Goal: Complete application form: Complete application form

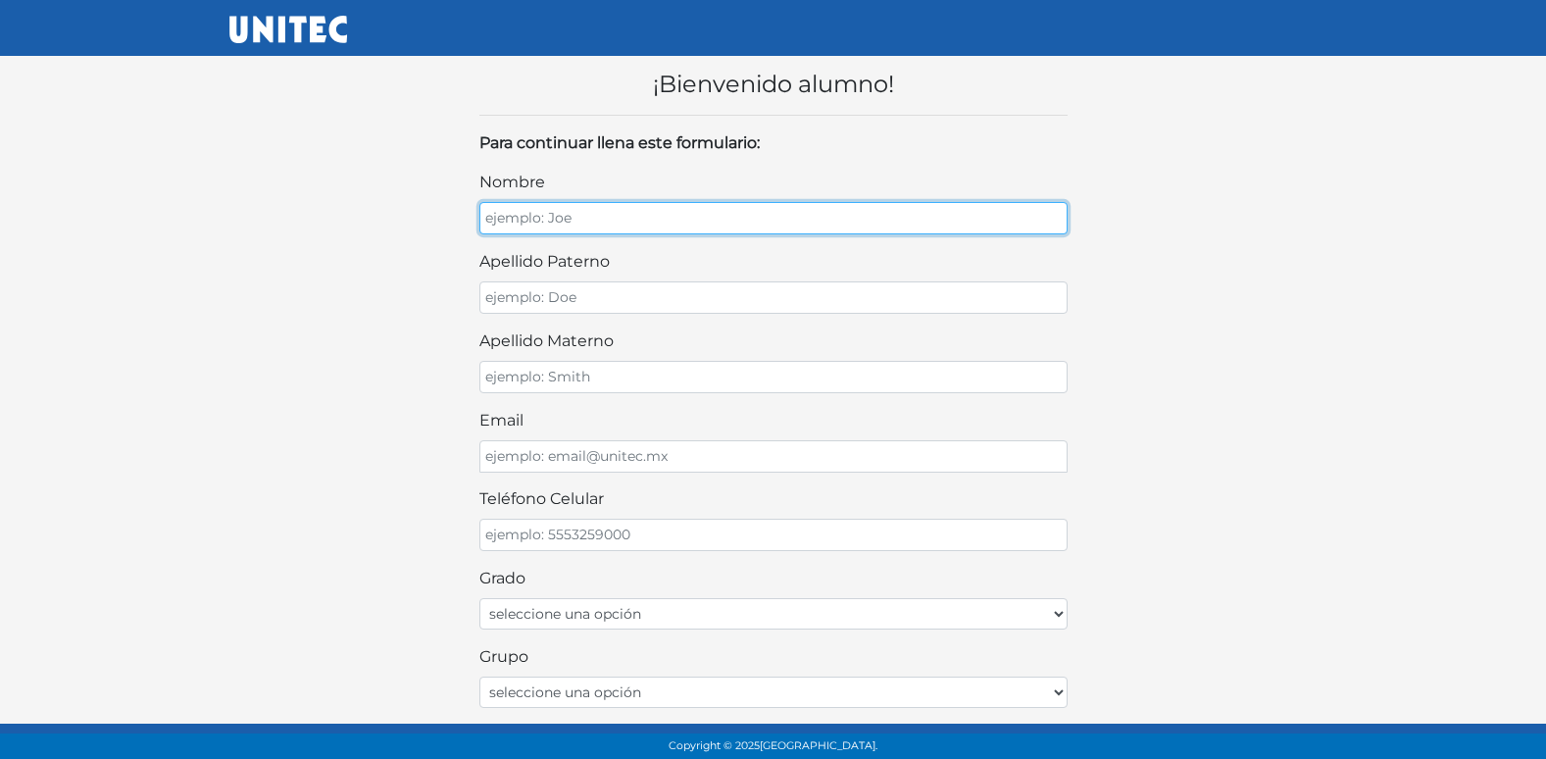
click at [756, 219] on input "nombre" at bounding box center [773, 218] width 588 height 32
click at [794, 226] on input "nombre" at bounding box center [773, 218] width 588 height 32
type input "HECTOR SANTIAGO"
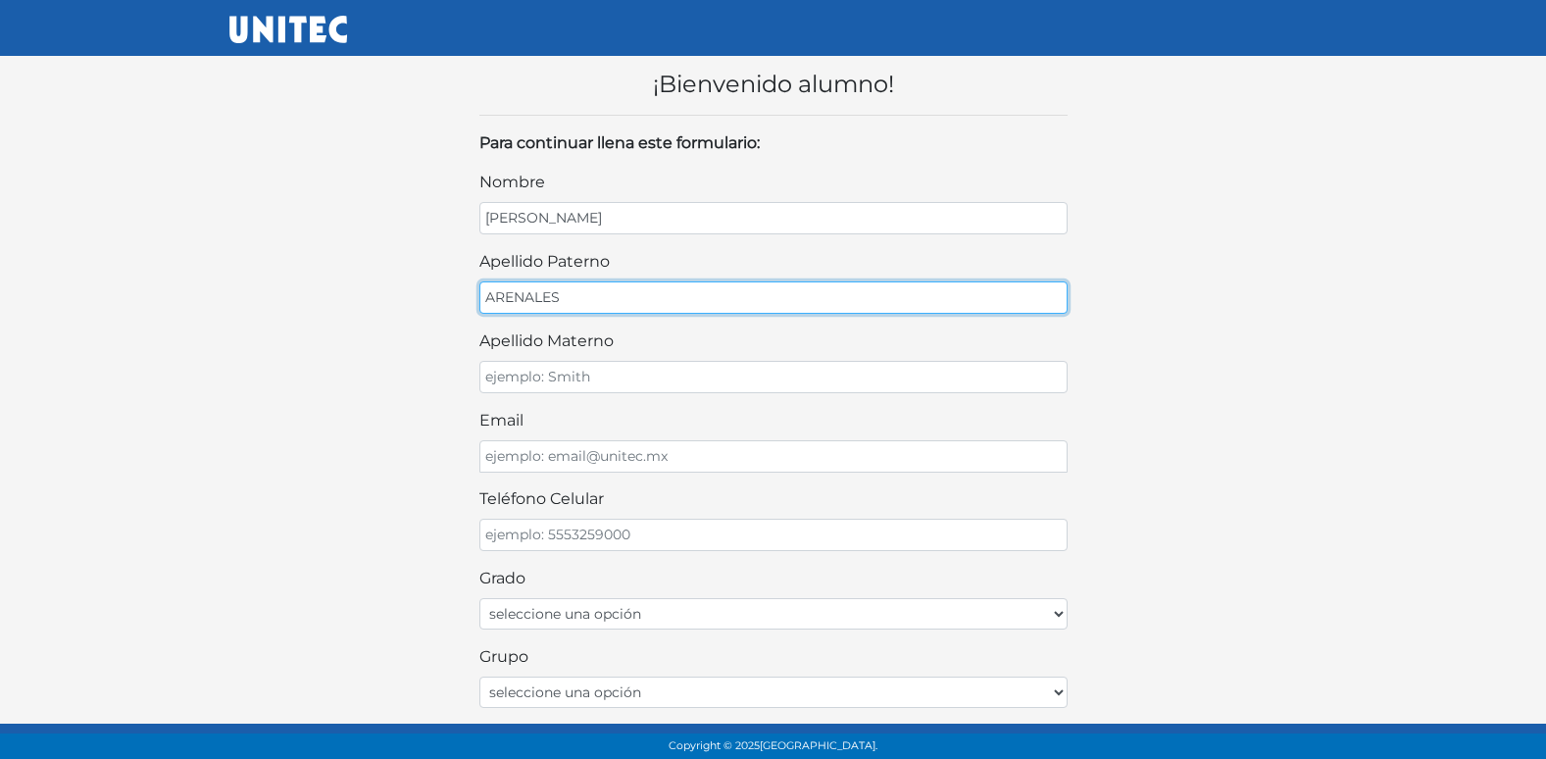
type input "ARENALES"
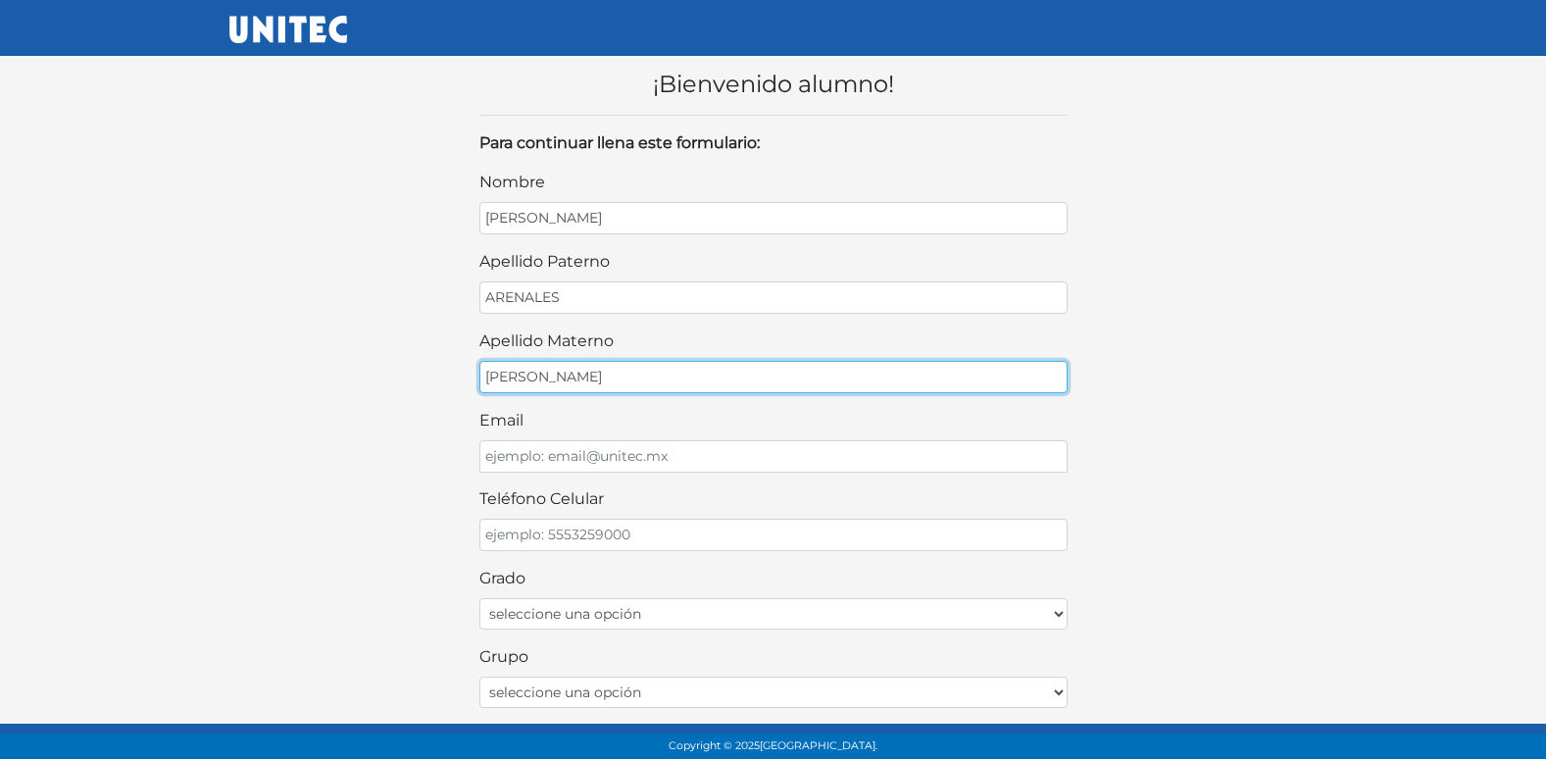
type input "HERNANDEZ"
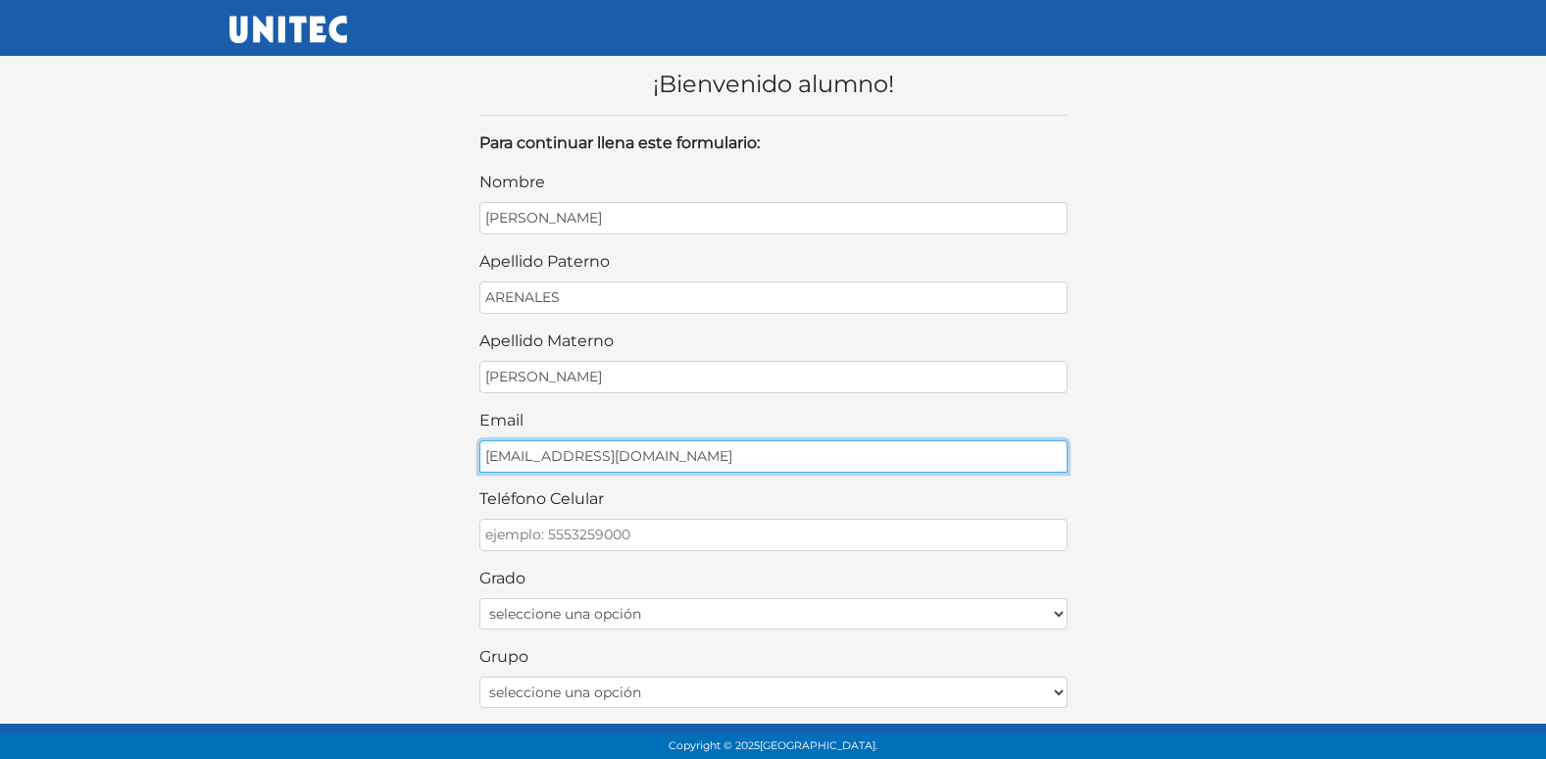
type input "HECTORARENA@GMAIL.COM"
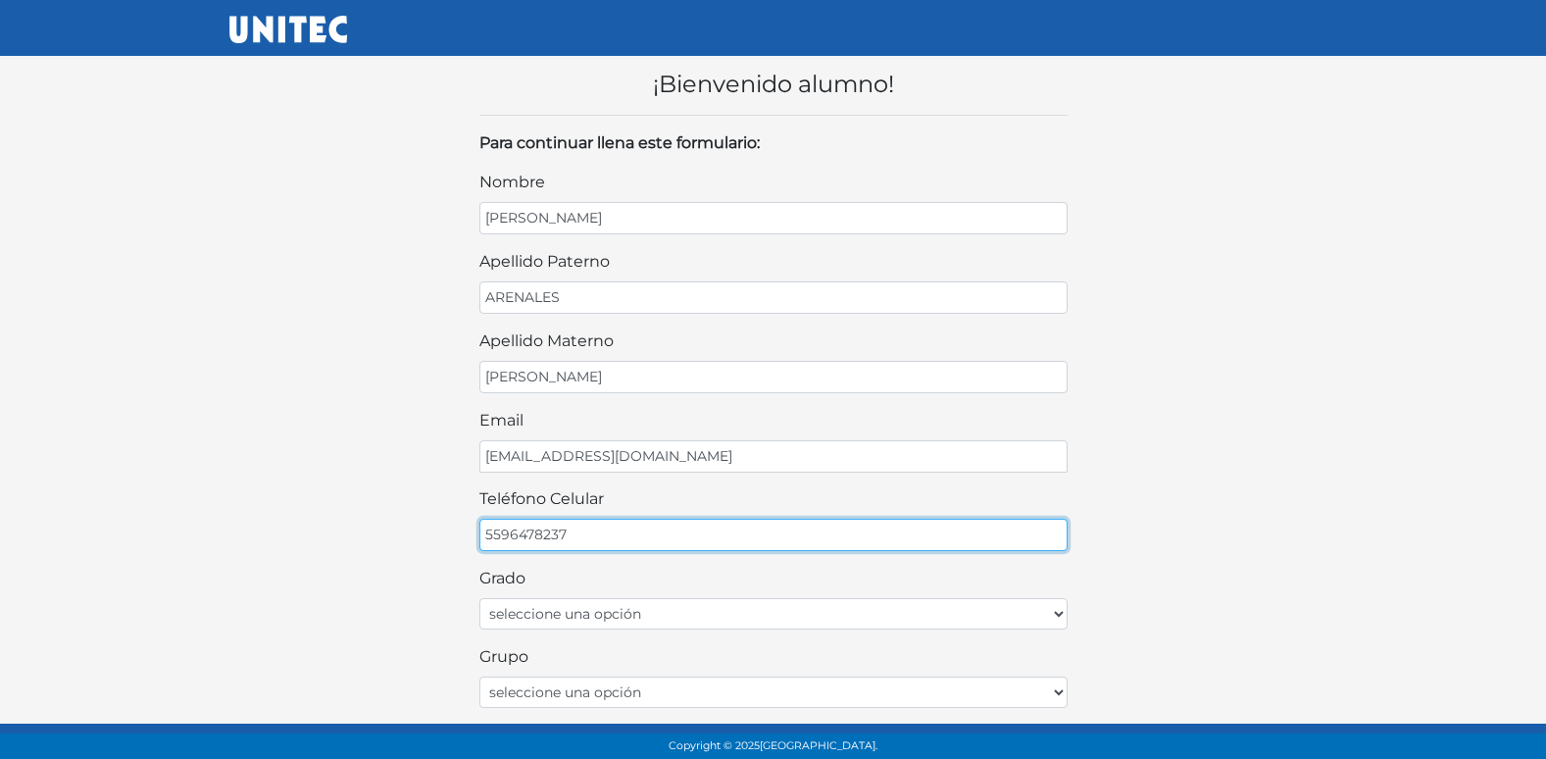
type input "5596478237"
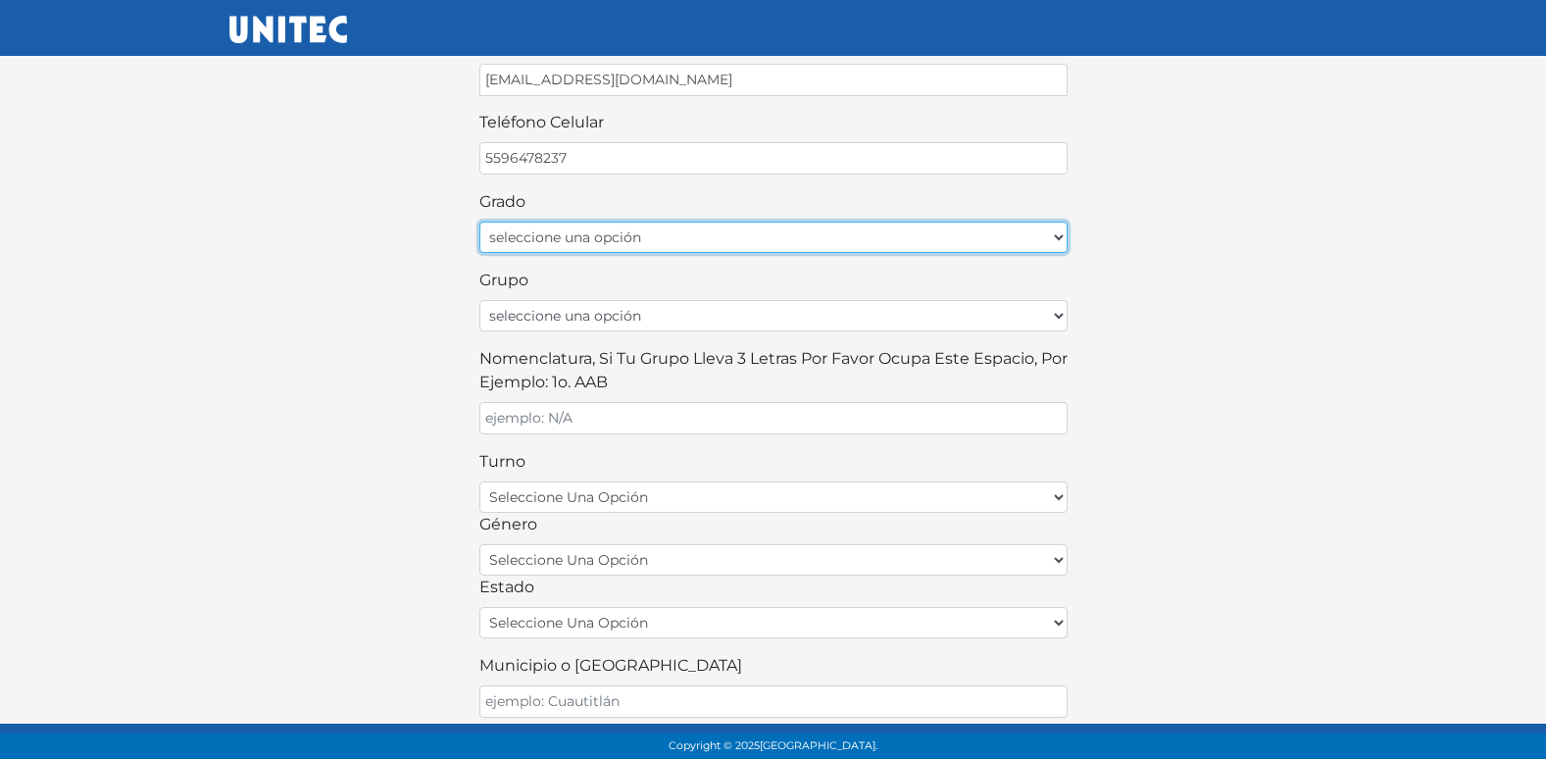
scroll to position [392, 0]
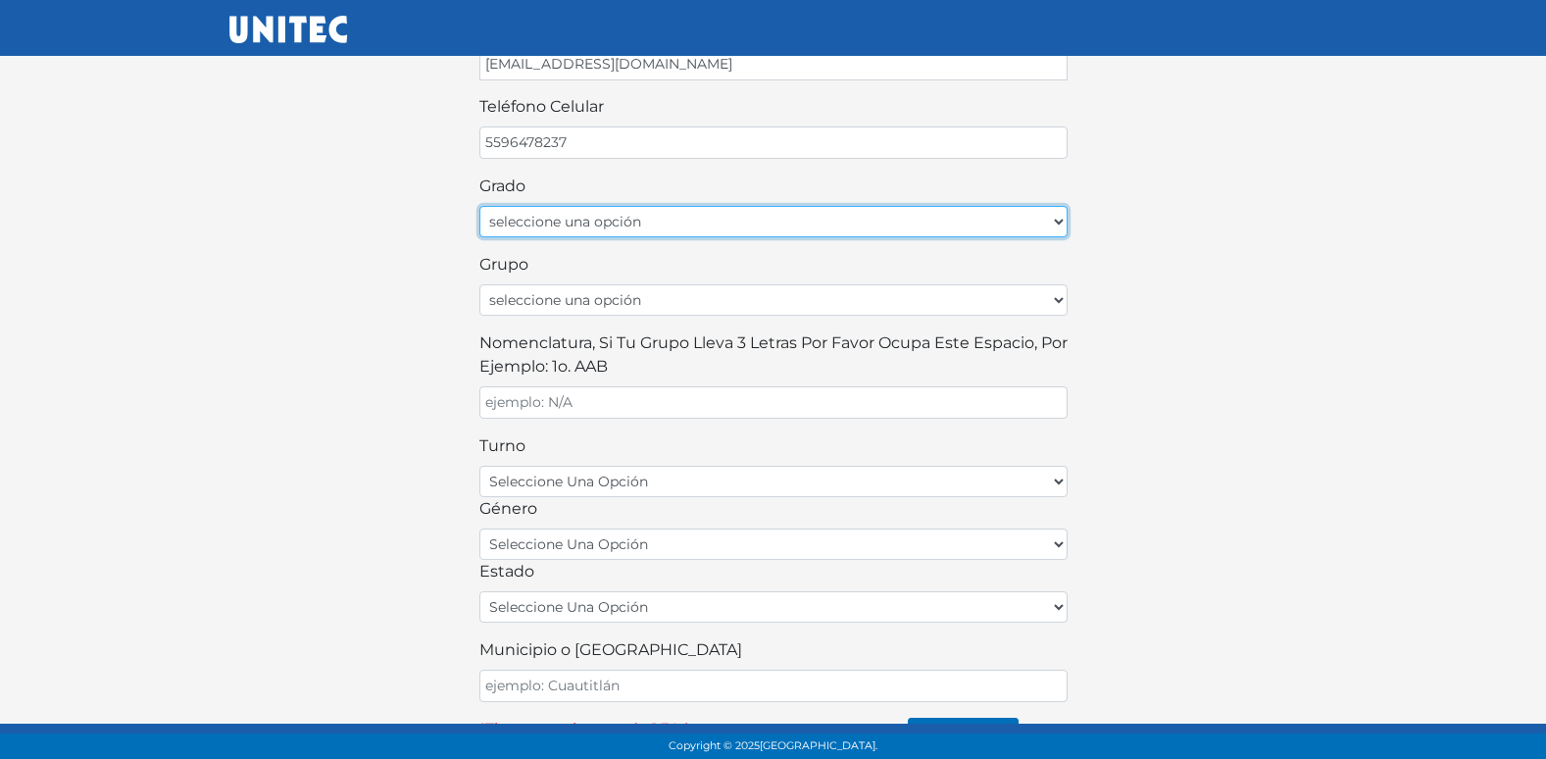
click at [722, 226] on select "seleccione una opción Primer grado Segundo grado Tercer grado" at bounding box center [773, 221] width 588 height 31
select select "2do"
click at [479, 206] on select "seleccione una opción Primer grado Segundo grado Tercer grado" at bounding box center [773, 221] width 588 height 31
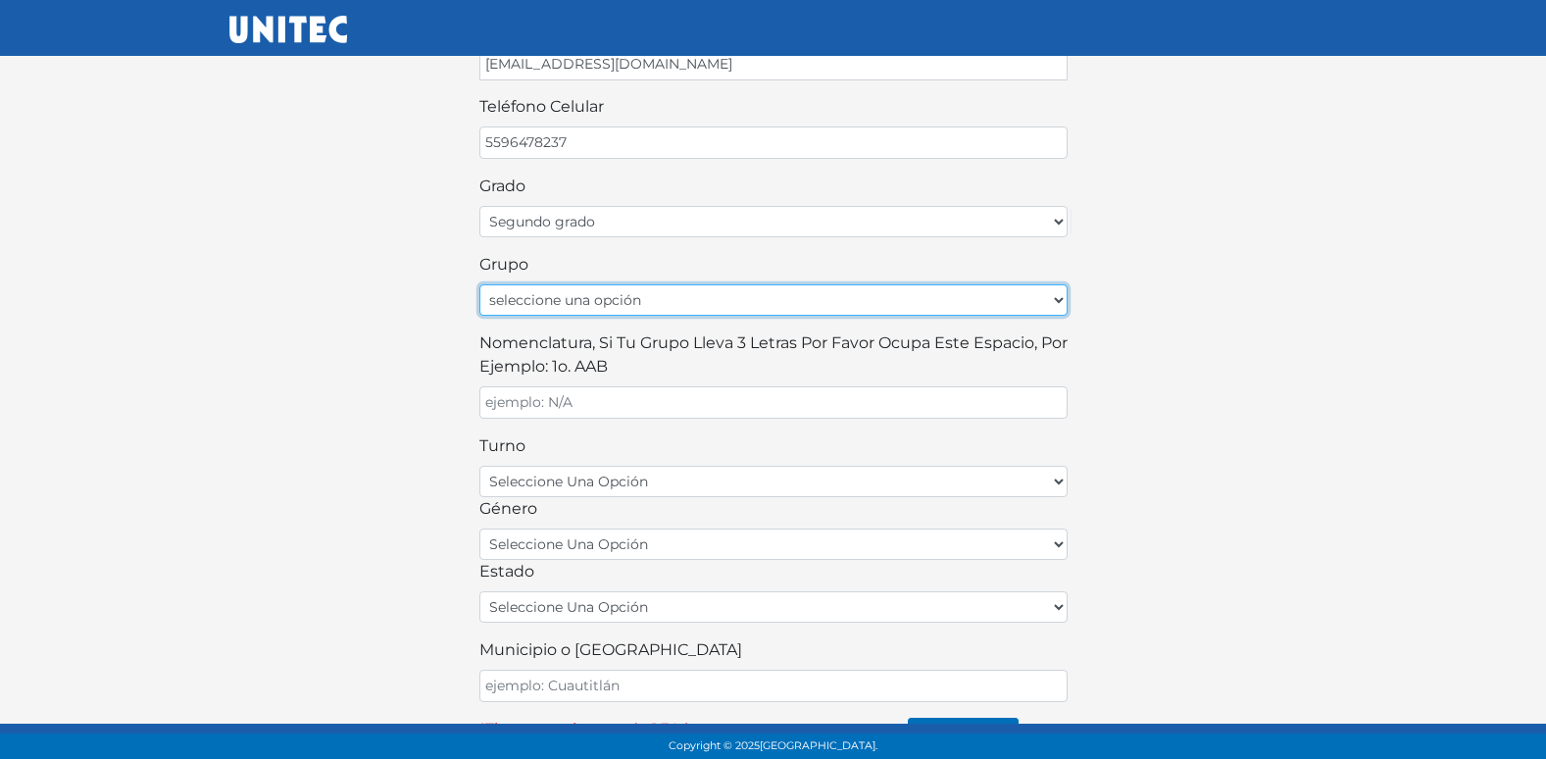
click at [692, 293] on select "seleccione una opción A B C D E F G H I J K L M N O P Q R S T U V W X Y Z" at bounding box center [773, 299] width 588 height 31
select select "B"
click at [479, 284] on select "seleccione una opción A B C D E F G H I J K L M N O P Q R S T U V W X Y Z" at bounding box center [773, 299] width 588 height 31
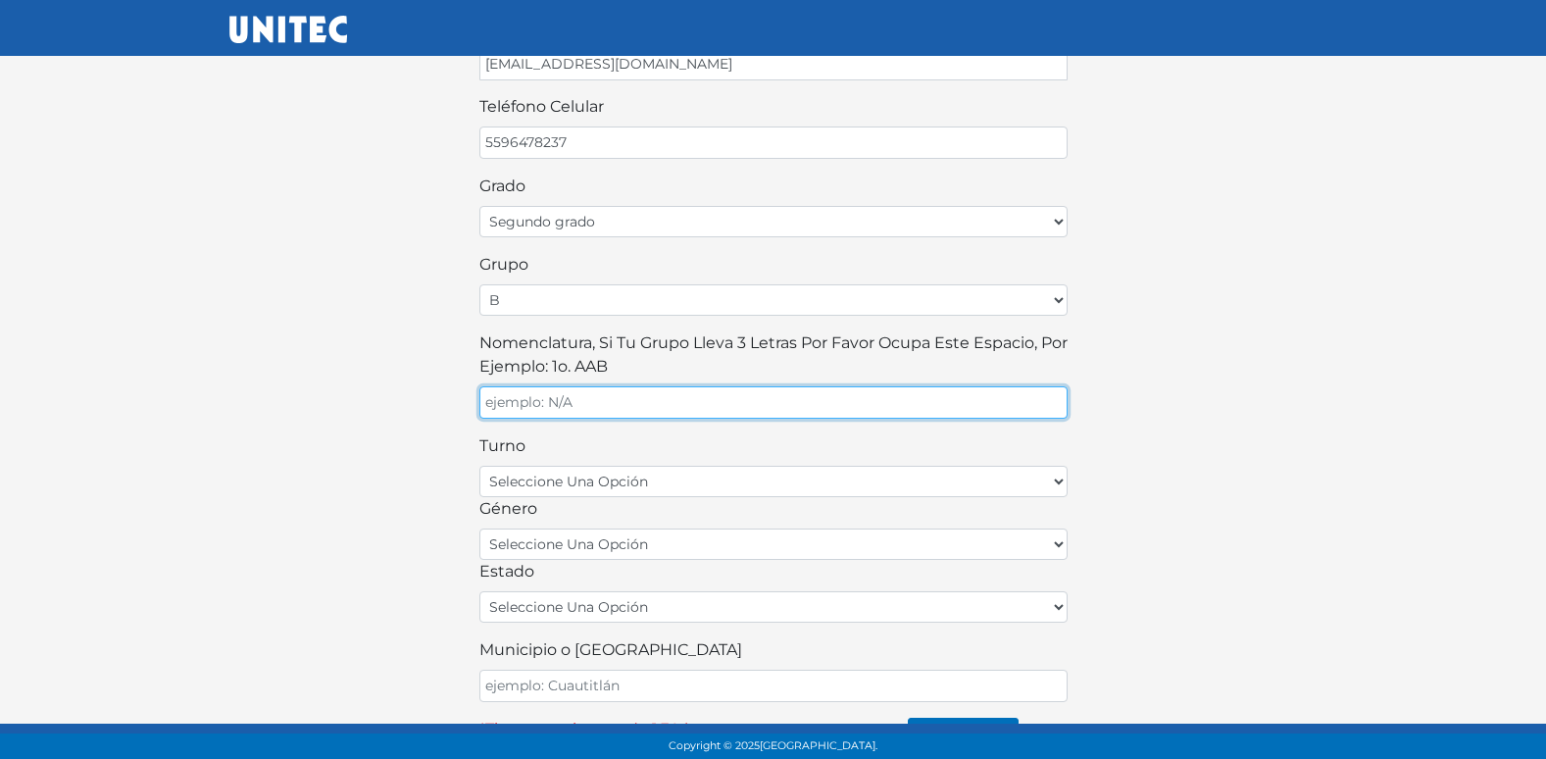
click at [633, 400] on input "Nomenclatura, si tu grupo lleva 3 letras por favor ocupa este espacio, por ejem…" at bounding box center [773, 402] width 588 height 32
type input "B"
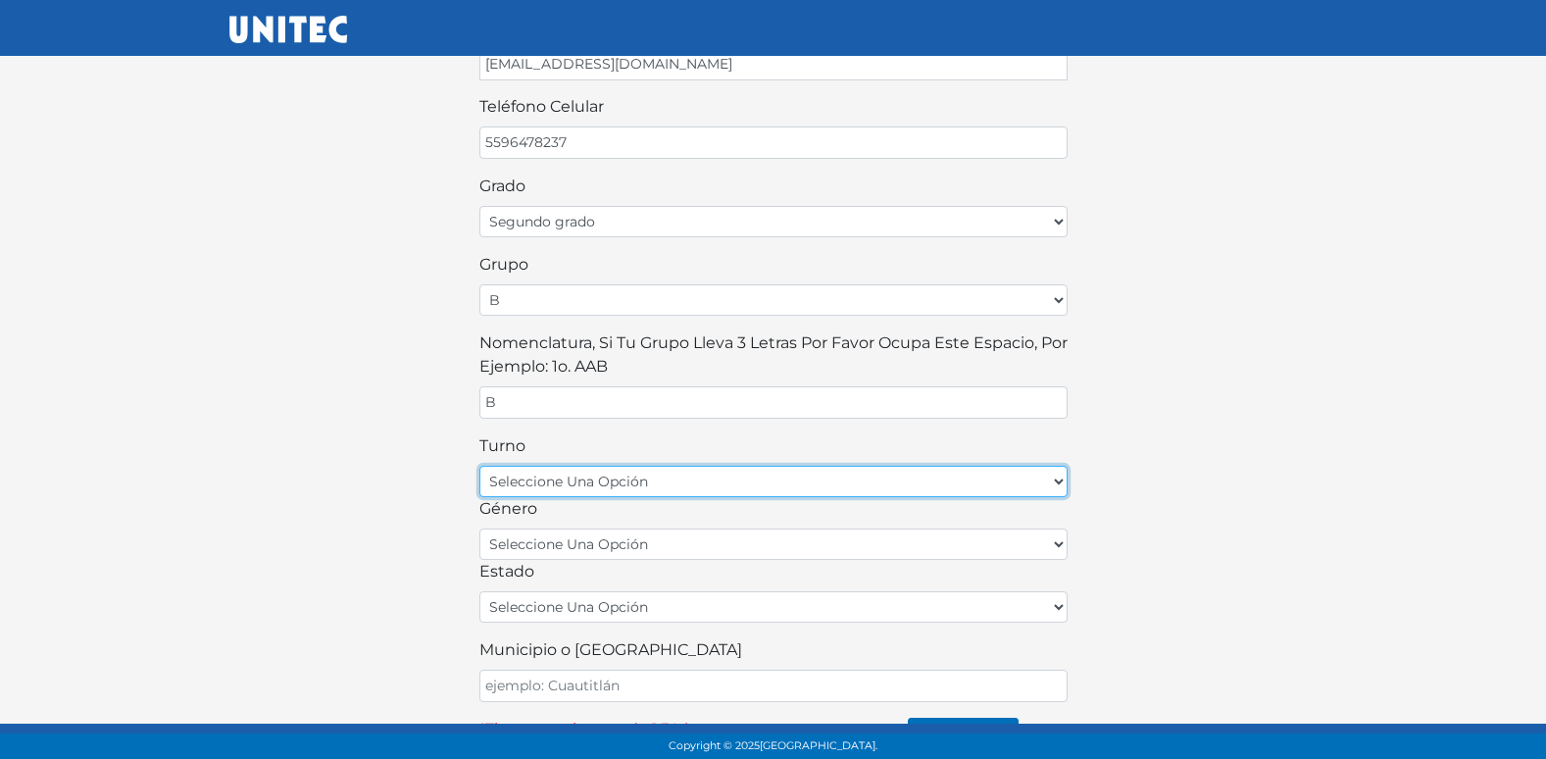
click at [566, 467] on select "seleccione una opción matutino vespertino" at bounding box center [773, 481] width 588 height 31
select select "matutino"
click at [479, 466] on select "seleccione una opción matutino vespertino" at bounding box center [773, 481] width 588 height 31
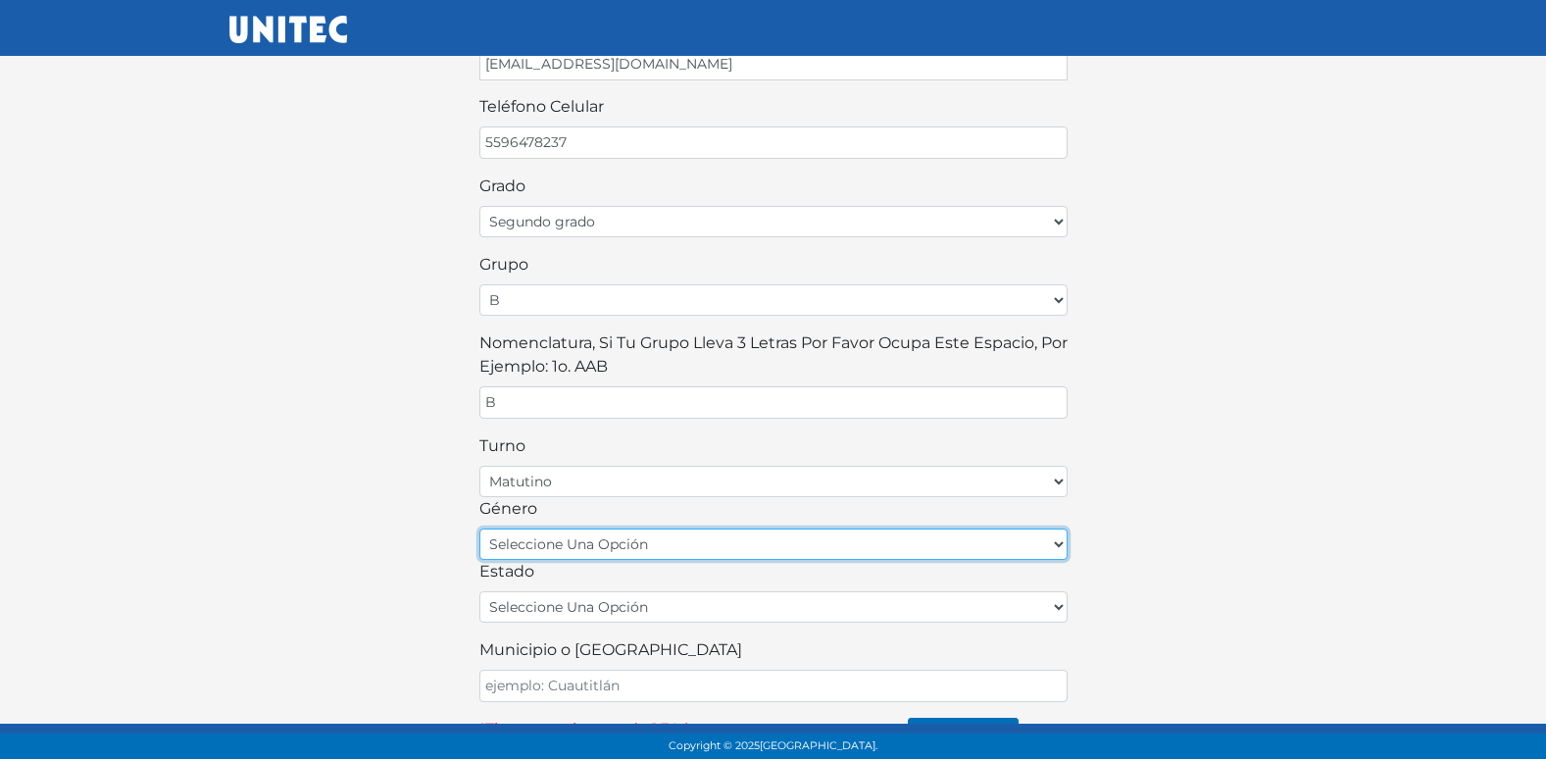
click at [586, 547] on select "seleccione una opción femenino masculino" at bounding box center [773, 543] width 588 height 31
select select "M"
click at [479, 528] on select "seleccione una opción femenino masculino" at bounding box center [773, 543] width 588 height 31
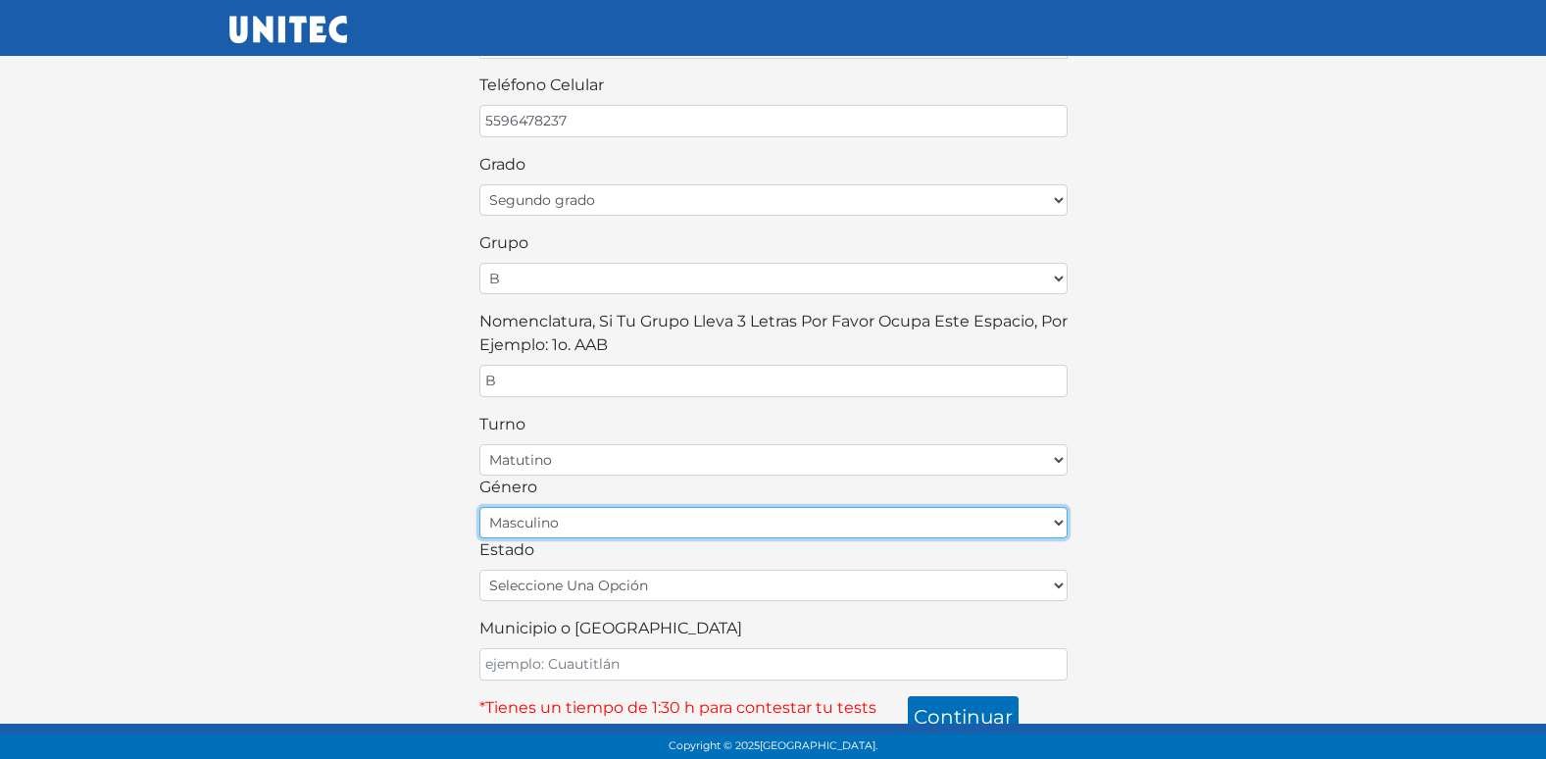
scroll to position [431, 0]
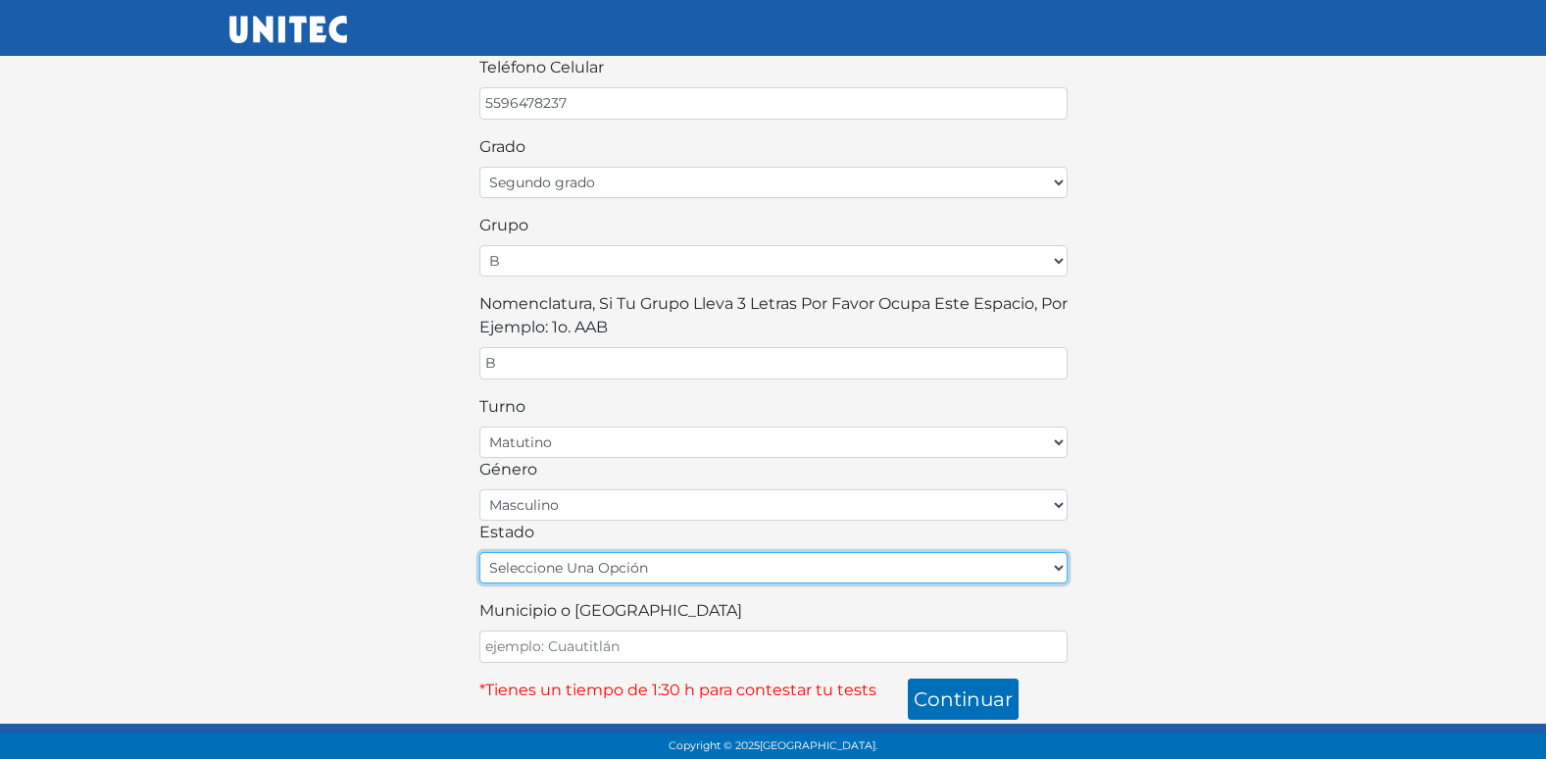
click at [587, 570] on select "seleccione una opción Aguascalientes Baja California Baja California Sur Campec…" at bounding box center [773, 567] width 588 height 31
select select "MEX"
click at [479, 552] on select "seleccione una opción Aguascalientes Baja California Baja California Sur Campec…" at bounding box center [773, 567] width 588 height 31
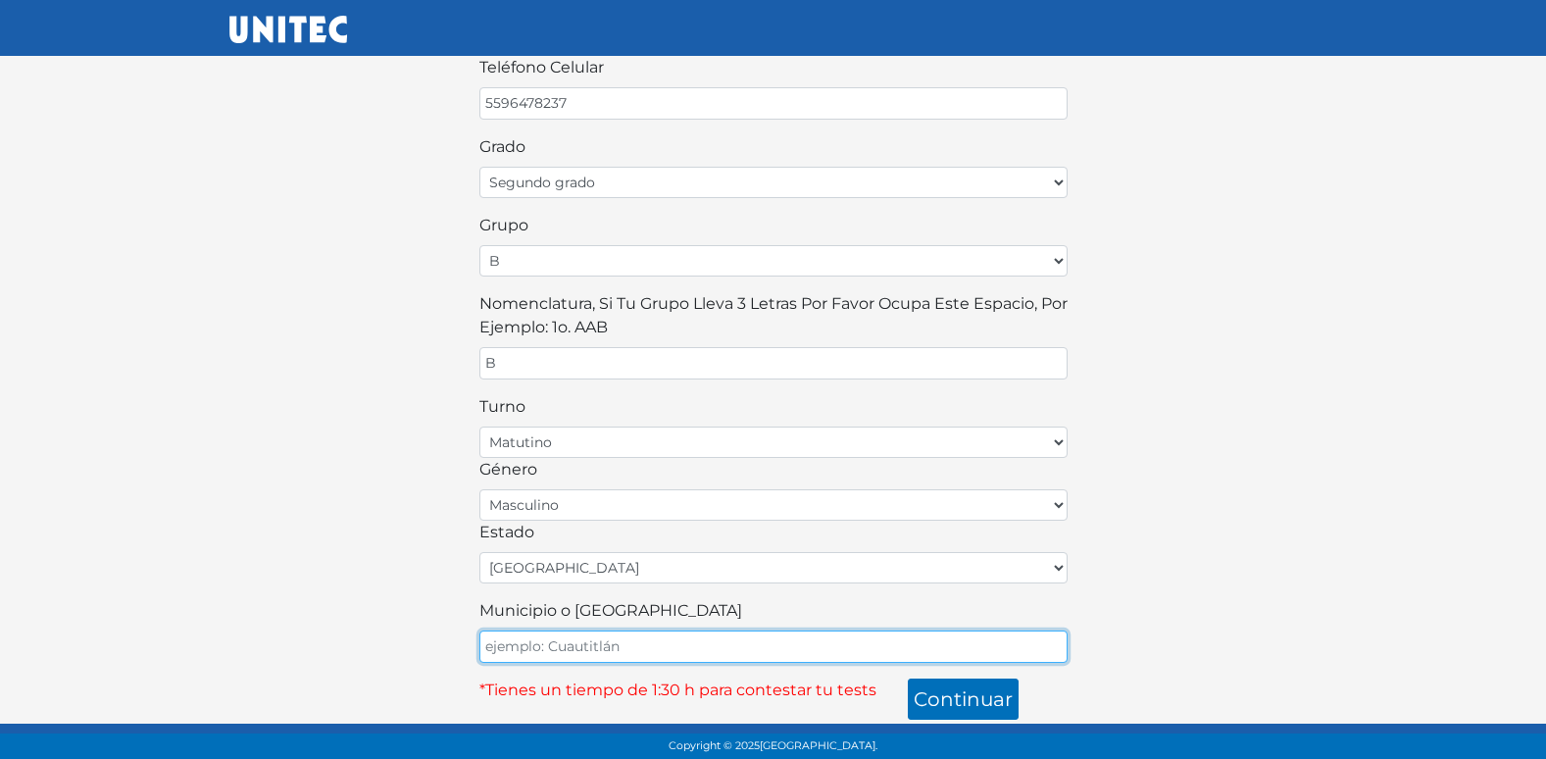
click at [505, 636] on input "Municipio o Alcaldía" at bounding box center [773, 646] width 588 height 32
type input "ECATEPEC"
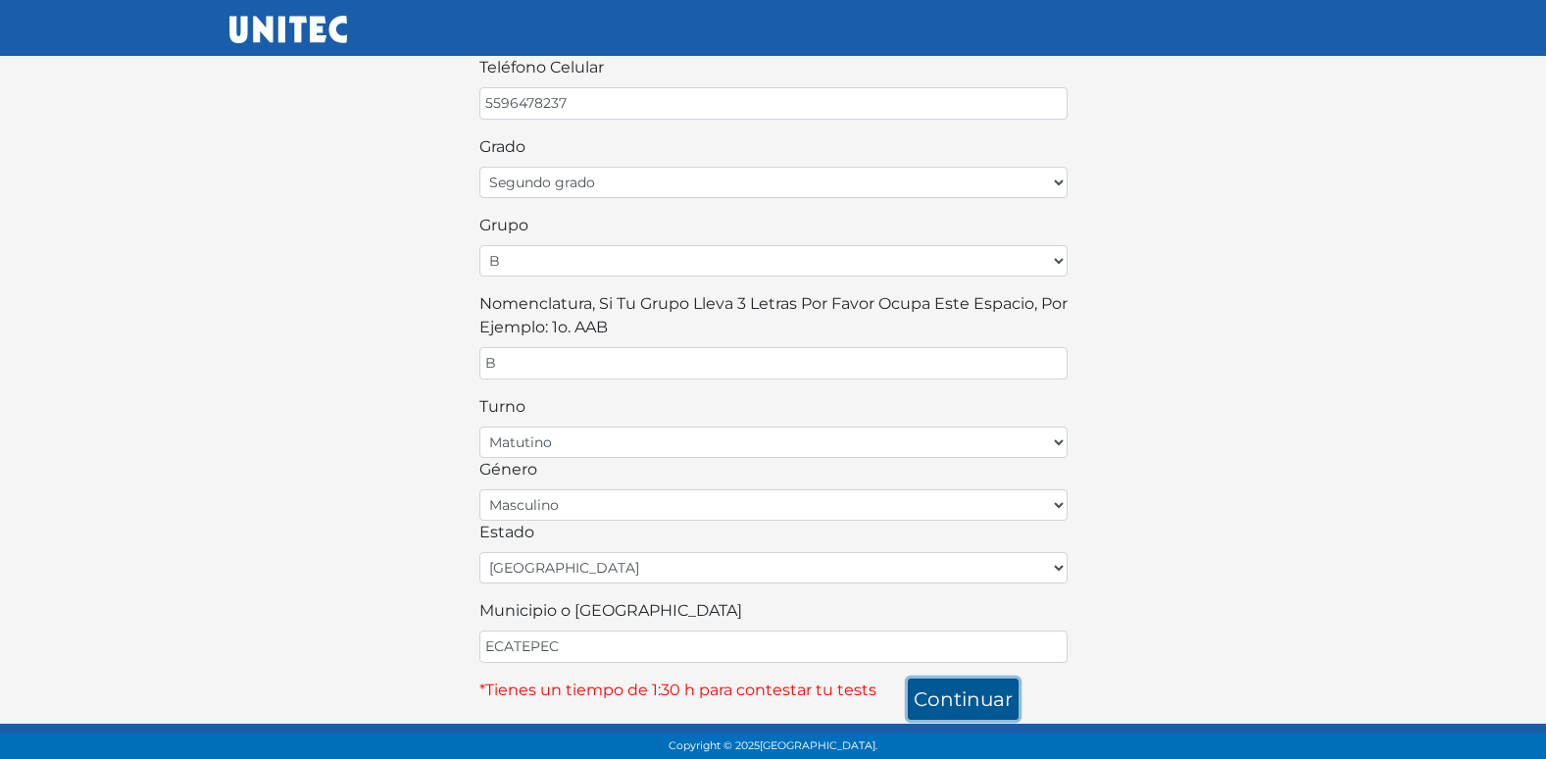
click at [971, 702] on button "continuar" at bounding box center [963, 698] width 111 height 41
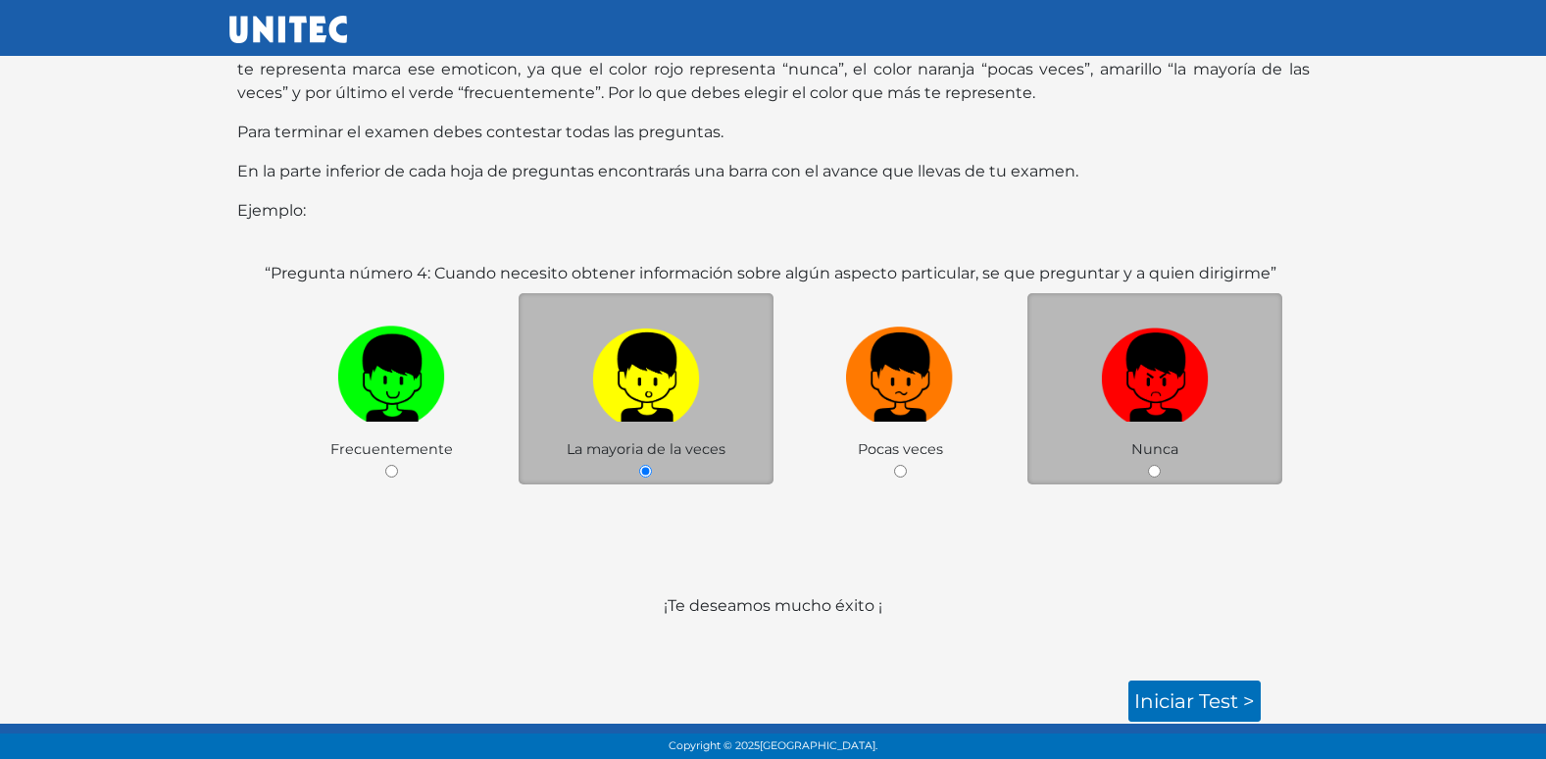
scroll to position [195, 0]
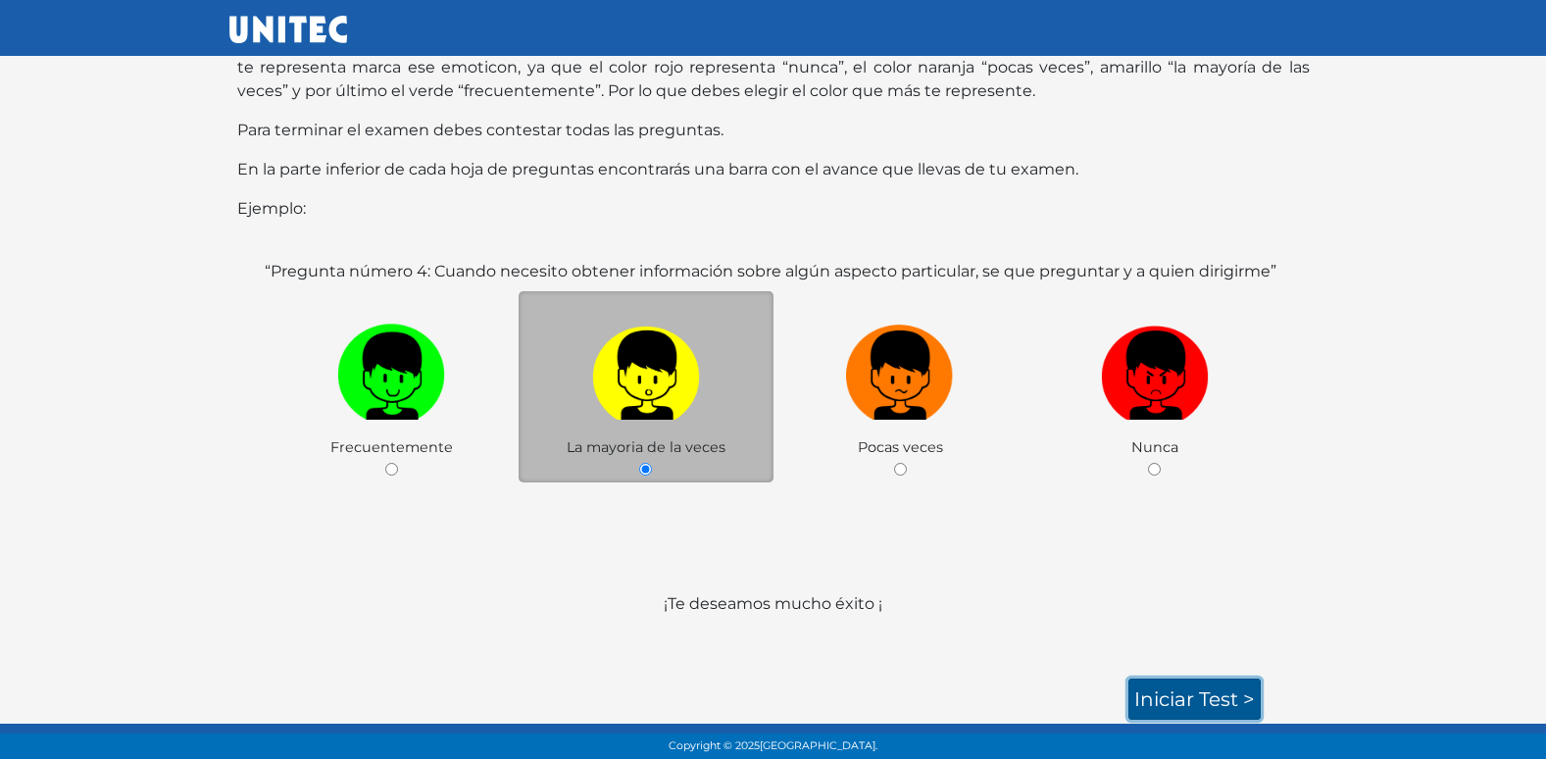
click at [1202, 710] on link "Iniciar test >" at bounding box center [1194, 698] width 132 height 41
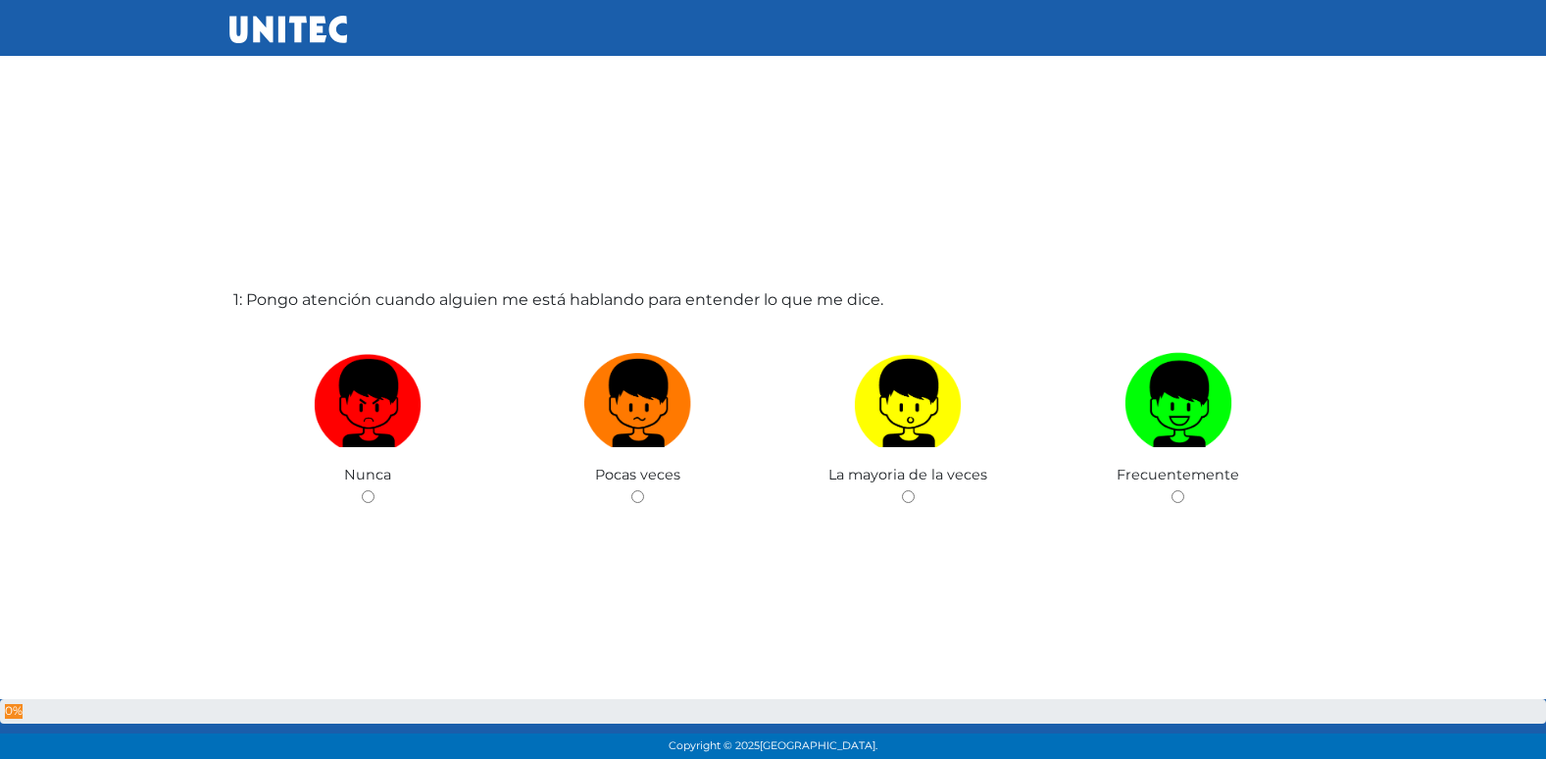
click at [631, 490] on input "radio" at bounding box center [637, 496] width 13 height 13
radio input "true"
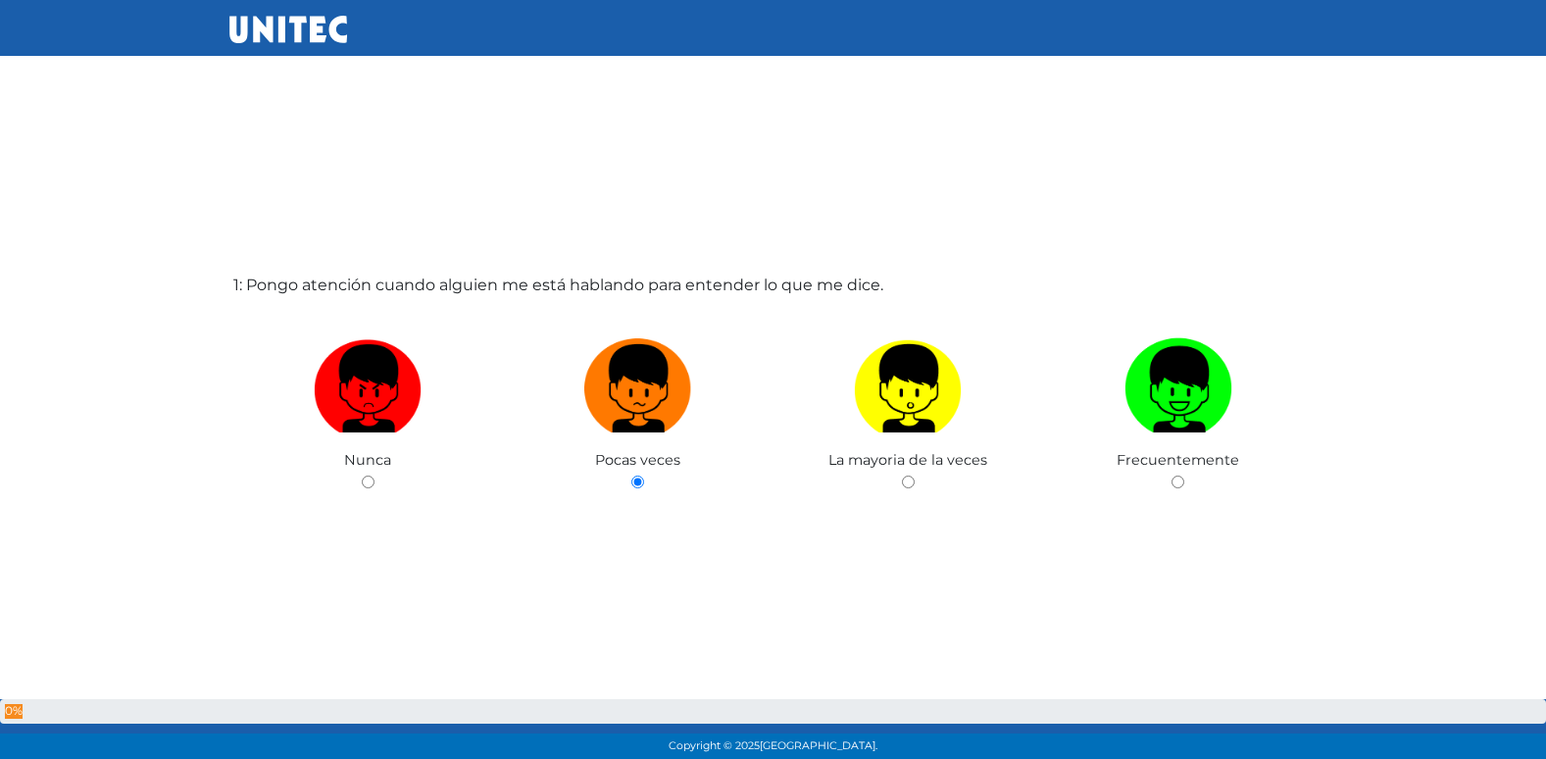
click at [902, 475] on input "radio" at bounding box center [908, 481] width 13 height 13
radio input "true"
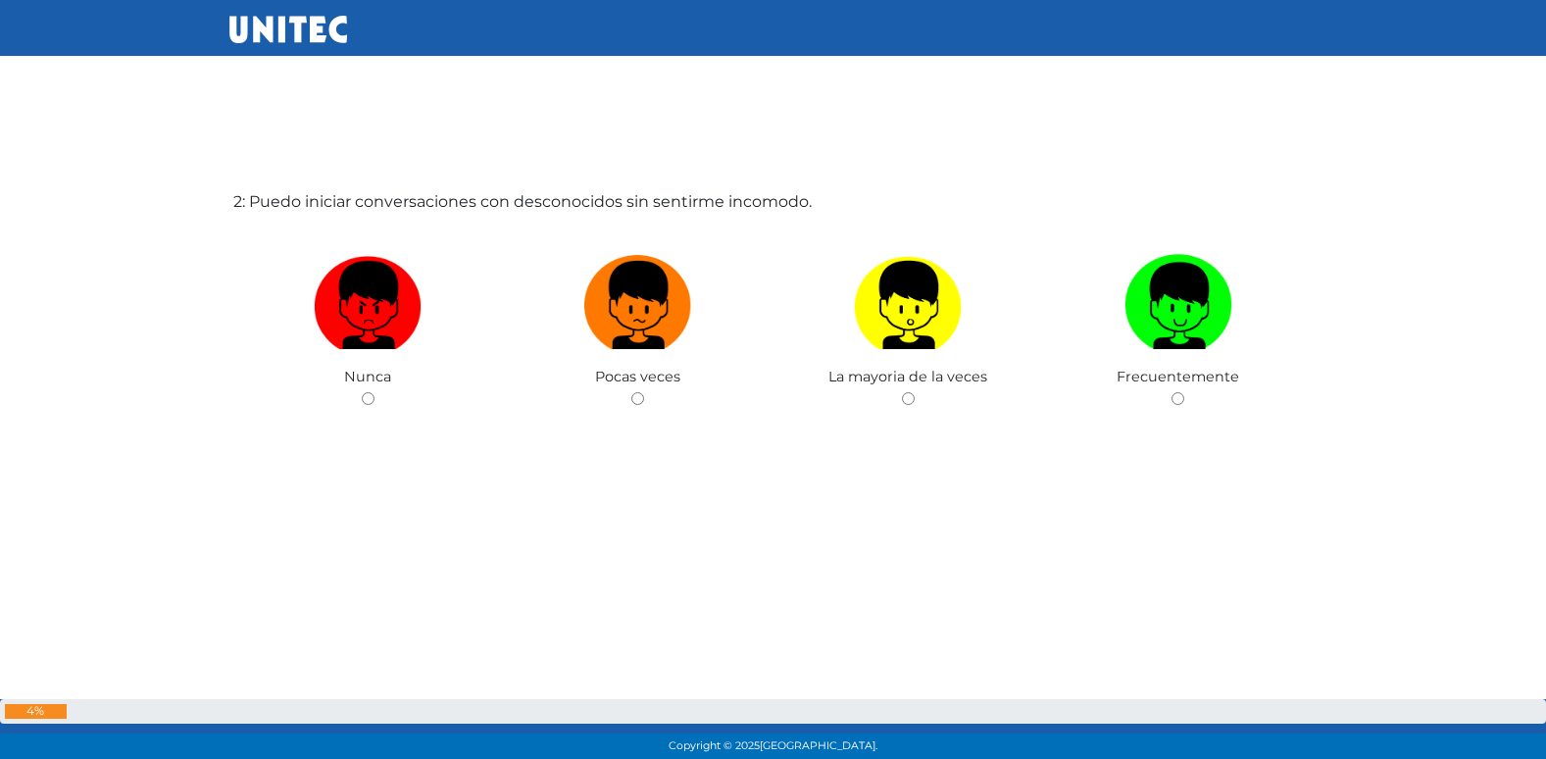
click at [631, 392] on input "radio" at bounding box center [637, 398] width 13 height 13
radio input "true"
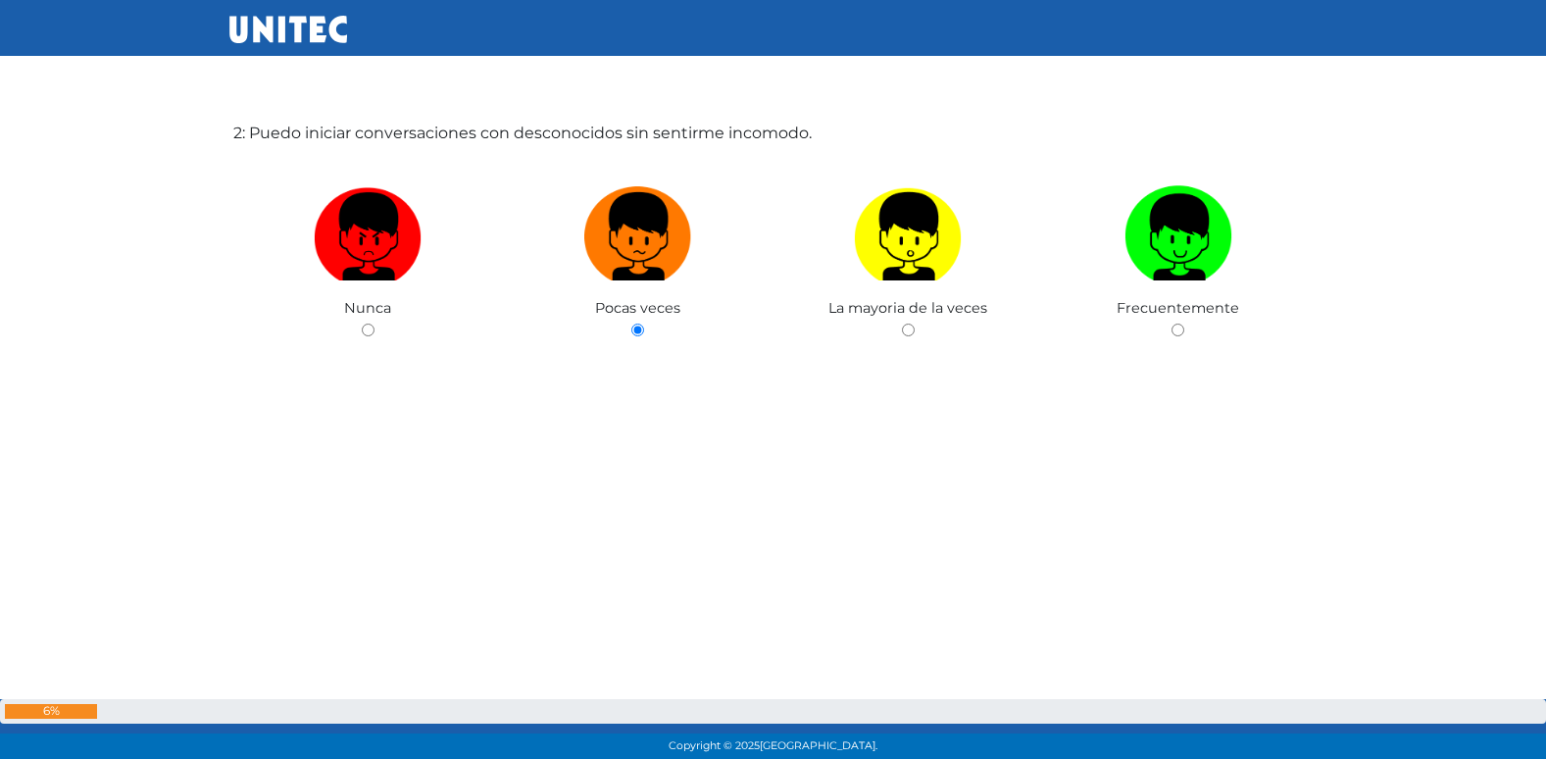
radio input "true"
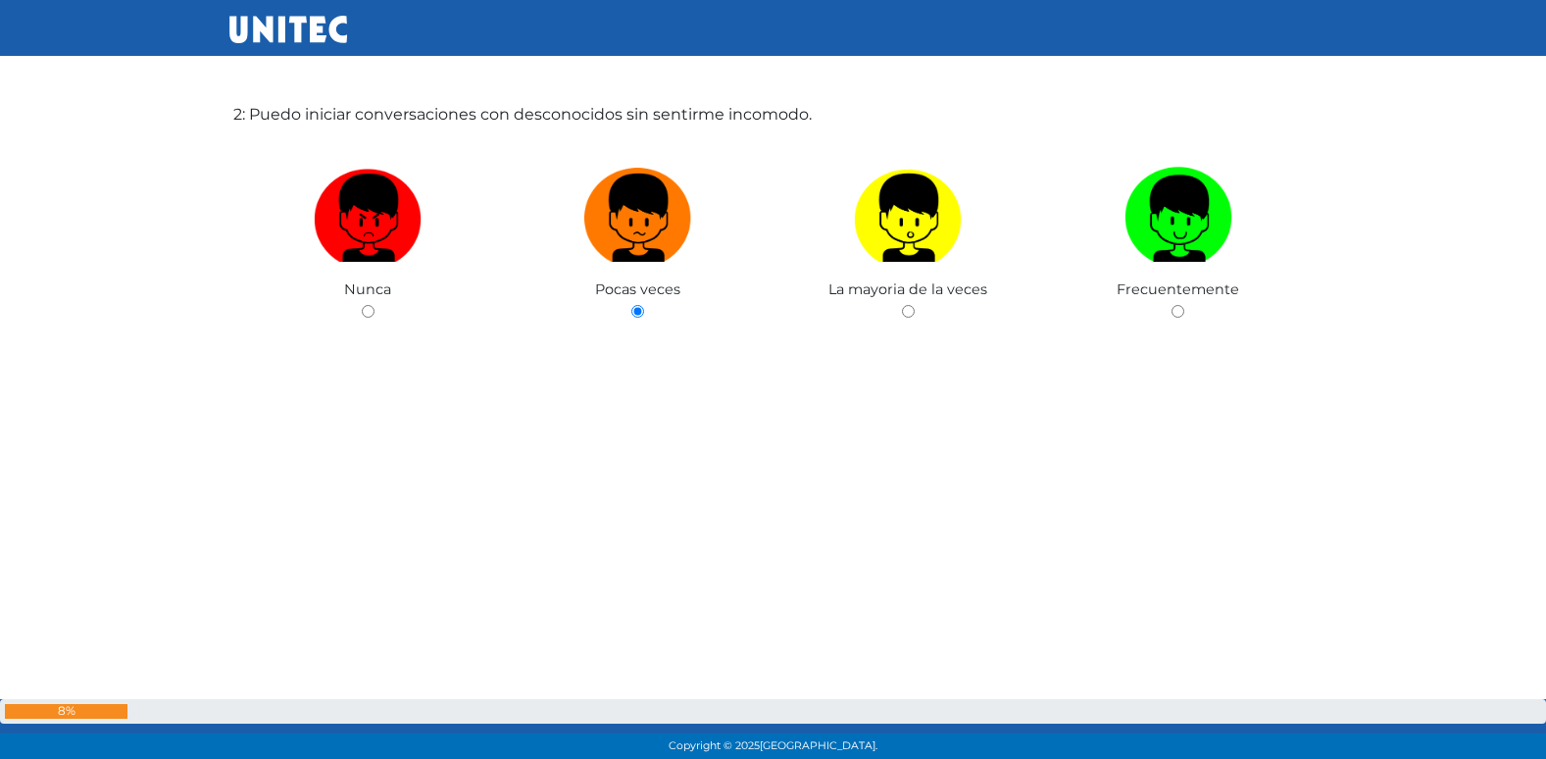
radio input "true"
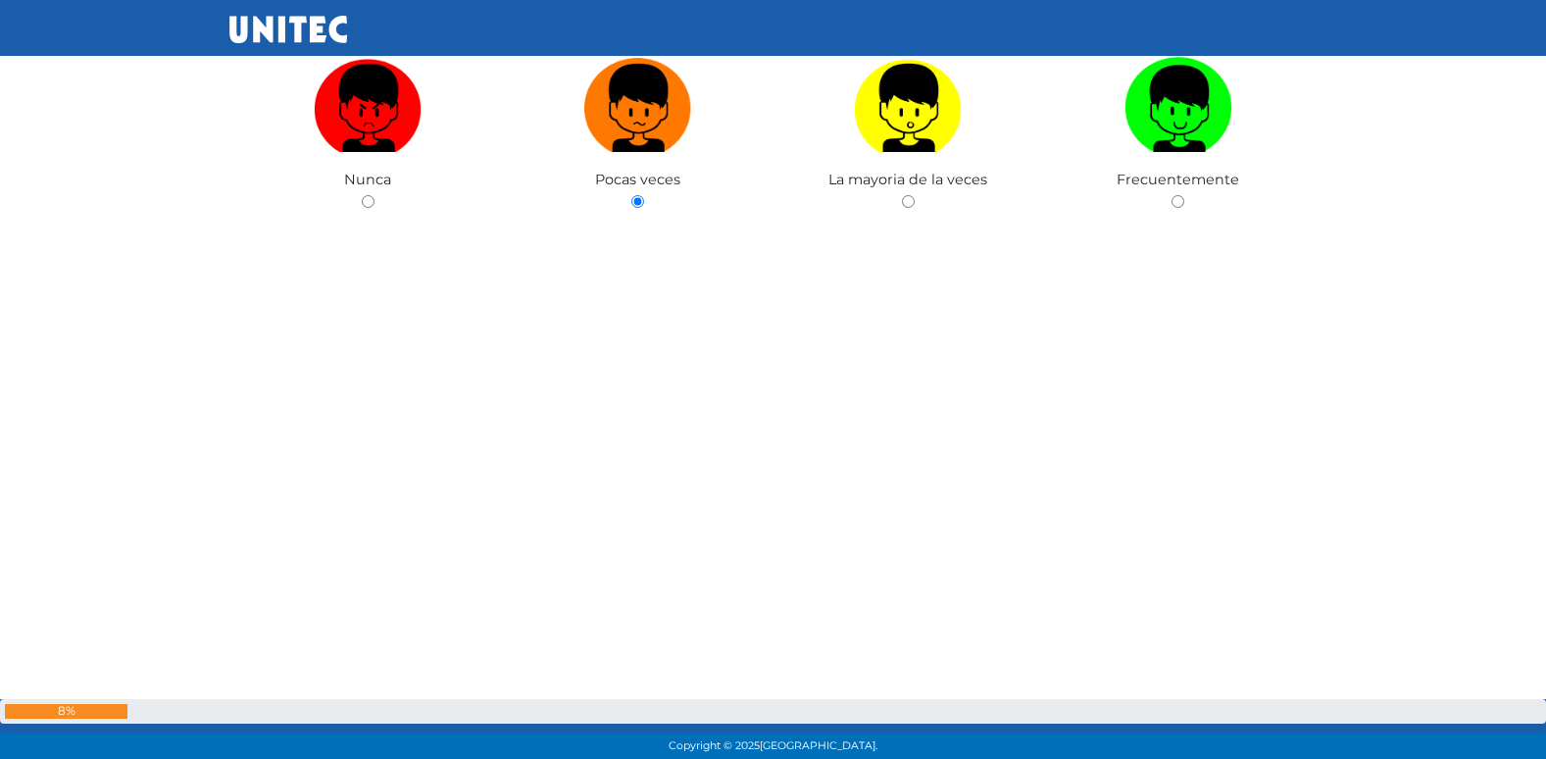
radio input "true"
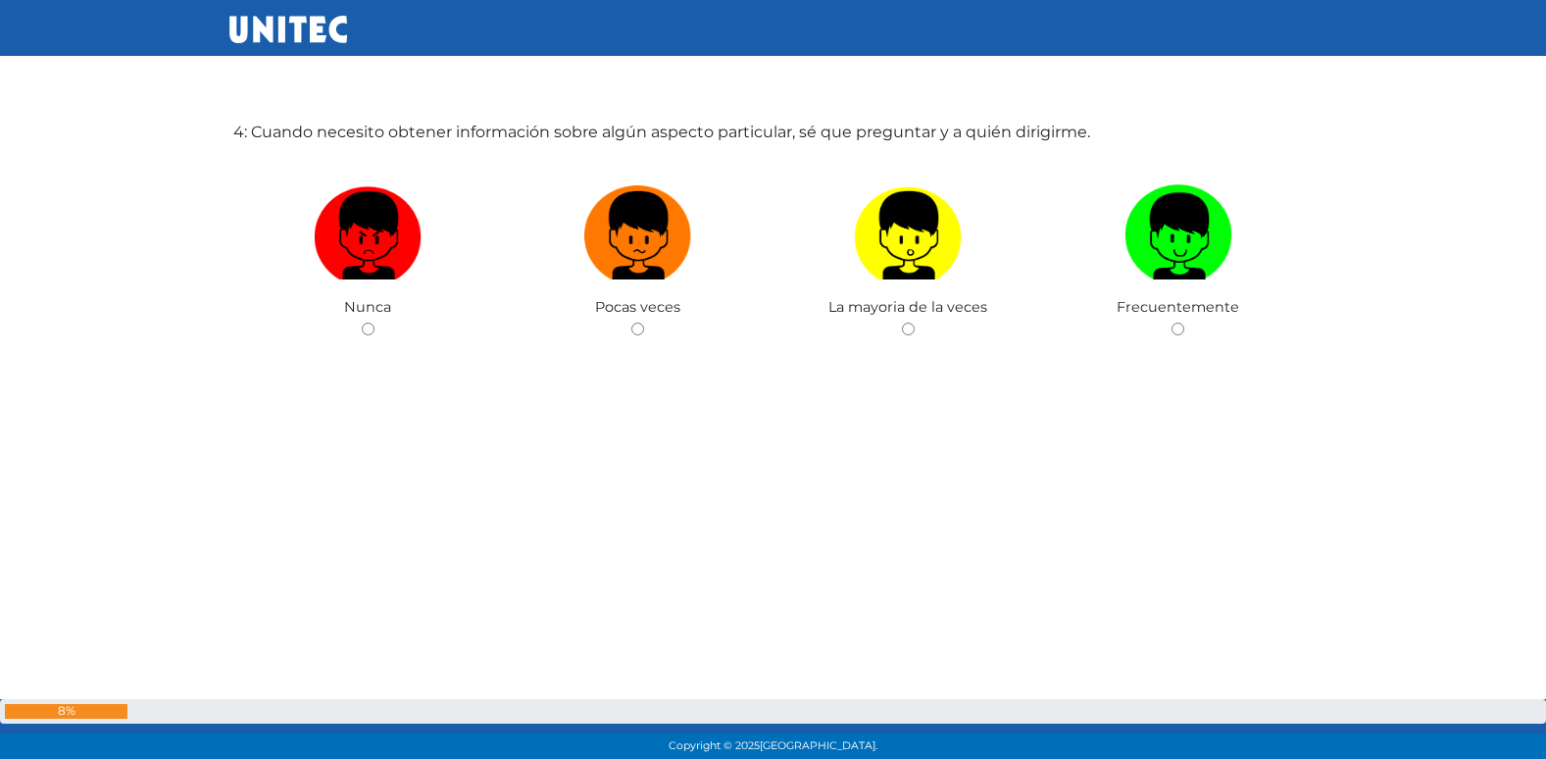
scroll to position [2408, 0]
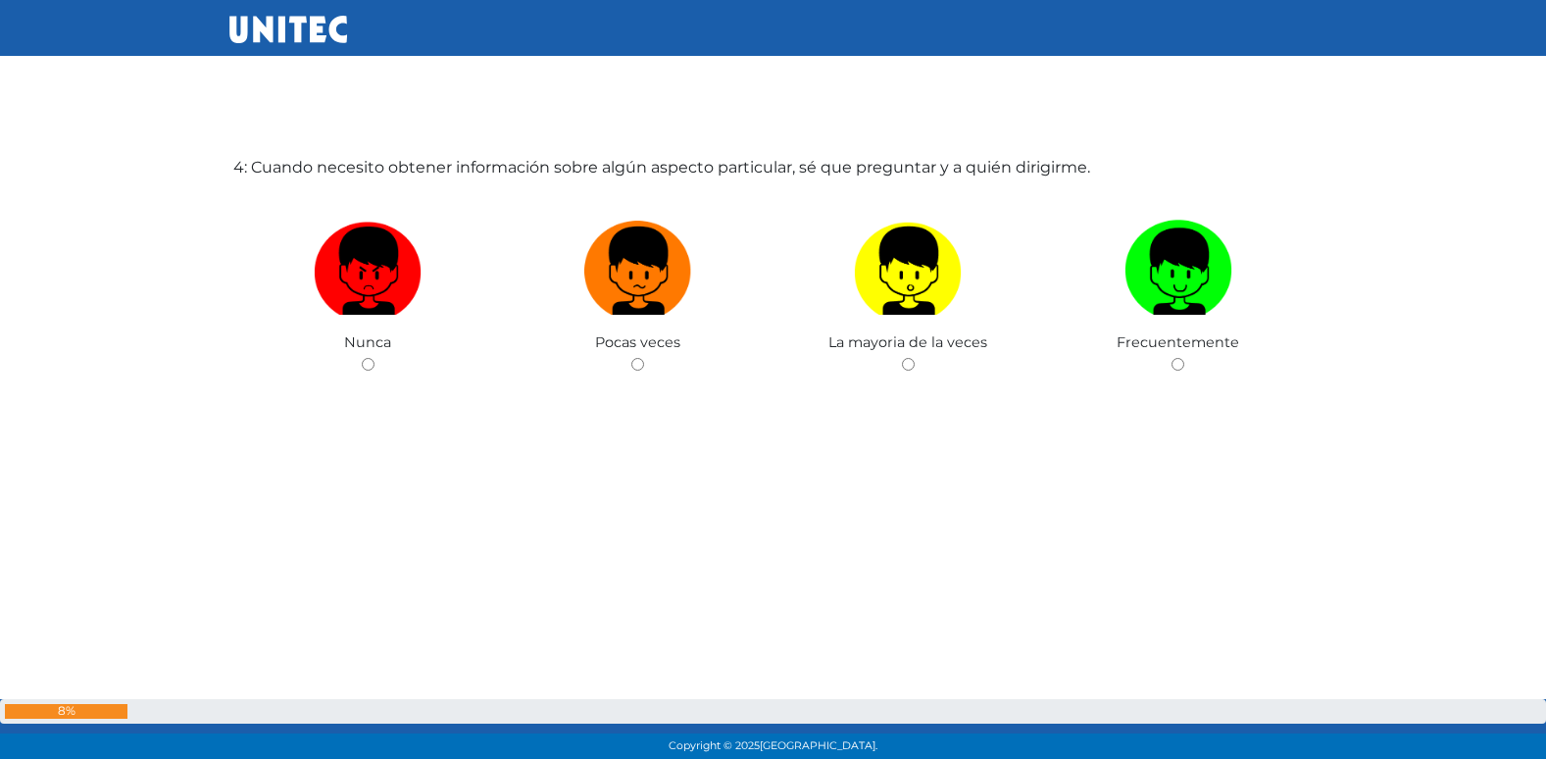
click at [631, 358] on input "radio" at bounding box center [637, 364] width 13 height 13
radio input "true"
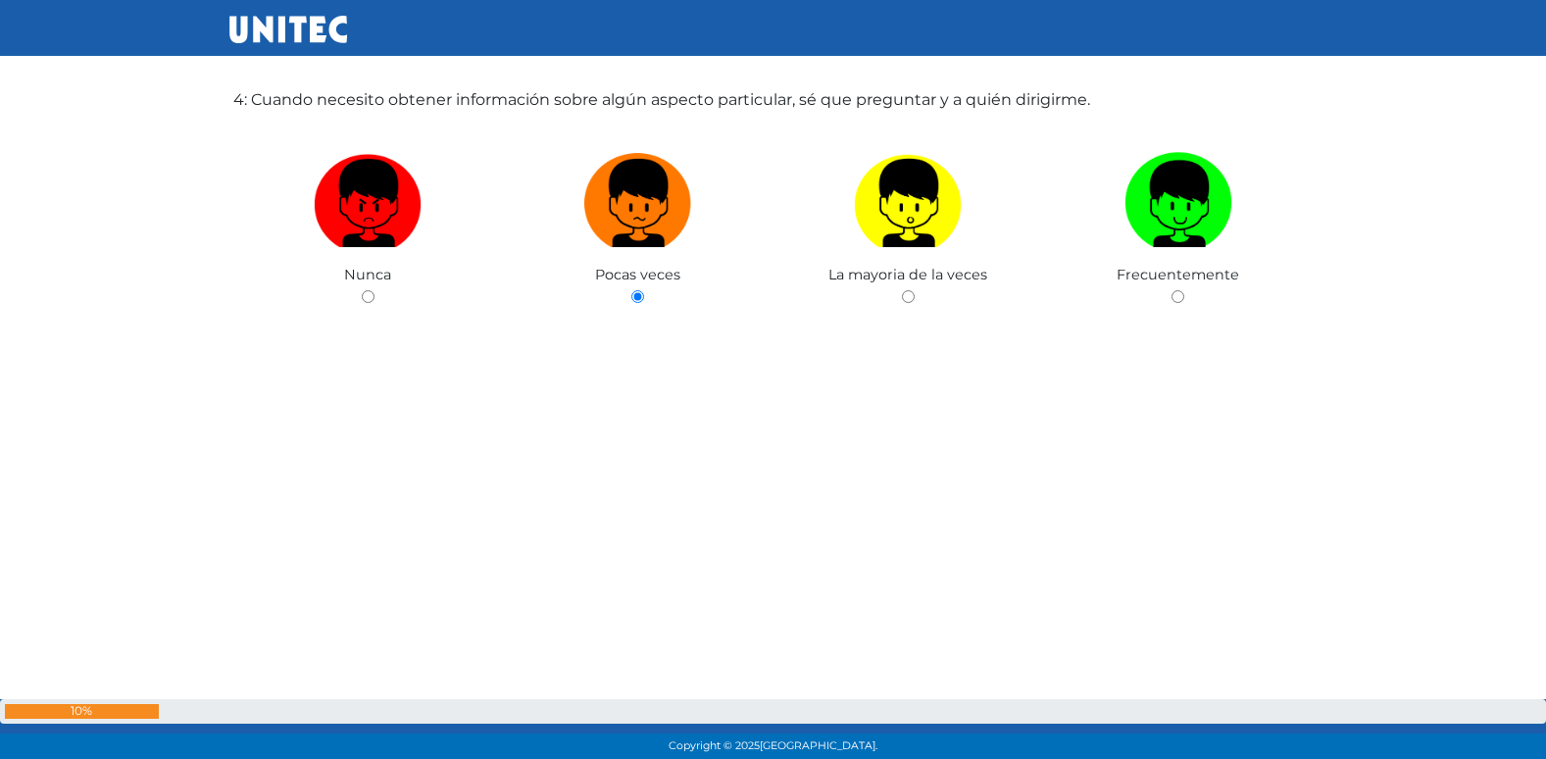
radio input "true"
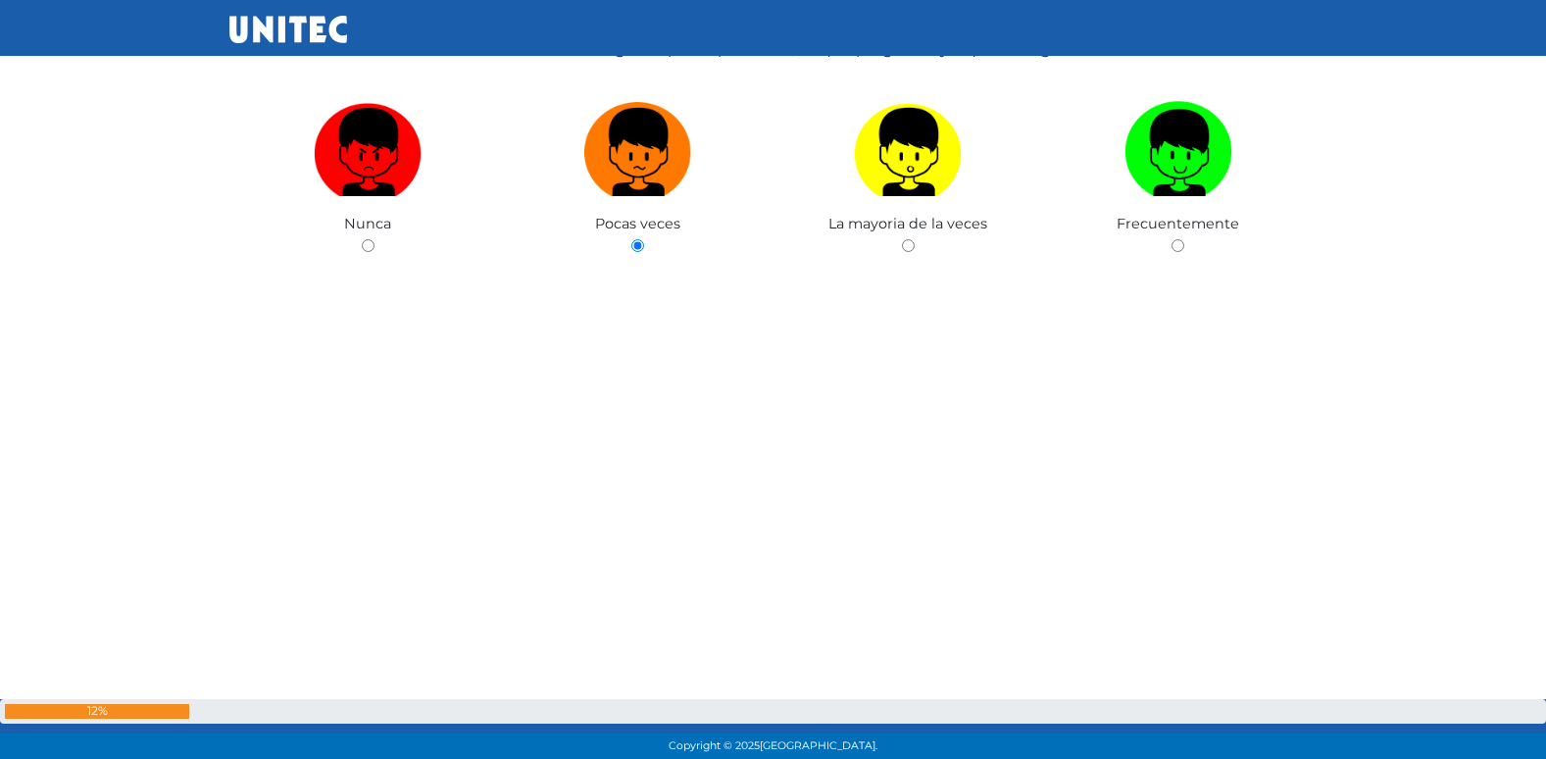
radio input "true"
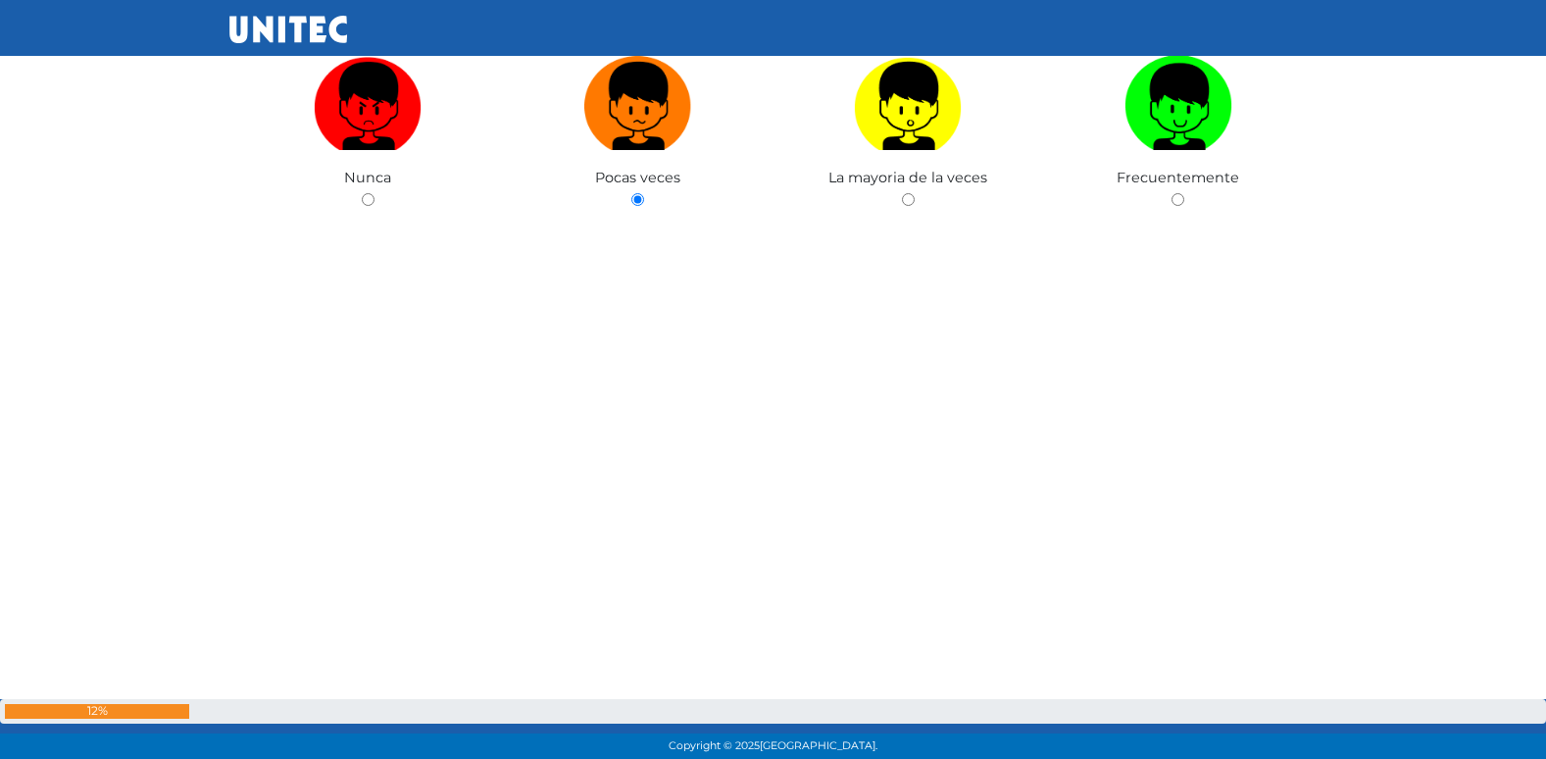
radio input "true"
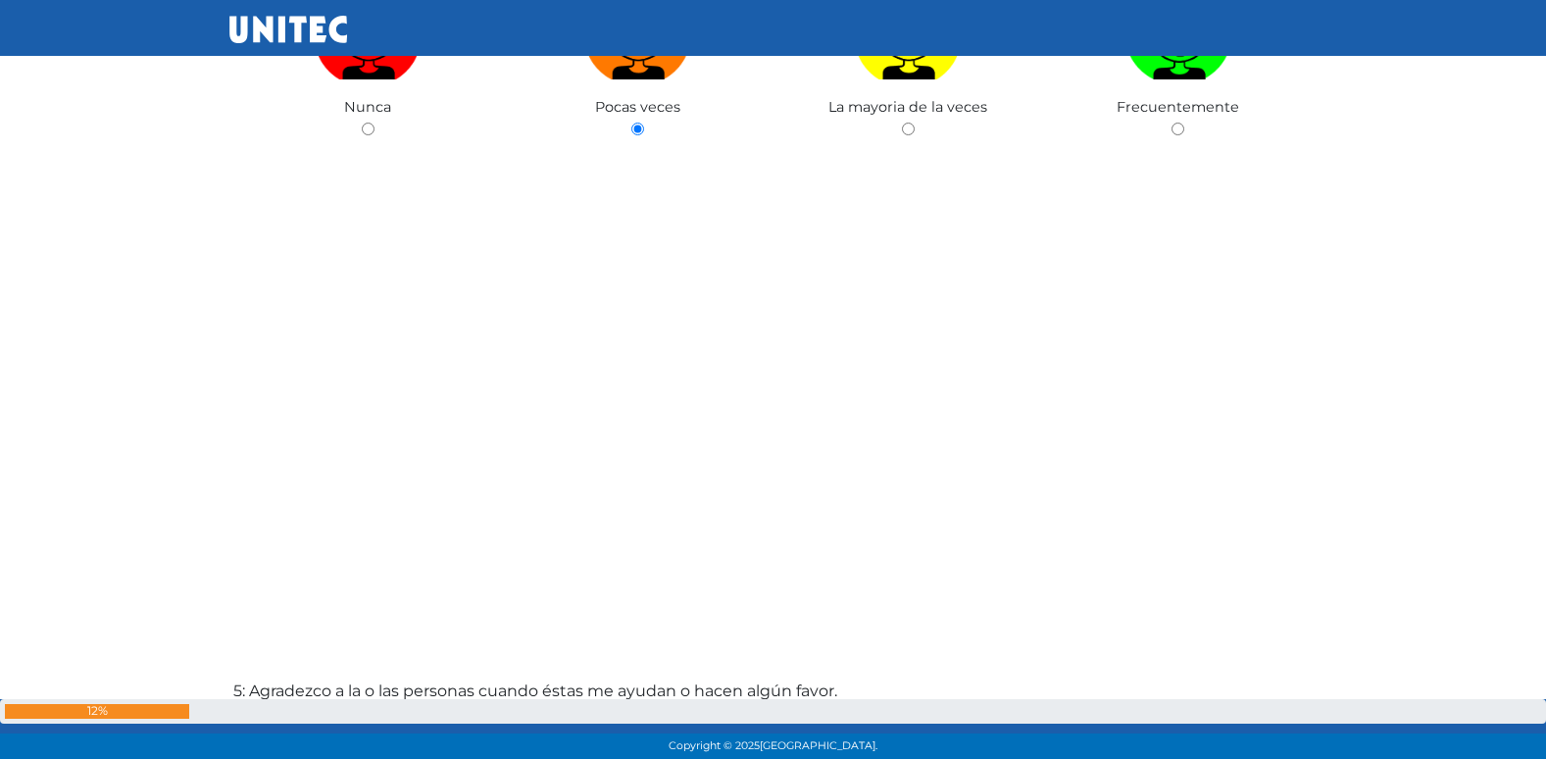
radio input "true"
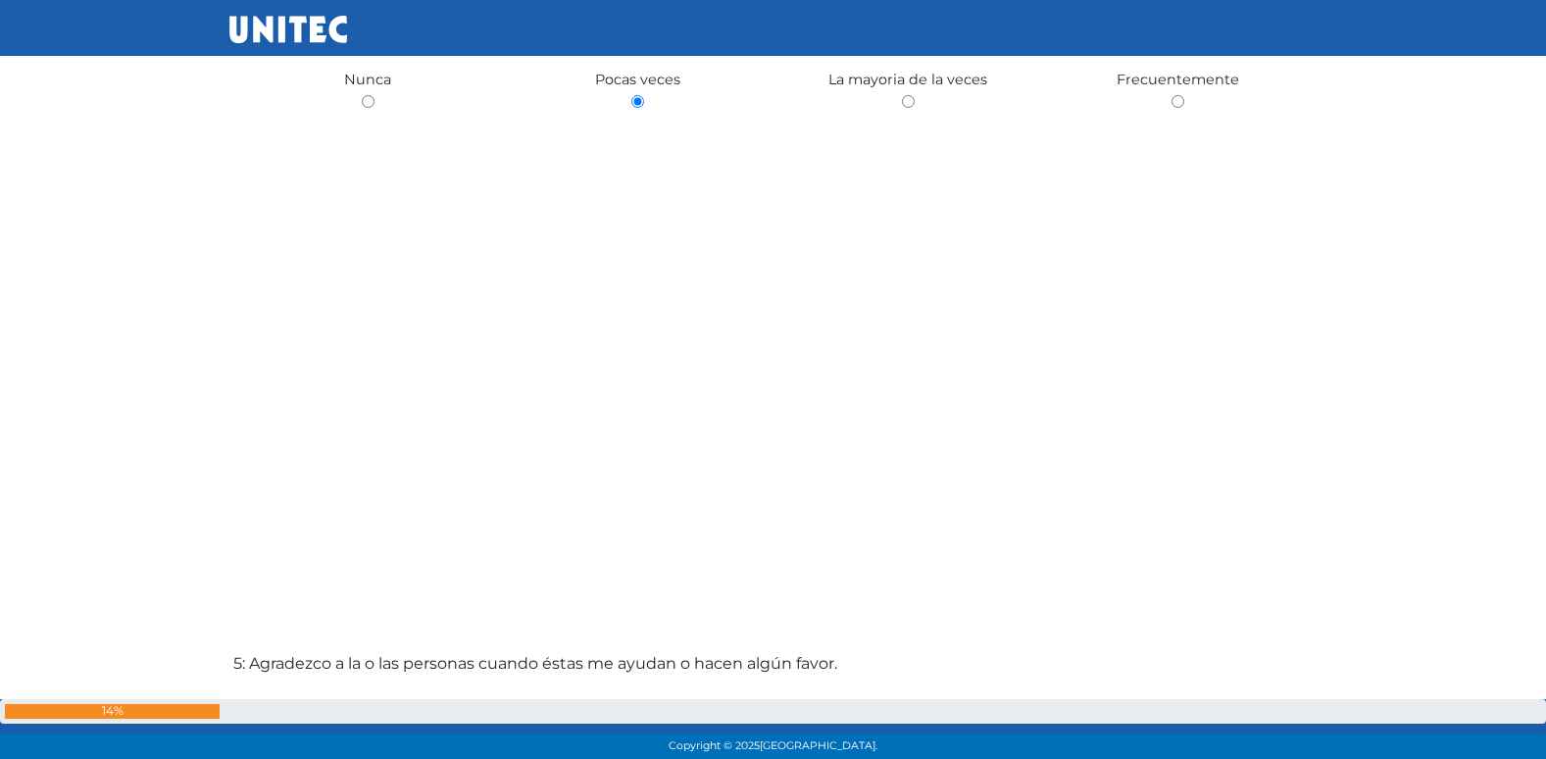
radio input "true"
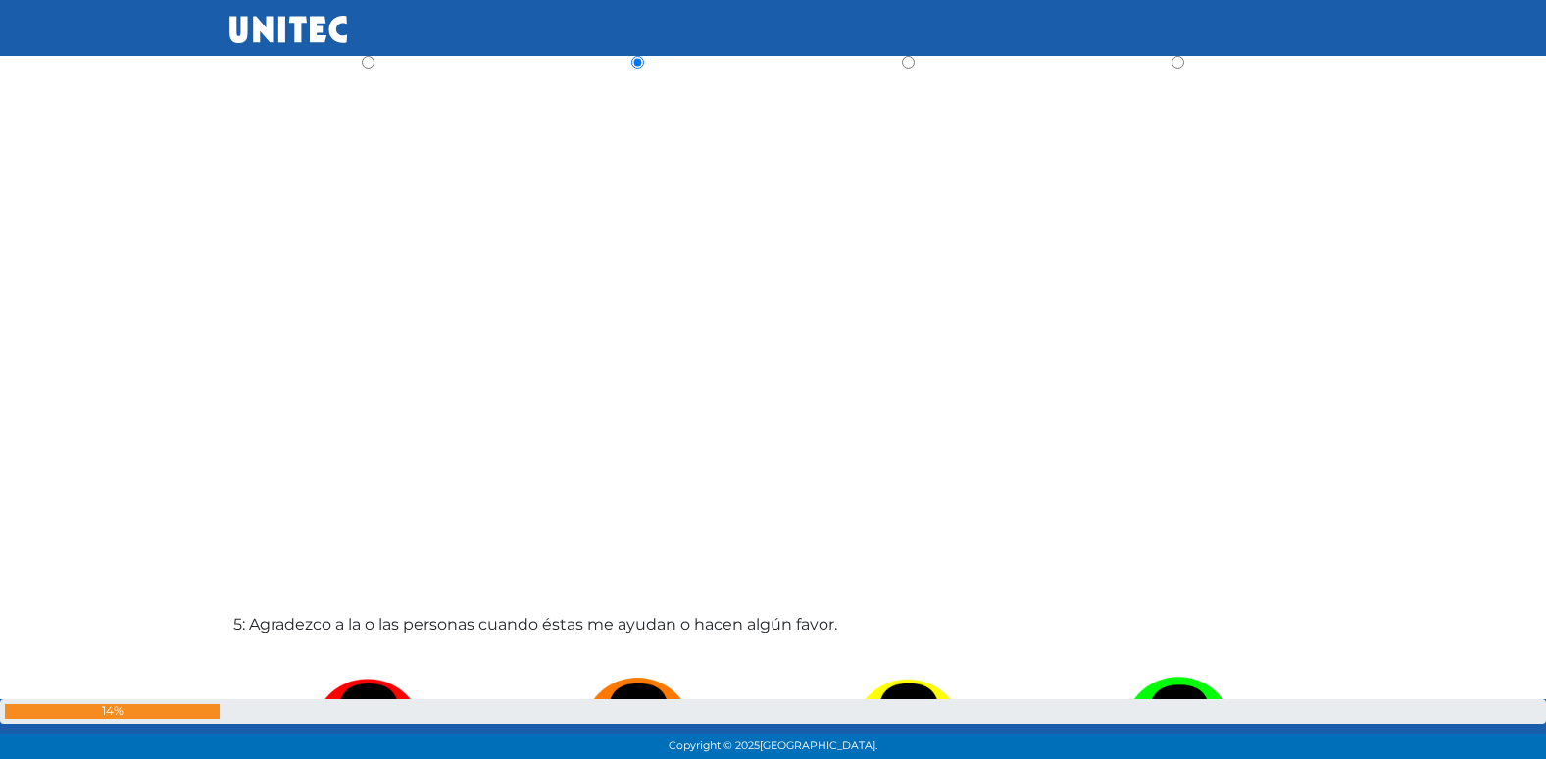
radio input "true"
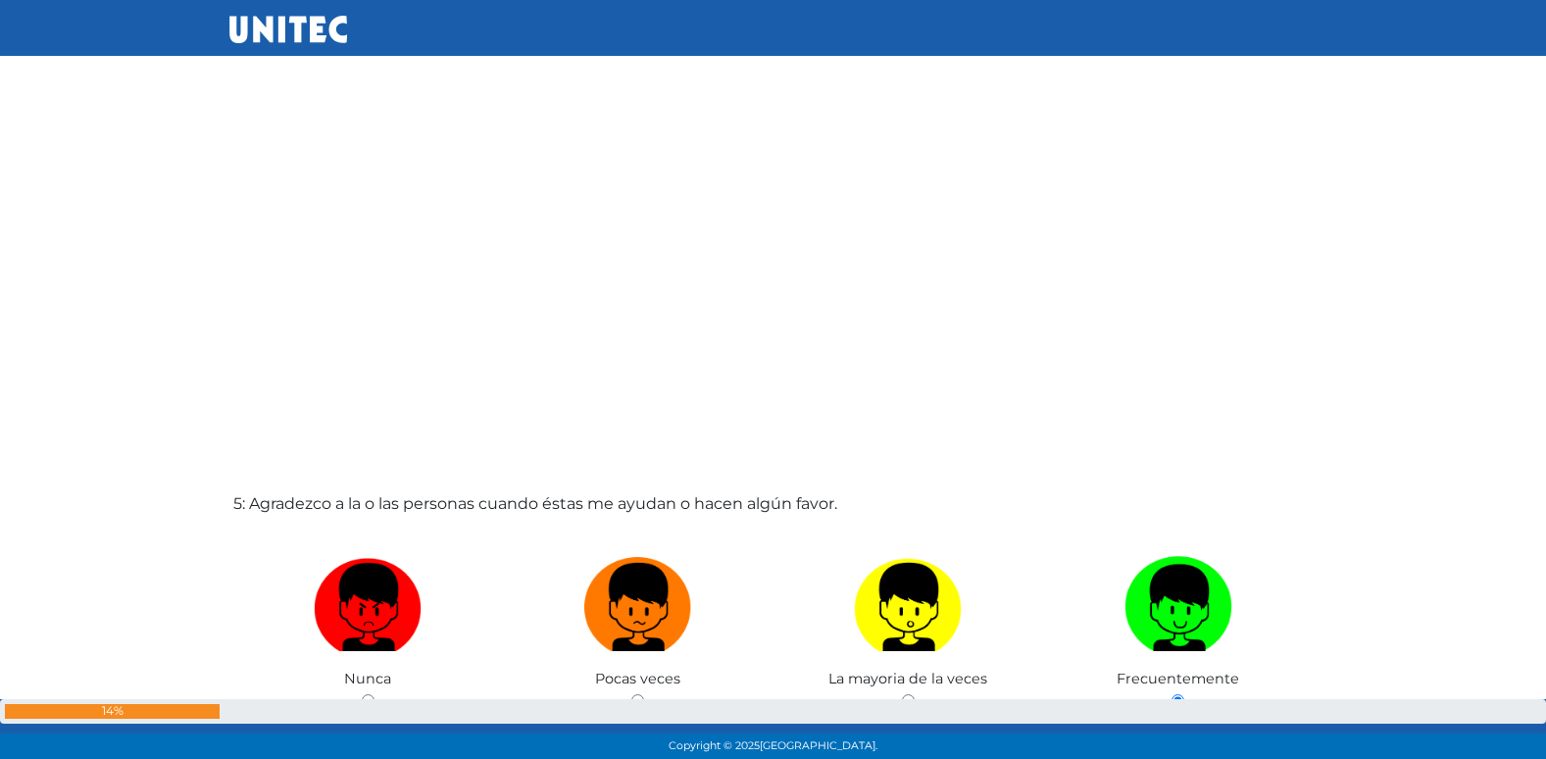
radio input "true"
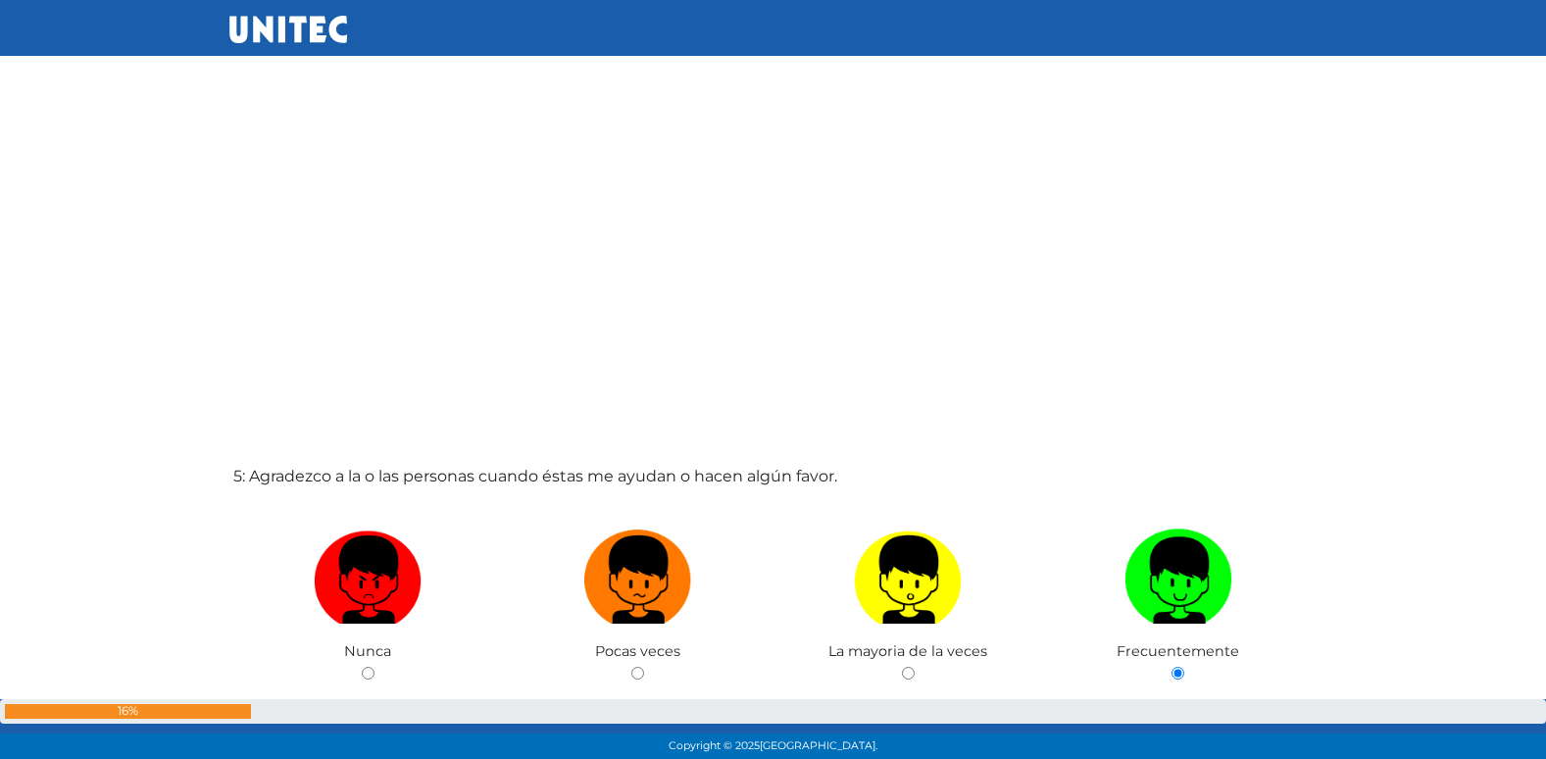
radio input "true"
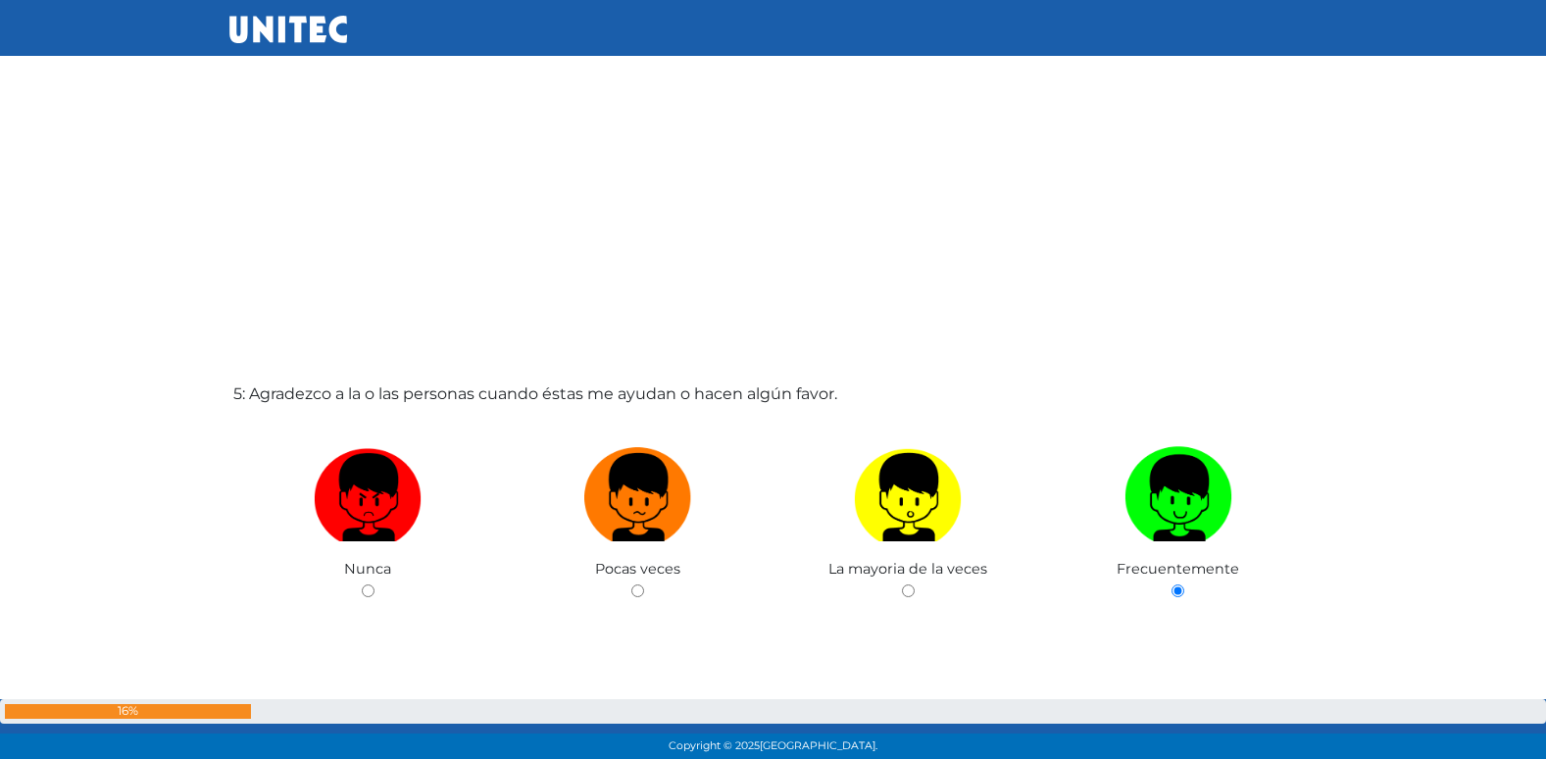
radio input "true"
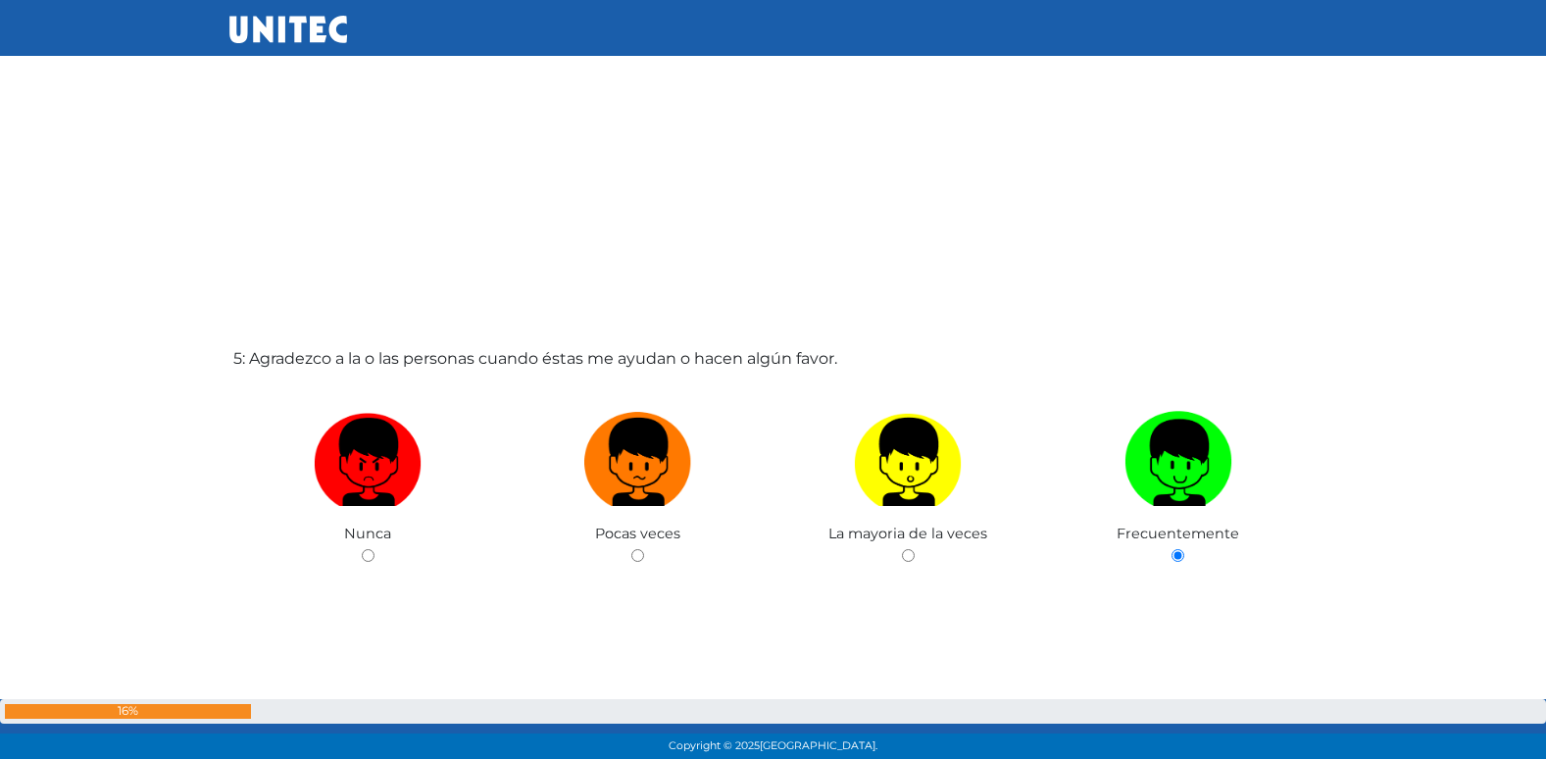
radio input "true"
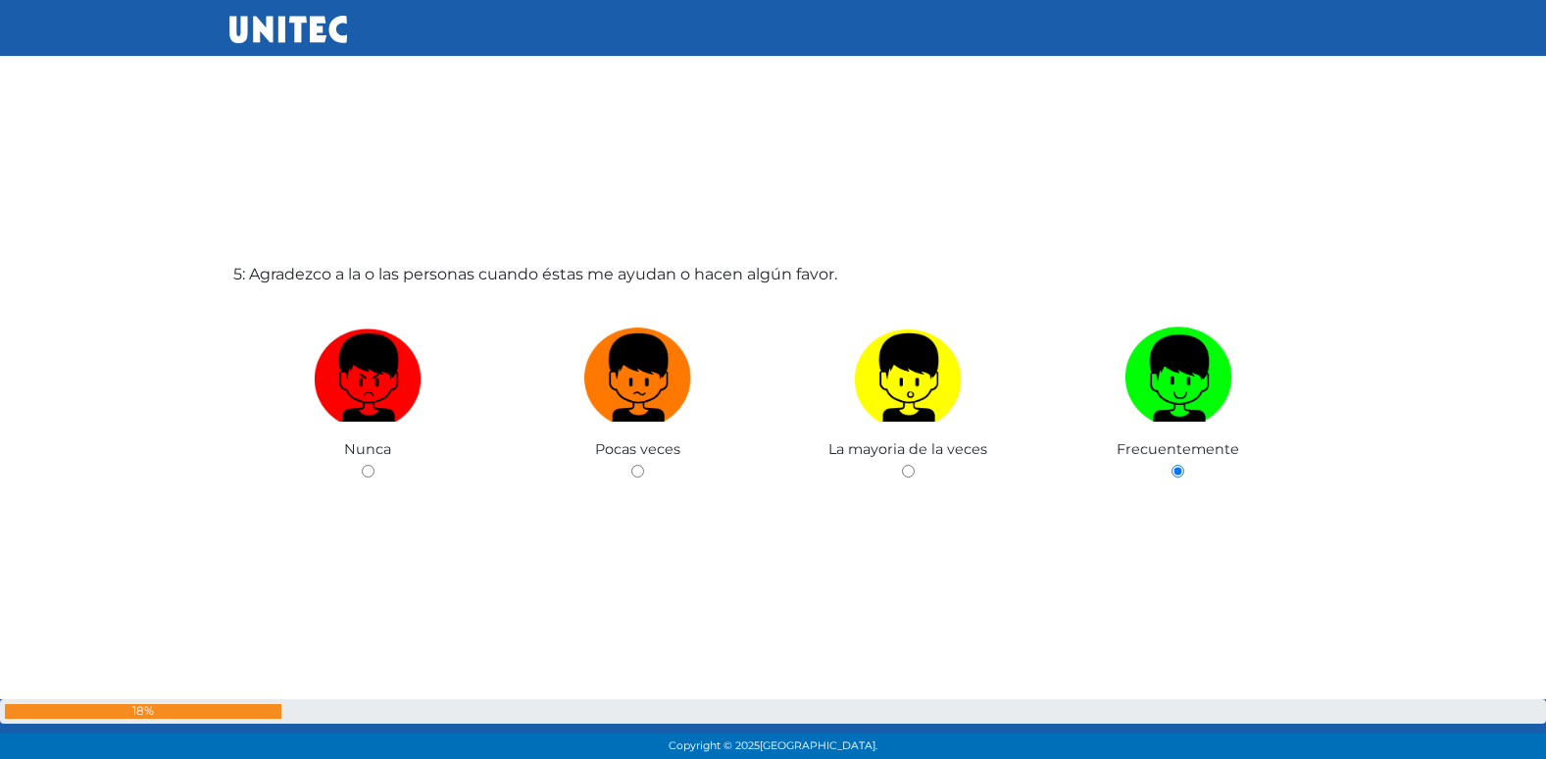
radio input "true"
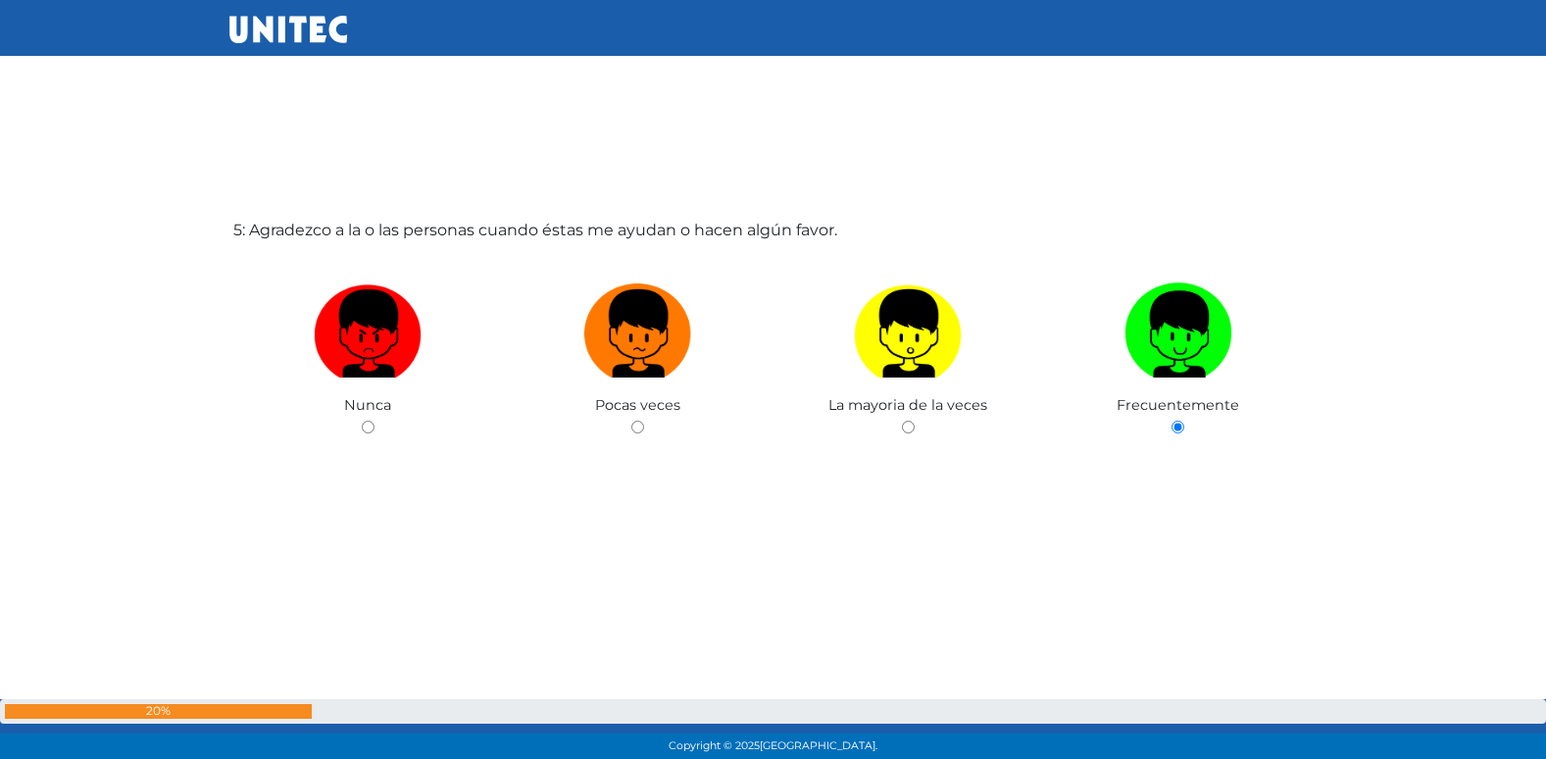
radio input "true"
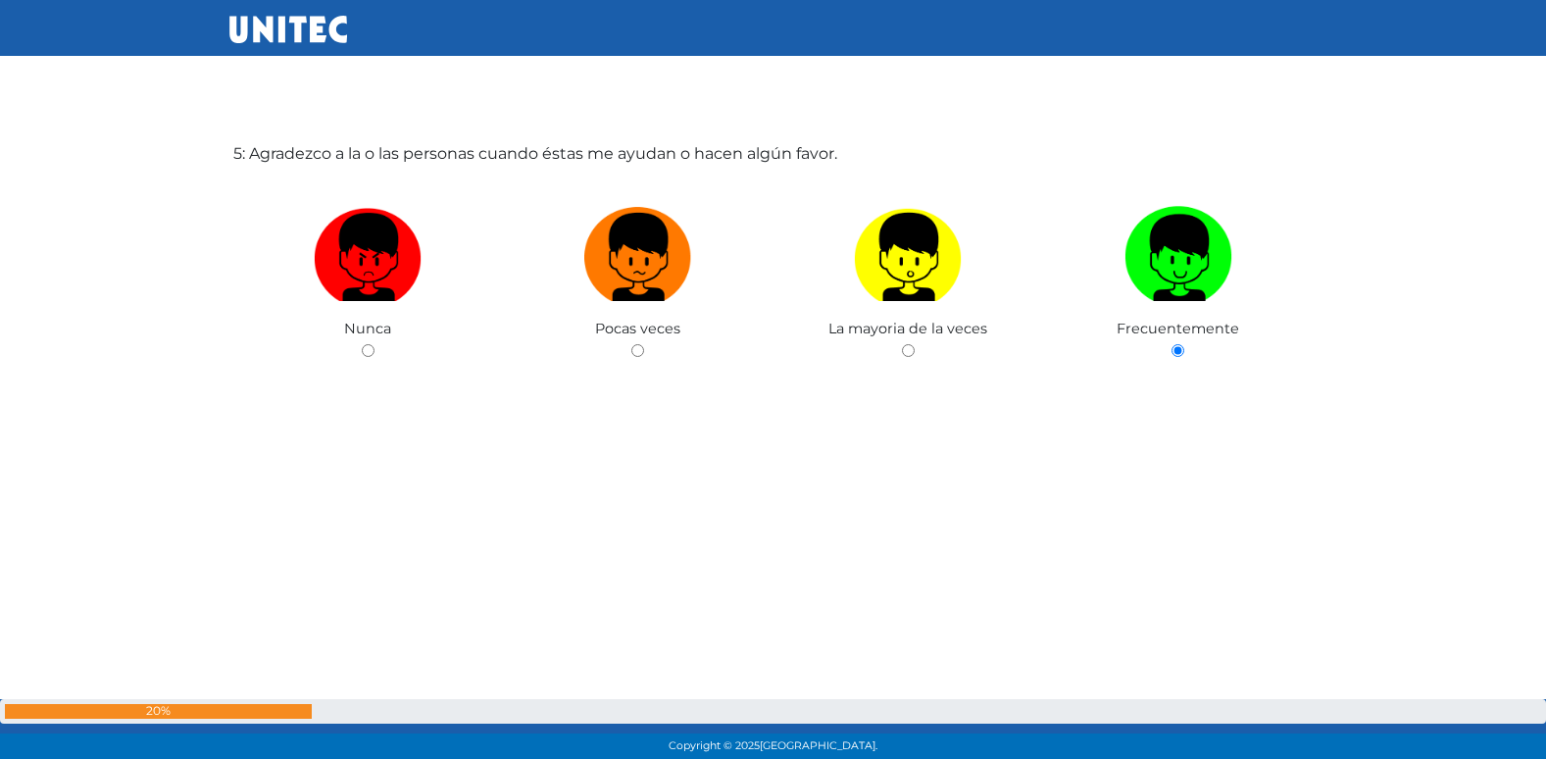
radio input "true"
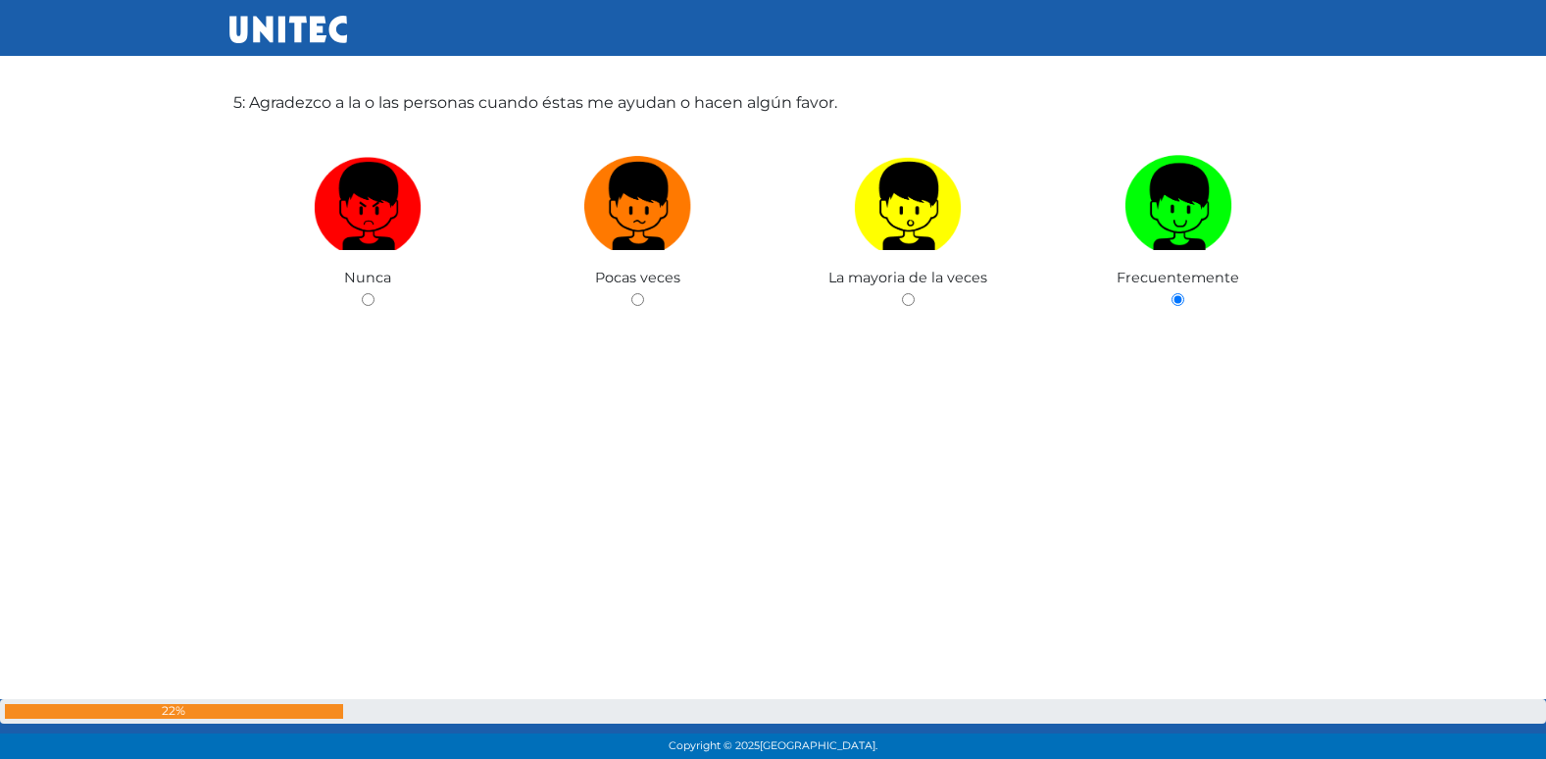
radio input "true"
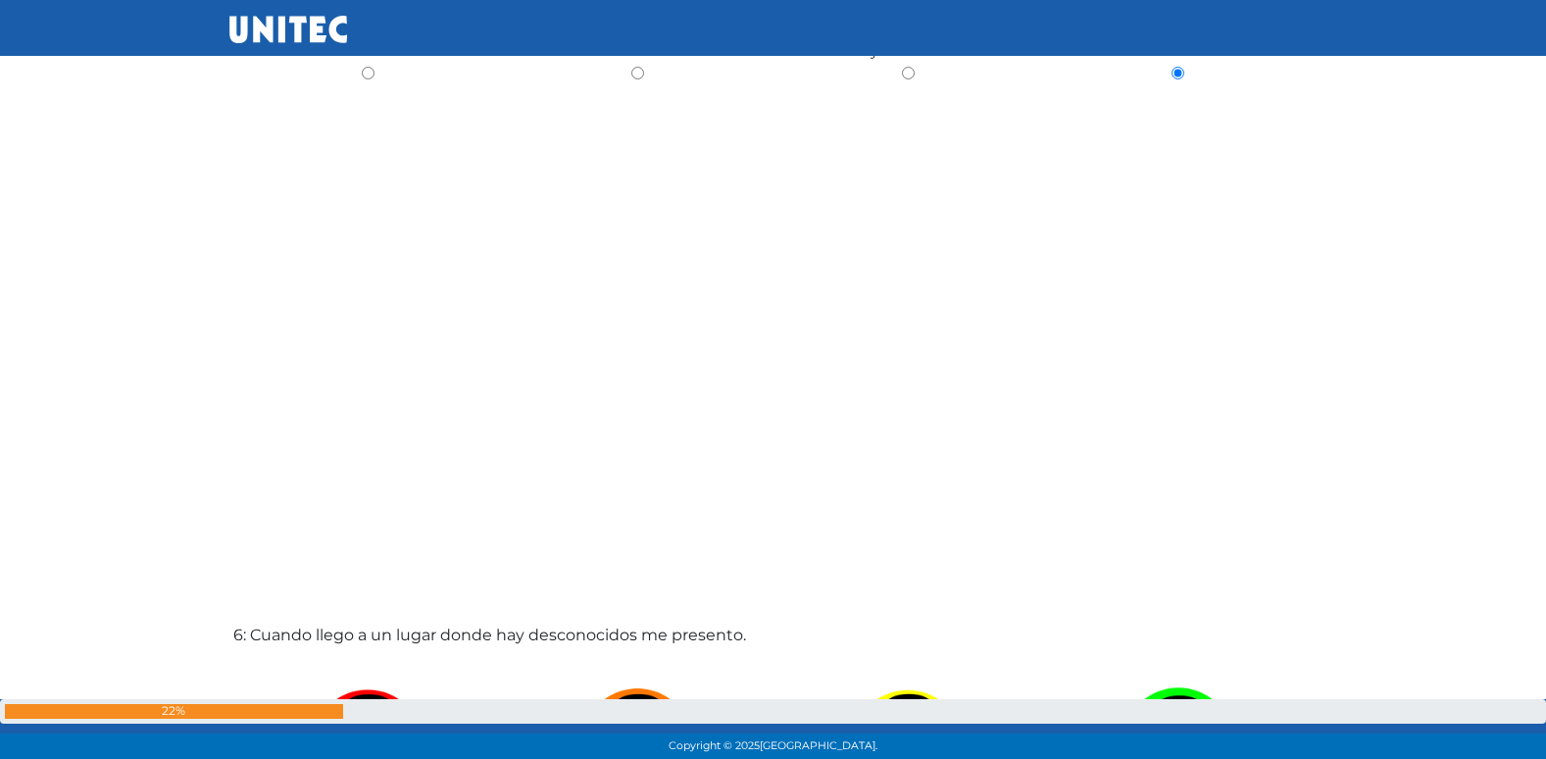
radio input "true"
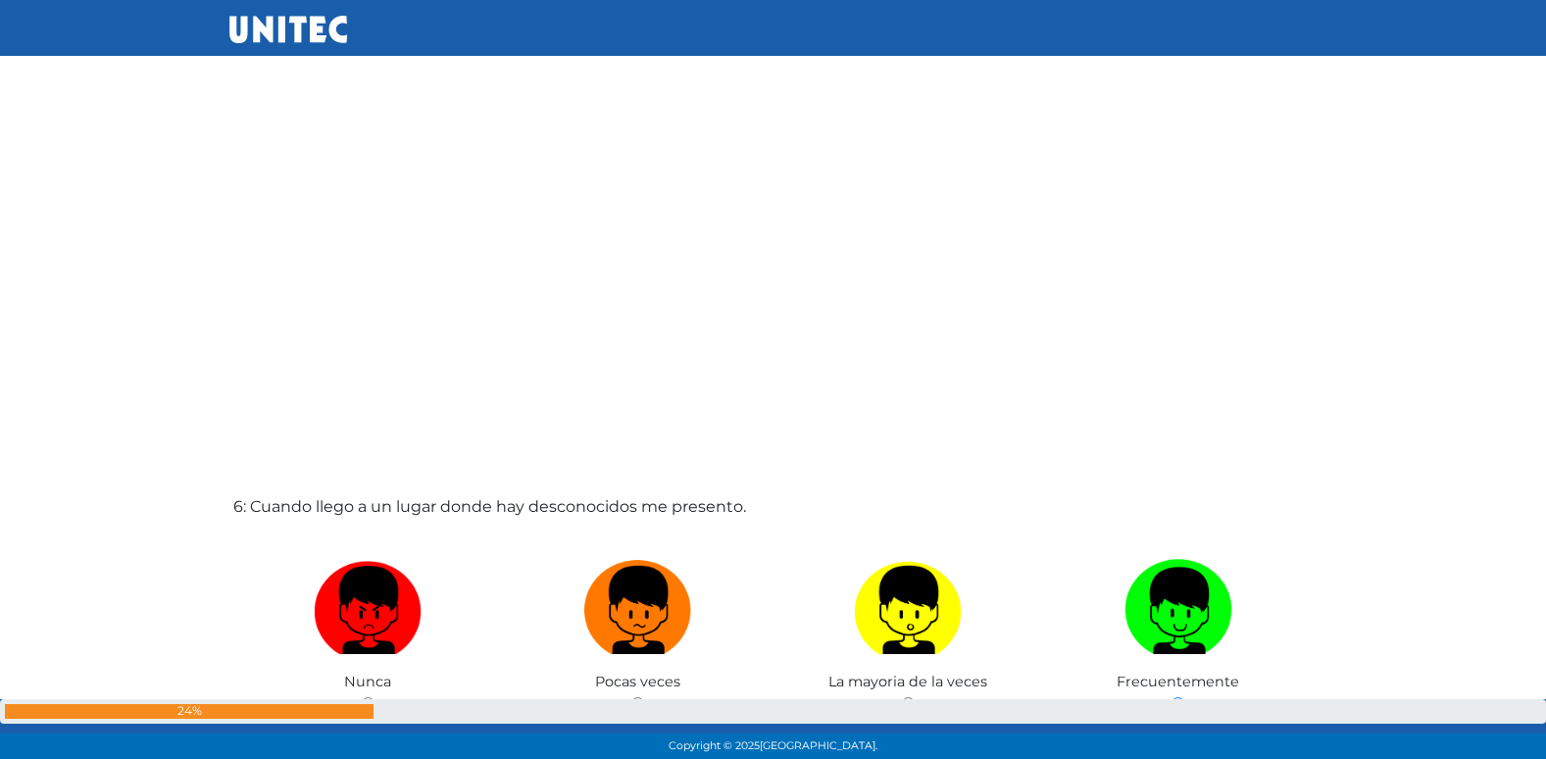
radio input "true"
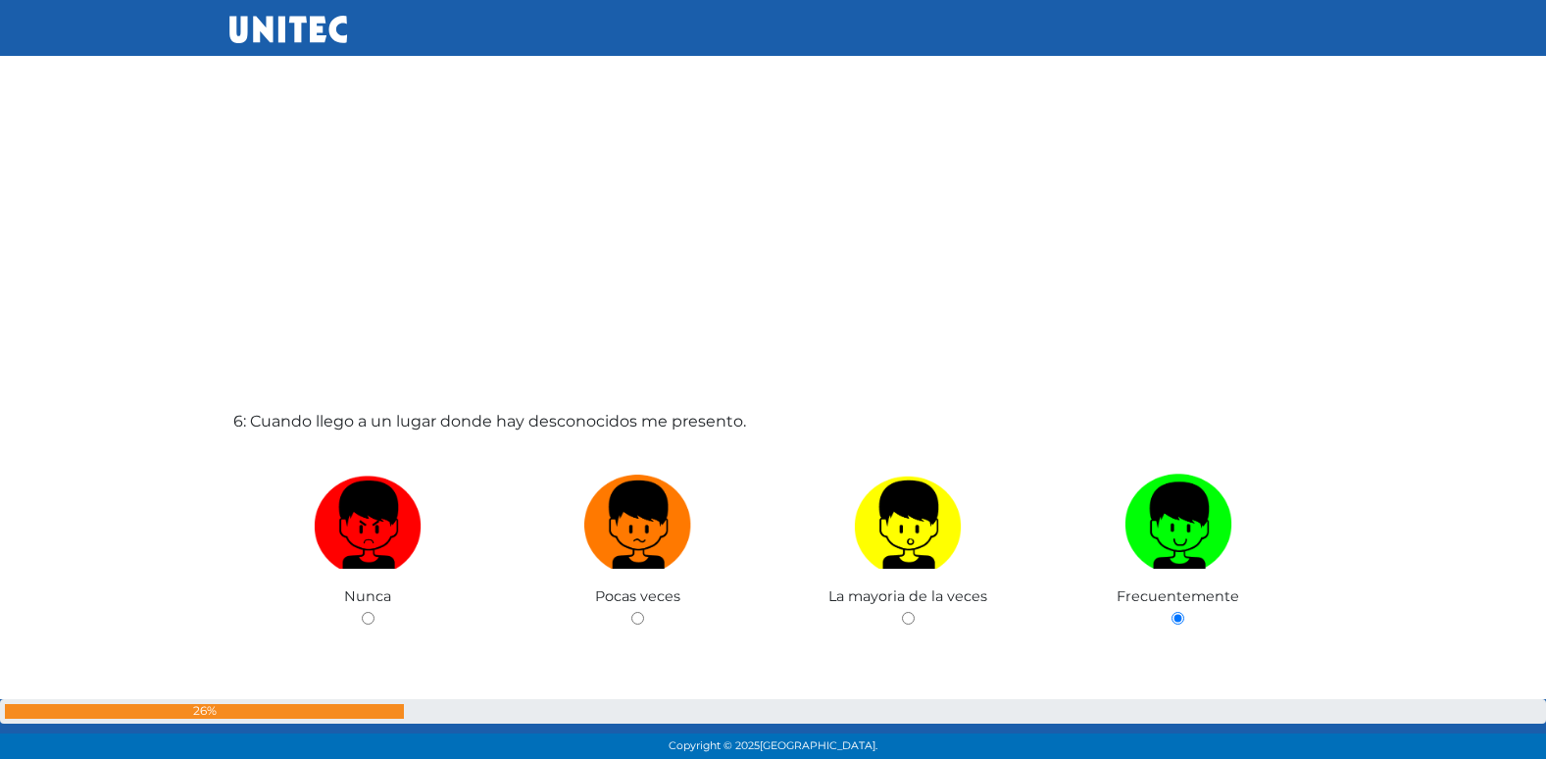
radio input "true"
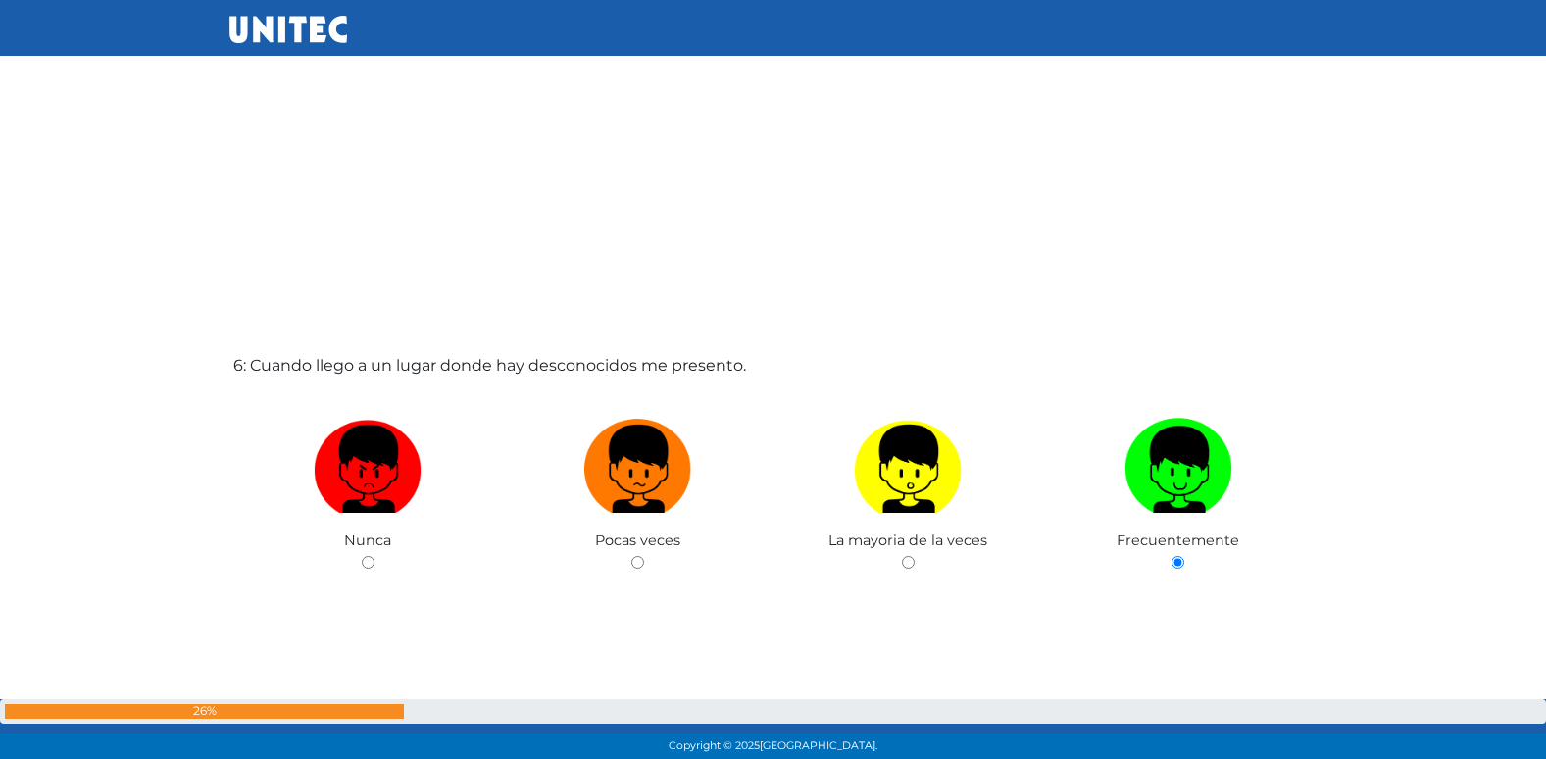
radio input "true"
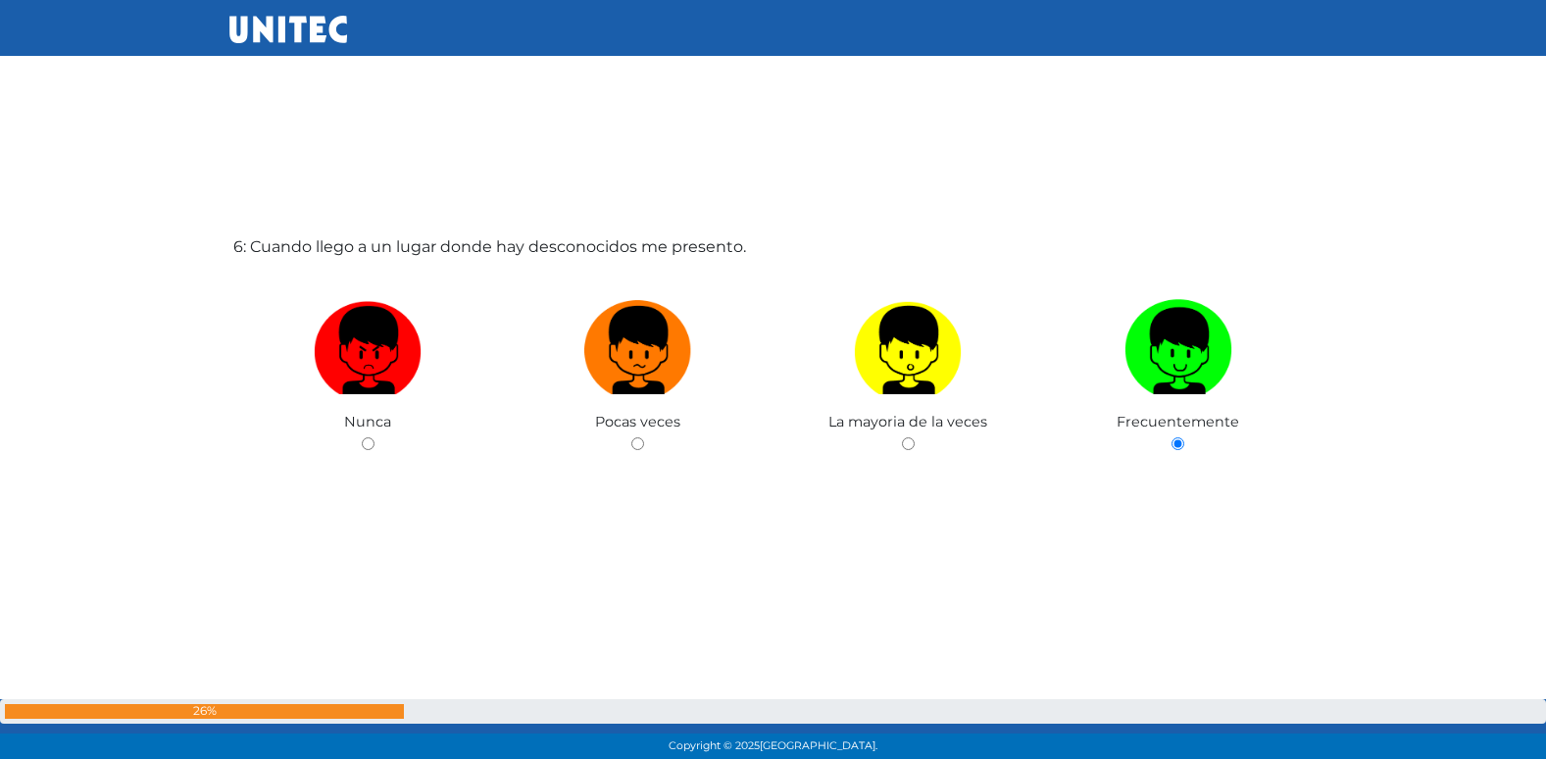
radio input "true"
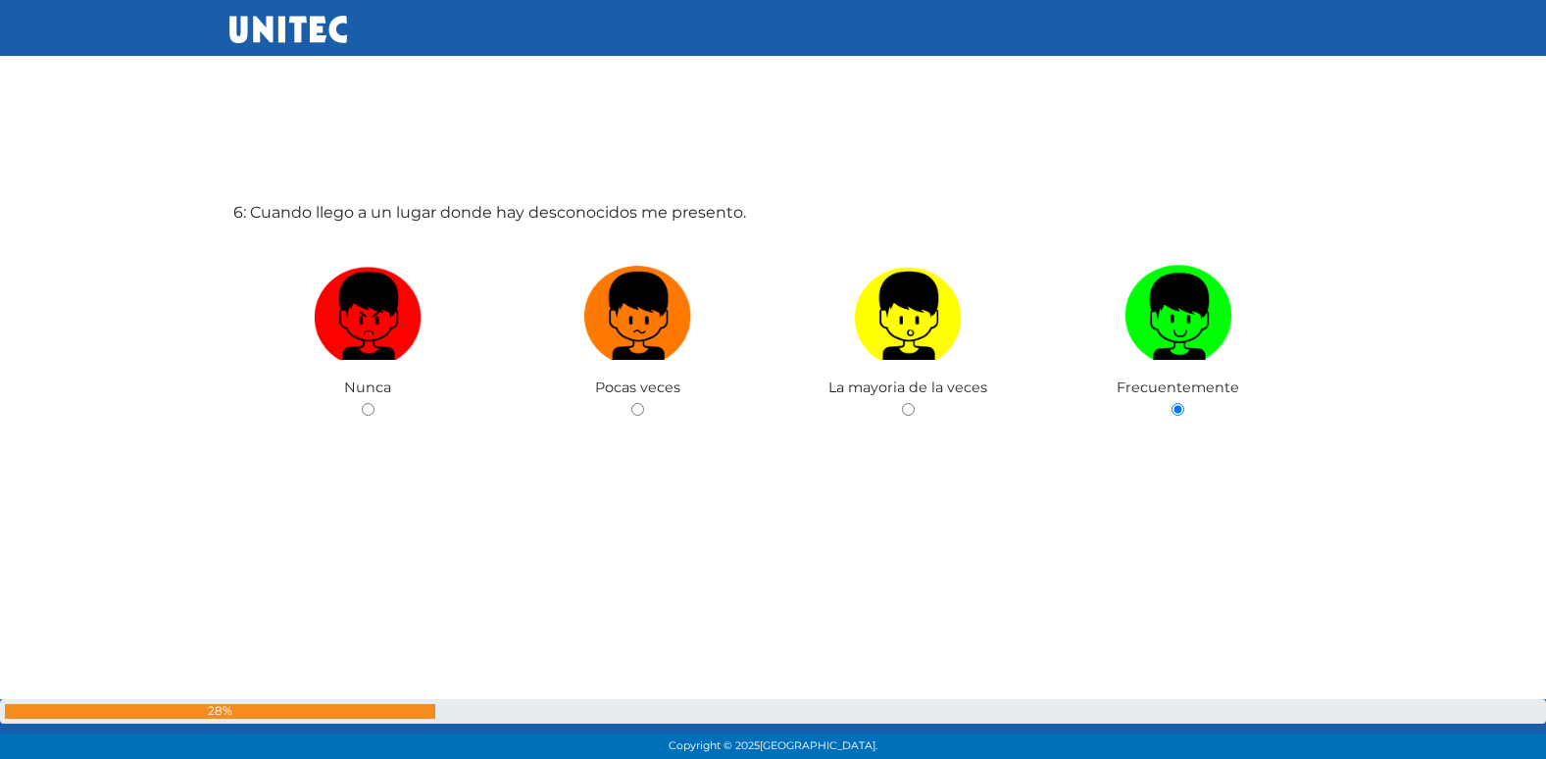
radio input "true"
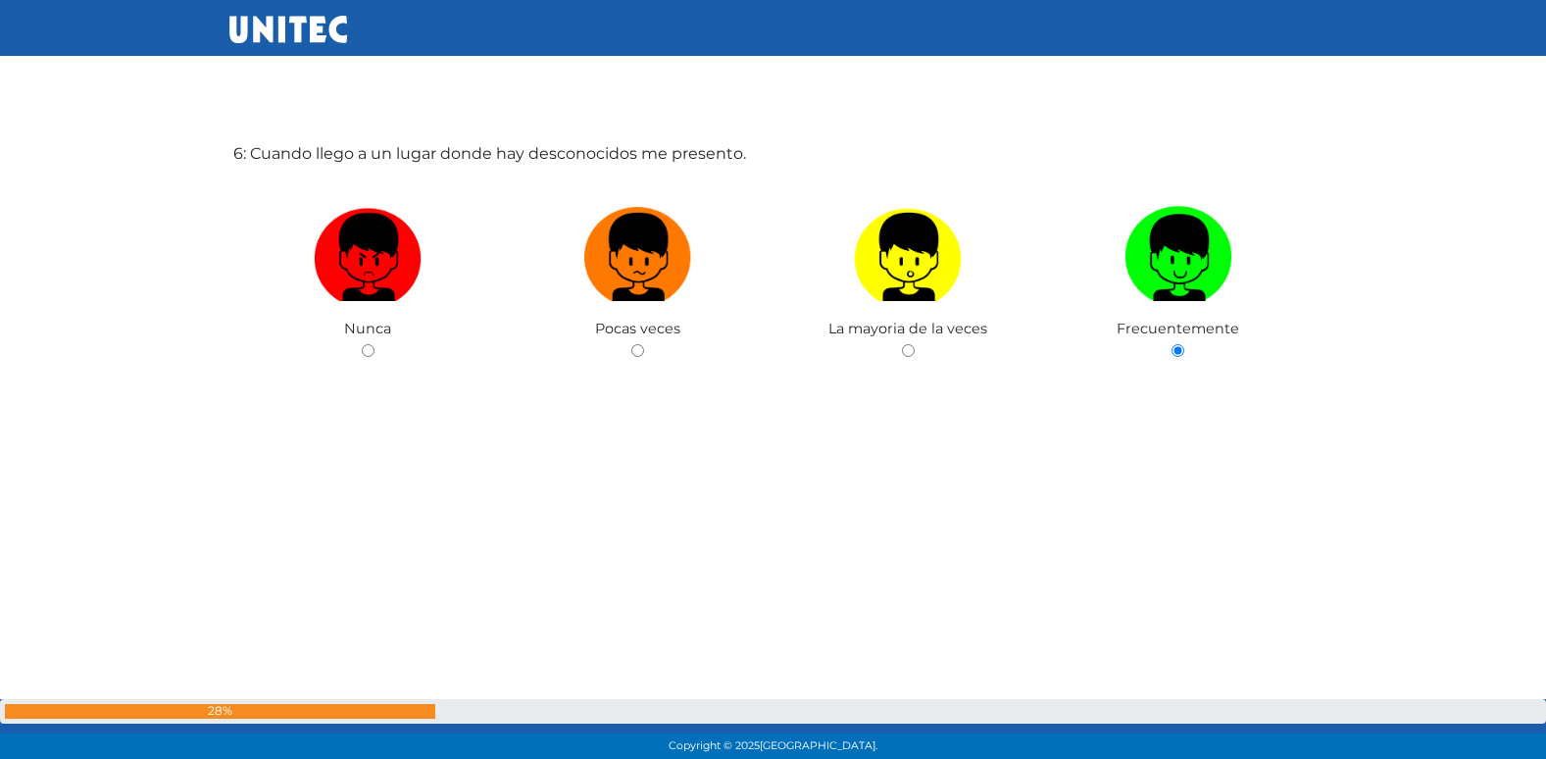
radio input "true"
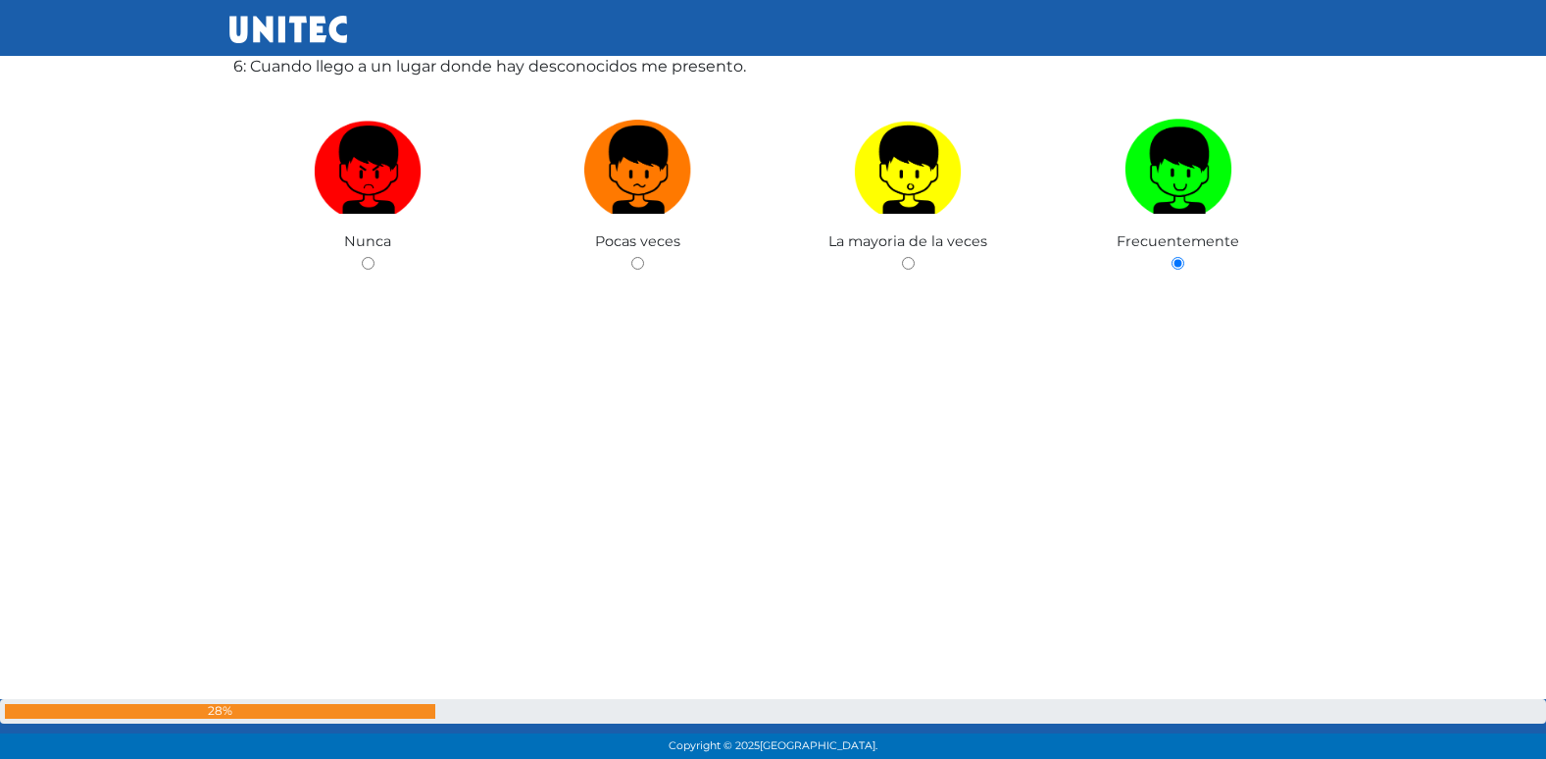
radio input "true"
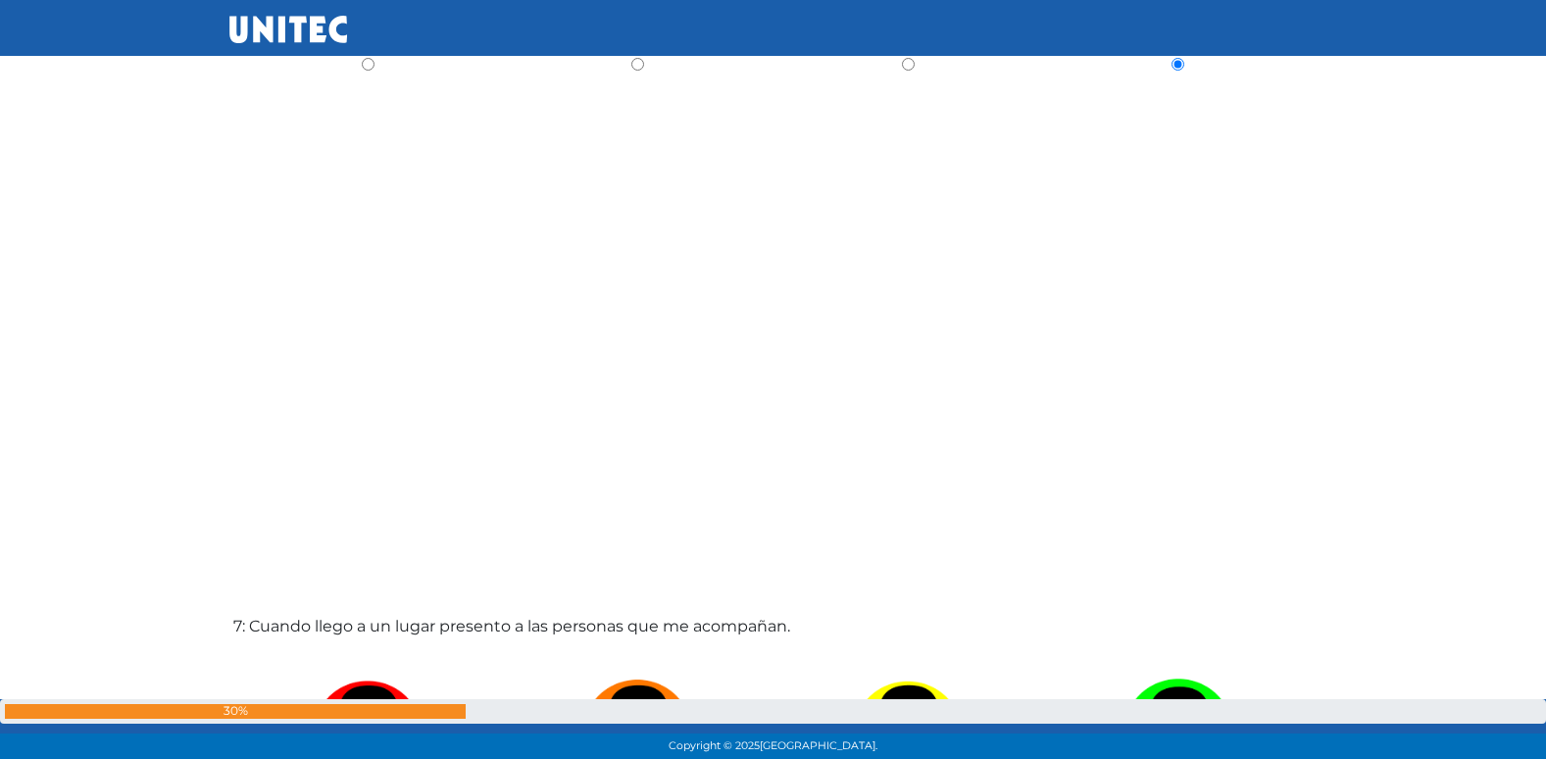
radio input "true"
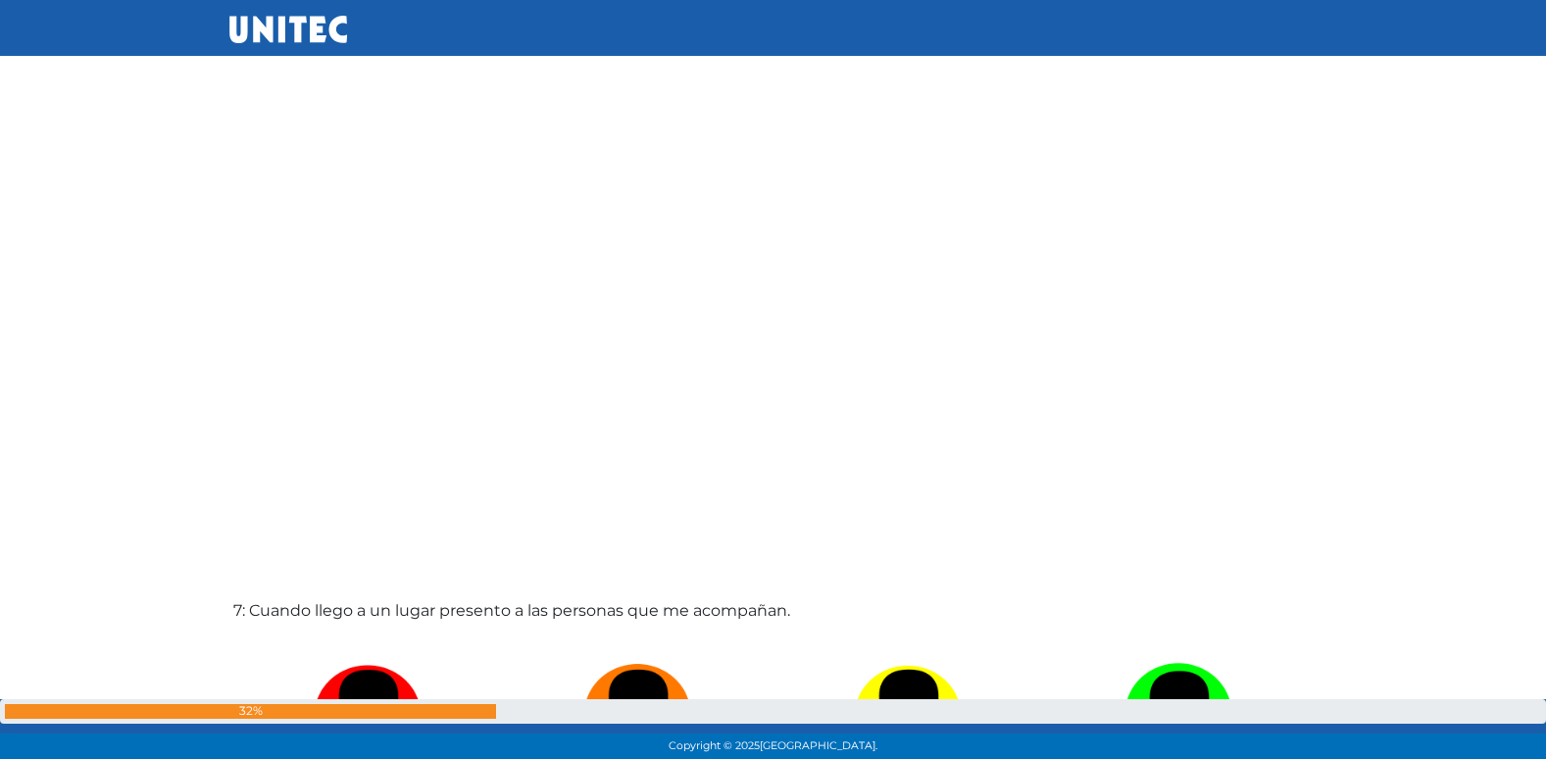
radio input "true"
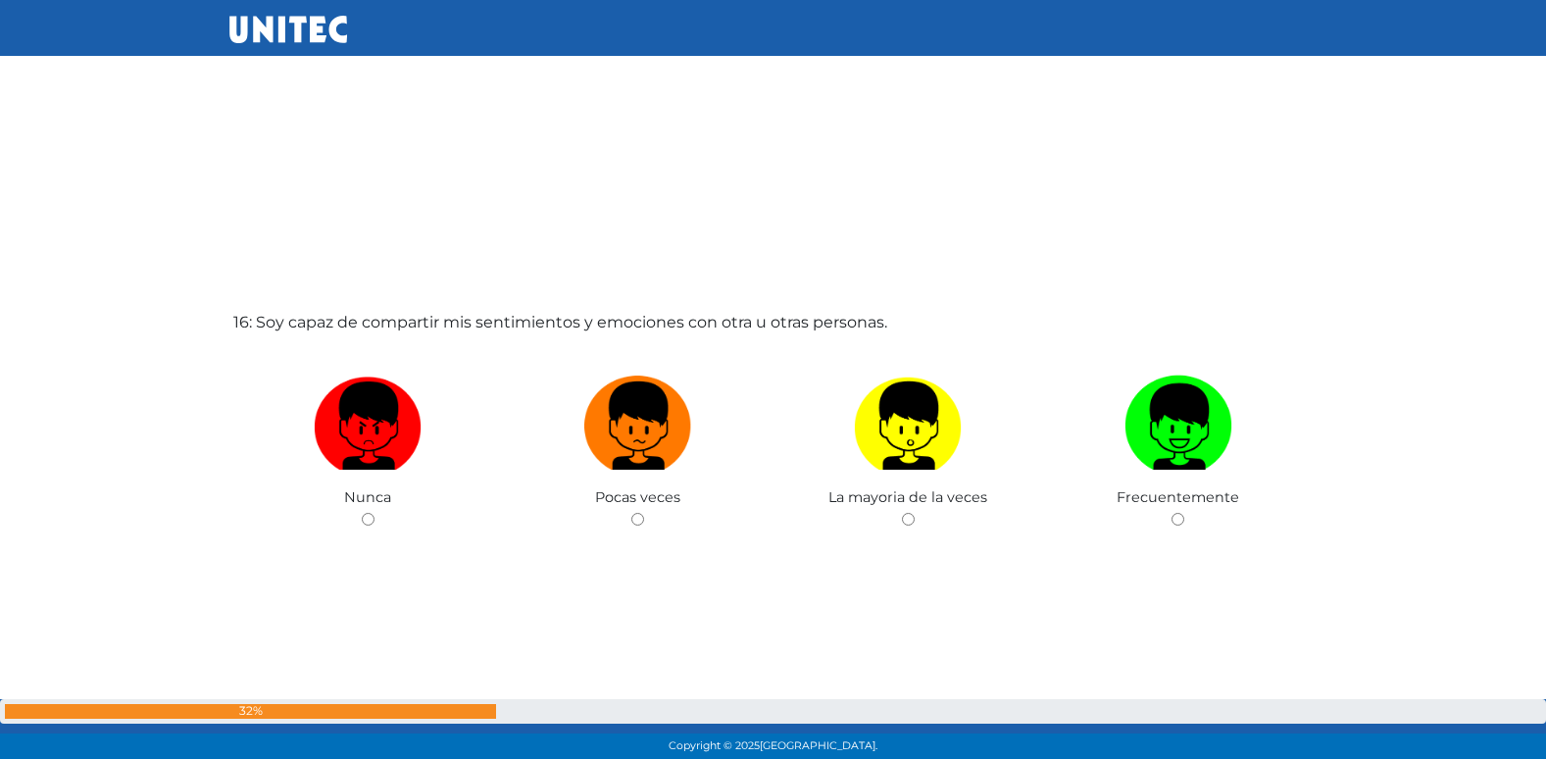
scroll to position [11379, 0]
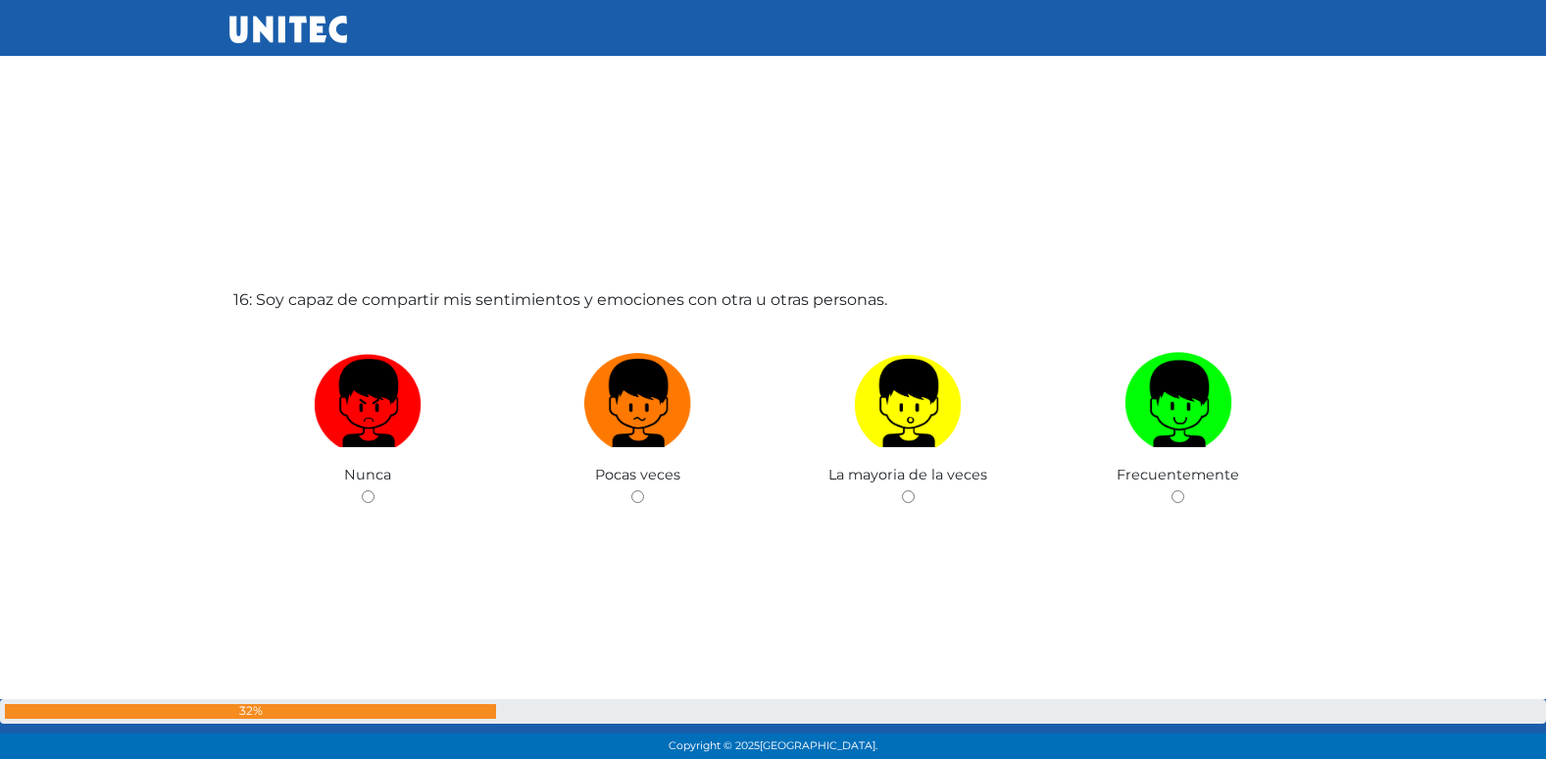
click at [631, 490] on input "radio" at bounding box center [637, 496] width 13 height 13
radio input "true"
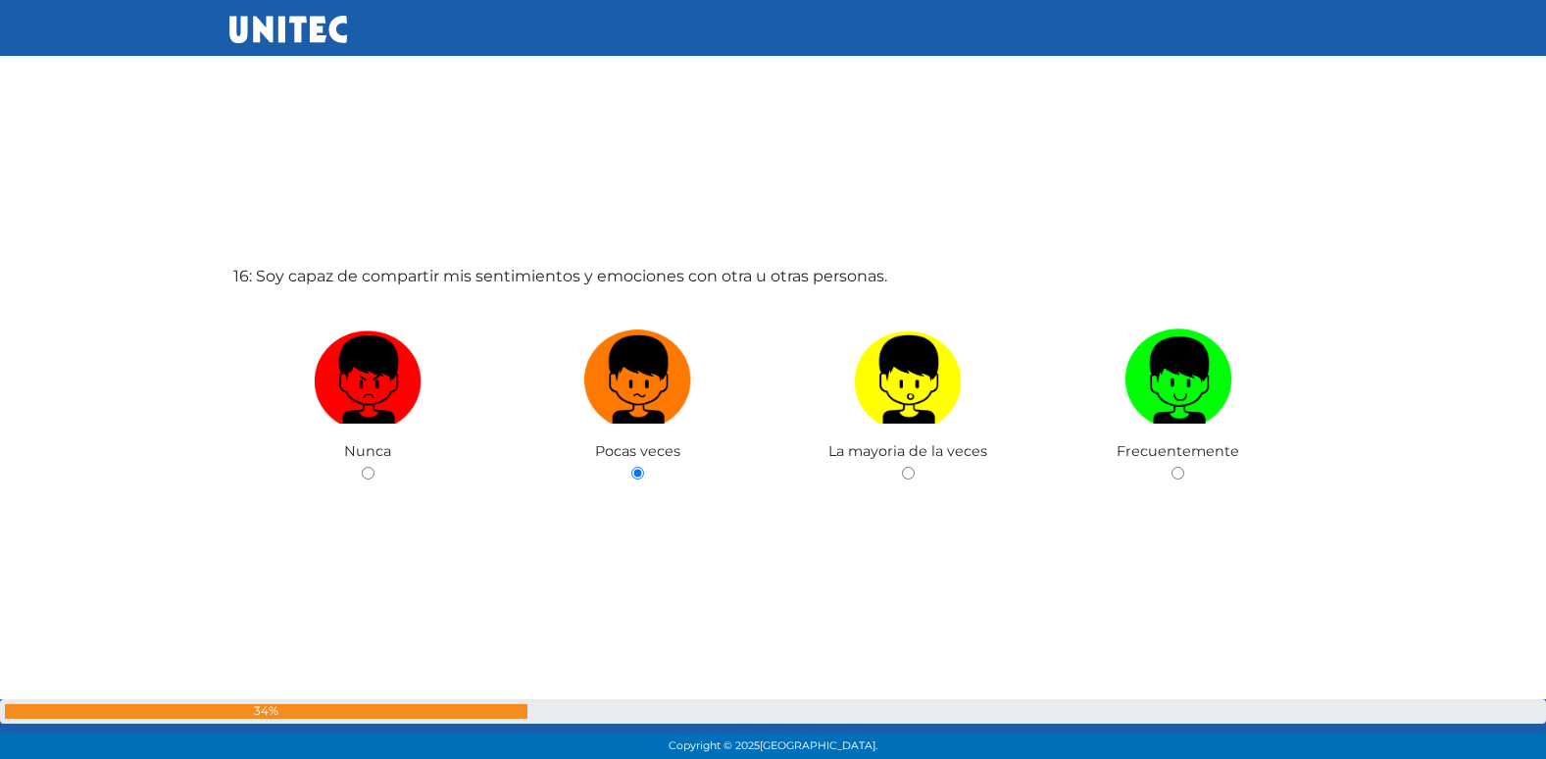
click at [902, 467] on input "radio" at bounding box center [908, 473] width 13 height 13
radio input "true"
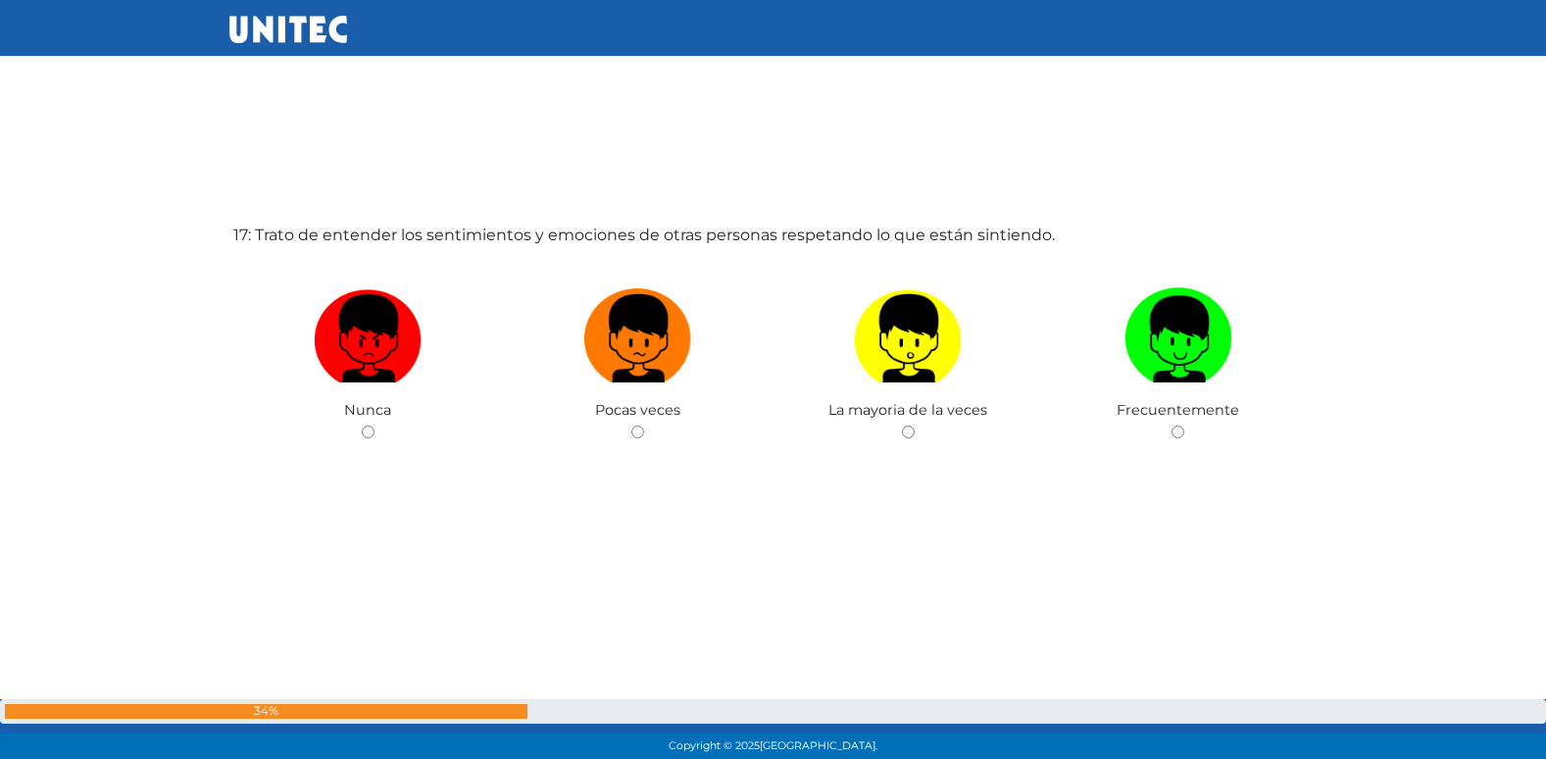
scroll to position [12236, 0]
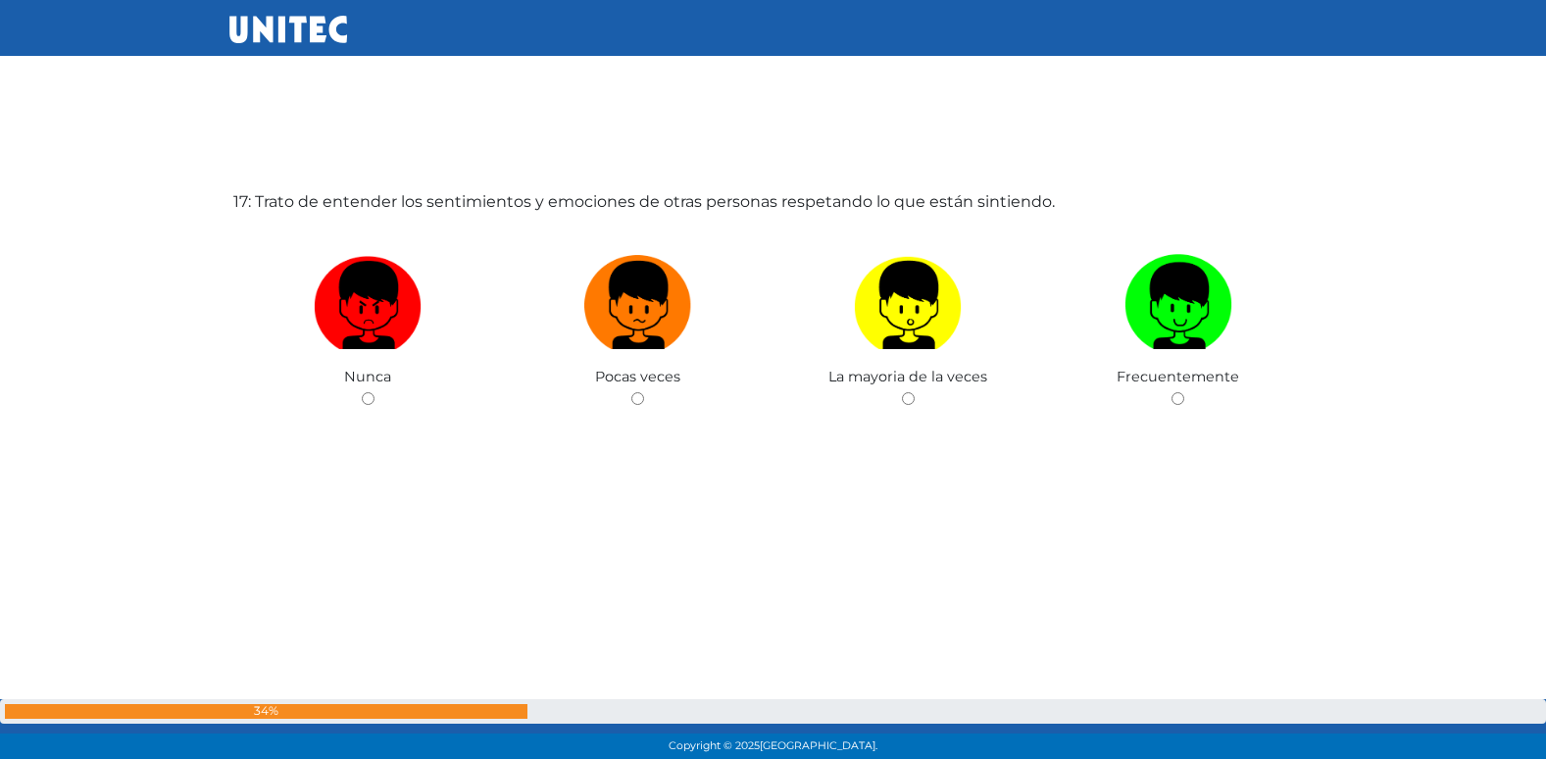
click at [631, 392] on input "radio" at bounding box center [637, 398] width 13 height 13
radio input "true"
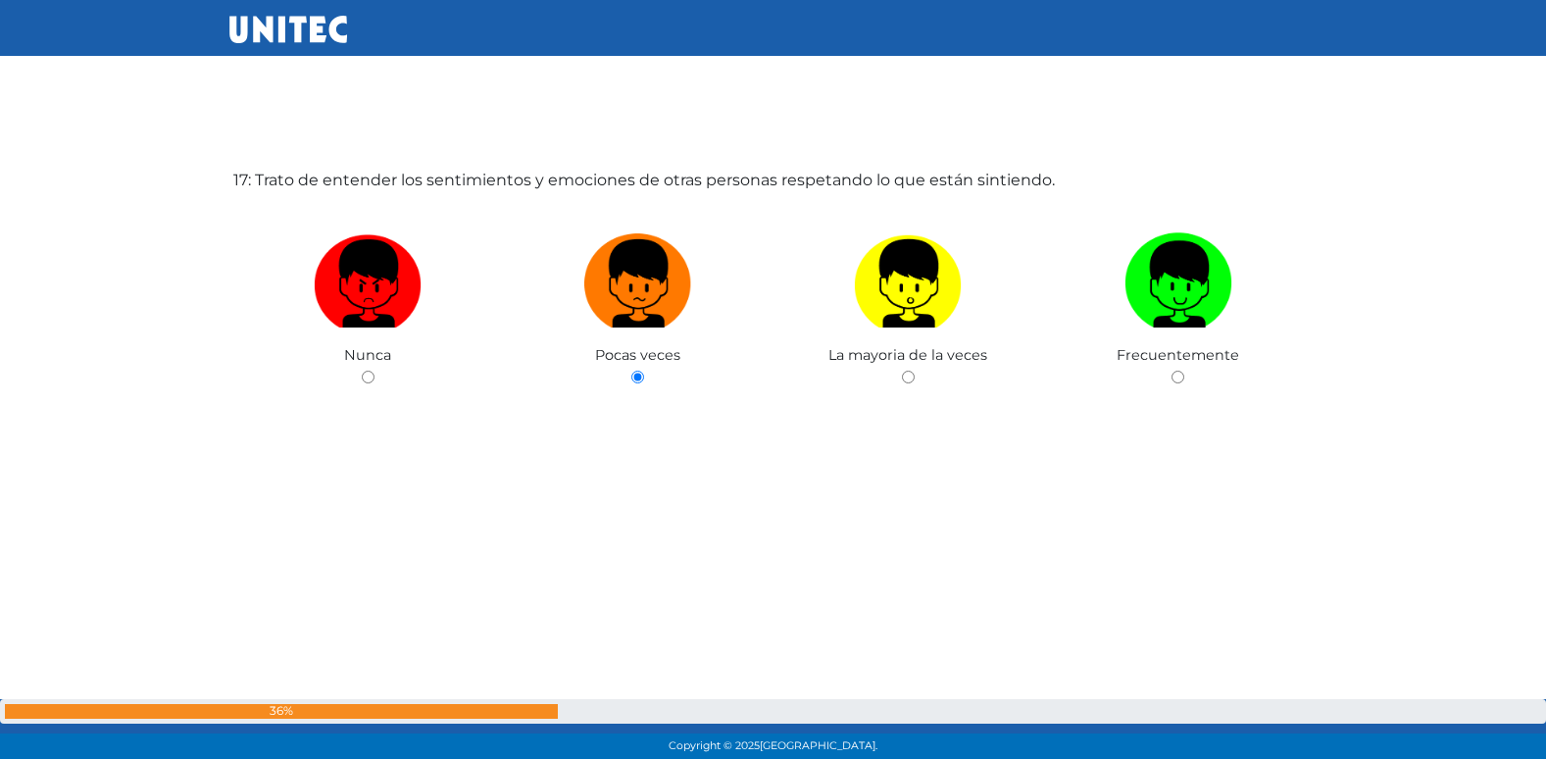
click at [902, 370] on input "radio" at bounding box center [908, 376] width 13 height 13
radio input "true"
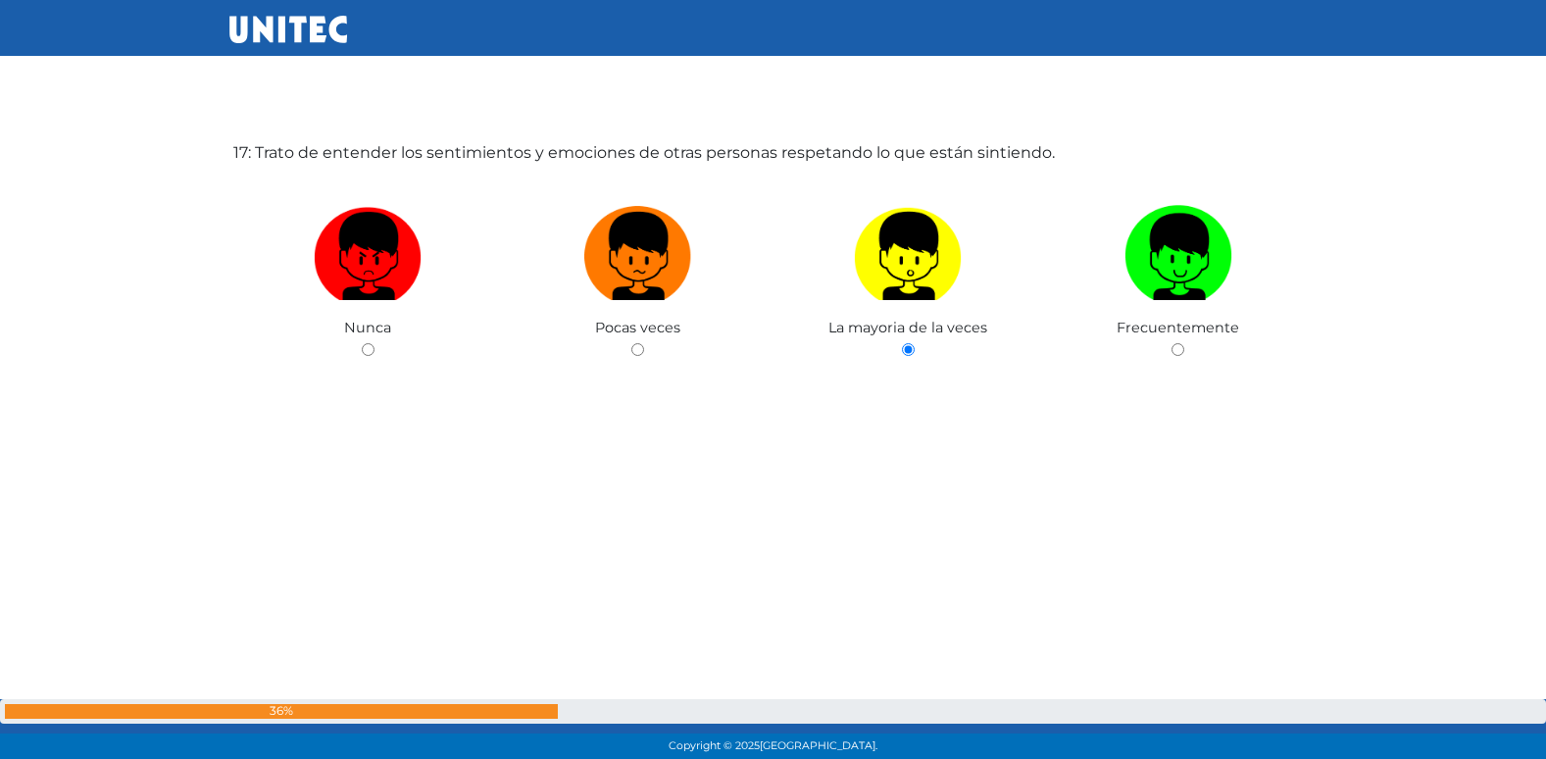
click at [1171, 343] on input "radio" at bounding box center [1177, 349] width 13 height 13
radio input "true"
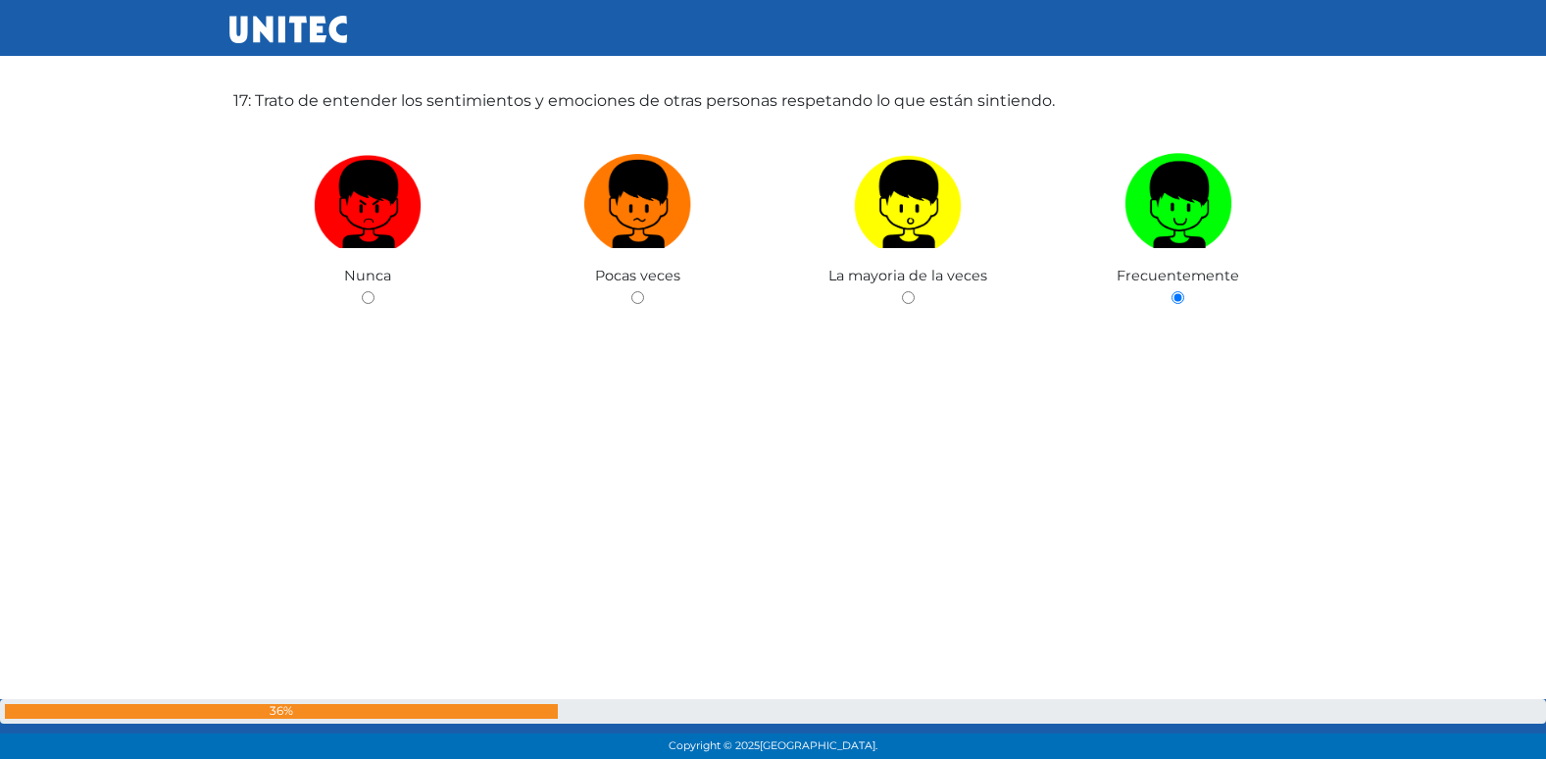
radio input "true"
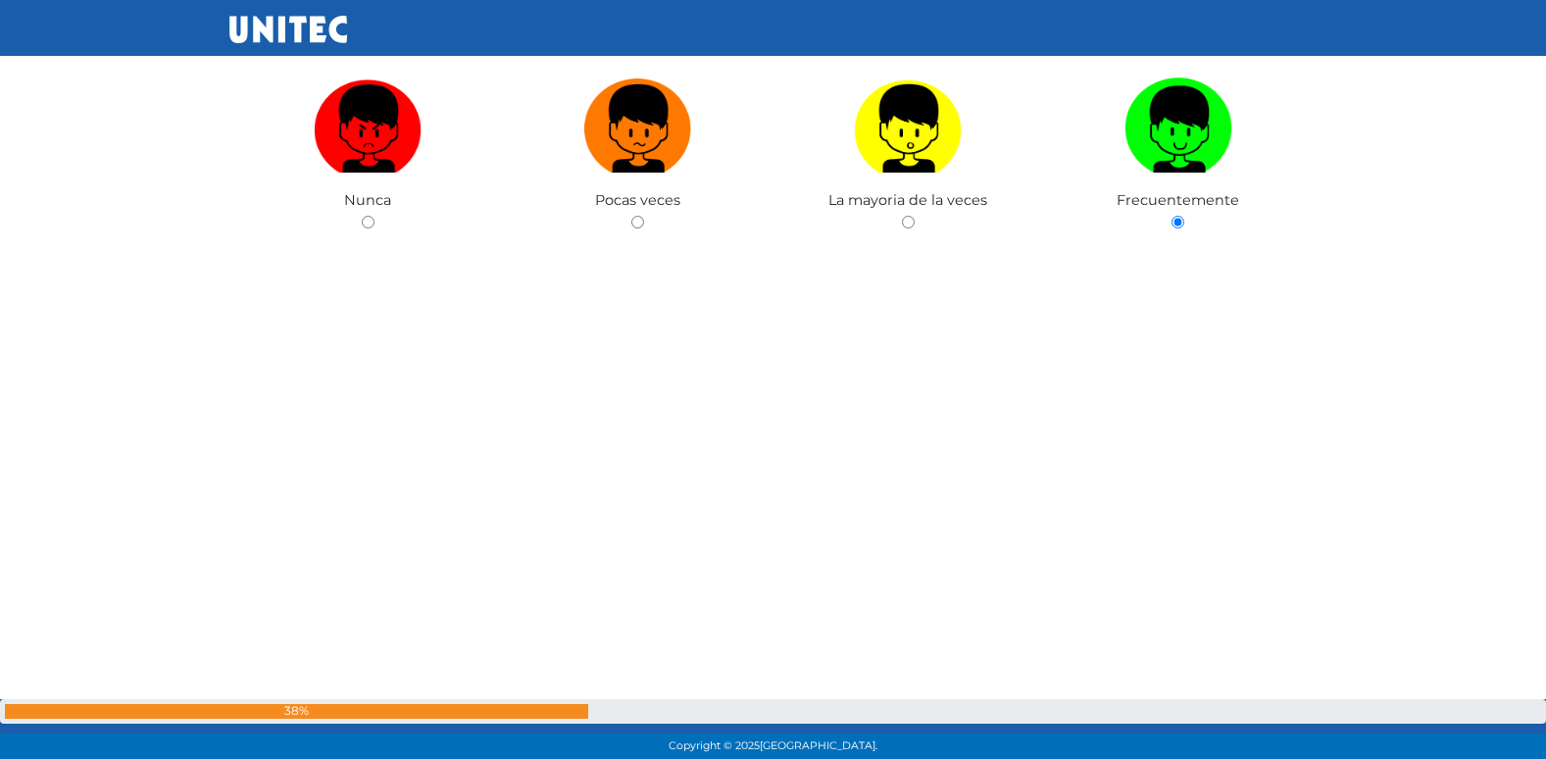
radio input "true"
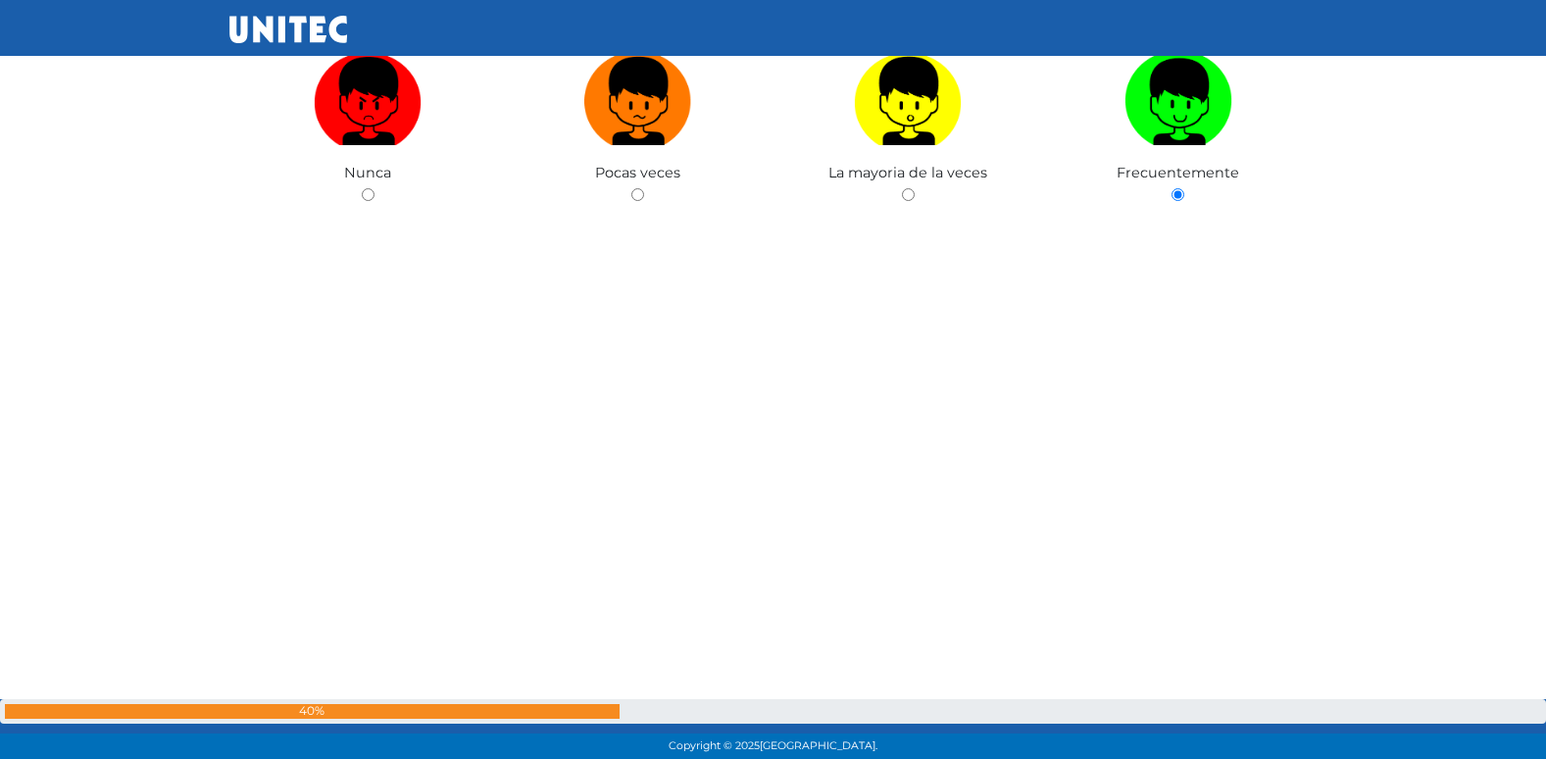
radio input "true"
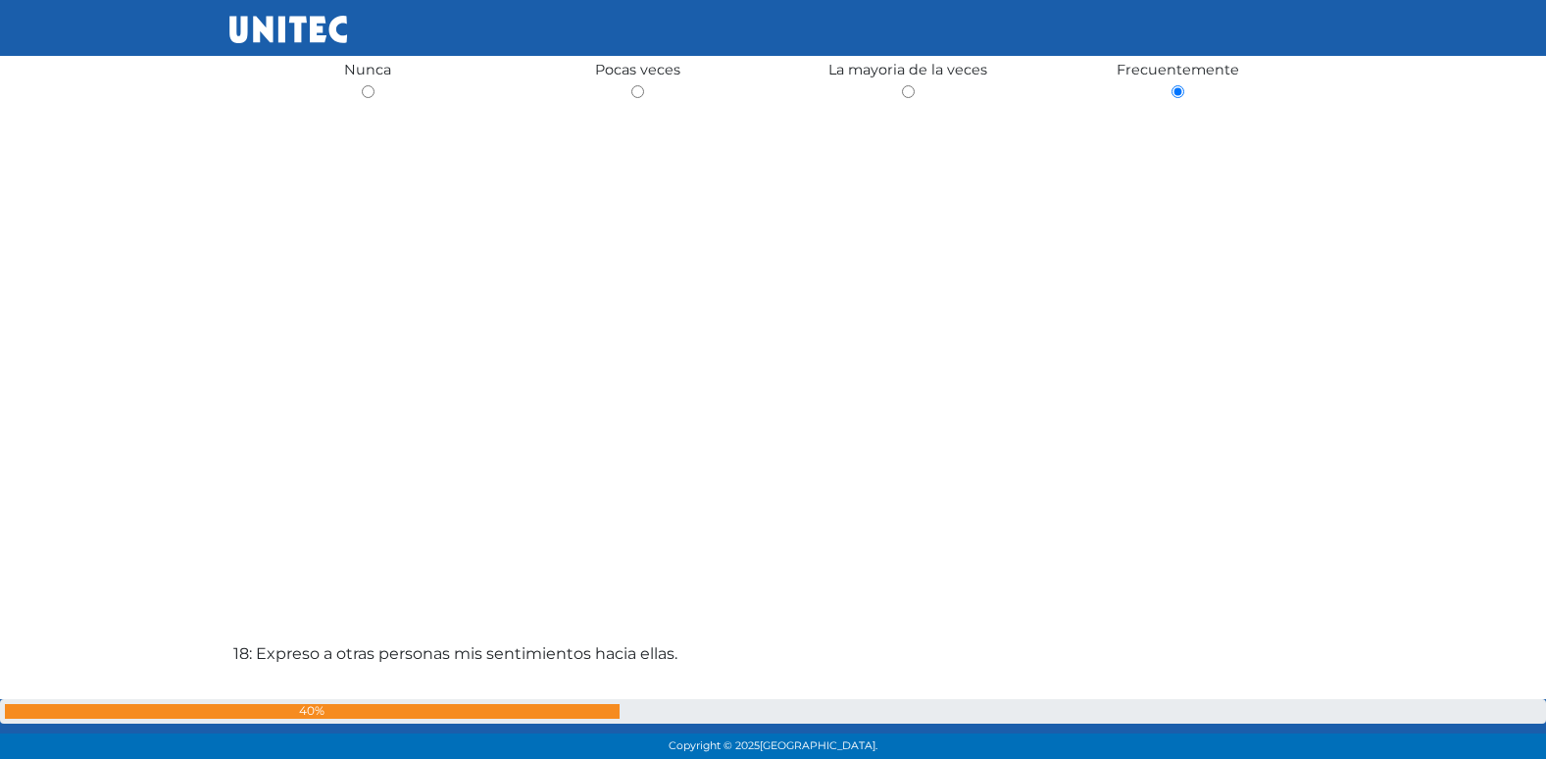
radio input "true"
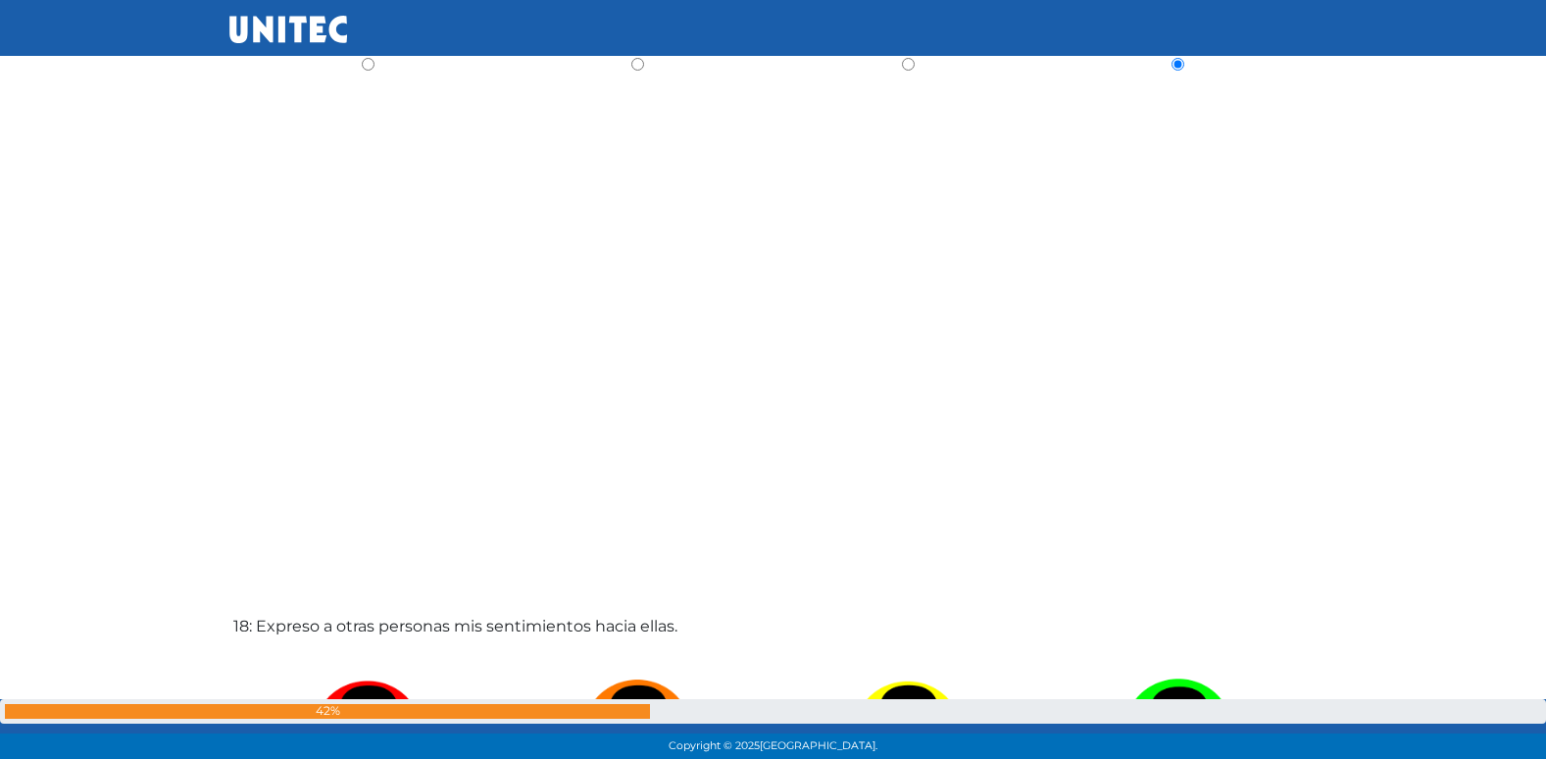
radio input "true"
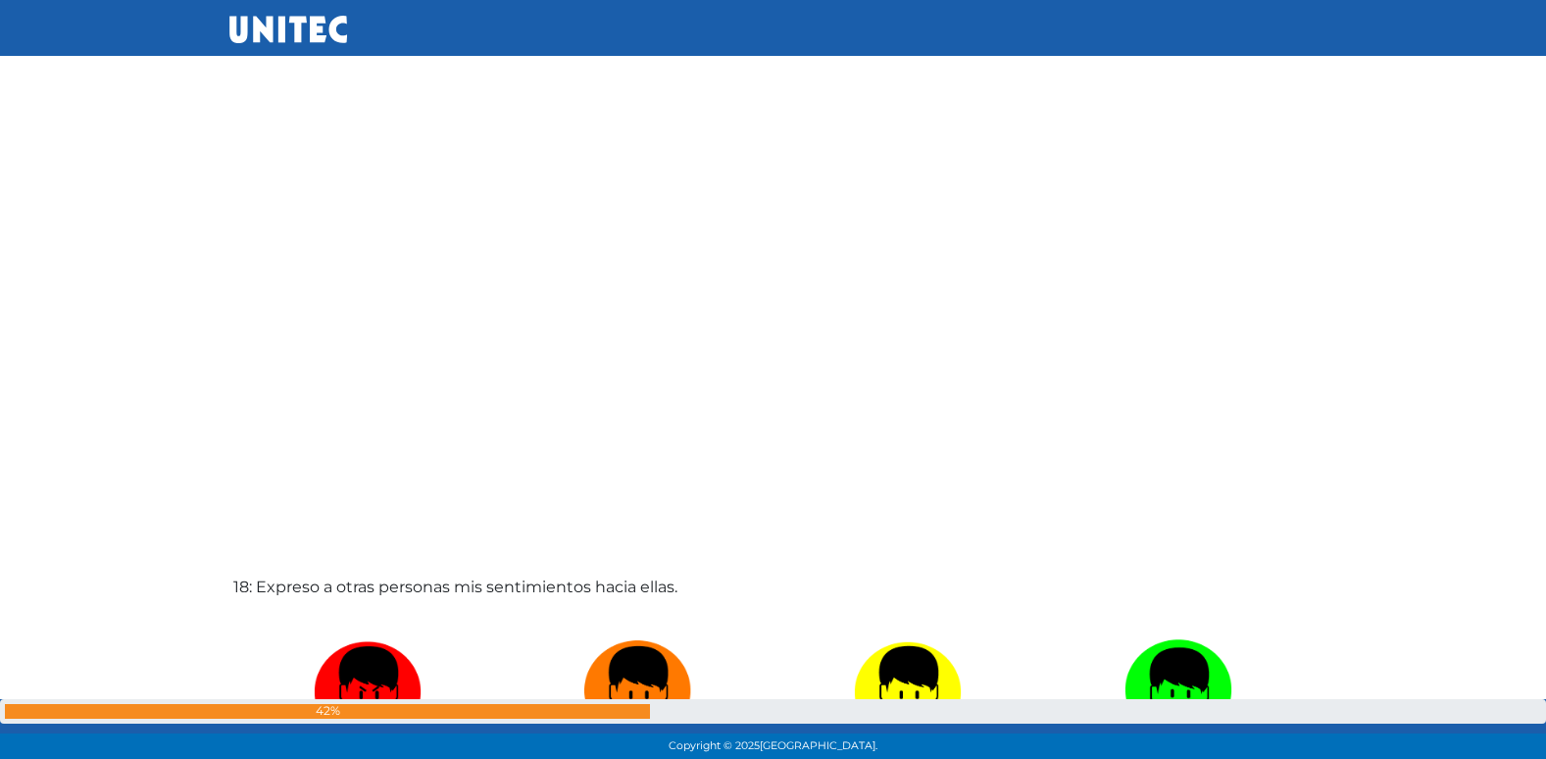
radio input "true"
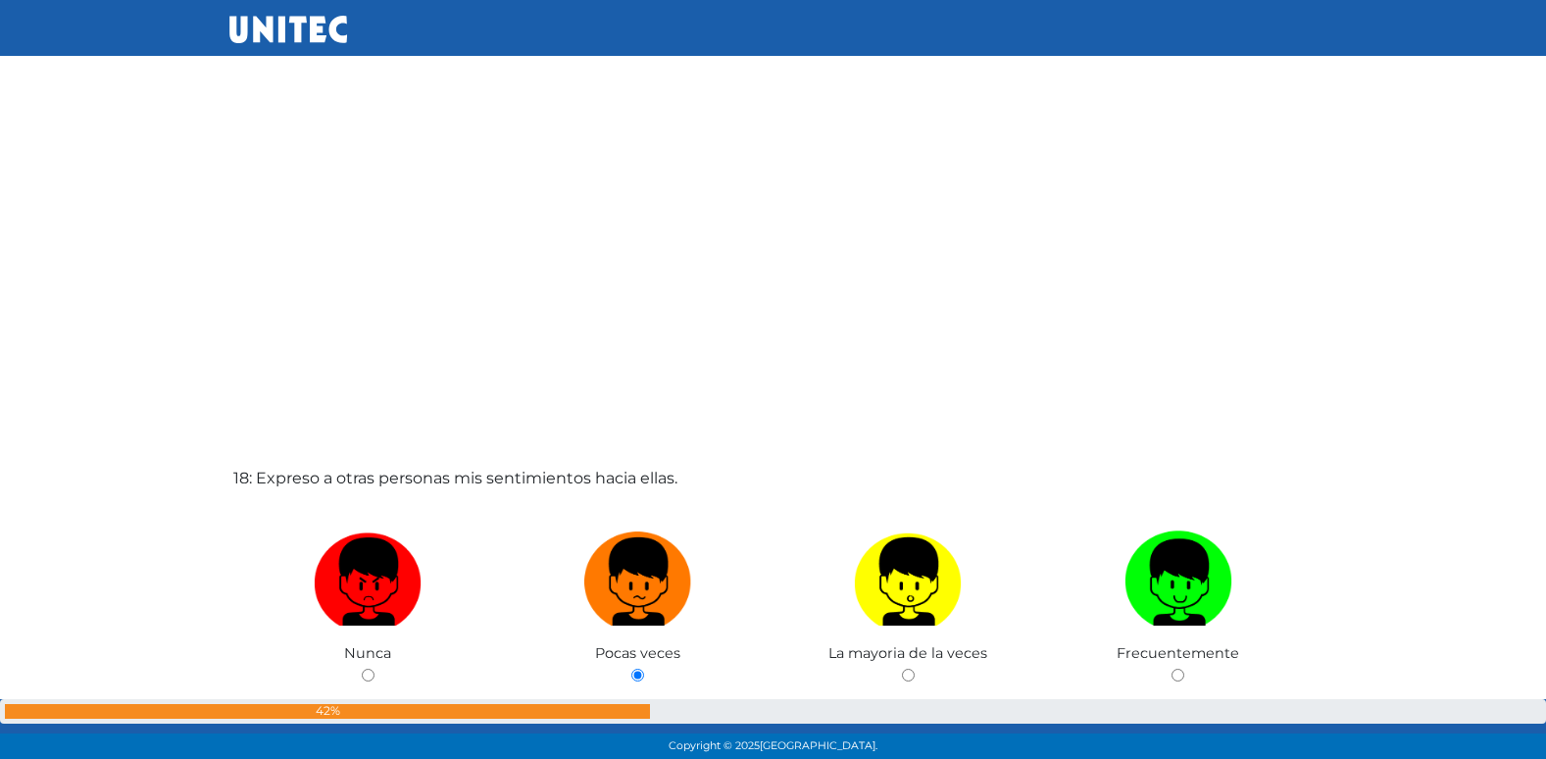
radio input "true"
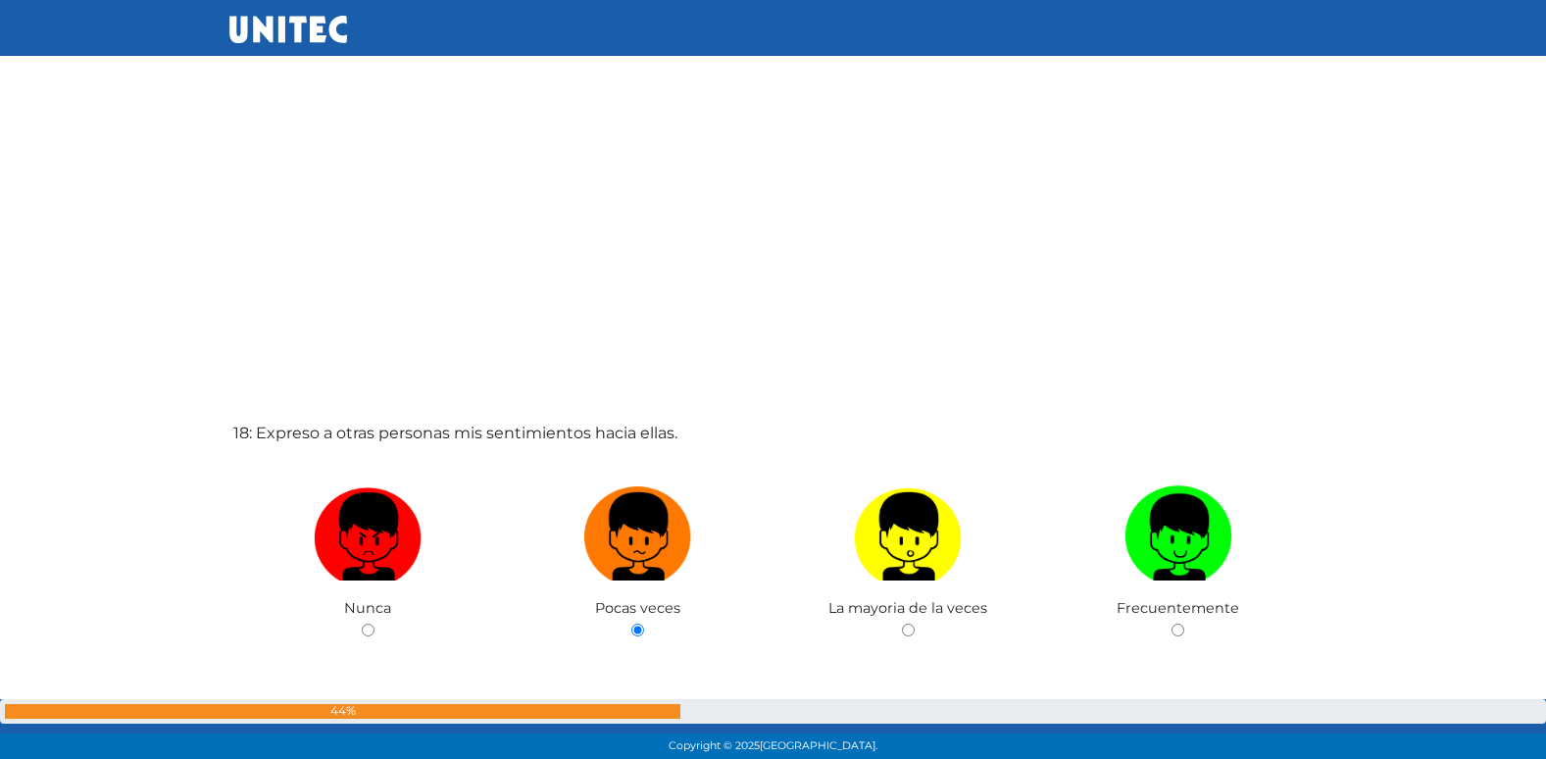
radio input "true"
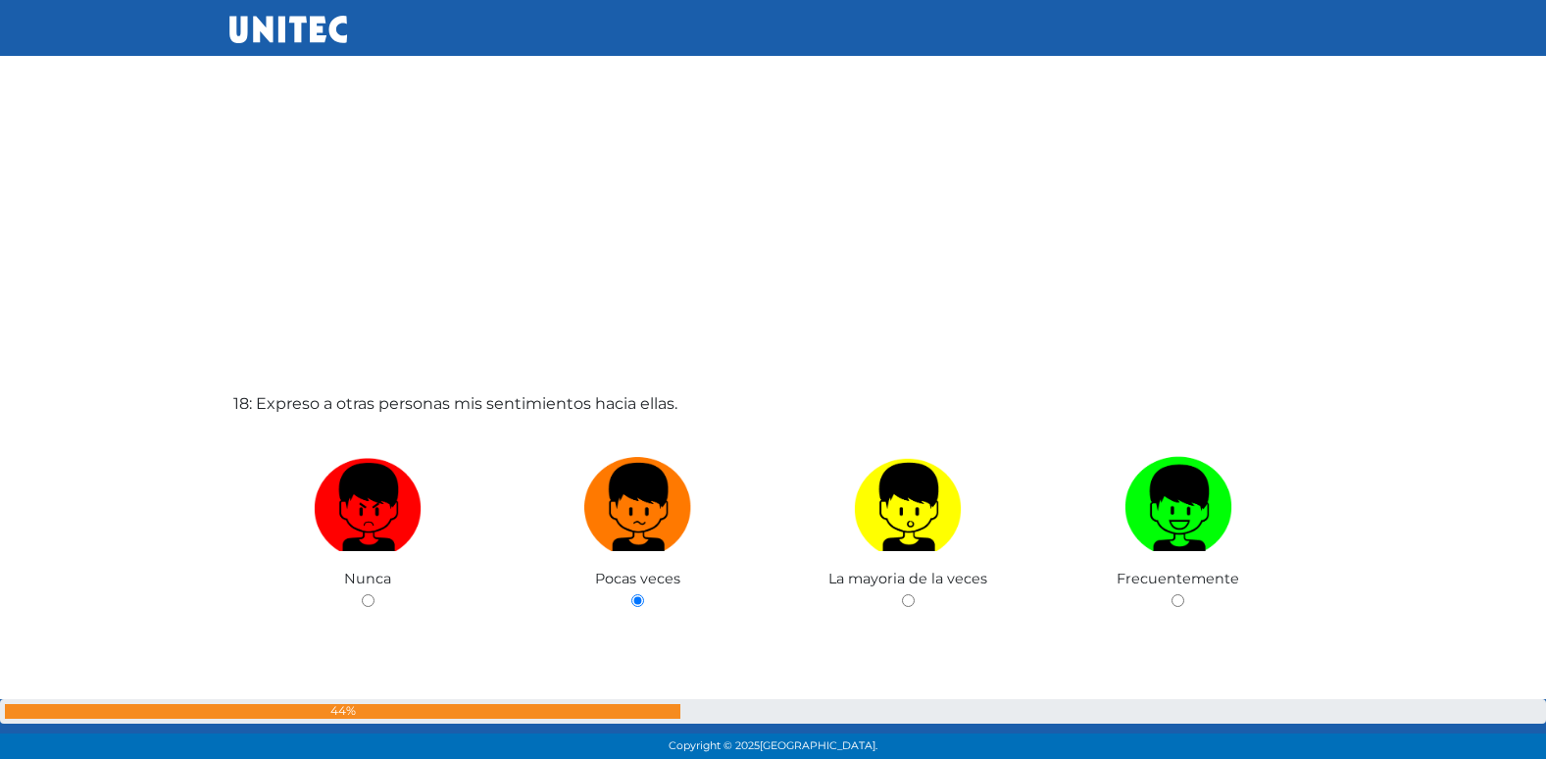
radio input "true"
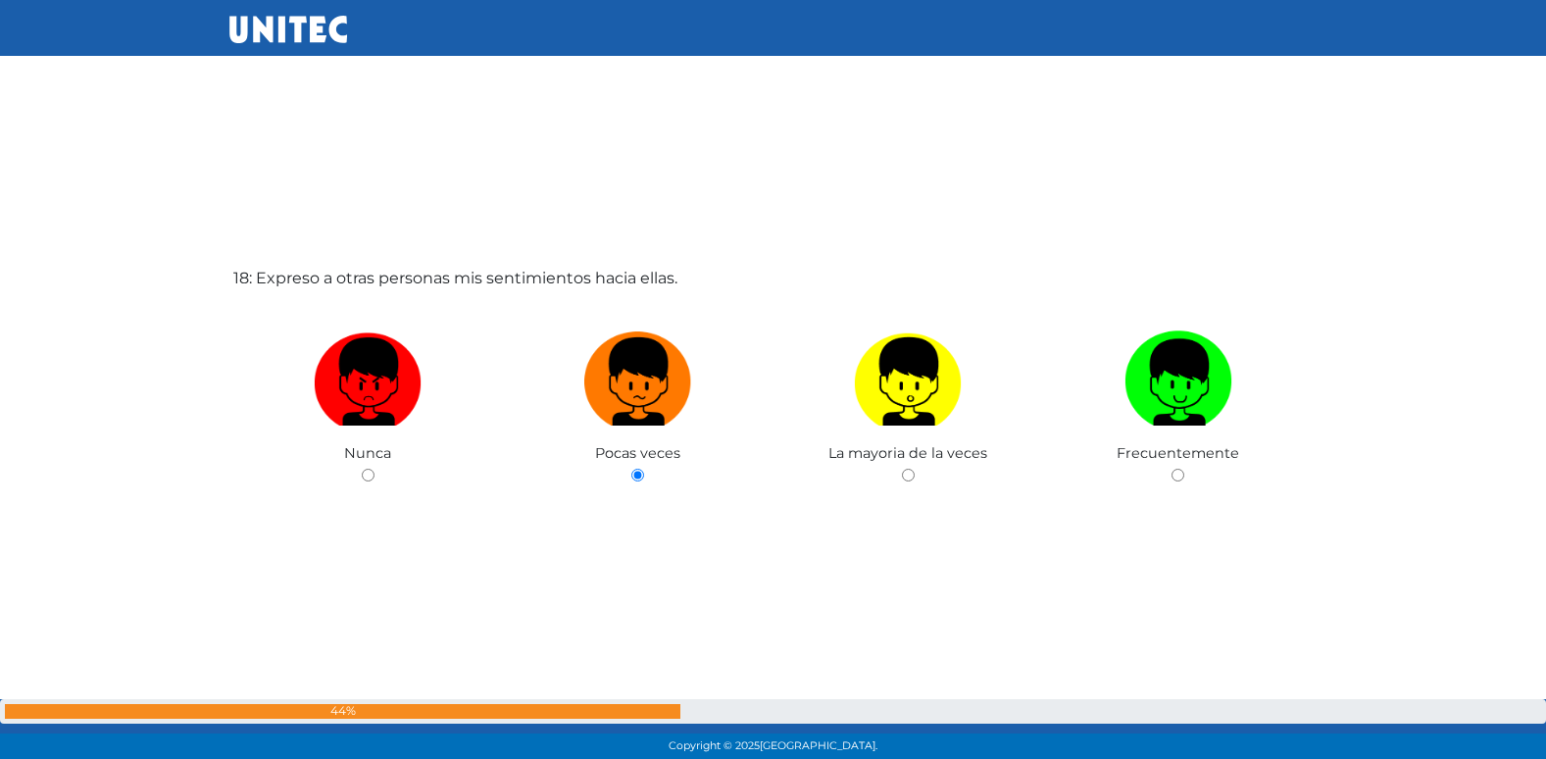
radio input "true"
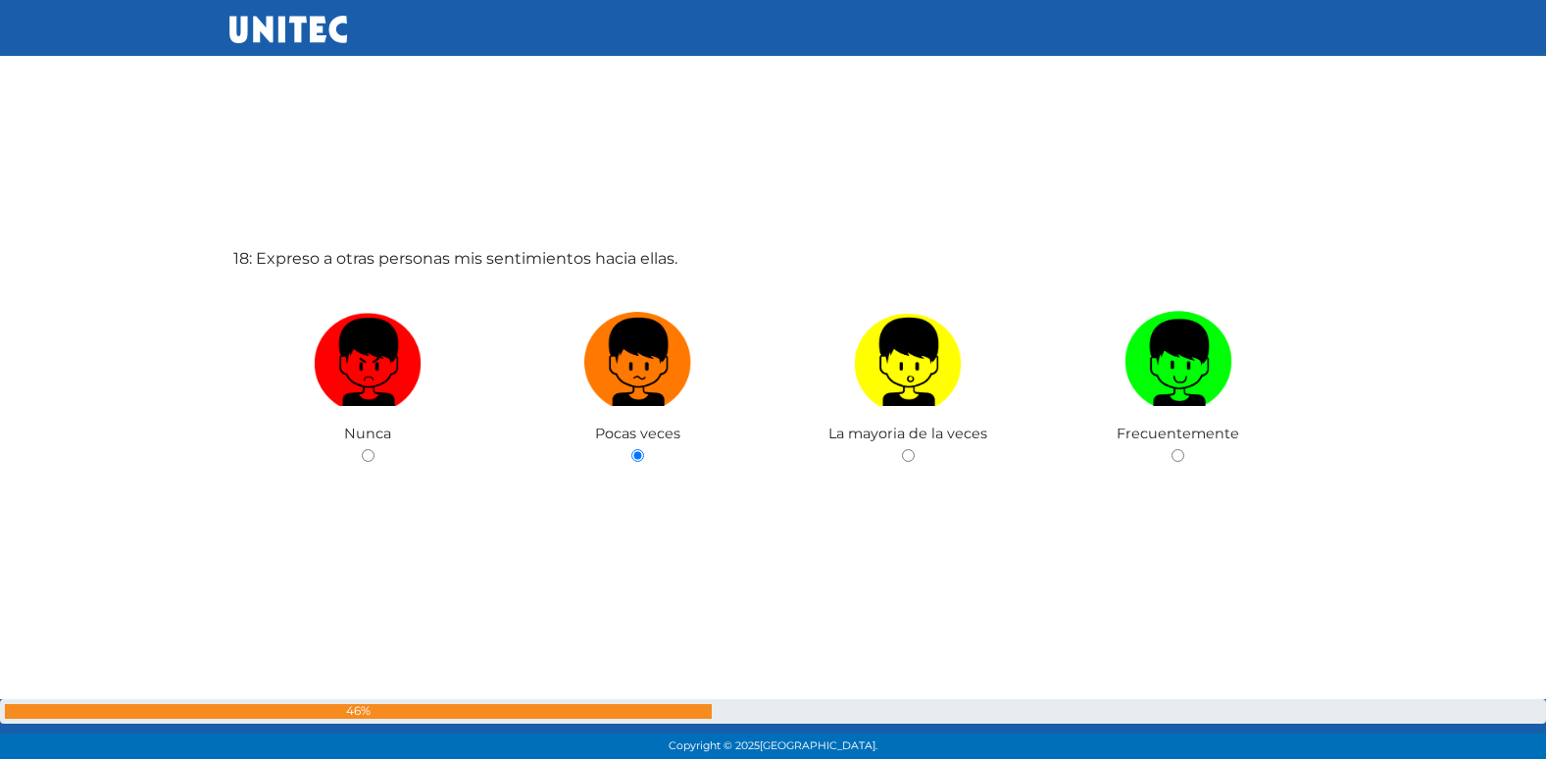
radio input "true"
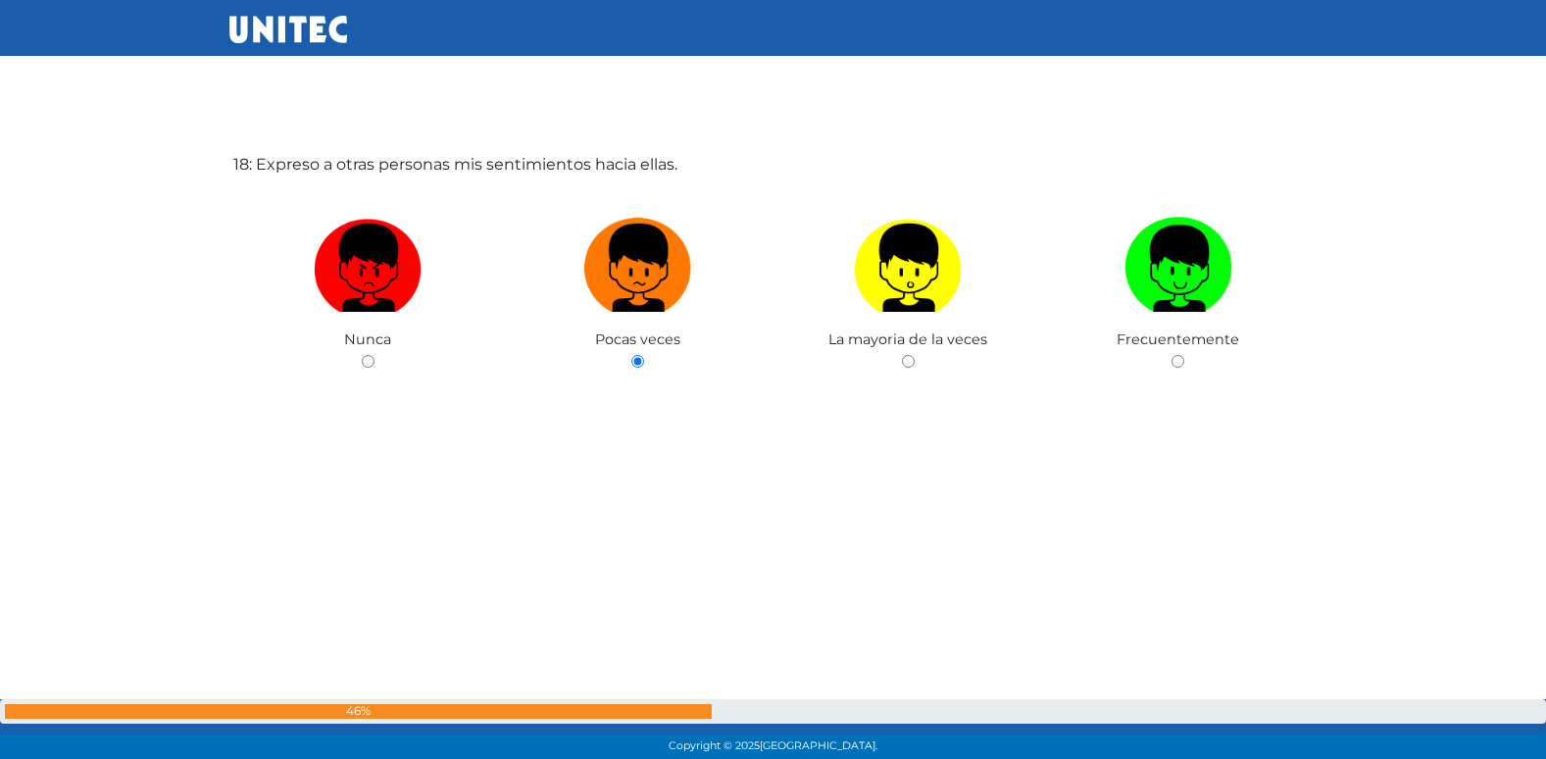
radio input "true"
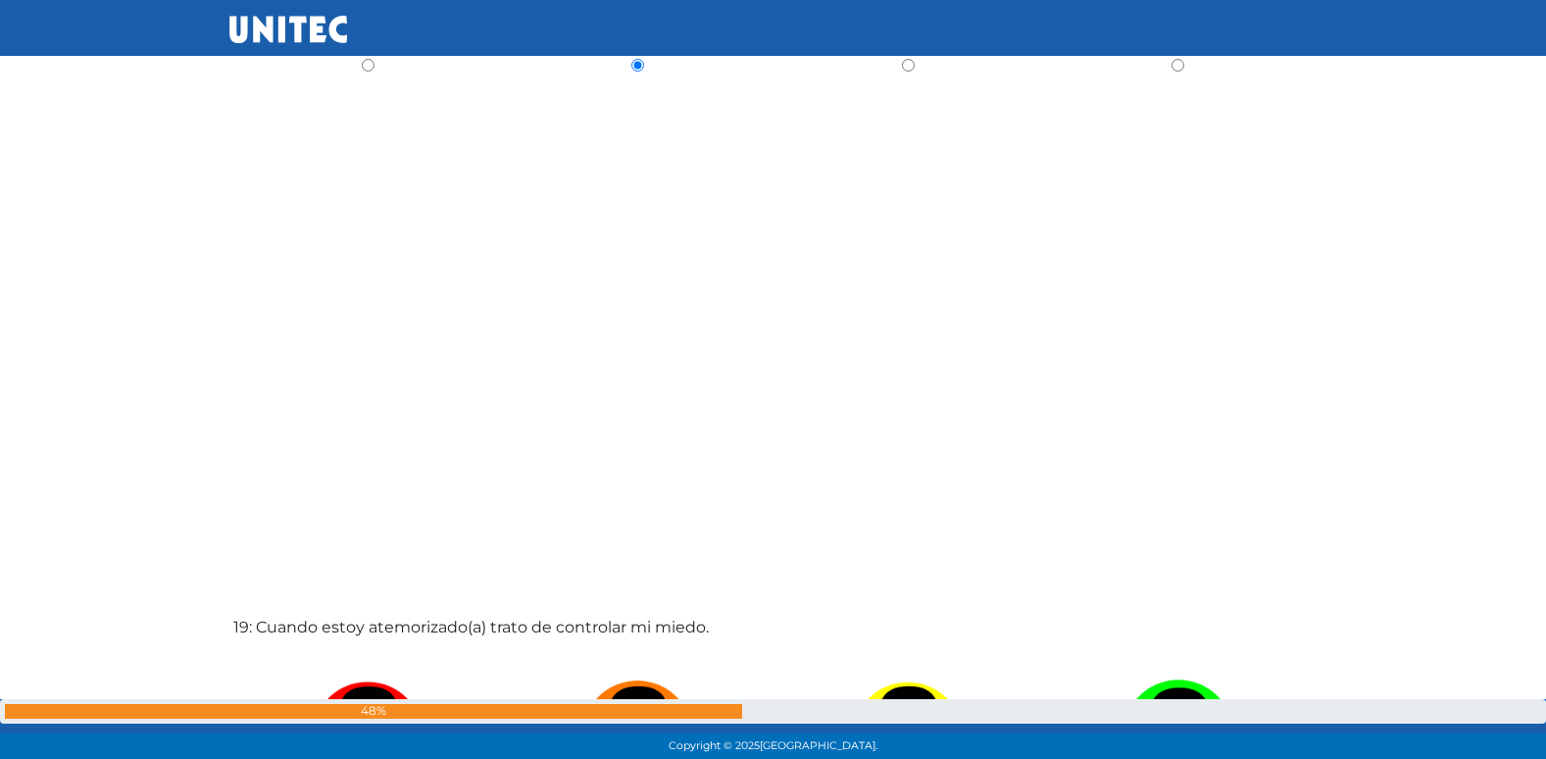
radio input "true"
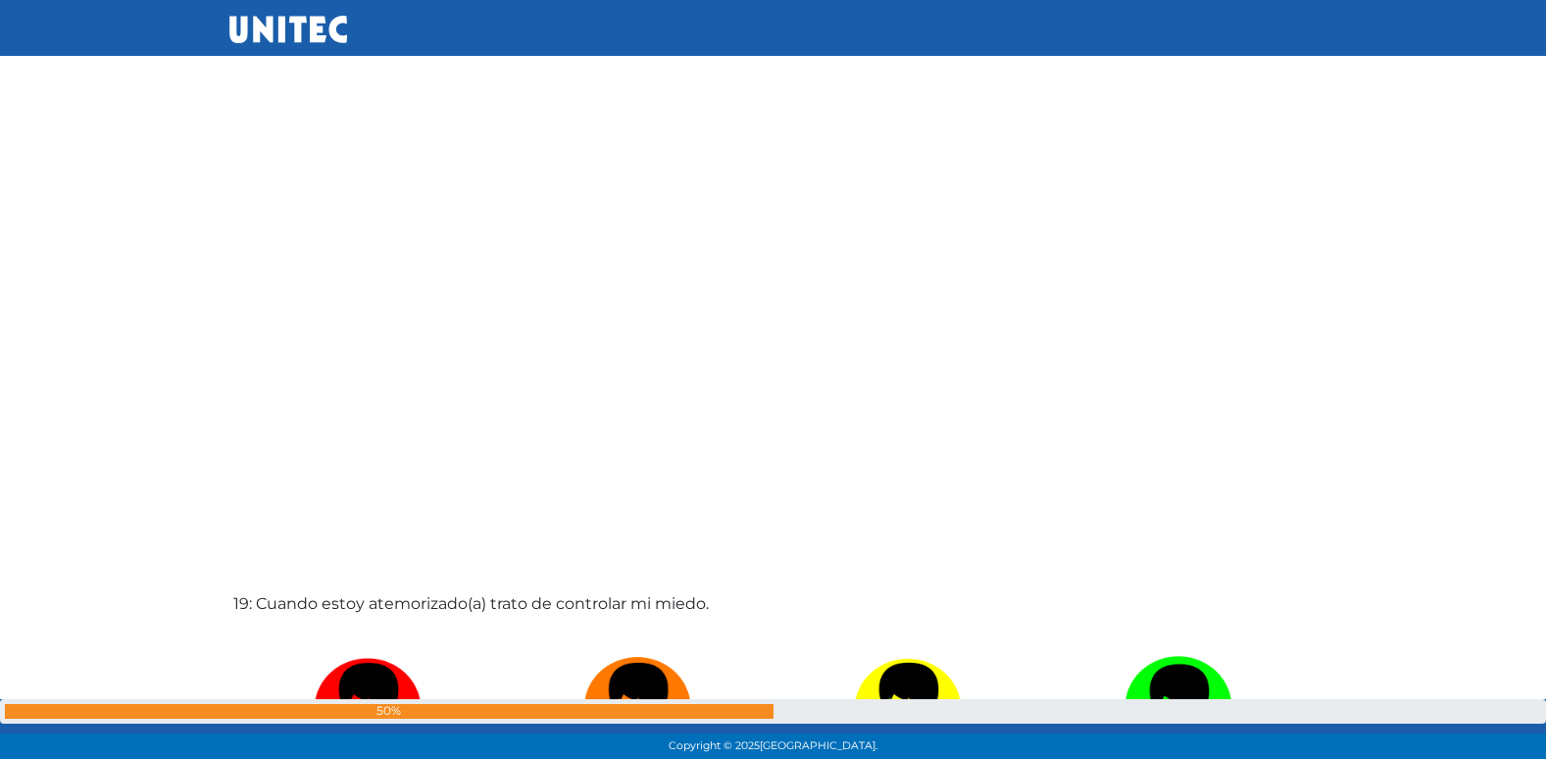
radio input "true"
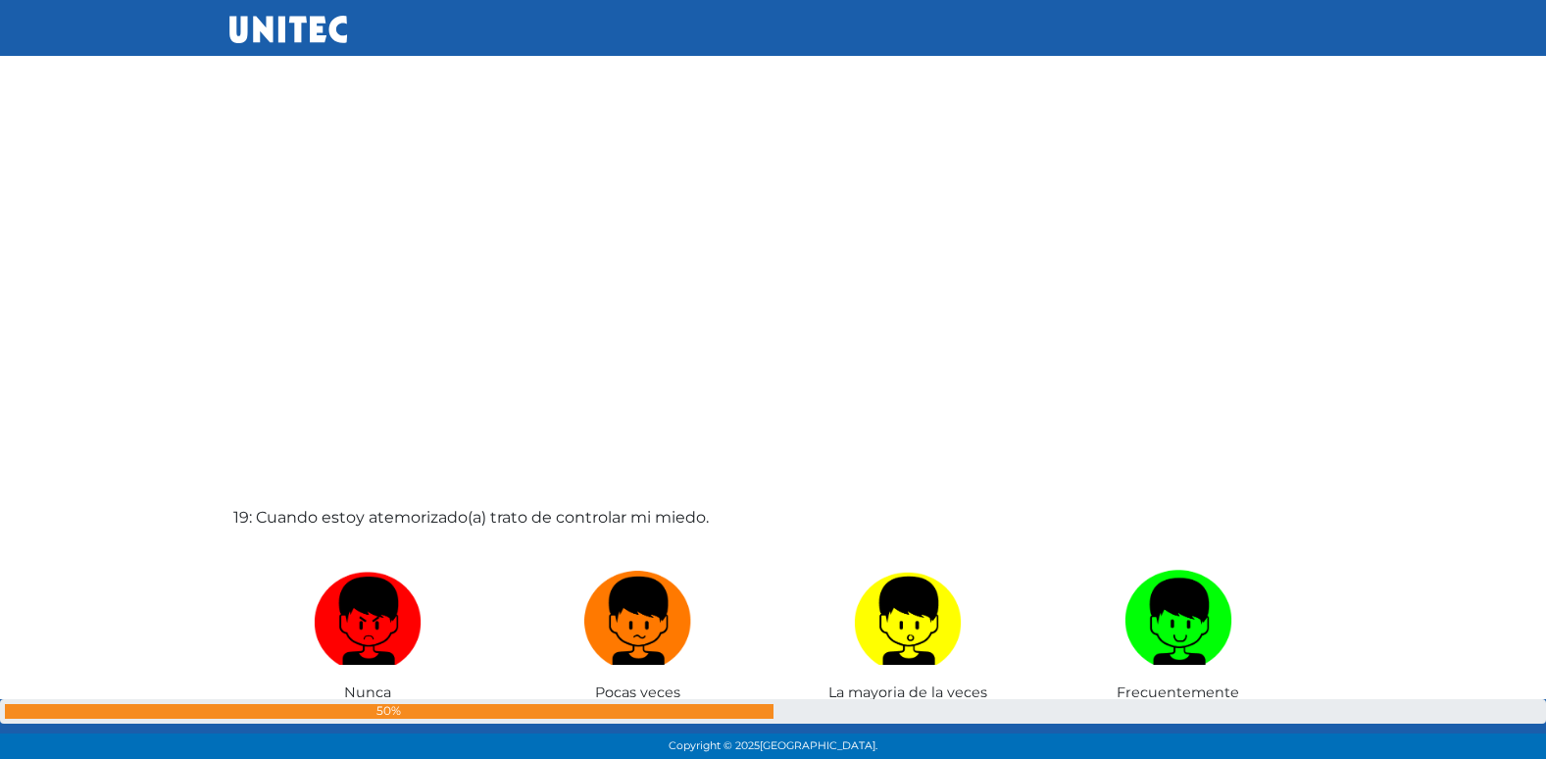
radio input "true"
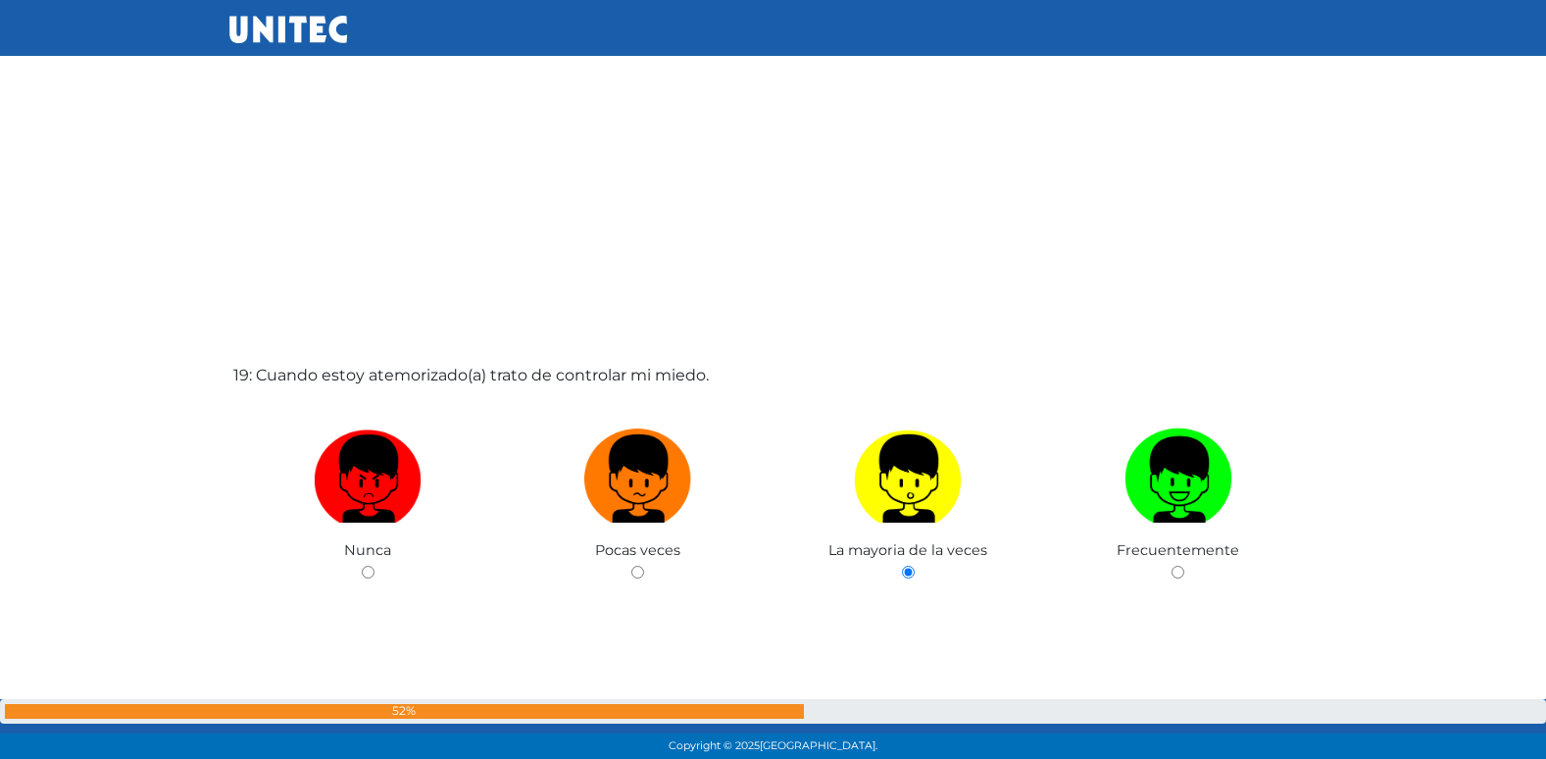
radio input "true"
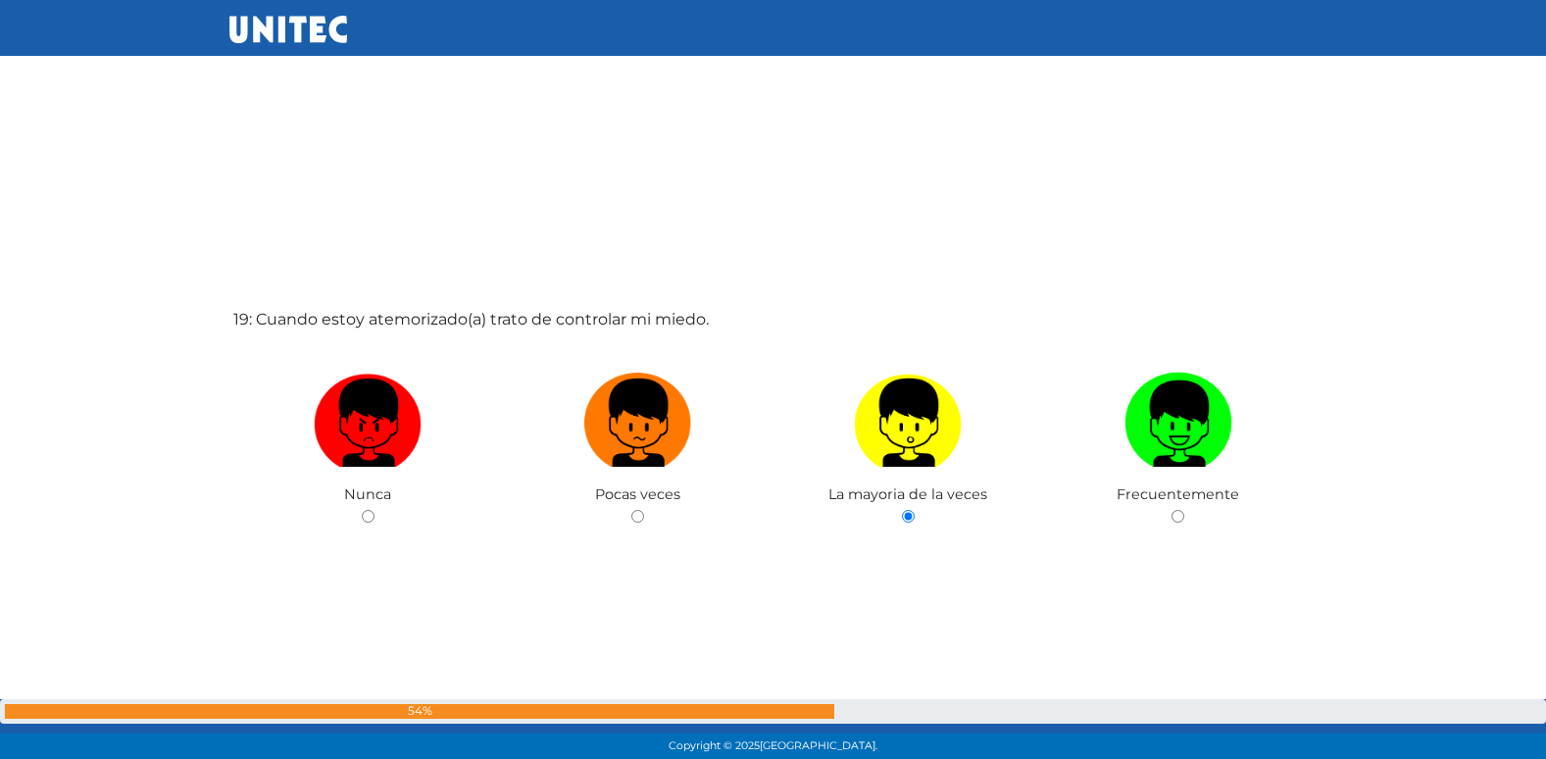
radio input "true"
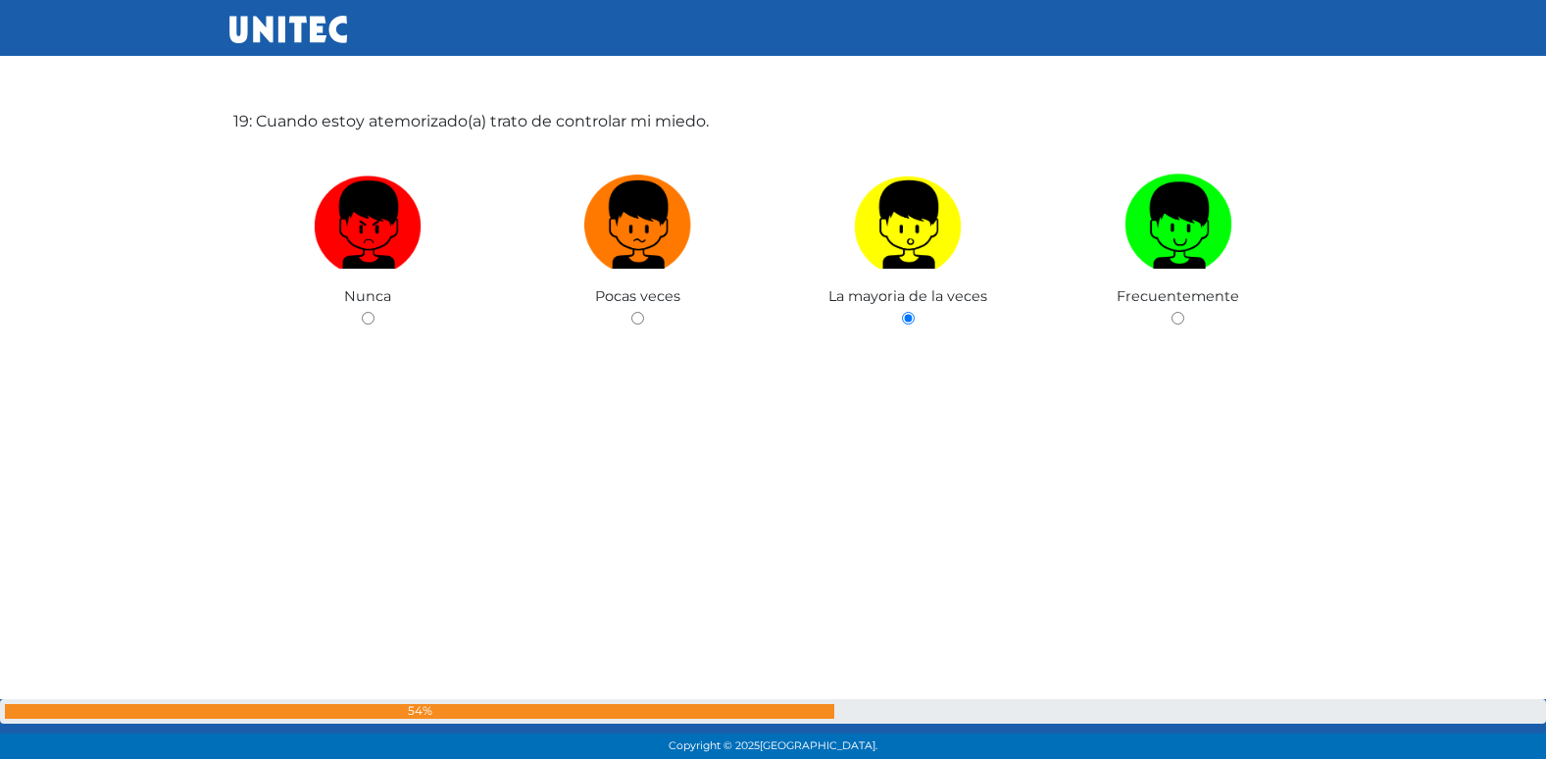
radio input "true"
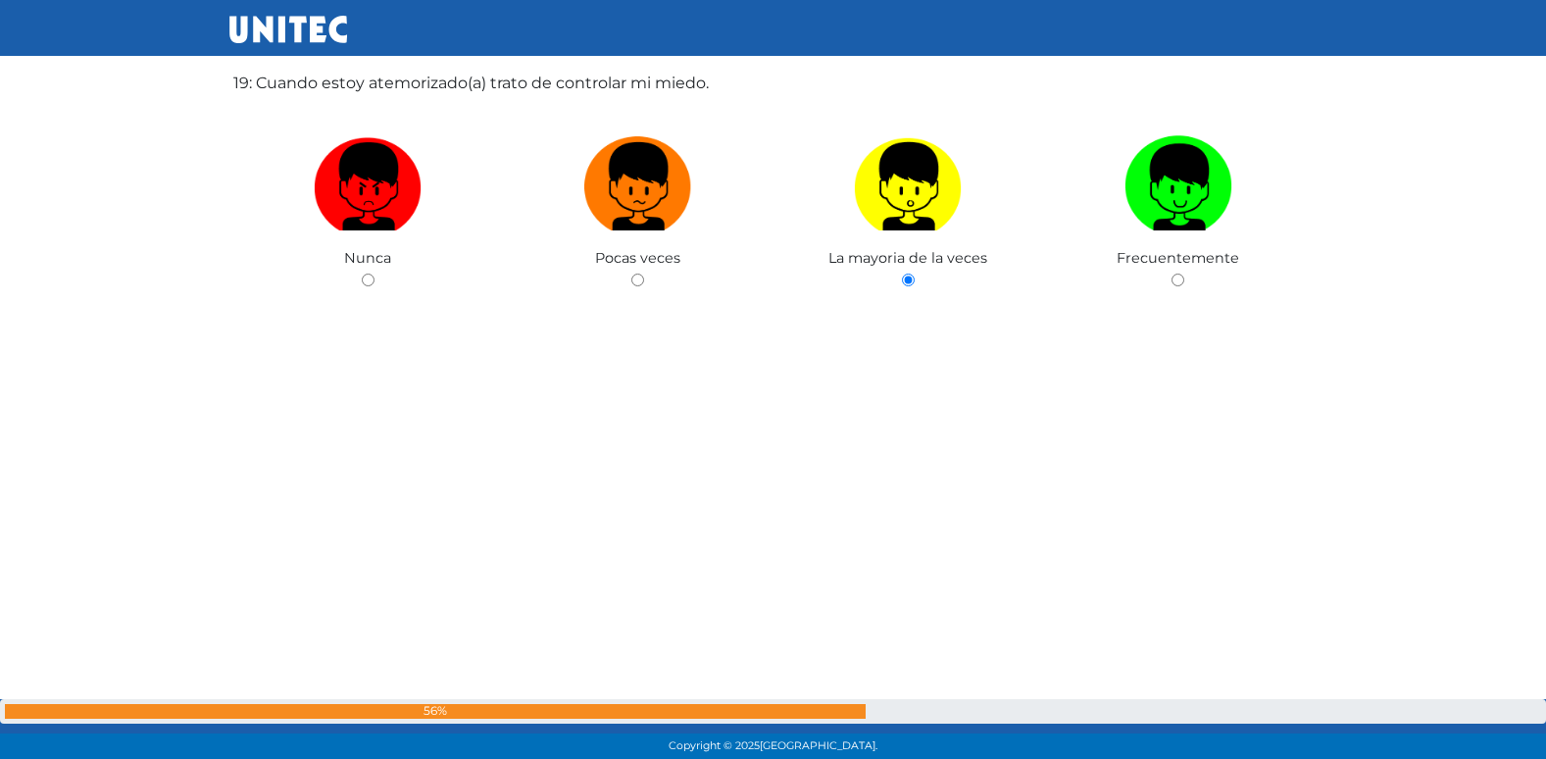
radio input "true"
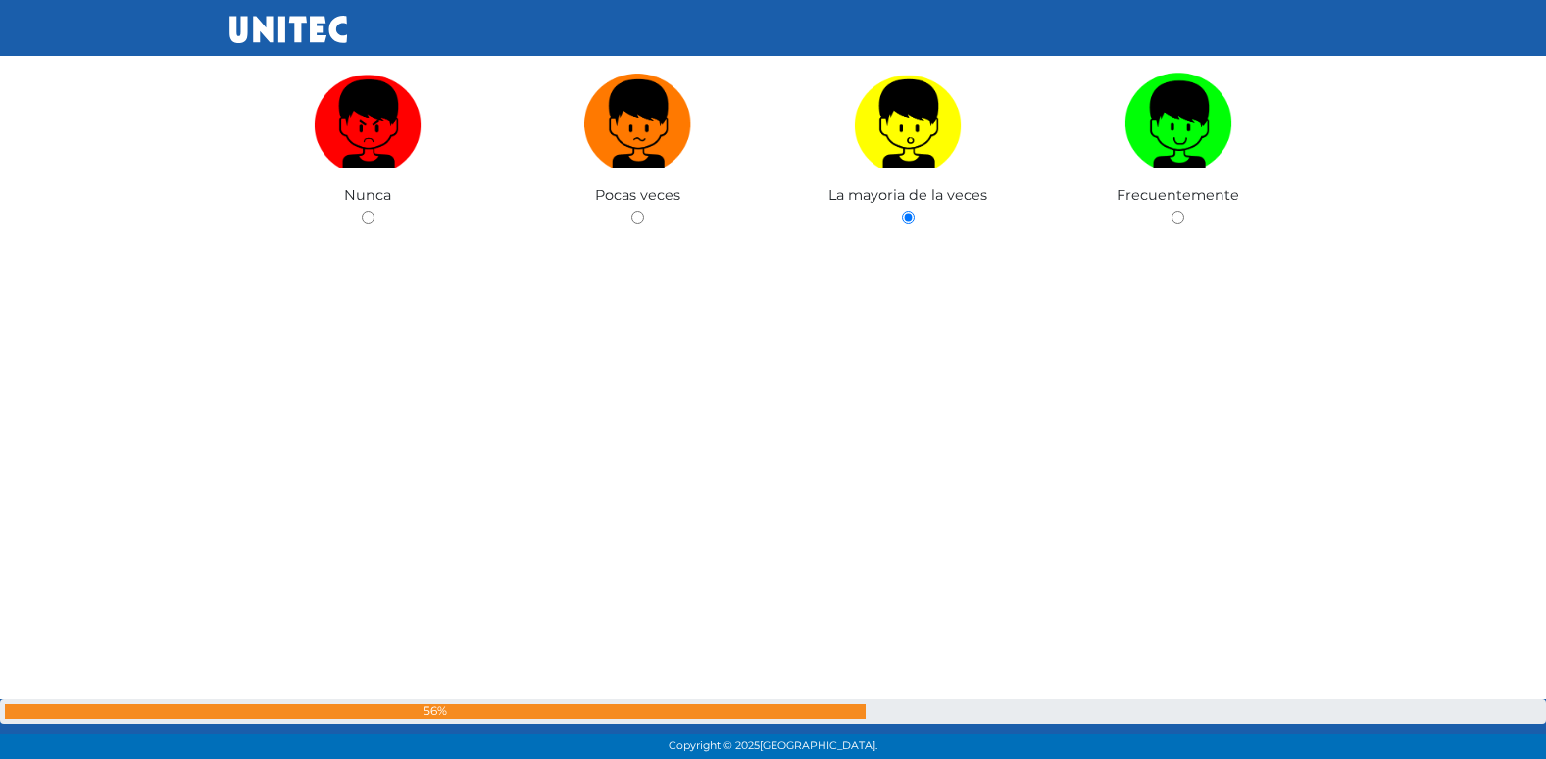
radio input "true"
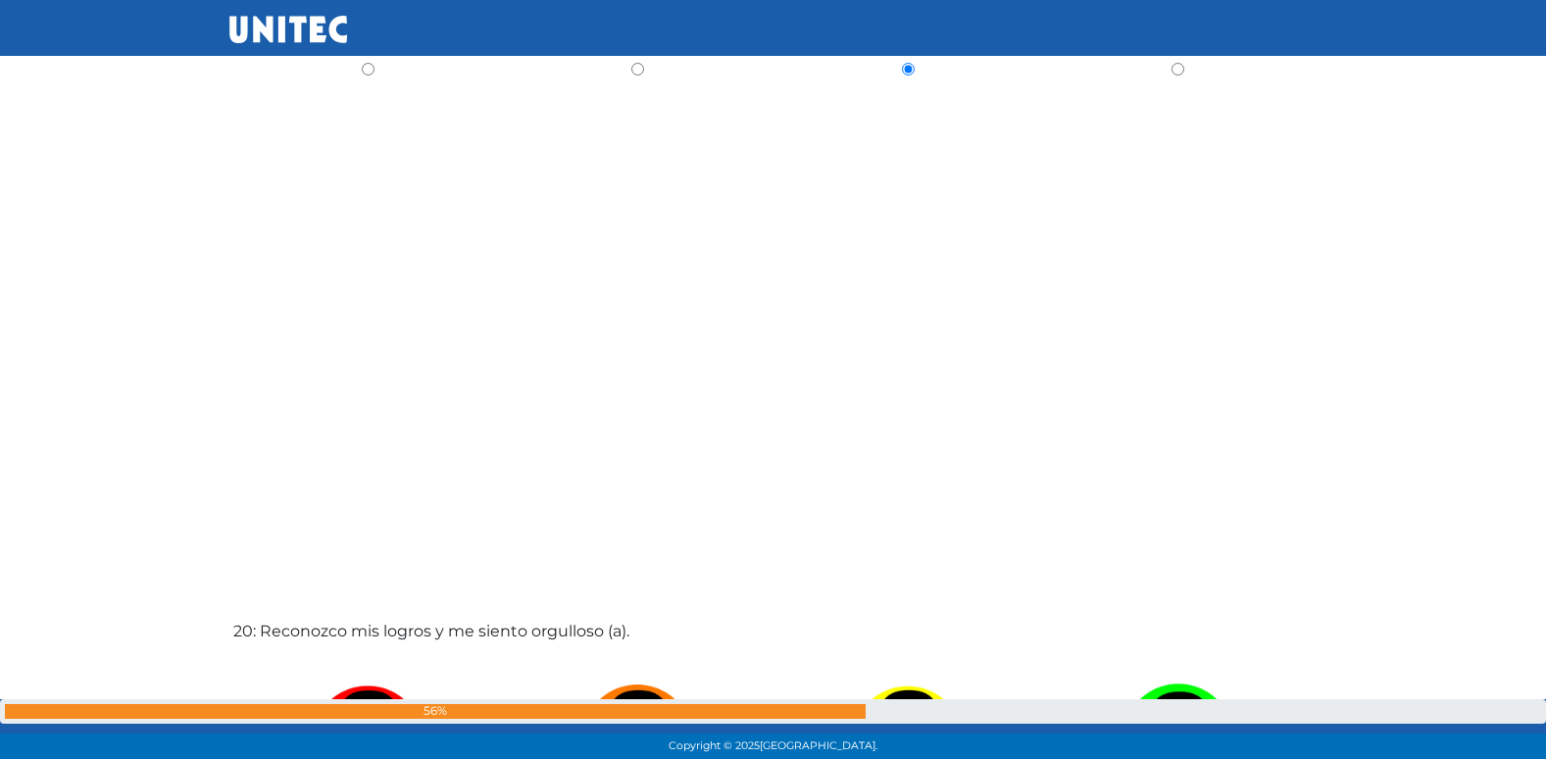
radio input "true"
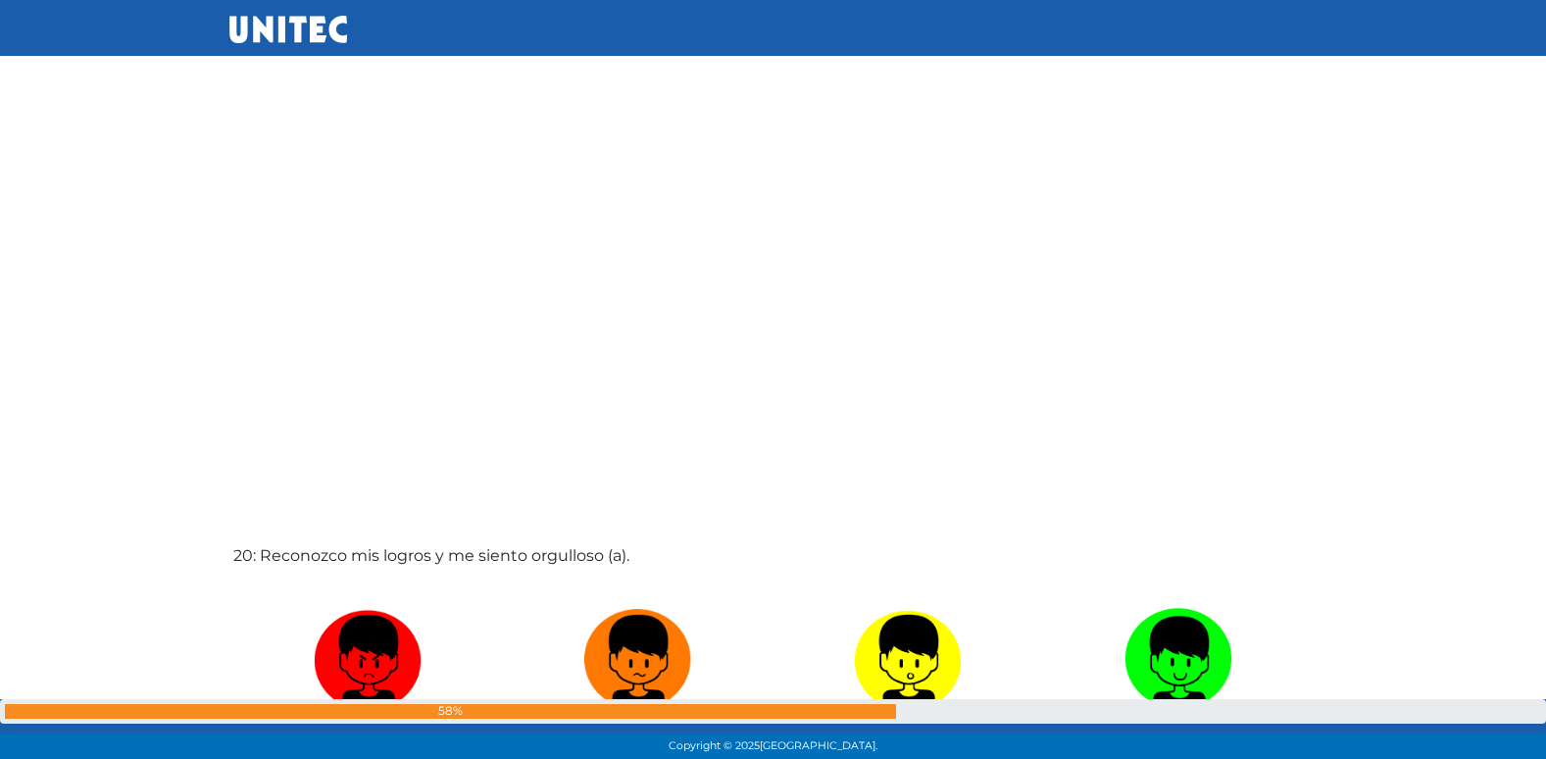
radio input "true"
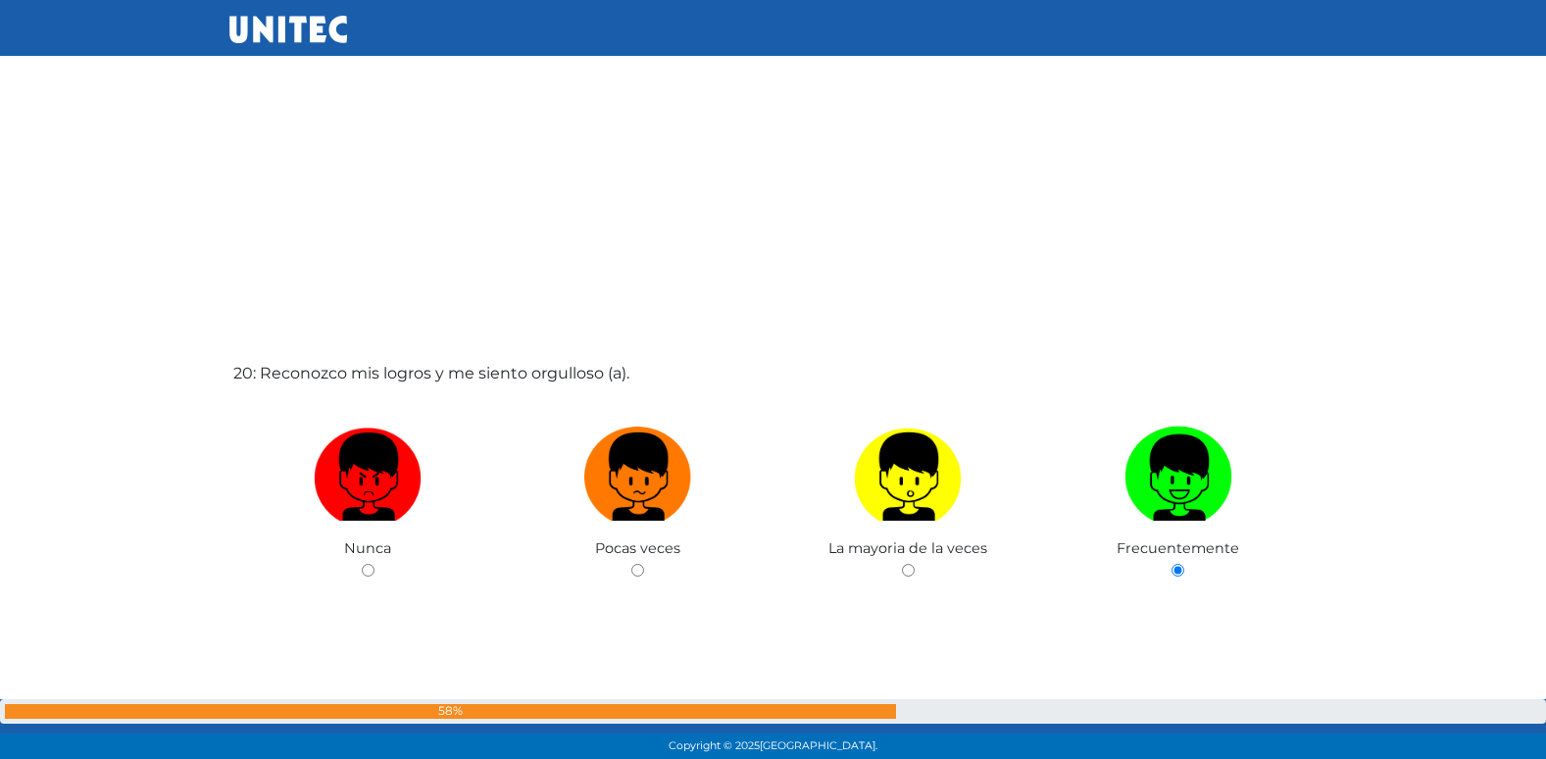
radio input "true"
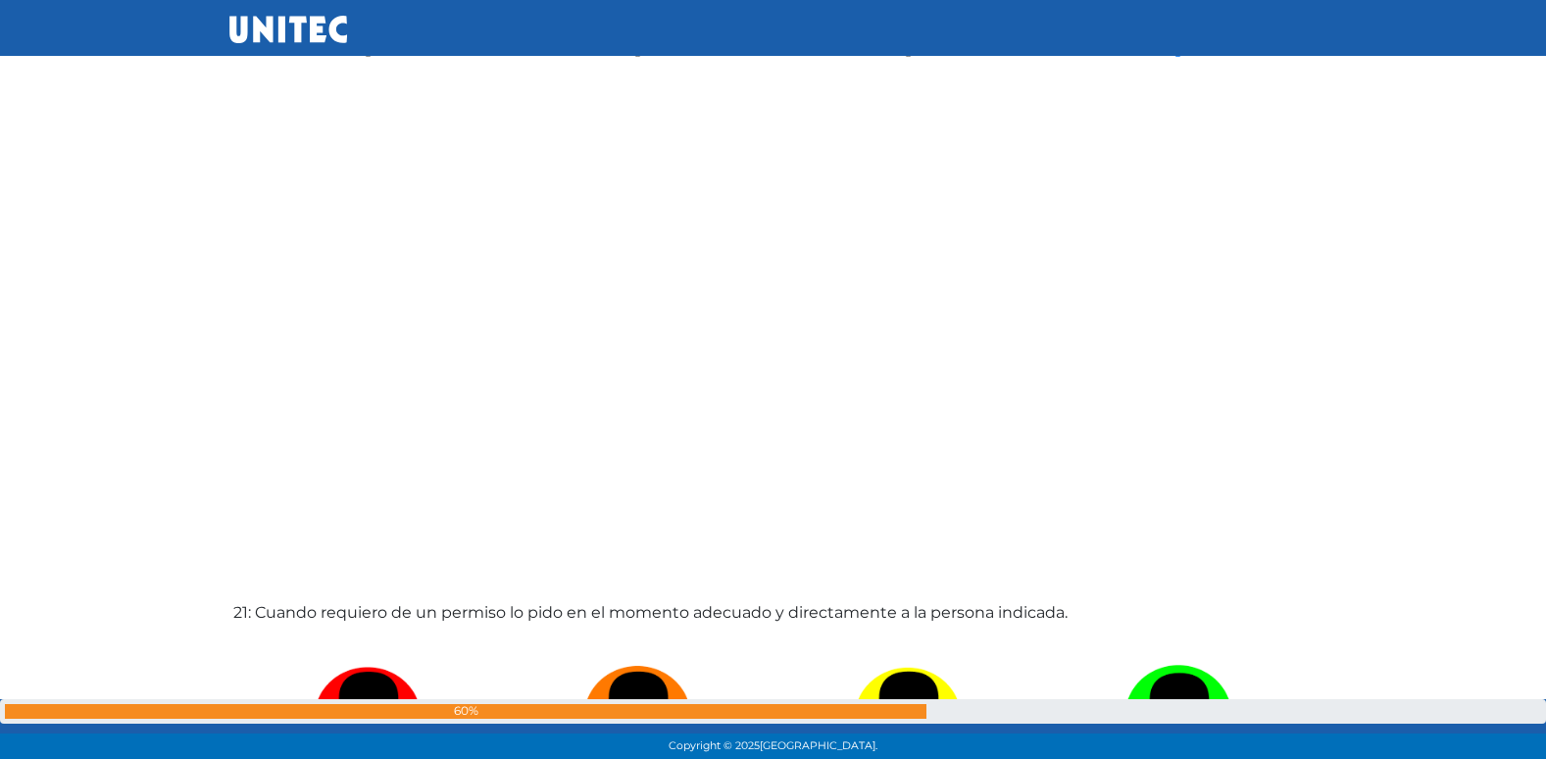
radio input "true"
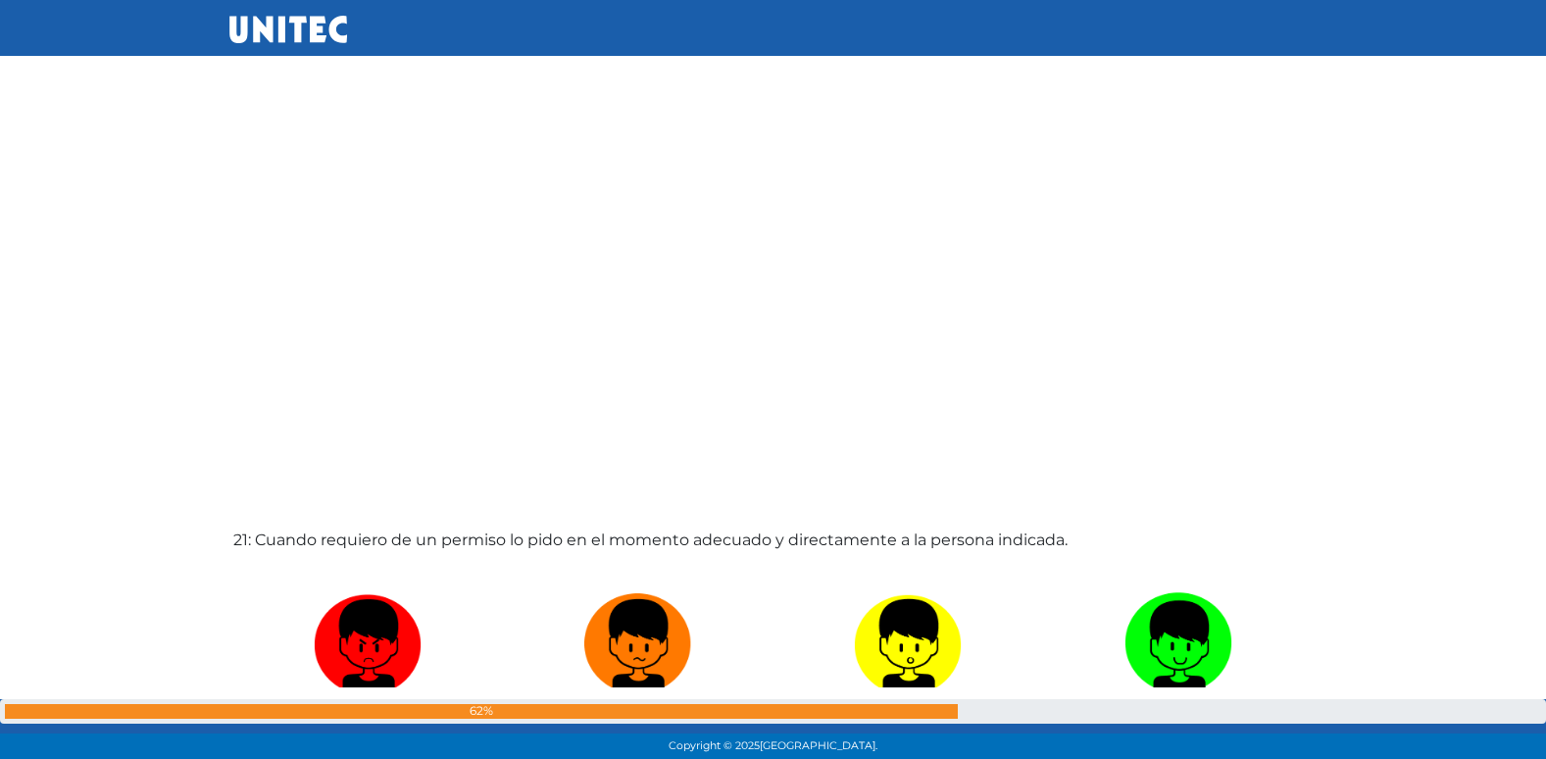
radio input "true"
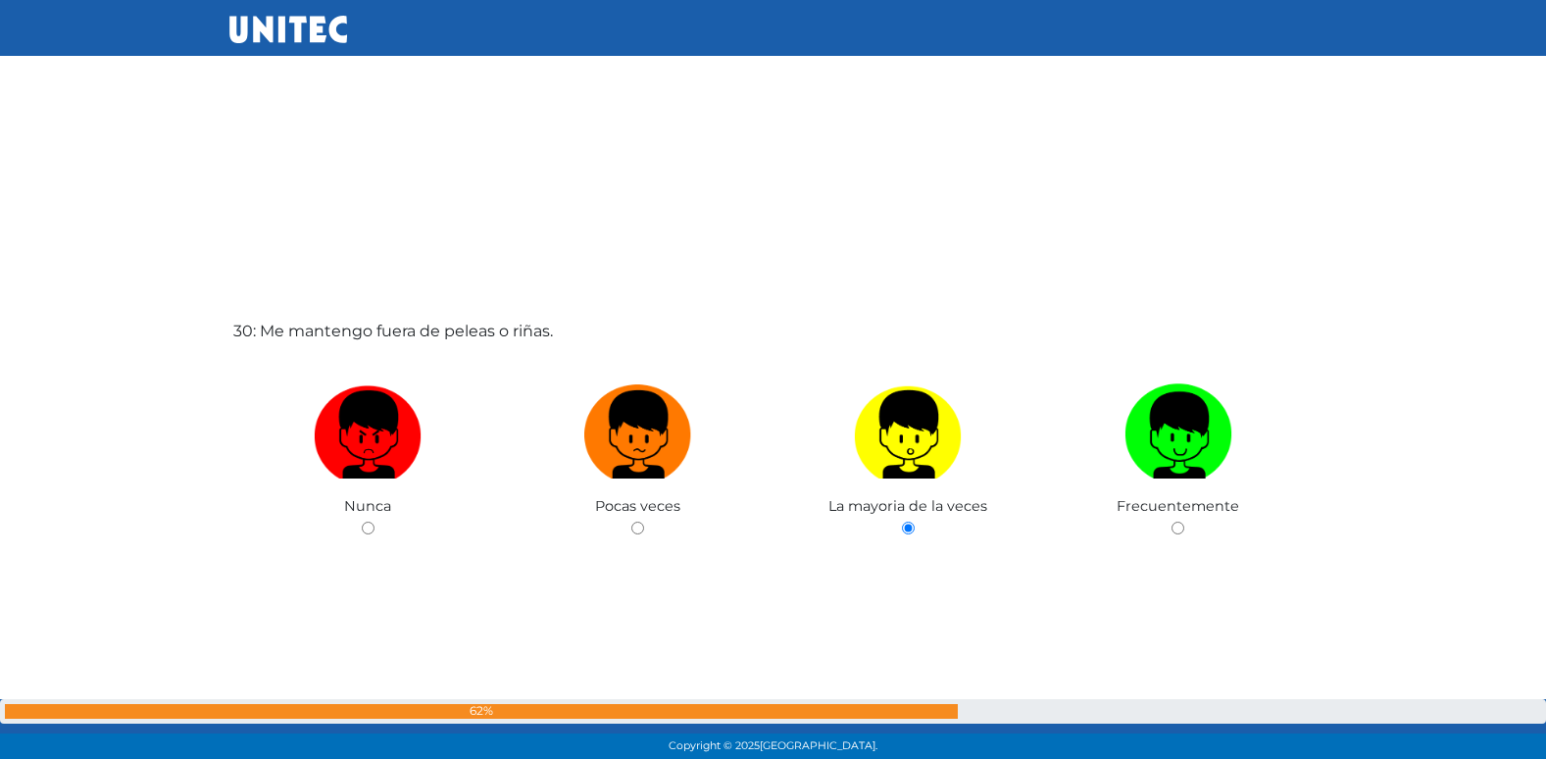
scroll to position [22856, 0]
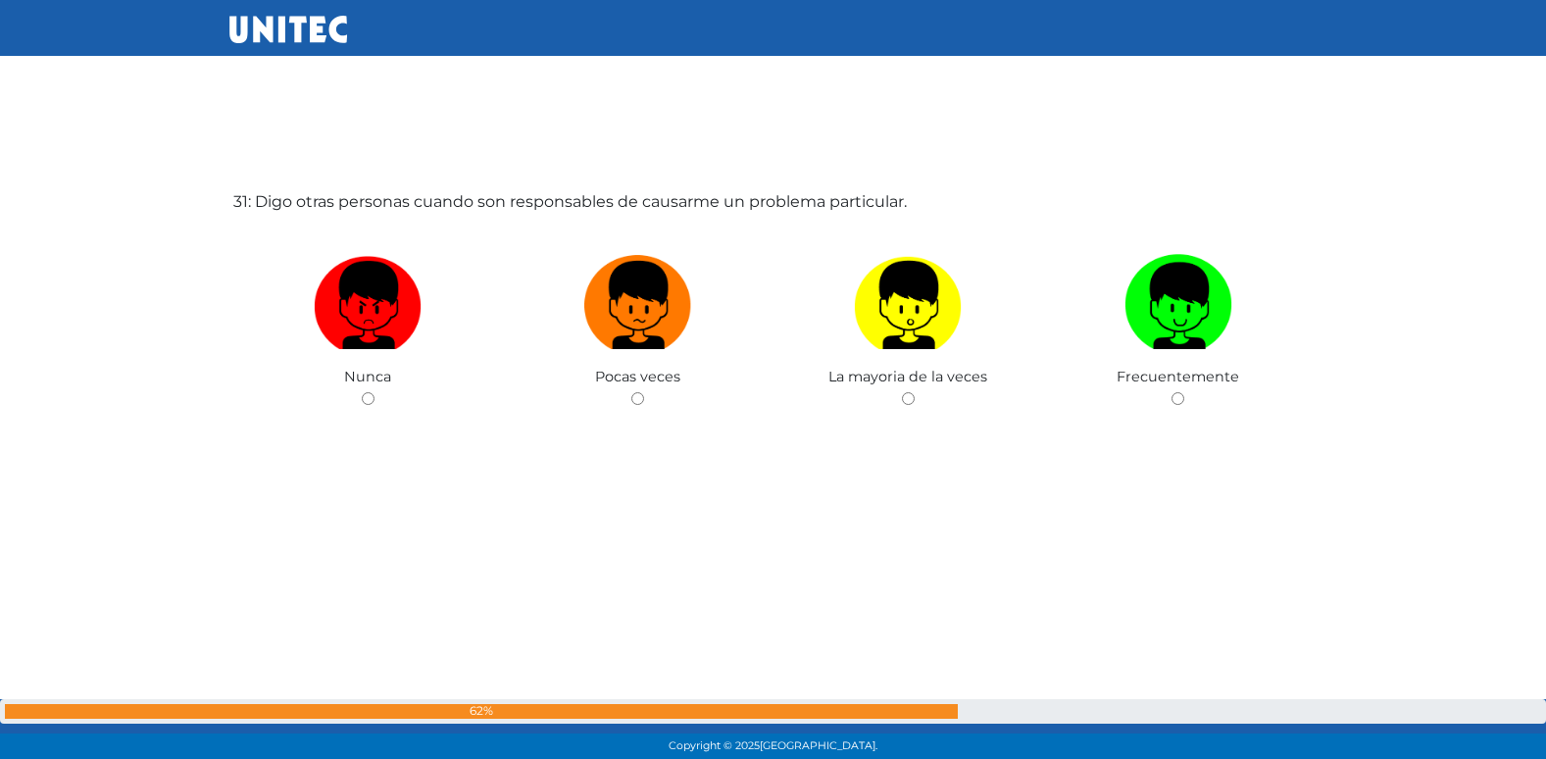
click at [631, 392] on input "radio" at bounding box center [637, 398] width 13 height 13
radio input "true"
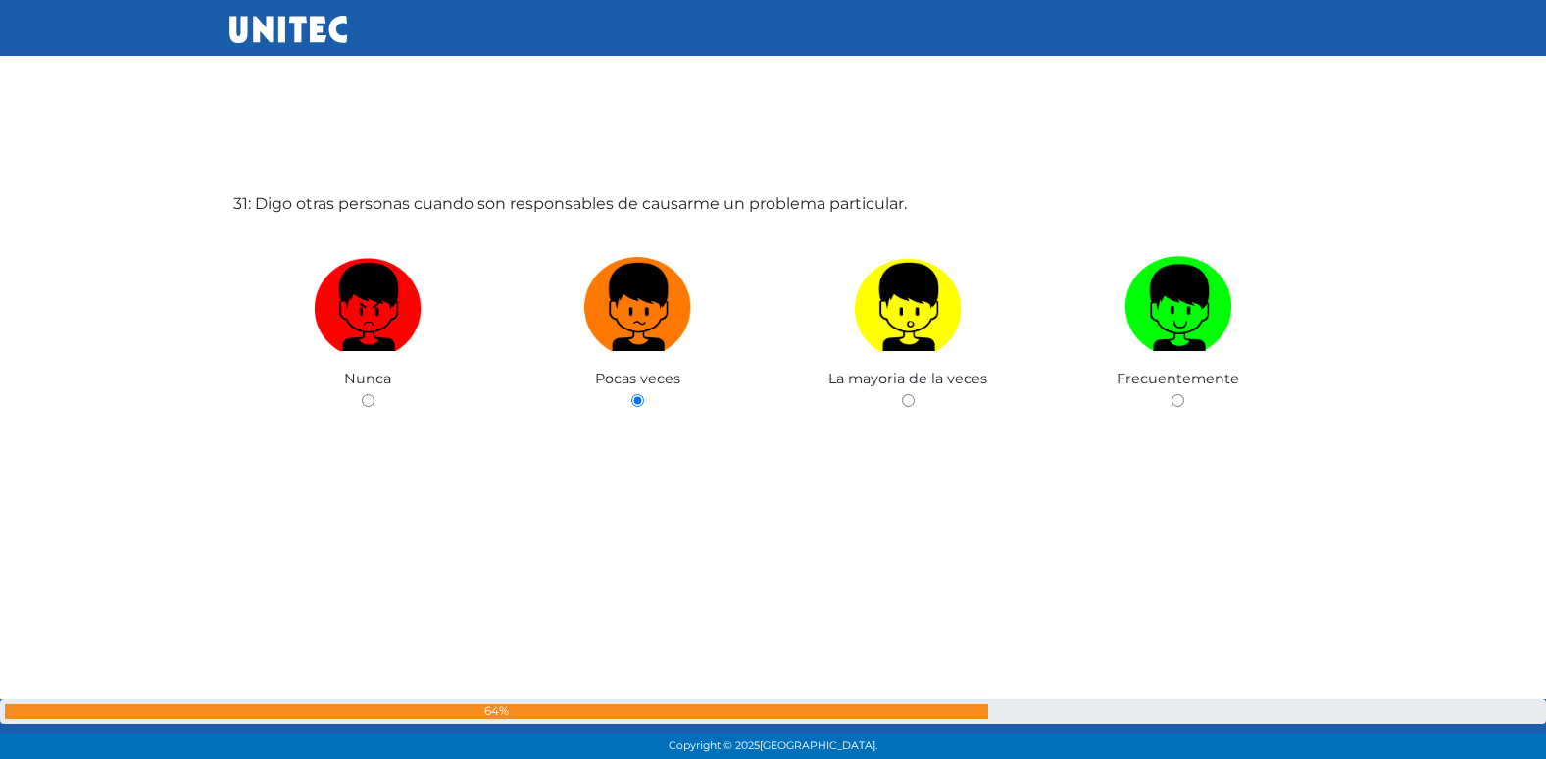
click at [902, 394] on input "radio" at bounding box center [908, 400] width 13 height 13
radio input "true"
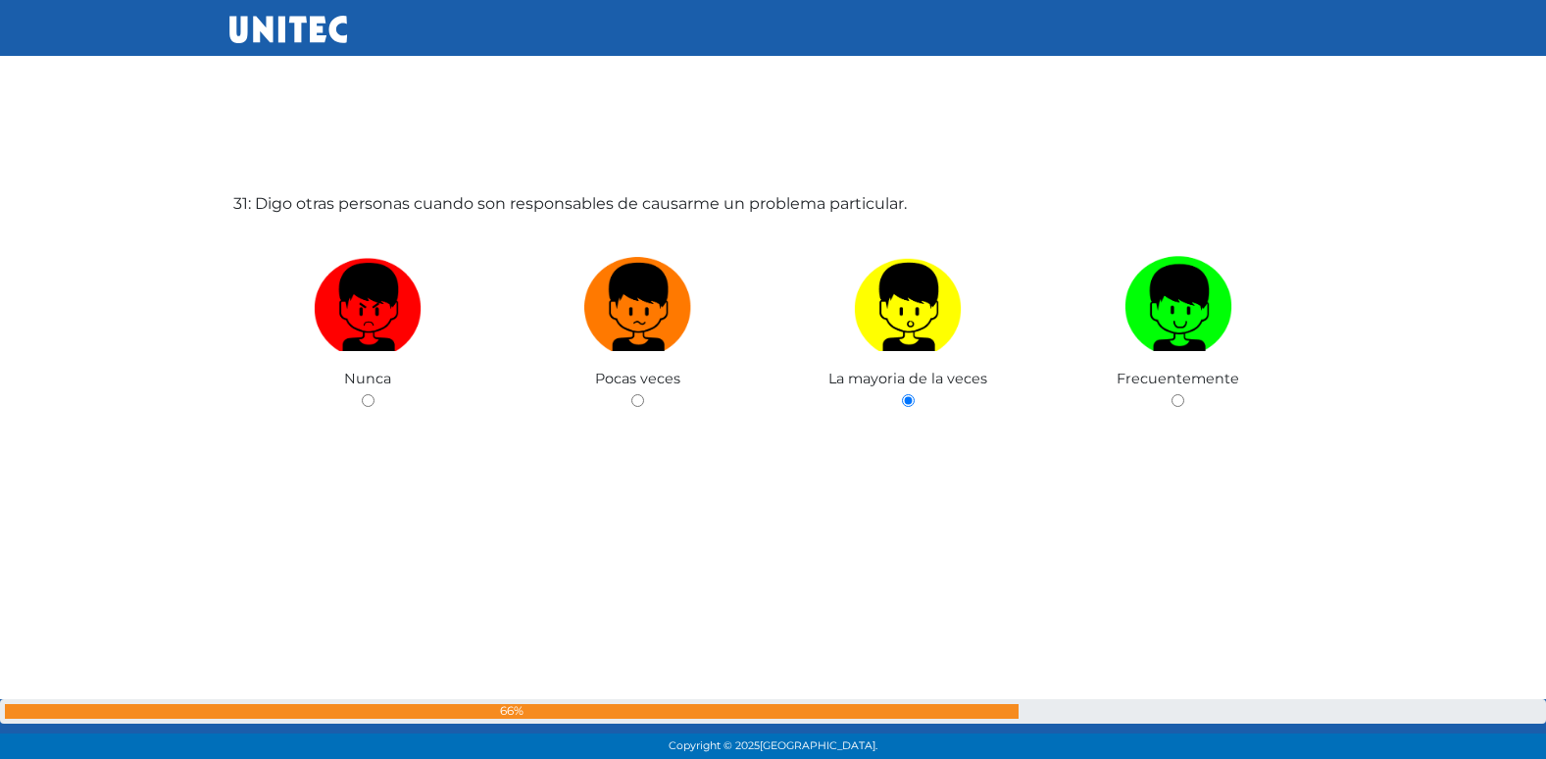
radio input "true"
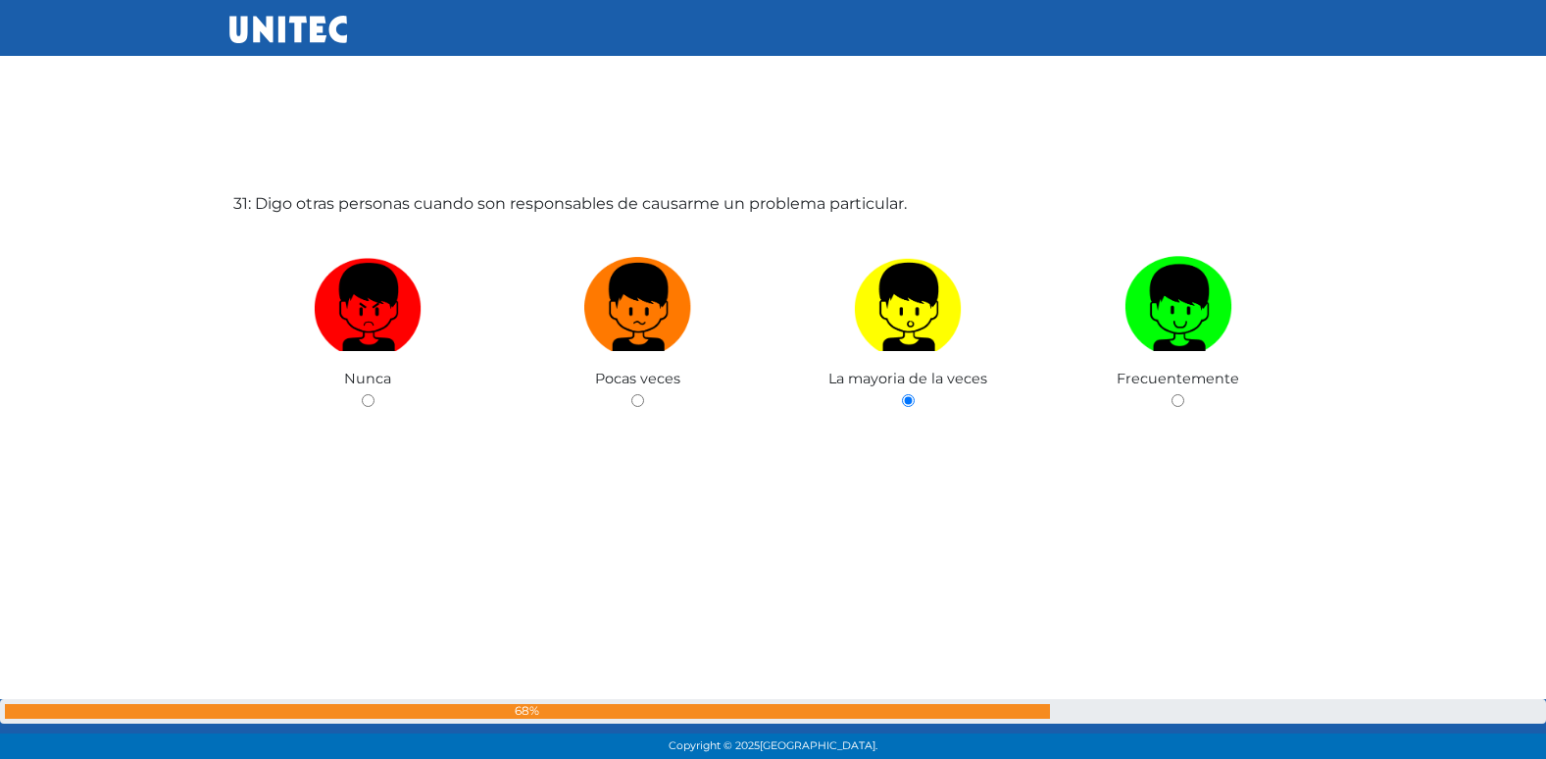
radio input "true"
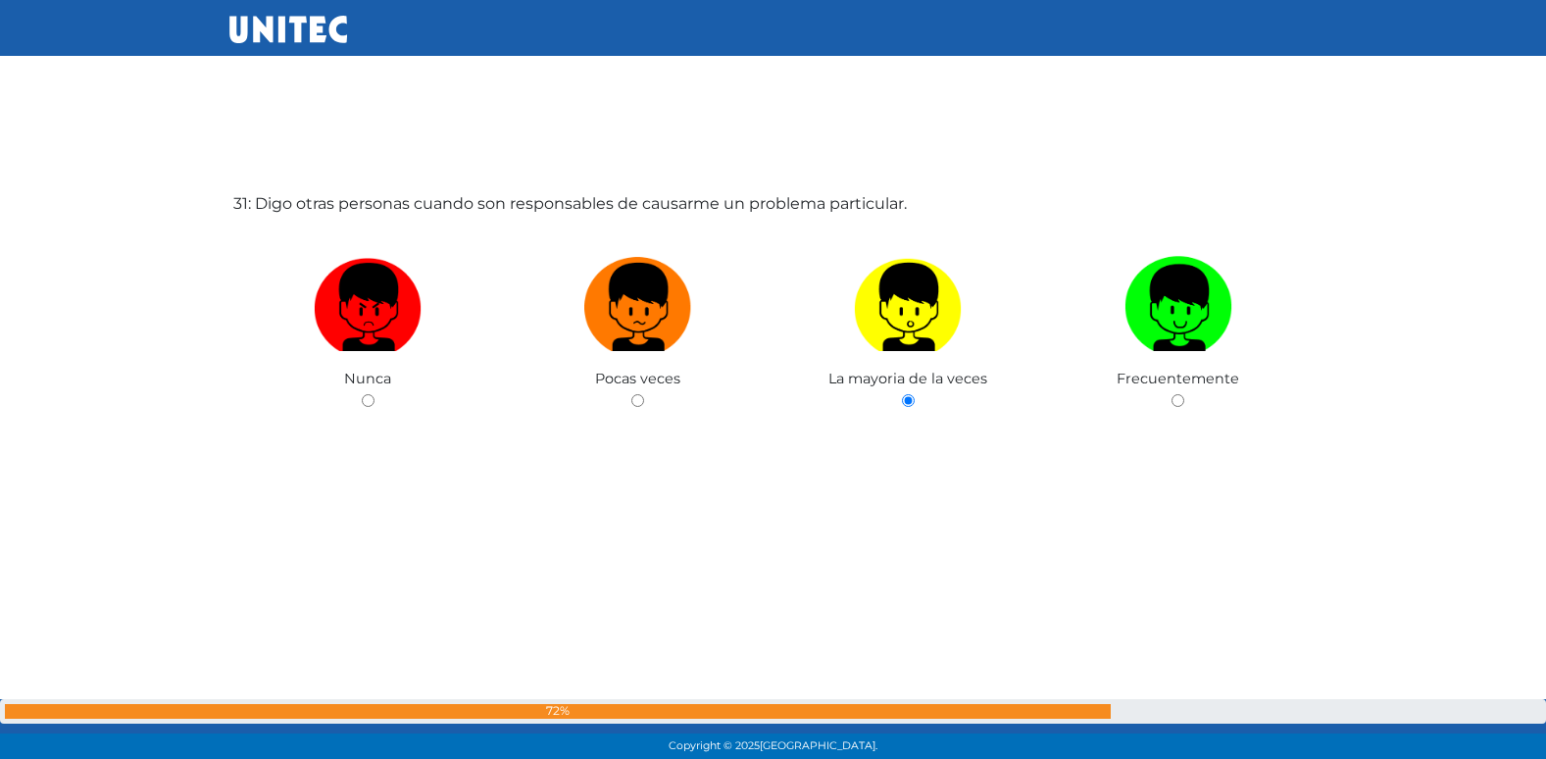
radio input "true"
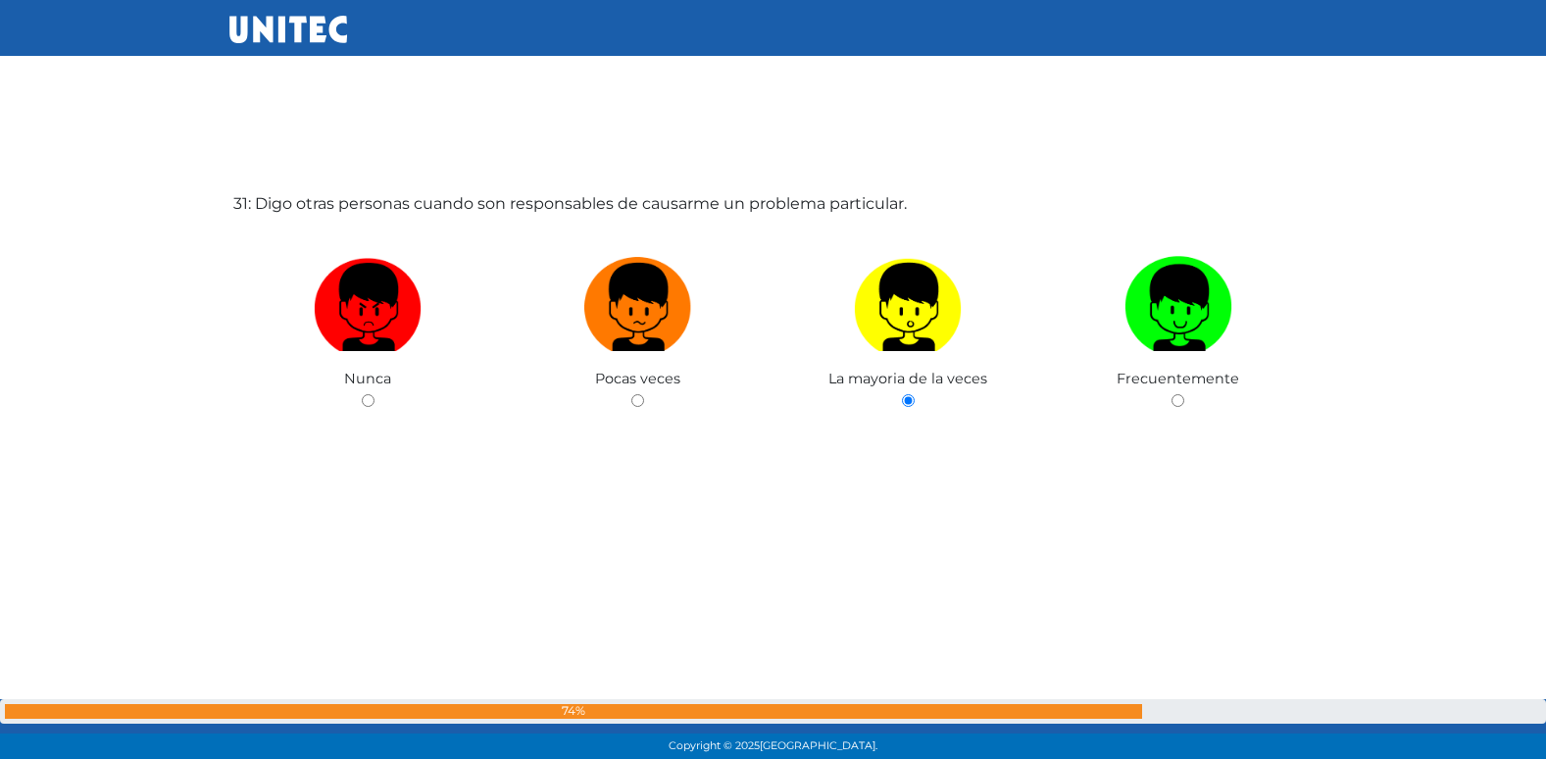
radio input "true"
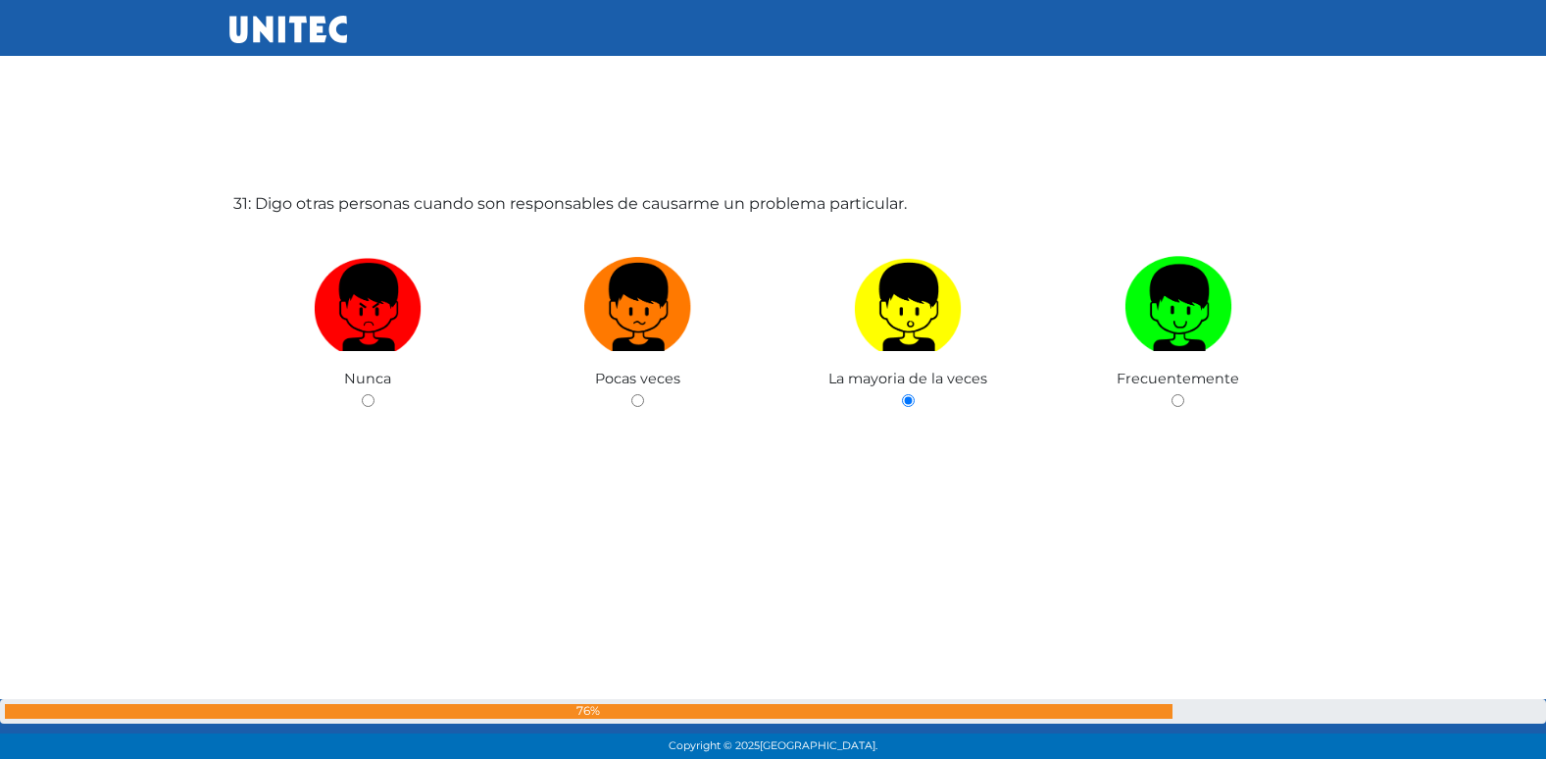
radio input "true"
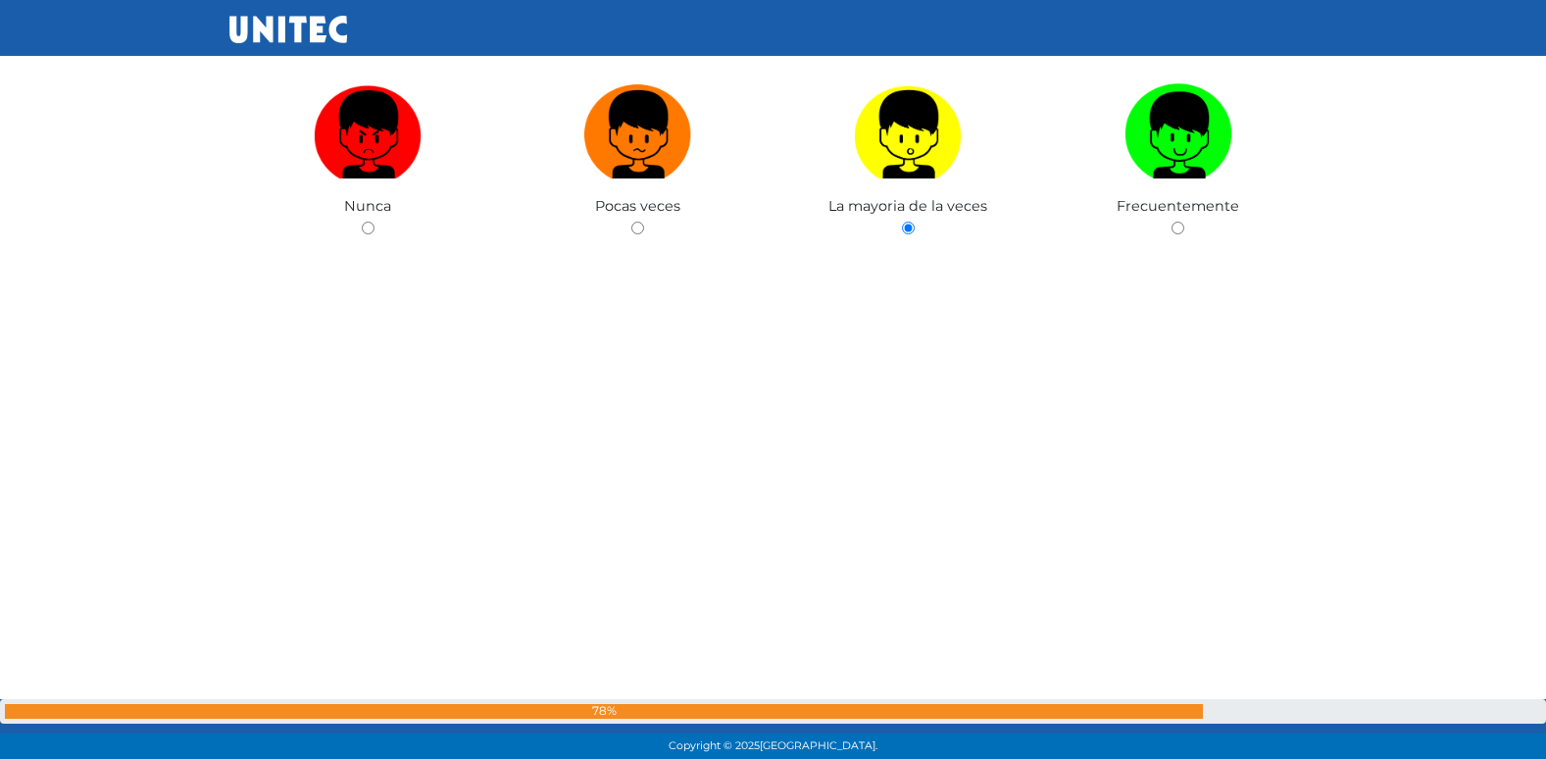
radio input "true"
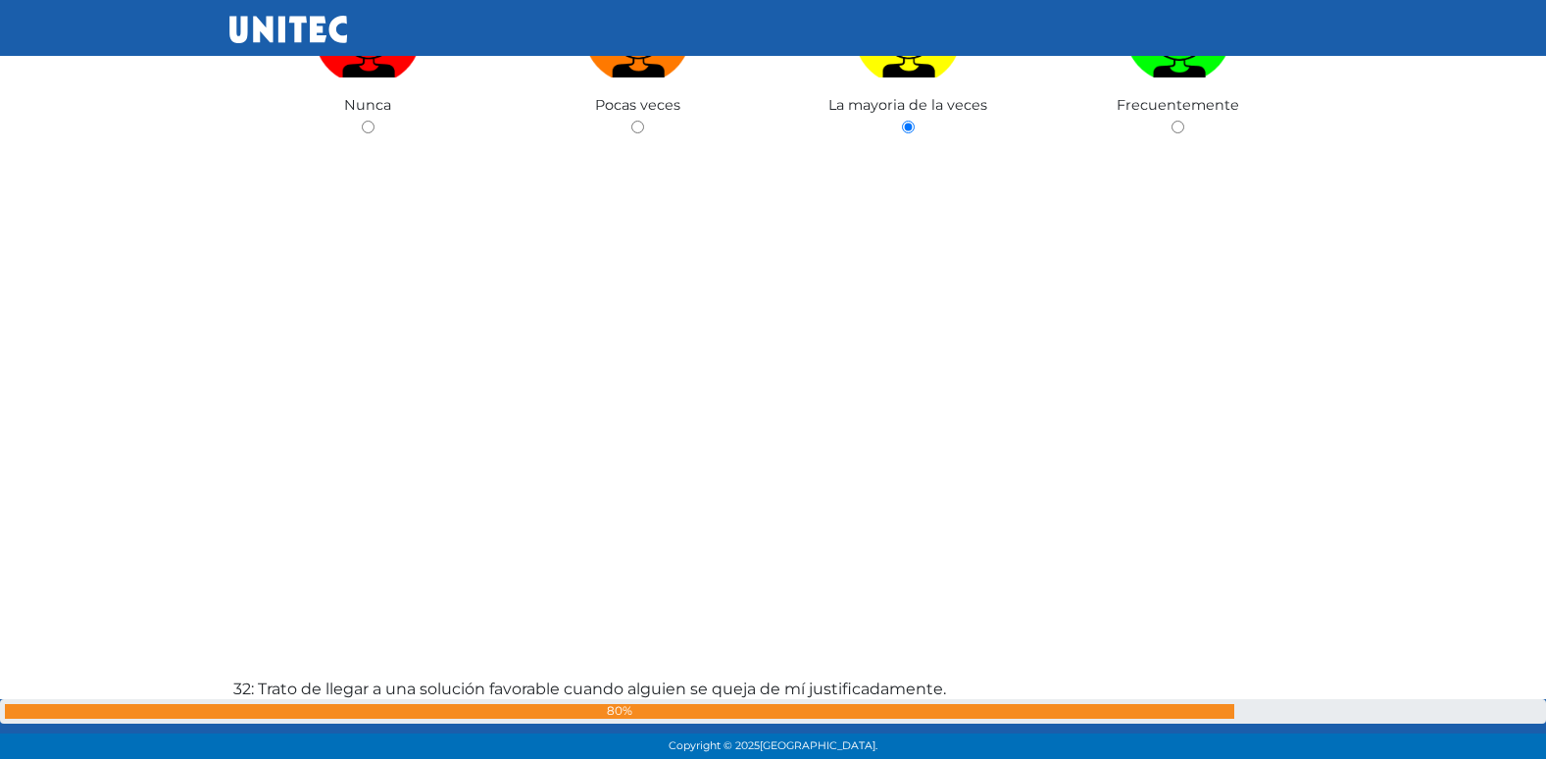
radio input "true"
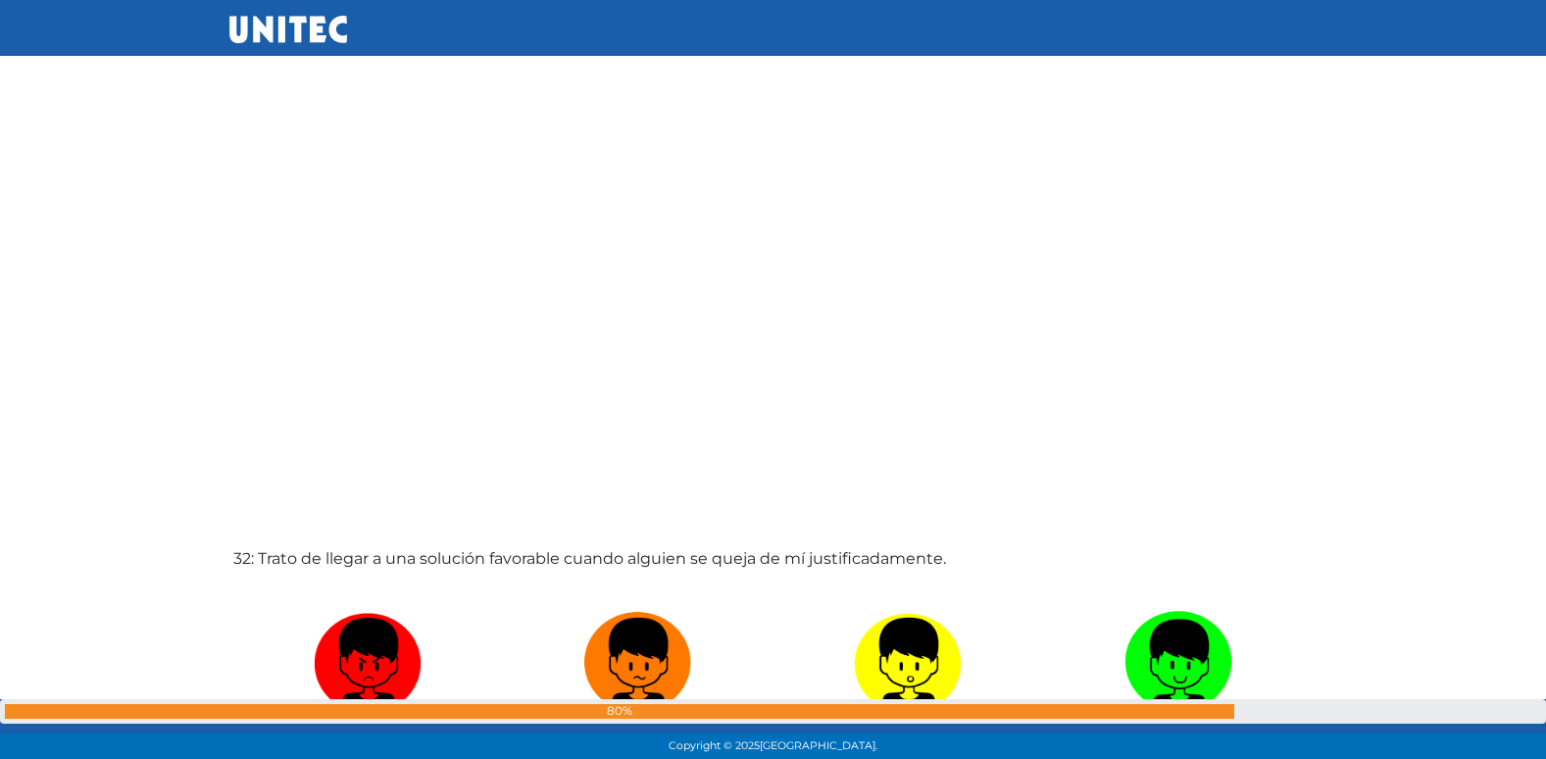
radio input "true"
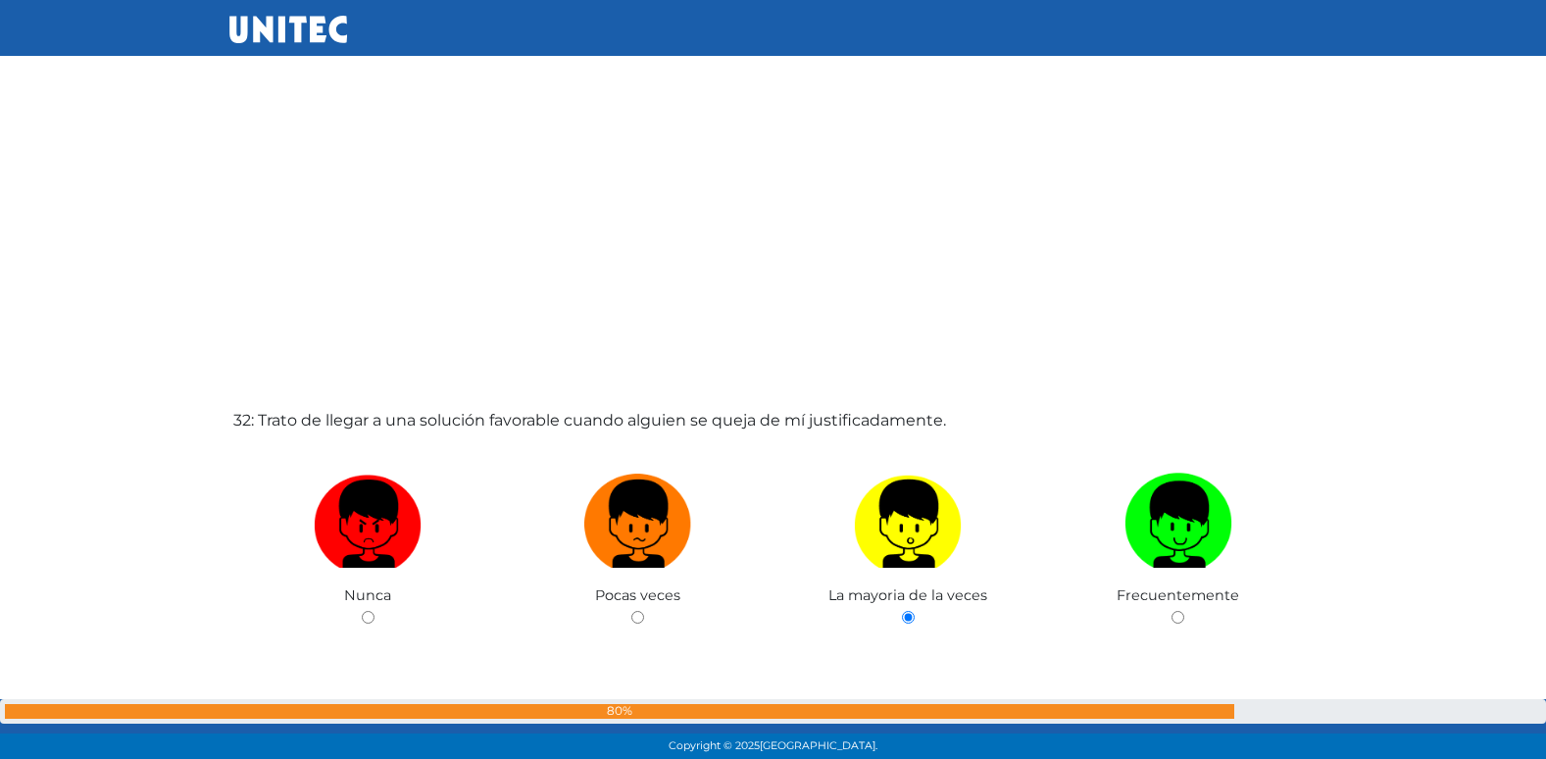
radio input "true"
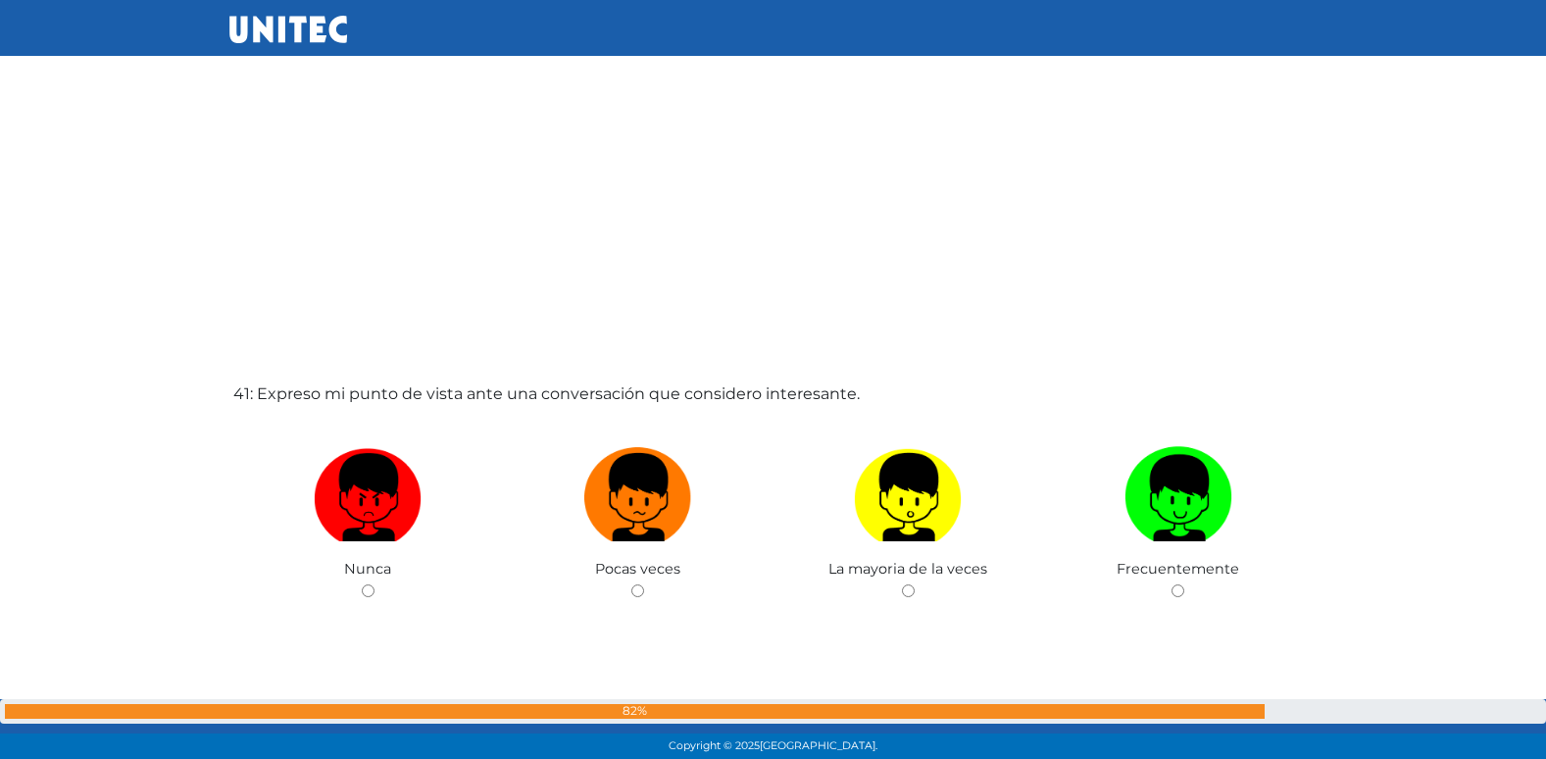
scroll to position [30442, 0]
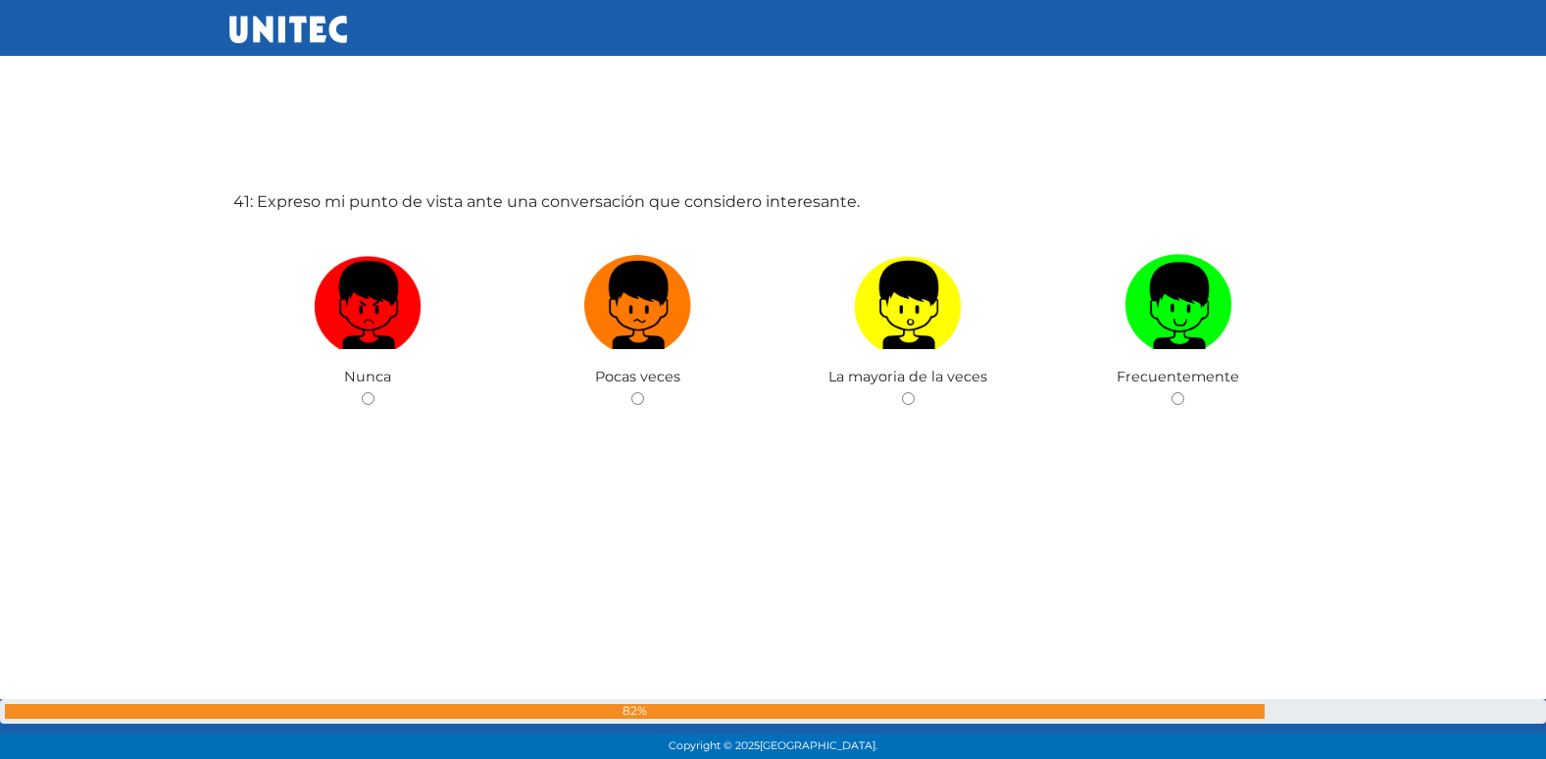
click at [631, 392] on input "radio" at bounding box center [637, 398] width 13 height 13
radio input "true"
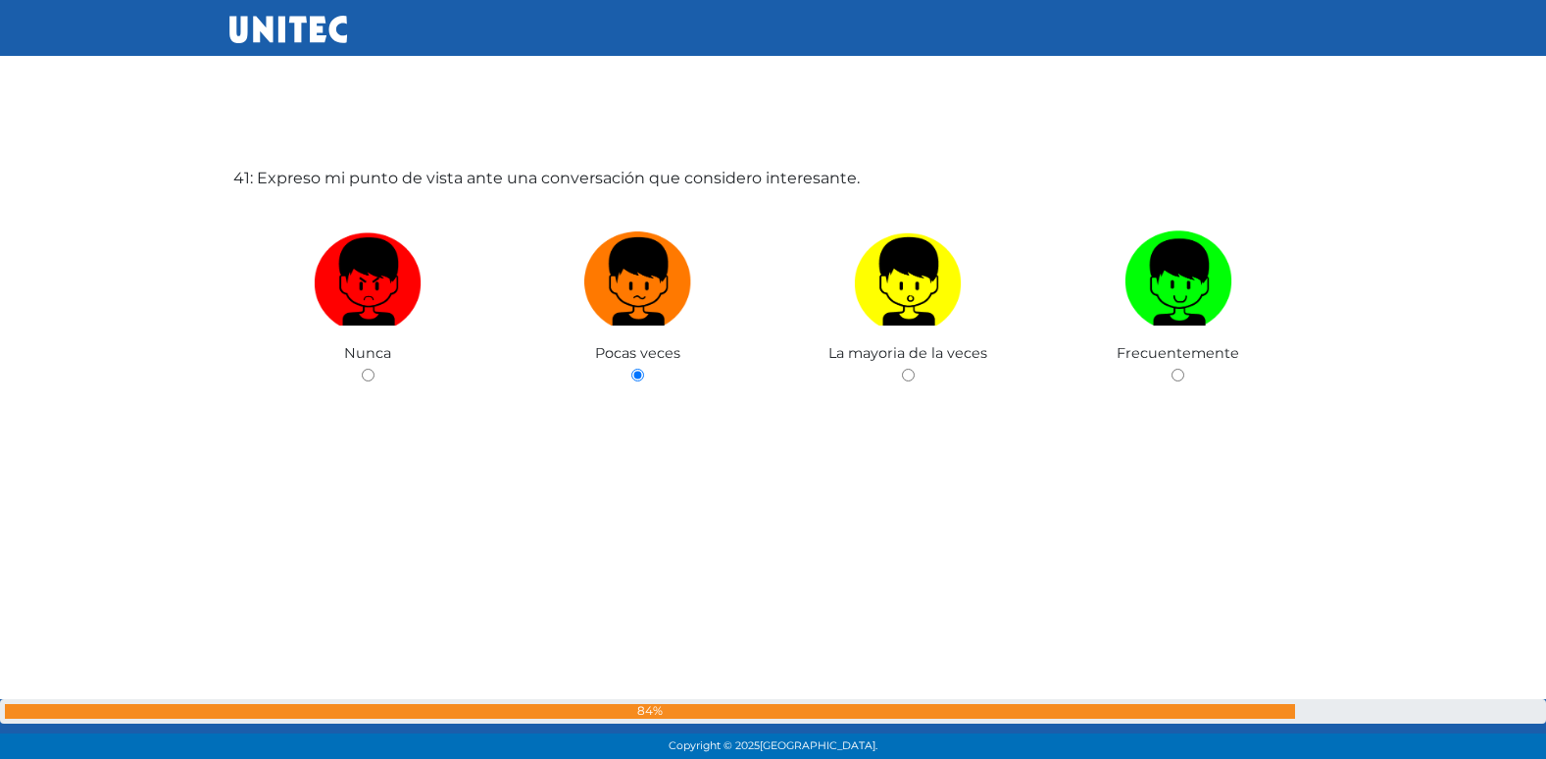
click at [902, 369] on input "radio" at bounding box center [908, 375] width 13 height 13
radio input "true"
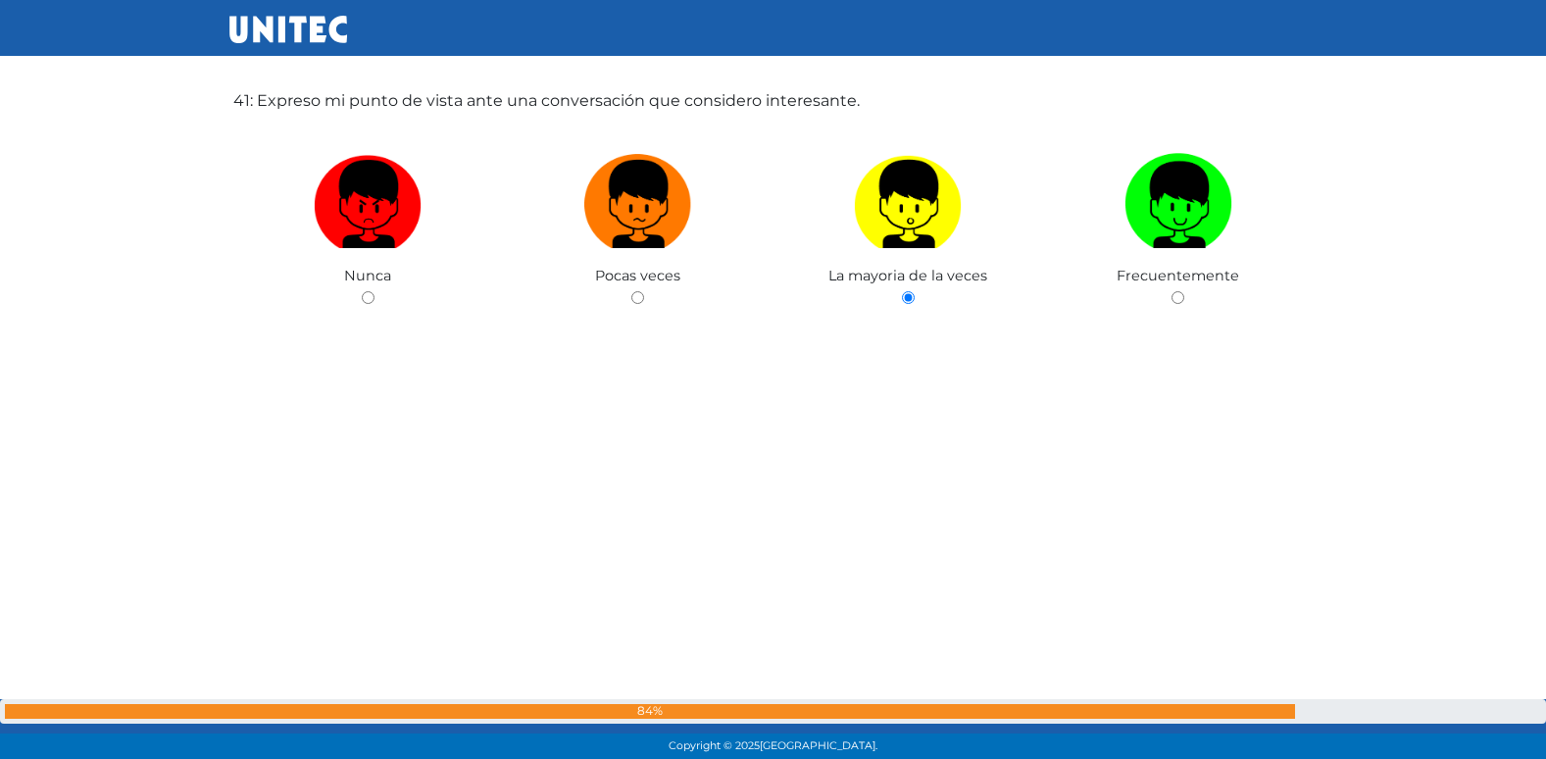
radio input "true"
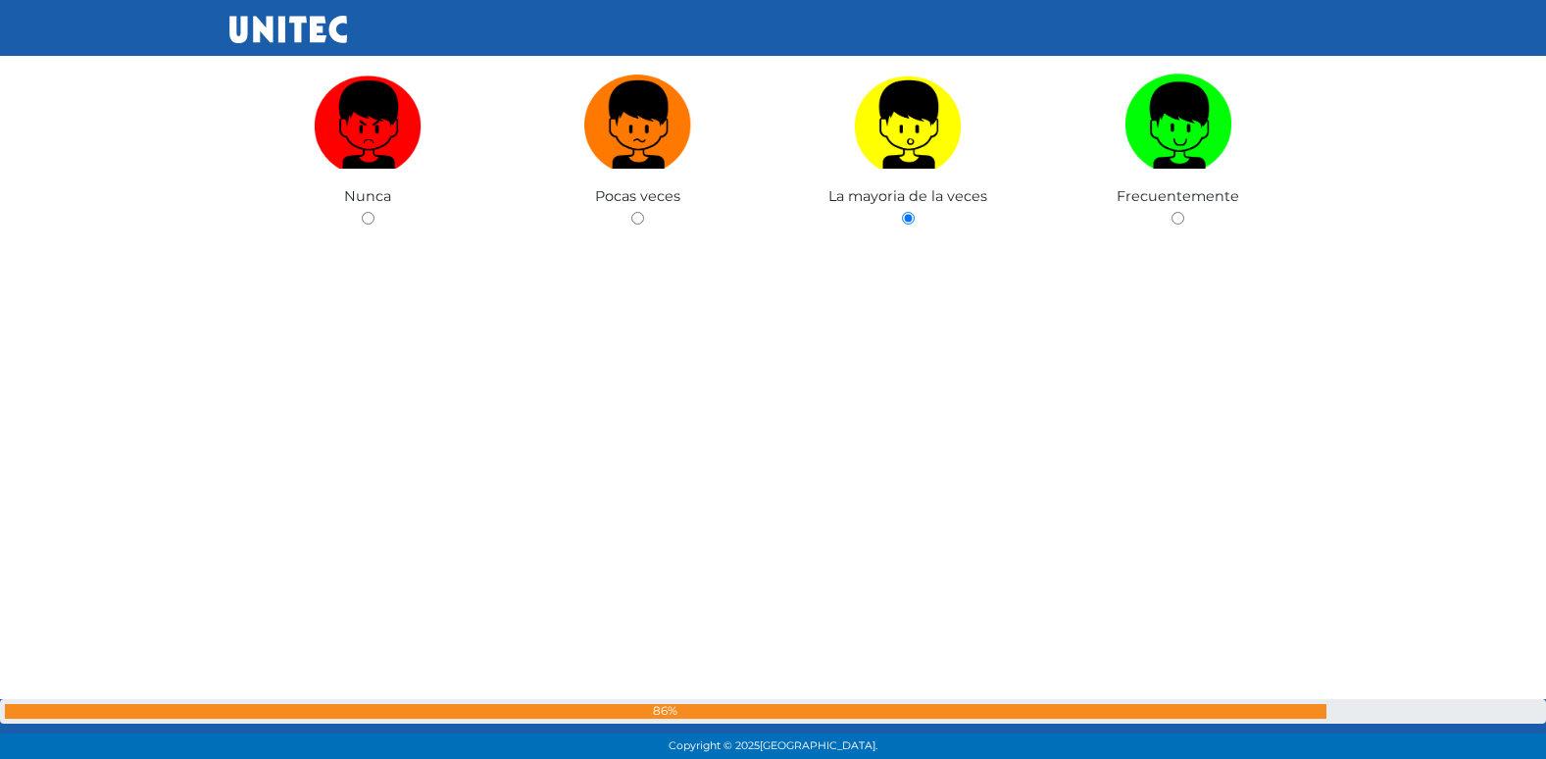
radio input "true"
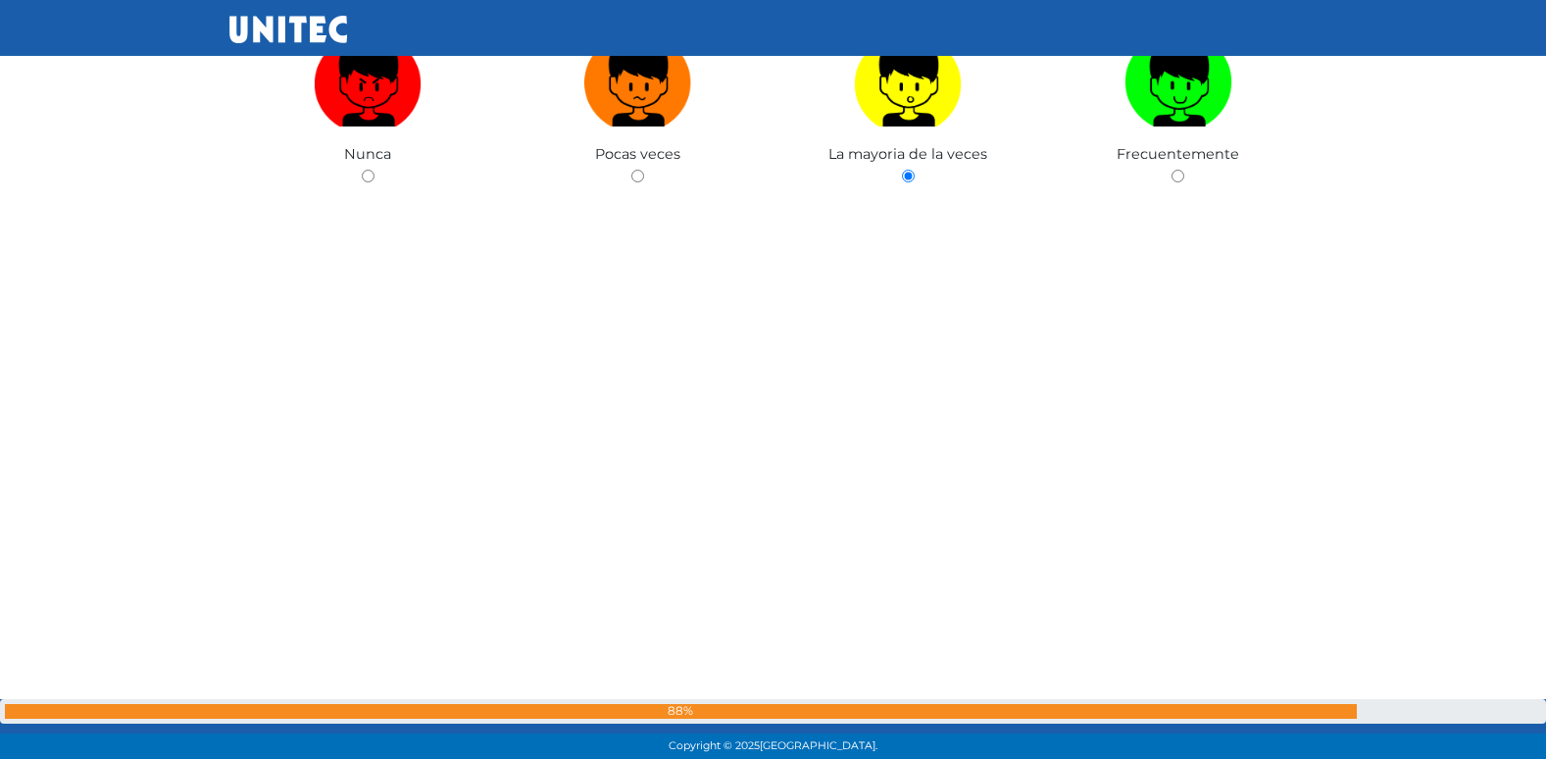
radio input "true"
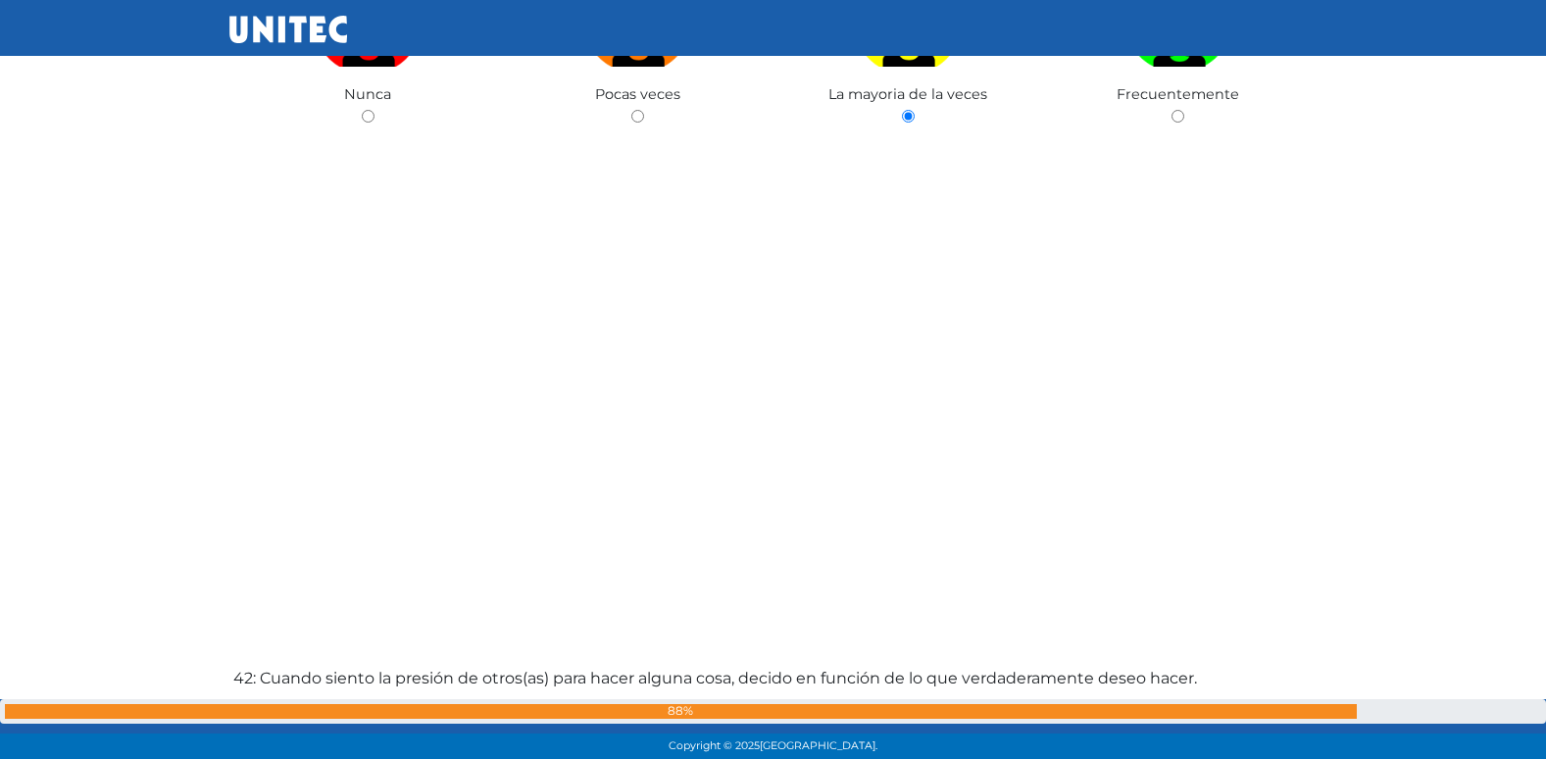
radio input "true"
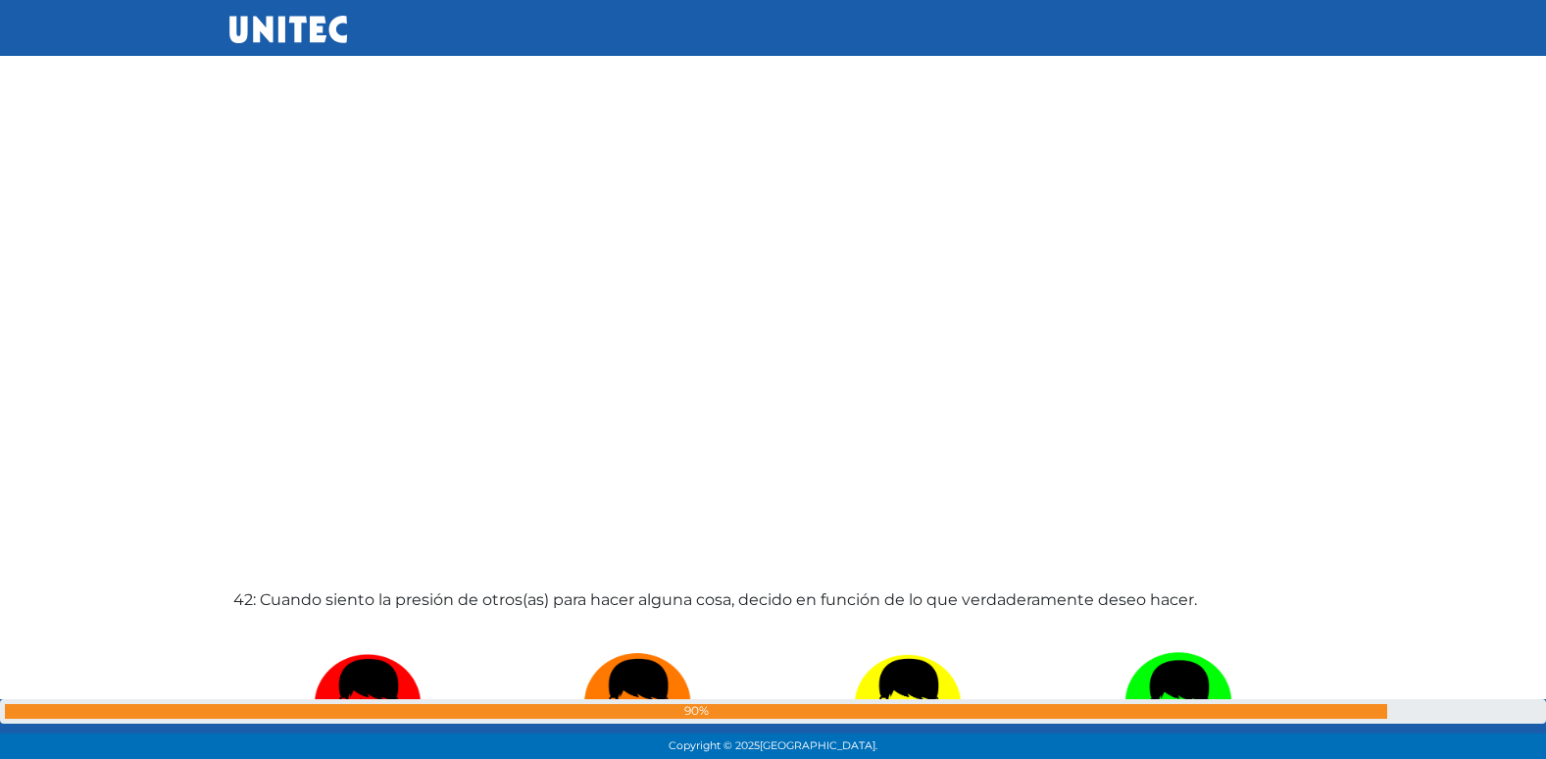
radio input "true"
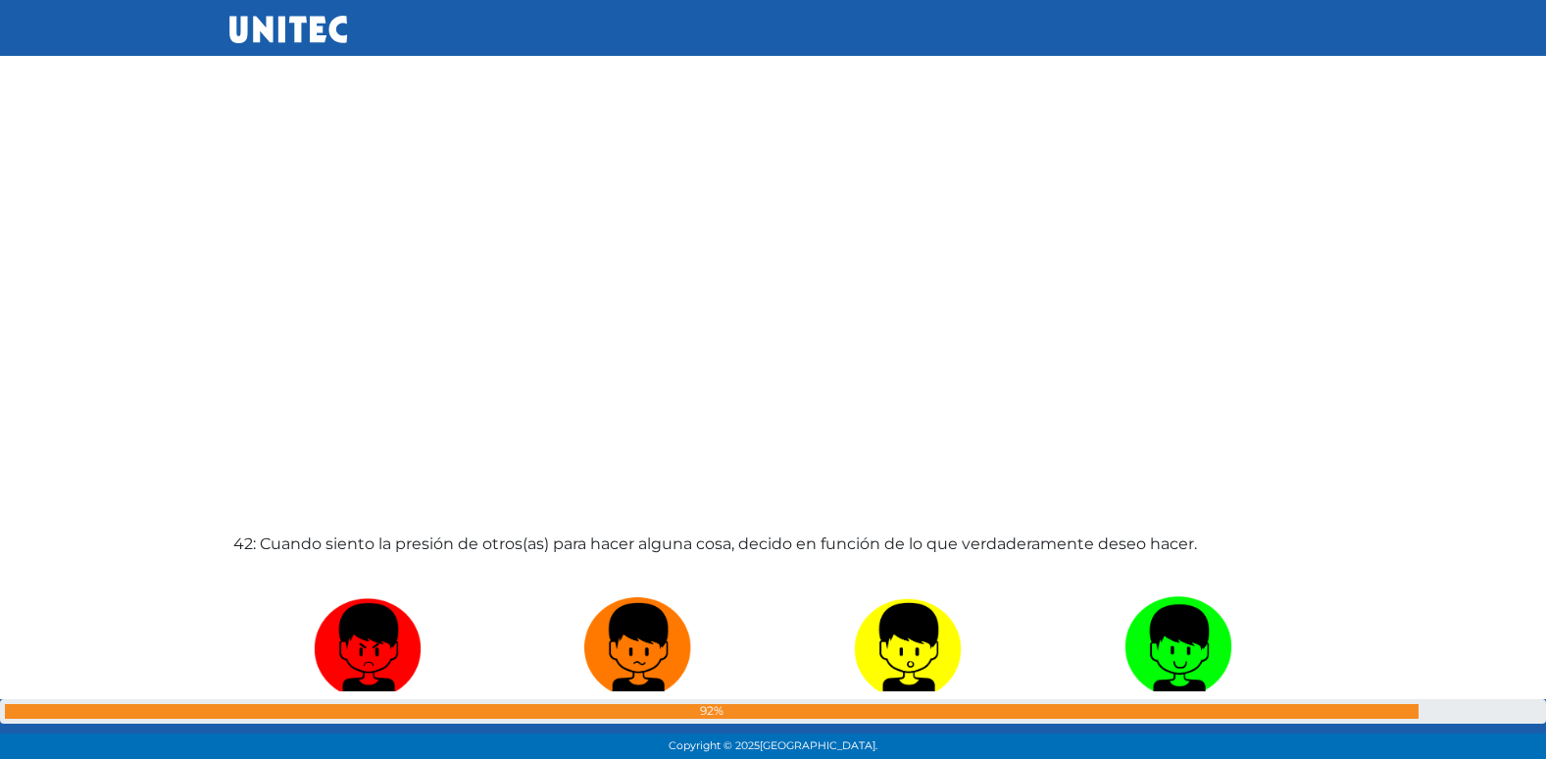
radio input "true"
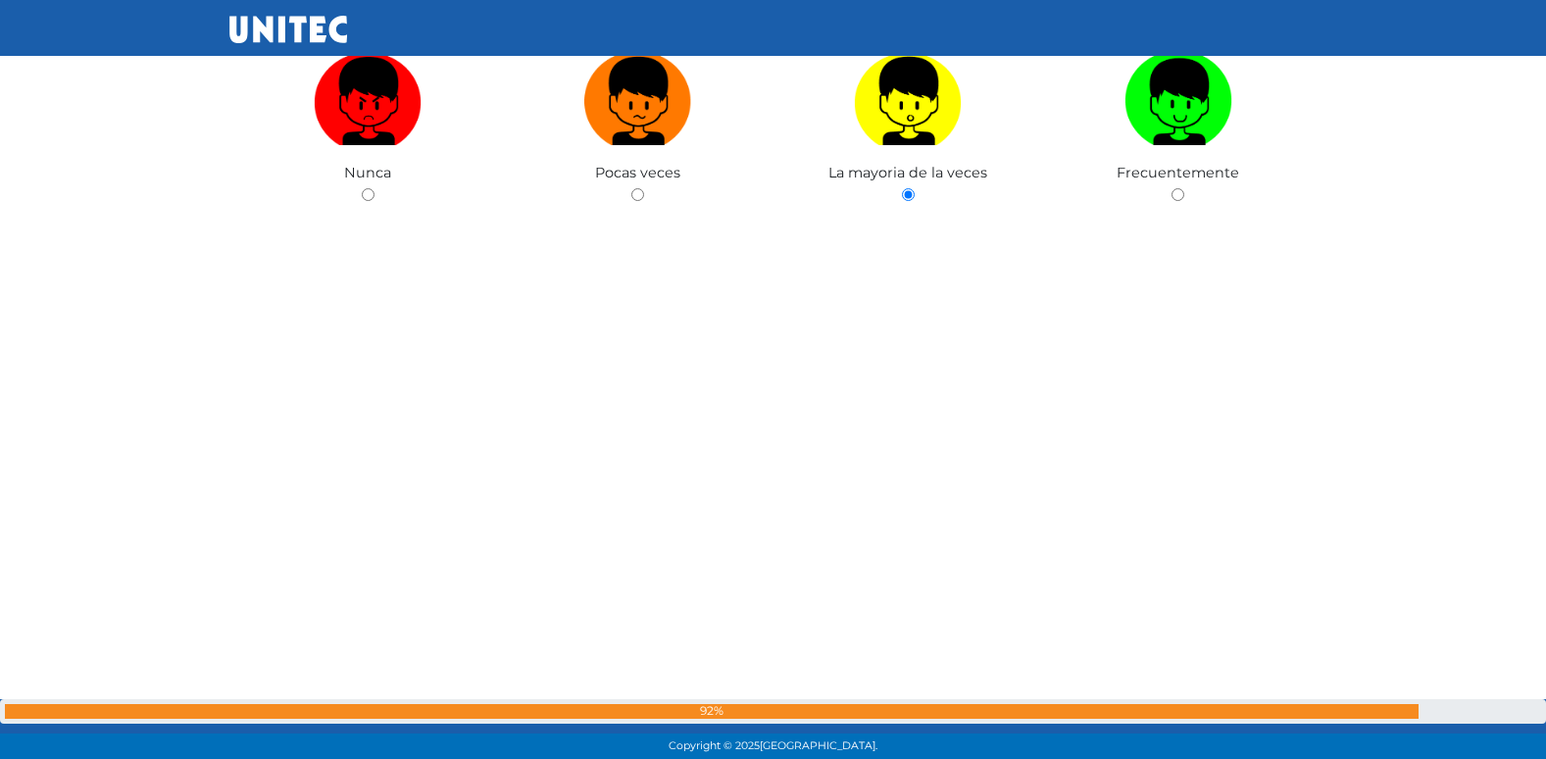
scroll to position [33451, 0]
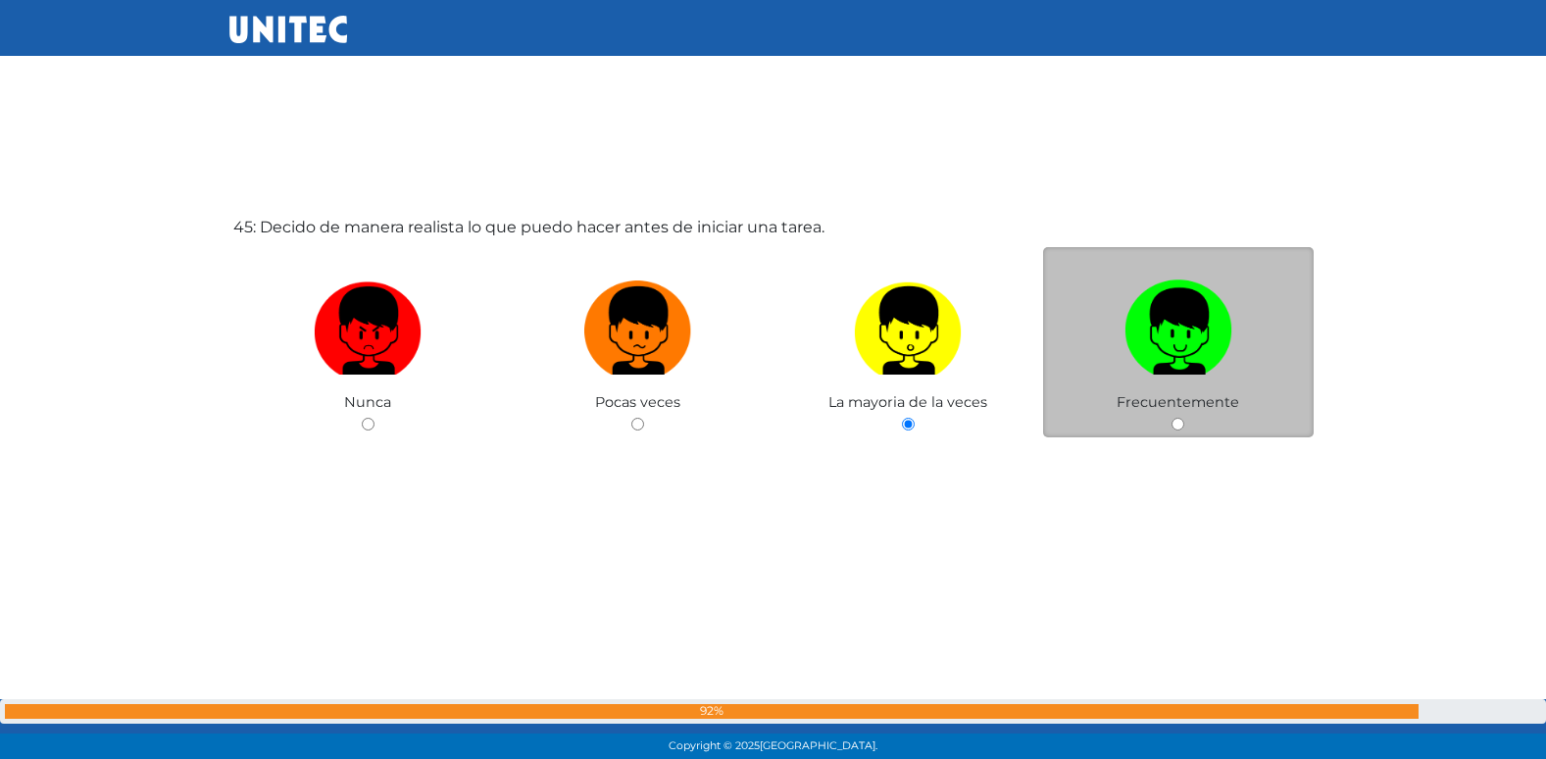
click at [1179, 428] on input "radio" at bounding box center [1177, 424] width 13 height 13
radio input "true"
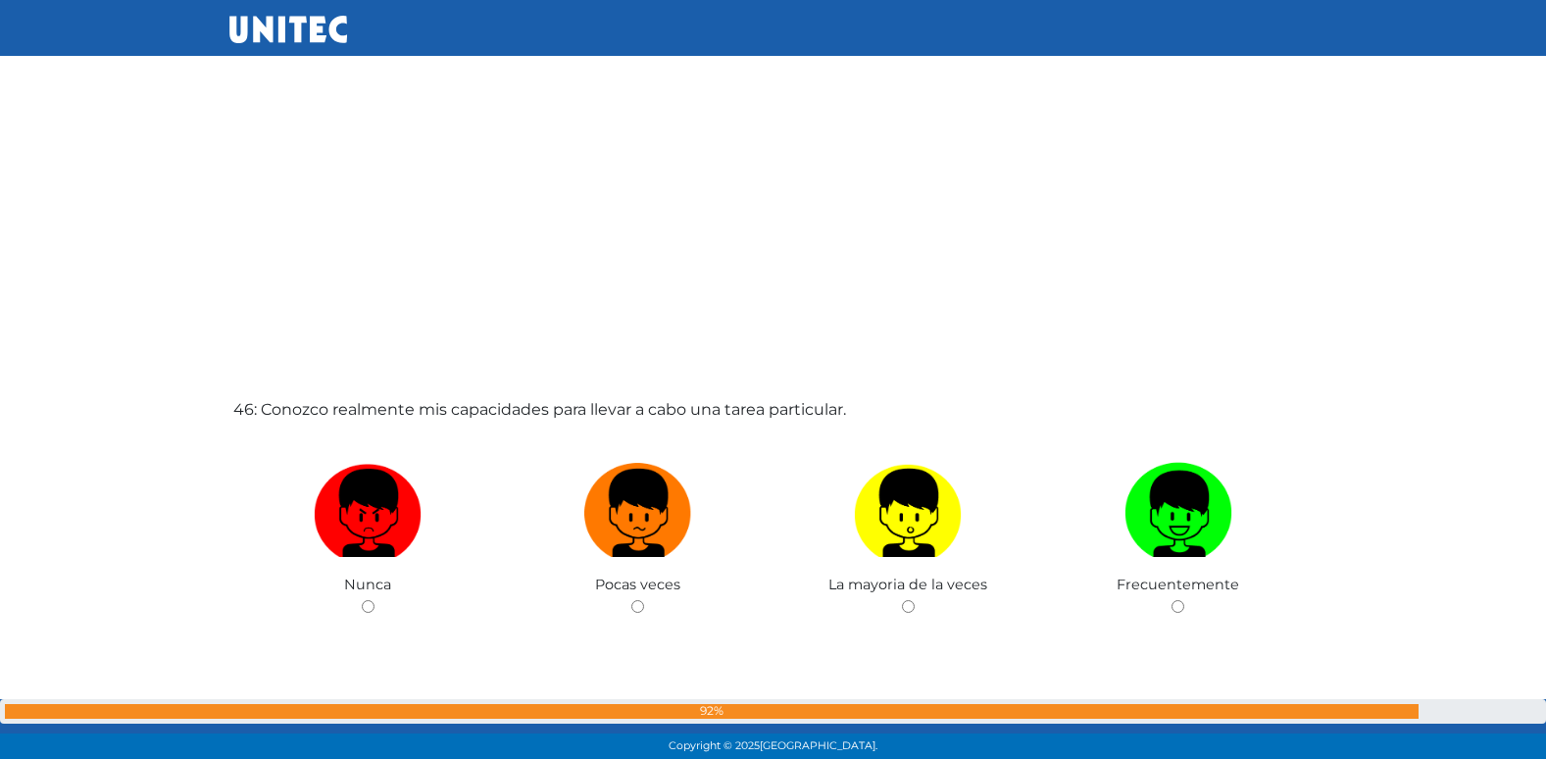
scroll to position [34007, 0]
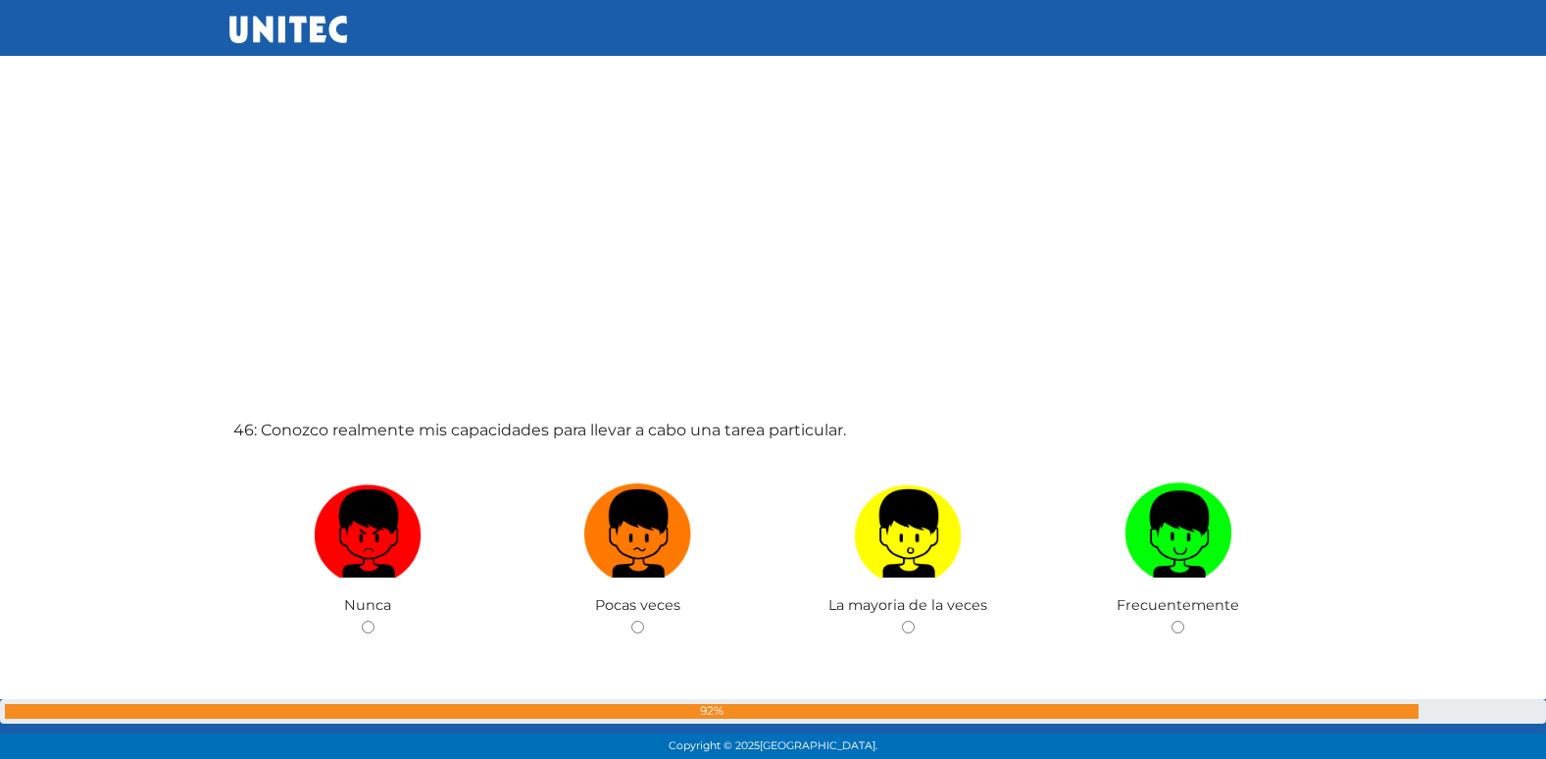
click at [631, 620] on input "radio" at bounding box center [637, 626] width 13 height 13
radio input "true"
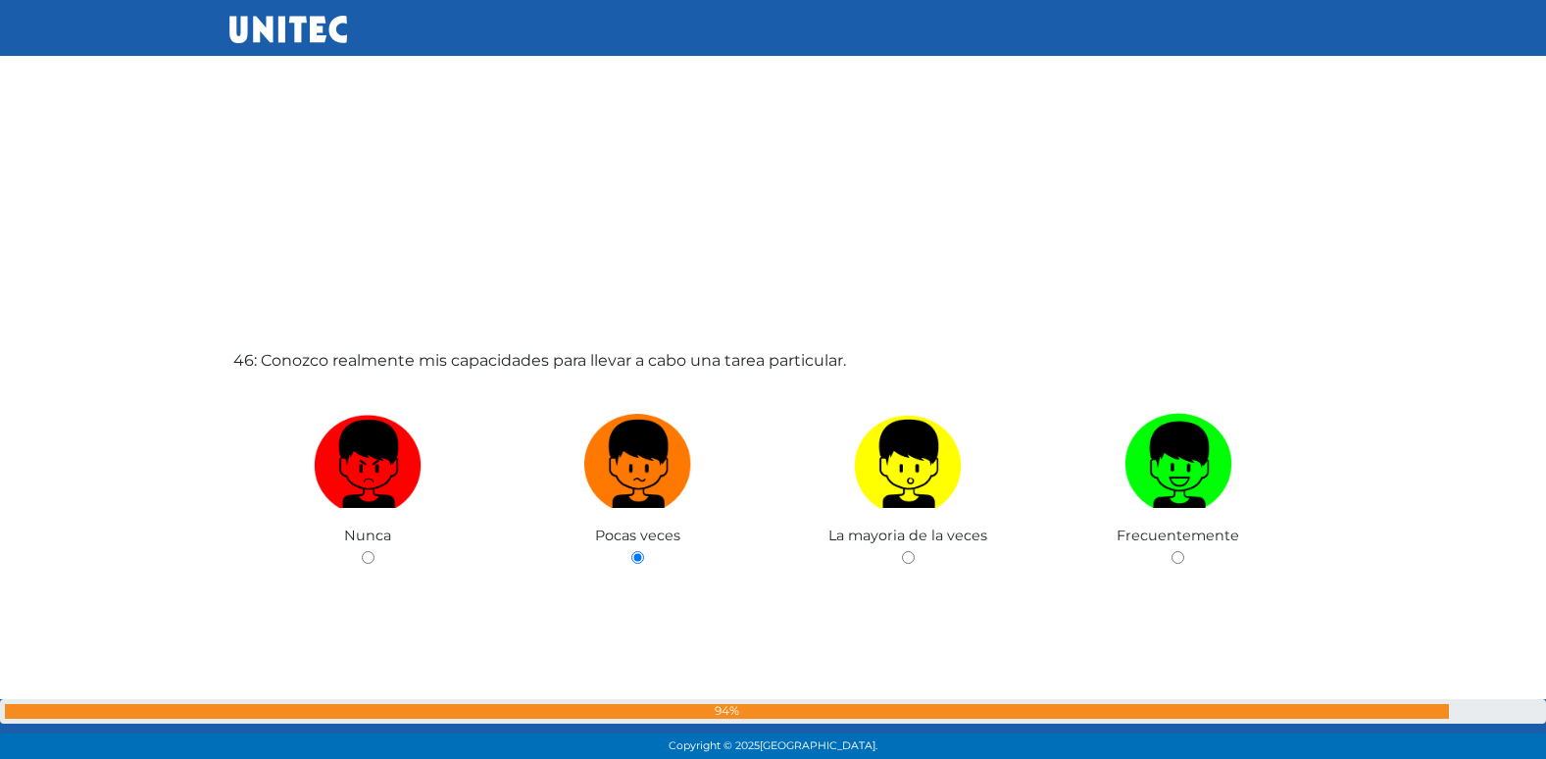
radio input "true"
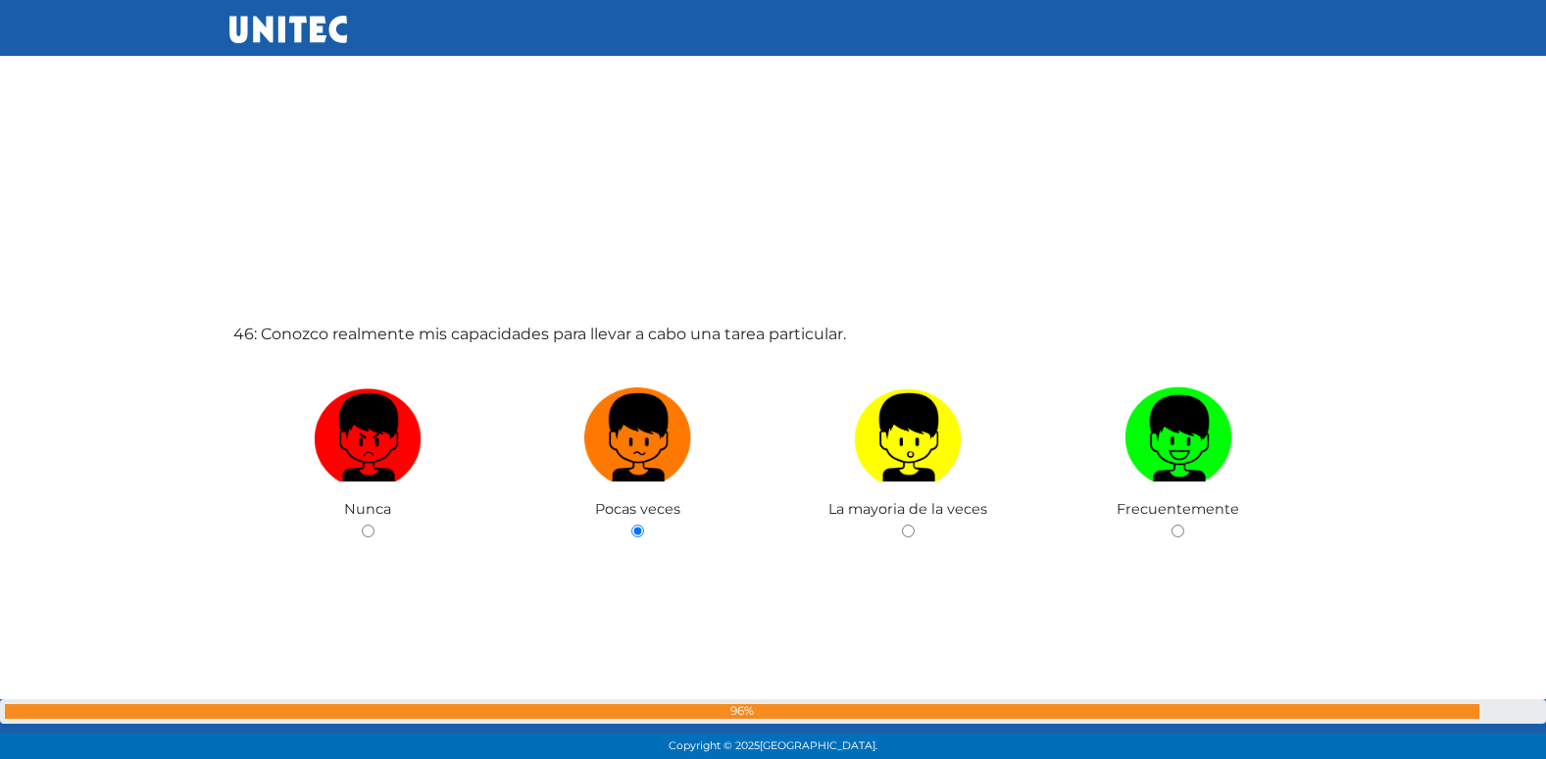
radio input "true"
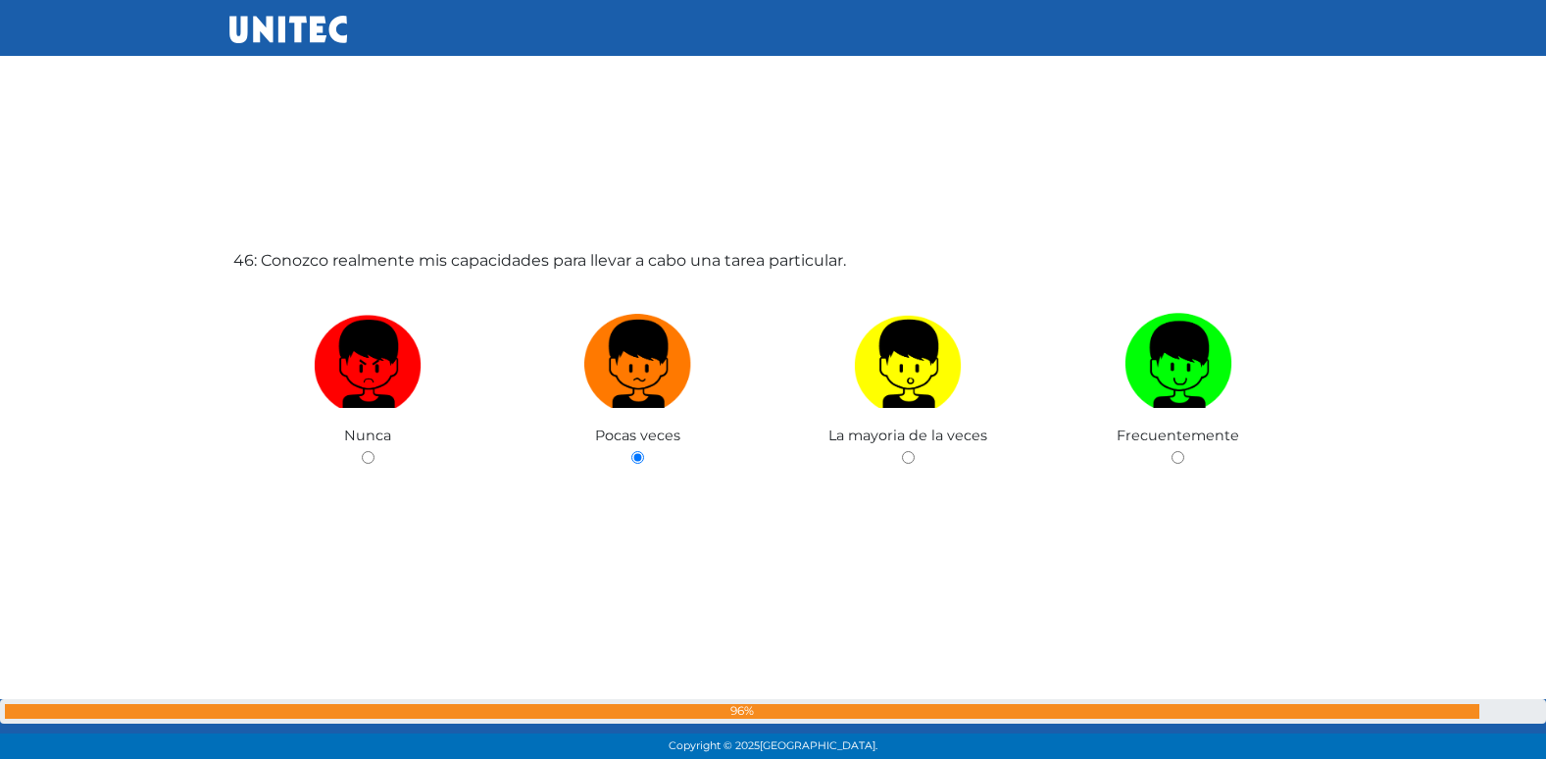
radio input "true"
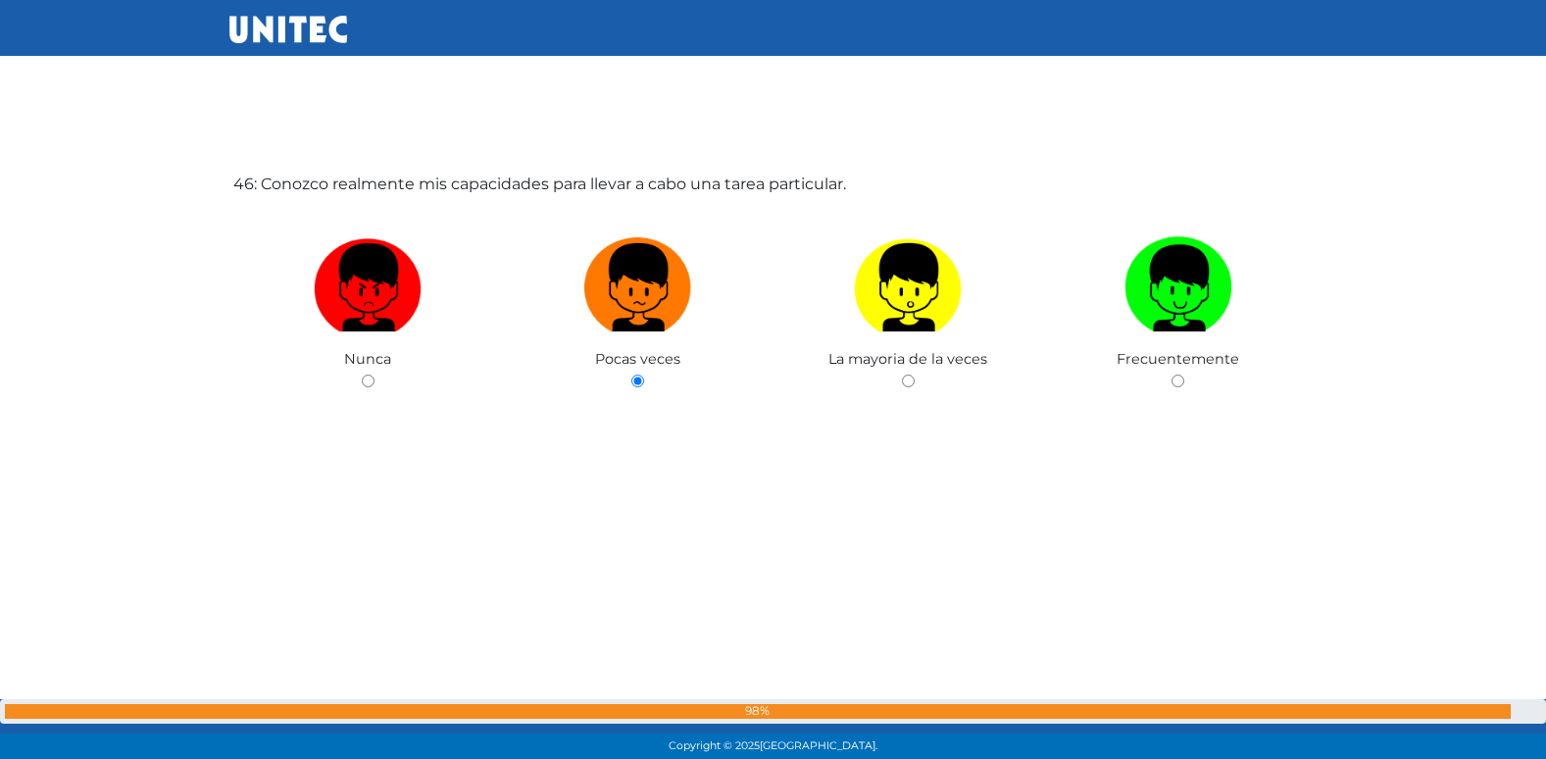
radio input "true"
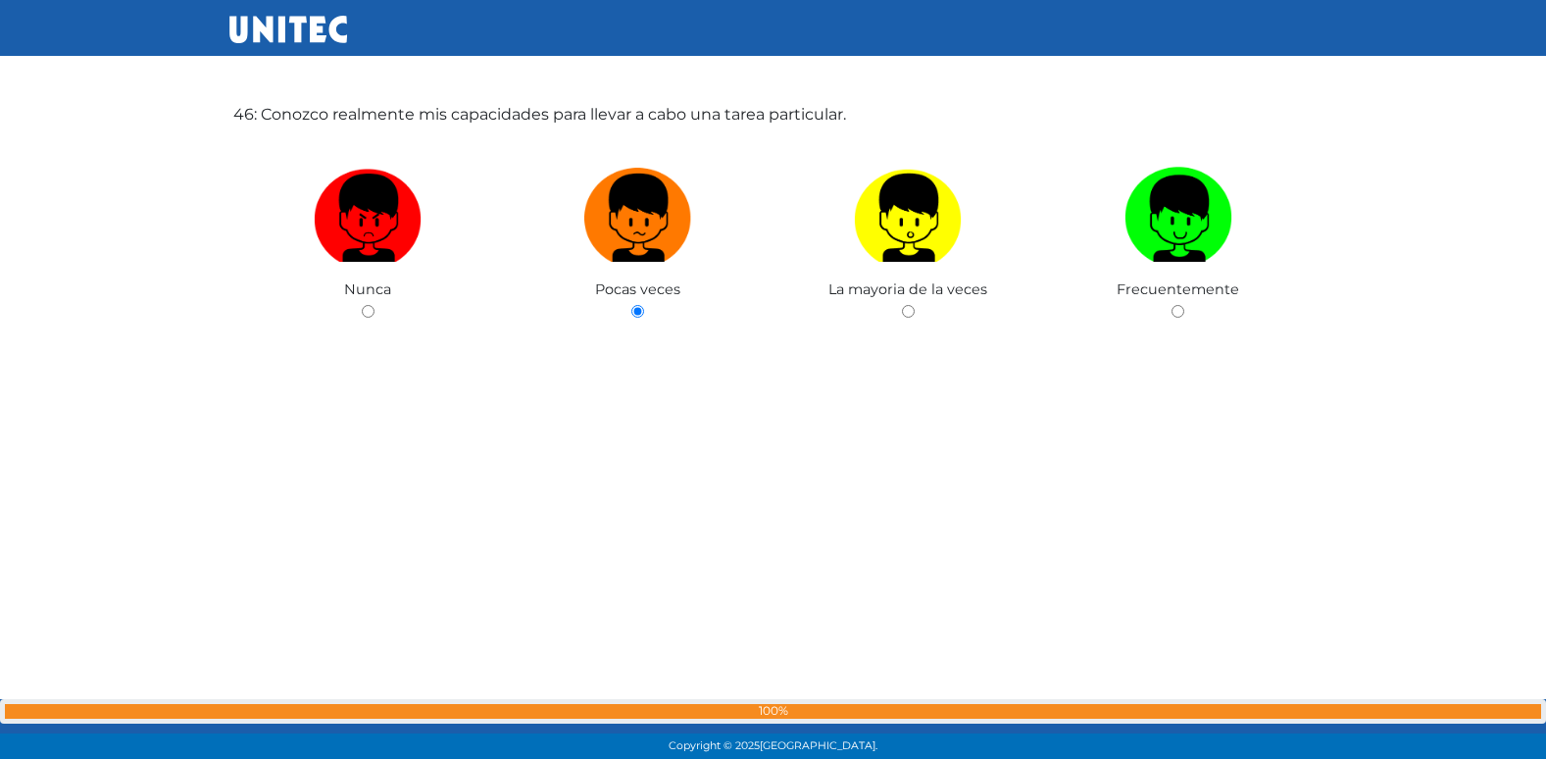
radio input "true"
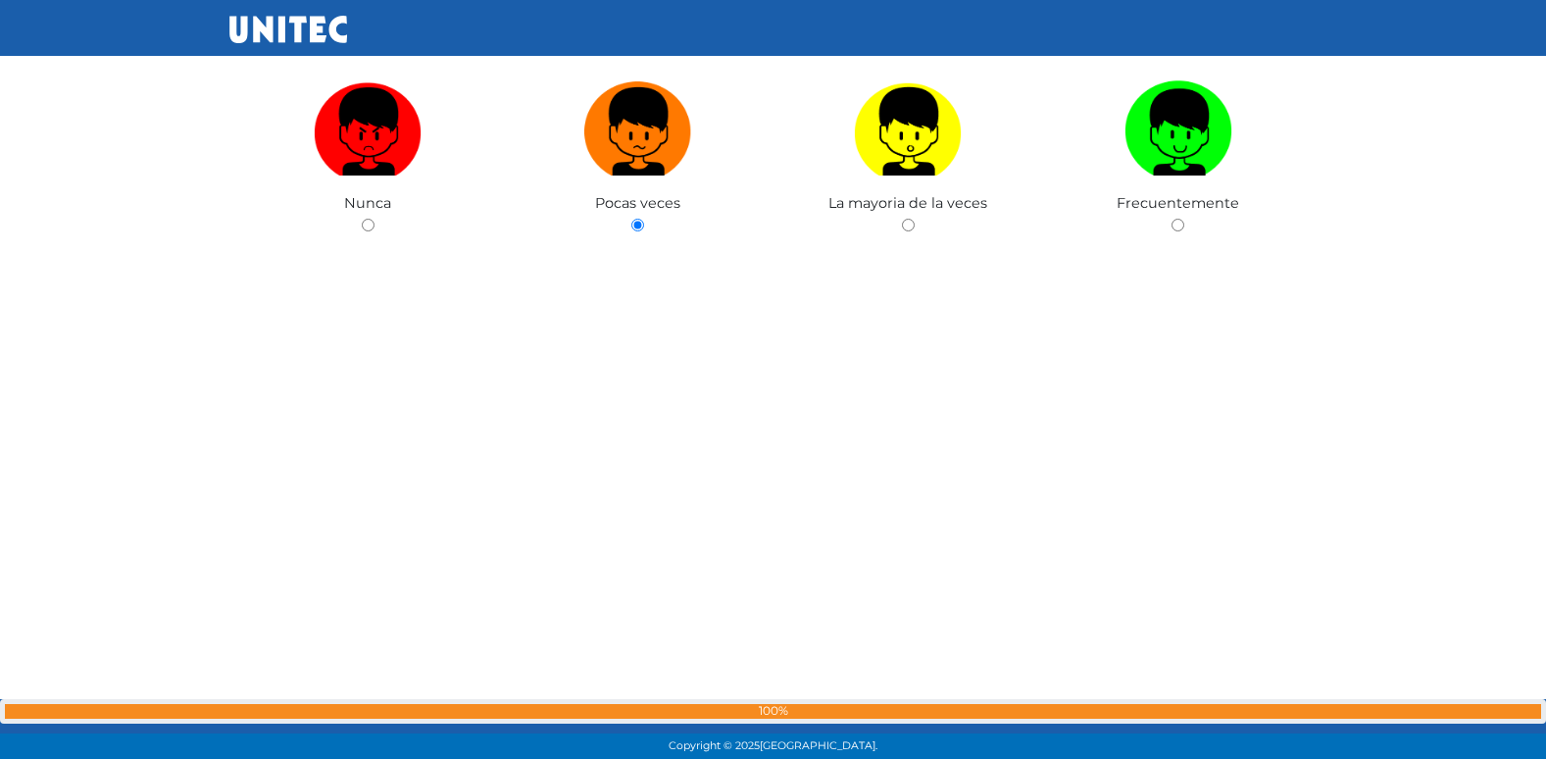
radio input "true"
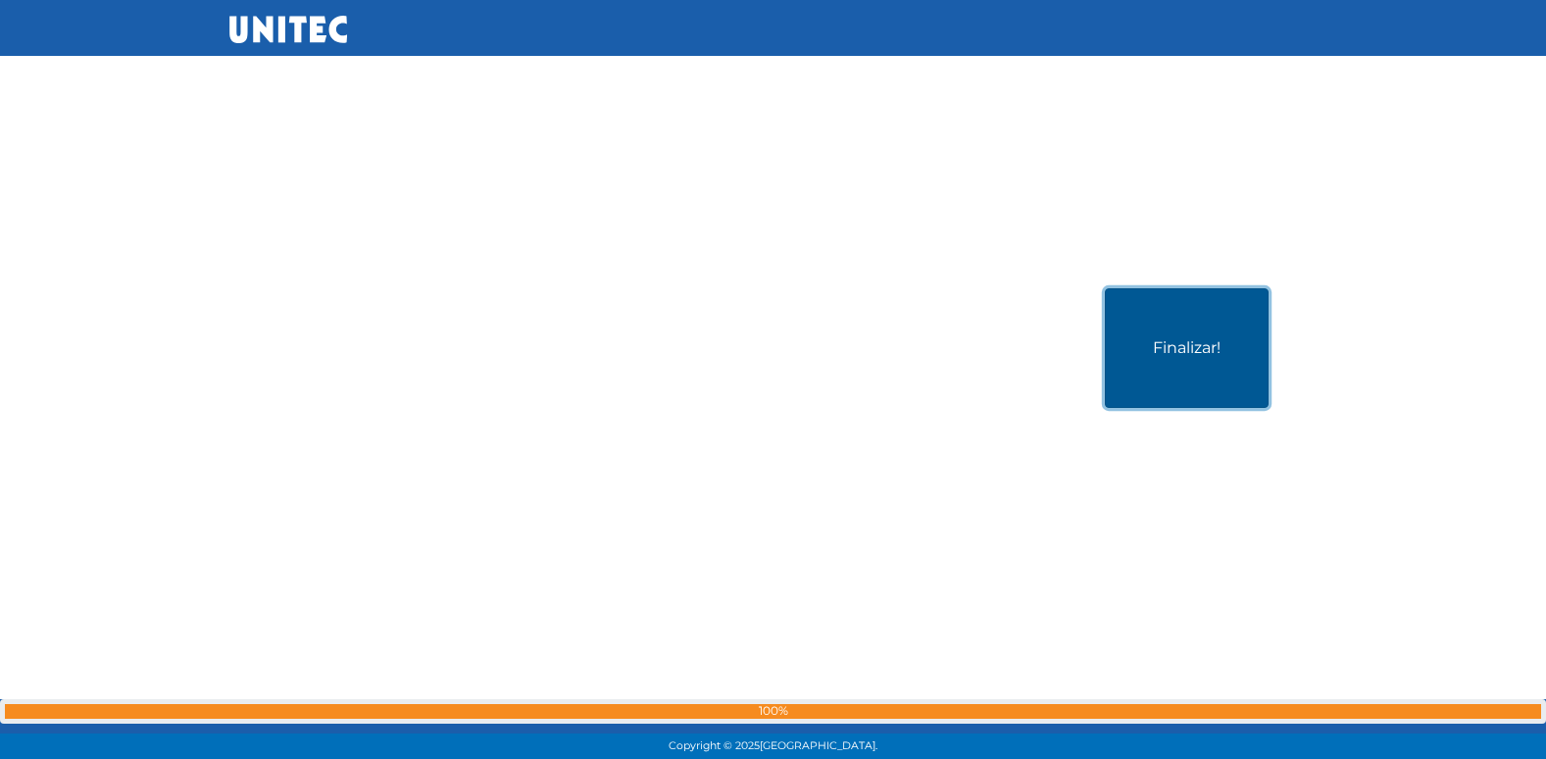
scroll to position [38029, 0]
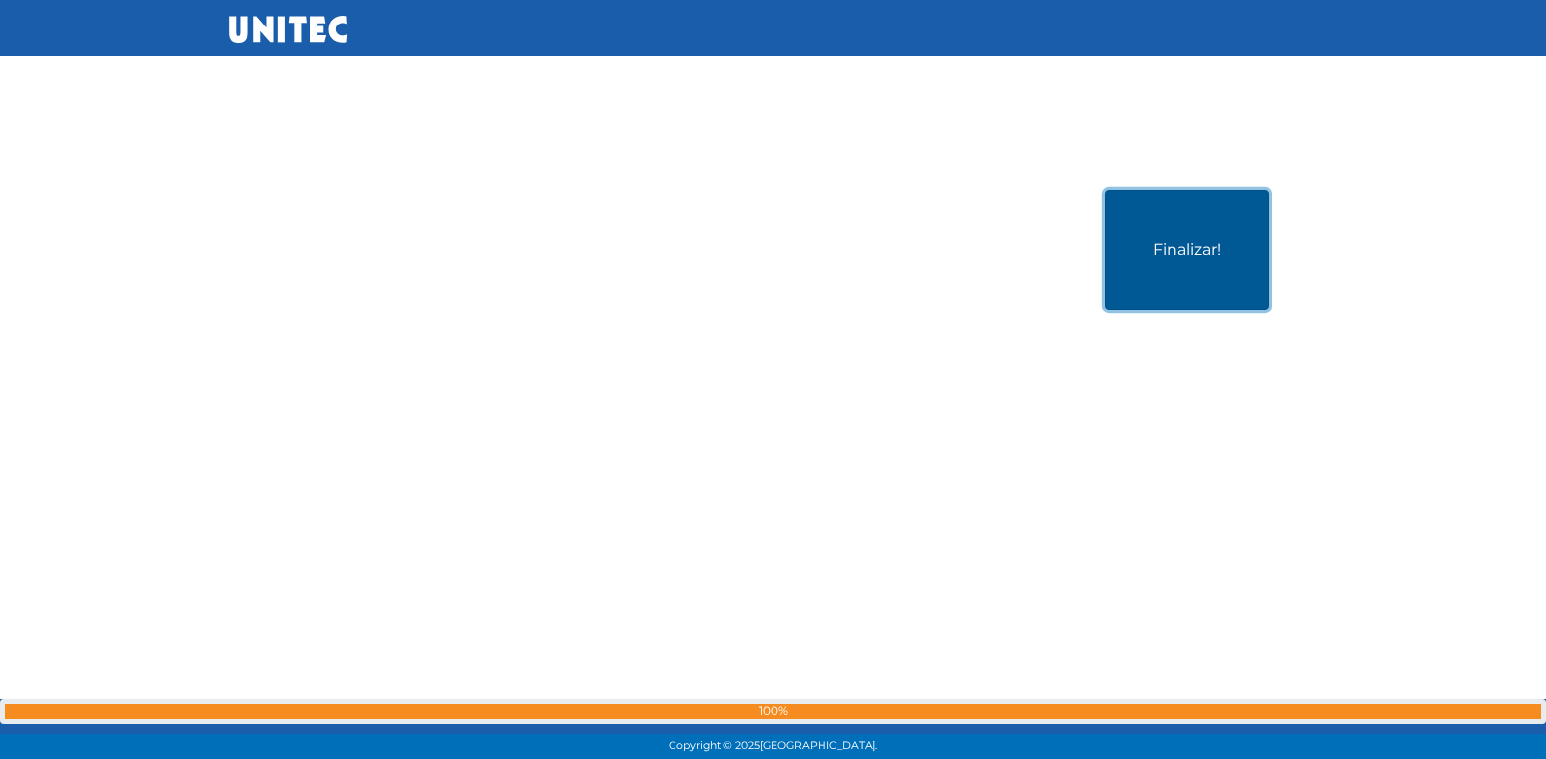
click at [1154, 250] on button "Finalizar!" at bounding box center [1187, 250] width 164 height 120
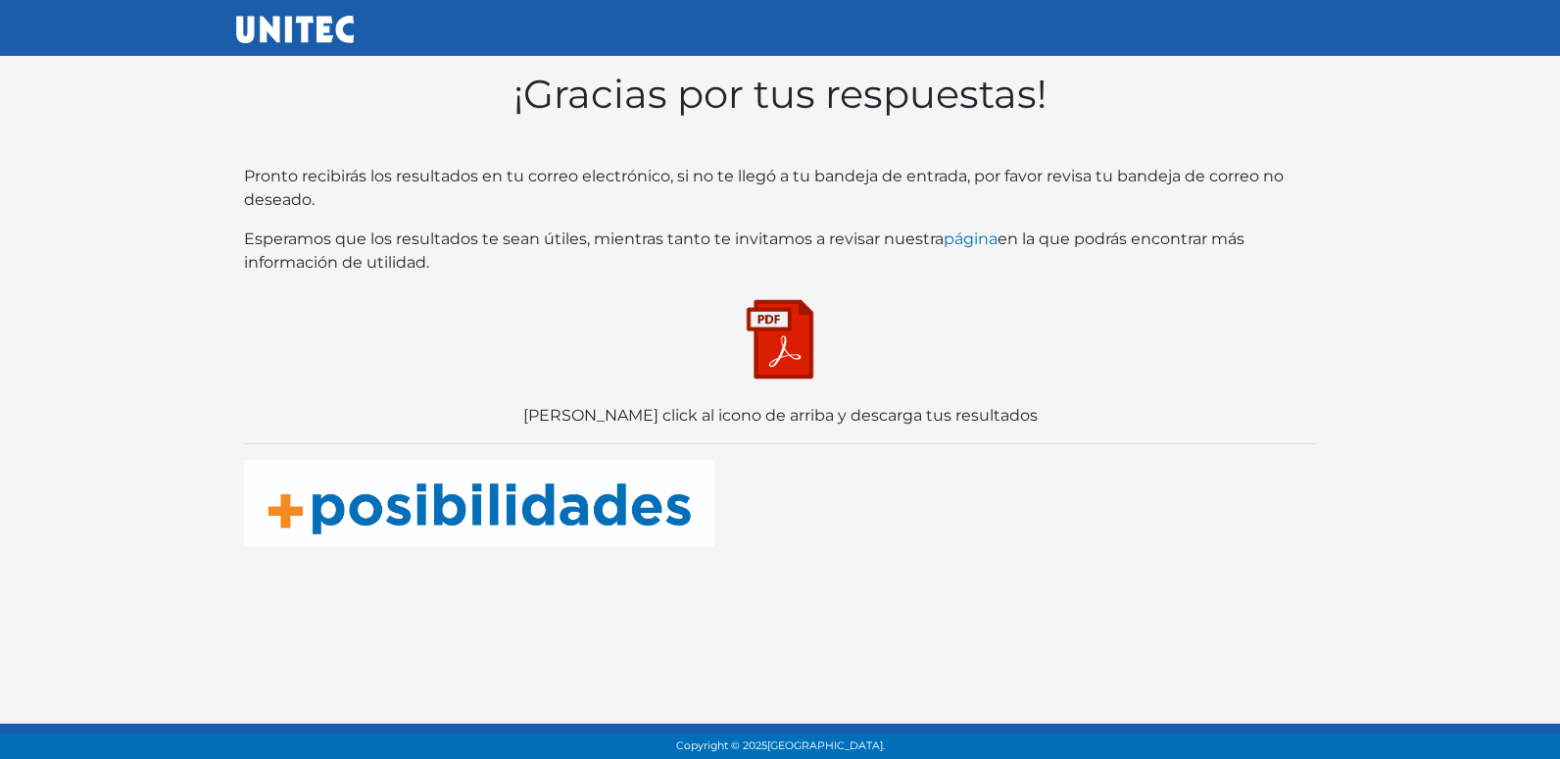
click at [773, 355] on img at bounding box center [780, 339] width 98 height 98
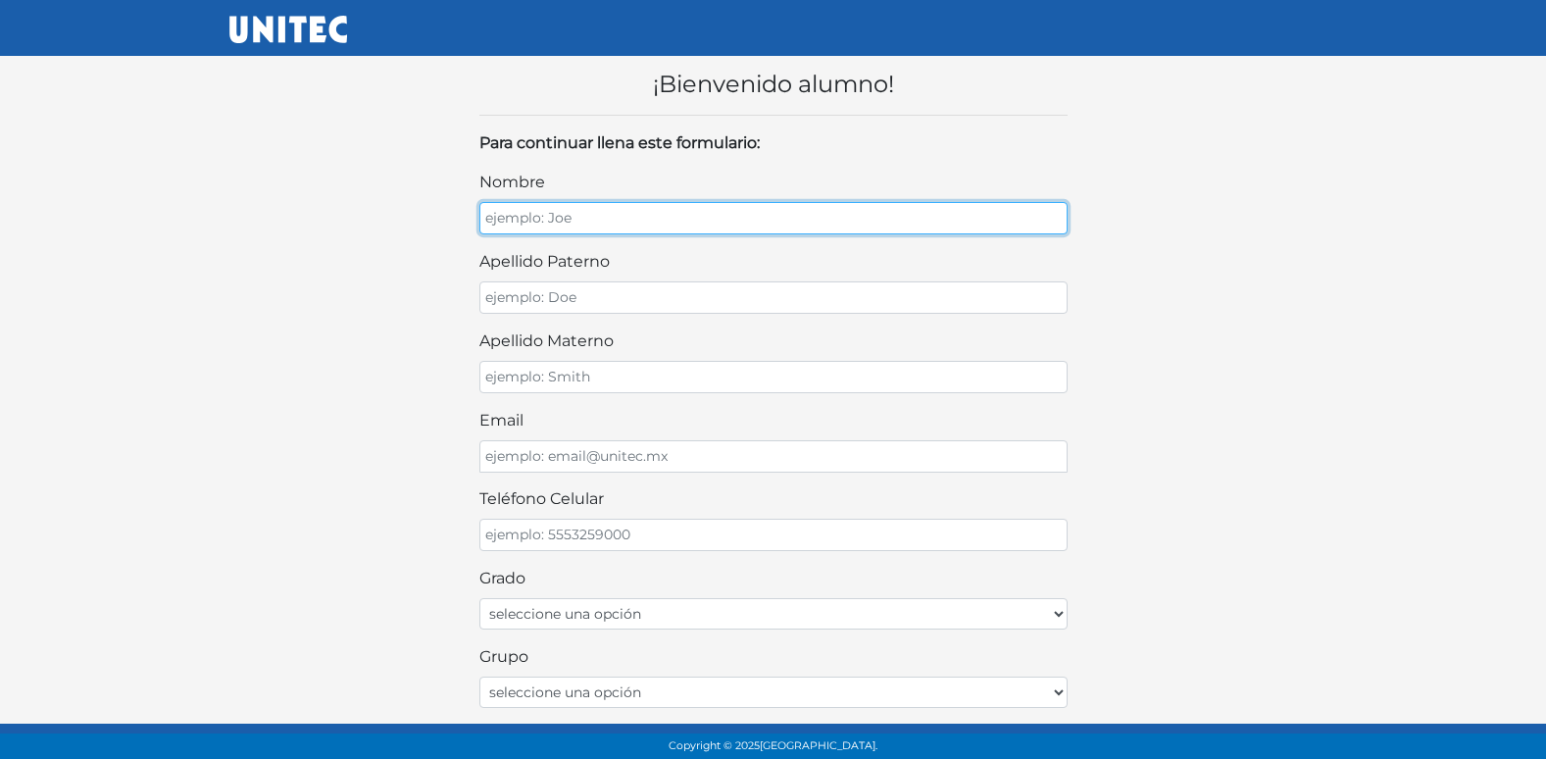
click at [539, 203] on input "nombre" at bounding box center [773, 218] width 588 height 32
drag, startPoint x: 541, startPoint y: 222, endPoint x: 621, endPoint y: 159, distance: 102.6
click at [560, 208] on input "nombre" at bounding box center [773, 218] width 588 height 32
type input "C"
type input "SEBASTIAN"
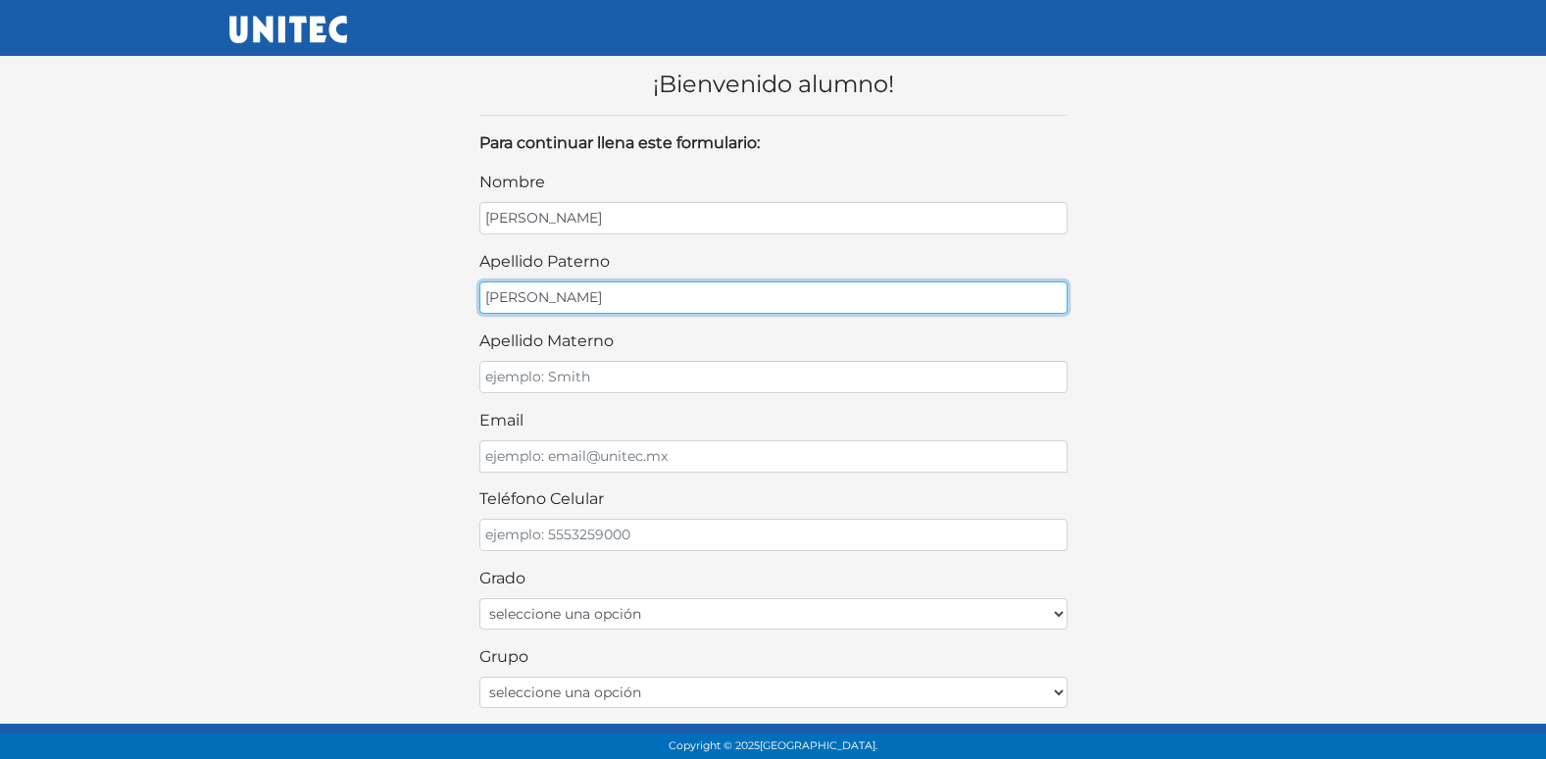
type input "CASTRO"
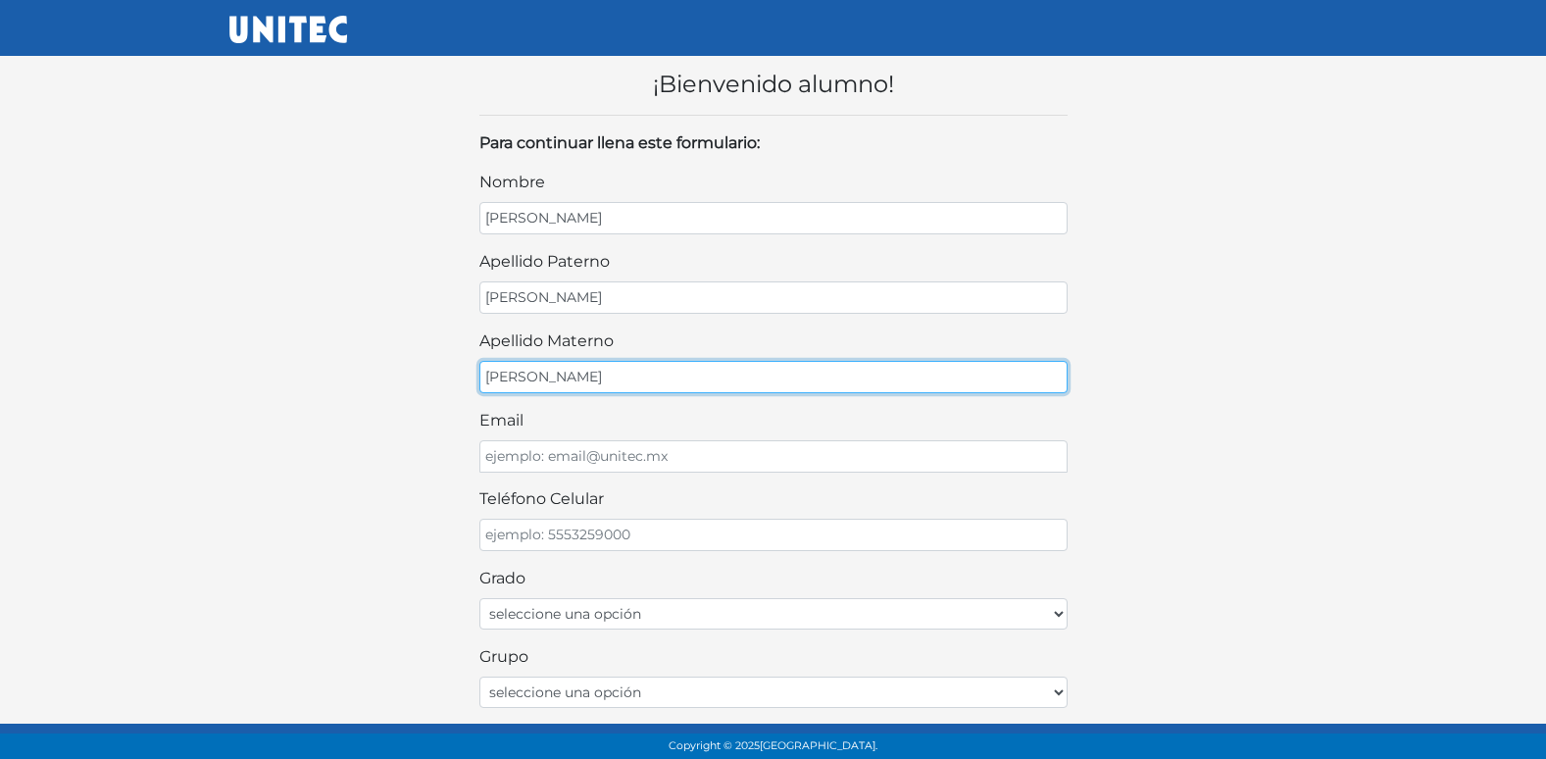
type input "MEZA"
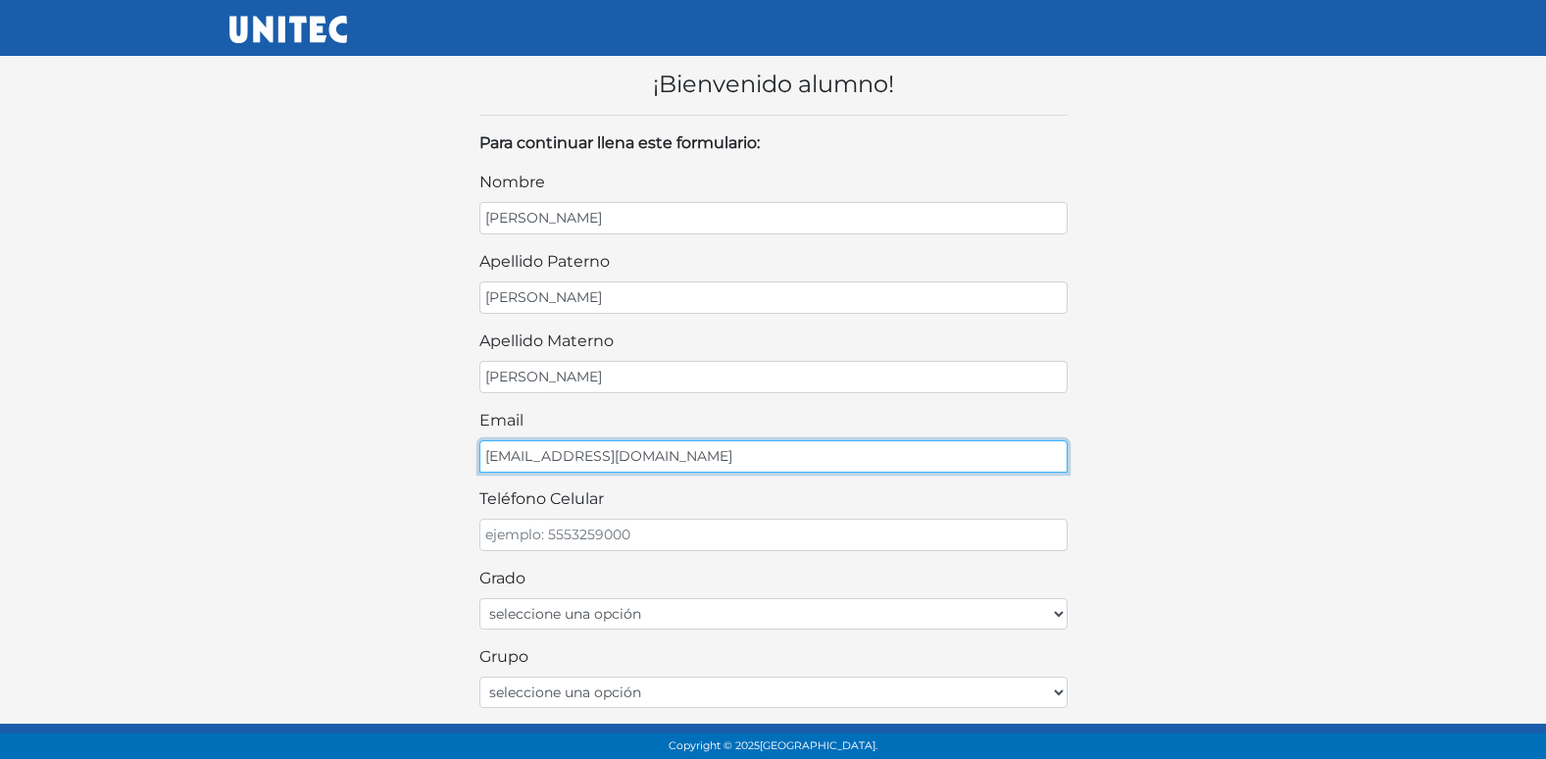
type input "CASTROMEZA@GMAIL.COM"
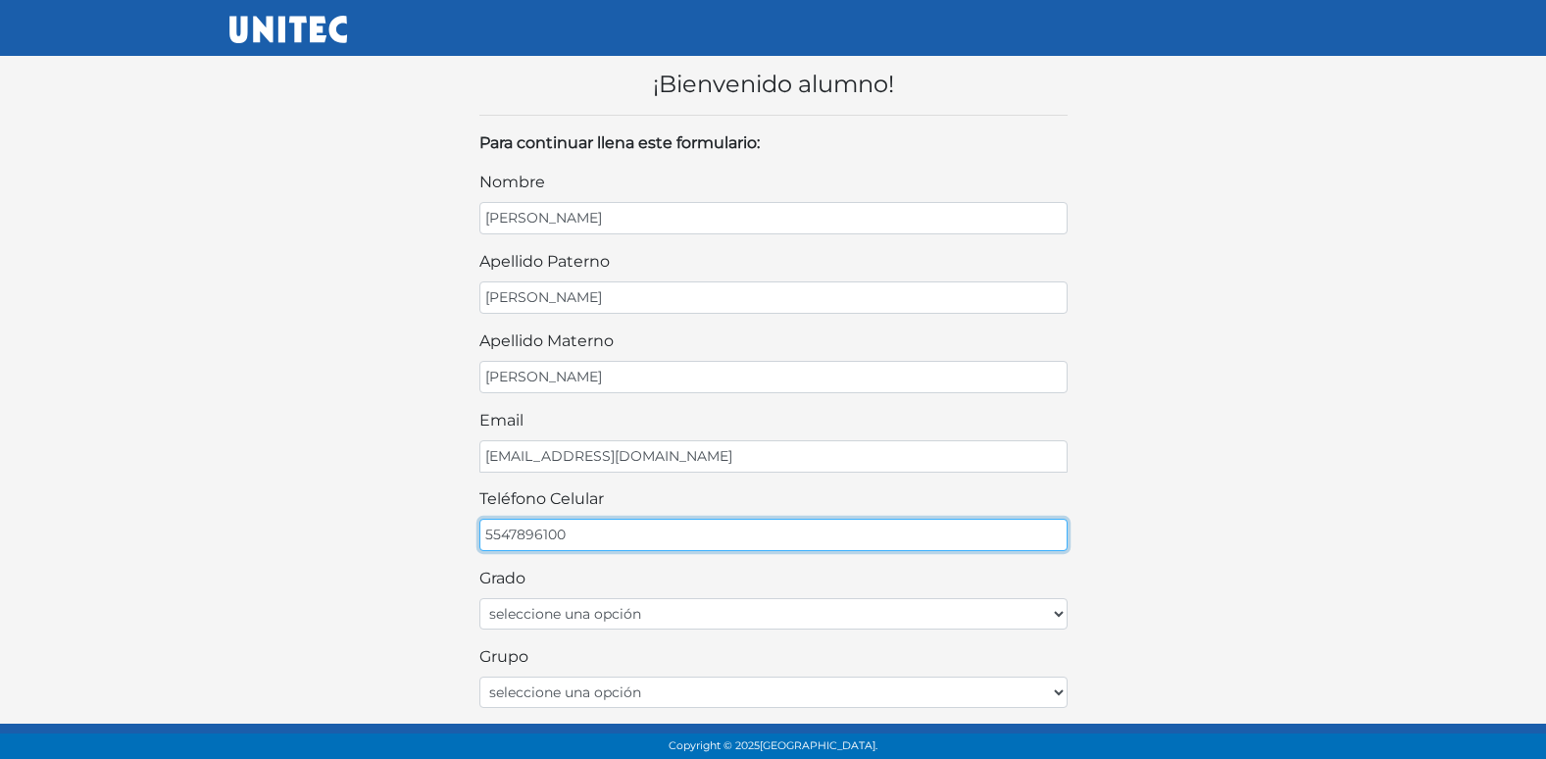
type input "5547896100"
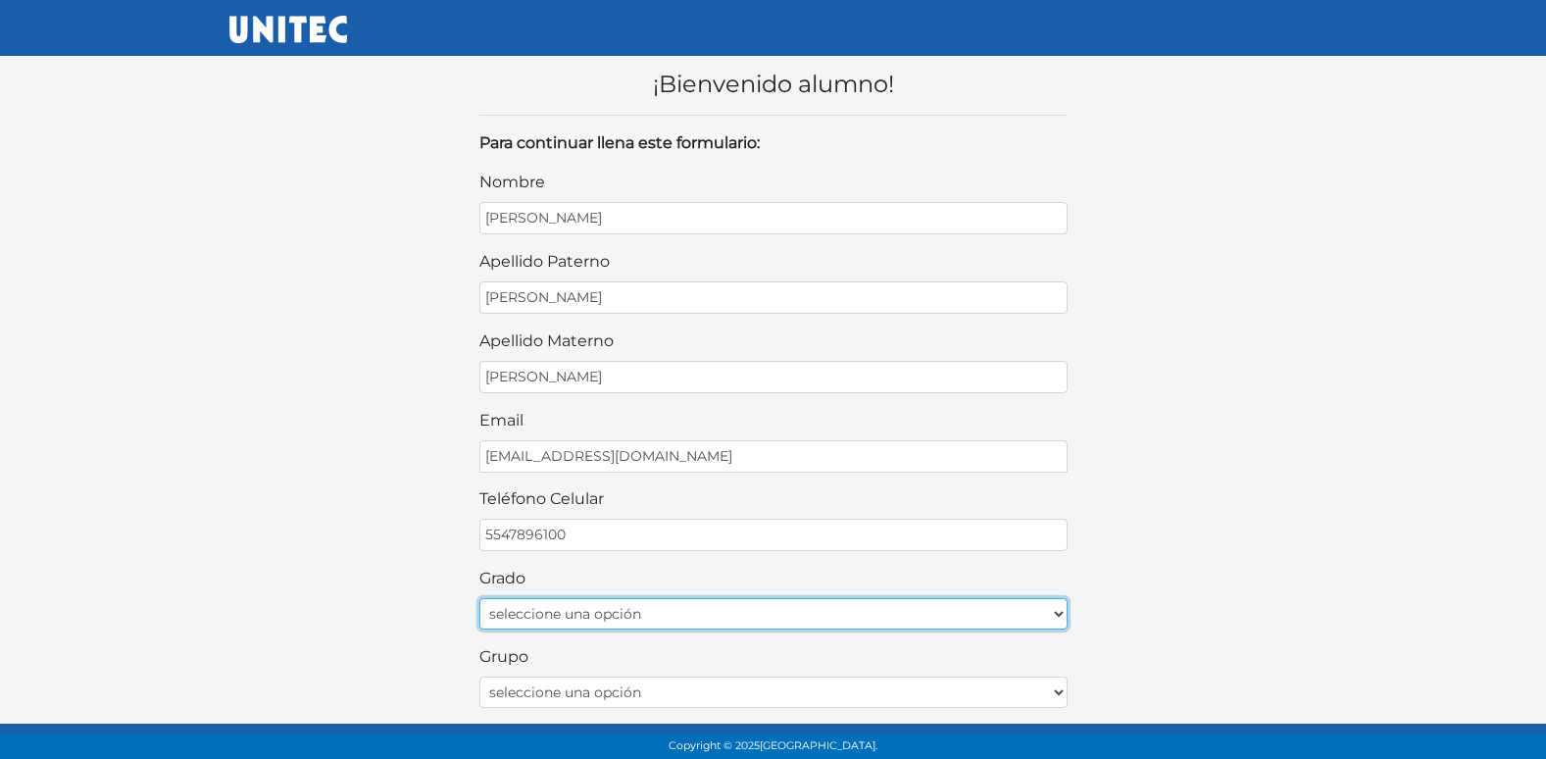
click at [670, 616] on select "seleccione una opción Primer grado Segundo grado Tercer grado" at bounding box center [773, 613] width 588 height 31
select select "2do"
click at [479, 598] on select "seleccione una opción Primer grado Segundo grado Tercer grado" at bounding box center [773, 613] width 588 height 31
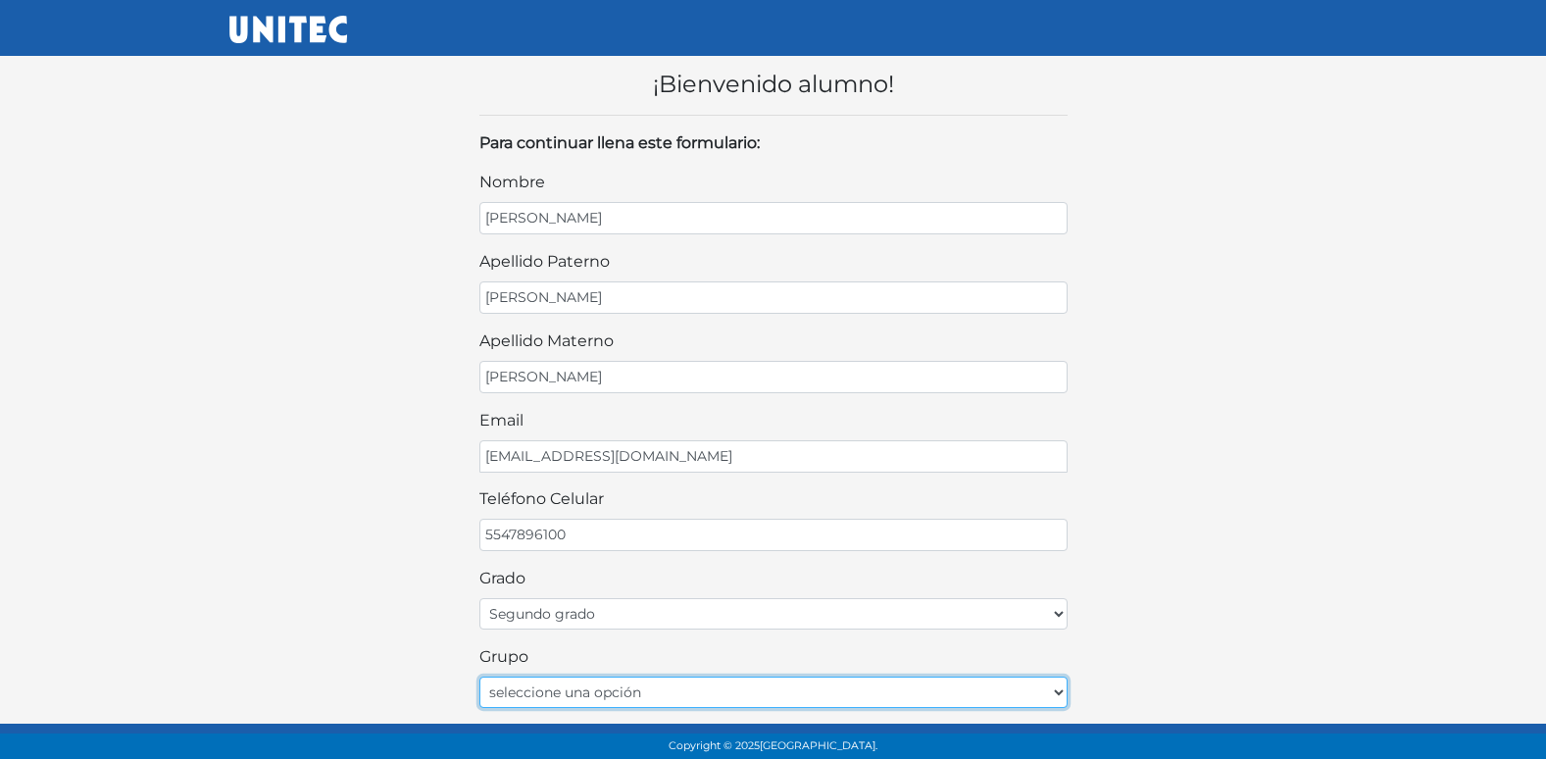
click at [657, 683] on select "seleccione una opción A B C D E F G H I J K L M N O P Q R S T U V W X Y Z" at bounding box center [773, 691] width 588 height 31
select select "B"
click at [479, 676] on select "seleccione una opción A B C D E F G H I J K L M N O P Q R S T U V W X Y Z" at bounding box center [773, 691] width 588 height 31
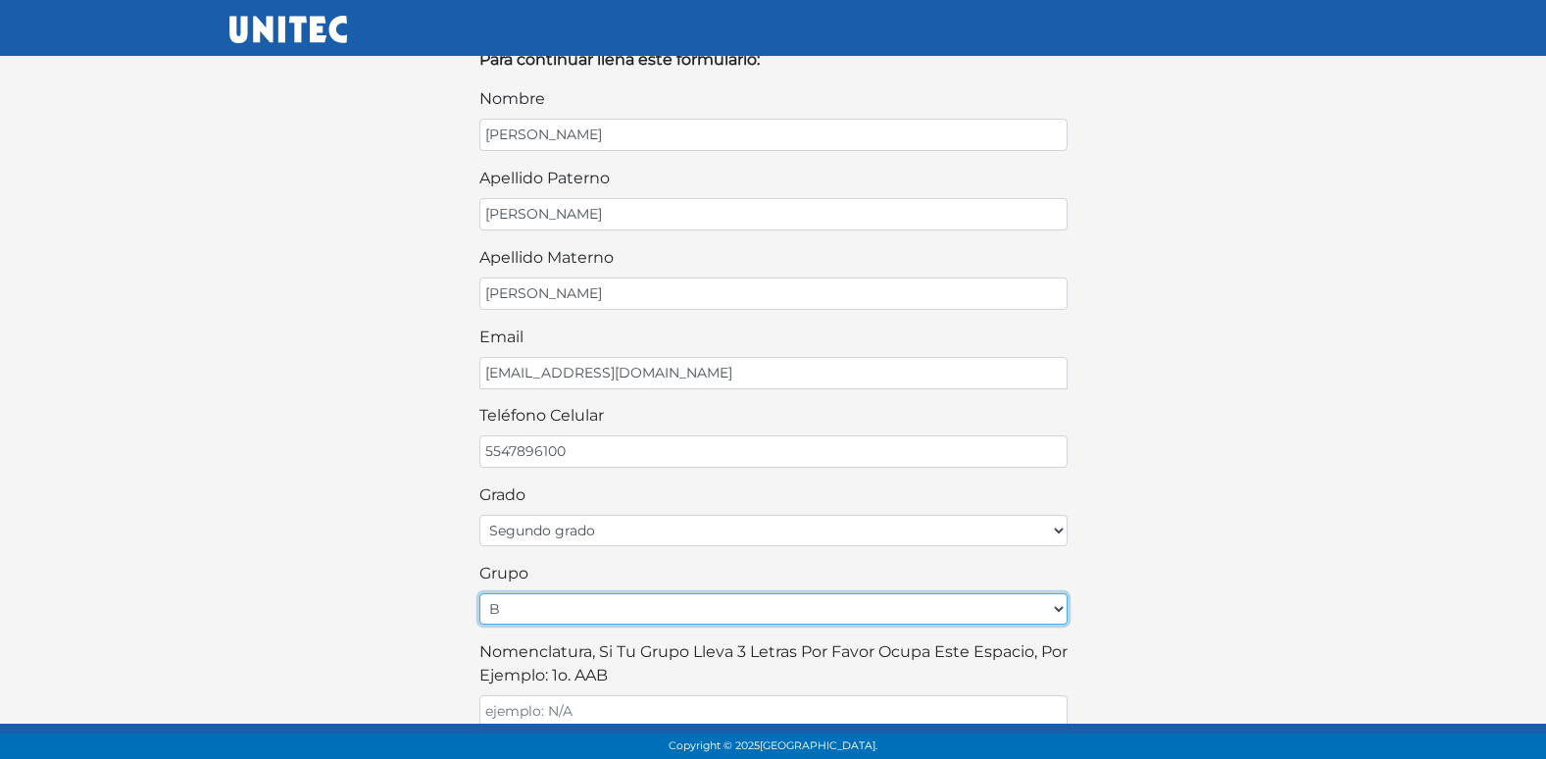
scroll to position [196, 0]
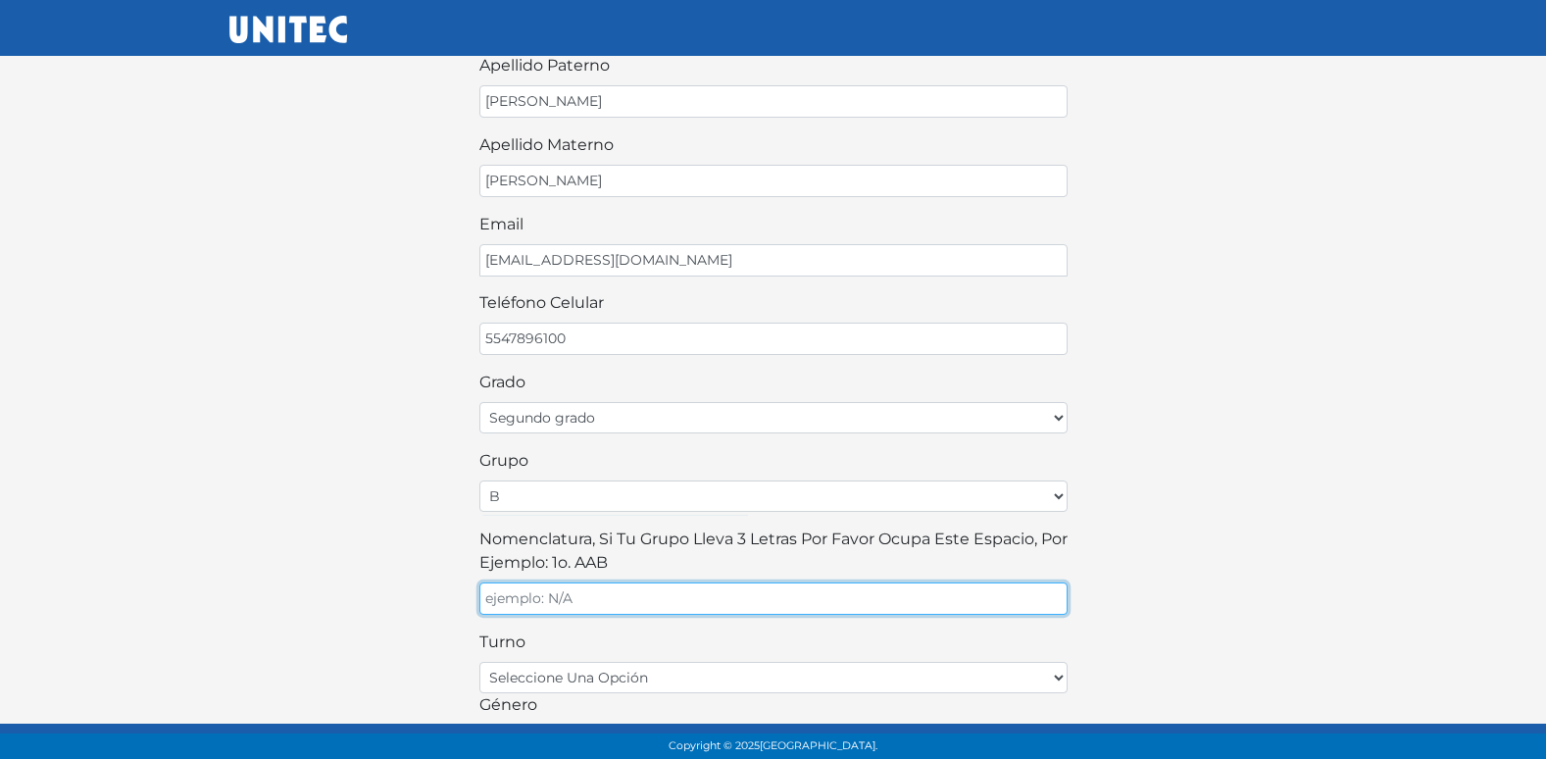
drag, startPoint x: 571, startPoint y: 614, endPoint x: 583, endPoint y: 604, distance: 15.3
click at [579, 607] on input "Nomenclatura, si tu grupo lleva 3 letras por favor ocupa este espacio, por ejem…" at bounding box center [773, 598] width 588 height 32
type input "B"
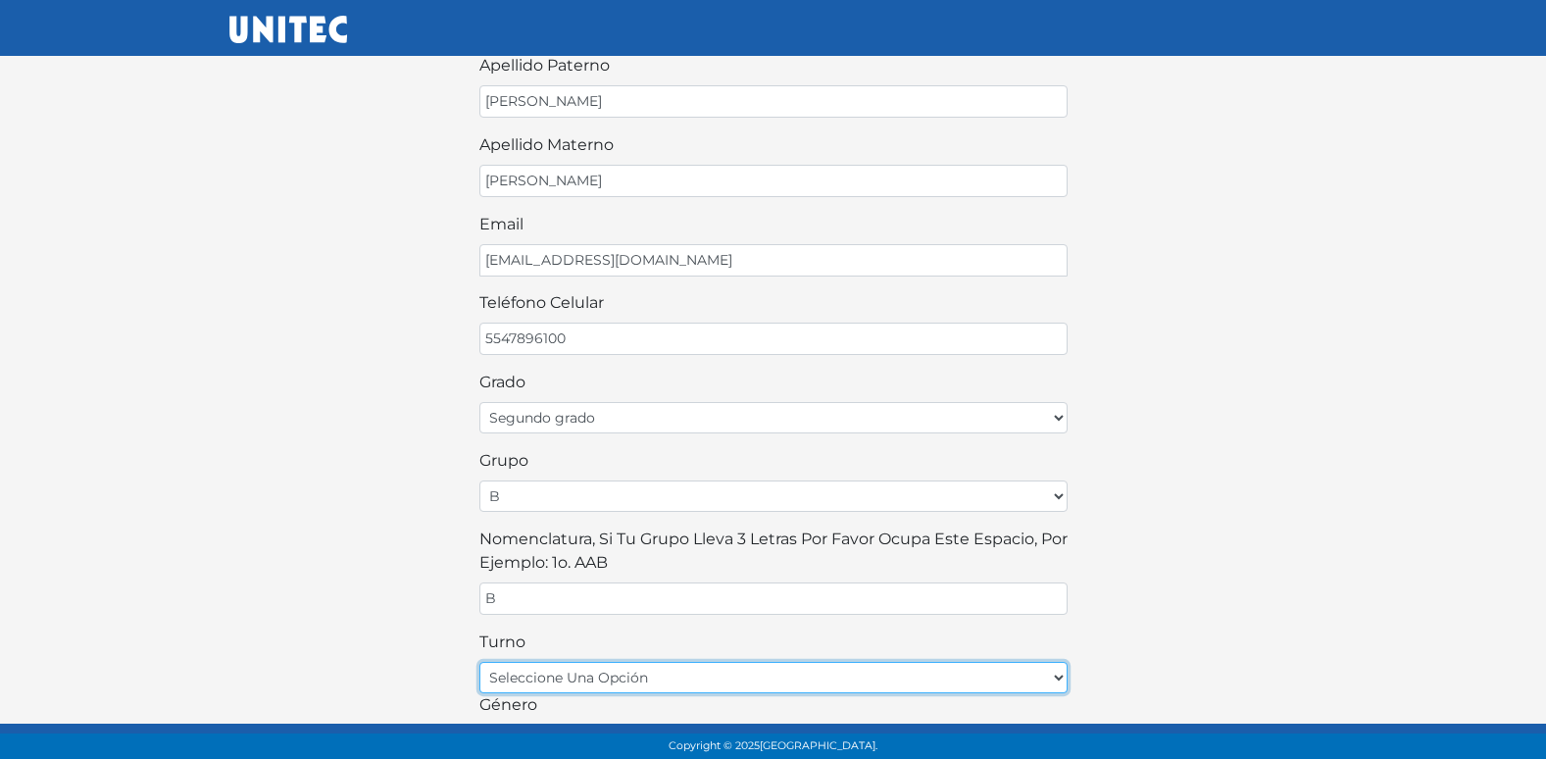
click at [540, 667] on select "seleccione una opción matutino vespertino" at bounding box center [773, 677] width 588 height 31
select select "matutino"
click at [479, 662] on select "seleccione una opción matutino vespertino" at bounding box center [773, 677] width 588 height 31
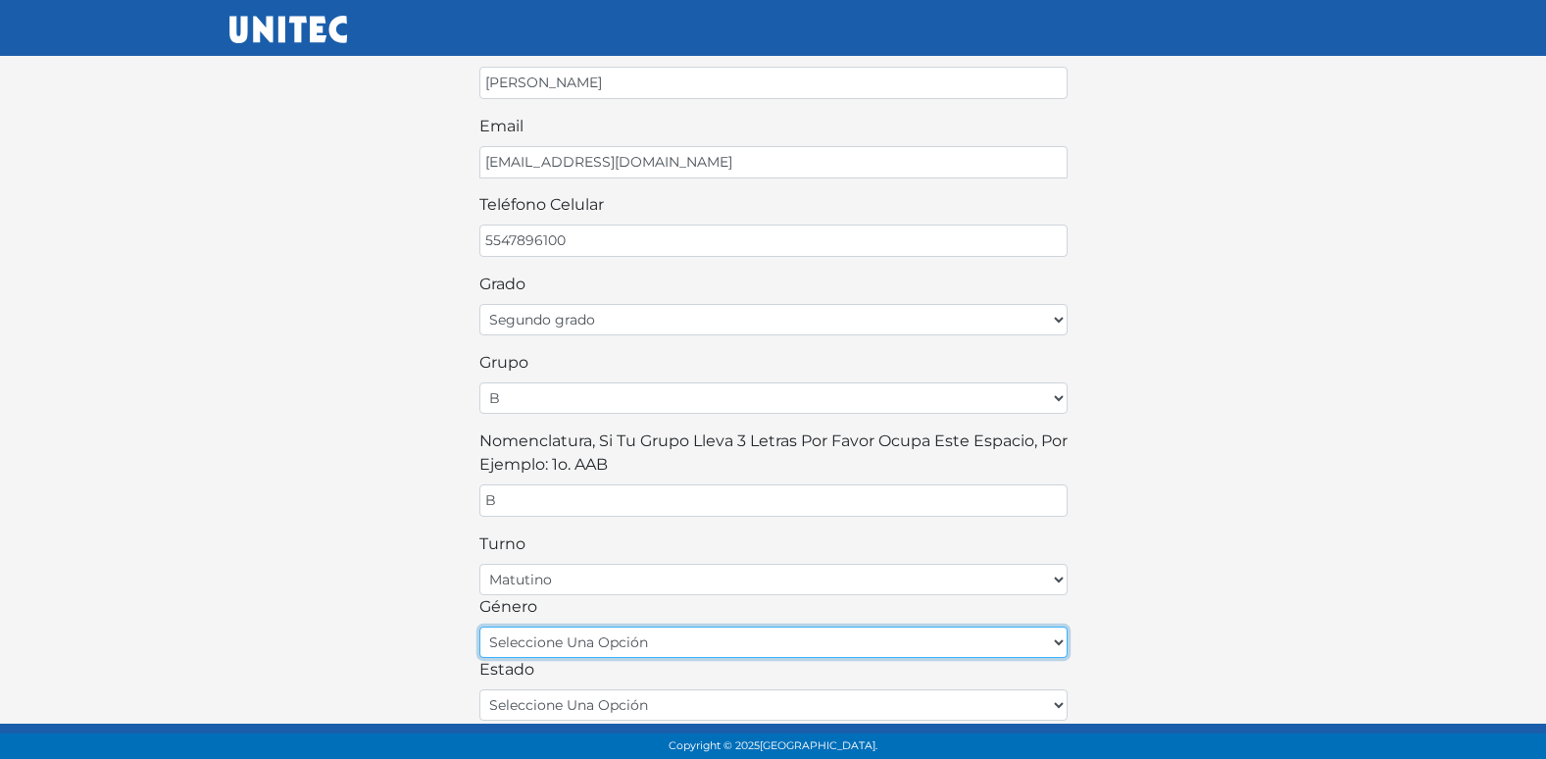
click at [563, 644] on select "seleccione una opción femenino masculino" at bounding box center [773, 641] width 588 height 31
select select "M"
click at [479, 626] on select "seleccione una opción femenino masculino" at bounding box center [773, 641] width 588 height 31
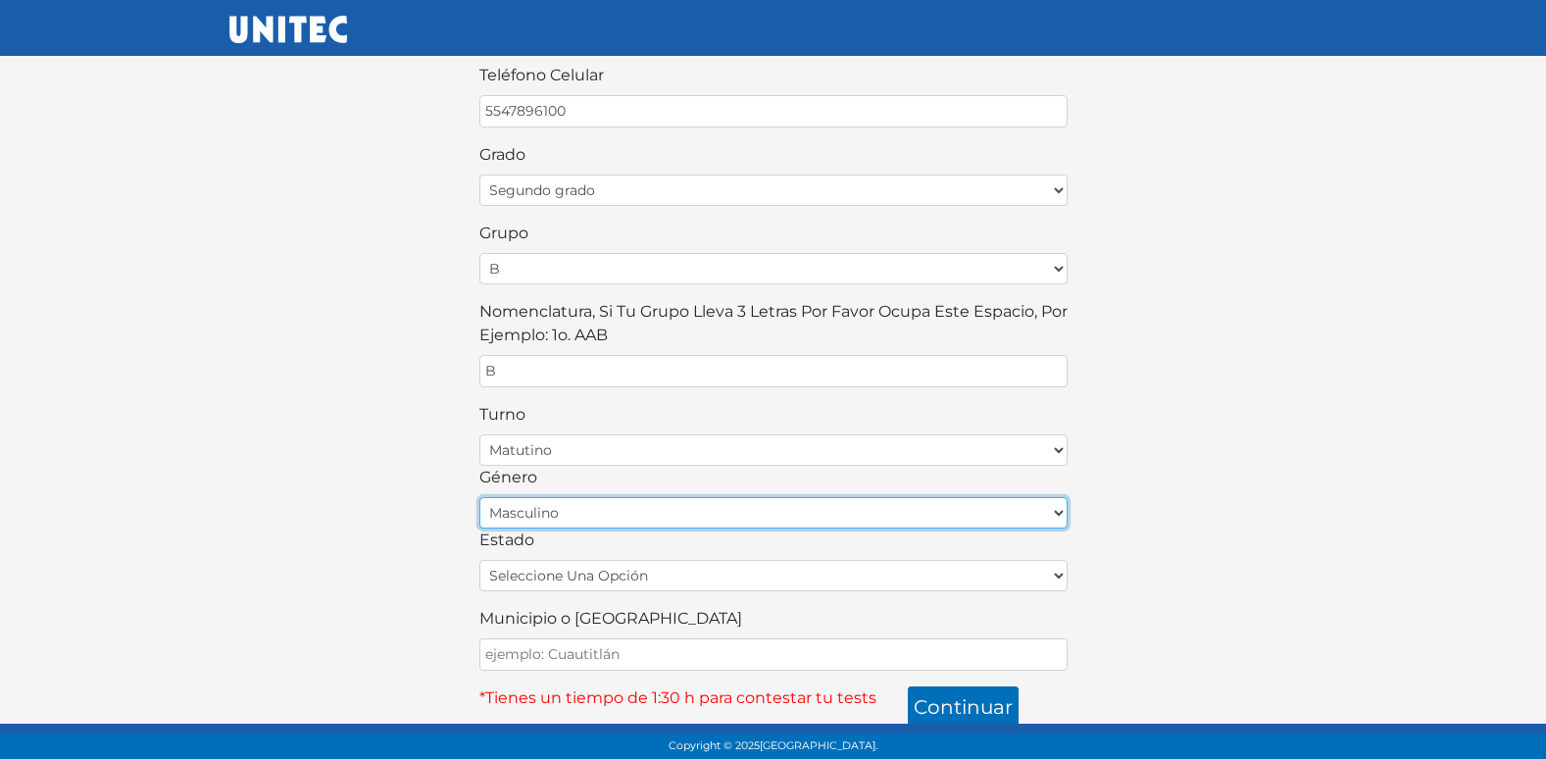
scroll to position [431, 0]
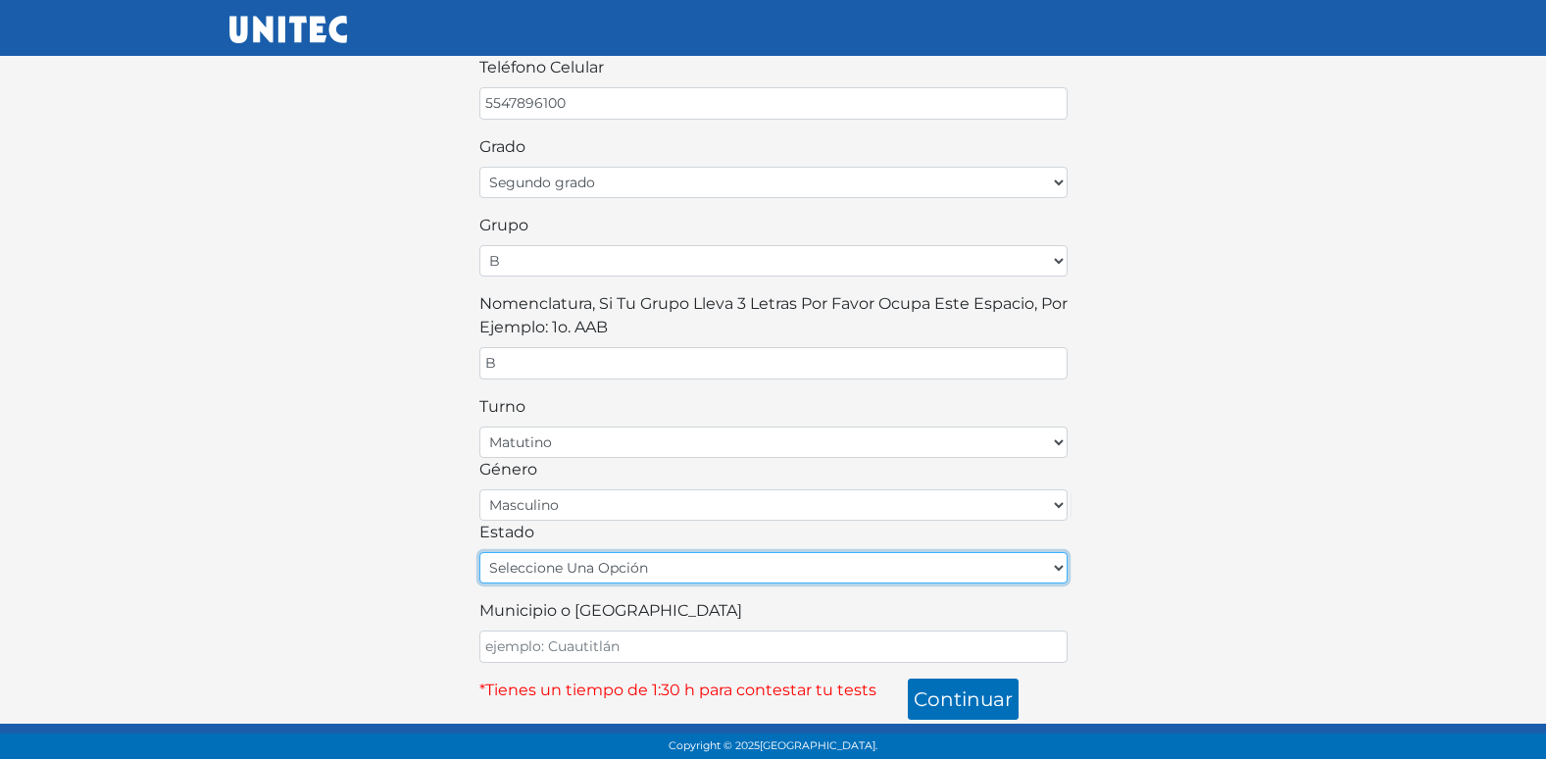
click at [637, 568] on select "seleccione una opción Aguascalientes Baja California Baja California Sur Campec…" at bounding box center [773, 567] width 588 height 31
select select "MEX"
click at [479, 552] on select "seleccione una opción Aguascalientes Baja California Baja California Sur Campec…" at bounding box center [773, 567] width 588 height 31
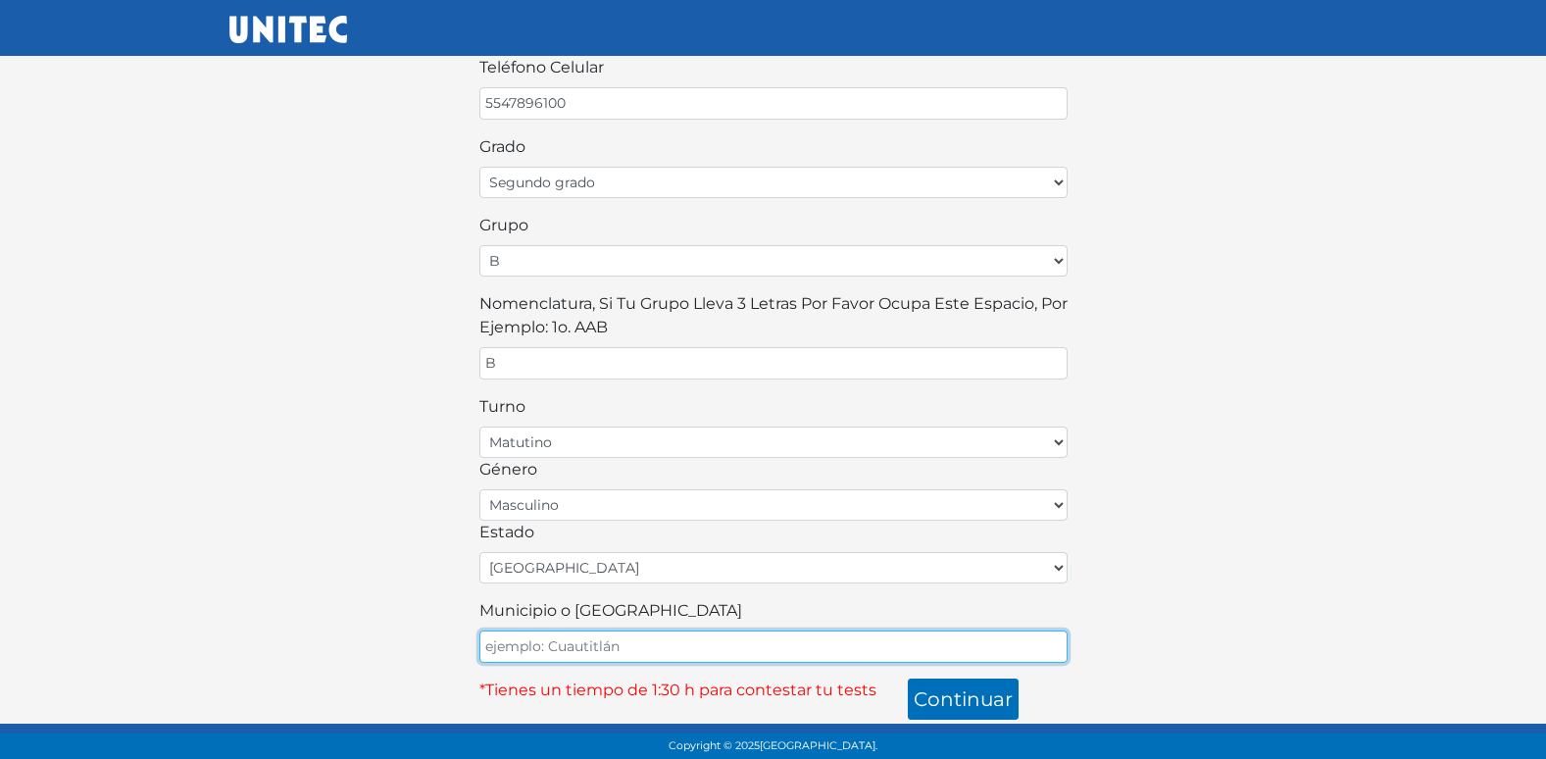
click at [616, 651] on input "Municipio o Alcaldía" at bounding box center [773, 646] width 588 height 32
type input "ECATEPEC"
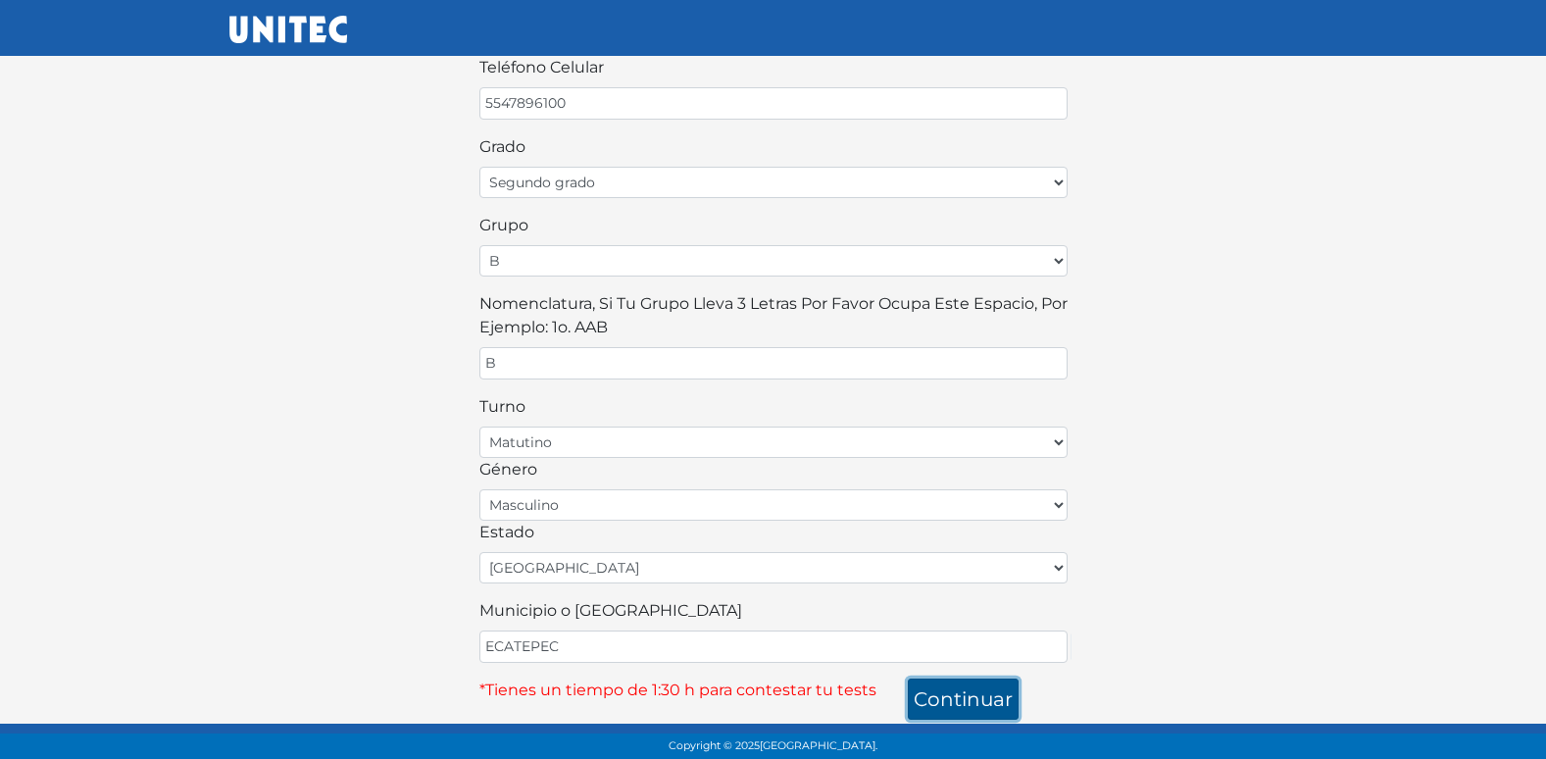
click at [959, 704] on button "continuar" at bounding box center [963, 698] width 111 height 41
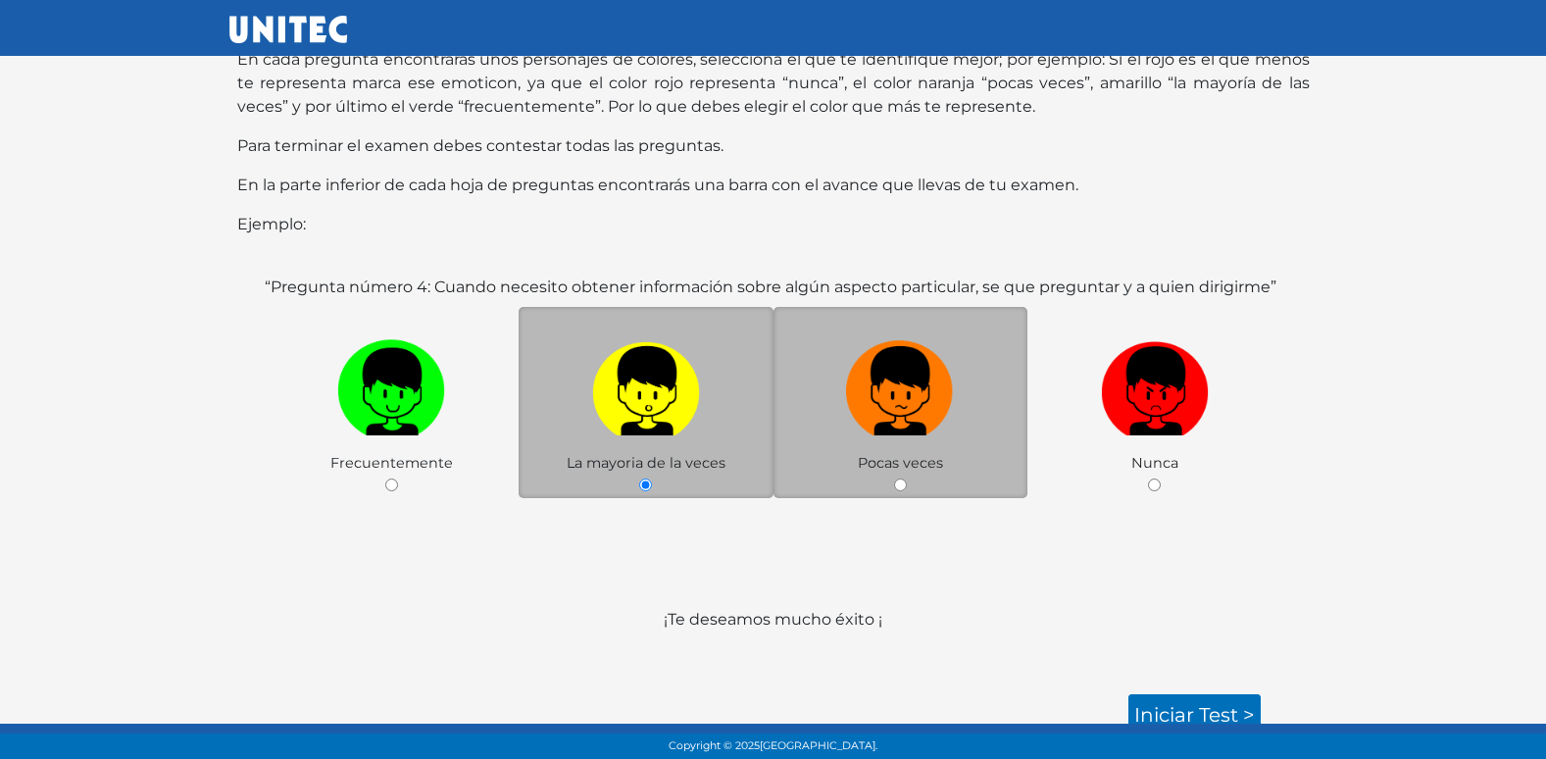
scroll to position [195, 0]
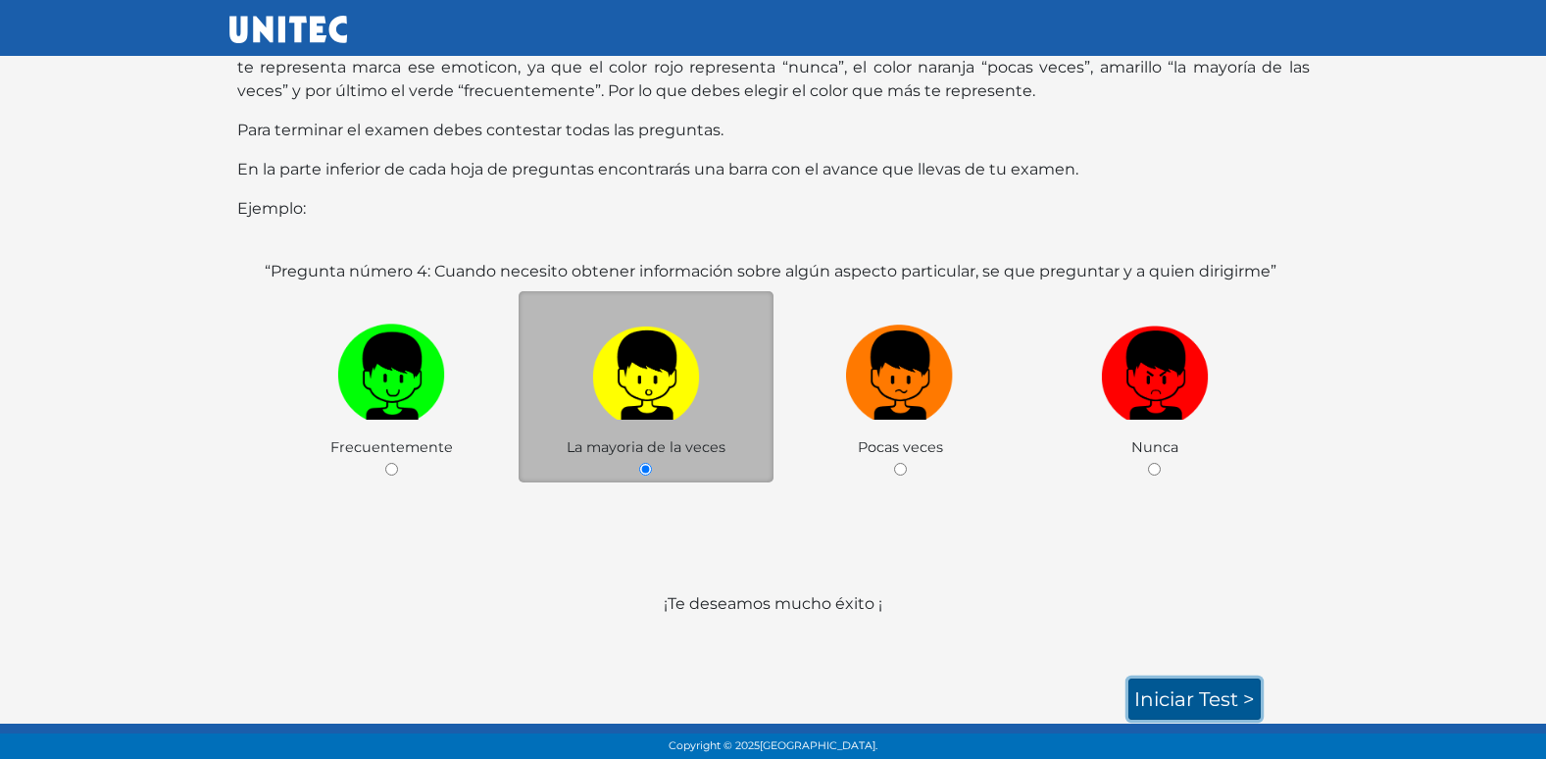
click at [1207, 704] on link "Iniciar test >" at bounding box center [1194, 698] width 132 height 41
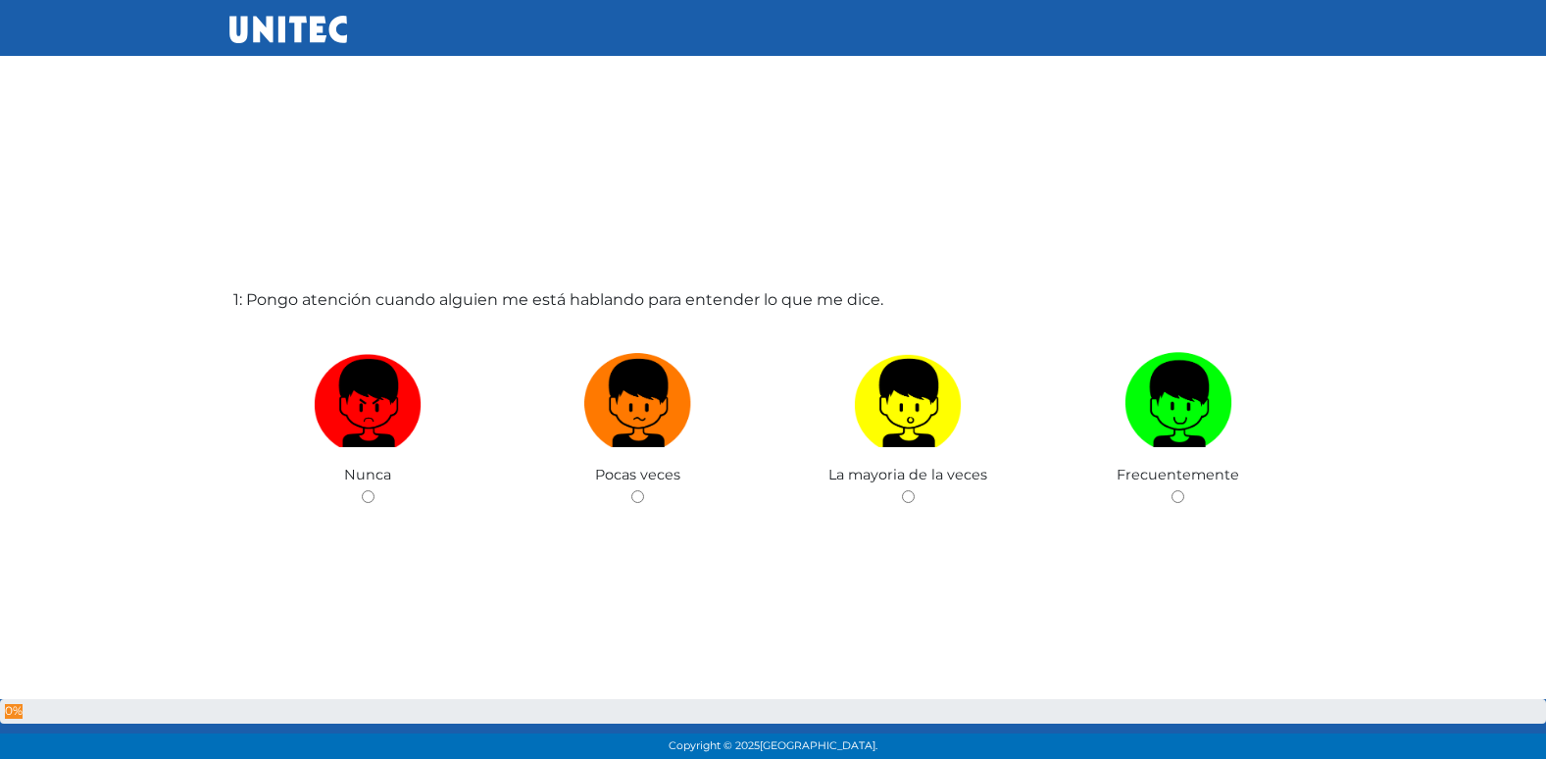
click at [631, 490] on input "radio" at bounding box center [637, 496] width 13 height 13
radio input "true"
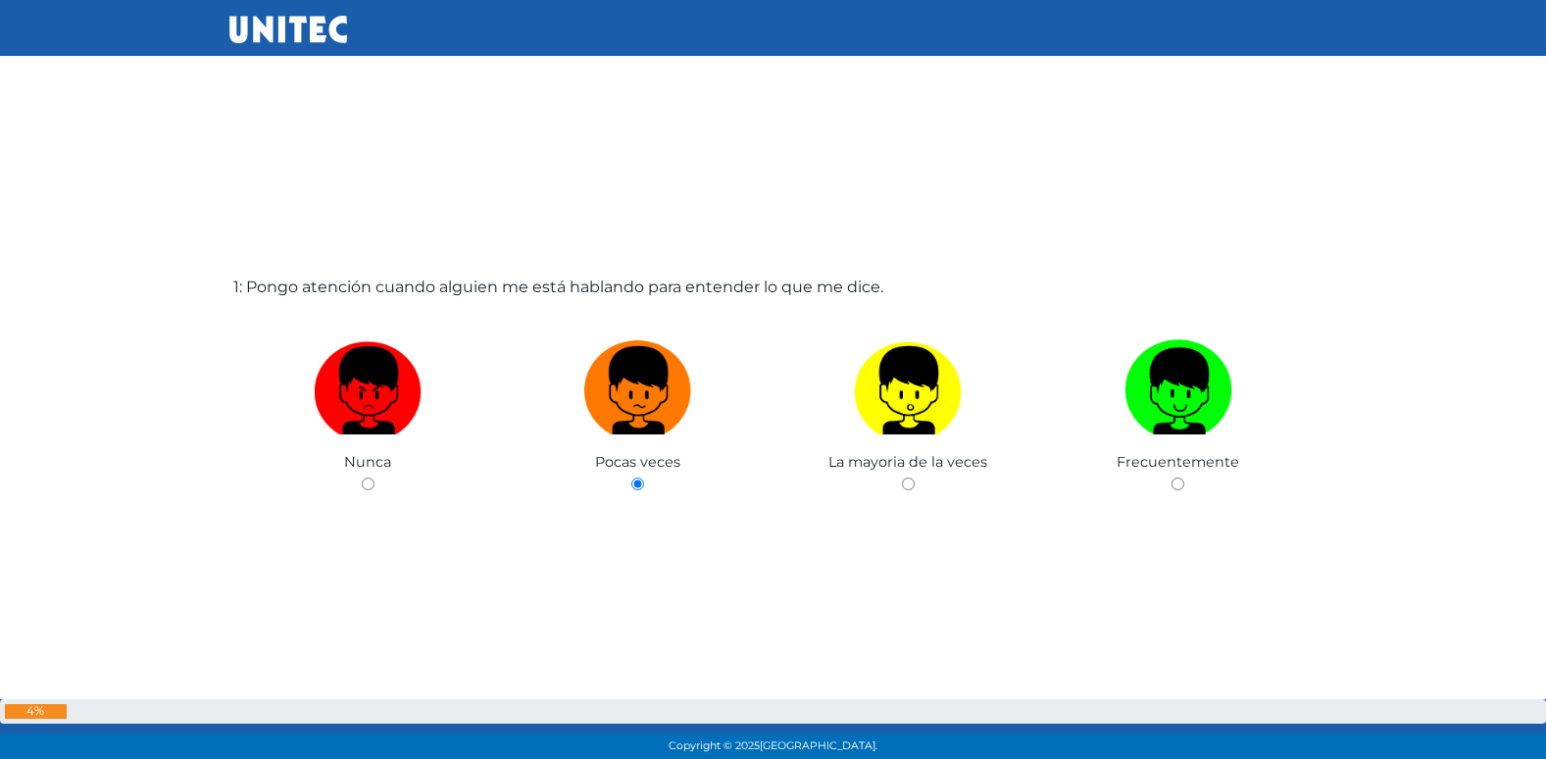
click at [902, 477] on input "radio" at bounding box center [908, 483] width 13 height 13
radio input "true"
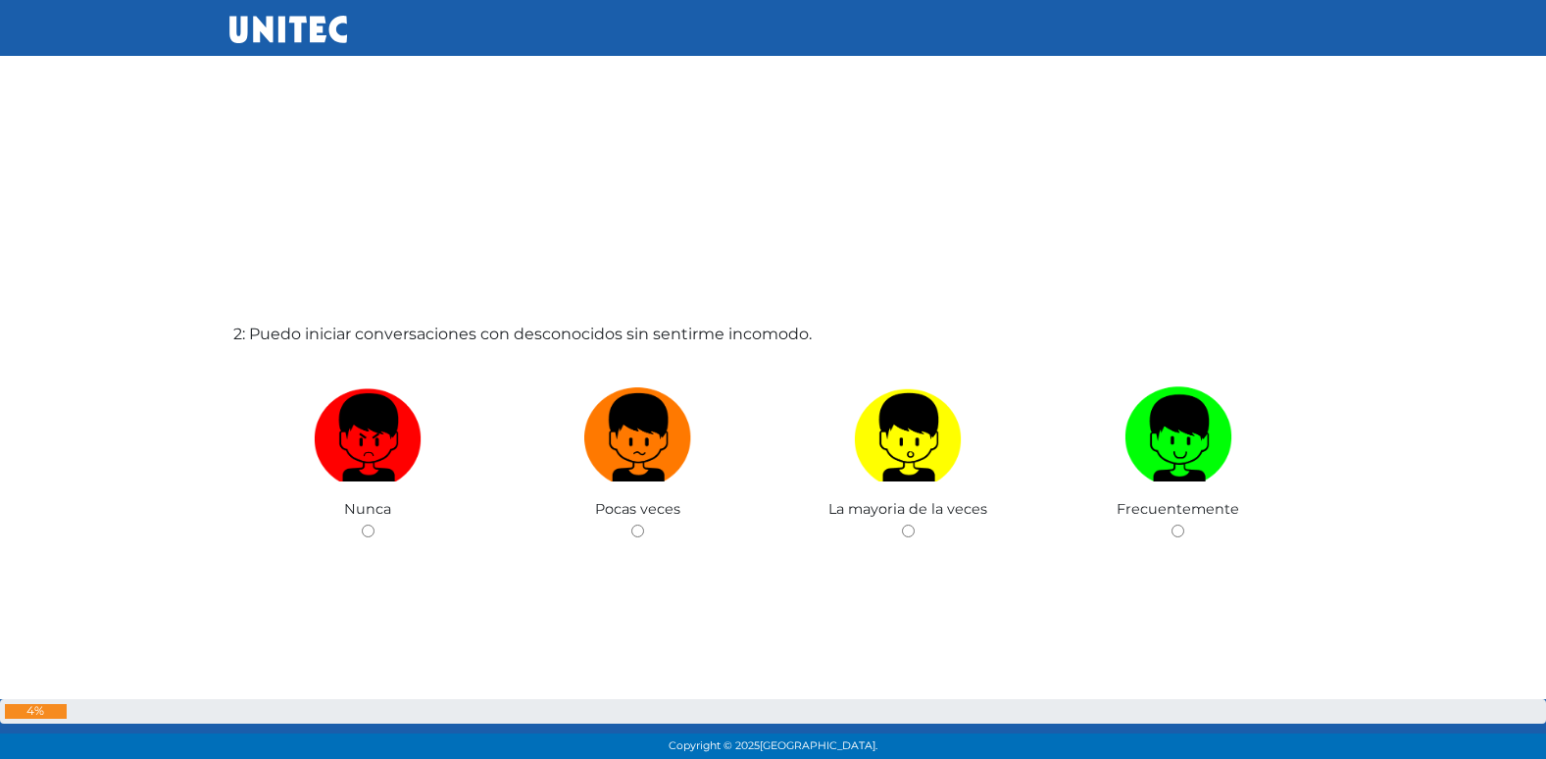
click at [631, 524] on input "radio" at bounding box center [637, 530] width 13 height 13
radio input "true"
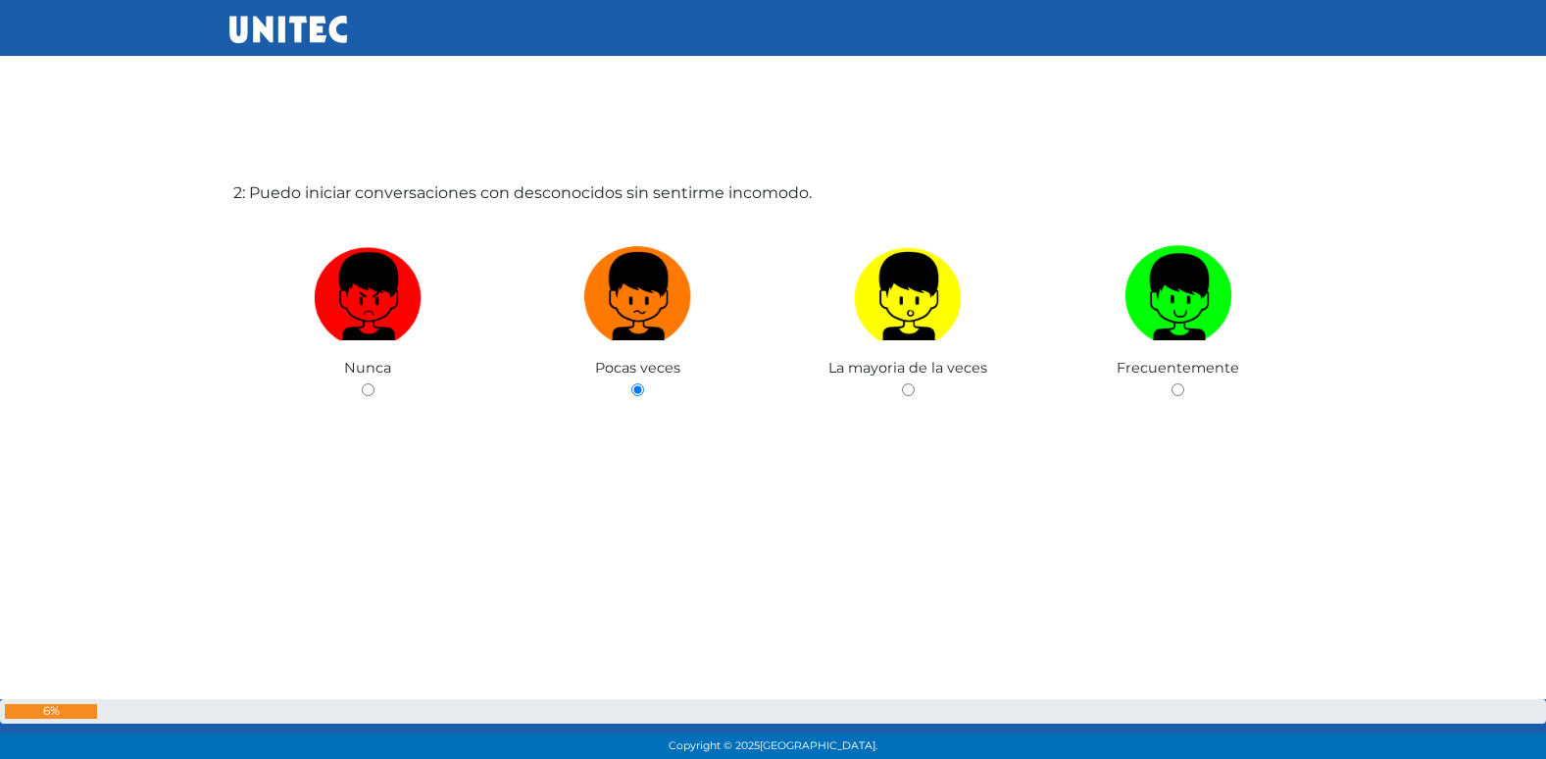
radio input "true"
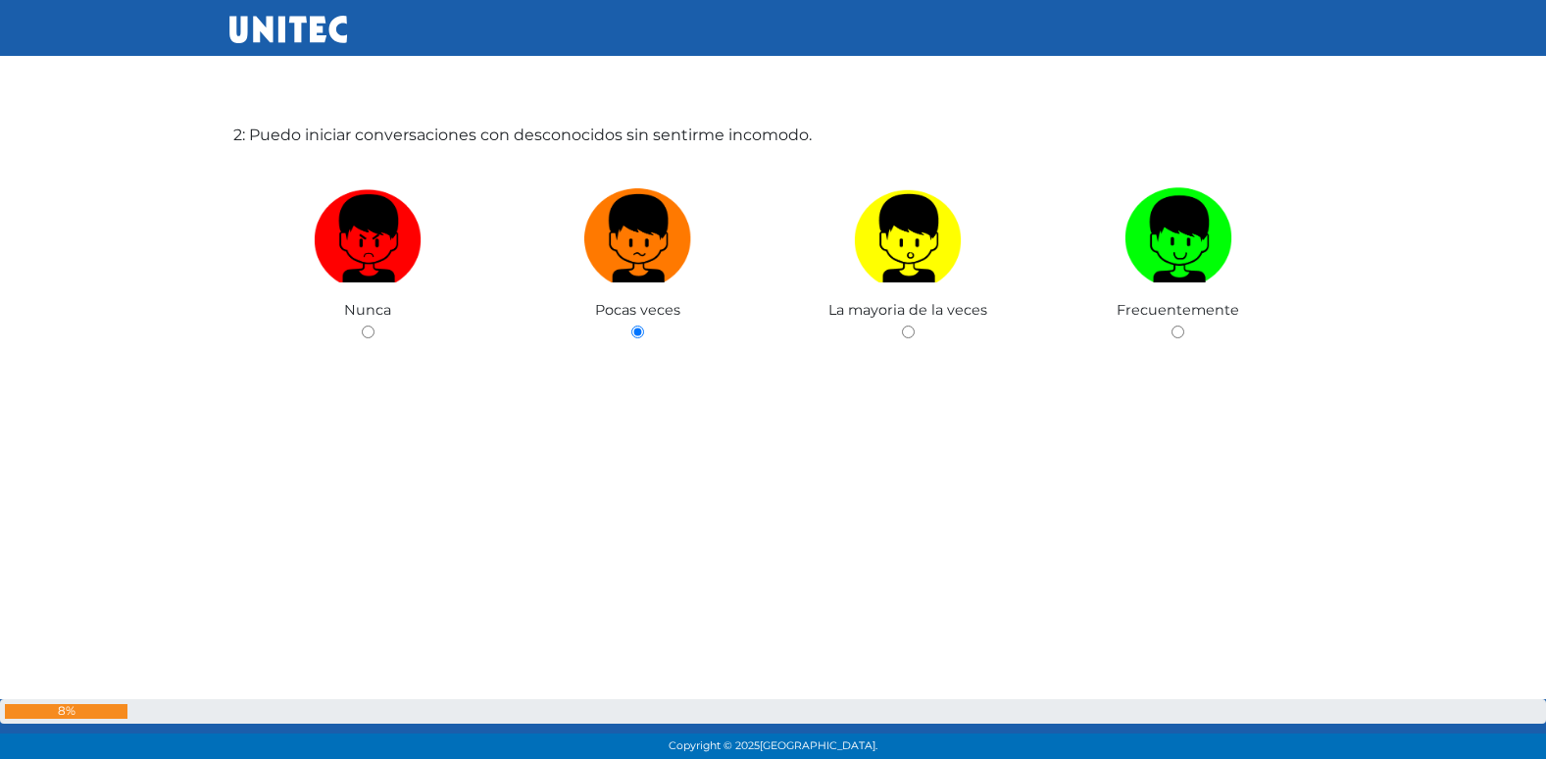
radio input "true"
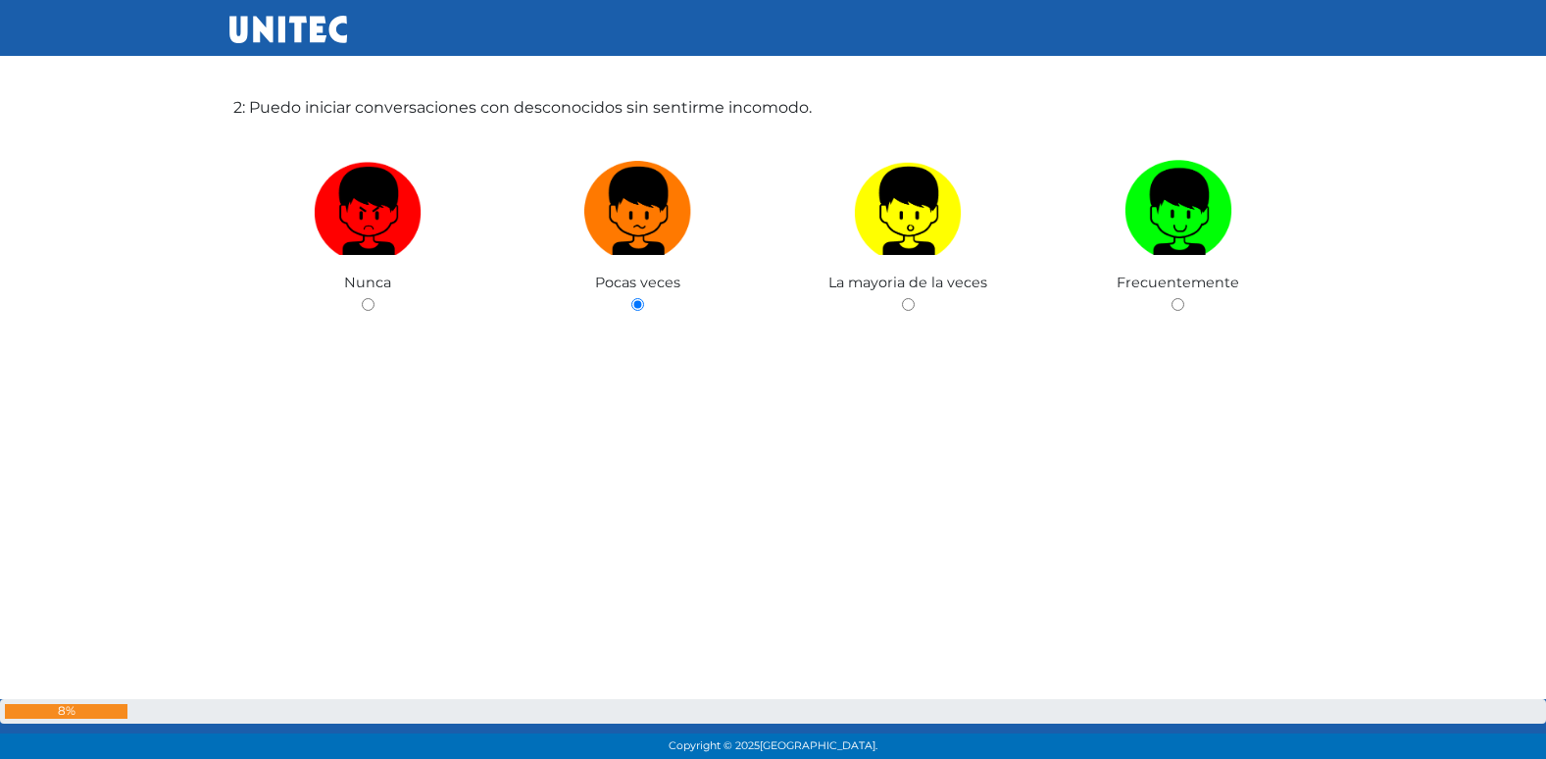
radio input "true"
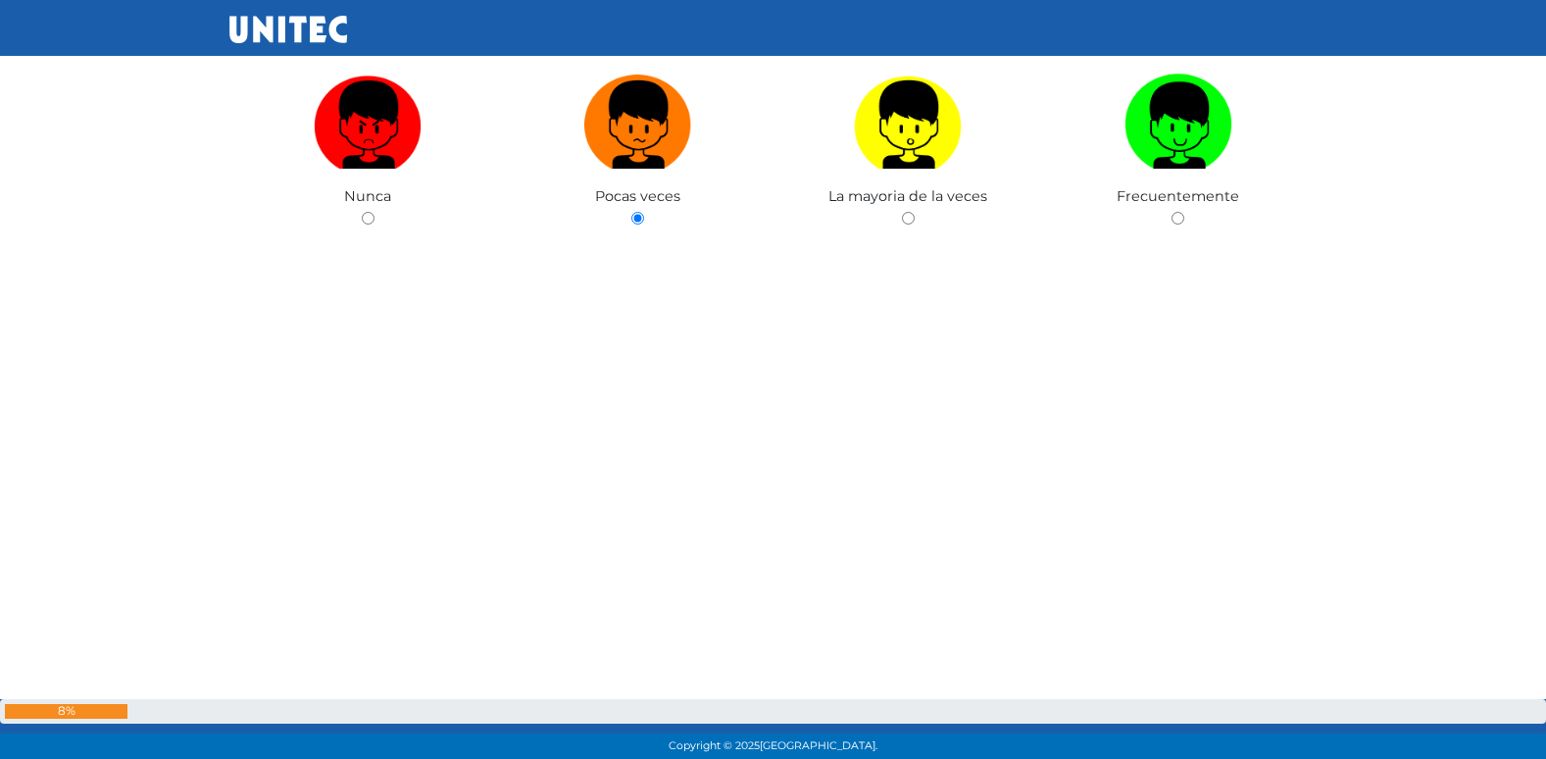
radio input "true"
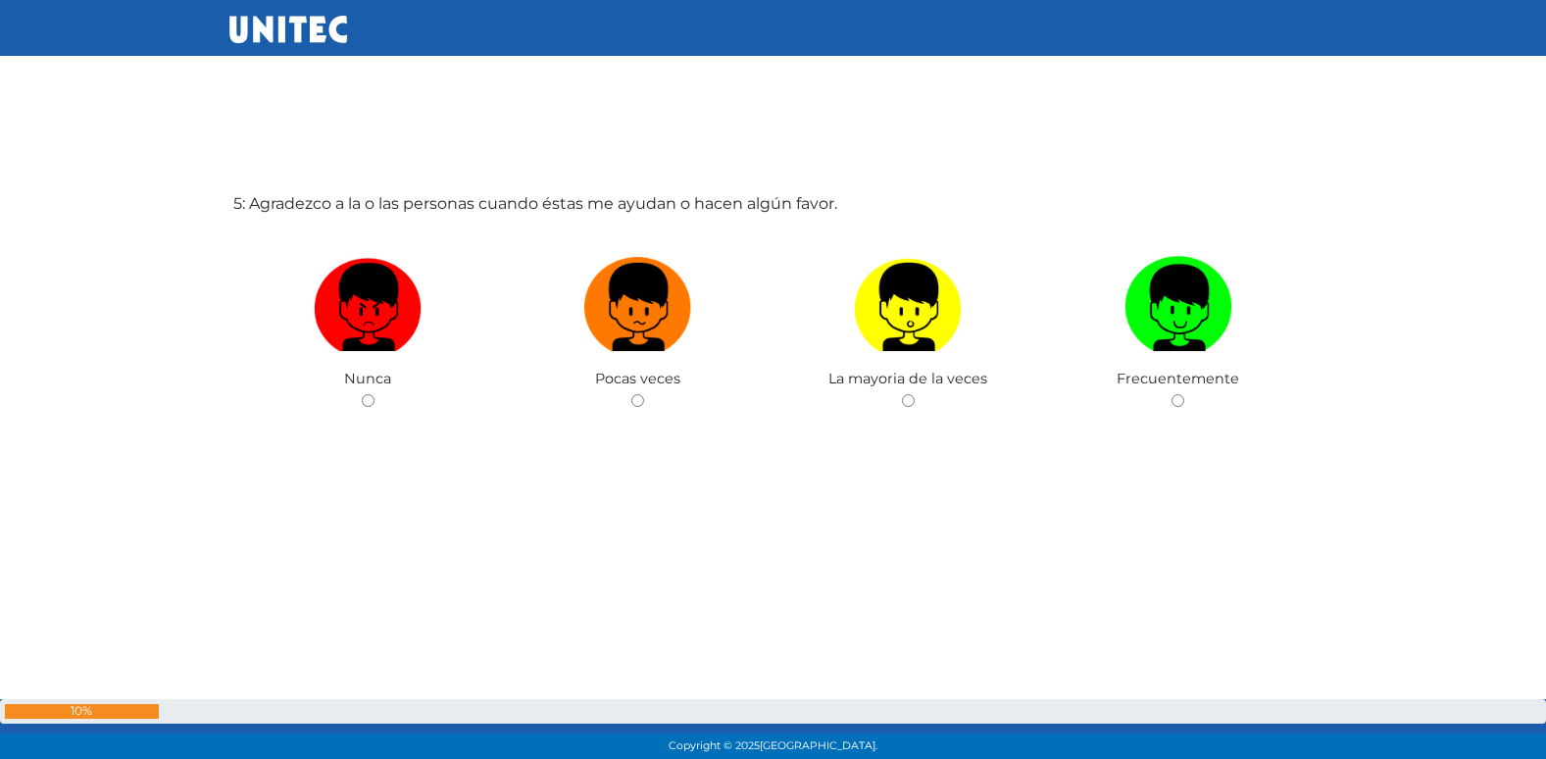
click at [631, 394] on input "radio" at bounding box center [637, 400] width 13 height 13
radio input "true"
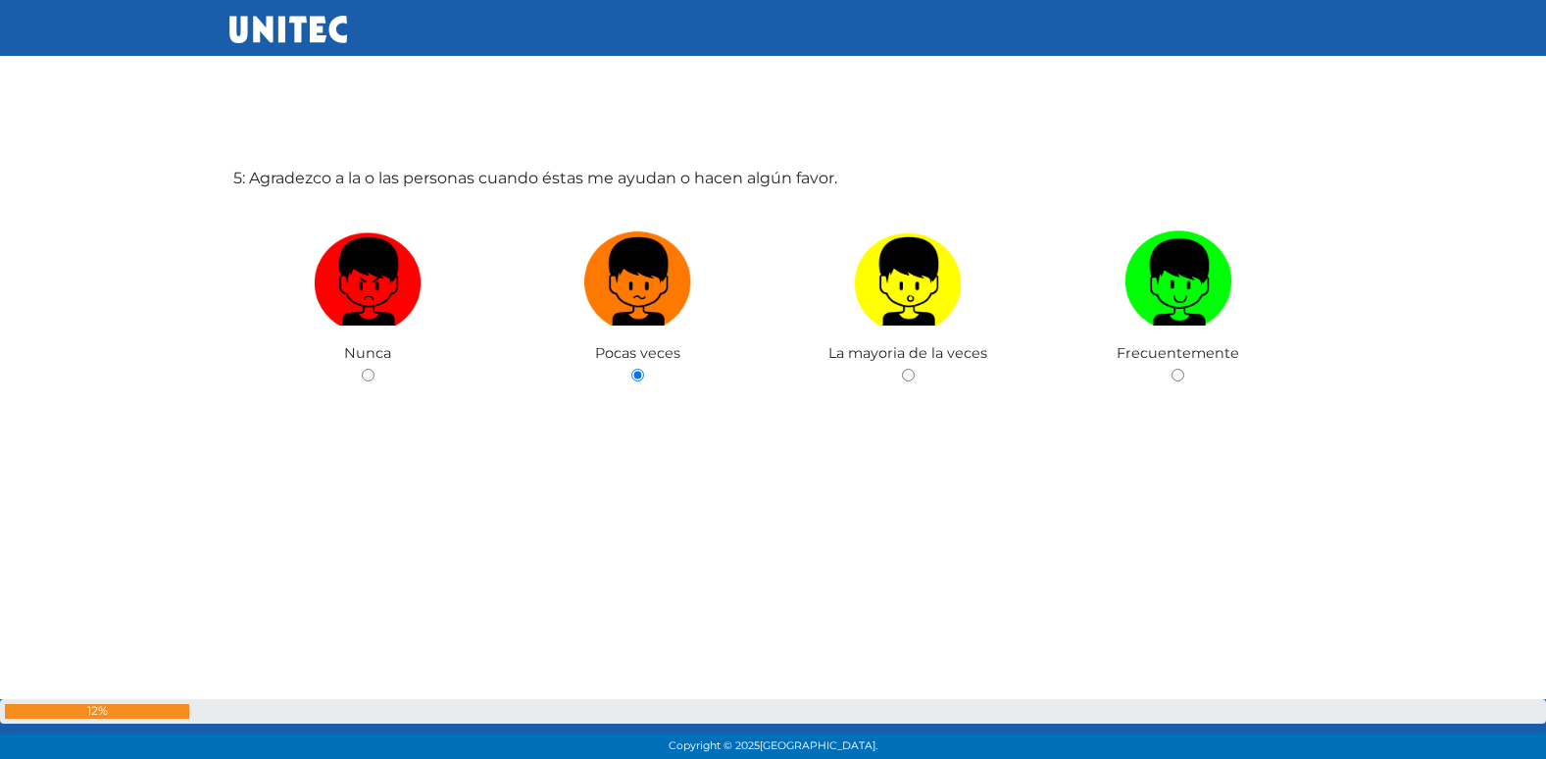
click at [902, 369] on input "radio" at bounding box center [908, 375] width 13 height 13
radio input "true"
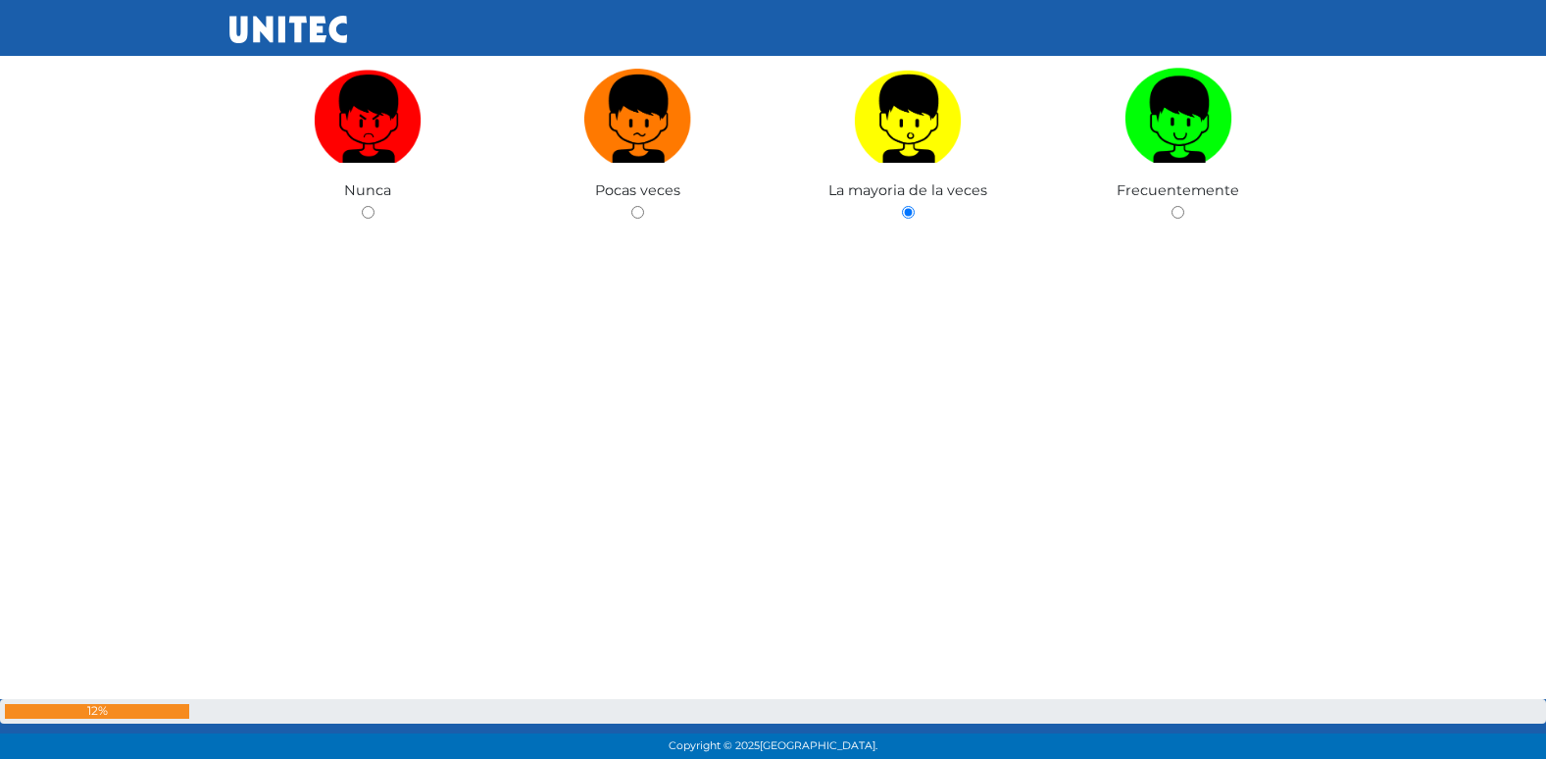
radio input "true"
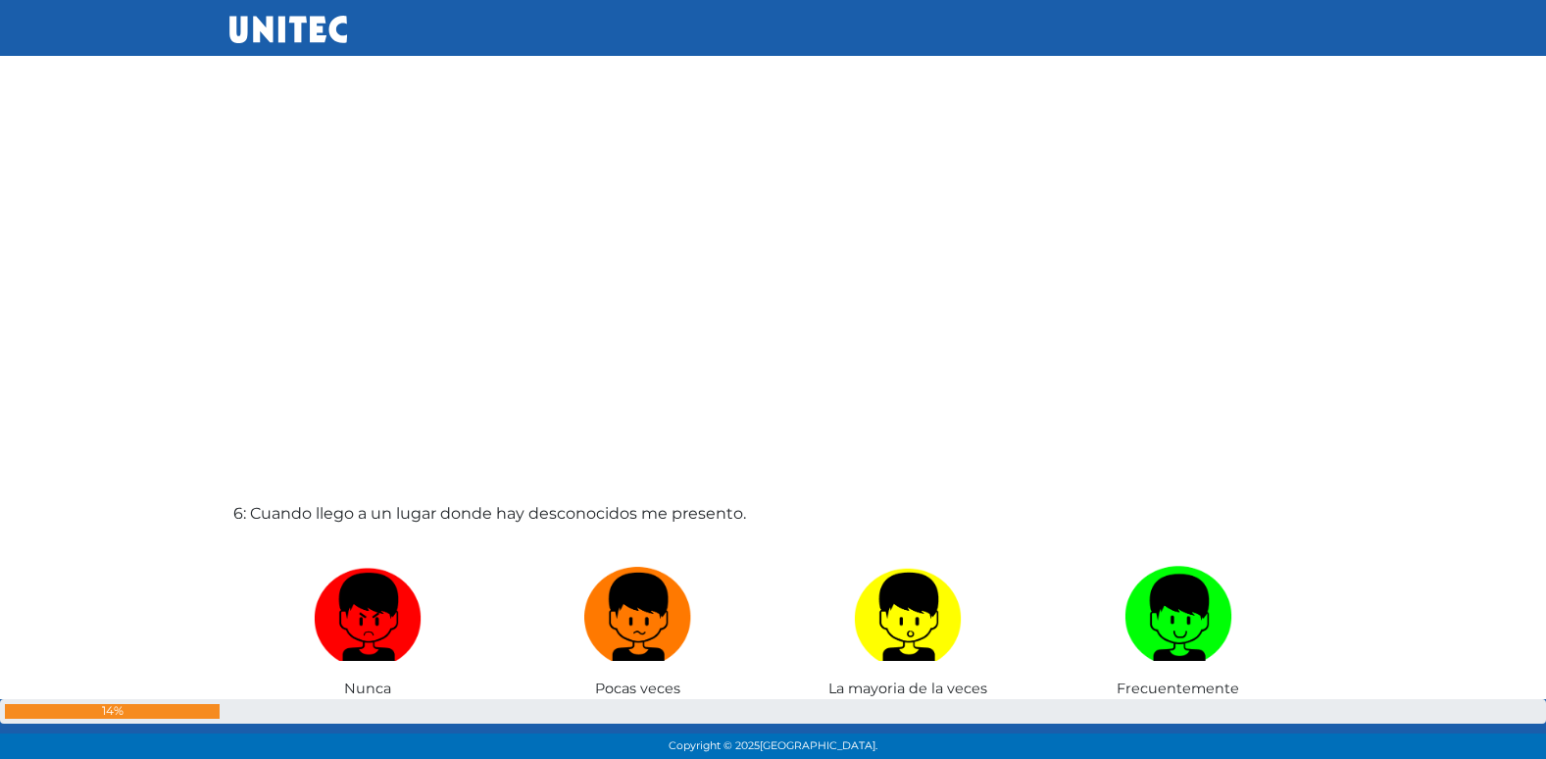
click at [902, 704] on input "radio" at bounding box center [908, 710] width 13 height 13
radio input "true"
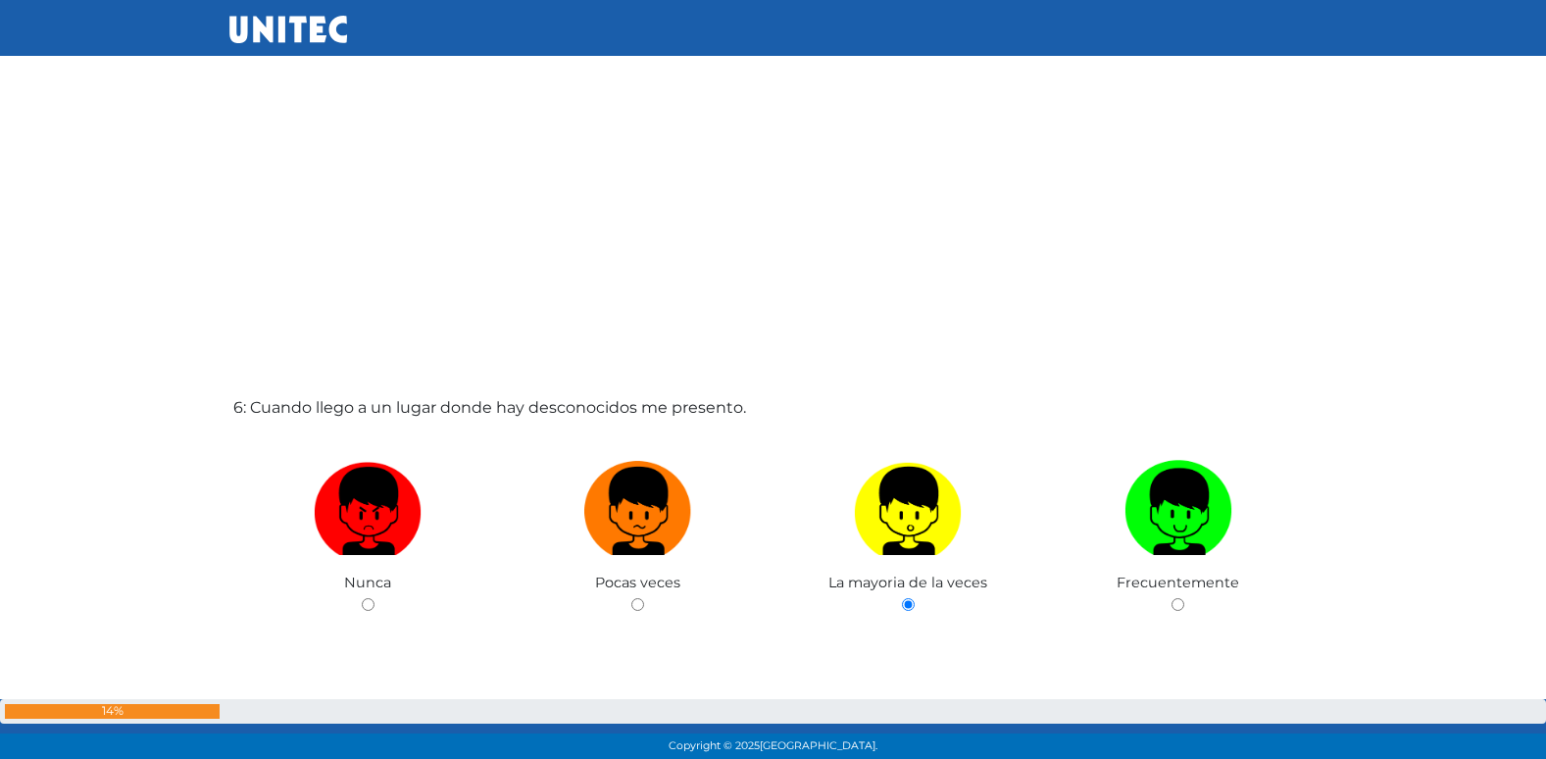
radio input "true"
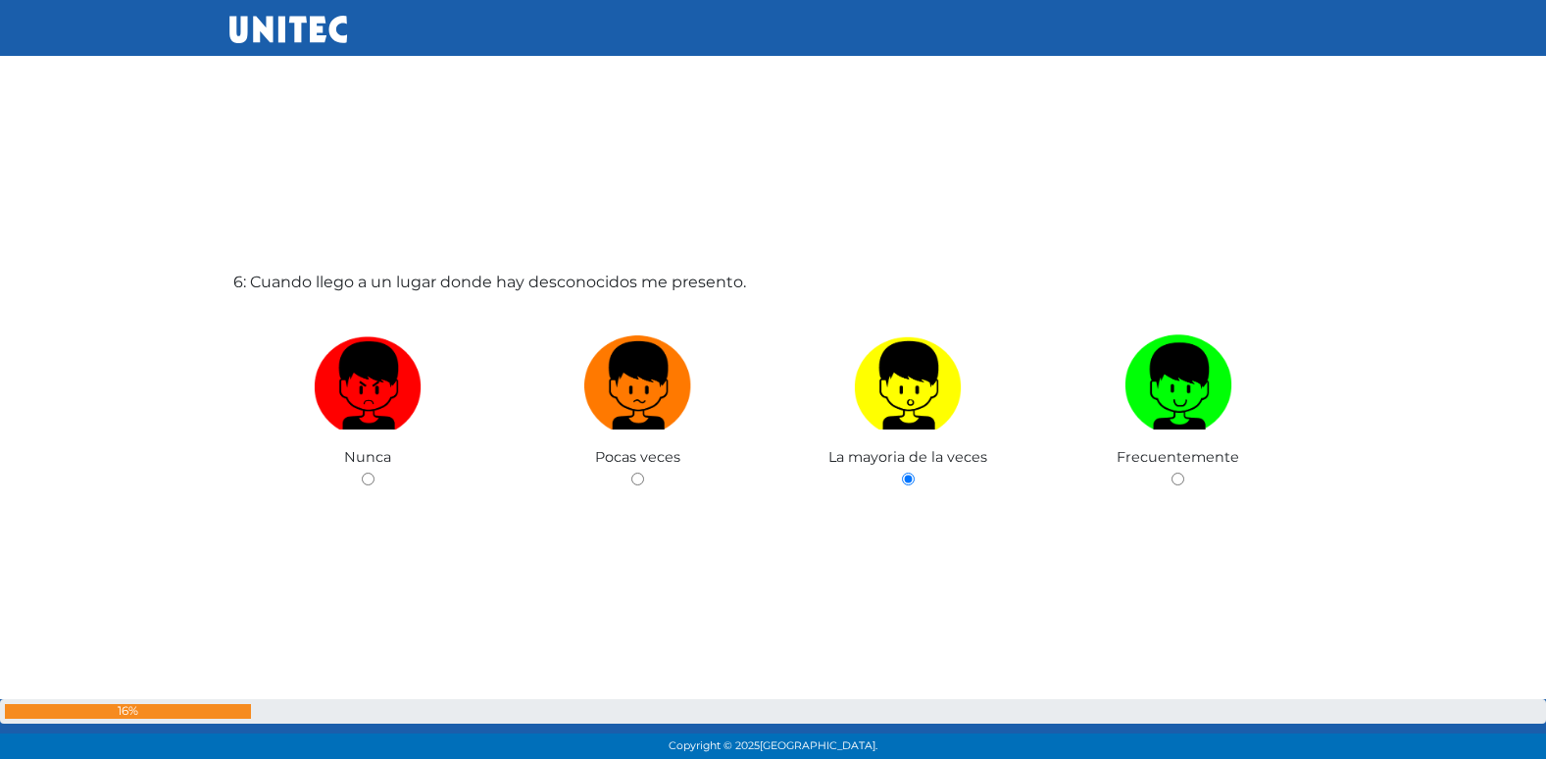
radio input "true"
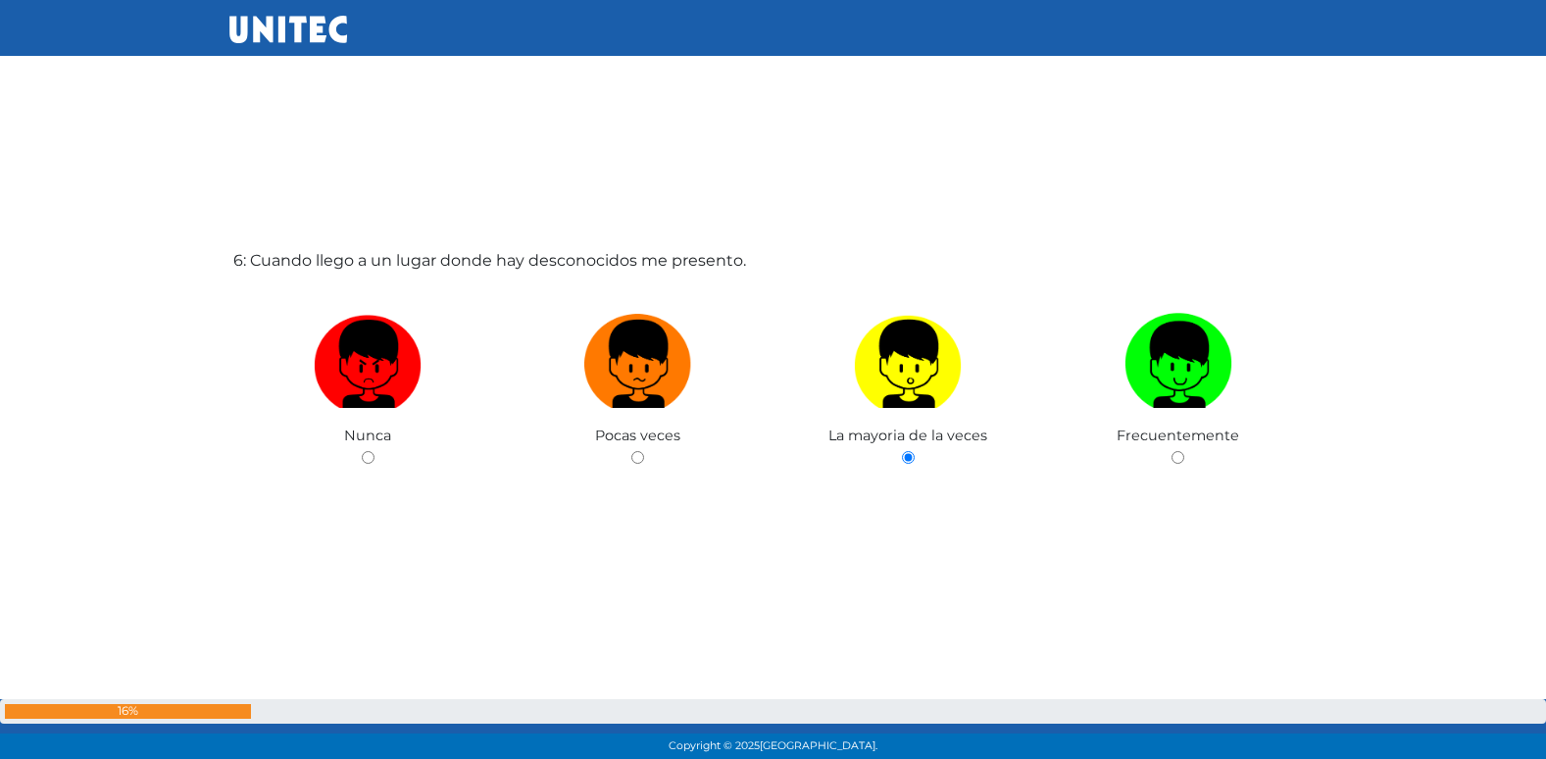
radio input "true"
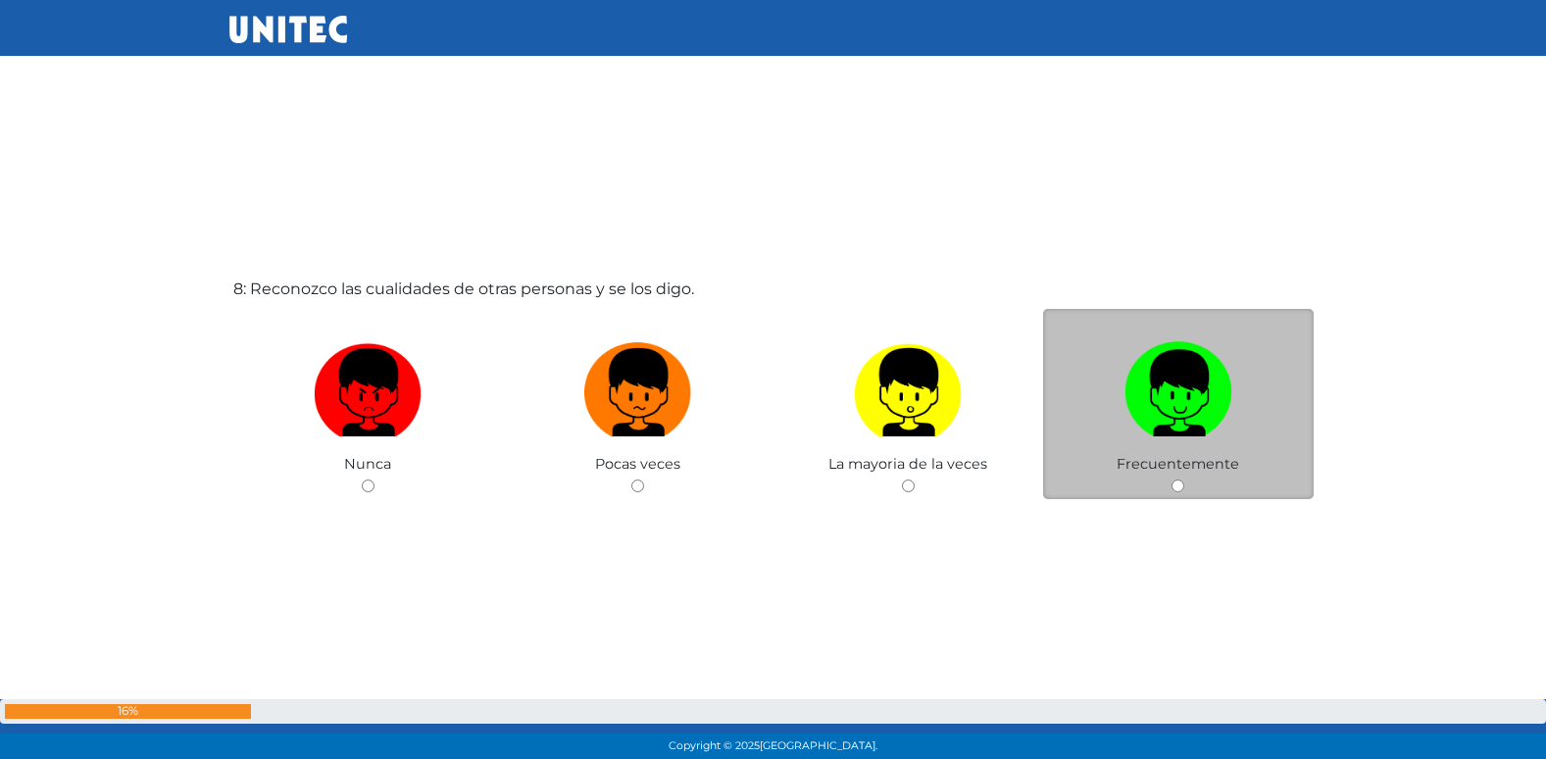
scroll to position [5380, 0]
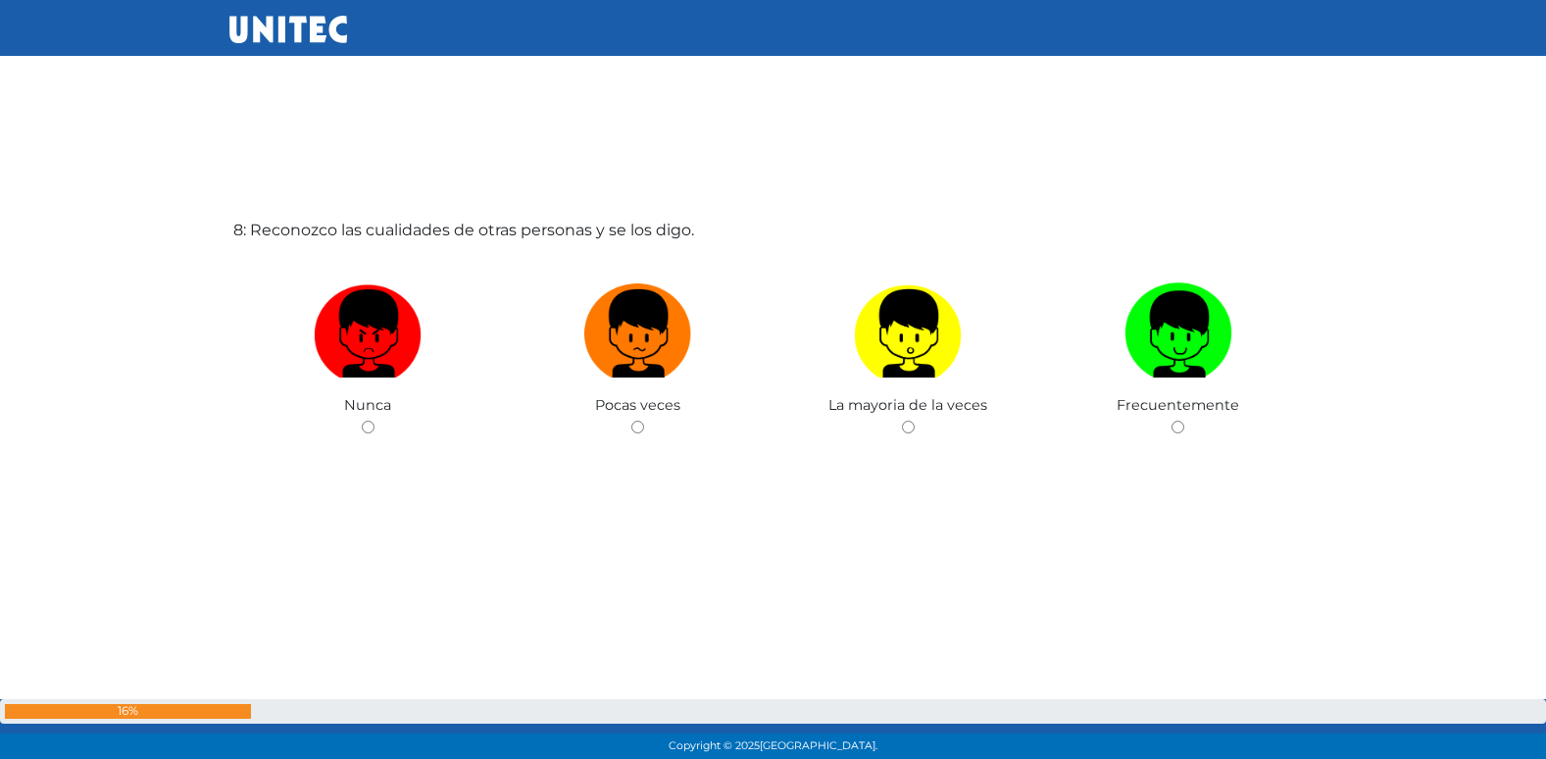
click at [631, 420] on input "radio" at bounding box center [637, 426] width 13 height 13
radio input "true"
click at [902, 420] on input "radio" at bounding box center [908, 426] width 13 height 13
radio input "true"
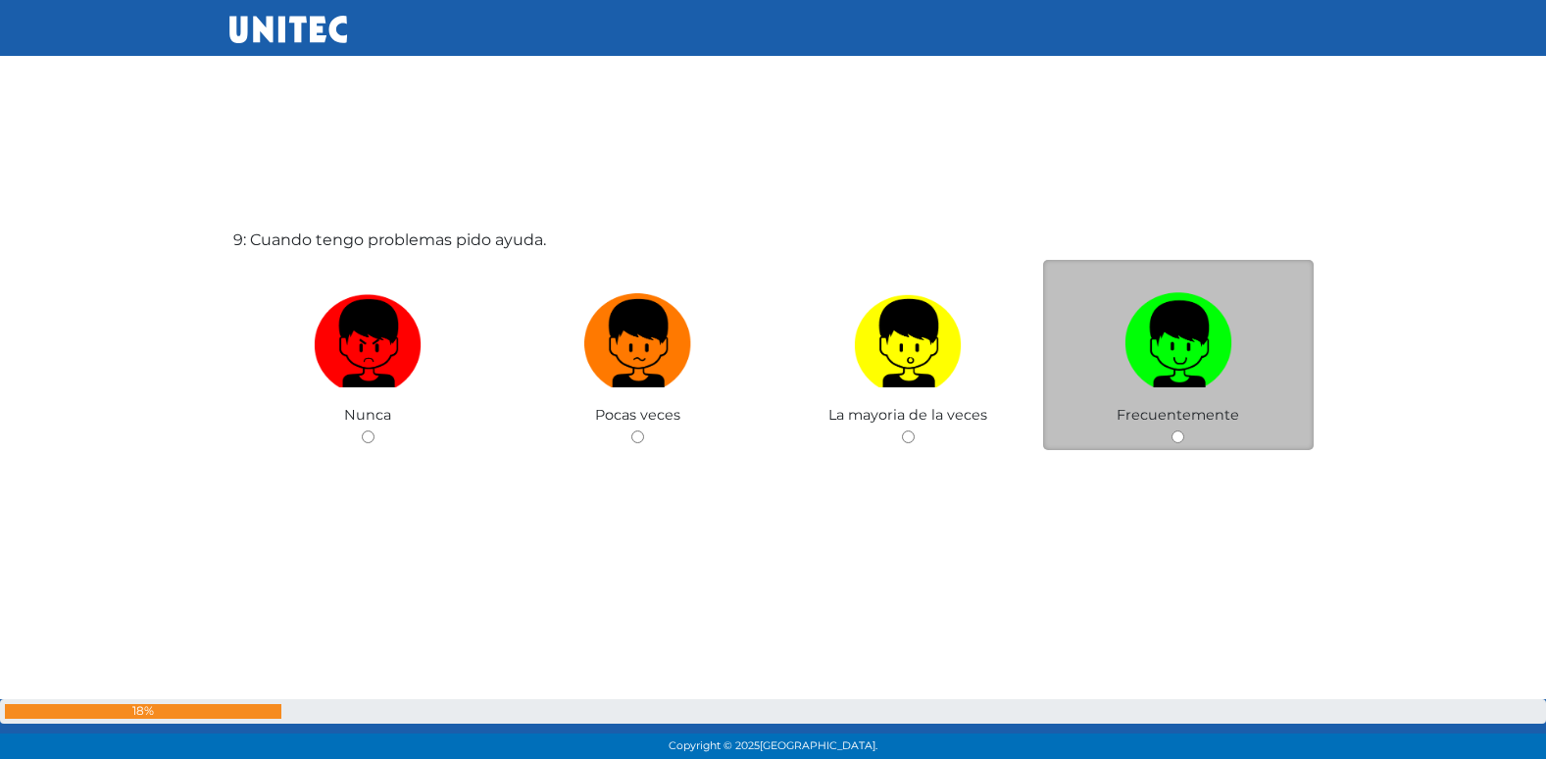
scroll to position [6164, 0]
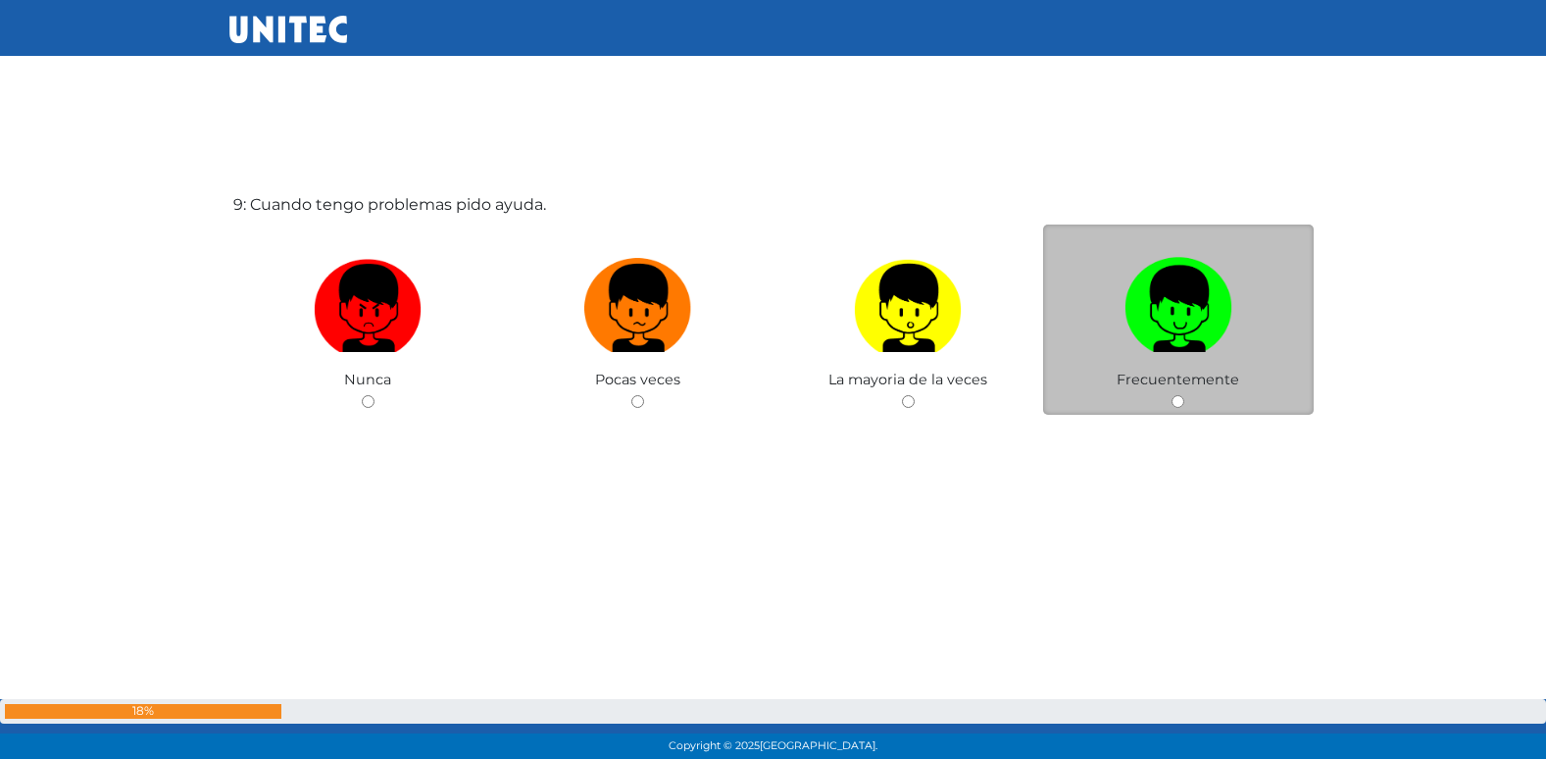
click at [631, 395] on input "radio" at bounding box center [637, 401] width 13 height 13
radio input "true"
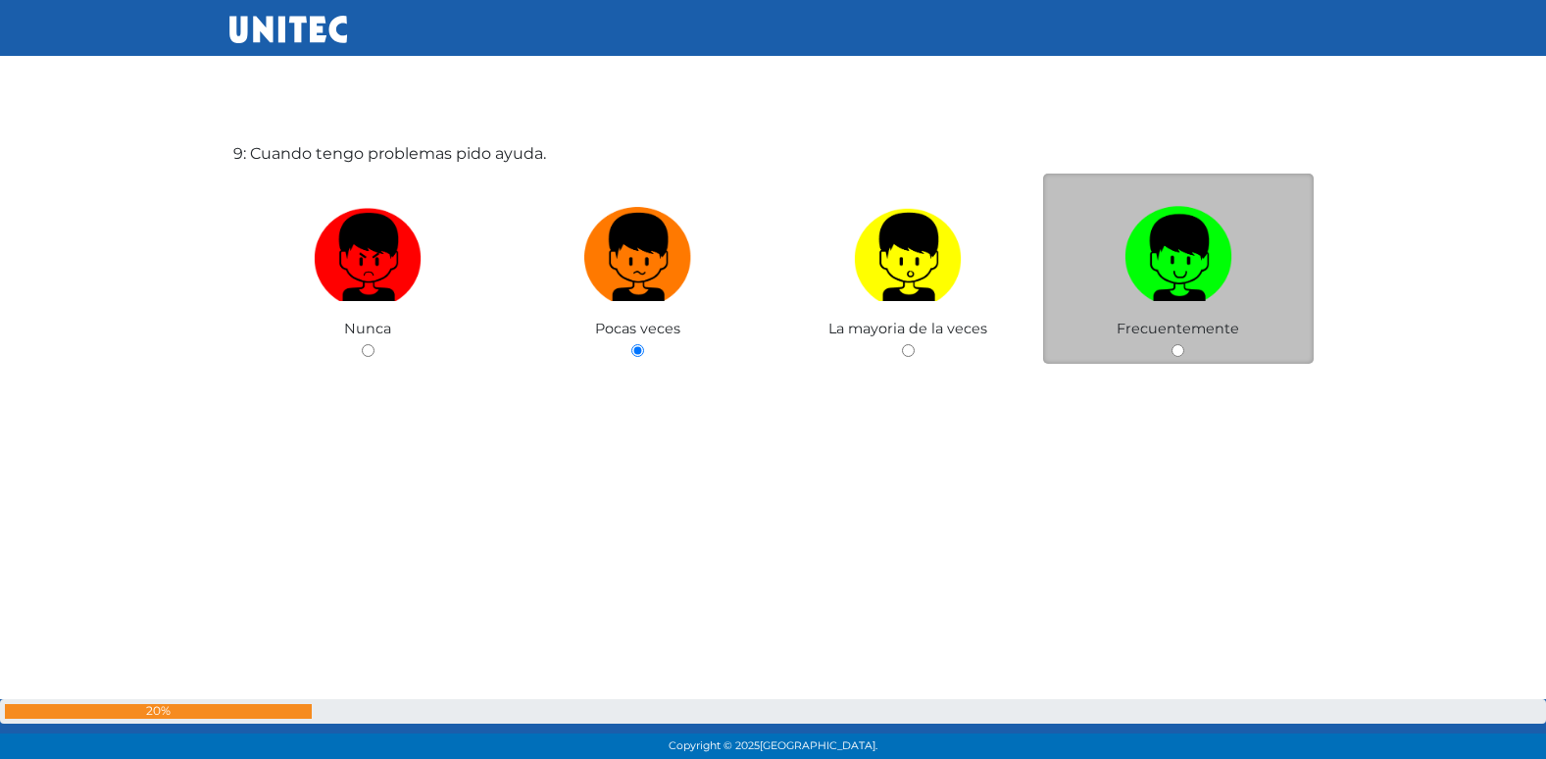
scroll to position [6233, 0]
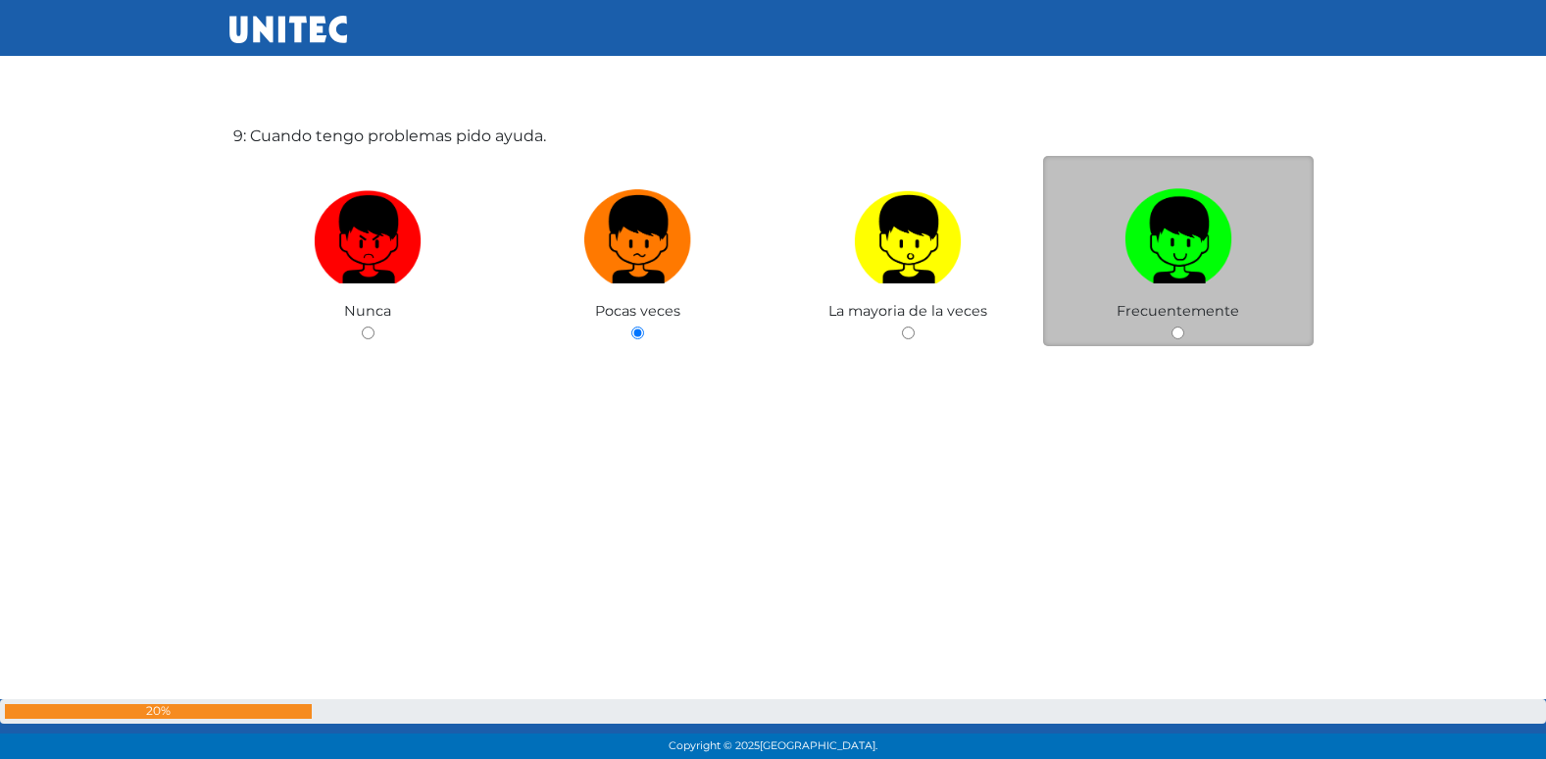
radio input "true"
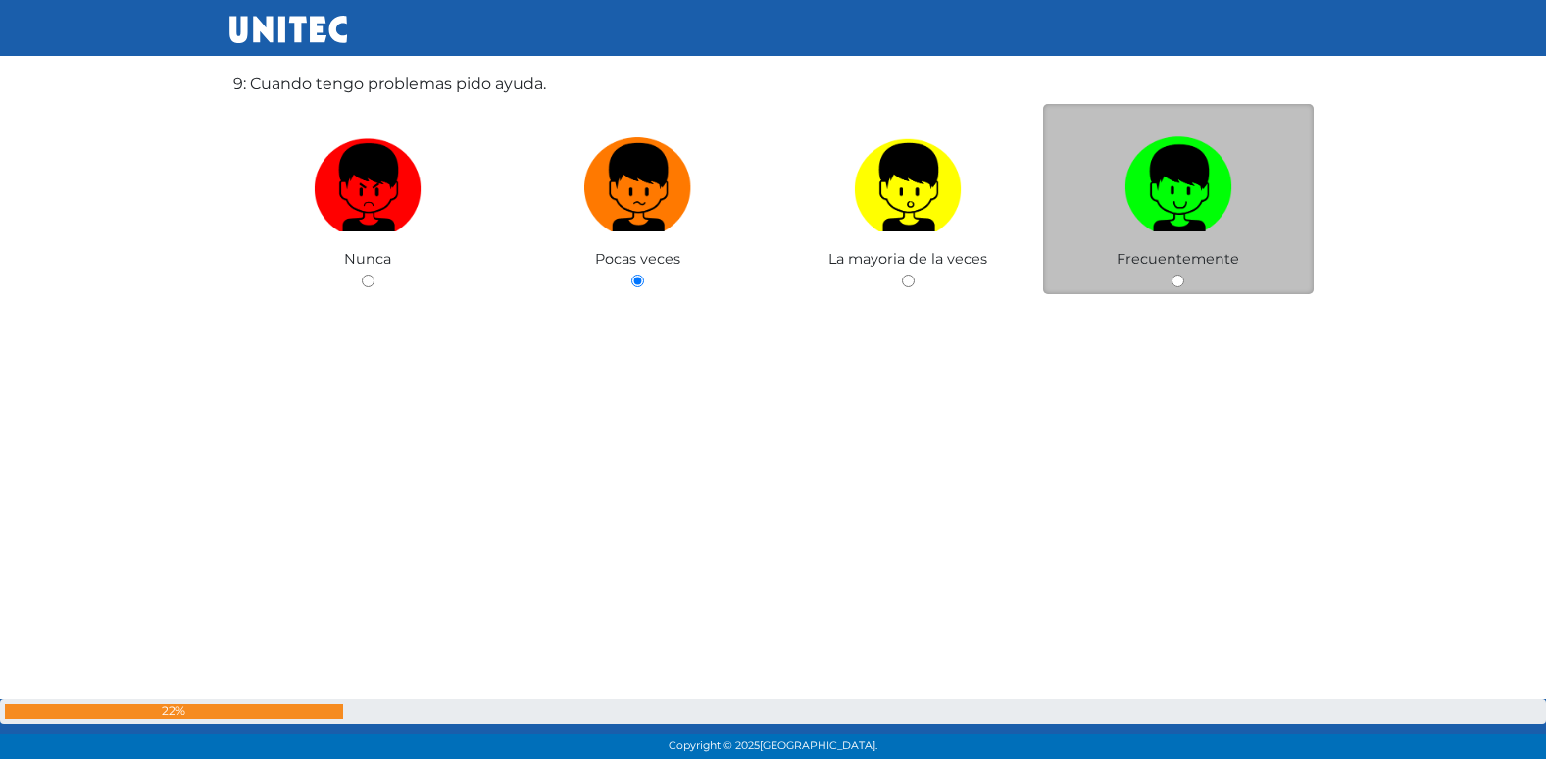
radio input "true"
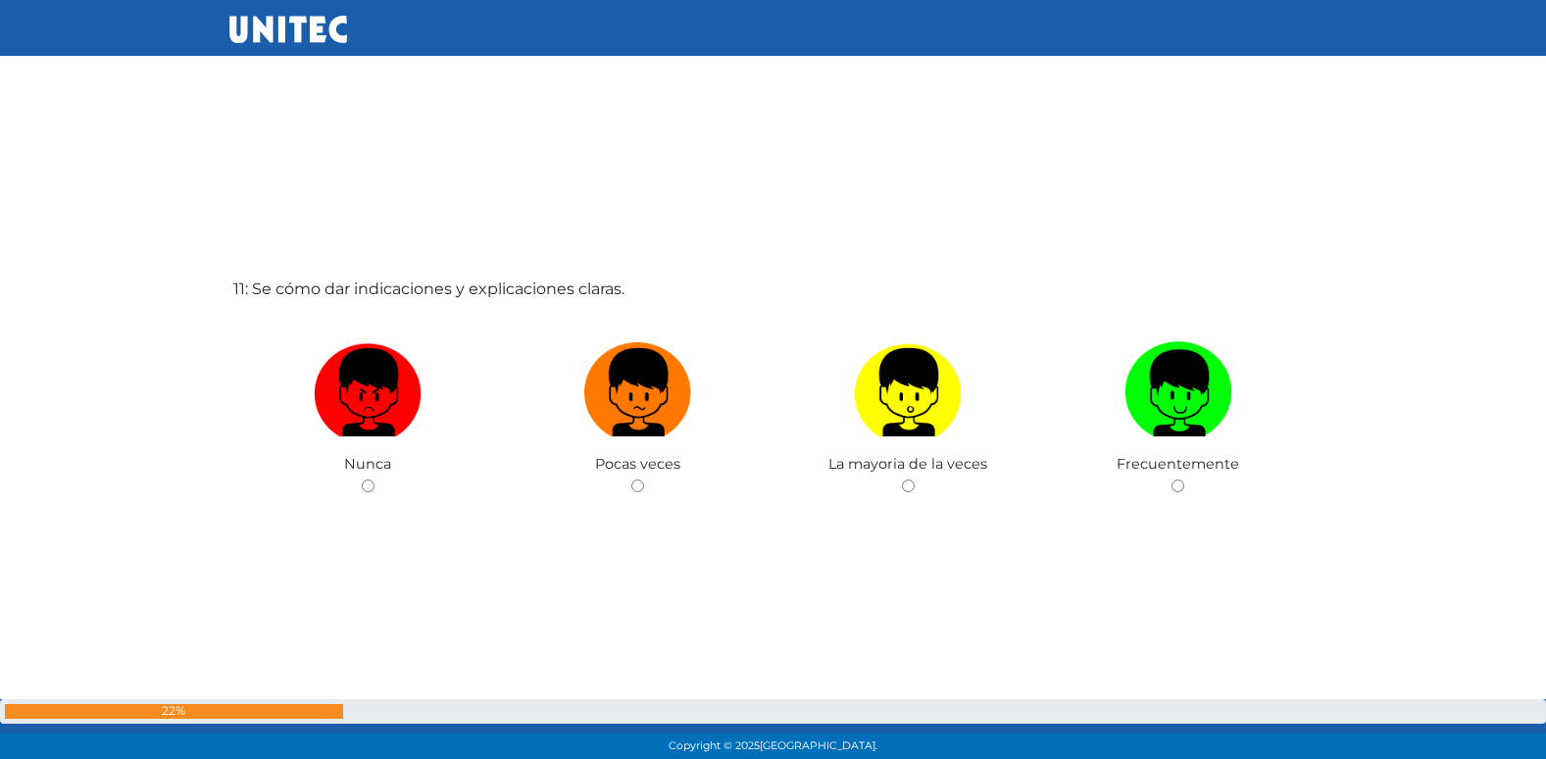
scroll to position [7684, 0]
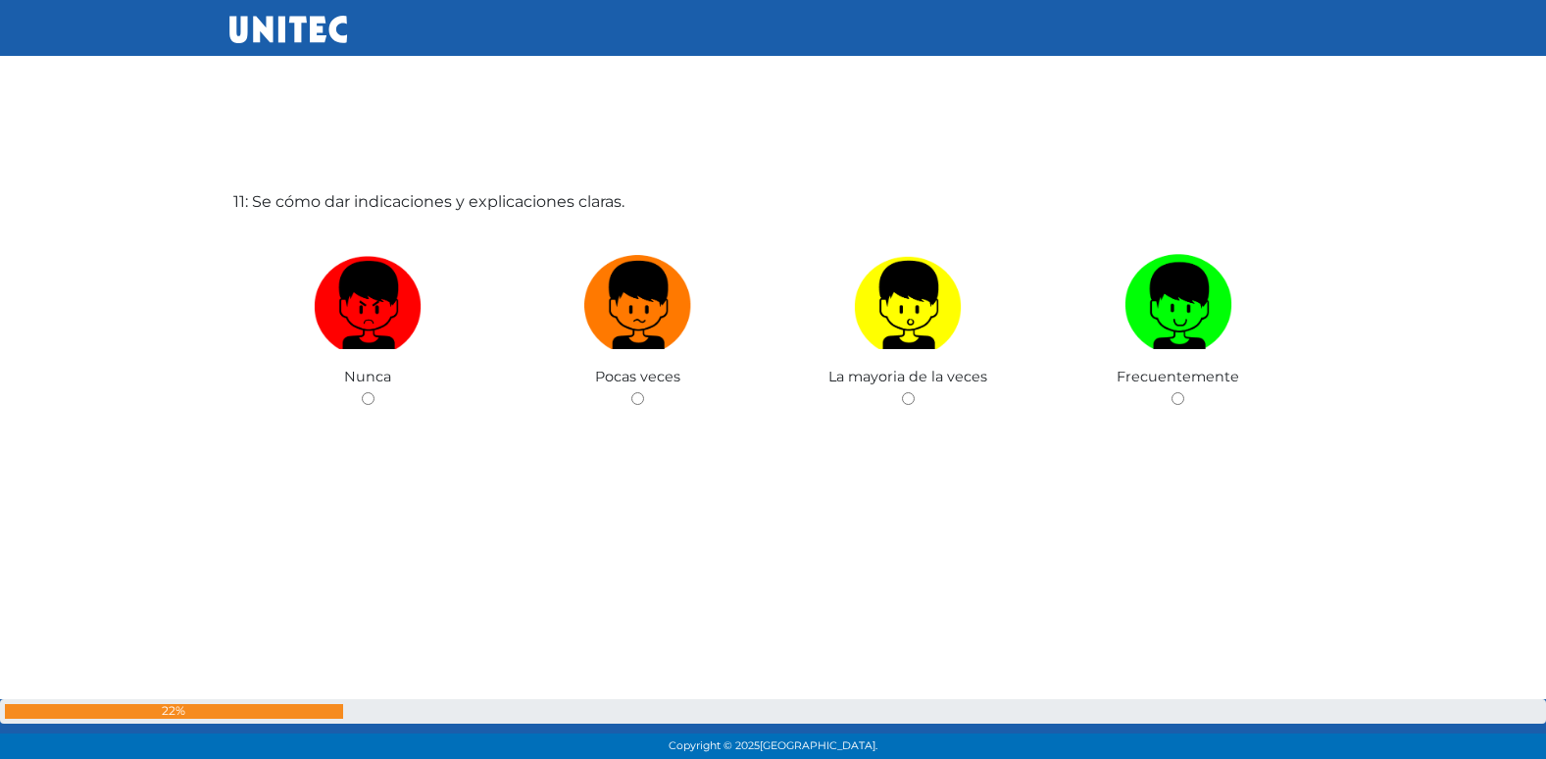
click at [631, 392] on input "radio" at bounding box center [637, 398] width 13 height 13
radio input "true"
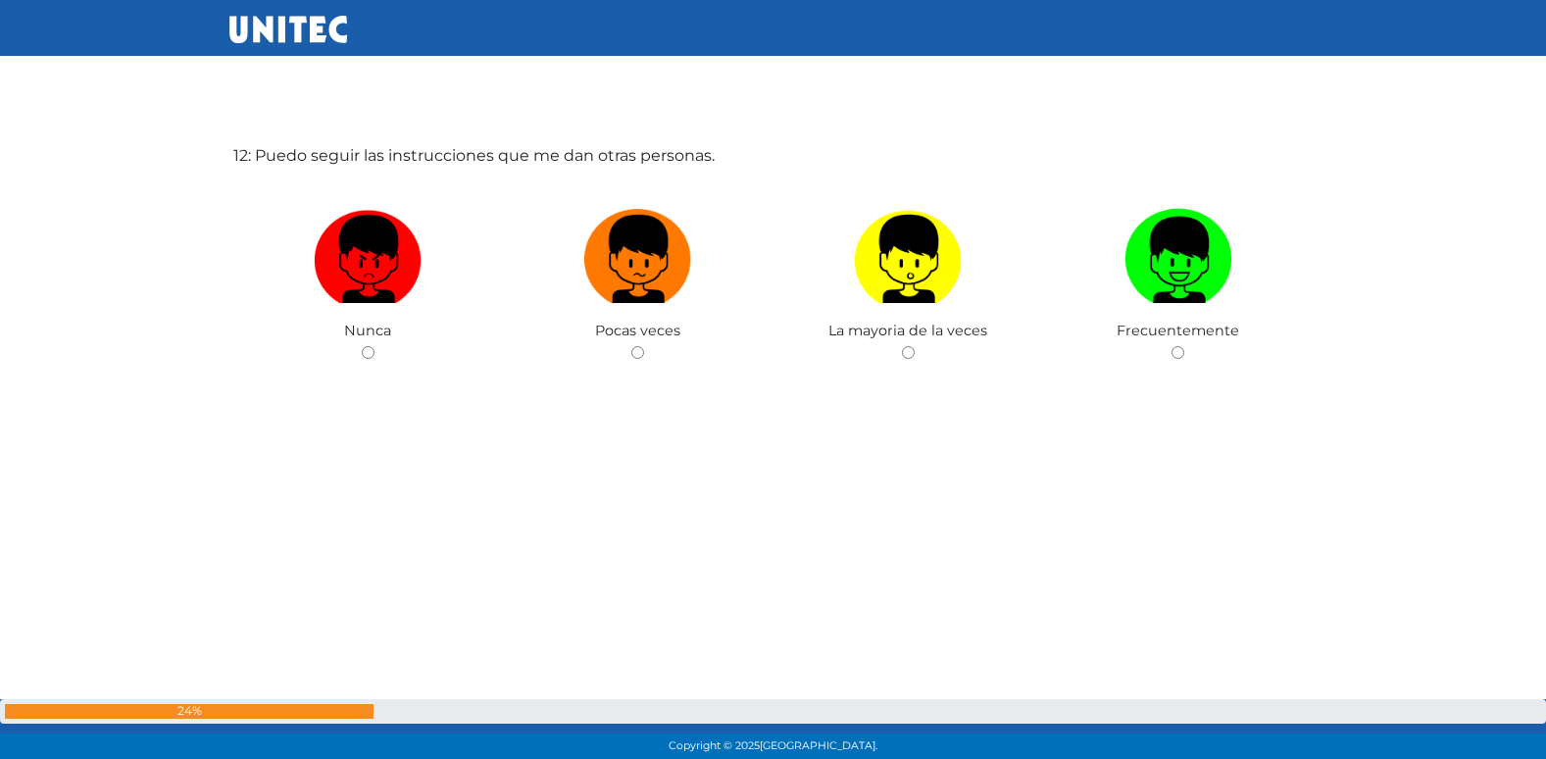
scroll to position [8538, 0]
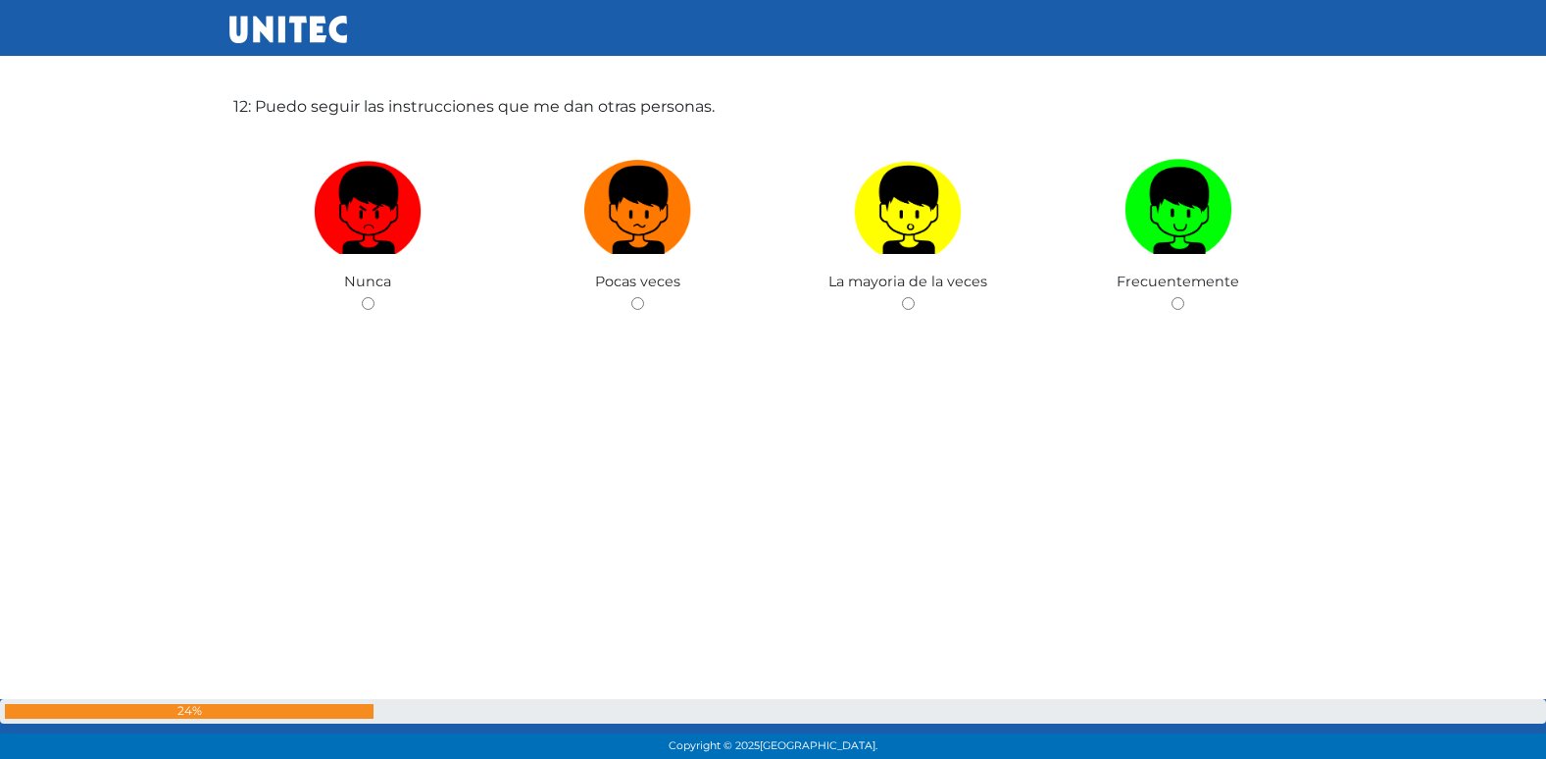
click at [631, 297] on input "radio" at bounding box center [637, 303] width 13 height 13
radio input "true"
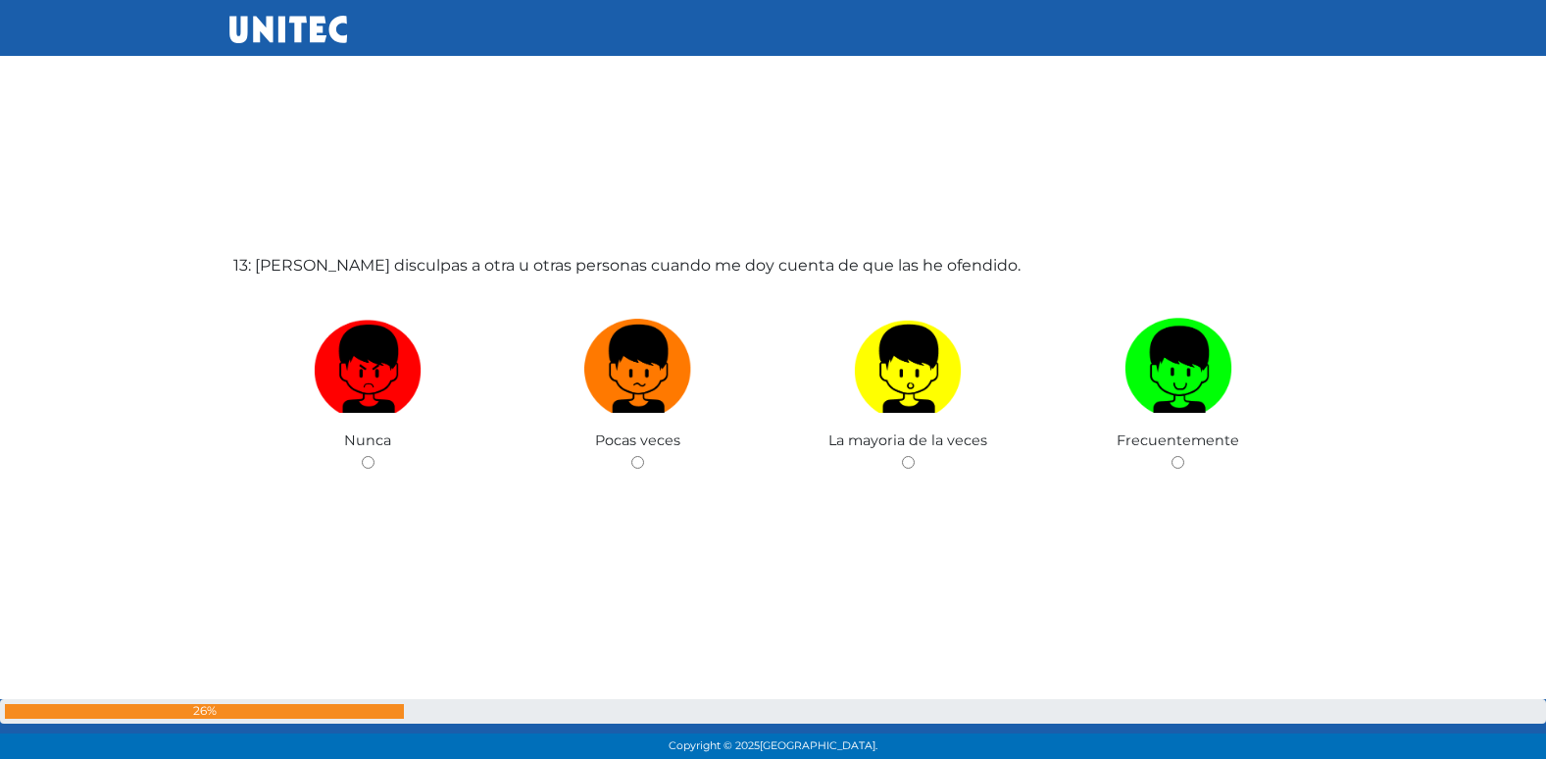
radio input "true"
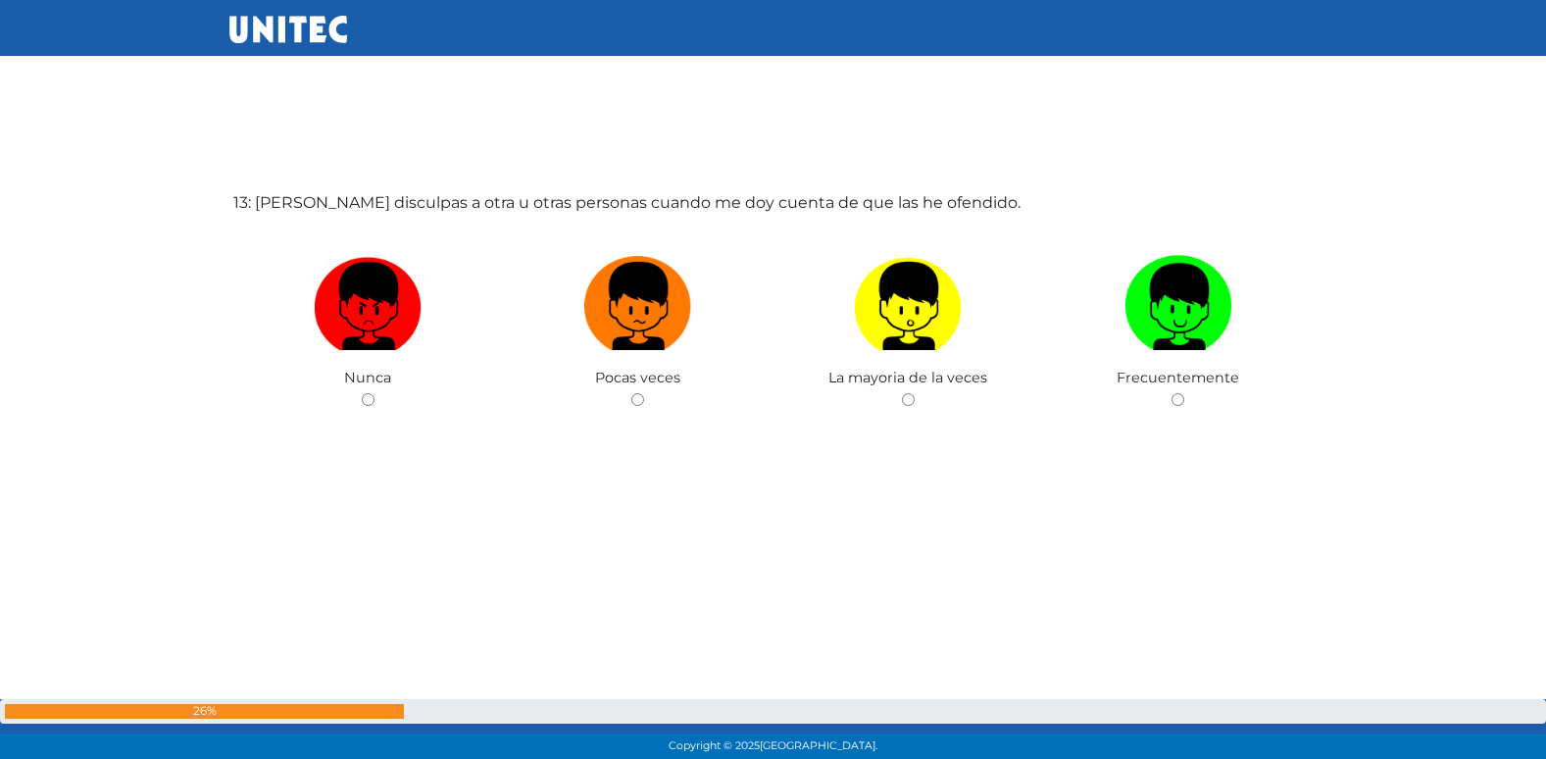
scroll to position [9201, 0]
click at [631, 392] on input "radio" at bounding box center [637, 398] width 13 height 13
radio input "true"
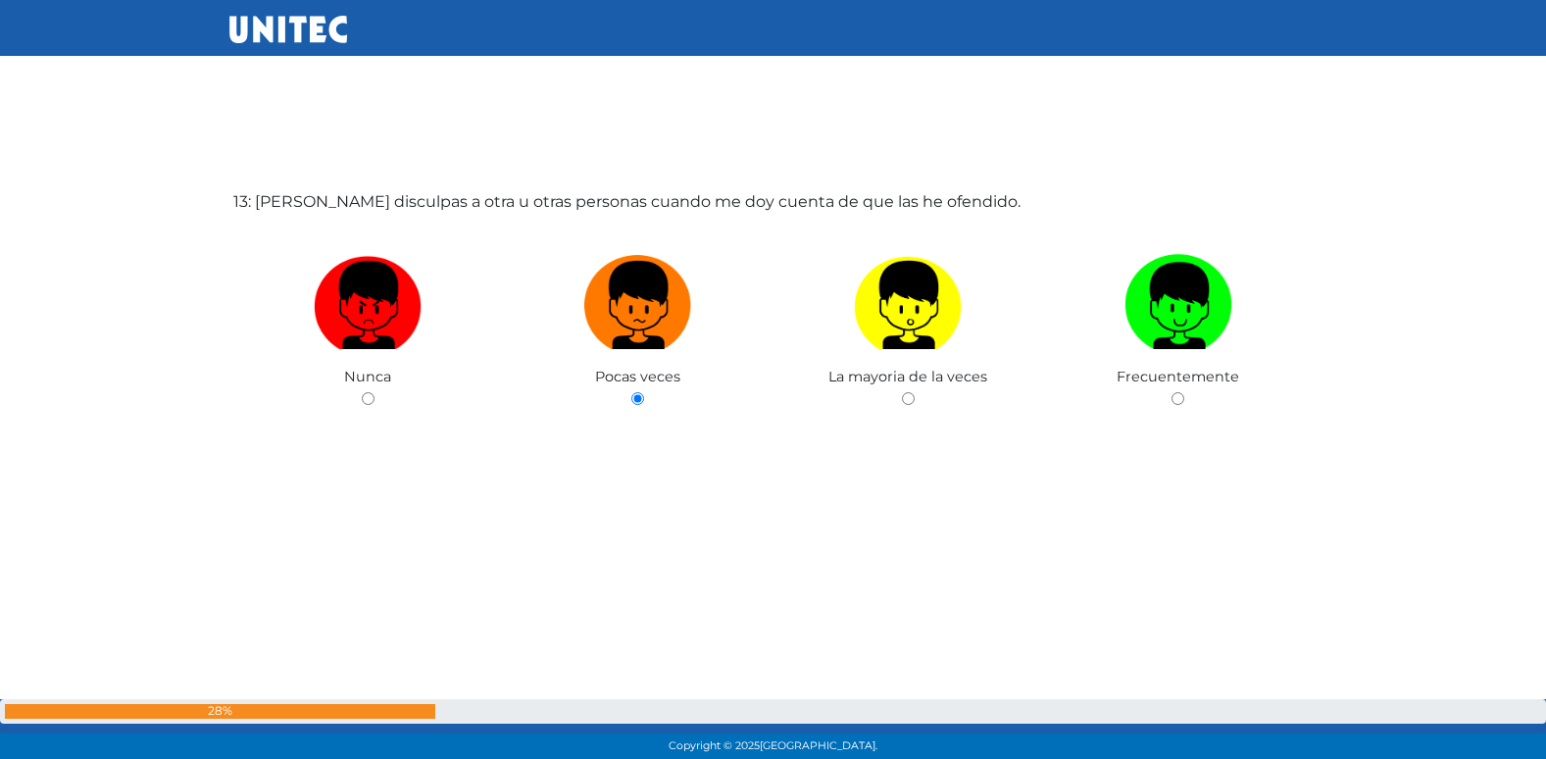
scroll to position [9199, 0]
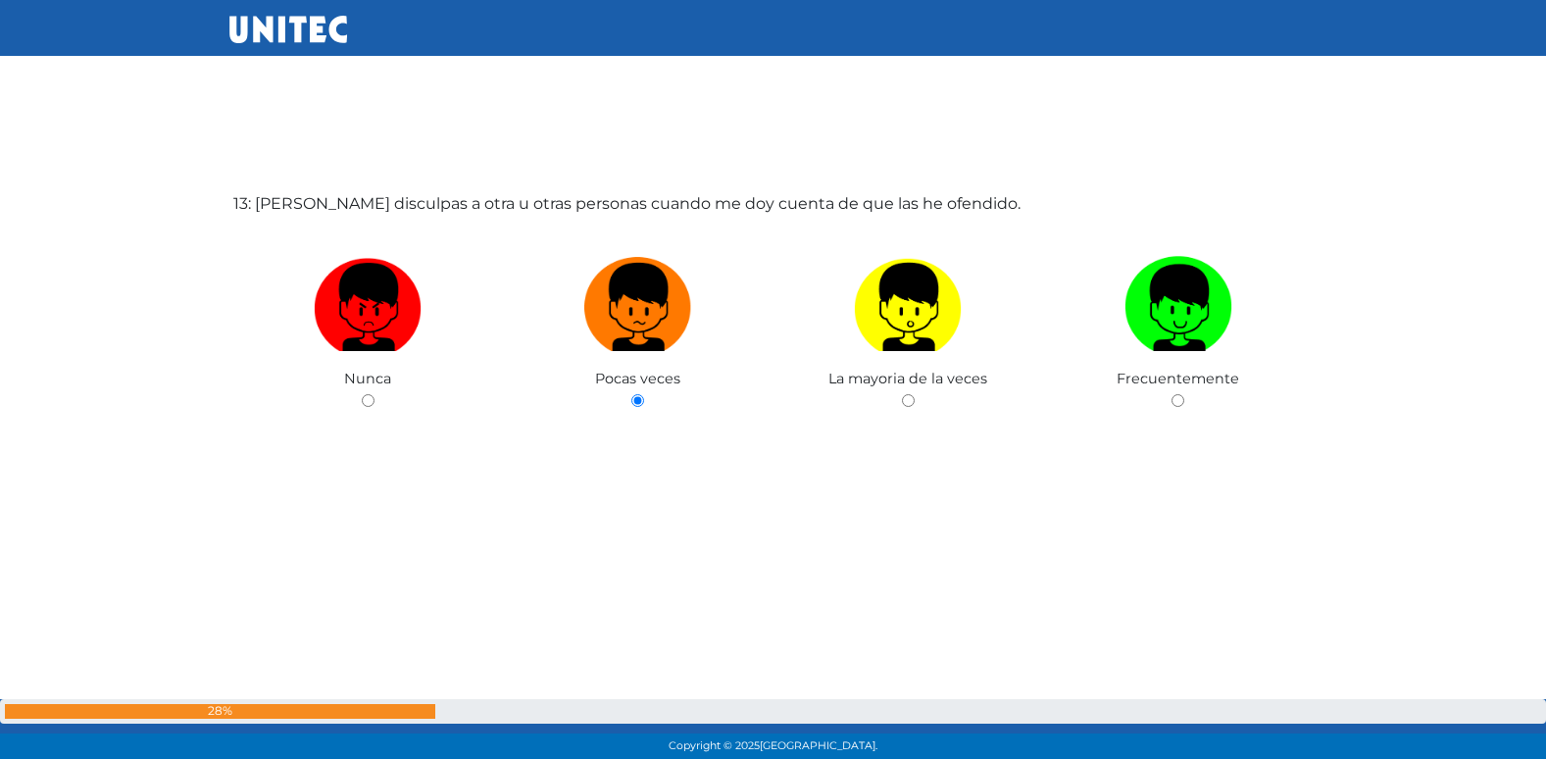
click at [902, 394] on input "radio" at bounding box center [908, 400] width 13 height 13
radio input "true"
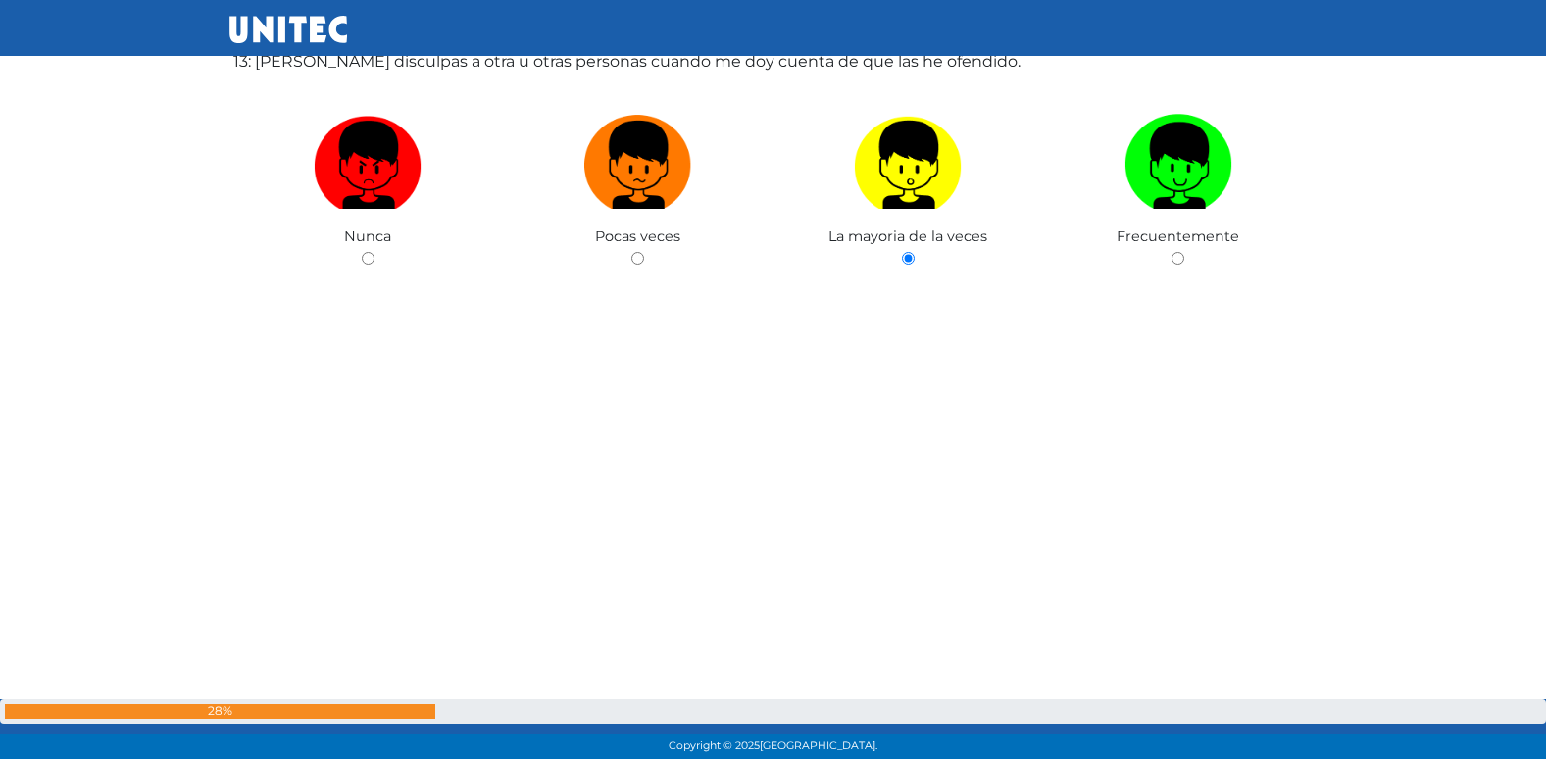
radio input "true"
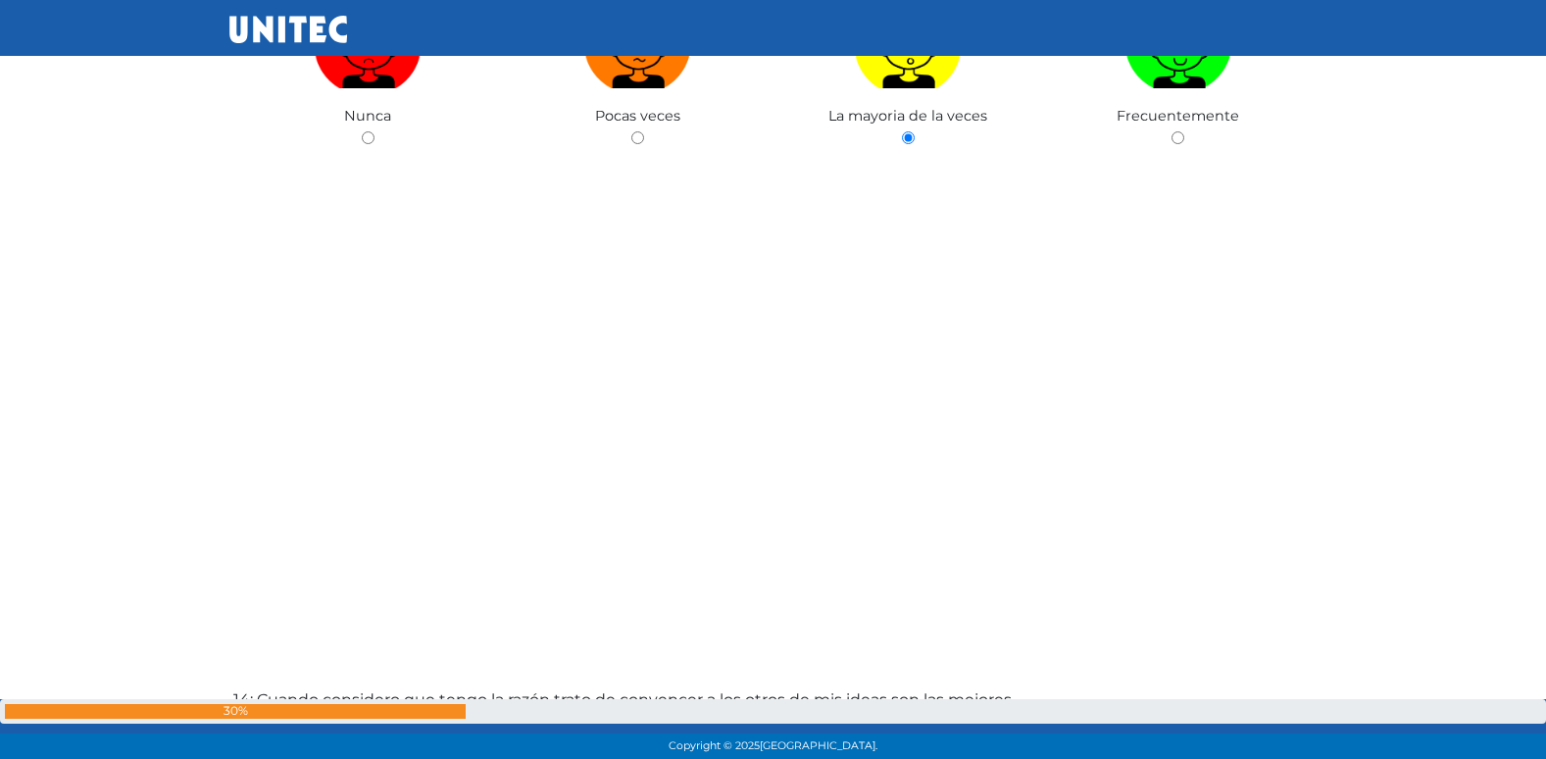
radio input "true"
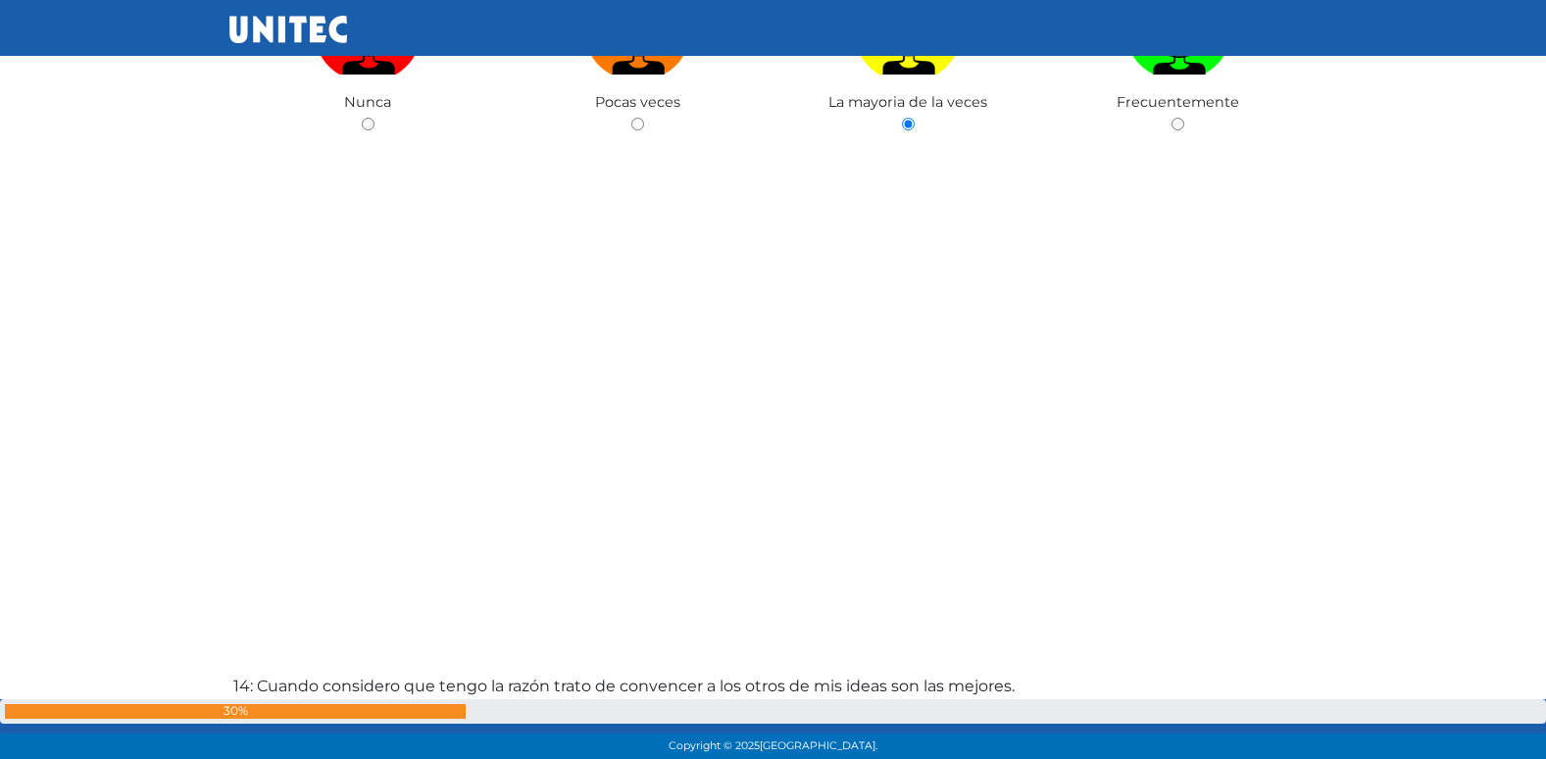
radio input "true"
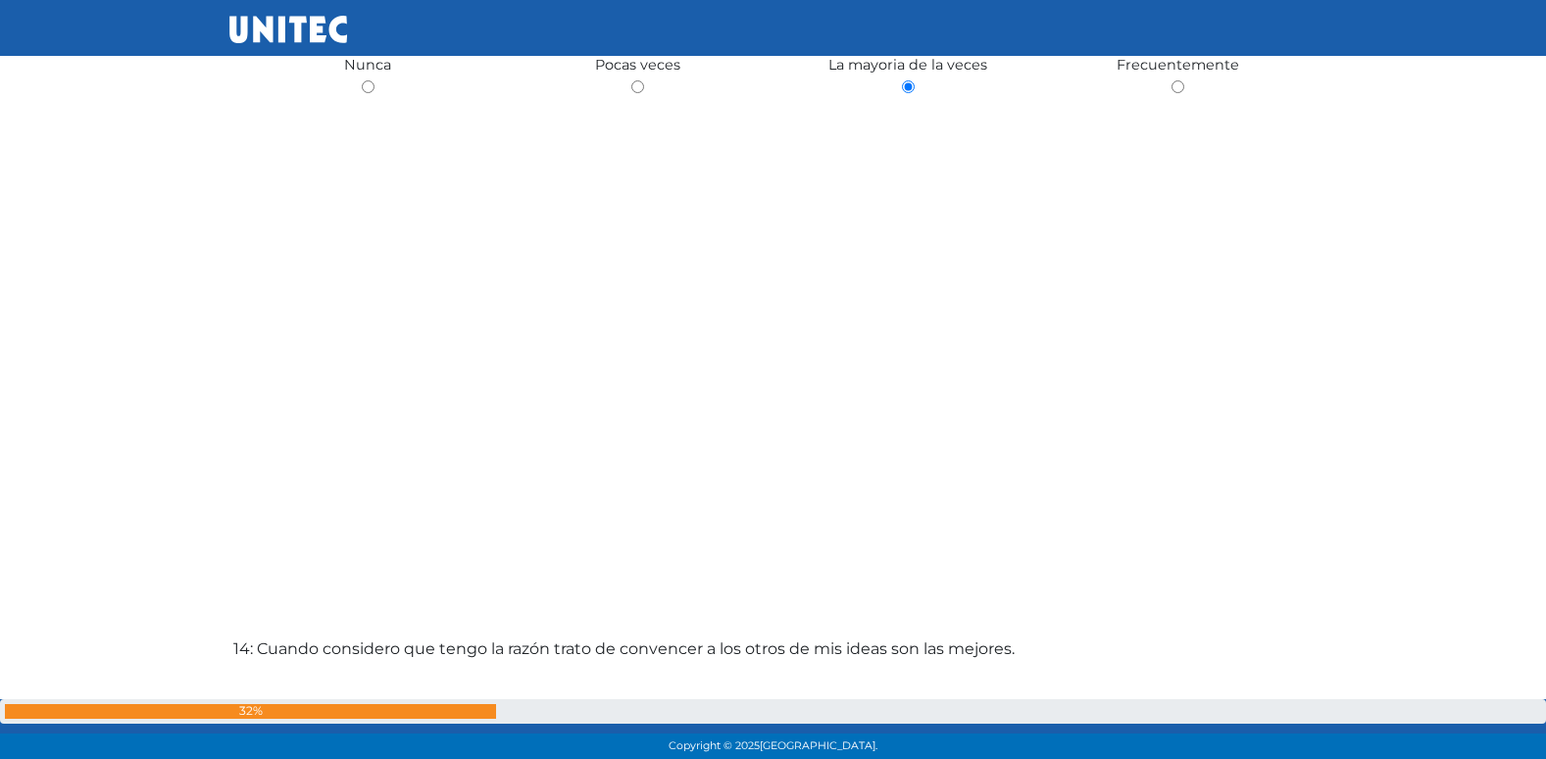
radio input "true"
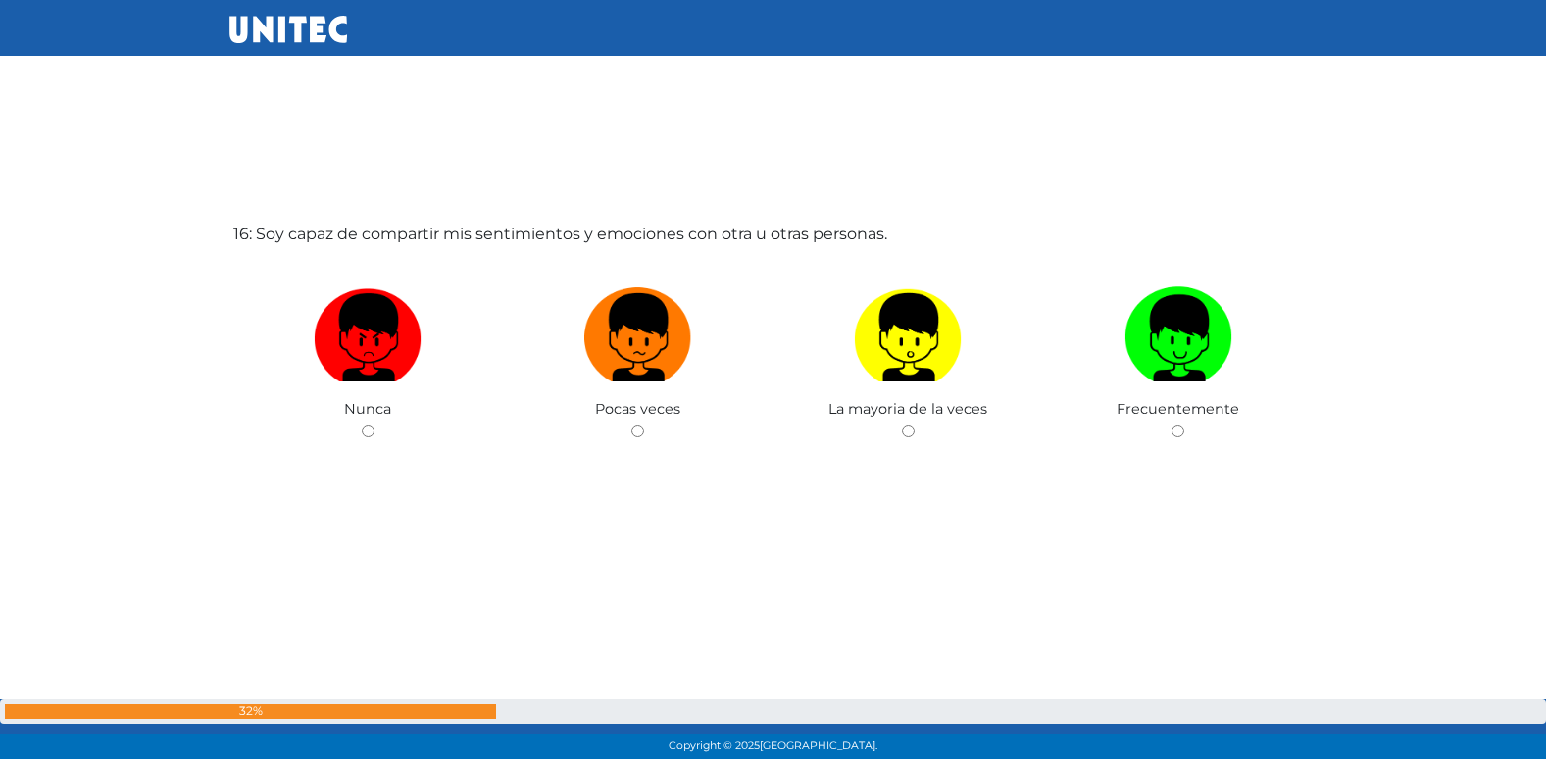
scroll to position [11477, 0]
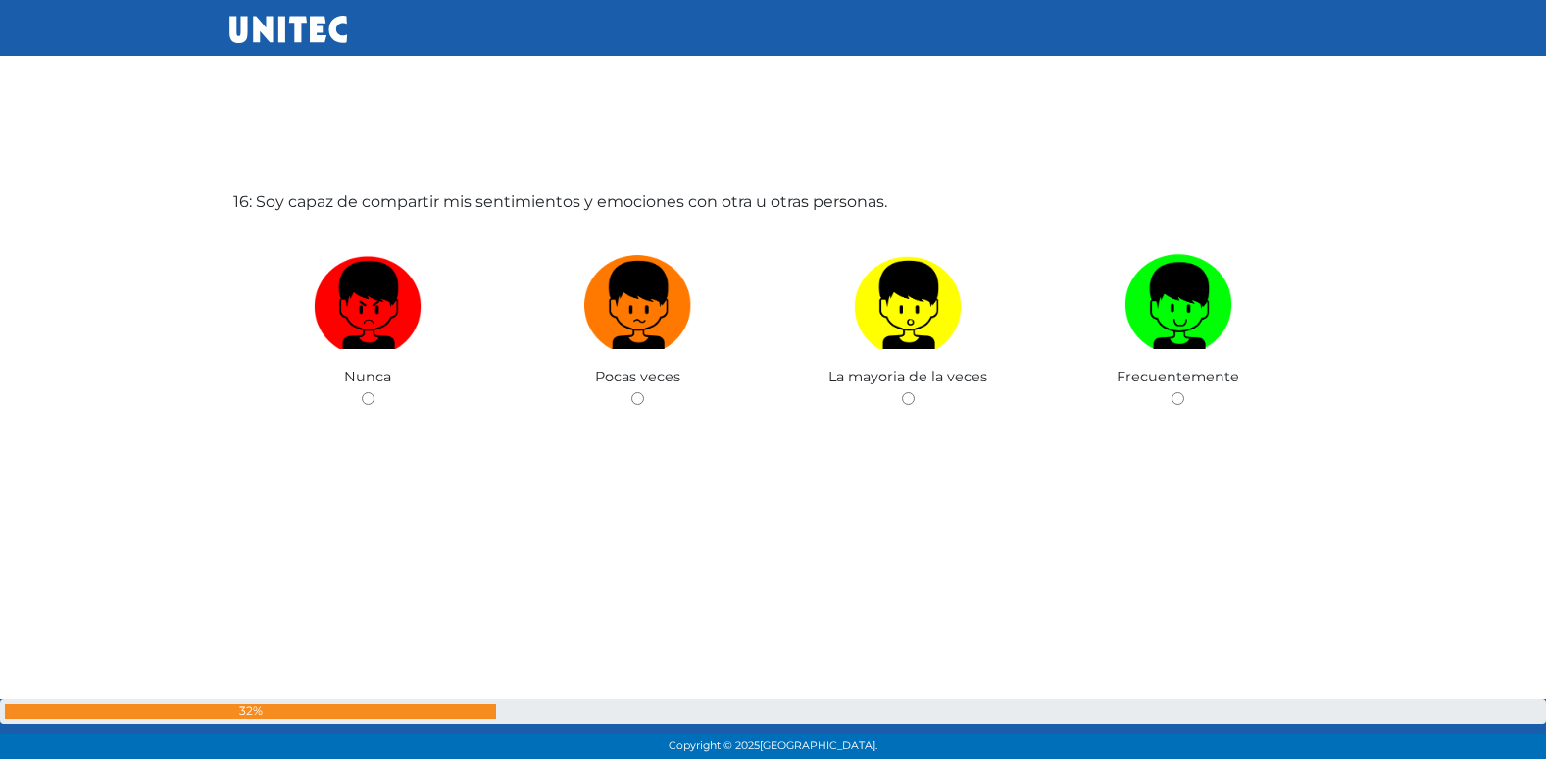
click at [631, 392] on input "radio" at bounding box center [637, 398] width 13 height 13
radio input "true"
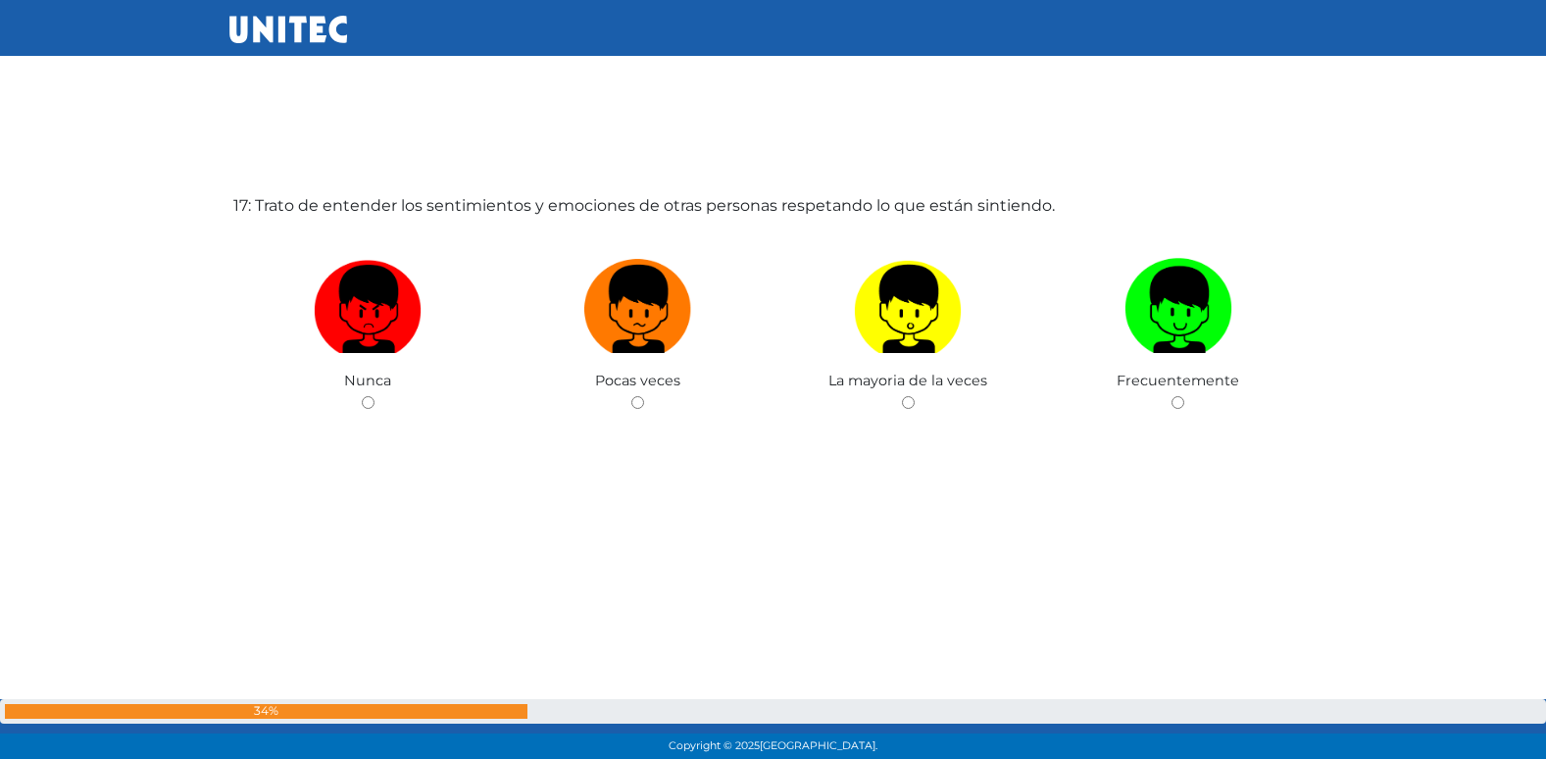
scroll to position [12330, 0]
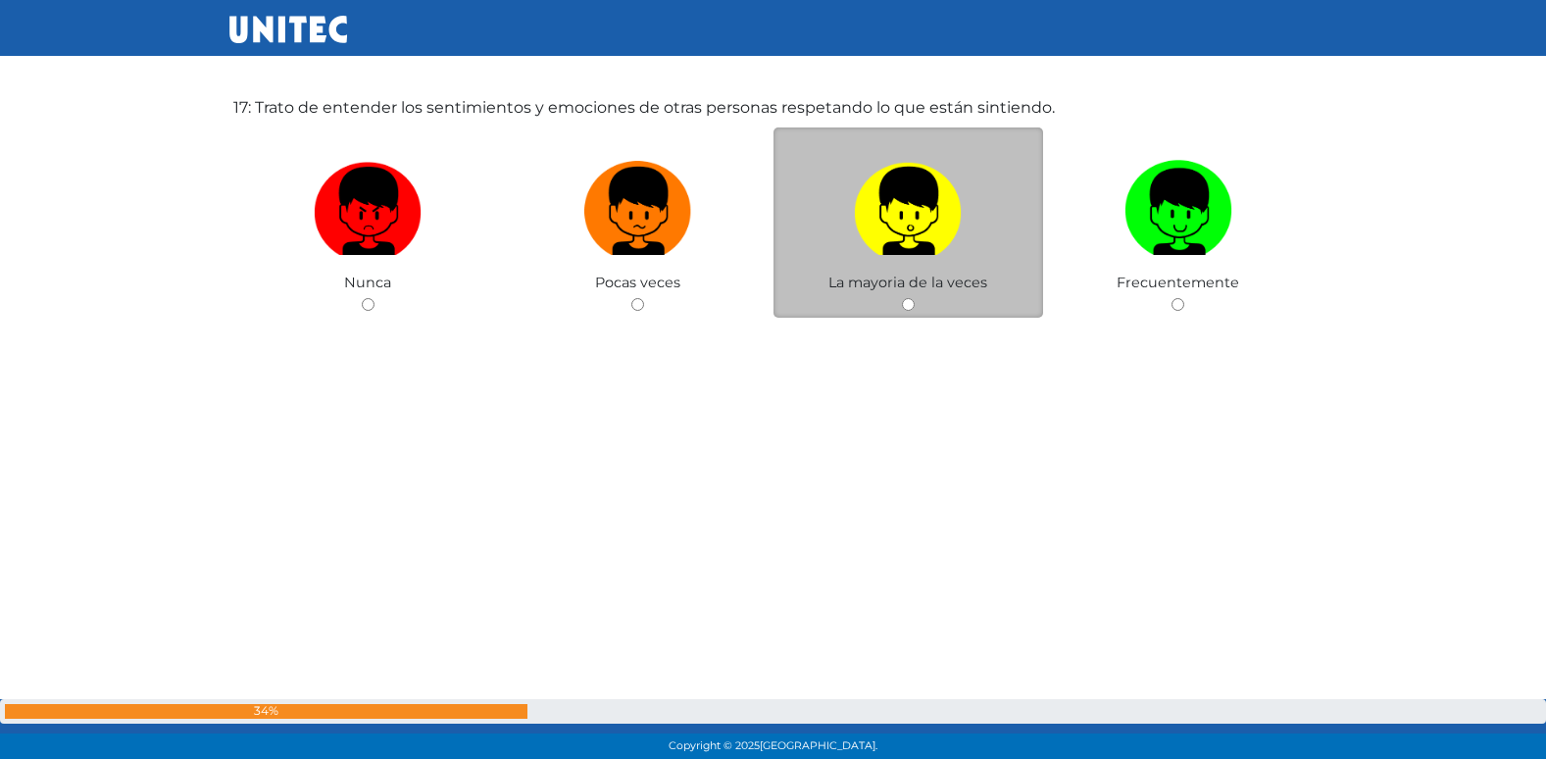
click at [631, 298] on input "radio" at bounding box center [637, 304] width 13 height 13
radio input "true"
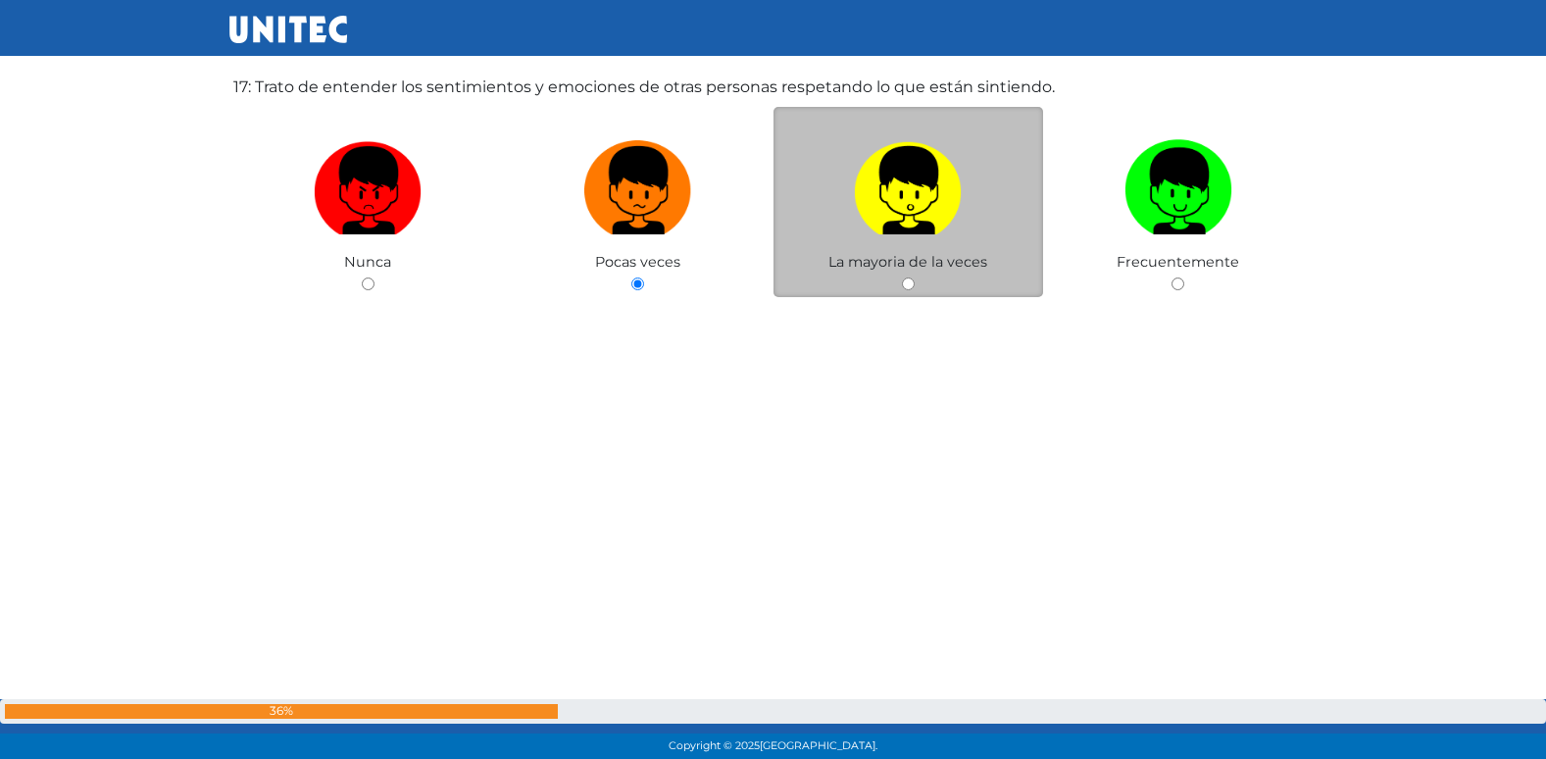
click at [902, 277] on input "radio" at bounding box center [908, 283] width 13 height 13
radio input "true"
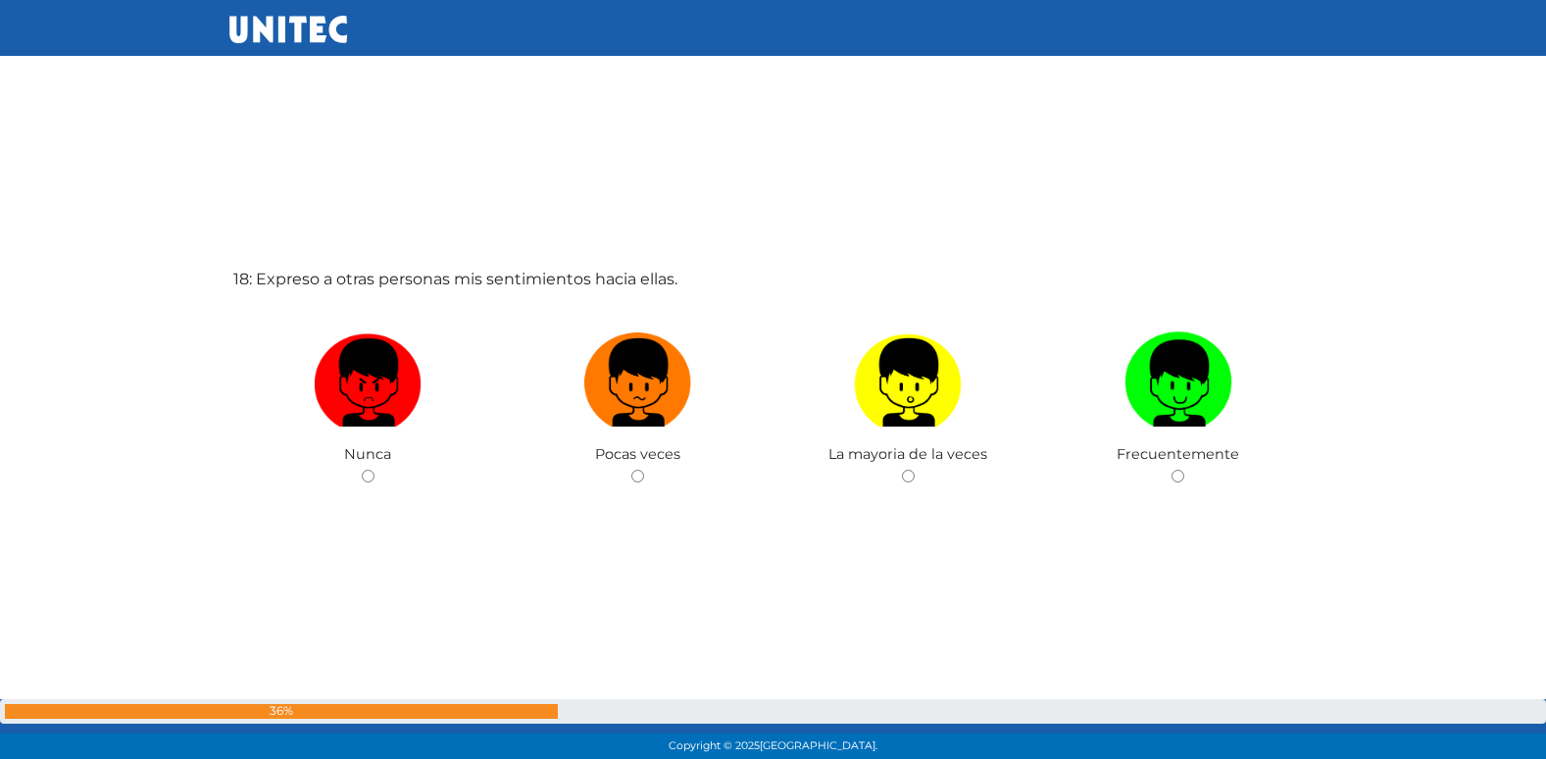
scroll to position [12994, 0]
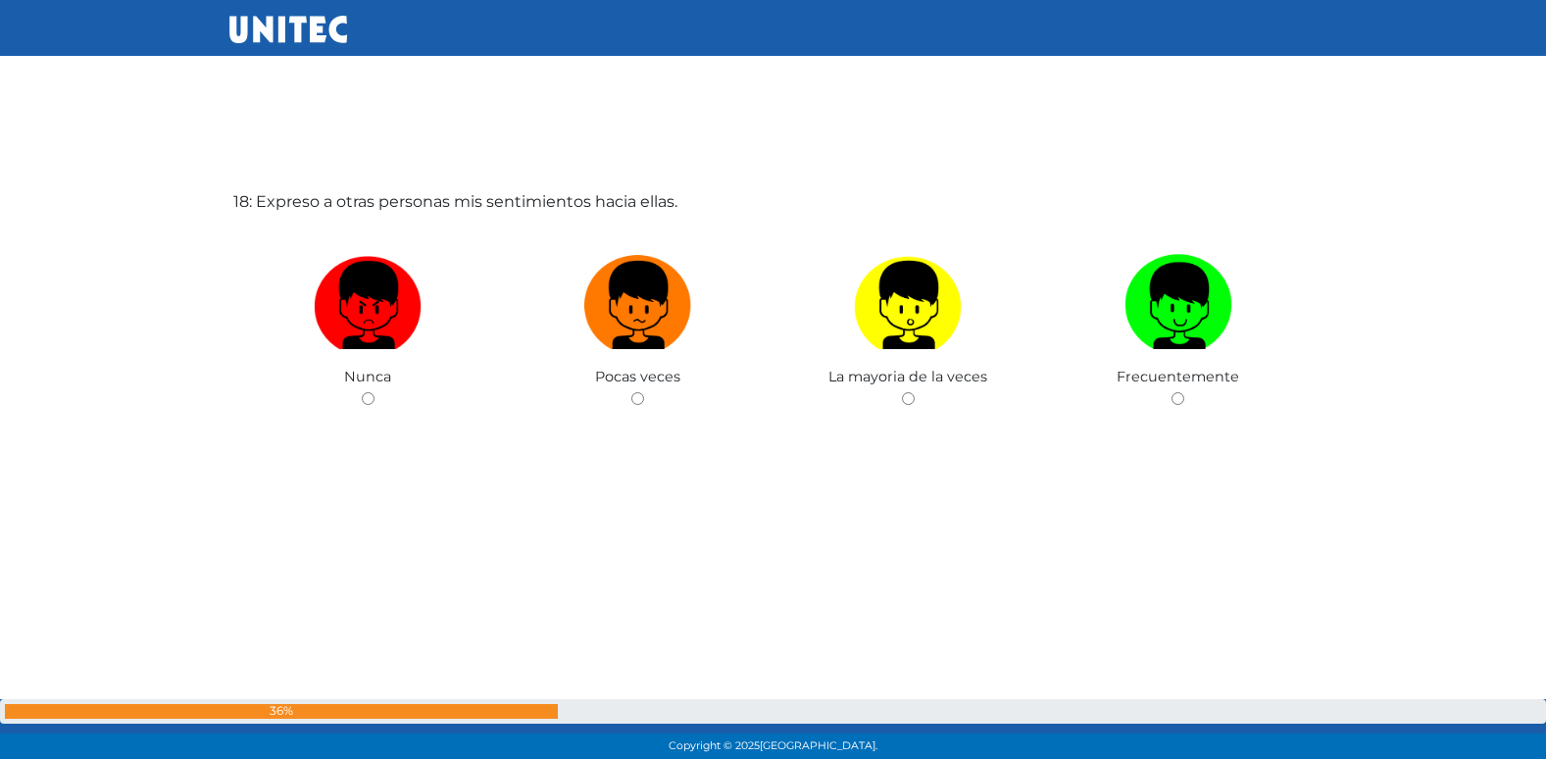
click at [631, 392] on input "radio" at bounding box center [637, 398] width 13 height 13
radio input "true"
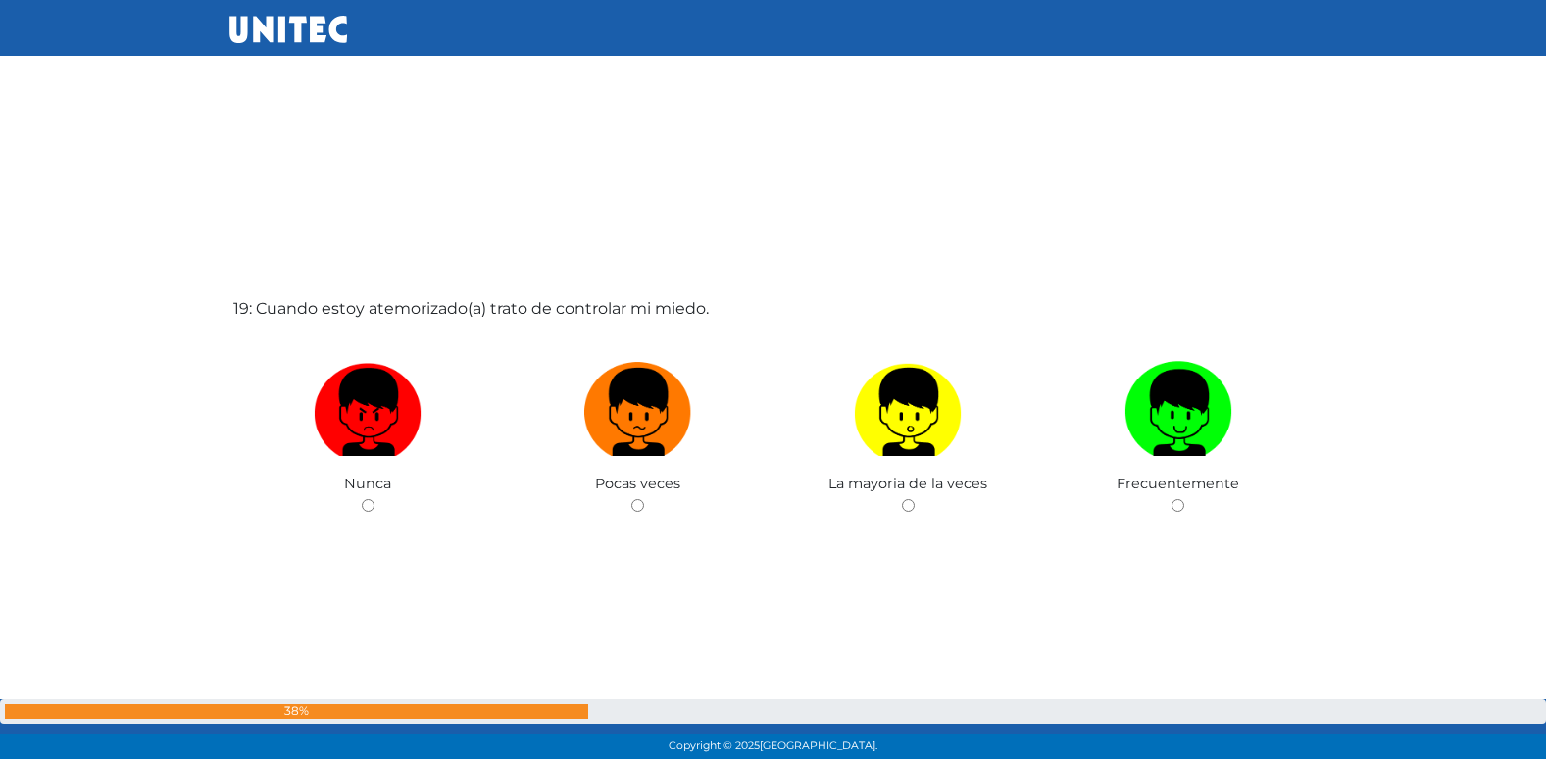
scroll to position [13680, 0]
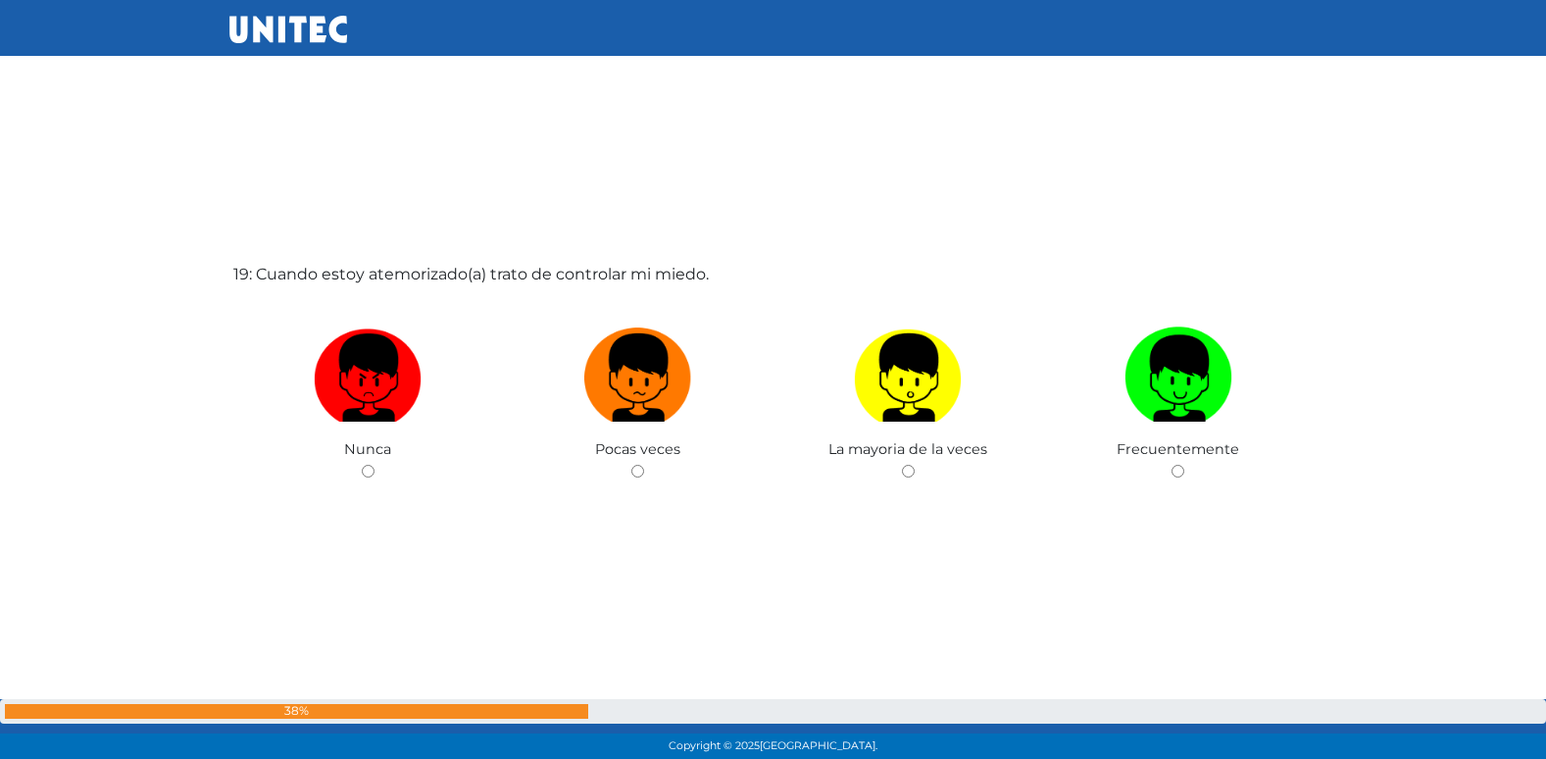
click at [631, 465] on input "radio" at bounding box center [637, 471] width 13 height 13
radio input "true"
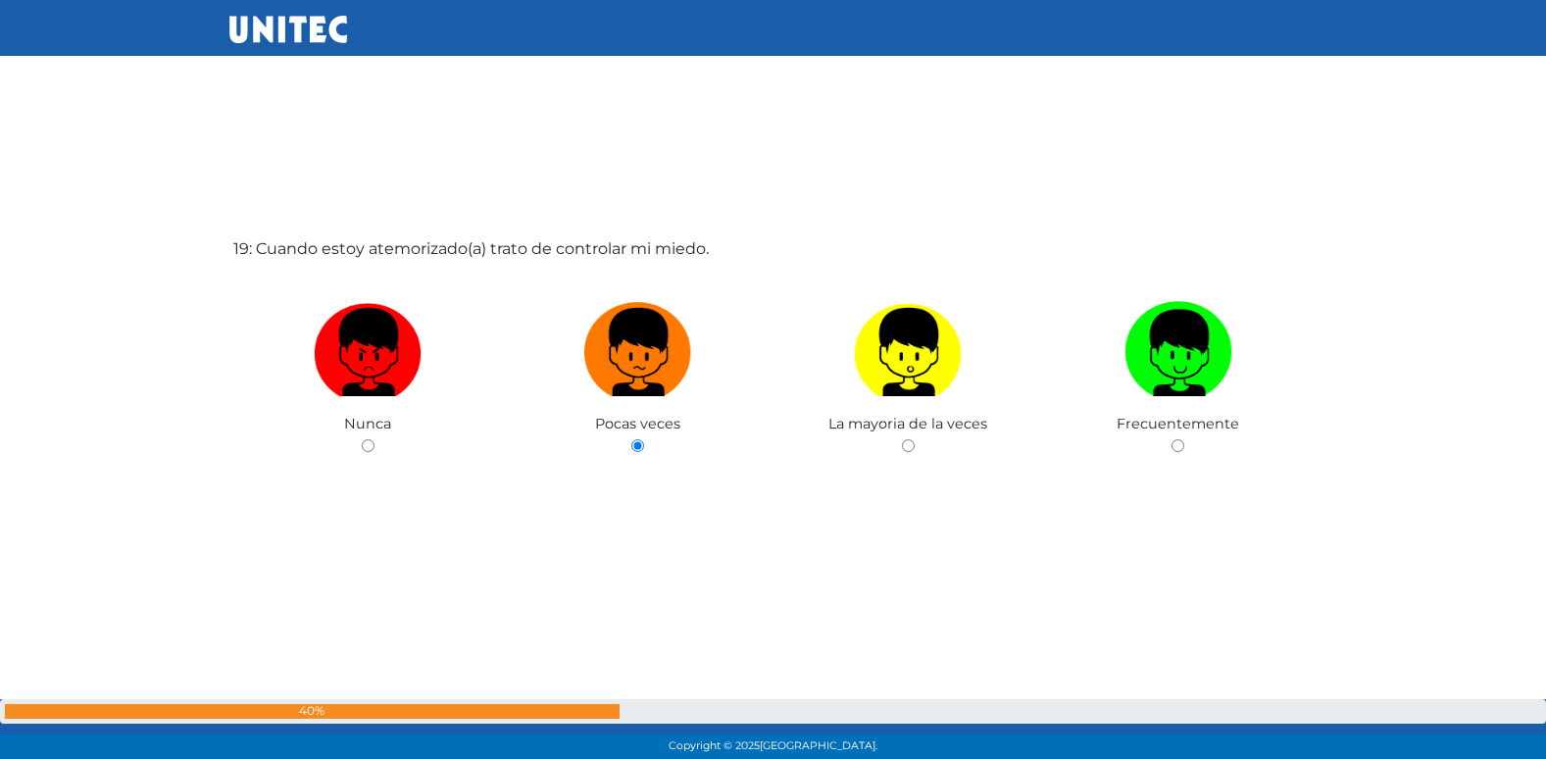
click at [902, 439] on input "radio" at bounding box center [908, 445] width 13 height 13
radio input "true"
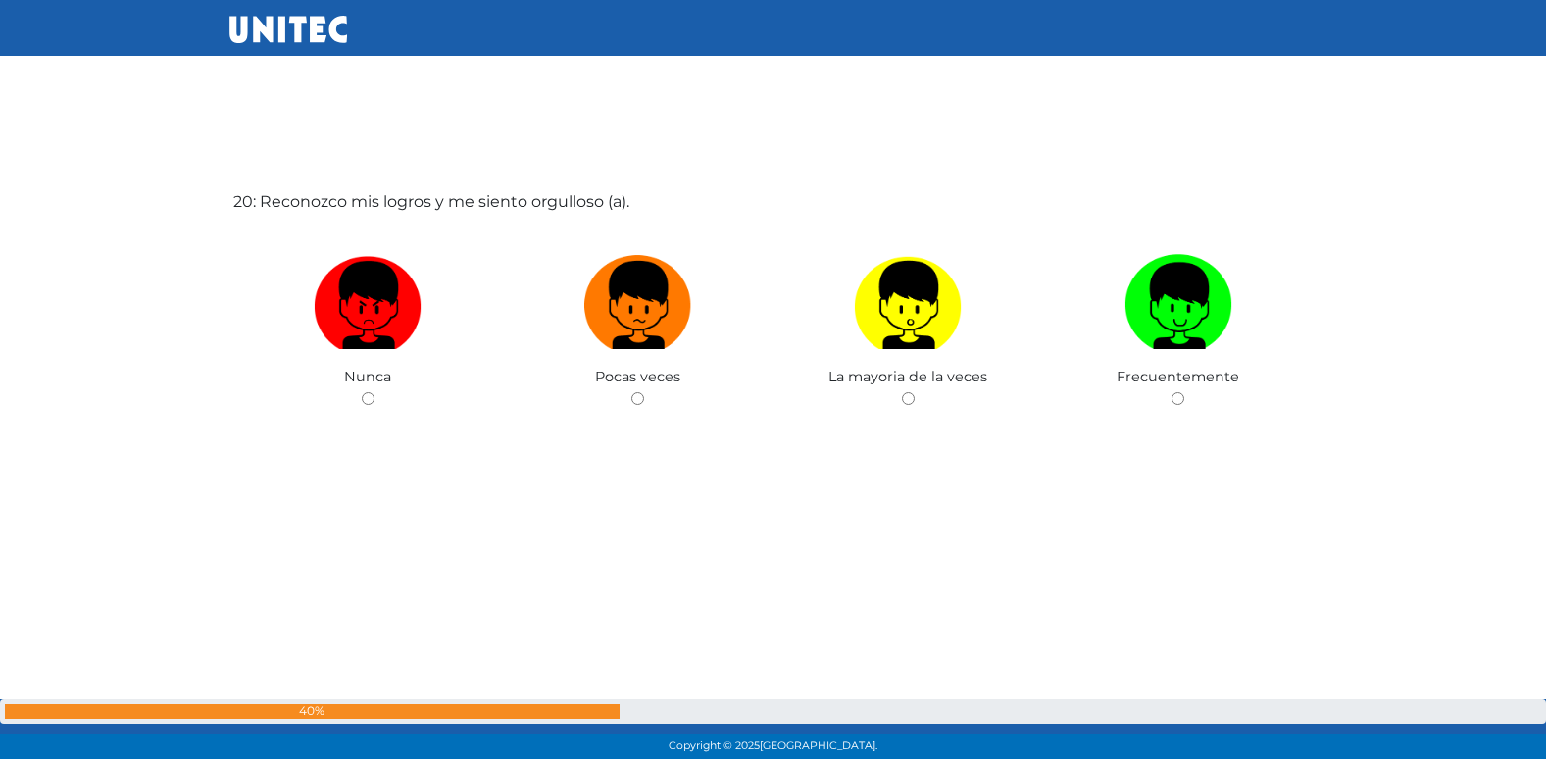
click at [631, 392] on input "radio" at bounding box center [637, 398] width 13 height 13
radio input "true"
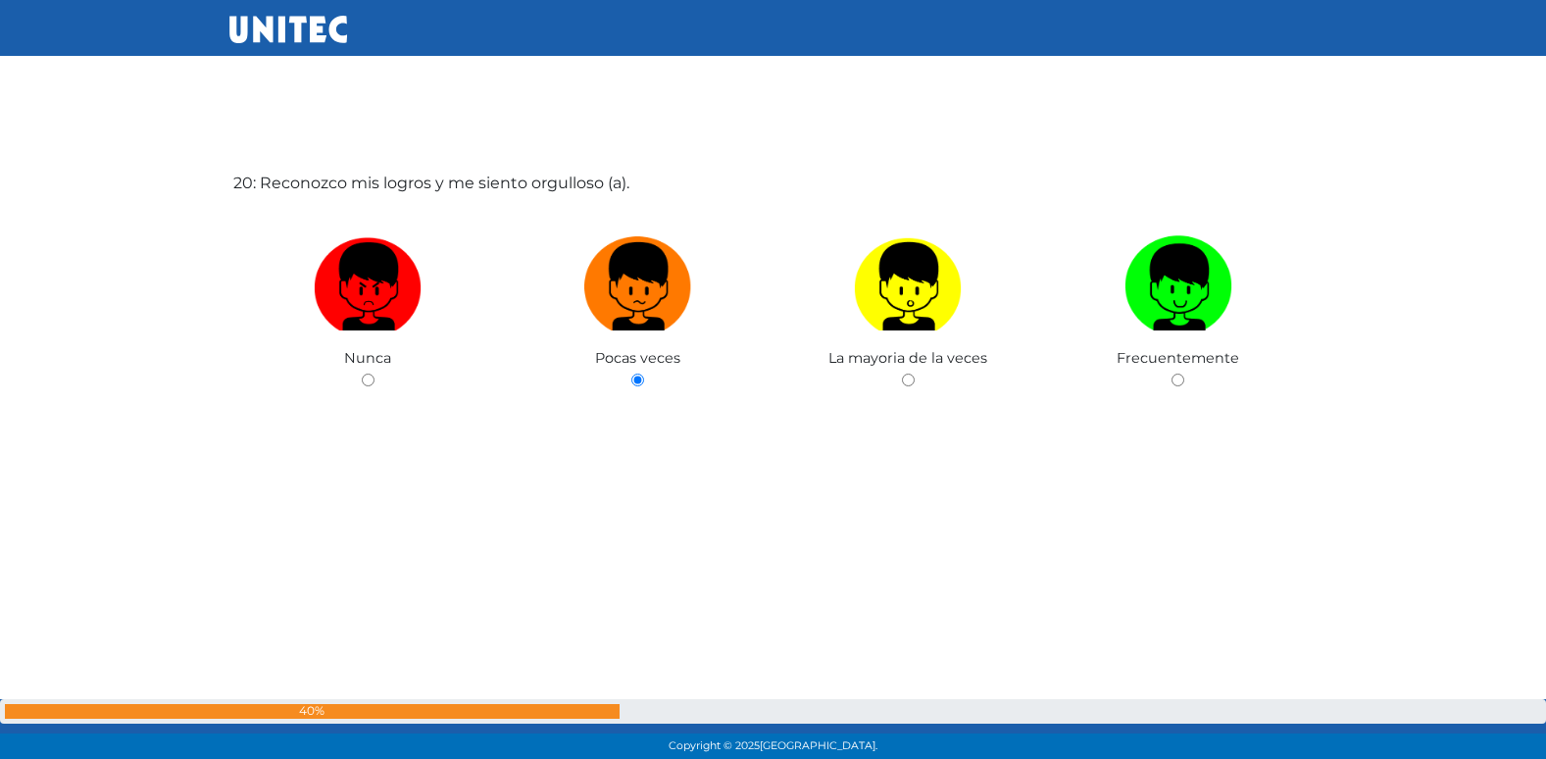
click at [902, 373] on input "radio" at bounding box center [908, 379] width 13 height 13
radio input "true"
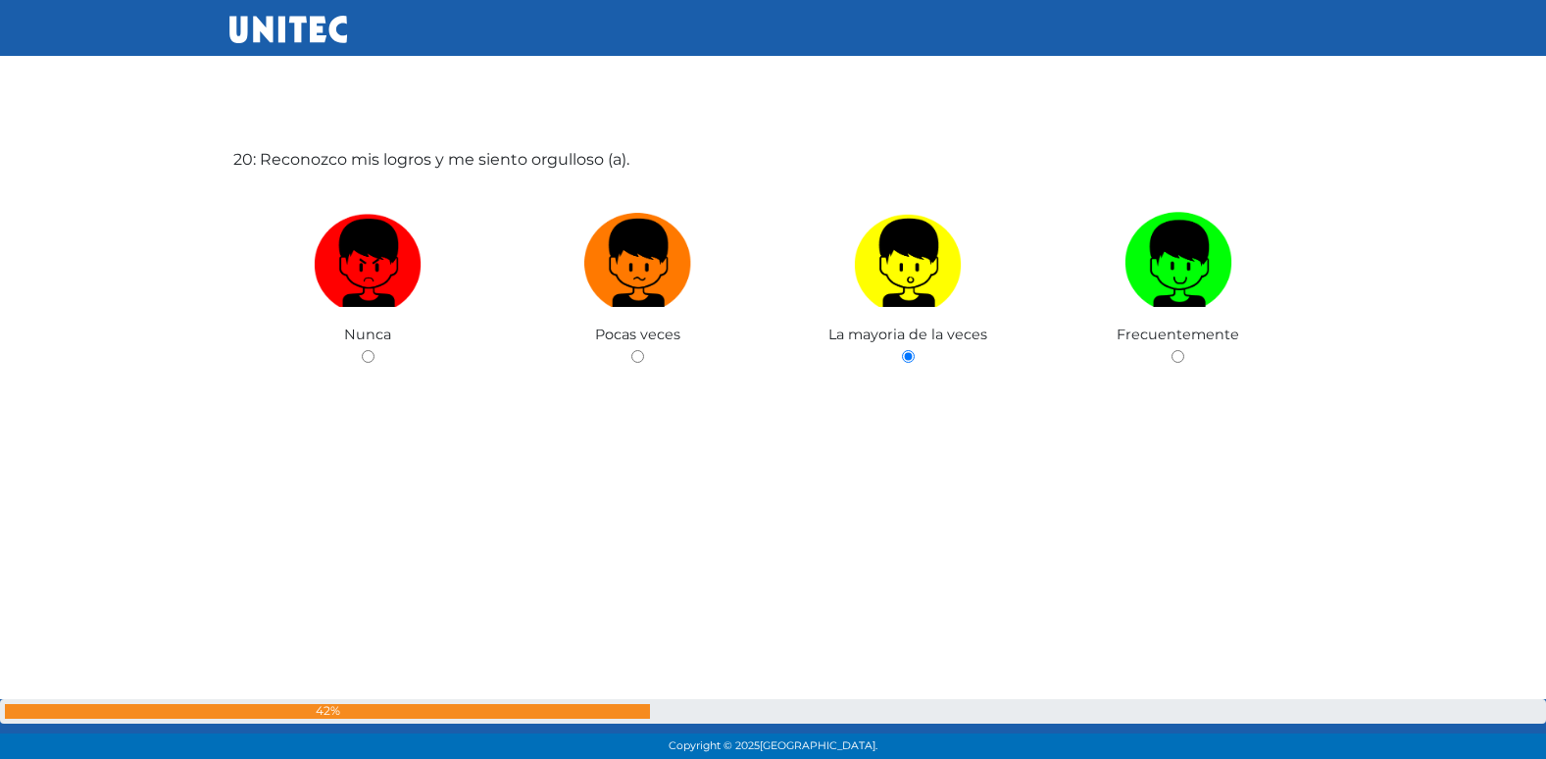
click at [1171, 350] on input "radio" at bounding box center [1177, 356] width 13 height 13
radio input "true"
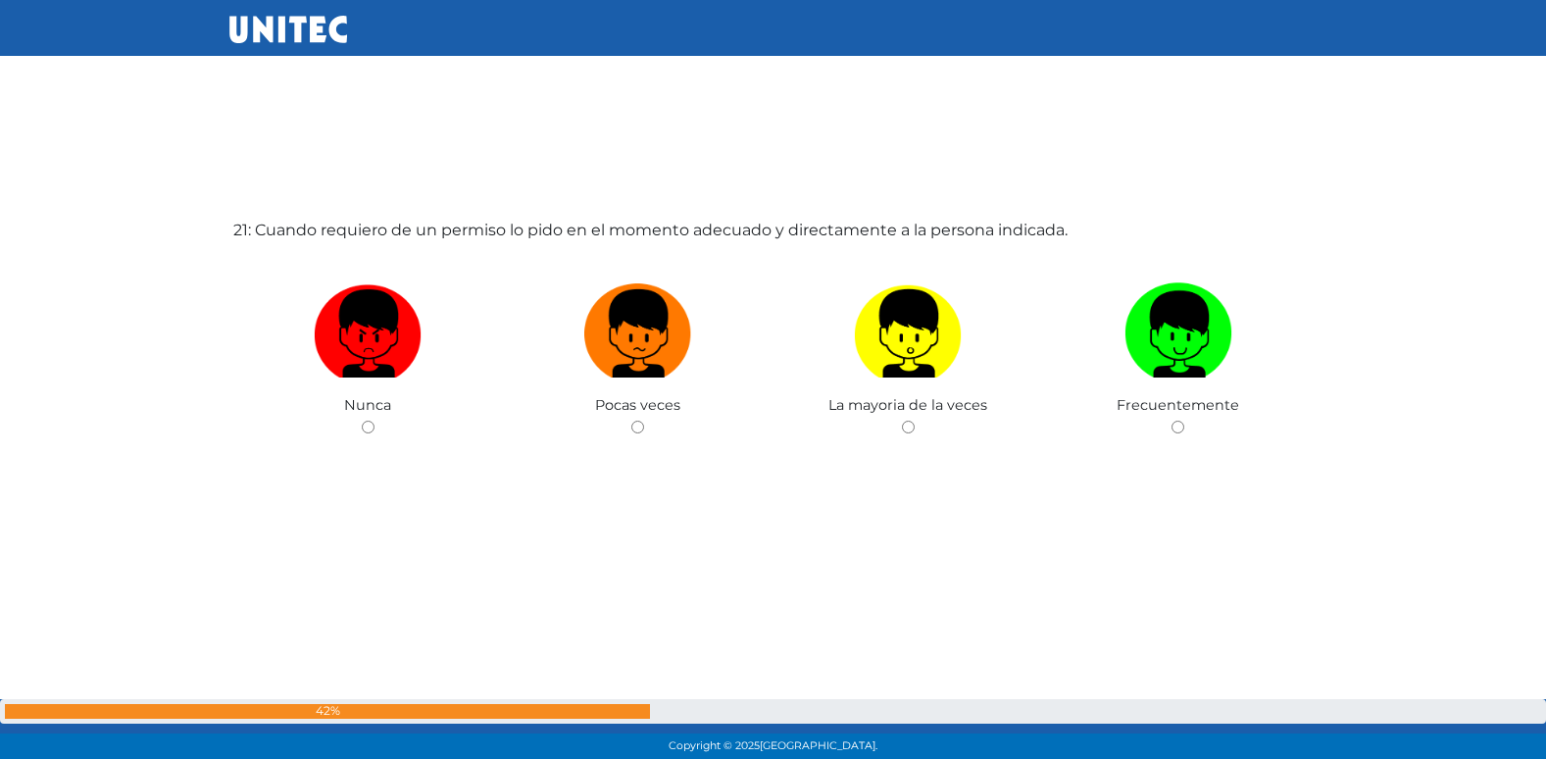
scroll to position [15270, 0]
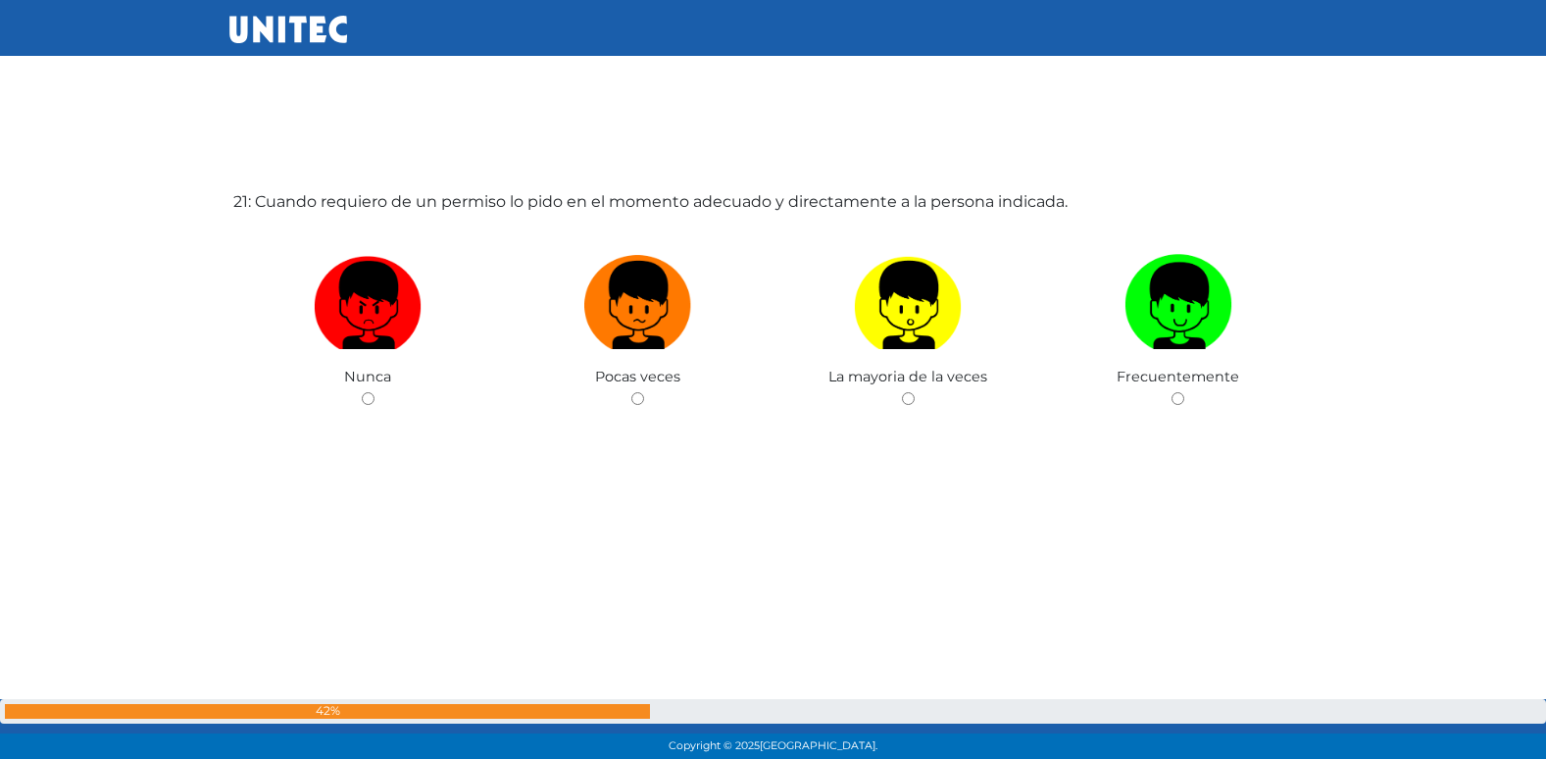
click at [631, 392] on input "radio" at bounding box center [637, 398] width 13 height 13
radio input "true"
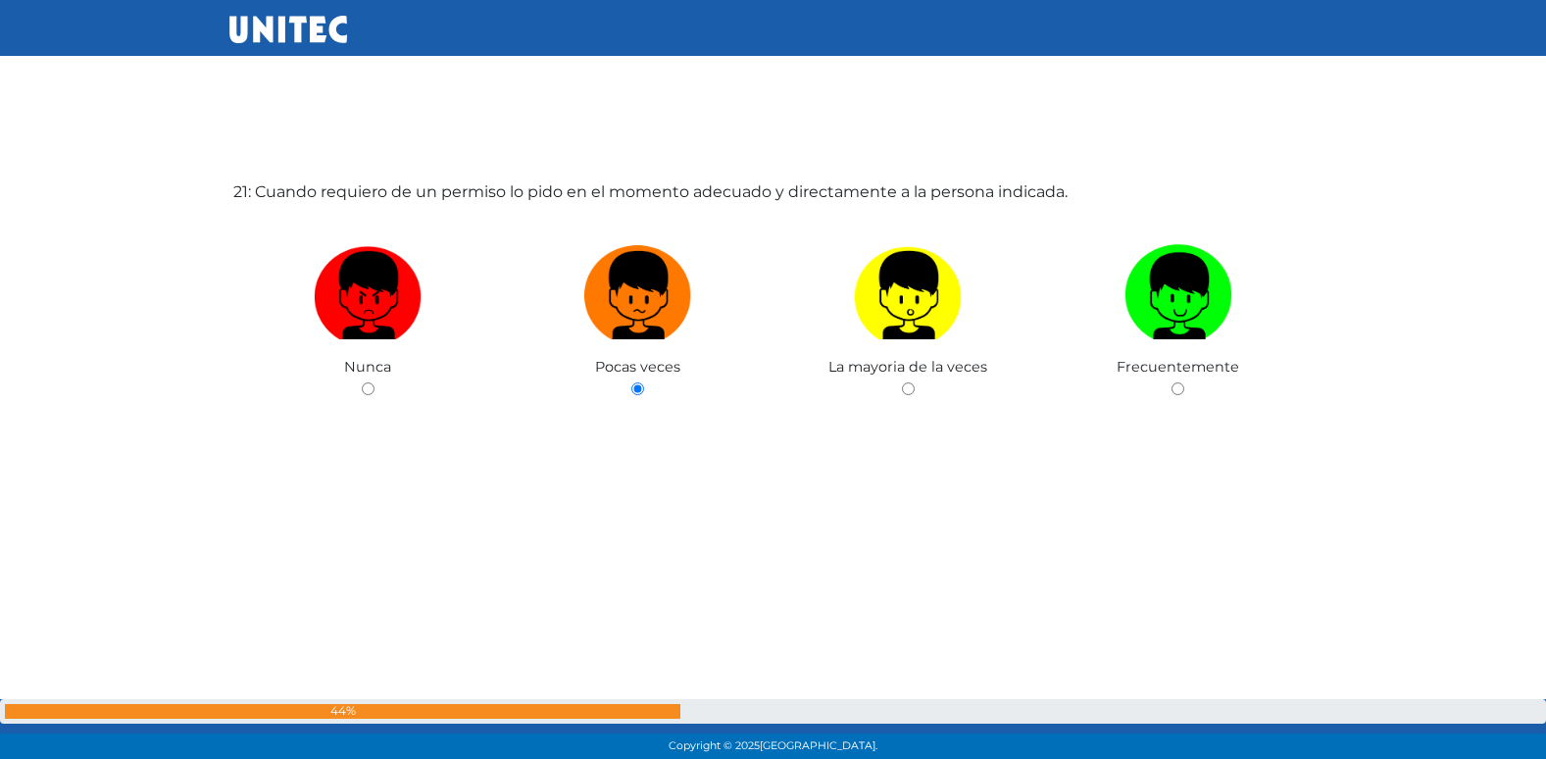
click at [902, 382] on input "radio" at bounding box center [908, 388] width 13 height 13
radio input "true"
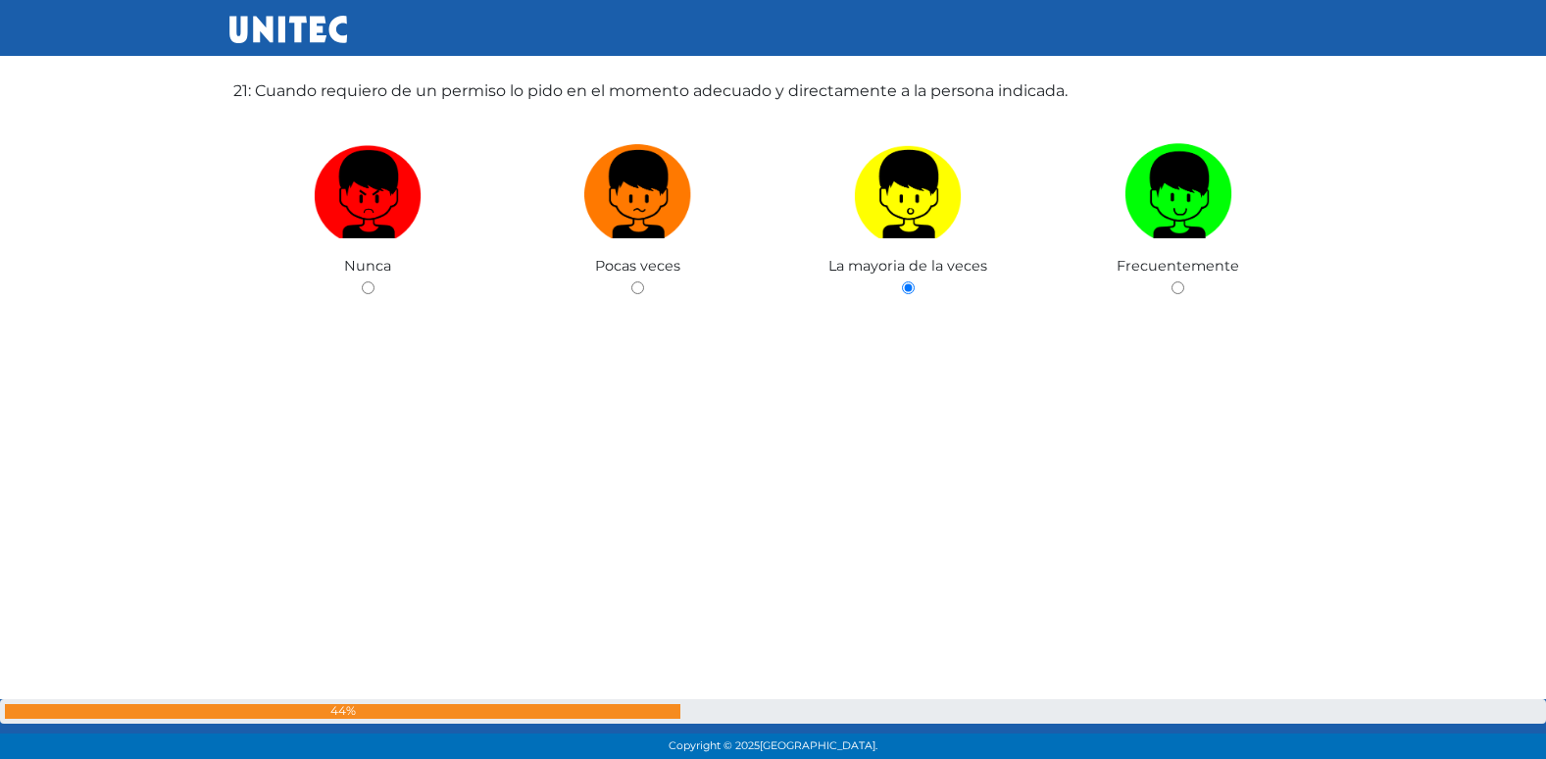
radio input "true"
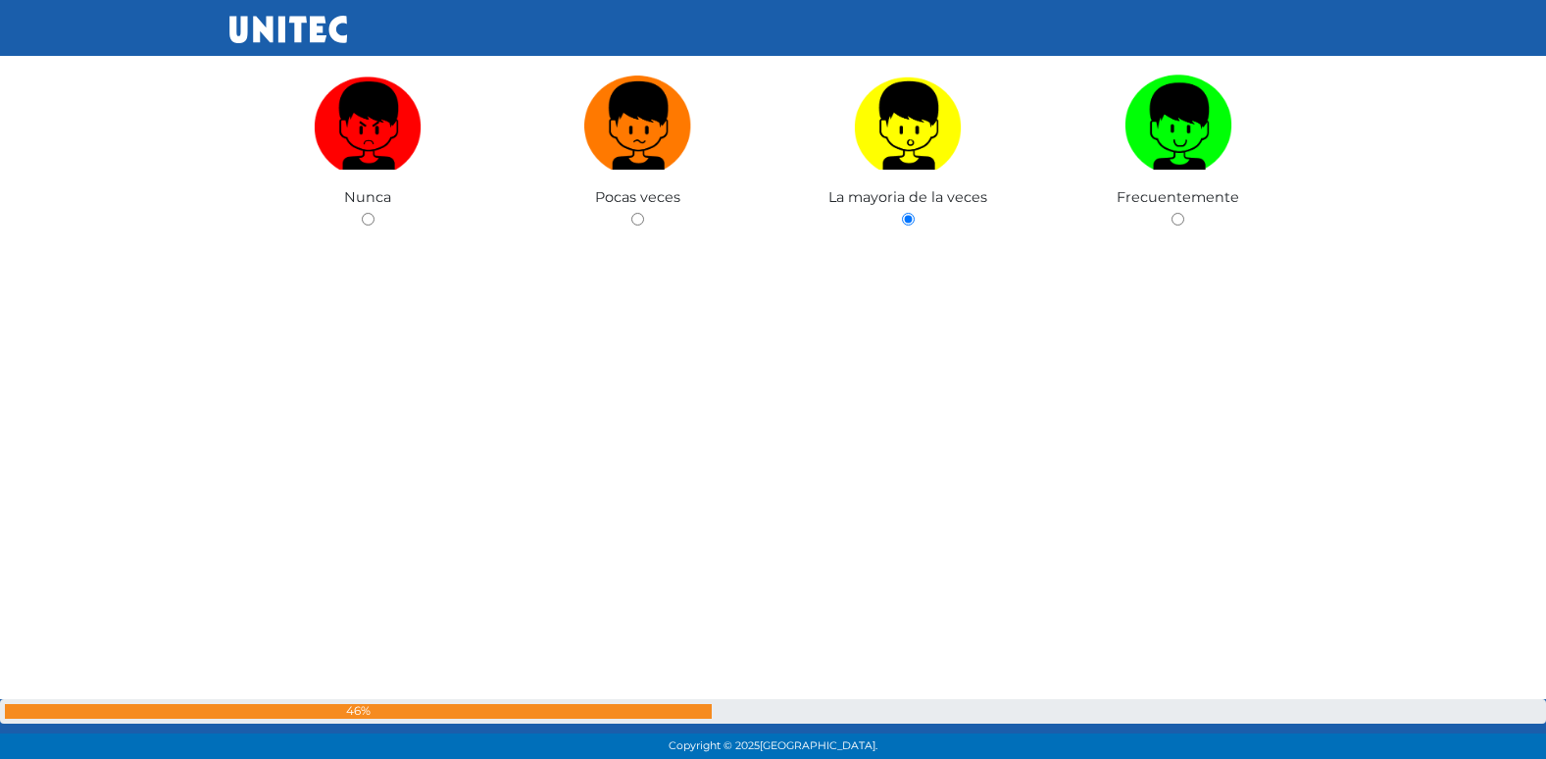
radio input "true"
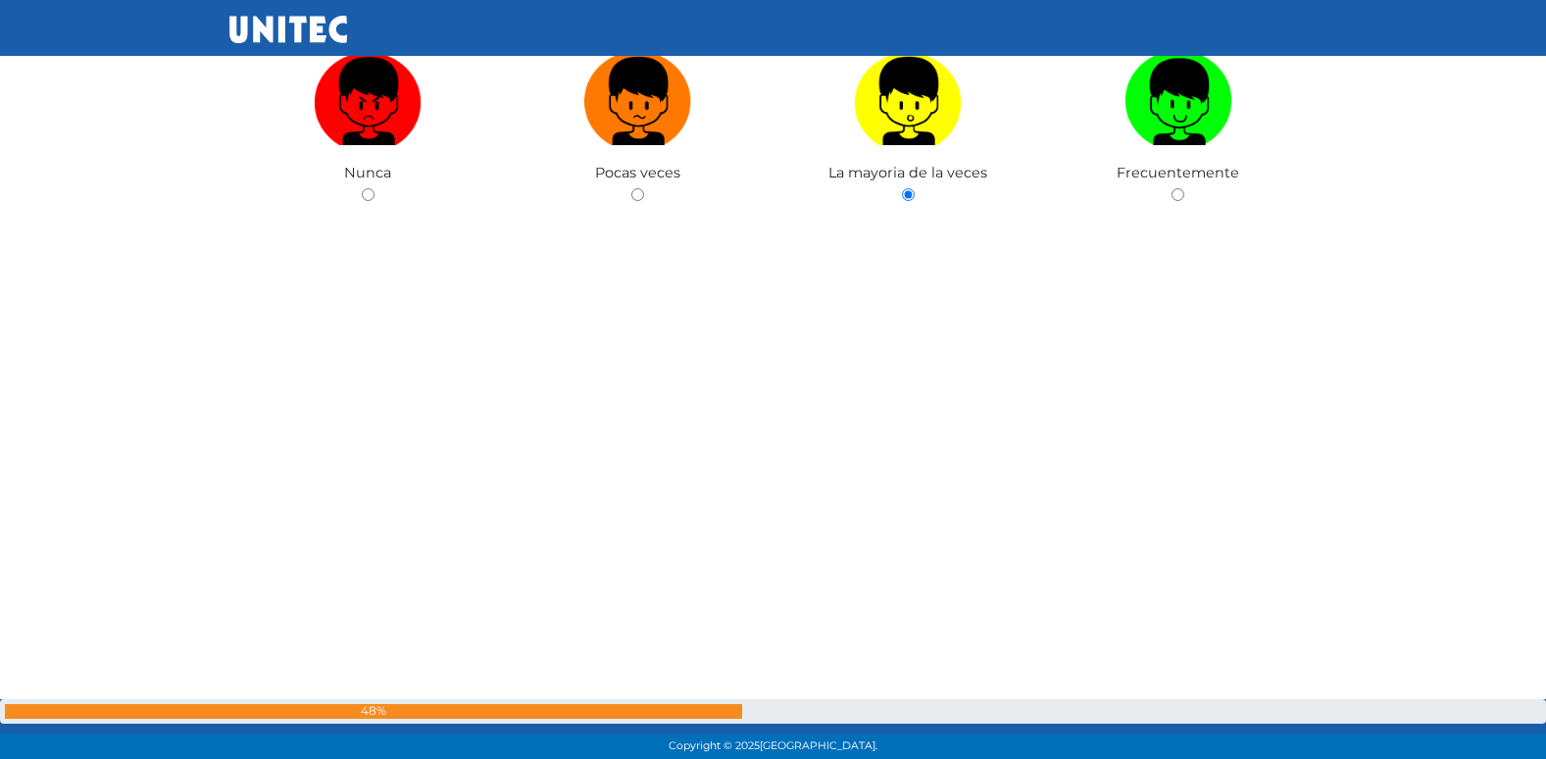
radio input "true"
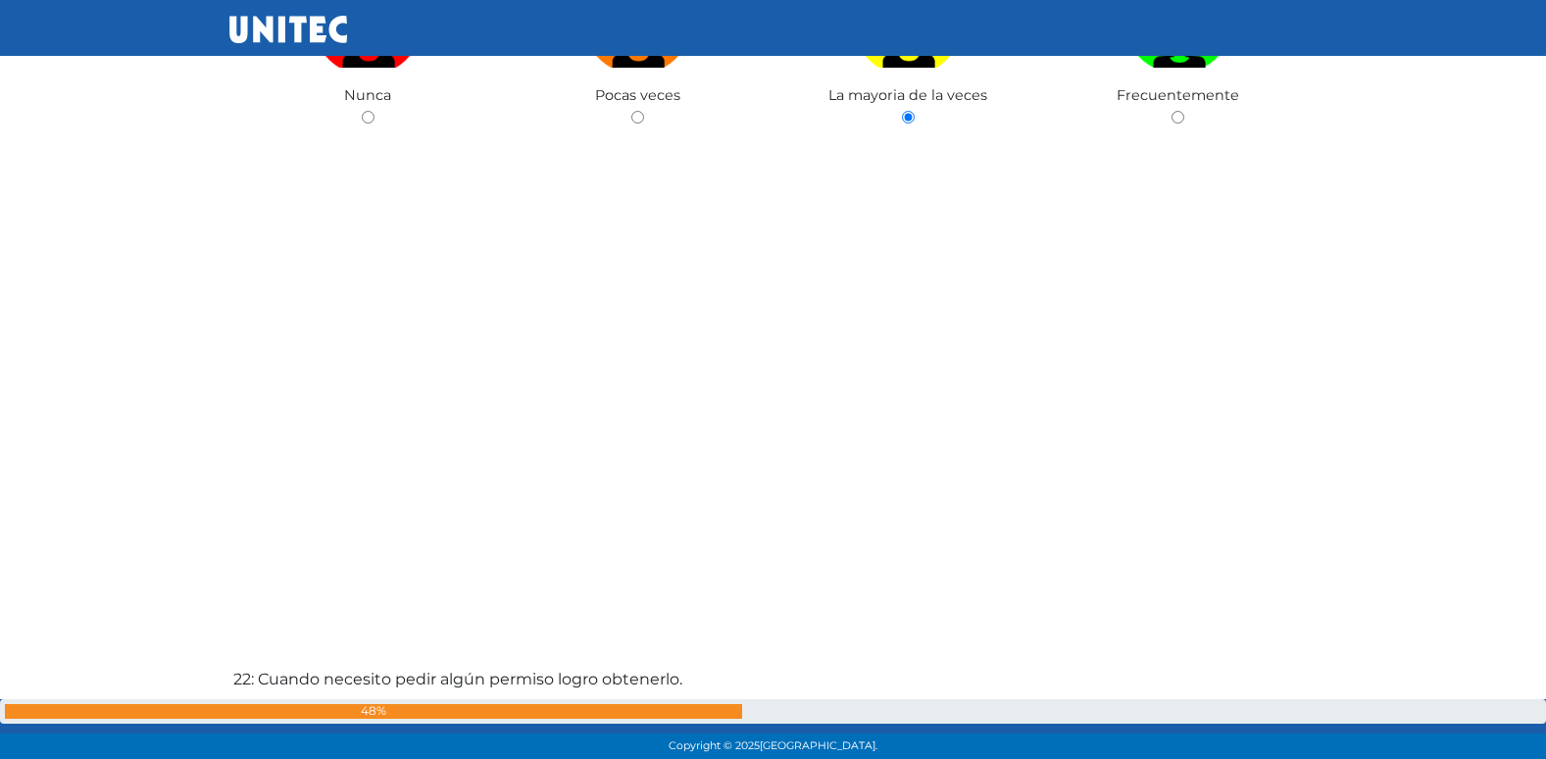
radio input "true"
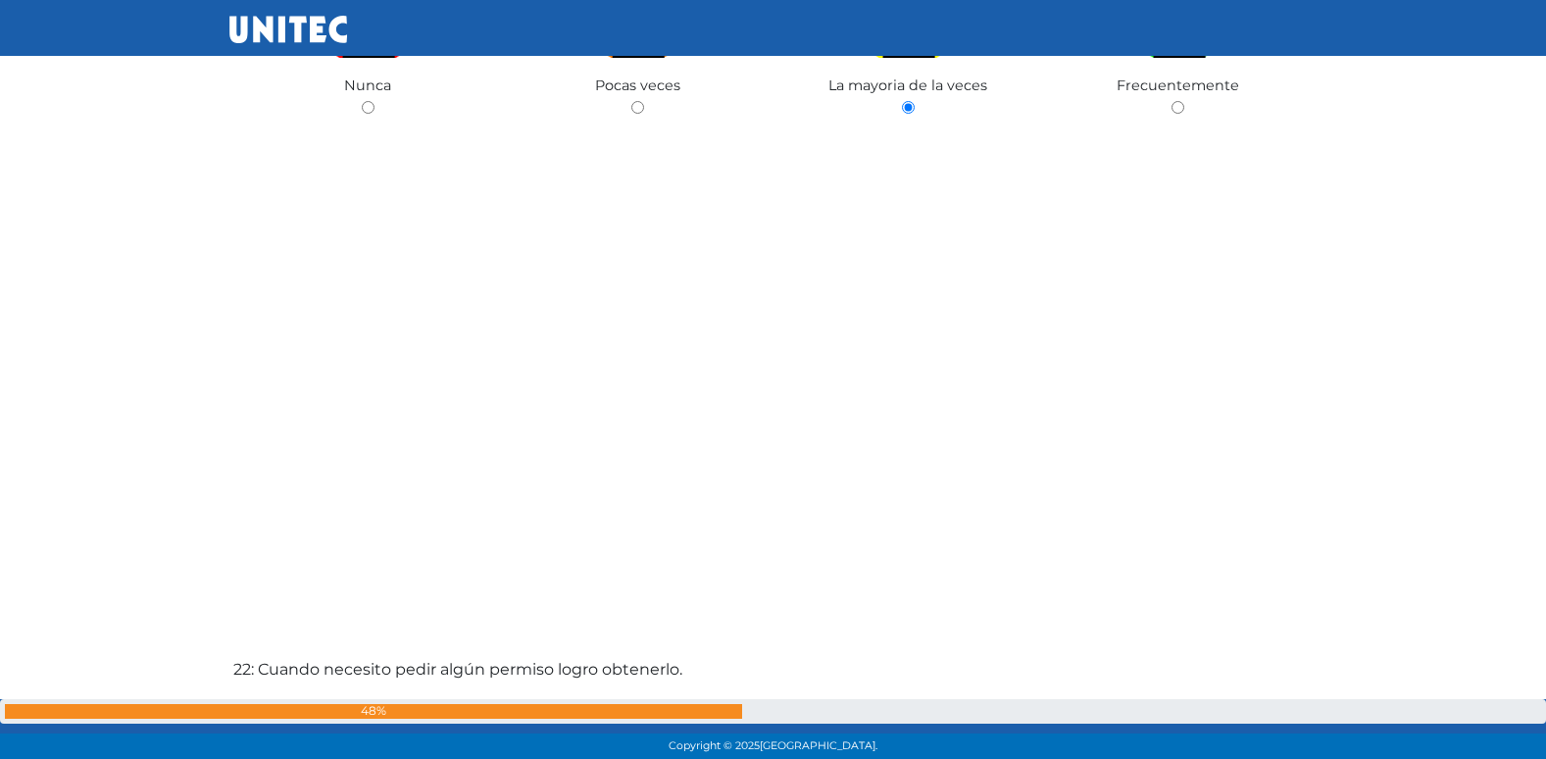
radio input "true"
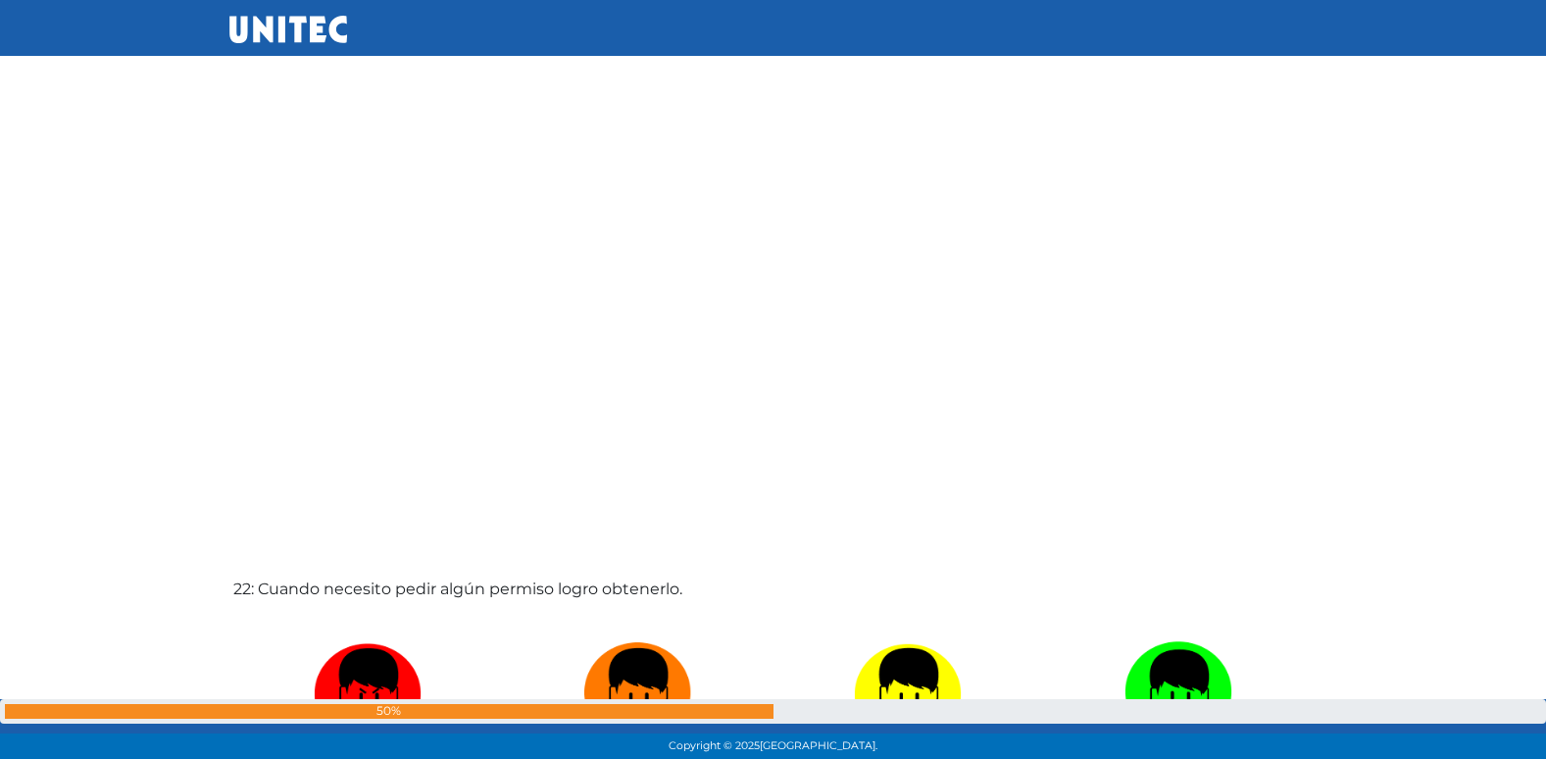
radio input "true"
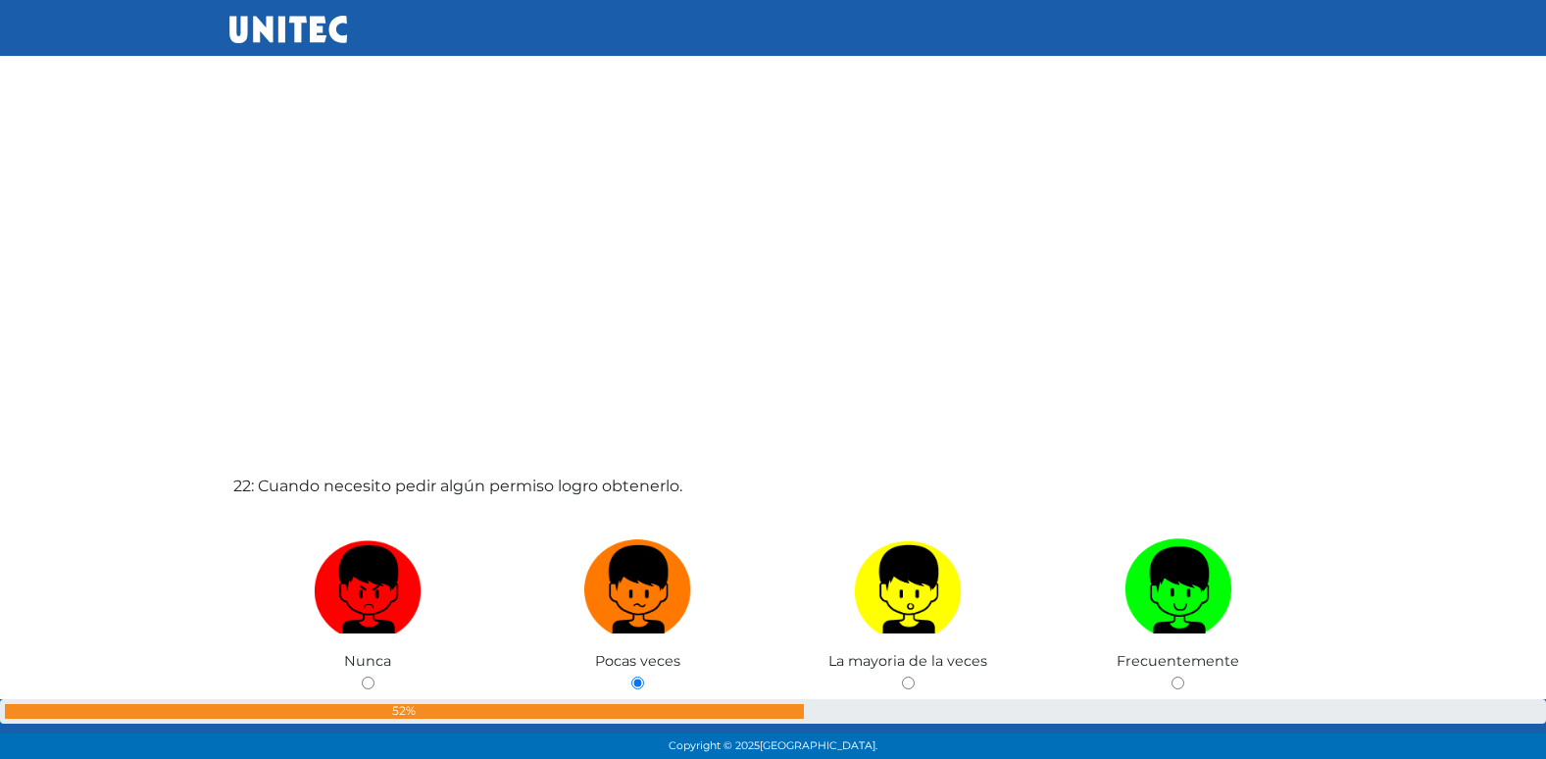
radio input "true"
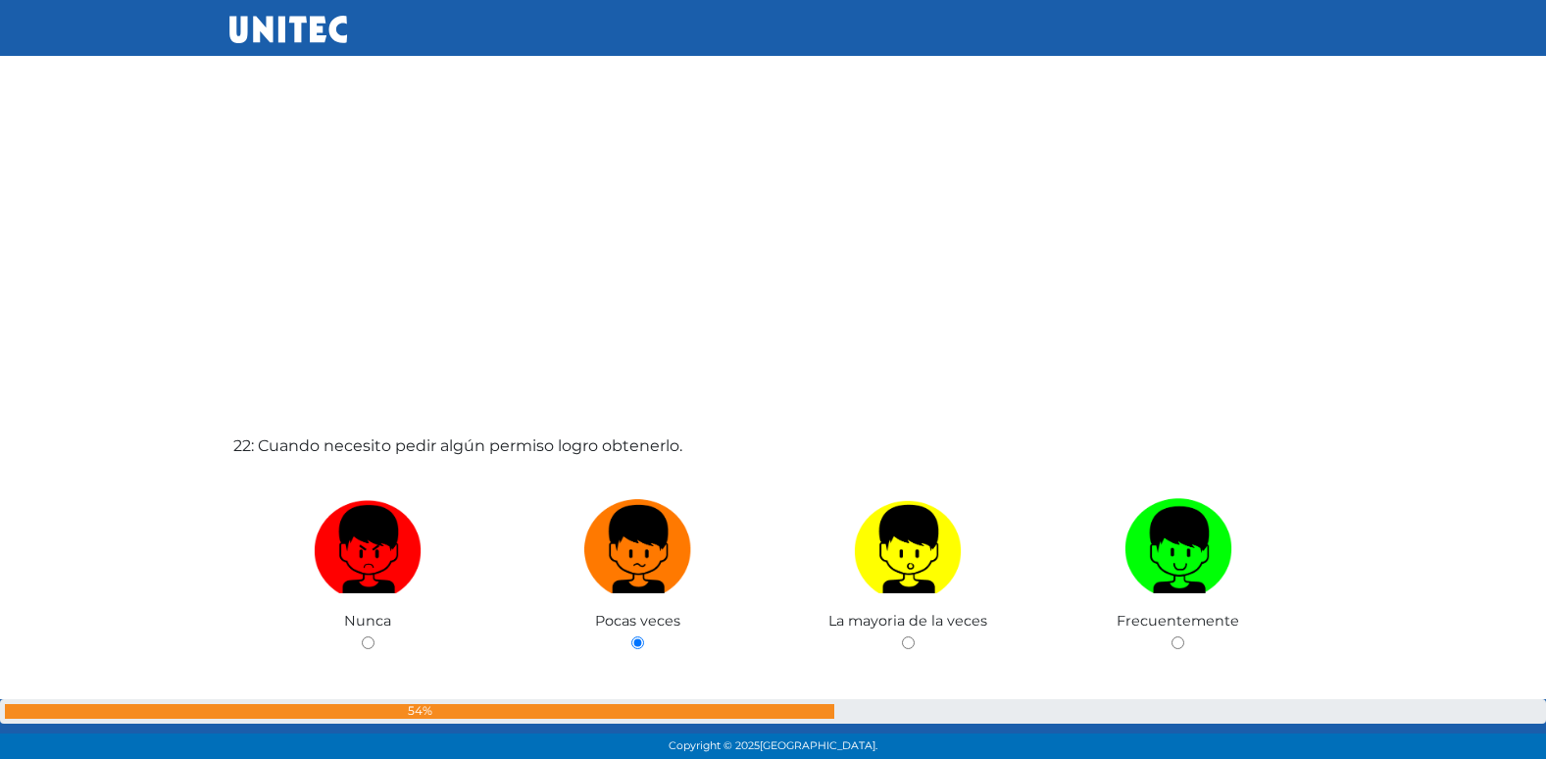
radio input "true"
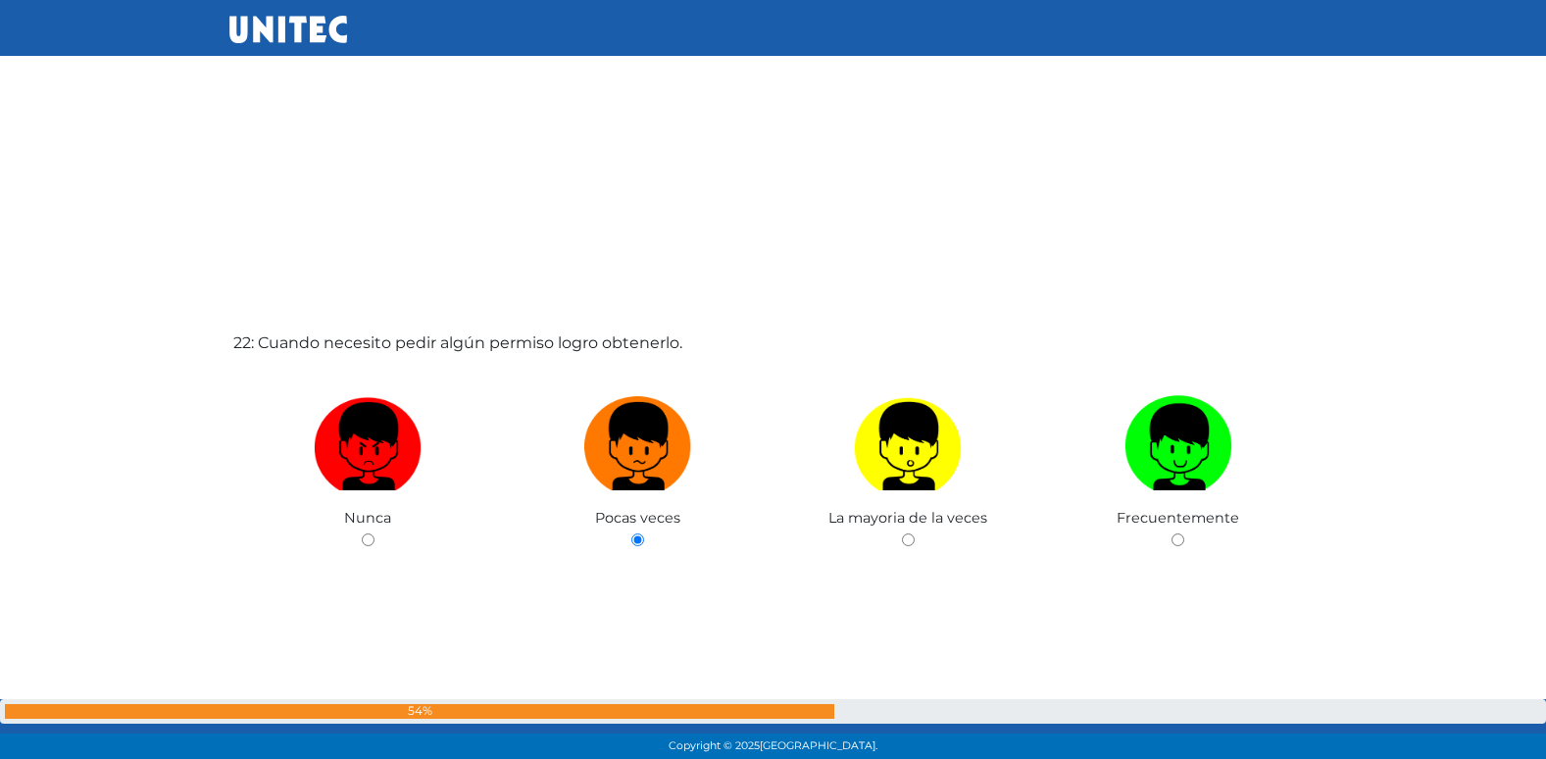
radio input "true"
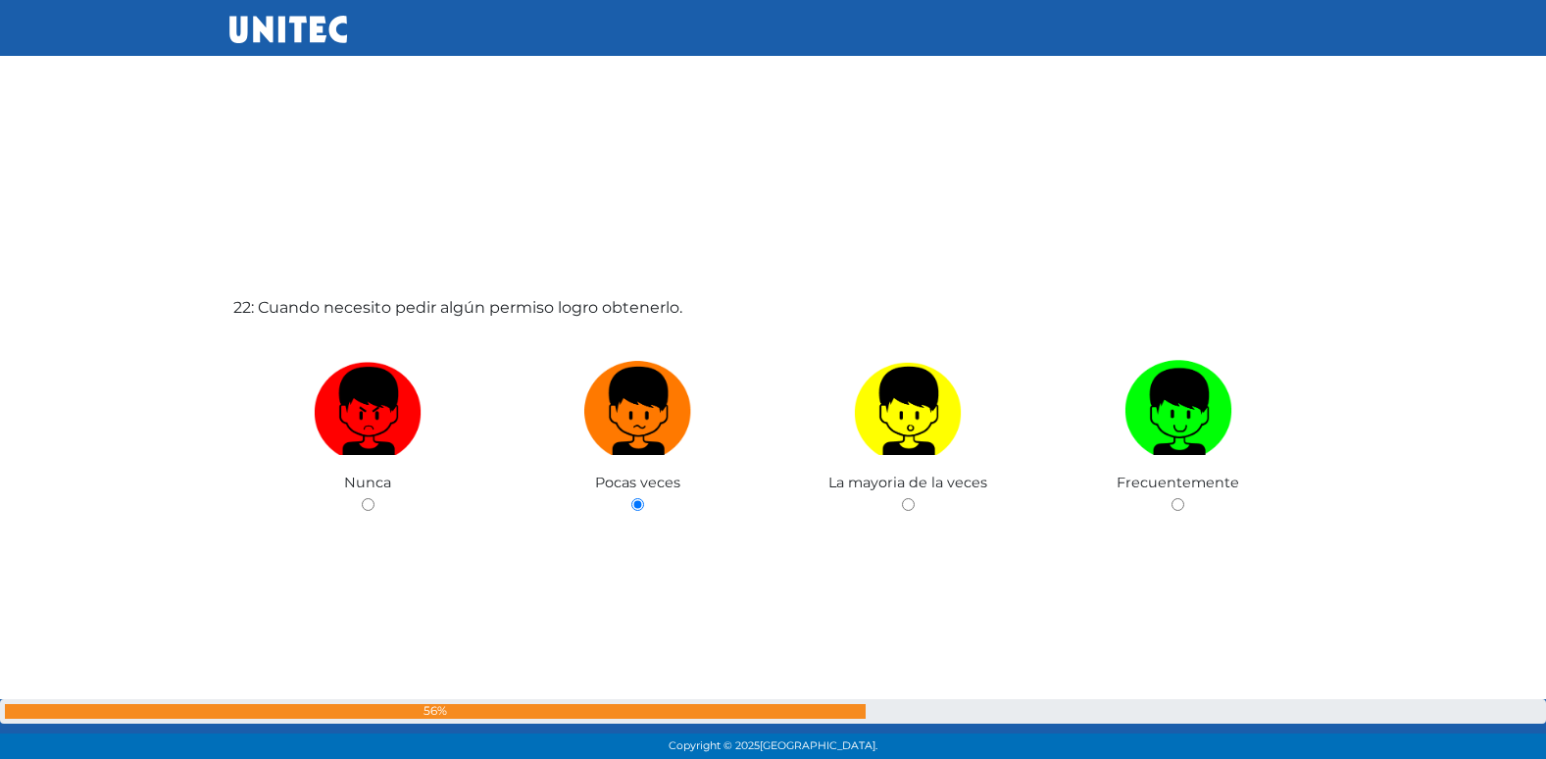
radio input "true"
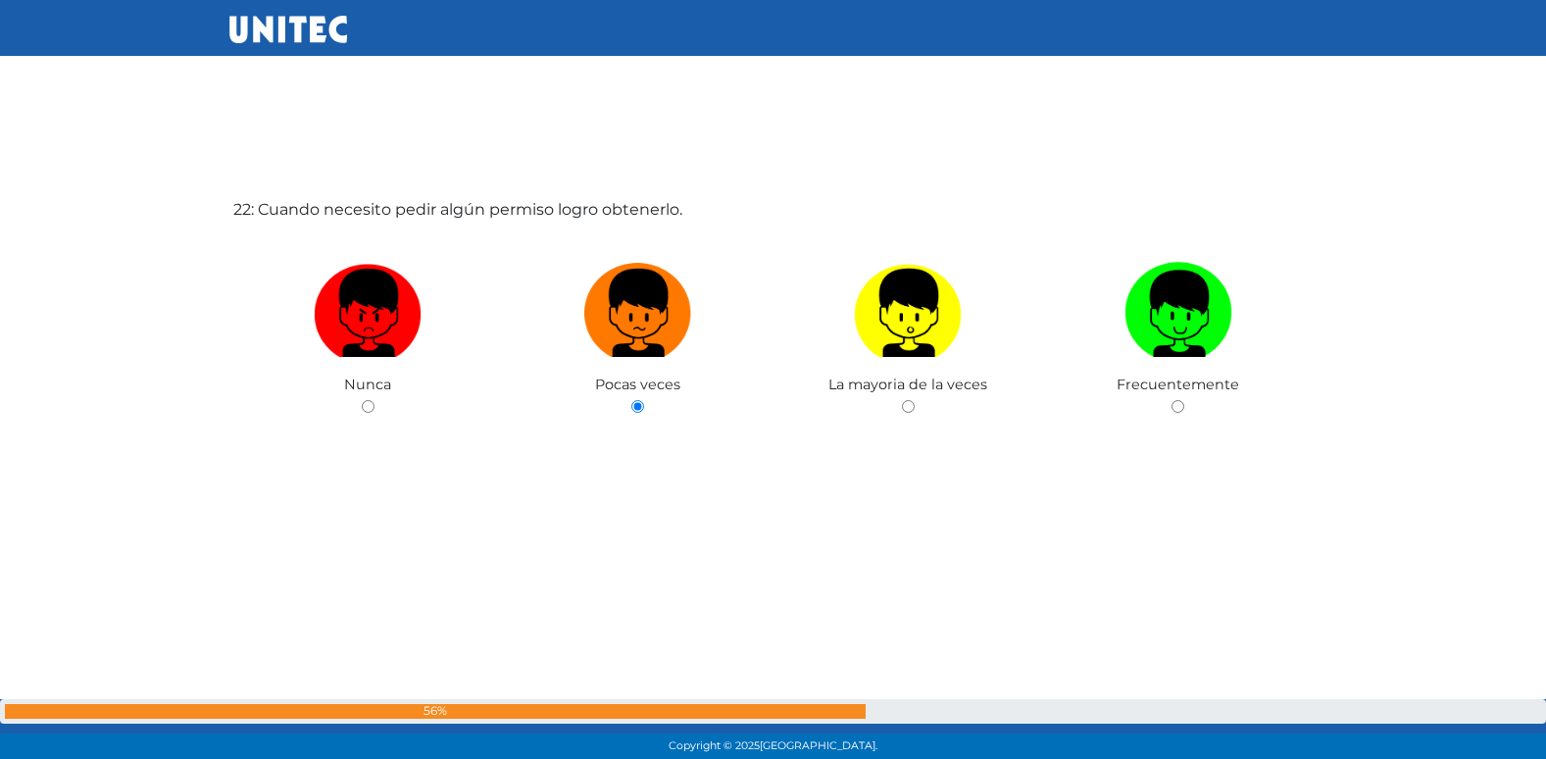
radio input "true"
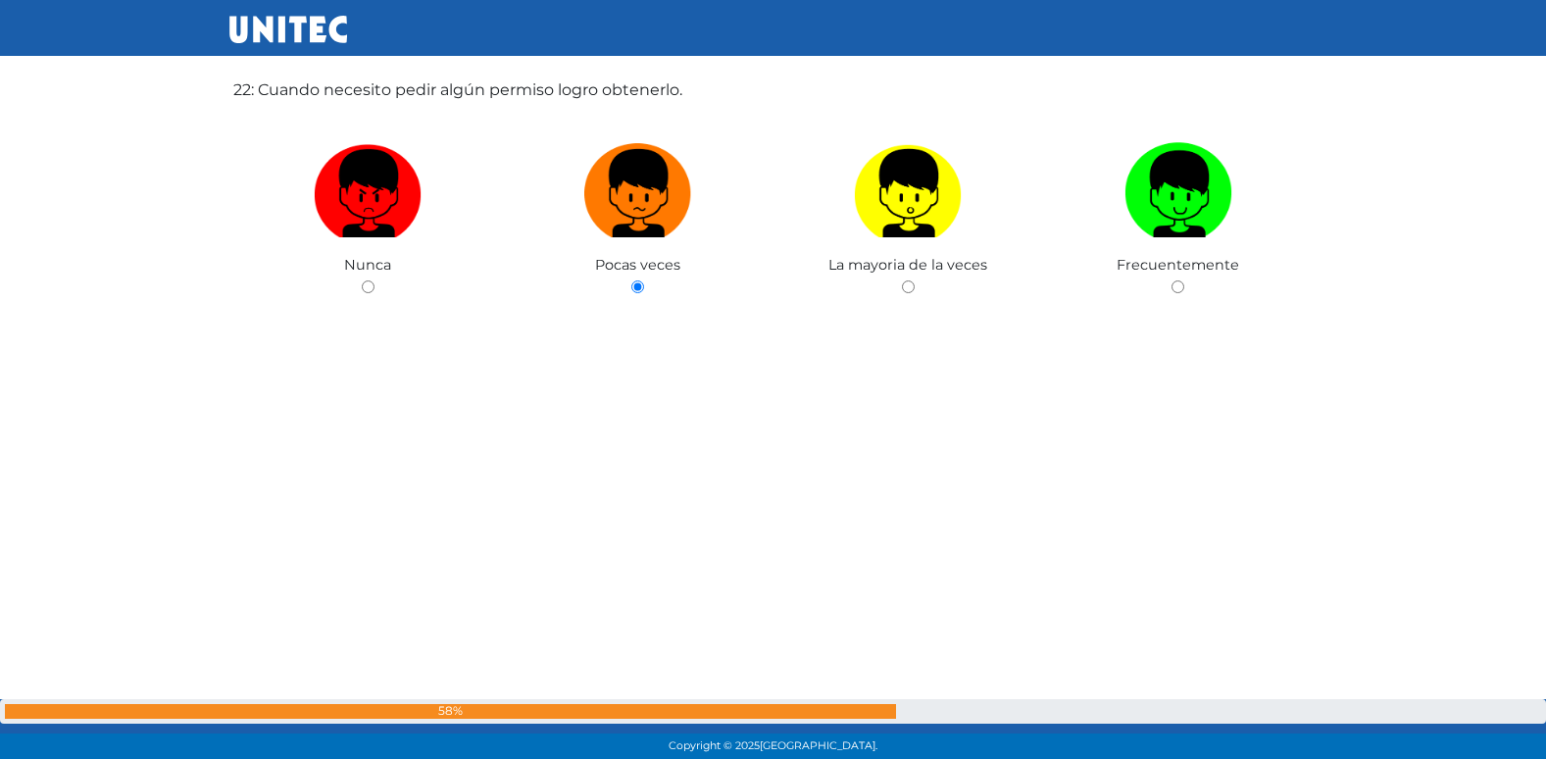
radio input "true"
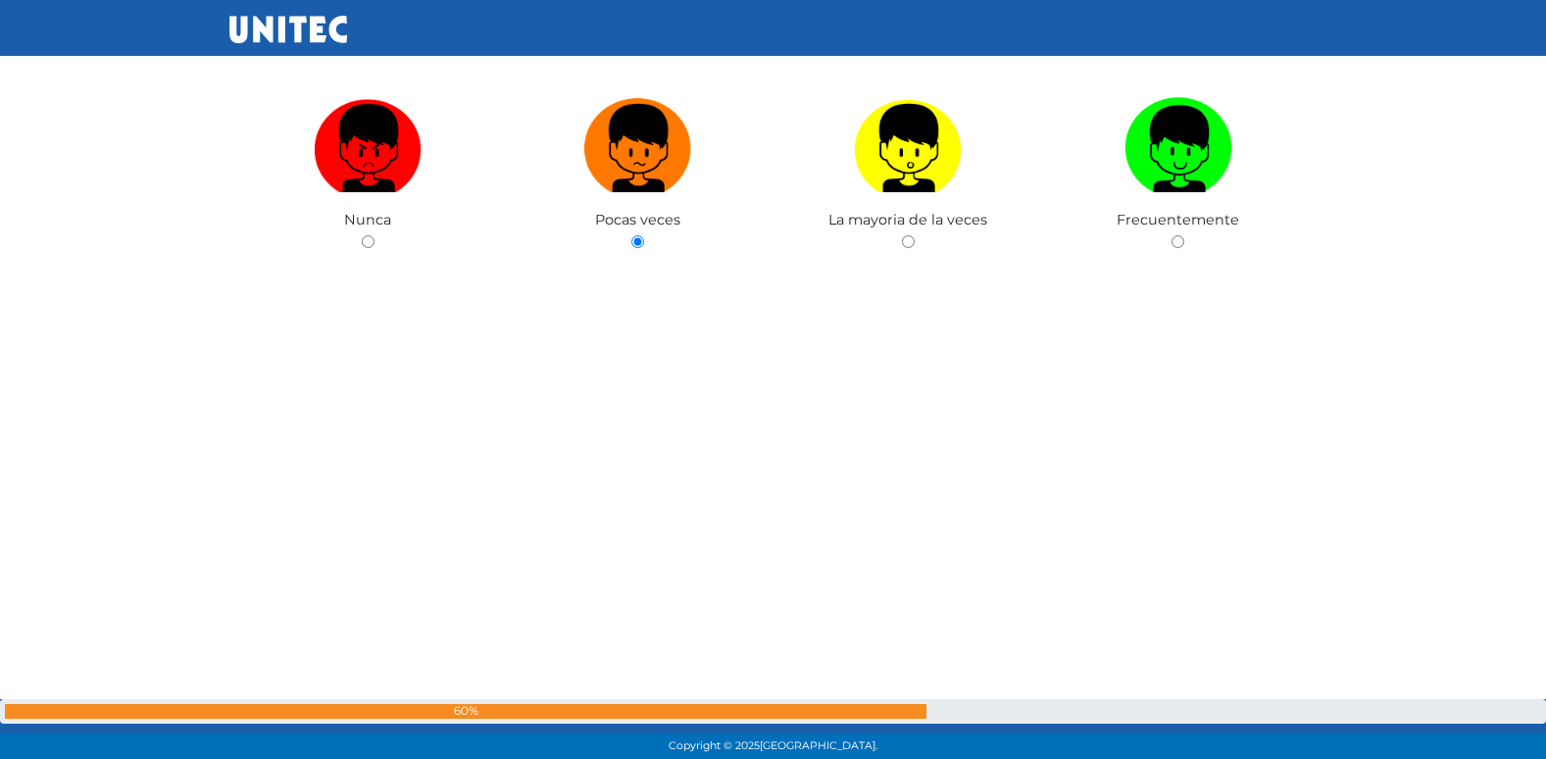
radio input "true"
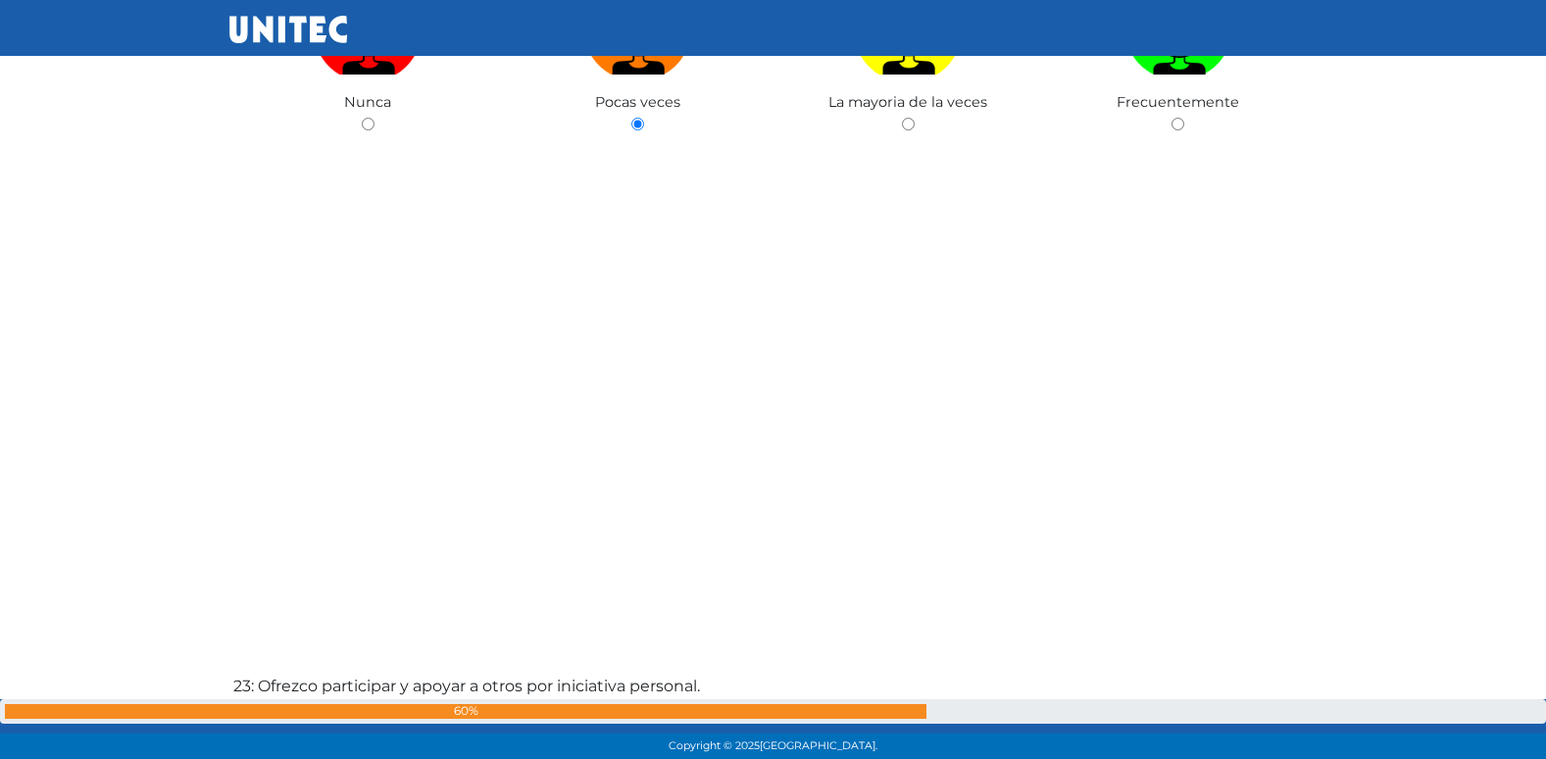
radio input "true"
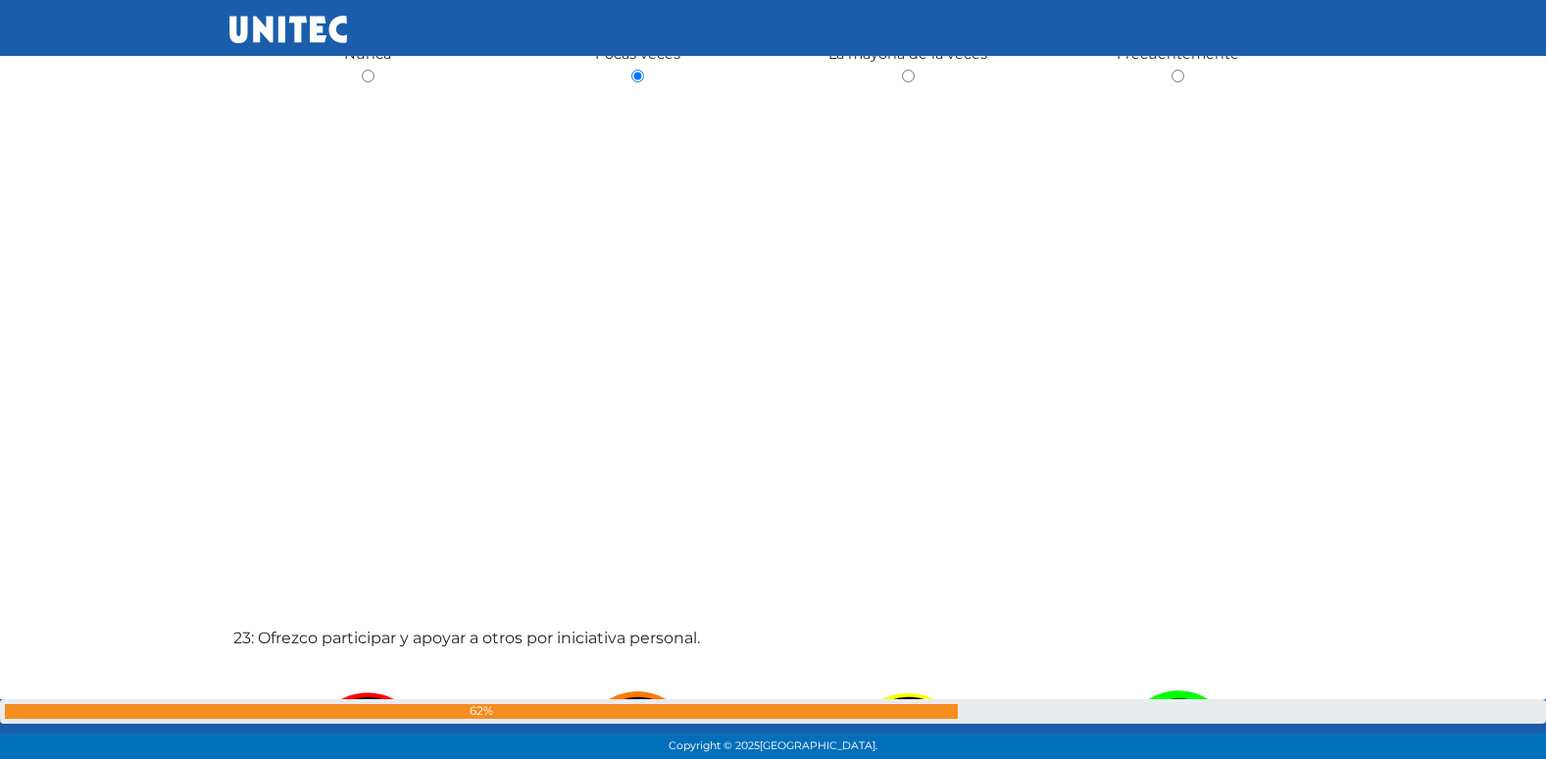
radio input "true"
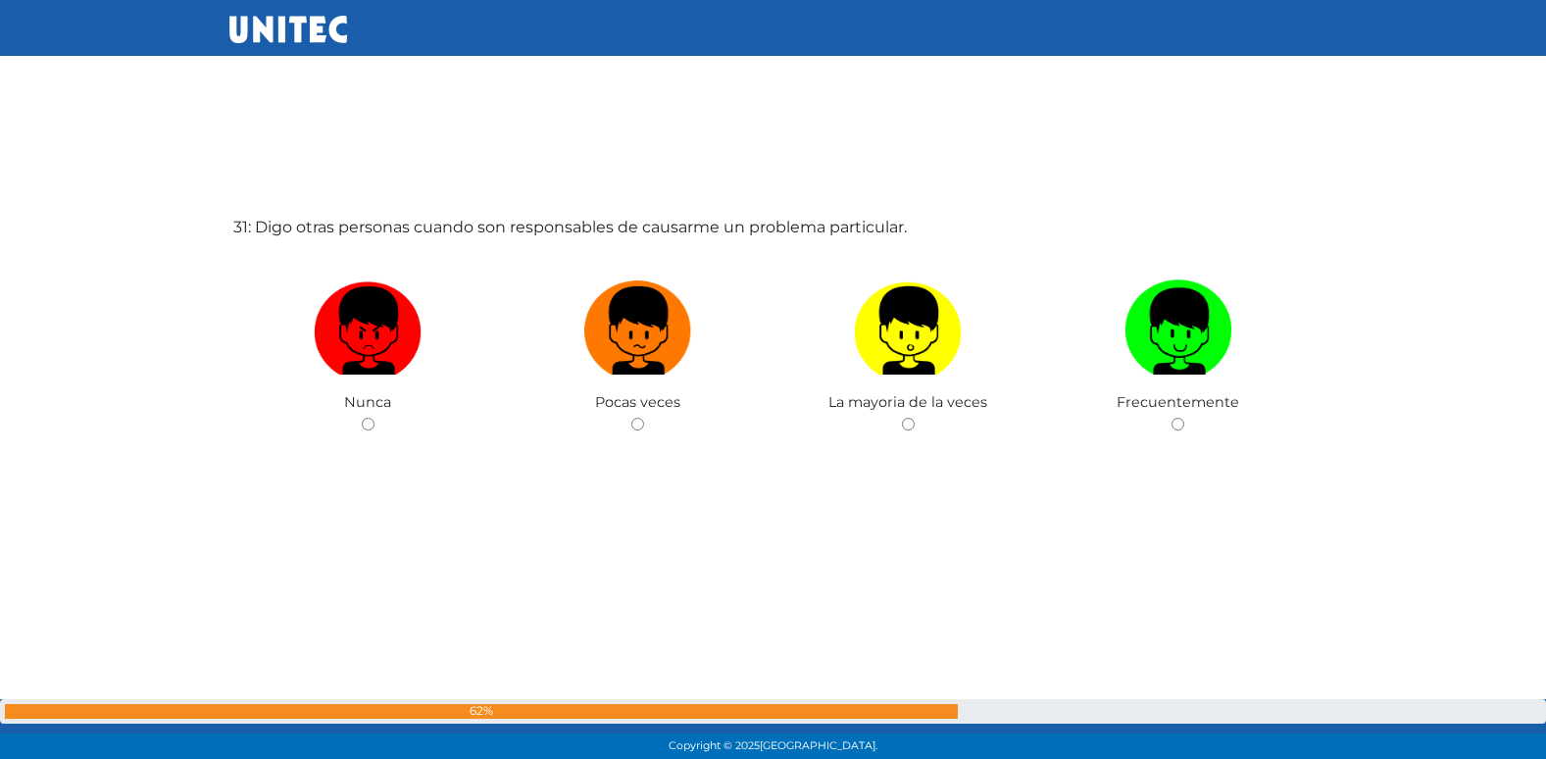
scroll to position [22856, 0]
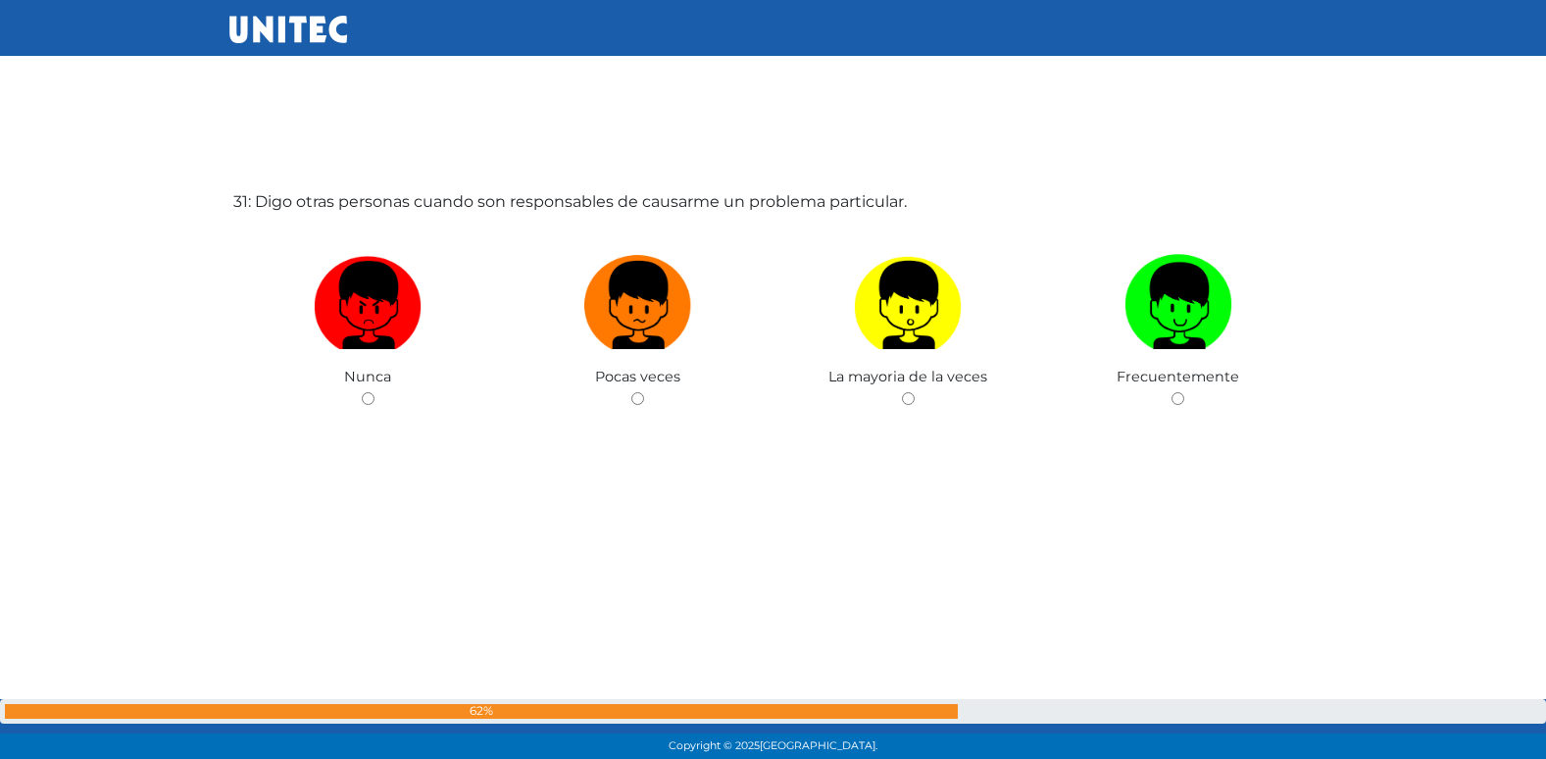
click at [631, 392] on input "radio" at bounding box center [637, 398] width 13 height 13
radio input "true"
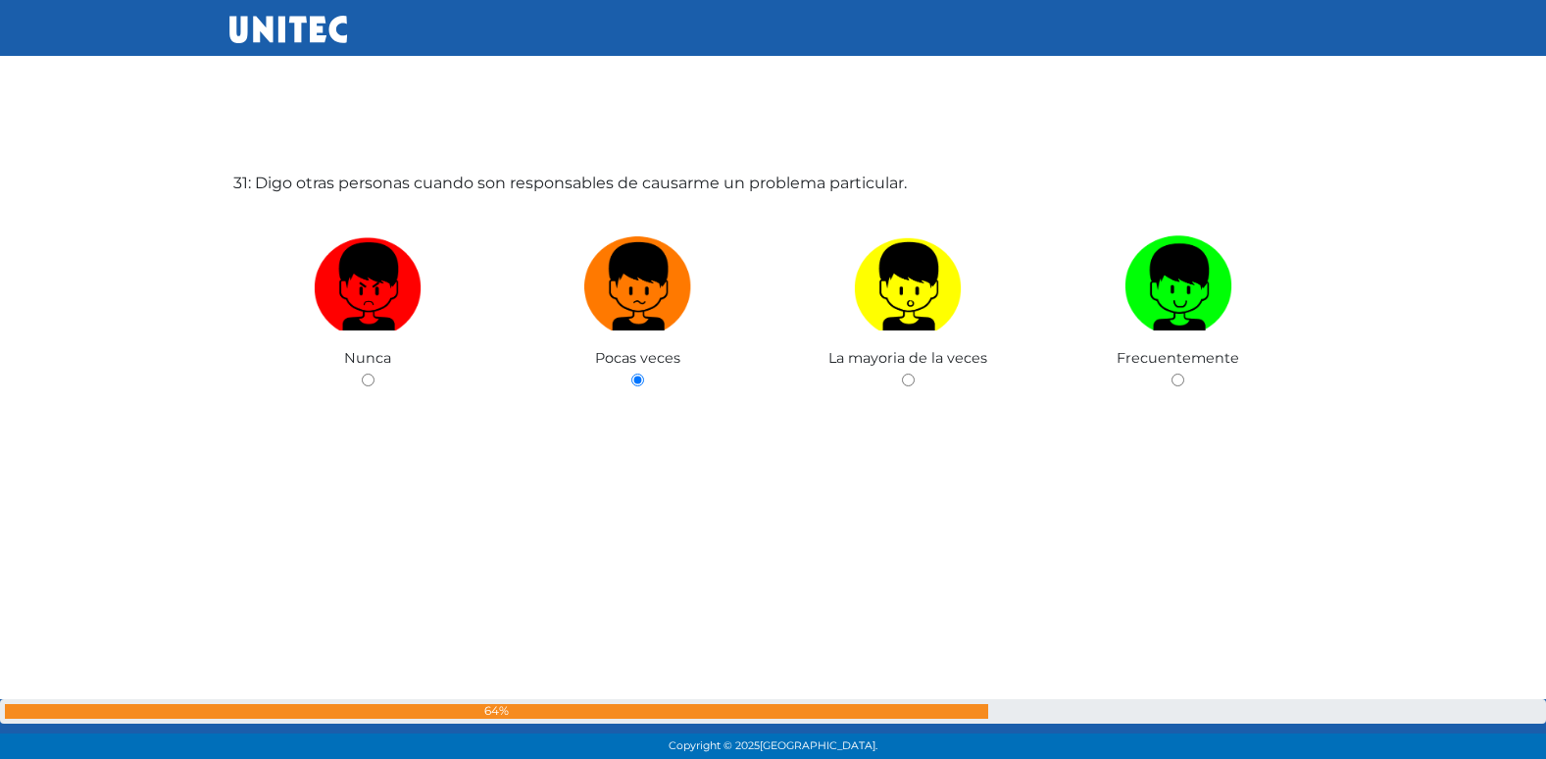
click at [902, 373] on input "radio" at bounding box center [908, 379] width 13 height 13
radio input "true"
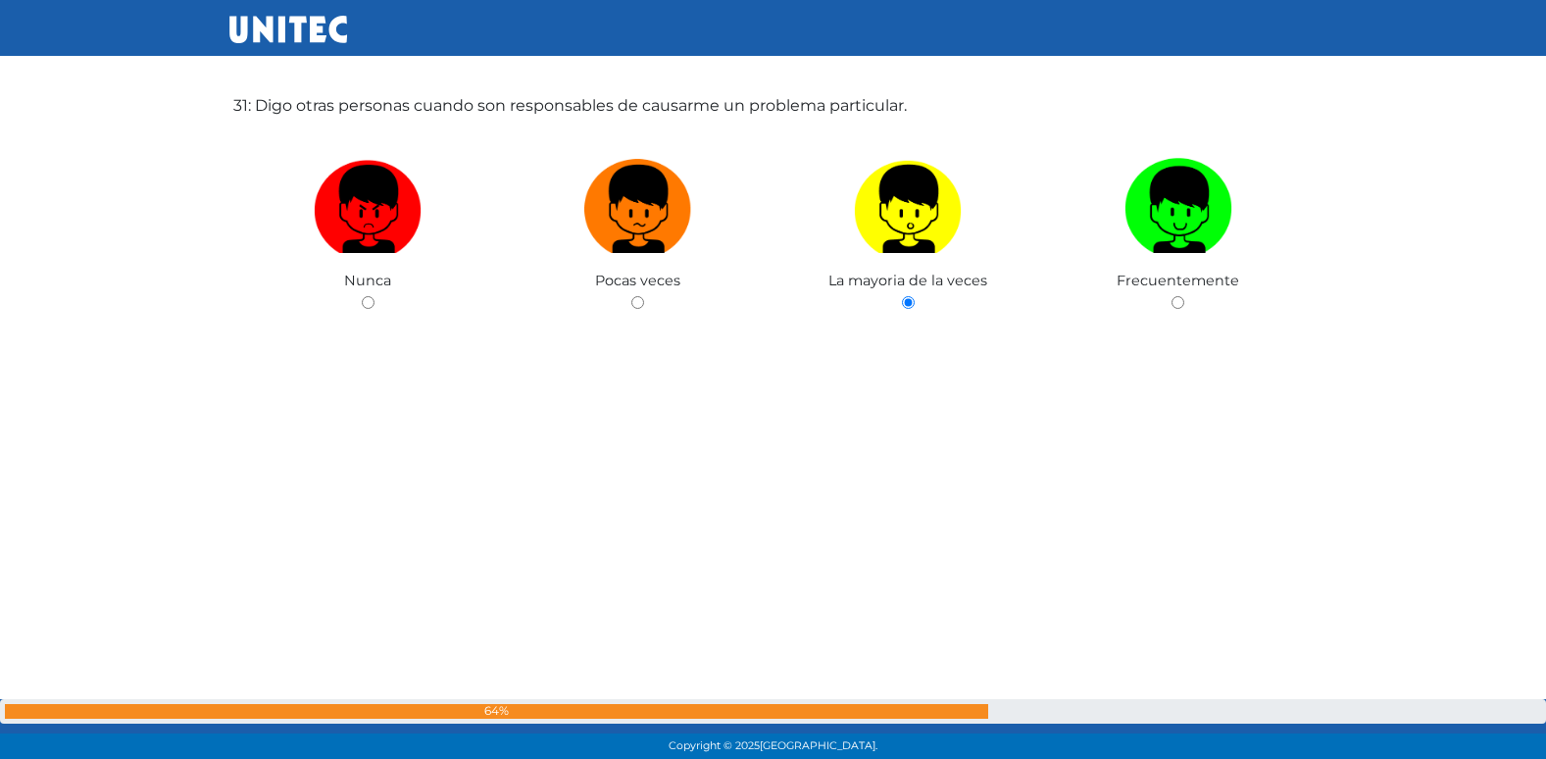
radio input "true"
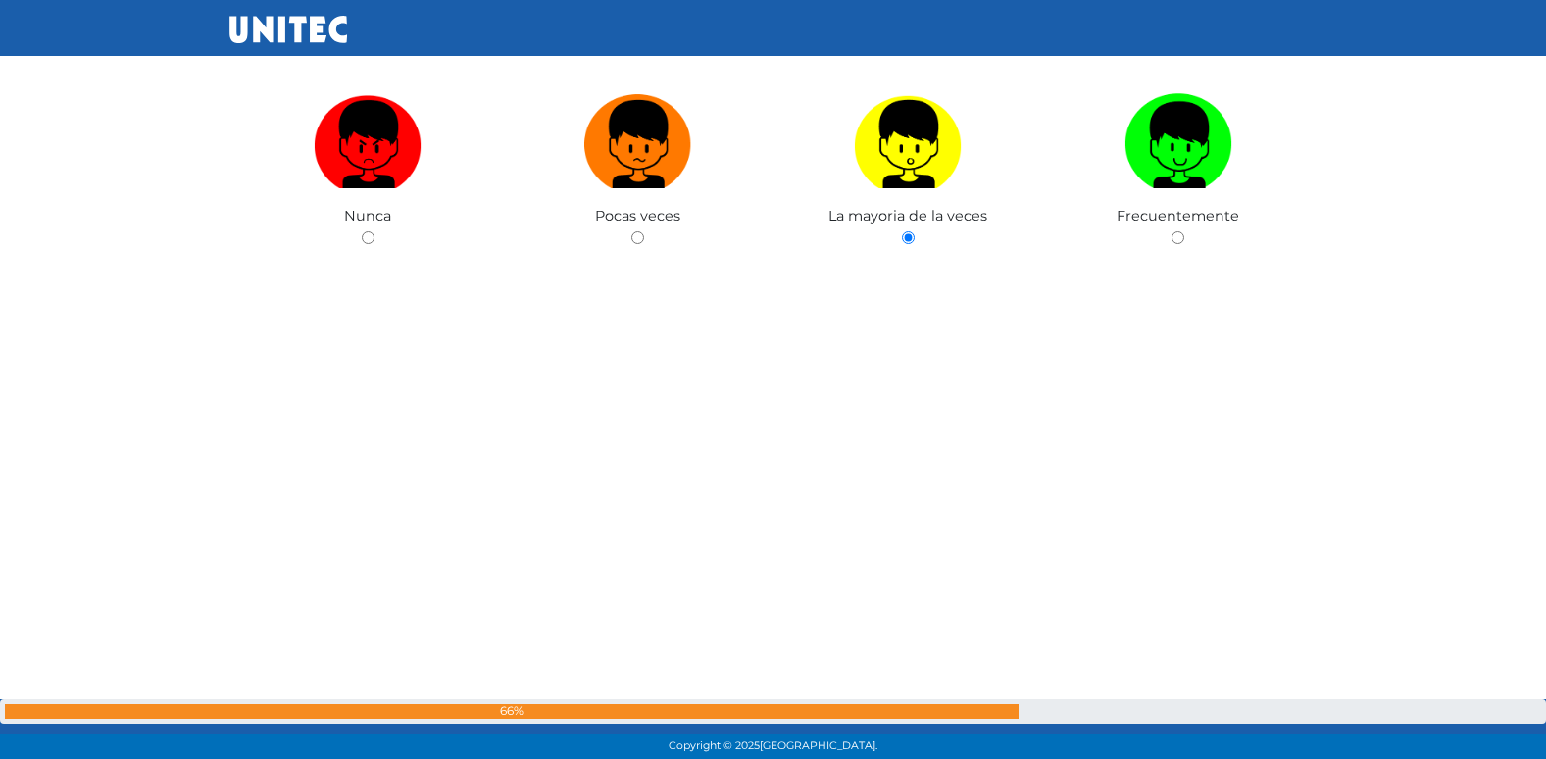
radio input "true"
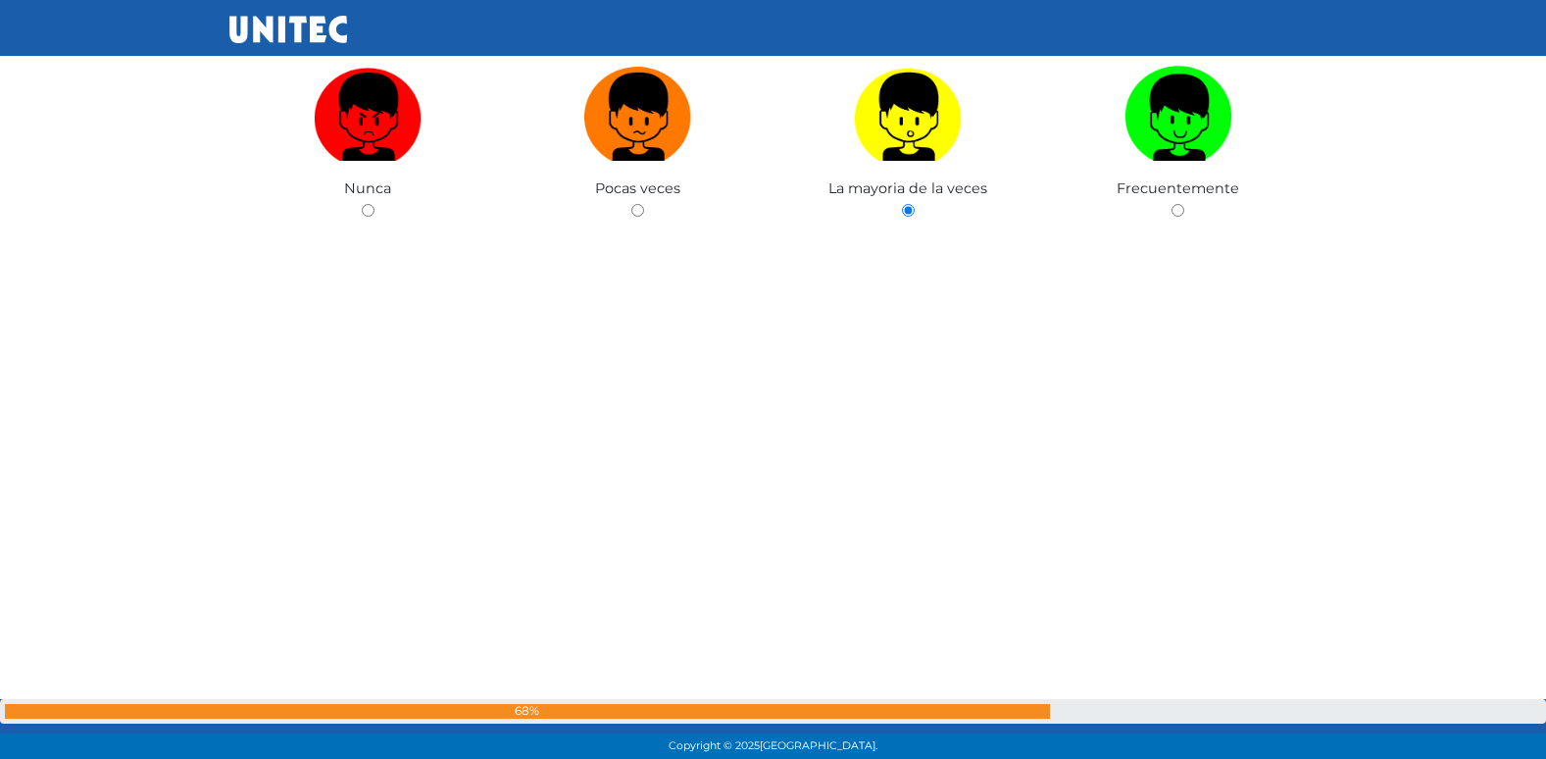
radio input "true"
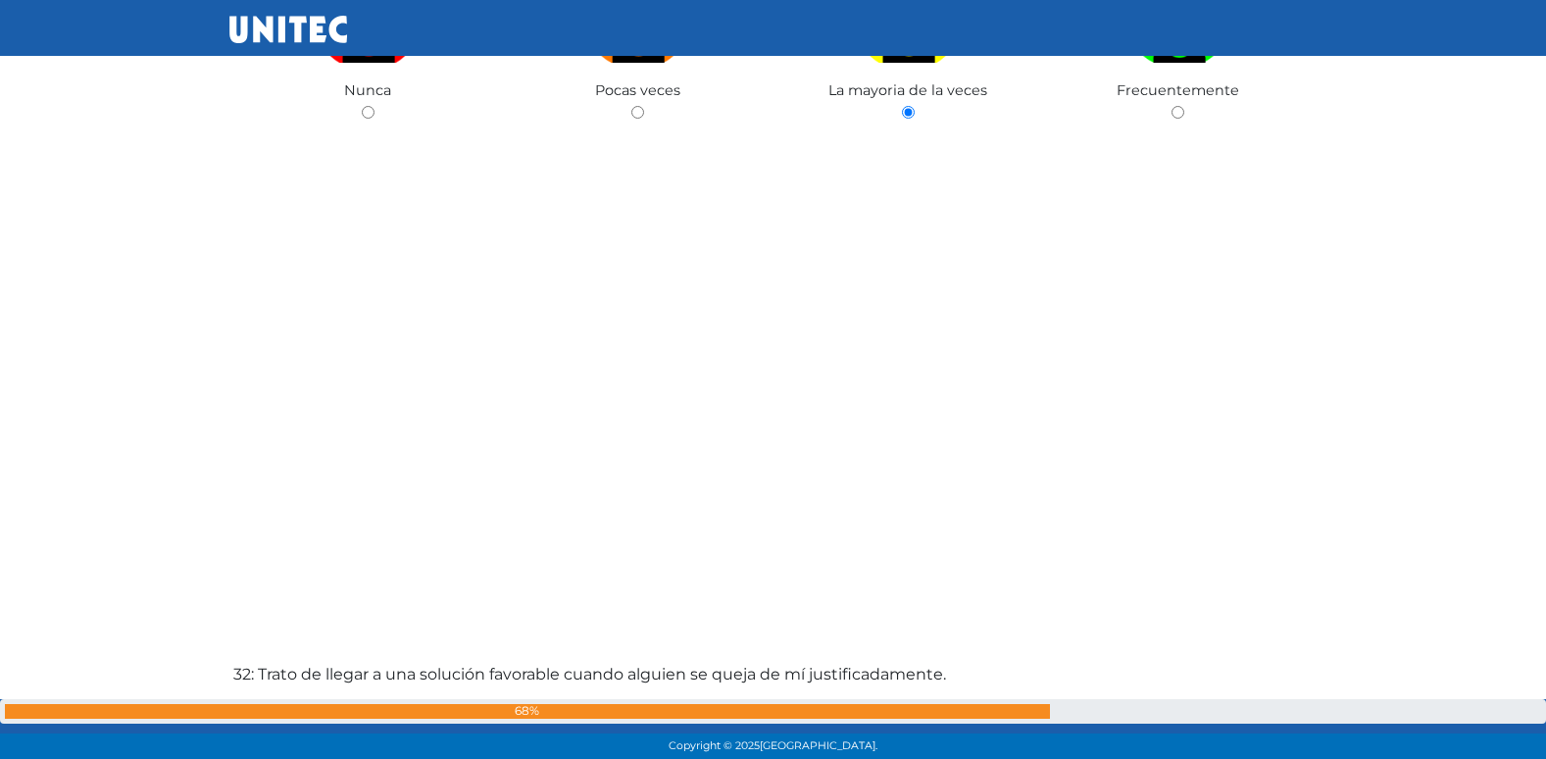
radio input "true"
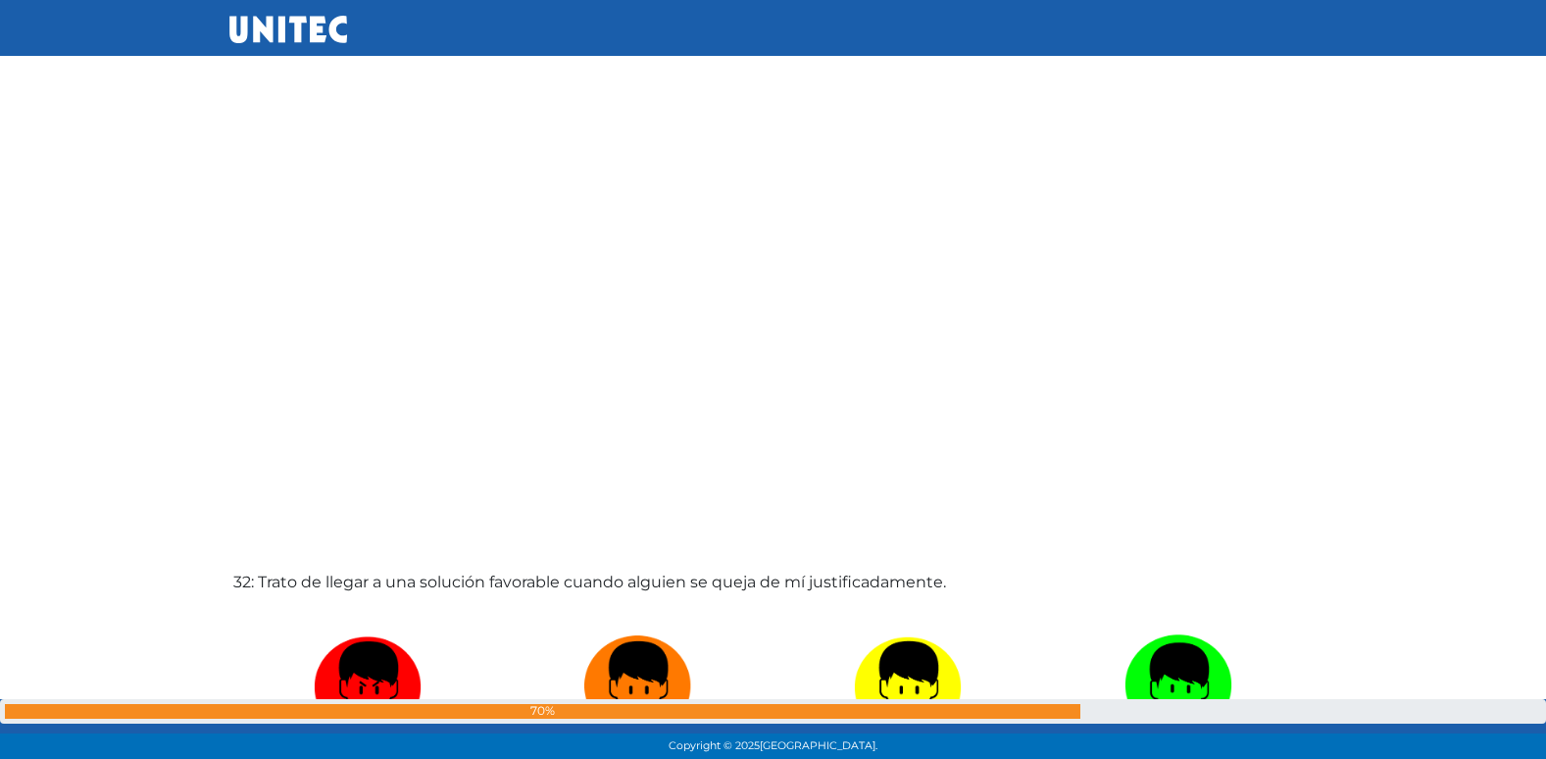
radio input "true"
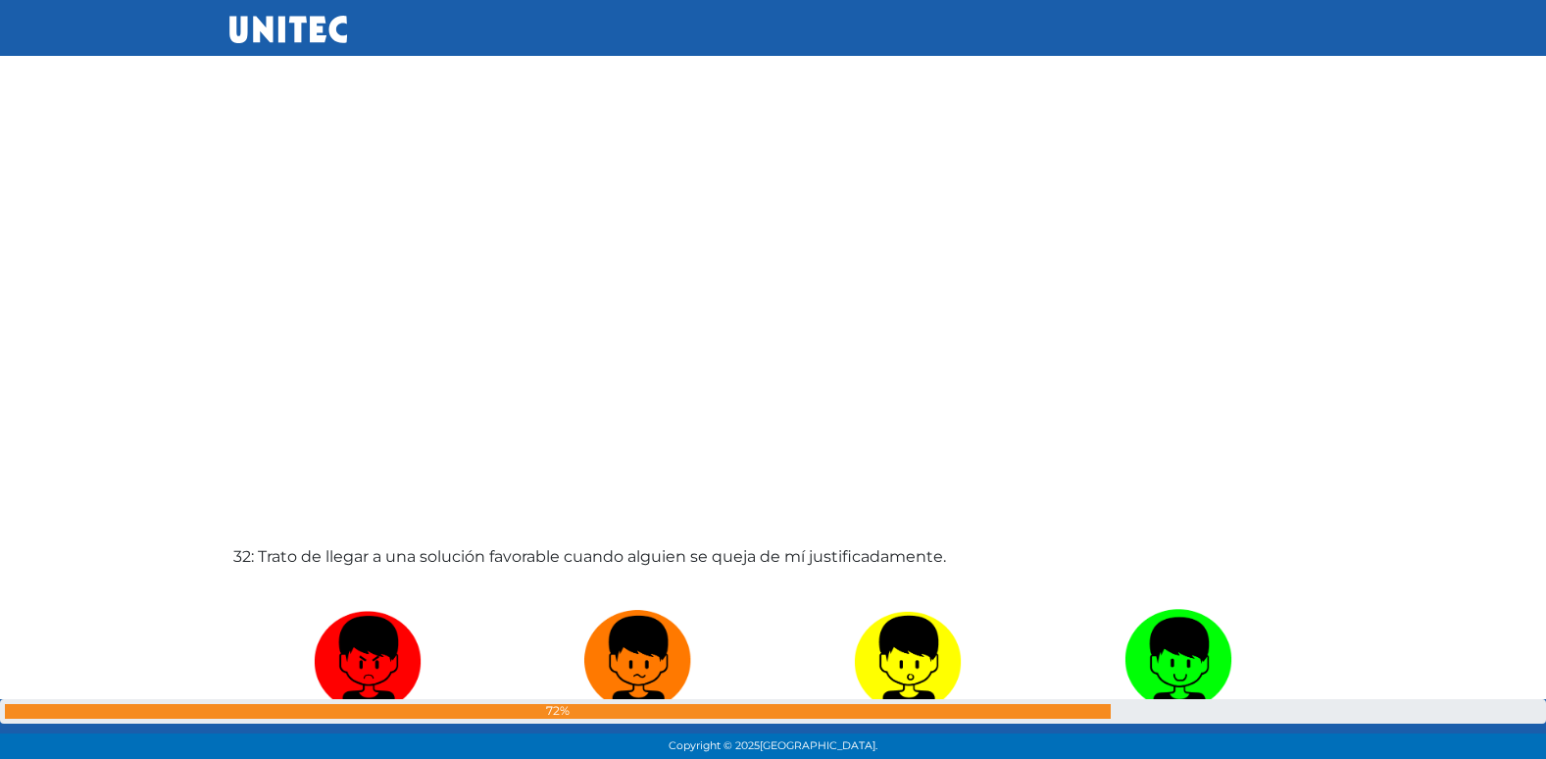
radio input "true"
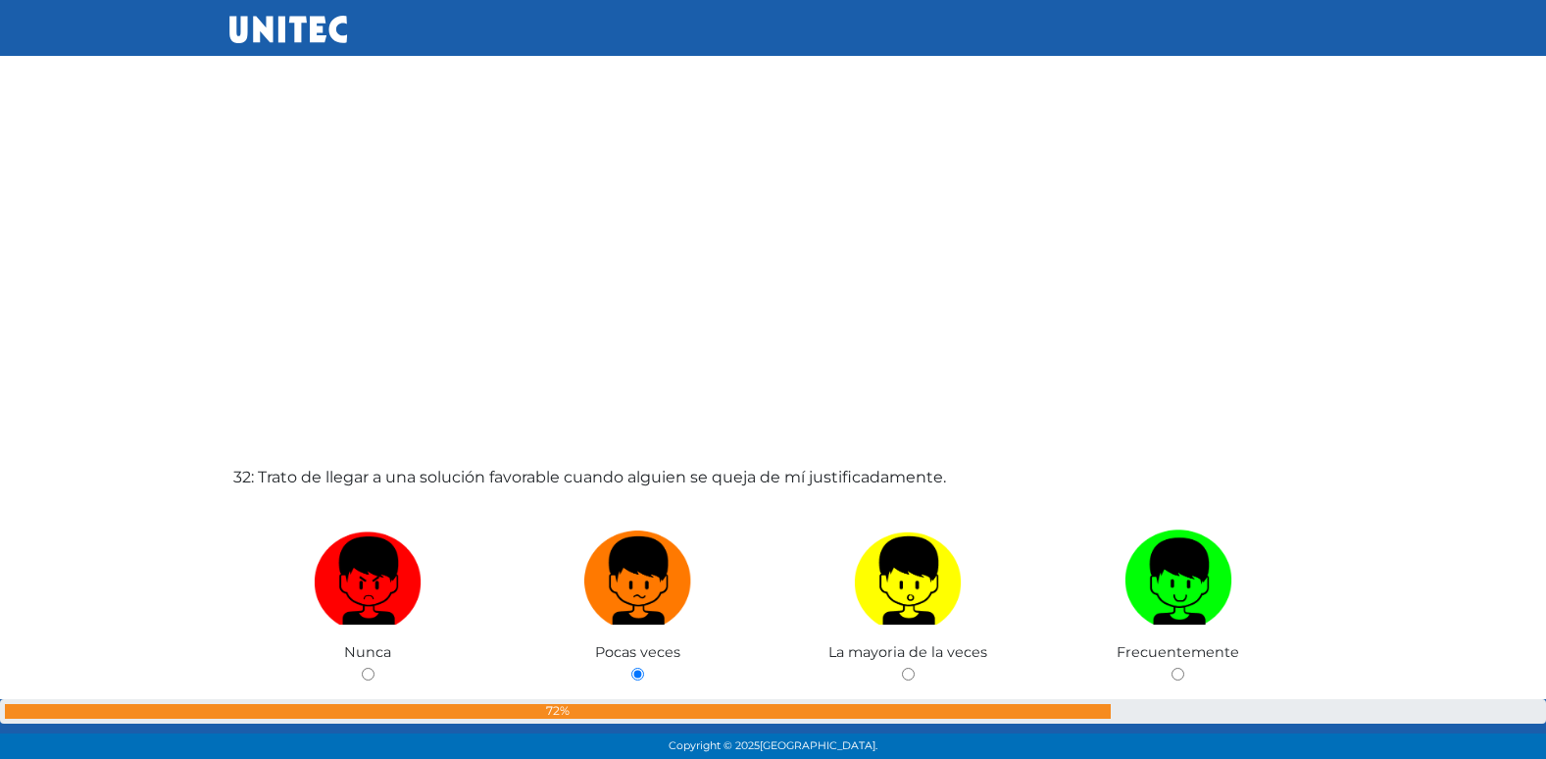
radio input "true"
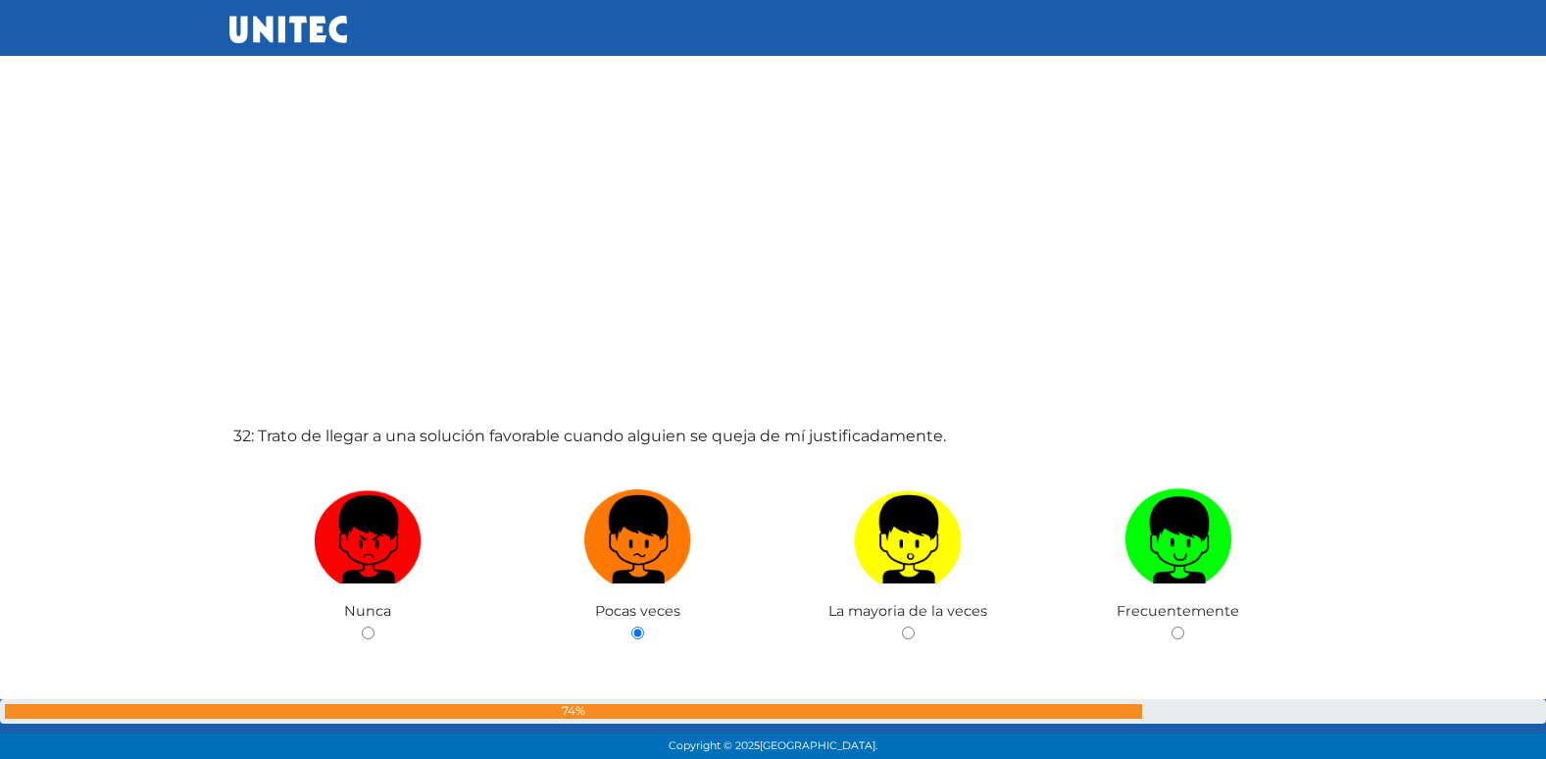
radio input "true"
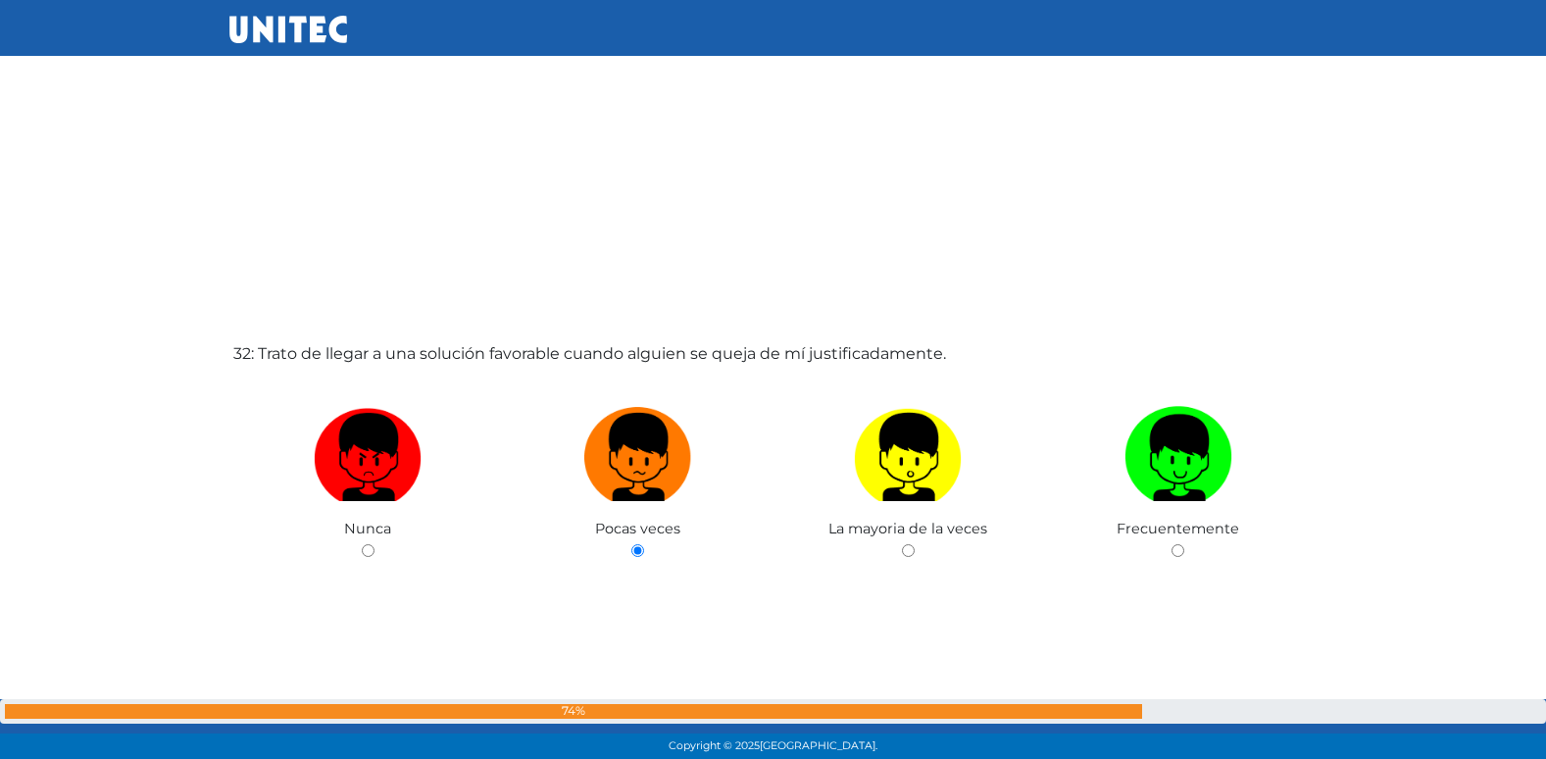
radio input "true"
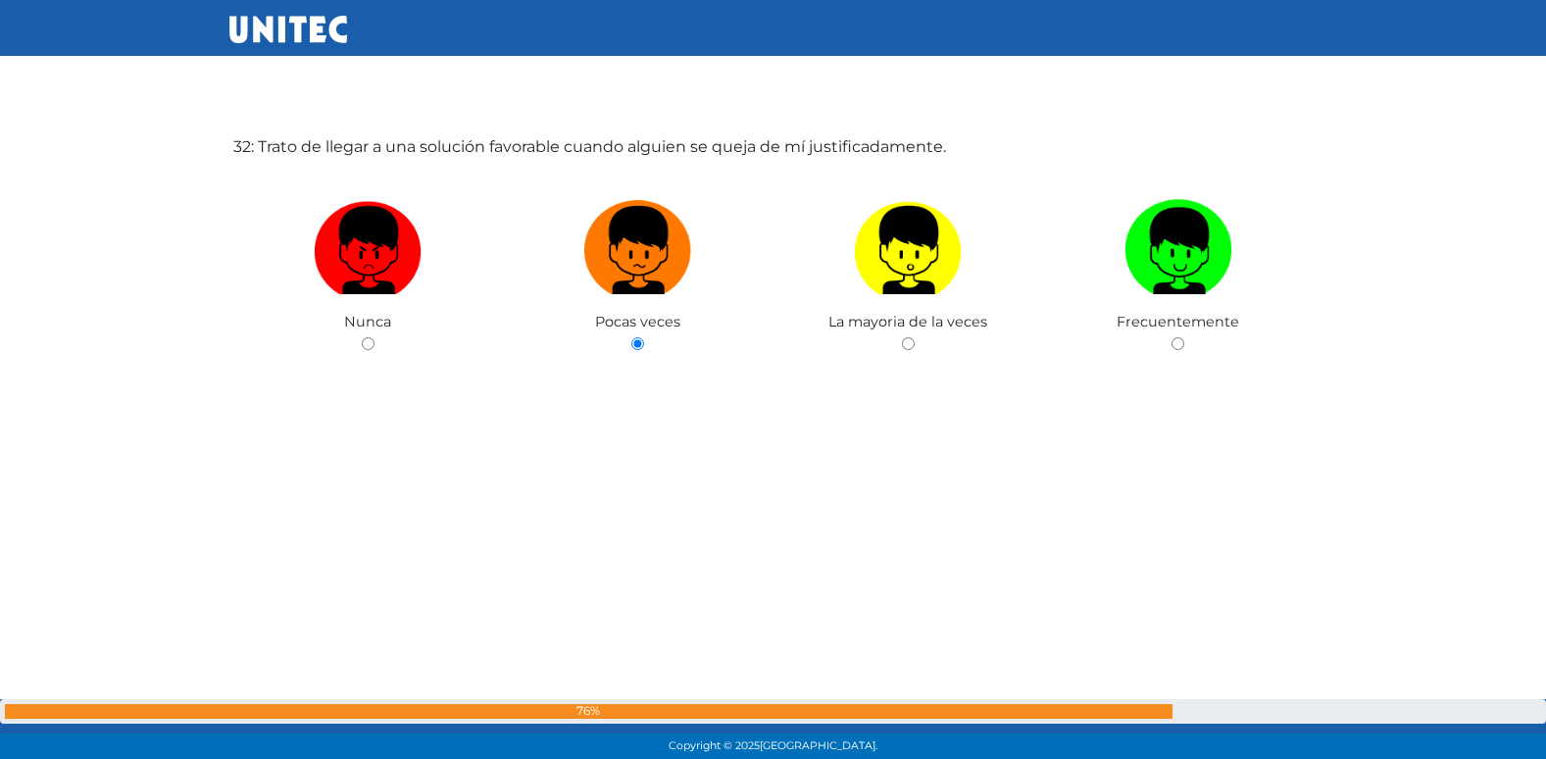
radio input "true"
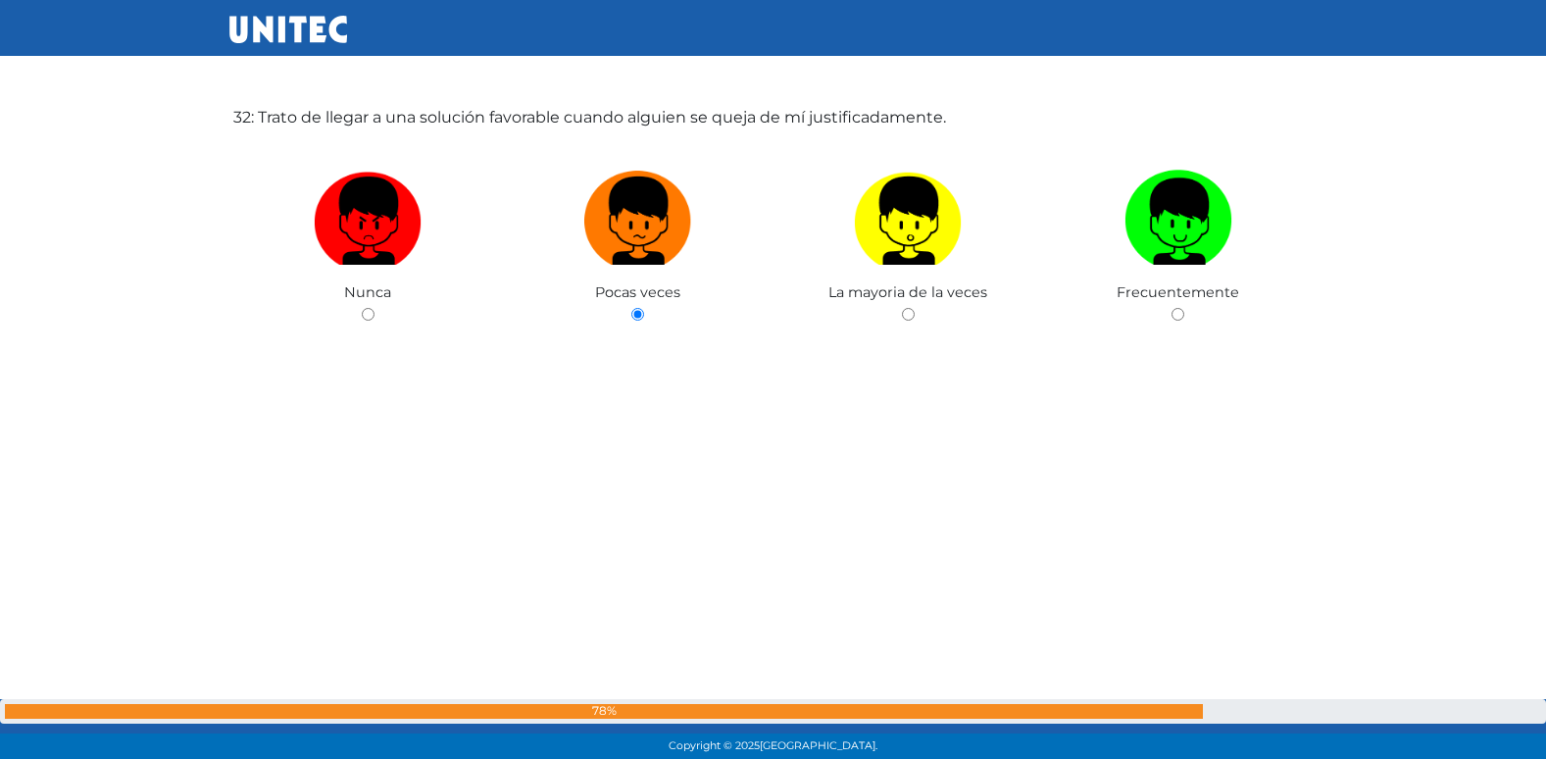
radio input "true"
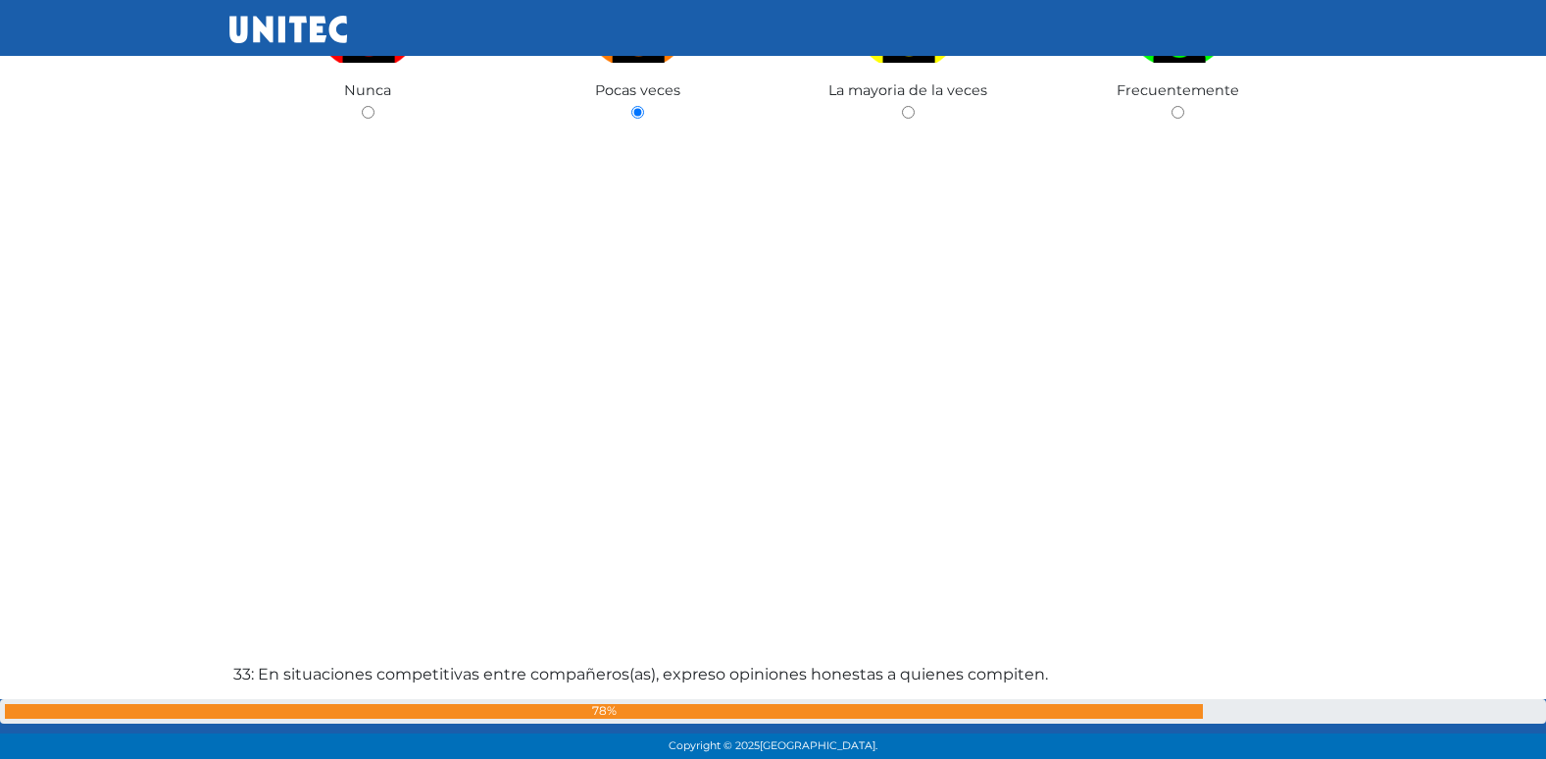
radio input "true"
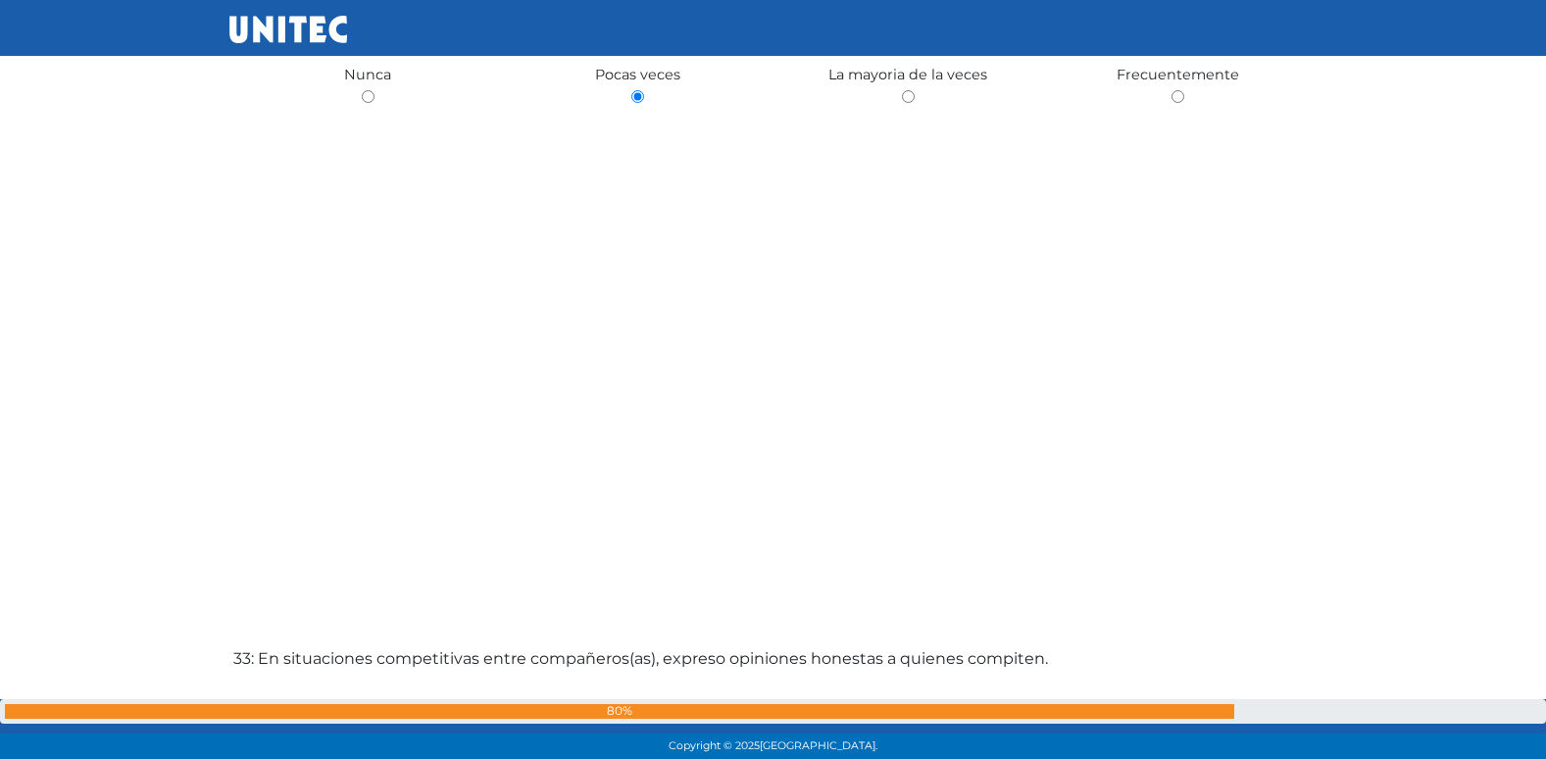
radio input "true"
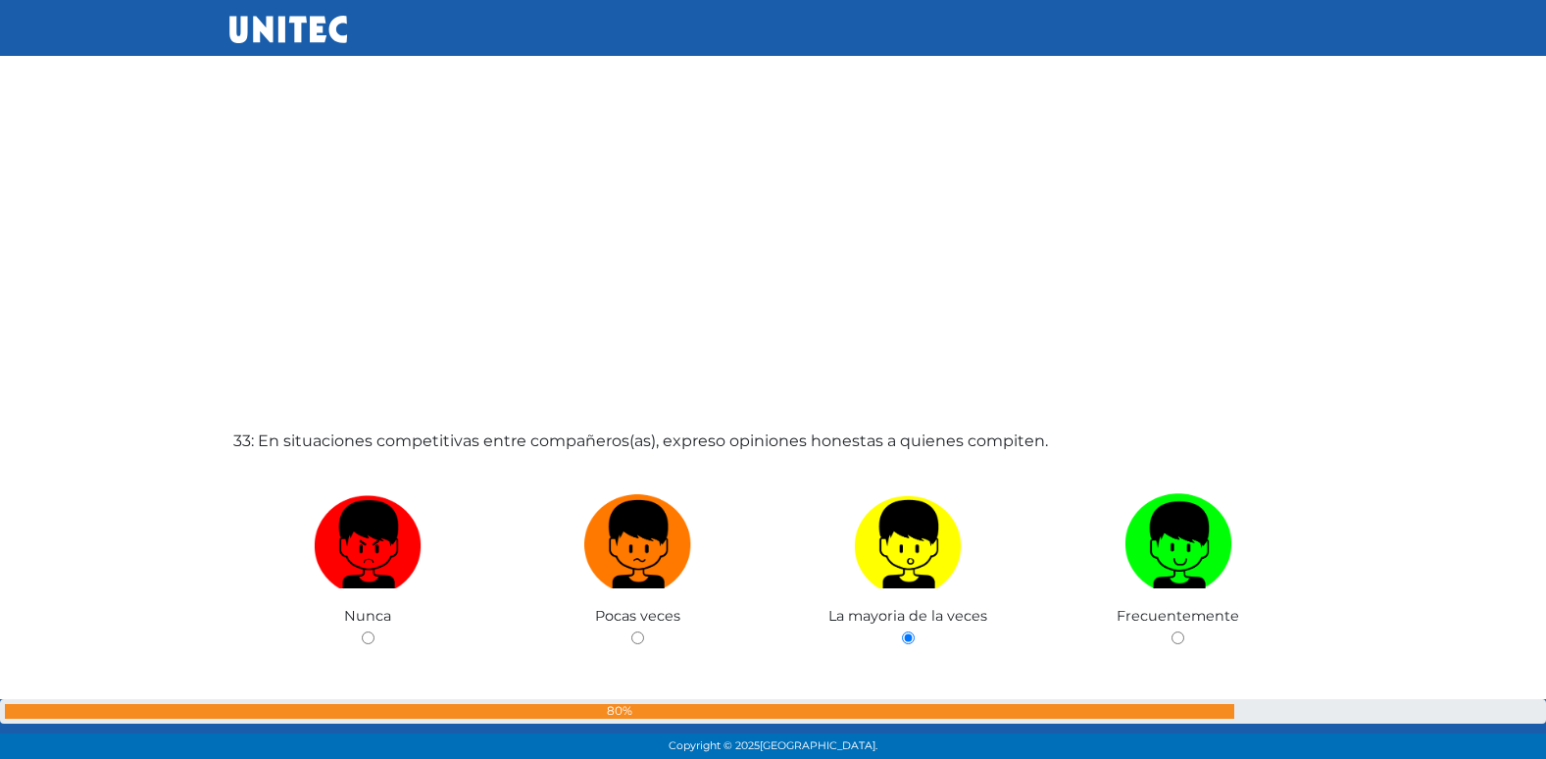
radio input "true"
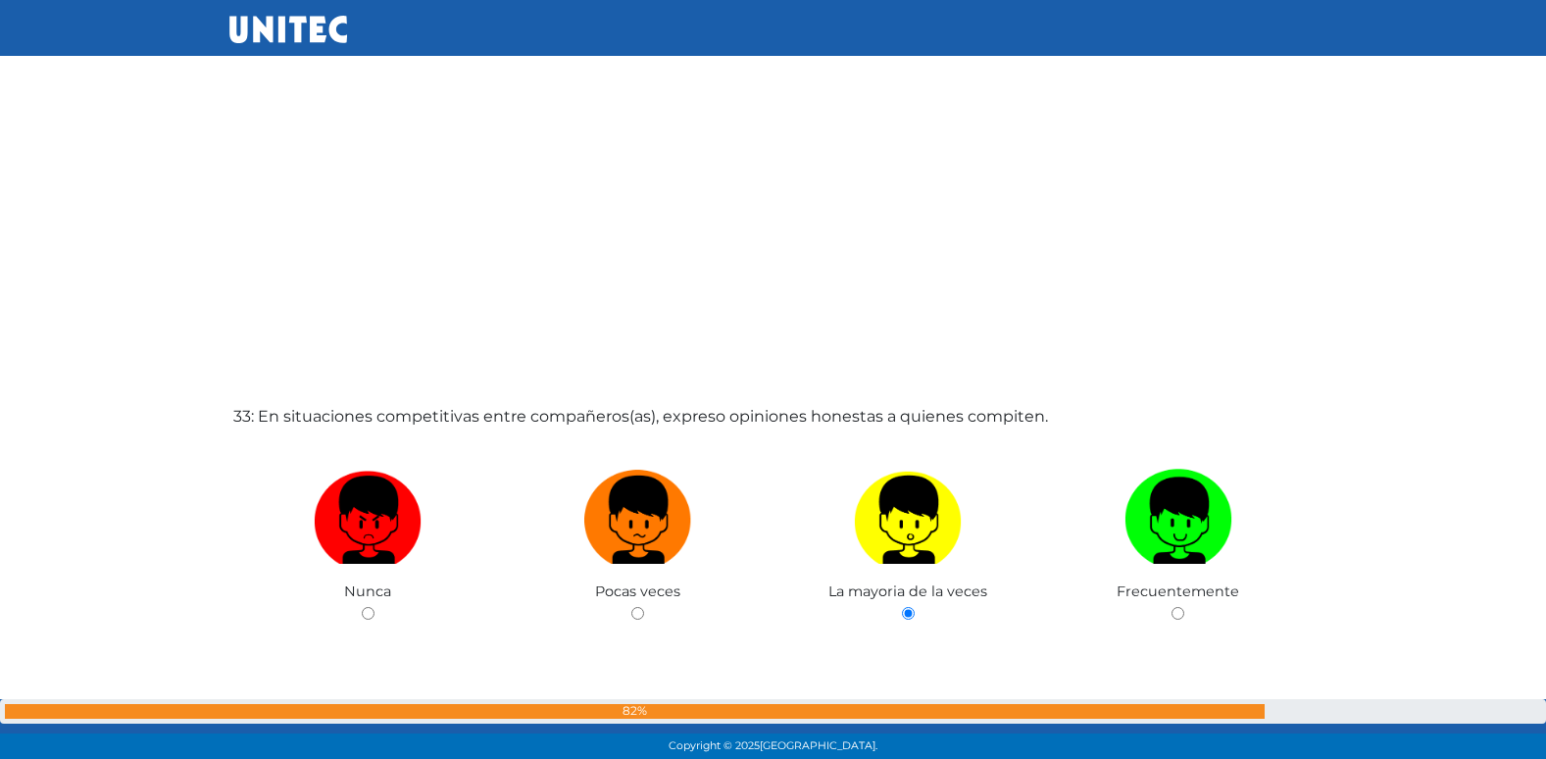
radio input "true"
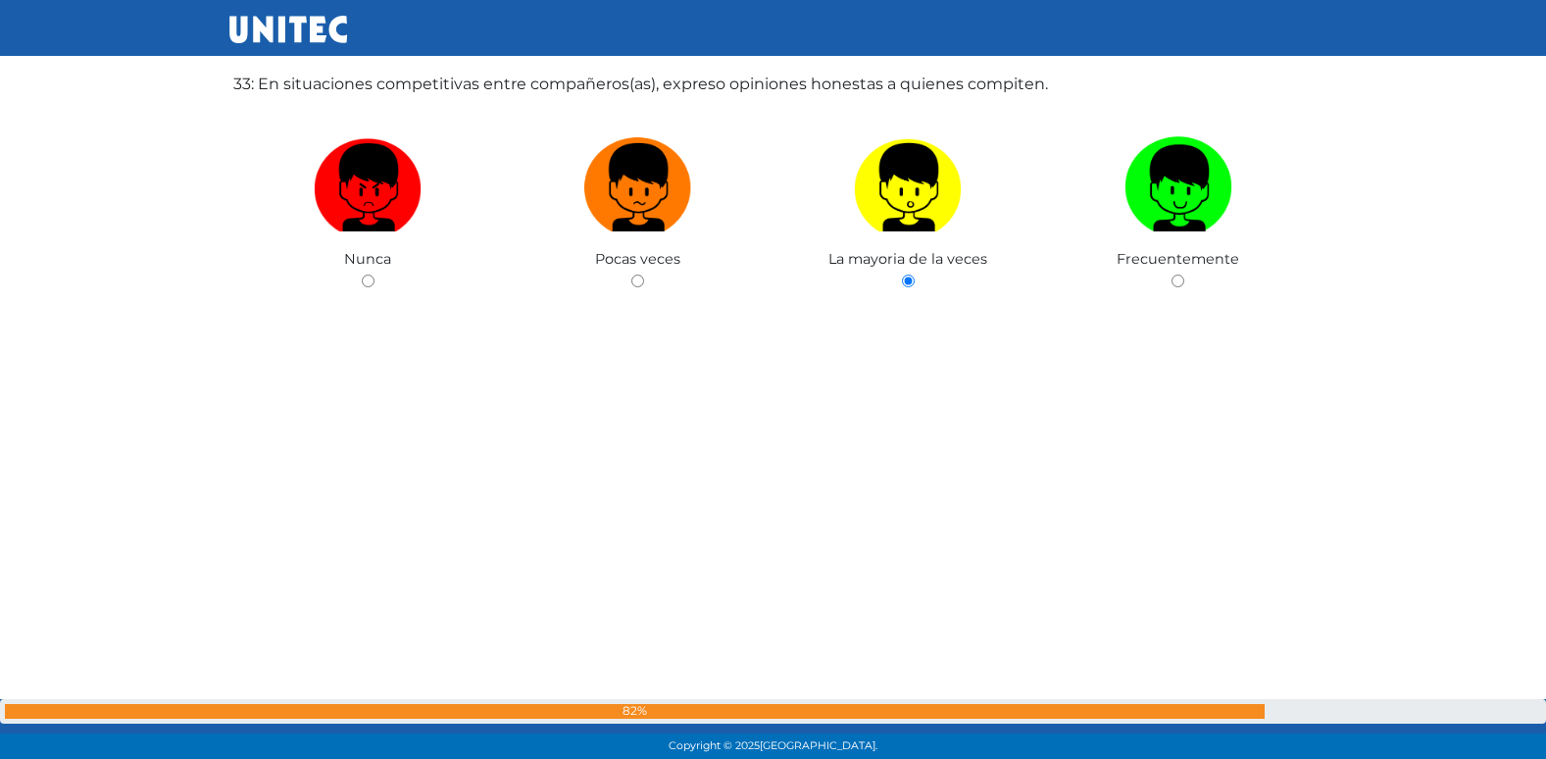
radio input "true"
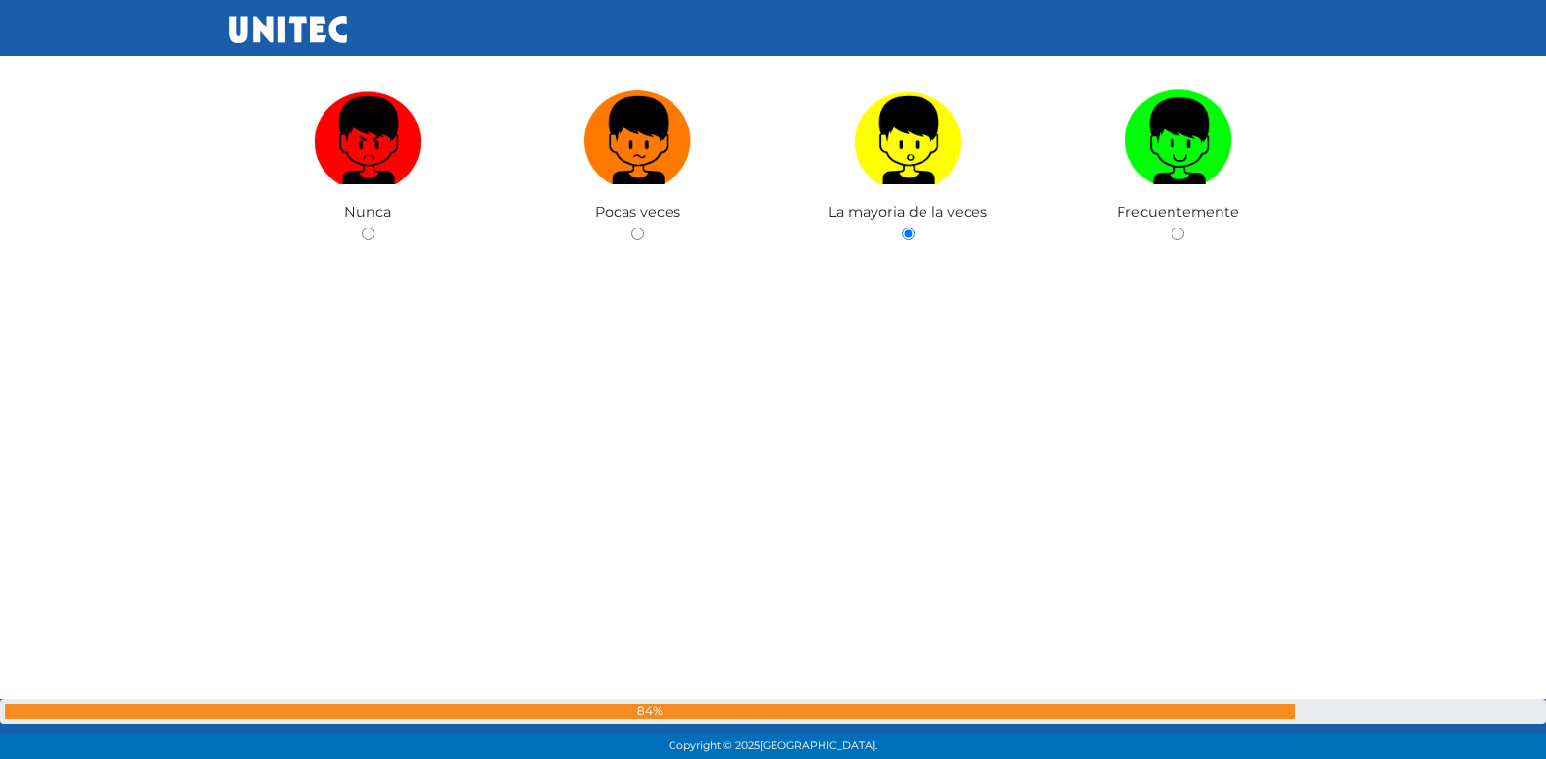
radio input "true"
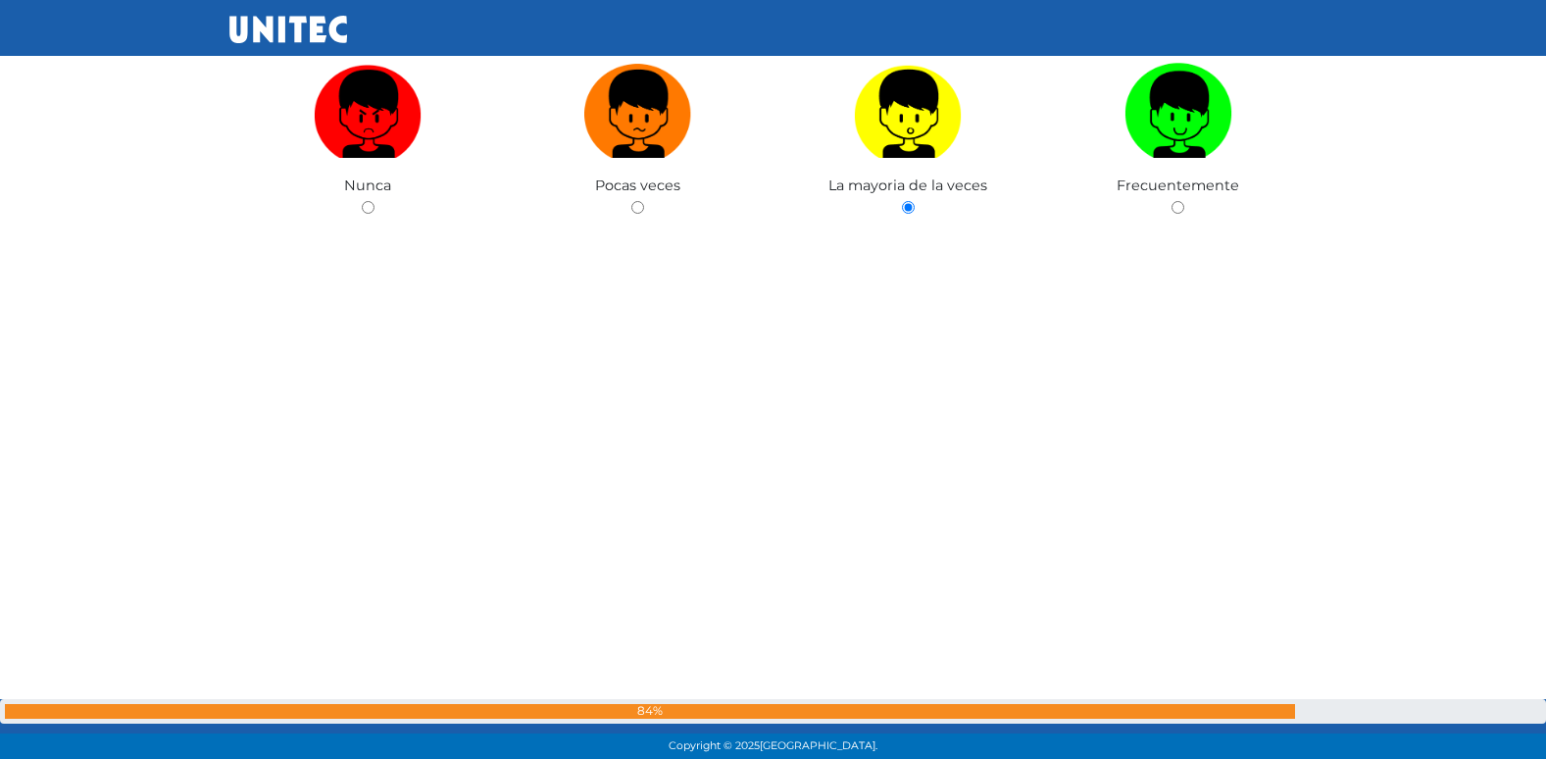
radio input "true"
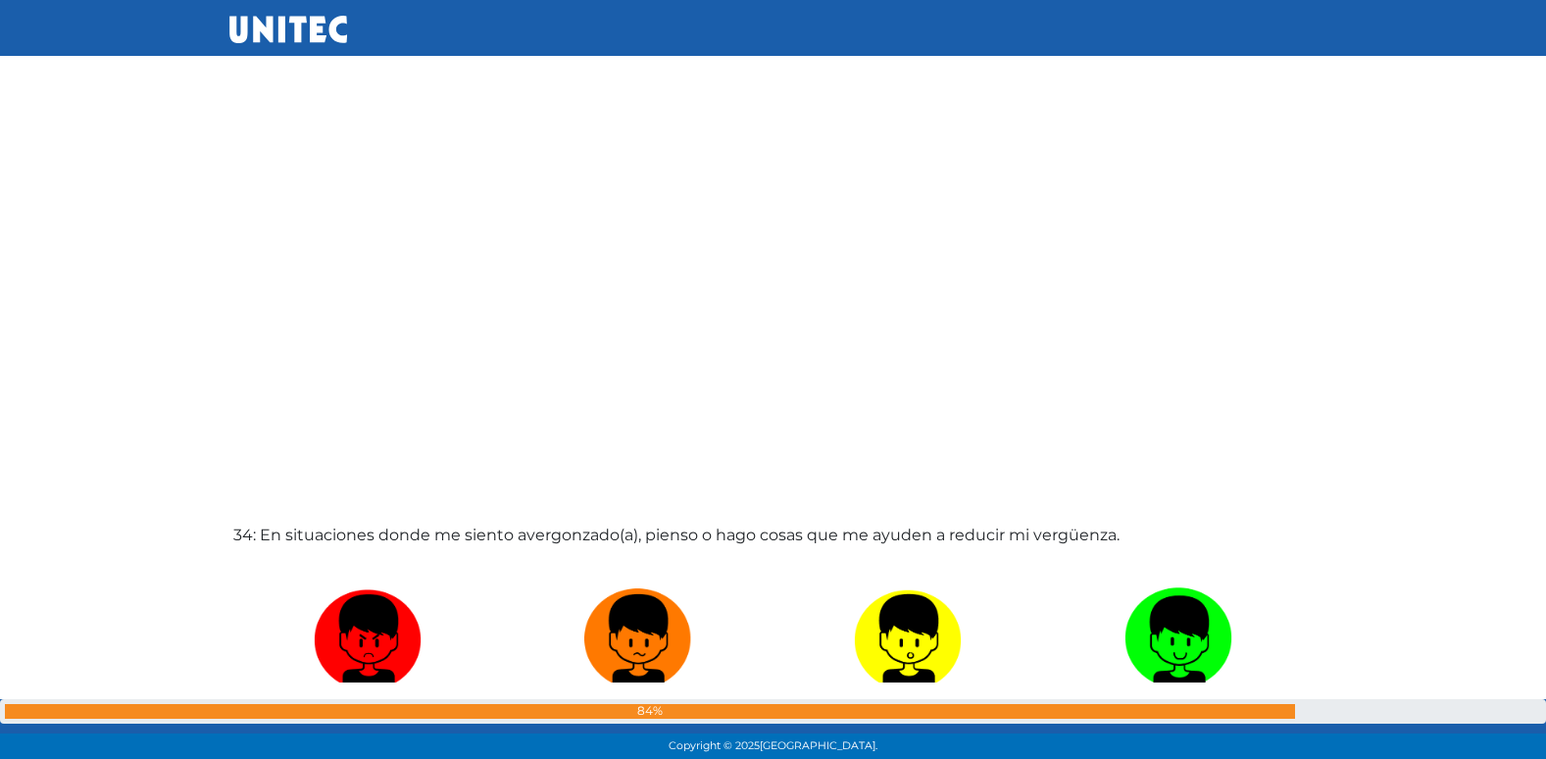
radio input "true"
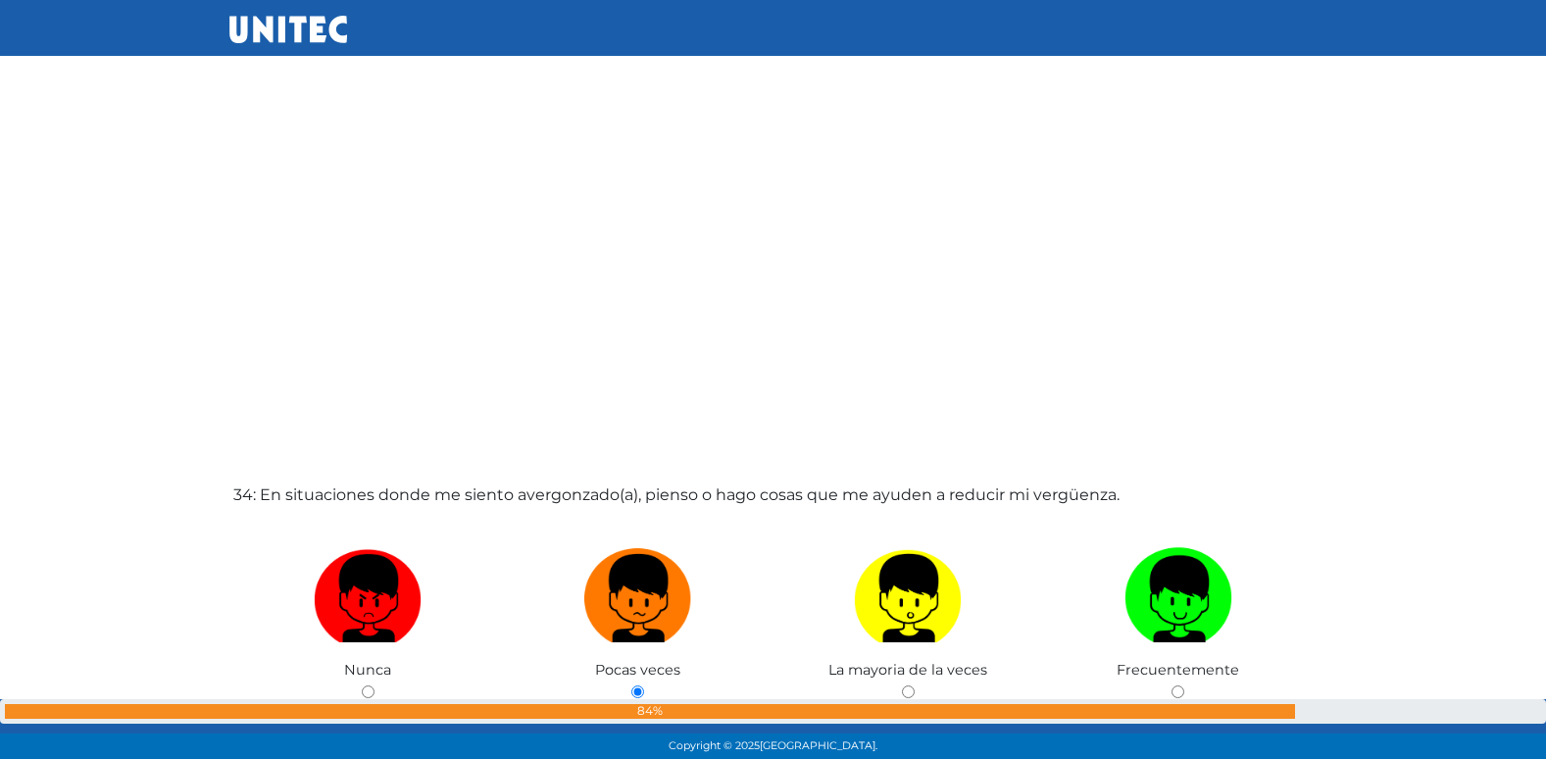
radio input "true"
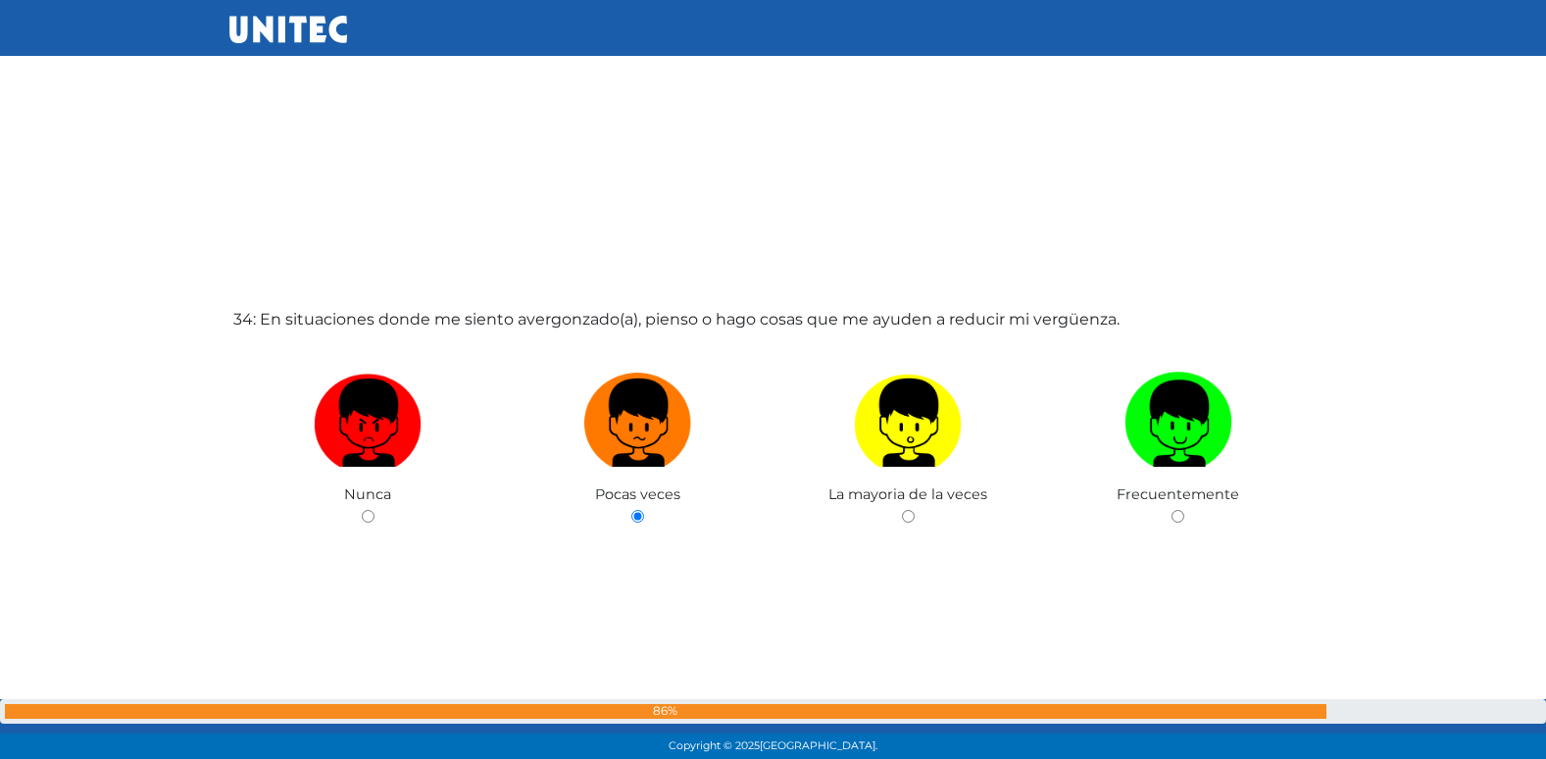
radio input "true"
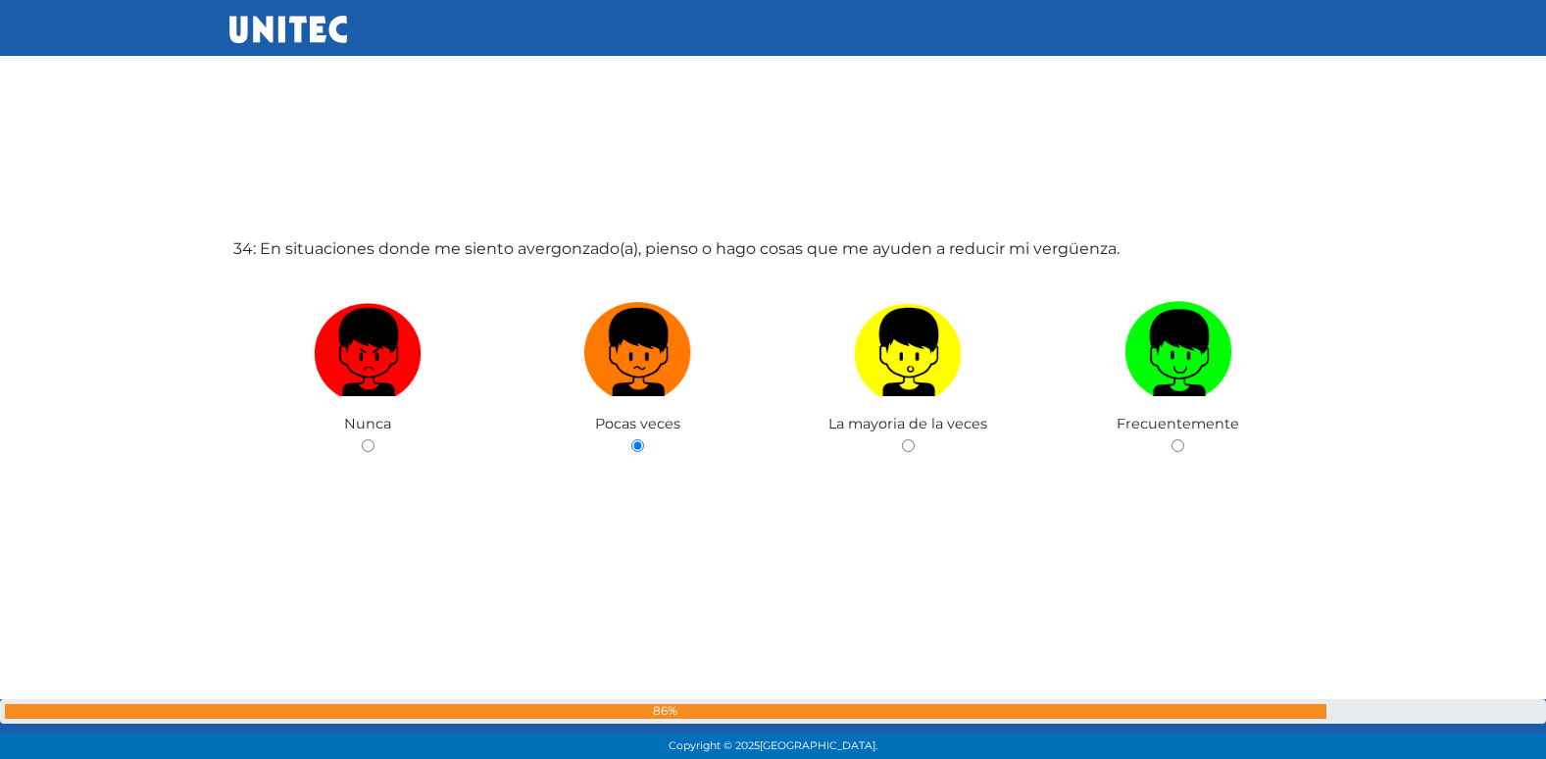
radio input "true"
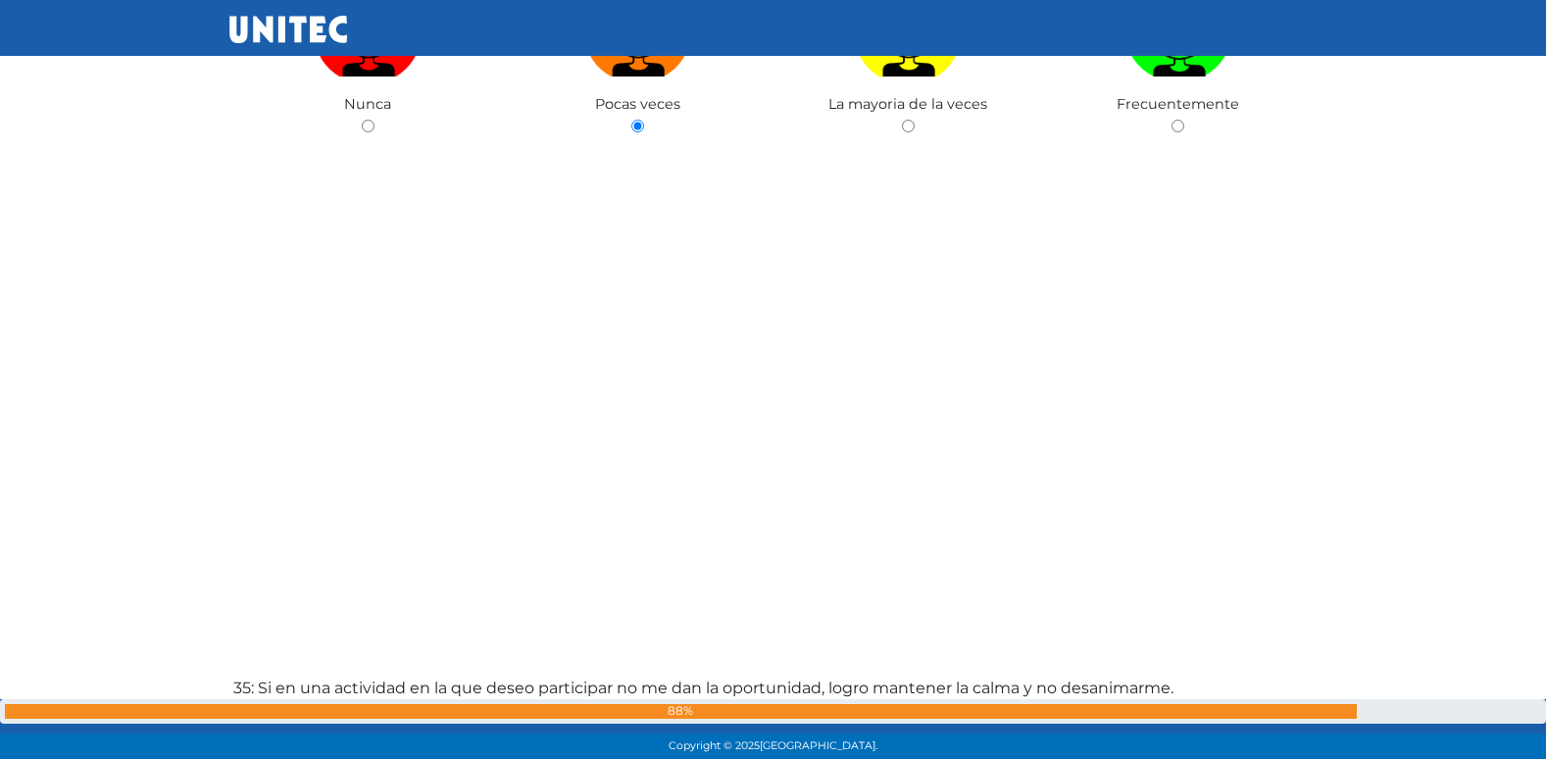
radio input "true"
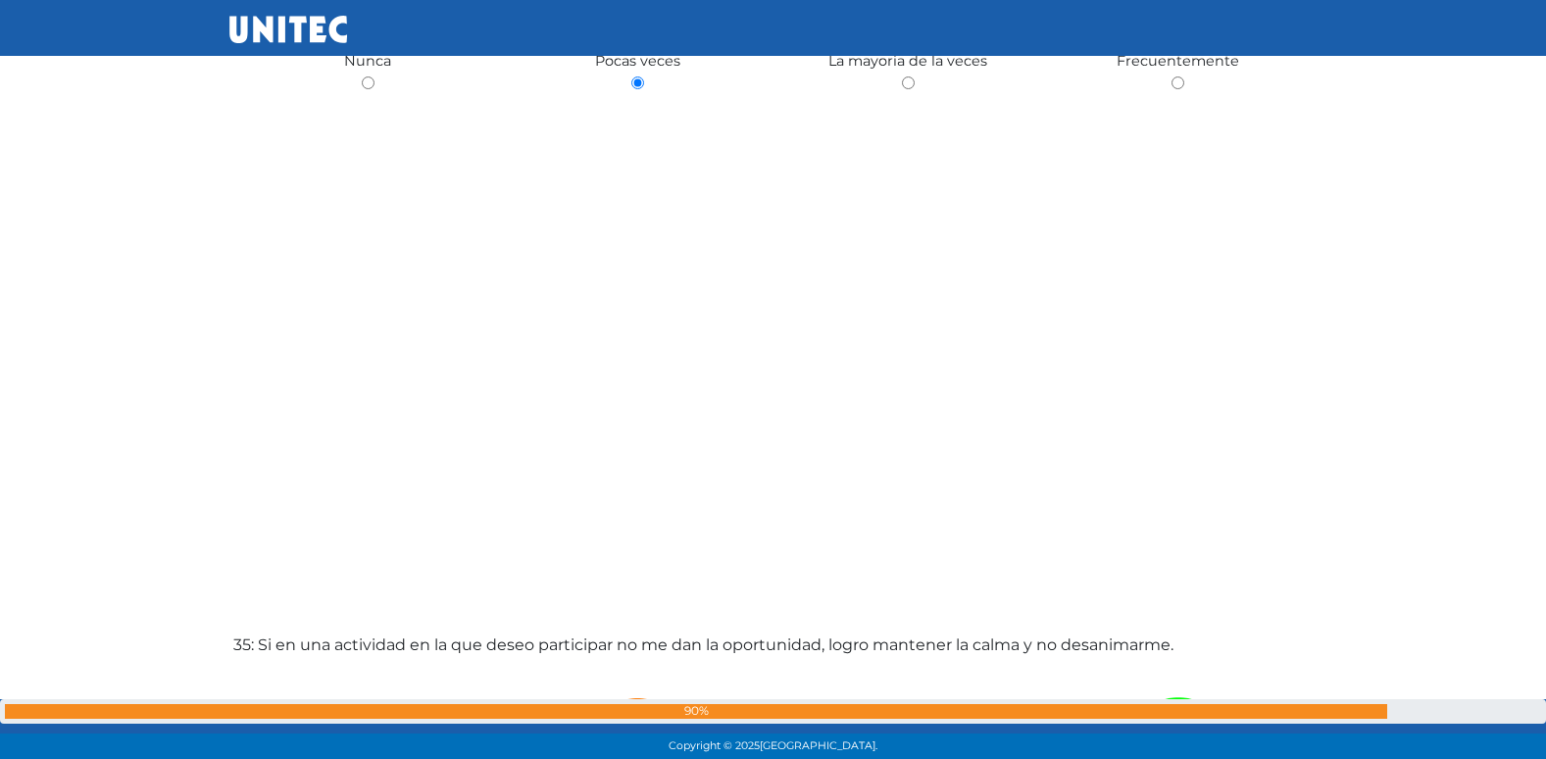
radio input "true"
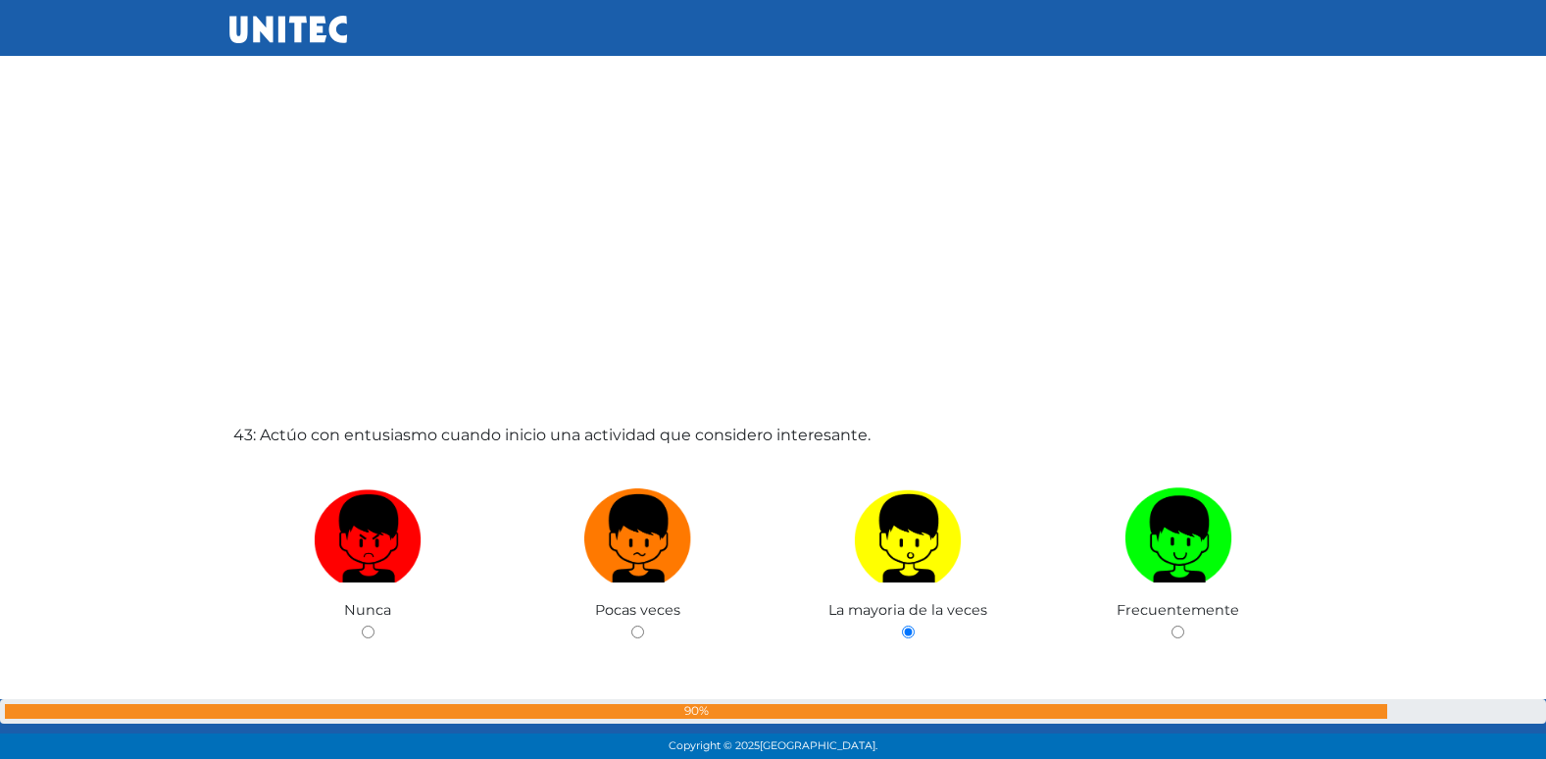
scroll to position [33477, 0]
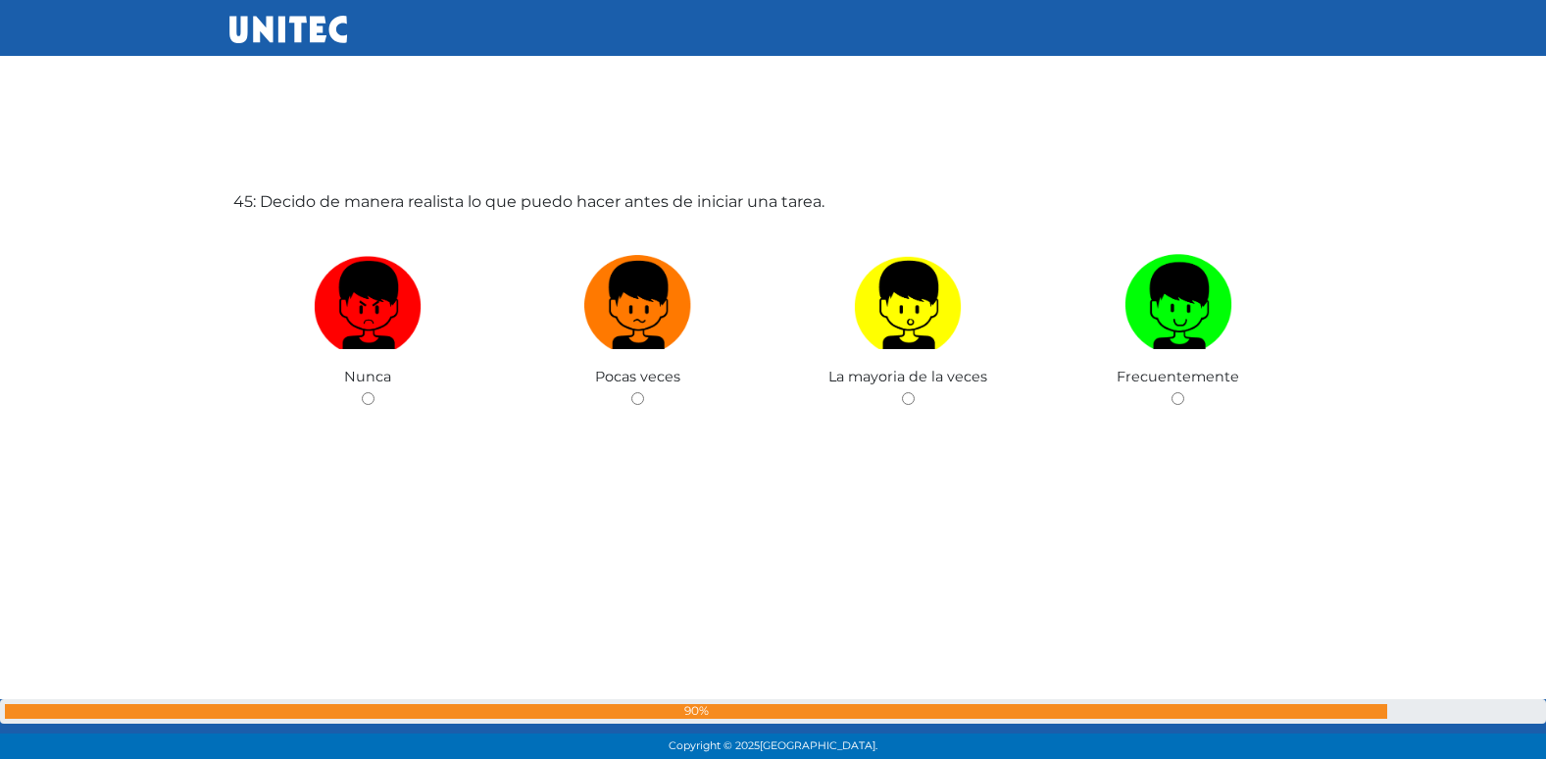
click at [631, 392] on input "radio" at bounding box center [637, 398] width 13 height 13
radio input "true"
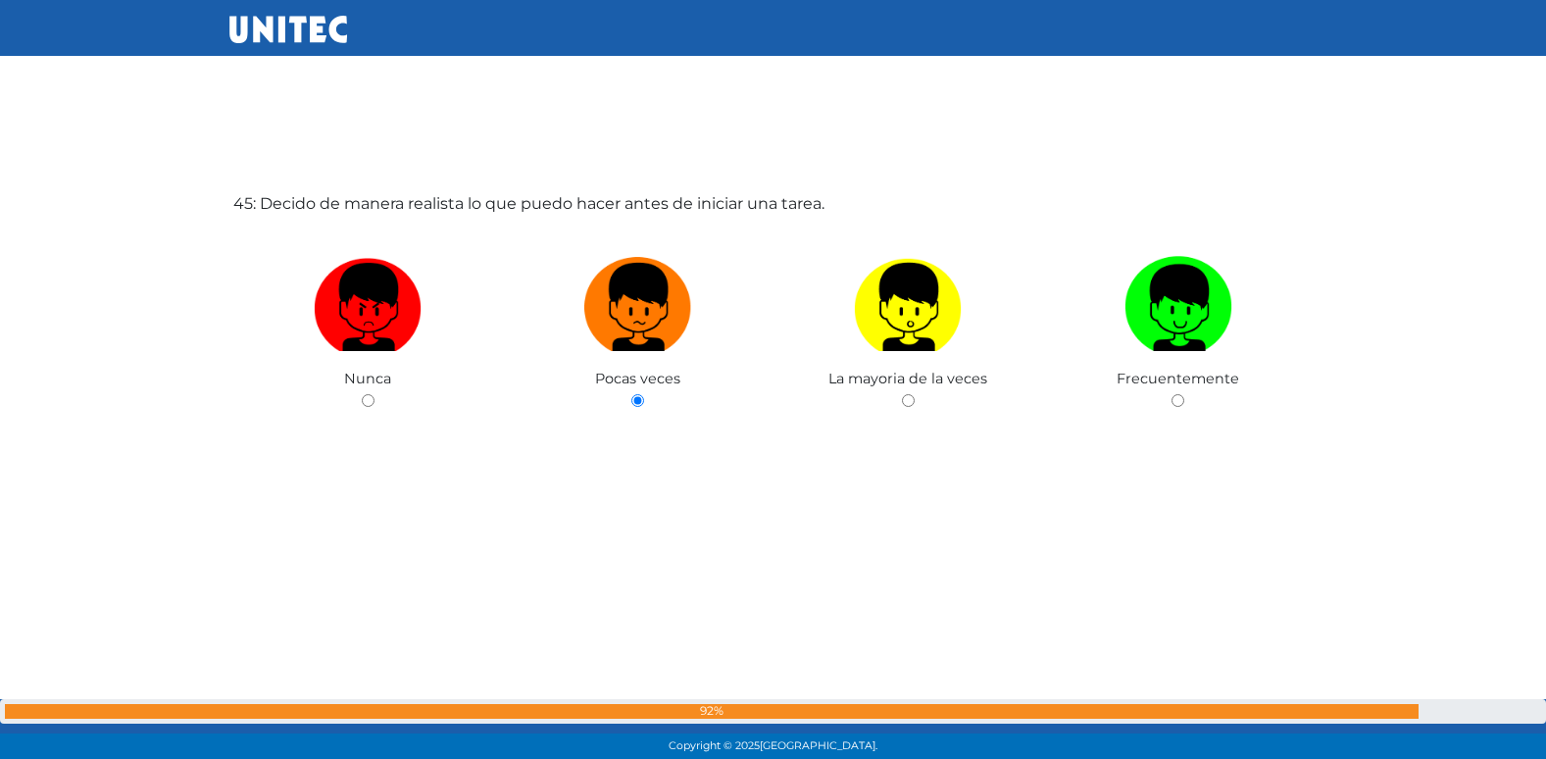
click at [902, 394] on input "radio" at bounding box center [908, 400] width 13 height 13
radio input "true"
click at [1171, 394] on input "radio" at bounding box center [1177, 400] width 13 height 13
radio input "true"
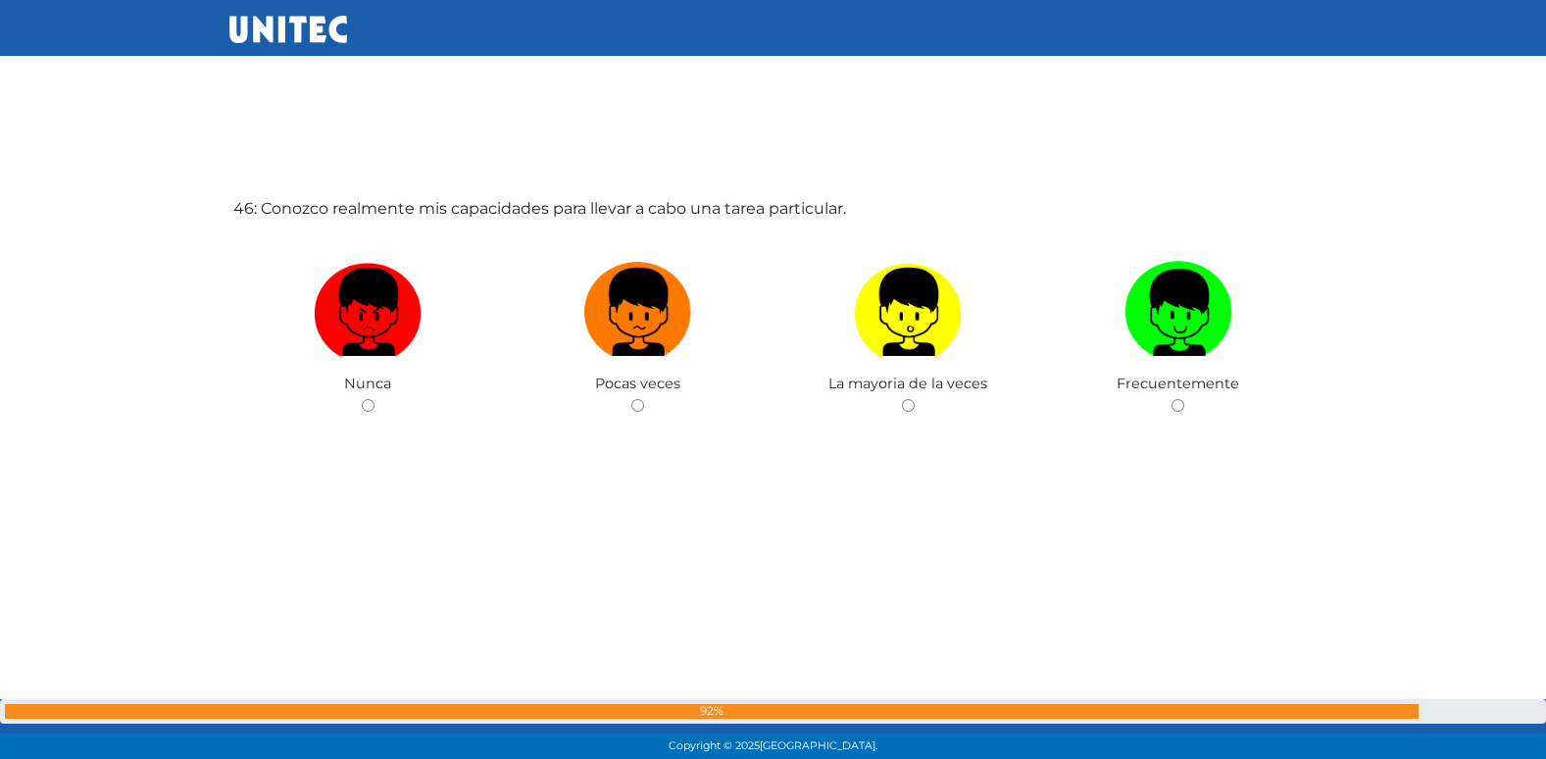
scroll to position [34236, 0]
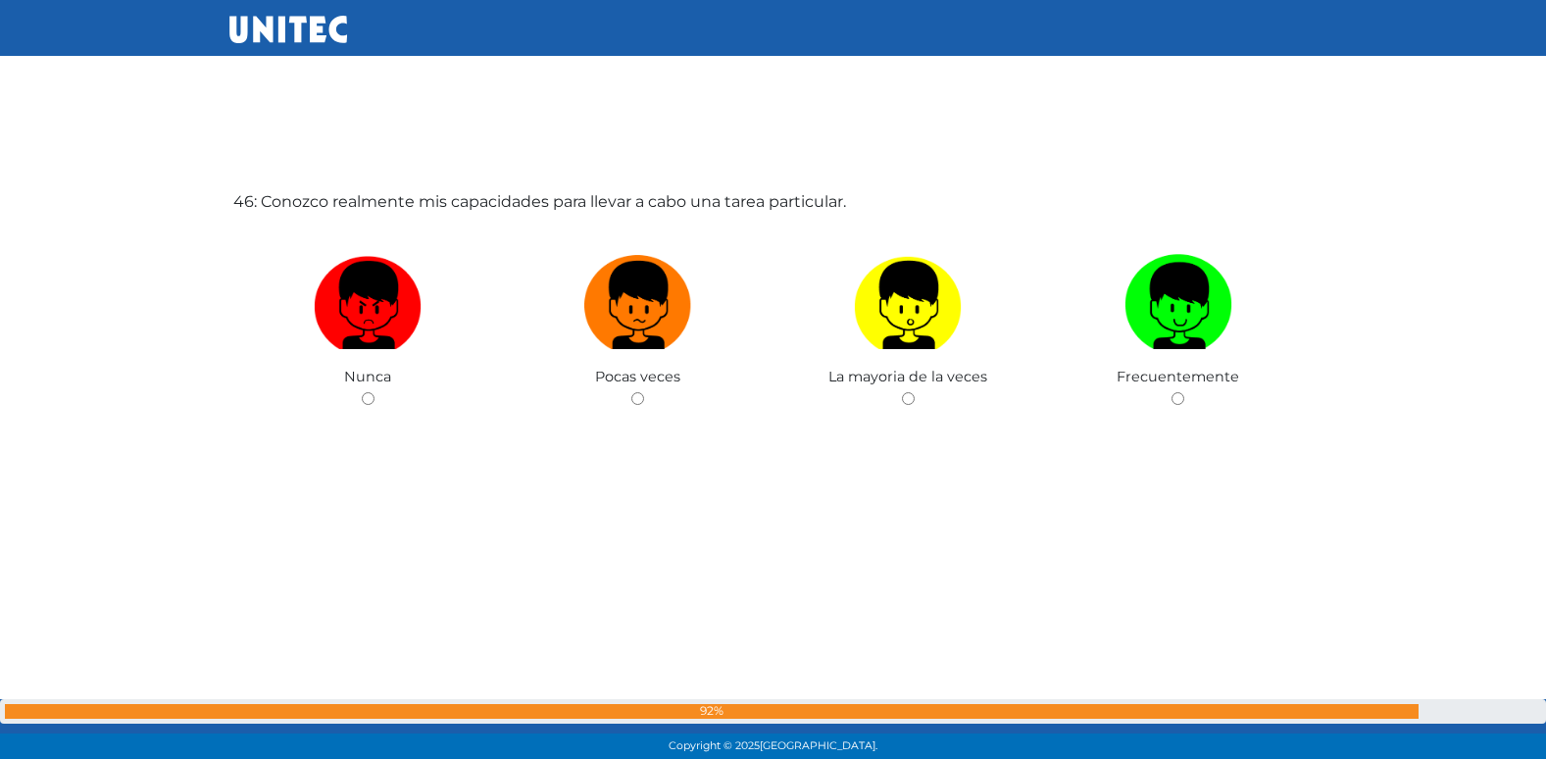
click at [631, 392] on input "radio" at bounding box center [637, 398] width 13 height 13
radio input "true"
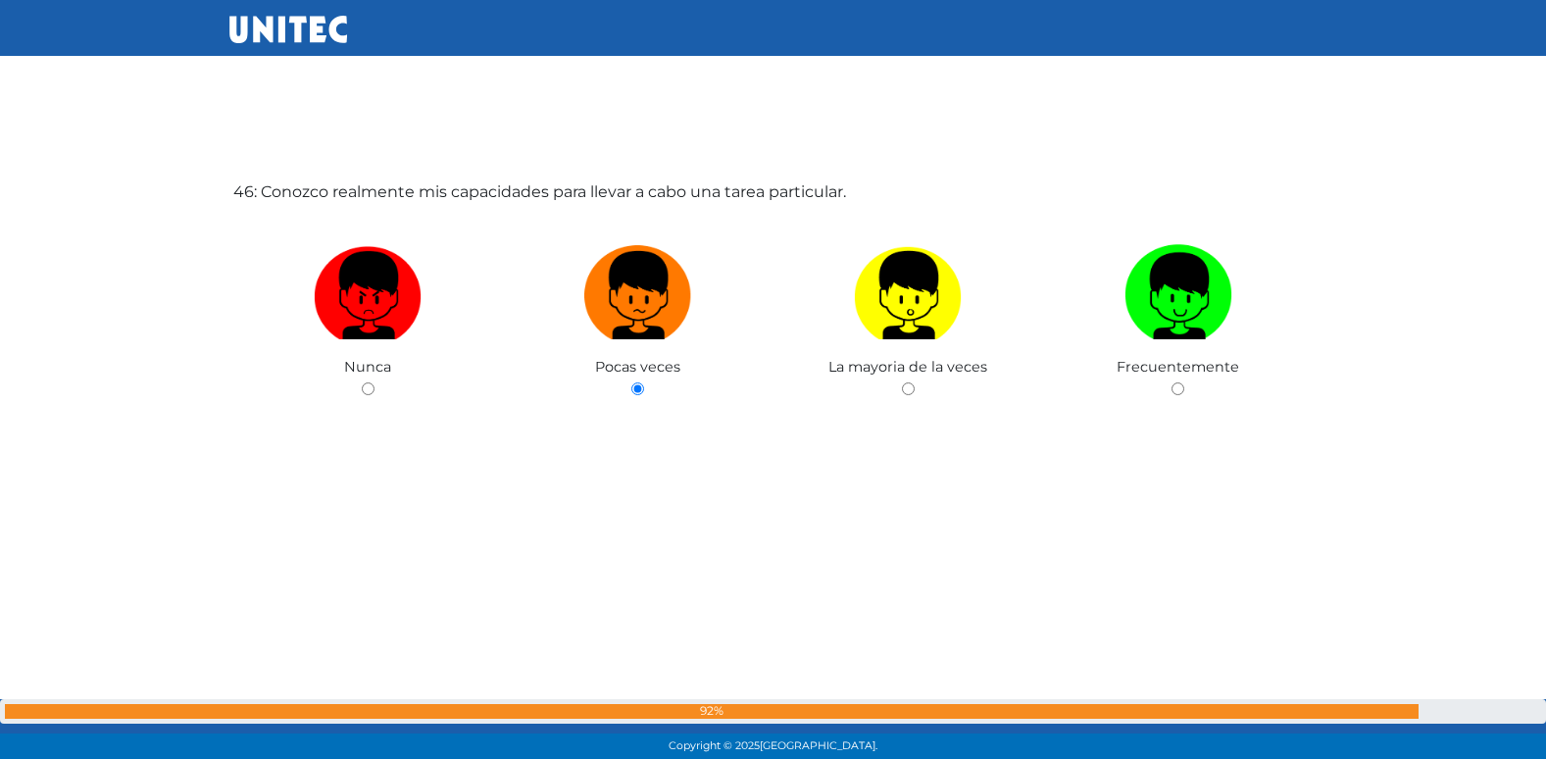
click at [902, 382] on input "radio" at bounding box center [908, 388] width 13 height 13
radio input "true"
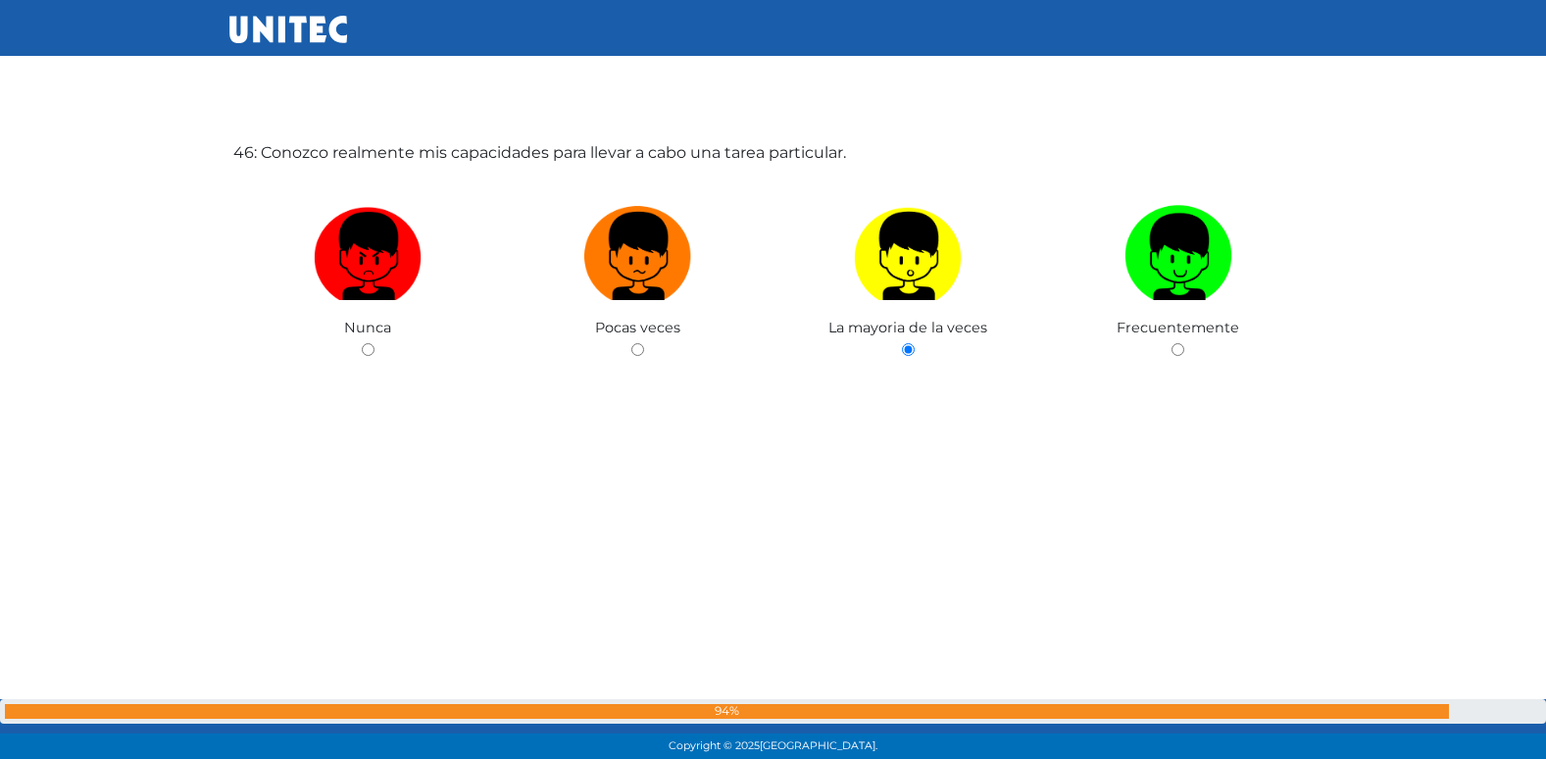
click at [1171, 343] on input "radio" at bounding box center [1177, 349] width 13 height 13
radio input "true"
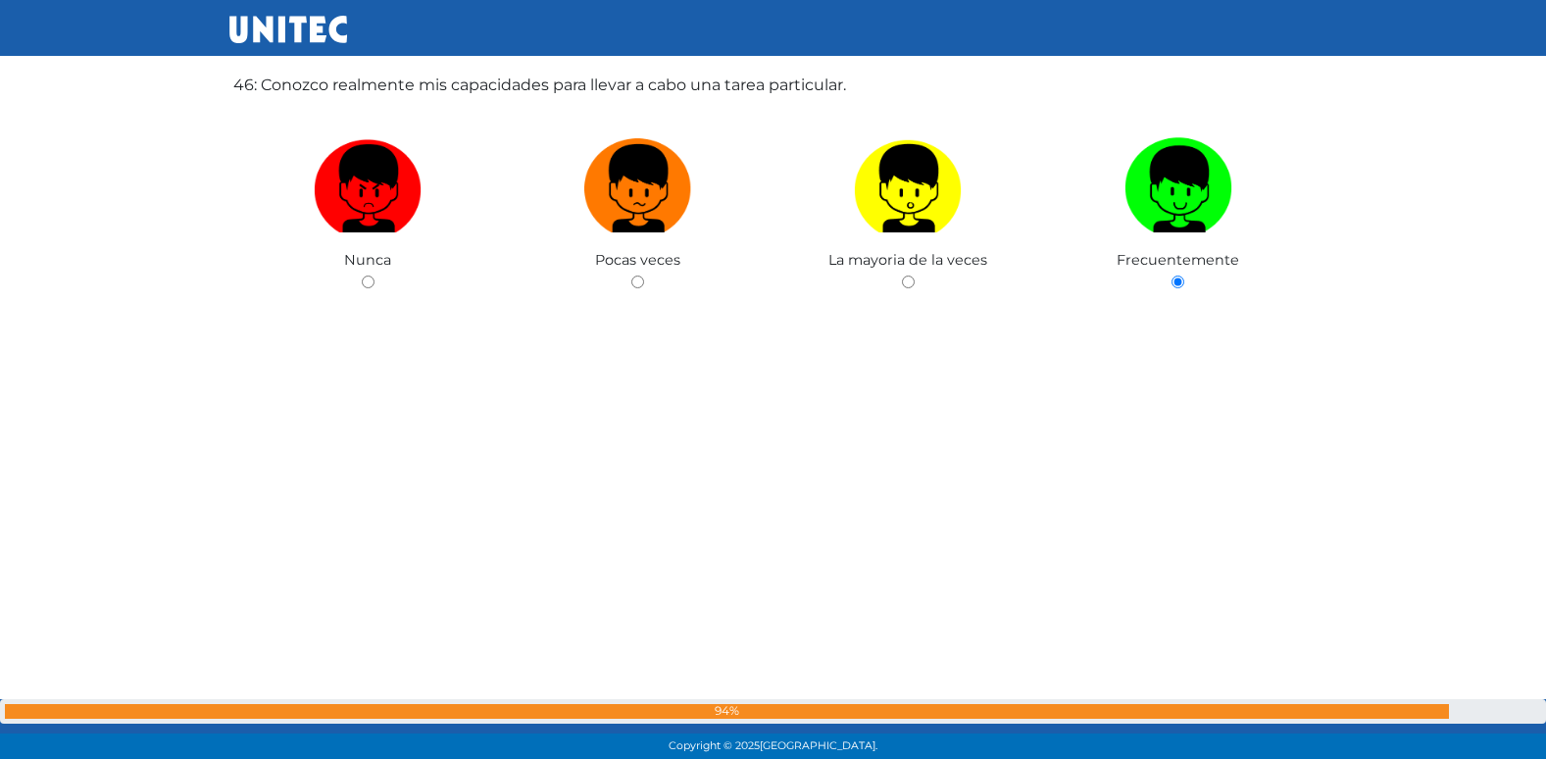
radio input "true"
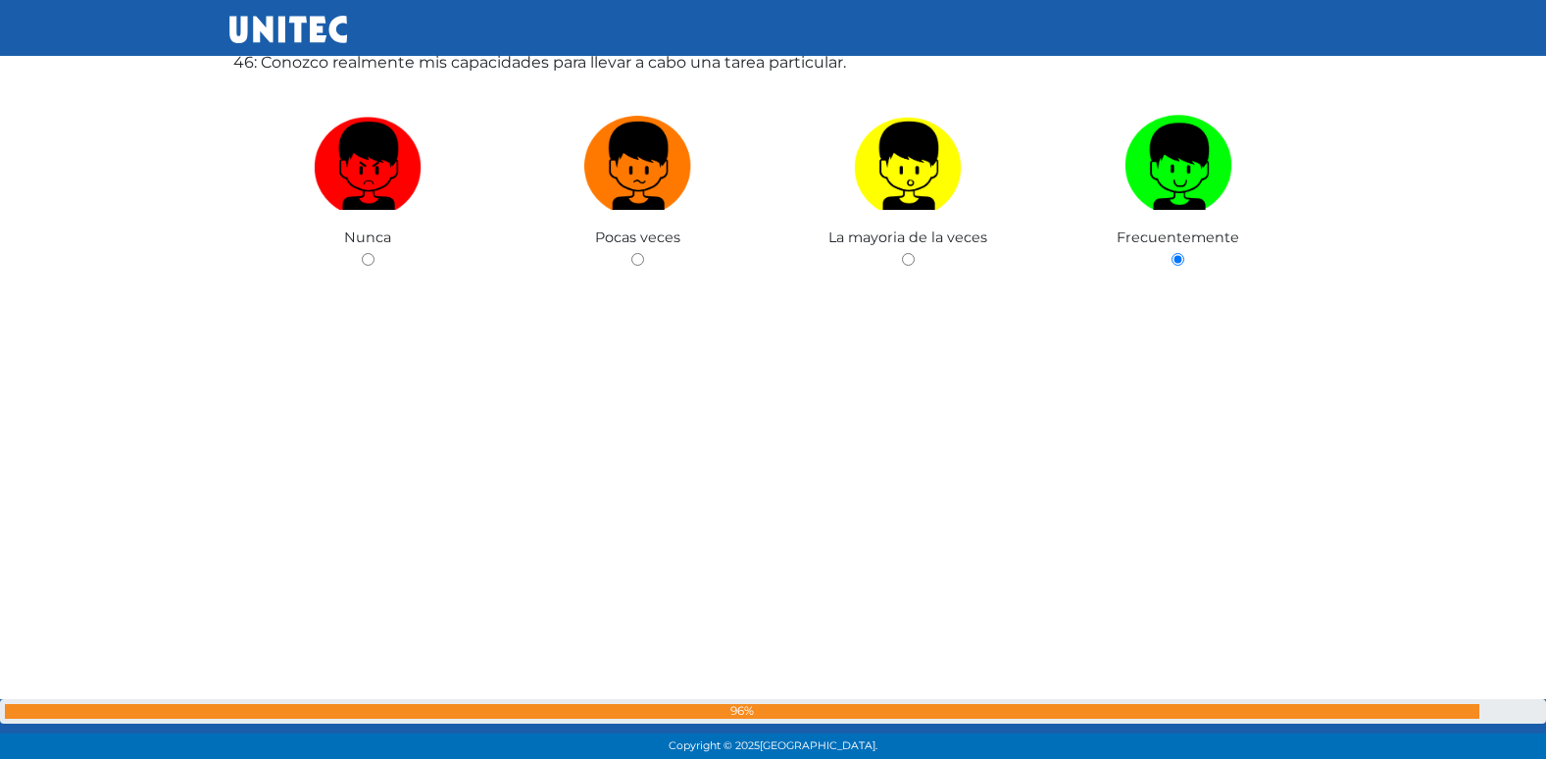
radio input "true"
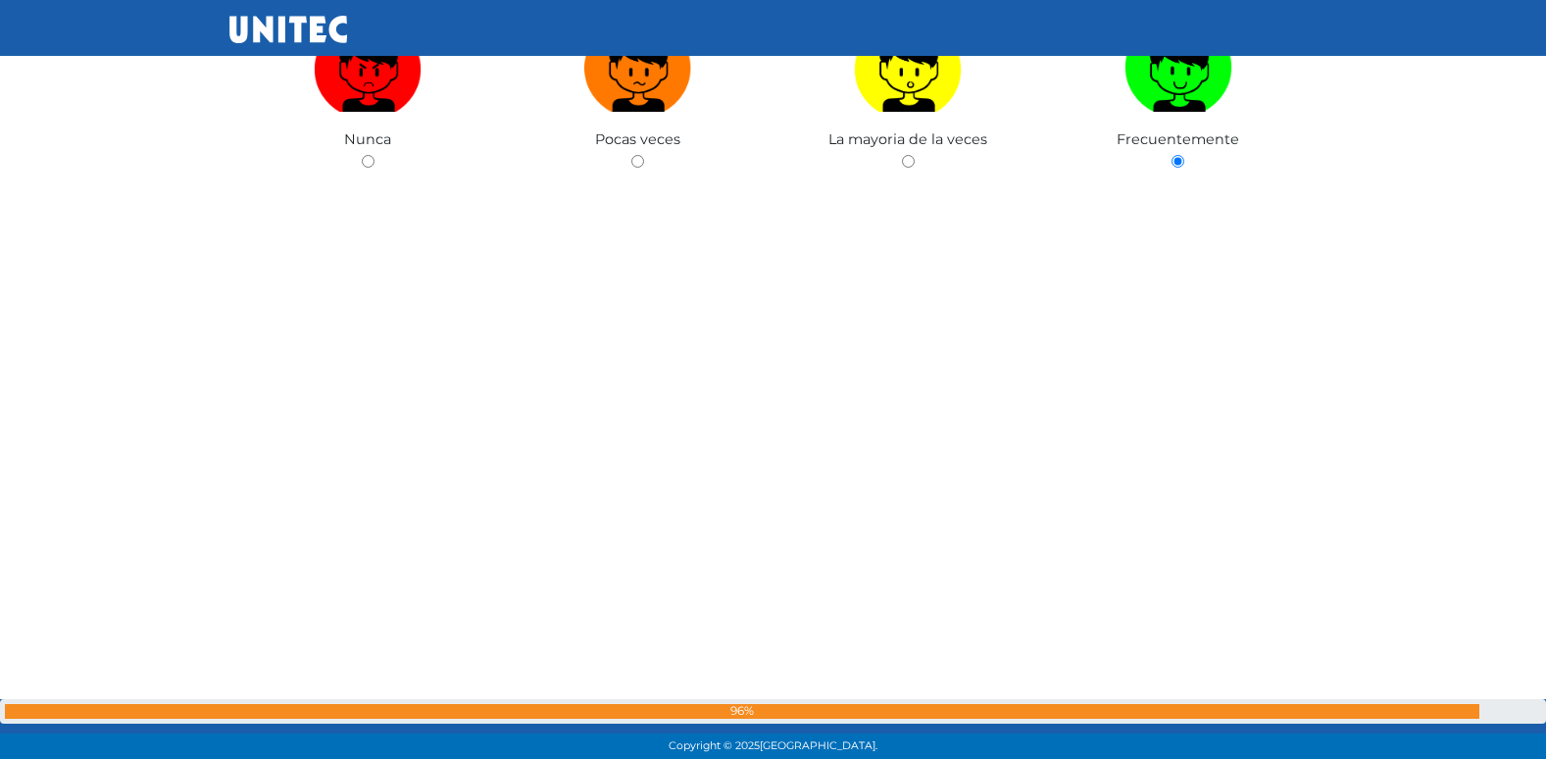
radio input "true"
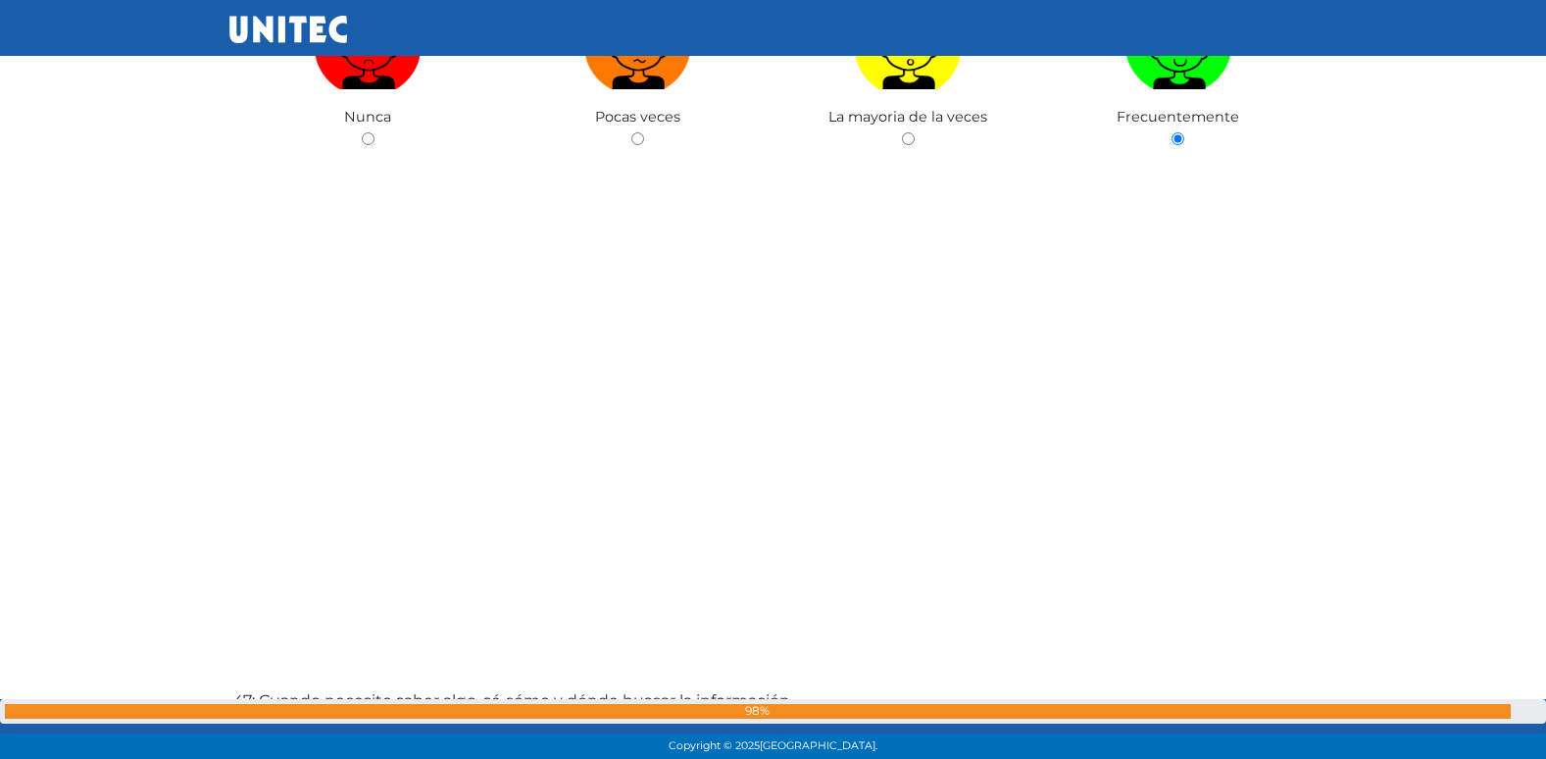
radio input "true"
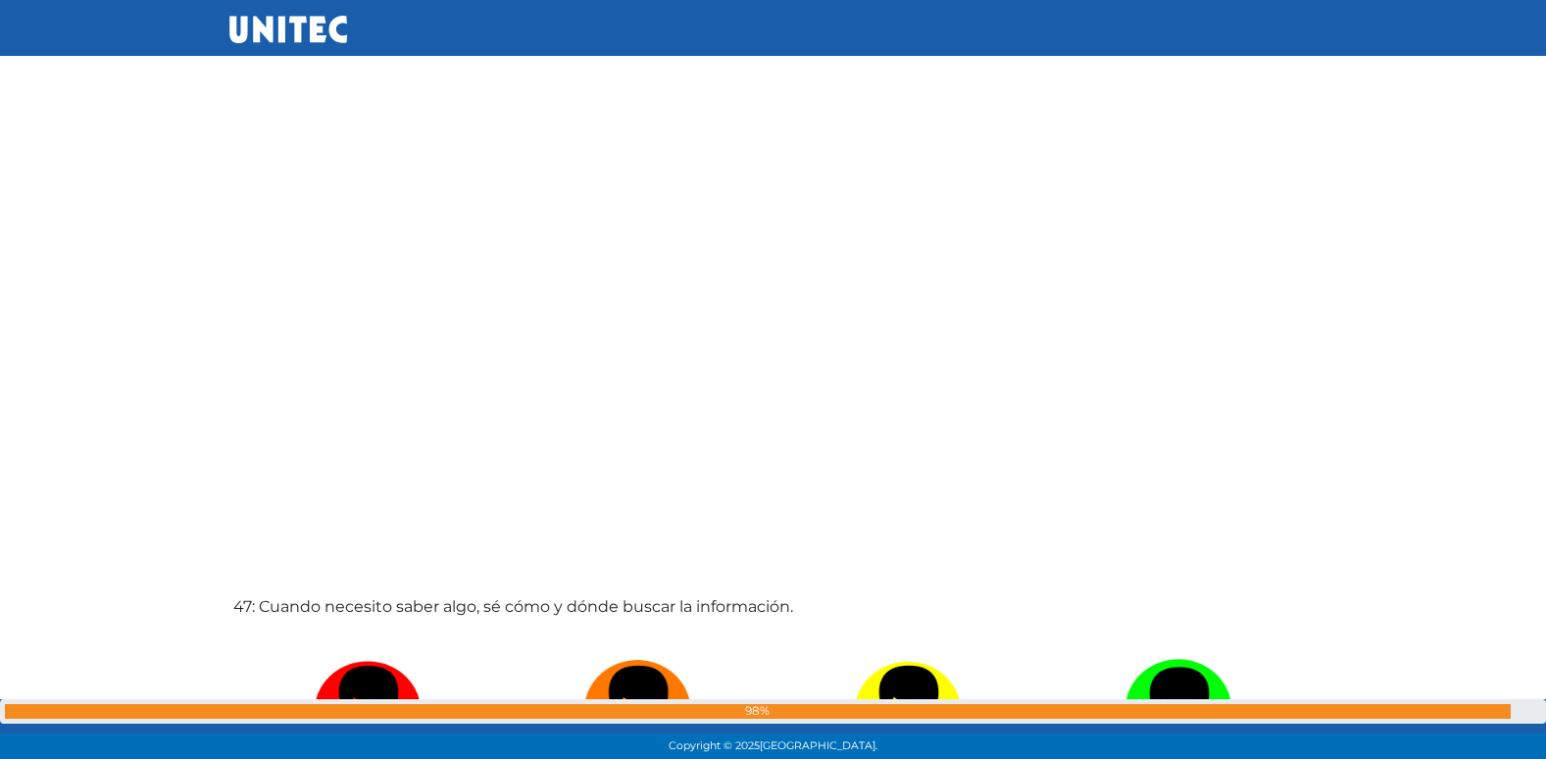
radio input "true"
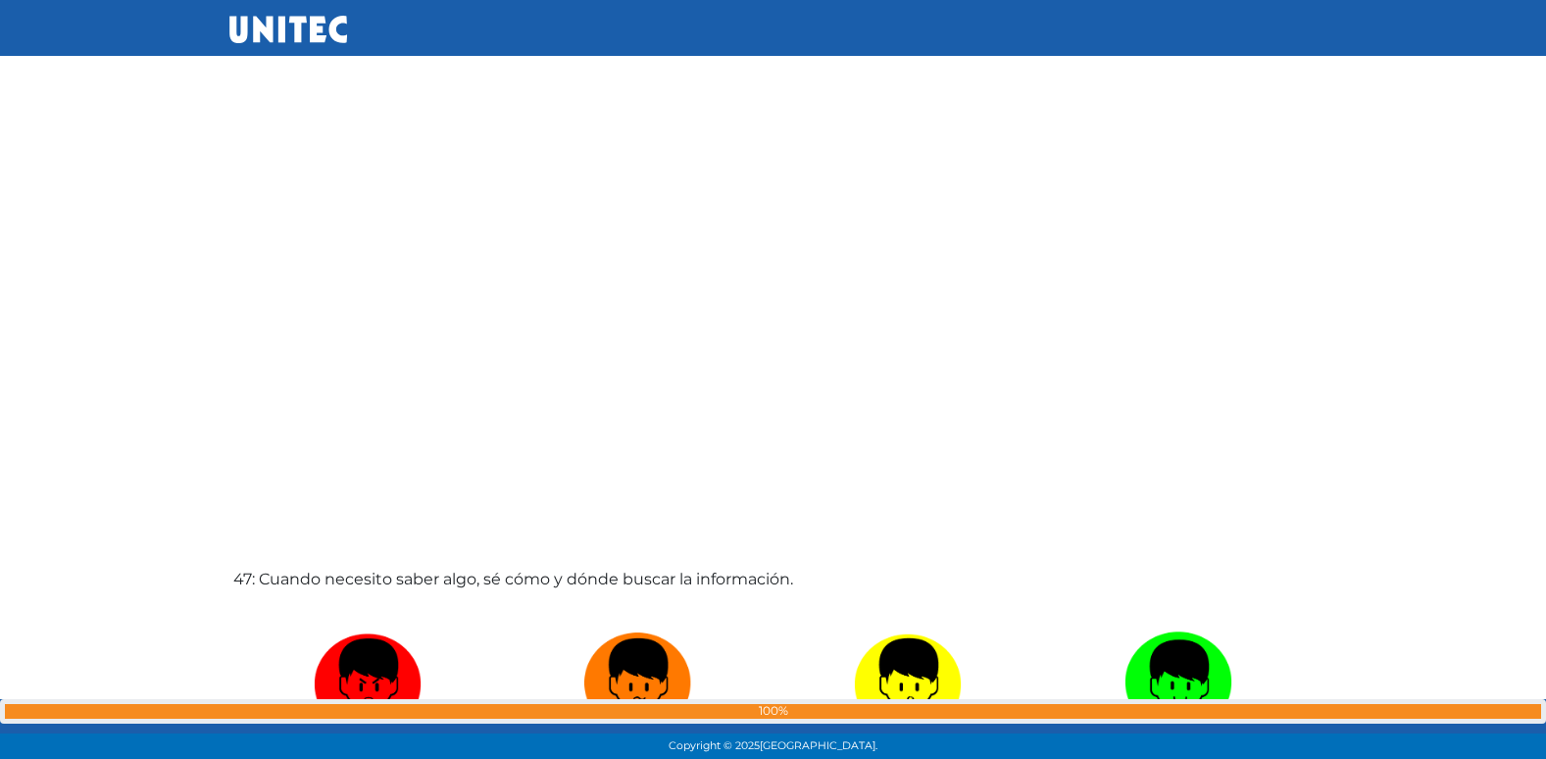
radio input "true"
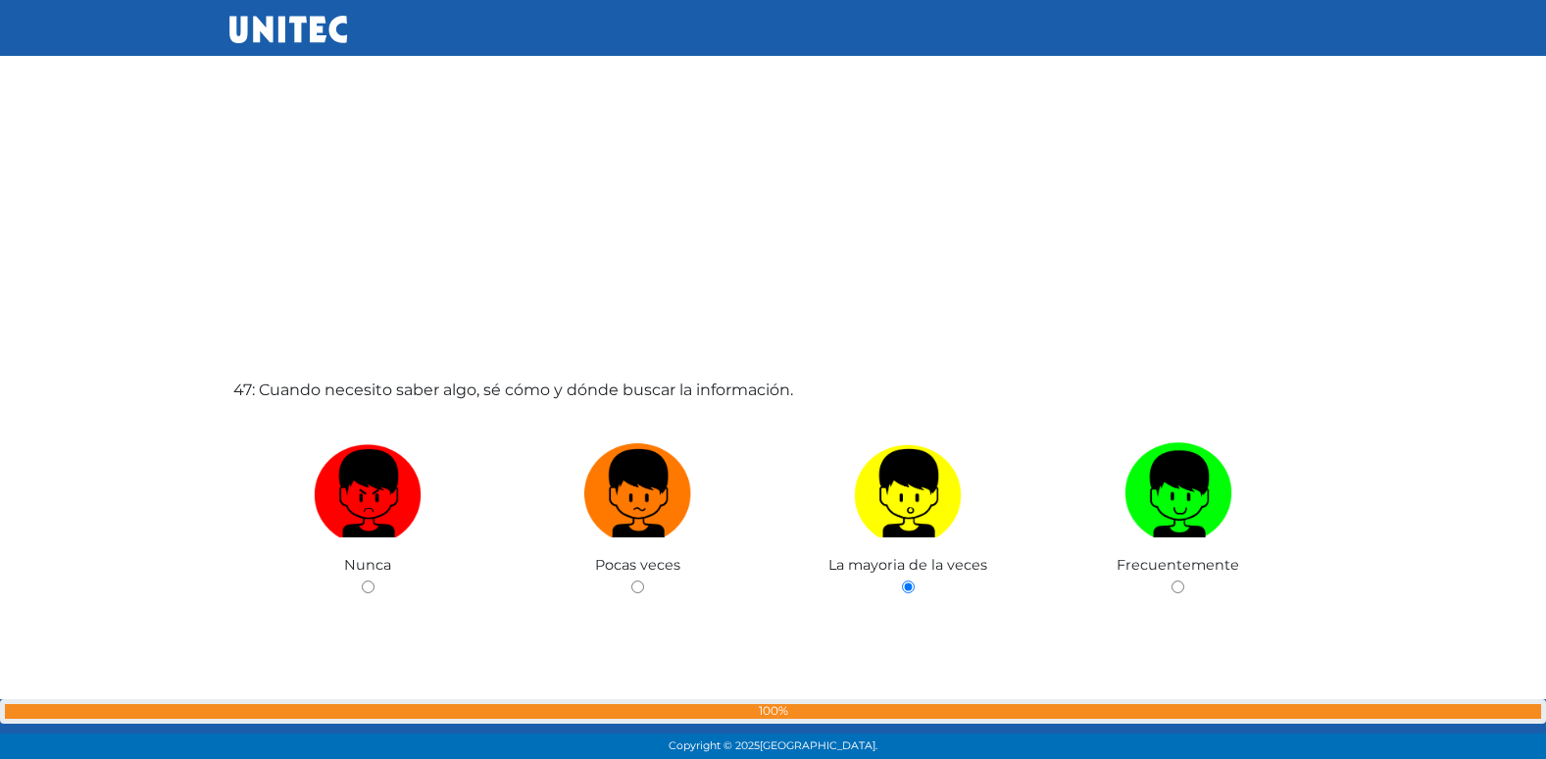
radio input "true"
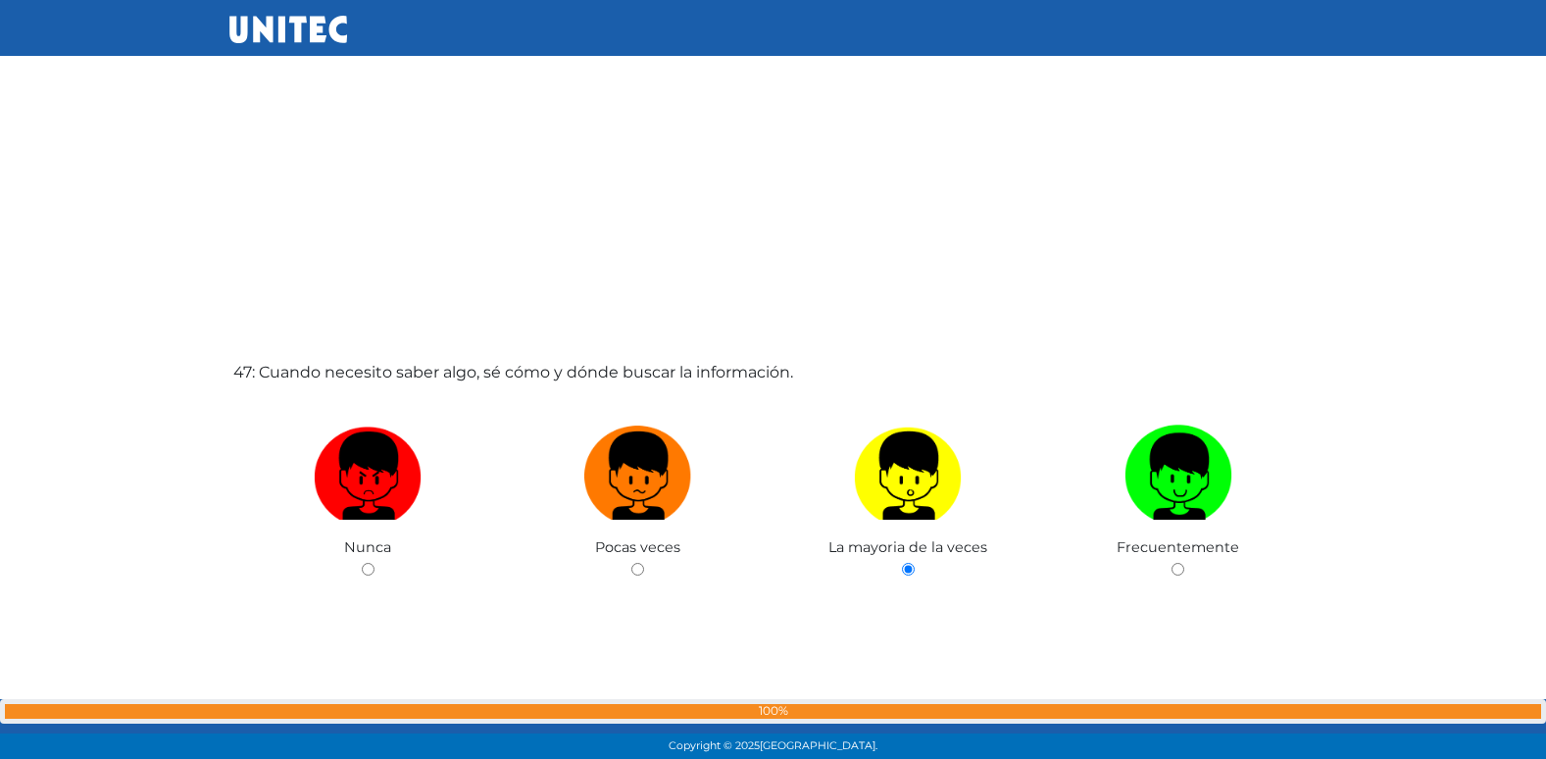
radio input "true"
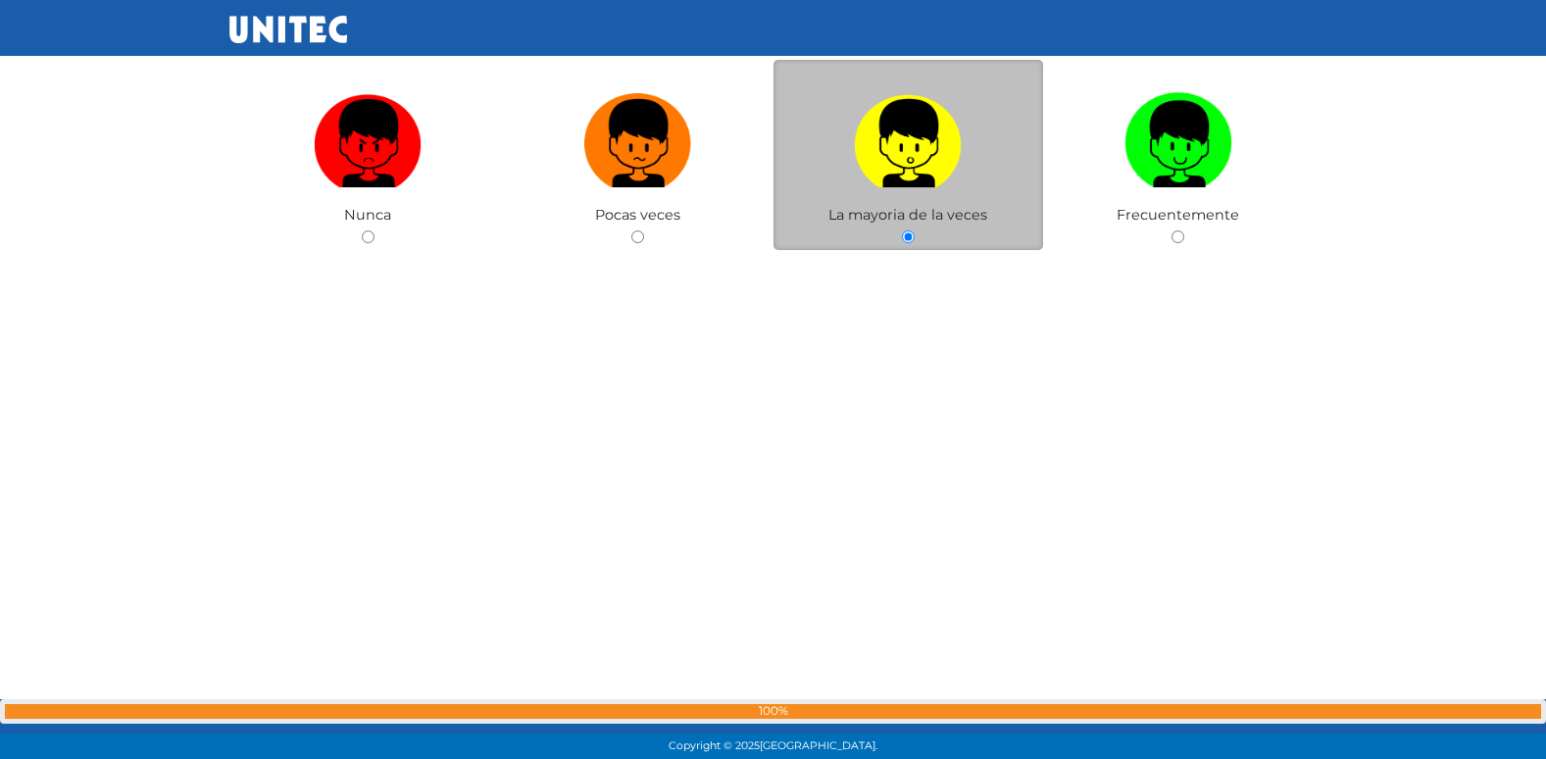
scroll to position [37186, 0]
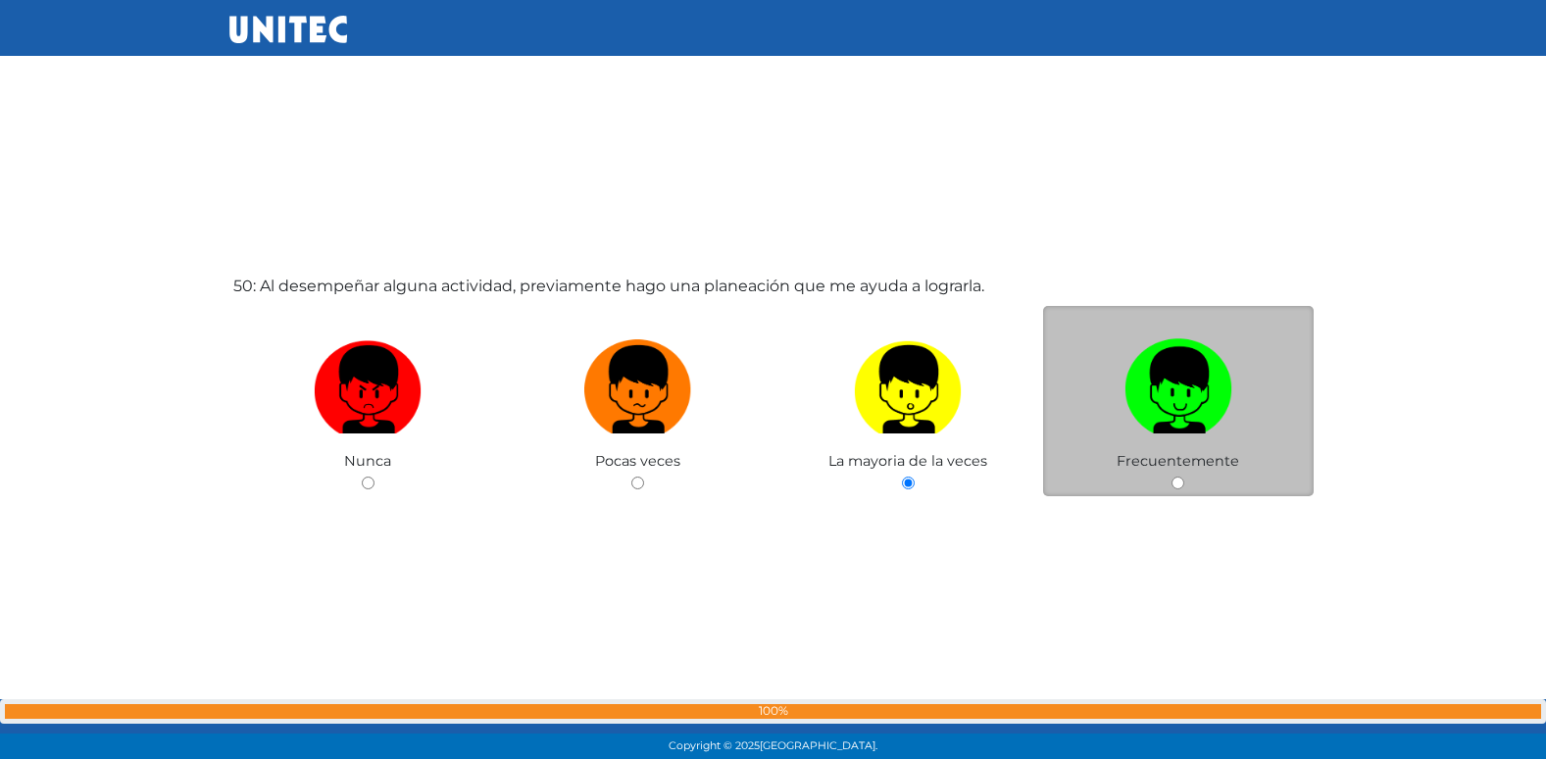
click at [1176, 482] on input "radio" at bounding box center [1177, 482] width 13 height 13
radio input "true"
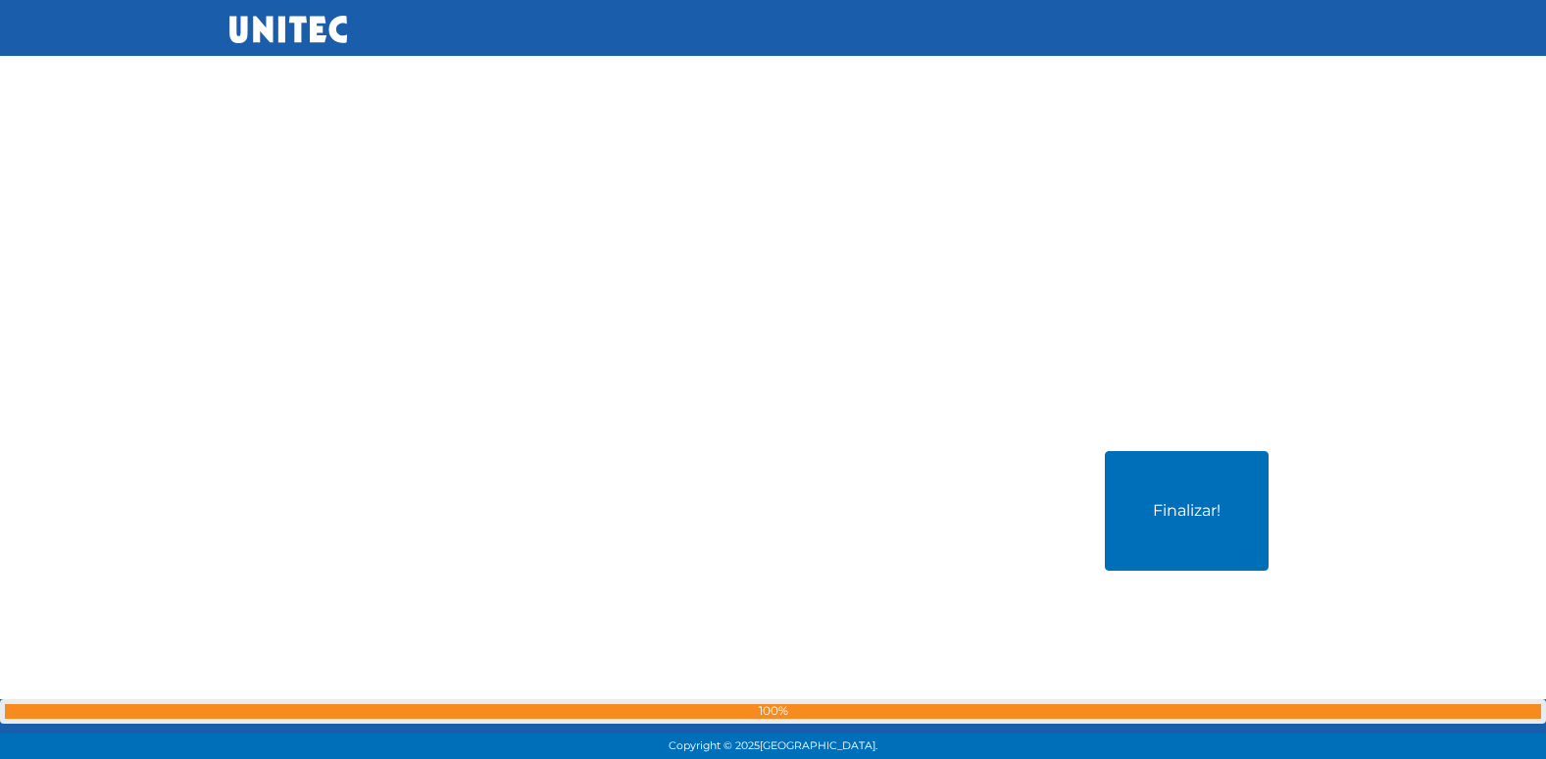
scroll to position [37821, 0]
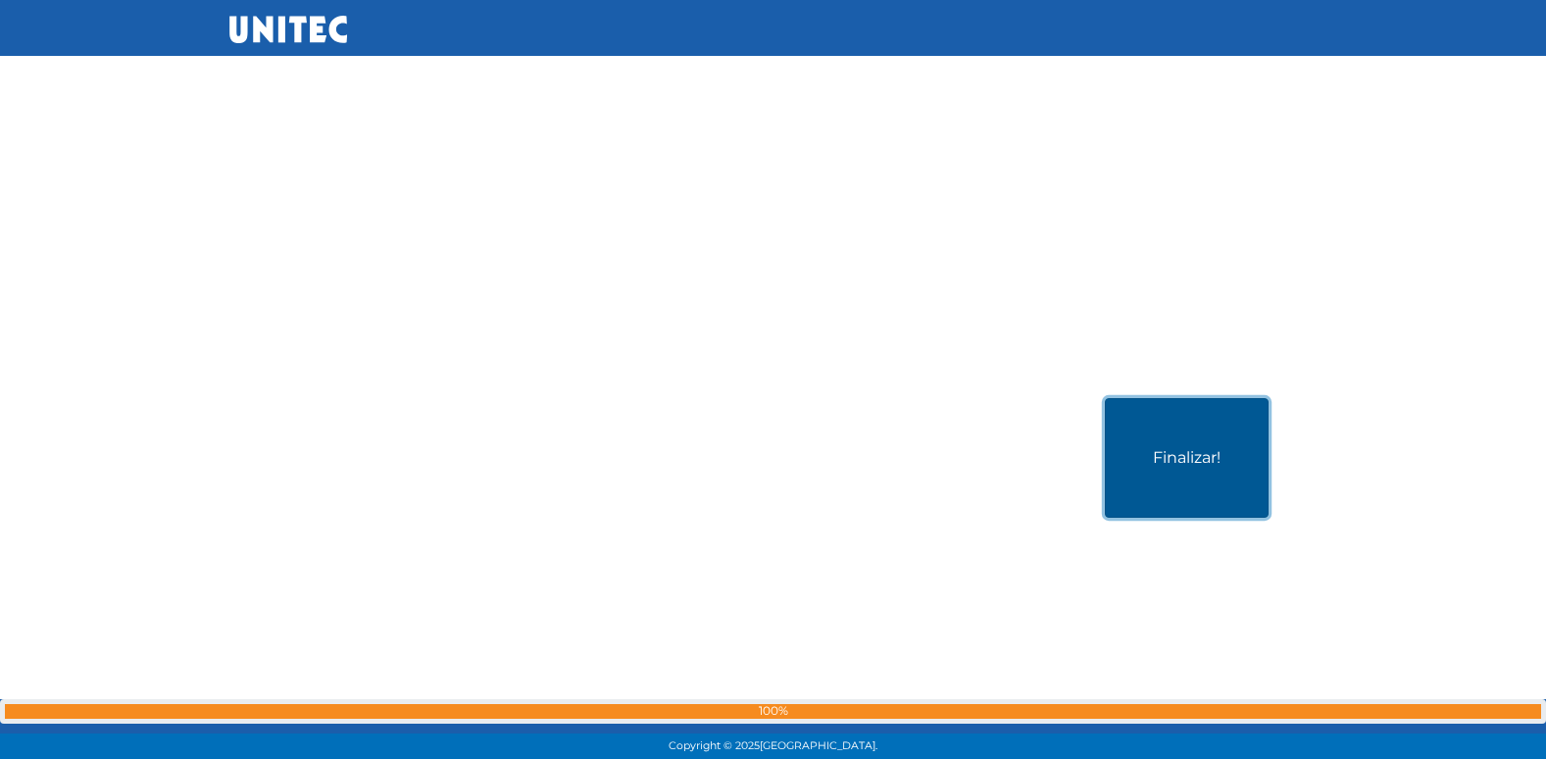
click at [1183, 477] on button "Finalizar!" at bounding box center [1187, 458] width 164 height 120
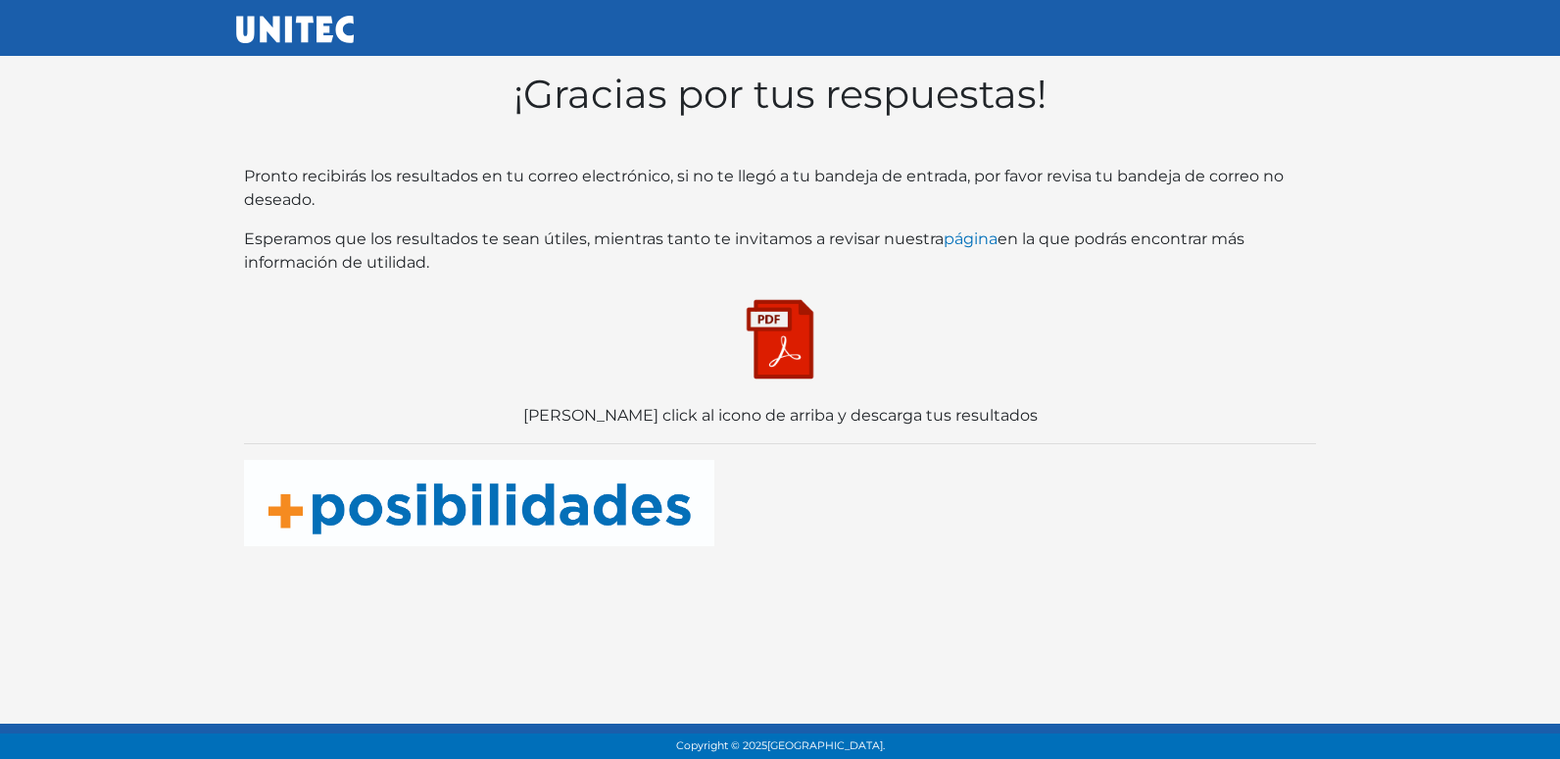
click at [796, 341] on img at bounding box center [780, 339] width 98 height 98
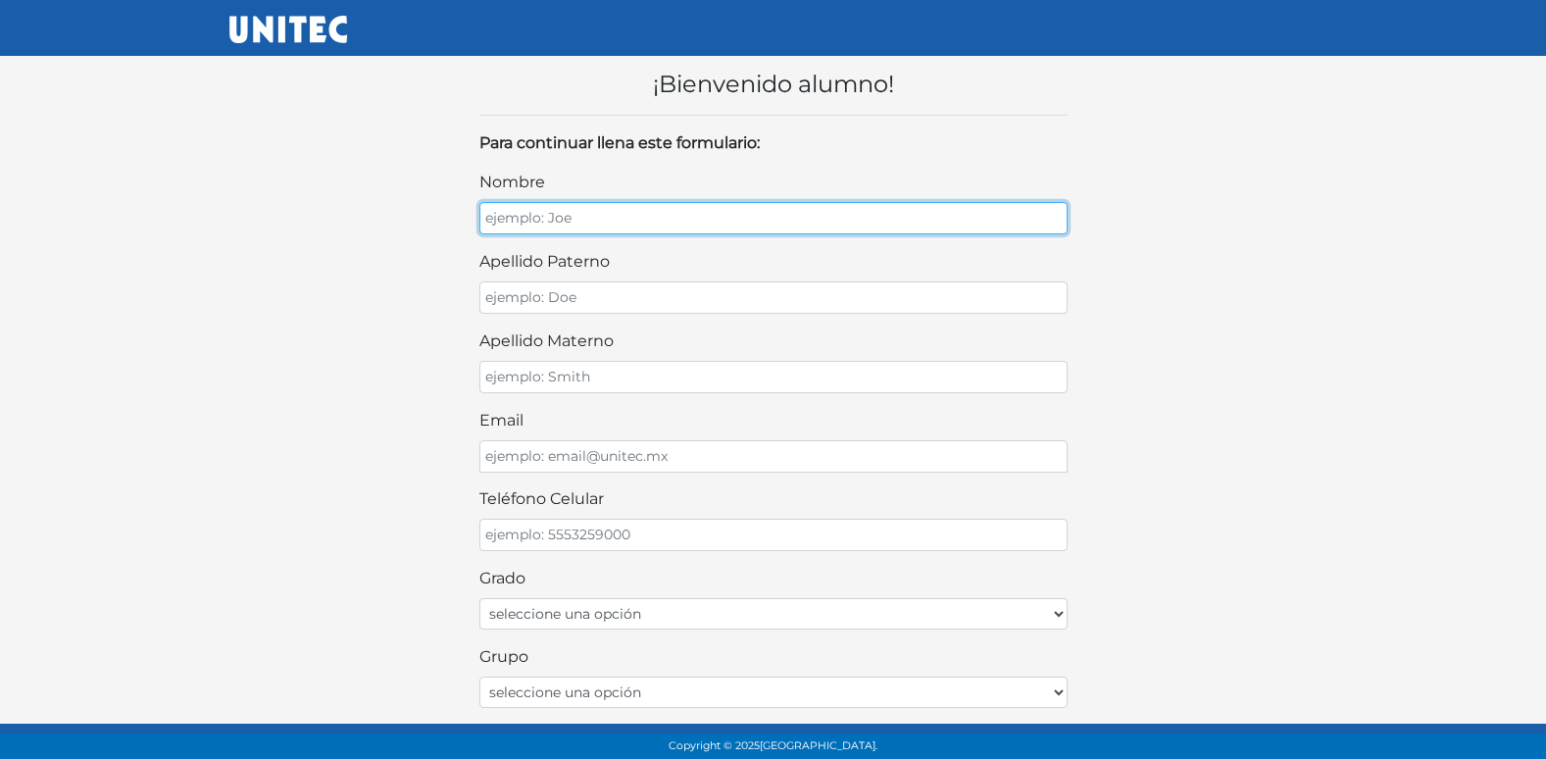
click at [853, 221] on input "nombre" at bounding box center [773, 218] width 588 height 32
type input "[PERSON_NAME]"
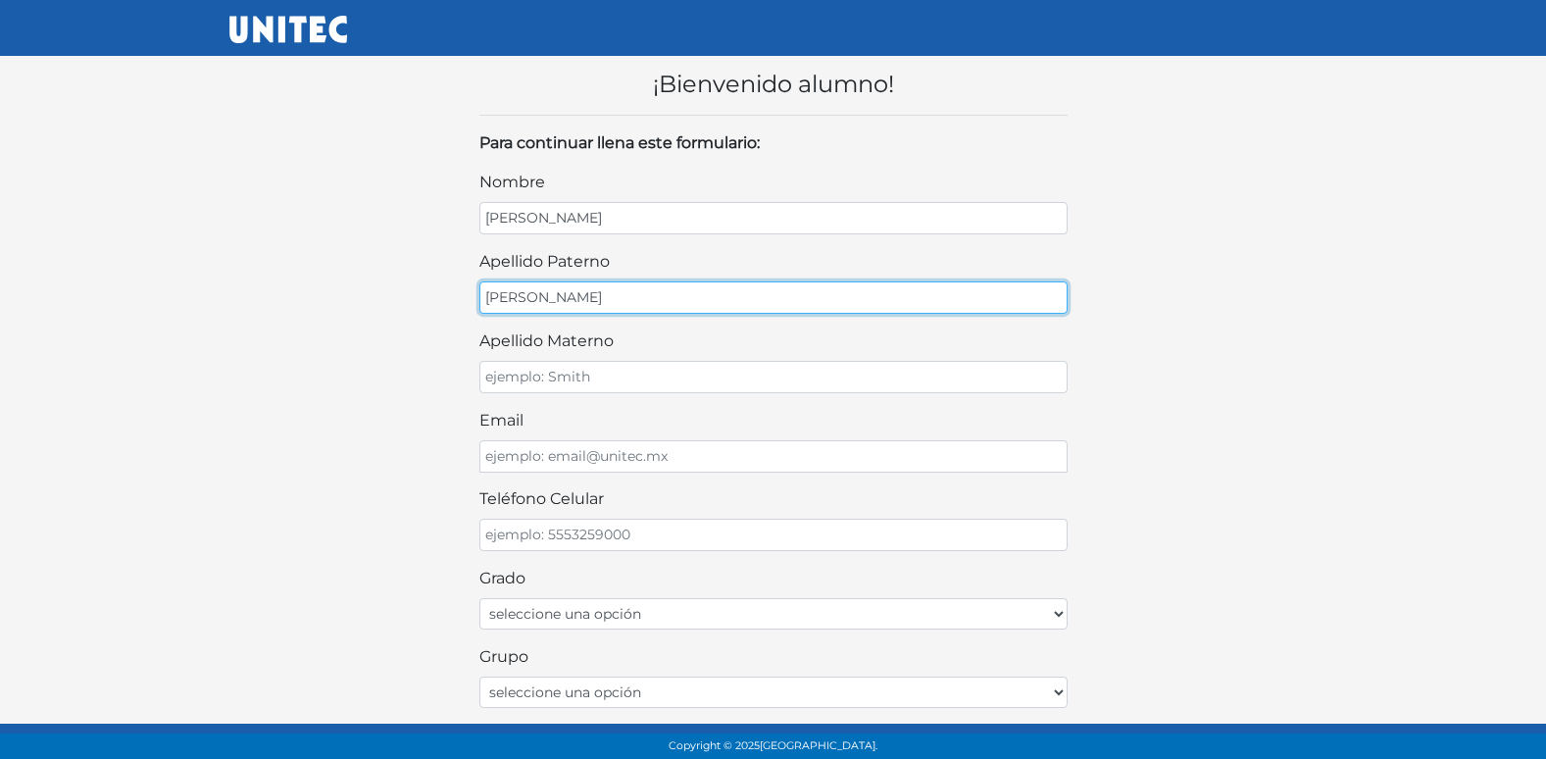
type input "[PERSON_NAME]"
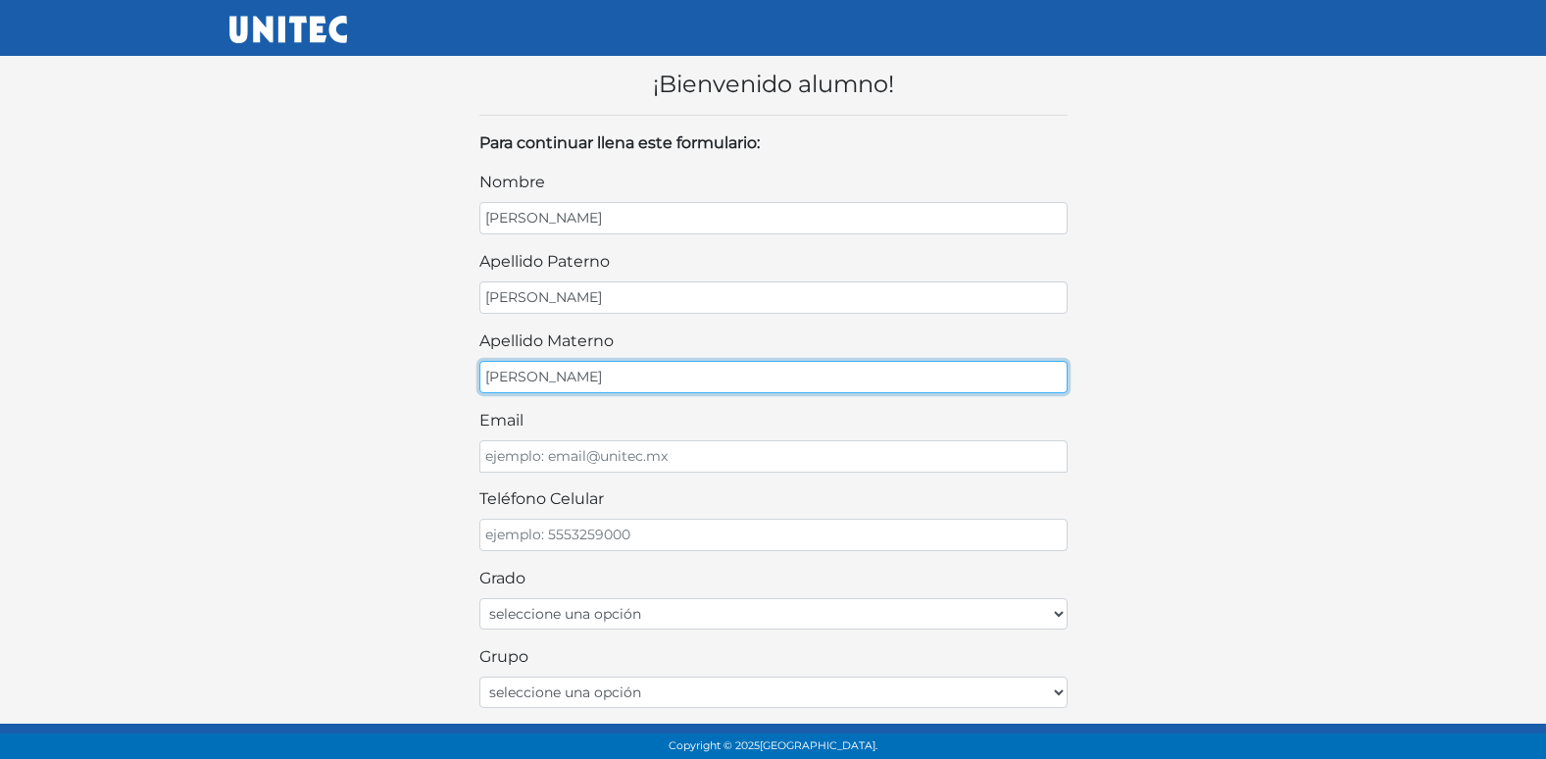
type input "[PERSON_NAME]"
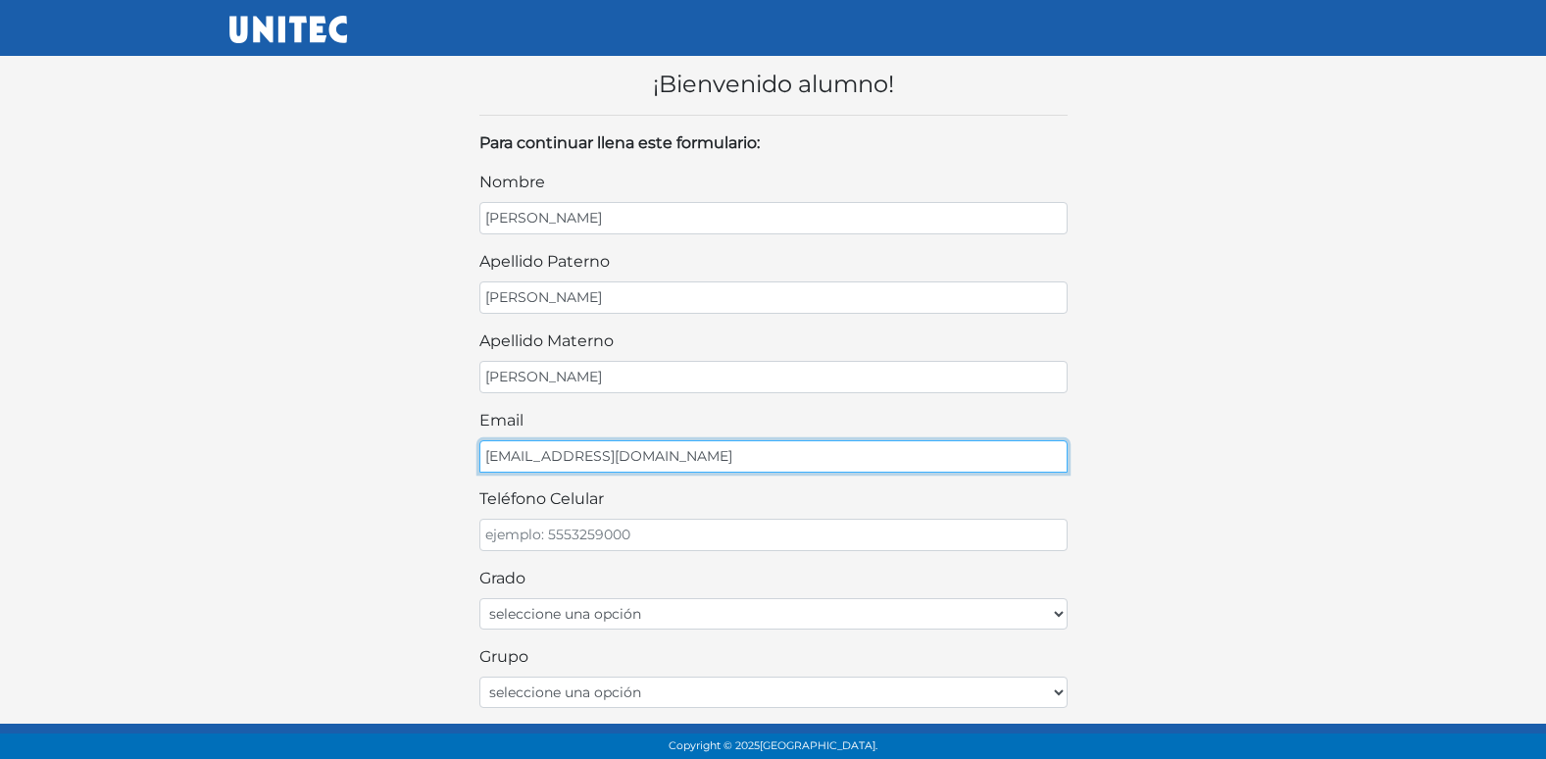
type input "[EMAIL_ADDRESS][DOMAIN_NAME]"
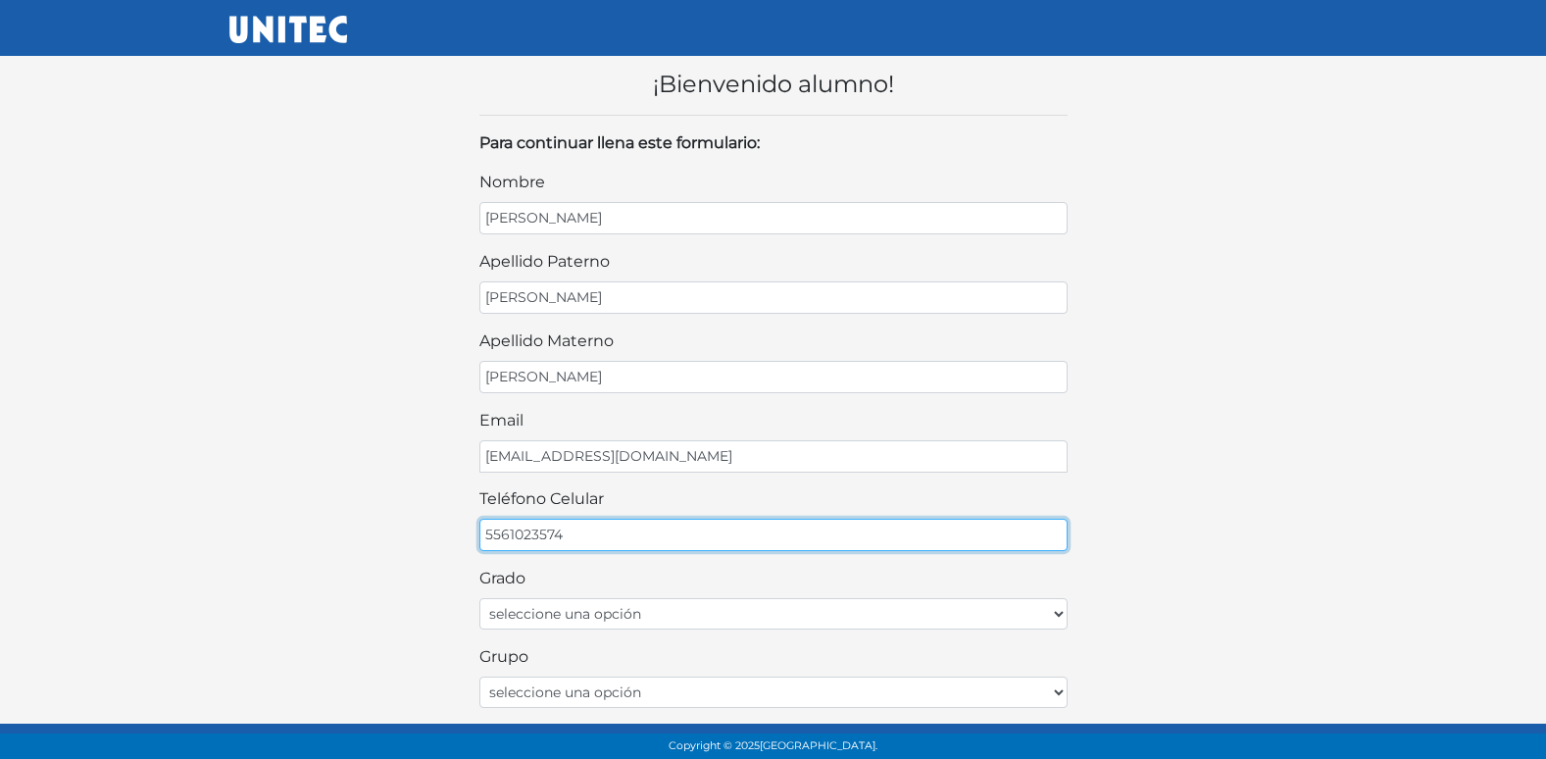
type input "5561023574"
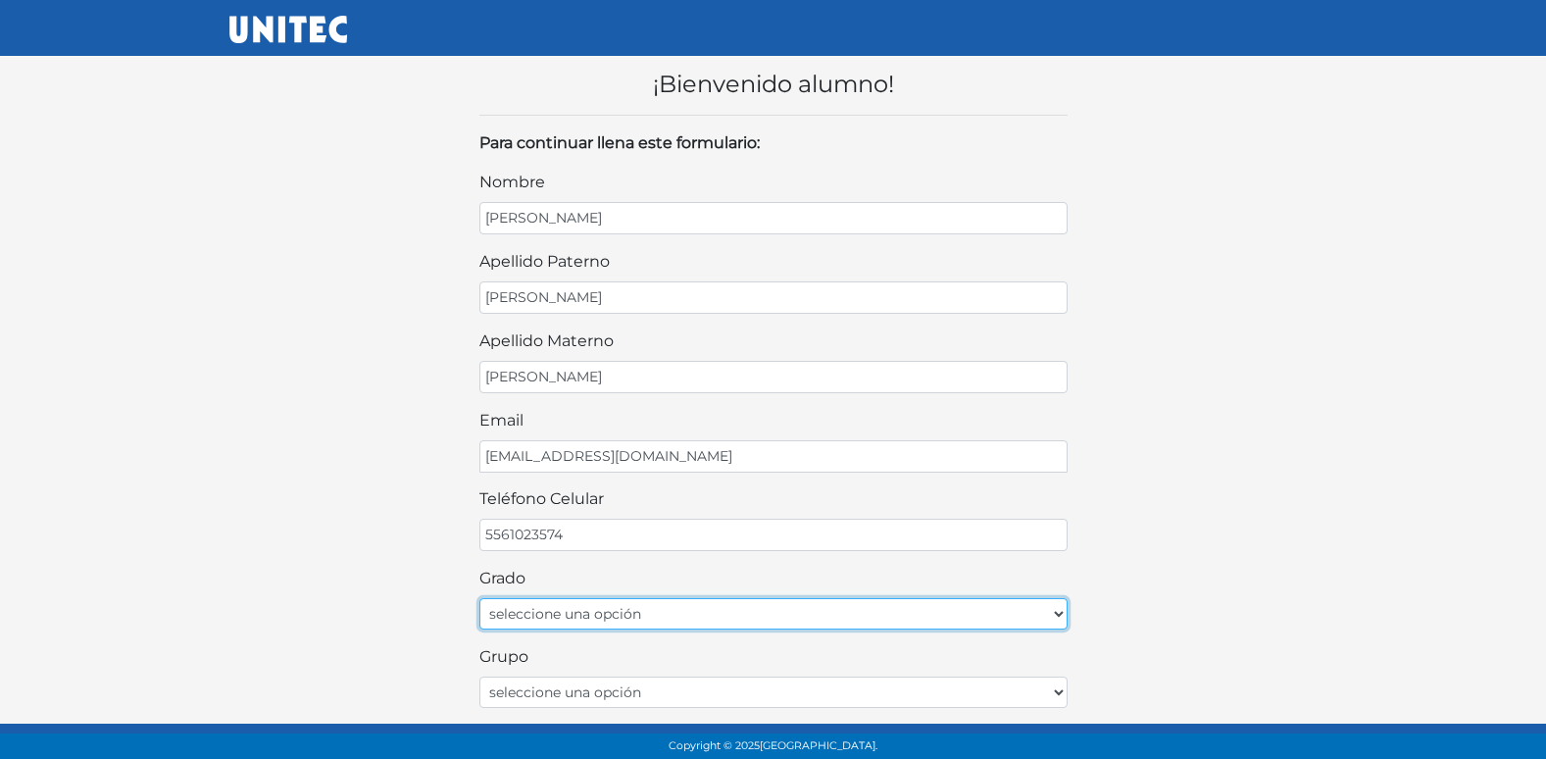
click at [752, 616] on select "seleccione una opción Primer grado Segundo grado Tercer grado" at bounding box center [773, 613] width 588 height 31
select select "2do"
click at [479, 598] on select "seleccione una opción Primer grado Segundo grado Tercer grado" at bounding box center [773, 613] width 588 height 31
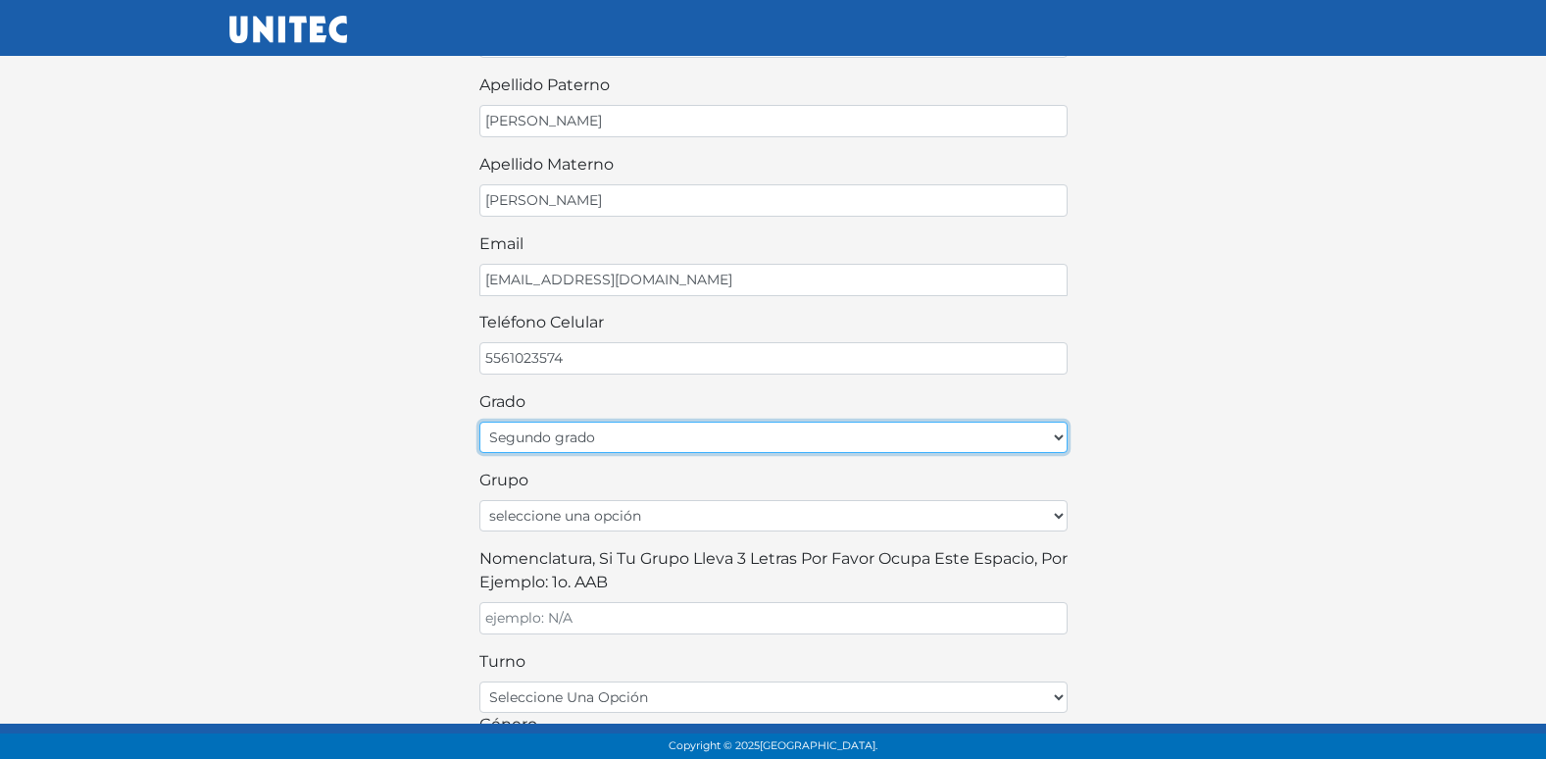
scroll to position [196, 0]
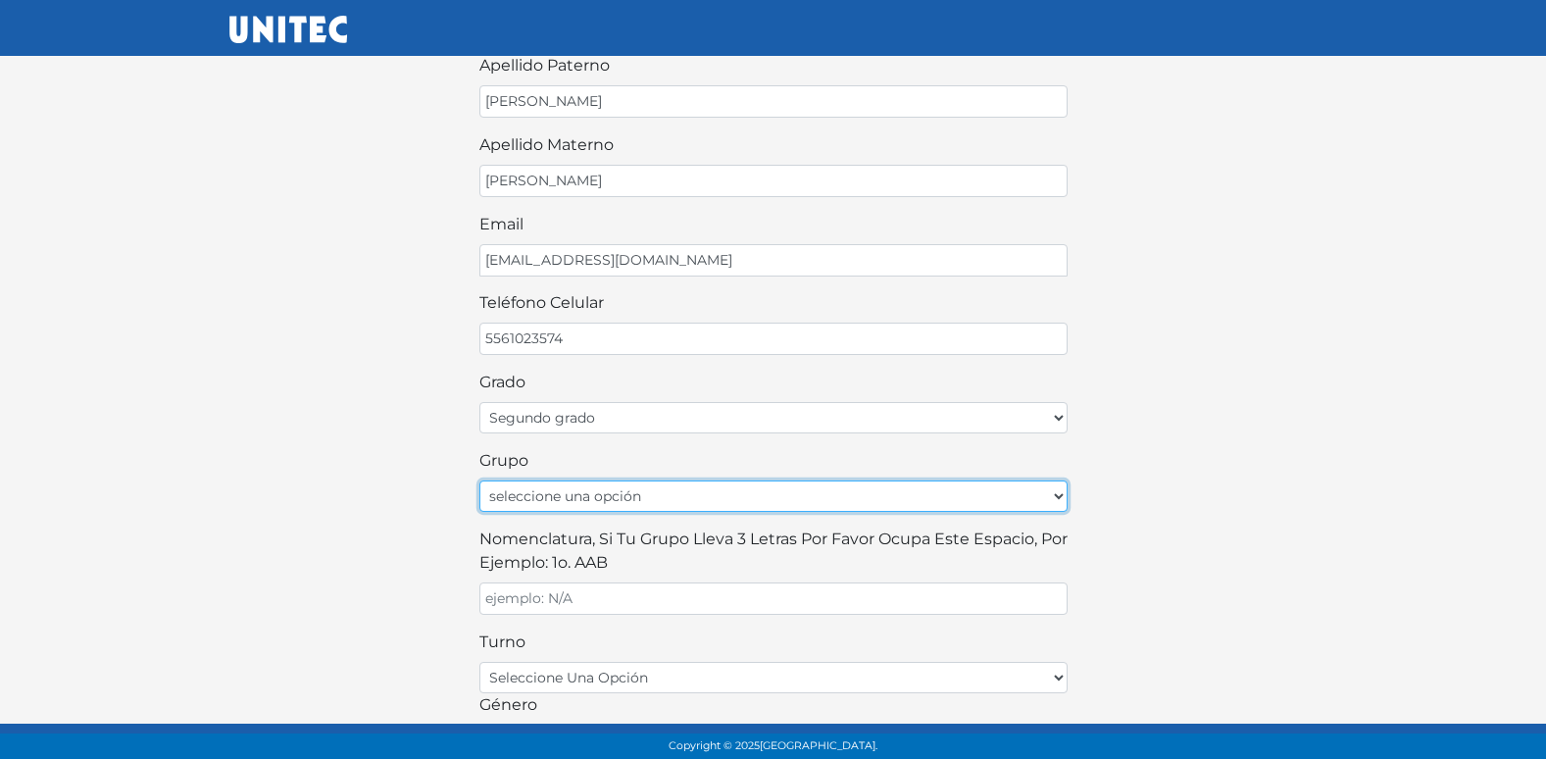
click at [664, 498] on select "seleccione una opción A B C D E F G H I J K L M N O P Q R S T U V W X Y Z" at bounding box center [773, 495] width 588 height 31
select select "B"
click at [479, 480] on select "seleccione una opción A B C D E F G H I J K L M N O P Q R S T U V W X Y Z" at bounding box center [773, 495] width 588 height 31
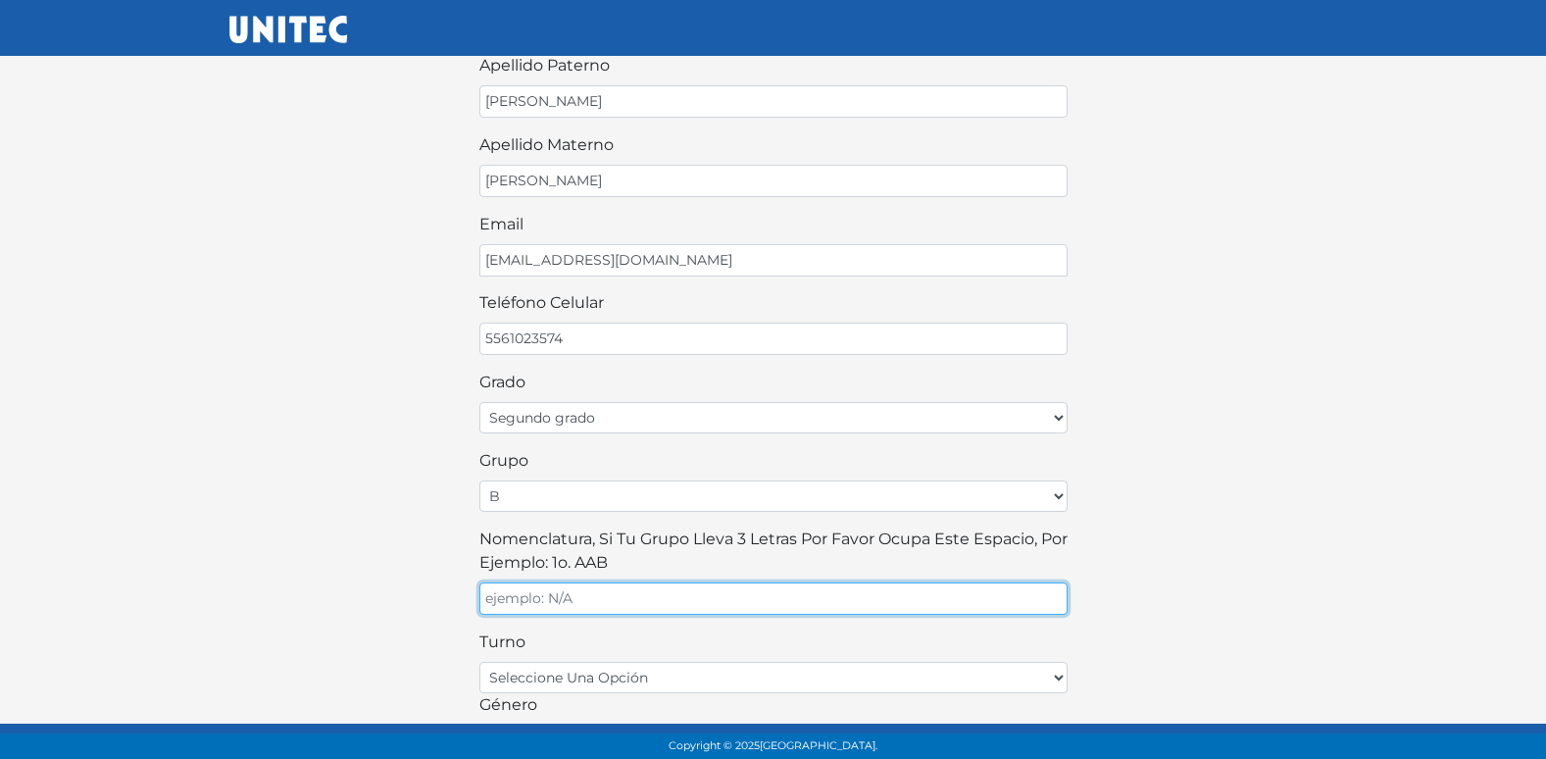
click at [587, 612] on input "Nomenclatura, si tu grupo lleva 3 letras por favor ocupa este espacio, por ejem…" at bounding box center [773, 598] width 588 height 32
type input "B"
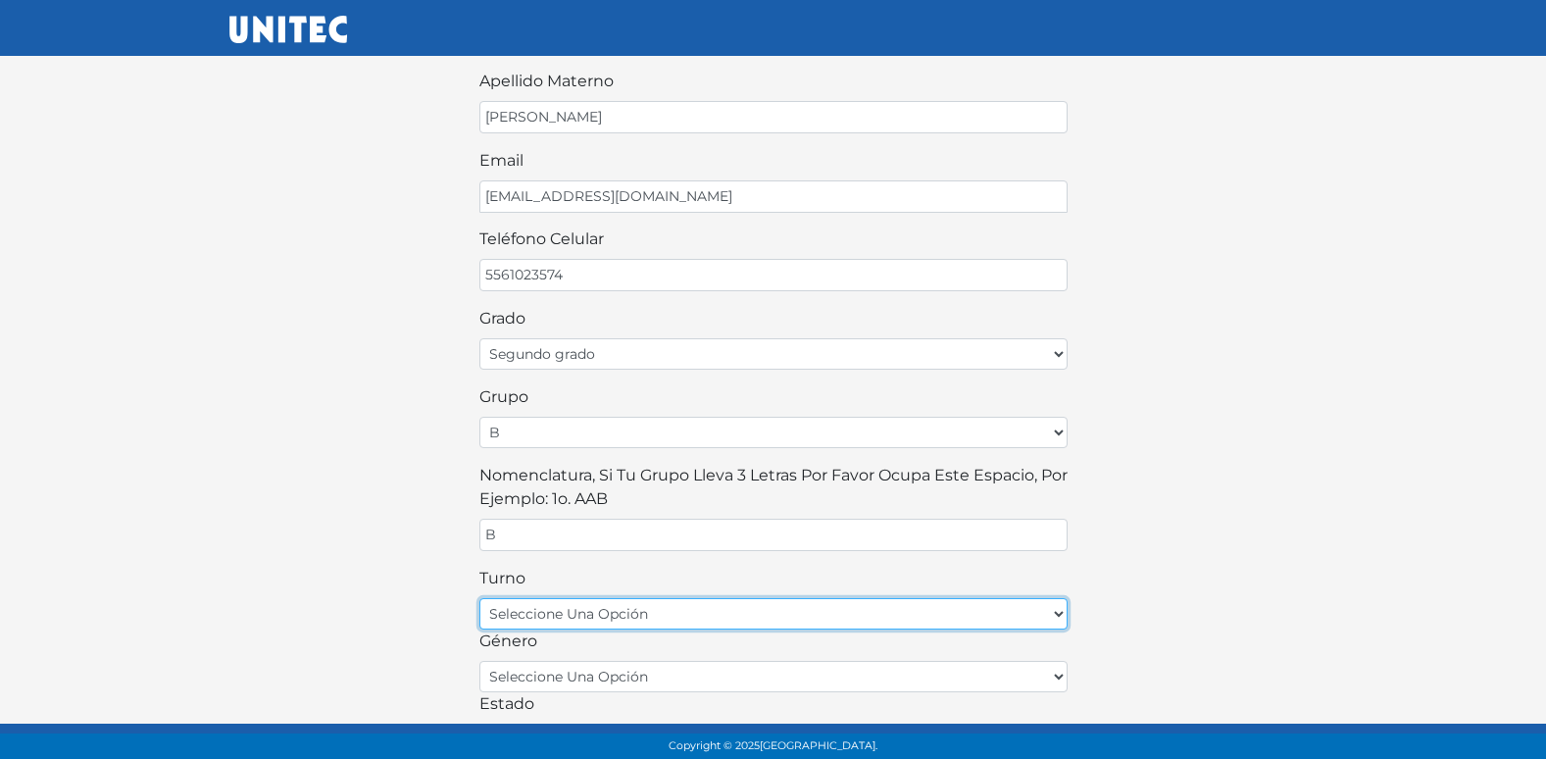
scroll to position [294, 0]
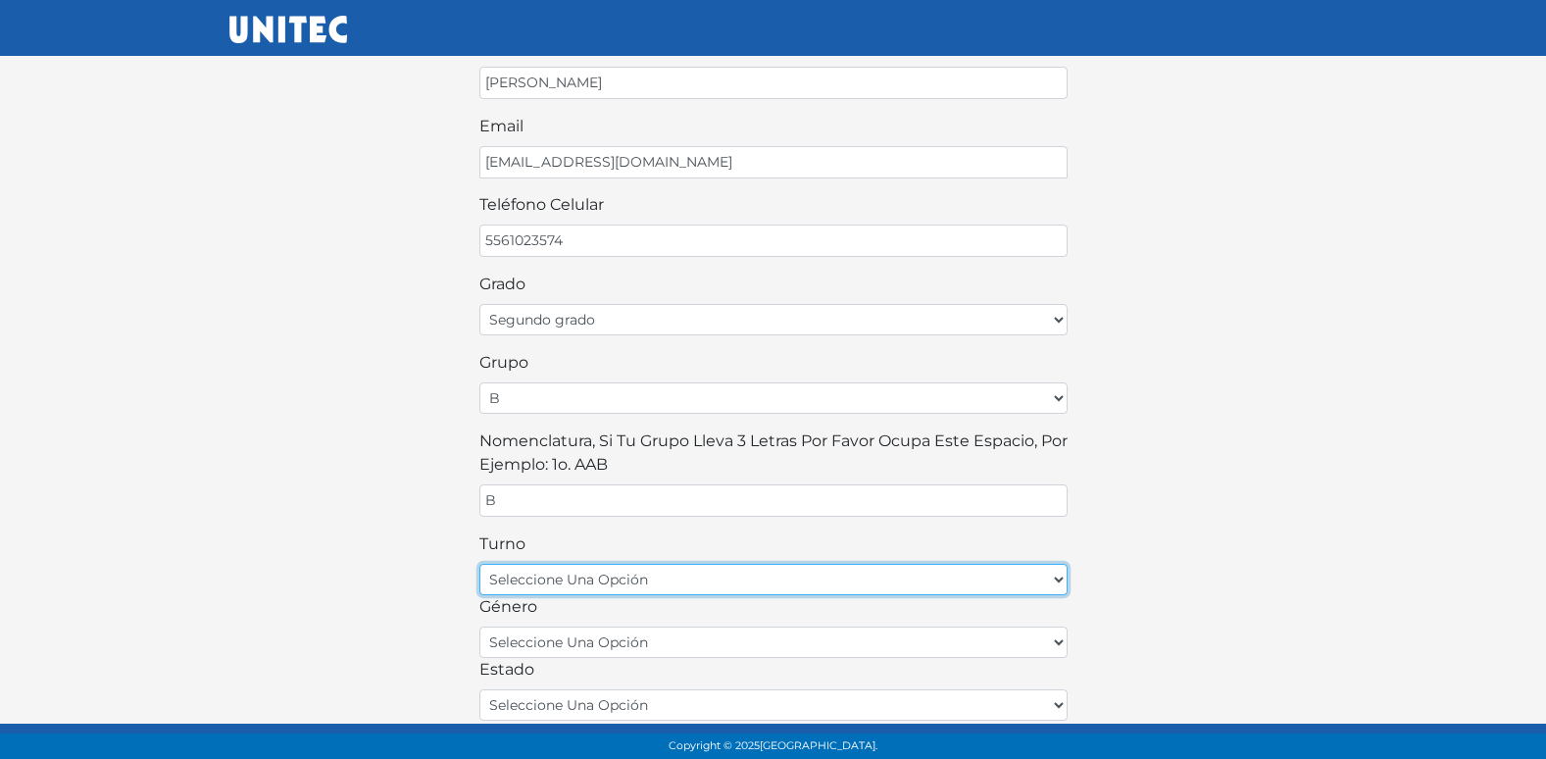
click at [640, 578] on select "seleccione una opción matutino vespertino" at bounding box center [773, 579] width 588 height 31
select select "matutino"
click at [479, 564] on select "seleccione una opción matutino vespertino" at bounding box center [773, 579] width 588 height 31
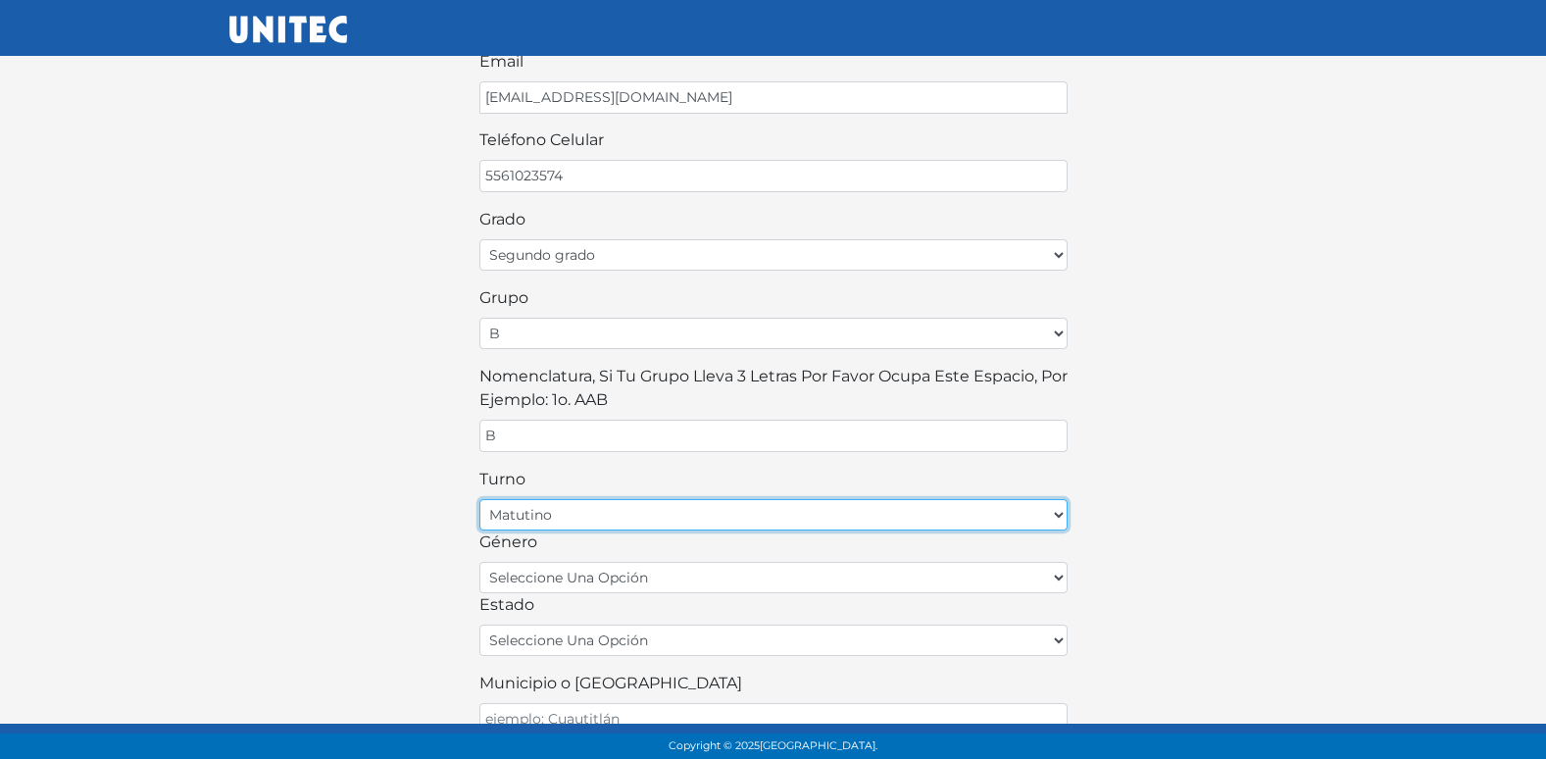
scroll to position [392, 0]
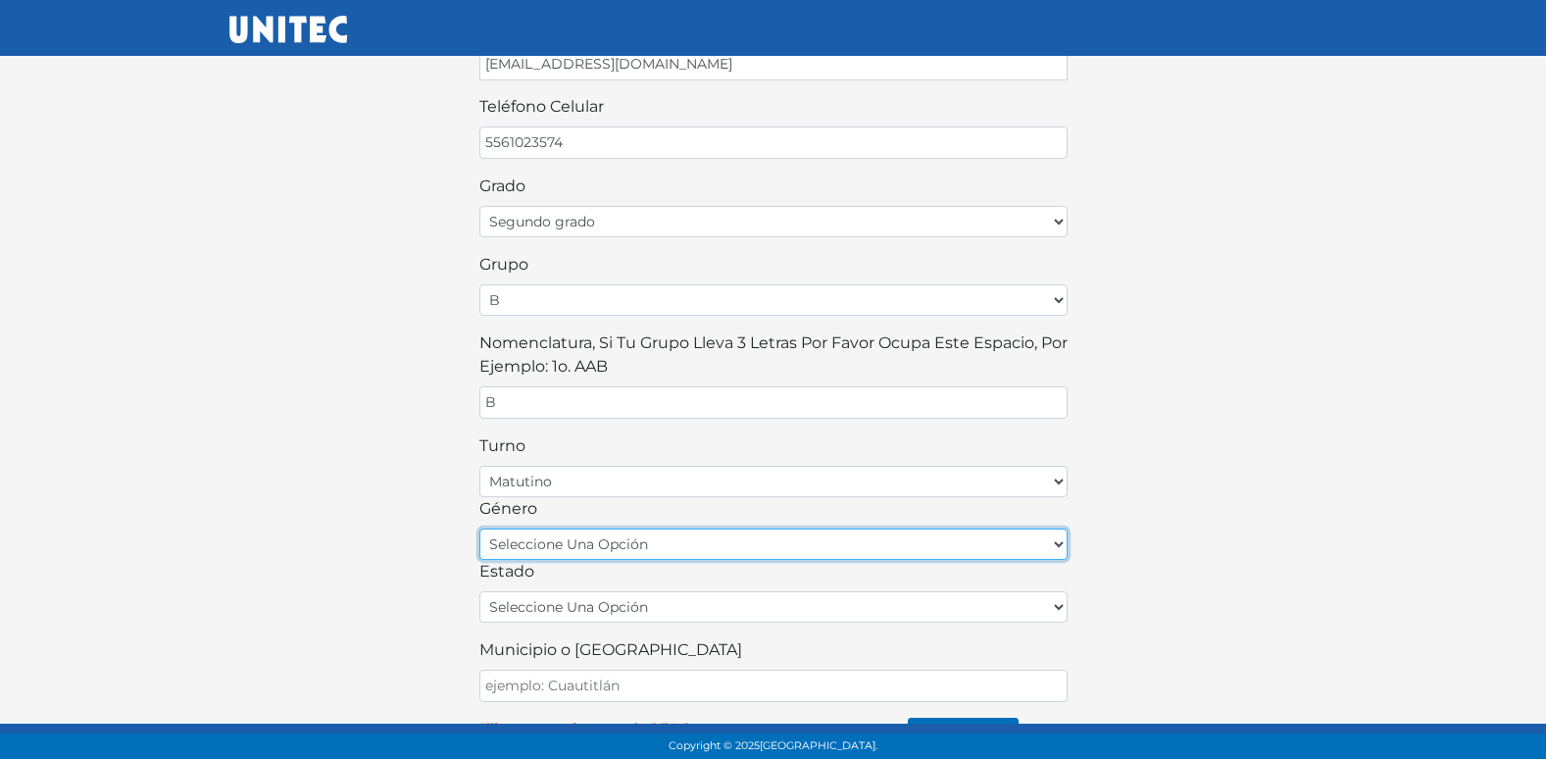
click at [650, 549] on select "seleccione una opción femenino masculino" at bounding box center [773, 543] width 588 height 31
select select "F"
click at [479, 528] on select "seleccione una opción femenino masculino" at bounding box center [773, 543] width 588 height 31
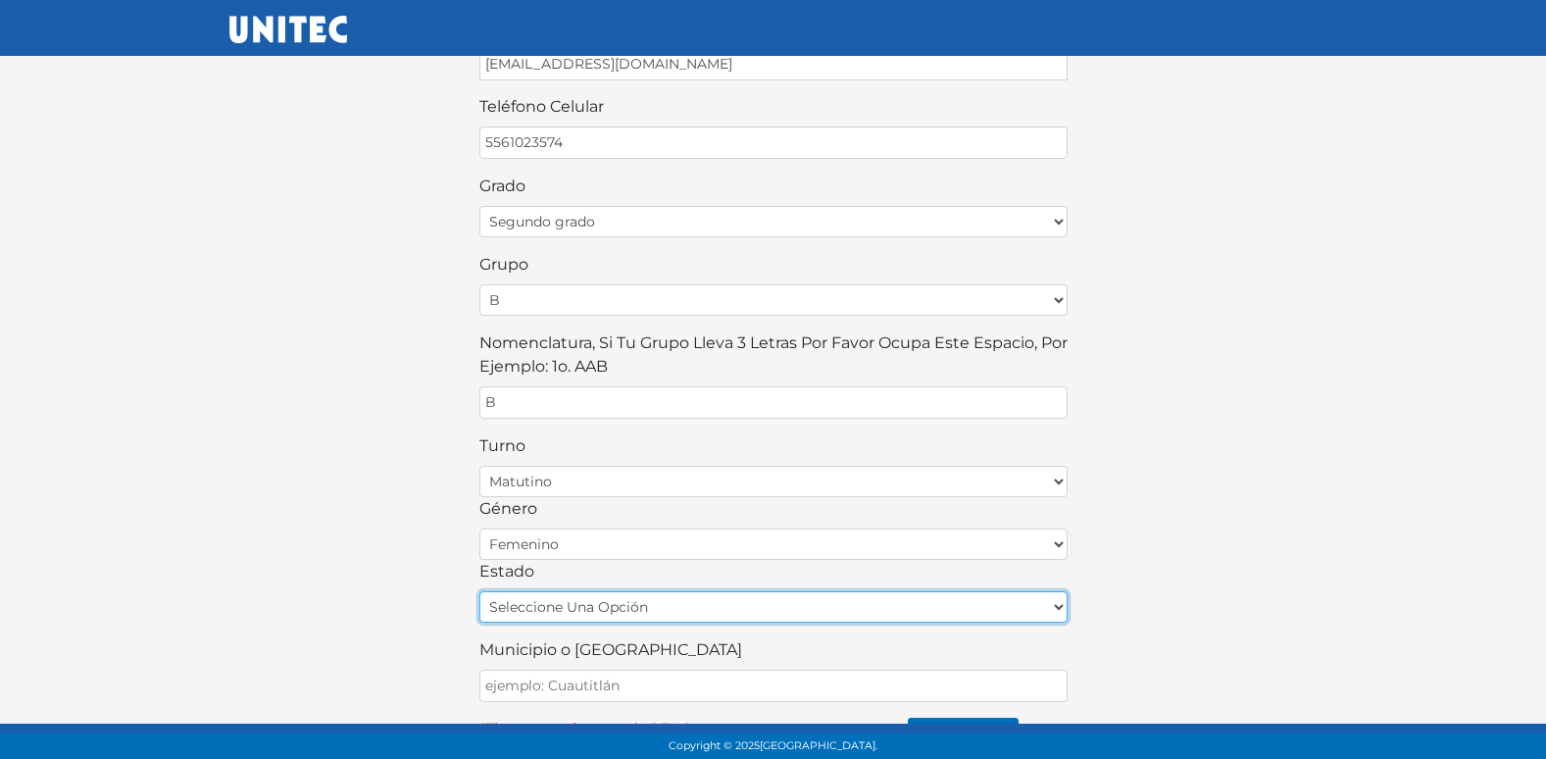
click at [611, 600] on select "seleccione una opción Aguascalientes Baja California Baja California Sur Campec…" at bounding box center [773, 606] width 588 height 31
select select "MEX"
click at [479, 591] on select "seleccione una opción Aguascalientes Baja California Baja California Sur Campec…" at bounding box center [773, 606] width 588 height 31
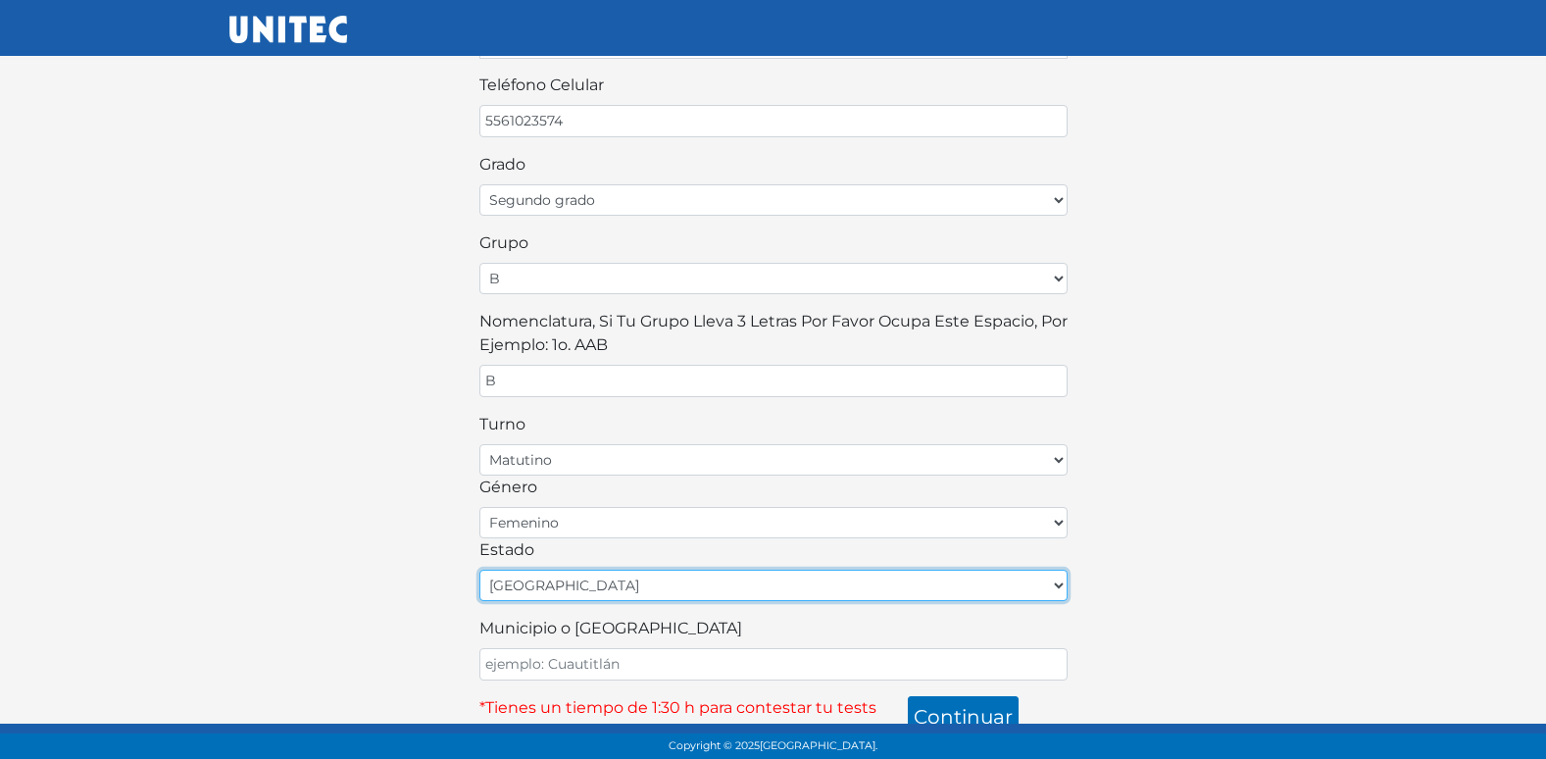
scroll to position [431, 0]
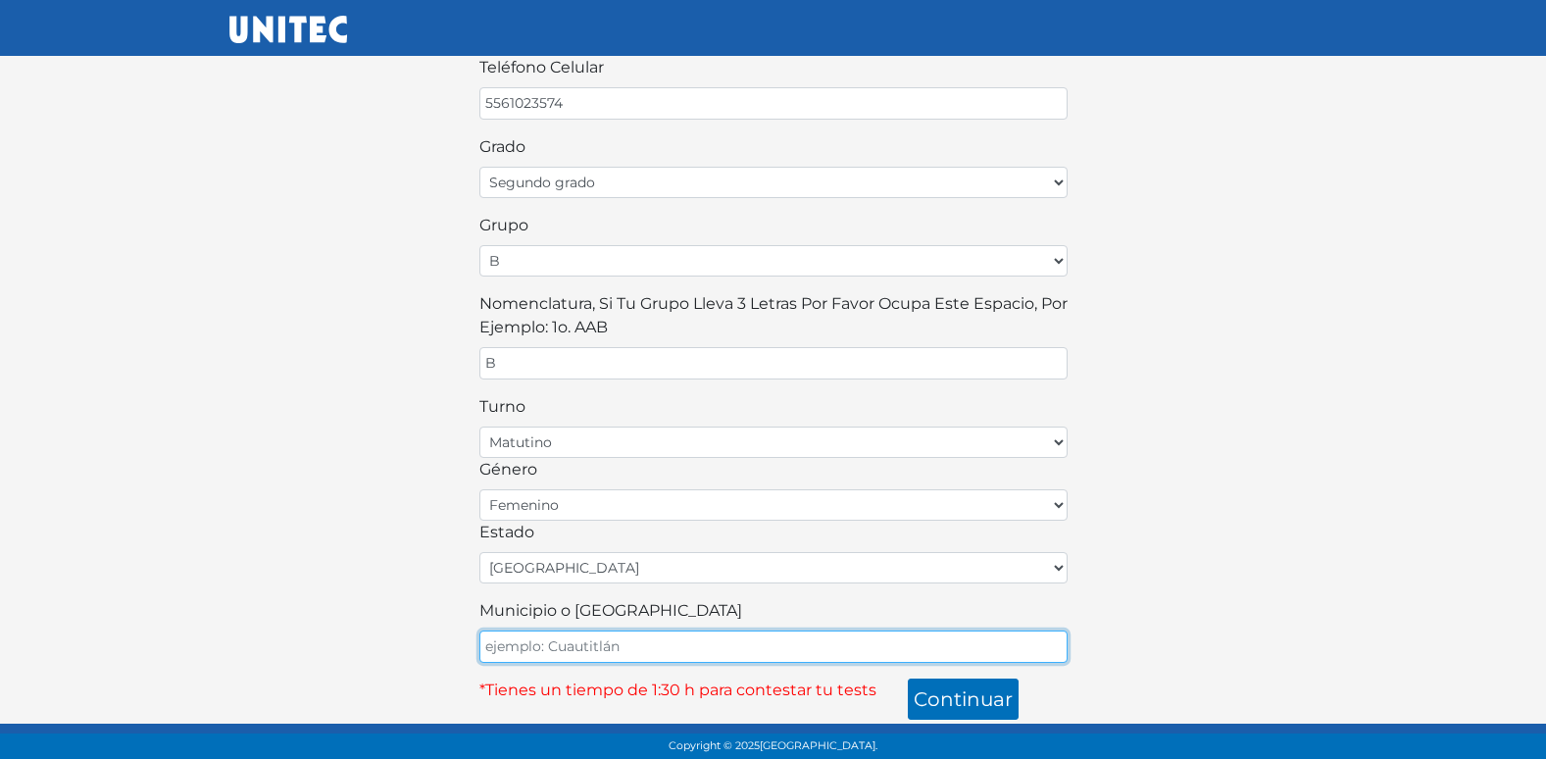
click at [569, 642] on input "Municipio o Alcaldía" at bounding box center [773, 646] width 588 height 32
type input "ECATEPEC"
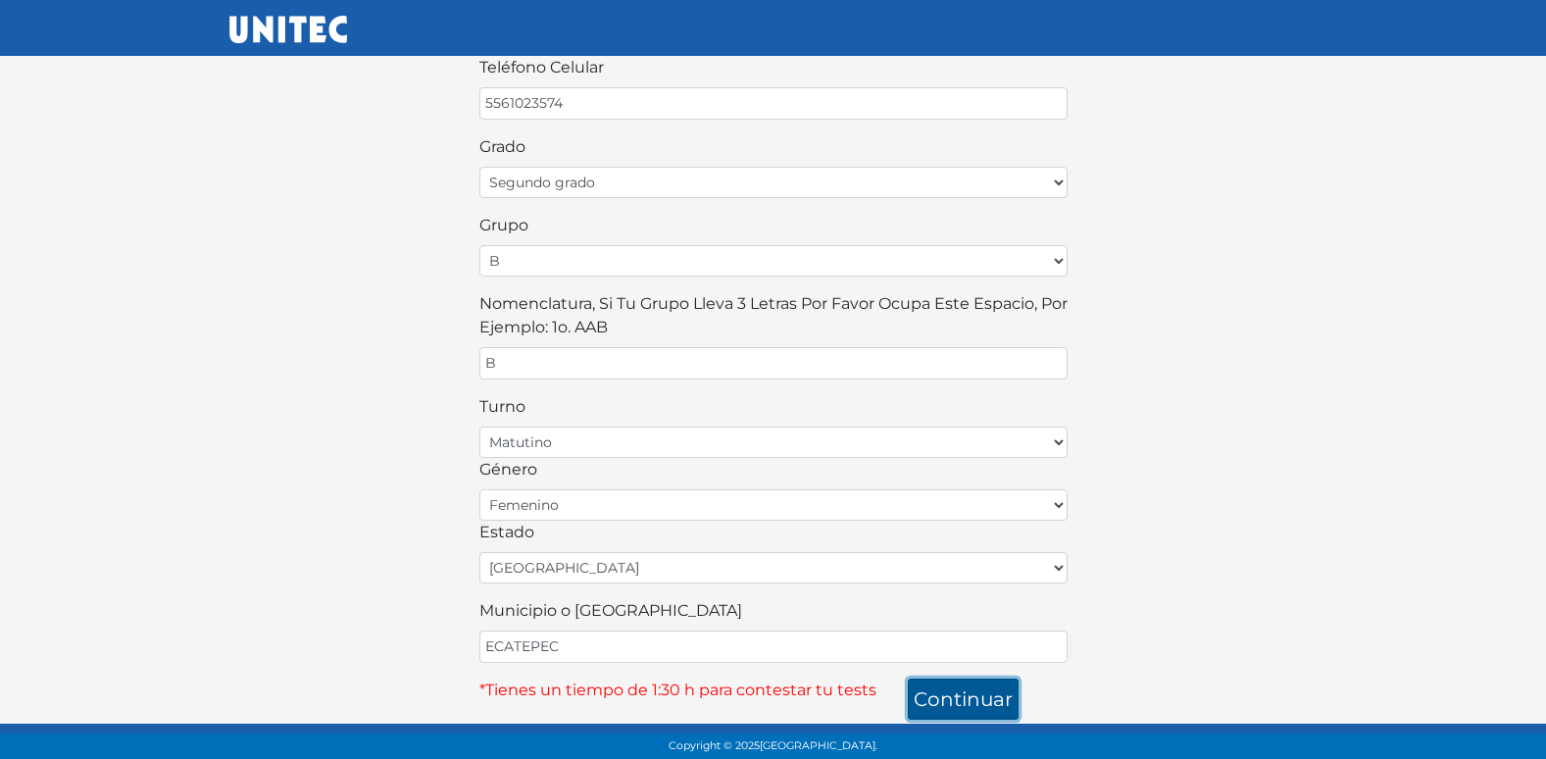
click at [996, 704] on button "continuar" at bounding box center [963, 698] width 111 height 41
click at [964, 719] on body "¡Bienvenido alumno! Para continuar llena este formulario: nombre LUNA GISELE ap…" at bounding box center [773, 164] width 1546 height 1190
click at [934, 706] on button "continuar" at bounding box center [963, 698] width 111 height 41
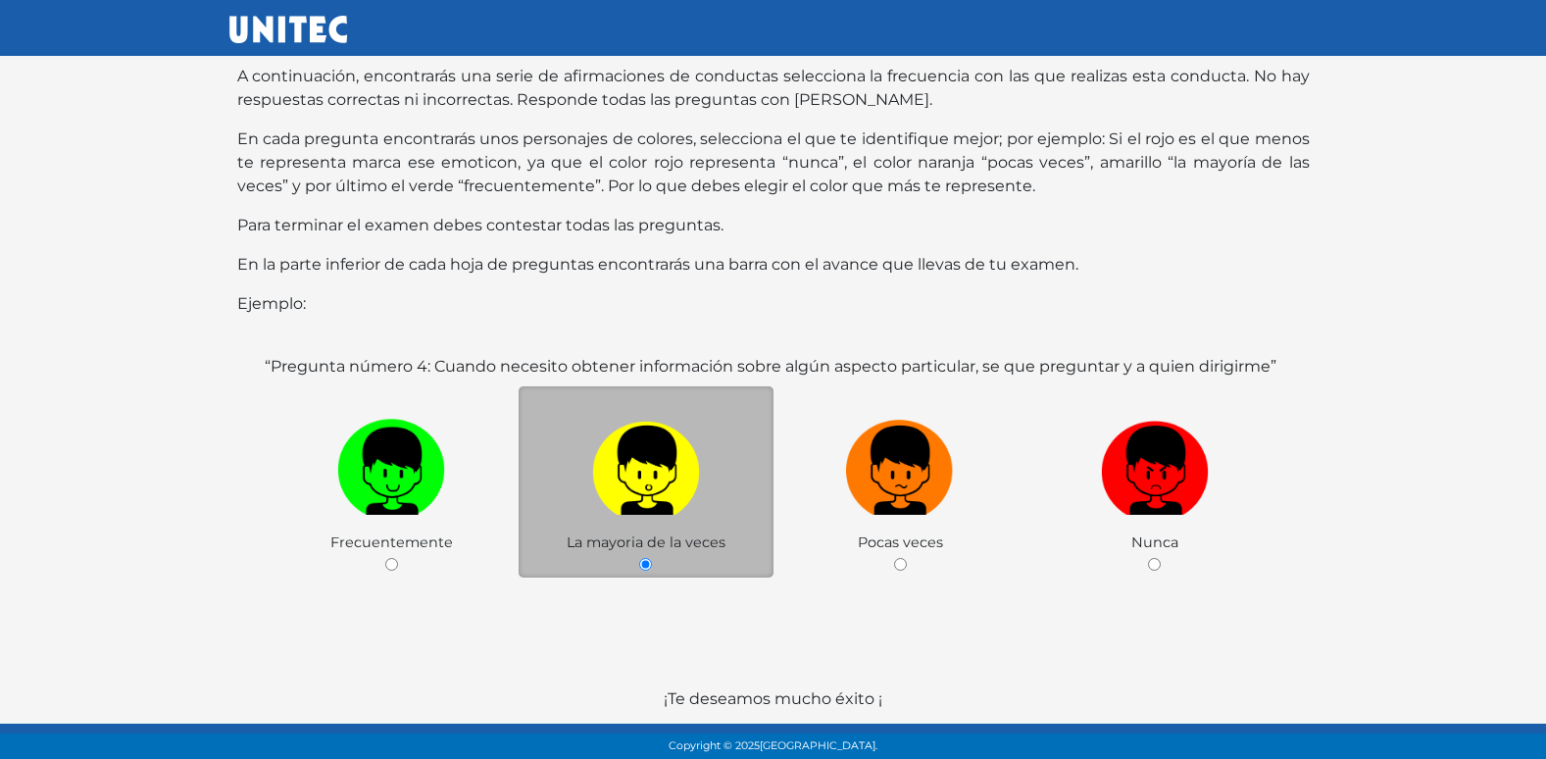
scroll to position [195, 0]
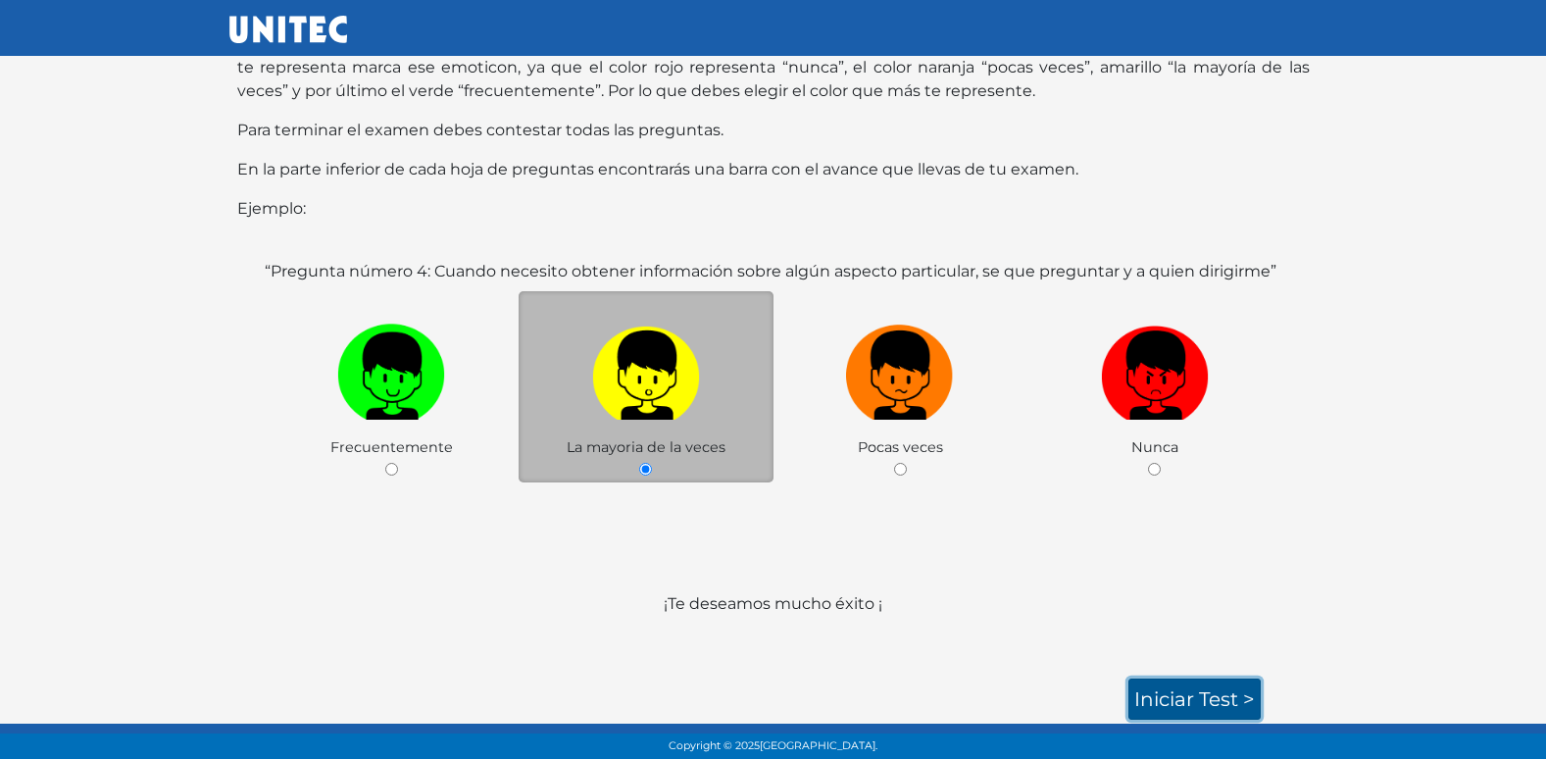
click at [1224, 704] on link "Iniciar test >" at bounding box center [1194, 698] width 132 height 41
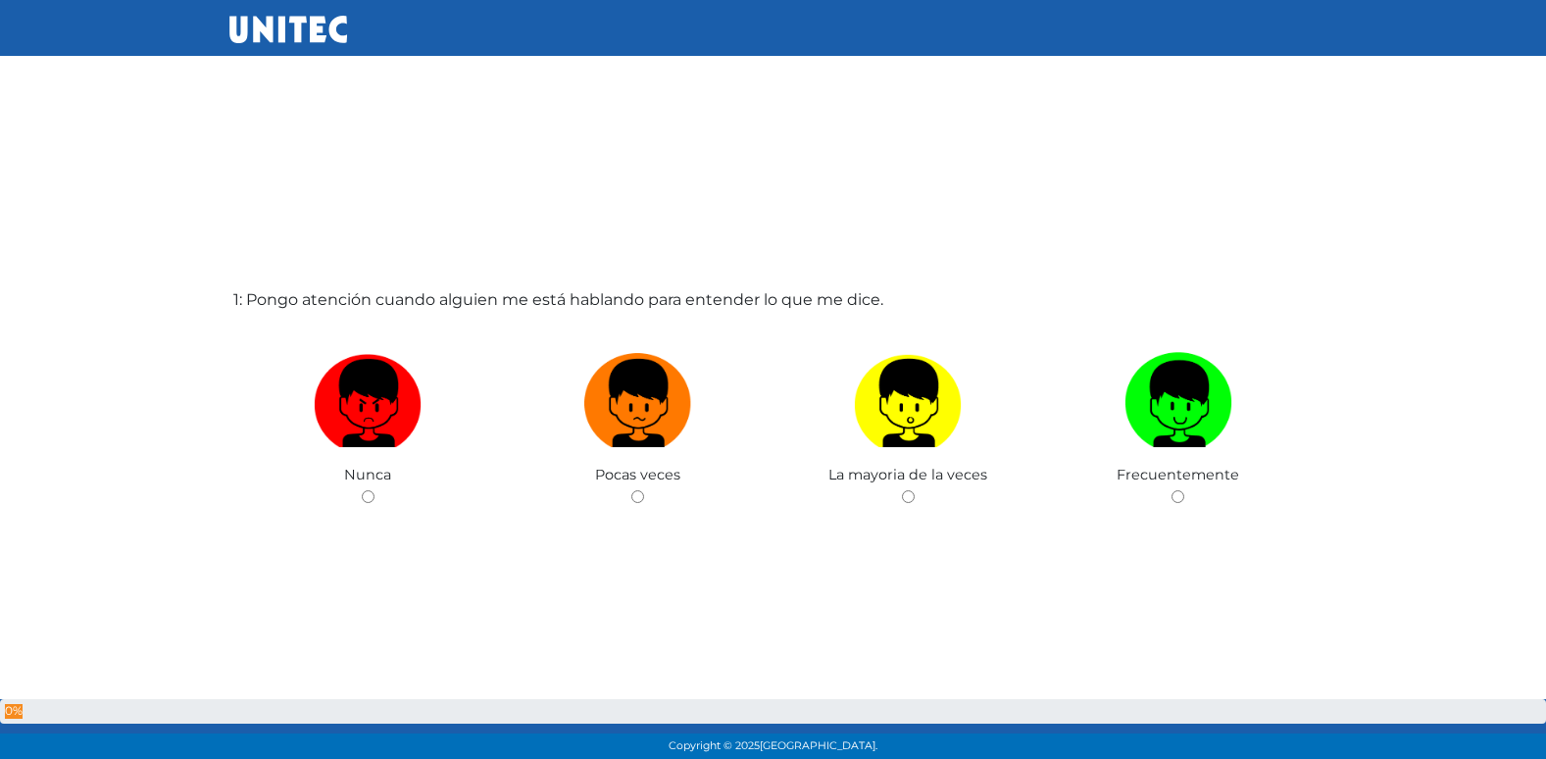
click at [631, 490] on input "radio" at bounding box center [637, 496] width 13 height 13
radio input "true"
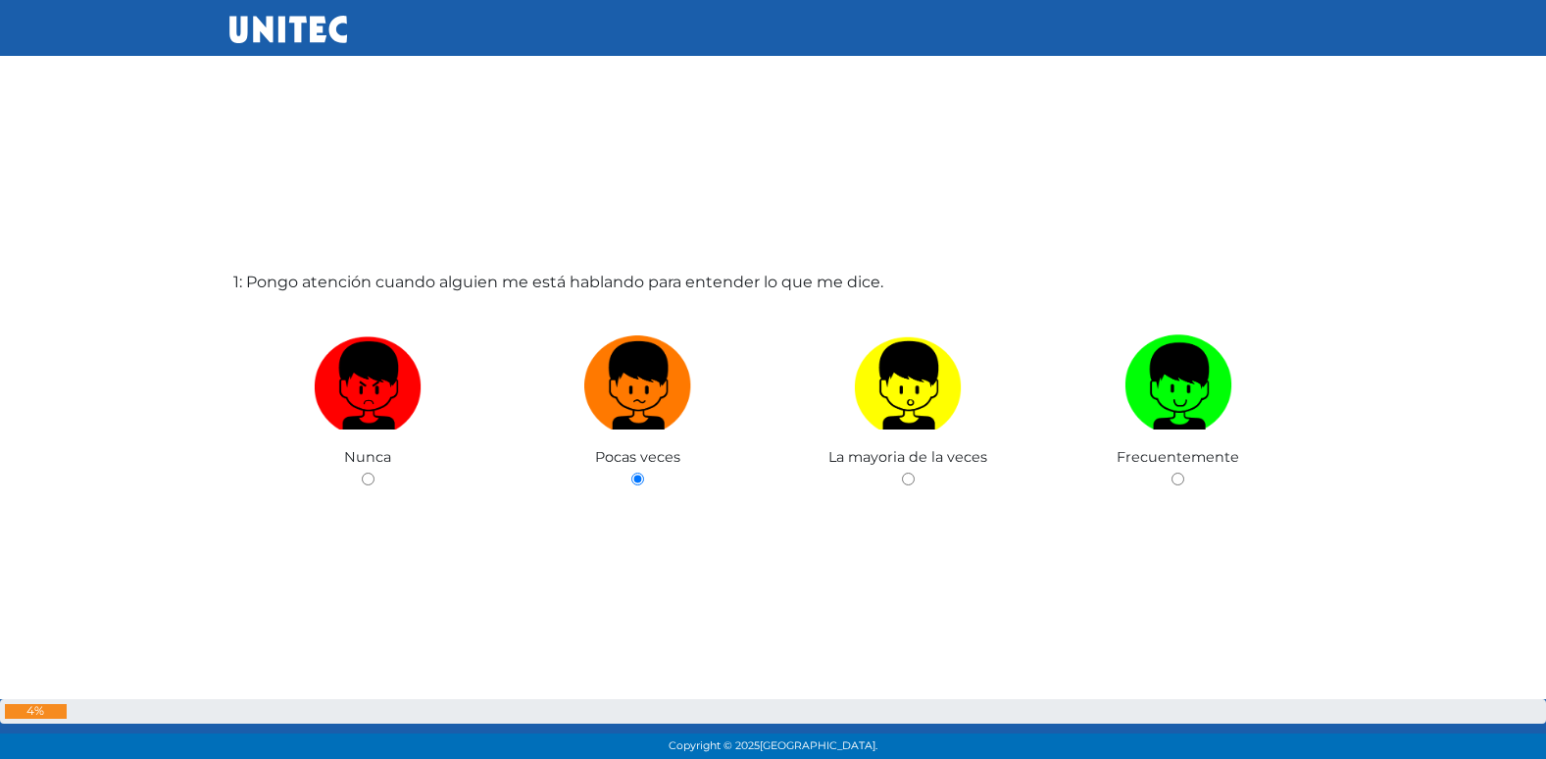
click at [902, 472] on input "radio" at bounding box center [908, 478] width 13 height 13
radio input "true"
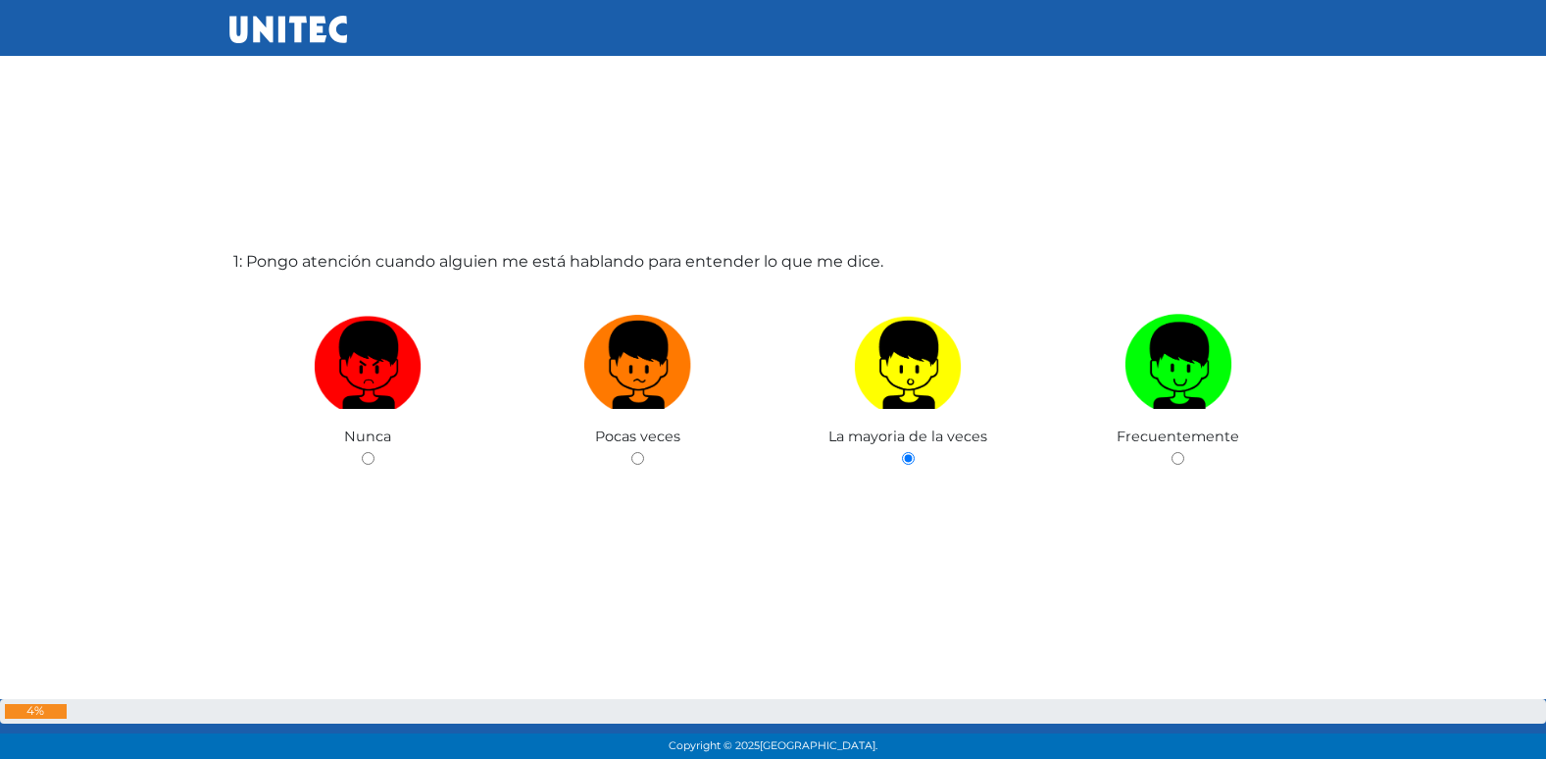
click at [1171, 452] on input "radio" at bounding box center [1177, 458] width 13 height 13
radio input "true"
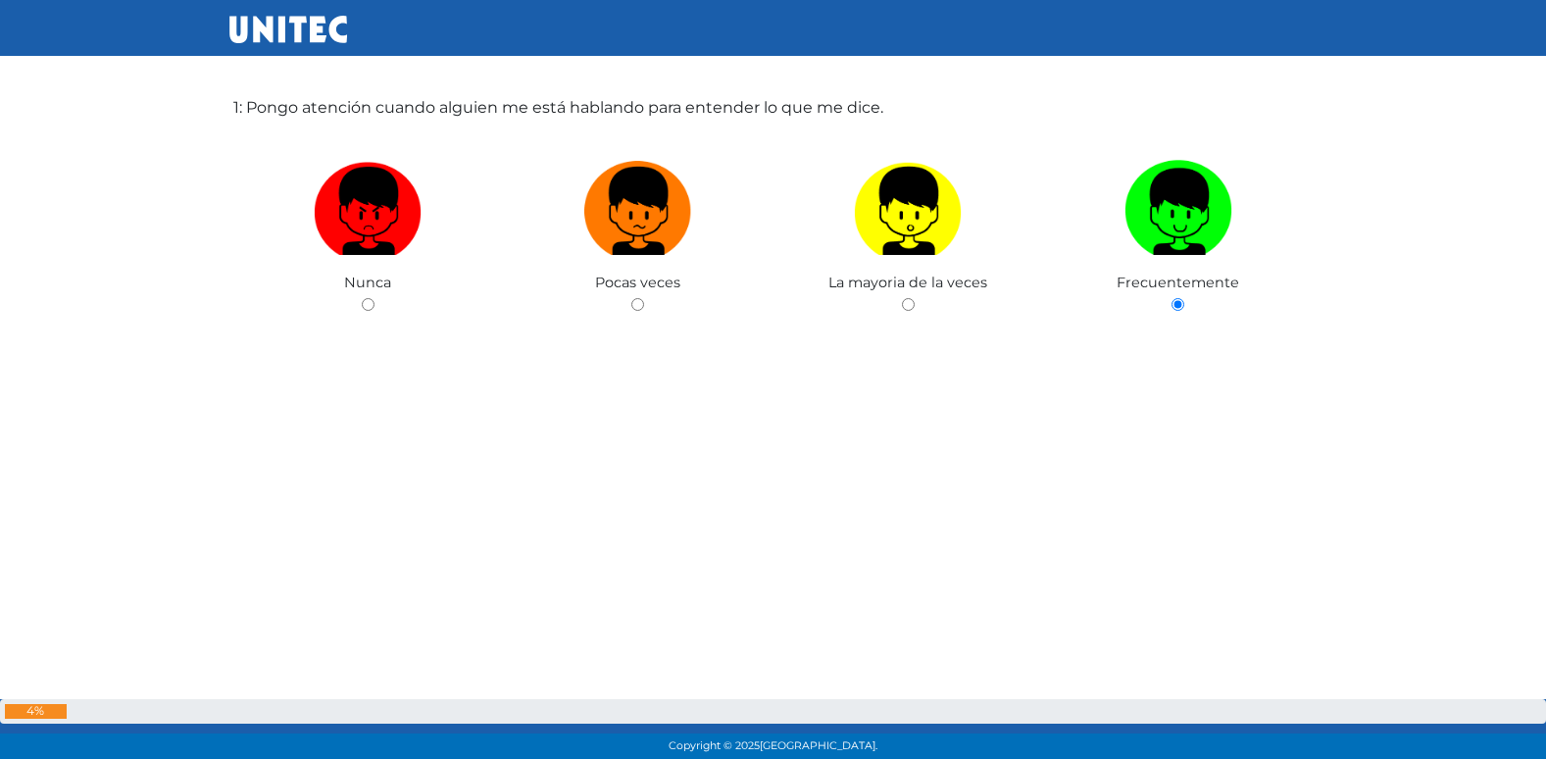
scroll to position [206, 0]
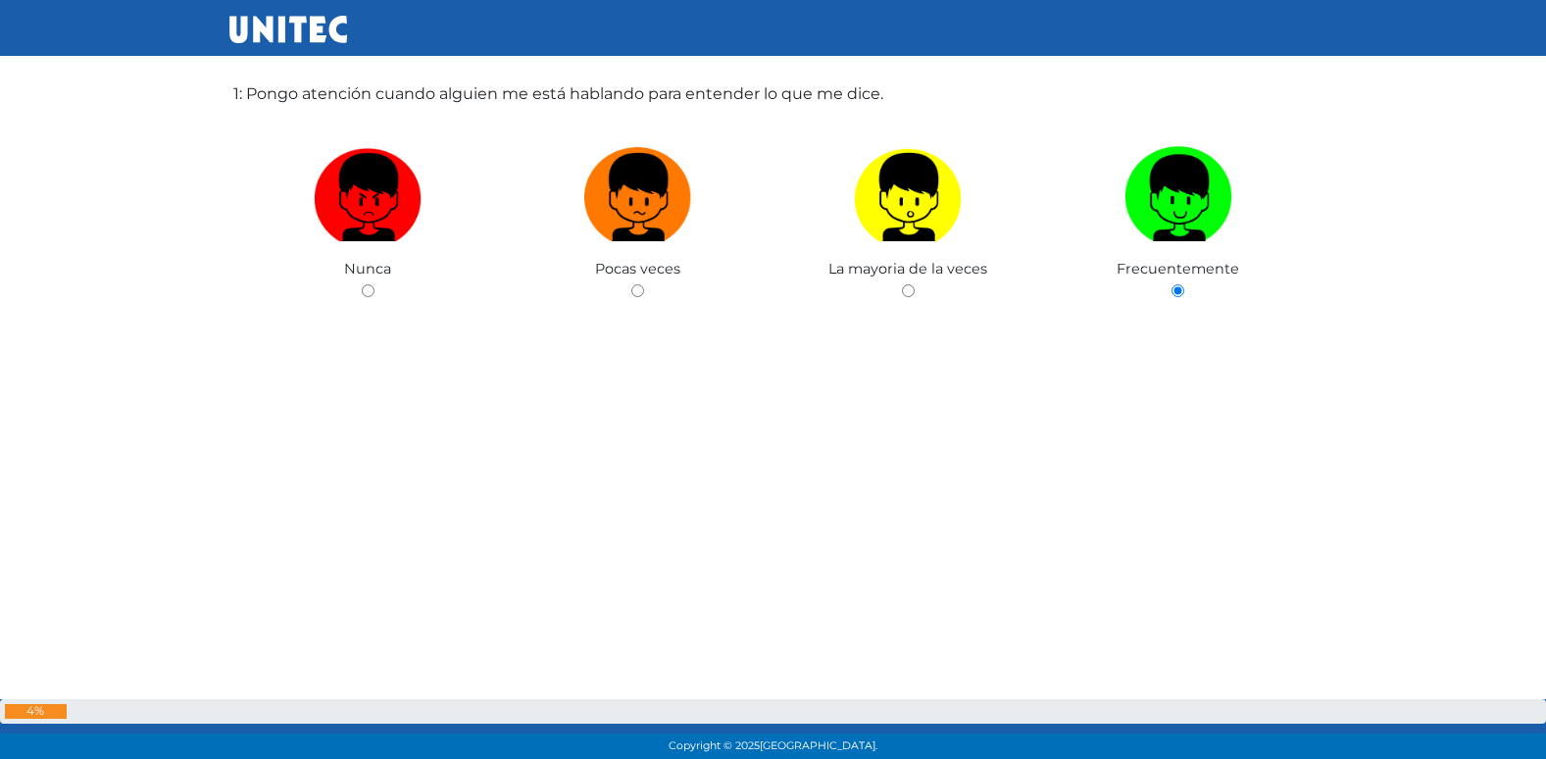
radio input "true"
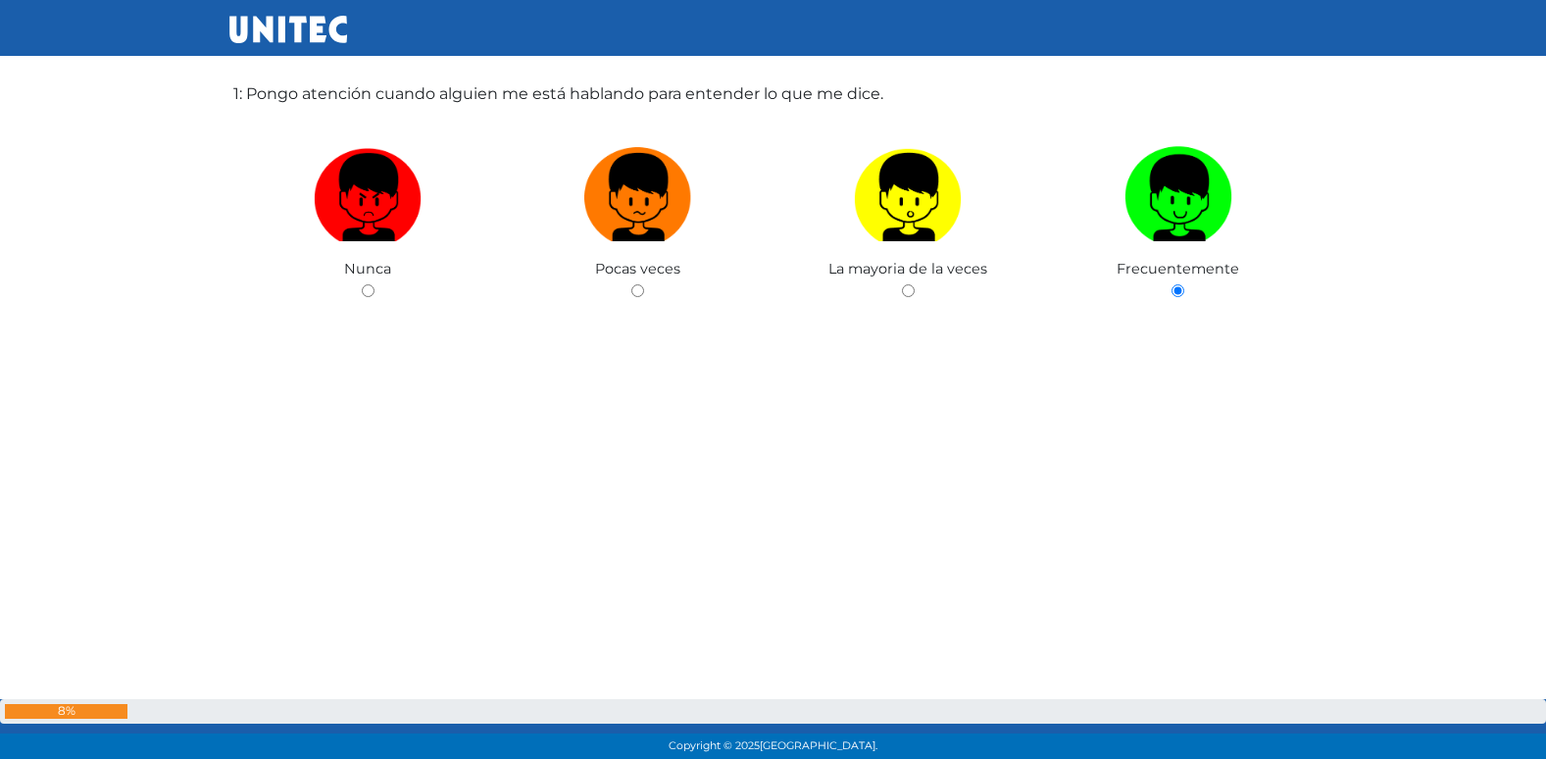
radio input "true"
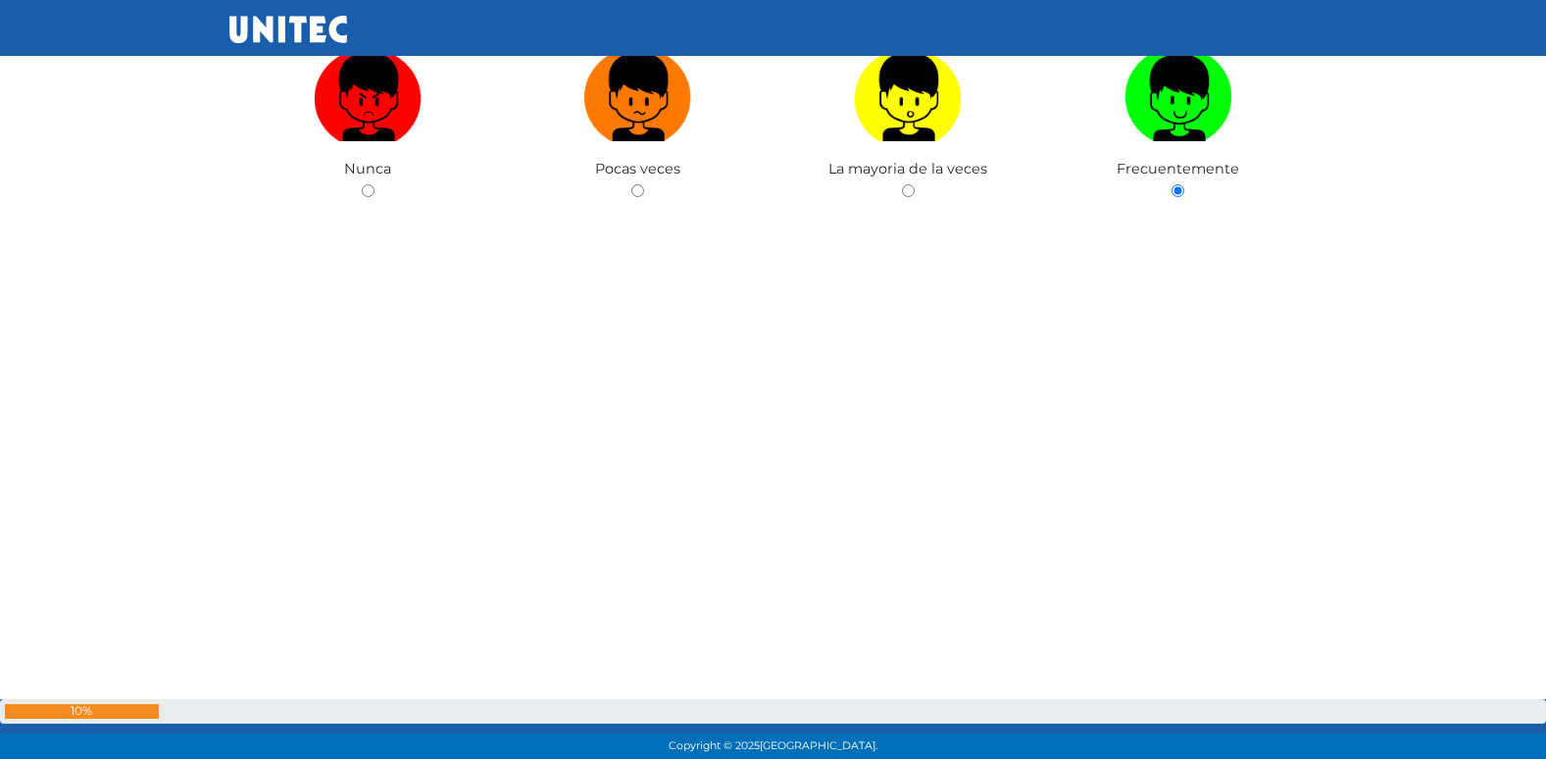
radio input "true"
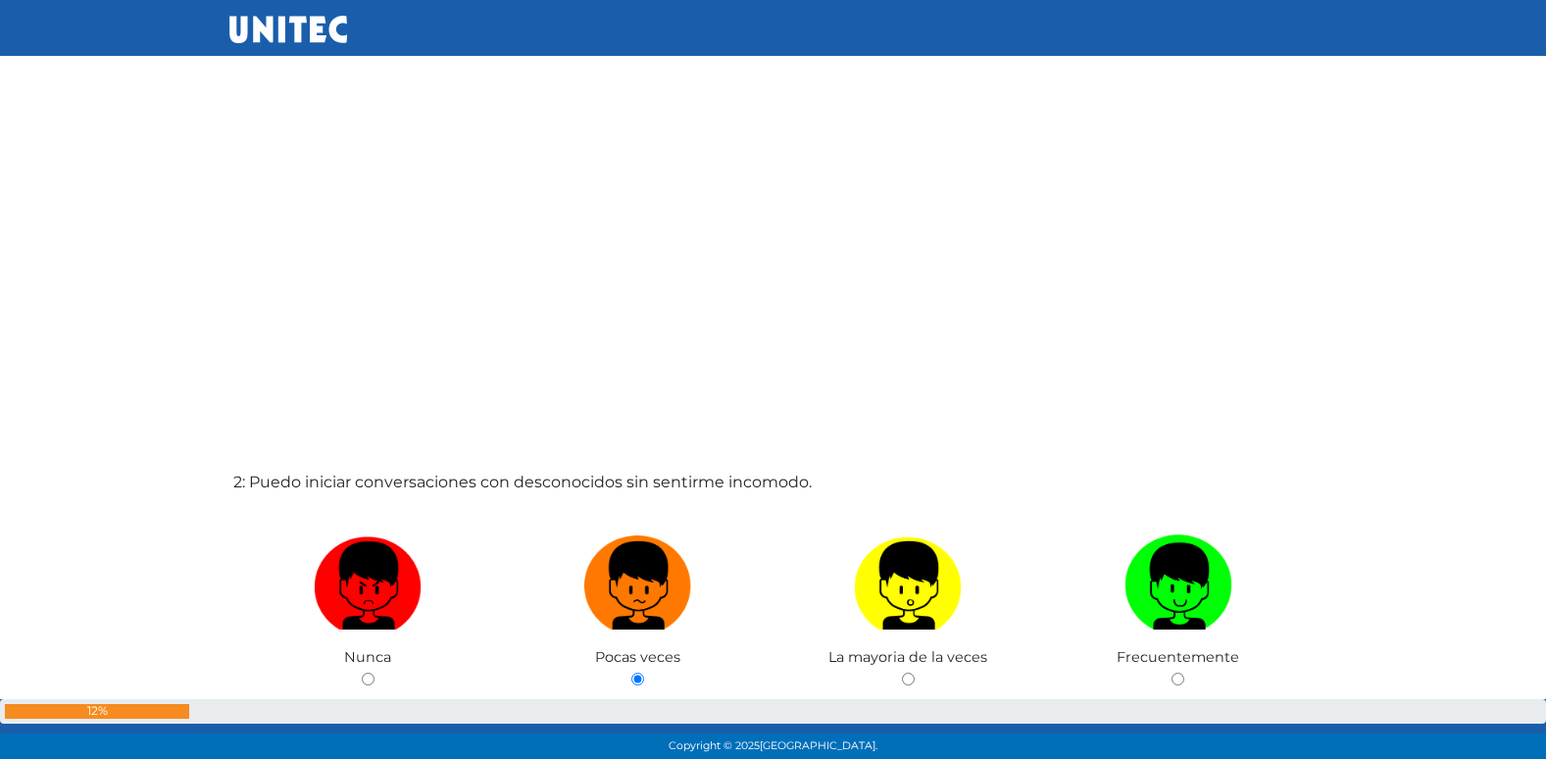
radio input "true"
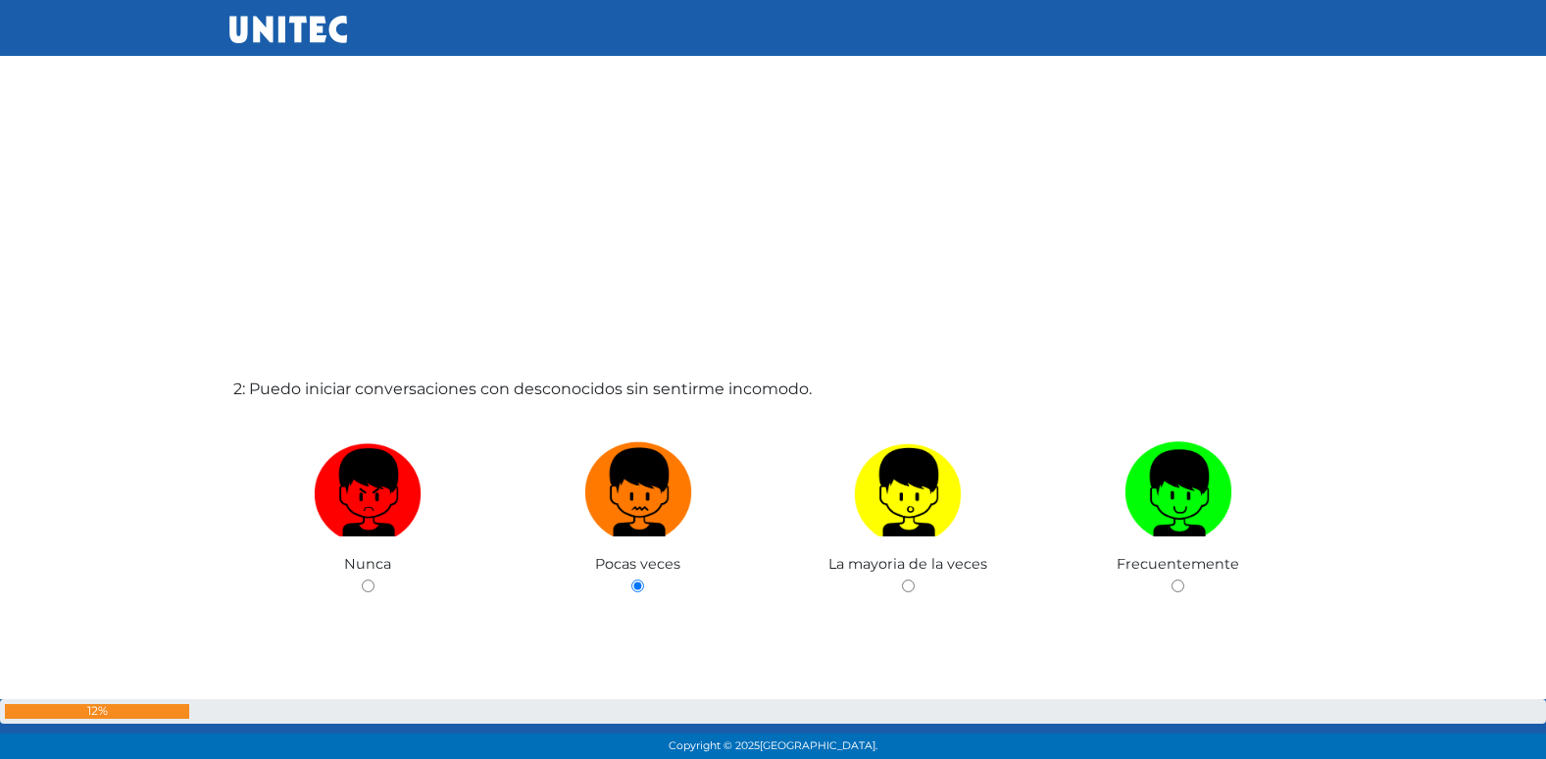
radio input "true"
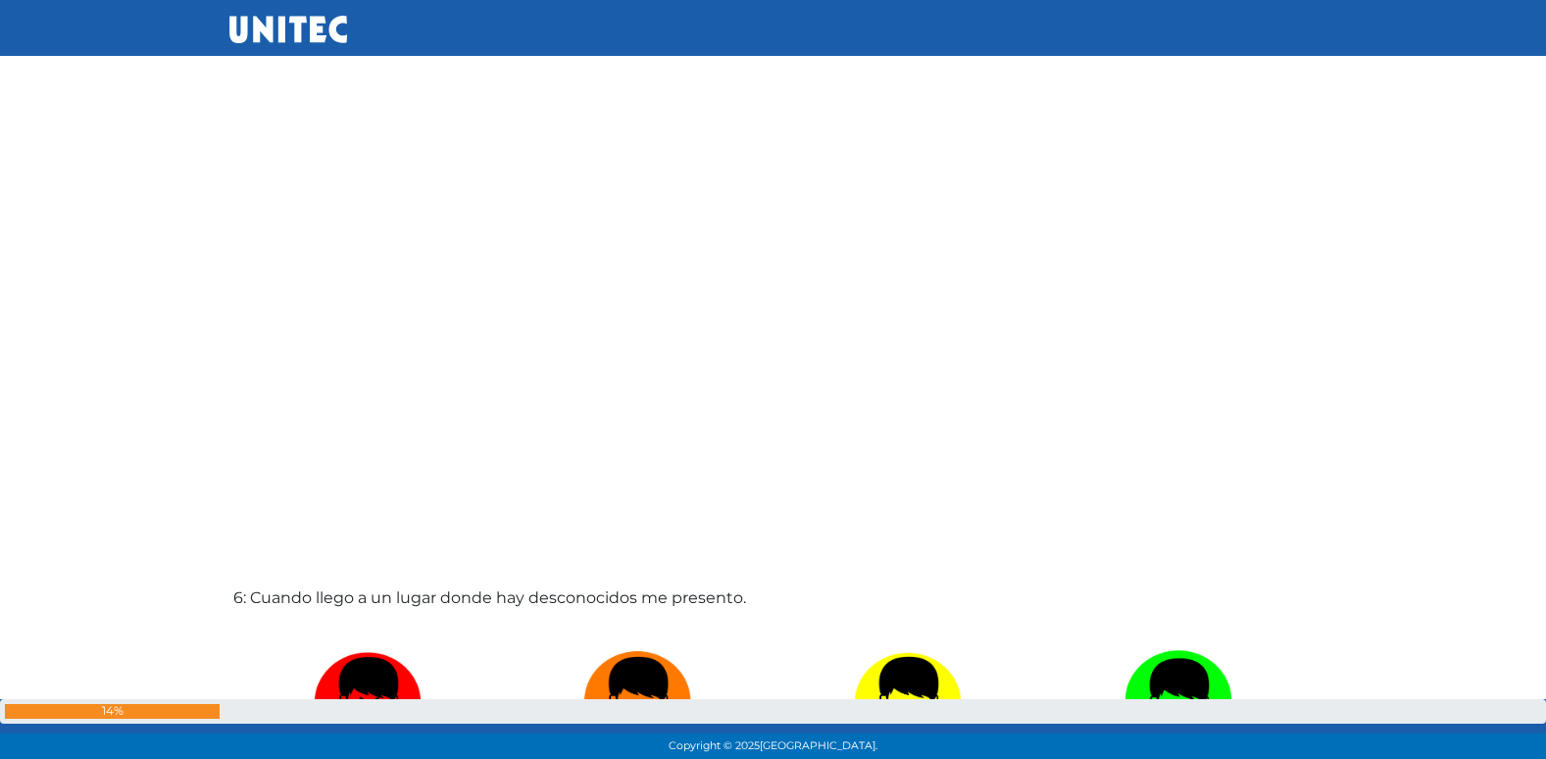
radio input "true"
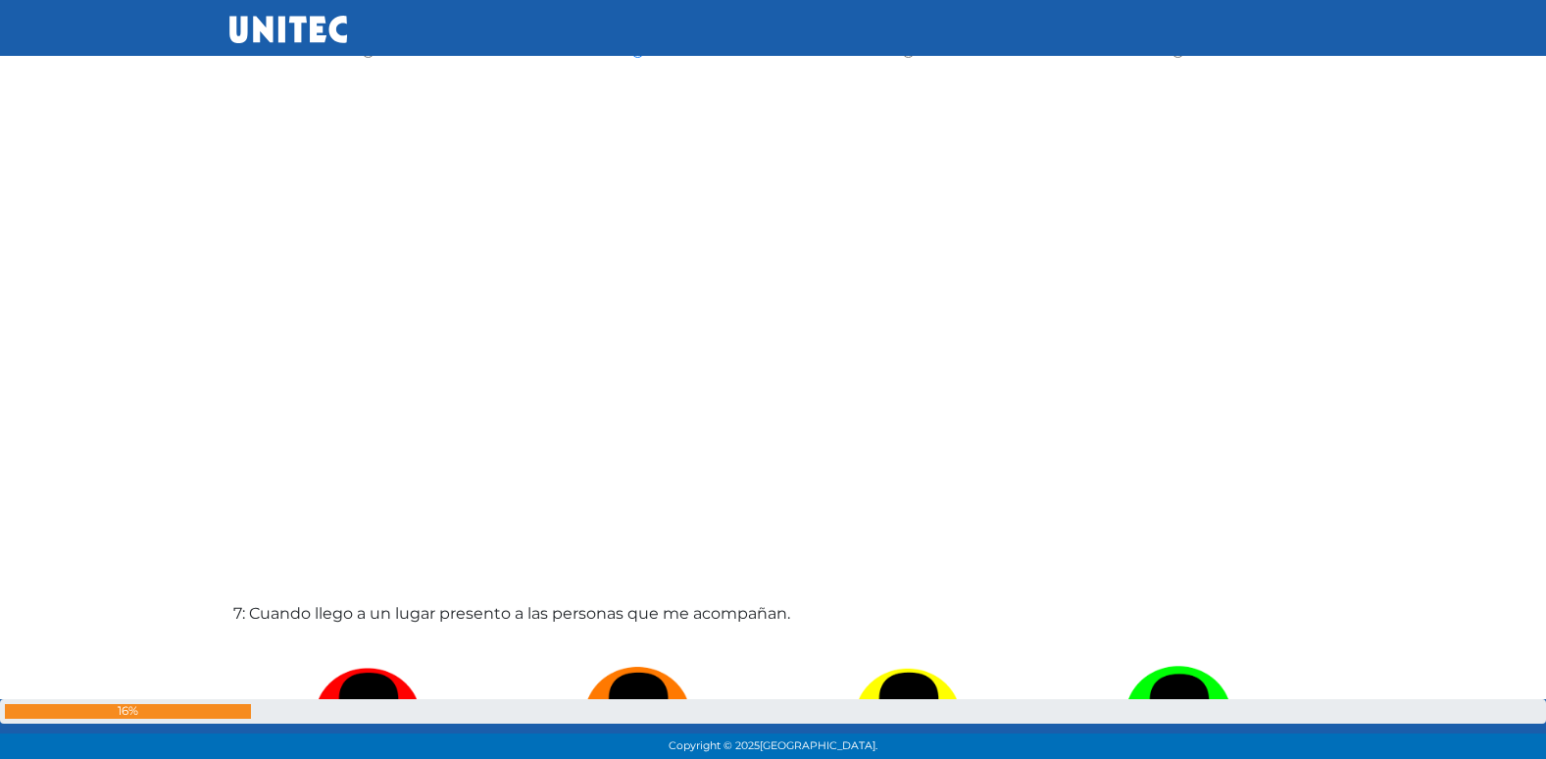
radio input "true"
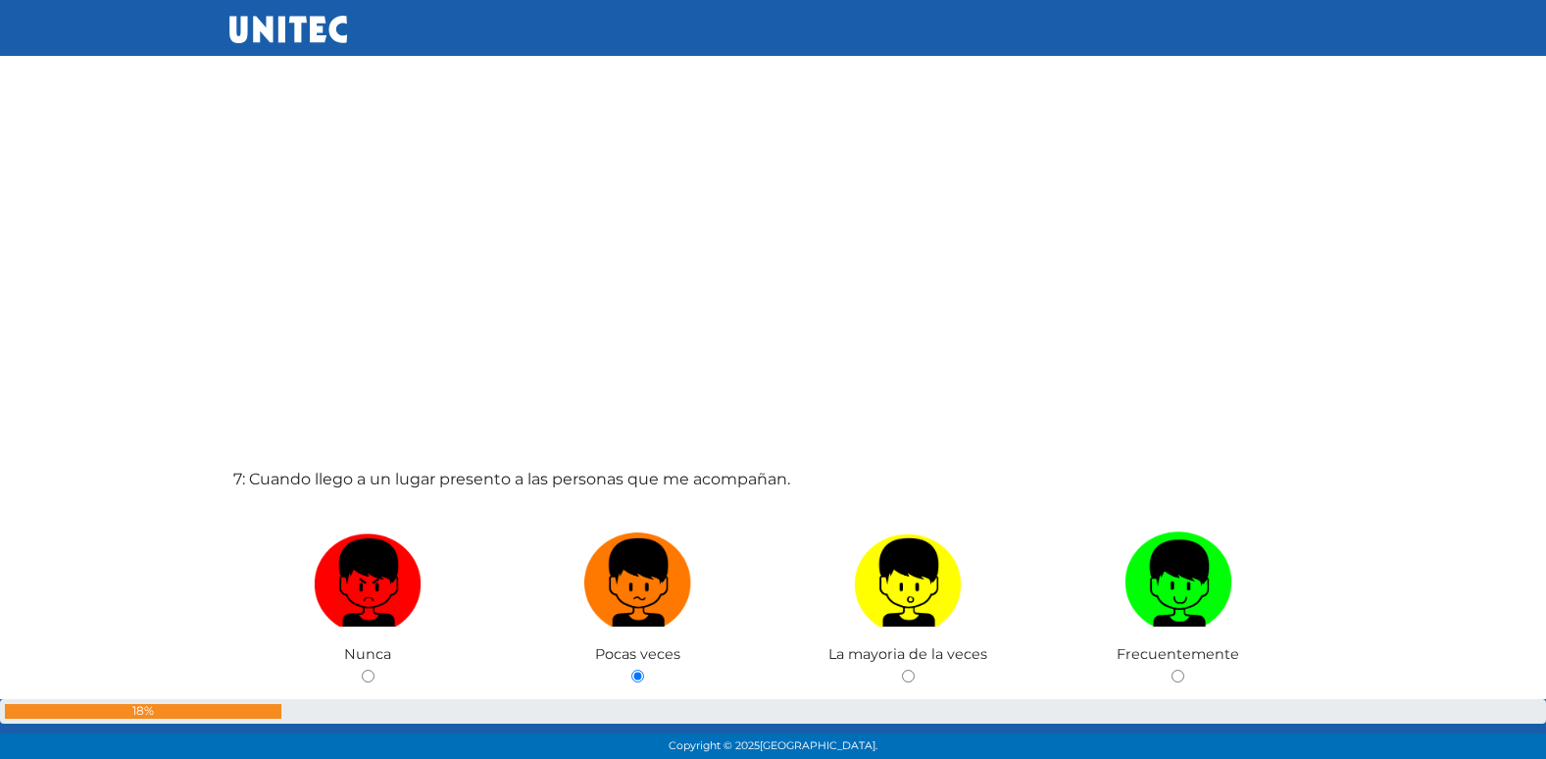
radio input "true"
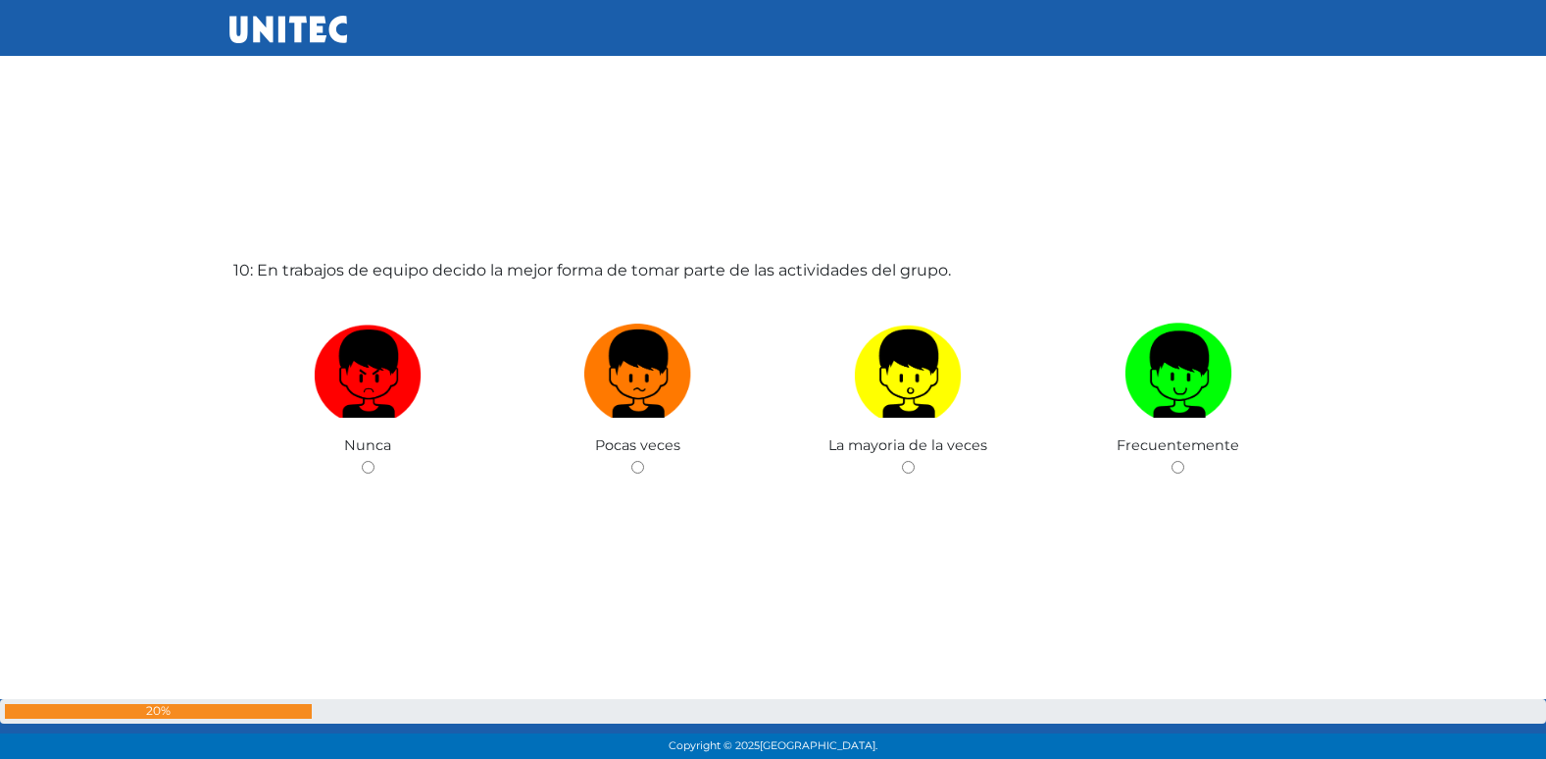
scroll to position [6926, 0]
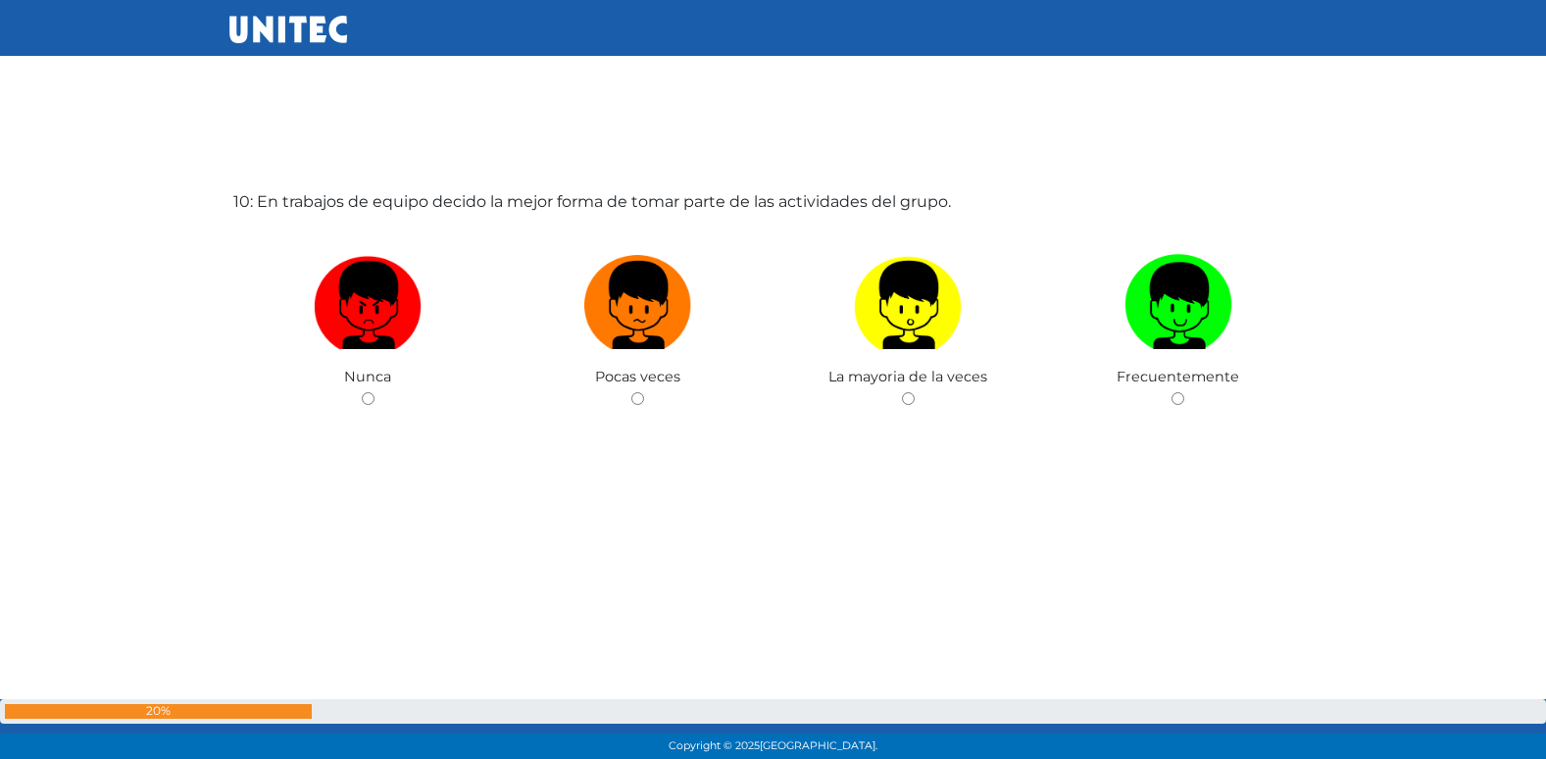
click at [631, 392] on input "radio" at bounding box center [637, 398] width 13 height 13
radio input "true"
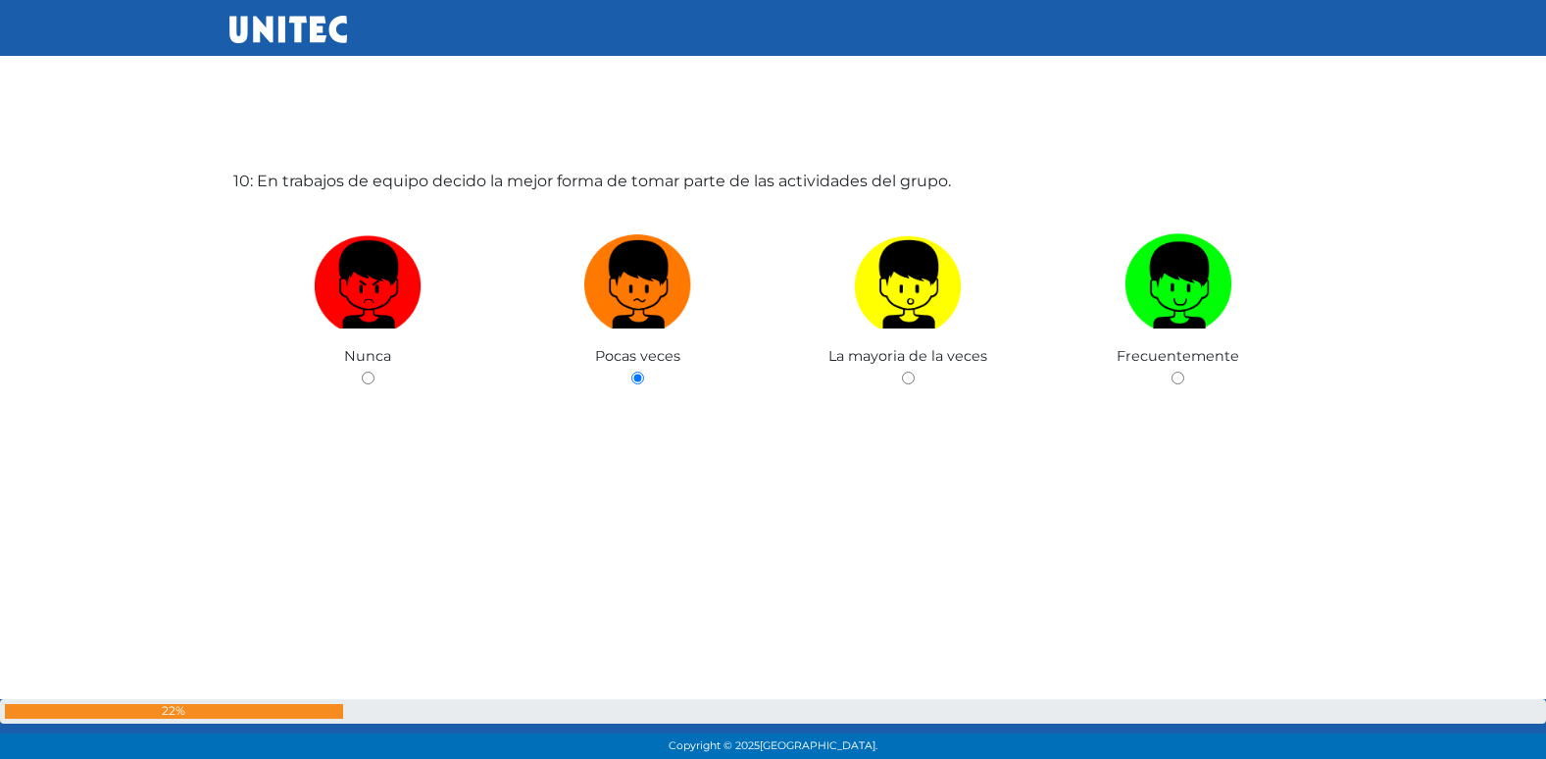
click at [902, 371] on input "radio" at bounding box center [908, 377] width 13 height 13
radio input "true"
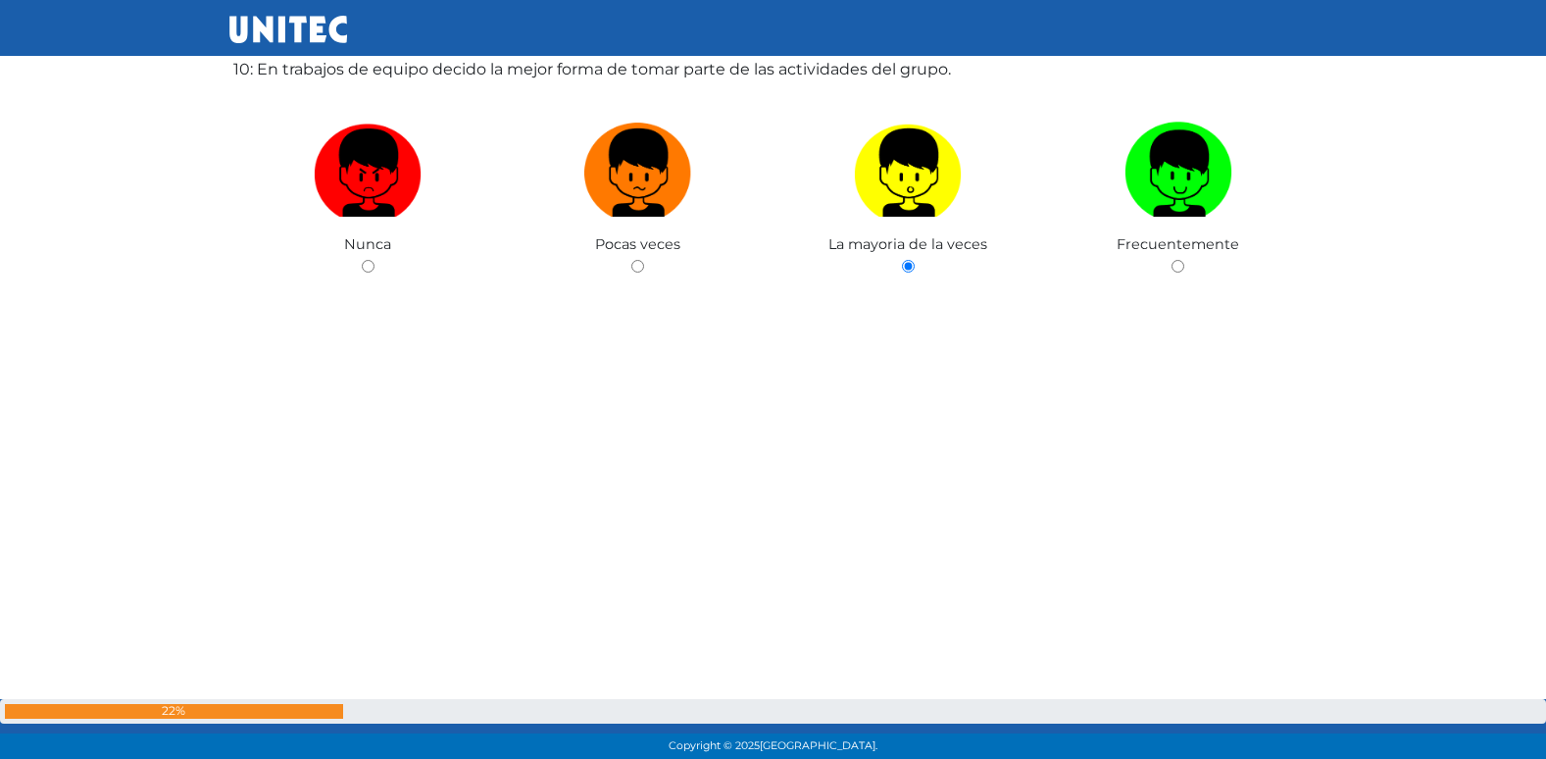
click at [1171, 260] on input "radio" at bounding box center [1177, 266] width 13 height 13
radio input "true"
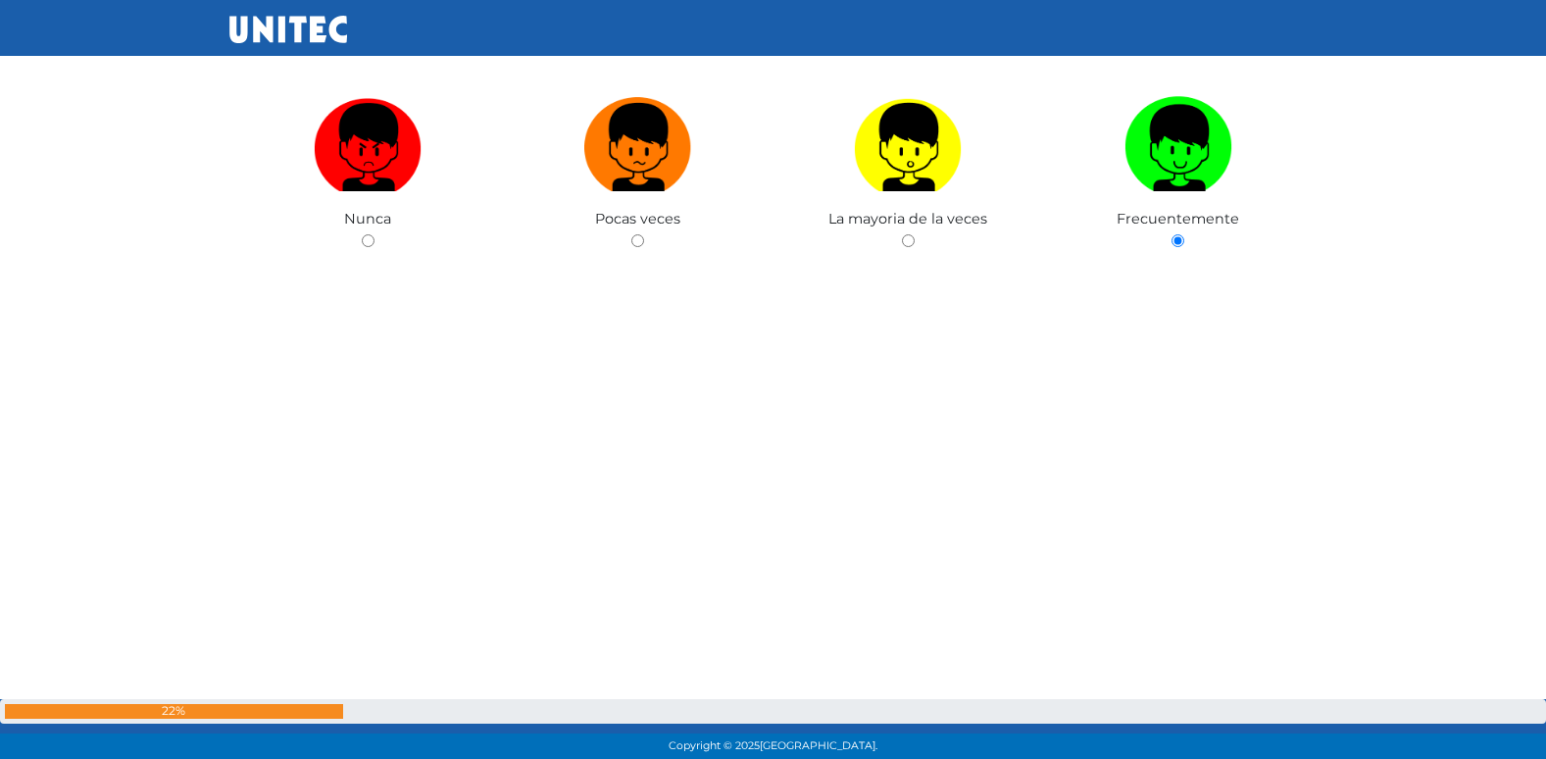
click at [902, 234] on input "radio" at bounding box center [908, 240] width 13 height 13
radio input "true"
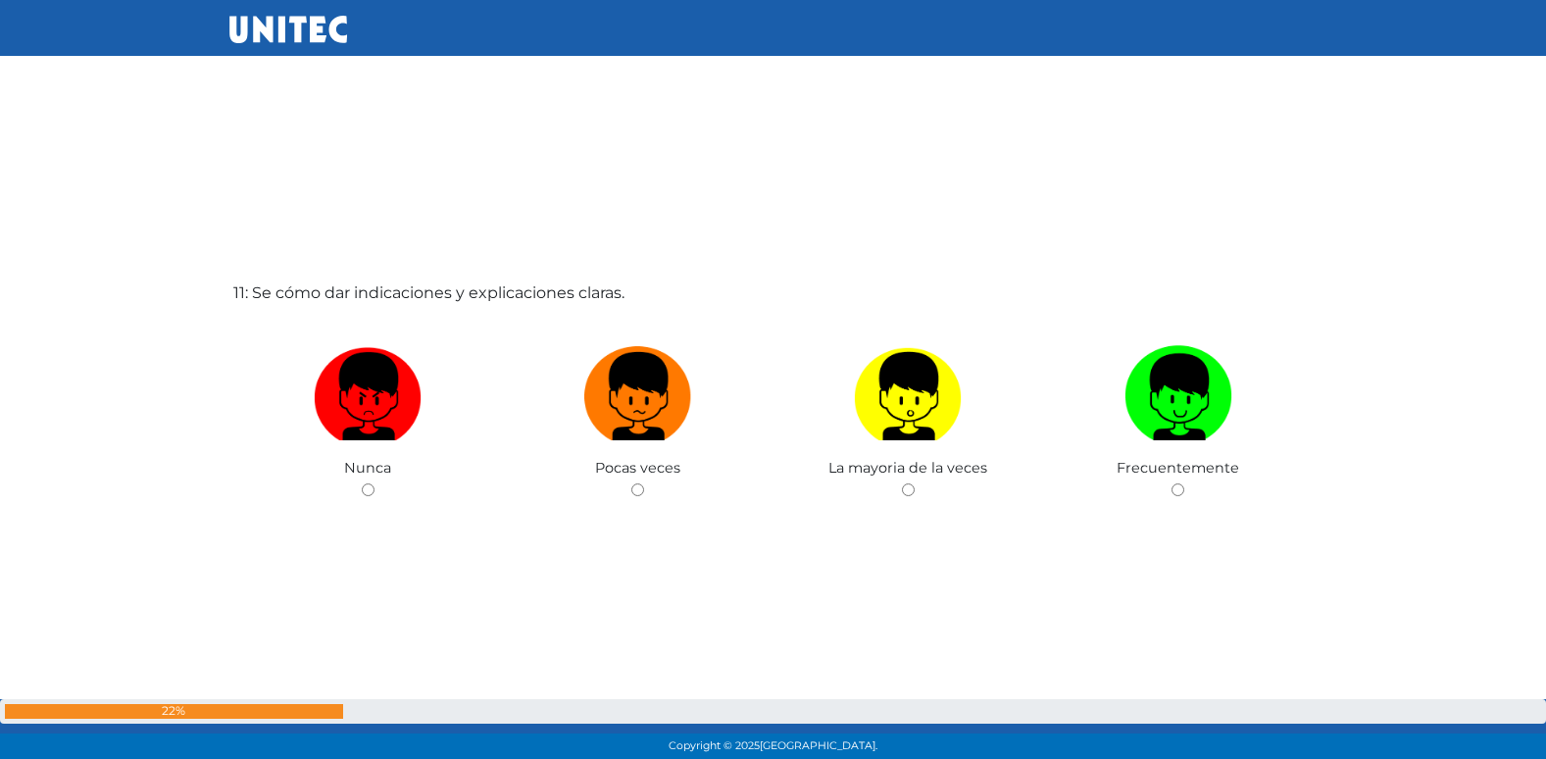
scroll to position [7684, 0]
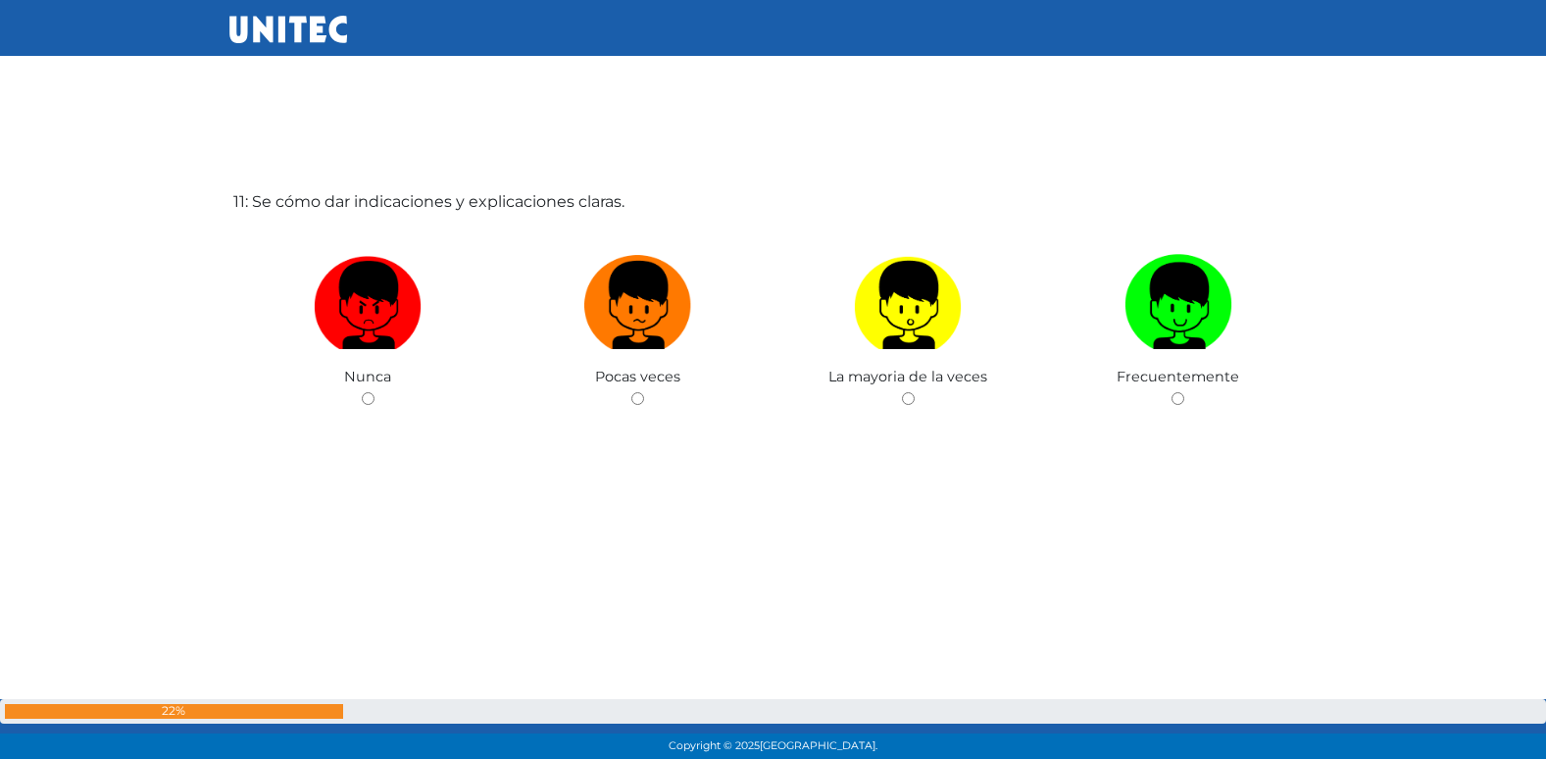
click at [631, 392] on input "radio" at bounding box center [637, 398] width 13 height 13
radio input "true"
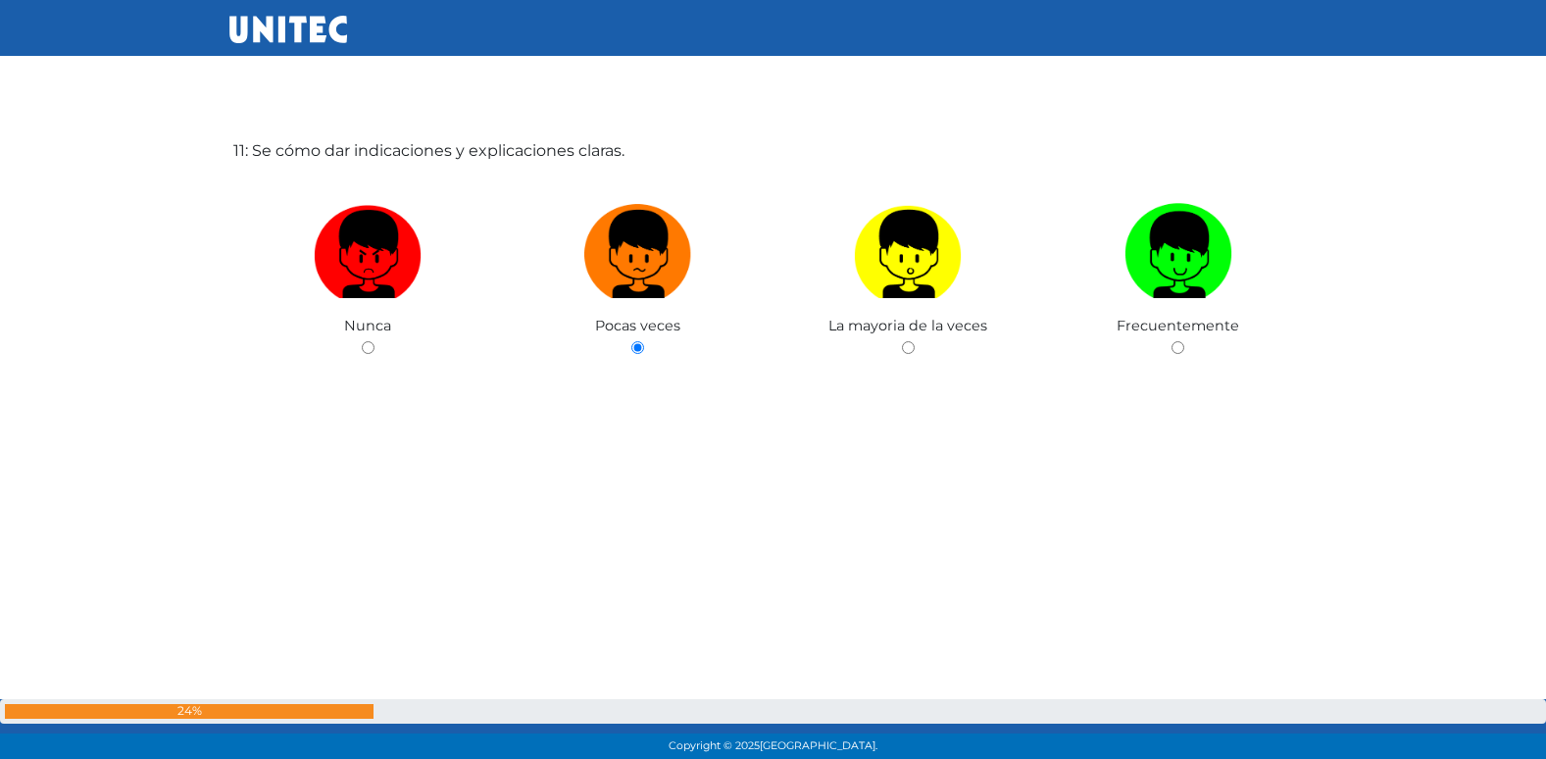
radio input "true"
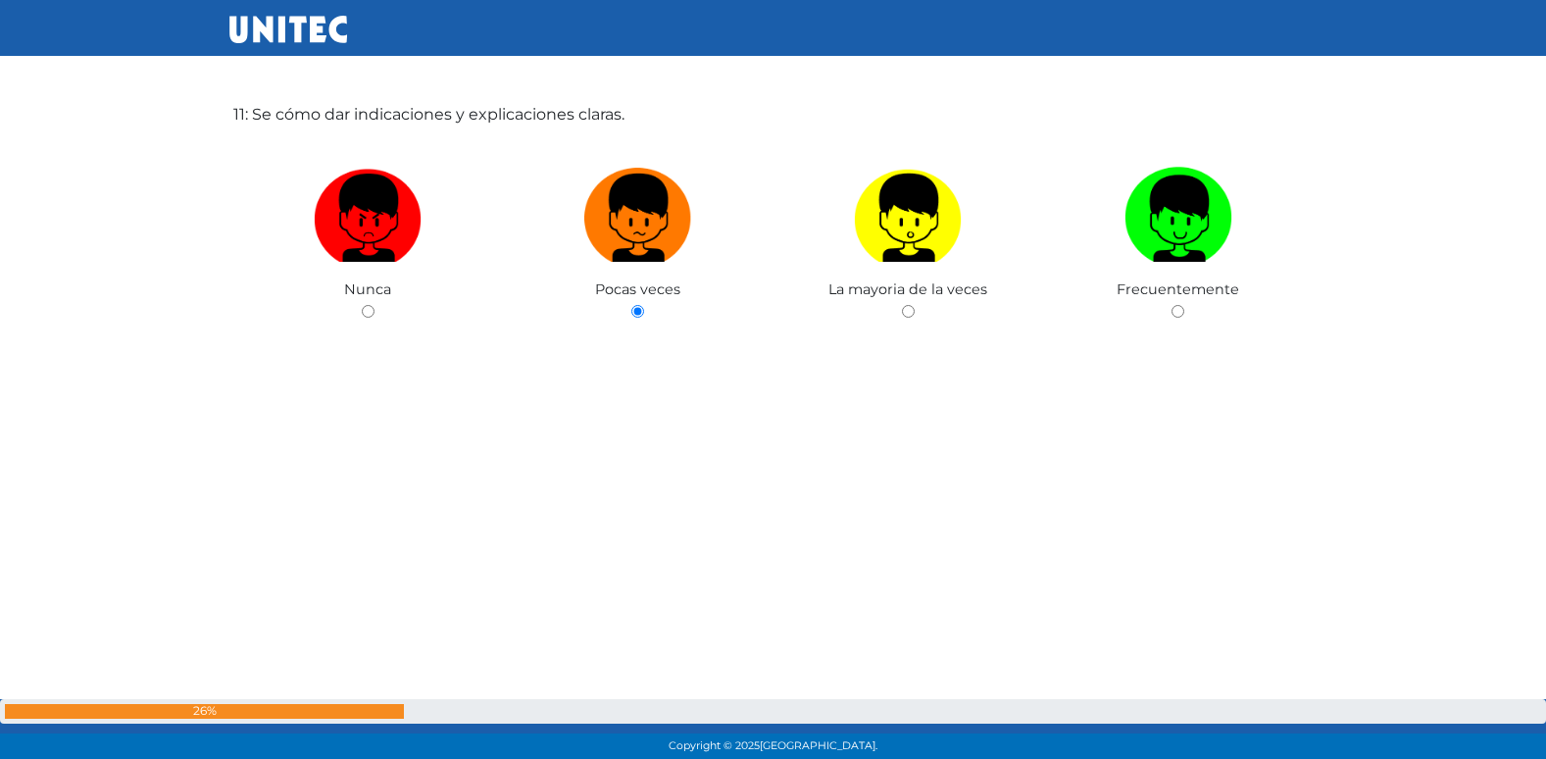
radio input "true"
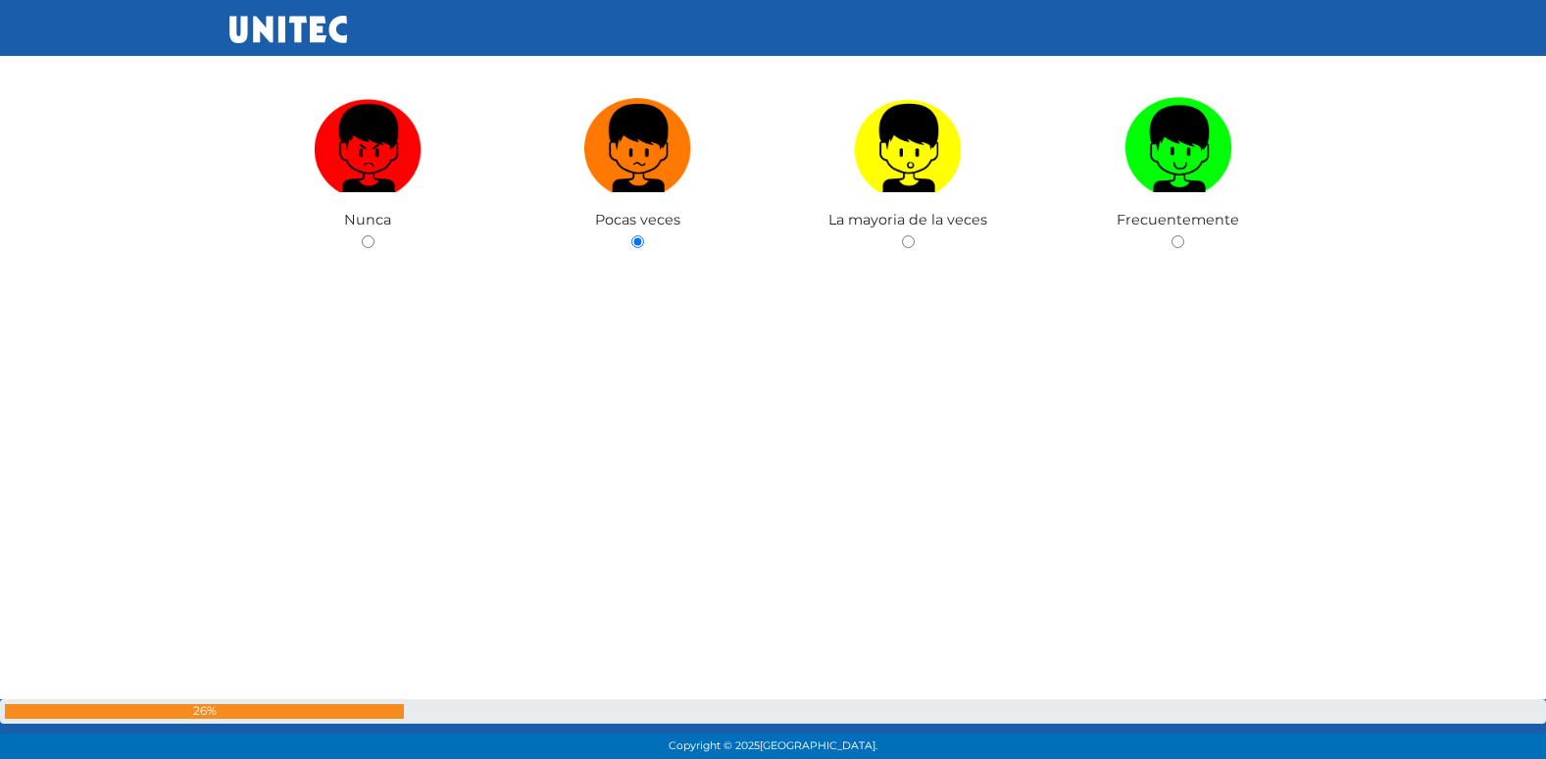
radio input "true"
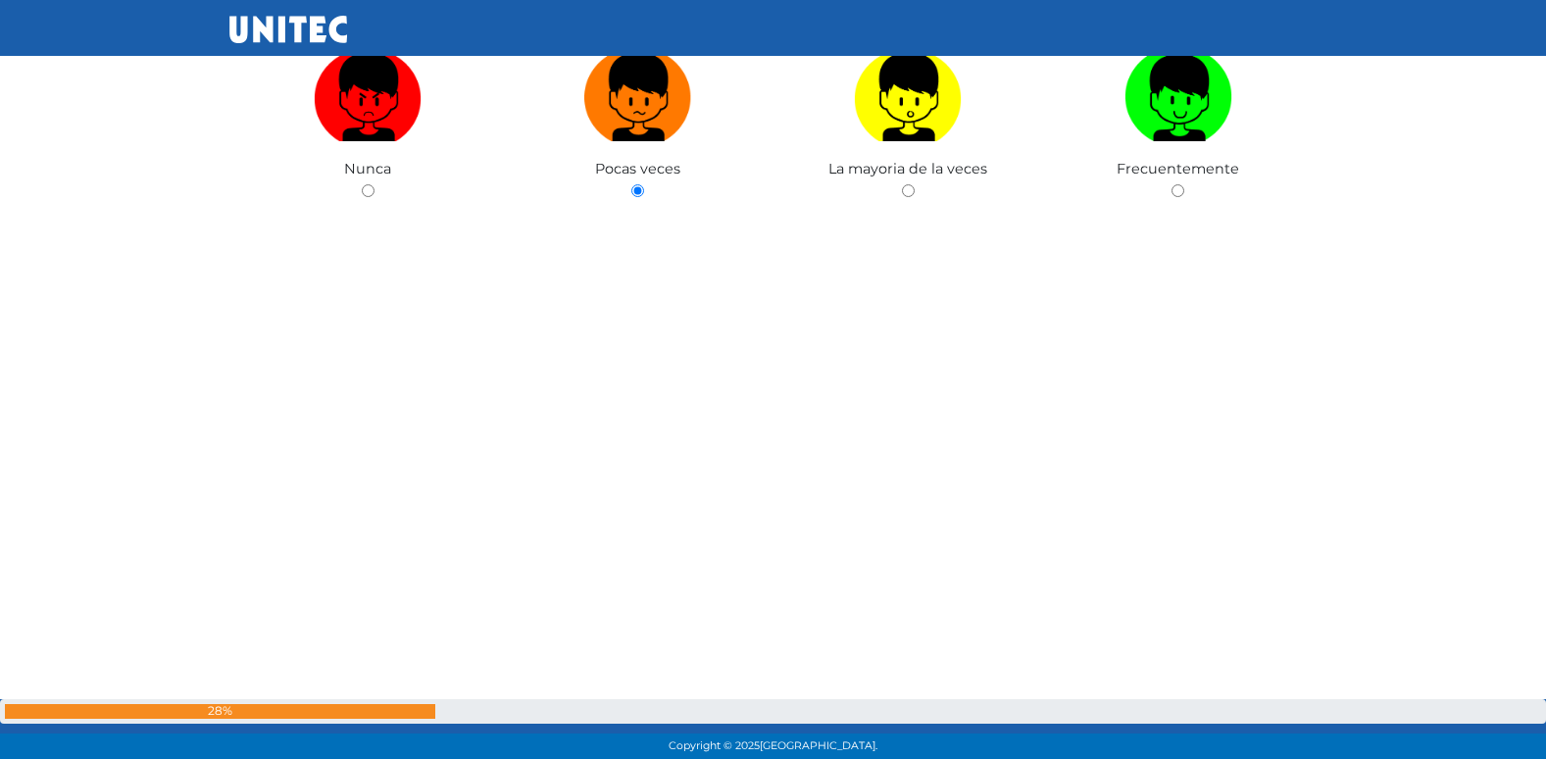
radio input "true"
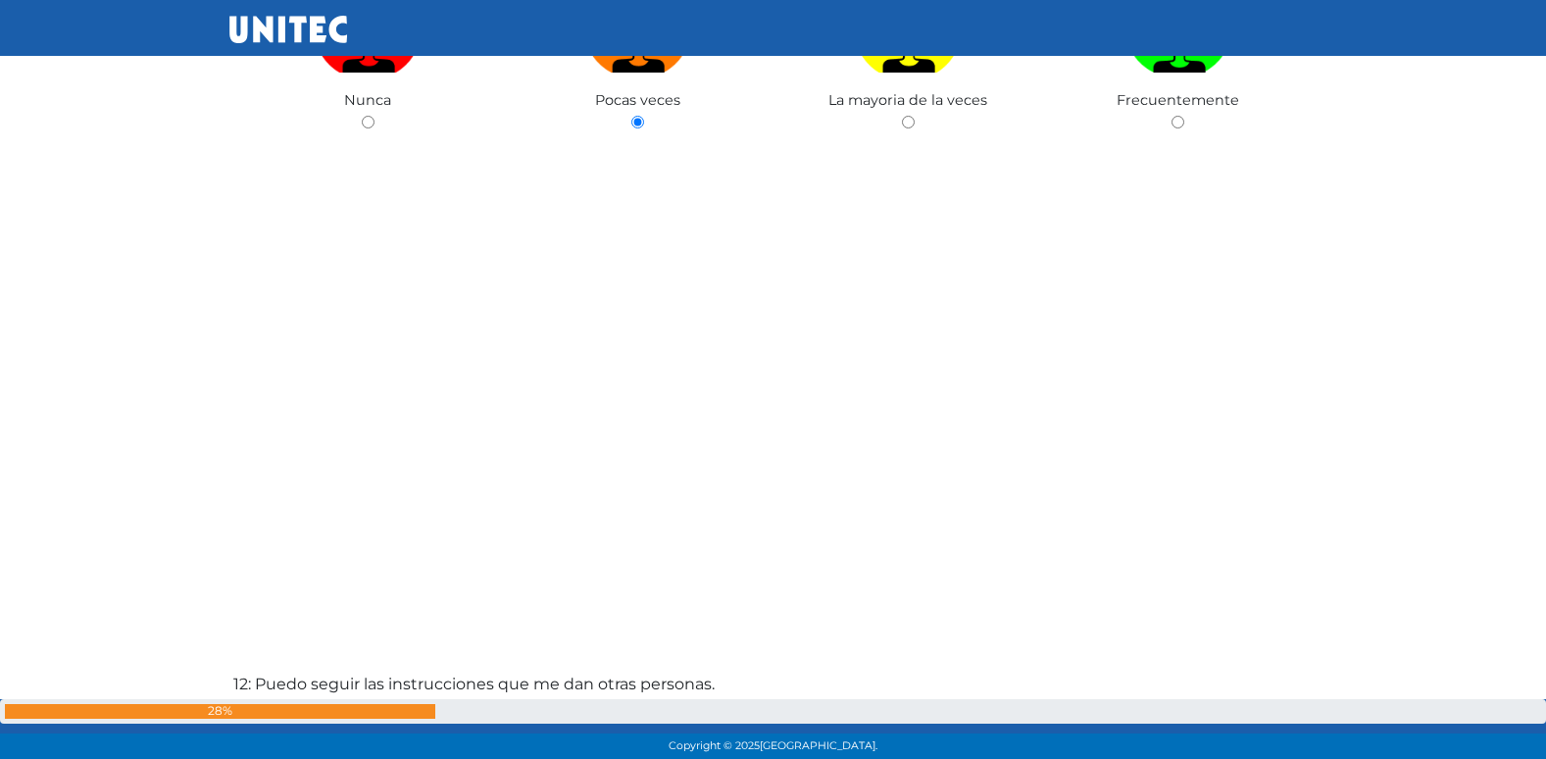
radio input "true"
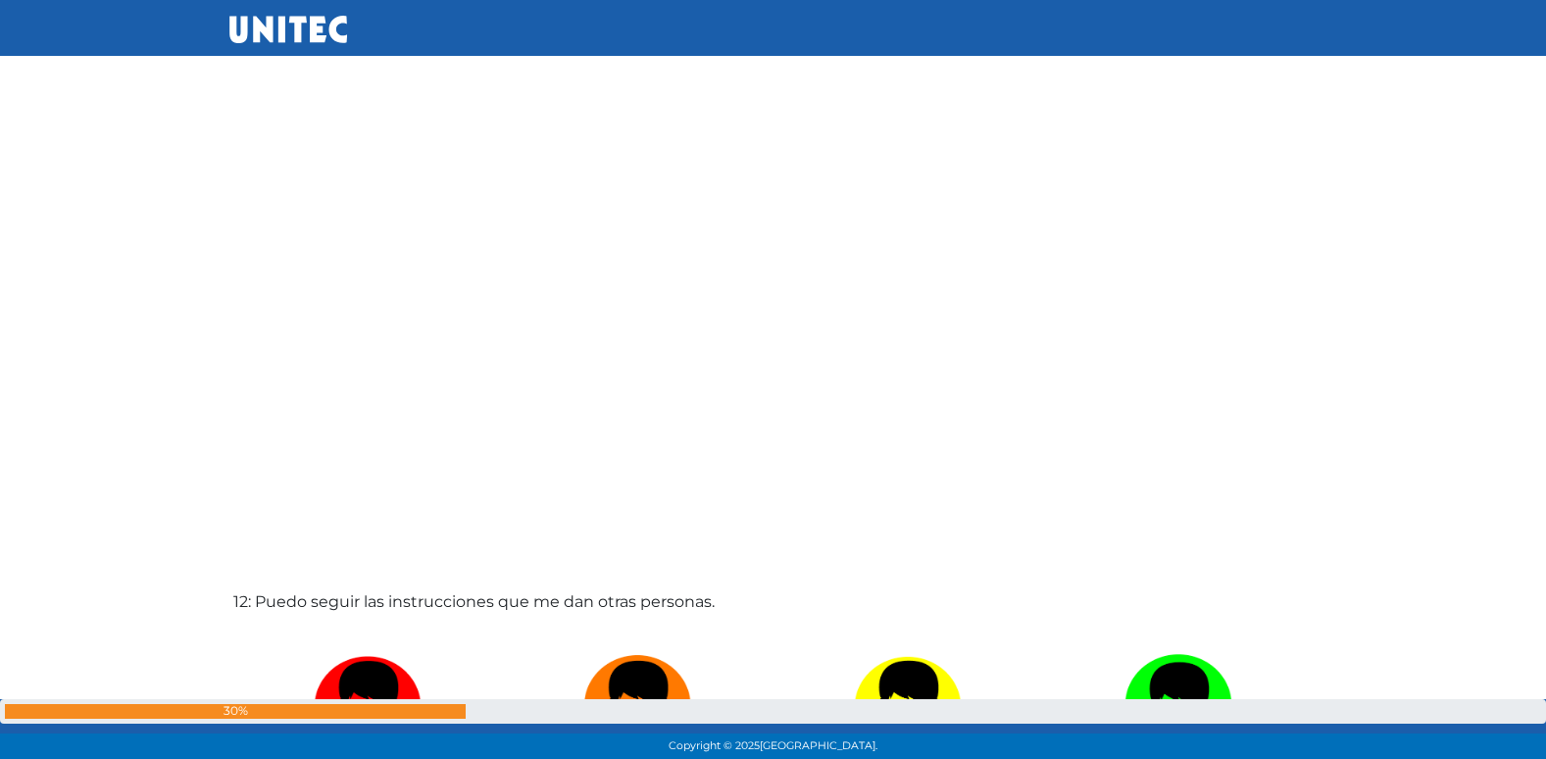
radio input "true"
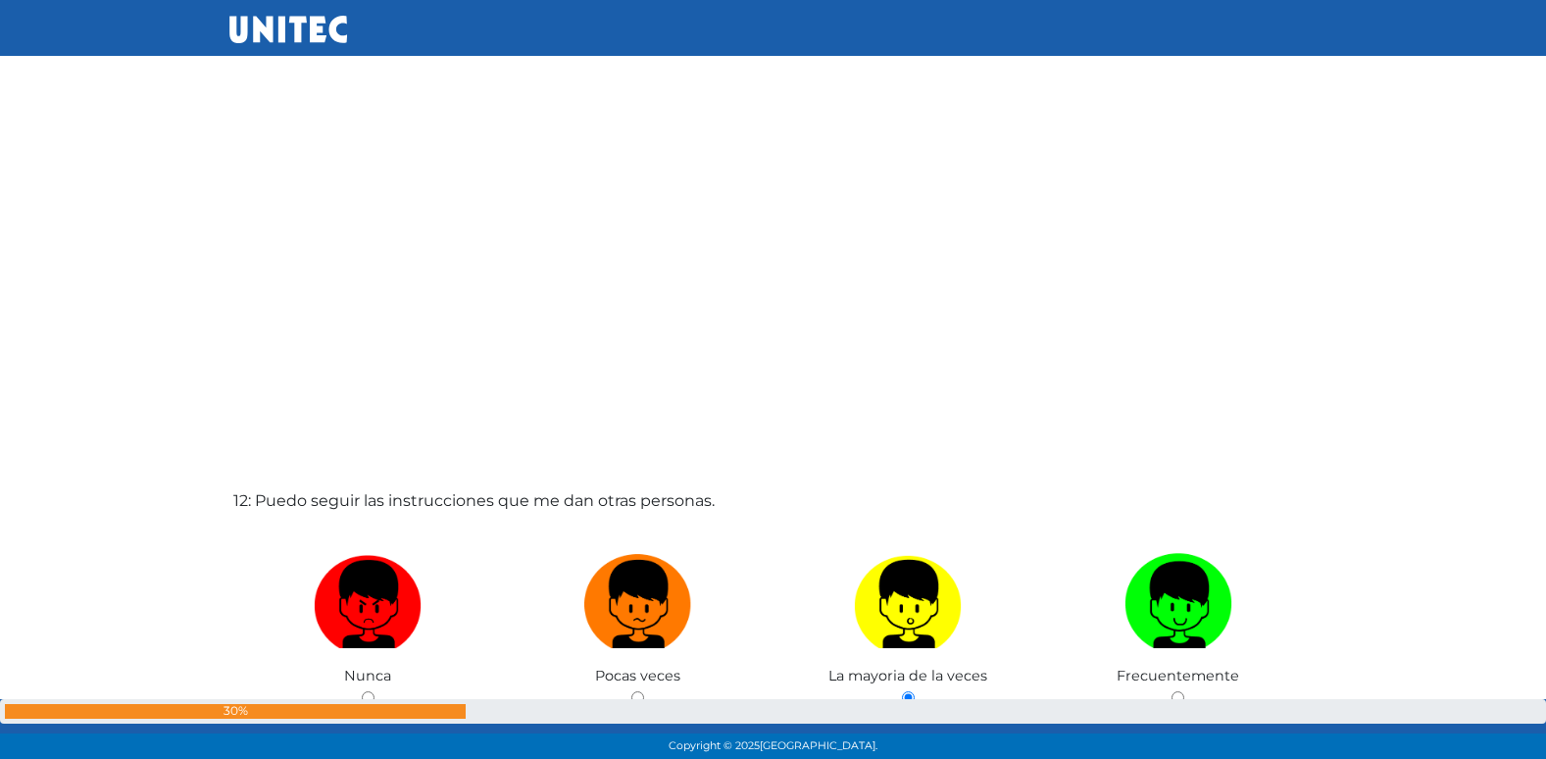
radio input "true"
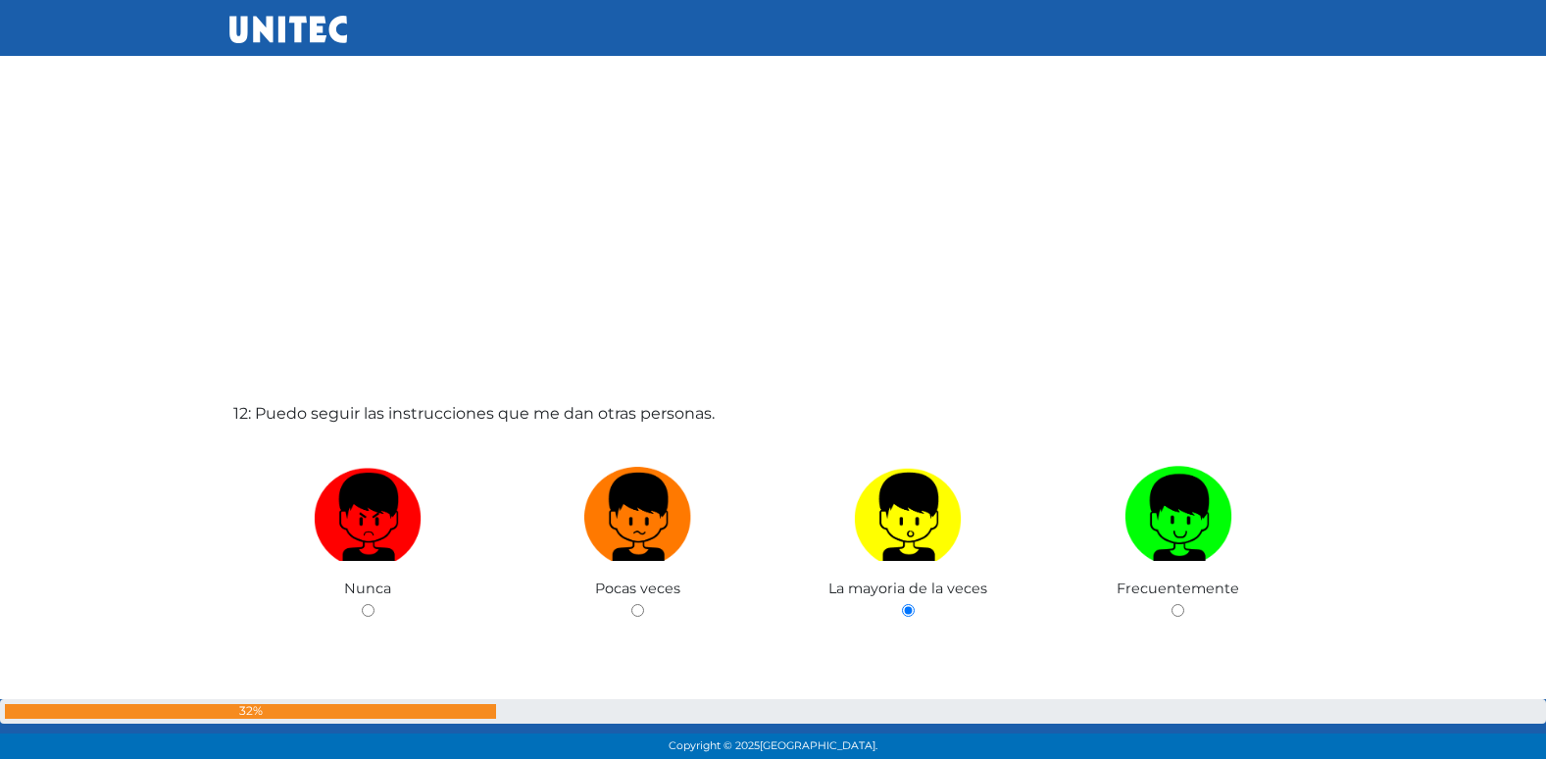
radio input "true"
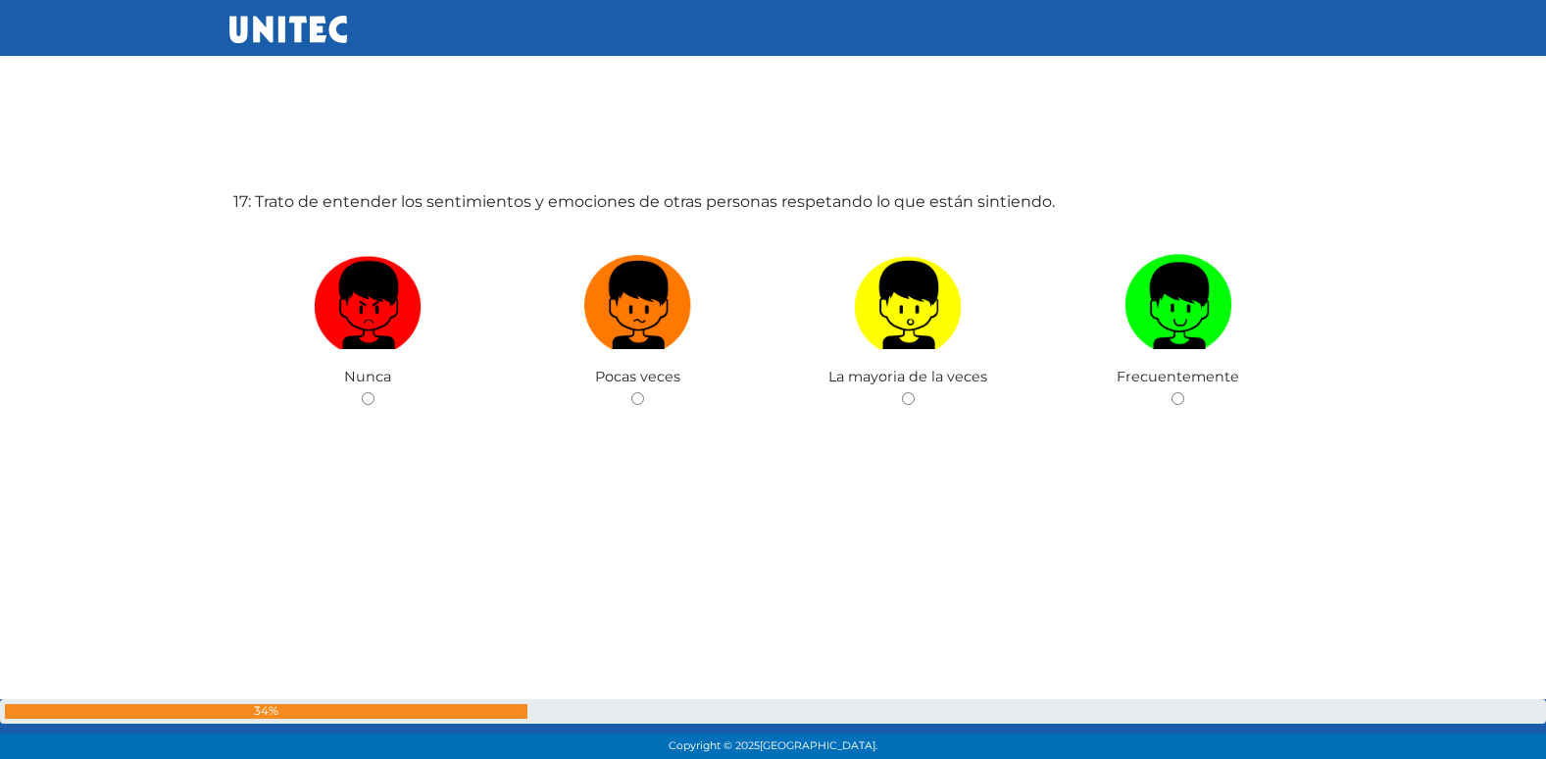
click at [631, 392] on input "radio" at bounding box center [637, 398] width 13 height 13
radio input "true"
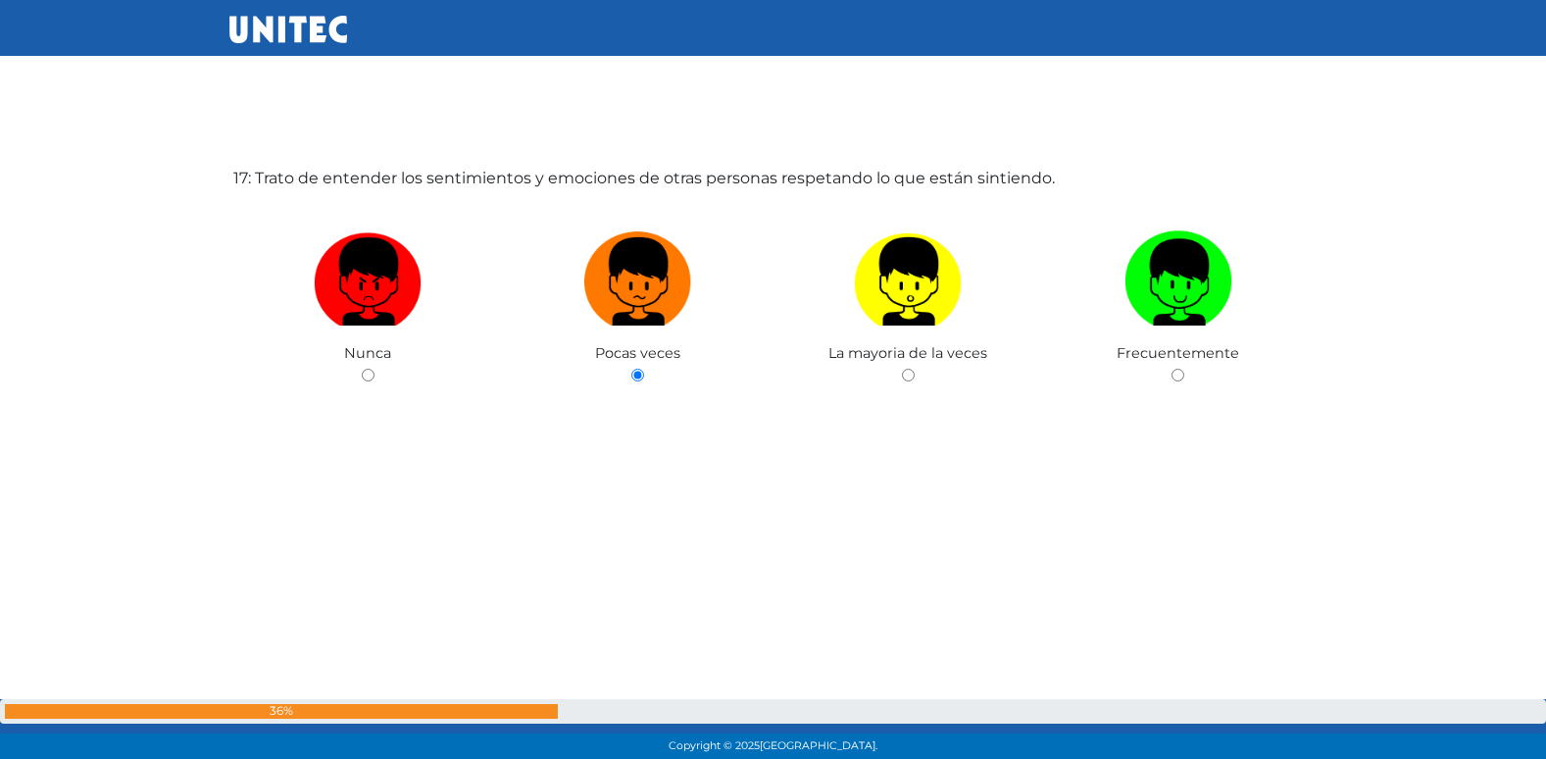
click at [902, 369] on input "radio" at bounding box center [908, 375] width 13 height 13
radio input "true"
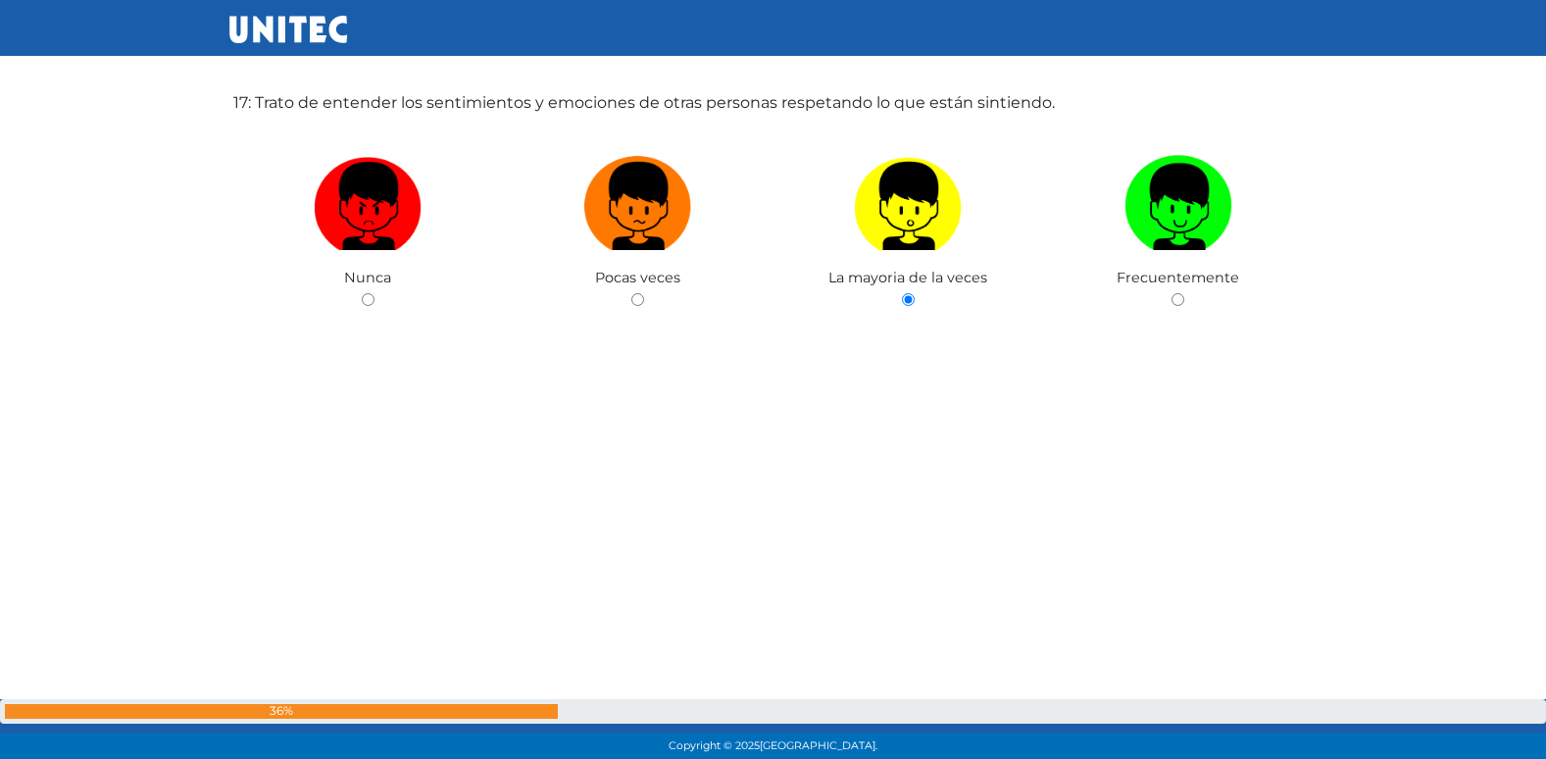
radio input "true"
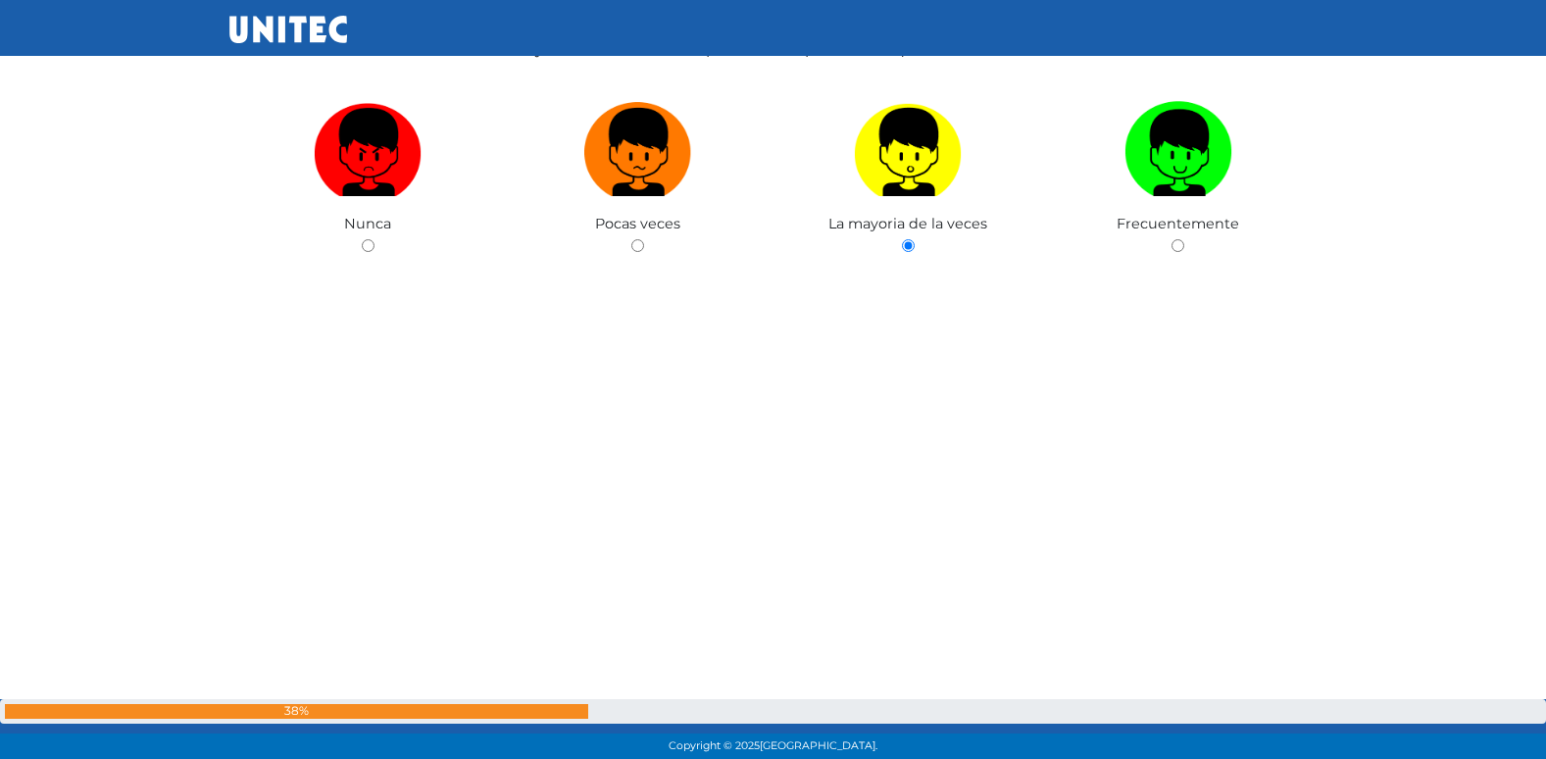
radio input "true"
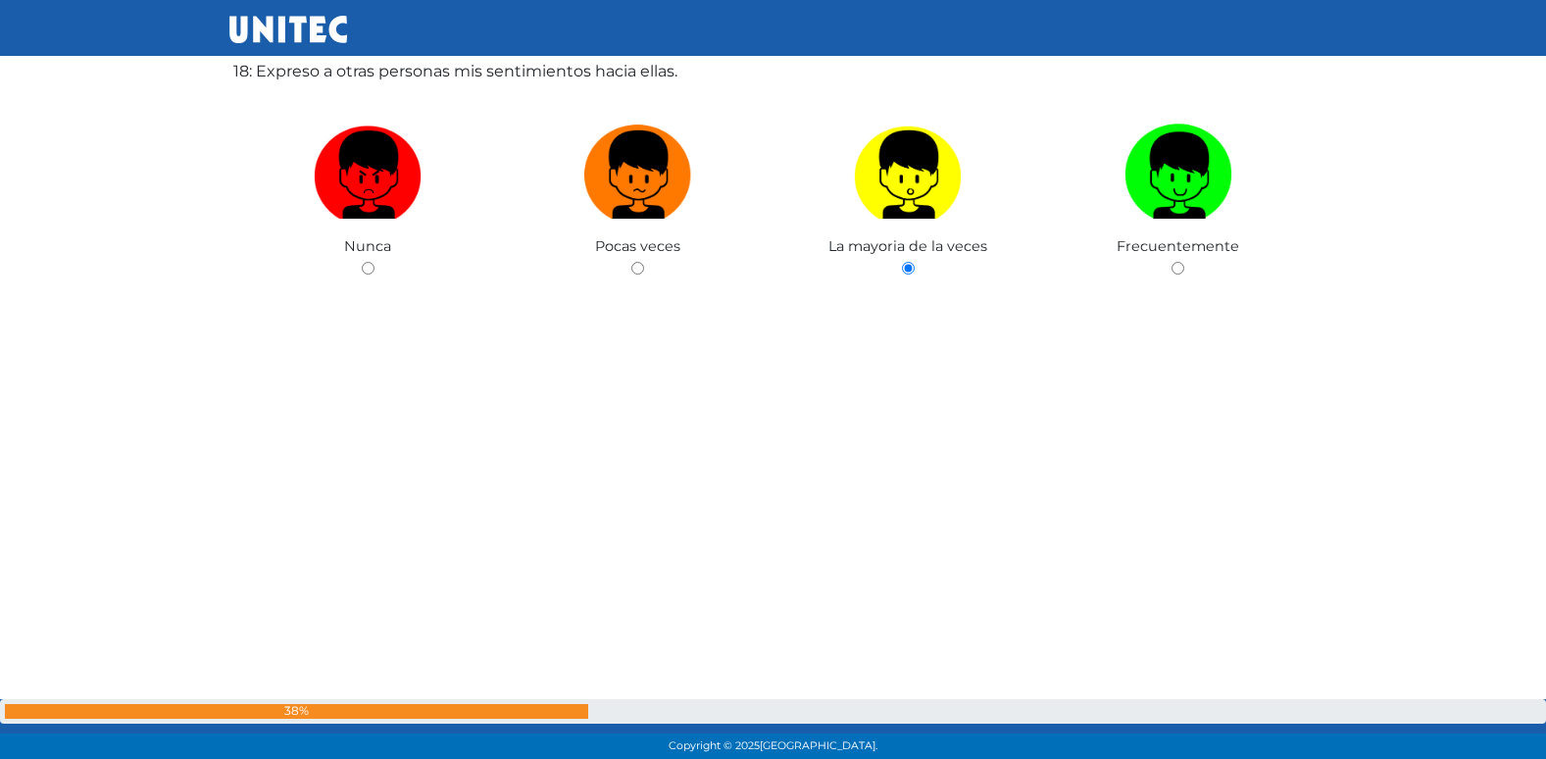
radio input "true"
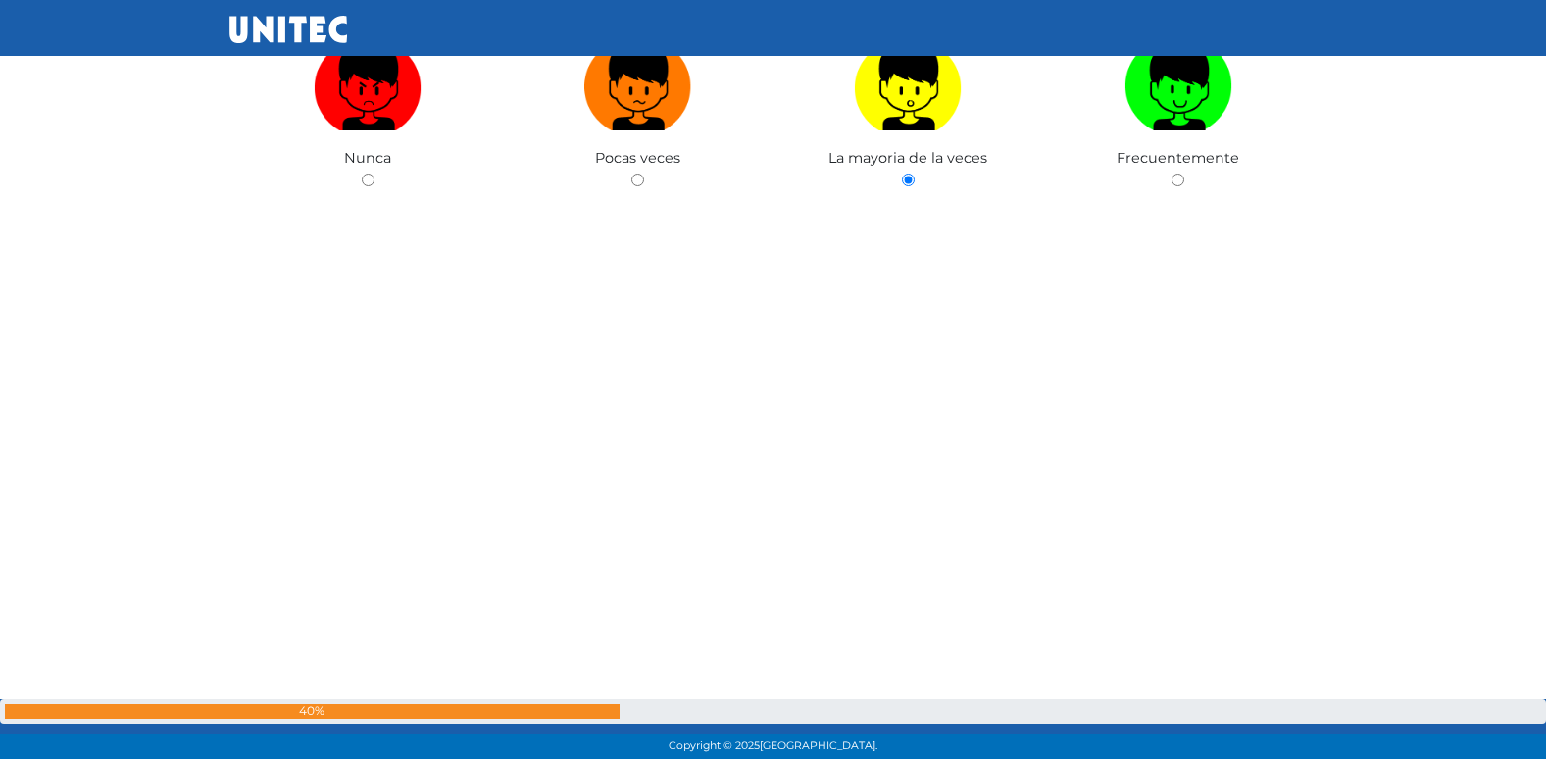
radio input "true"
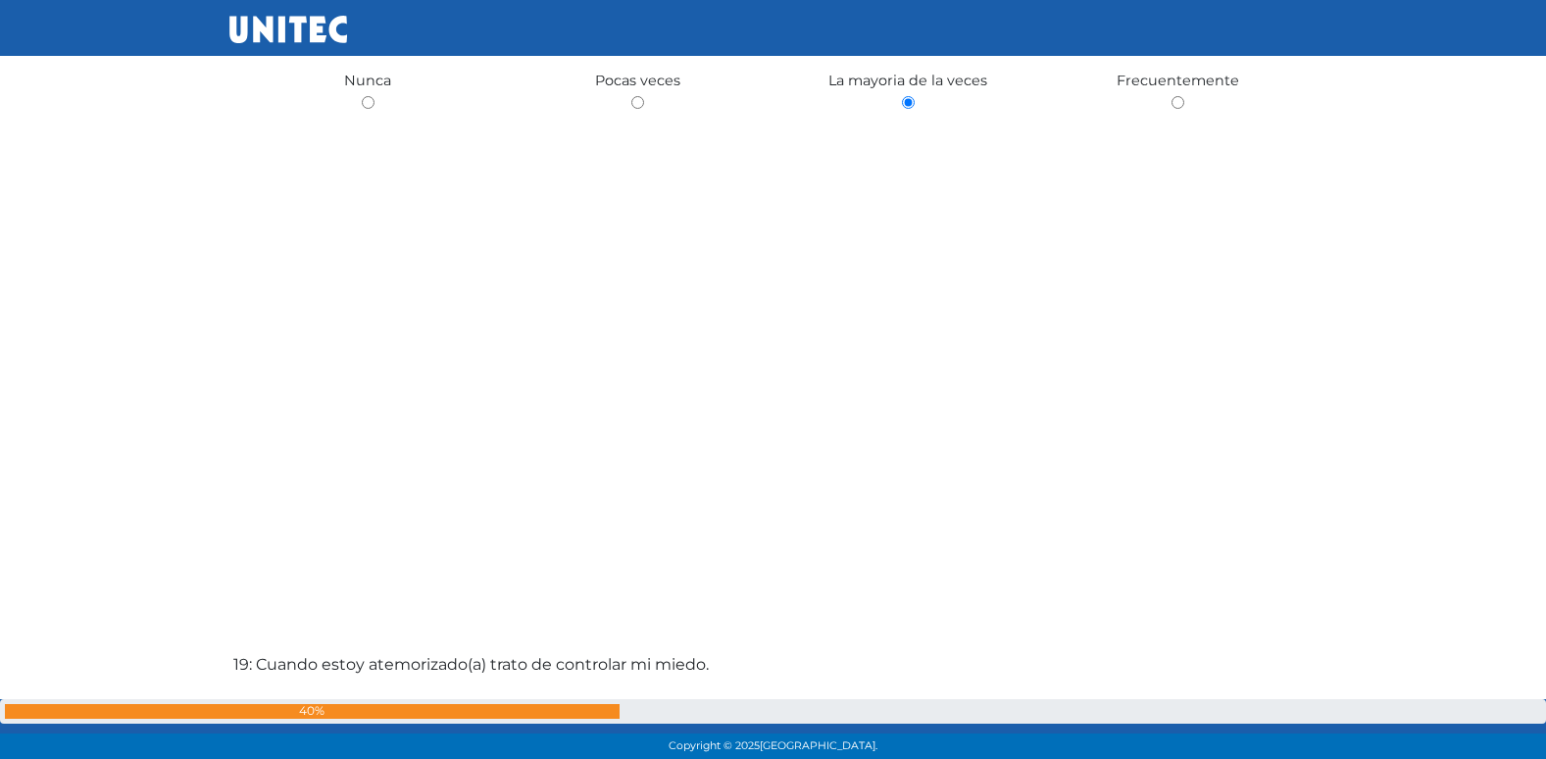
radio input "true"
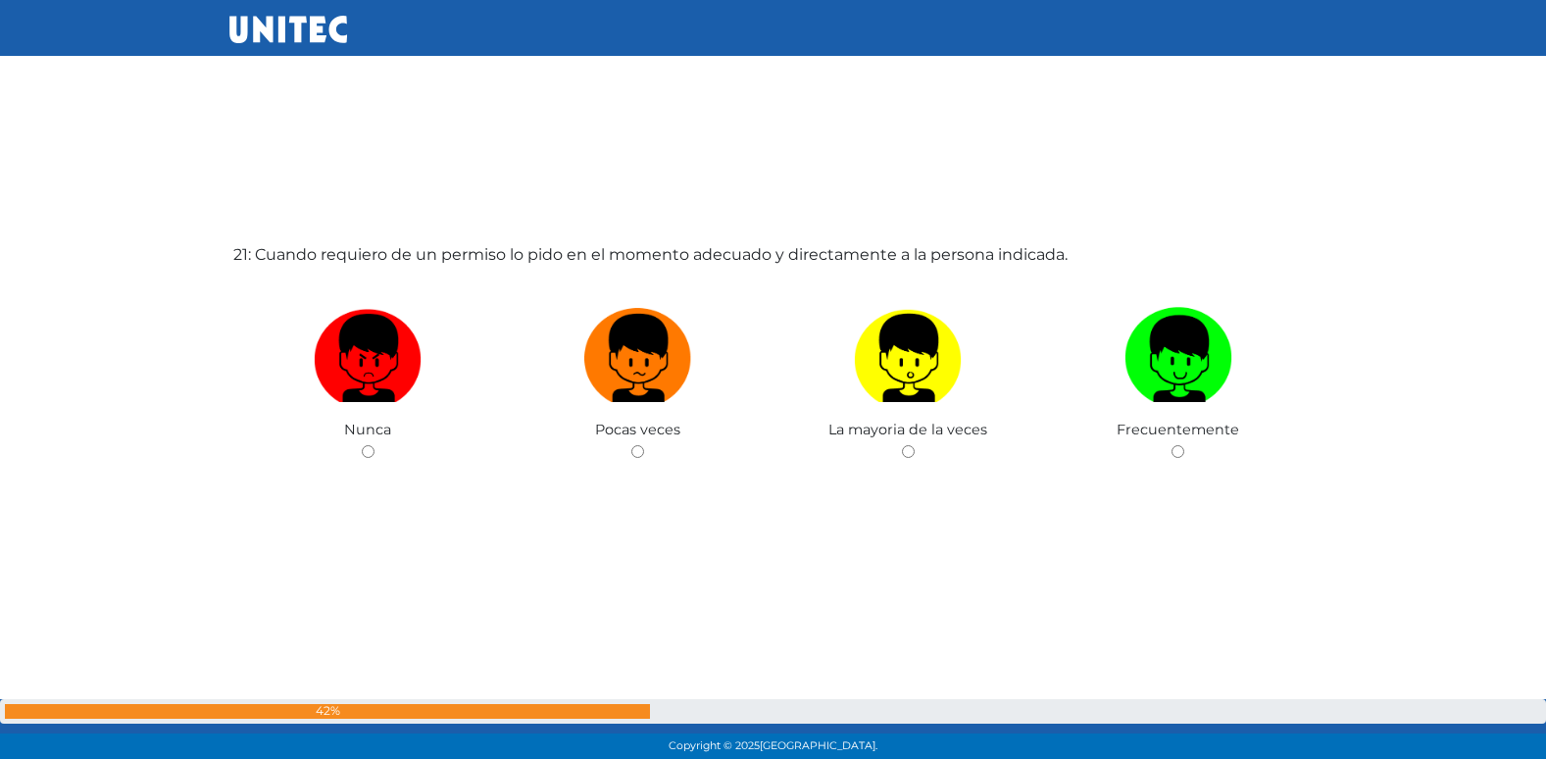
scroll to position [15270, 0]
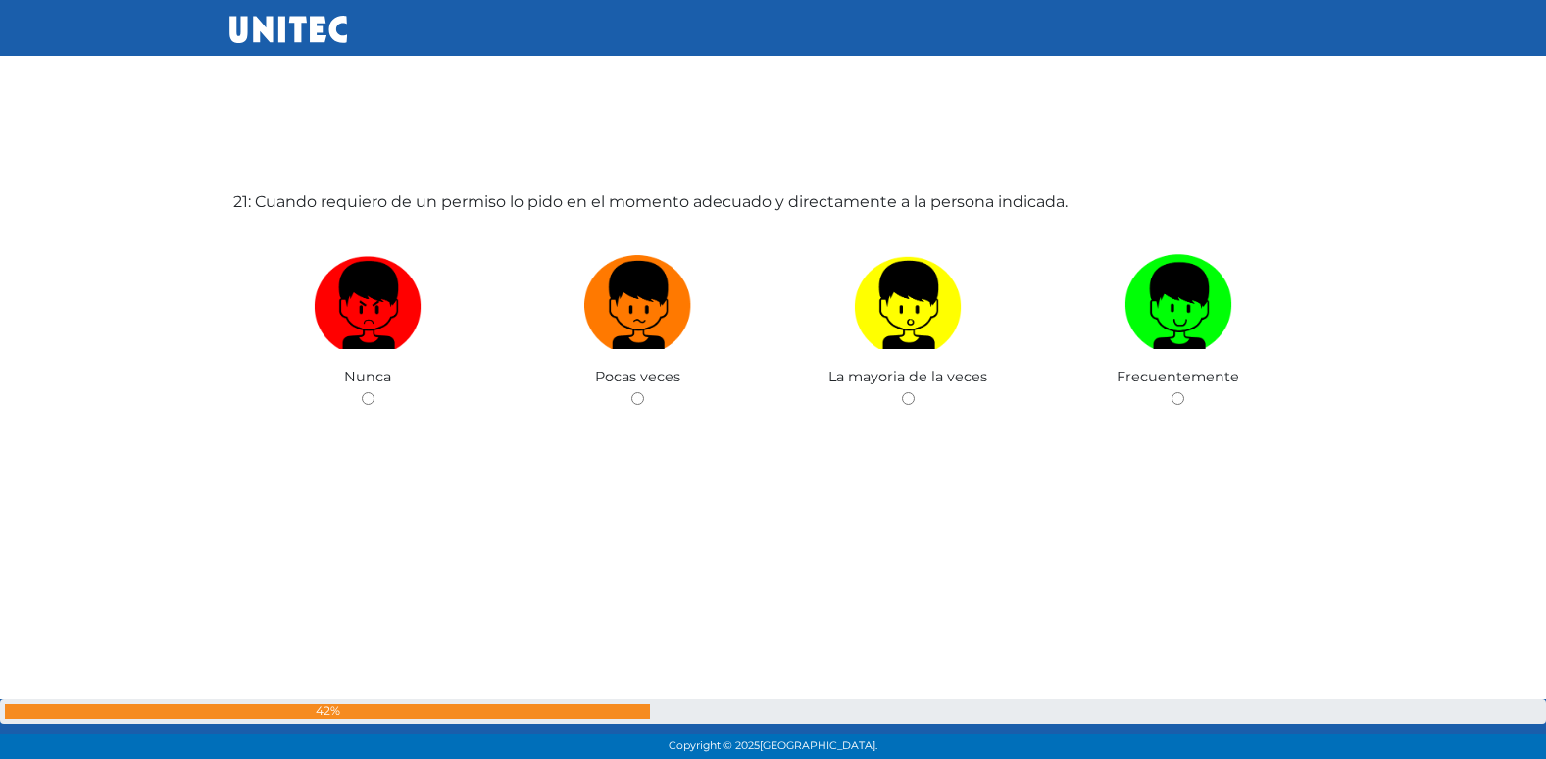
click at [631, 392] on input "radio" at bounding box center [637, 398] width 13 height 13
radio input "true"
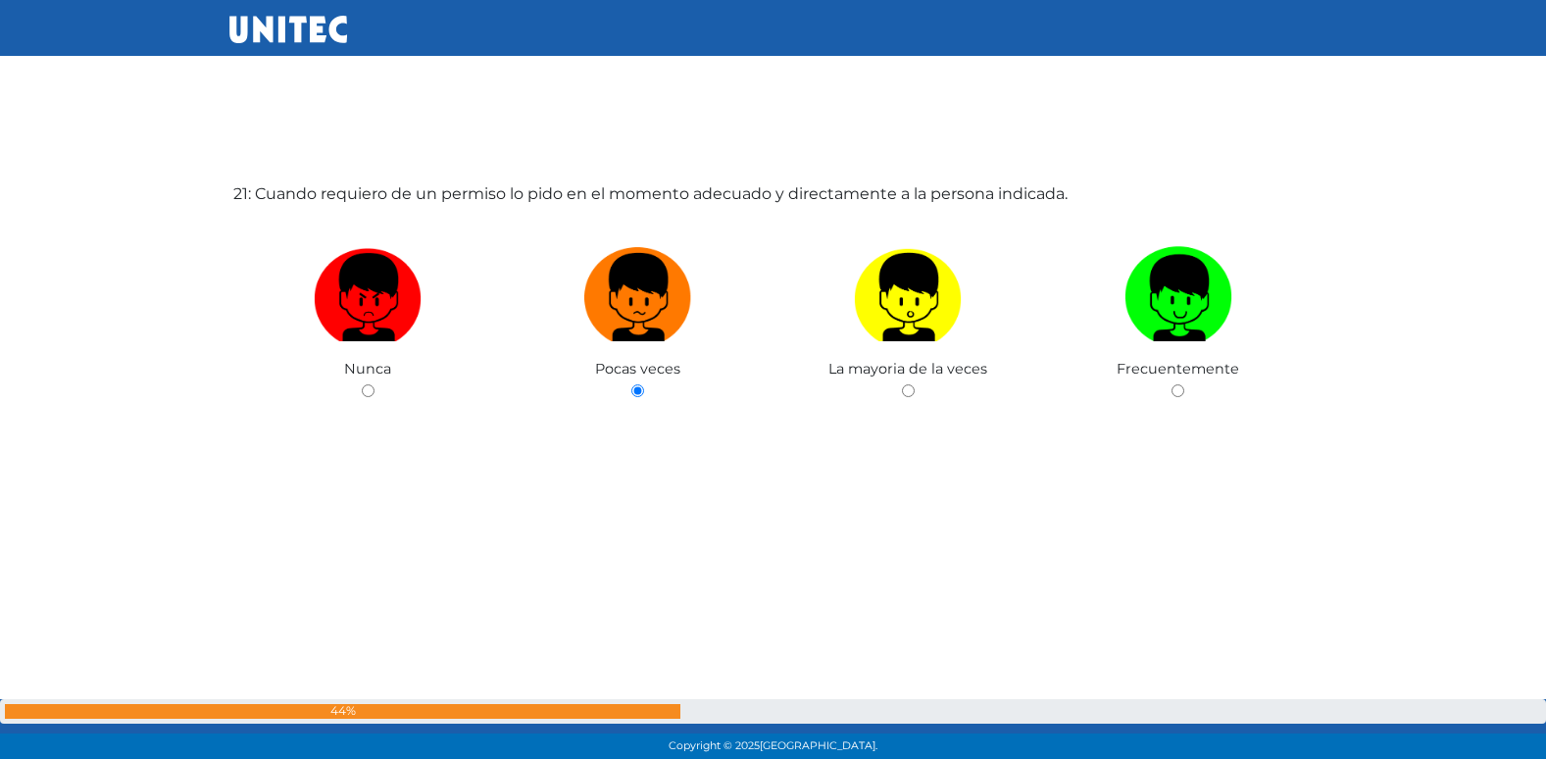
click at [902, 384] on input "radio" at bounding box center [908, 390] width 13 height 13
radio input "true"
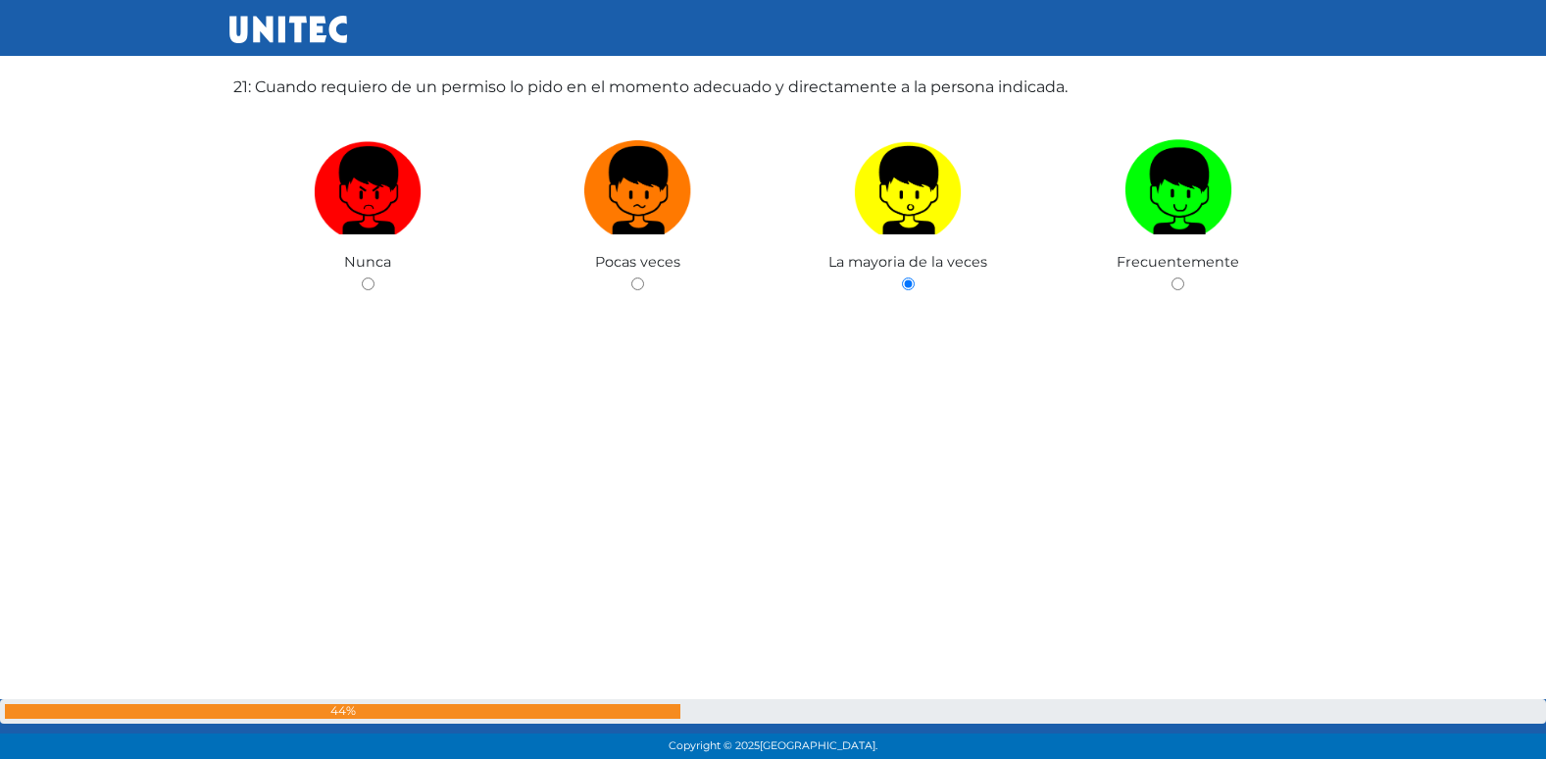
radio input "true"
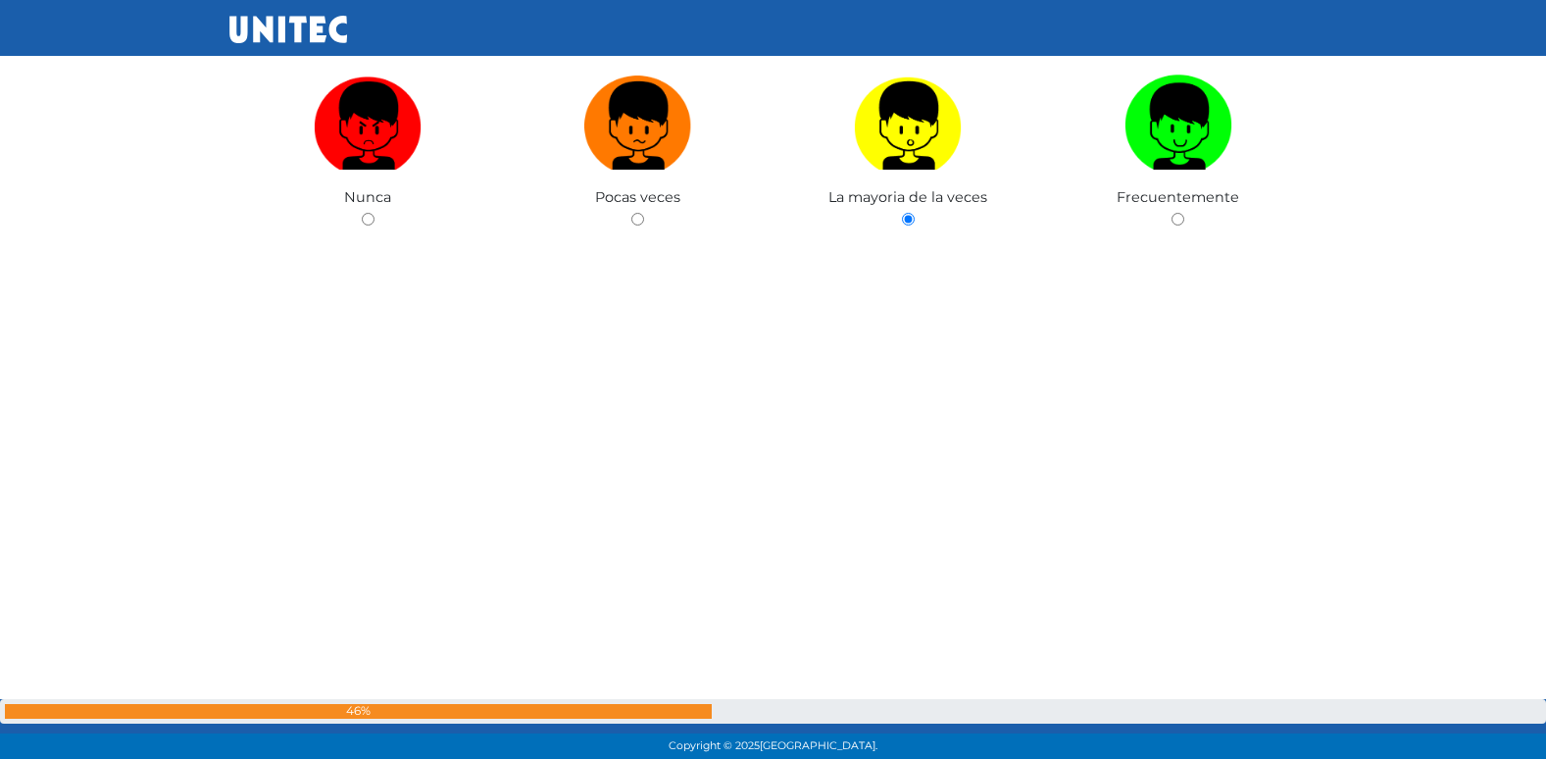
radio input "true"
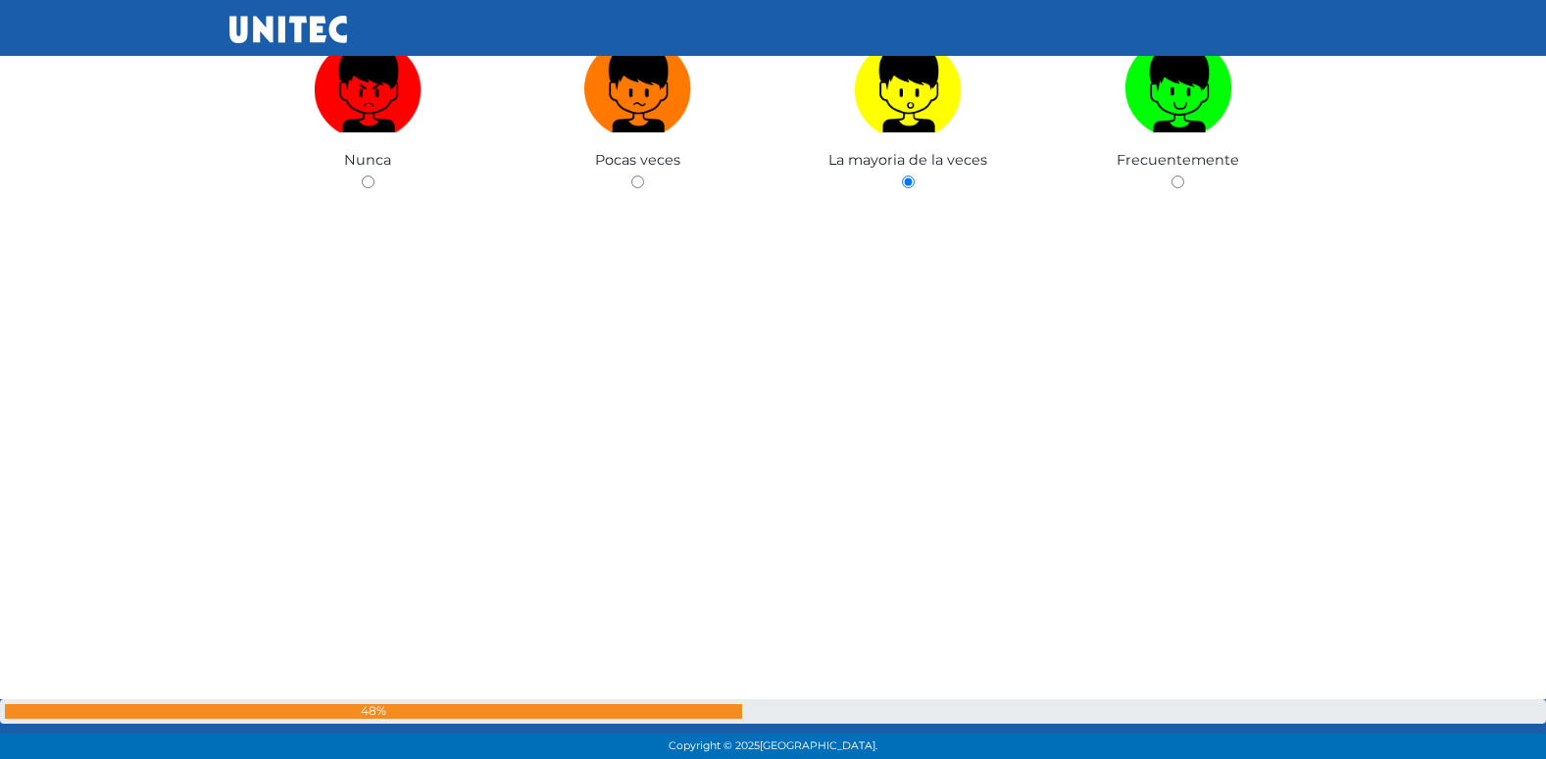
radio input "true"
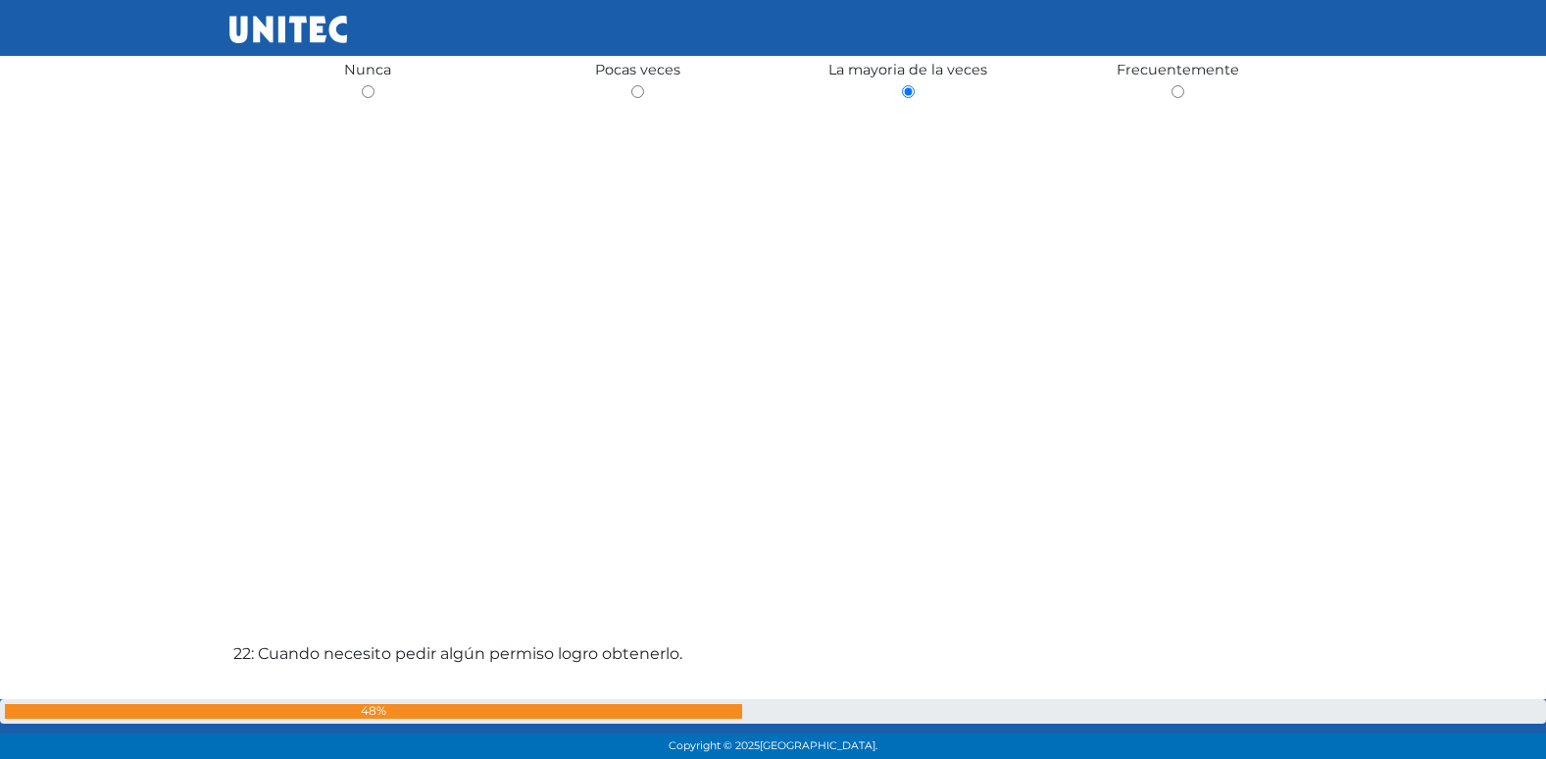
radio input "true"
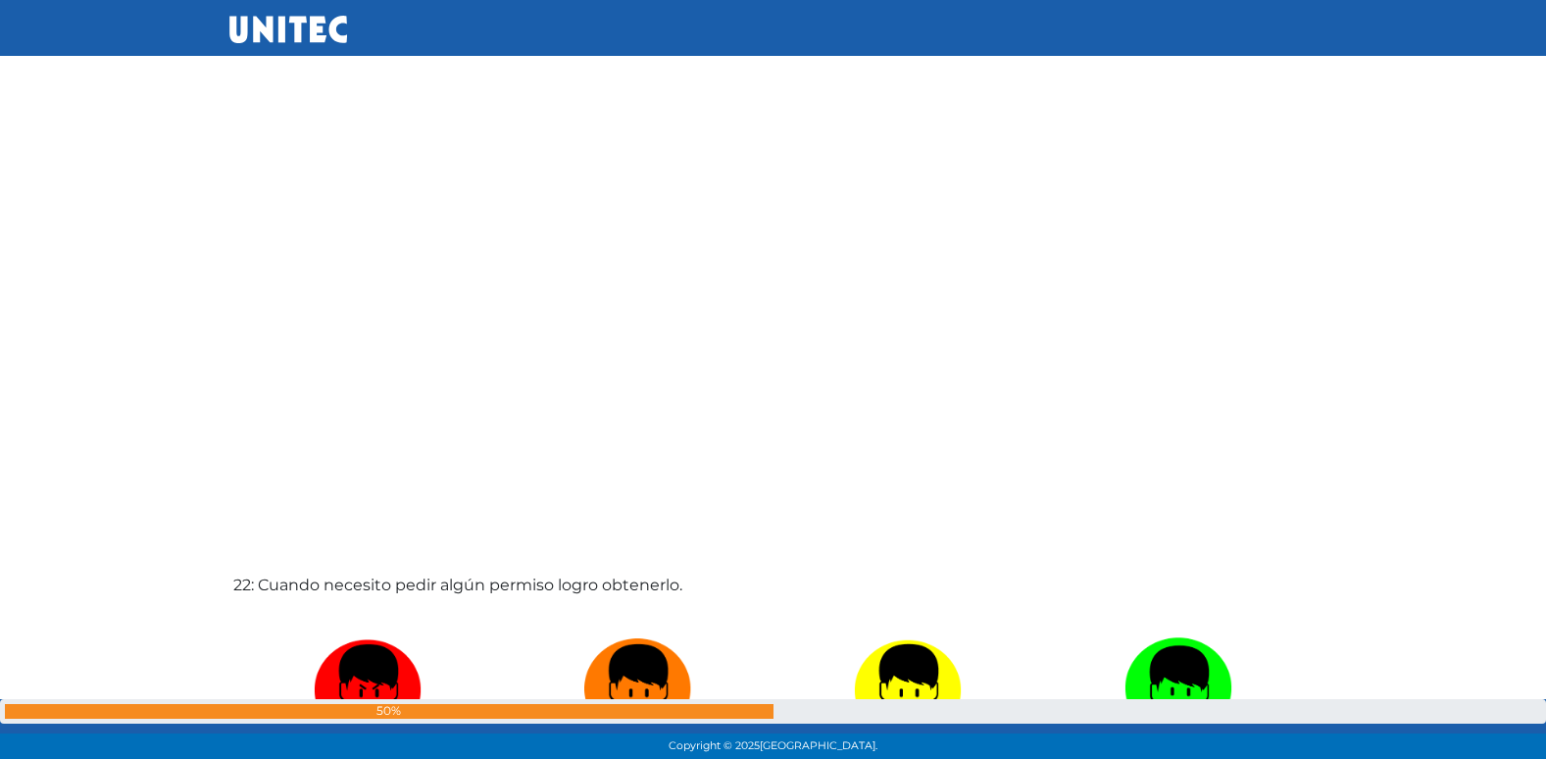
radio input "true"
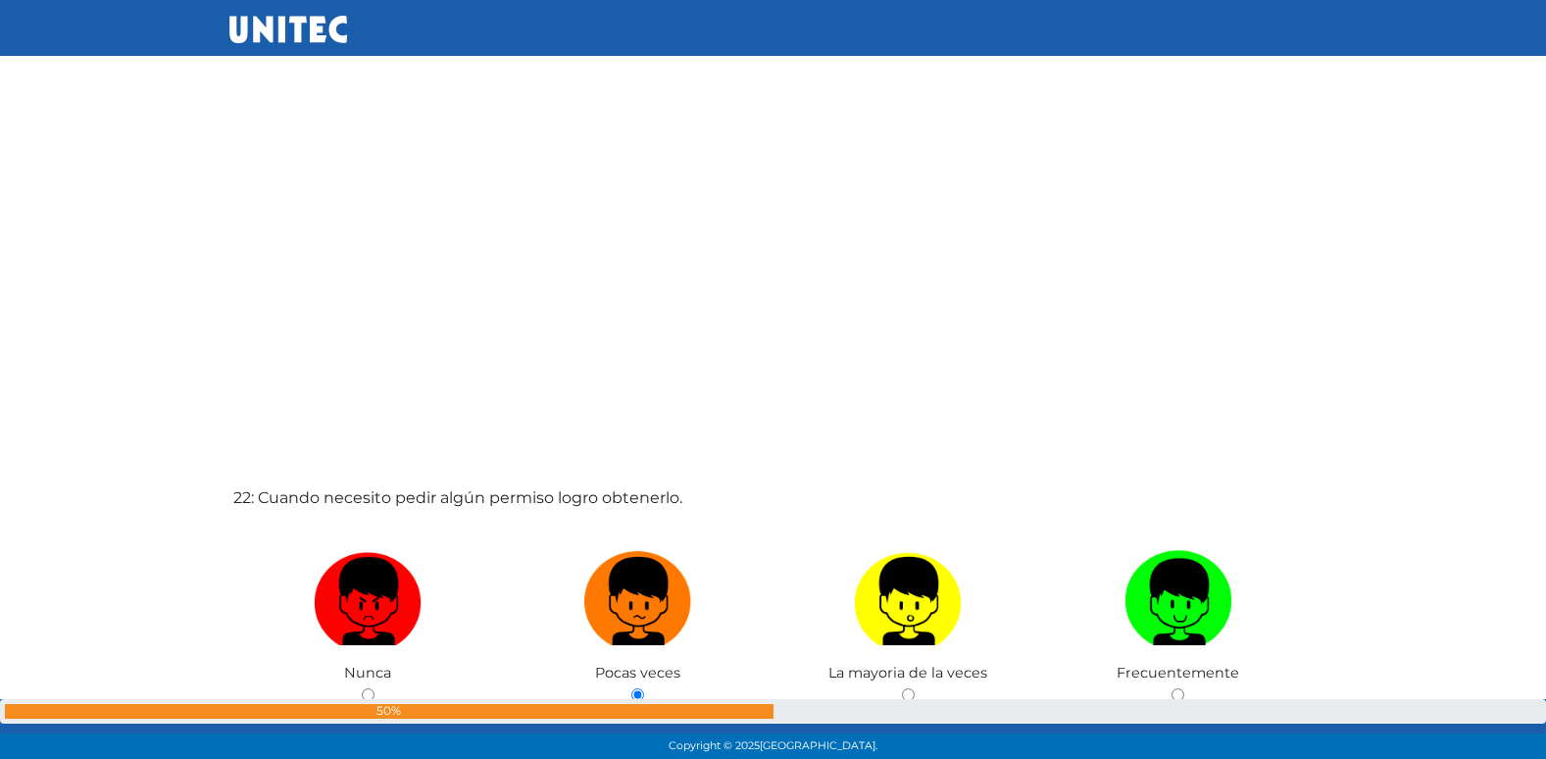
radio input "true"
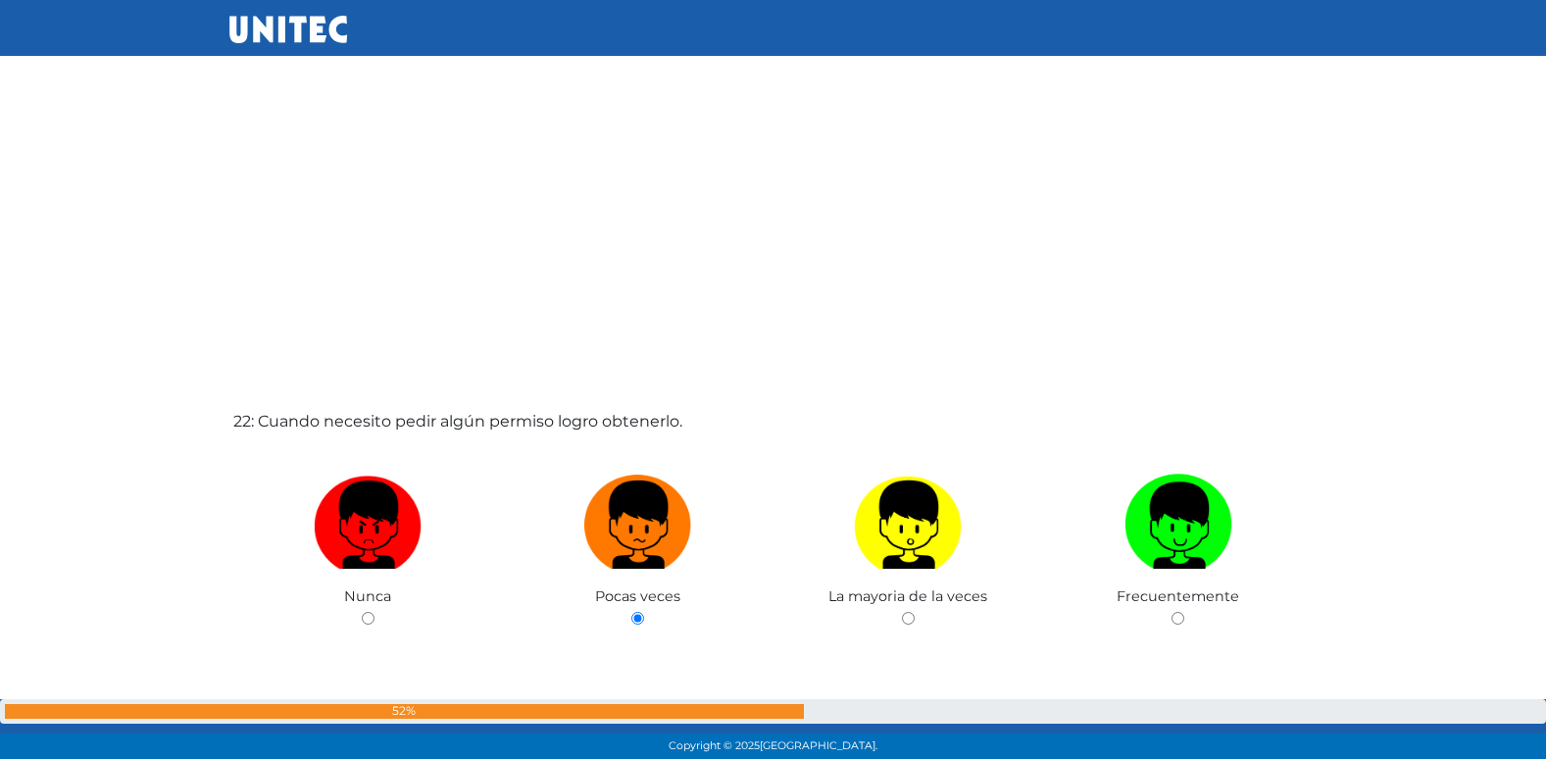
radio input "true"
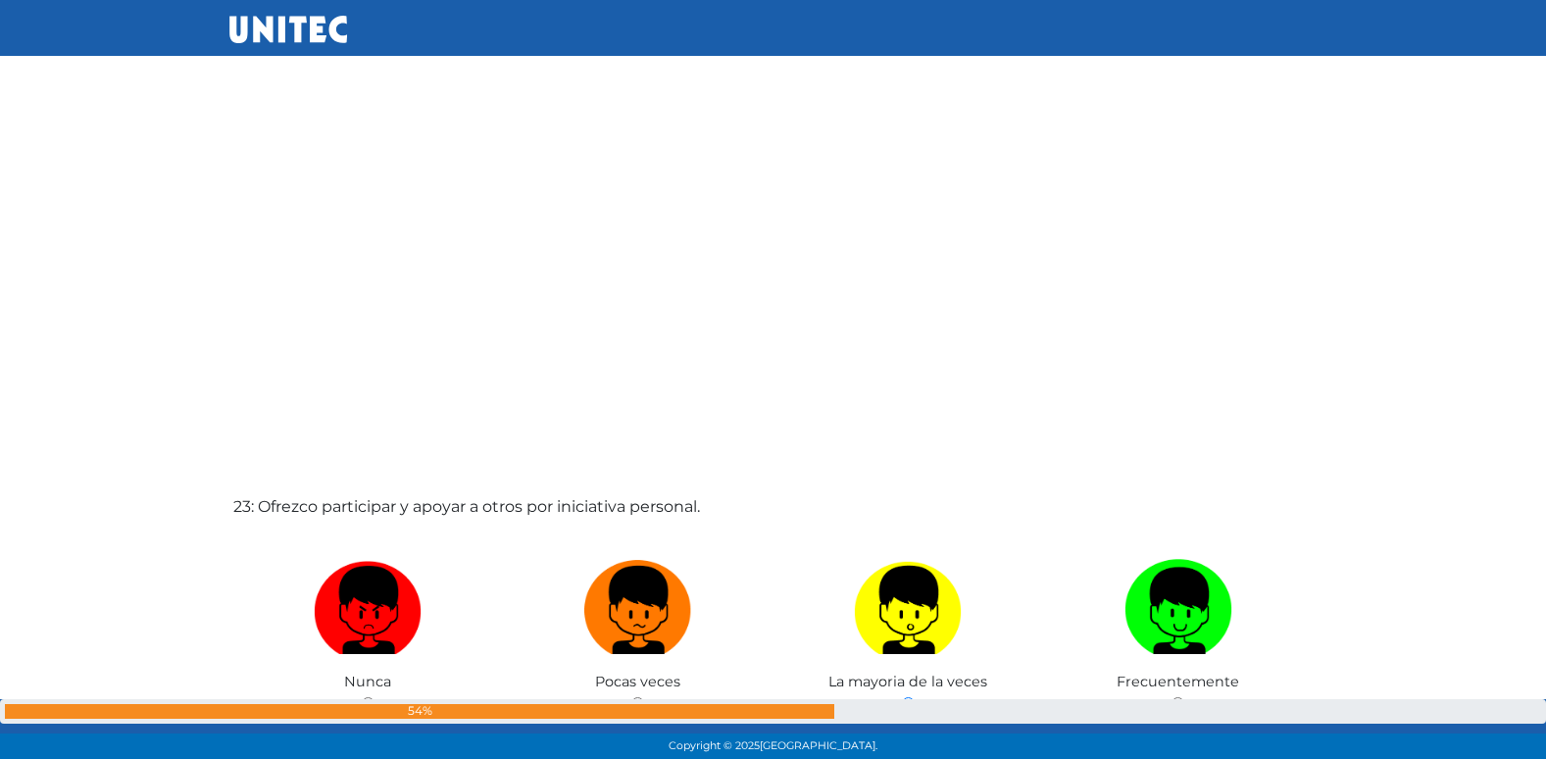
radio input "true"
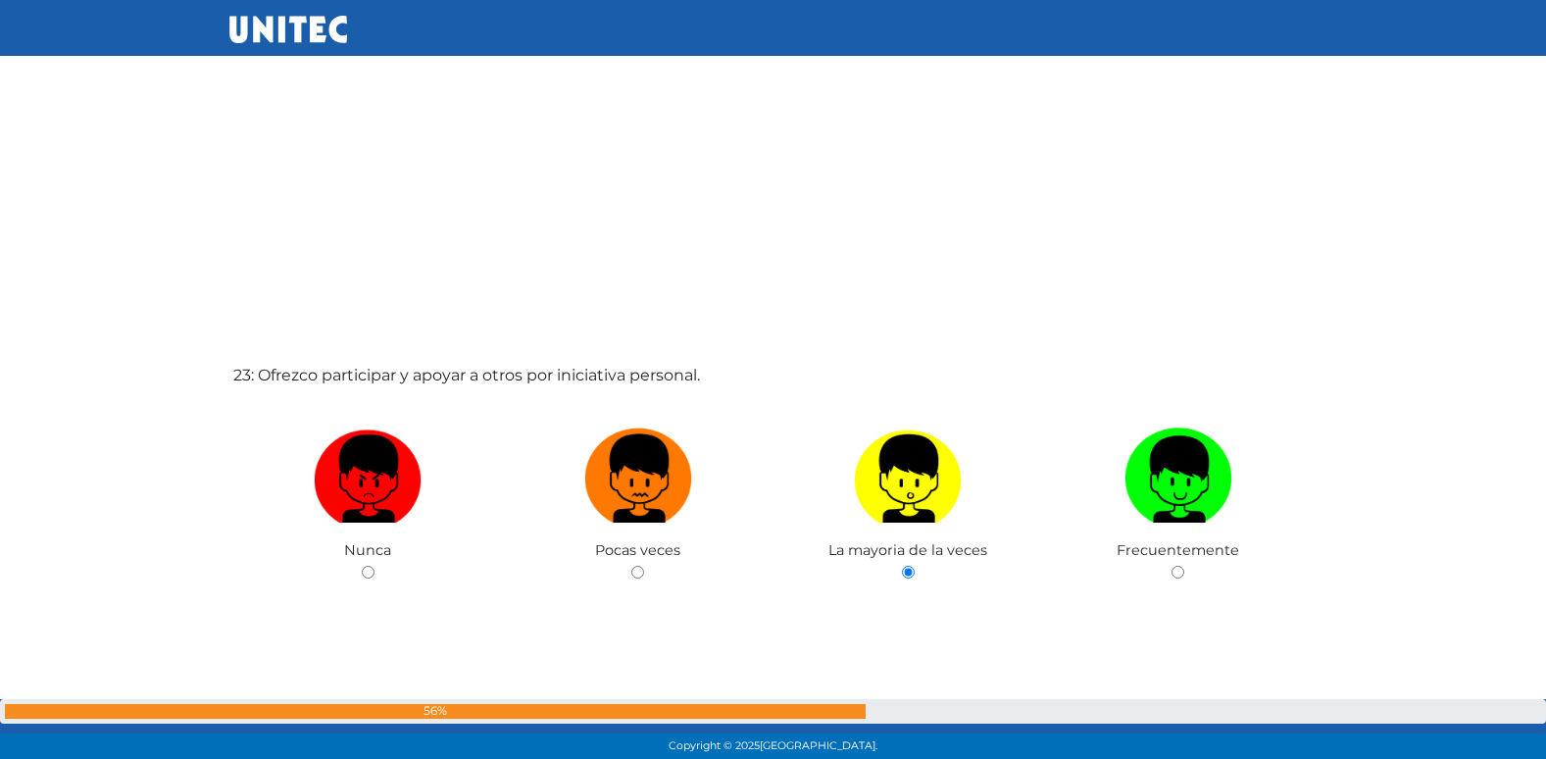
radio input "true"
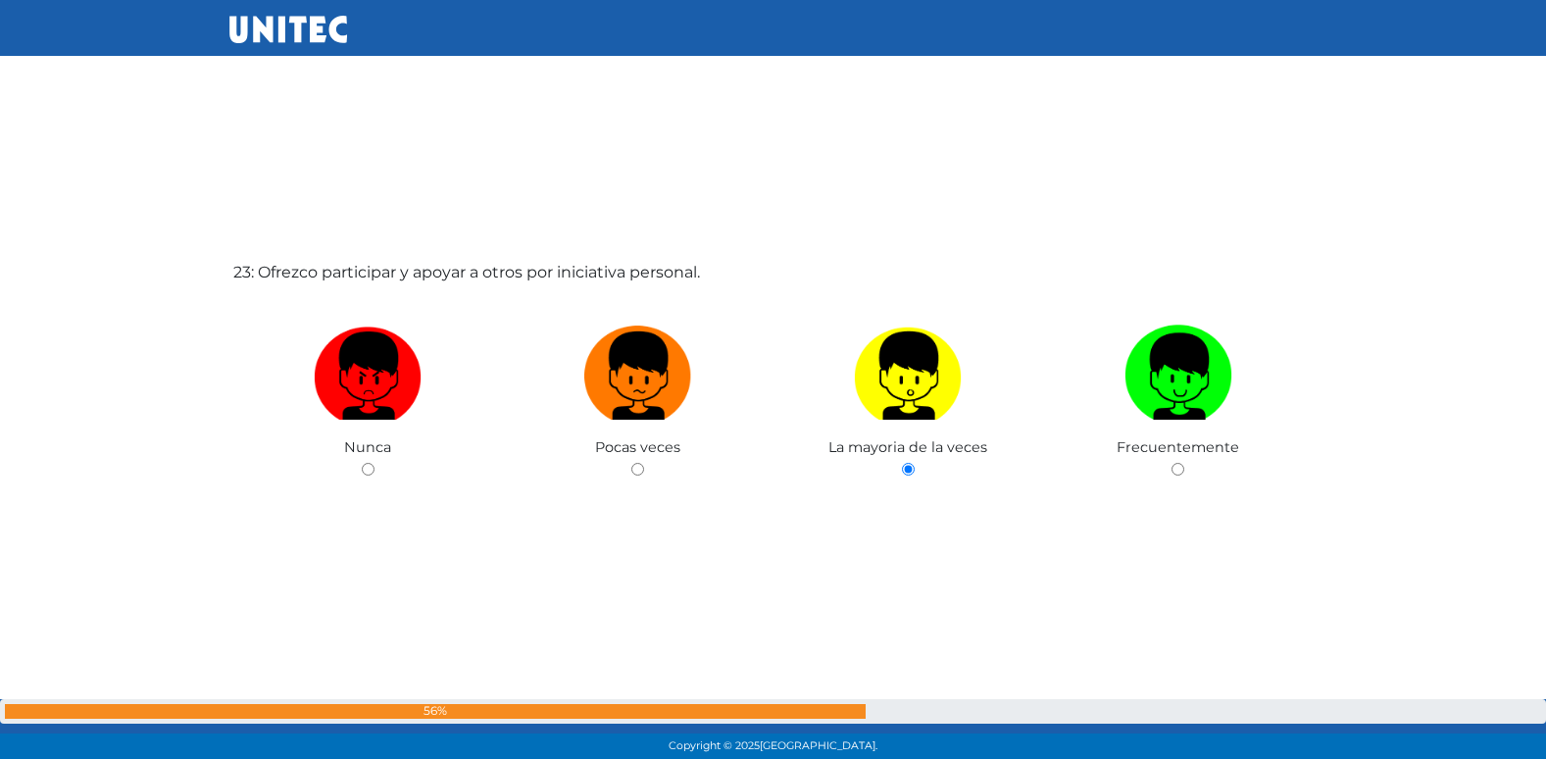
radio input "true"
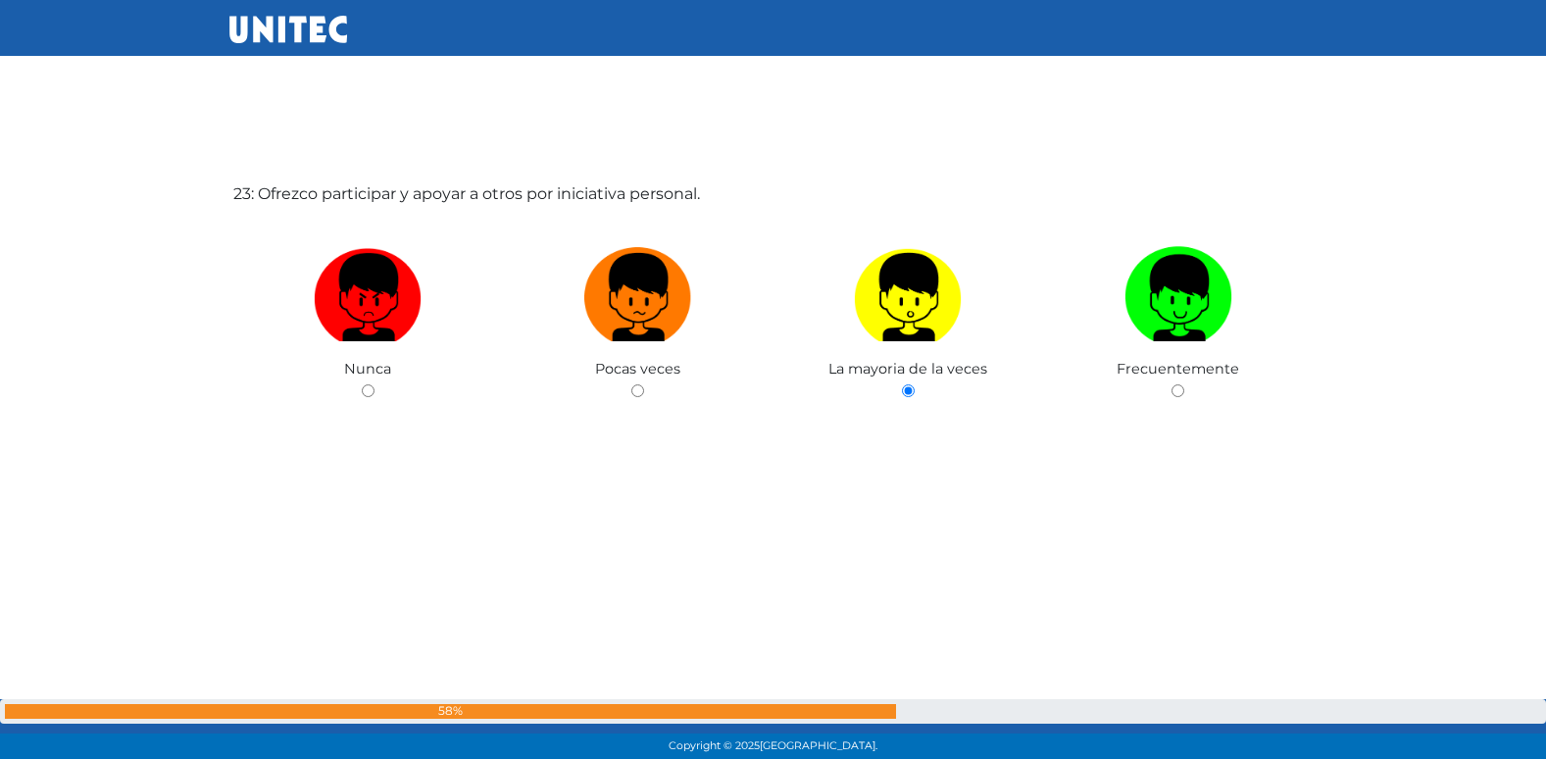
radio input "true"
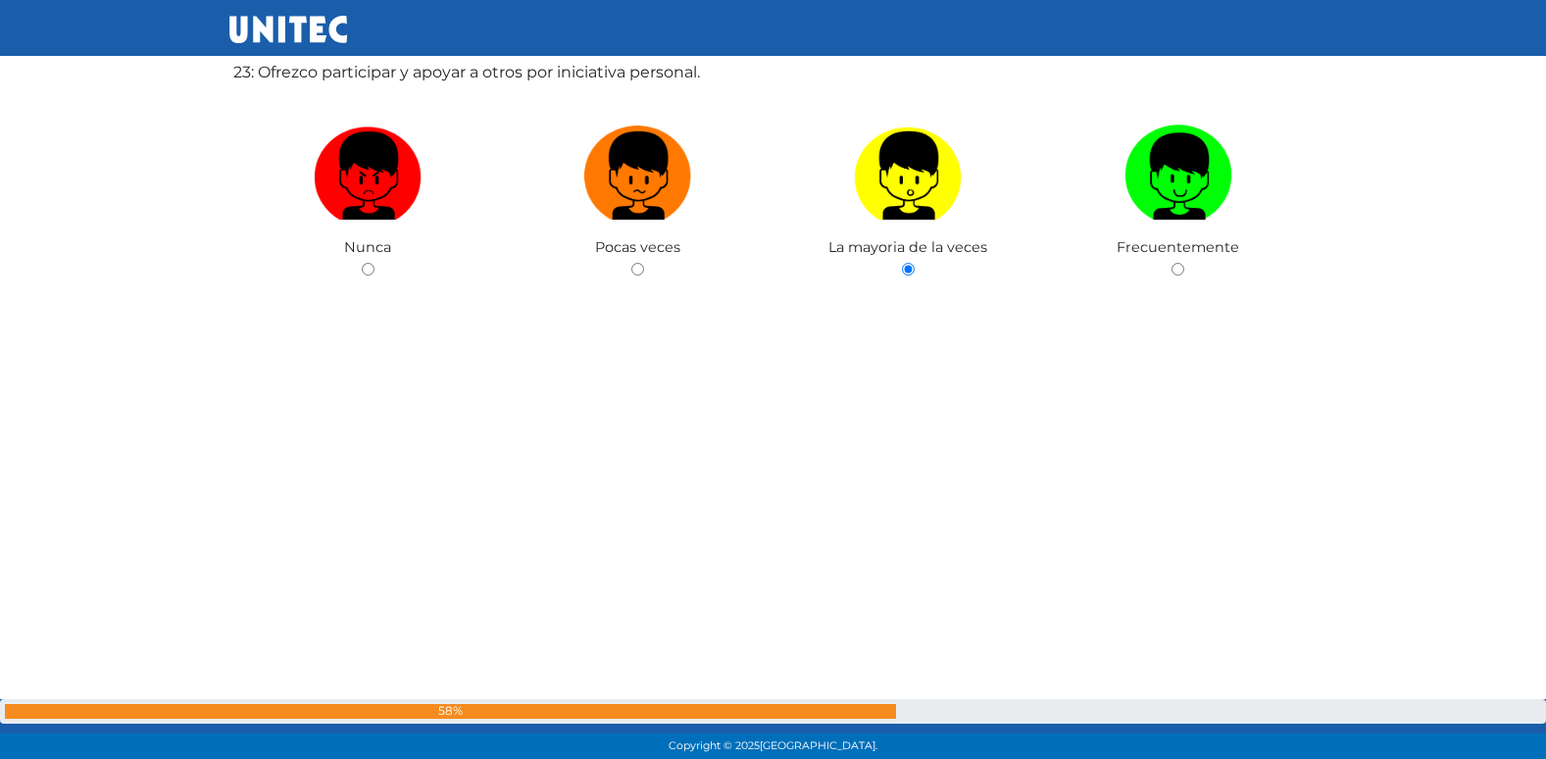
radio input "true"
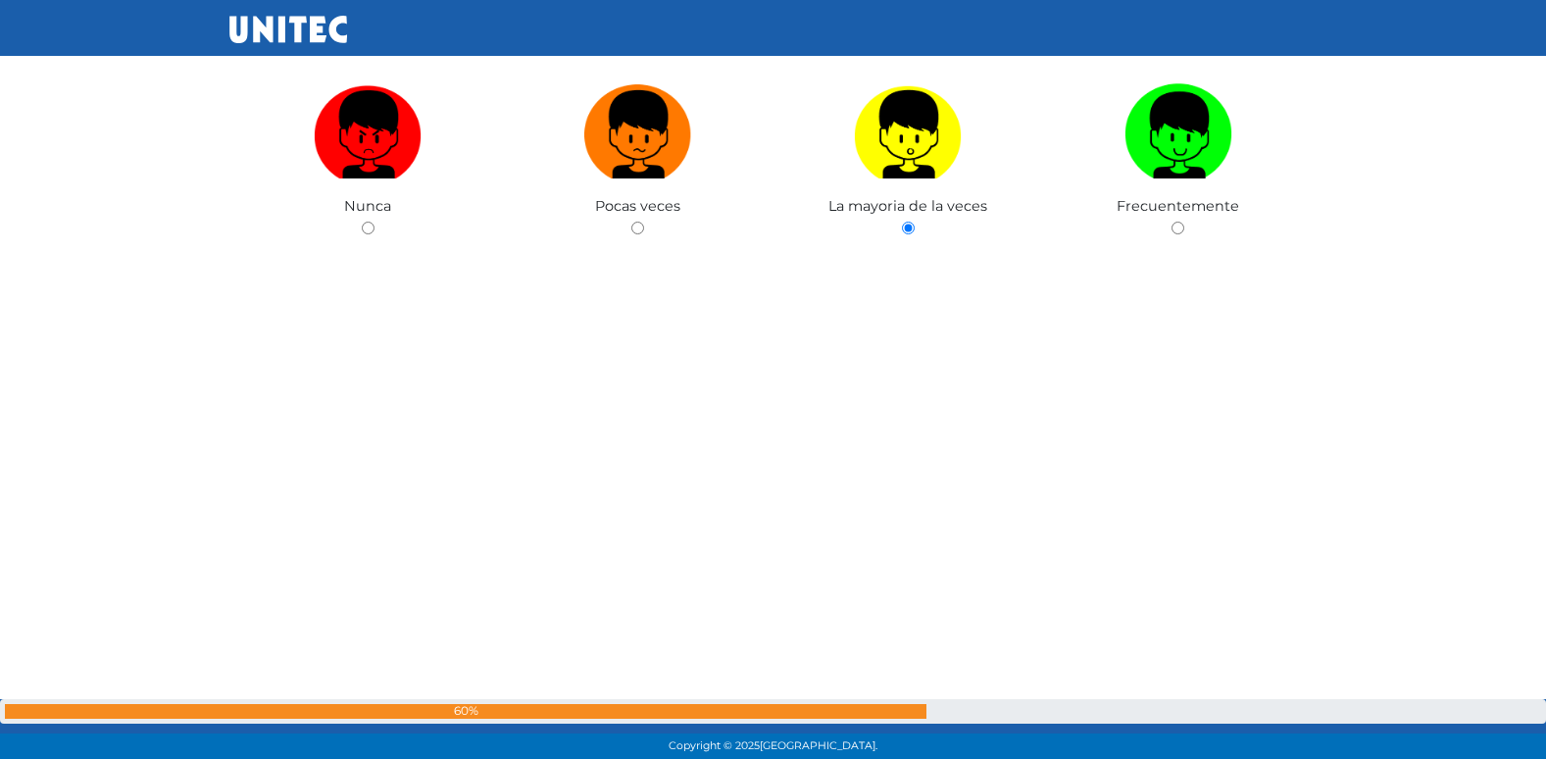
radio input "true"
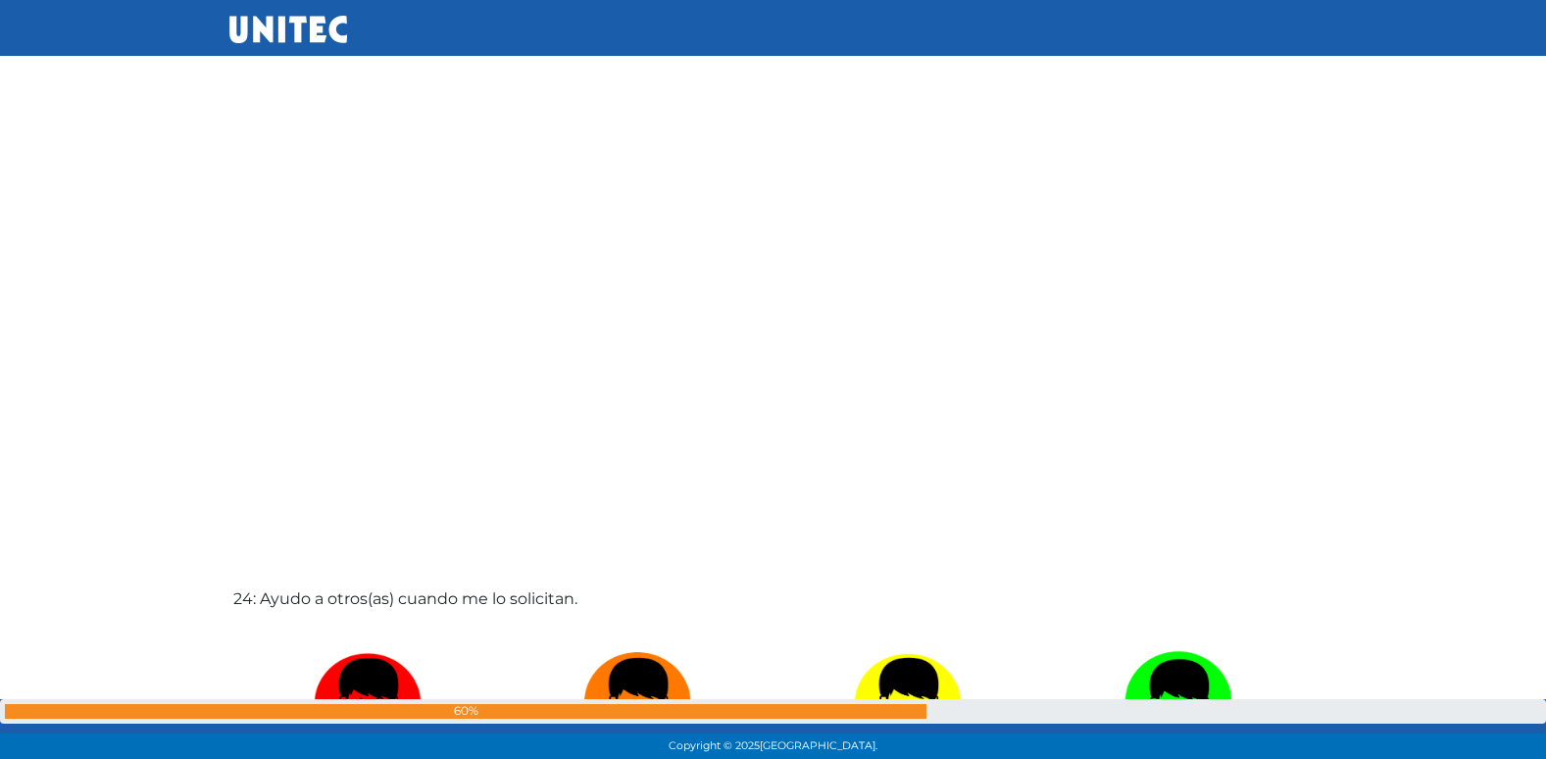
radio input "true"
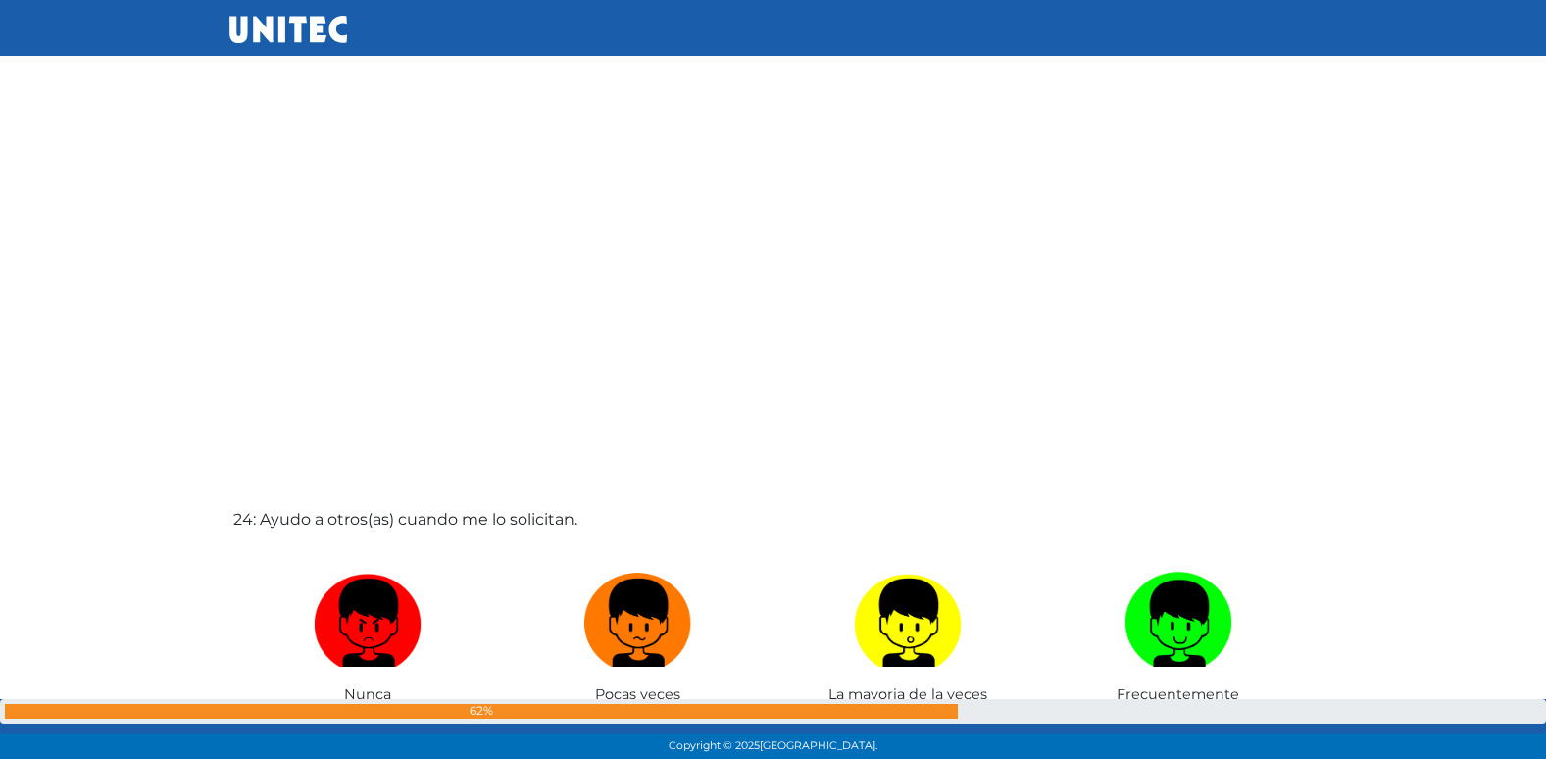
radio input "true"
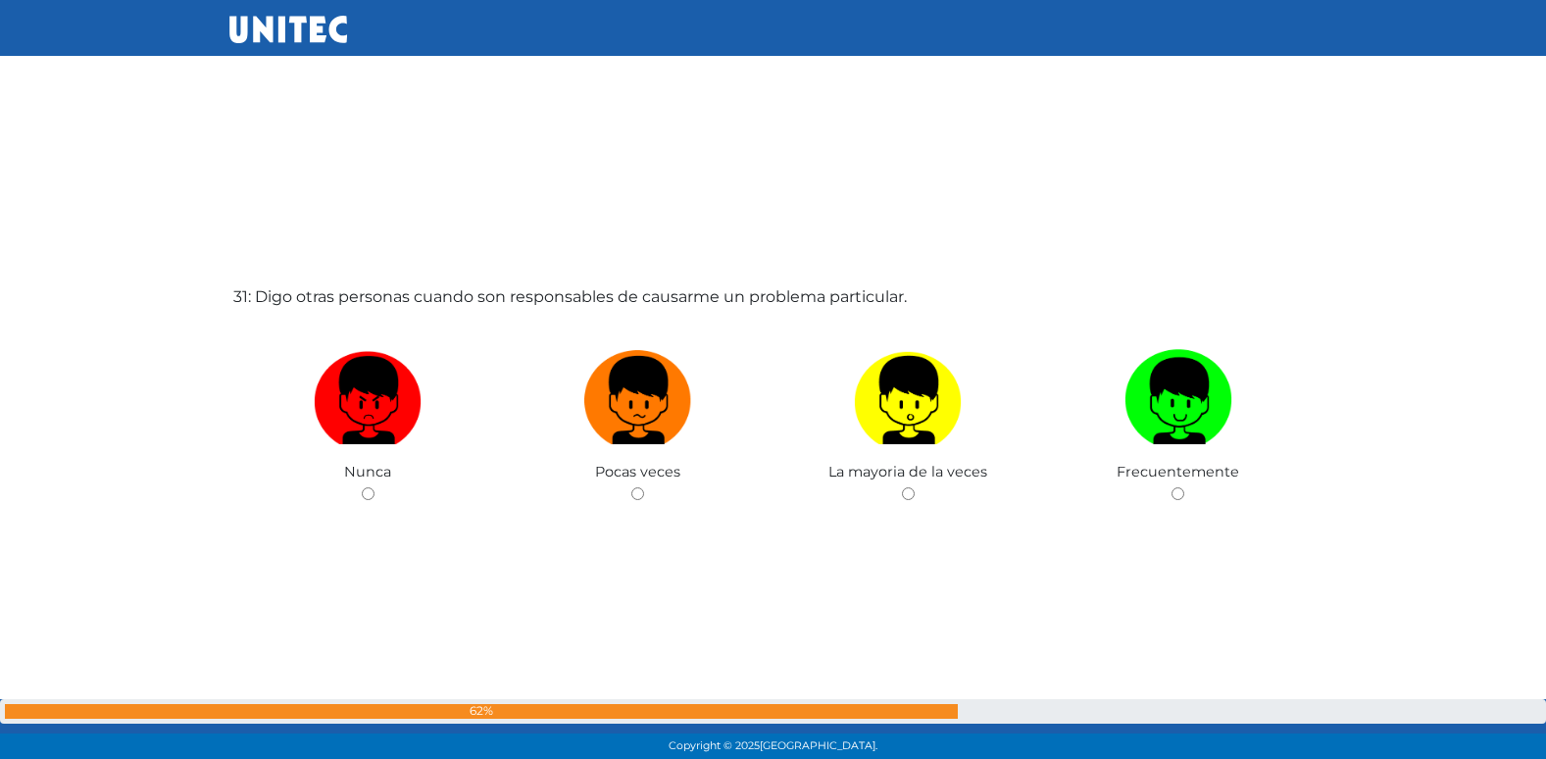
scroll to position [22856, 0]
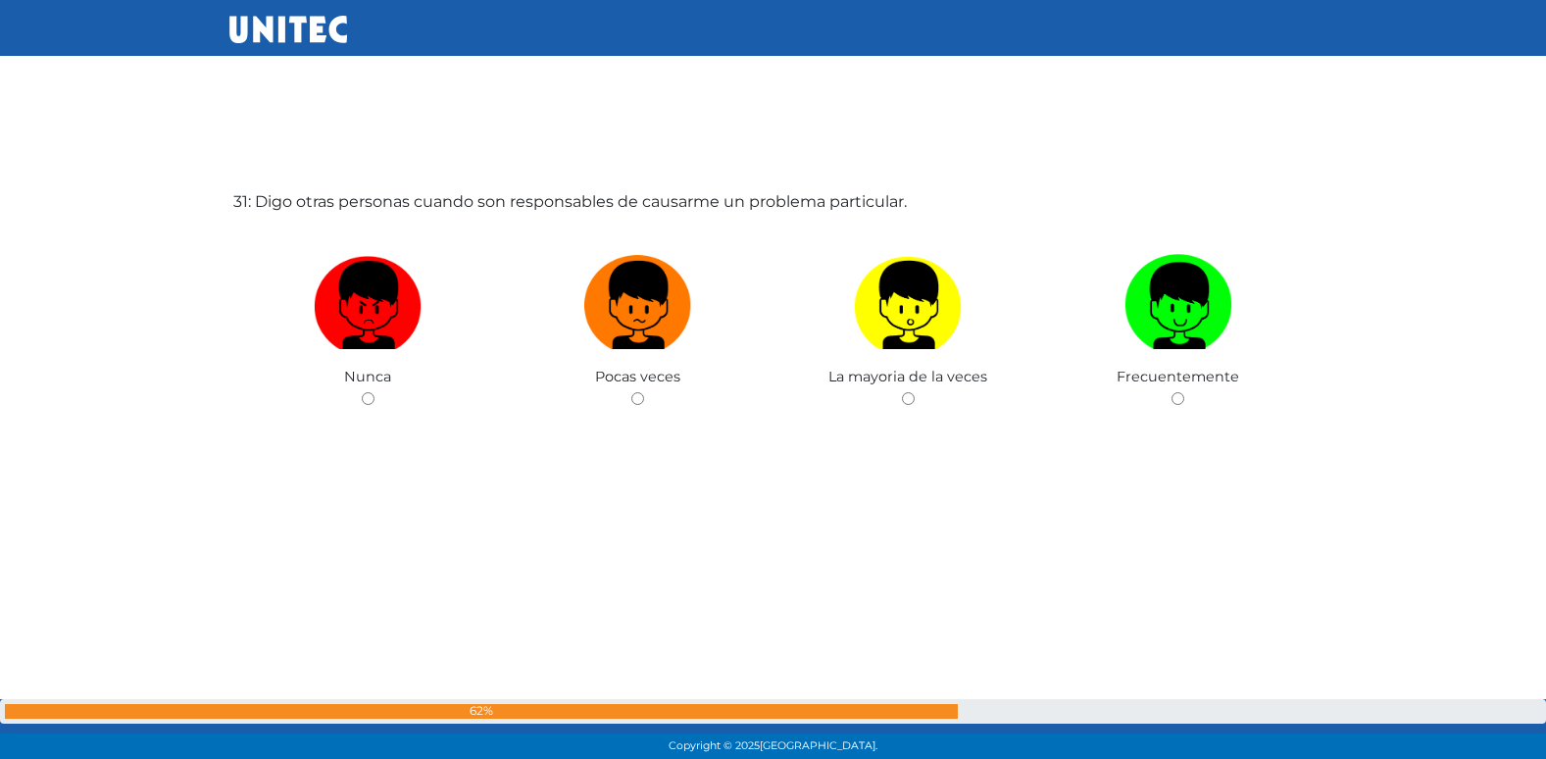
click at [631, 392] on input "radio" at bounding box center [637, 398] width 13 height 13
radio input "true"
click at [631, 392] on input "radio" at bounding box center [637, 398] width 13 height 13
radio input "true"
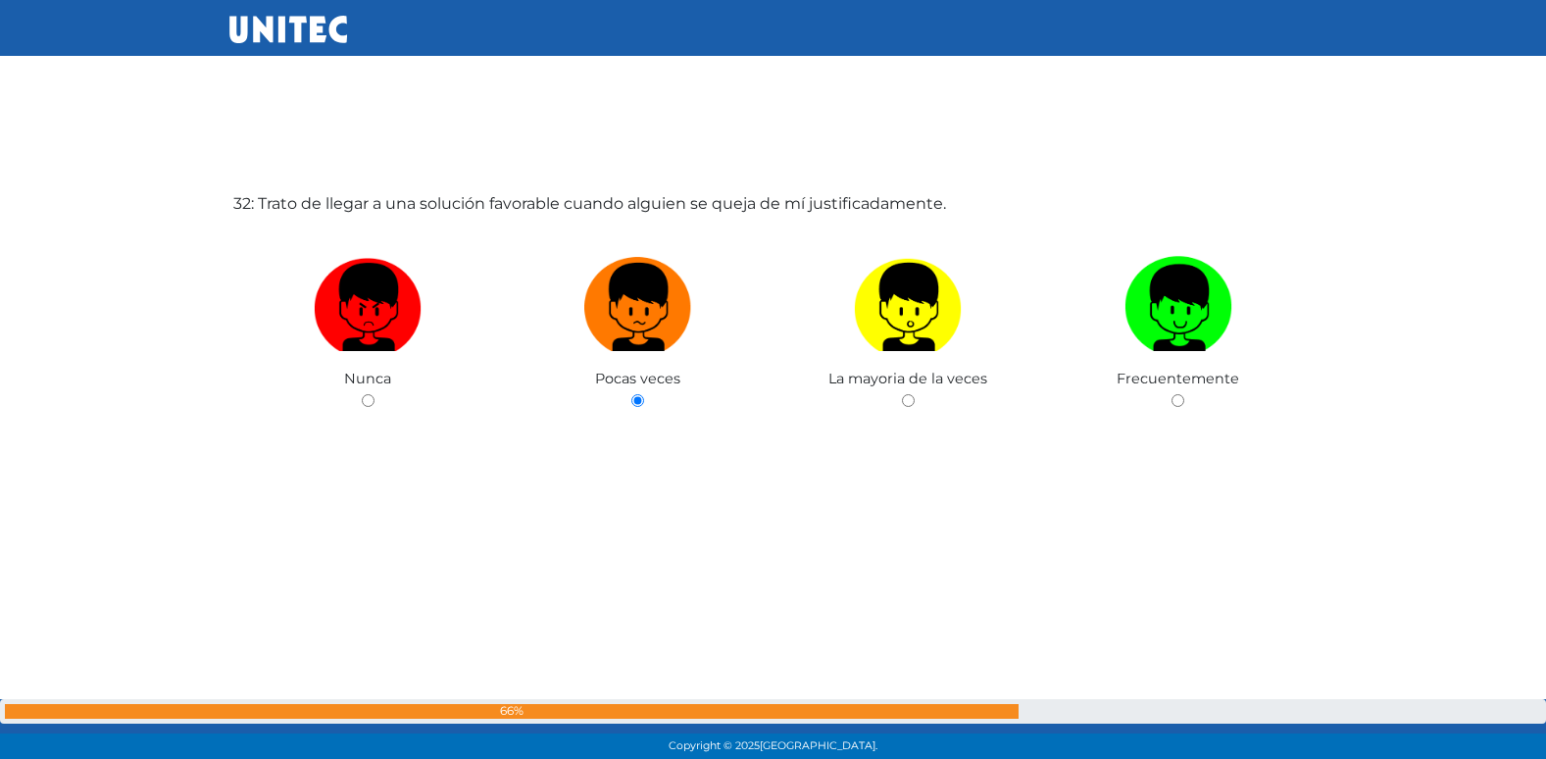
click at [902, 394] on input "radio" at bounding box center [908, 400] width 13 height 13
radio input "true"
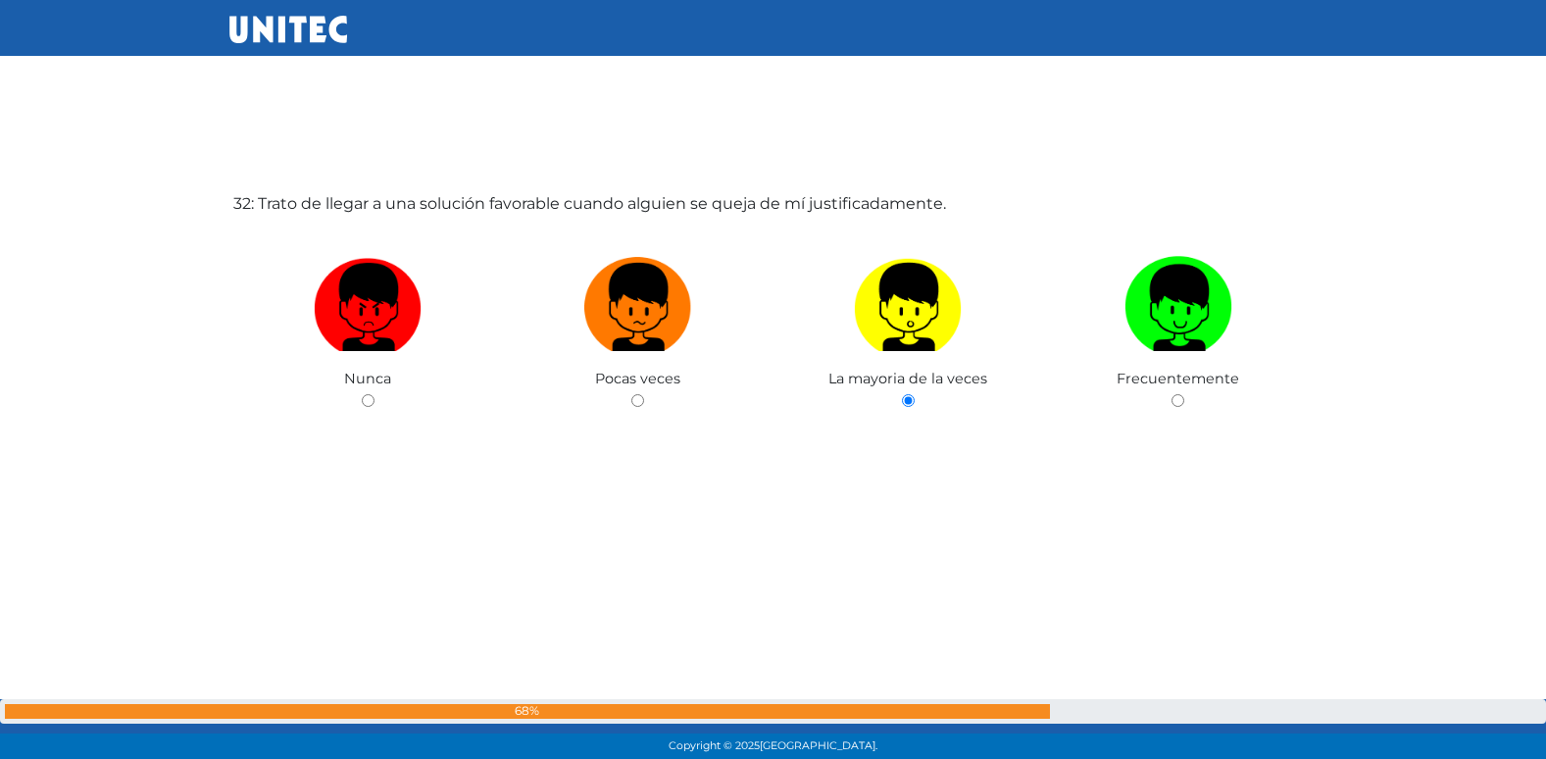
radio input "true"
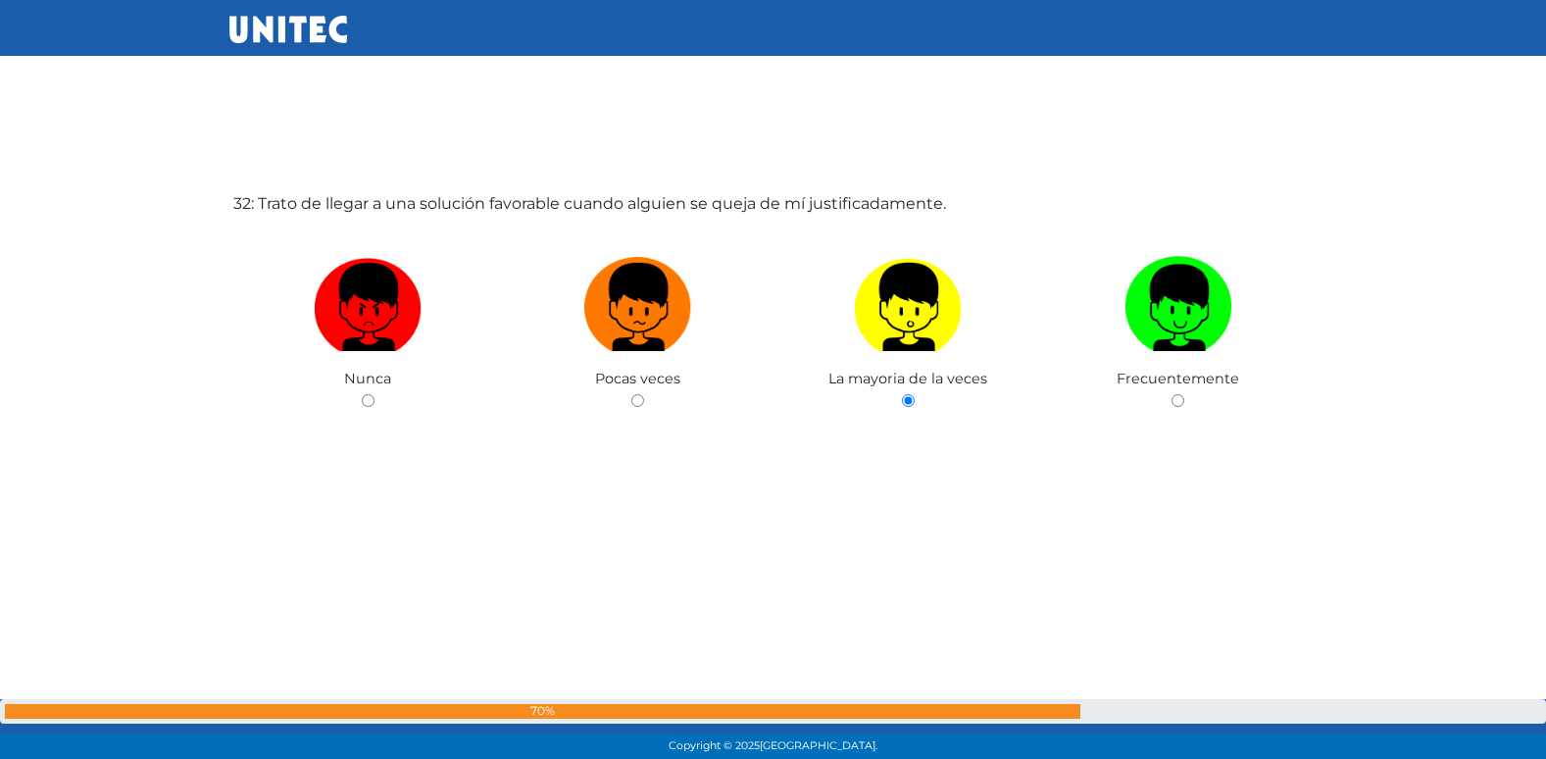
radio input "true"
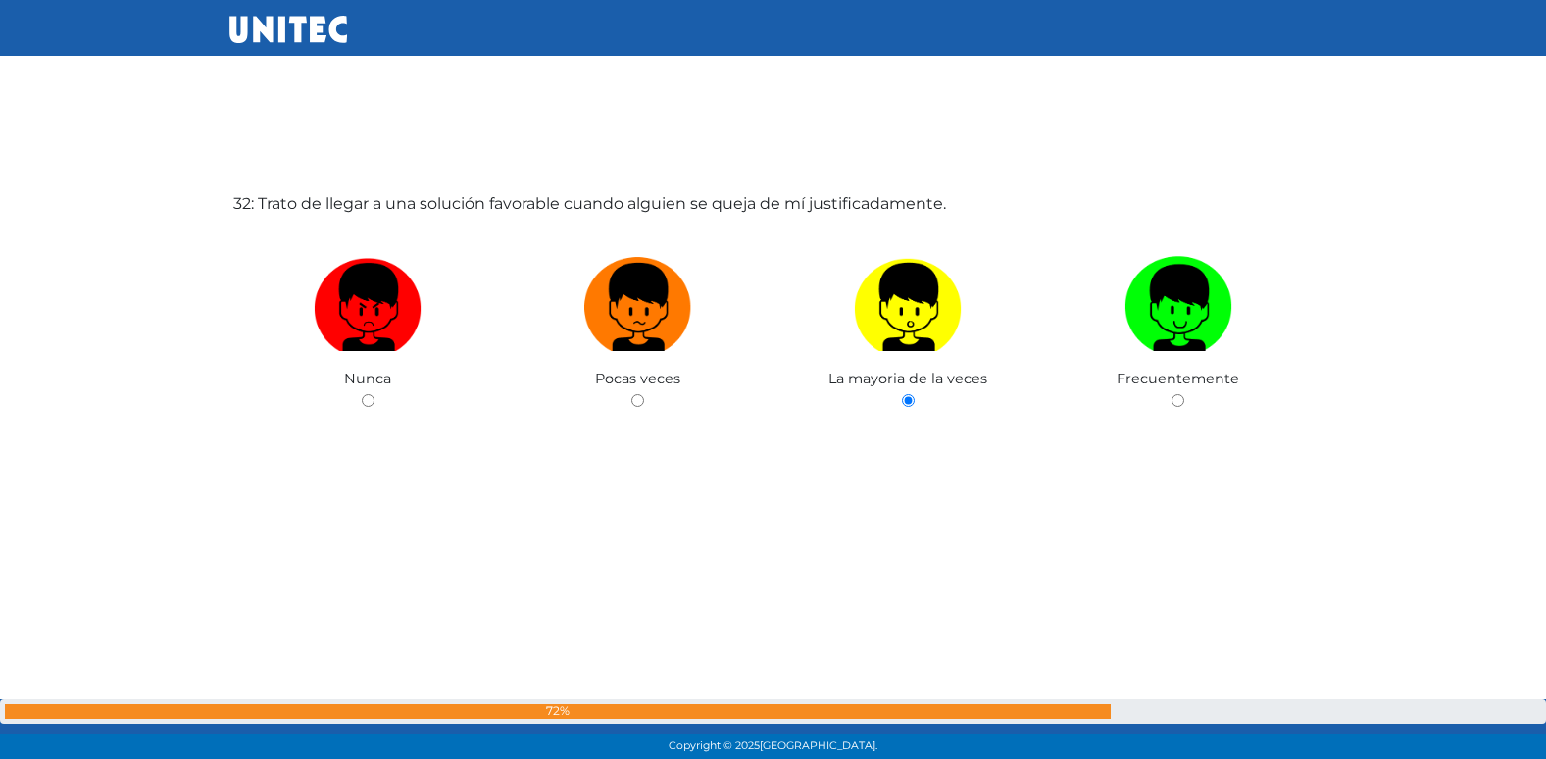
radio input "true"
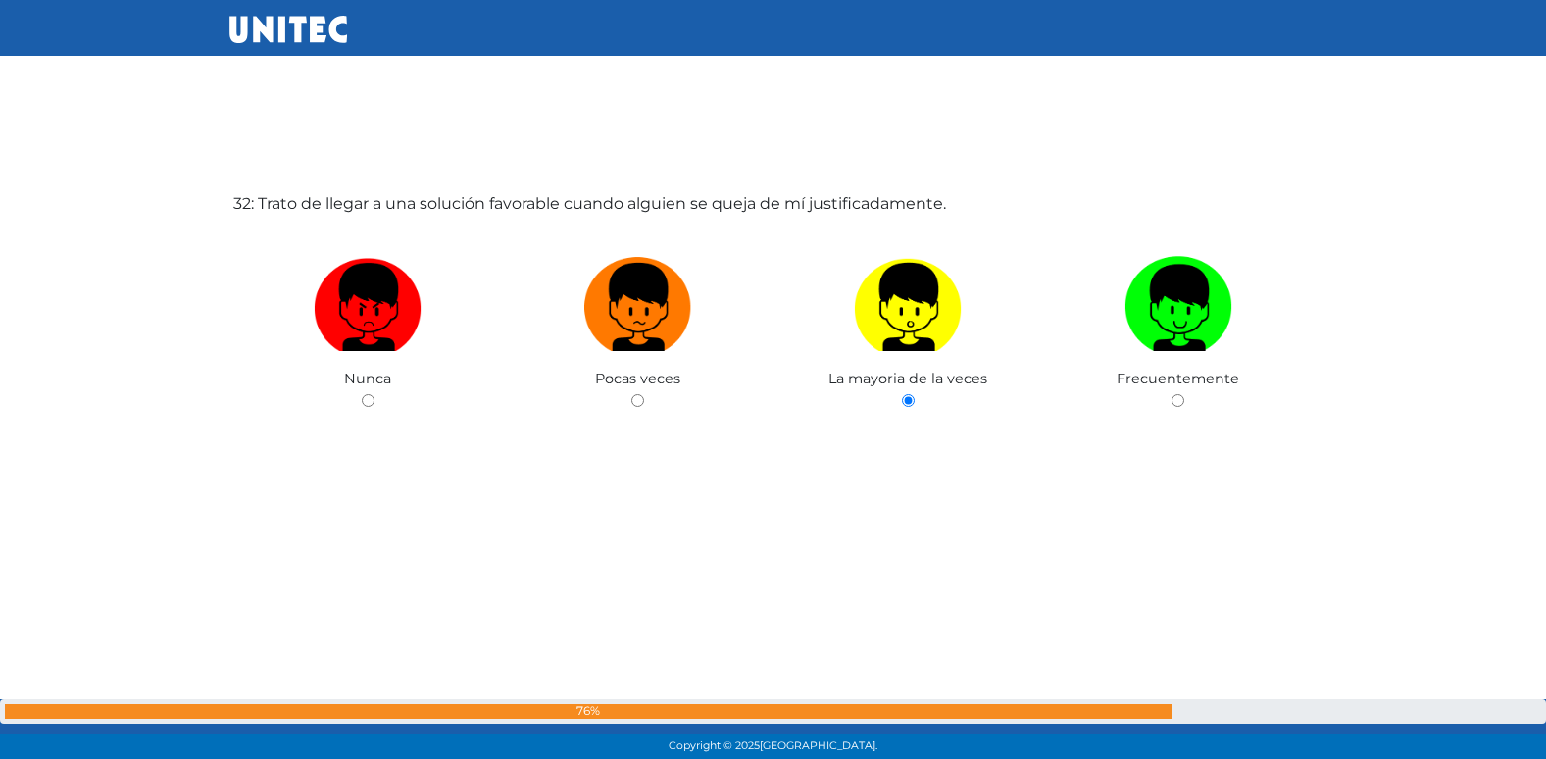
radio input "true"
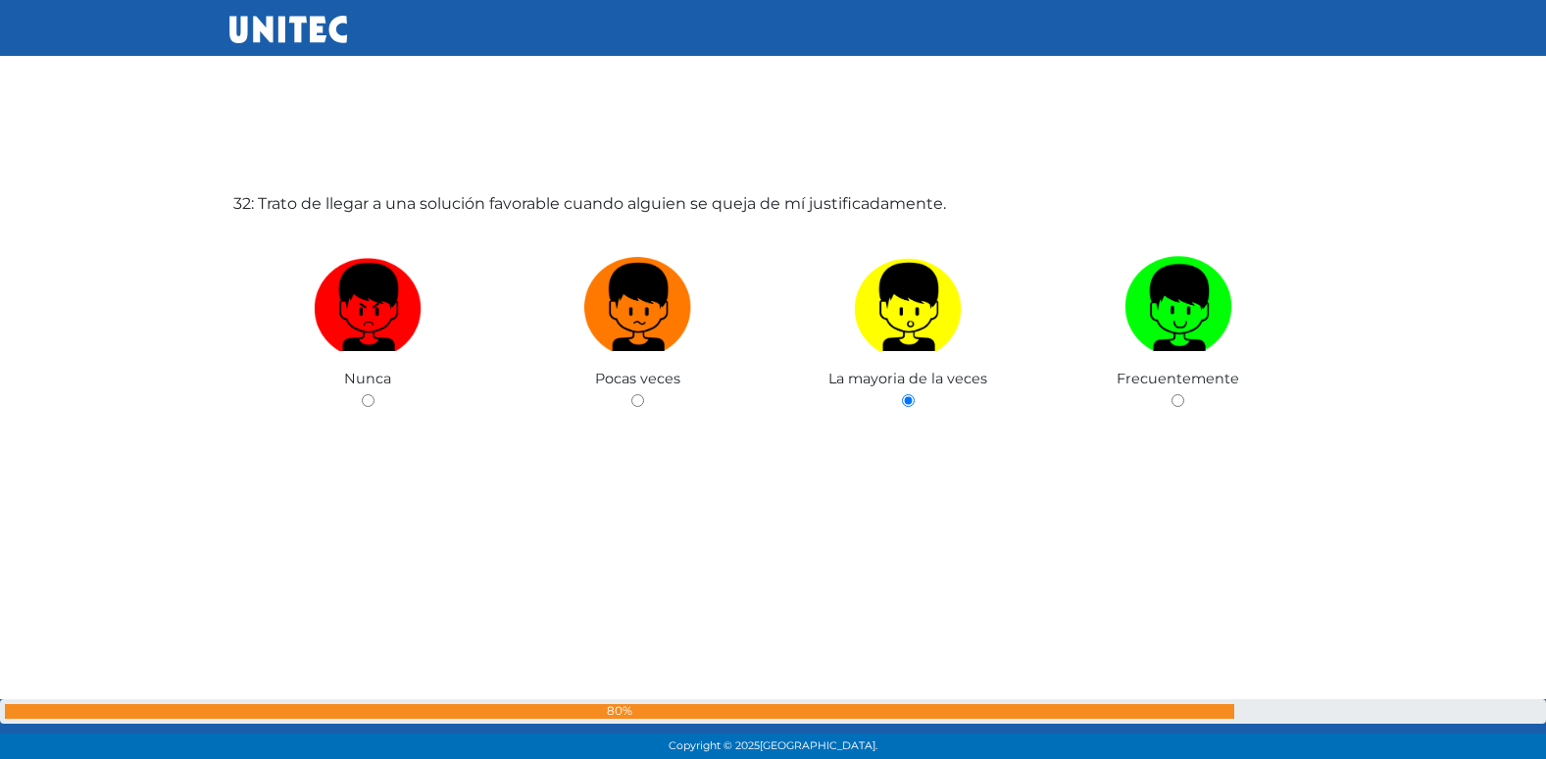
radio input "true"
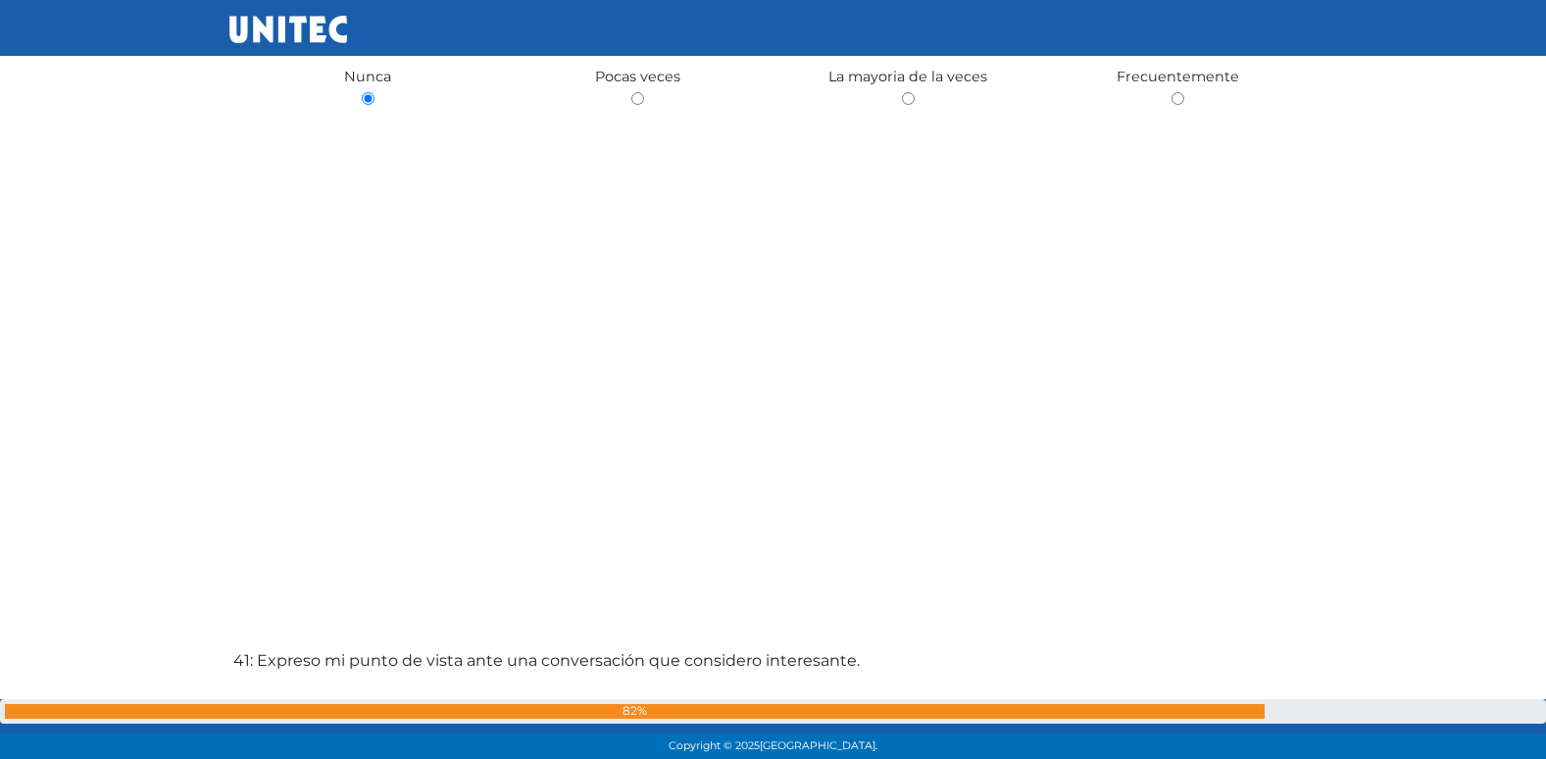
scroll to position [30474, 0]
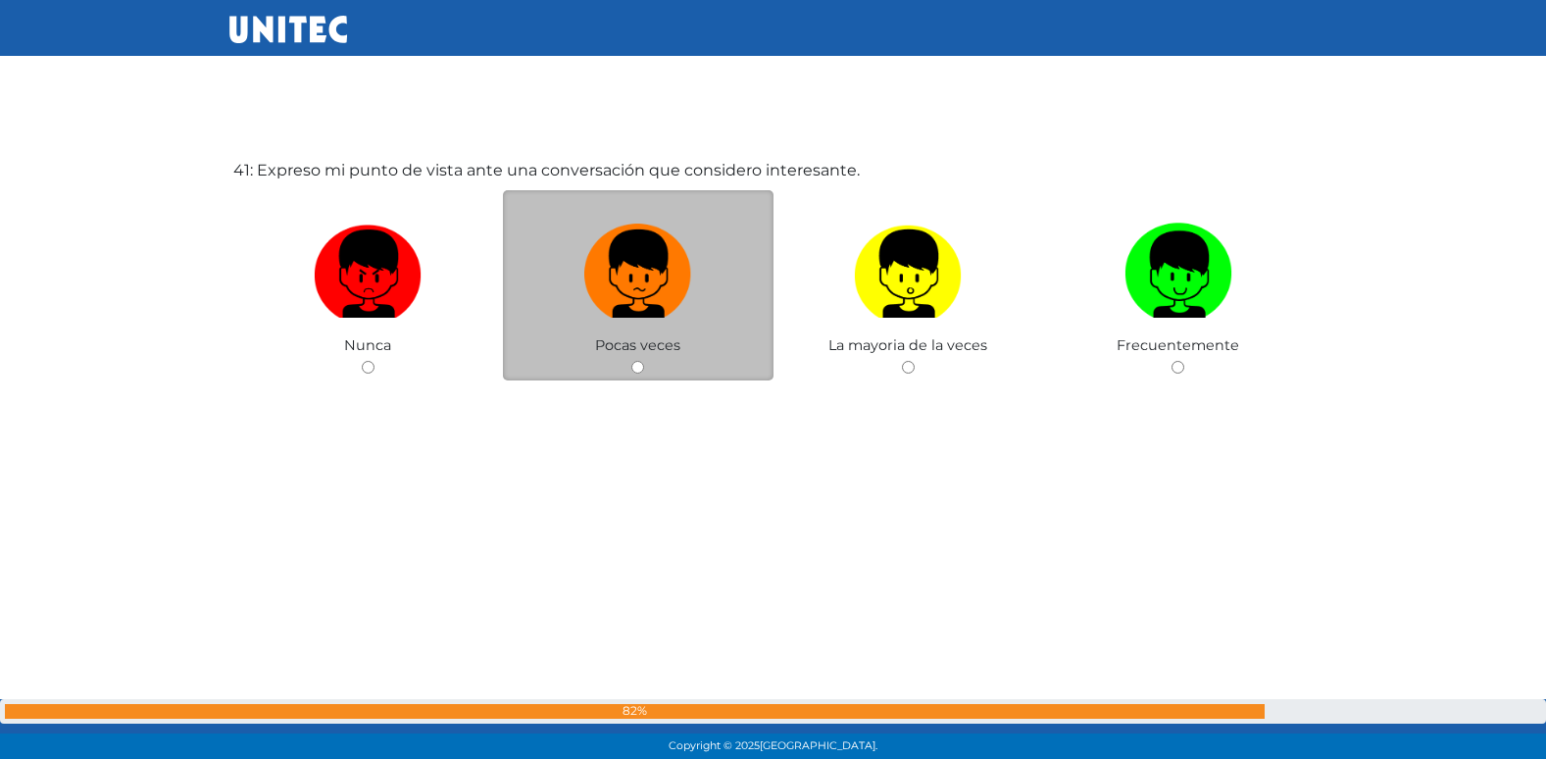
click at [631, 361] on input "radio" at bounding box center [637, 367] width 13 height 13
radio input "true"
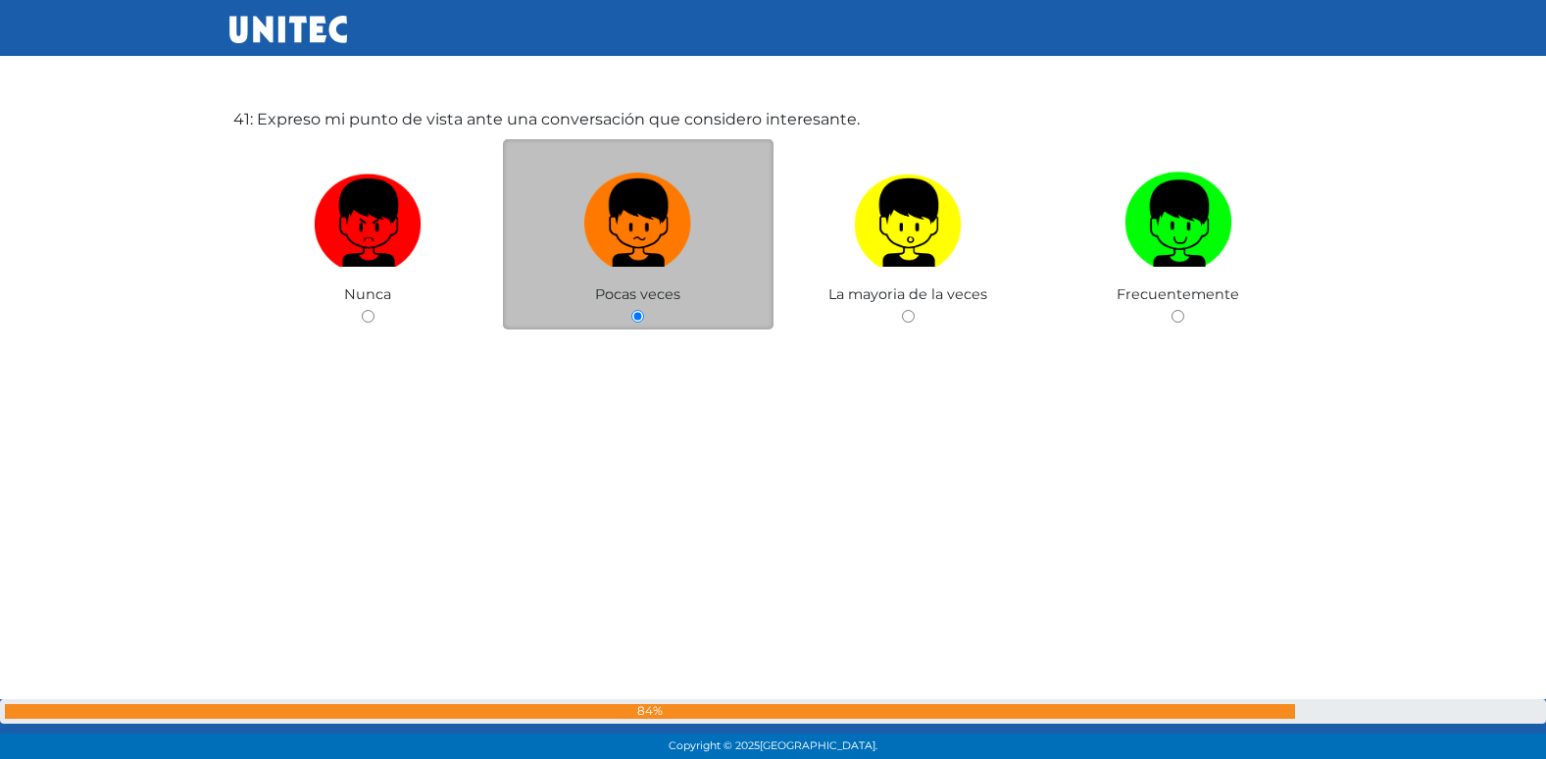
click at [902, 310] on input "radio" at bounding box center [908, 316] width 13 height 13
radio input "true"
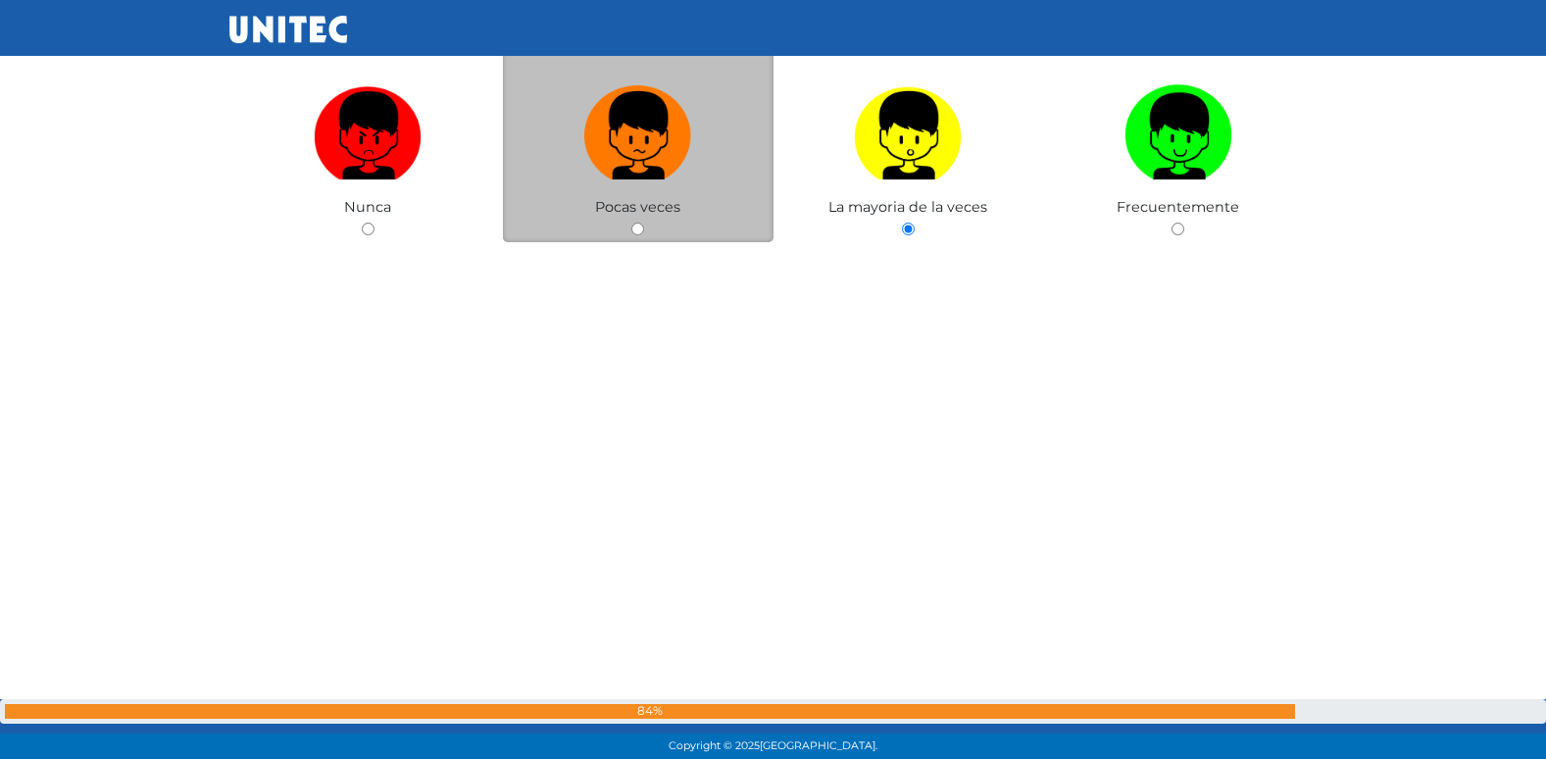
radio input "true"
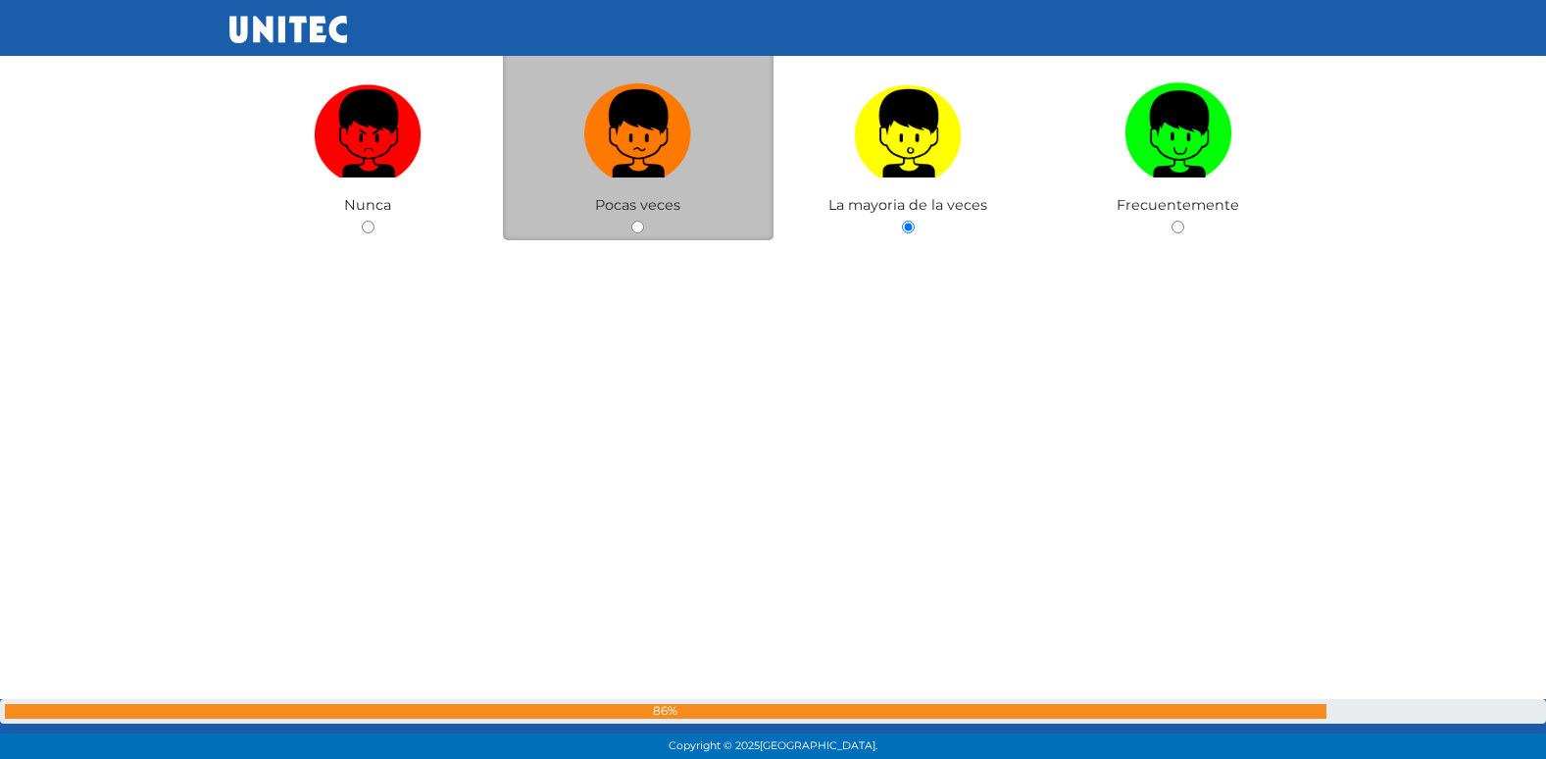
radio input "true"
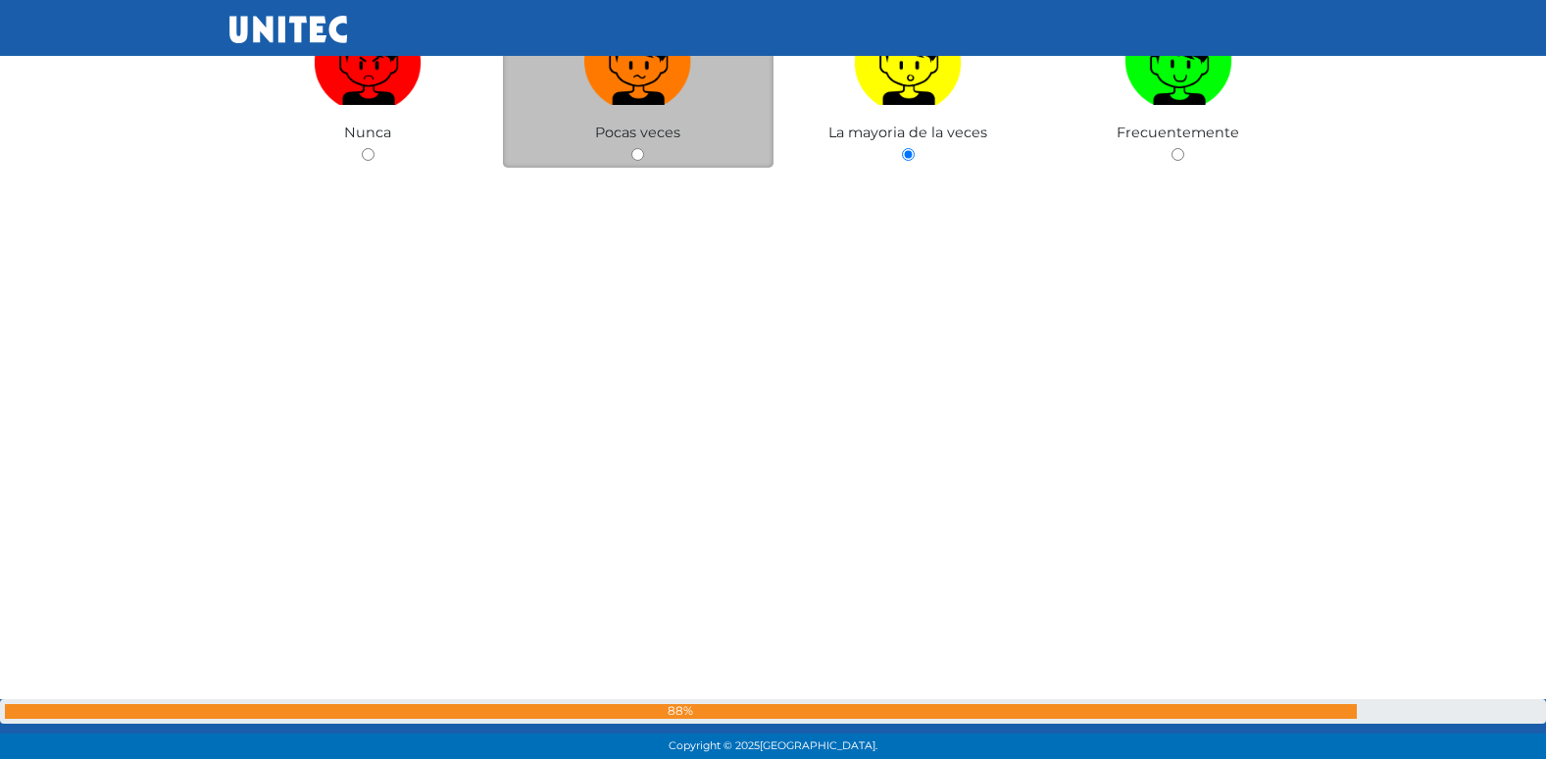
radio input "true"
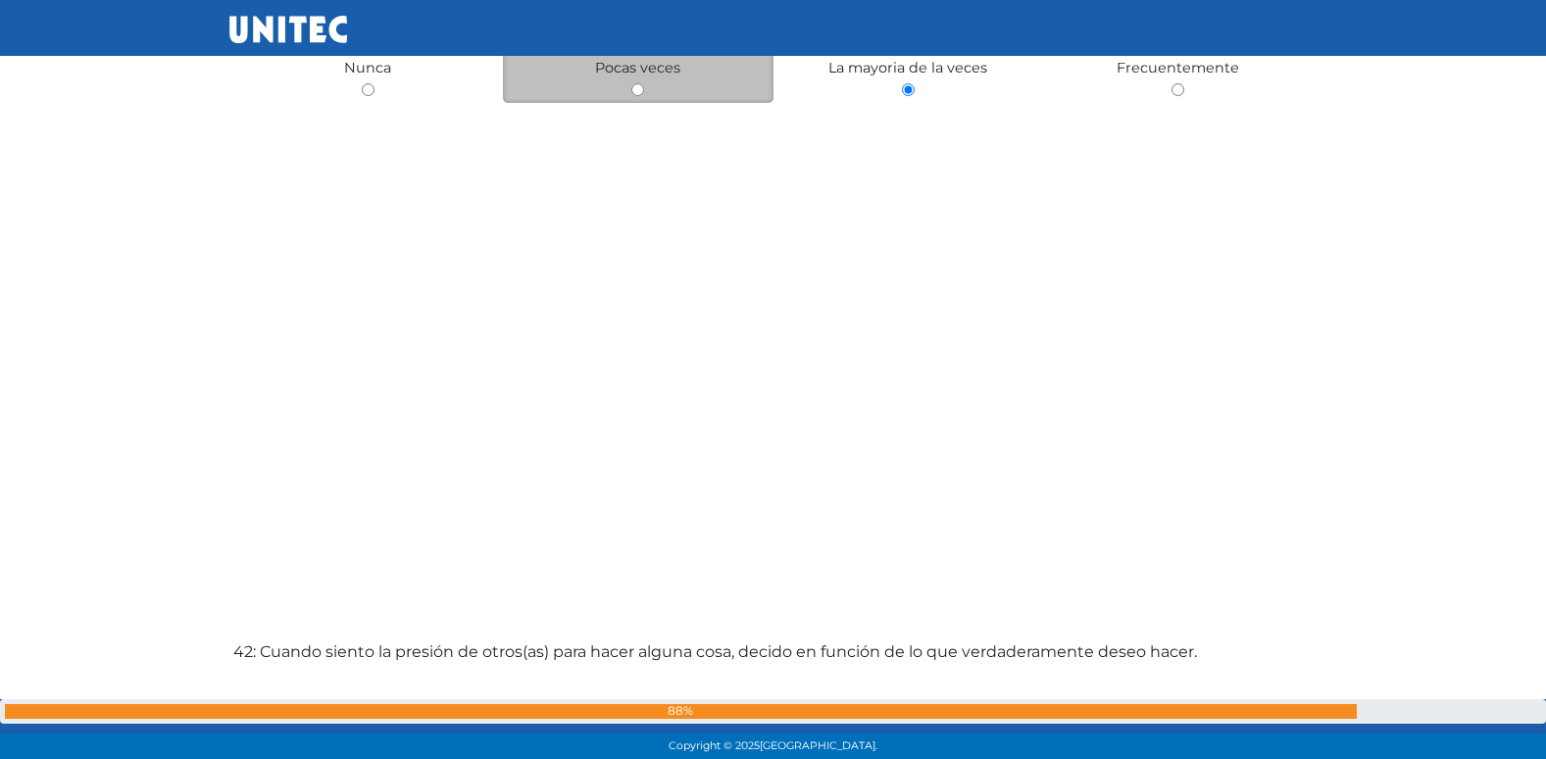
radio input "true"
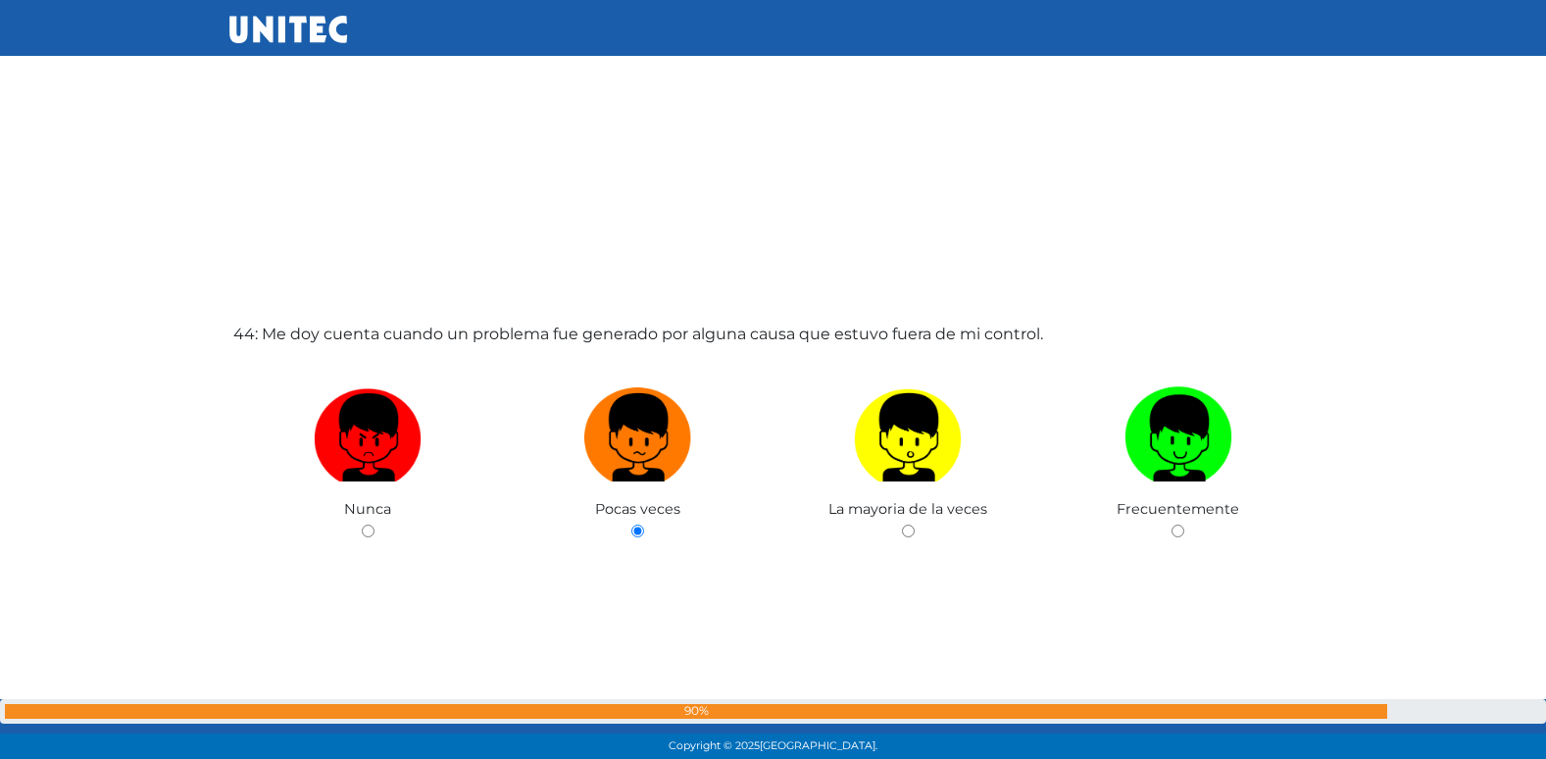
radio input "true"
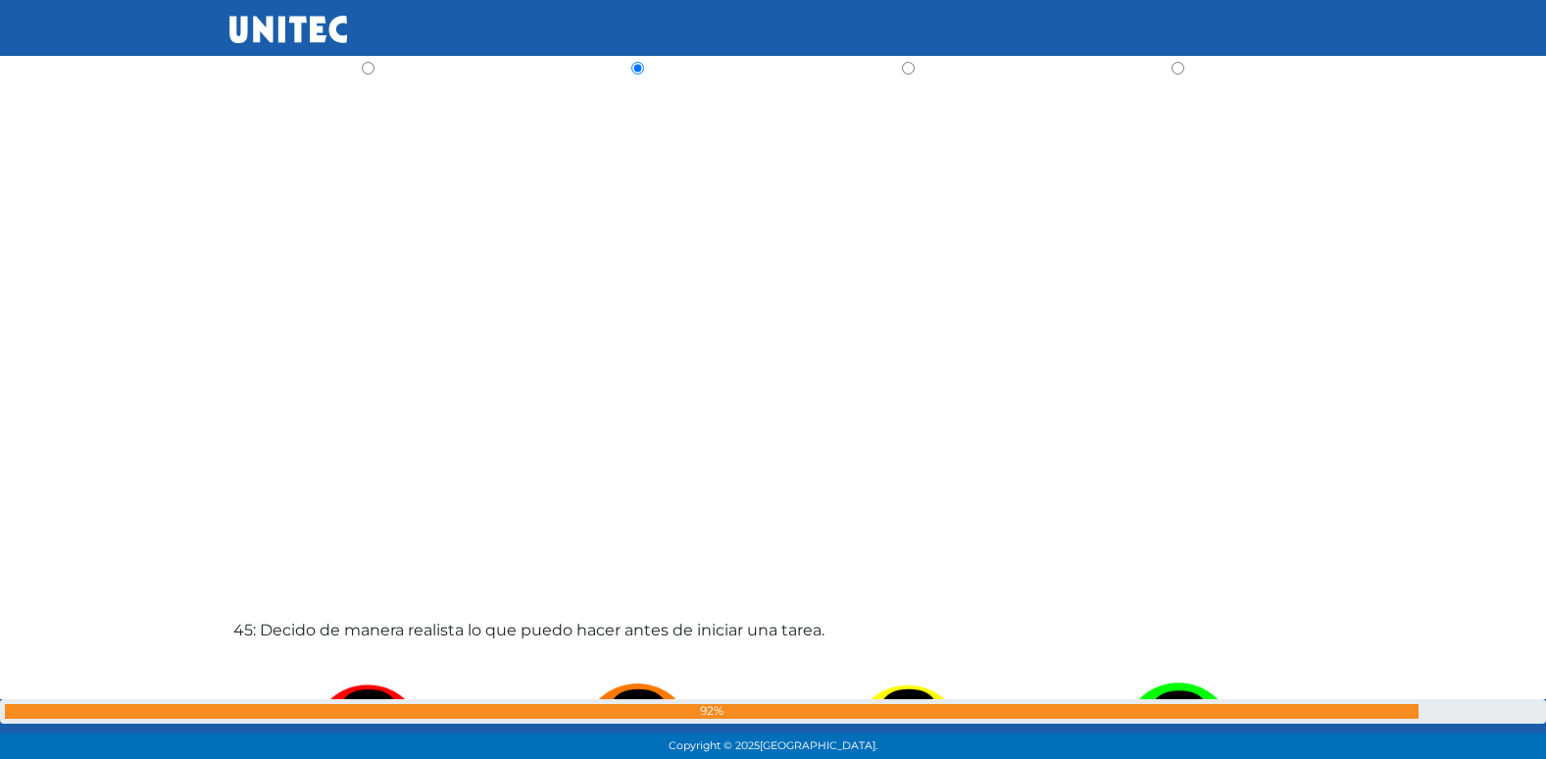
radio input "true"
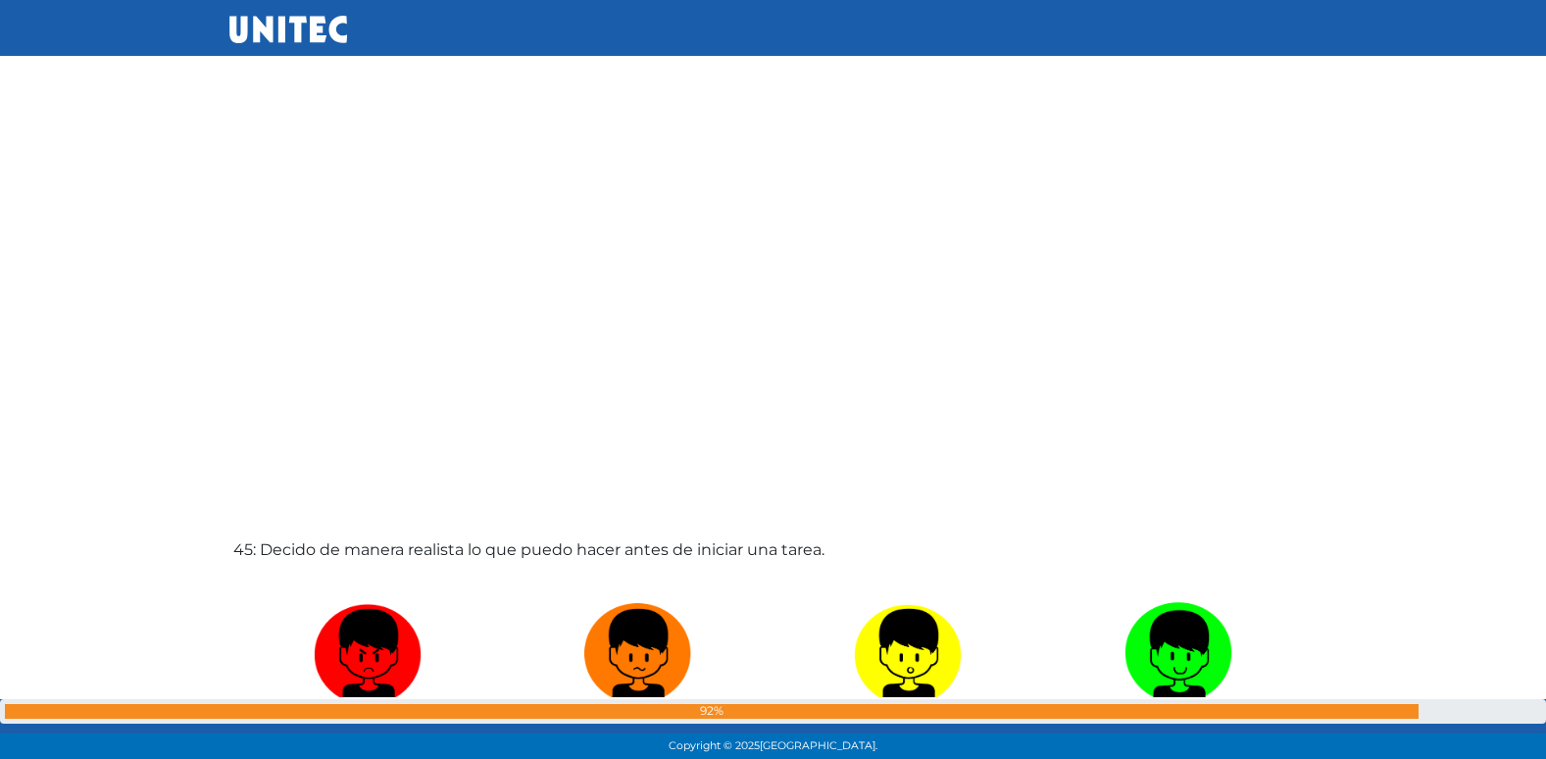
radio input "true"
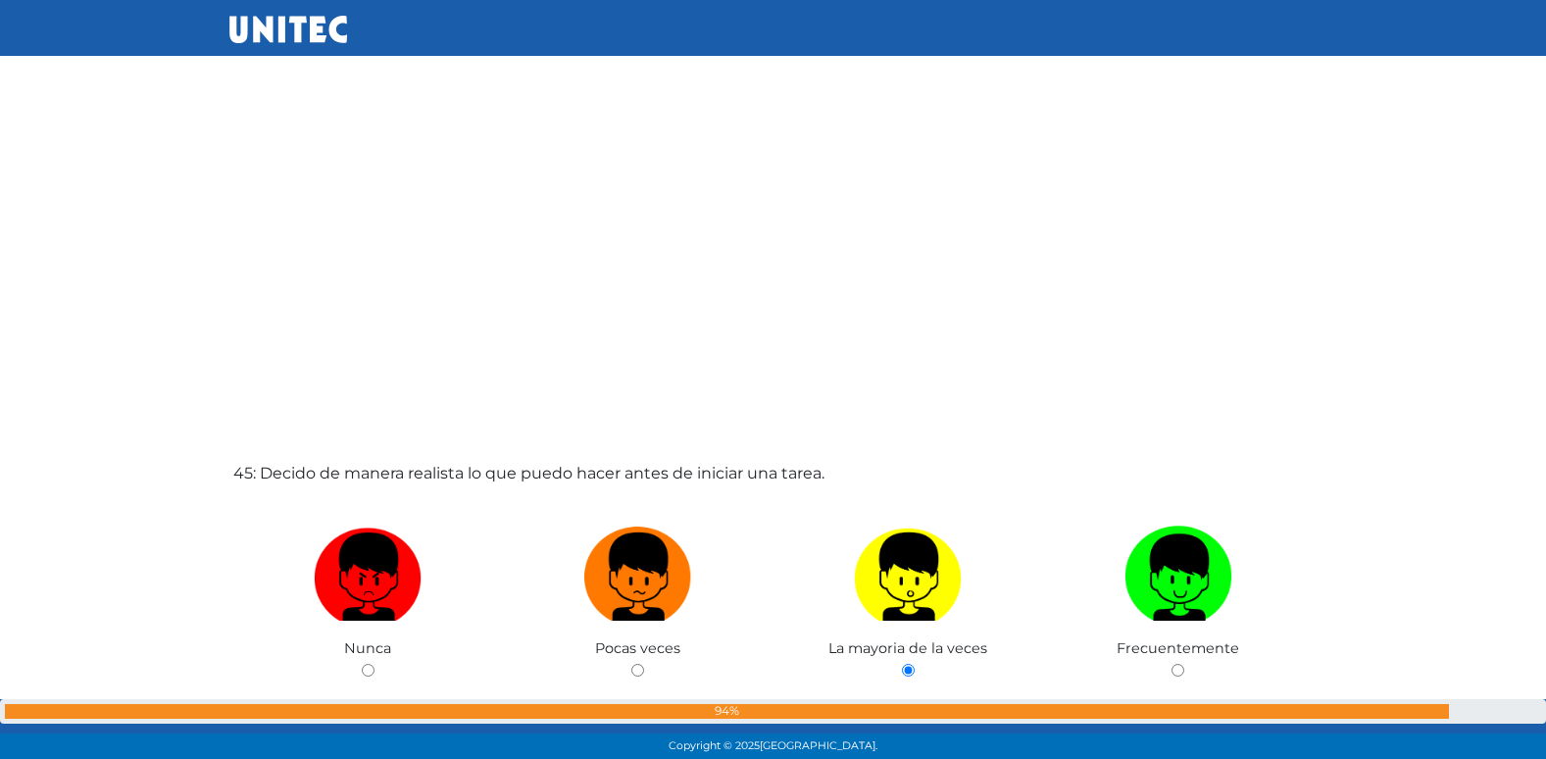
radio input "true"
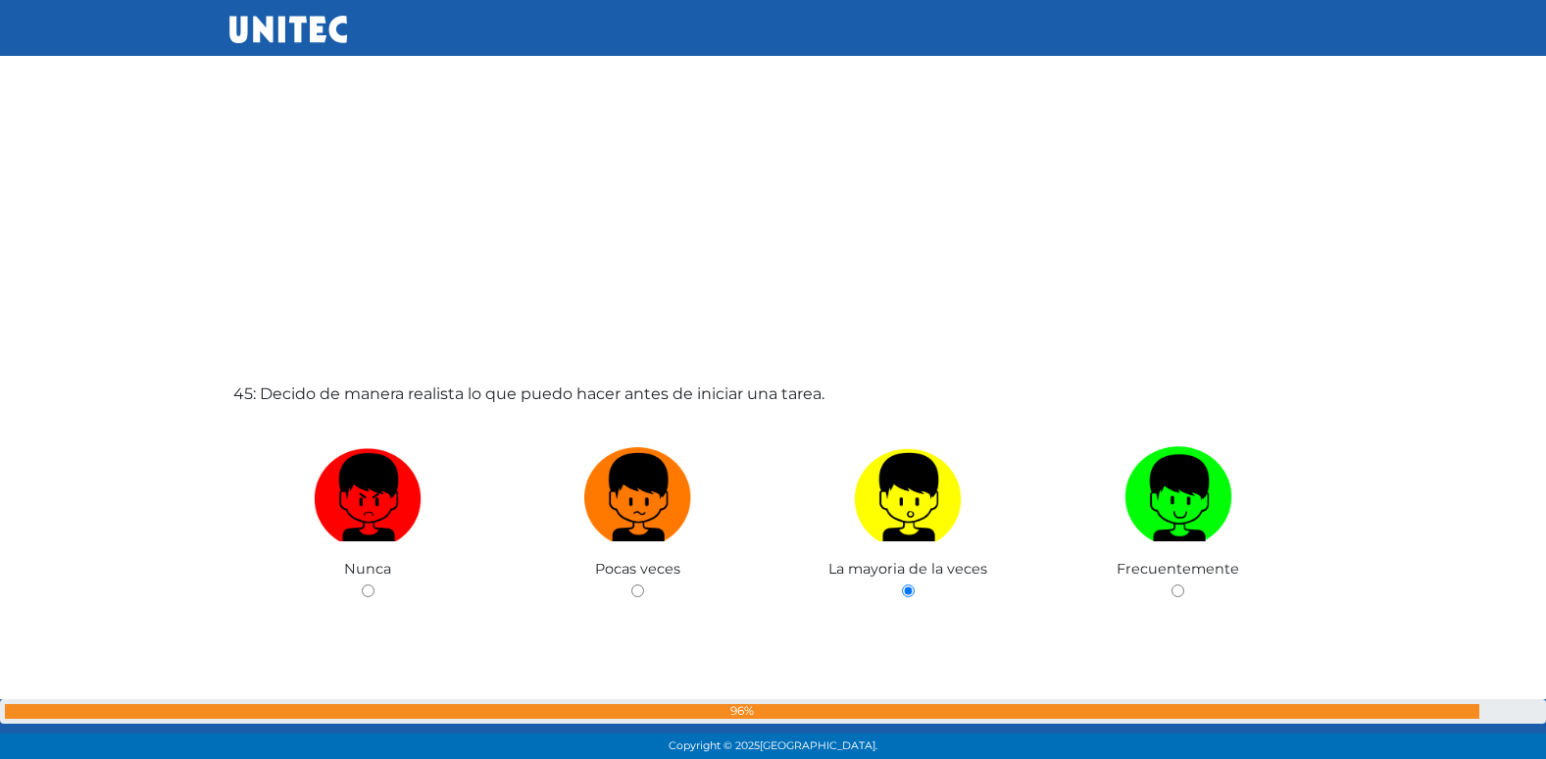
radio input "true"
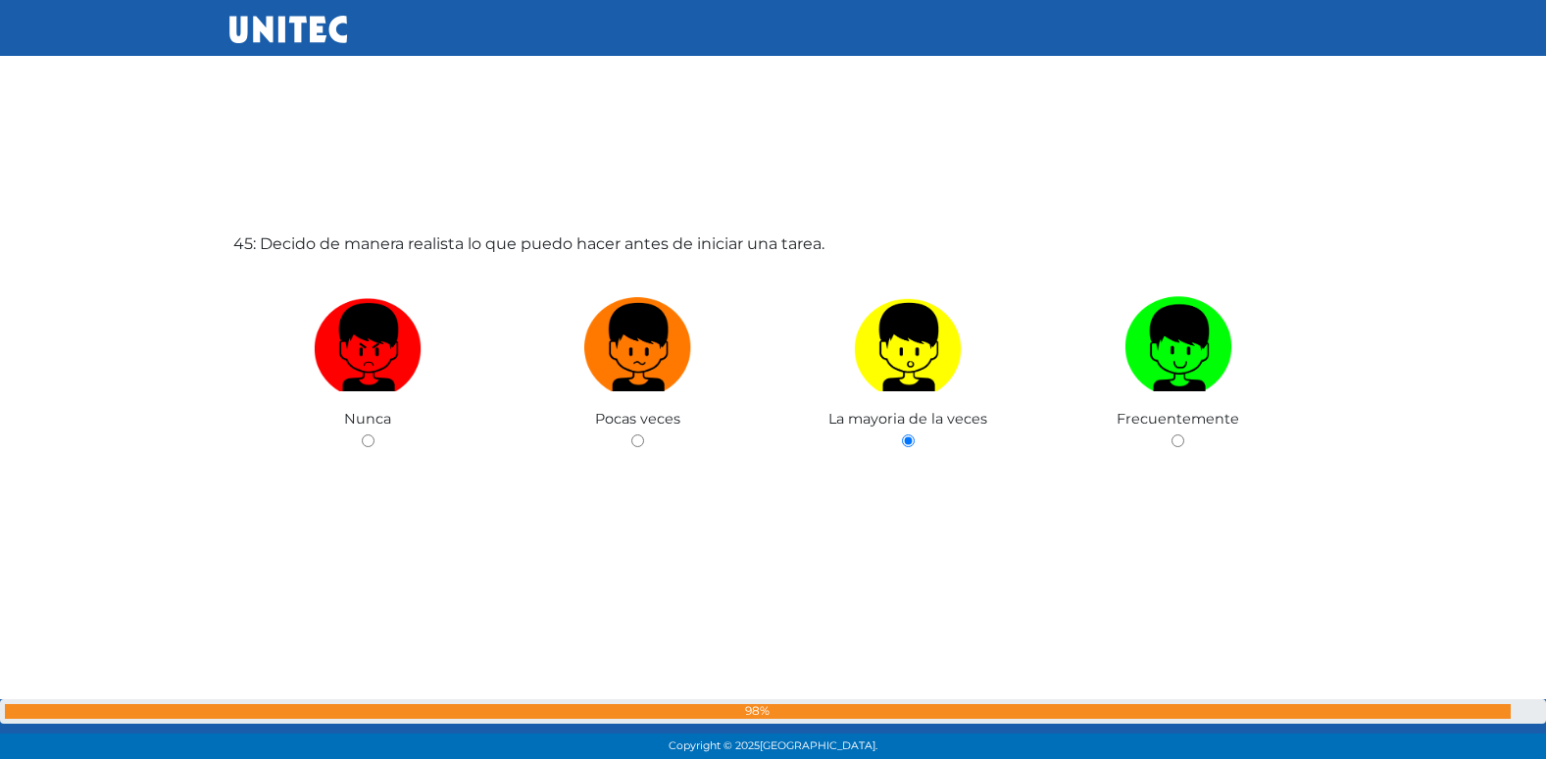
radio input "true"
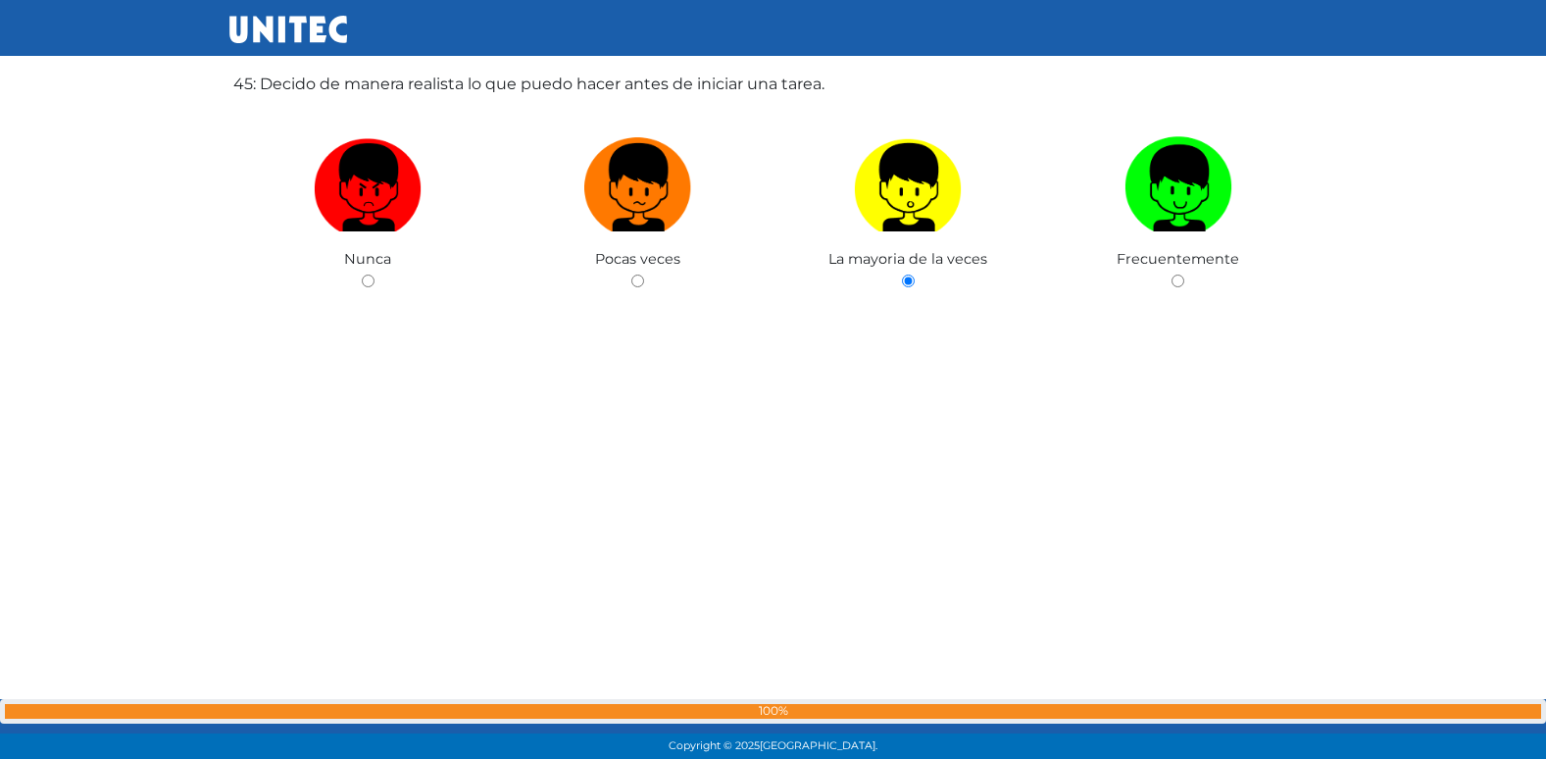
radio input "true"
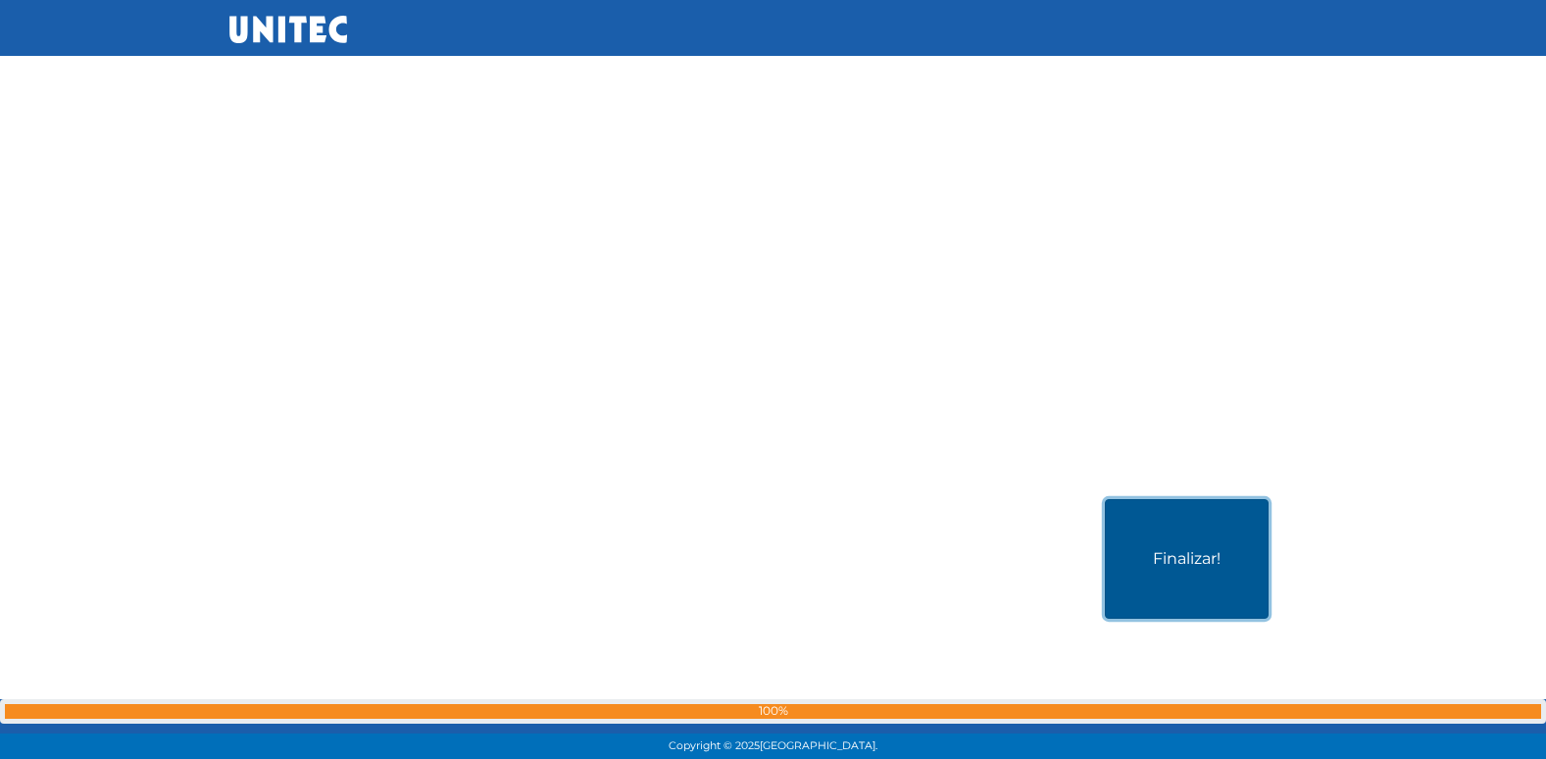
scroll to position [37833, 0]
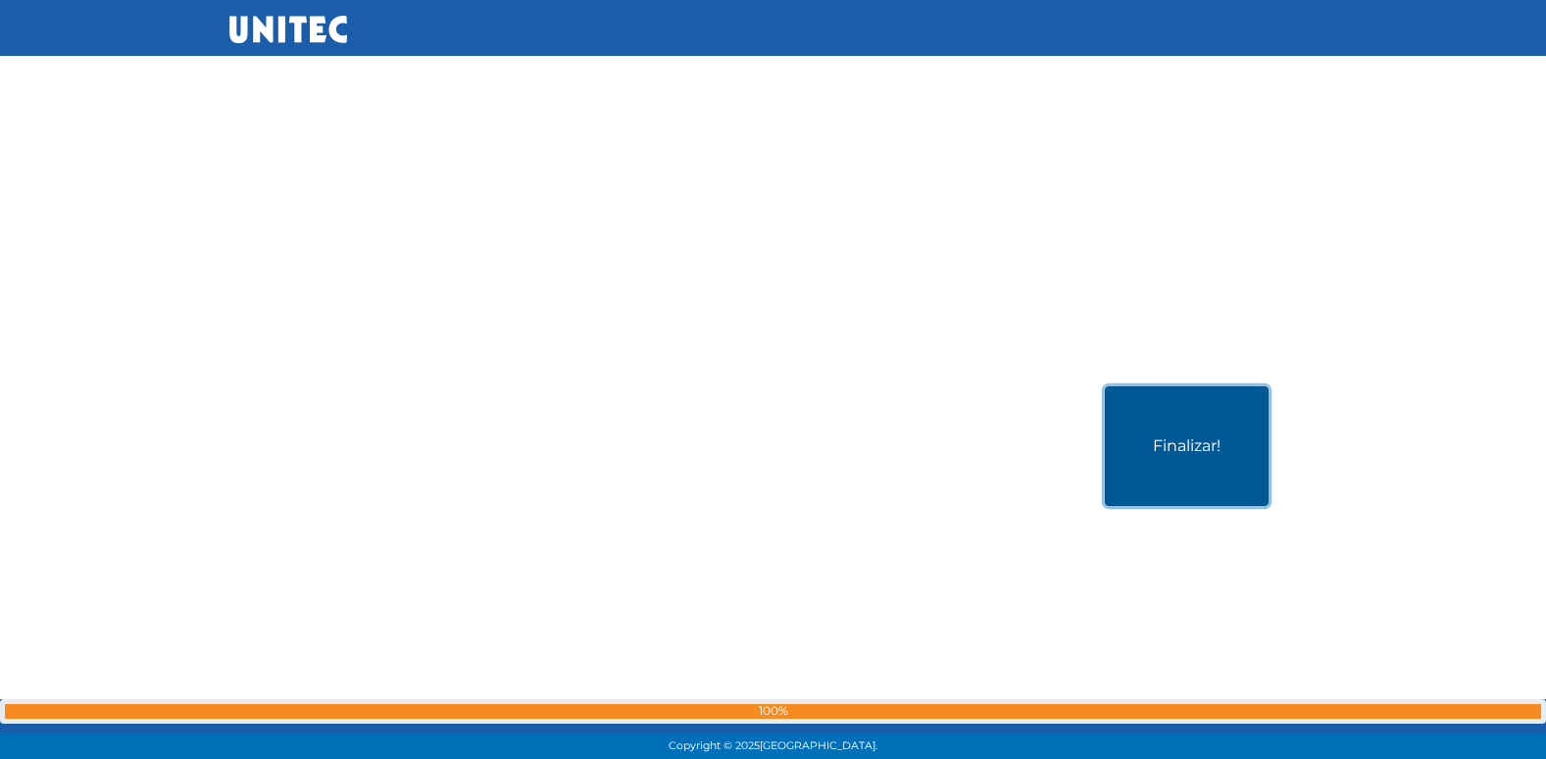
click at [1188, 466] on button "Finalizar!" at bounding box center [1187, 446] width 164 height 120
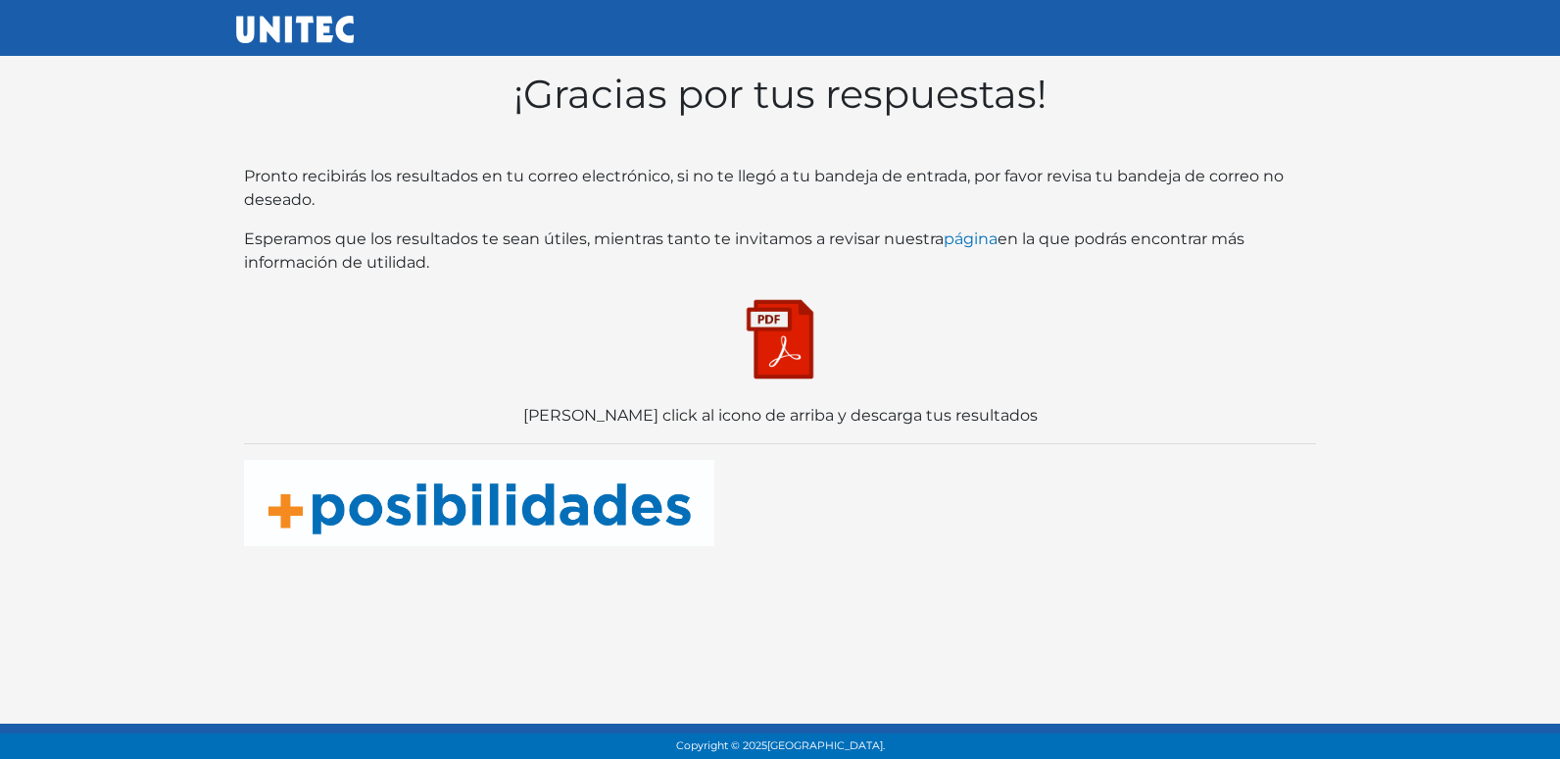
click at [806, 363] on img at bounding box center [780, 339] width 98 height 98
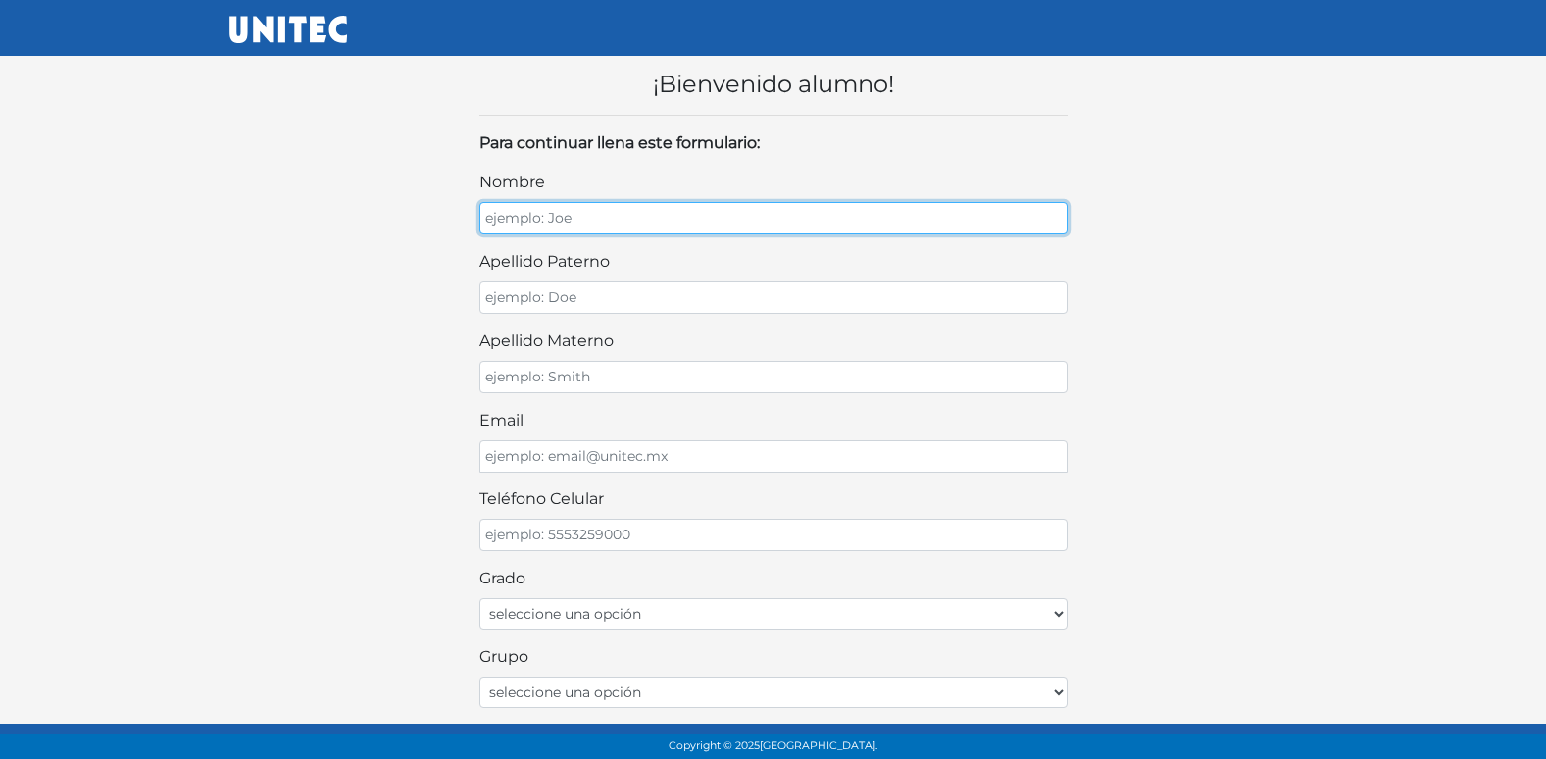
click at [703, 210] on input "nombre" at bounding box center [773, 218] width 588 height 32
type input "[PERSON_NAME]"
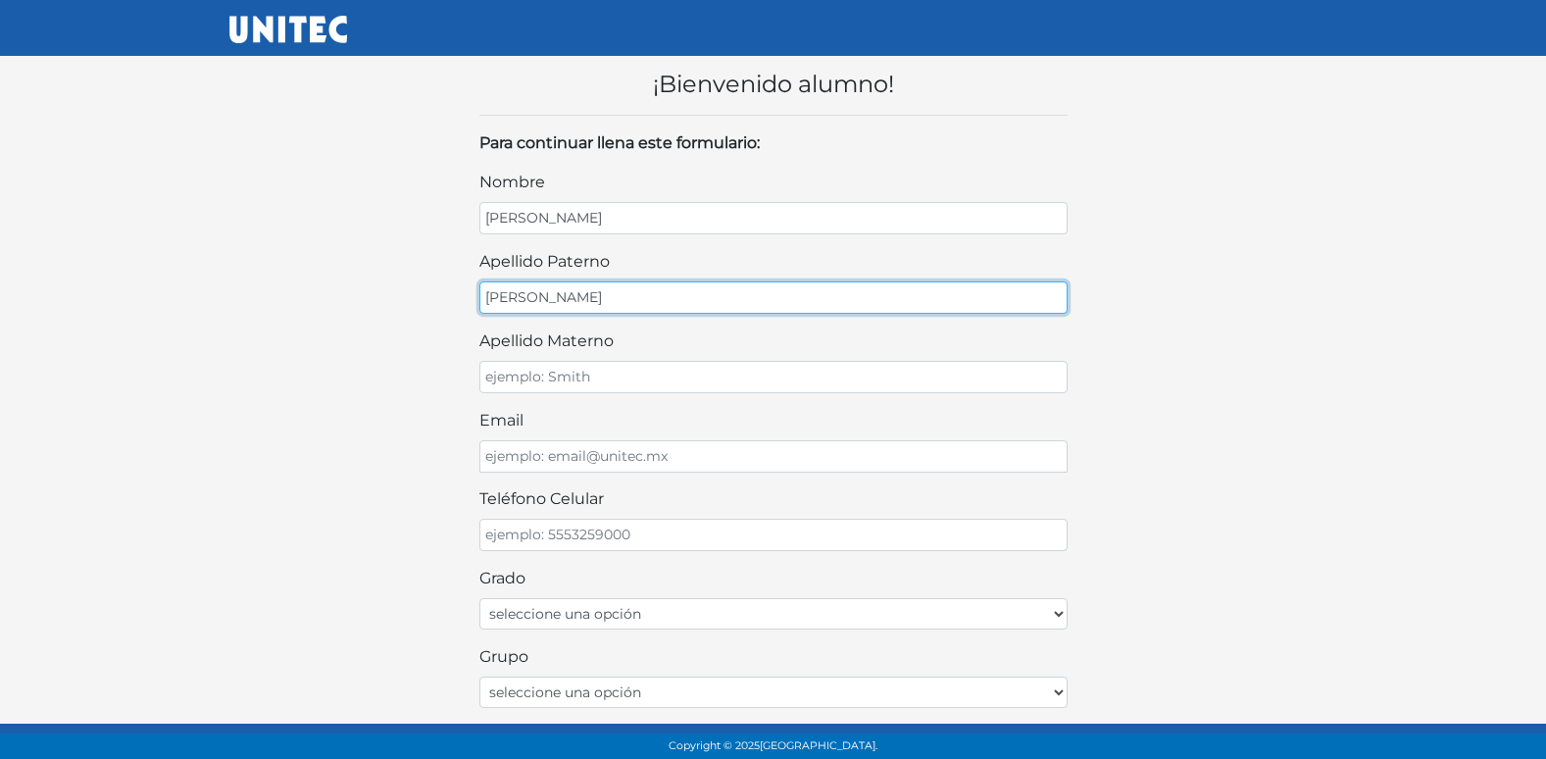
type input "[PERSON_NAME]"
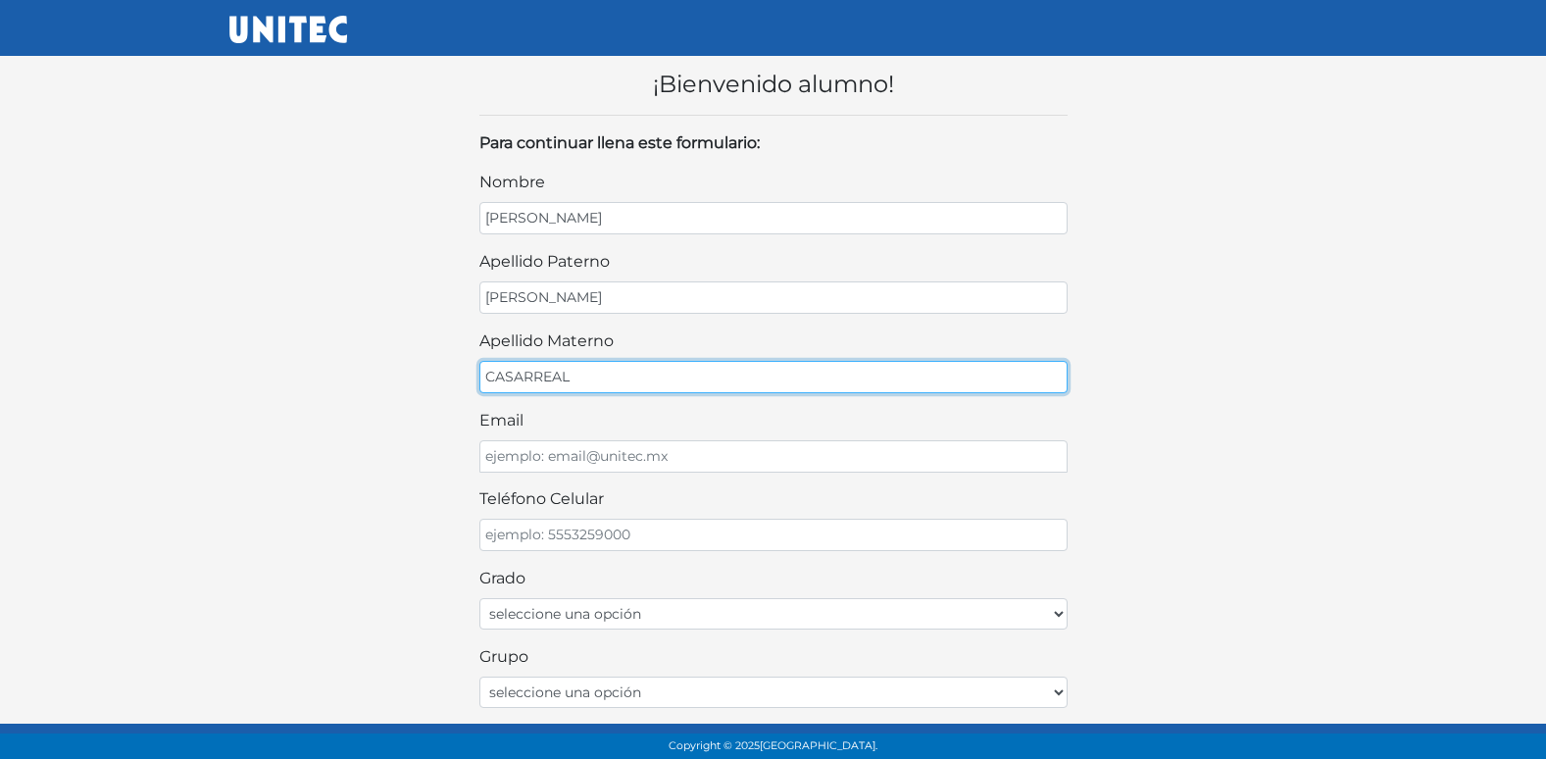
type input "CASARREAL"
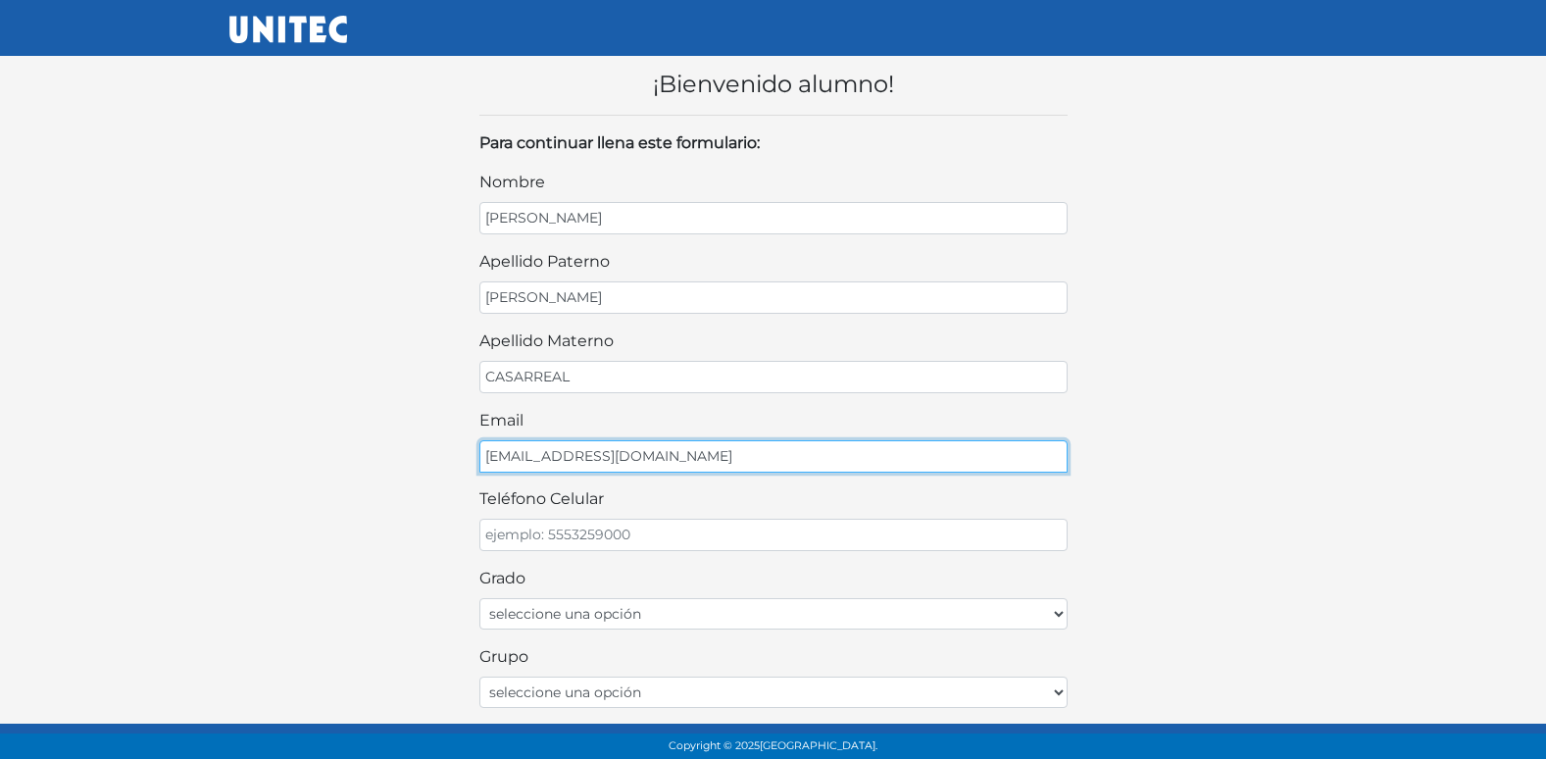
type input "[EMAIL_ADDRESS][DOMAIN_NAME]"
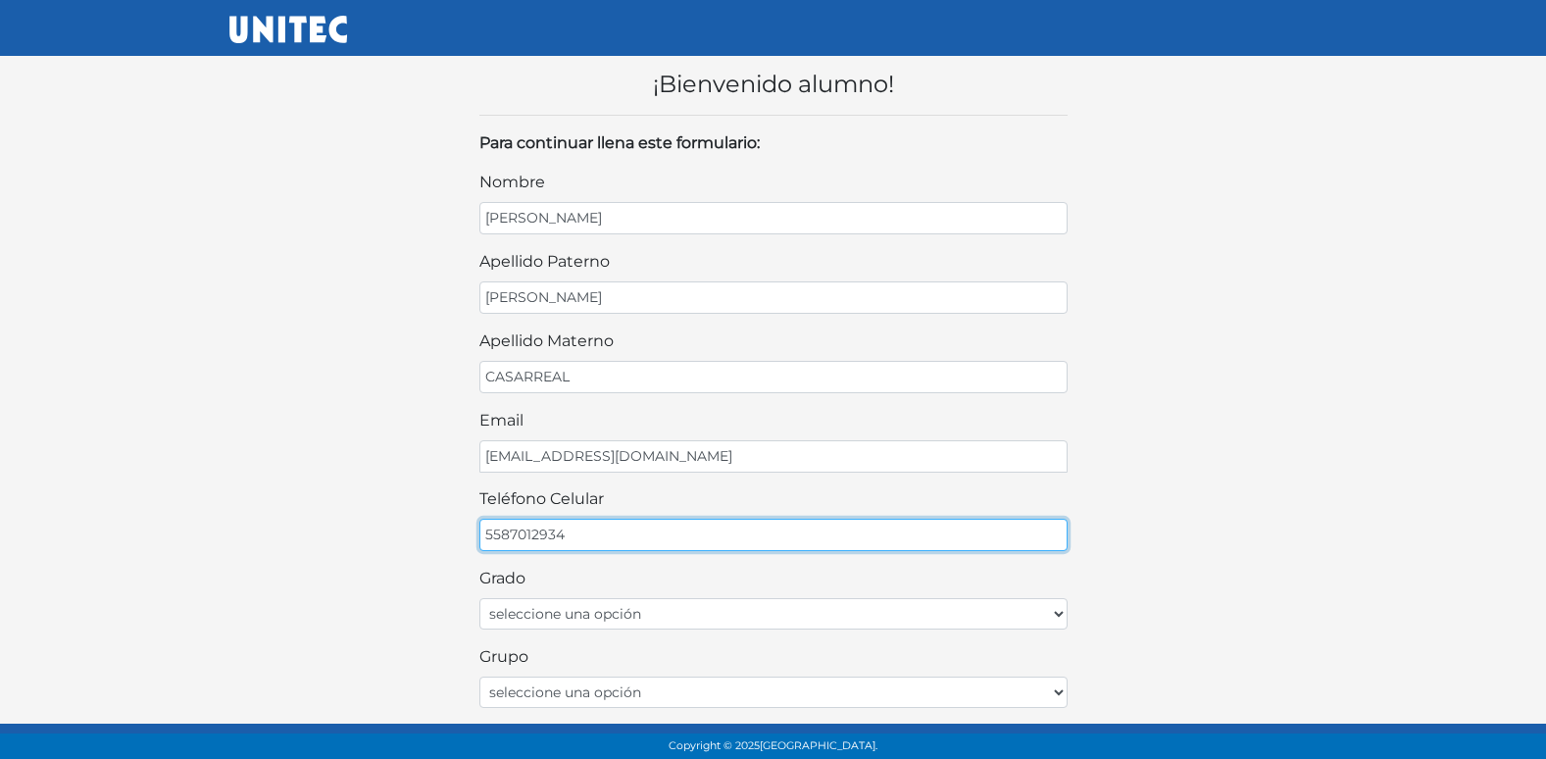
type input "5587012934"
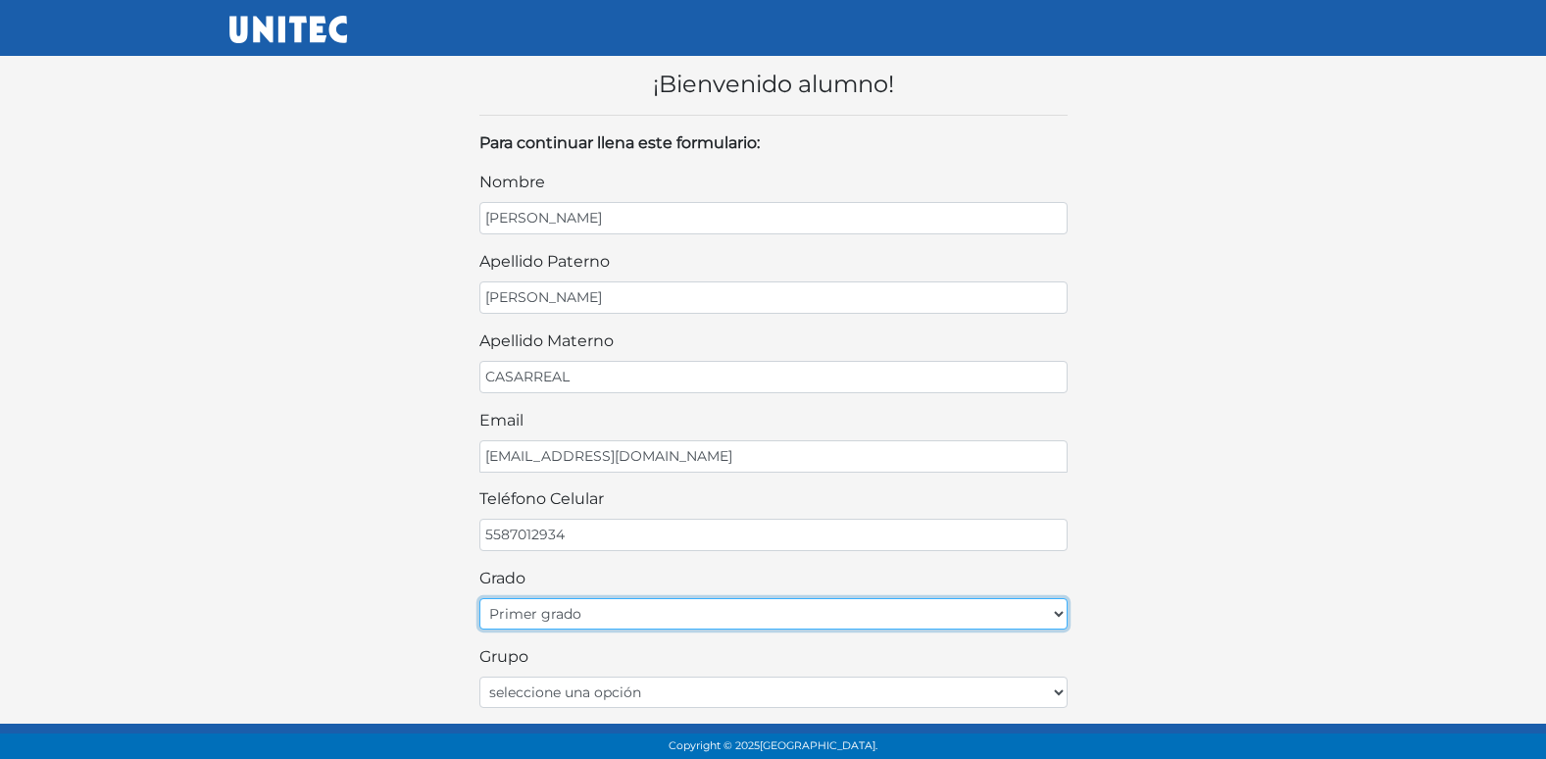
select select "2do"
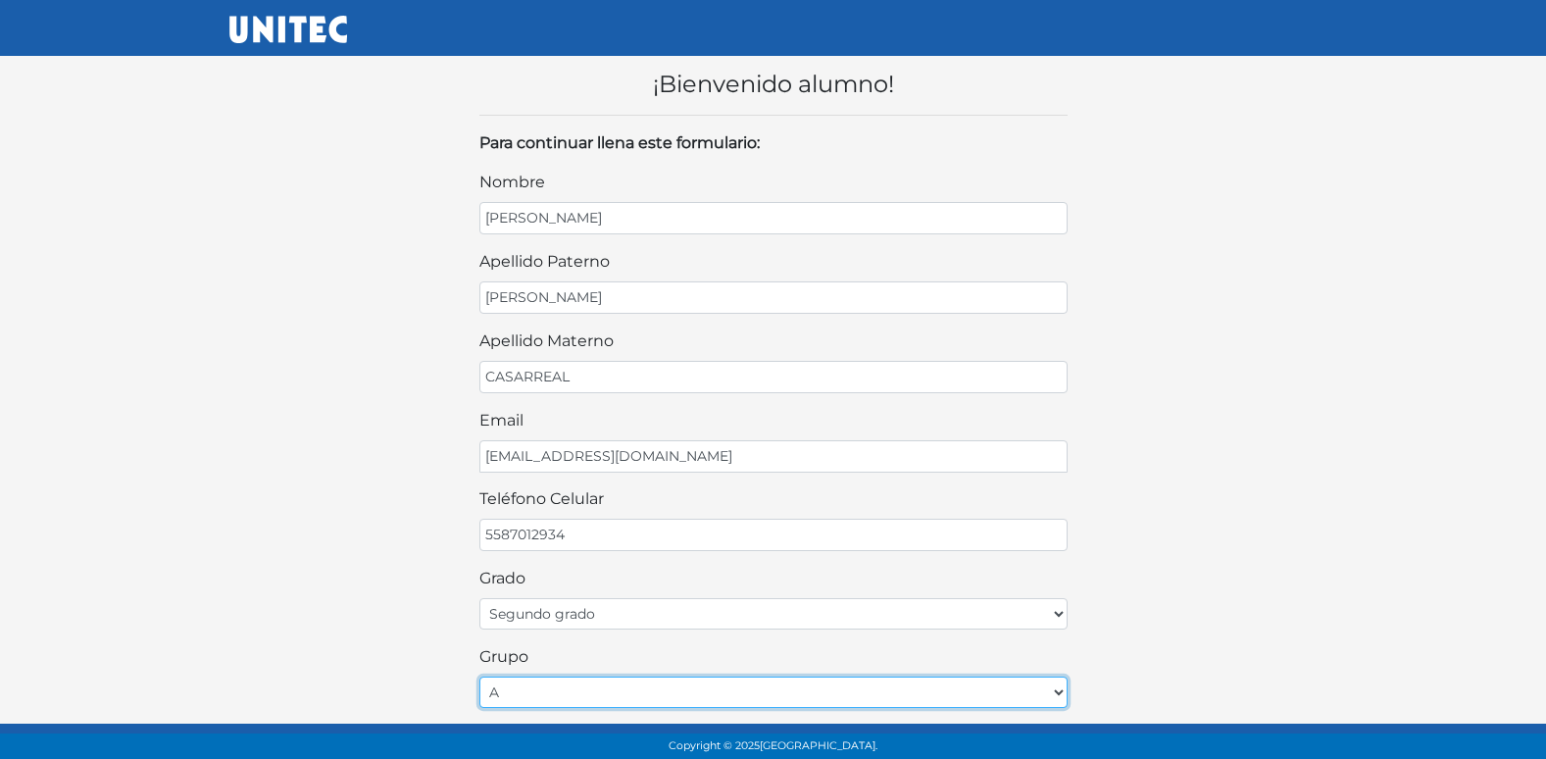
select select "B"
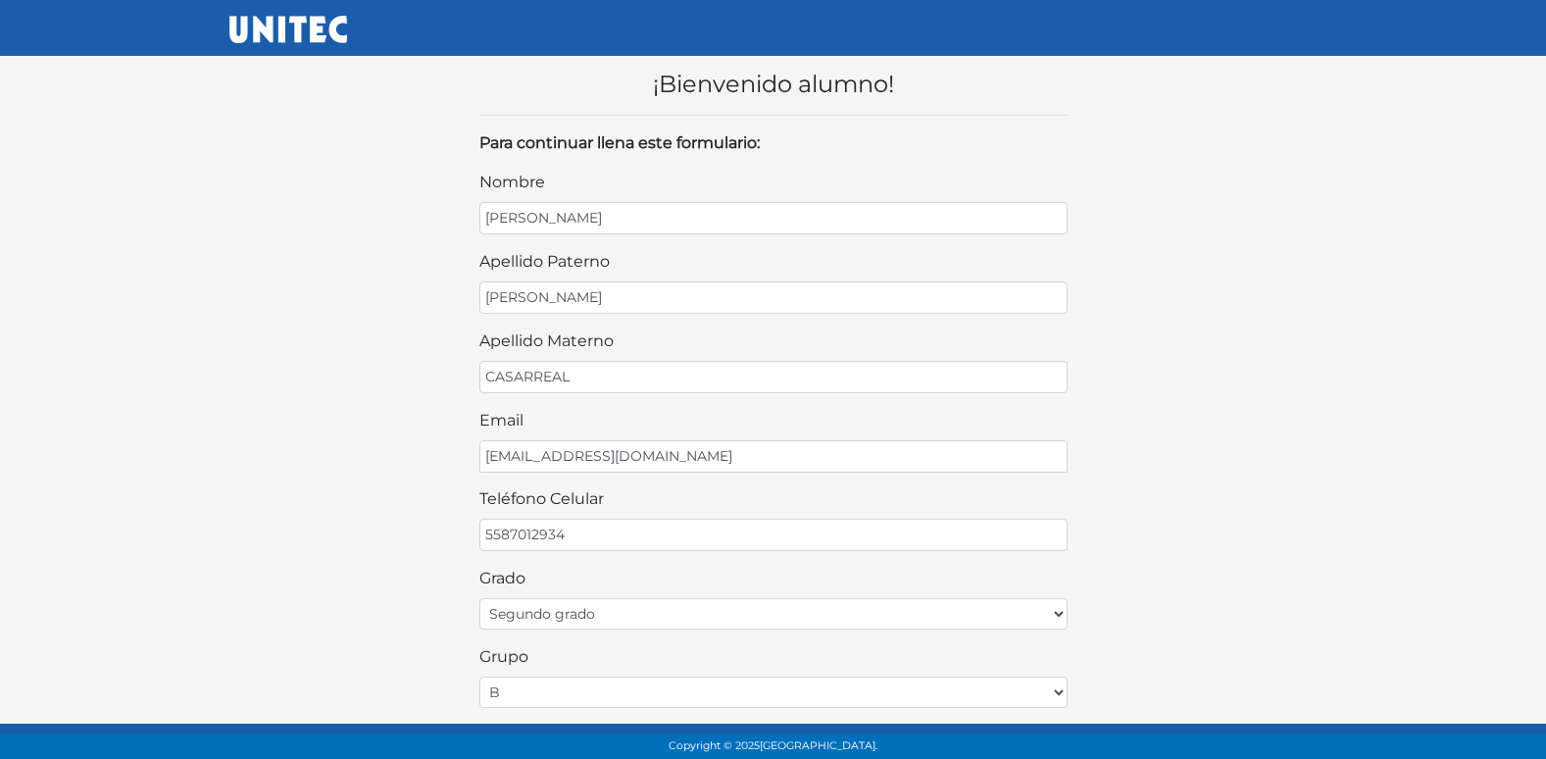
scroll to position [415, 0]
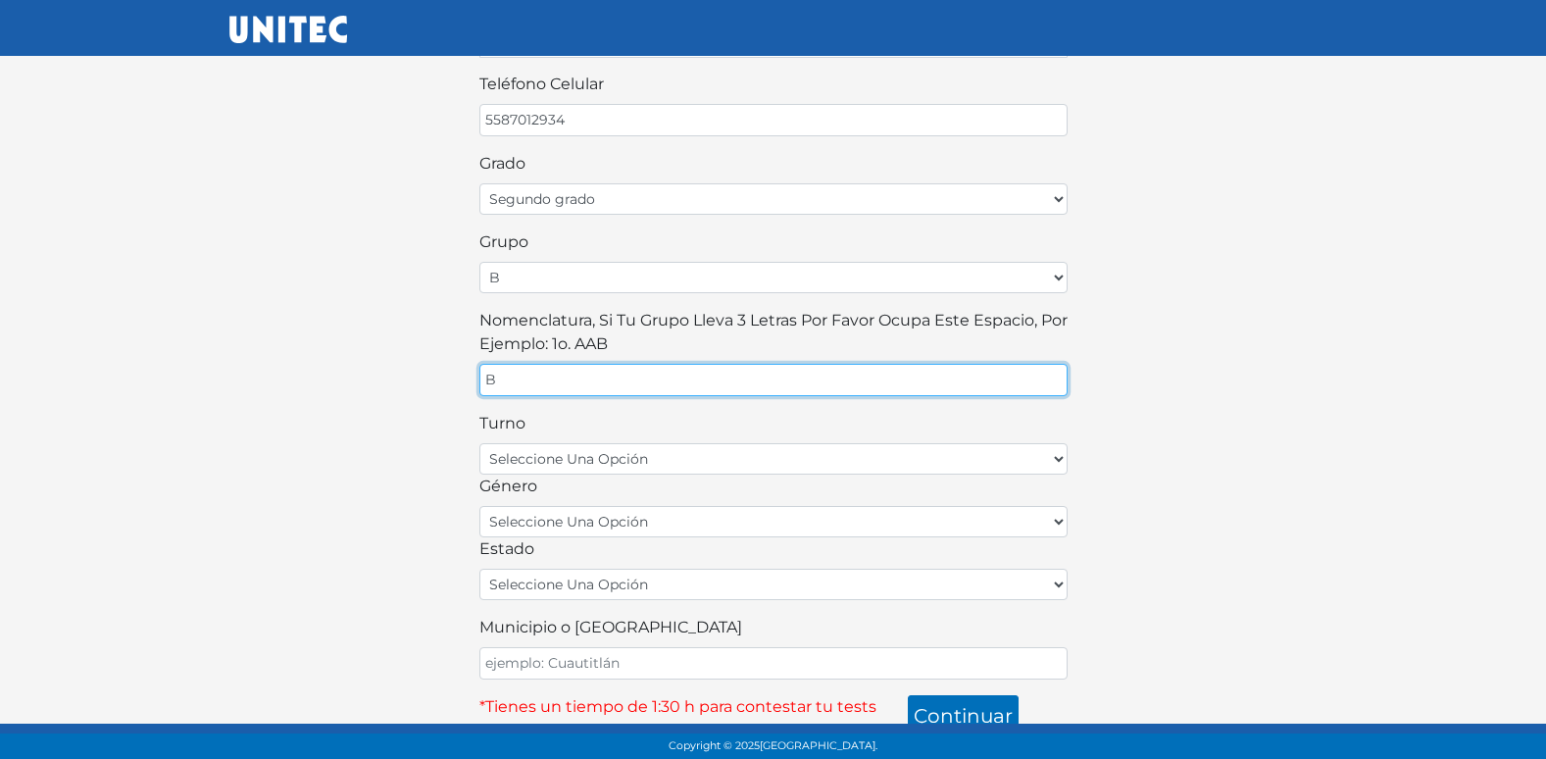
type input "B"
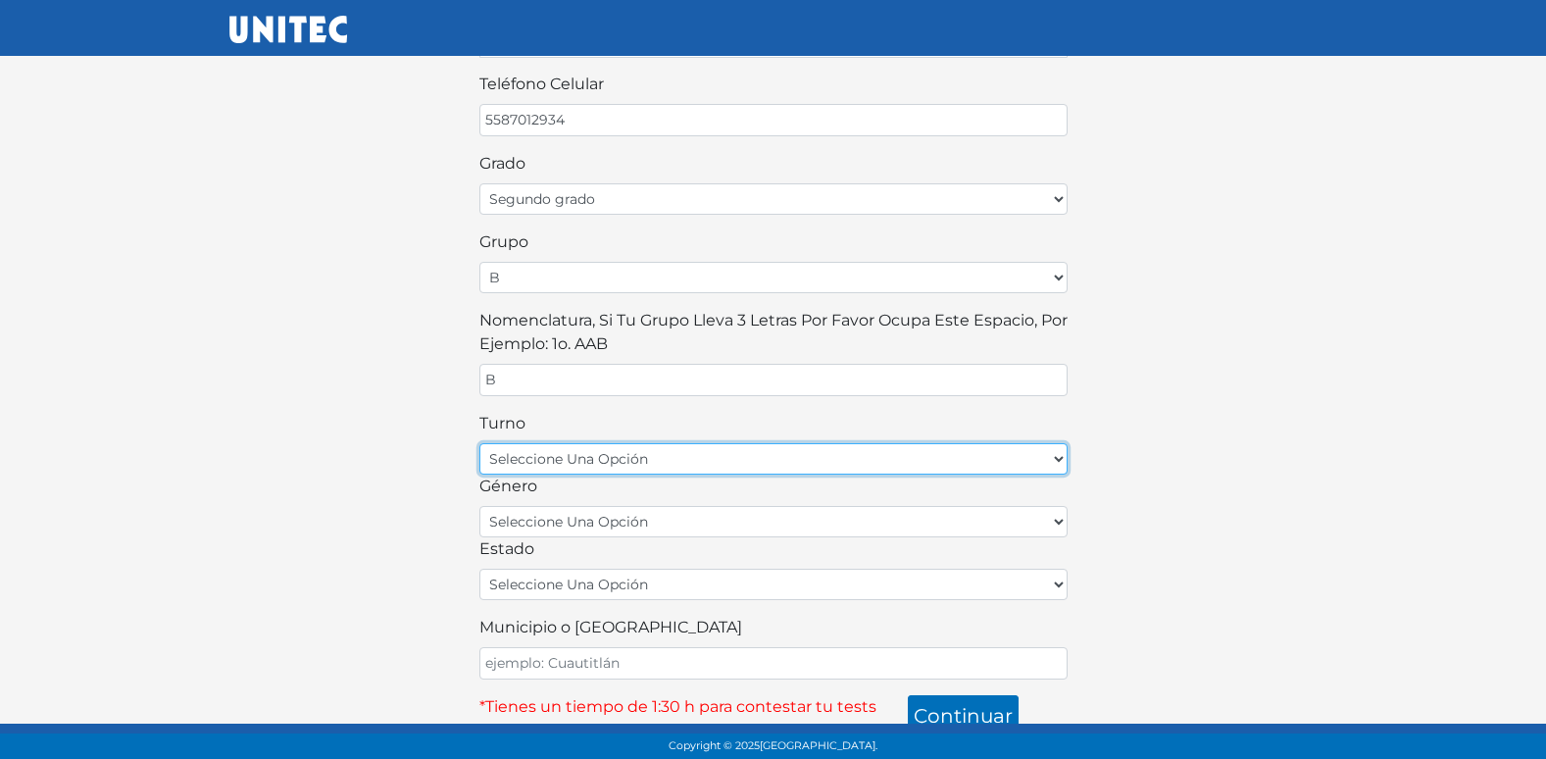
select select "matutino"
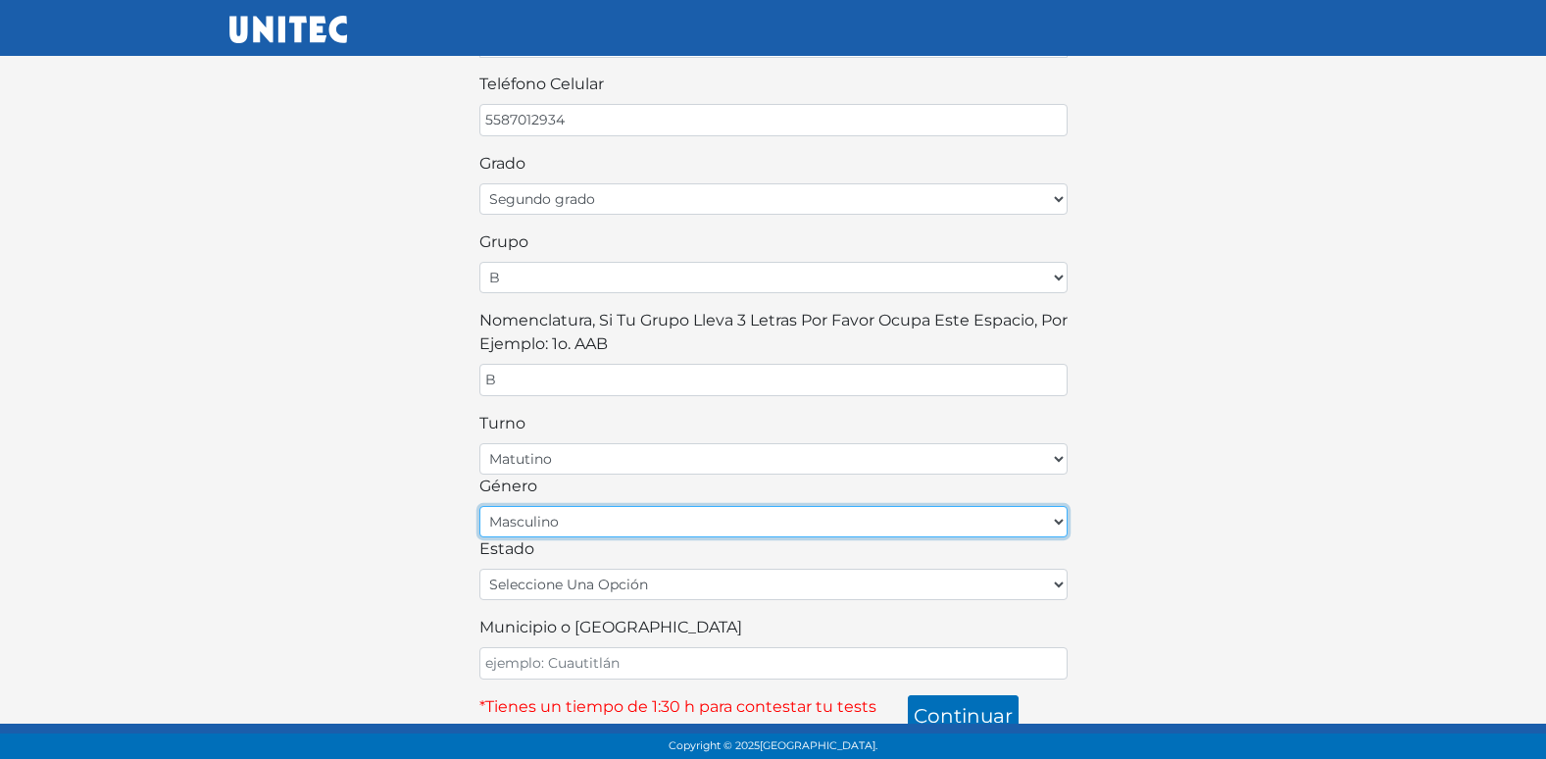
select select "F"
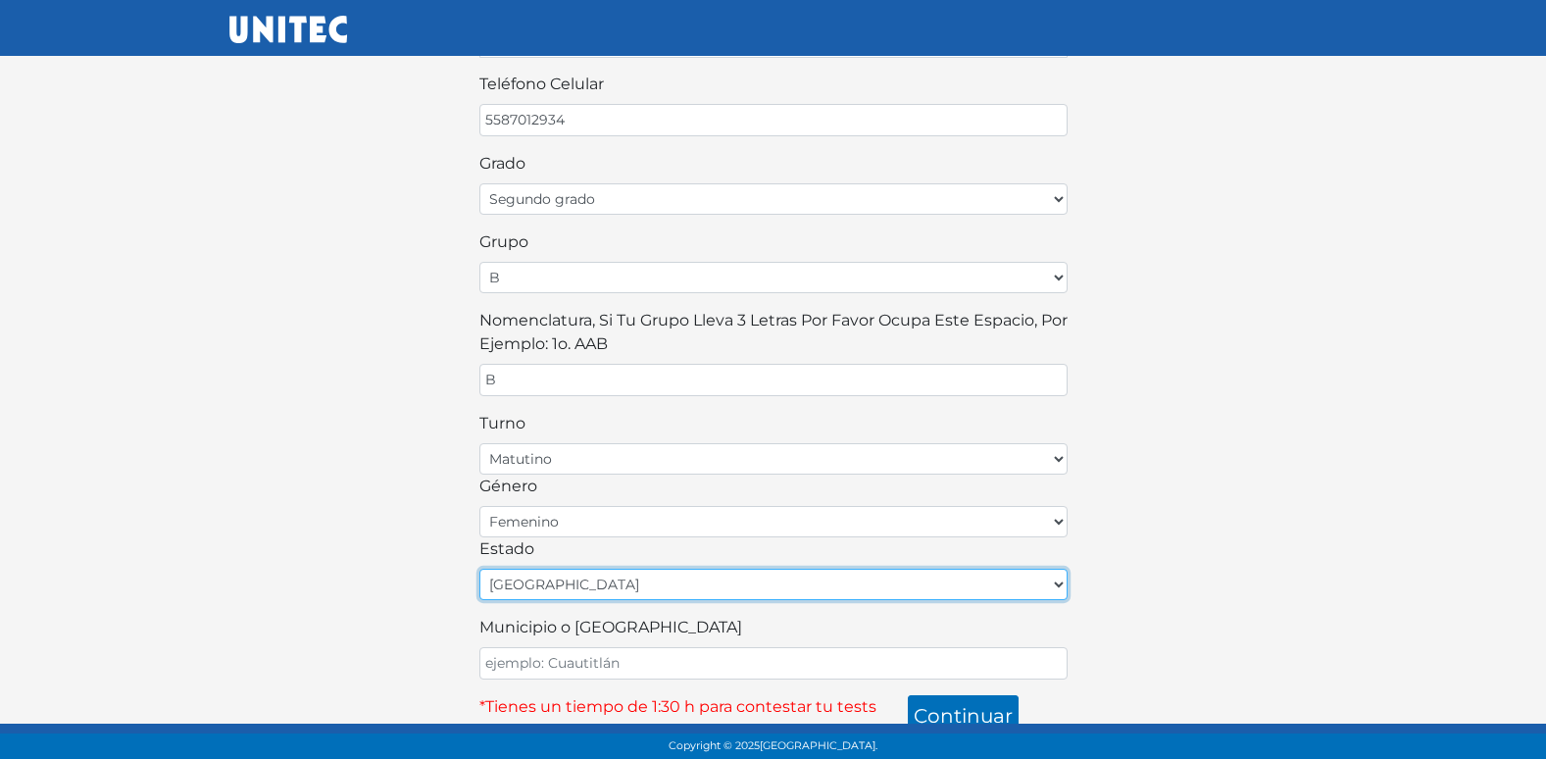
select select "MEX"
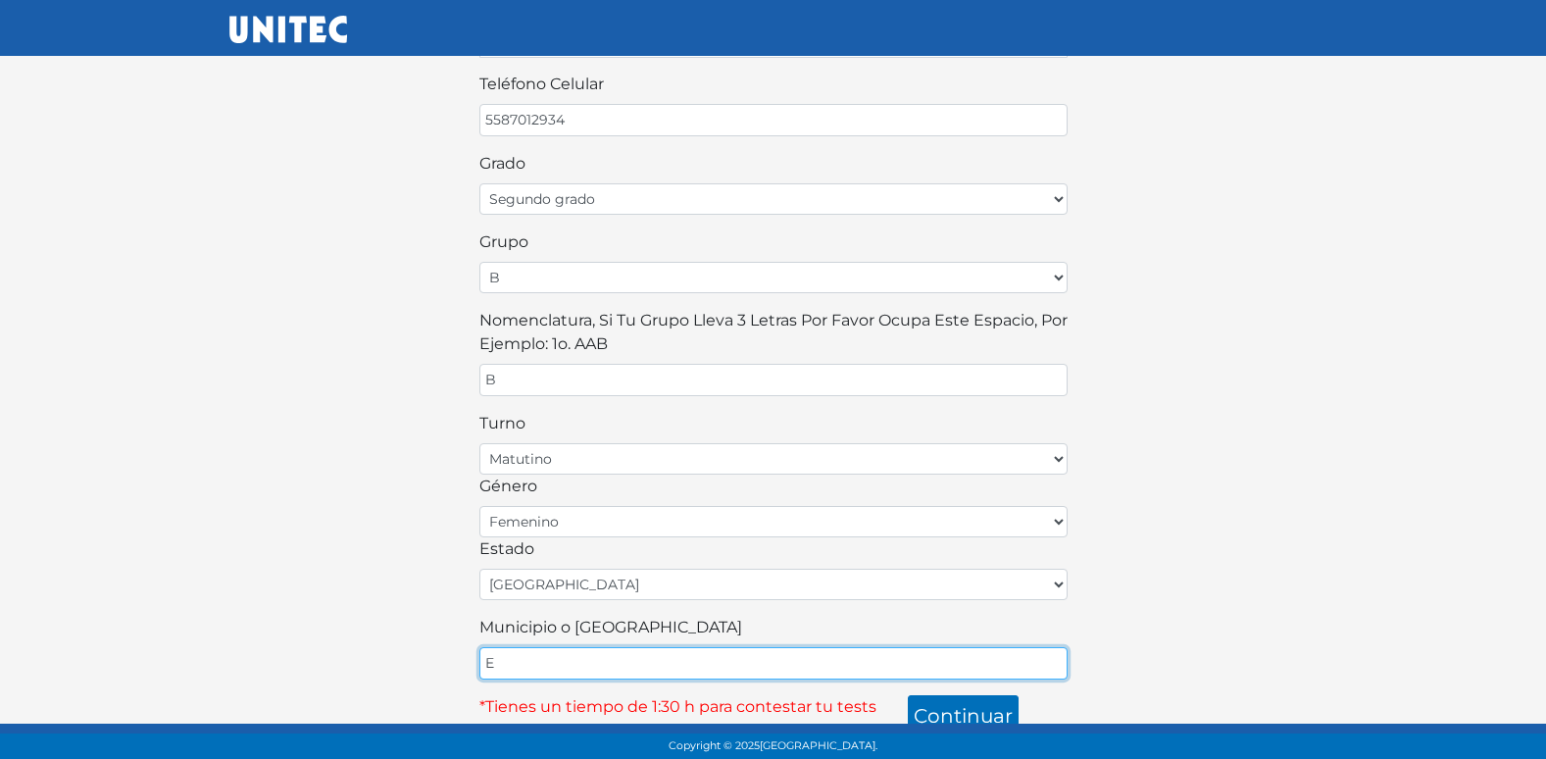
type input "ECATEPEC"
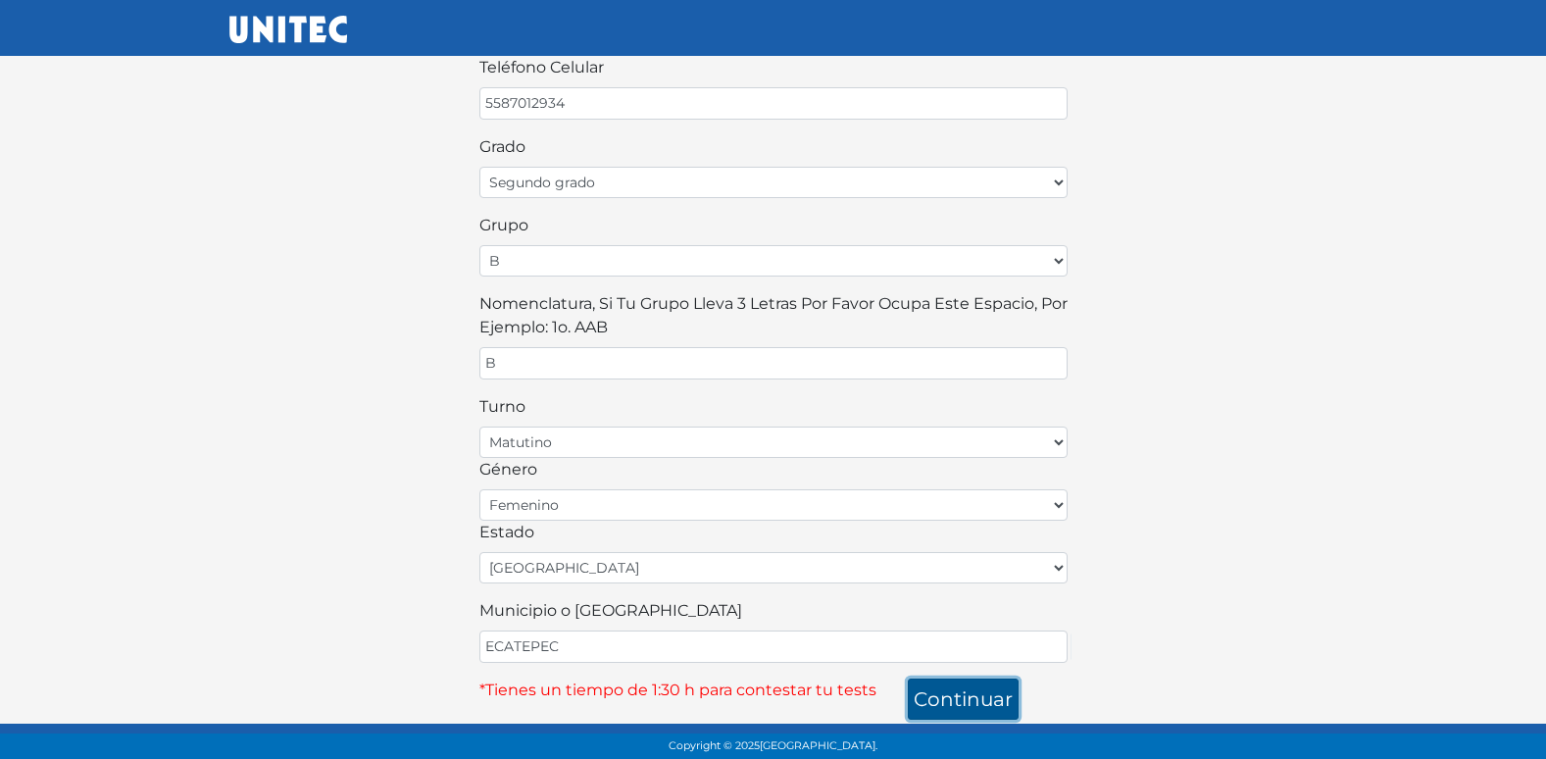
click at [971, 709] on button "continuar" at bounding box center [963, 698] width 111 height 41
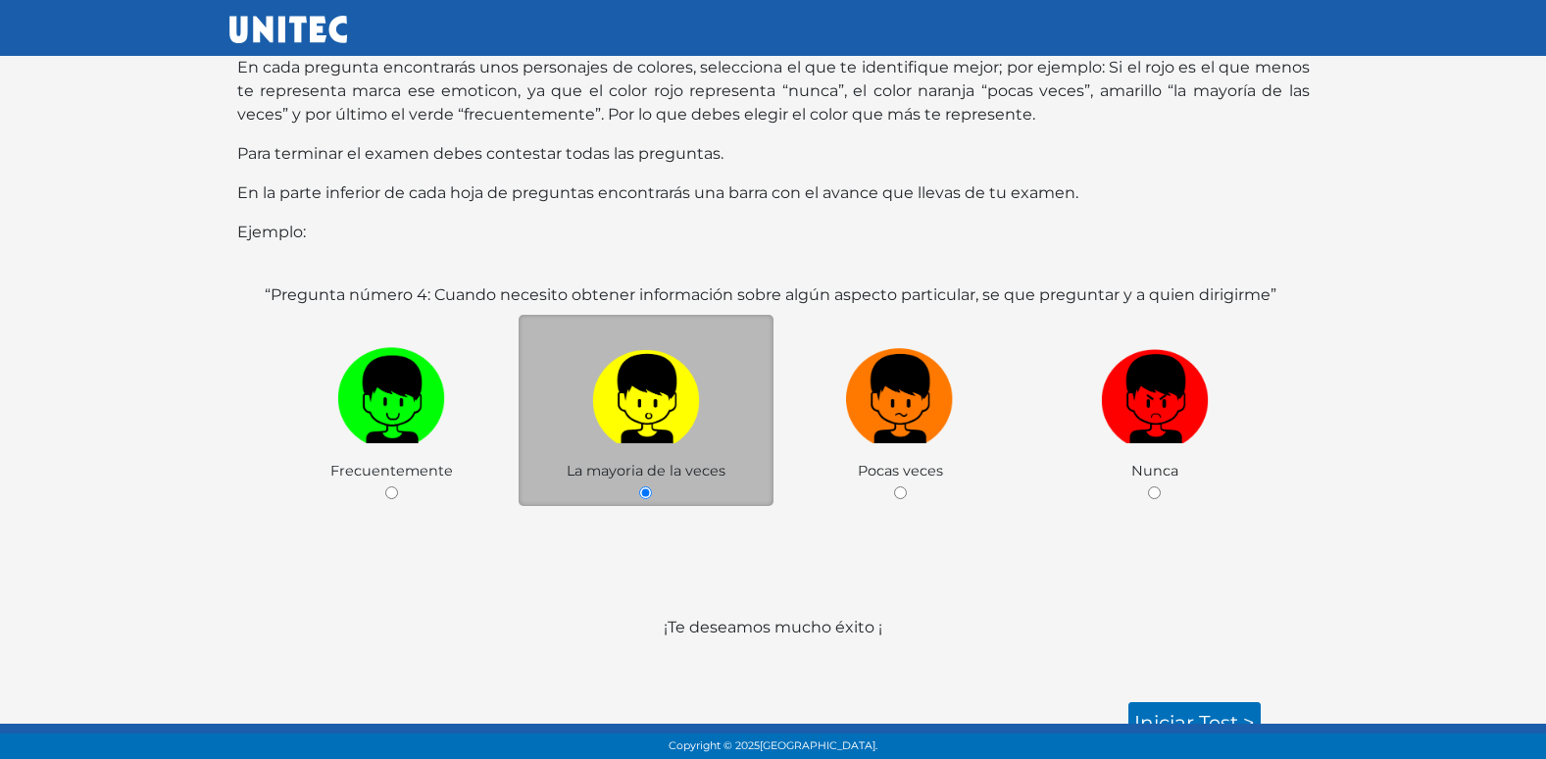
scroll to position [195, 0]
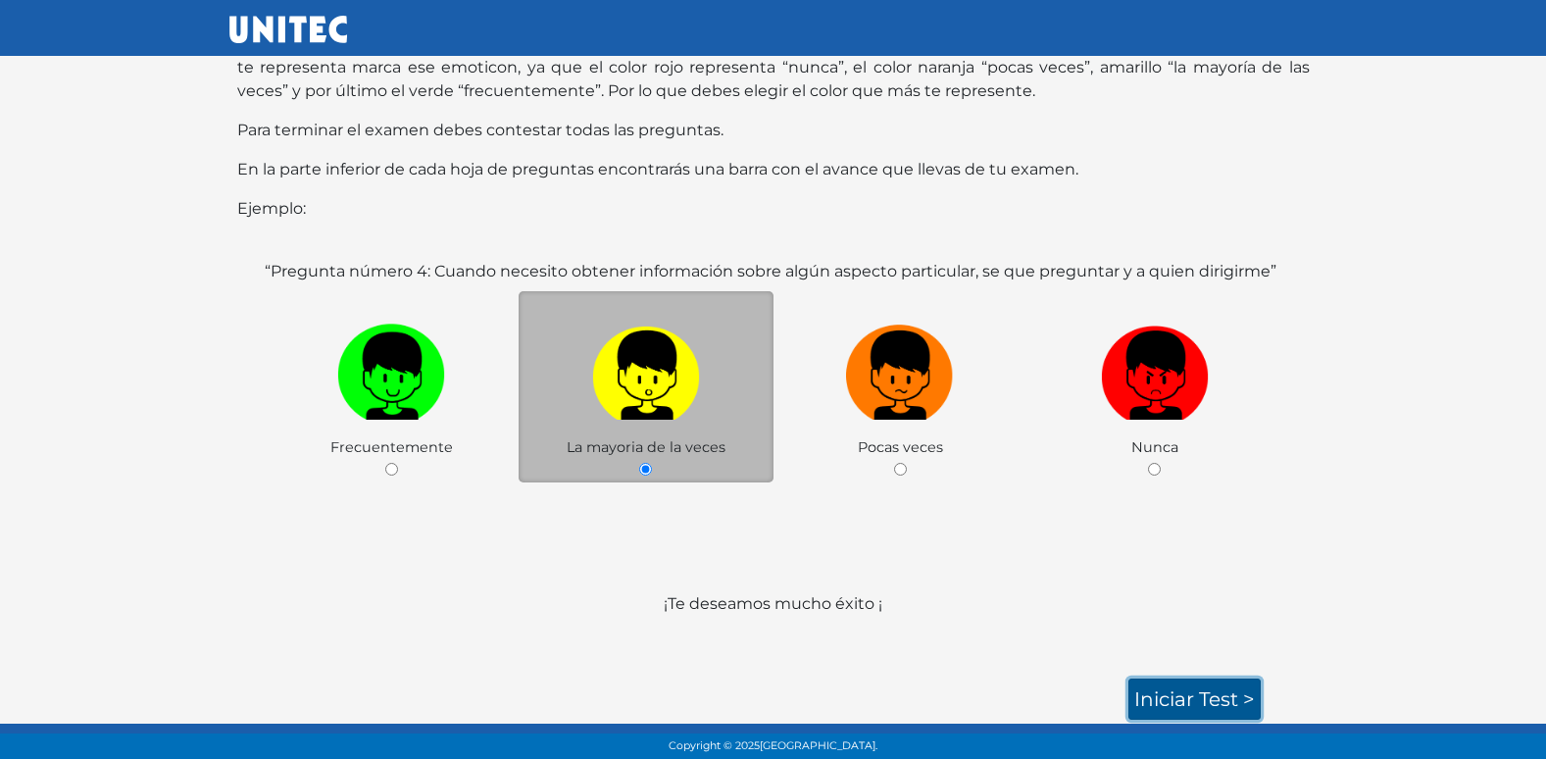
click at [1169, 691] on link "Iniciar test >" at bounding box center [1194, 698] width 132 height 41
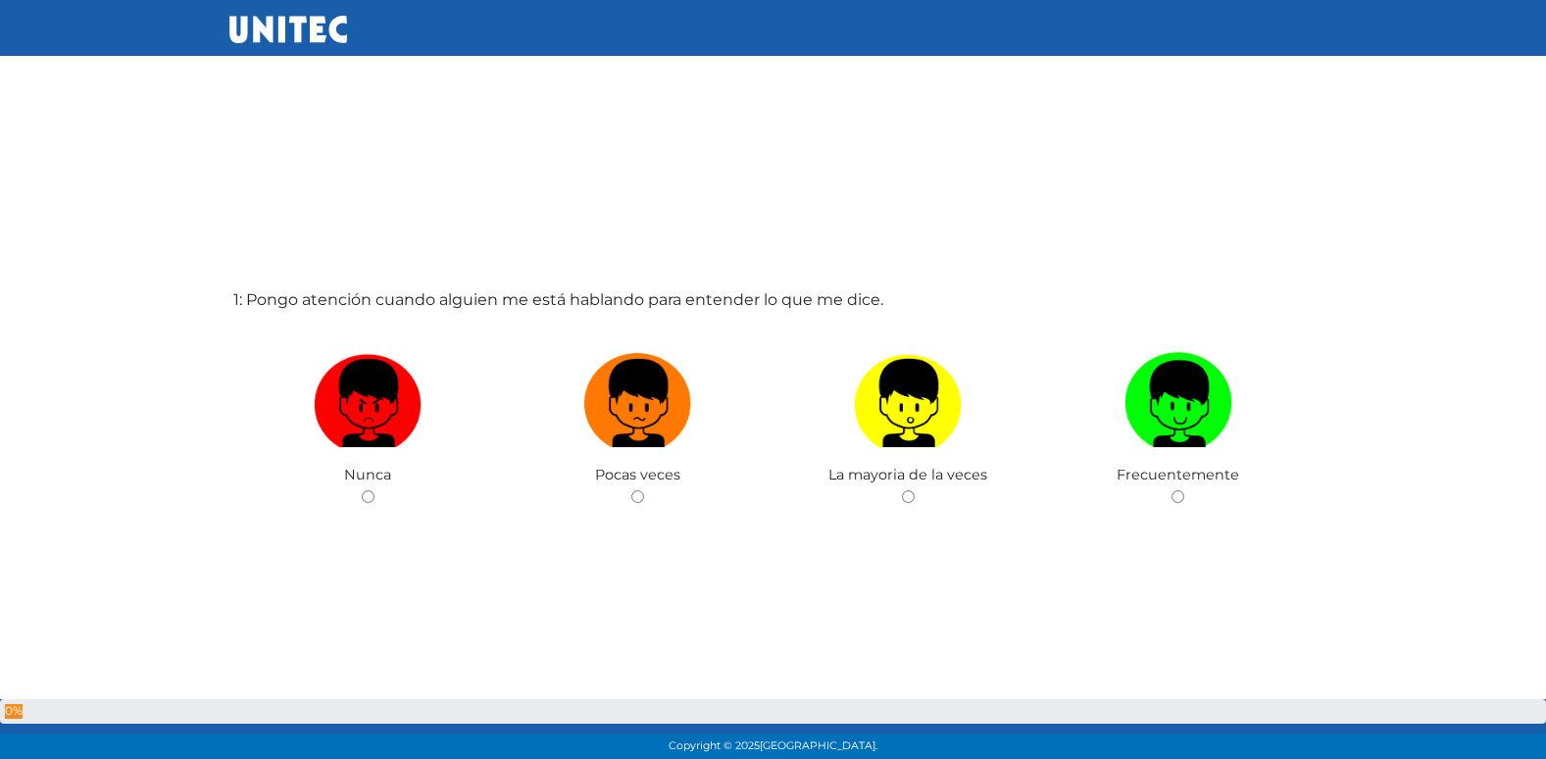
click at [631, 490] on input "radio" at bounding box center [637, 496] width 13 height 13
radio input "true"
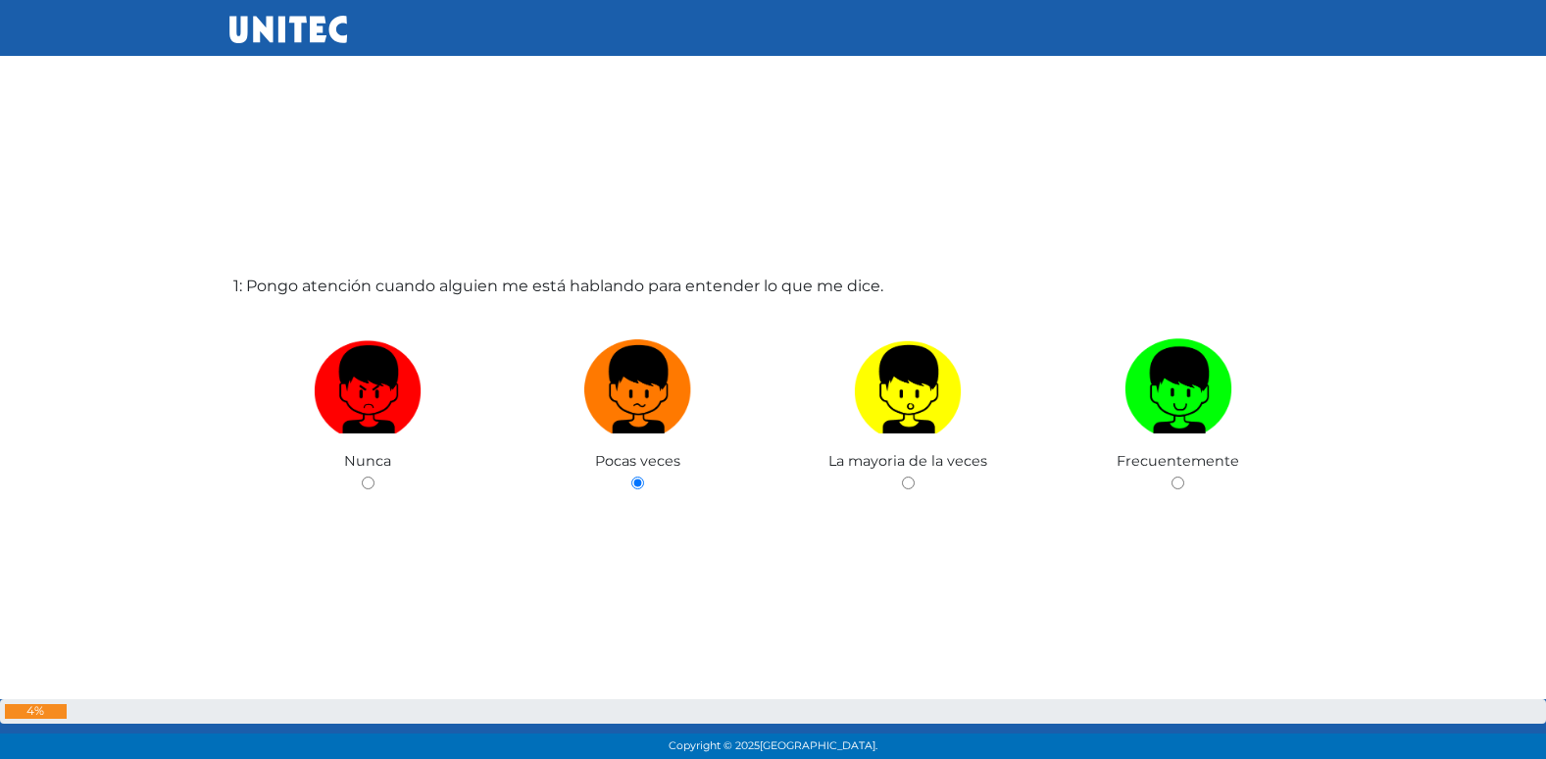
click at [902, 476] on input "radio" at bounding box center [908, 482] width 13 height 13
radio input "true"
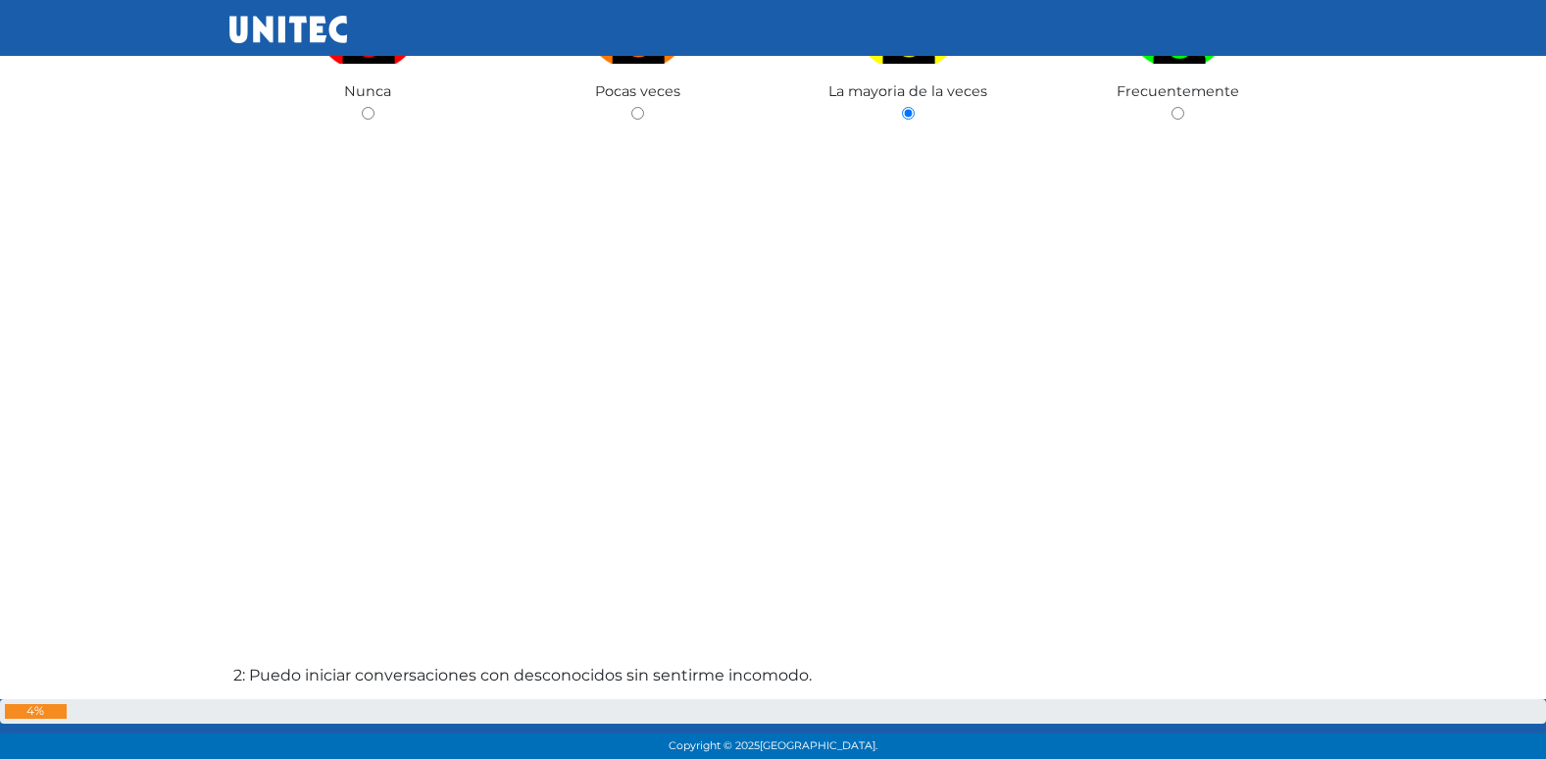
radio input "true"
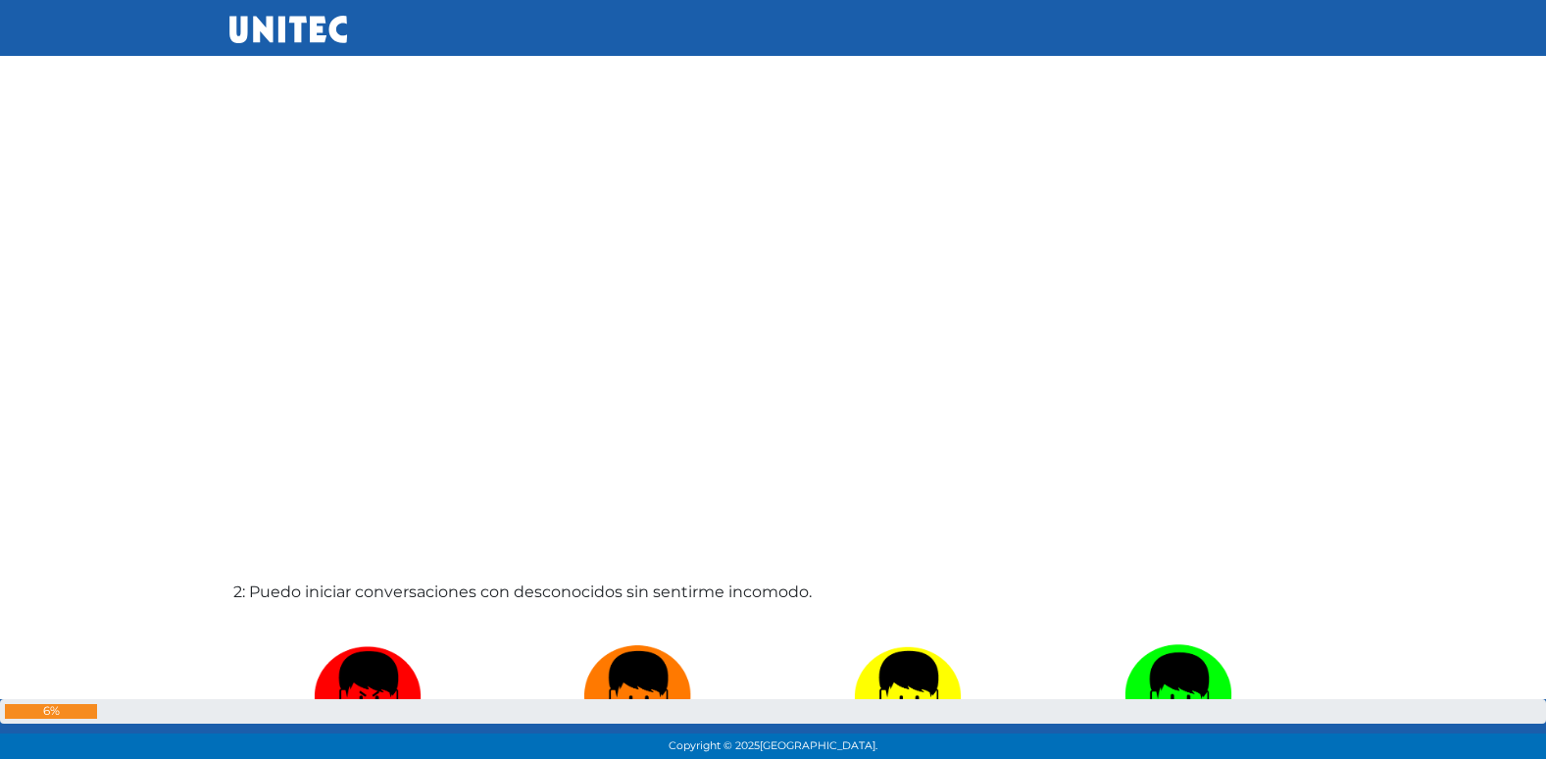
radio input "true"
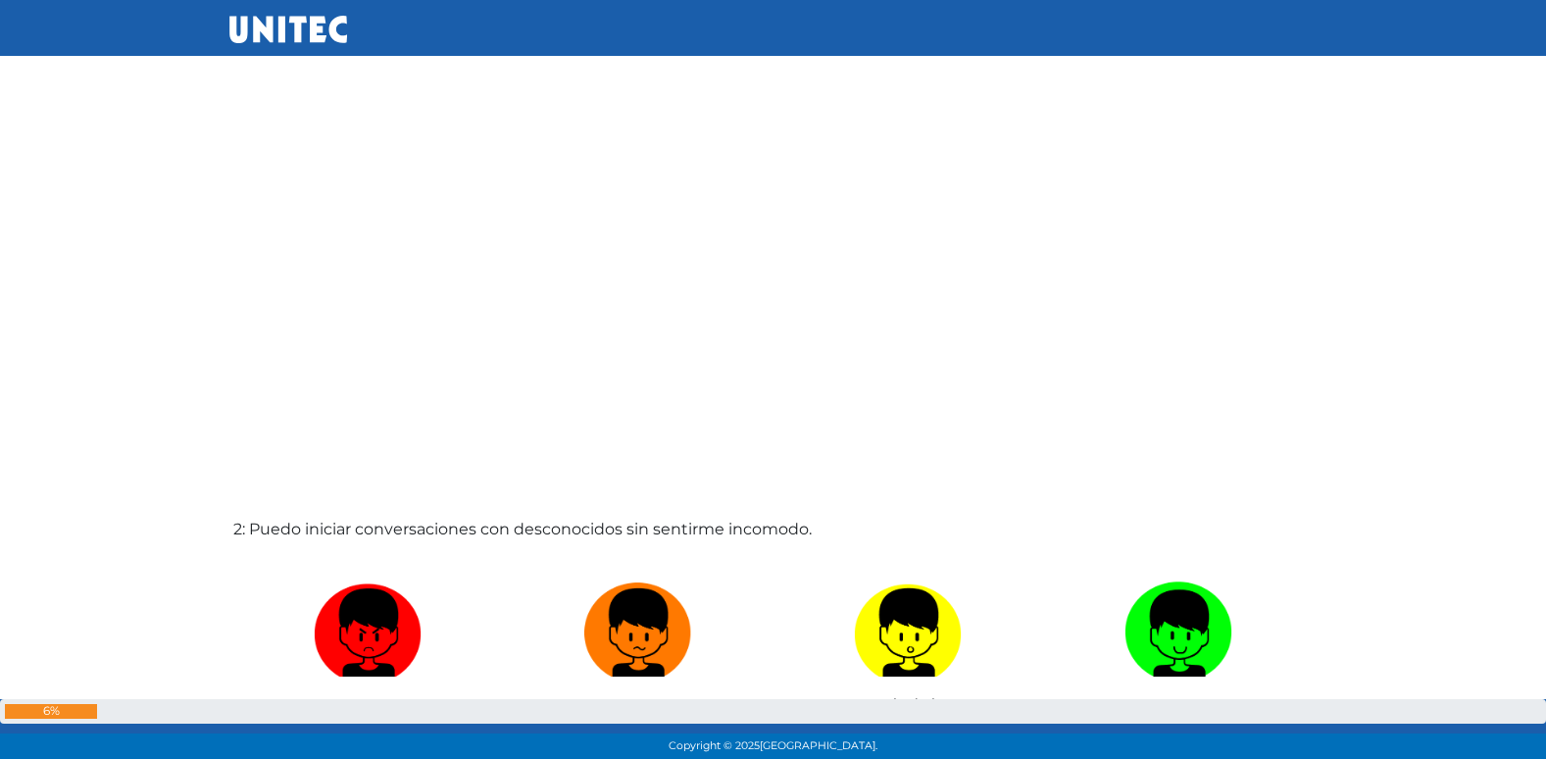
radio input "true"
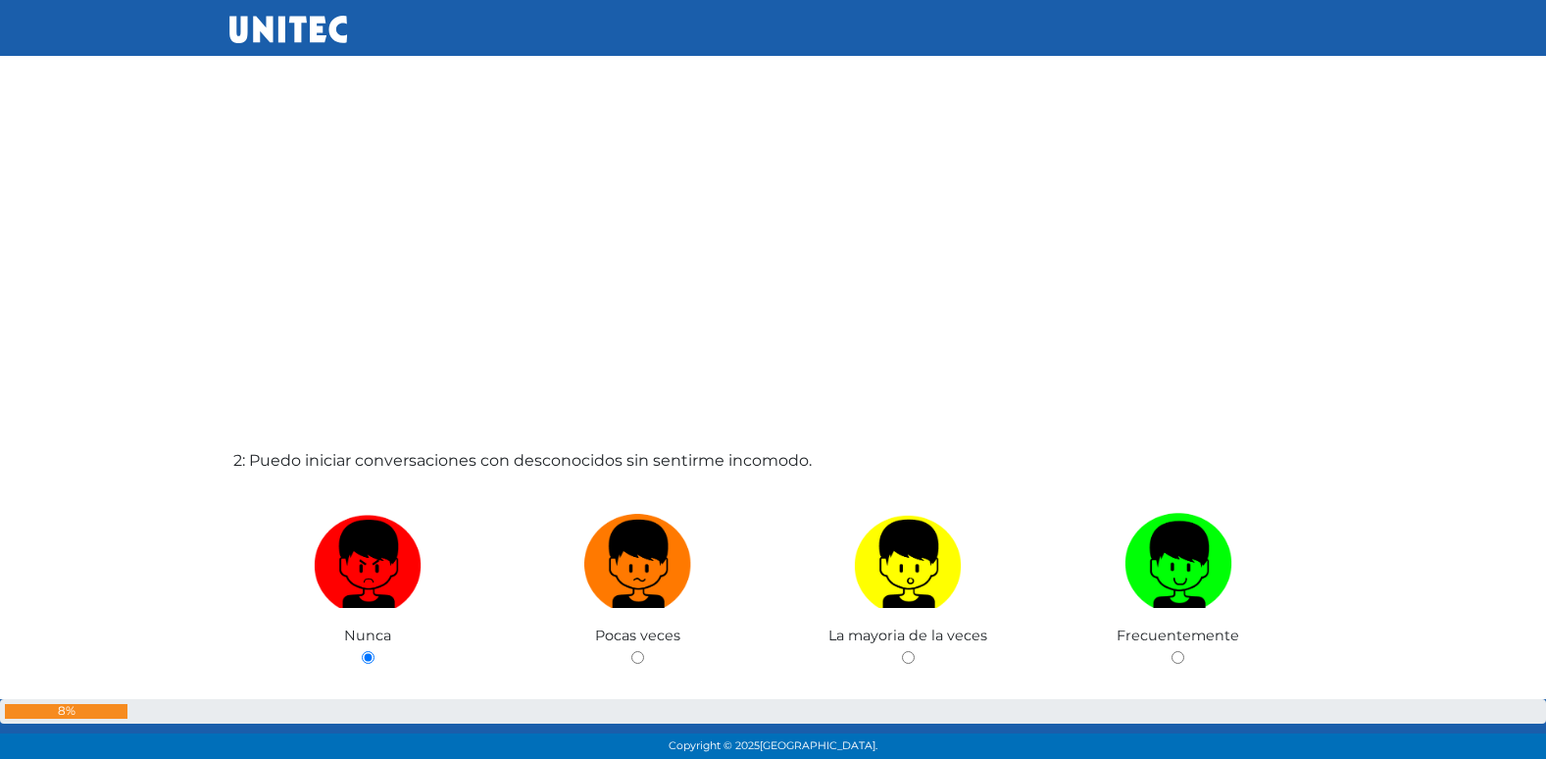
radio input "true"
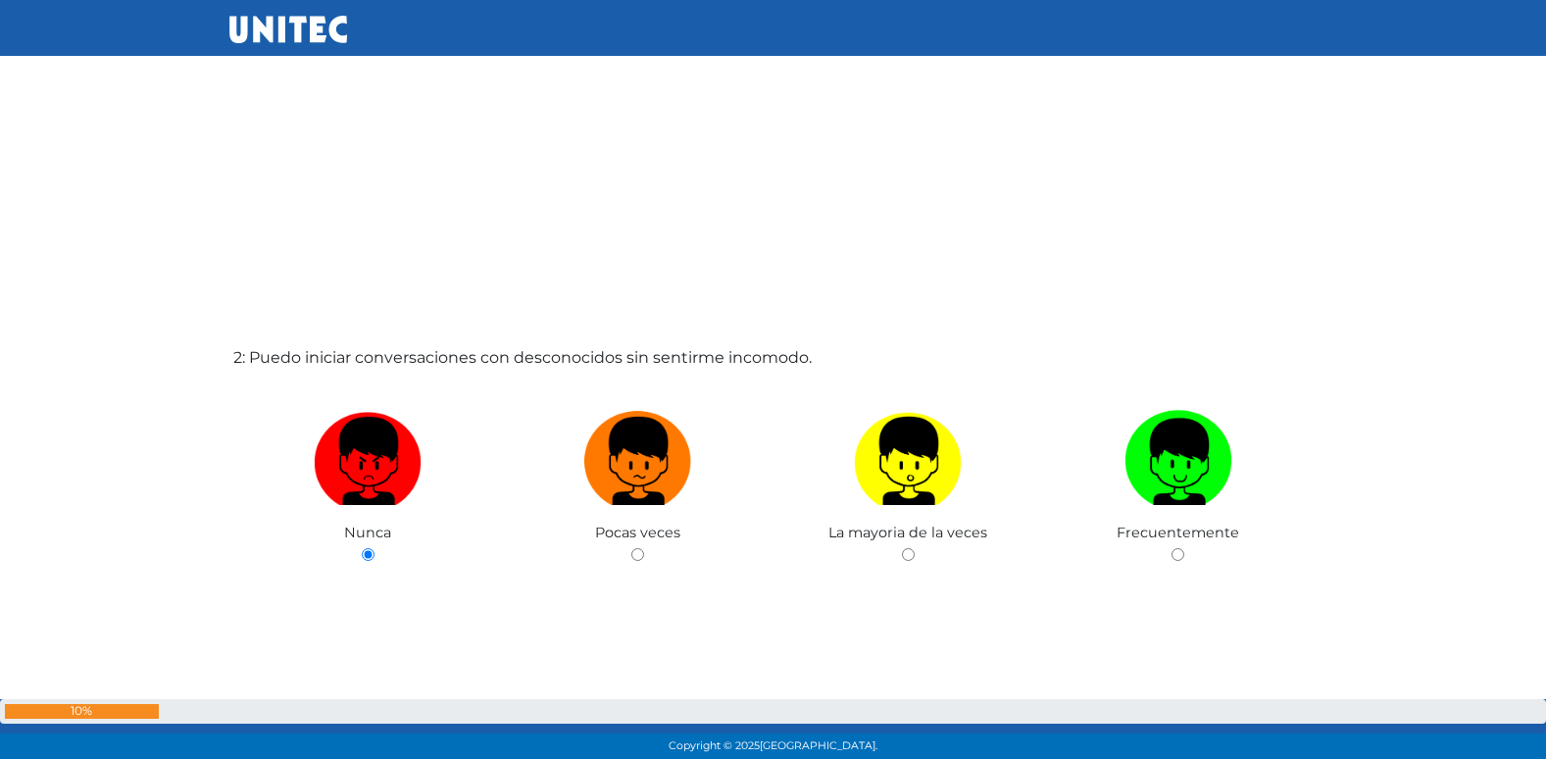
radio input "true"
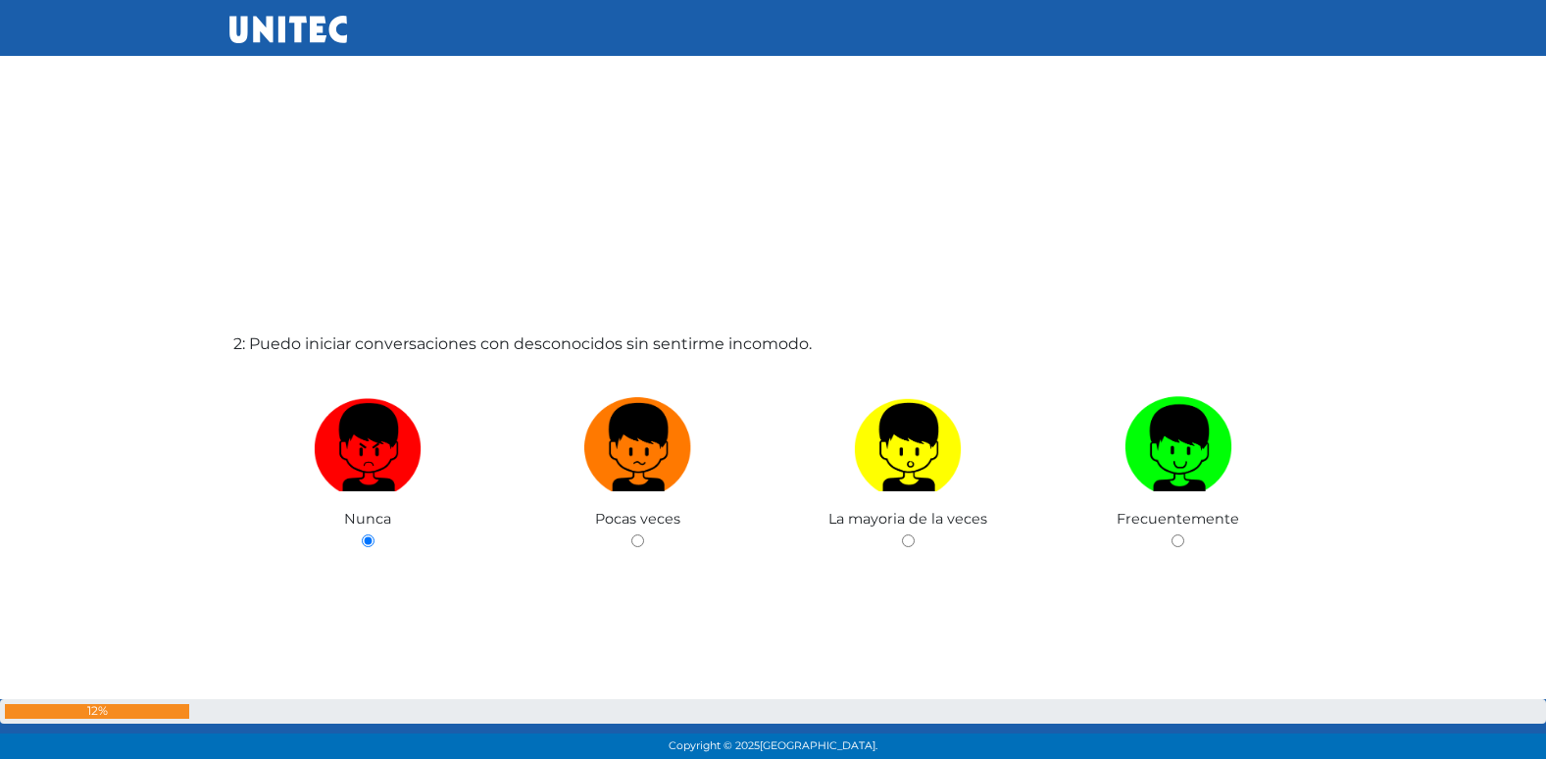
radio input "true"
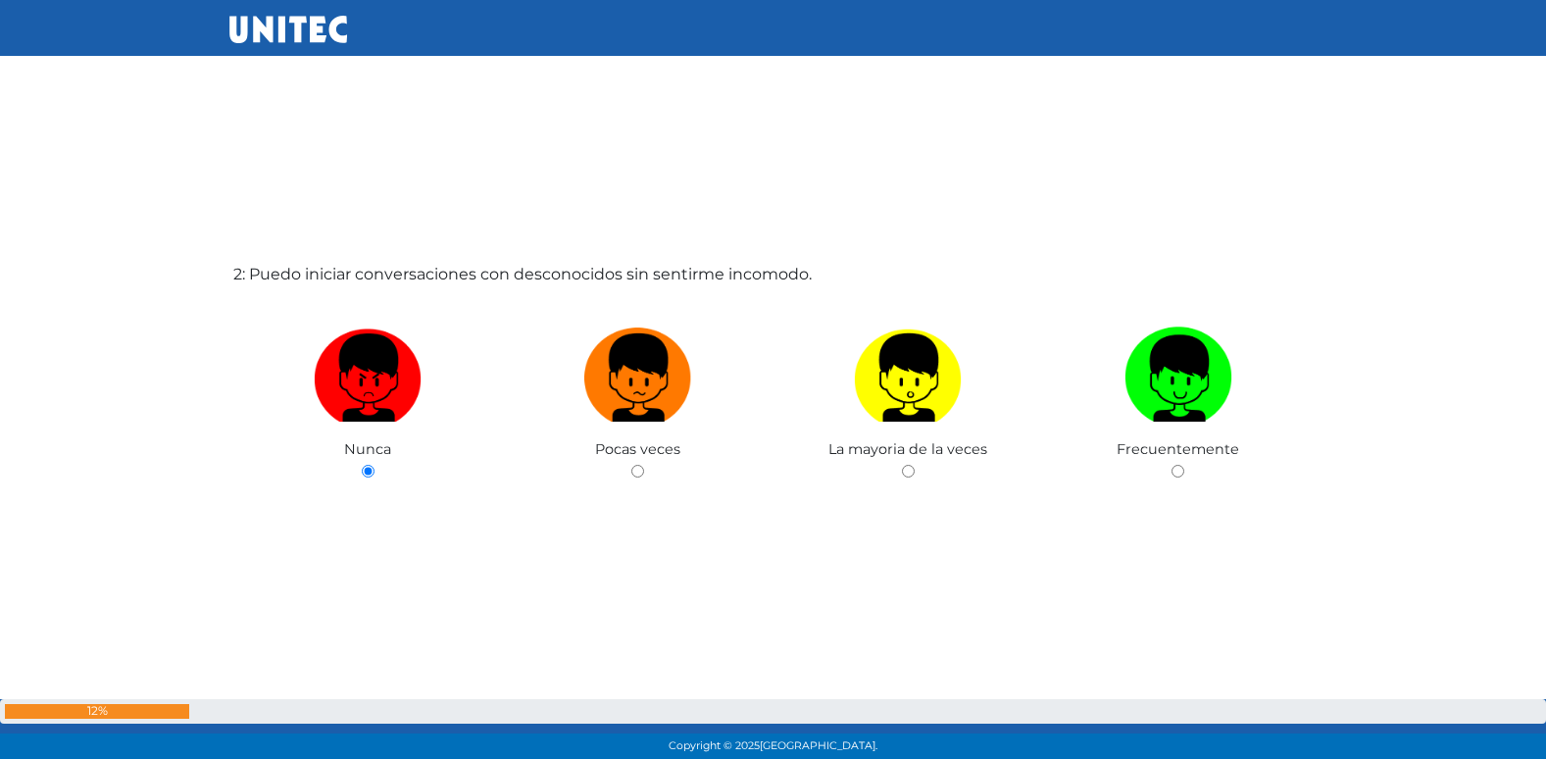
radio input "true"
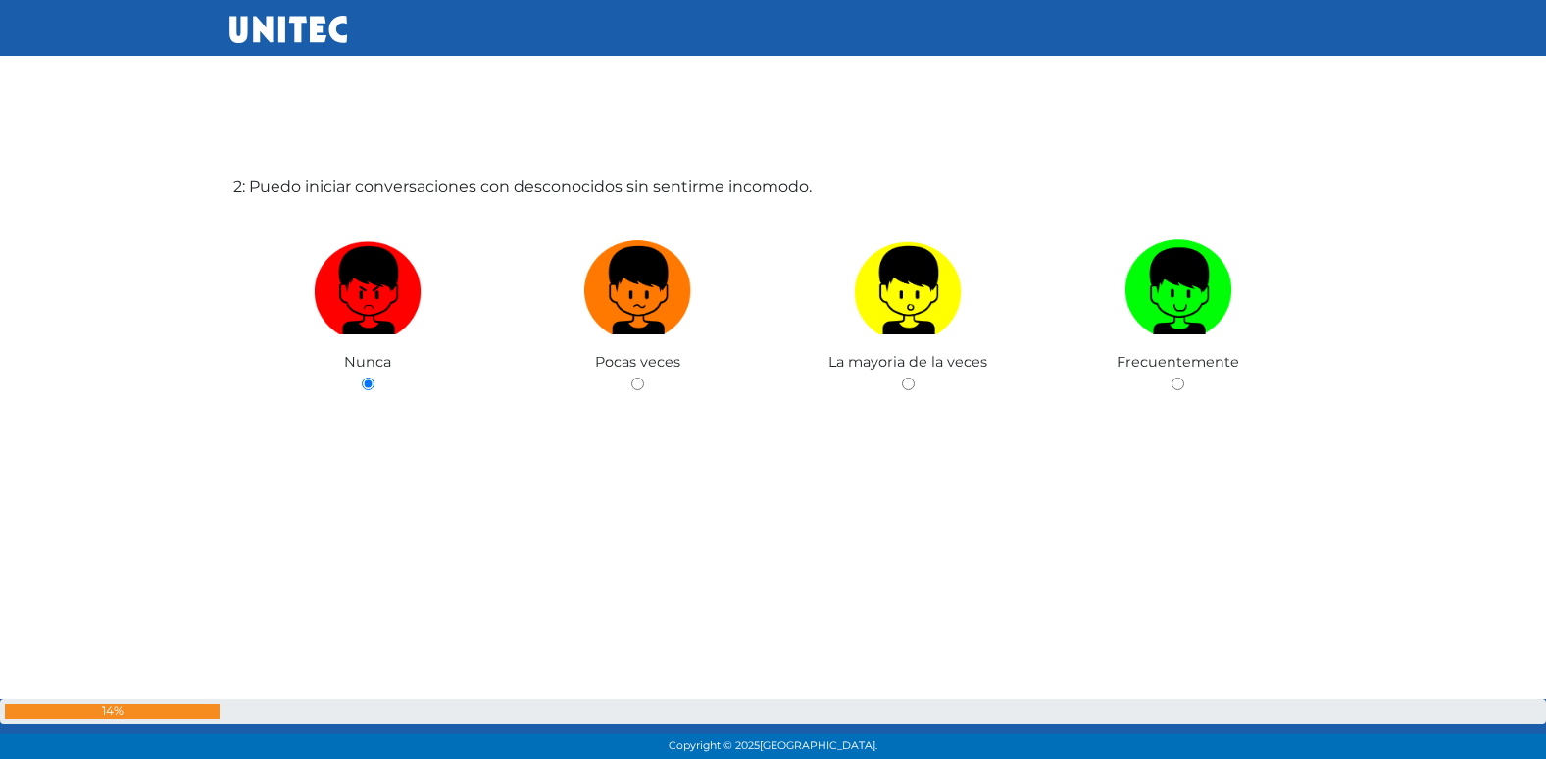
radio input "true"
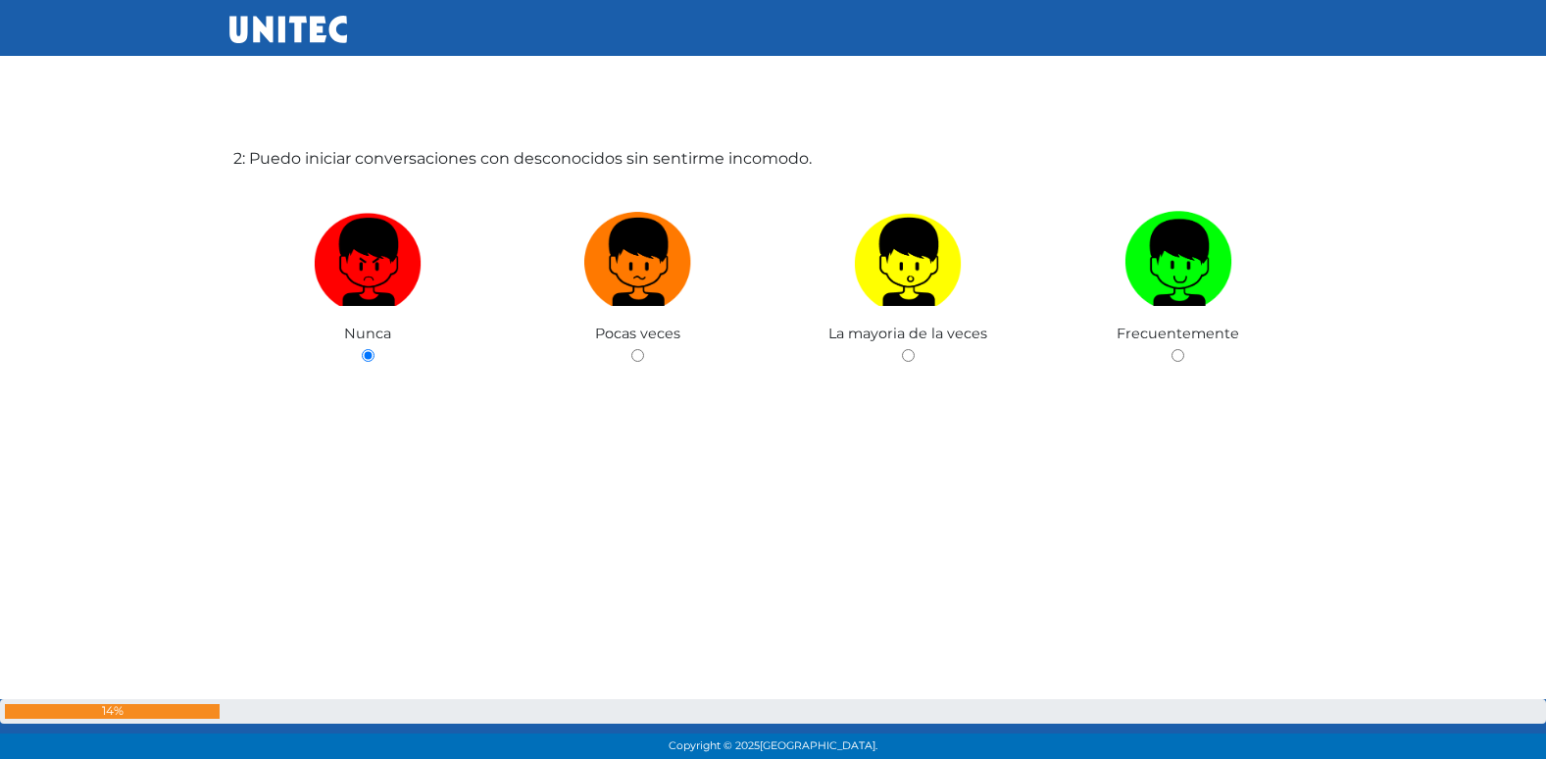
radio input "true"
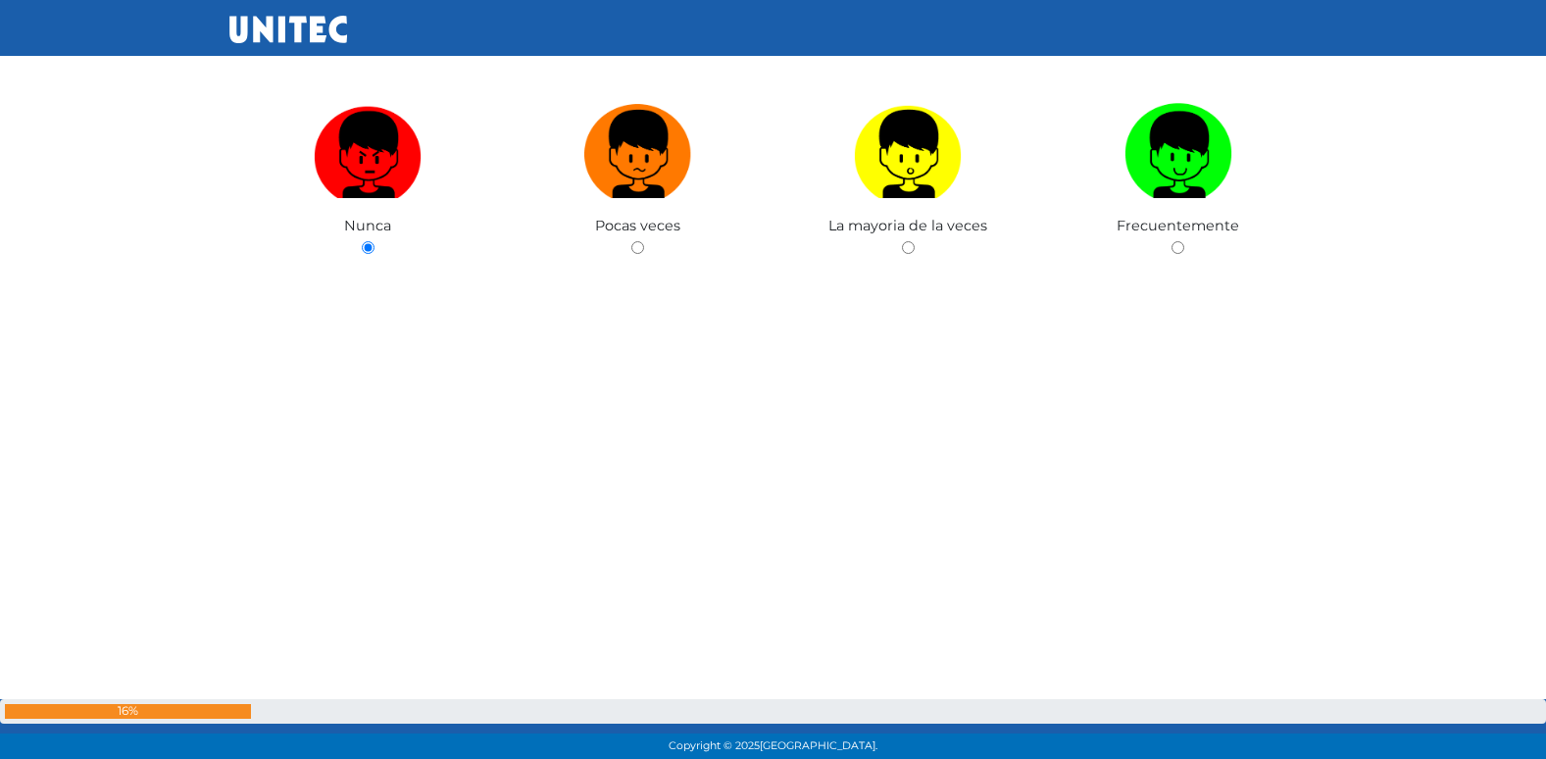
radio input "true"
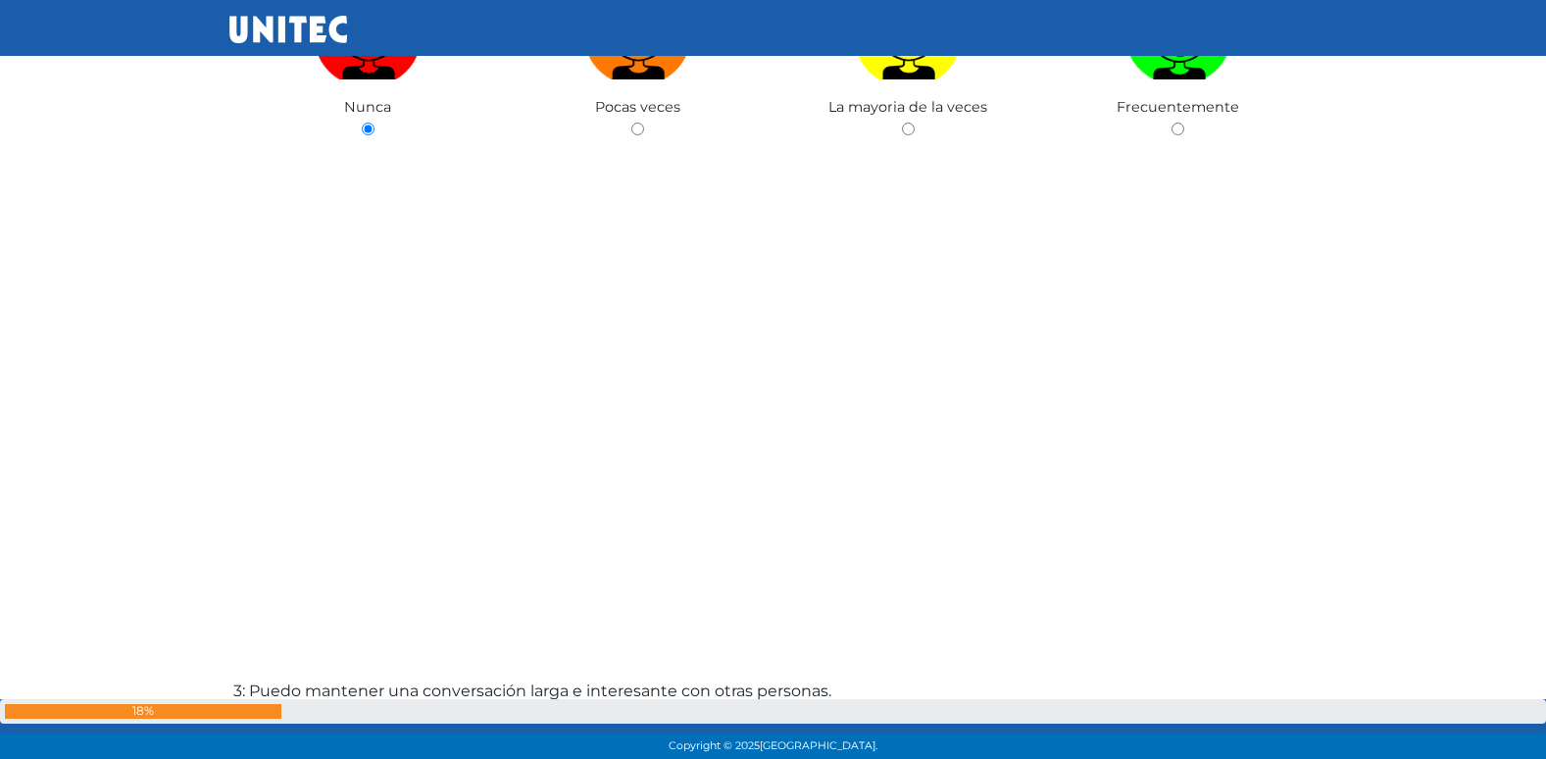
radio input "true"
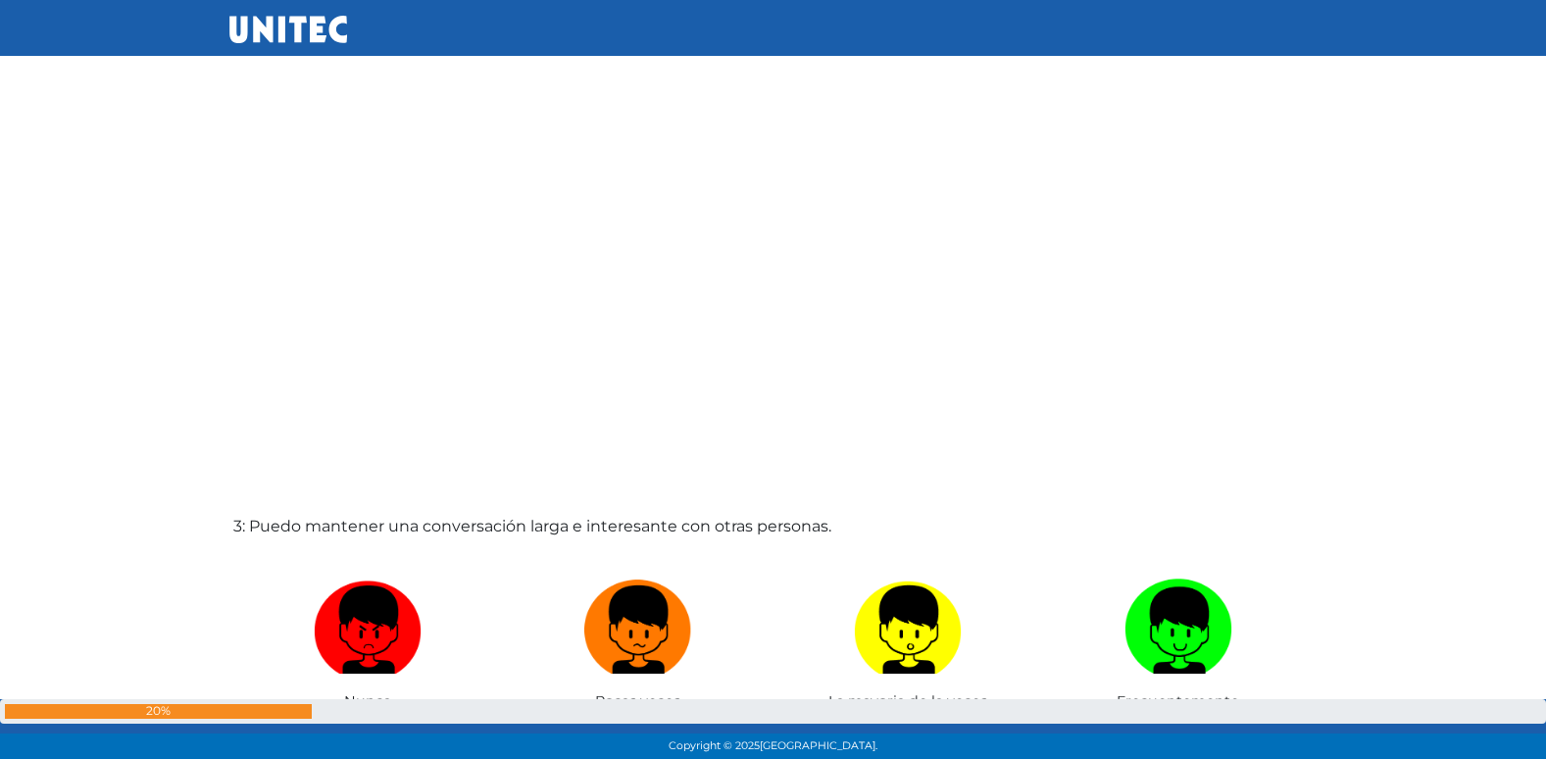
radio input "true"
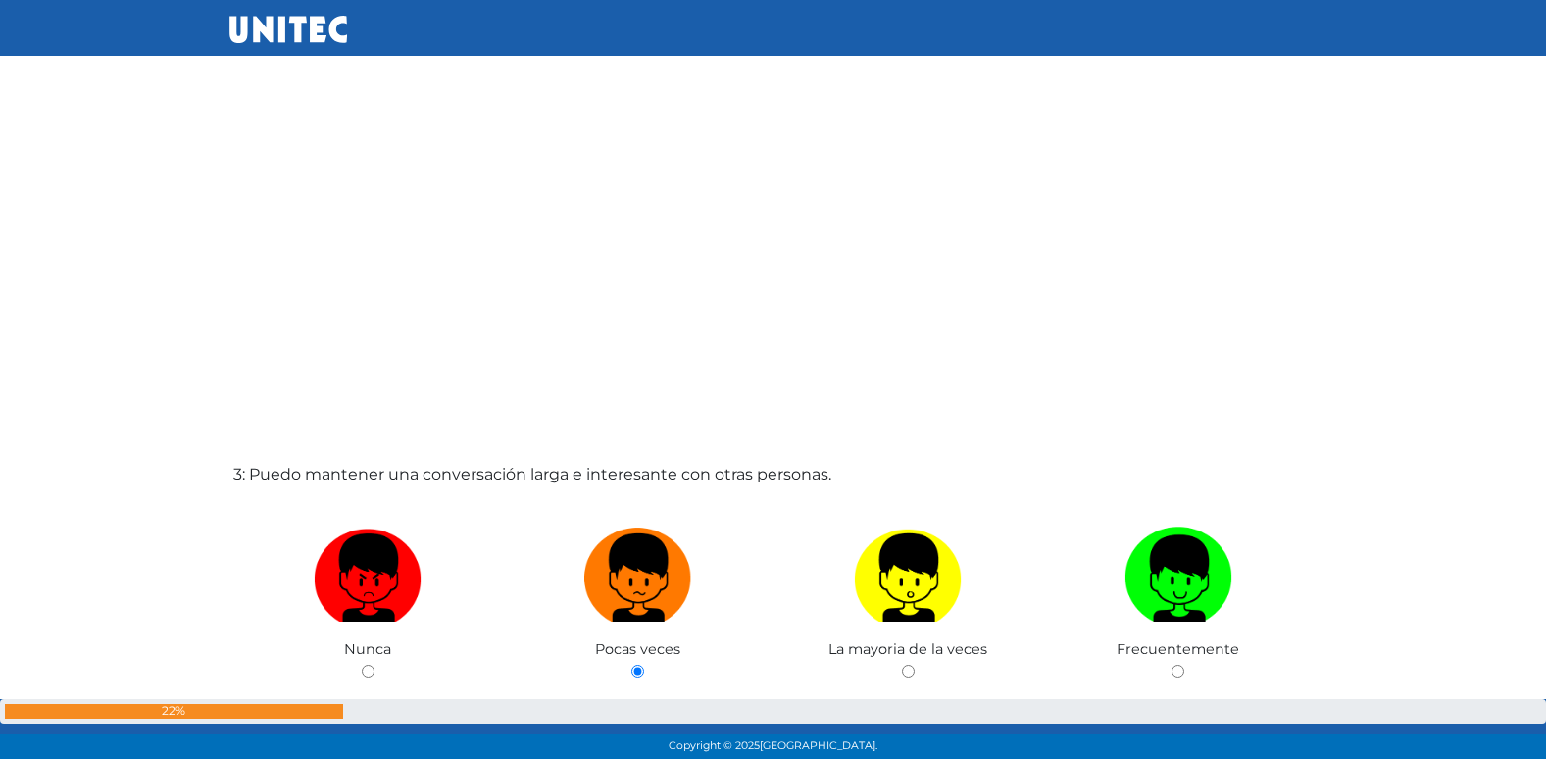
radio input "true"
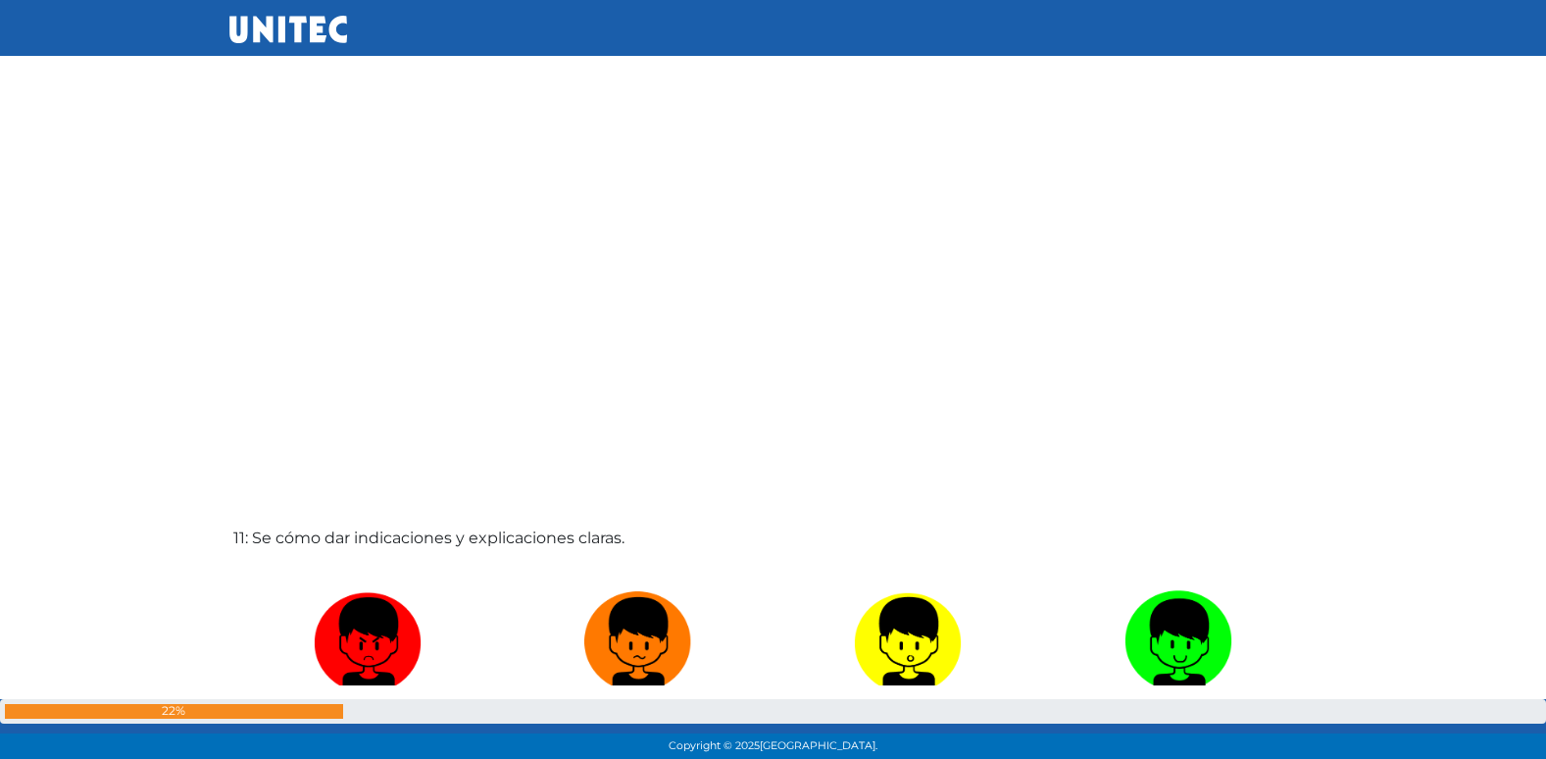
scroll to position [7684, 0]
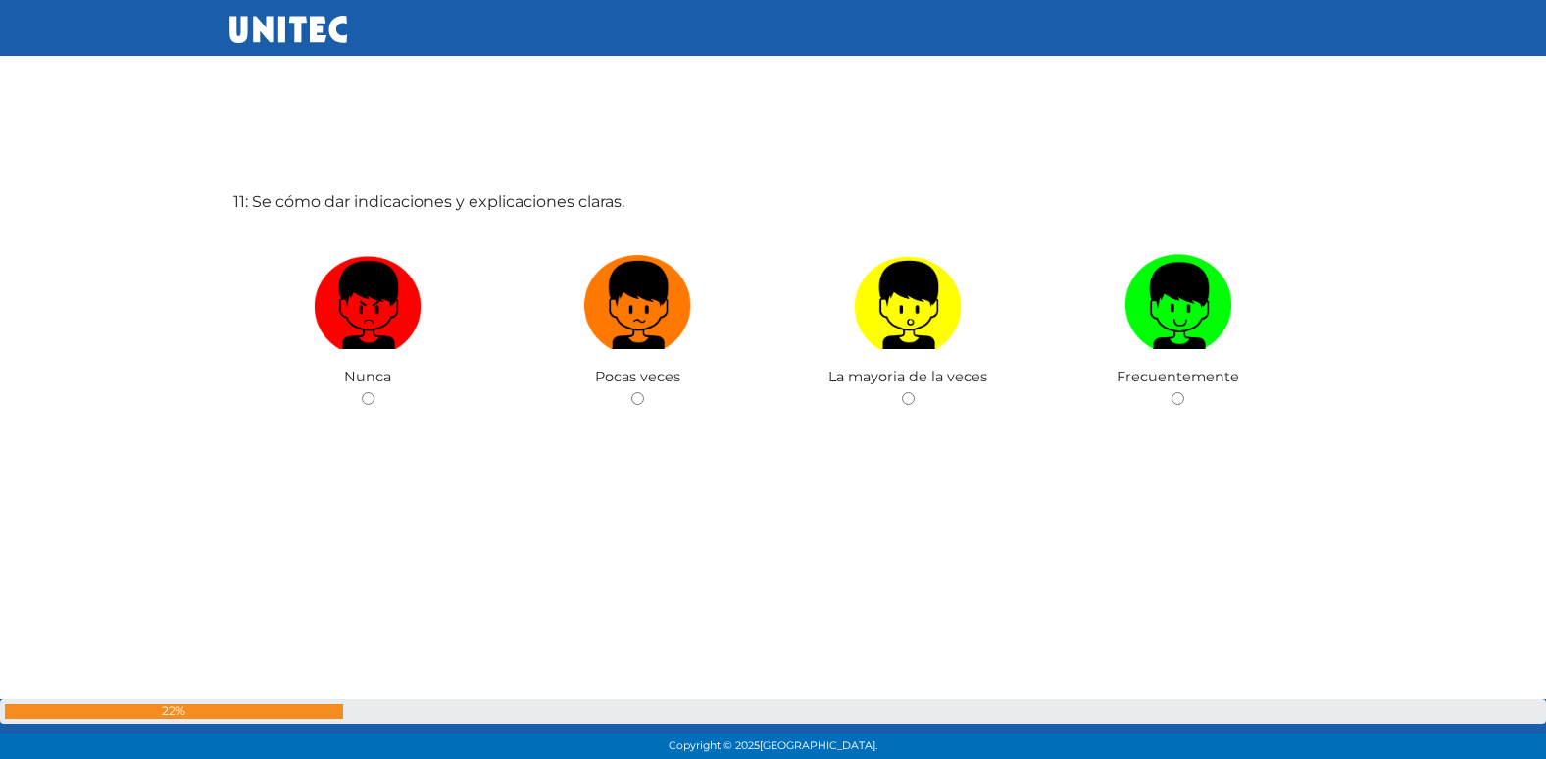
click at [631, 392] on input "radio" at bounding box center [637, 398] width 13 height 13
radio input "true"
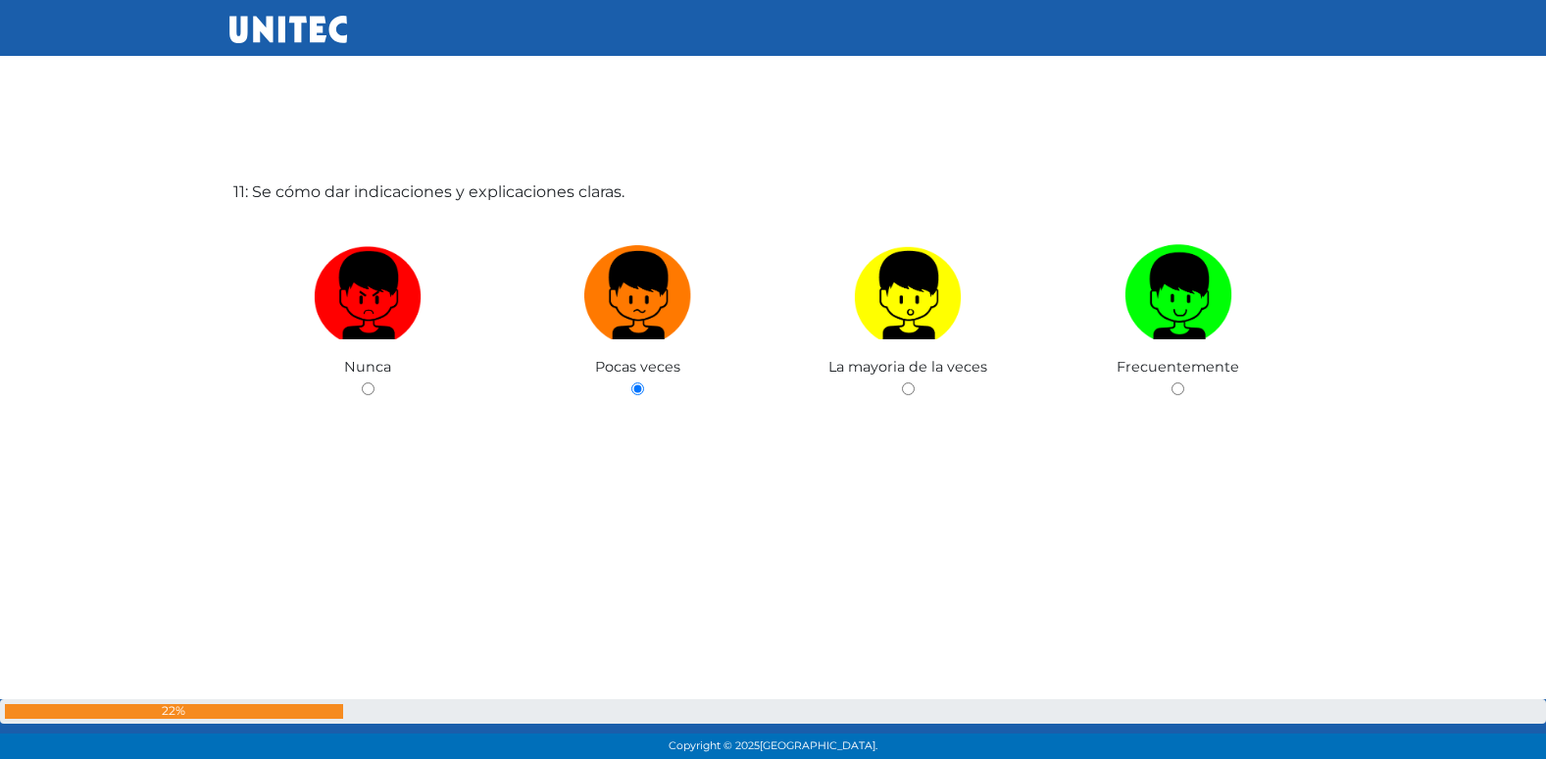
click at [902, 382] on input "radio" at bounding box center [908, 388] width 13 height 13
radio input "true"
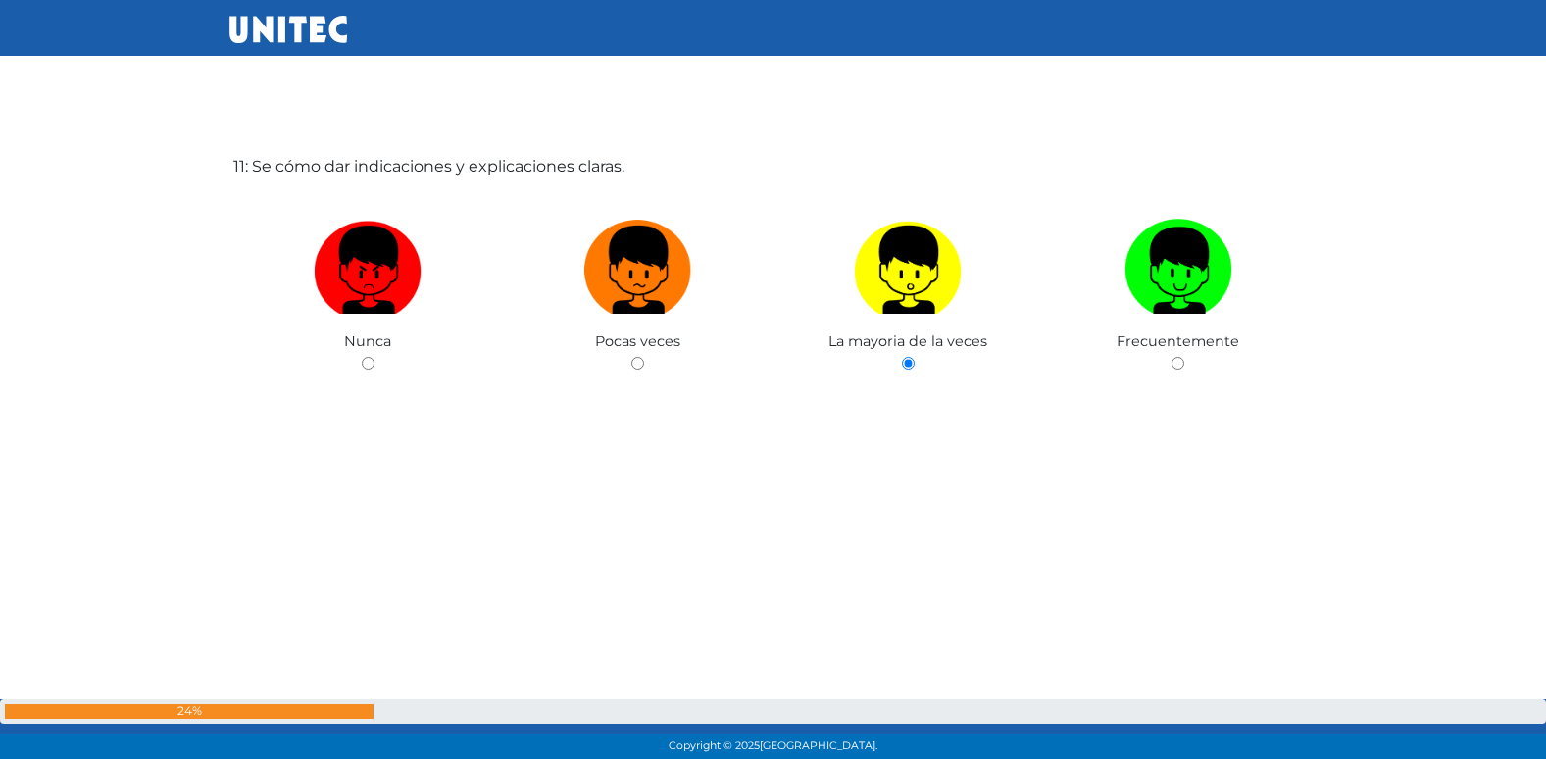
click at [1171, 357] on input "radio" at bounding box center [1177, 363] width 13 height 13
radio input "true"
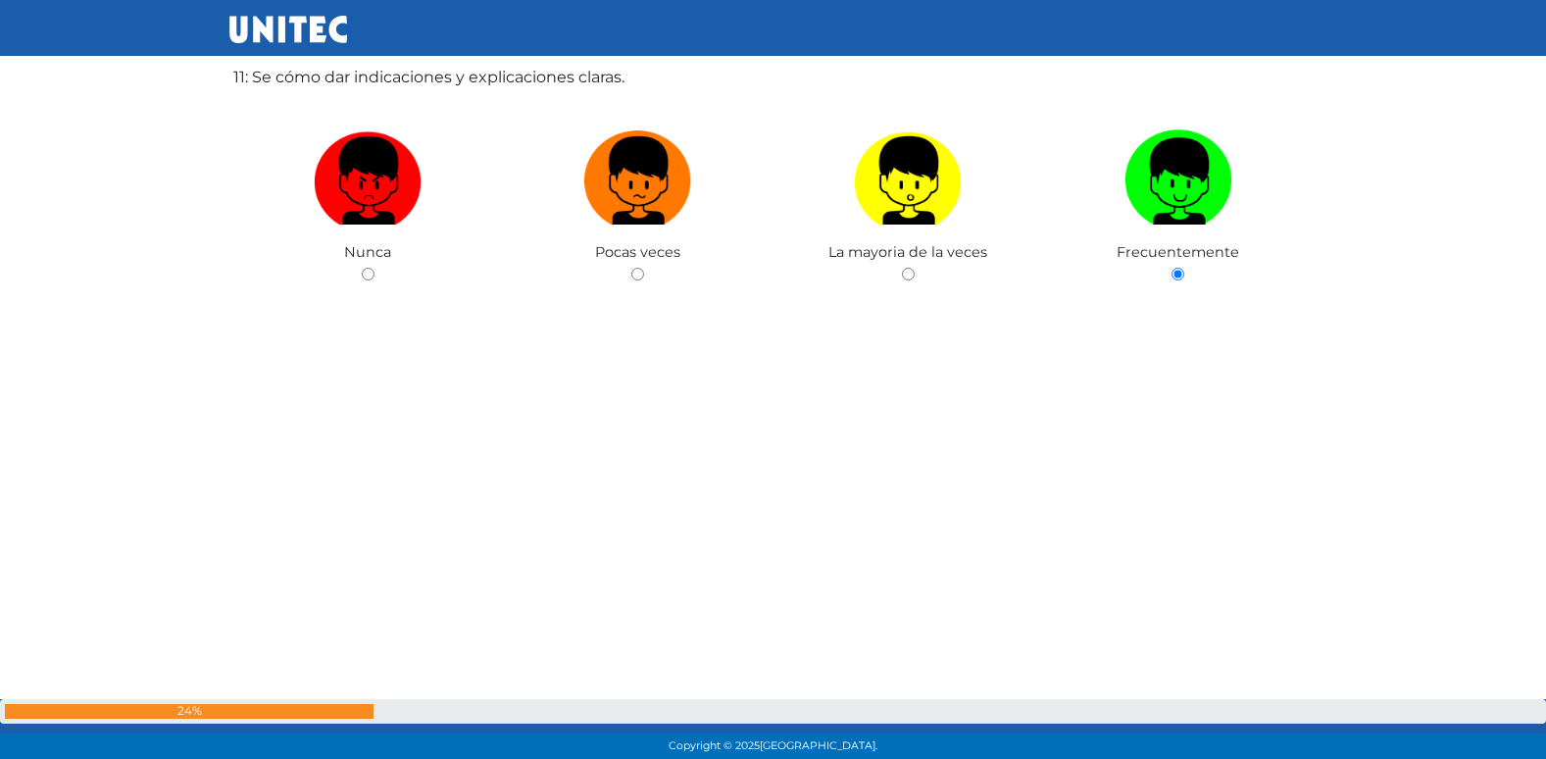
radio input "true"
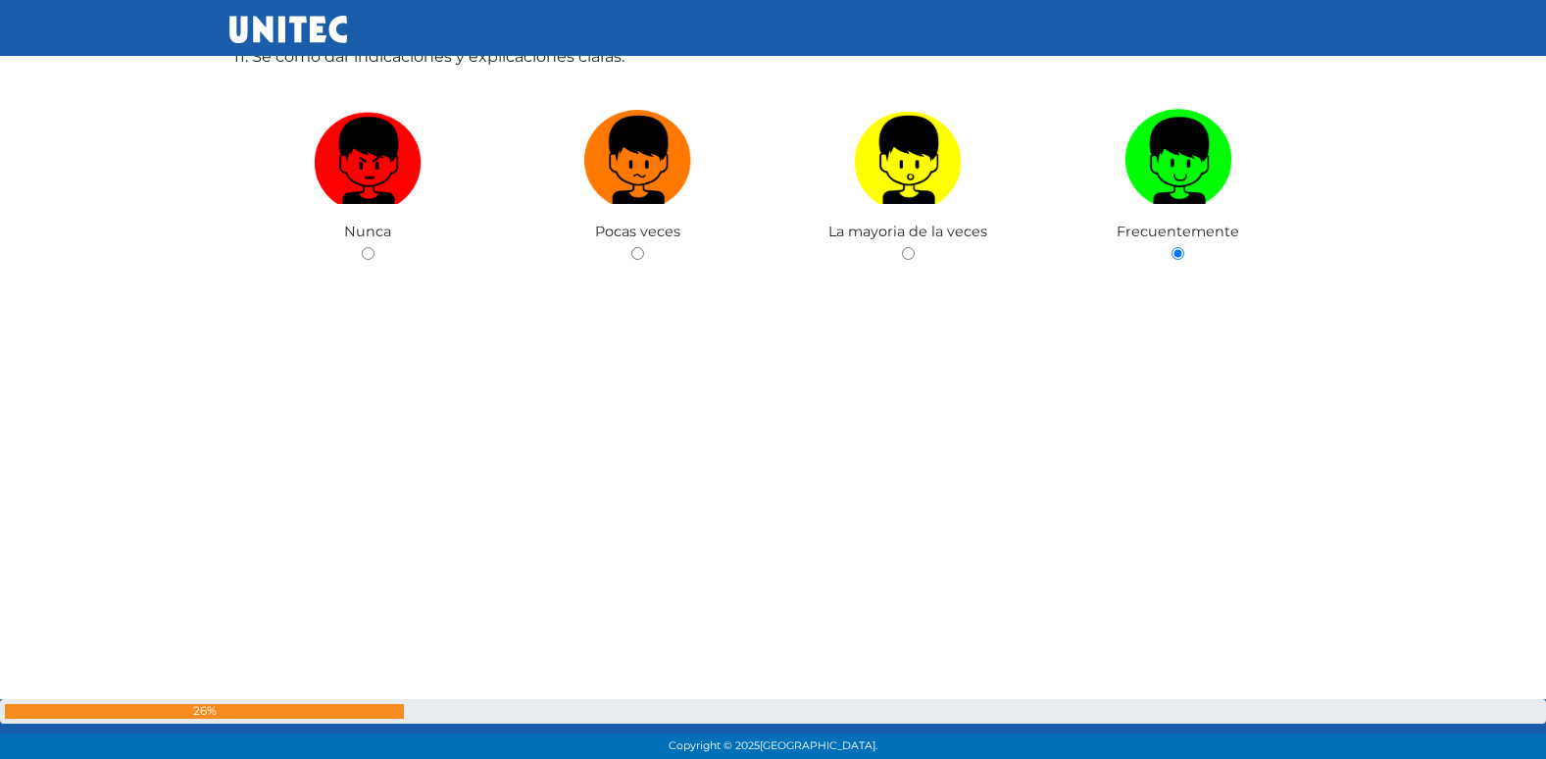
radio input "true"
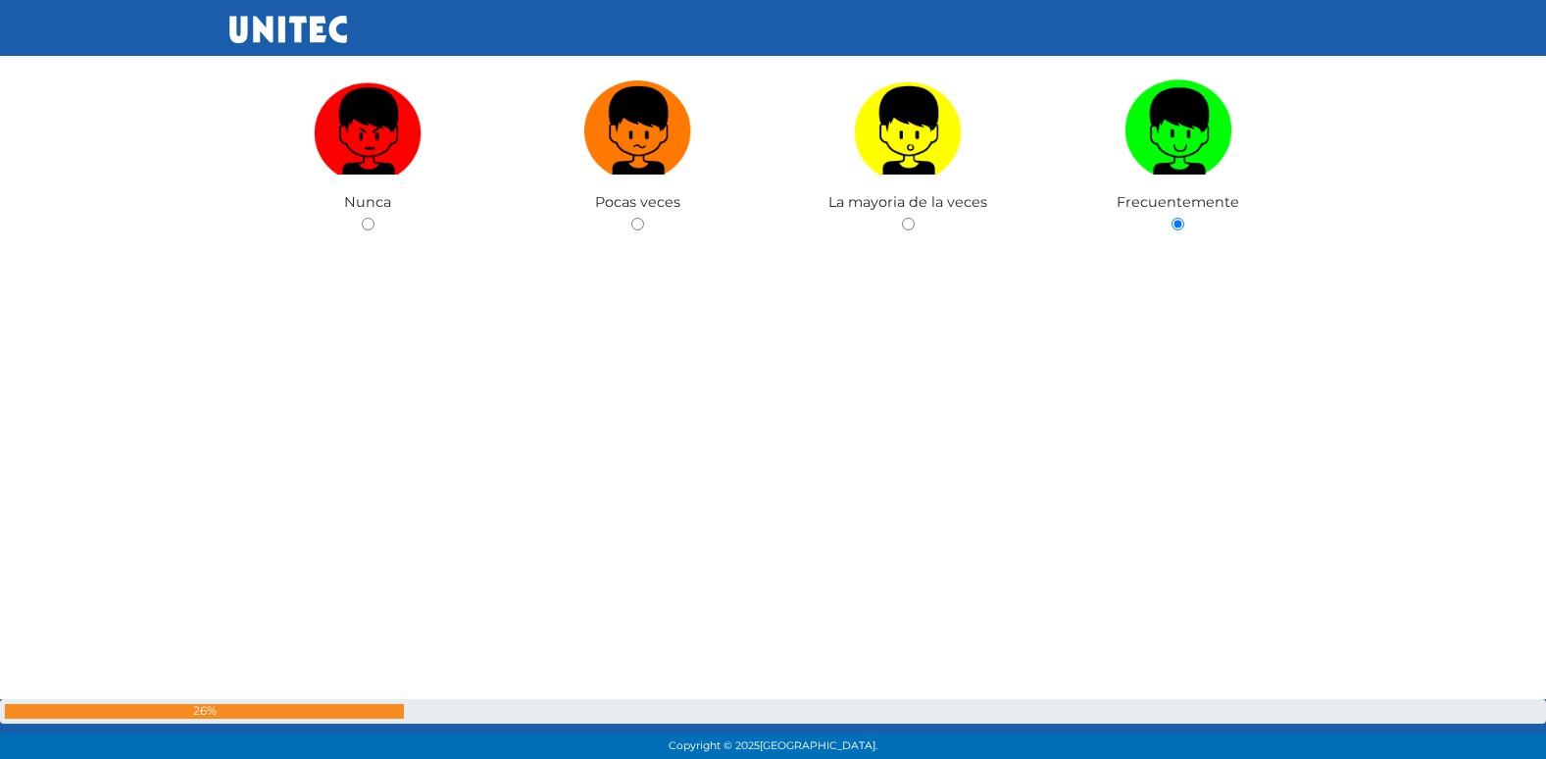
radio input "true"
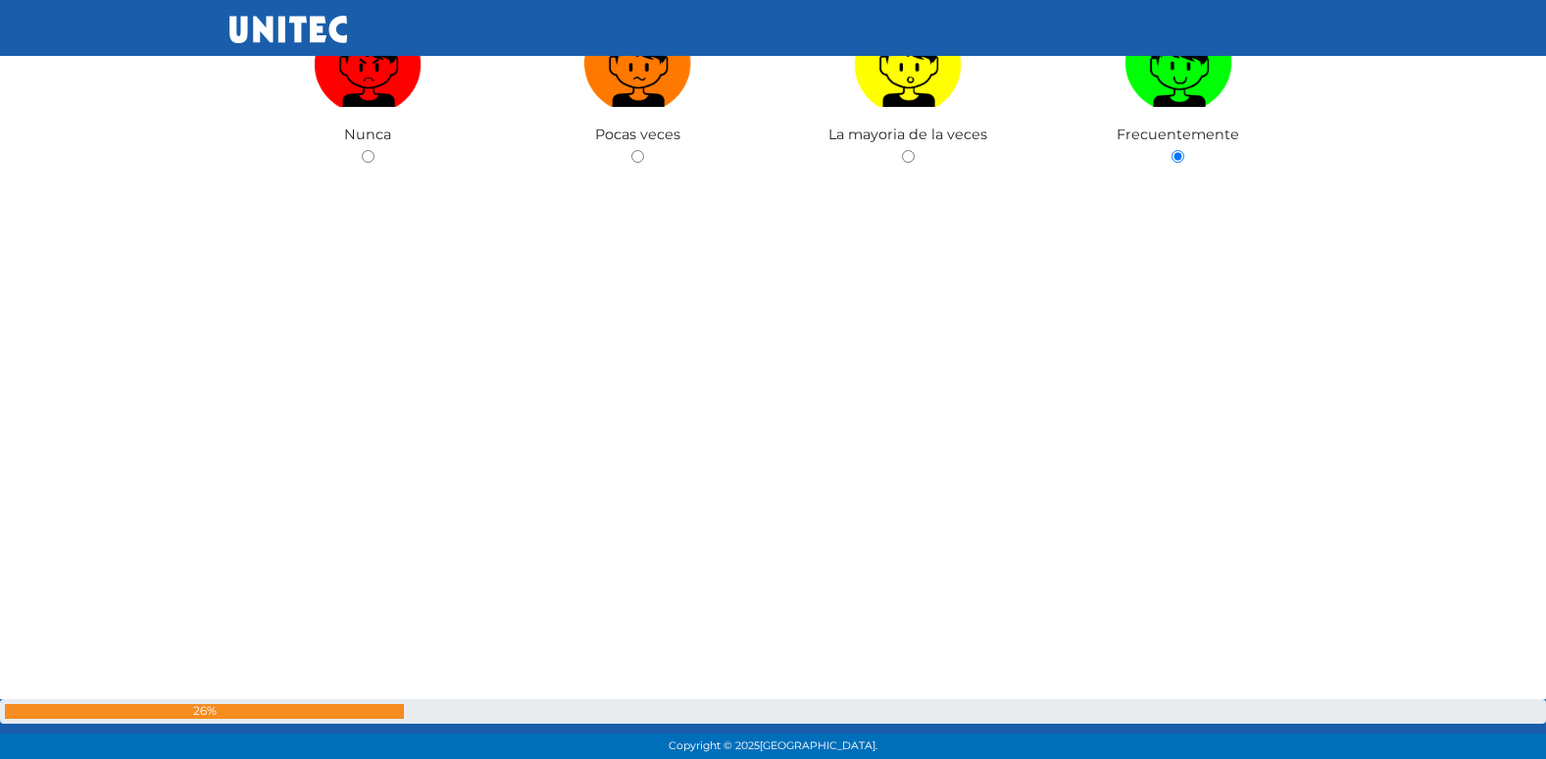
radio input "true"
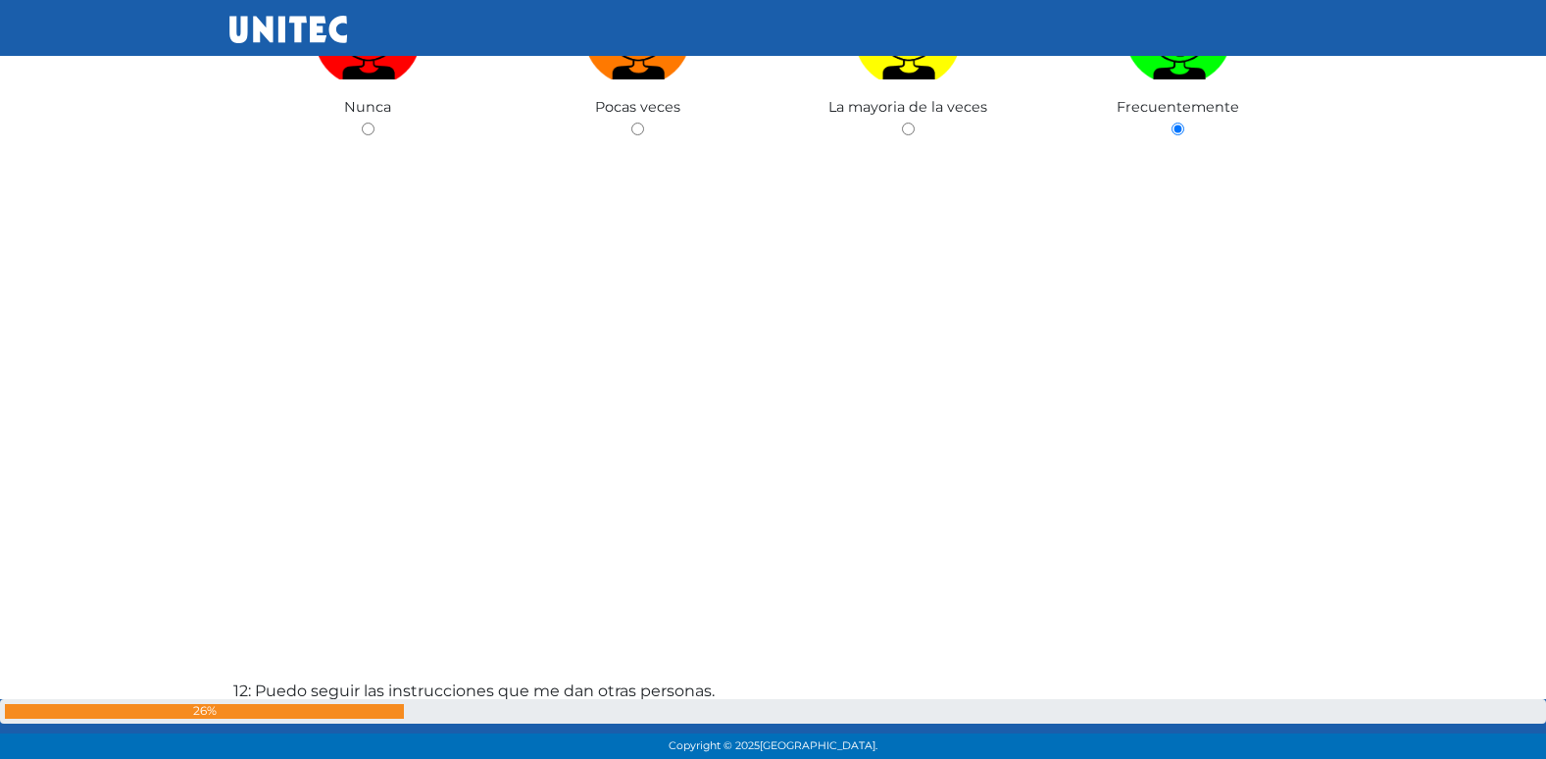
radio input "true"
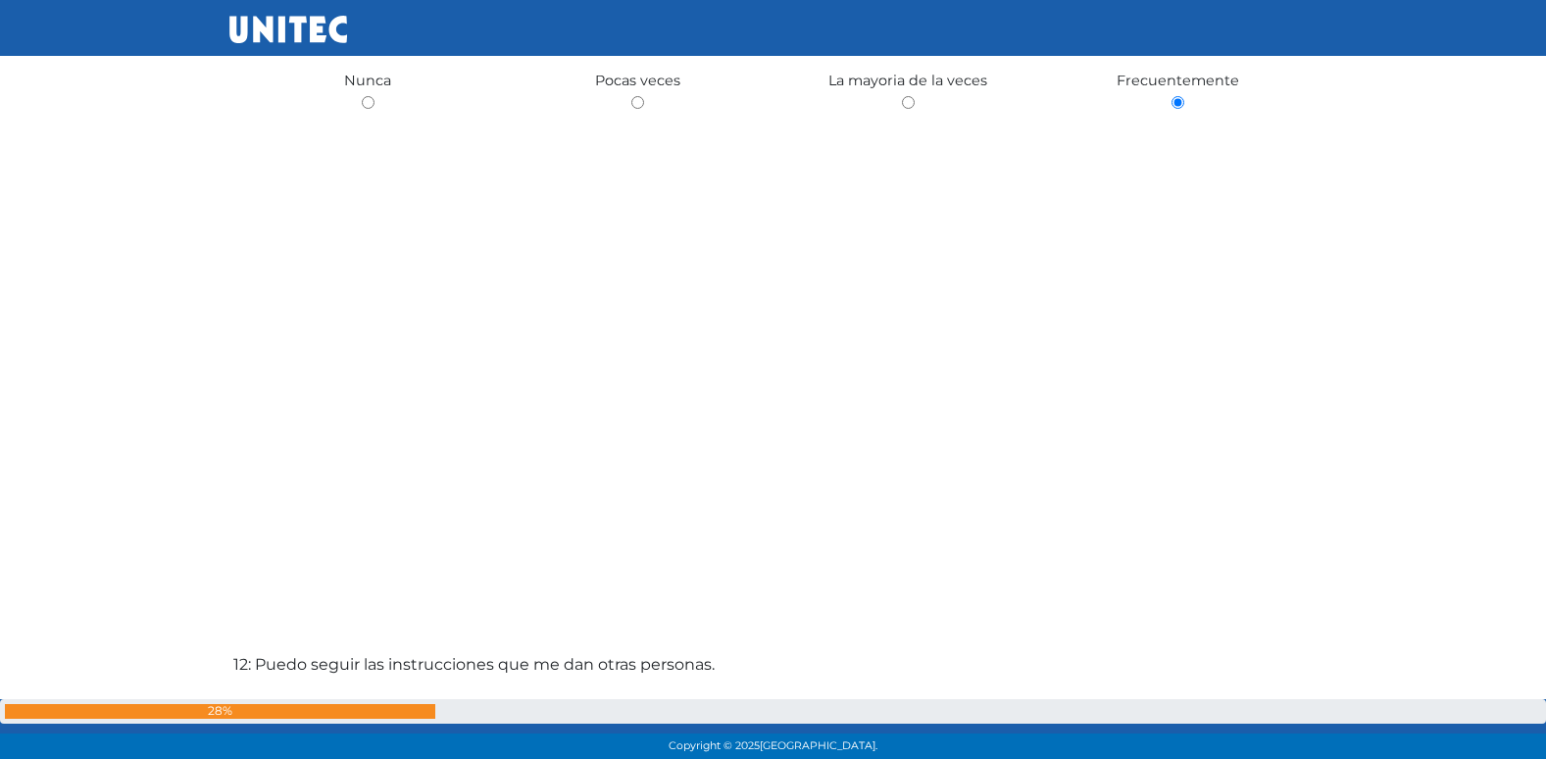
radio input "true"
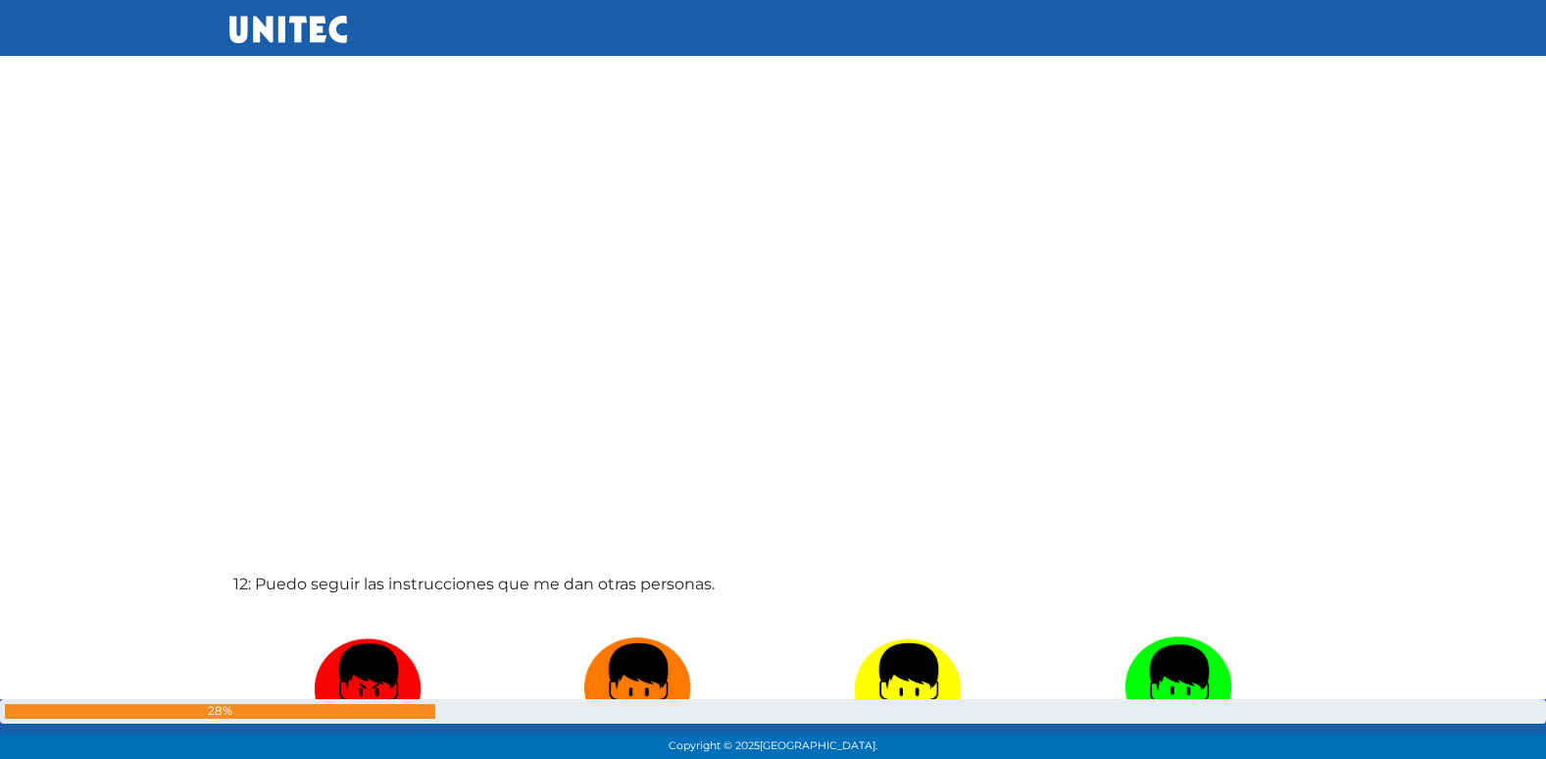
radio input "true"
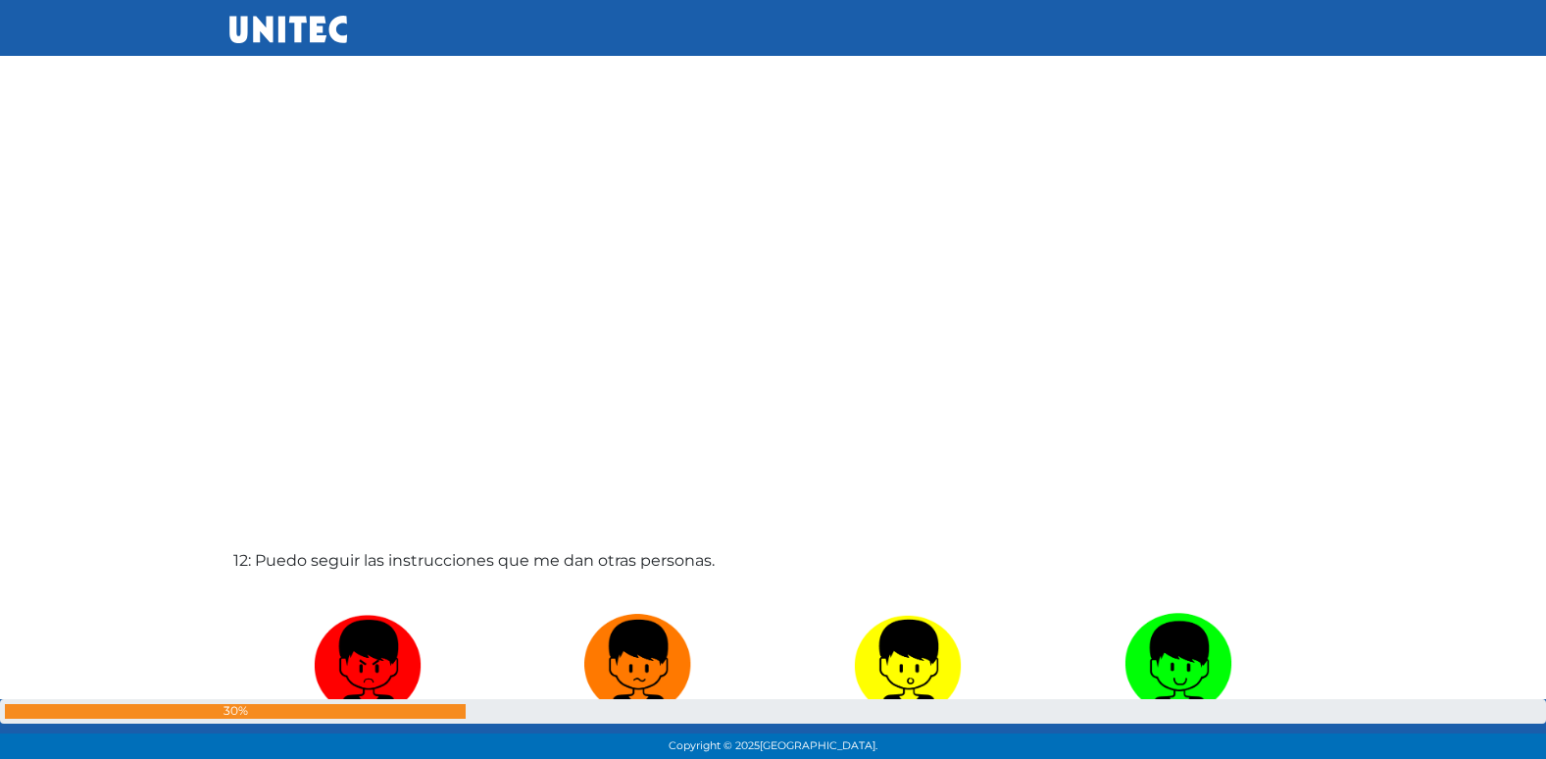
radio input "true"
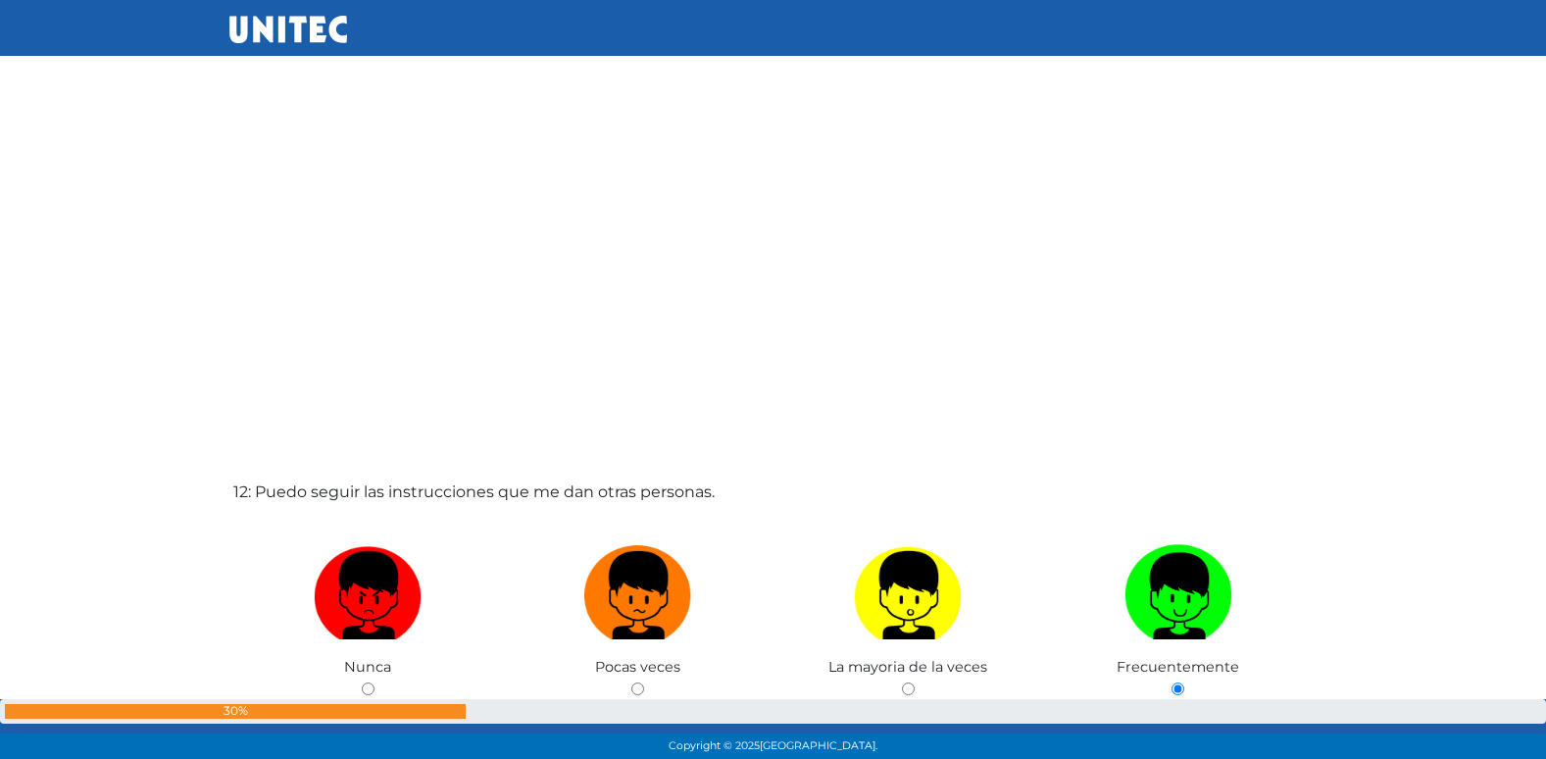
radio input "true"
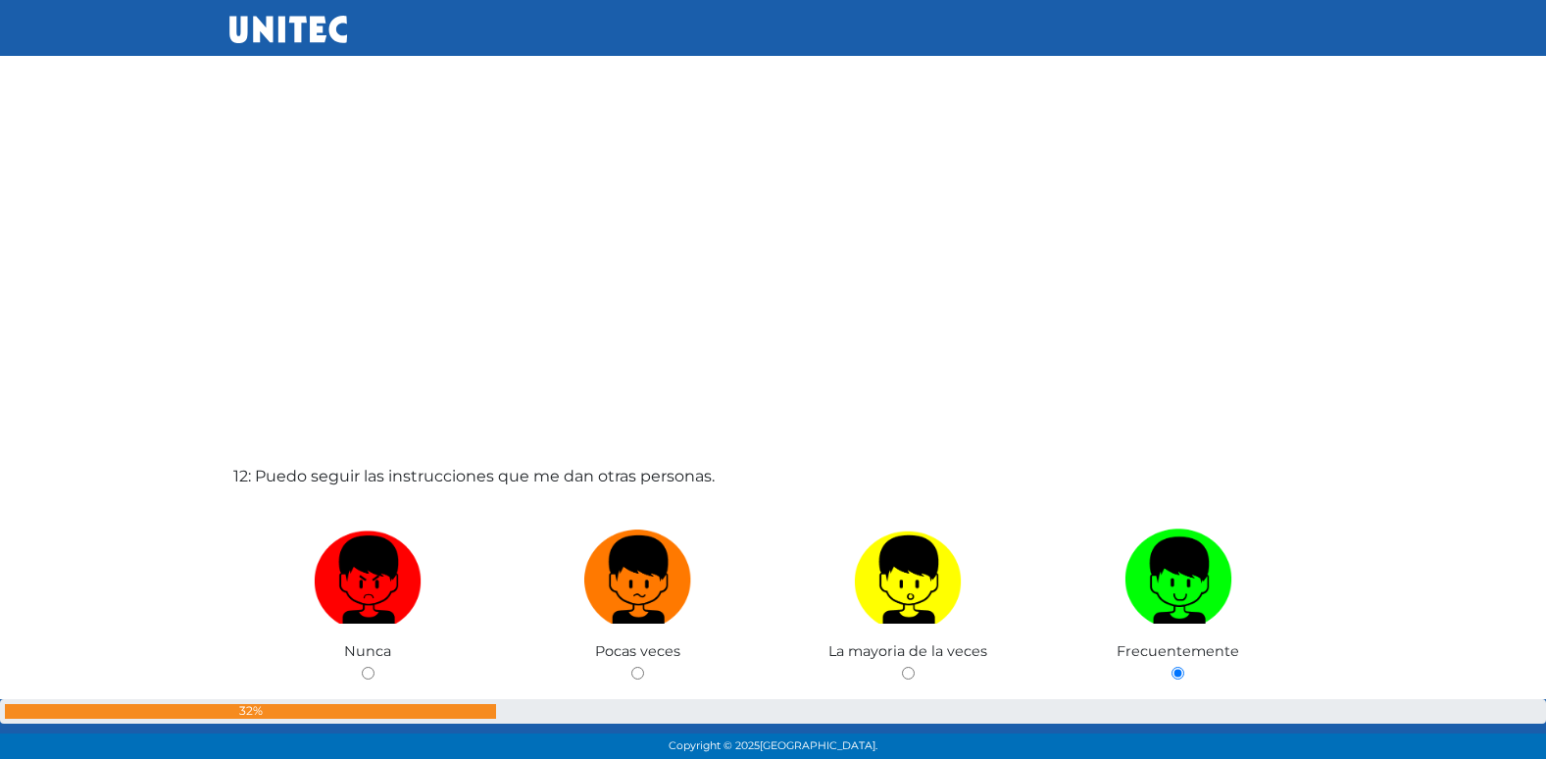
radio input "true"
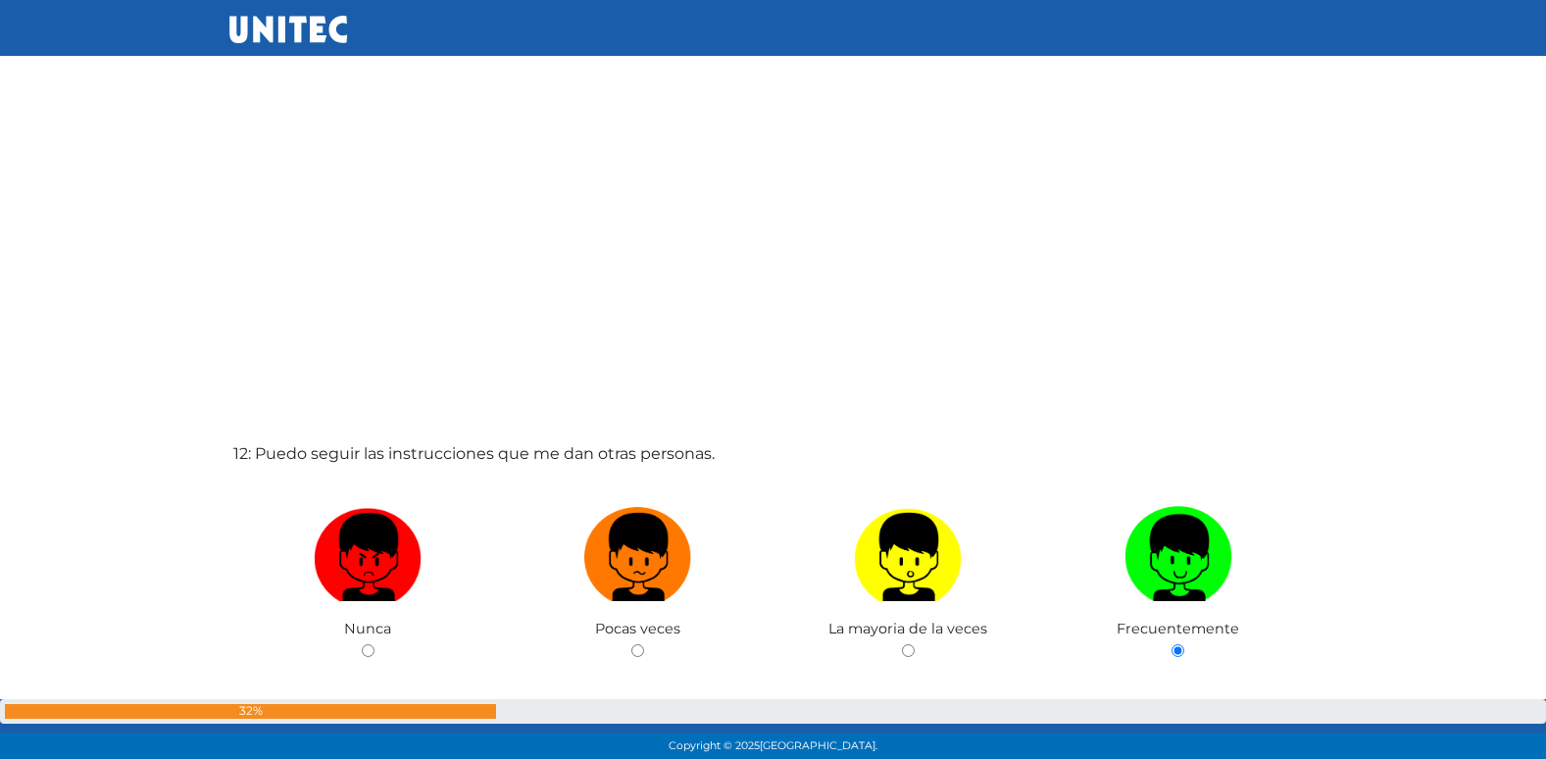
radio input "true"
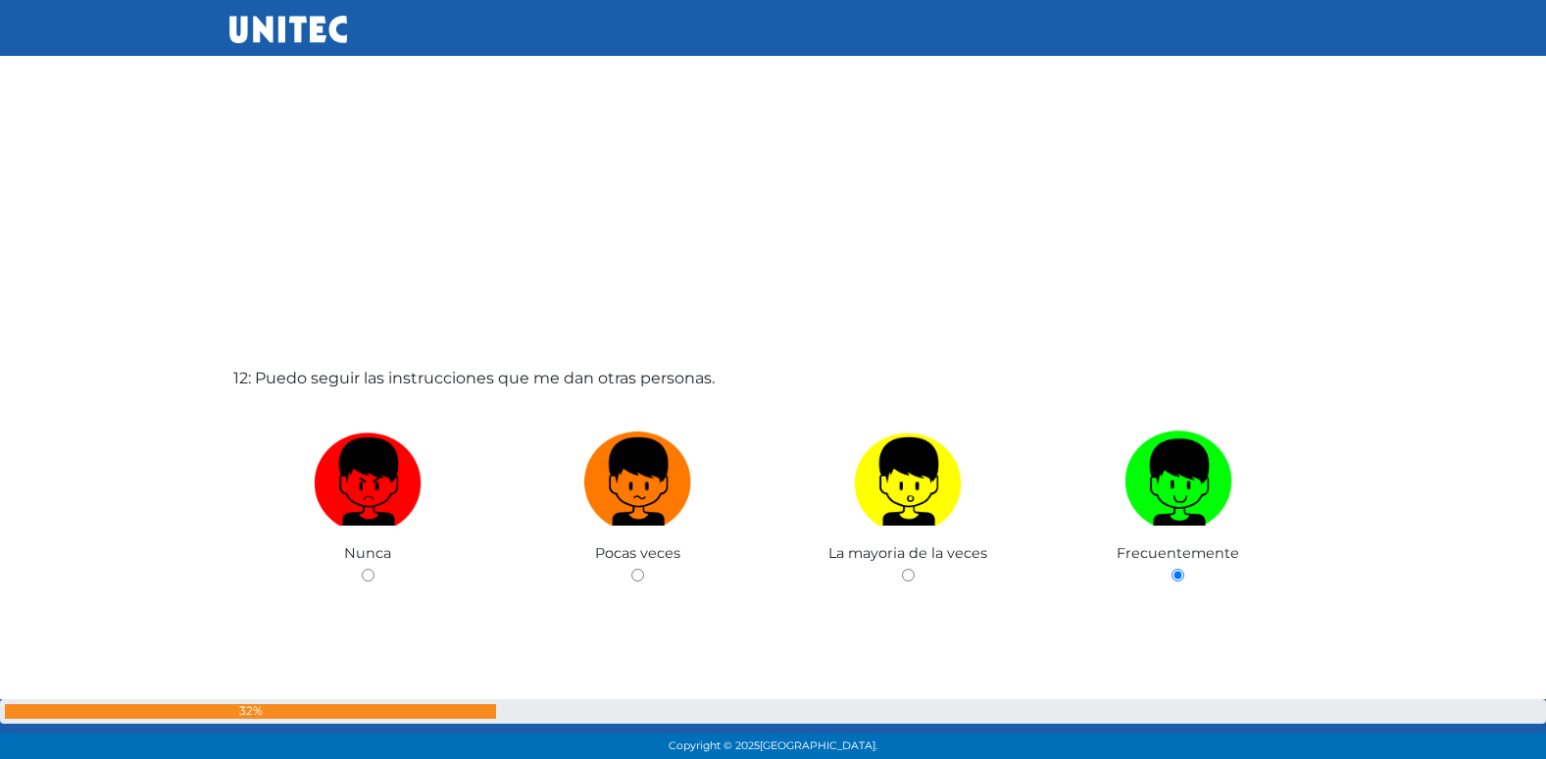
radio input "true"
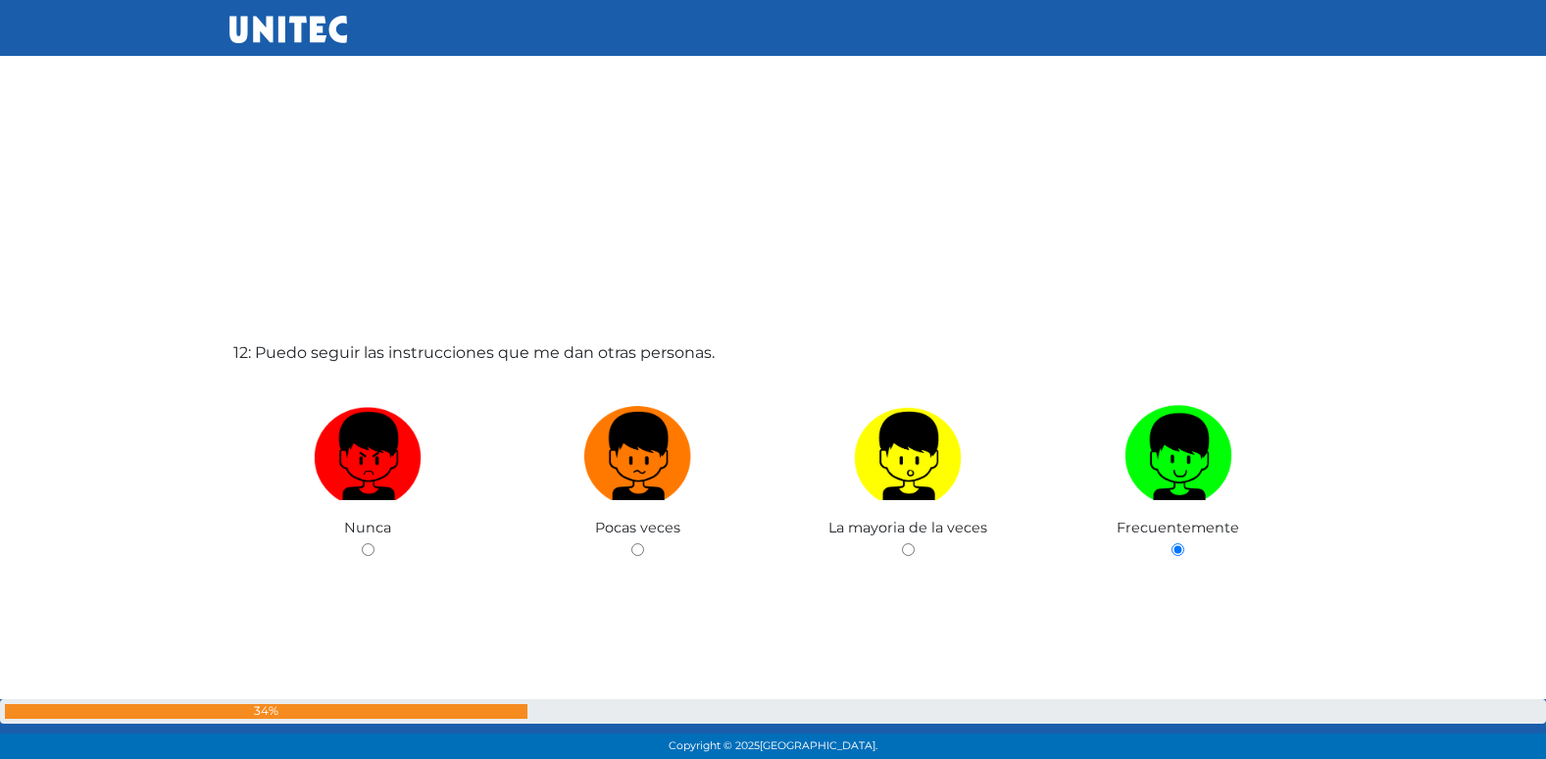
radio input "true"
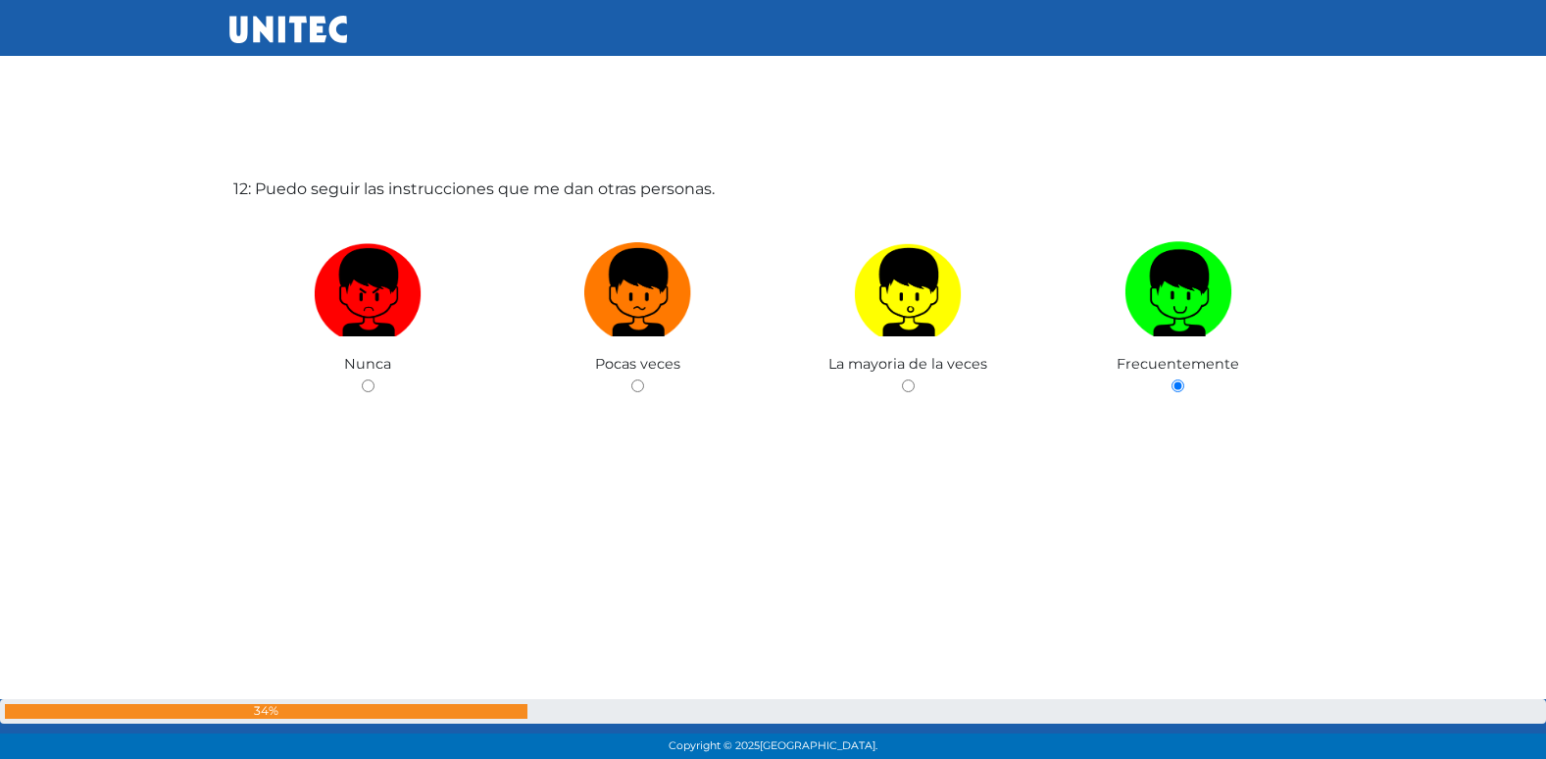
radio input "true"
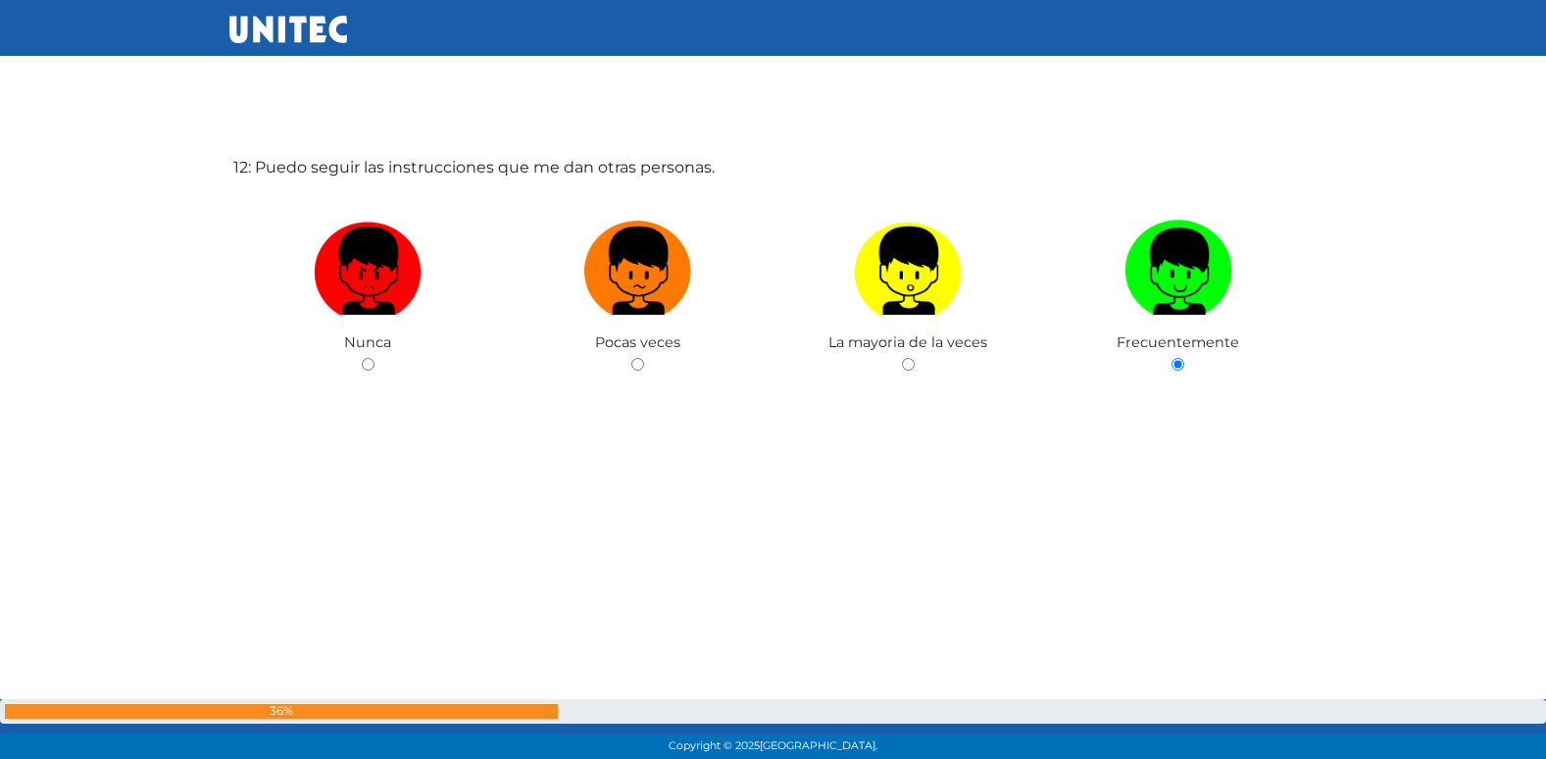
radio input "true"
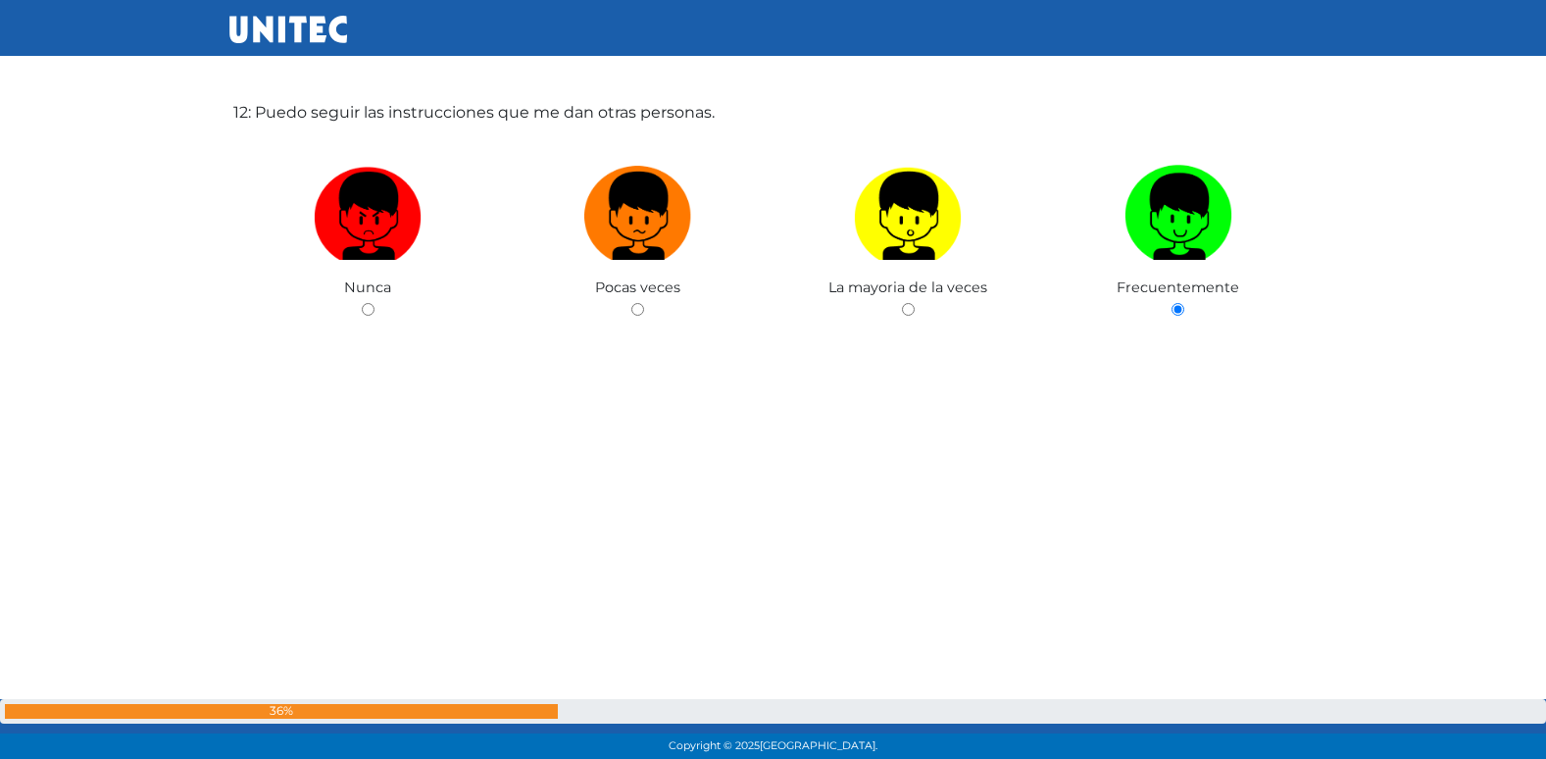
radio input "true"
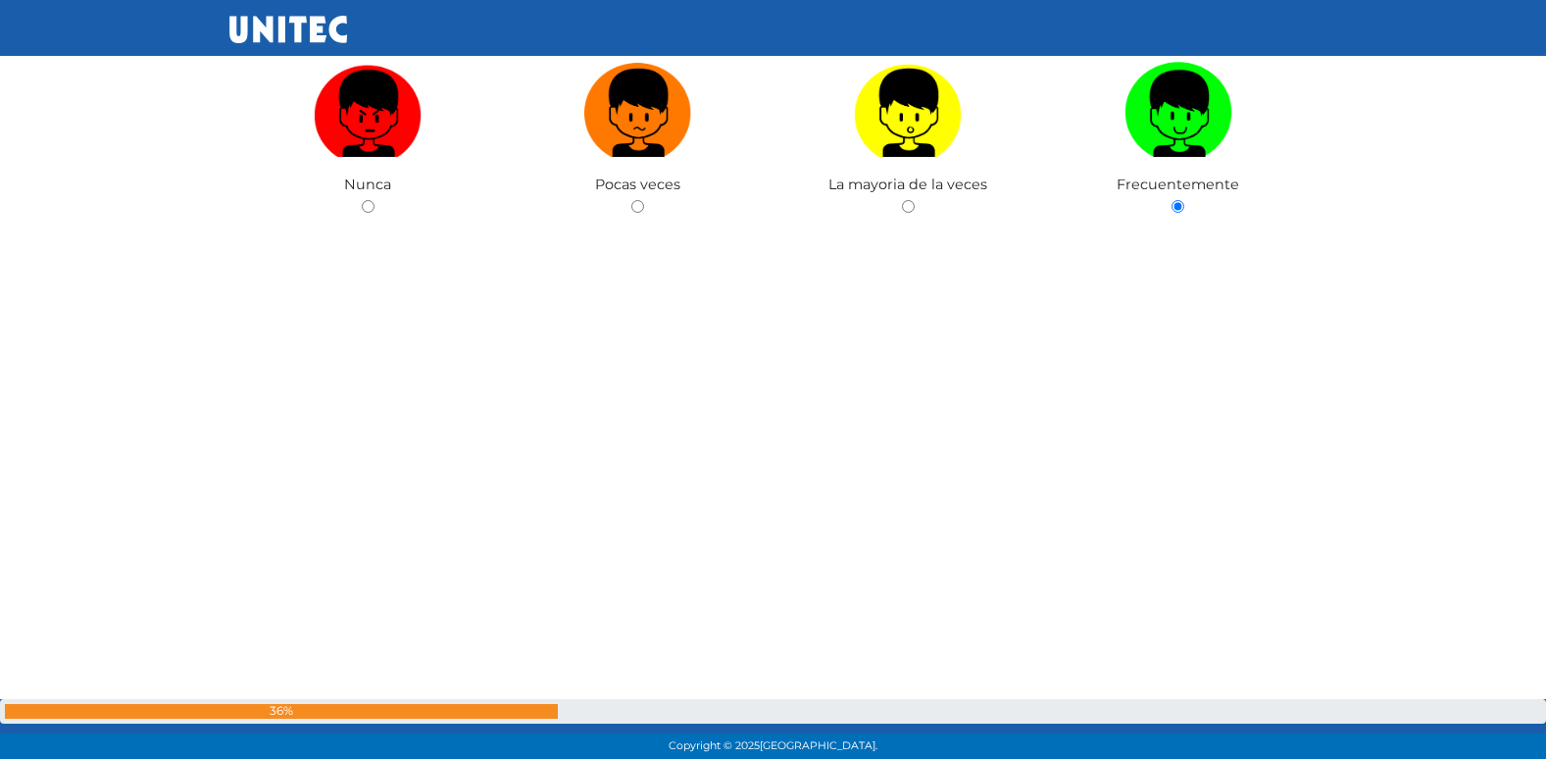
radio input "true"
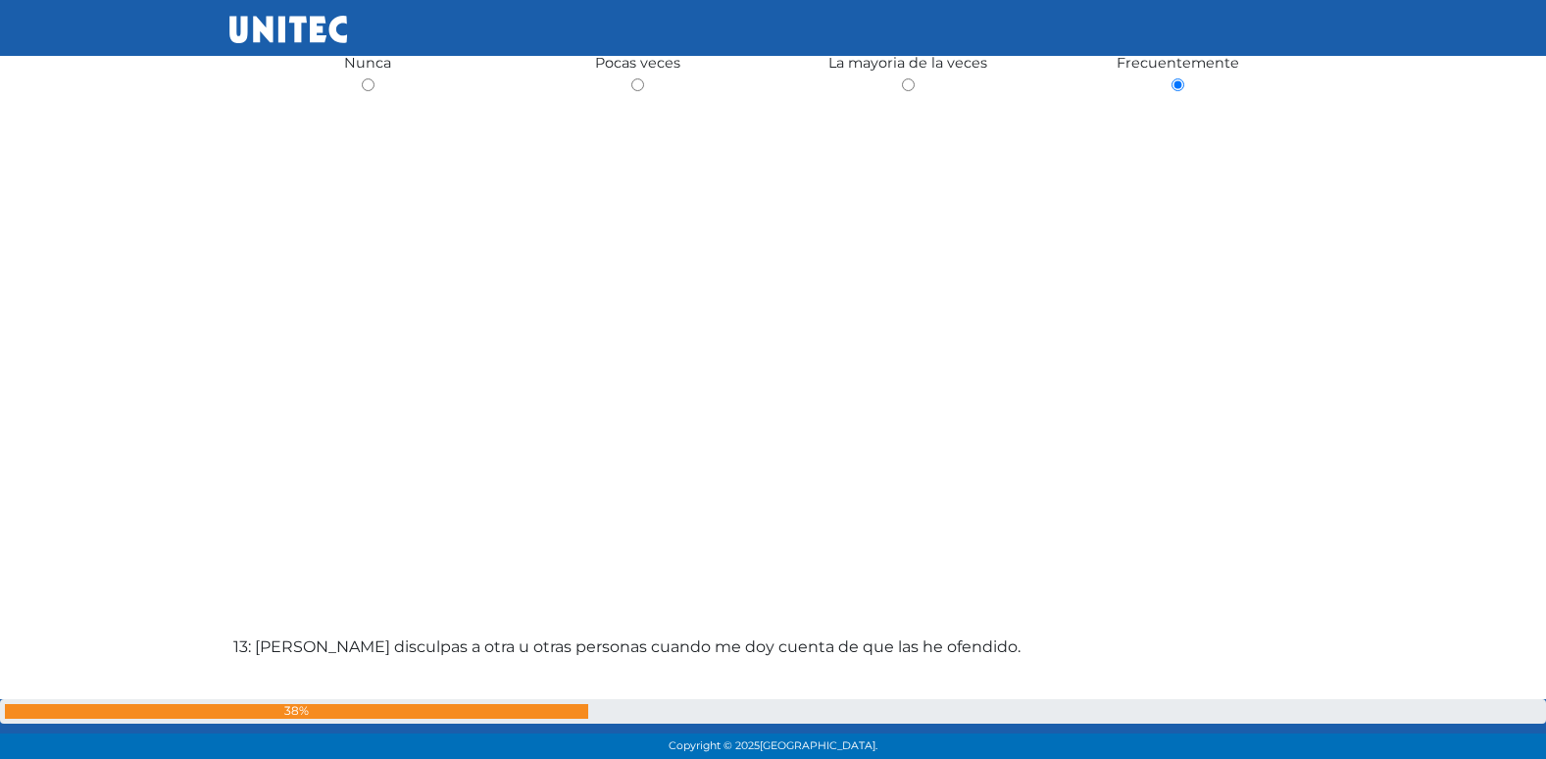
radio input "true"
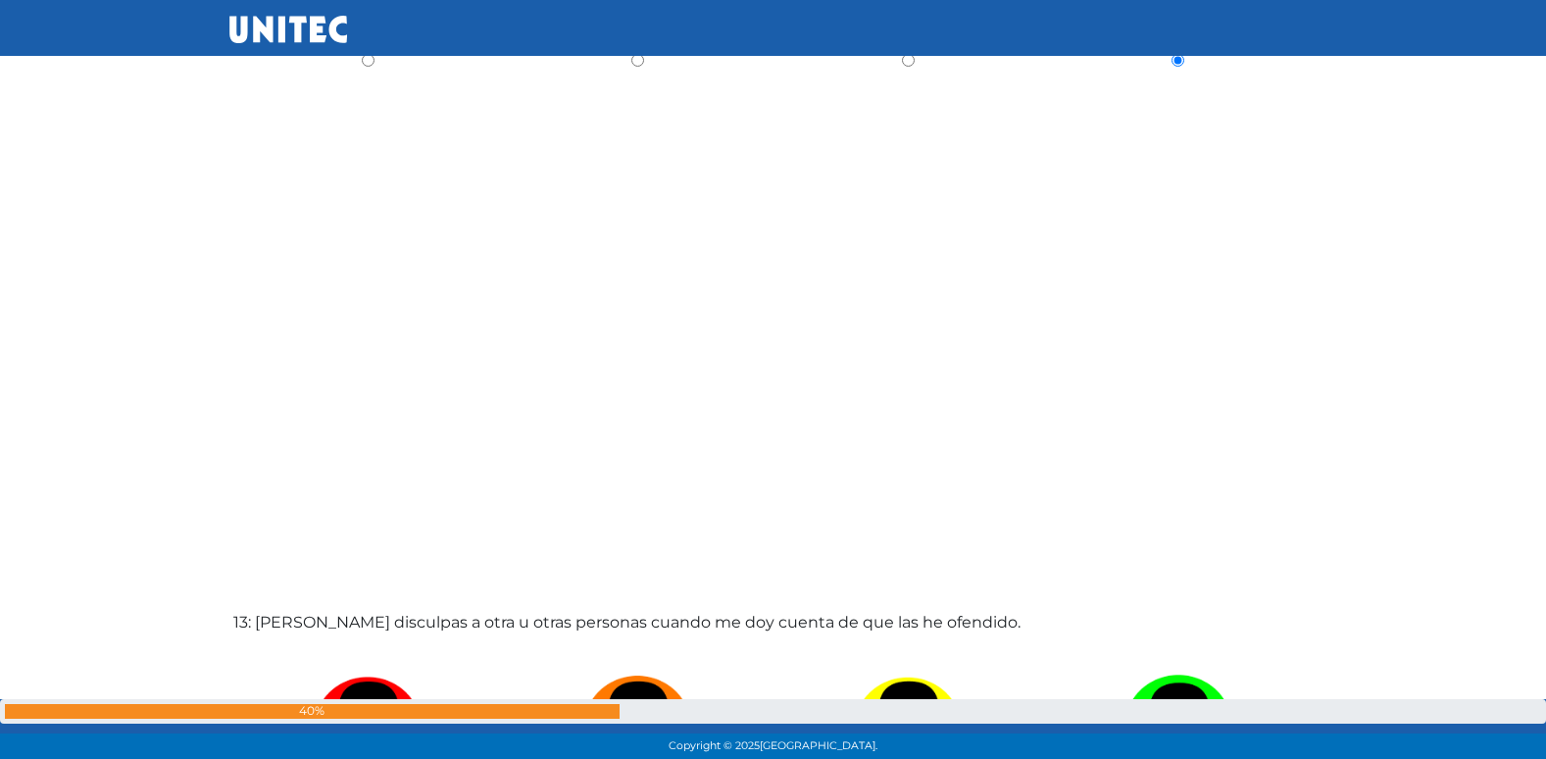
radio input "true"
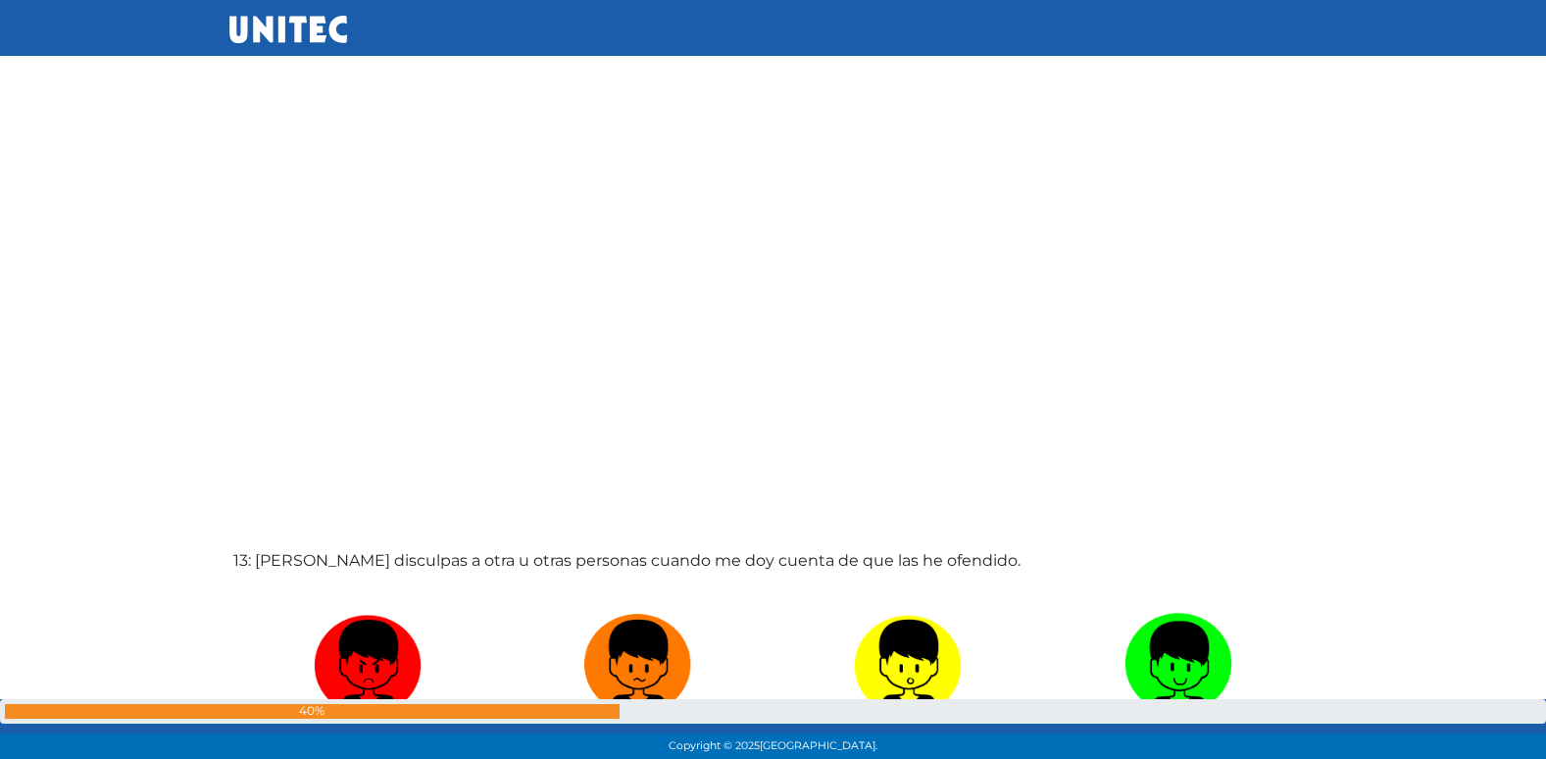
radio input "true"
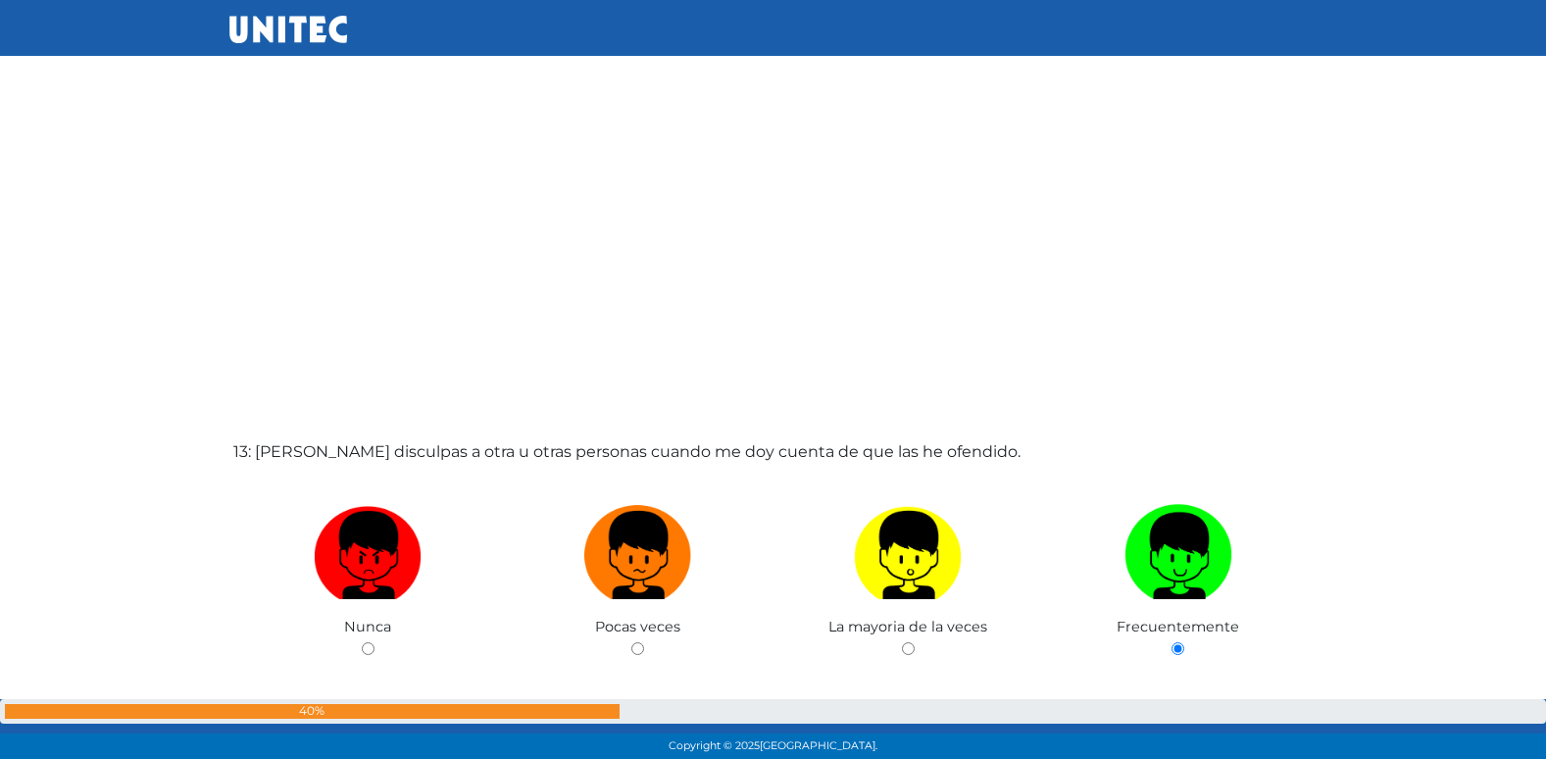
radio input "true"
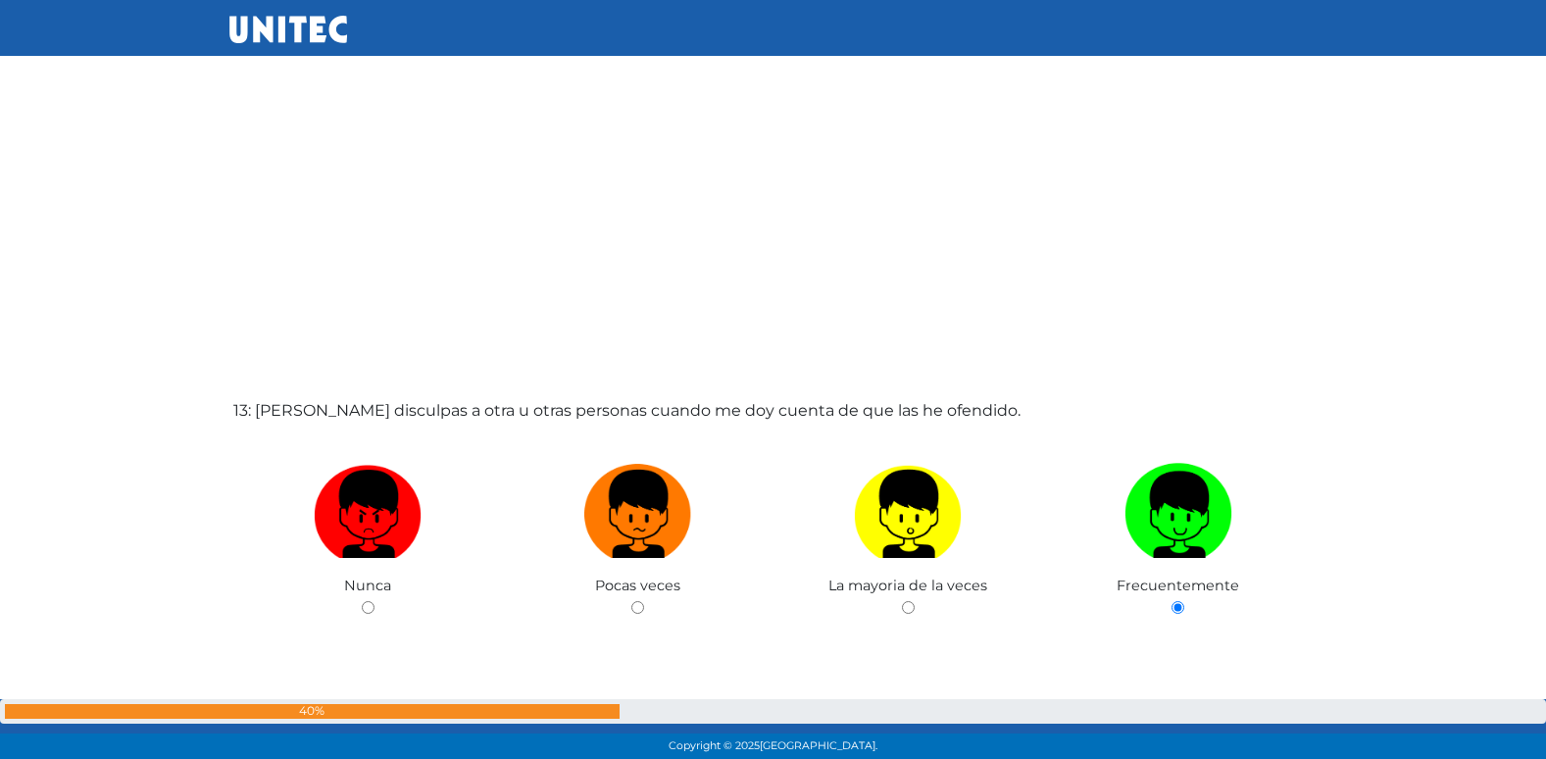
radio input "true"
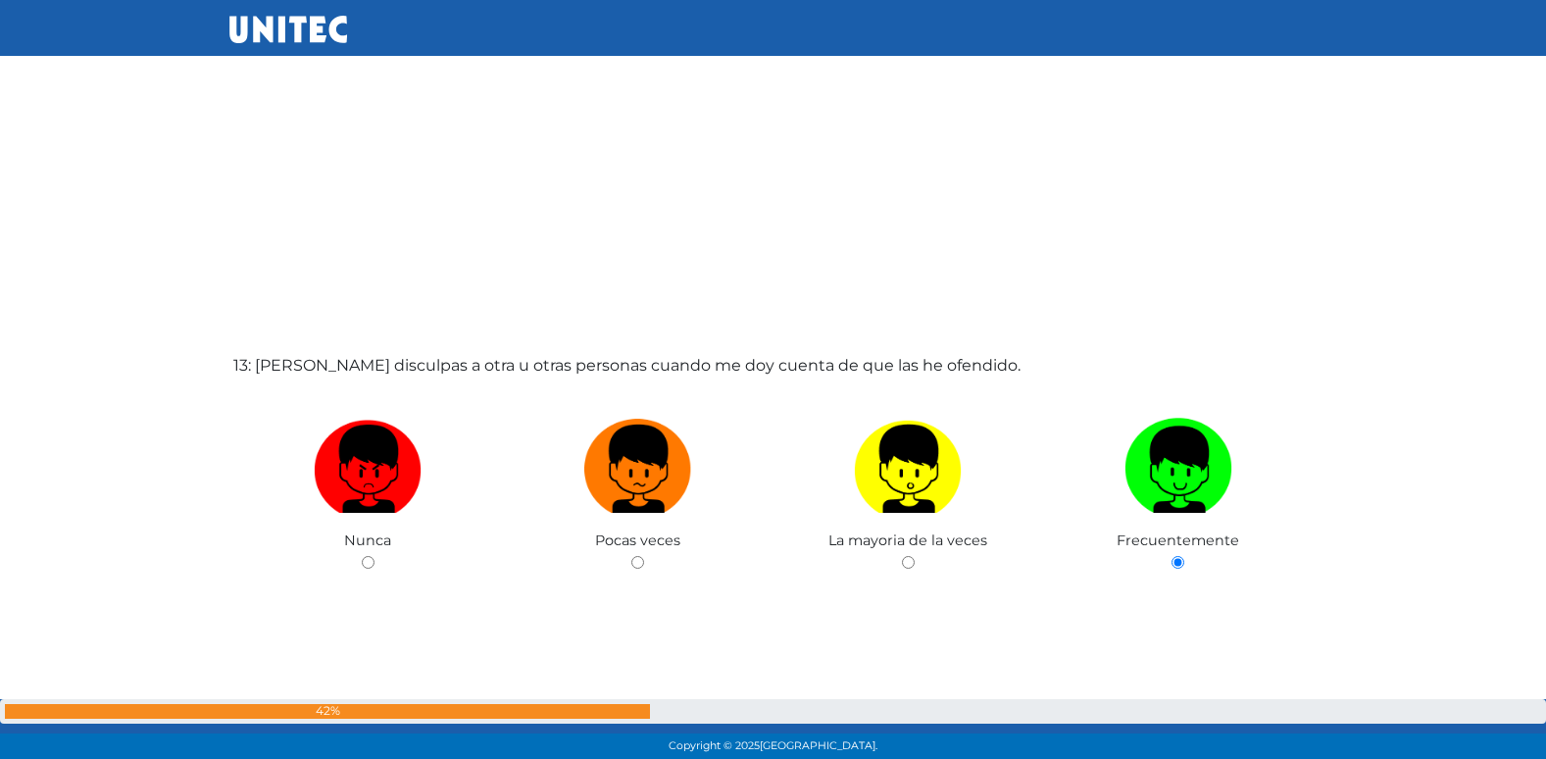
radio input "true"
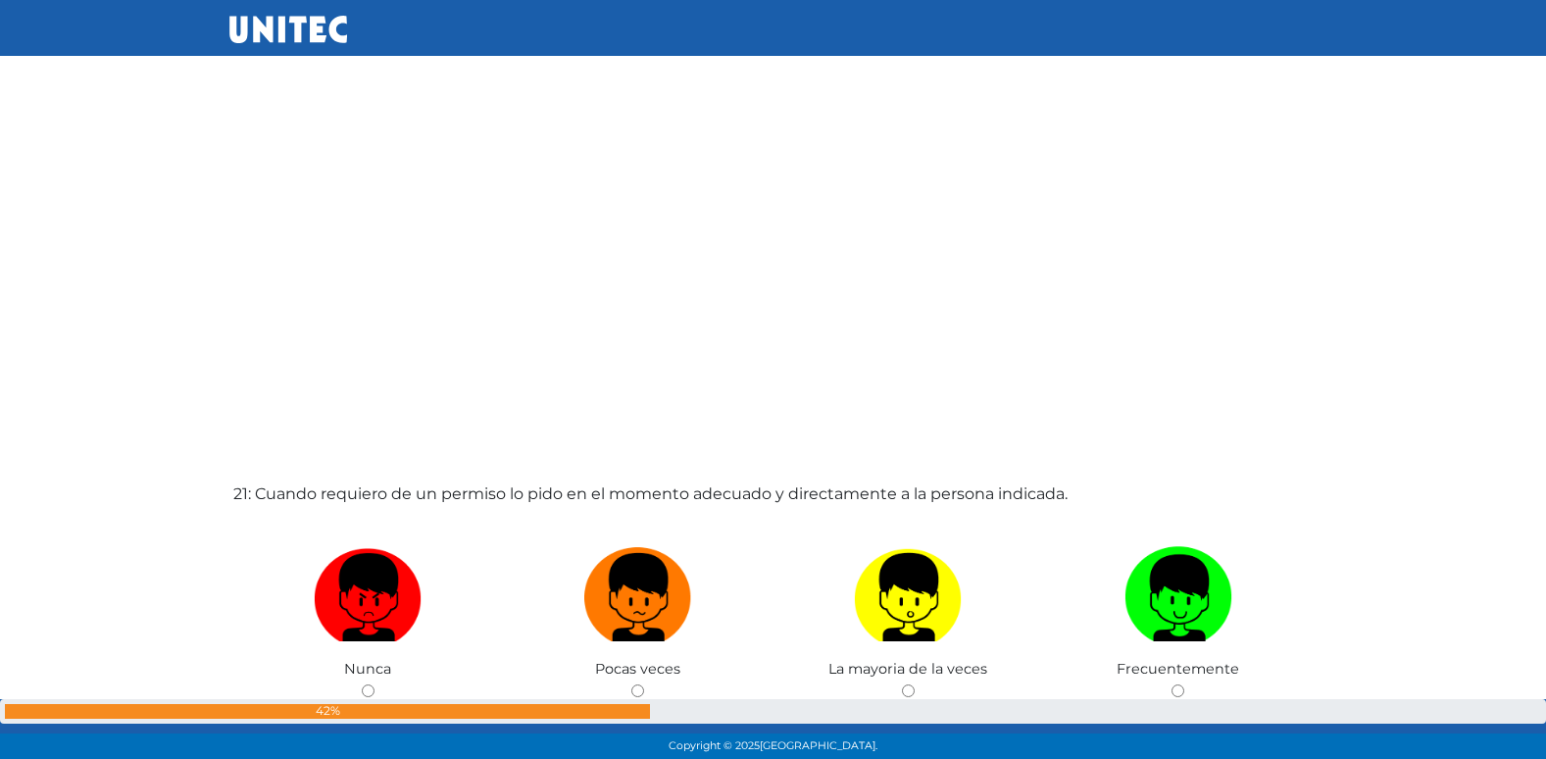
scroll to position [15270, 0]
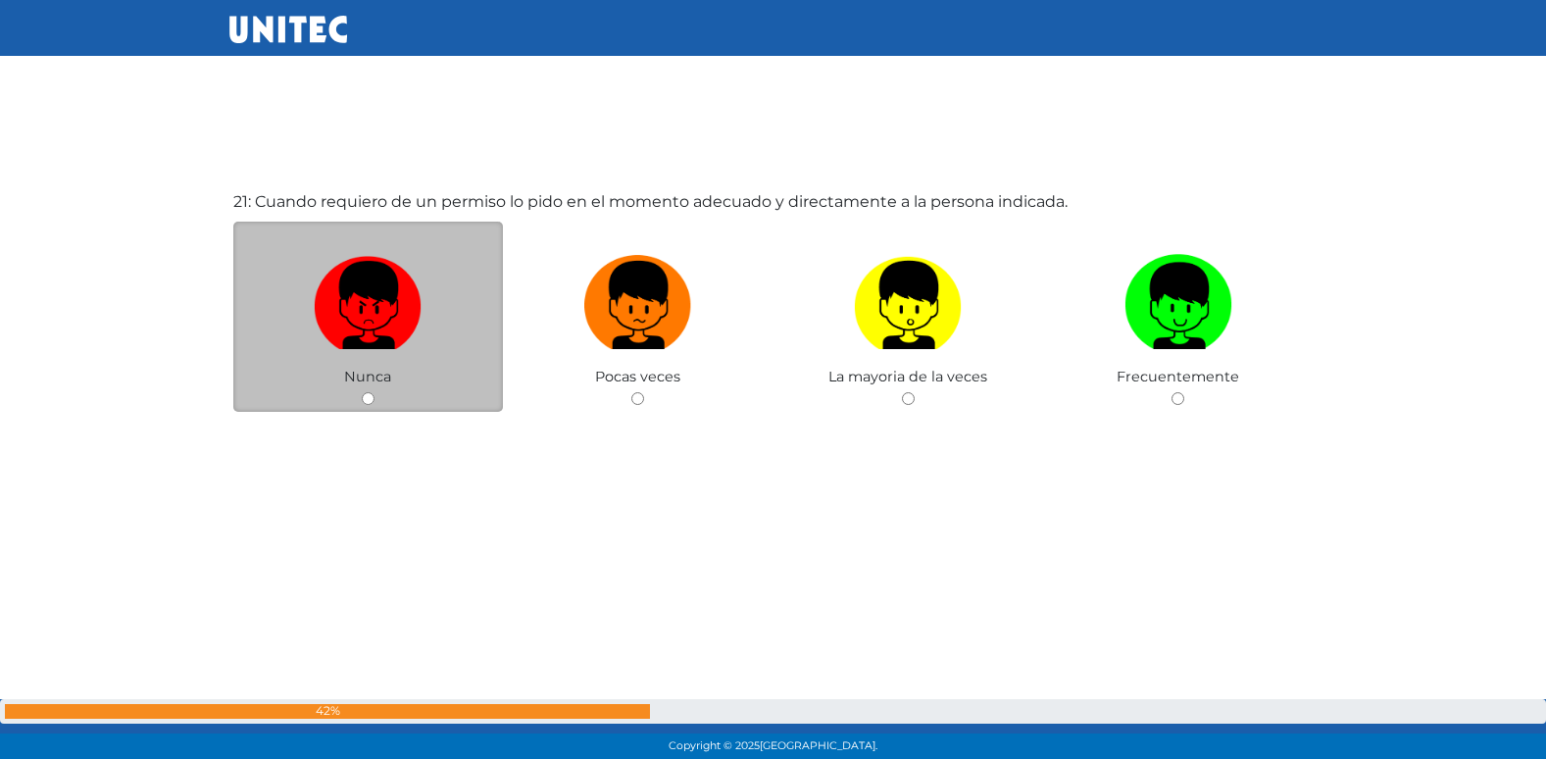
click at [631, 392] on input "radio" at bounding box center [637, 398] width 13 height 13
radio input "true"
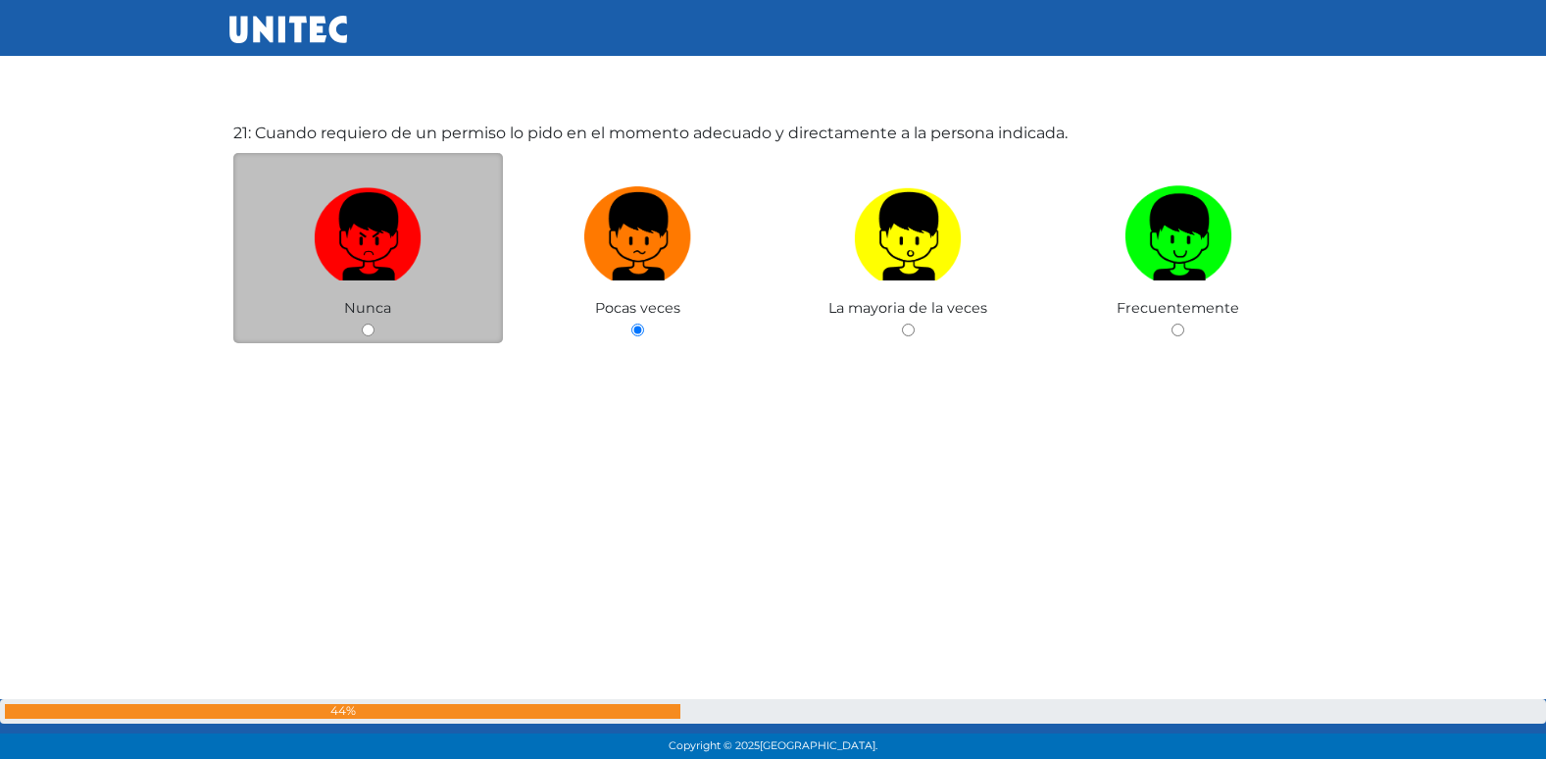
radio input "true"
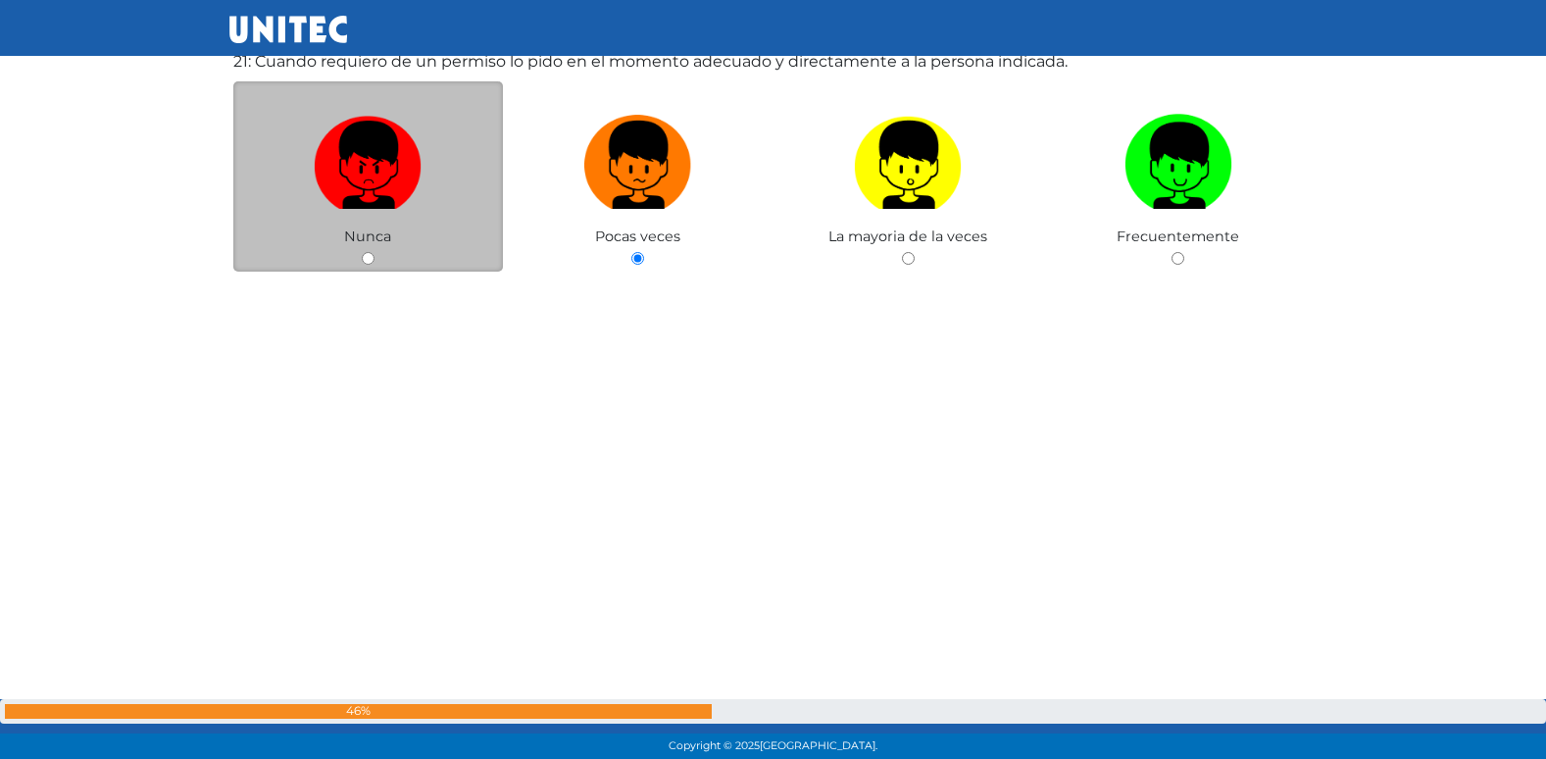
radio input "true"
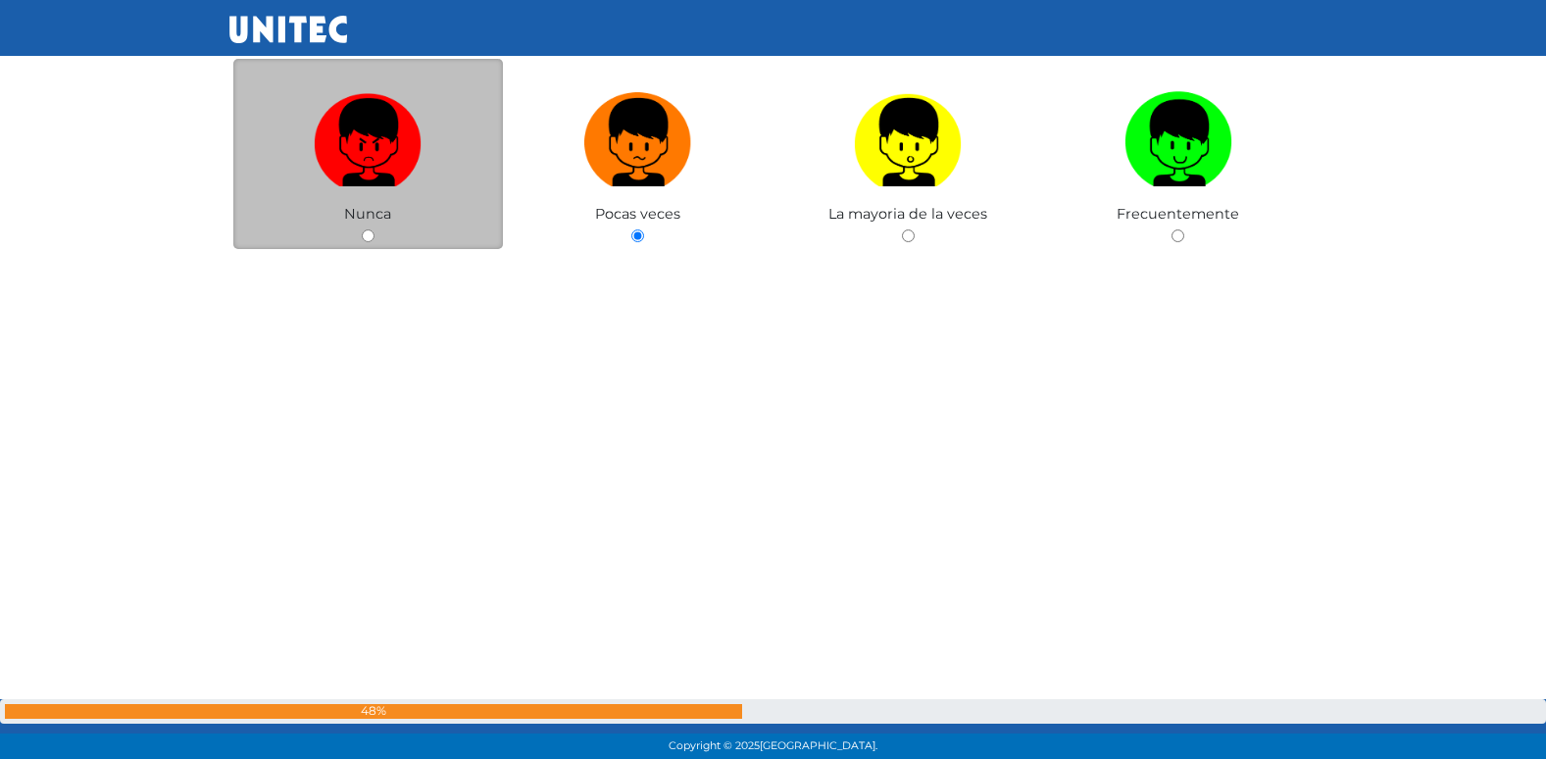
radio input "true"
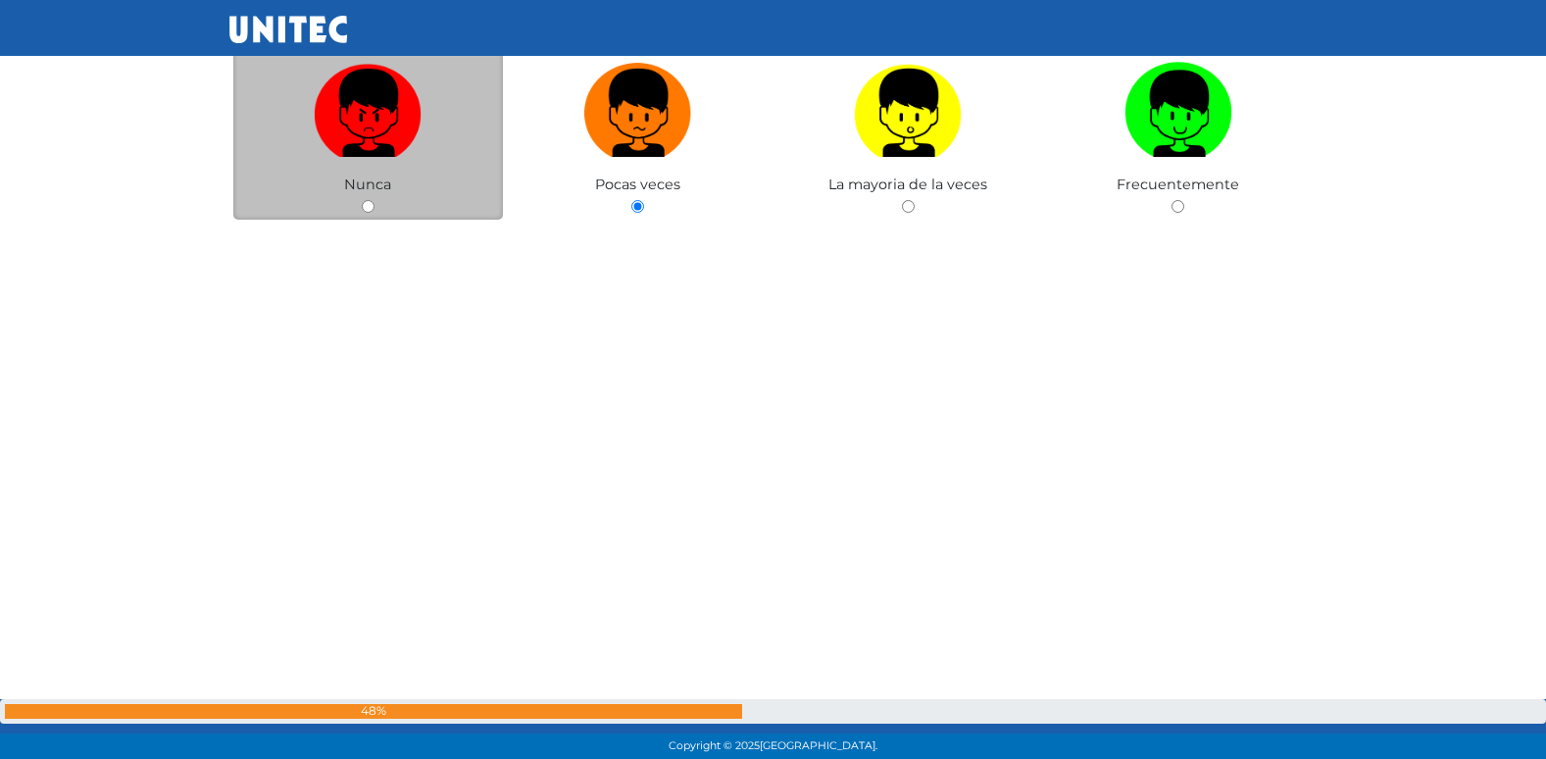
radio input "true"
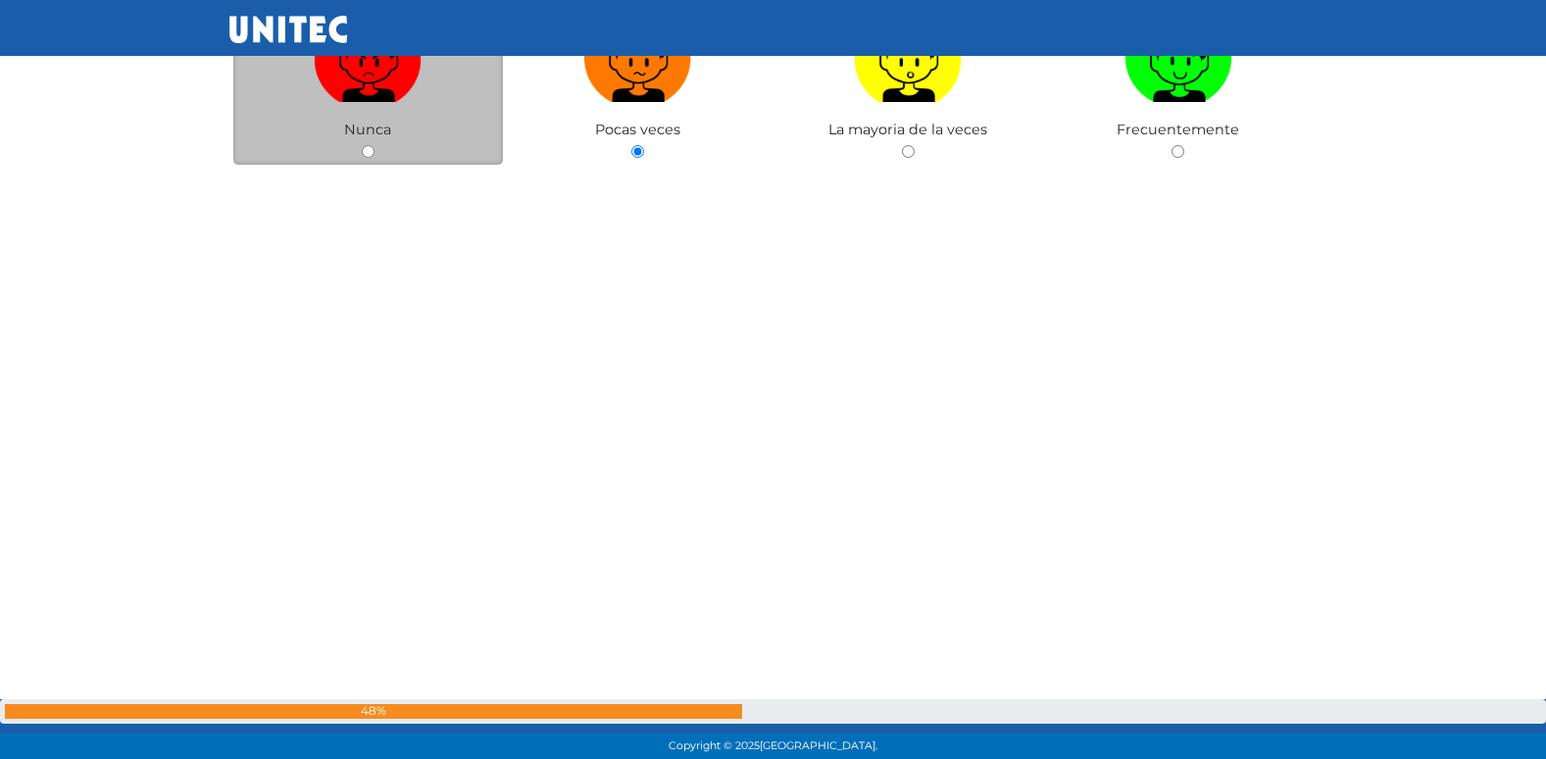
radio input "true"
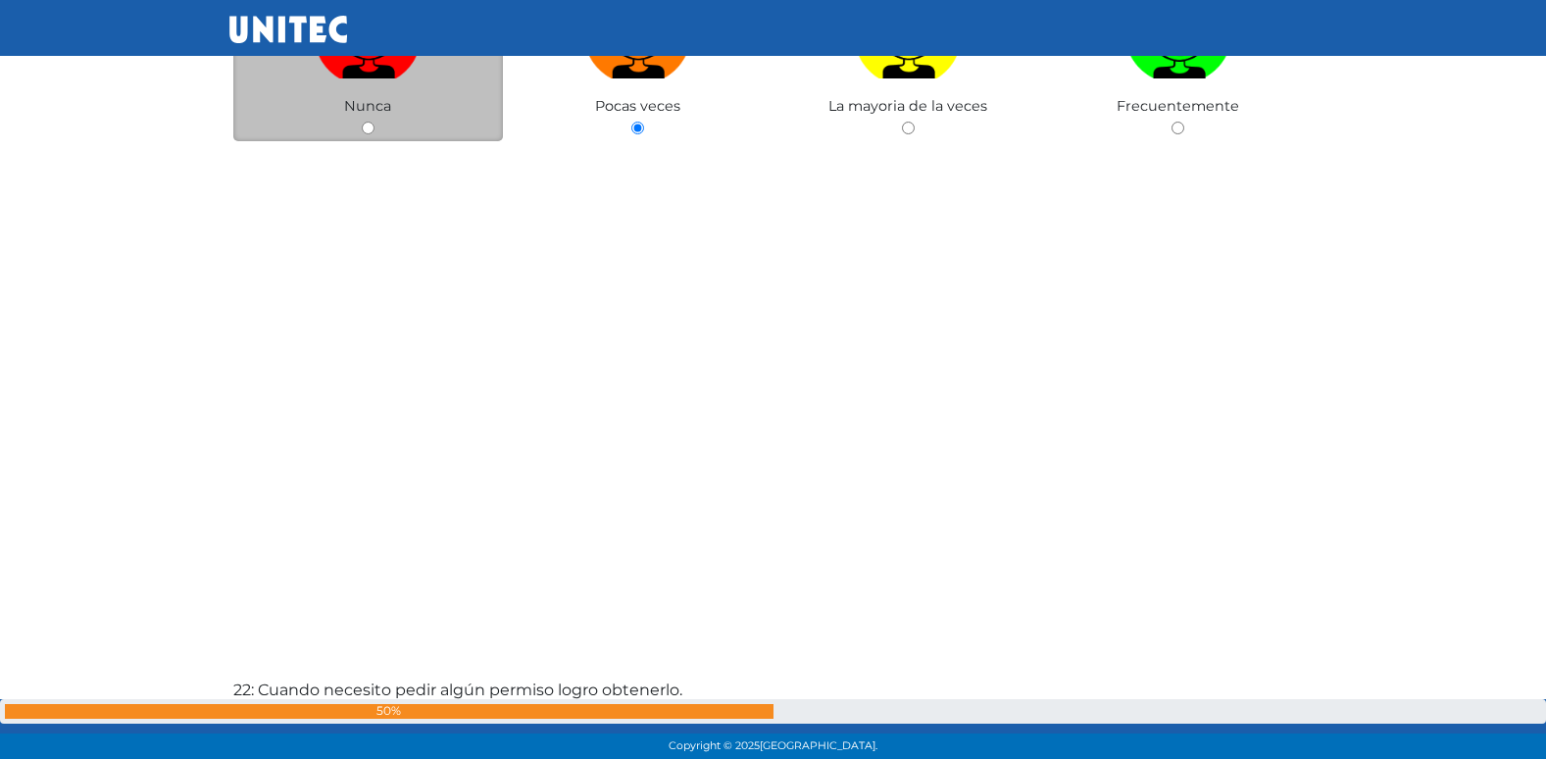
radio input "true"
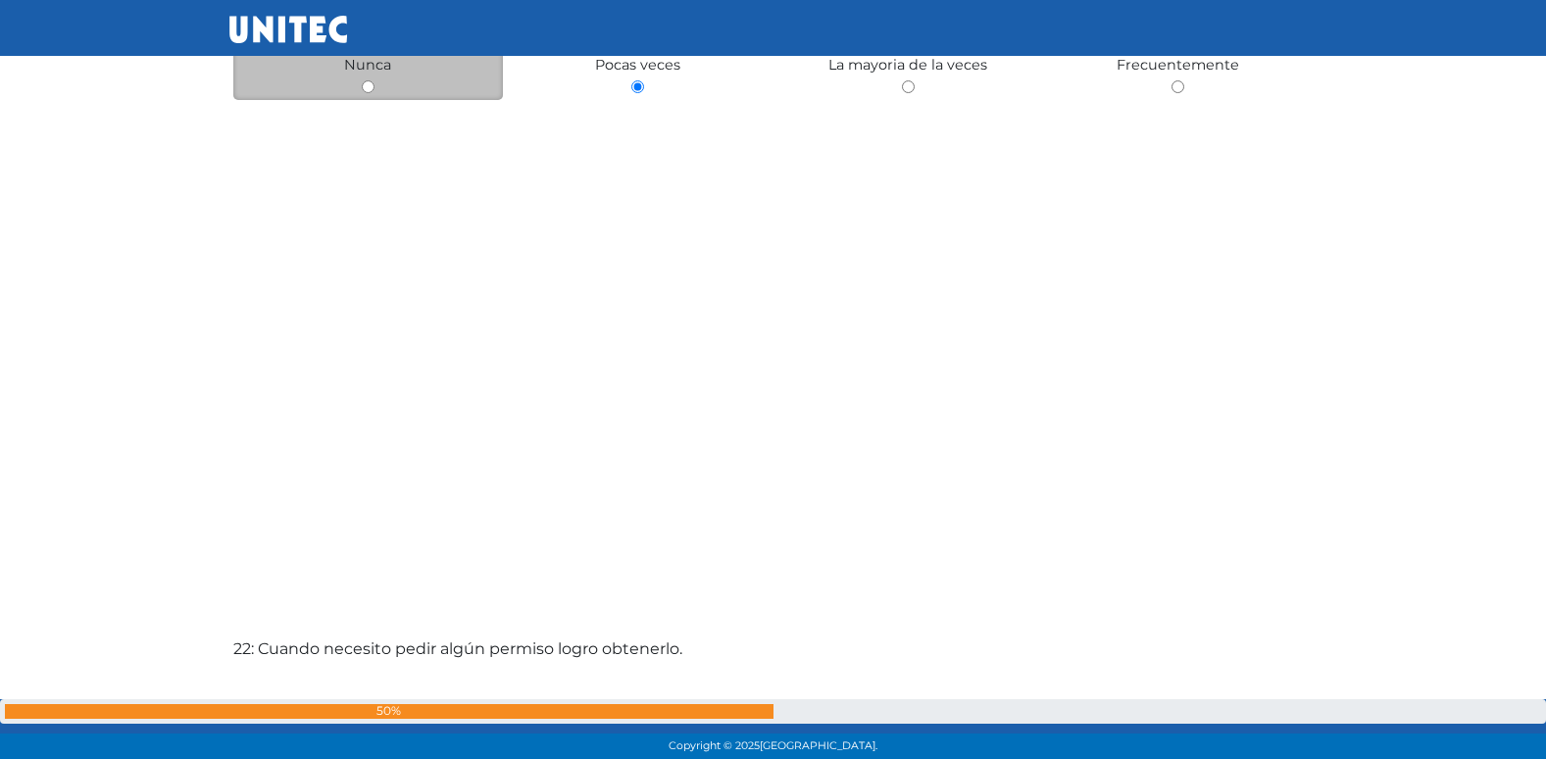
radio input "true"
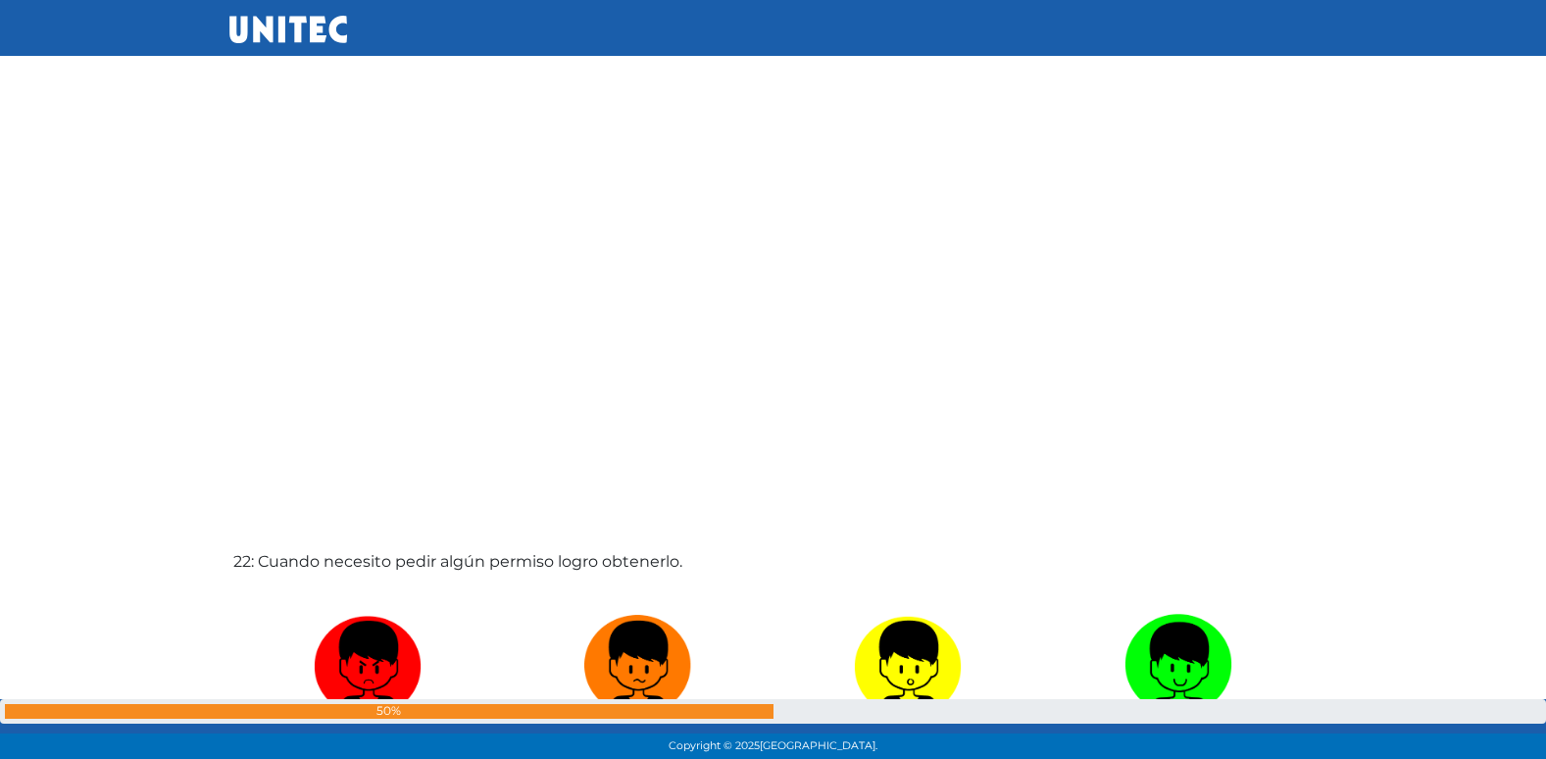
radio input "true"
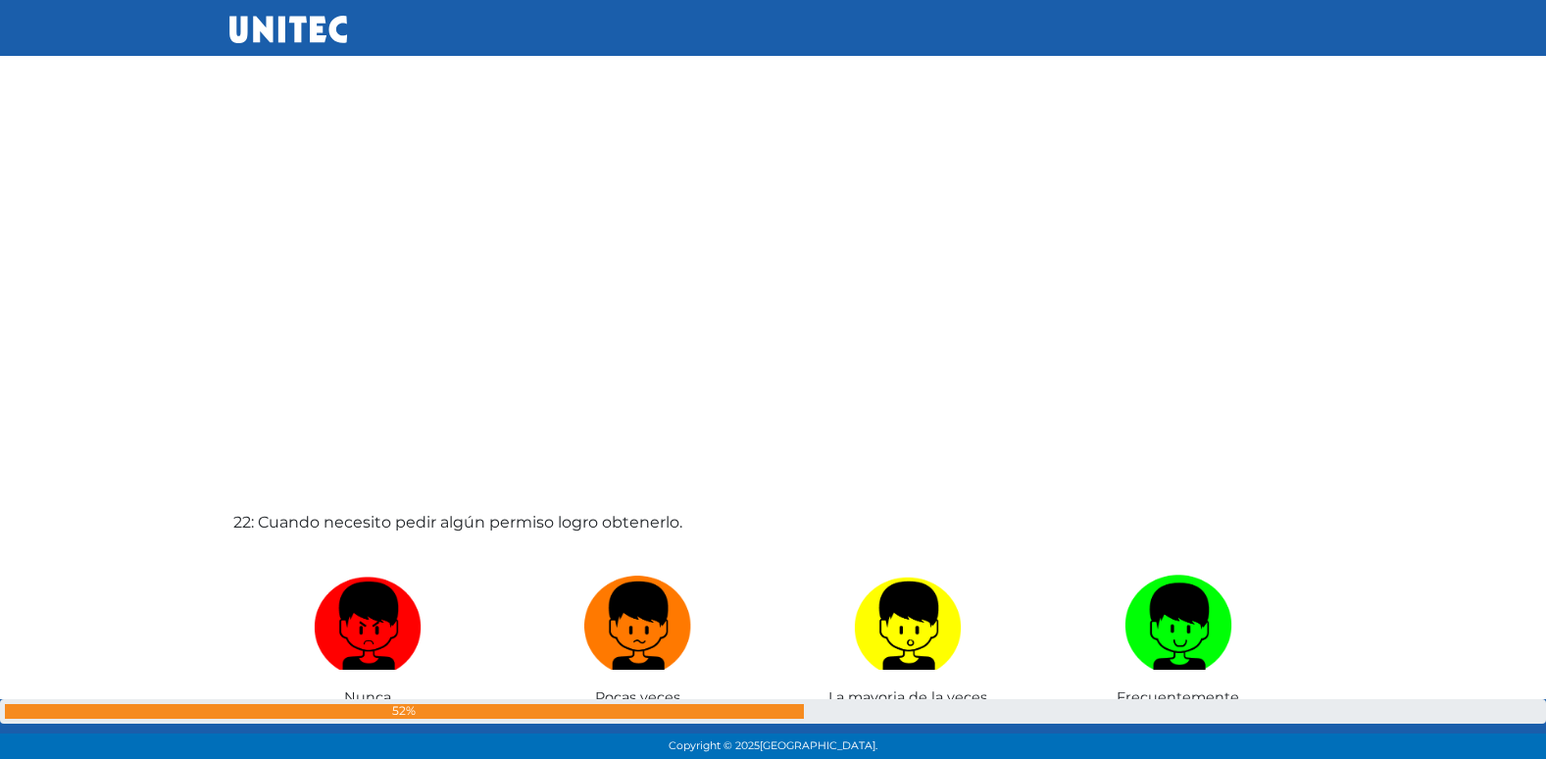
radio input "true"
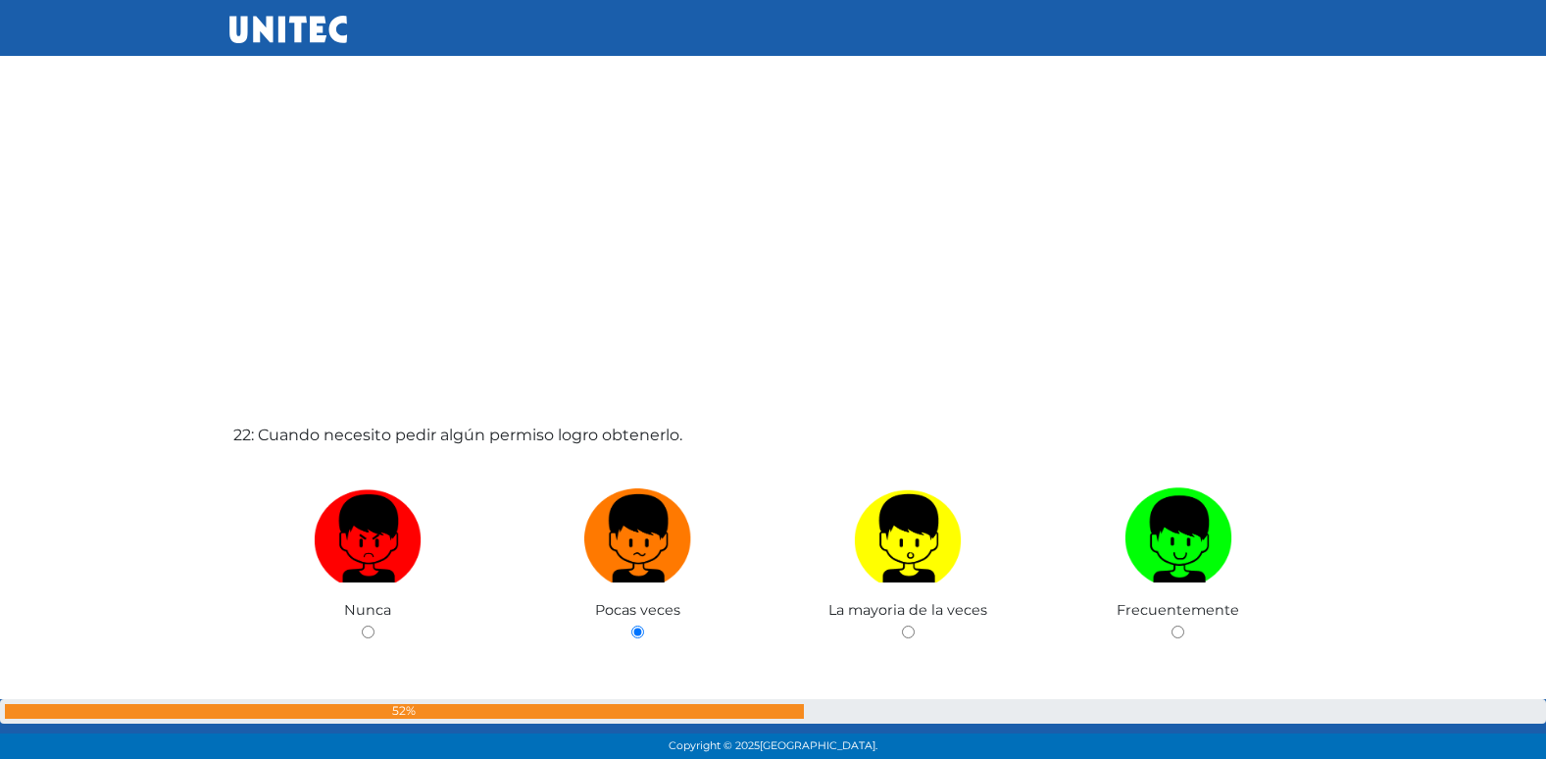
radio input "true"
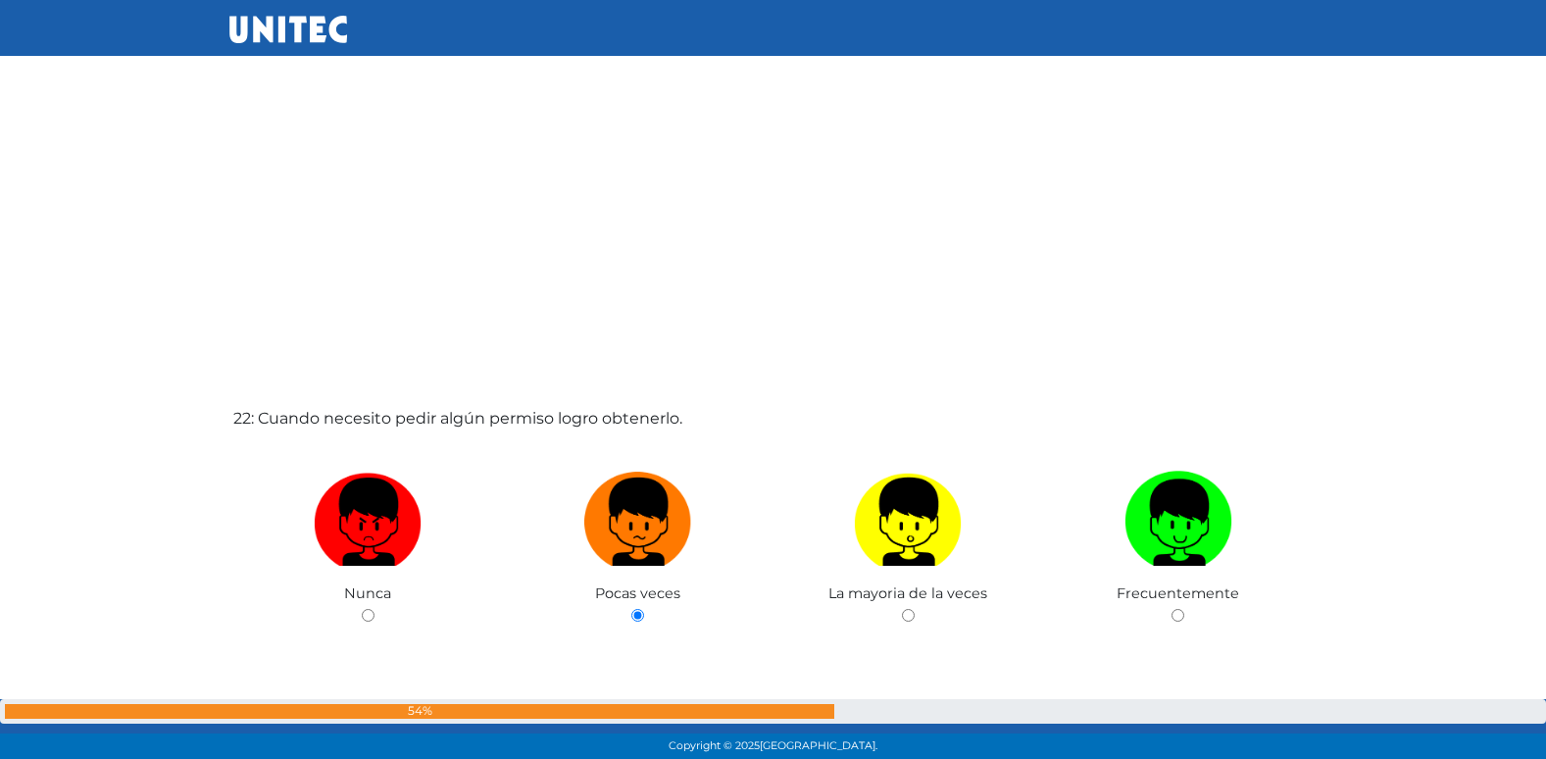
radio input "true"
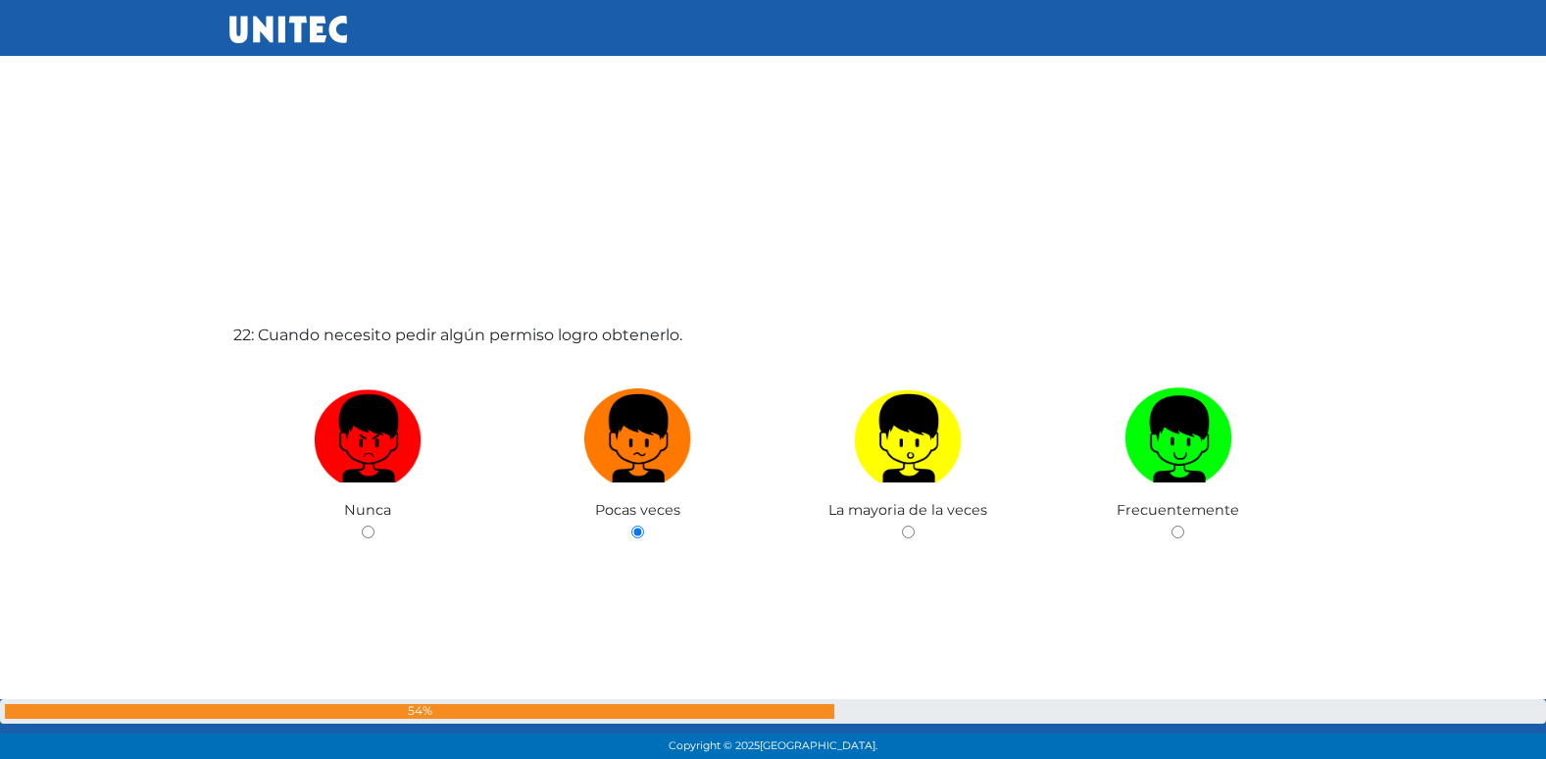
radio input "true"
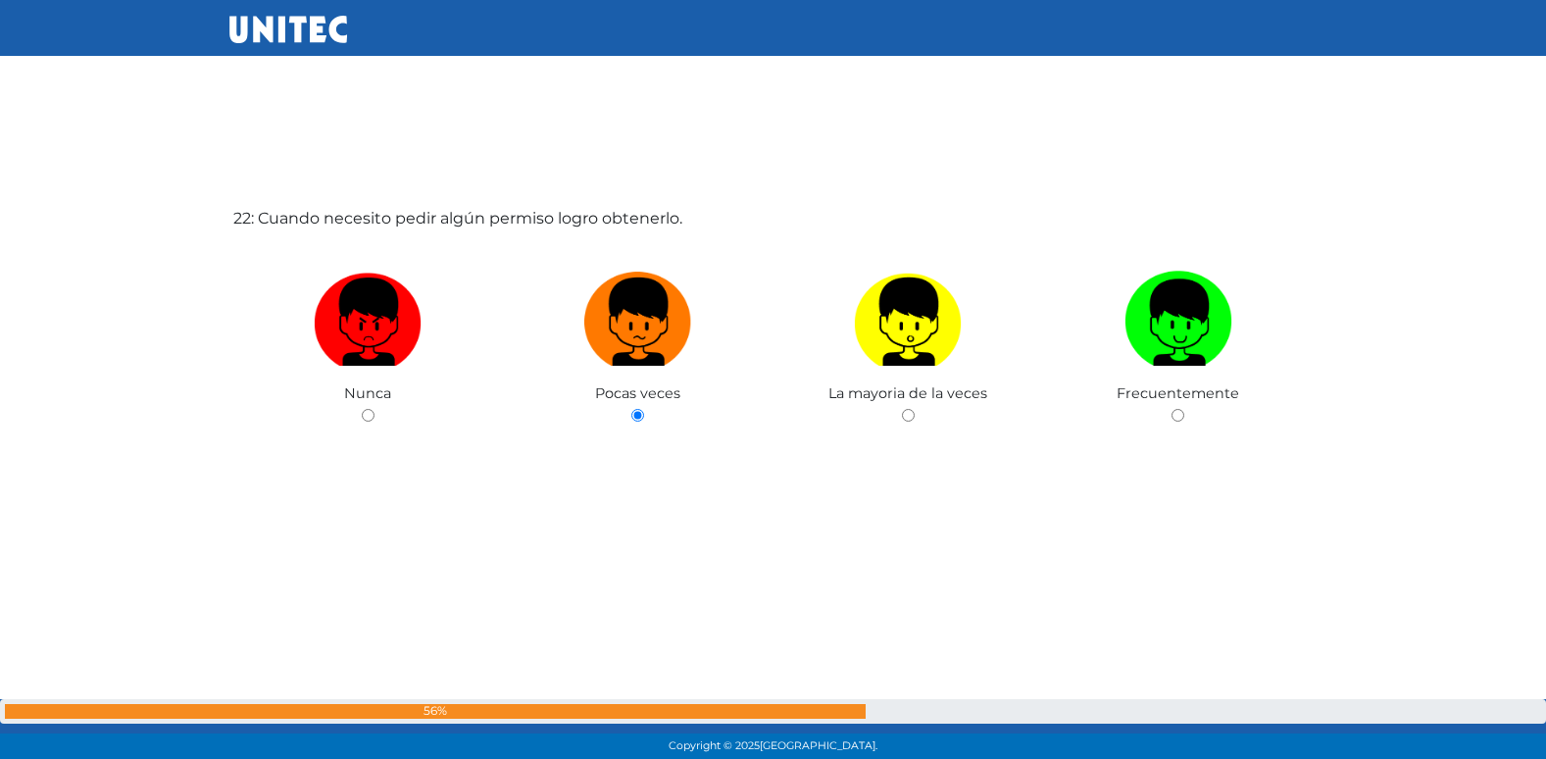
radio input "true"
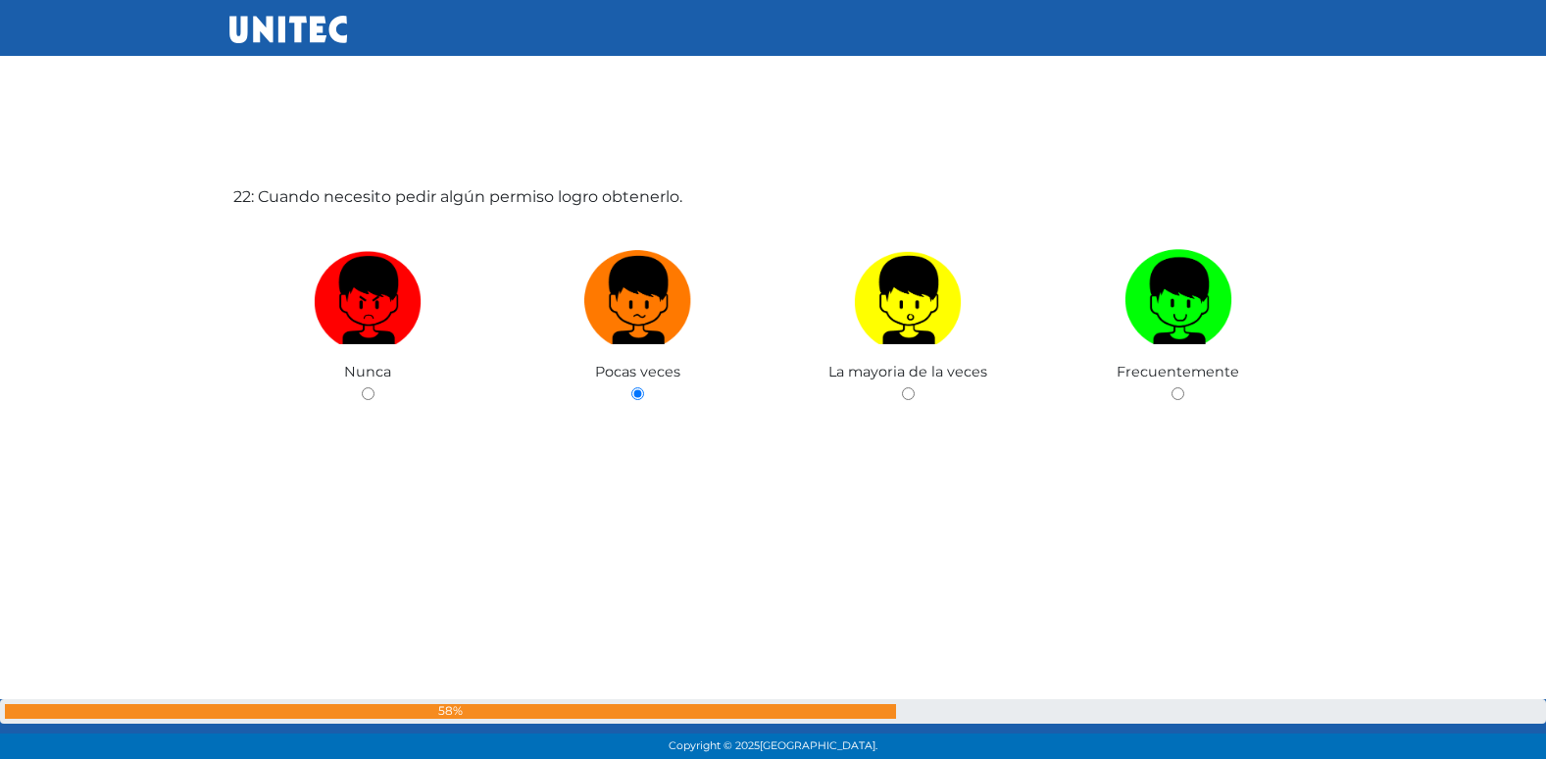
radio input "true"
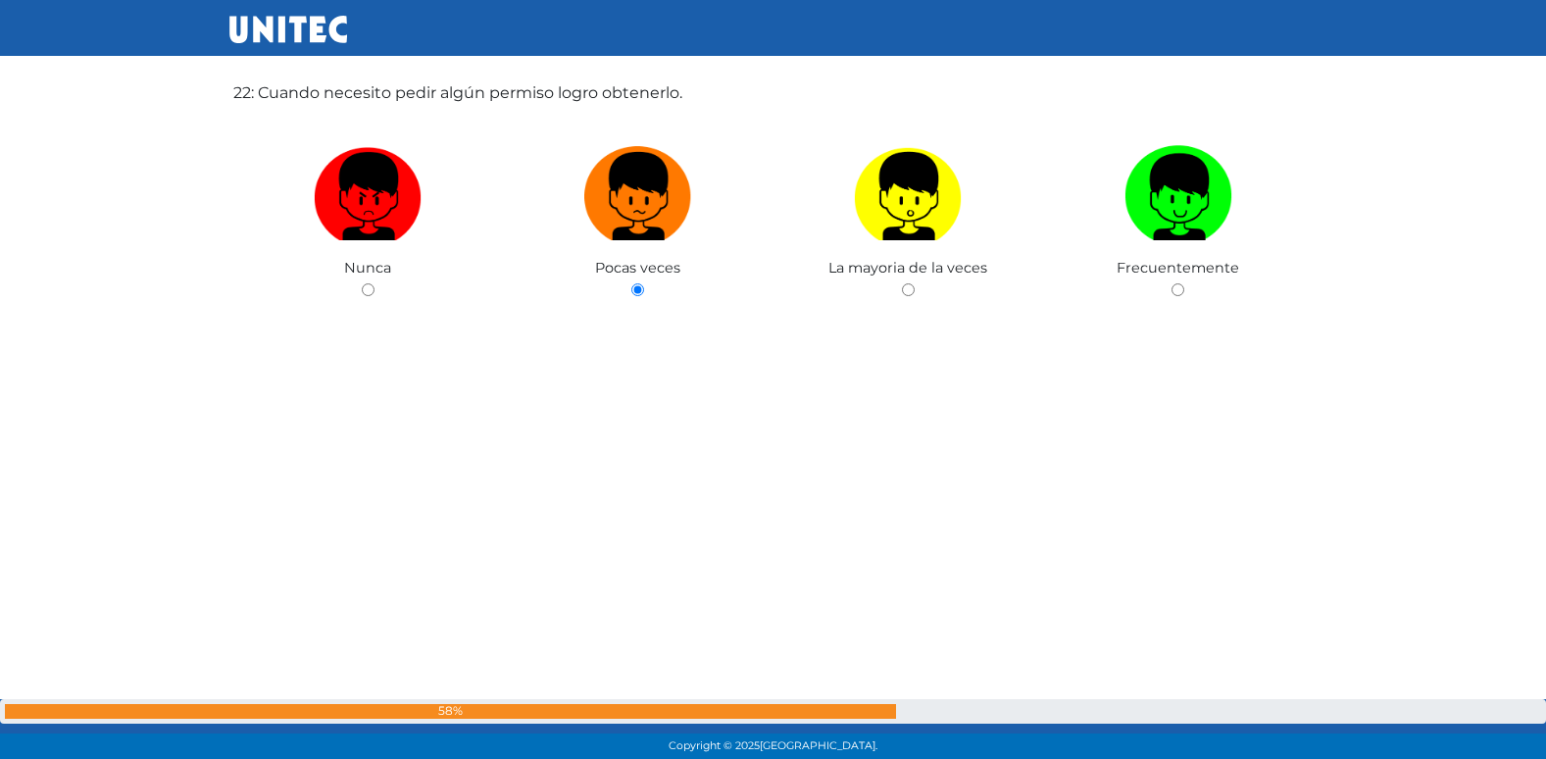
radio input "true"
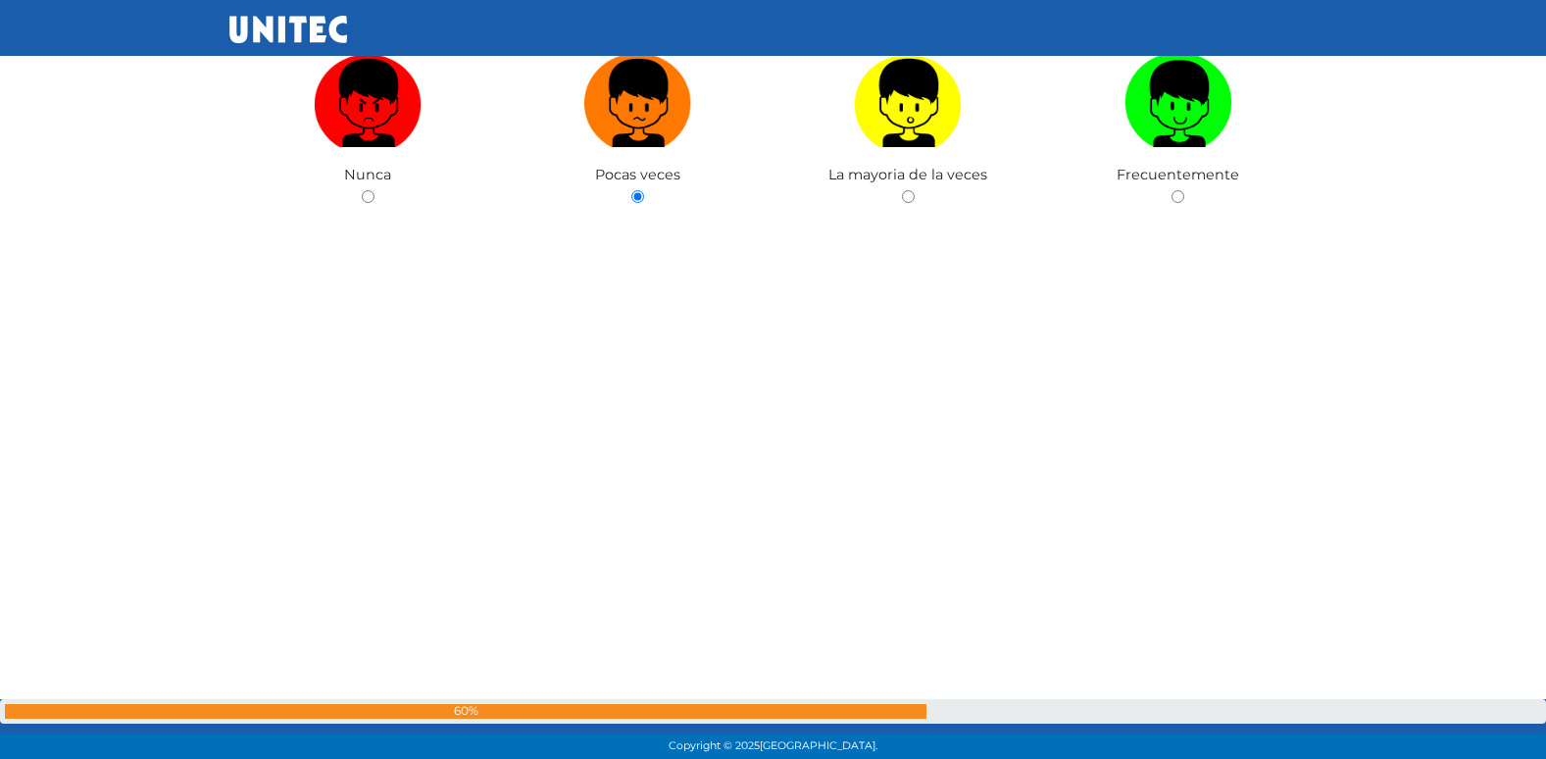
radio input "true"
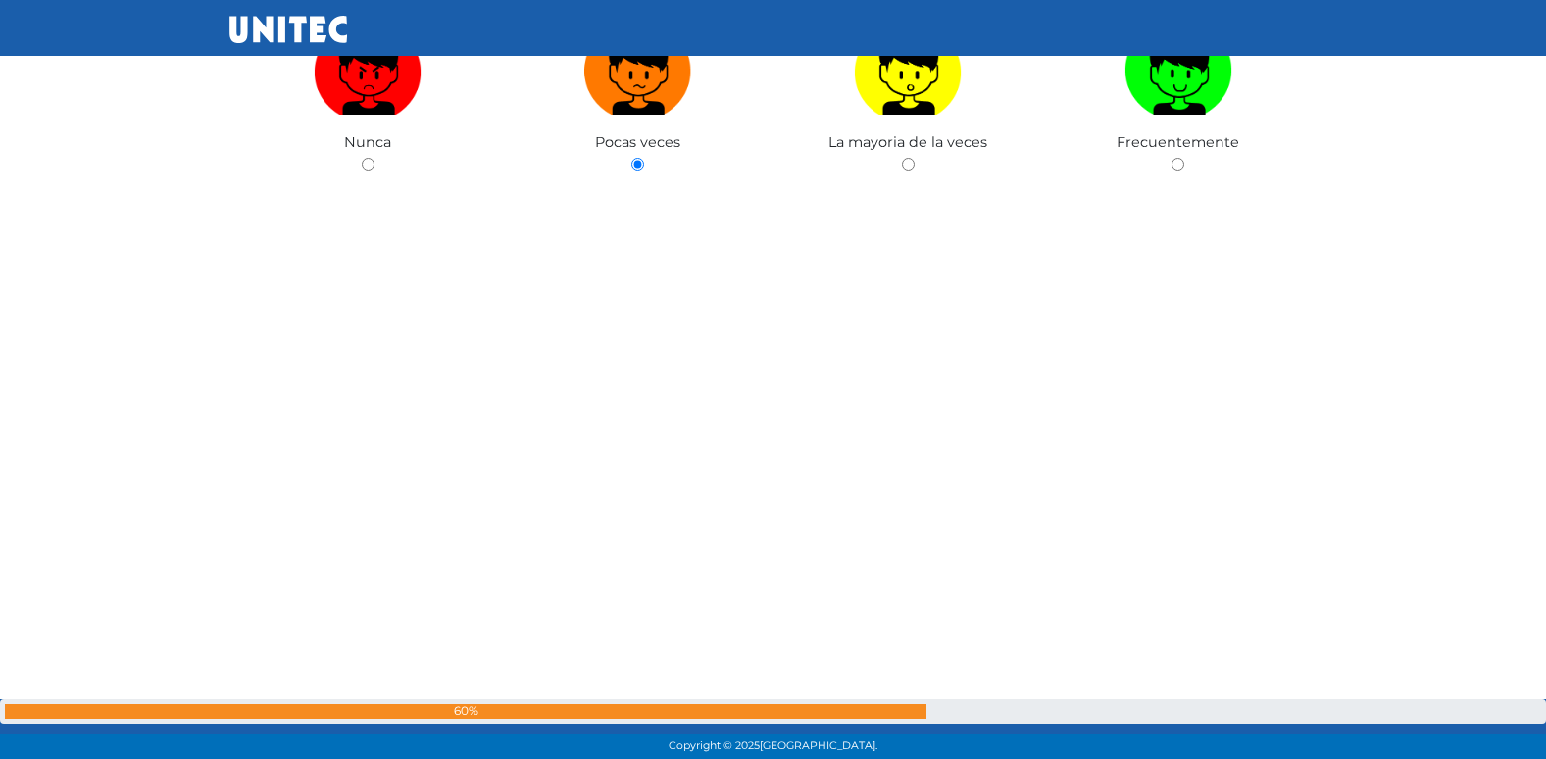
radio input "true"
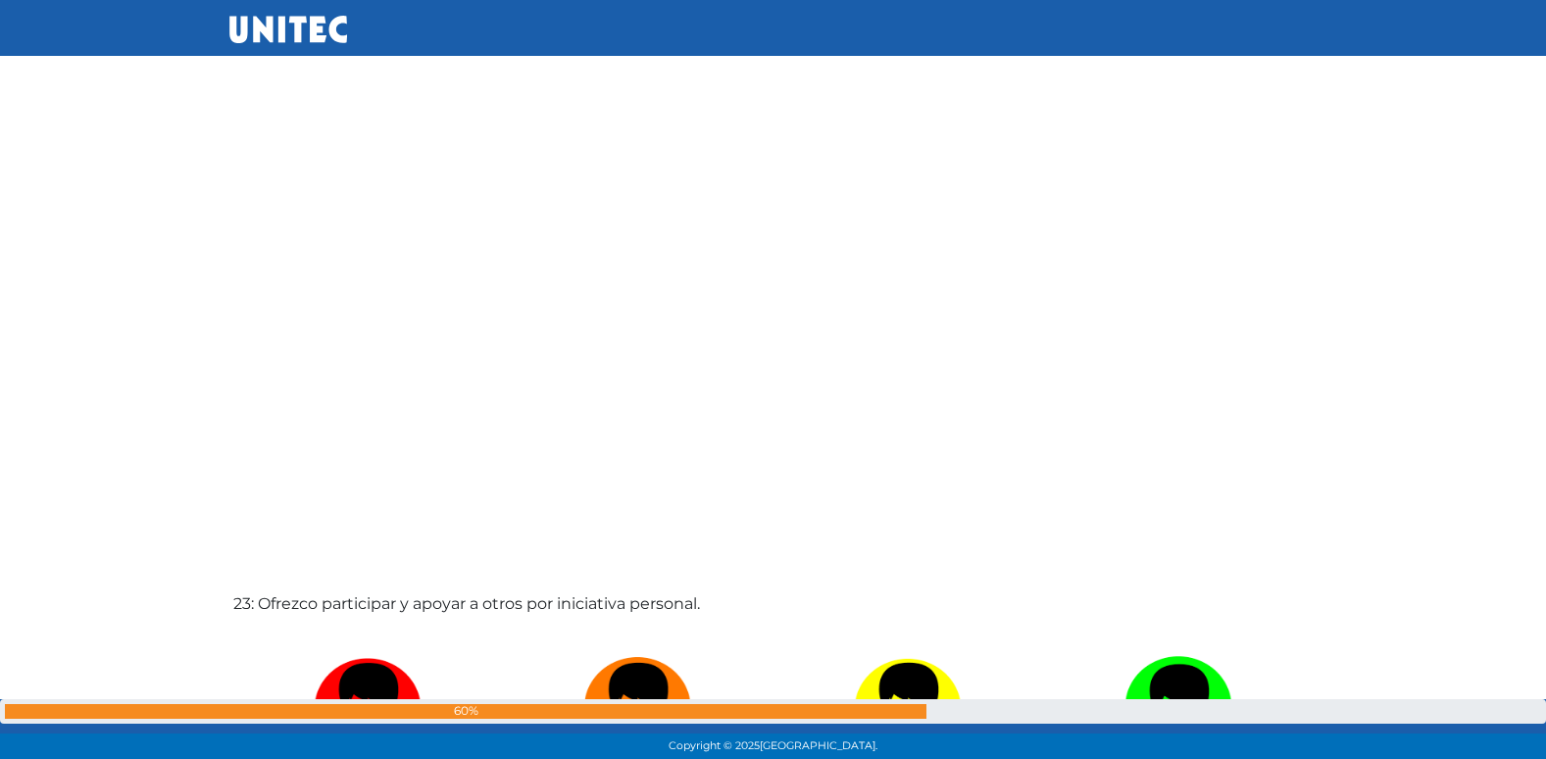
radio input "true"
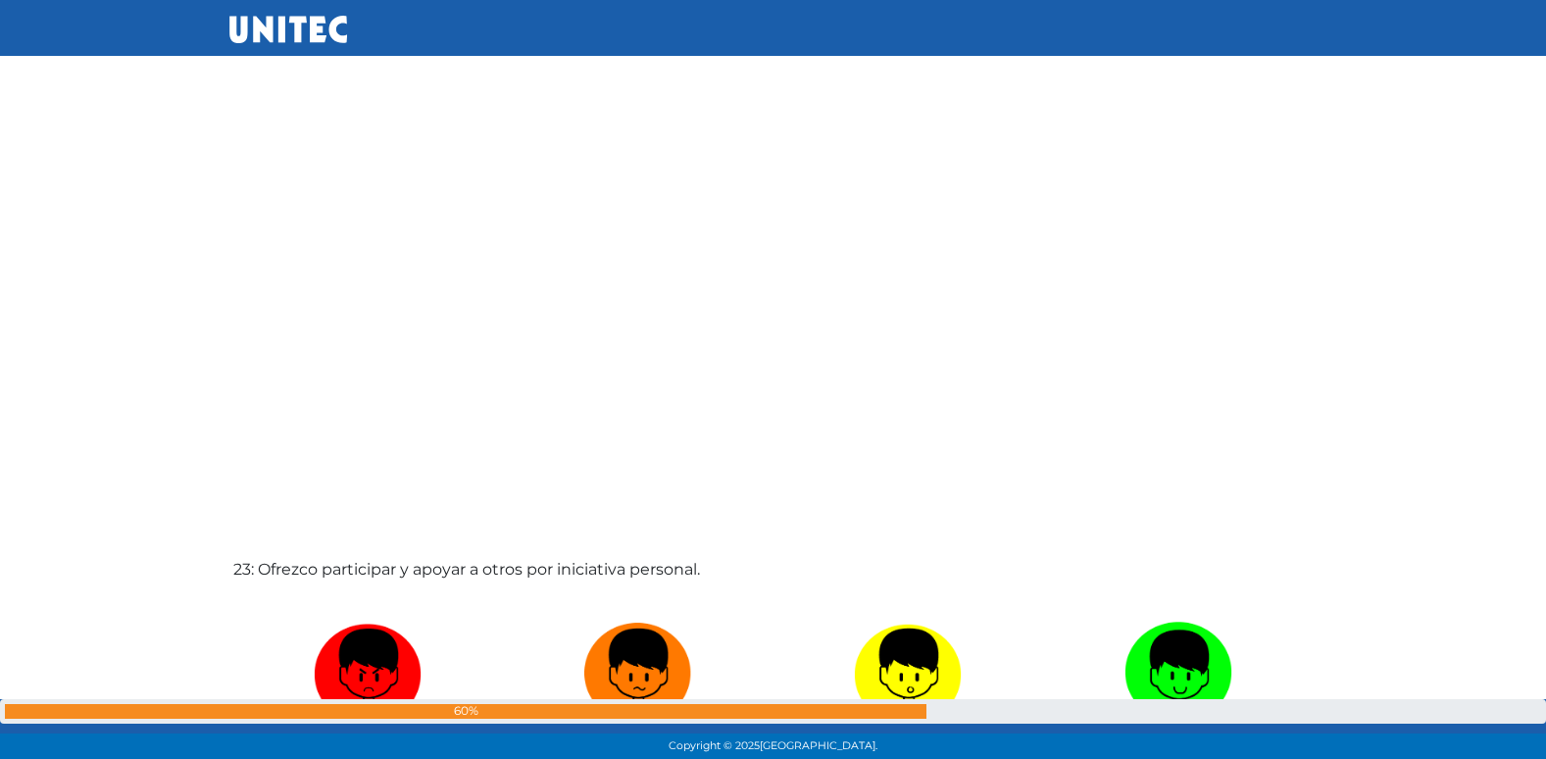
radio input "true"
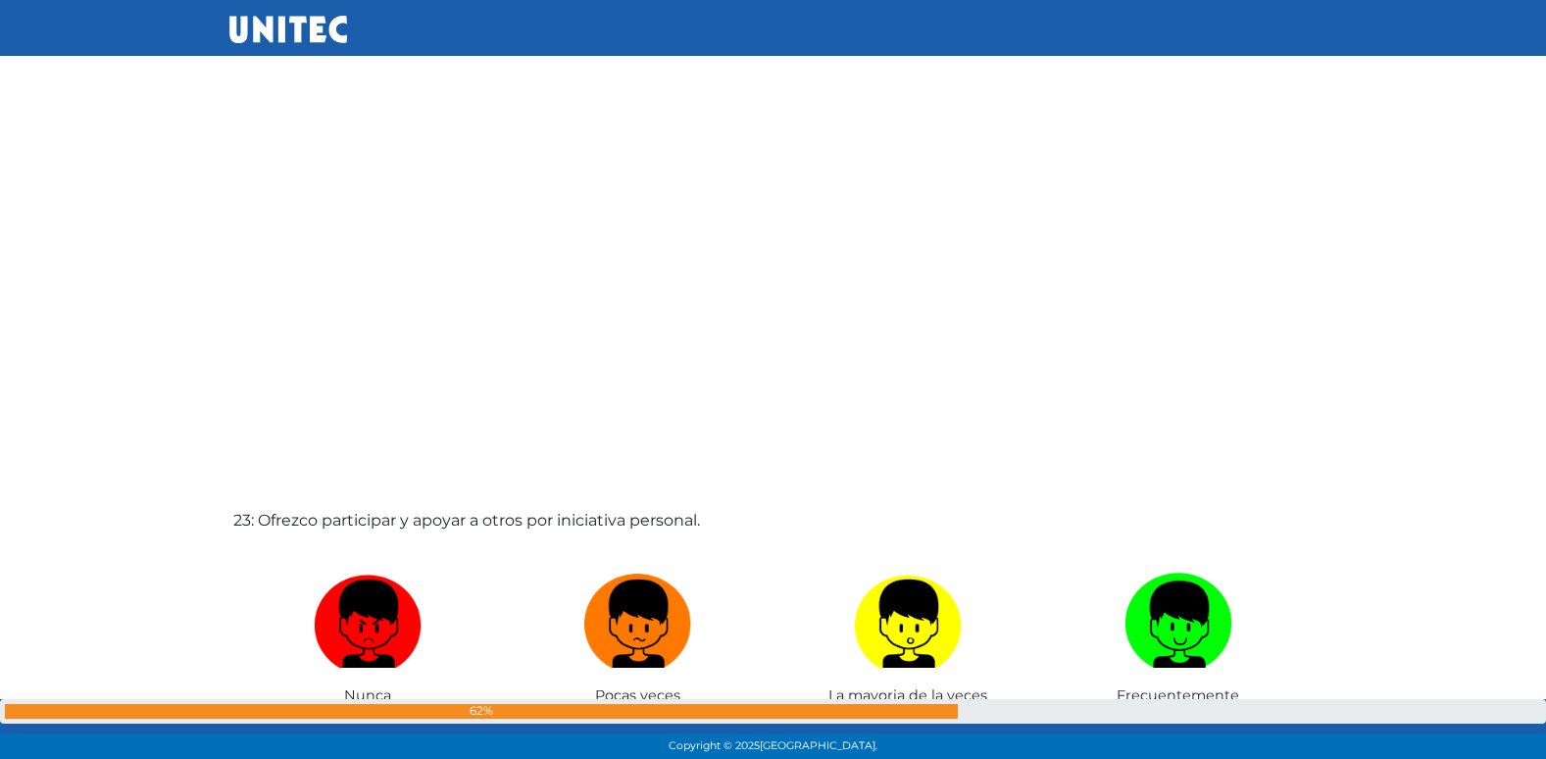
radio input "true"
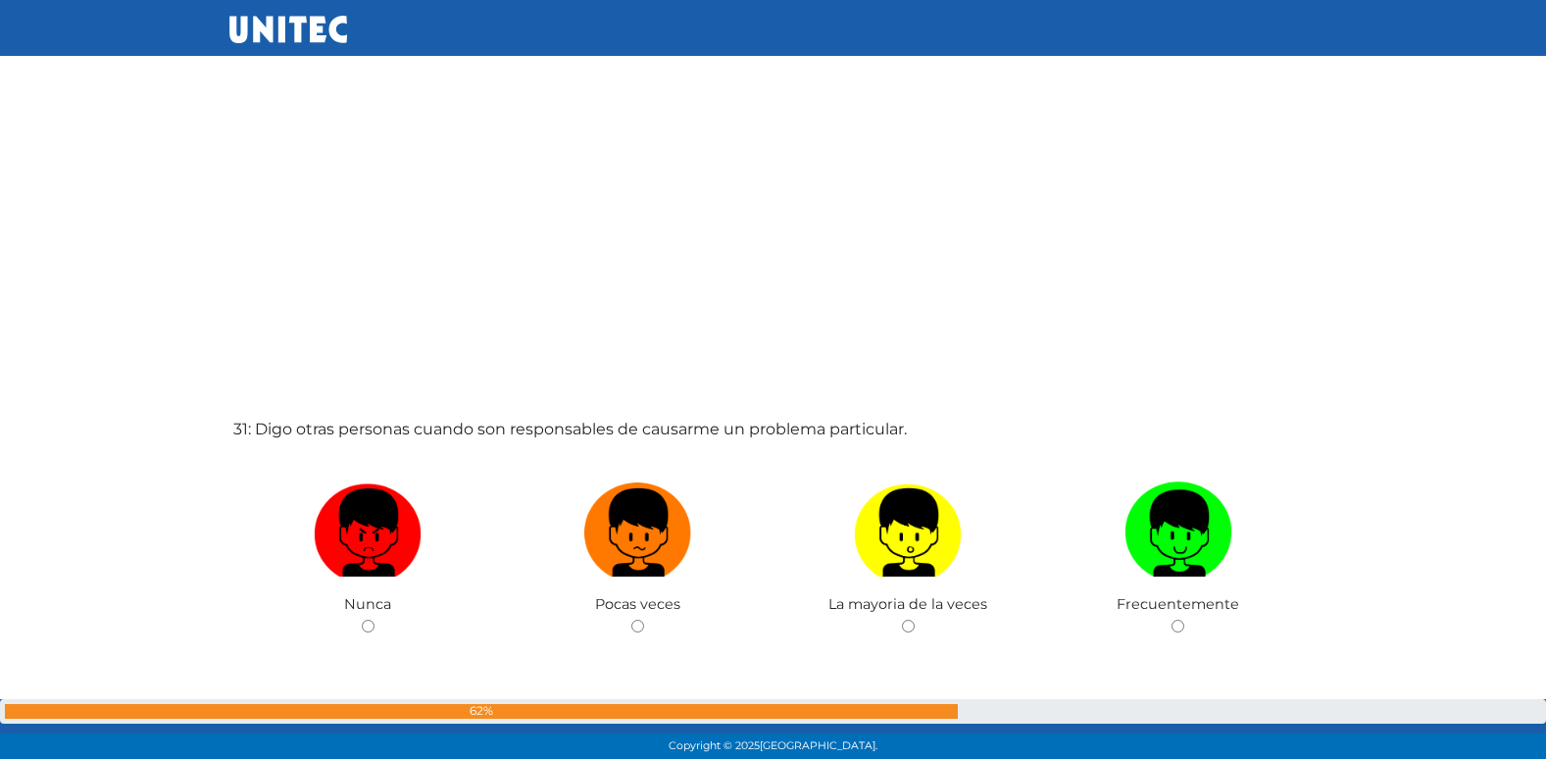
scroll to position [22856, 0]
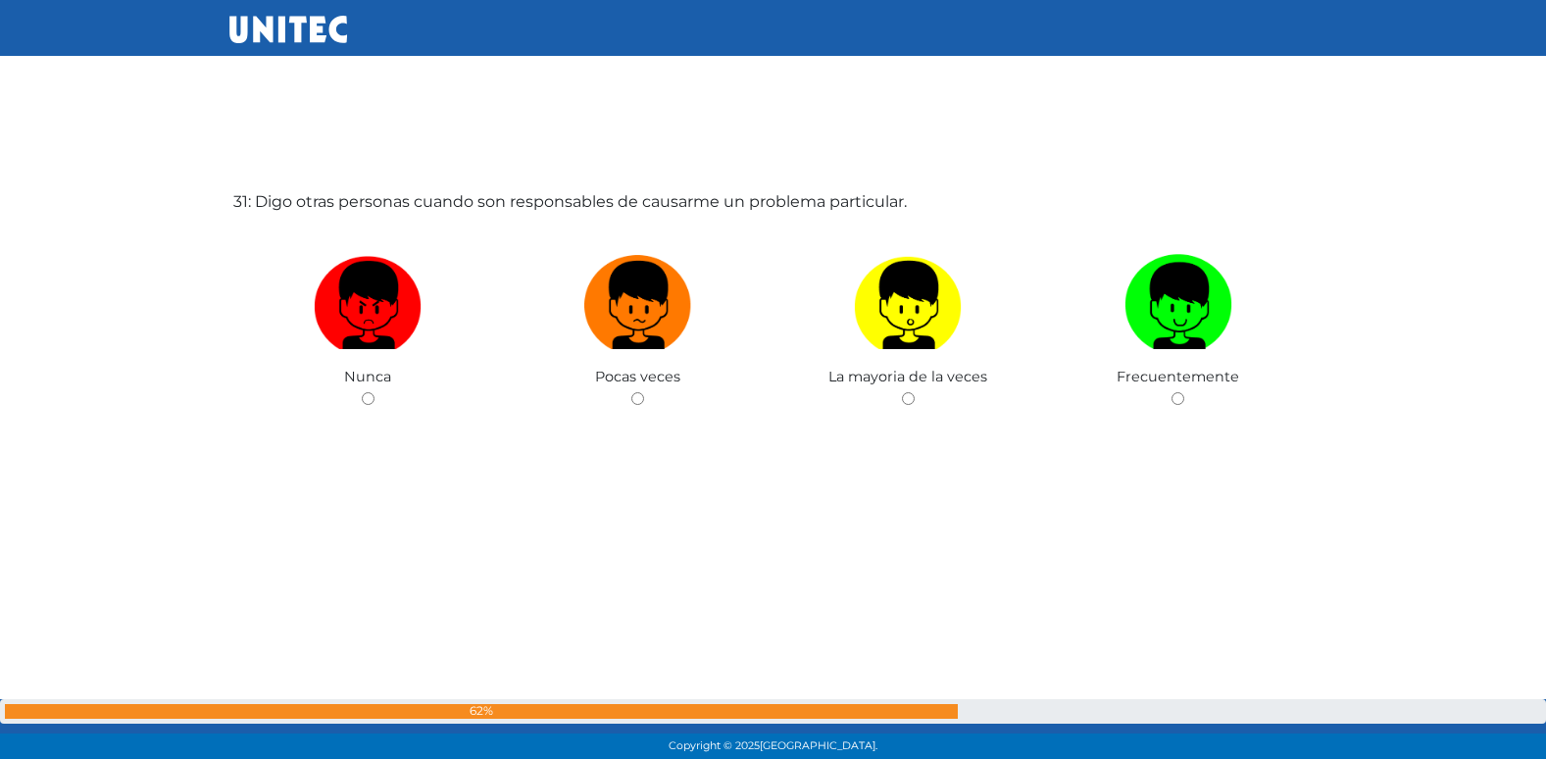
click at [631, 392] on input "radio" at bounding box center [637, 398] width 13 height 13
radio input "true"
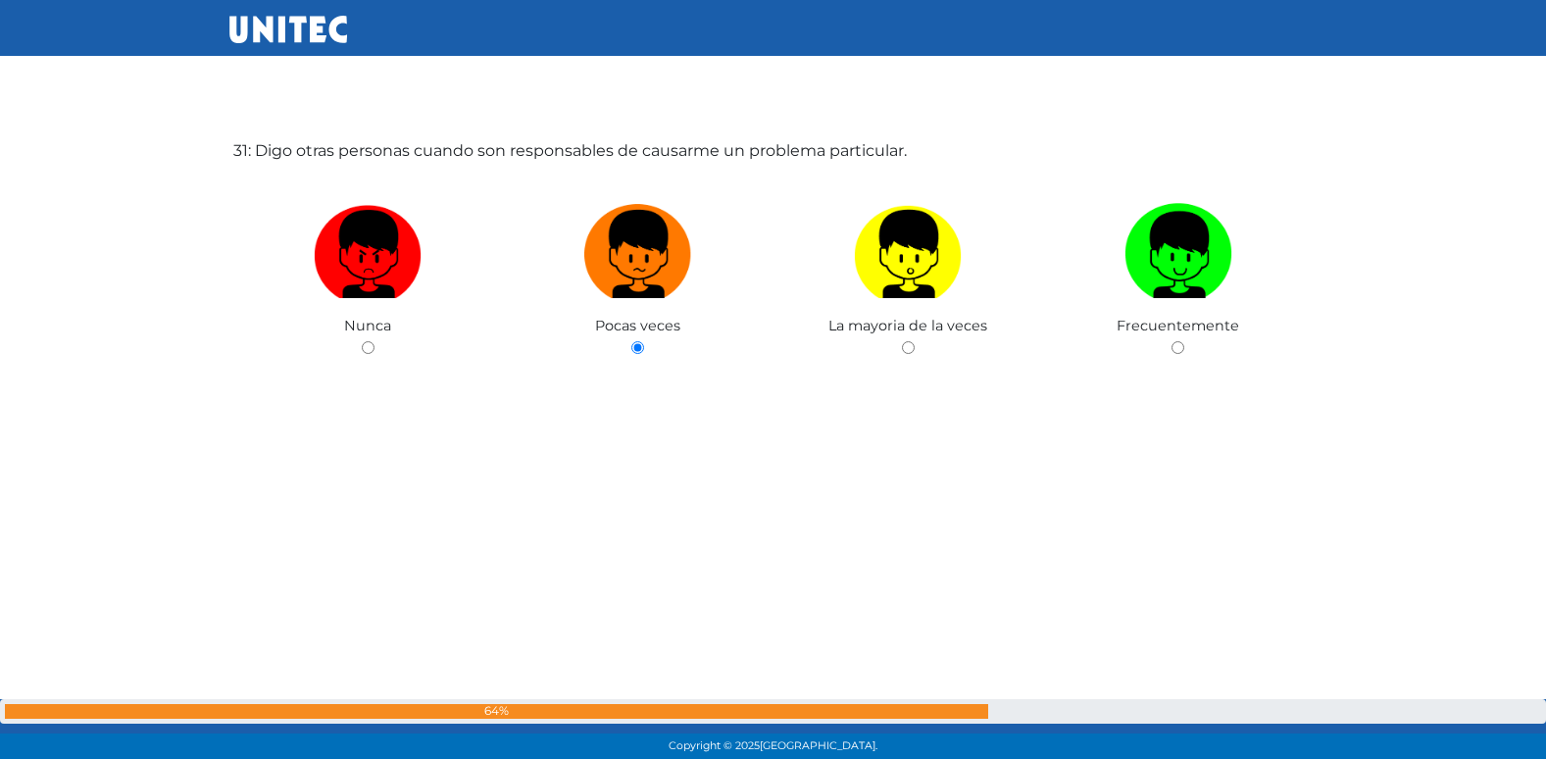
radio input "true"
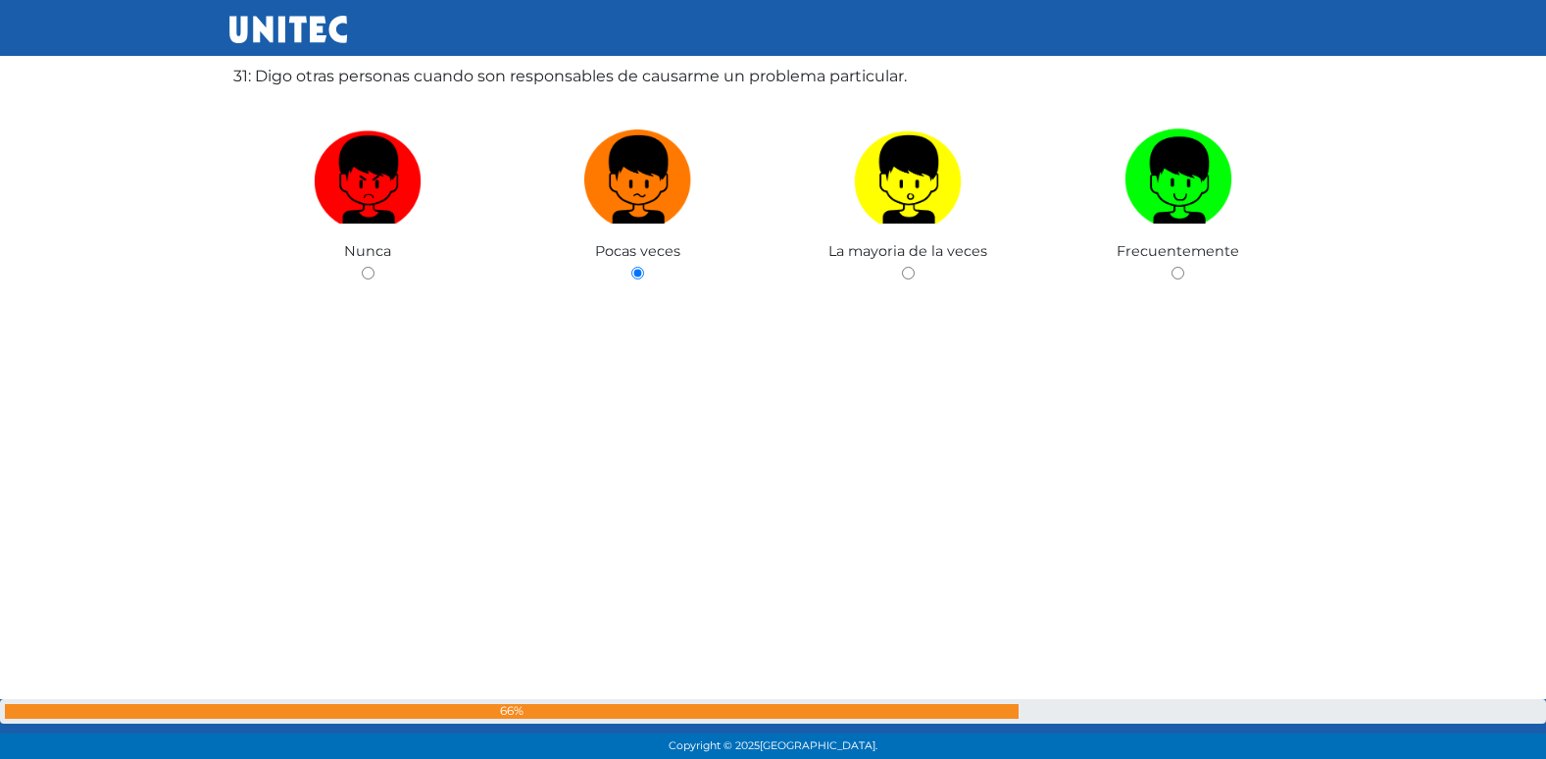
radio input "true"
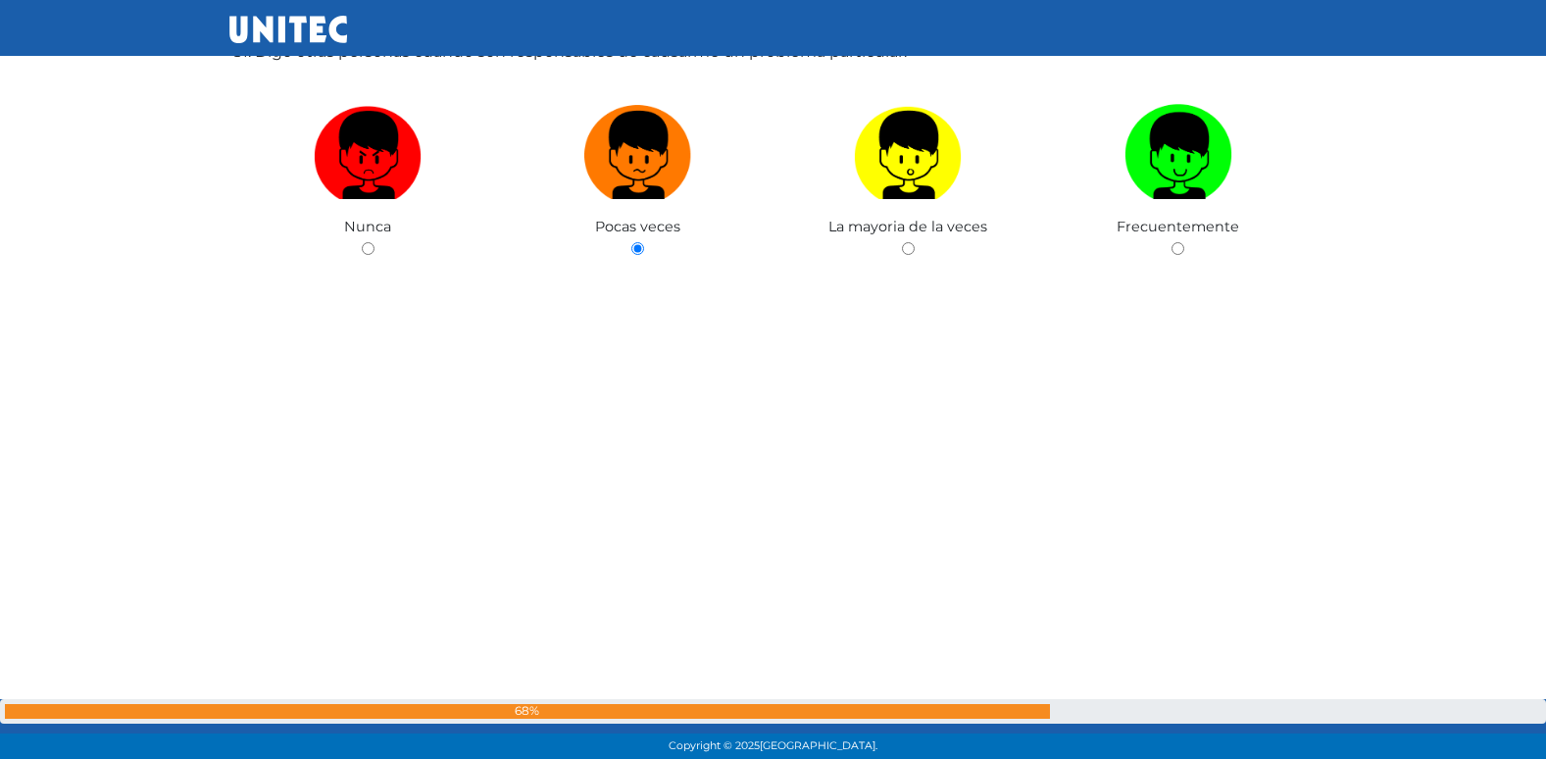
radio input "true"
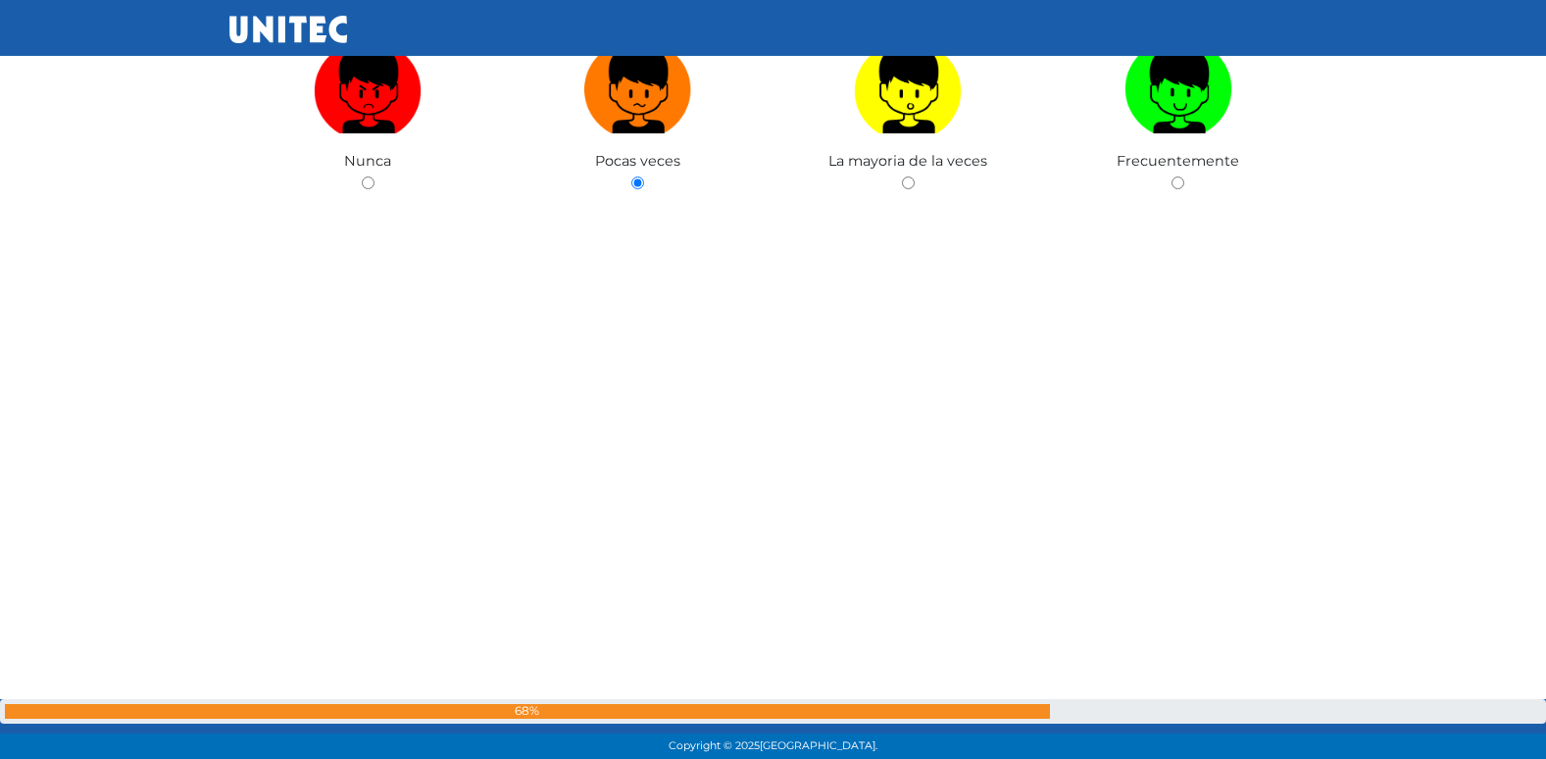
radio input "true"
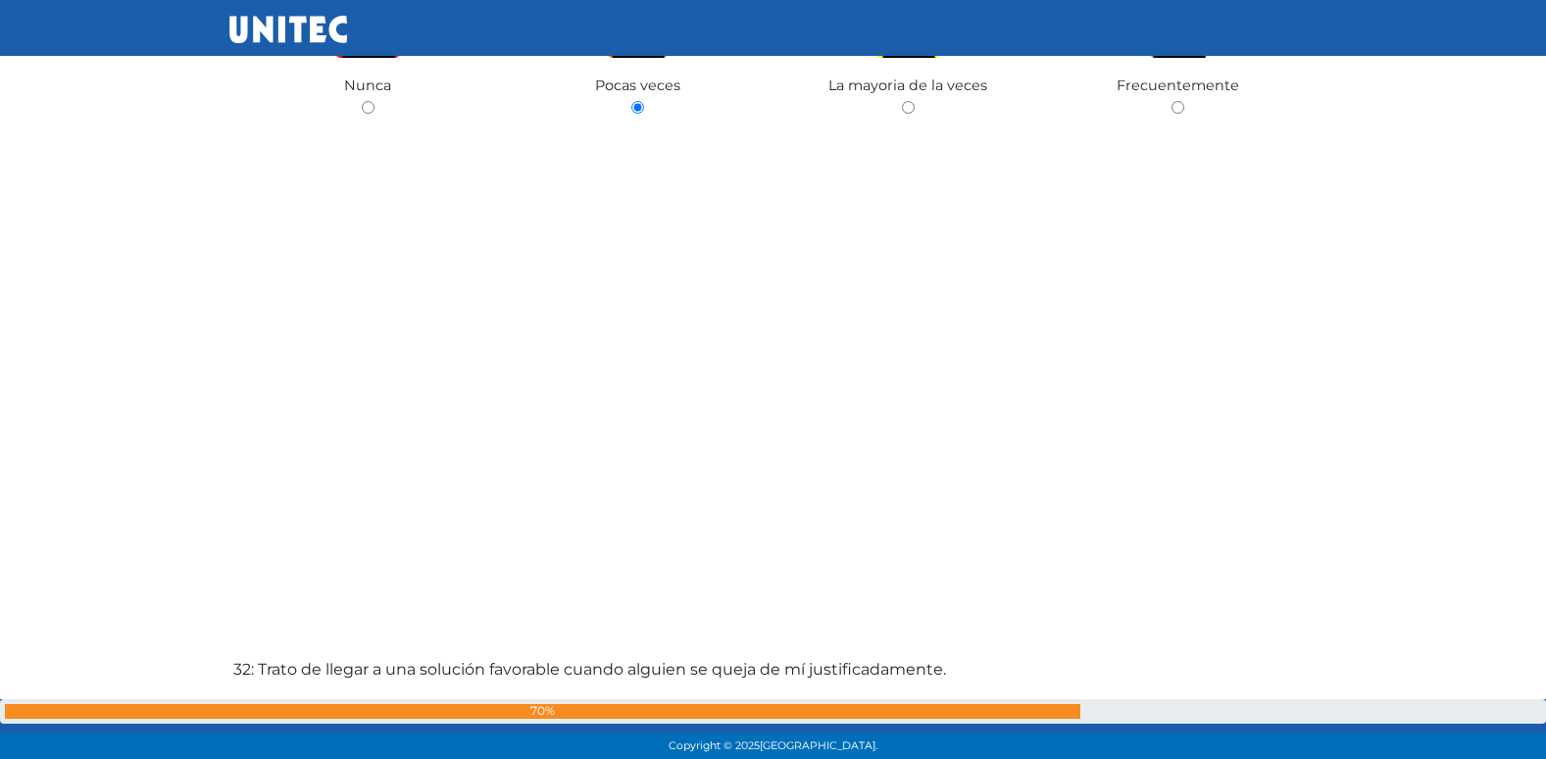
radio input "true"
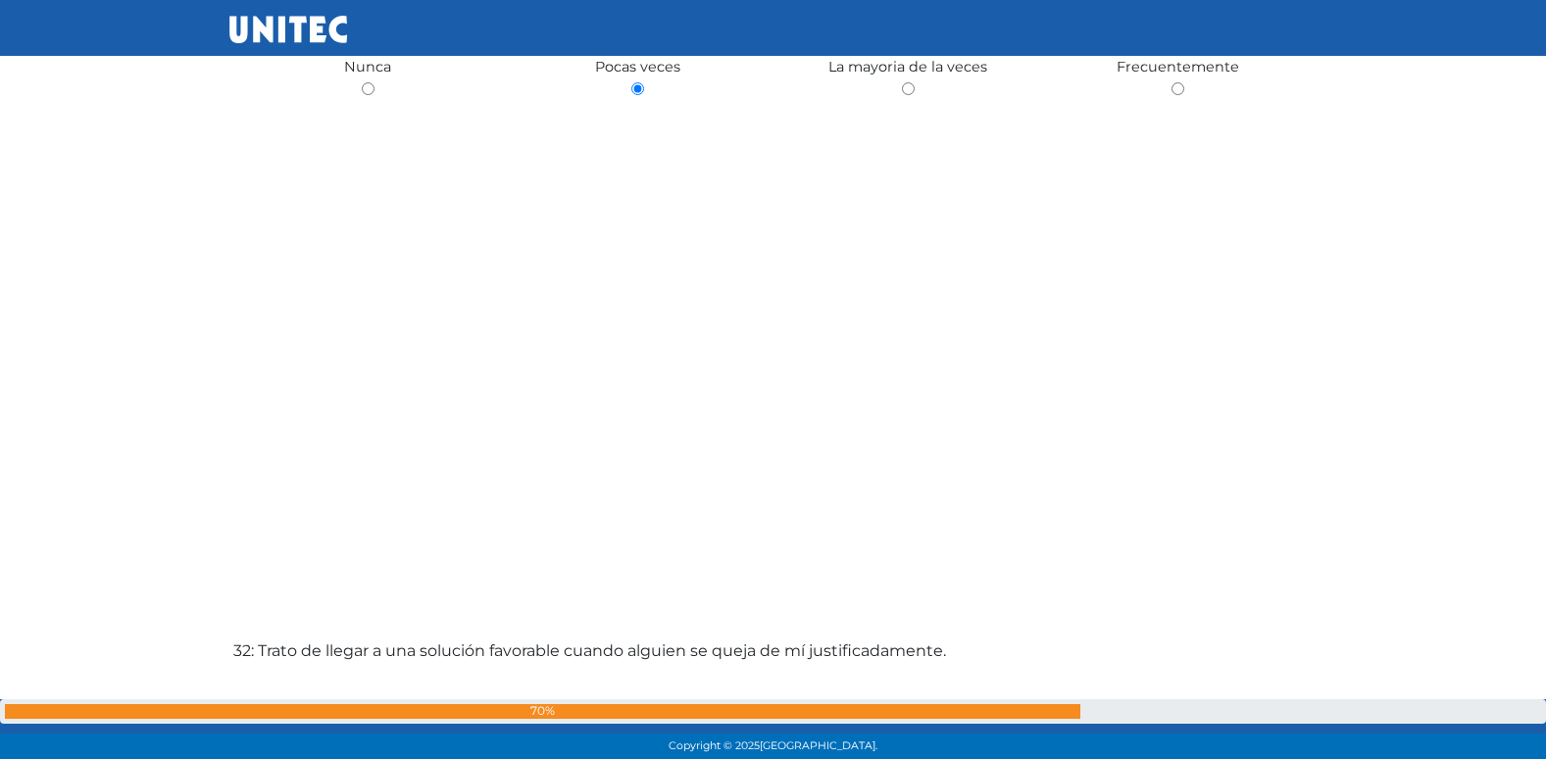
radio input "true"
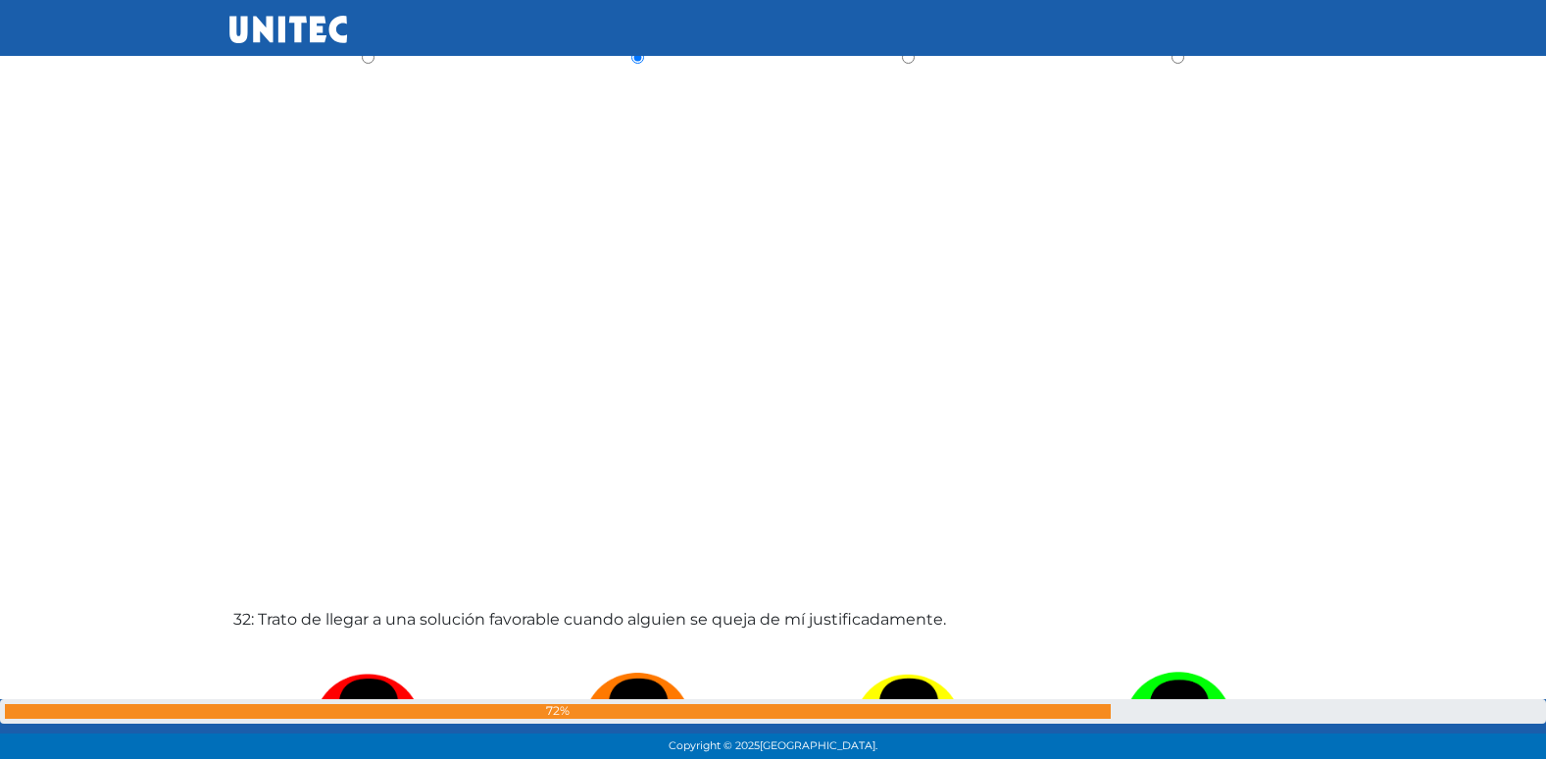
radio input "true"
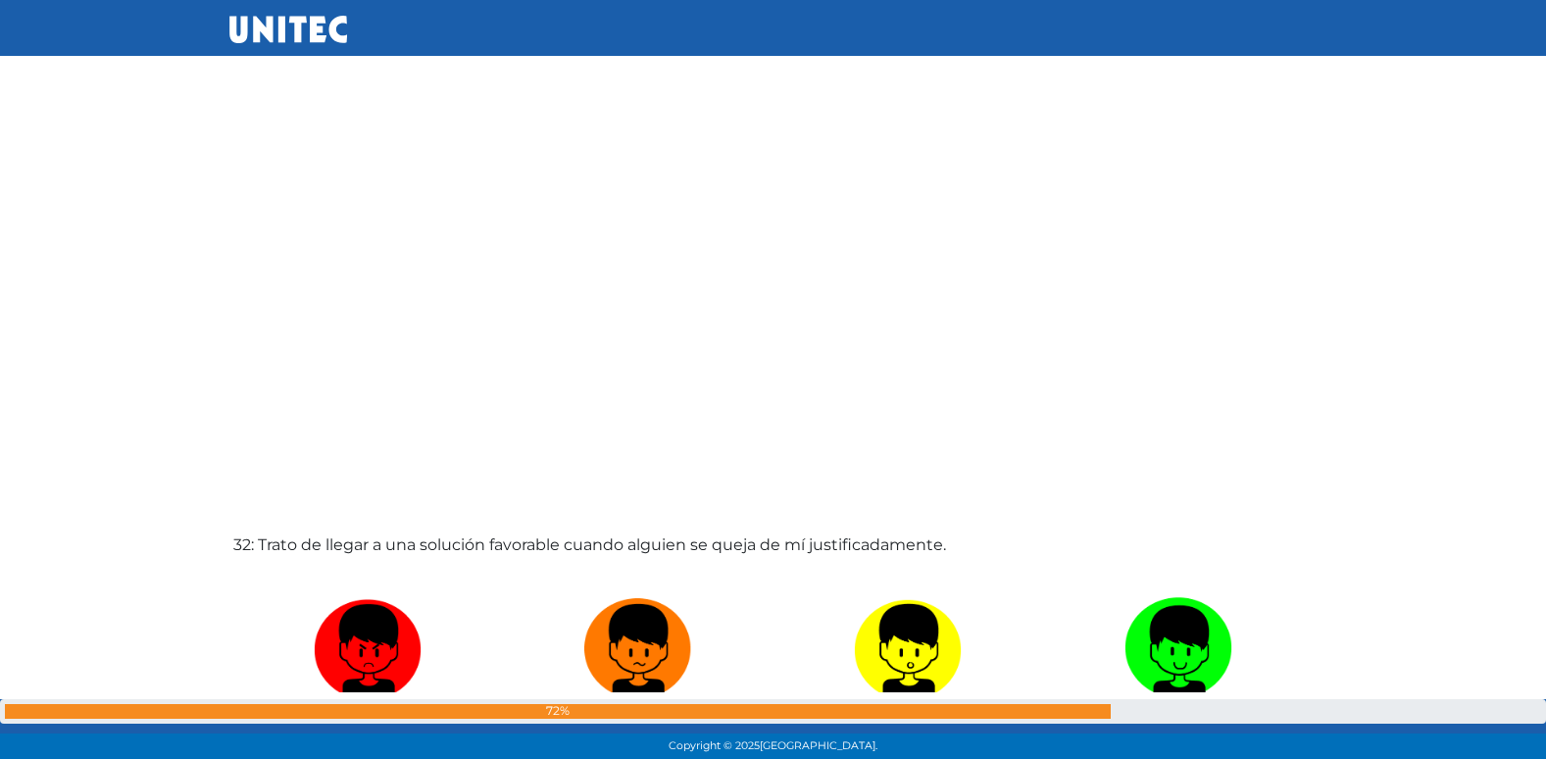
radio input "true"
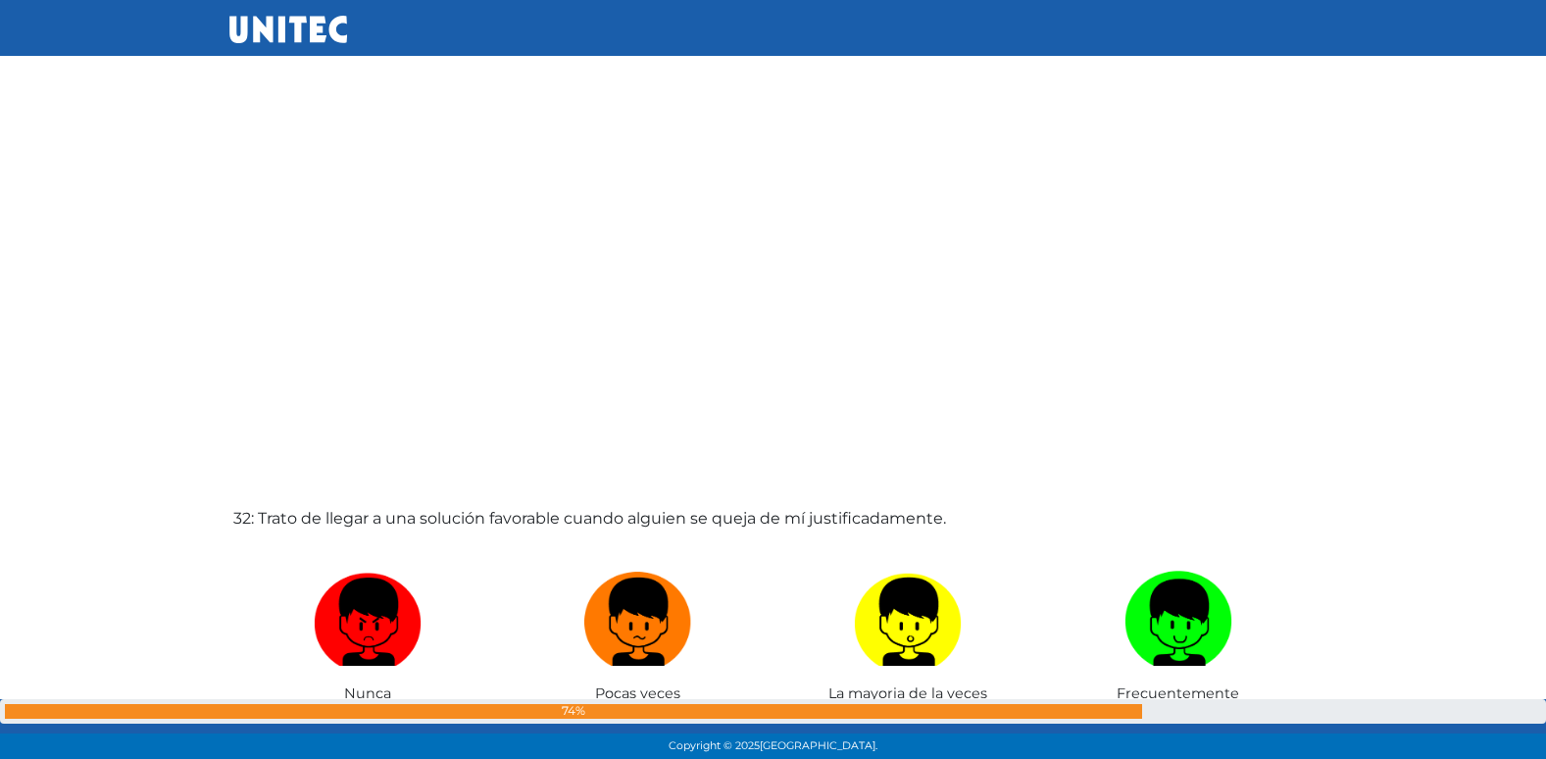
radio input "true"
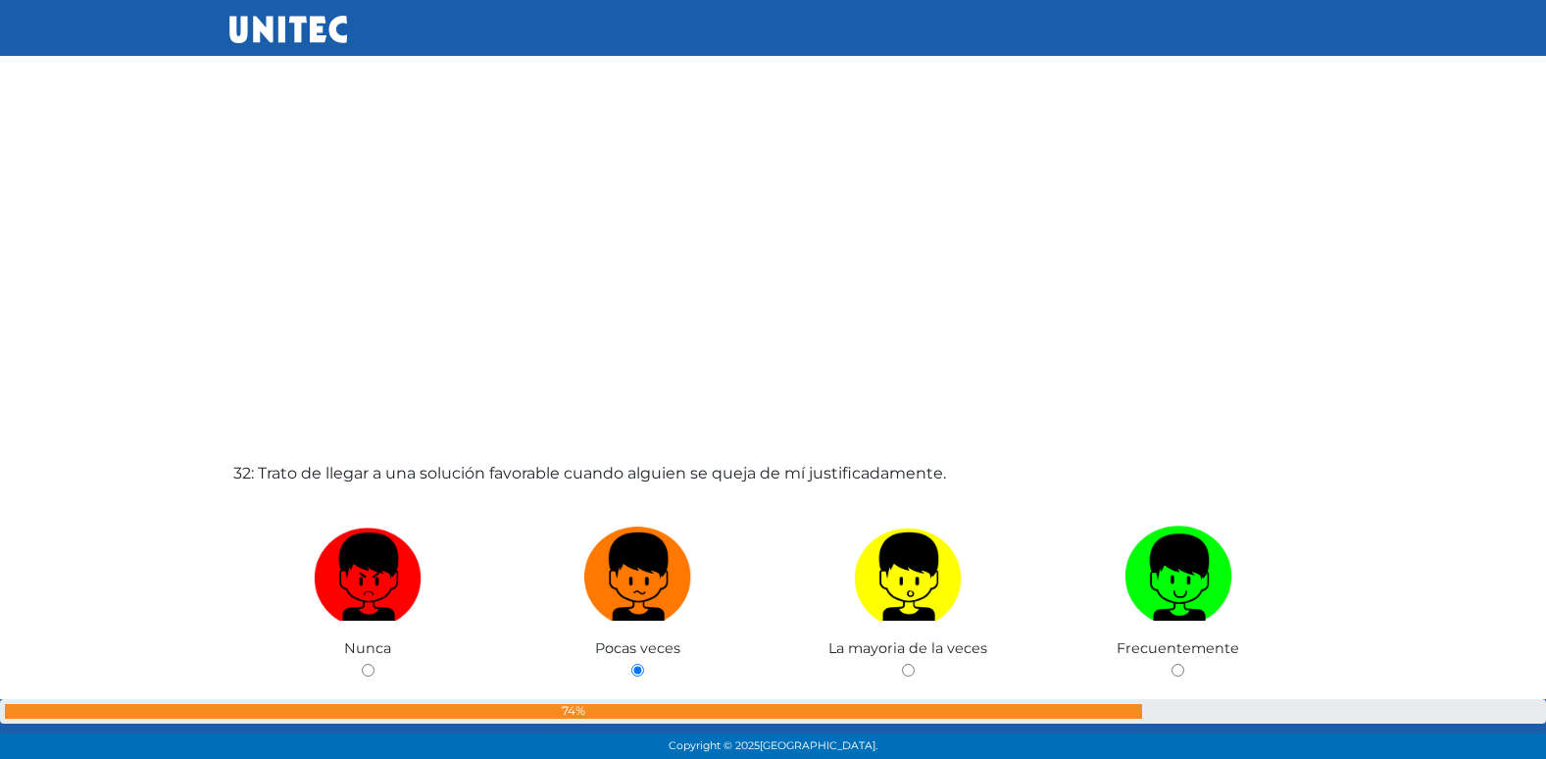
radio input "true"
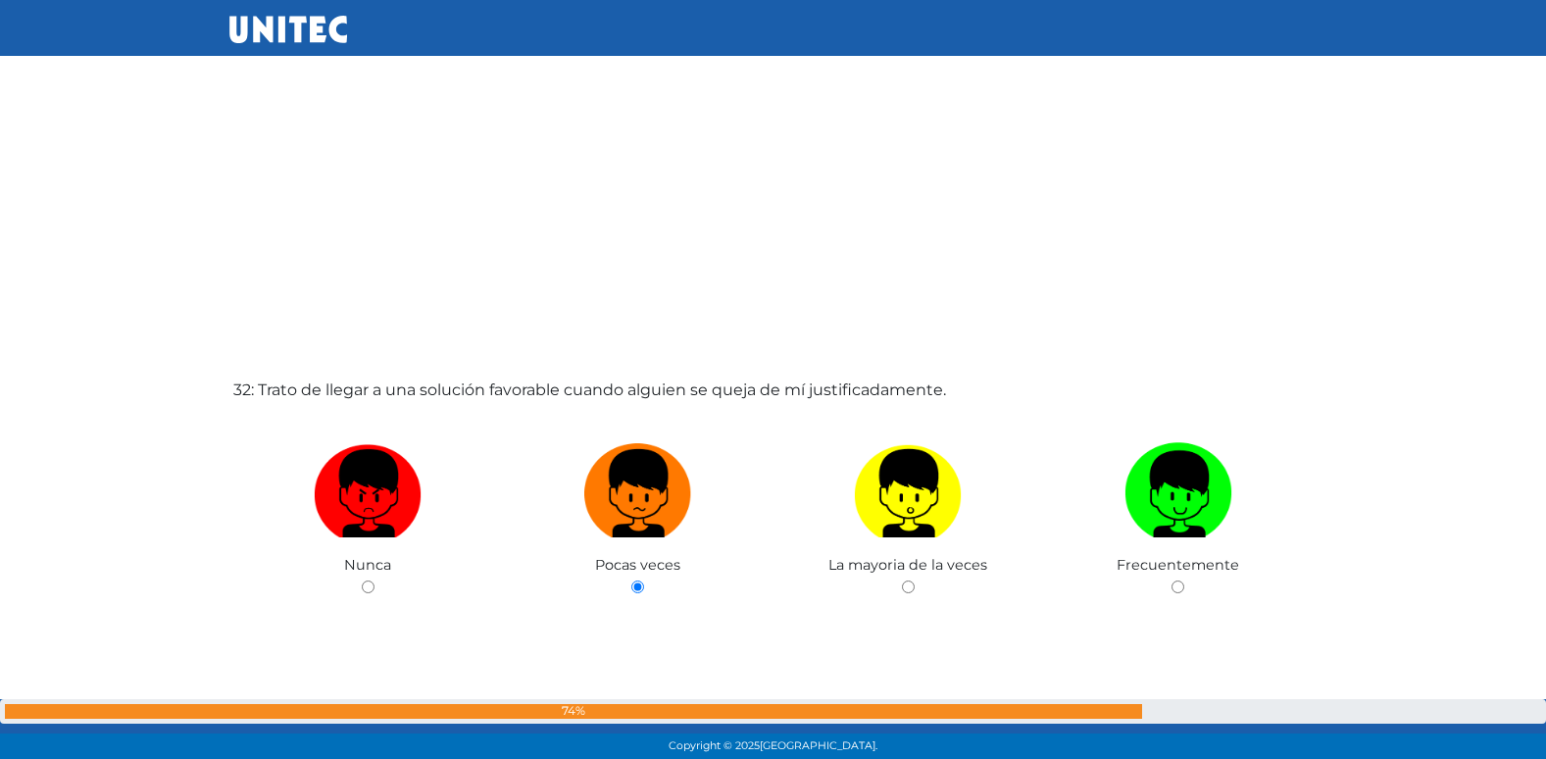
radio input "true"
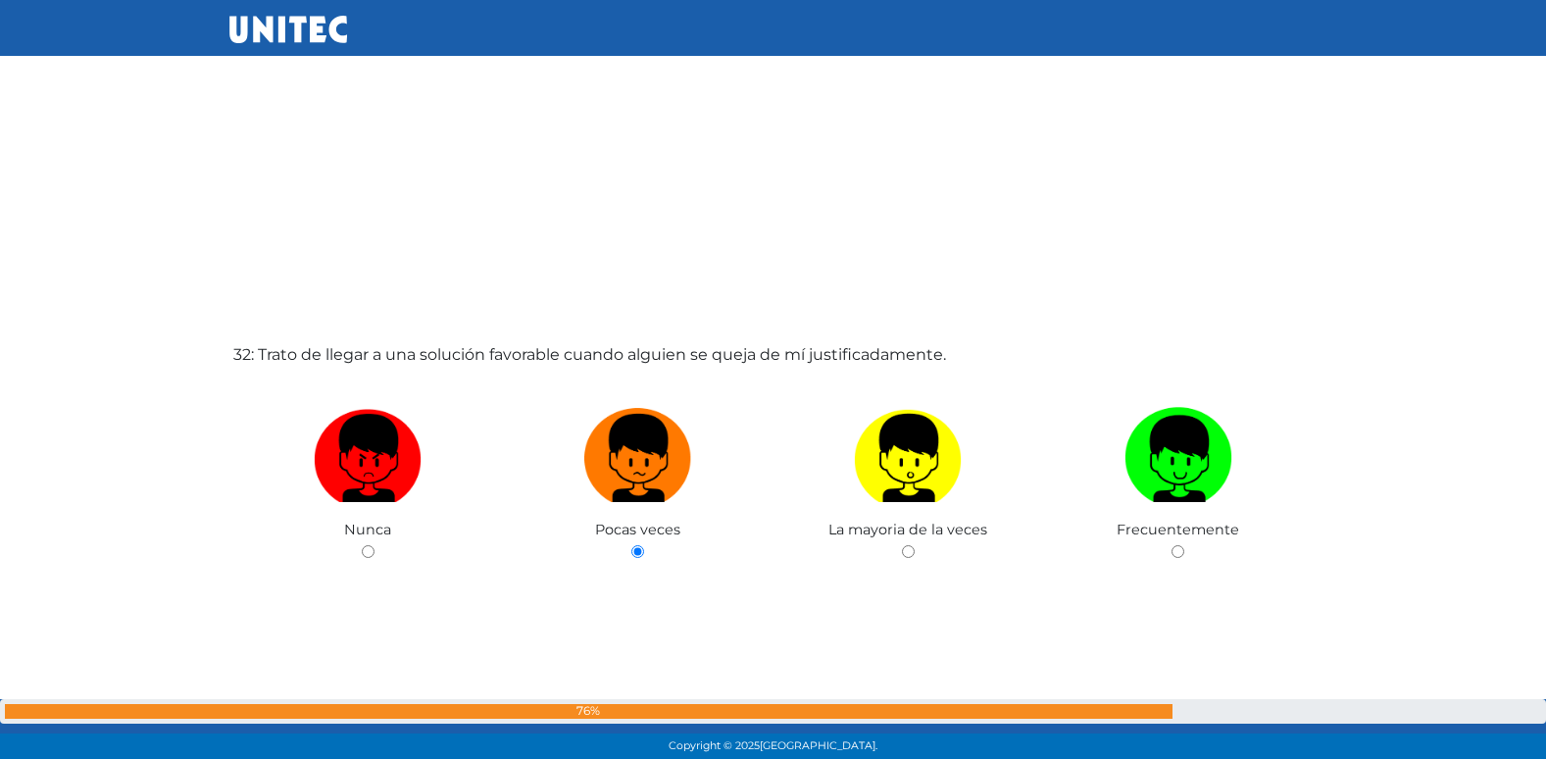
radio input "true"
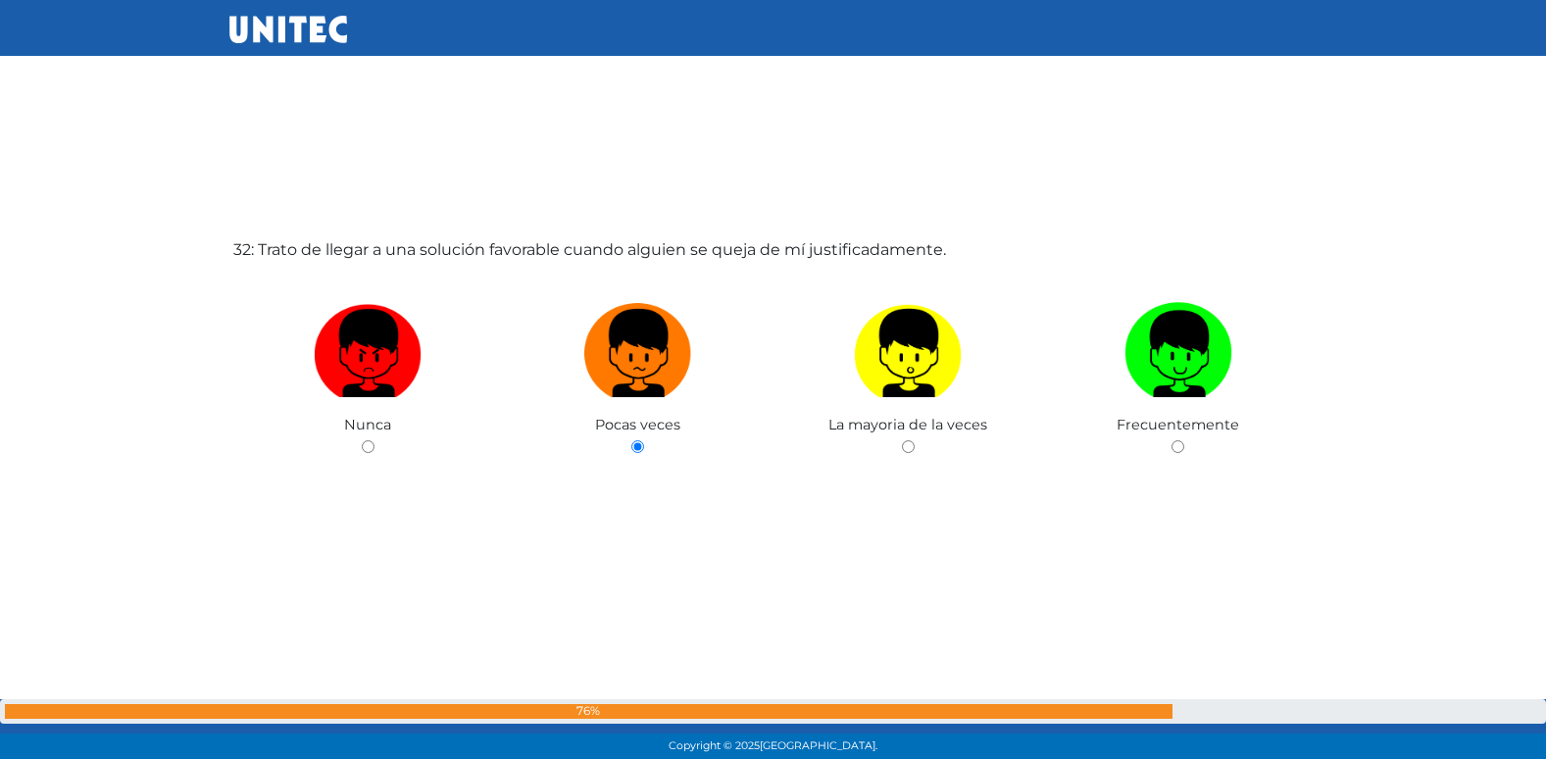
radio input "true"
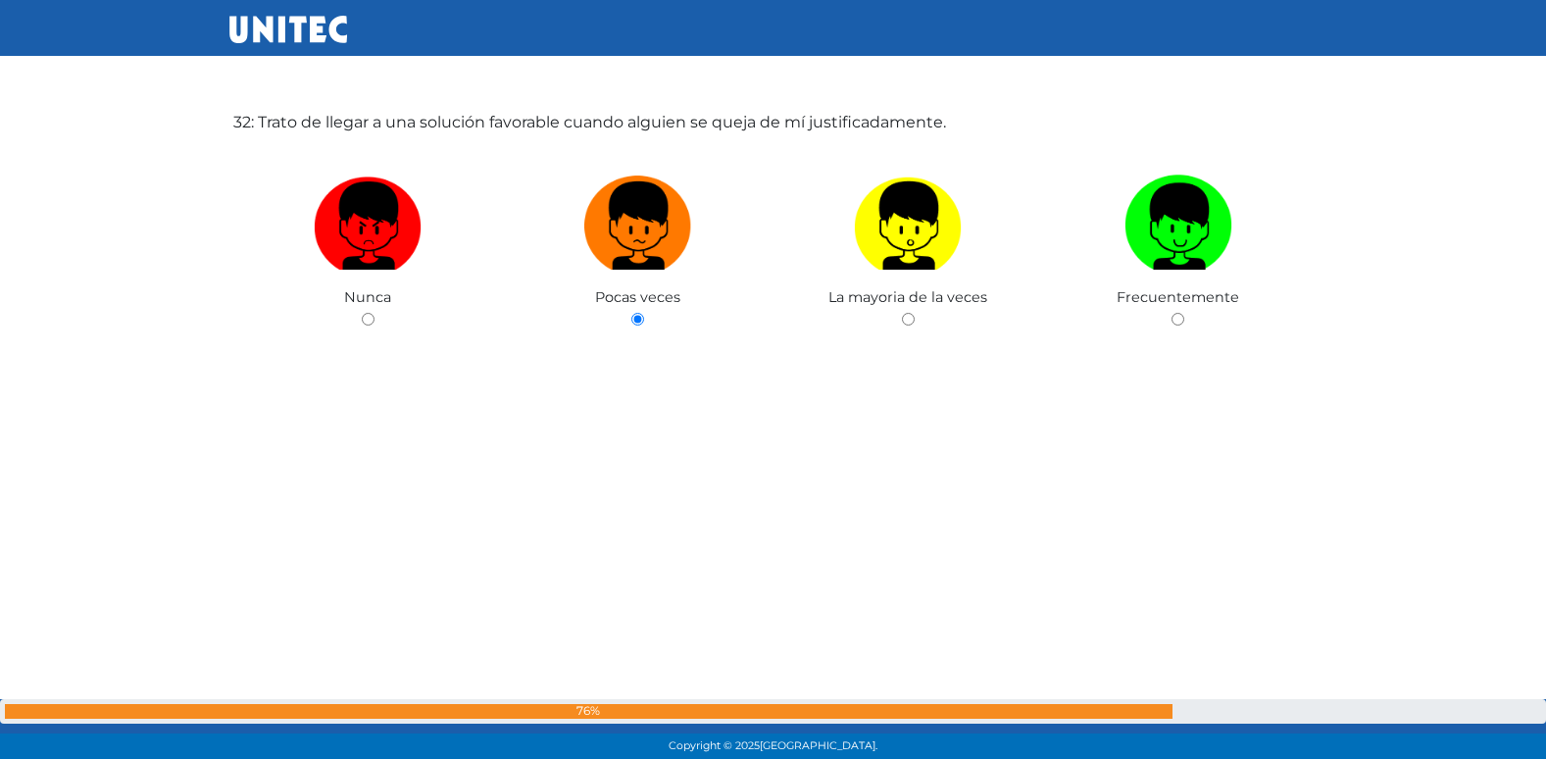
radio input "true"
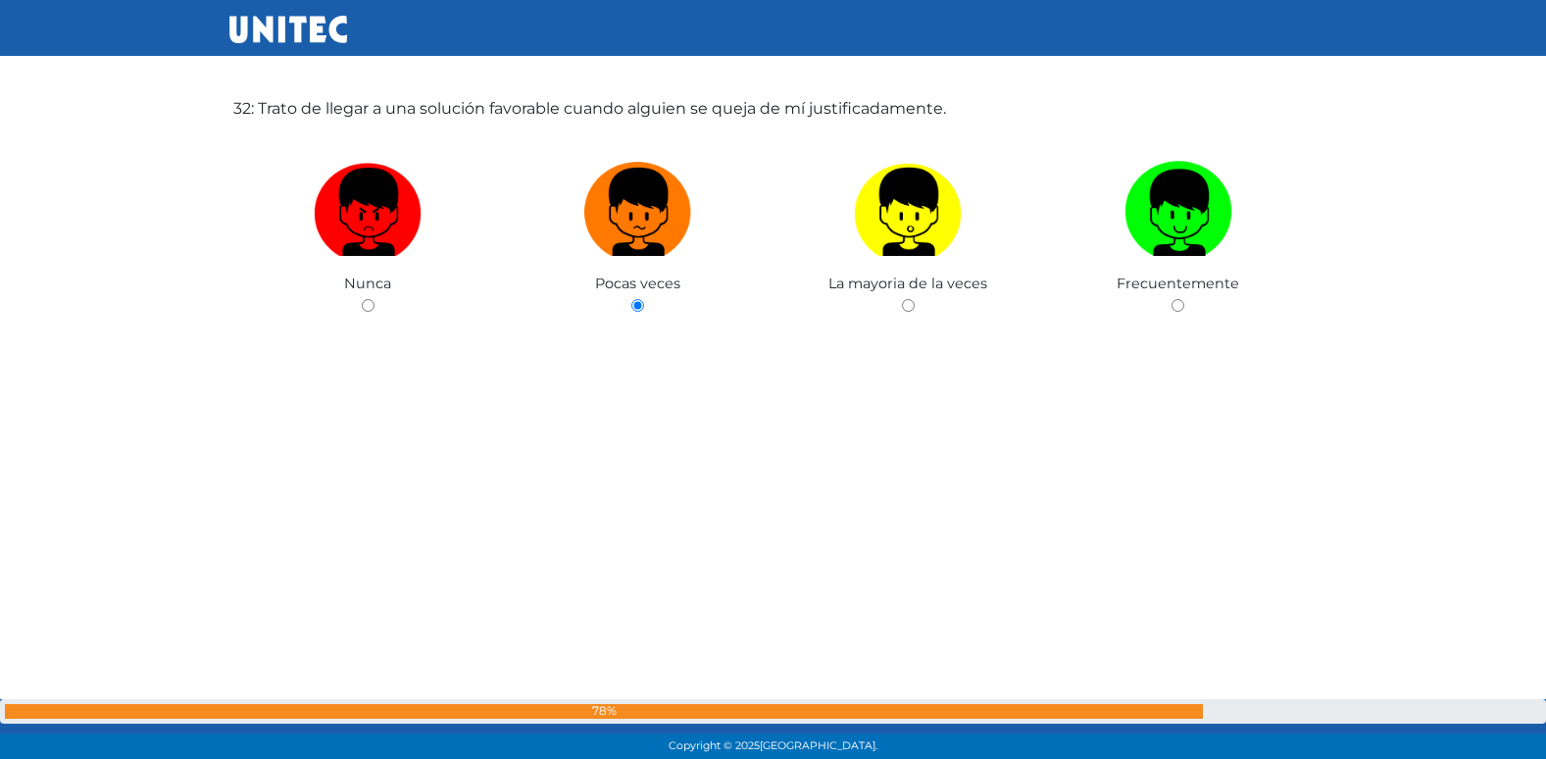
radio input "true"
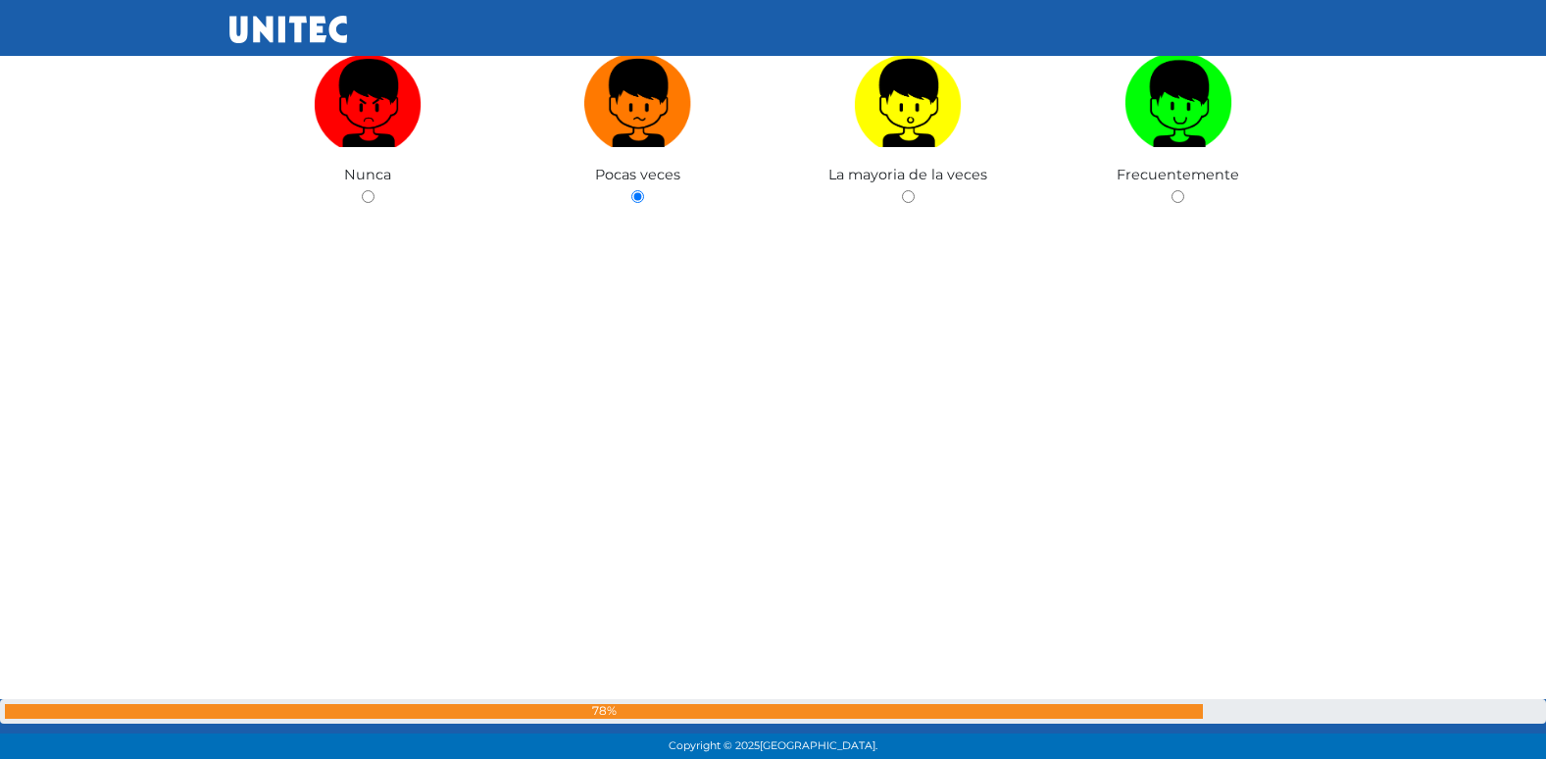
radio input "true"
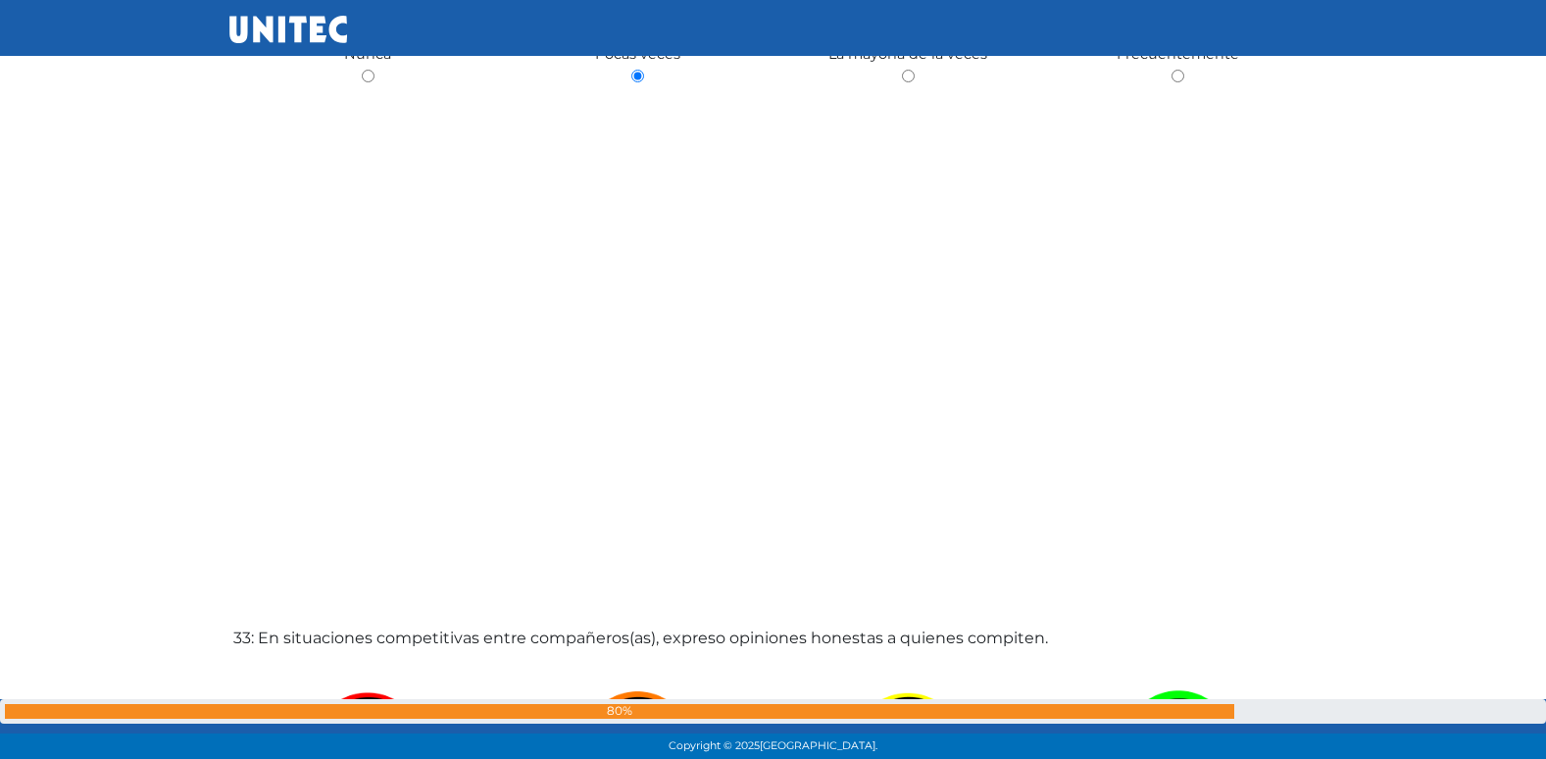
radio input "true"
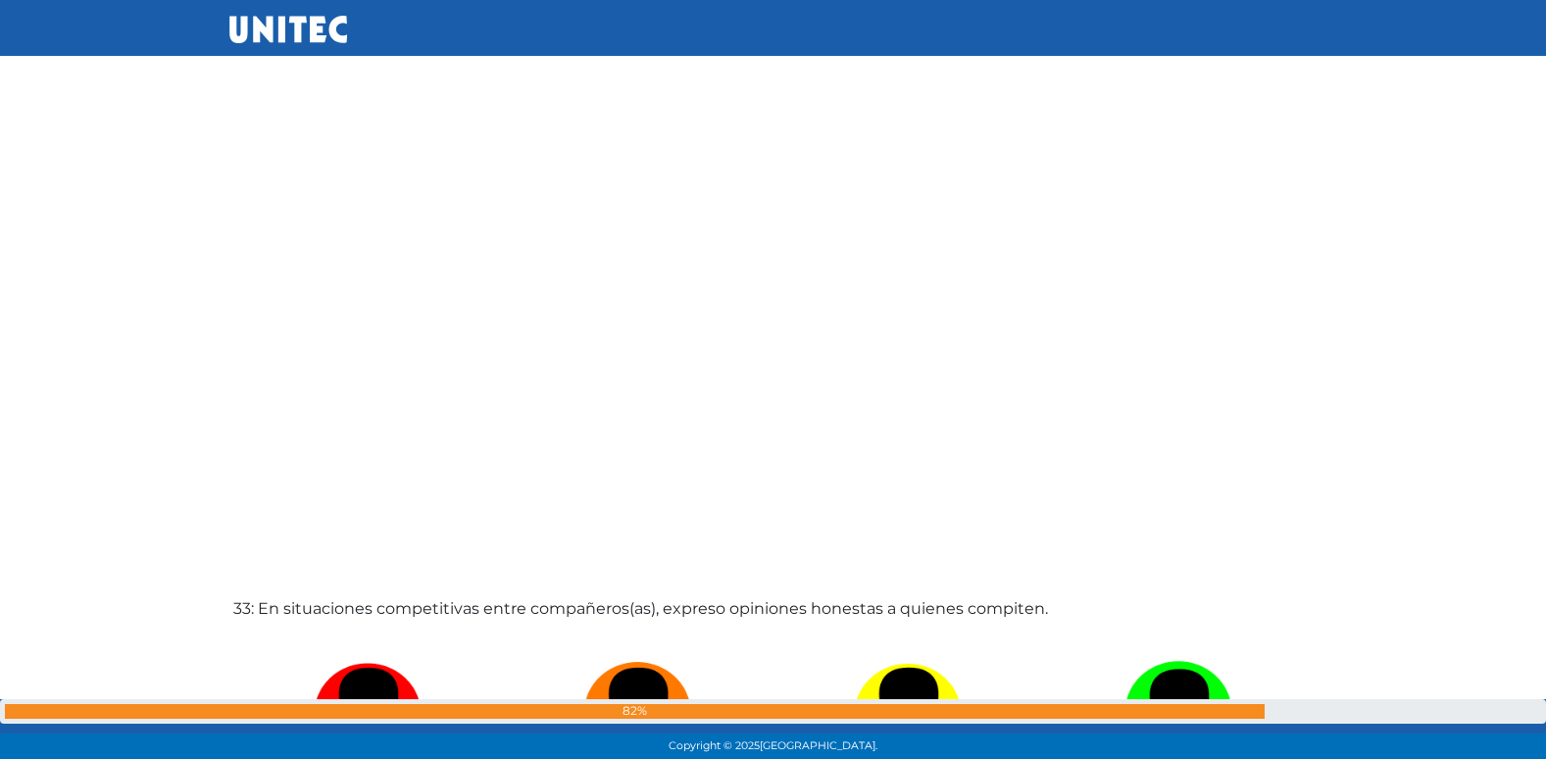
radio input "true"
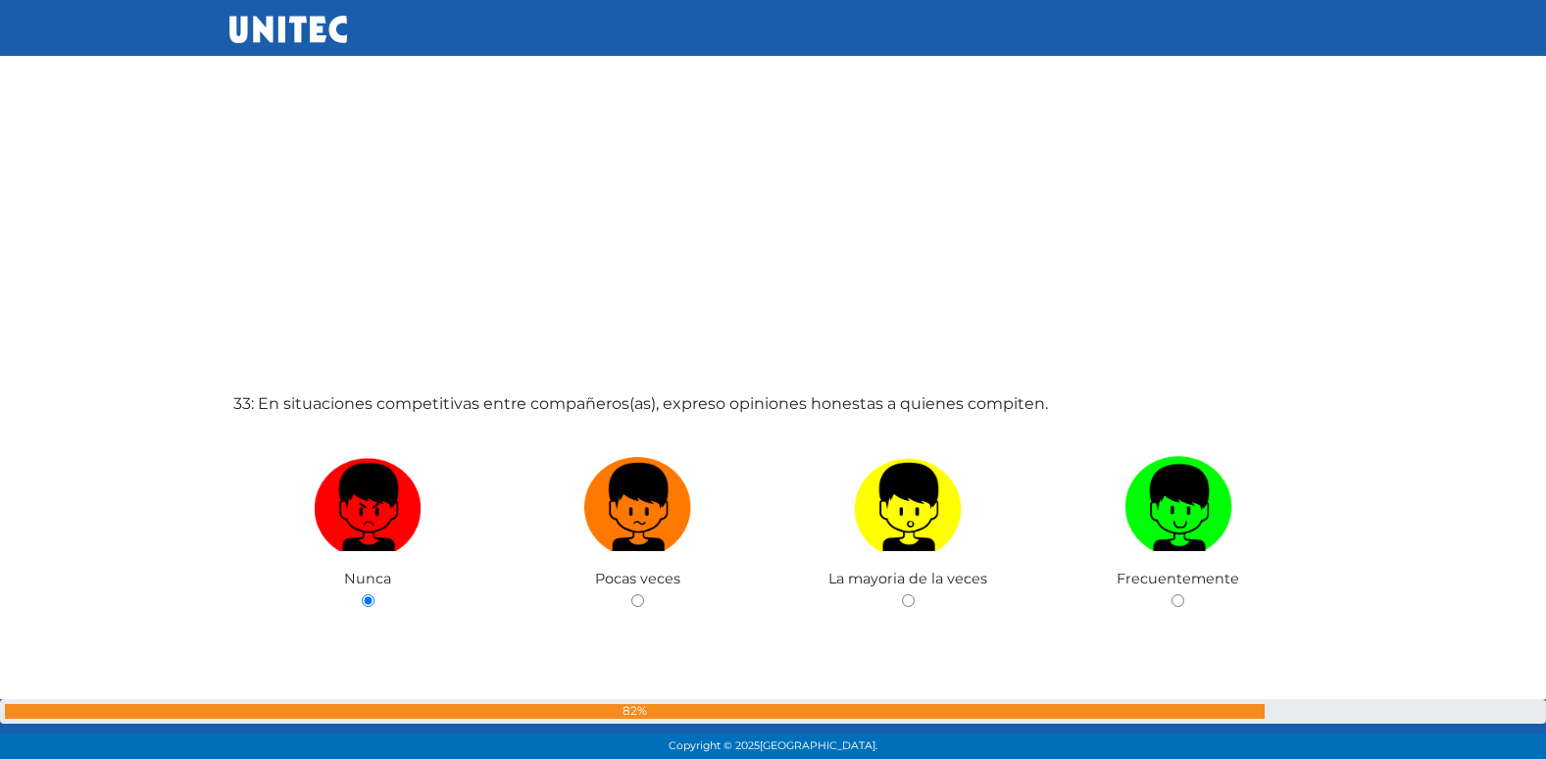
radio input "true"
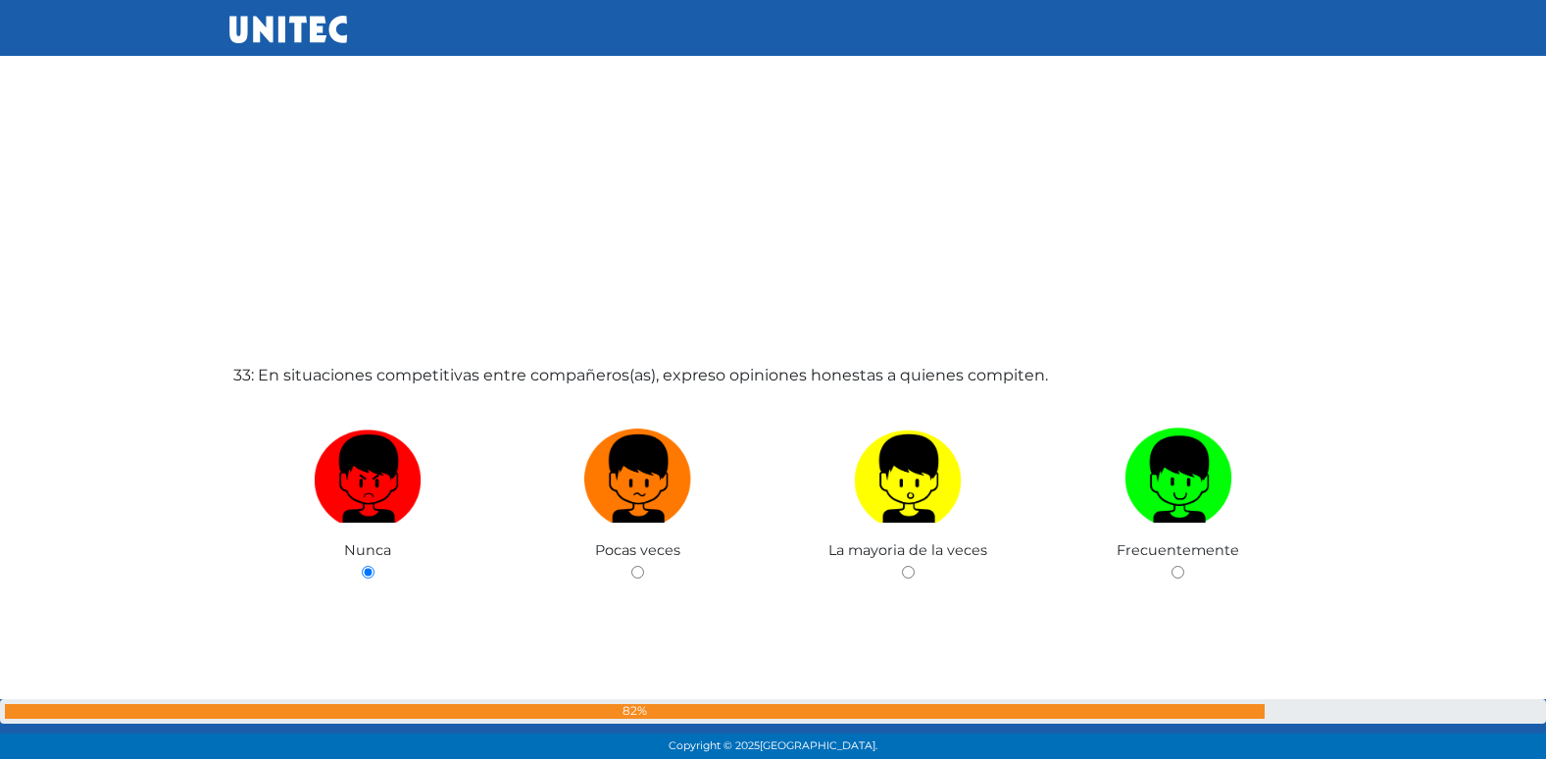
radio input "true"
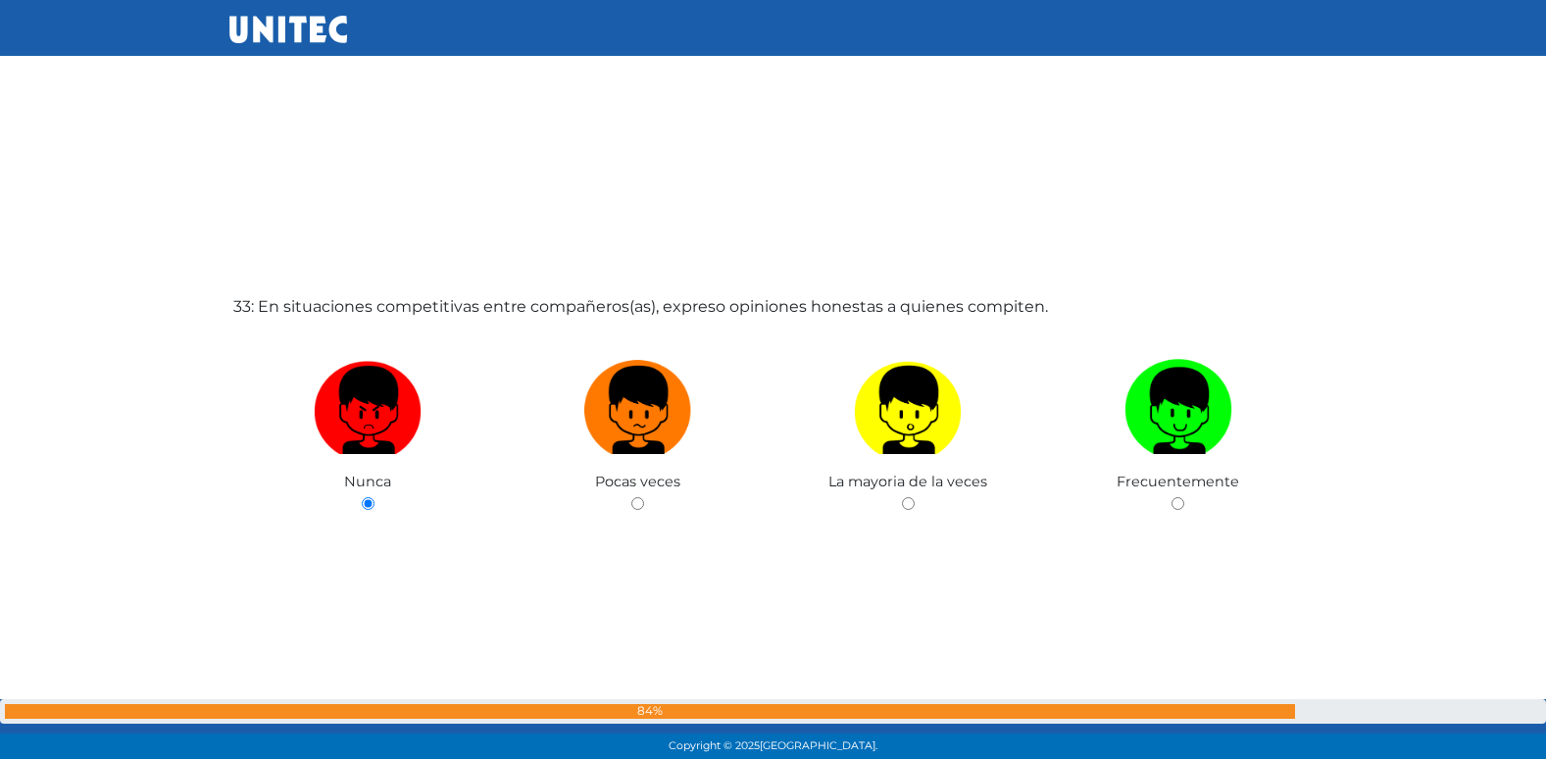
radio input "true"
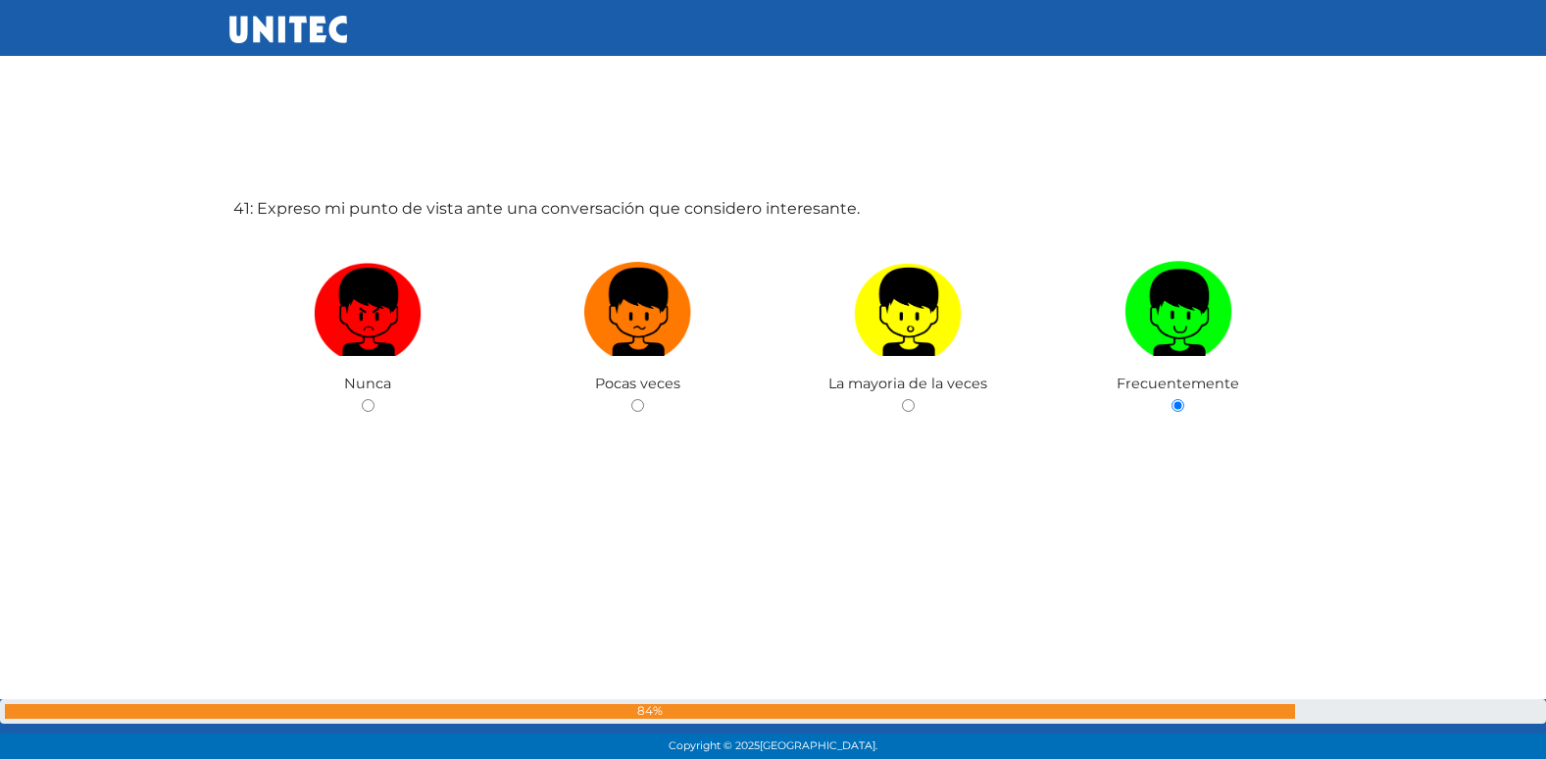
scroll to position [30417, 0]
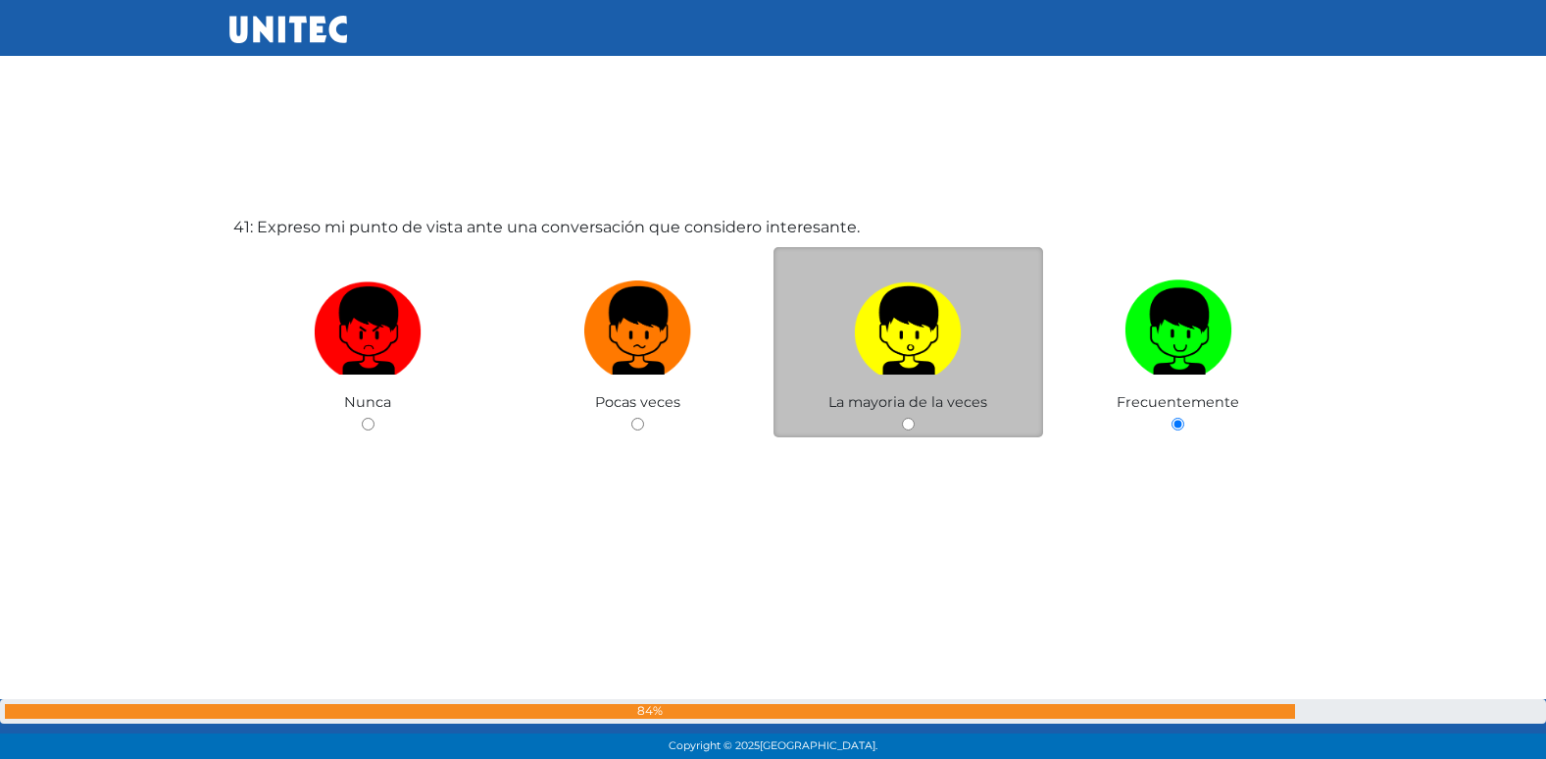
click at [911, 431] on div "La mayoria de la veces" at bounding box center [908, 342] width 271 height 191
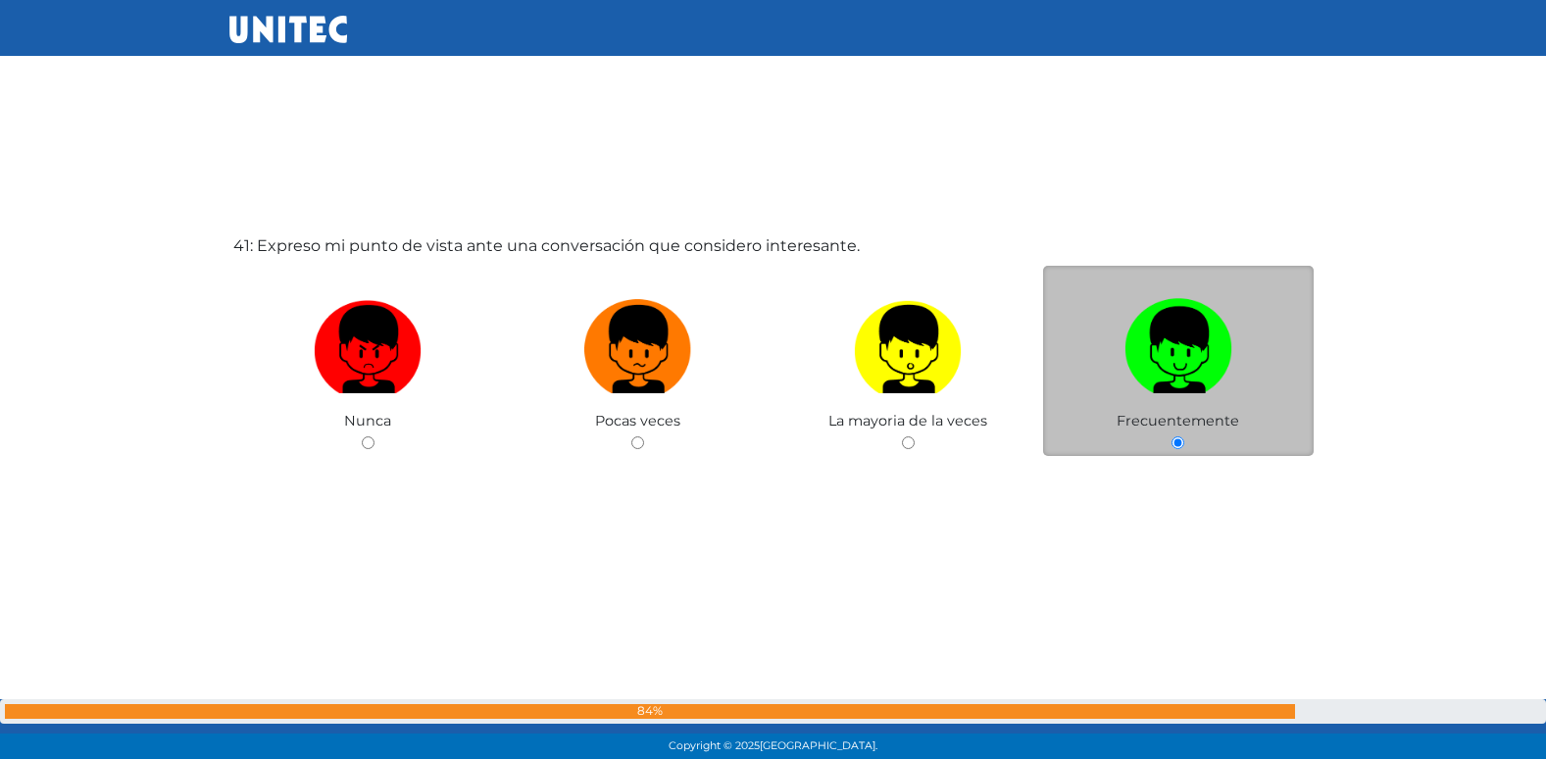
scroll to position [30214, 0]
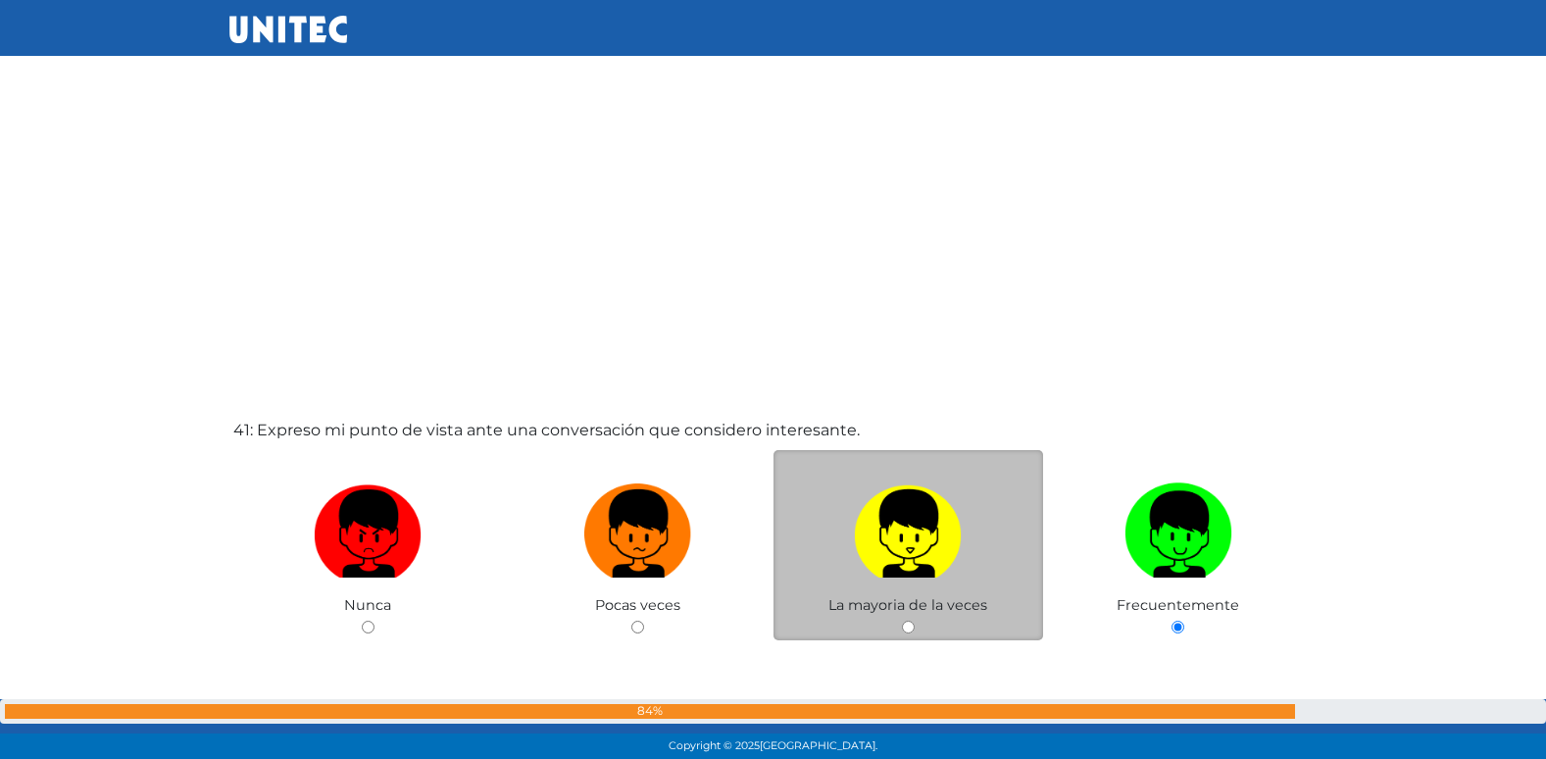
click at [907, 625] on input "radio" at bounding box center [908, 626] width 13 height 13
radio input "true"
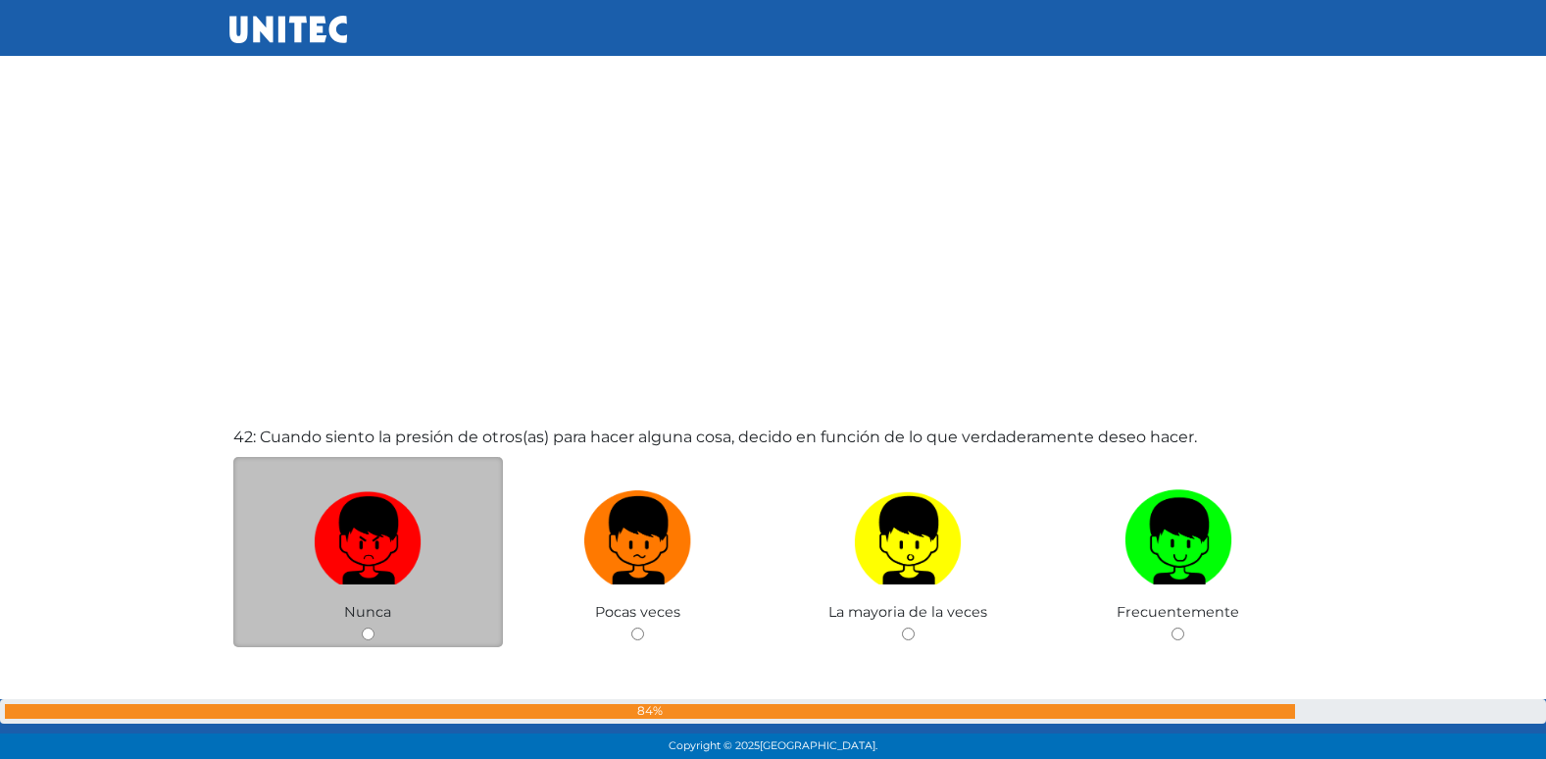
scroll to position [30947, 0]
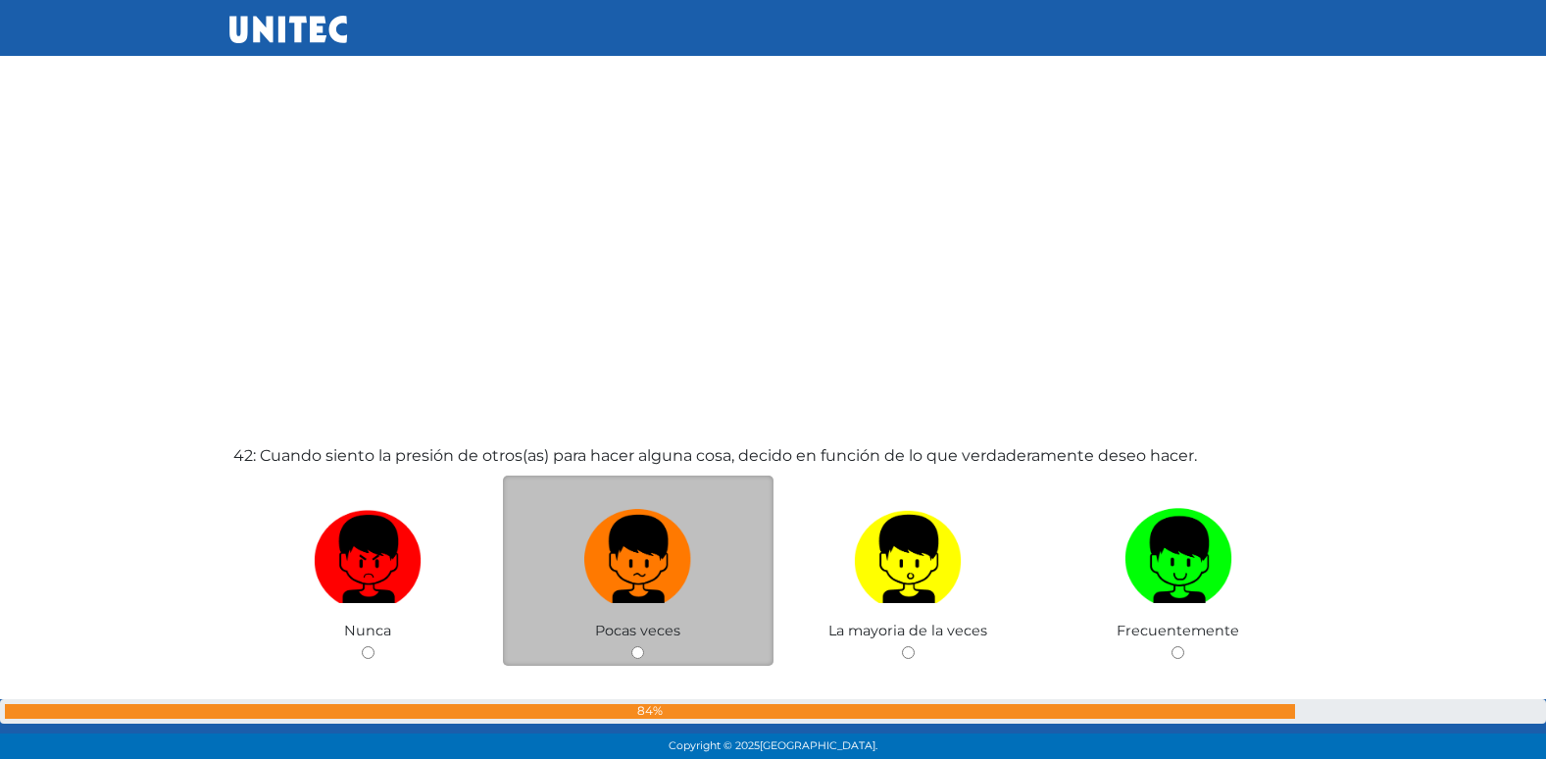
click at [643, 653] on input "radio" at bounding box center [637, 652] width 13 height 13
radio input "true"
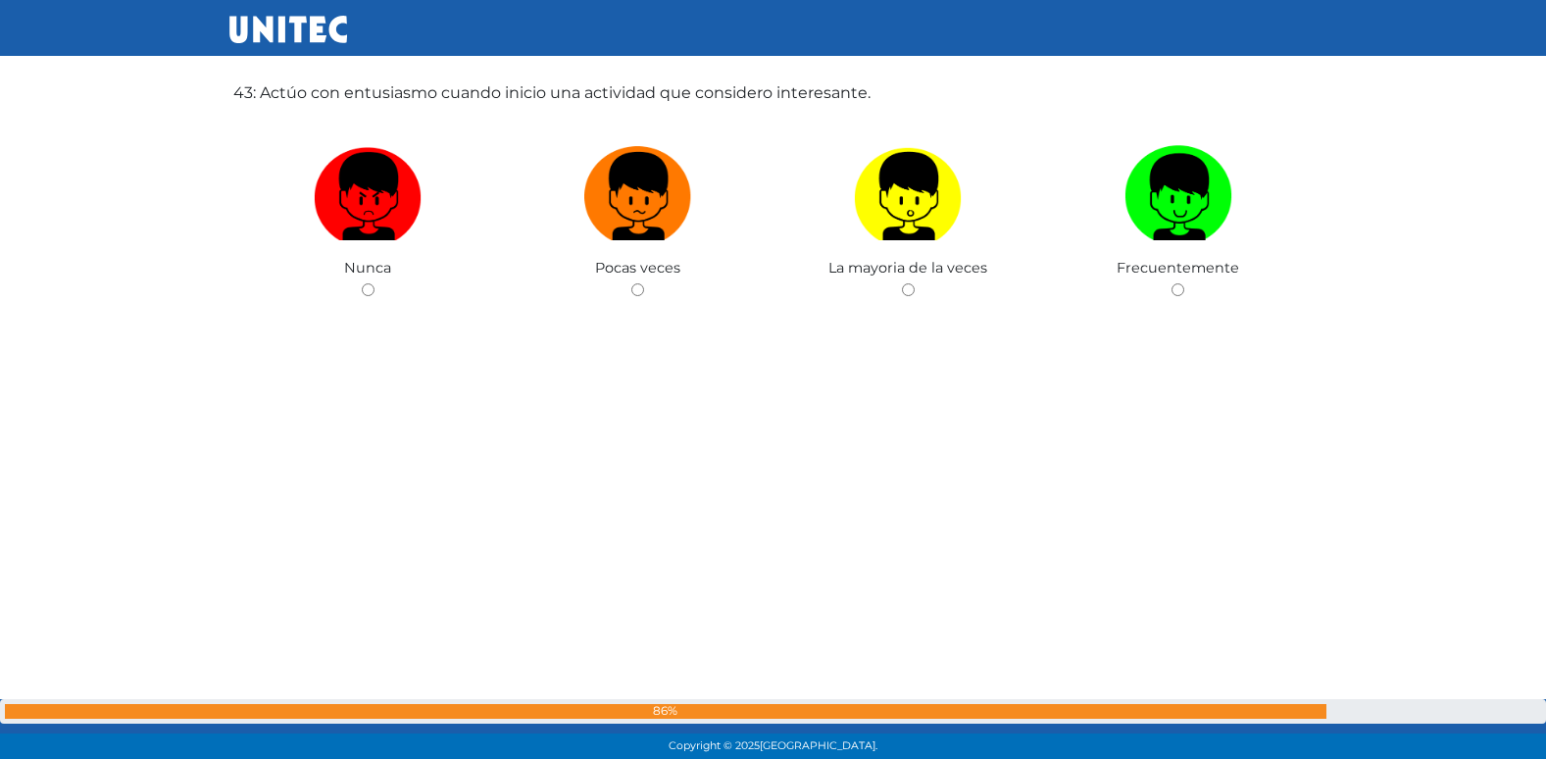
scroll to position [32096, 0]
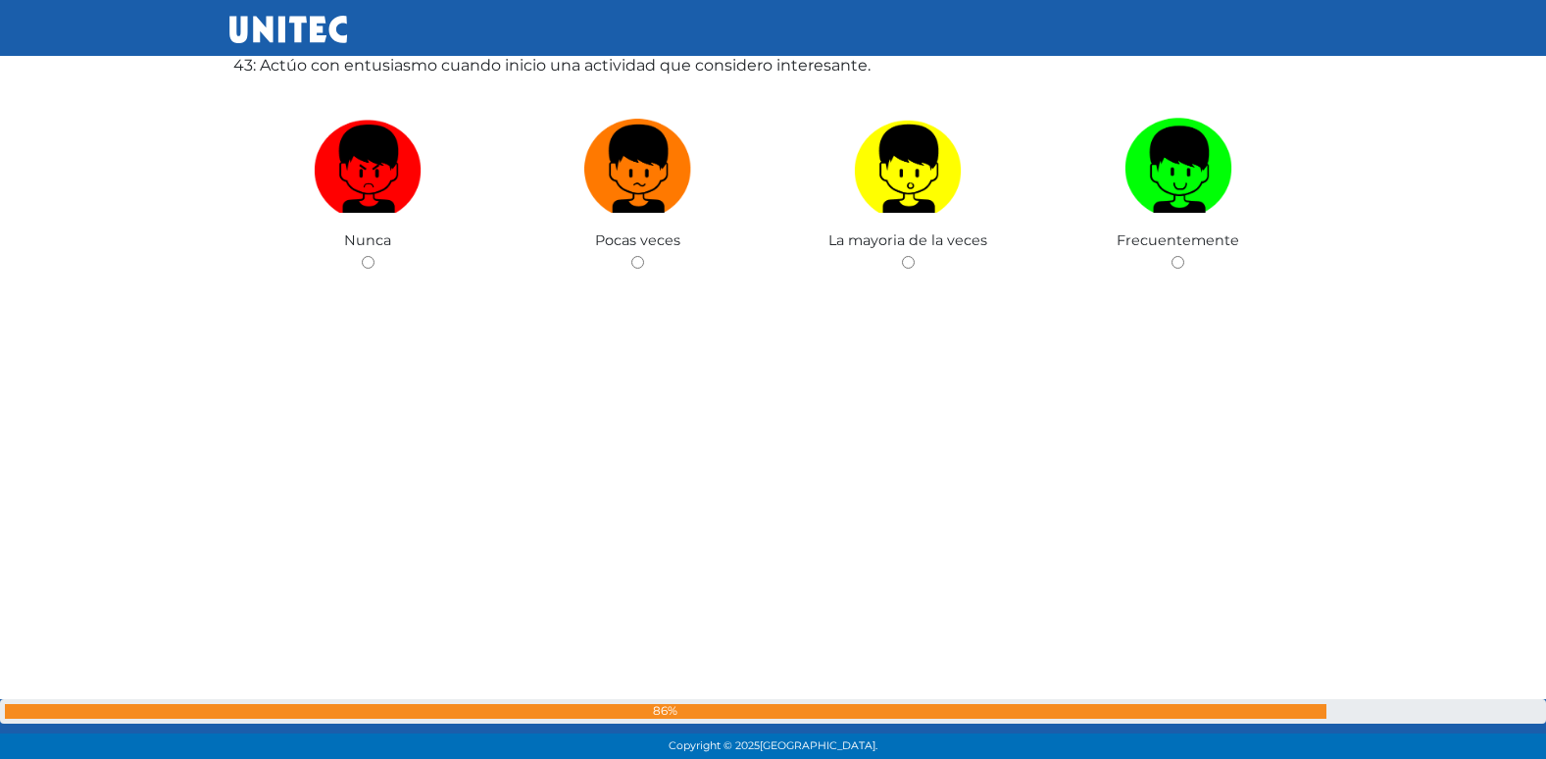
click at [631, 256] on input "radio" at bounding box center [637, 262] width 13 height 13
radio input "true"
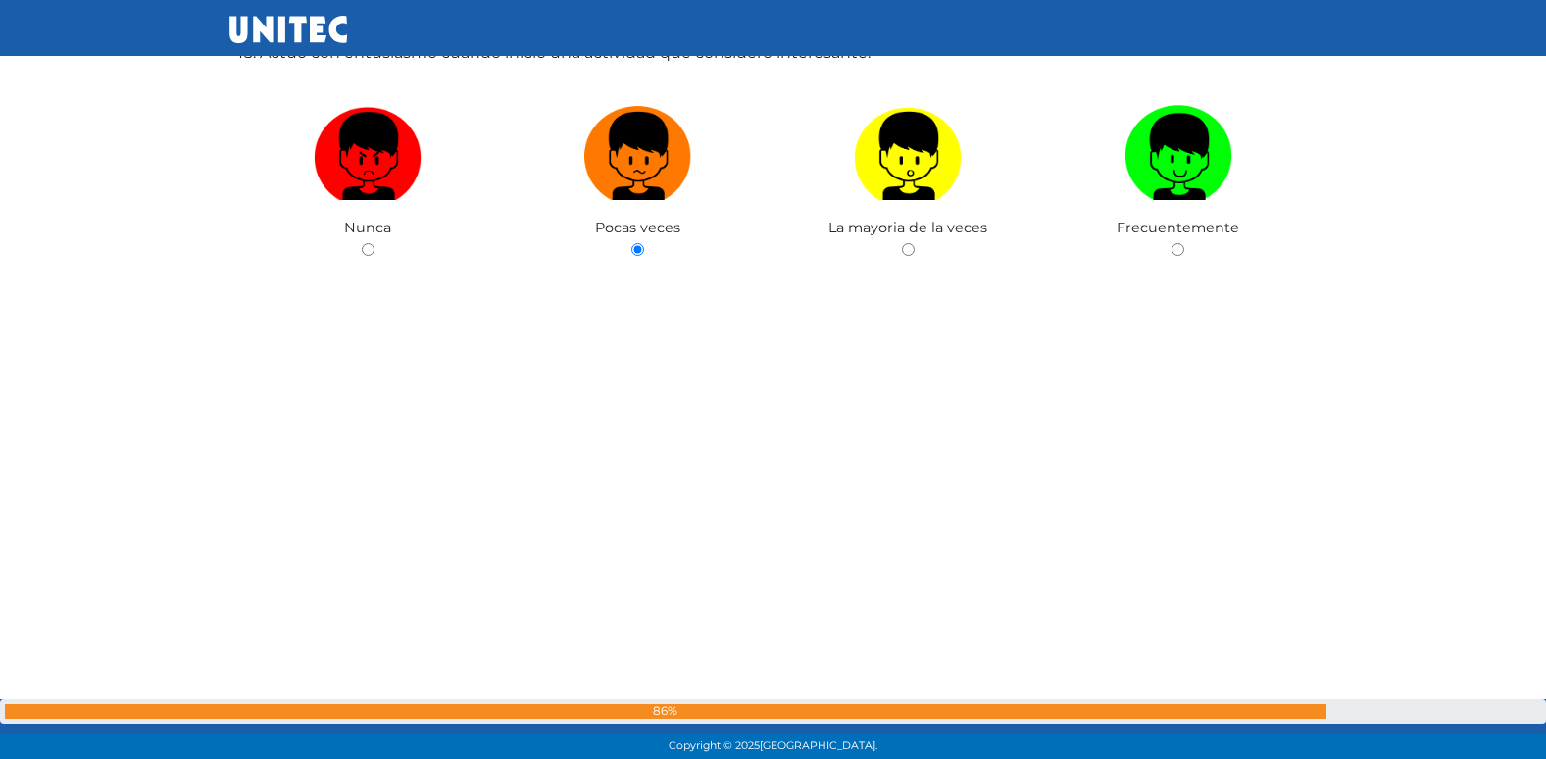
click at [902, 243] on input "radio" at bounding box center [908, 249] width 13 height 13
radio input "true"
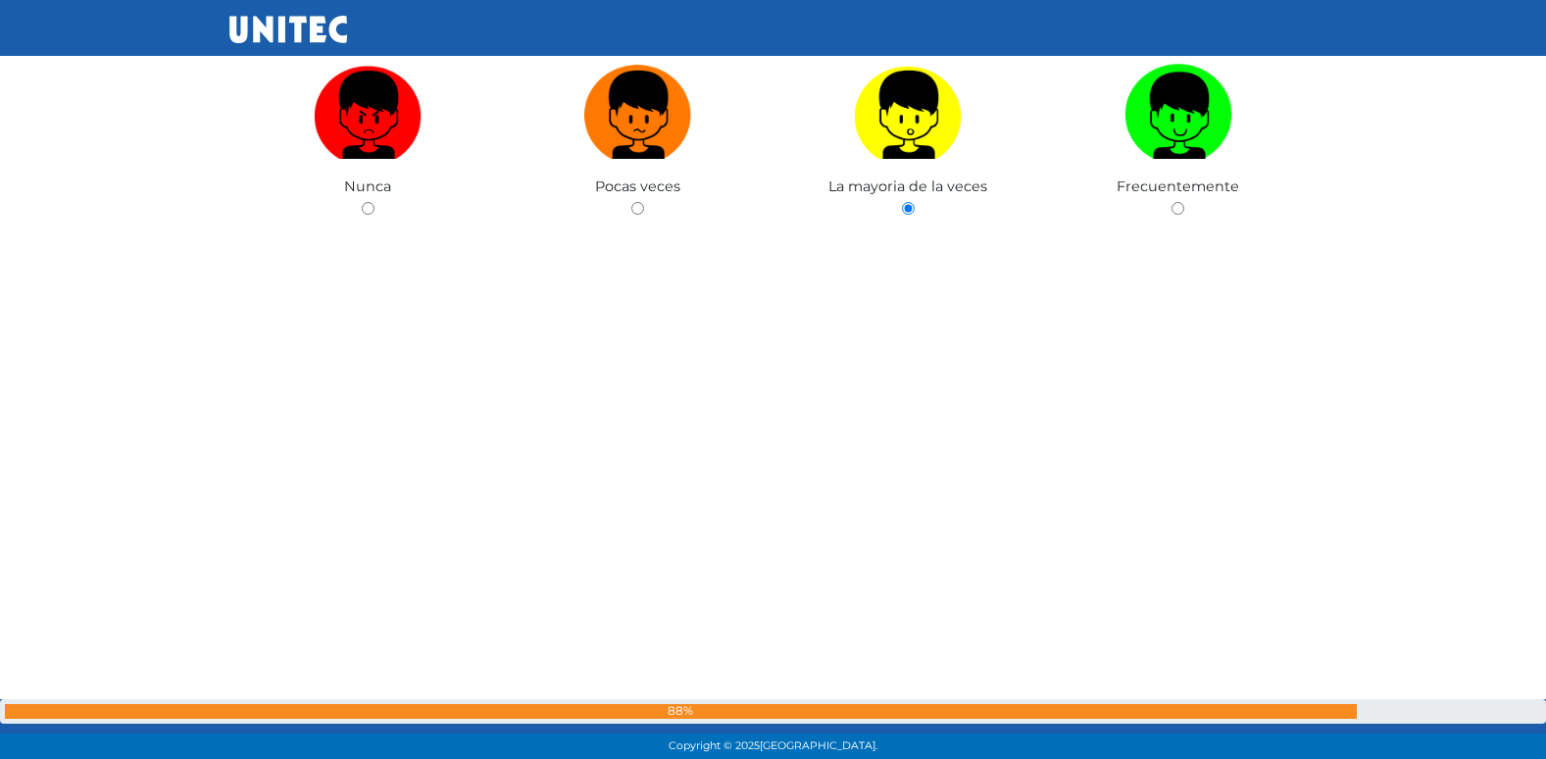
click at [1171, 202] on input "radio" at bounding box center [1177, 208] width 13 height 13
radio input "true"
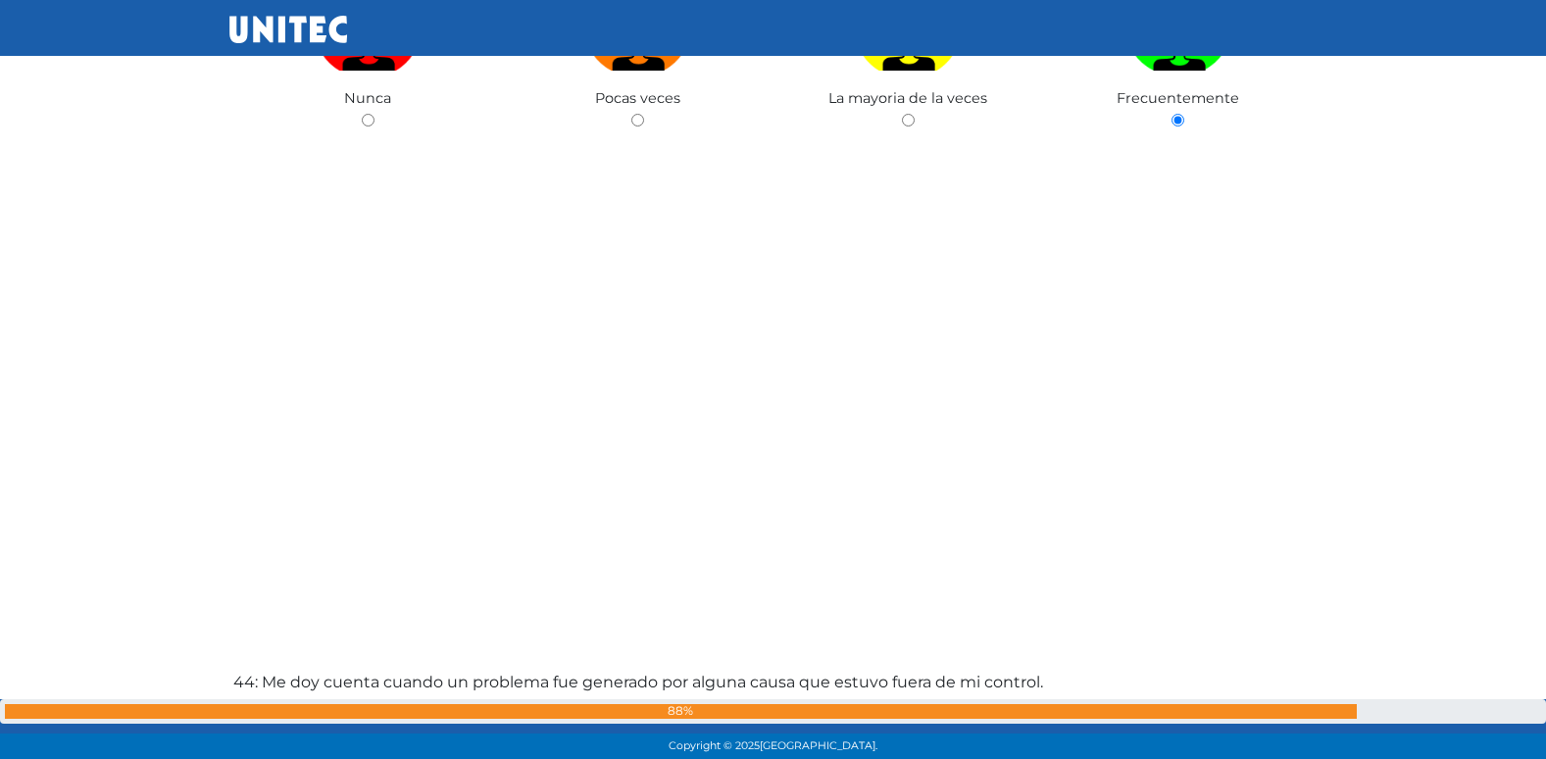
radio input "true"
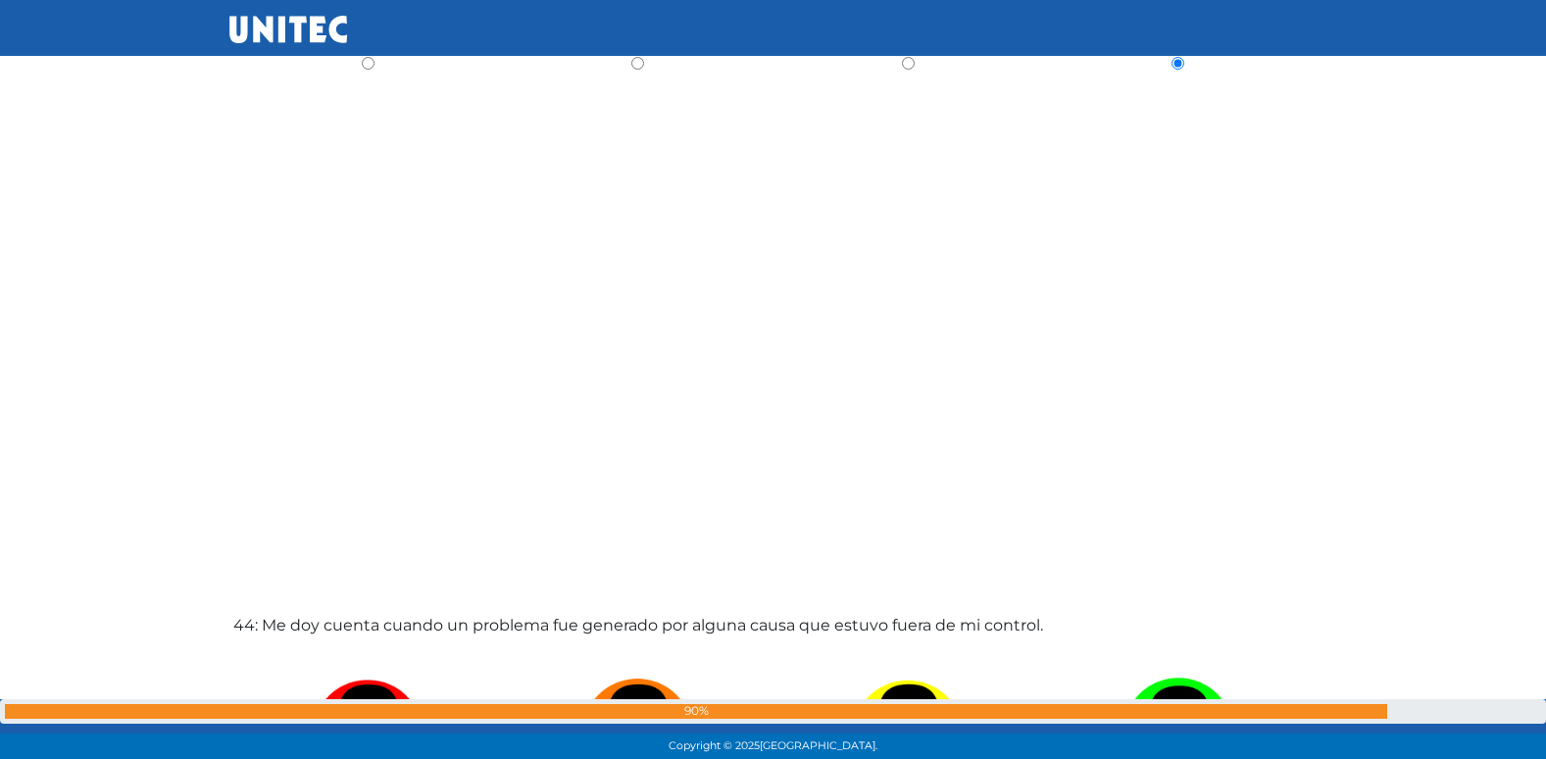
radio input "true"
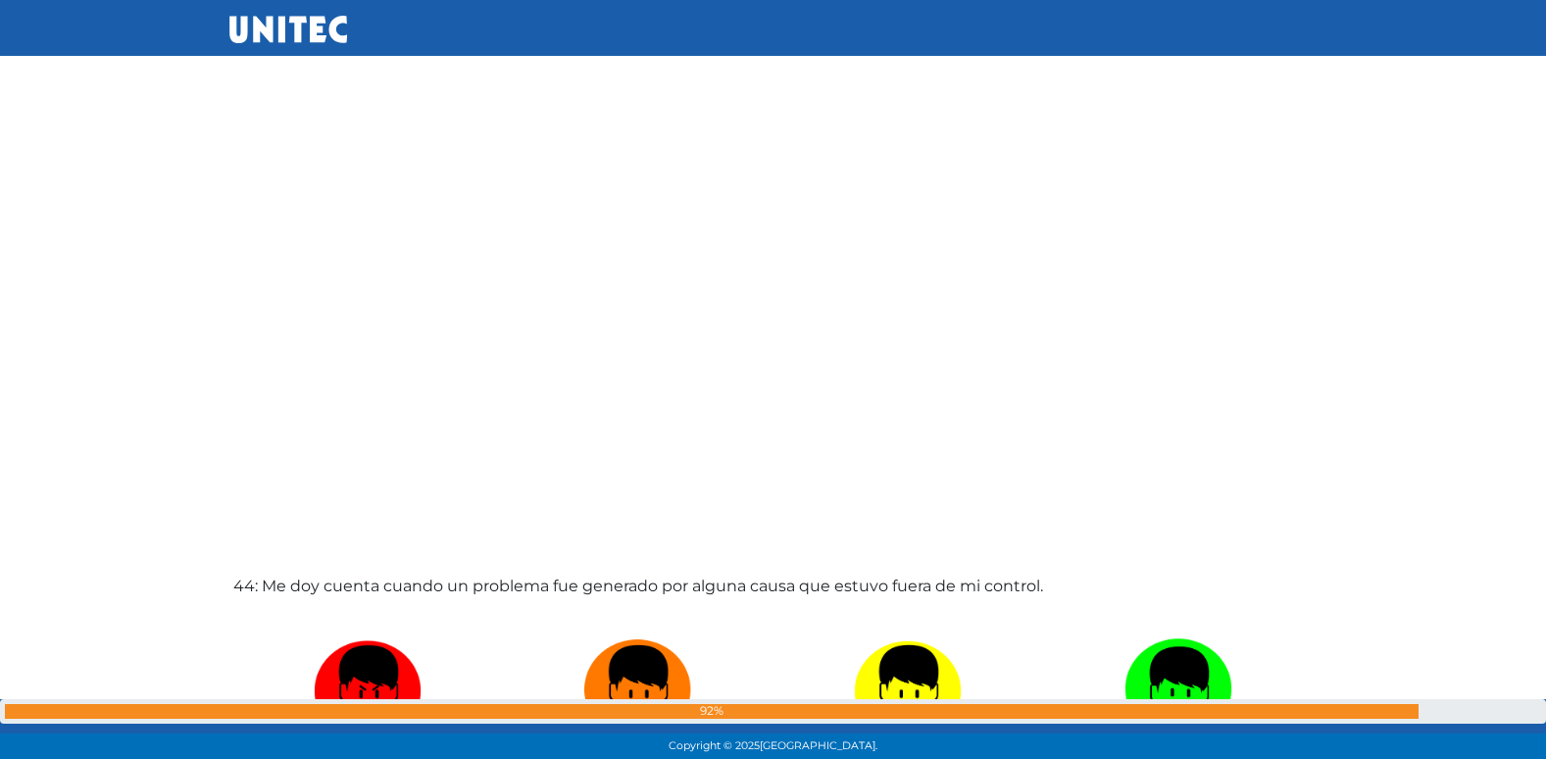
radio input "true"
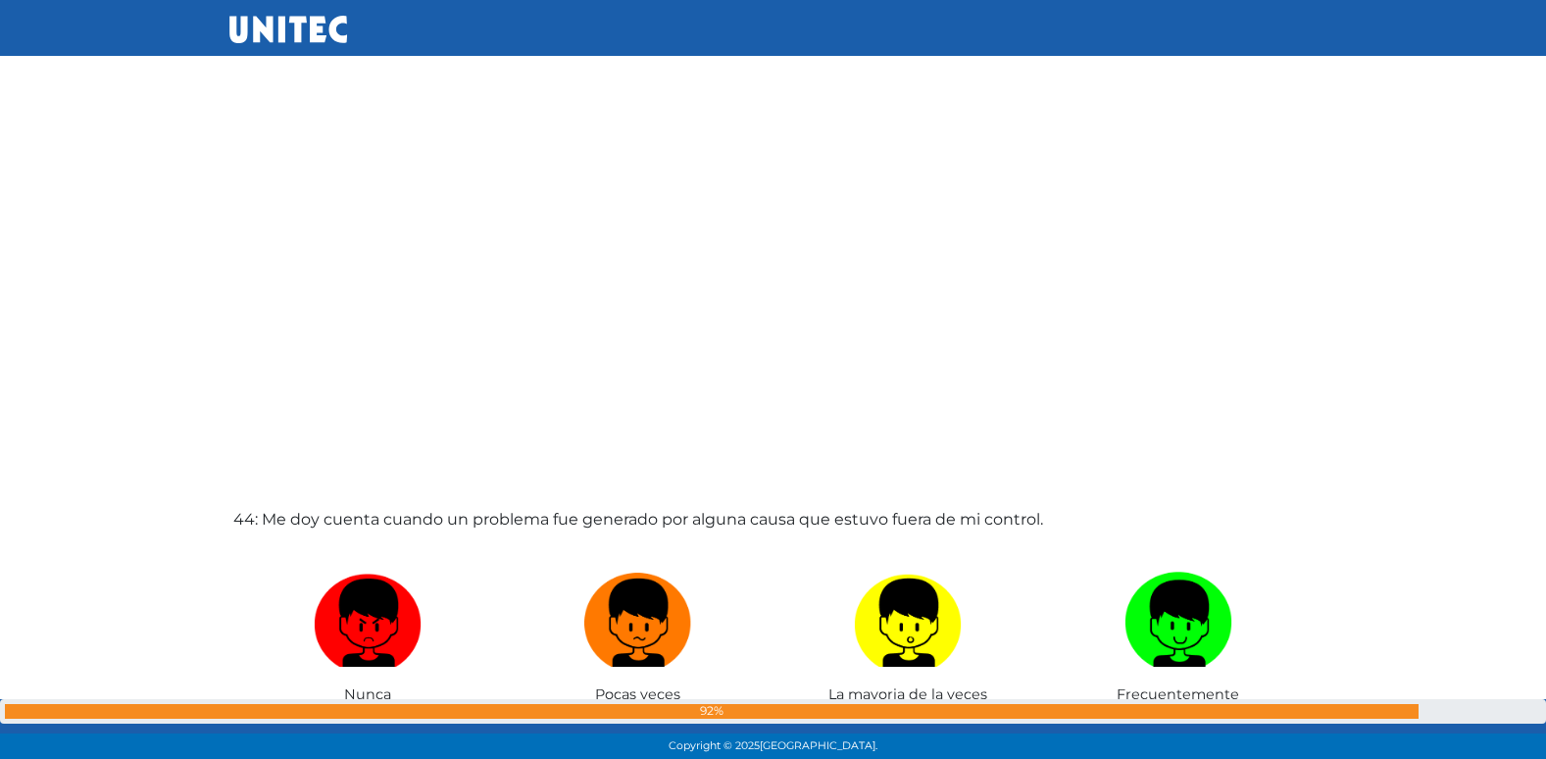
radio input "true"
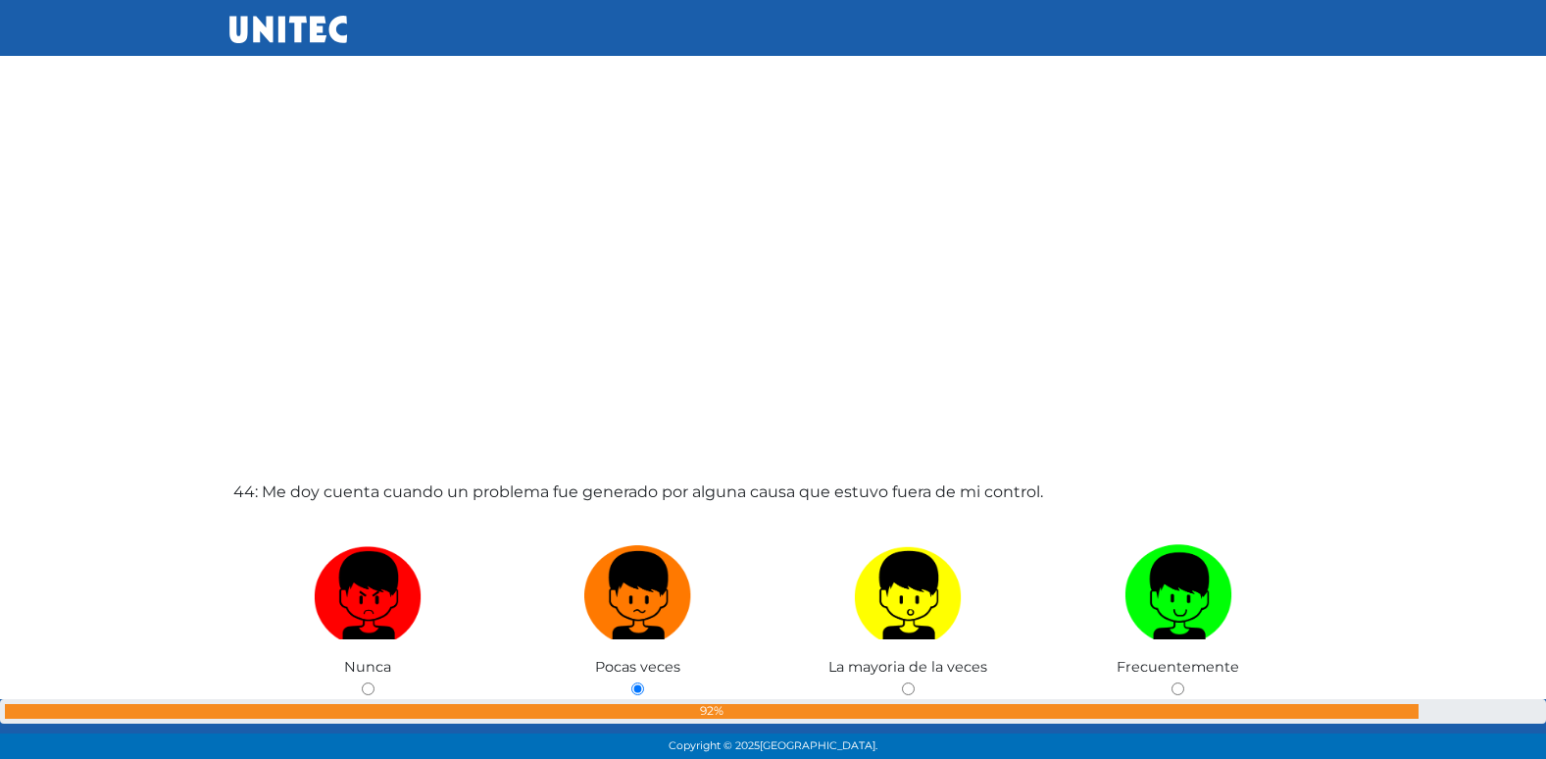
radio input "true"
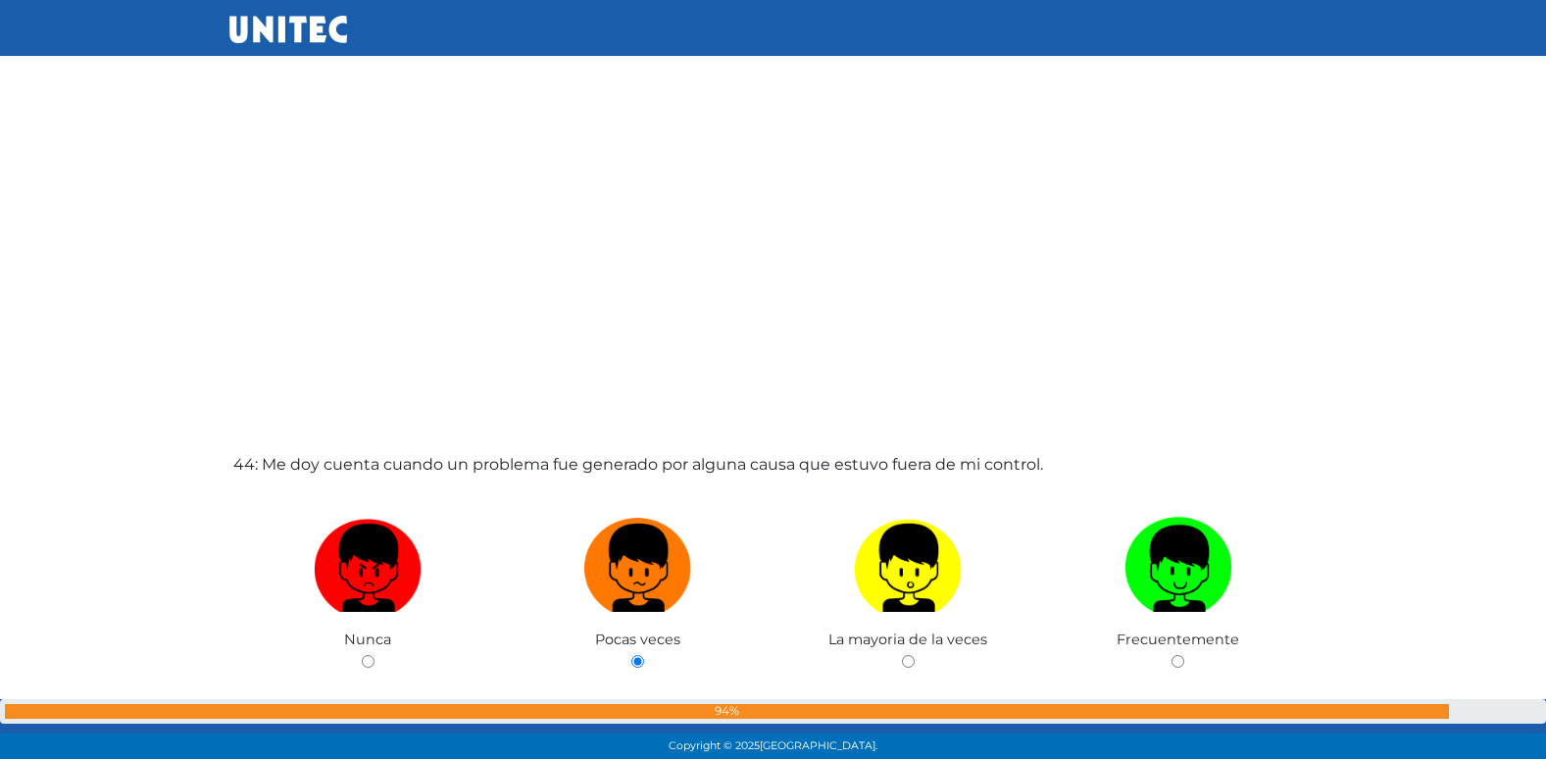
radio input "true"
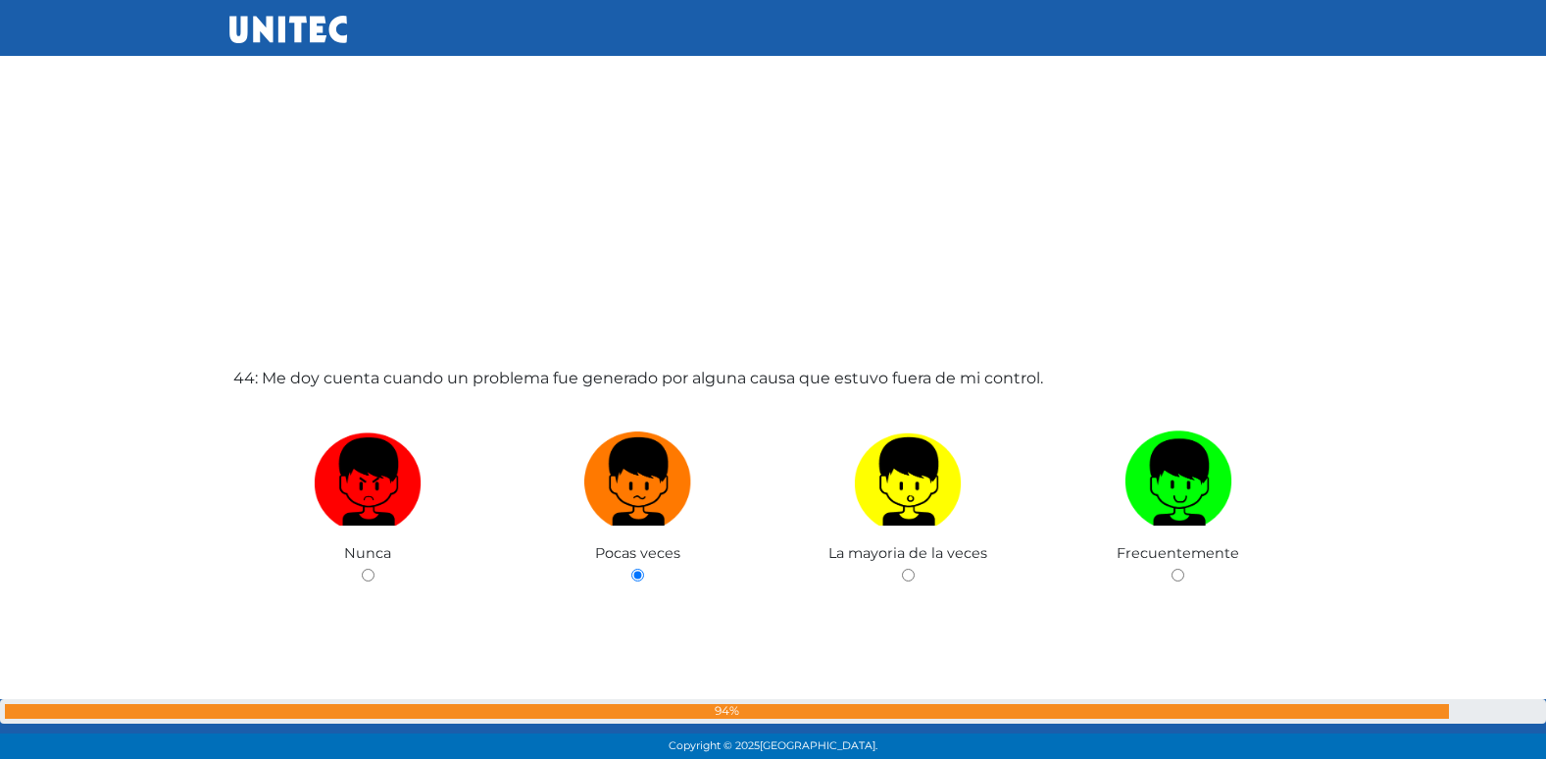
radio input "true"
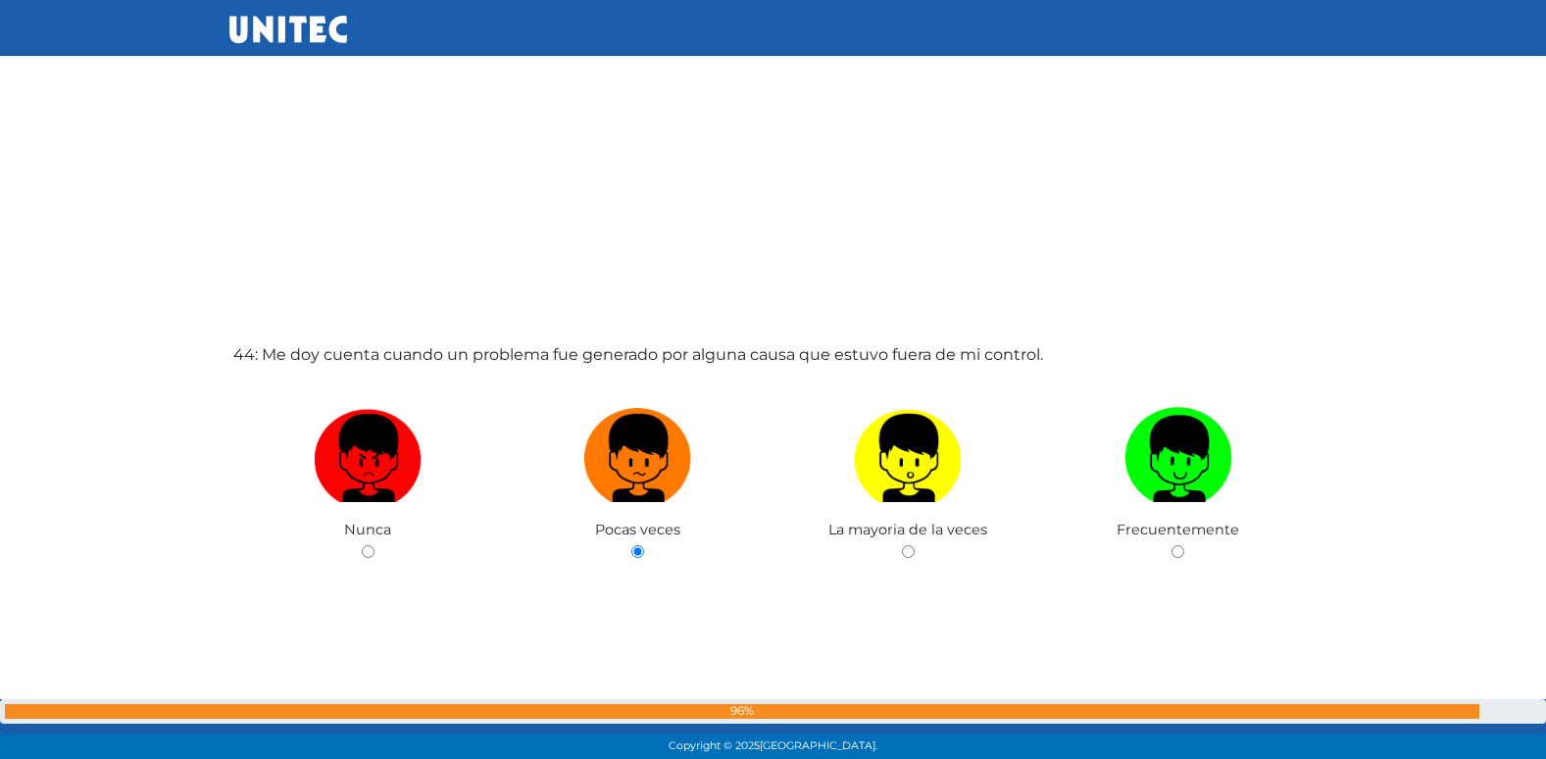
radio input "true"
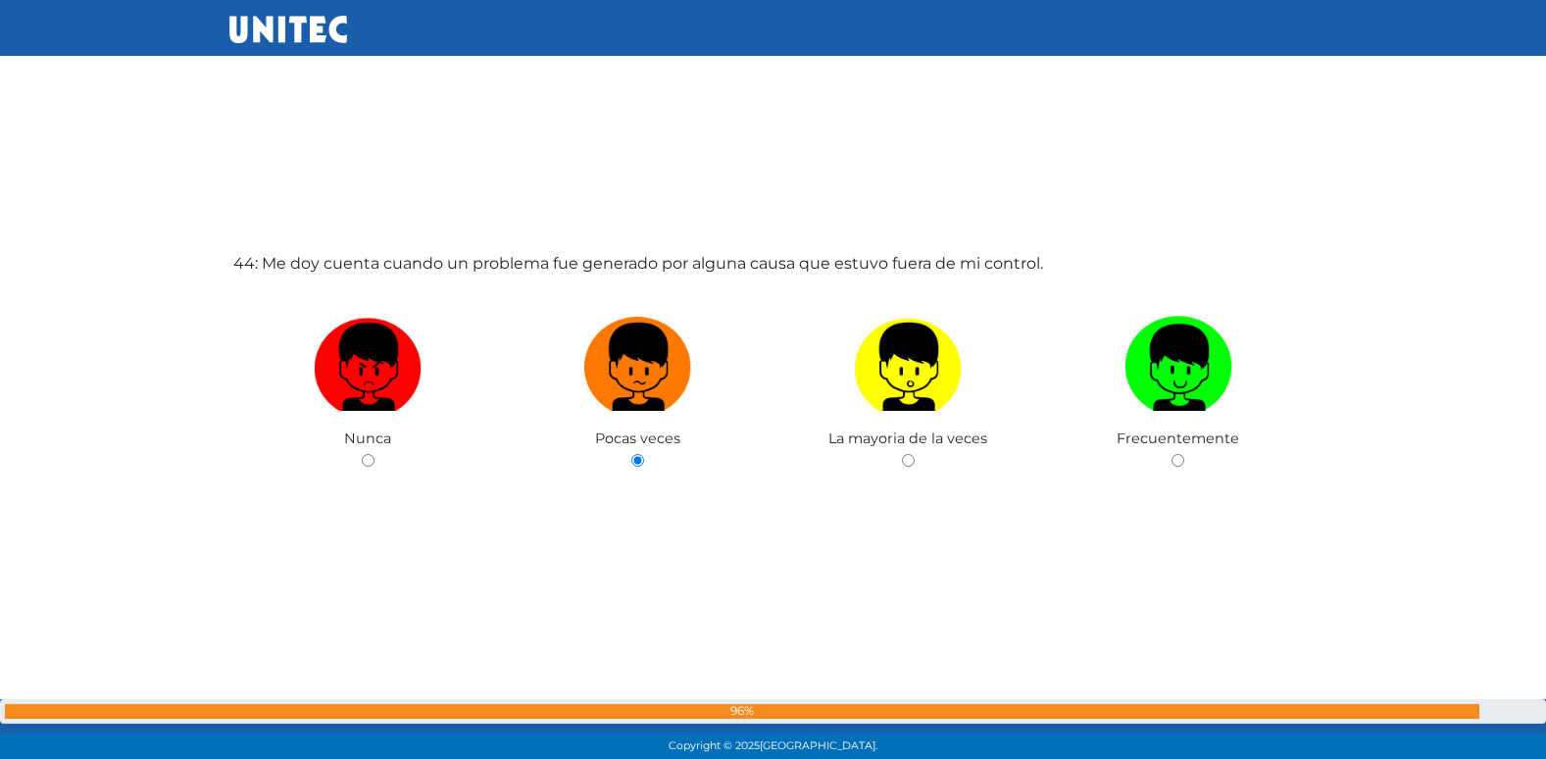
radio input "true"
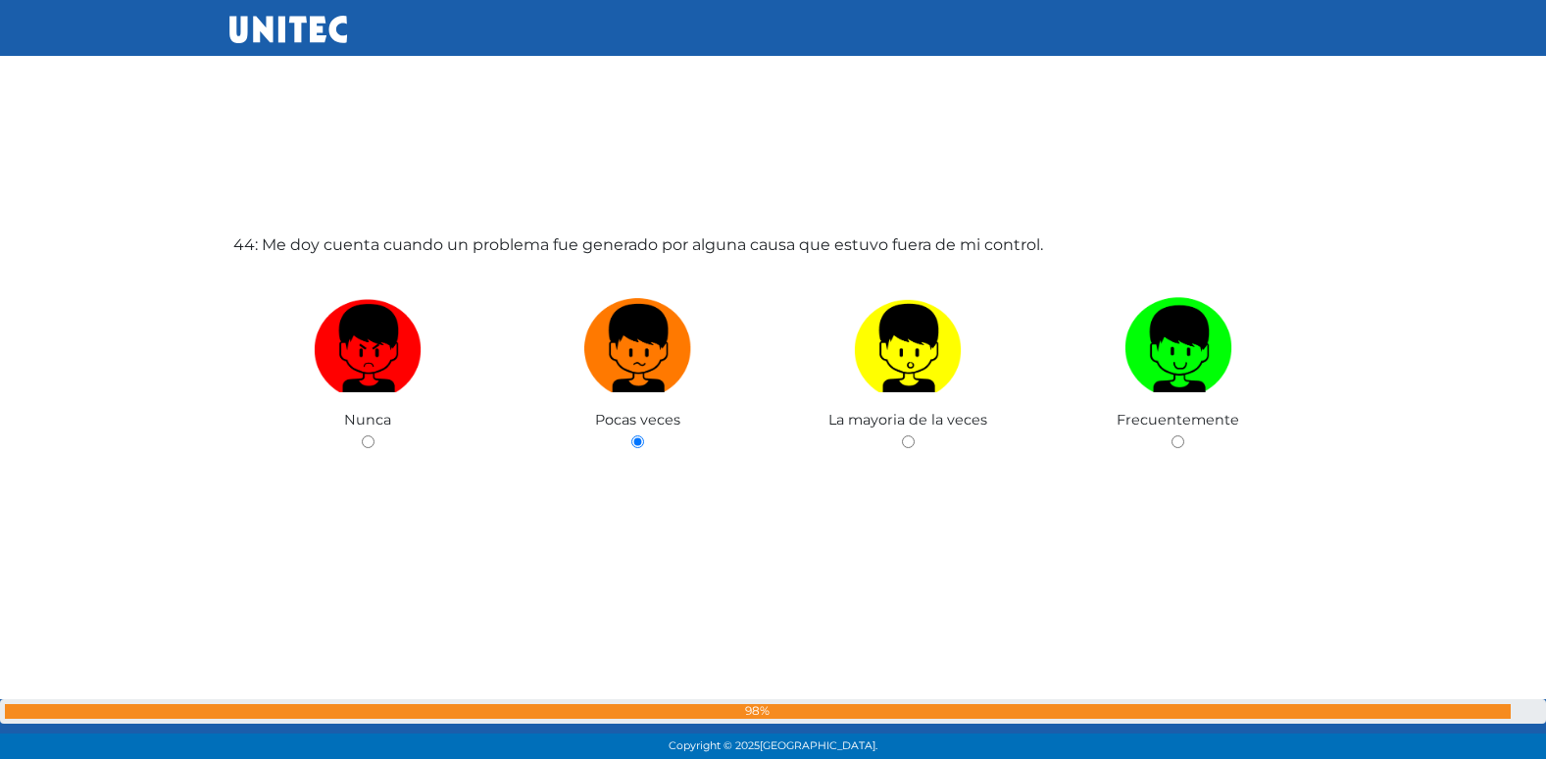
radio input "true"
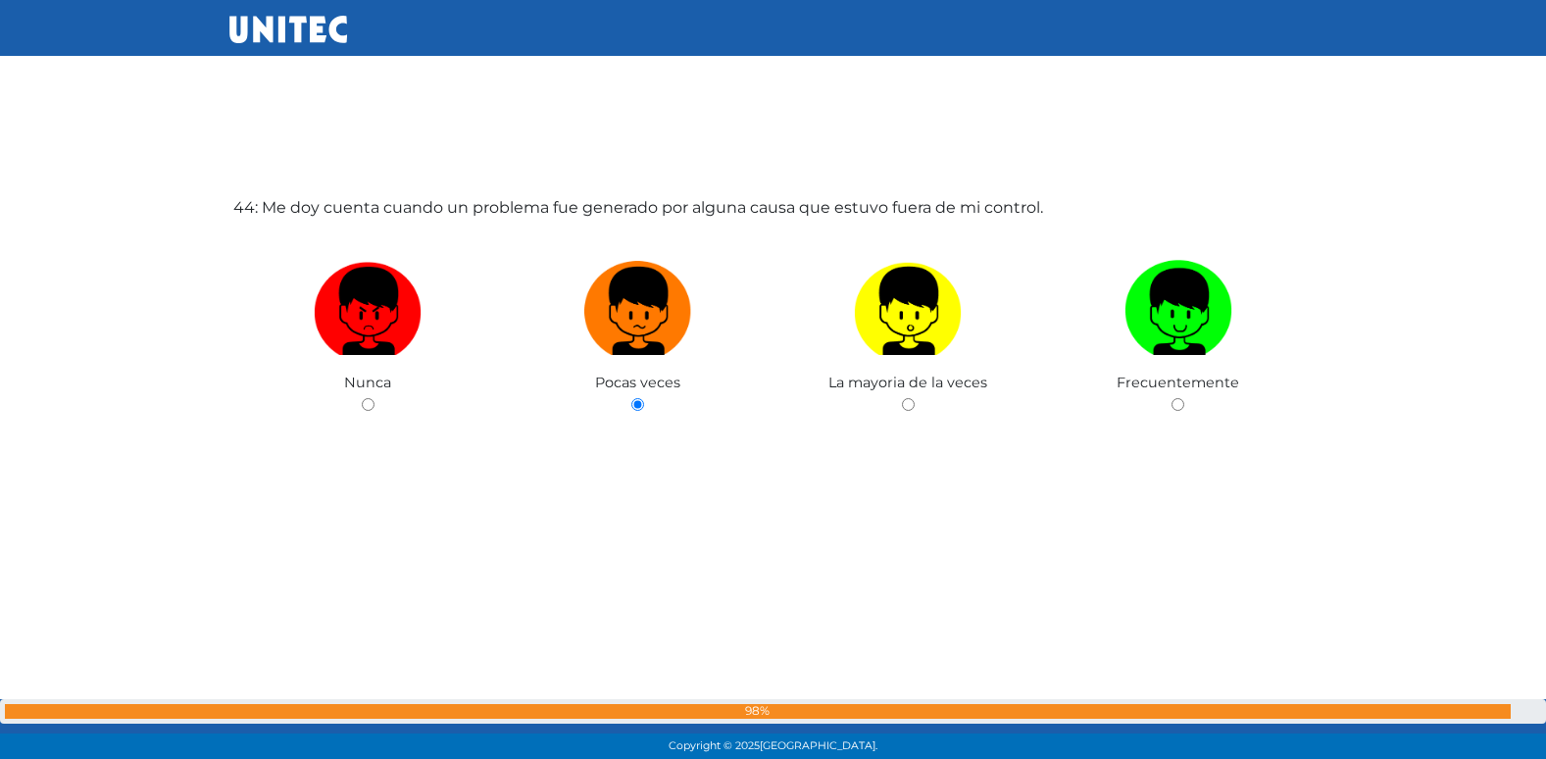
radio input "true"
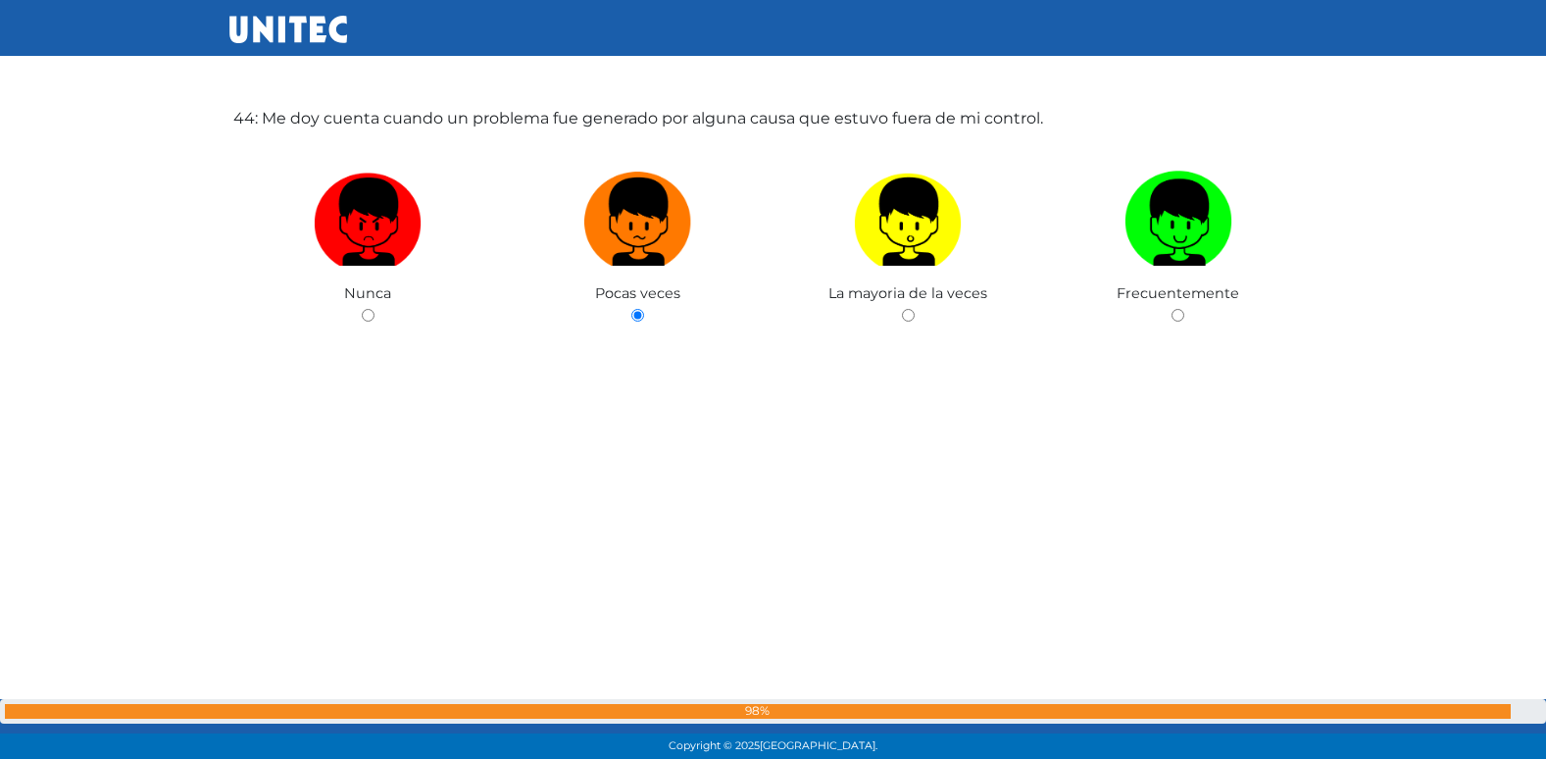
radio input "true"
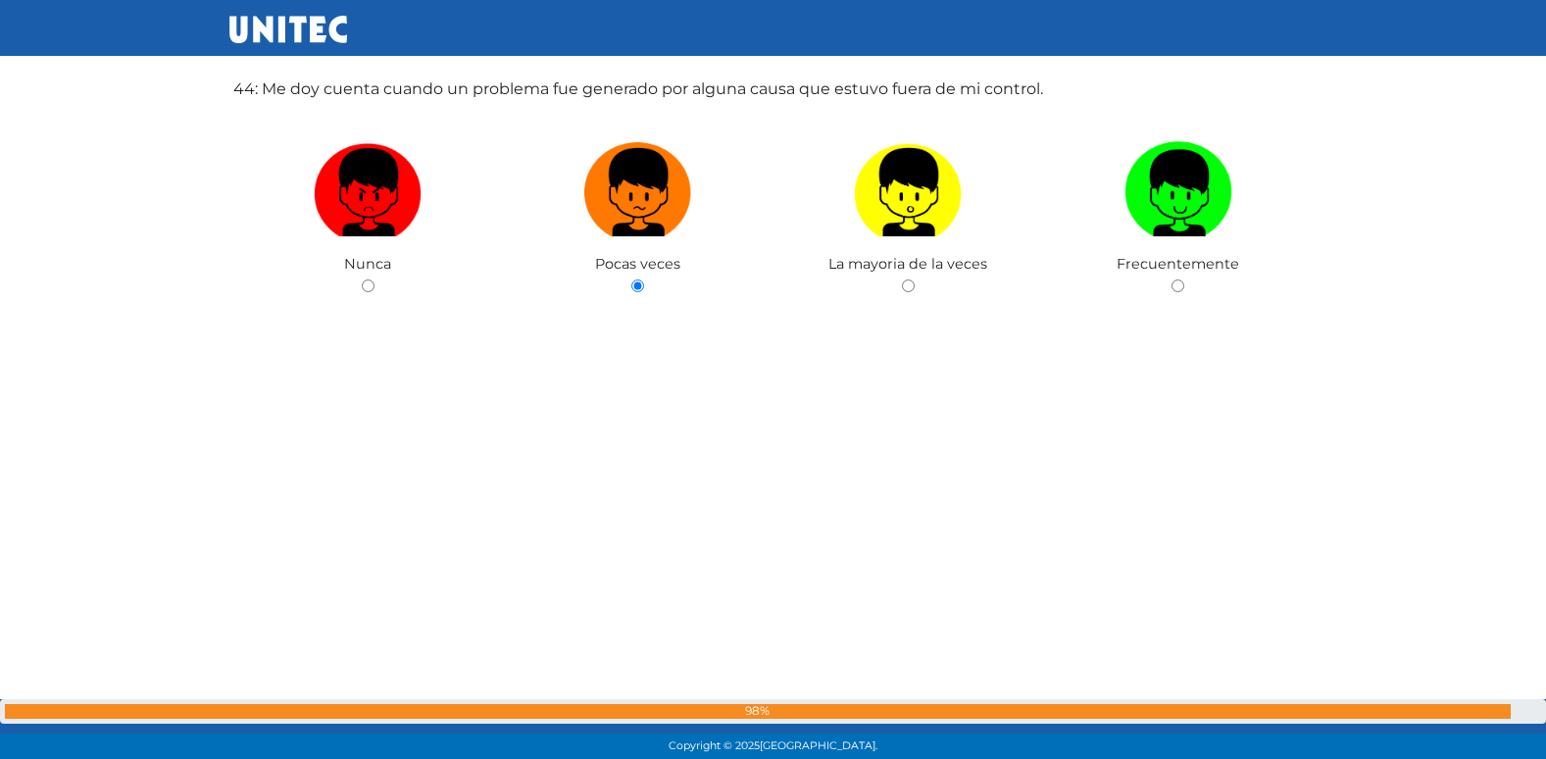
radio input "true"
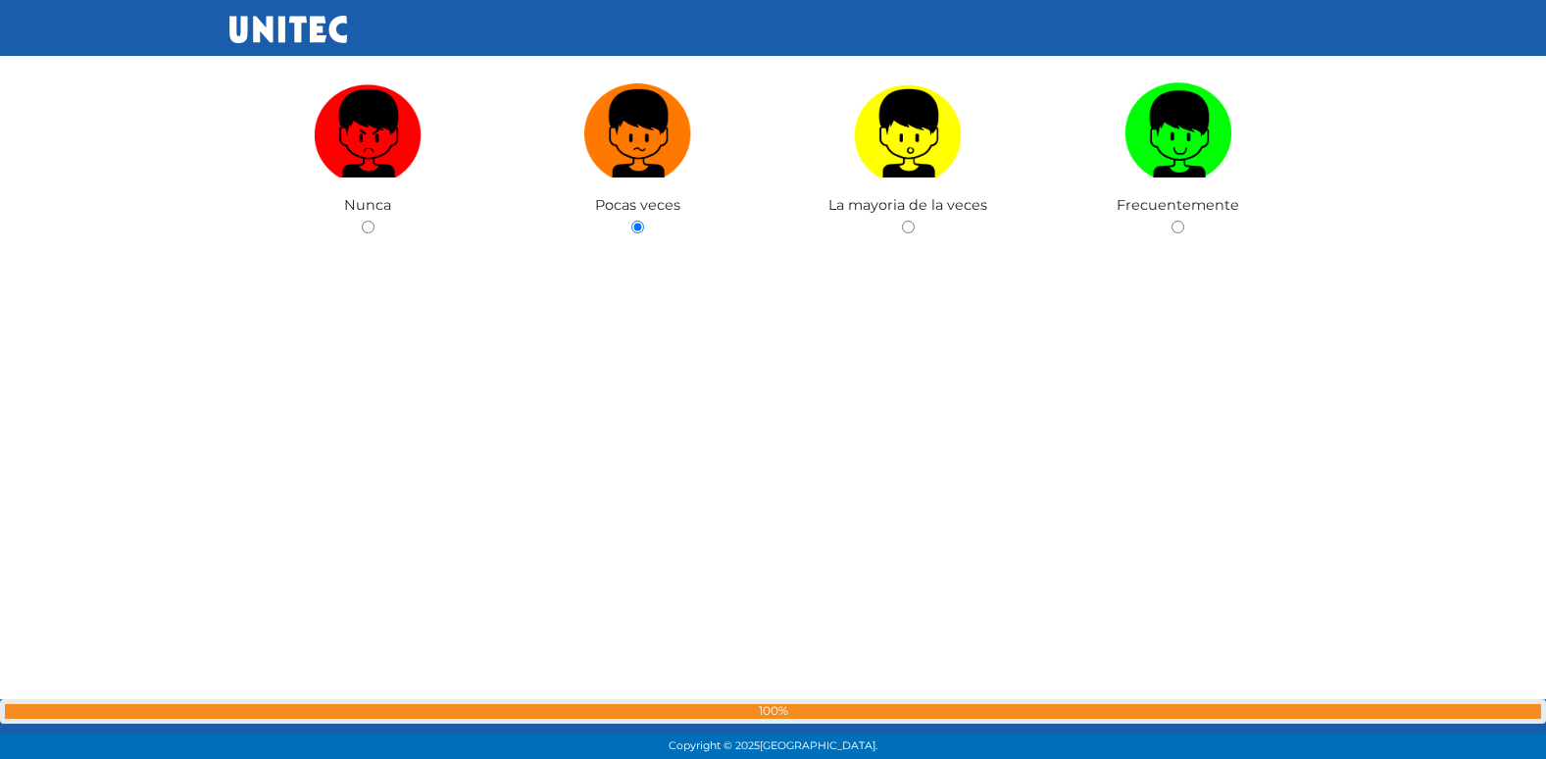
radio input "true"
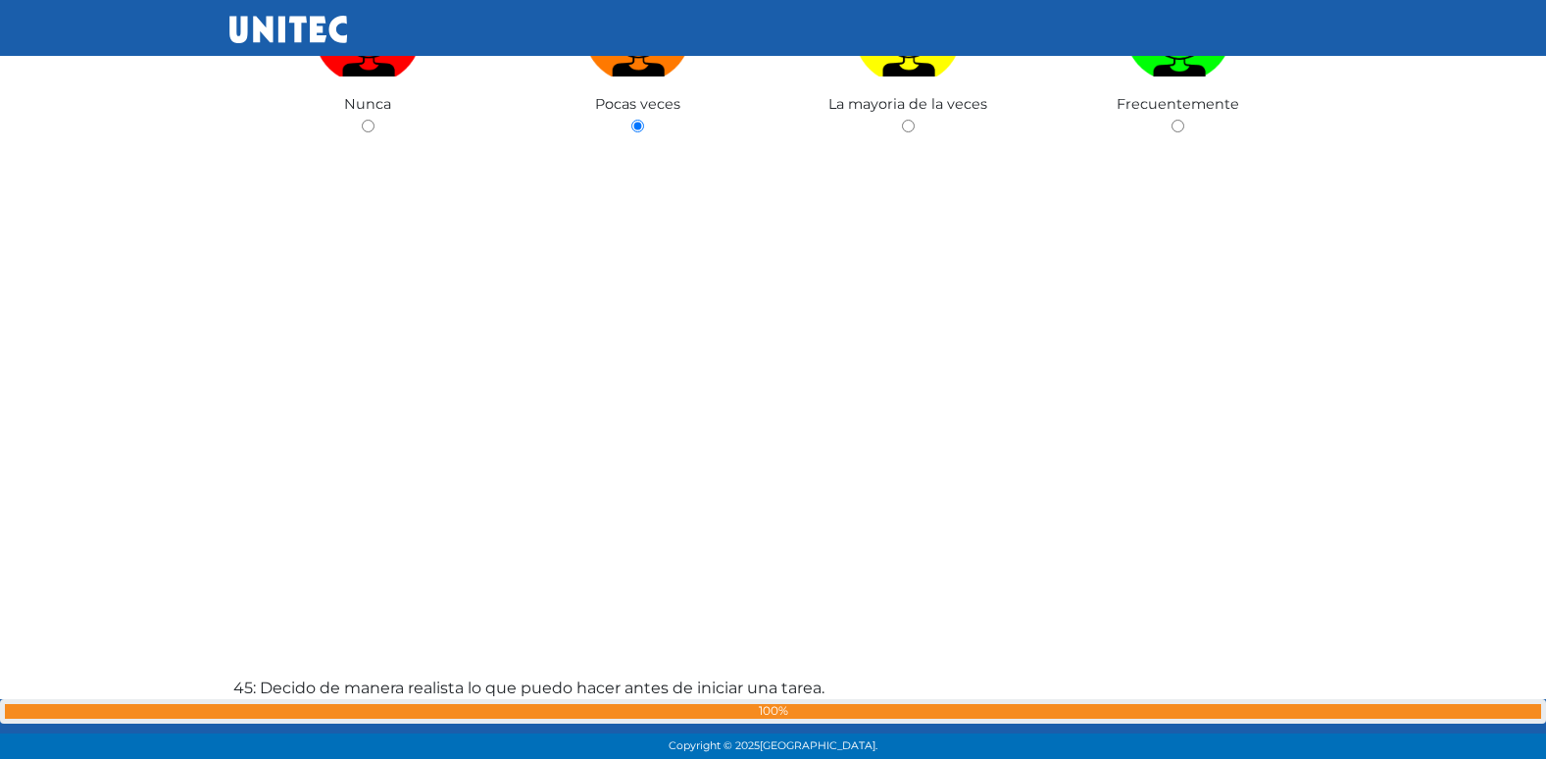
radio input "true"
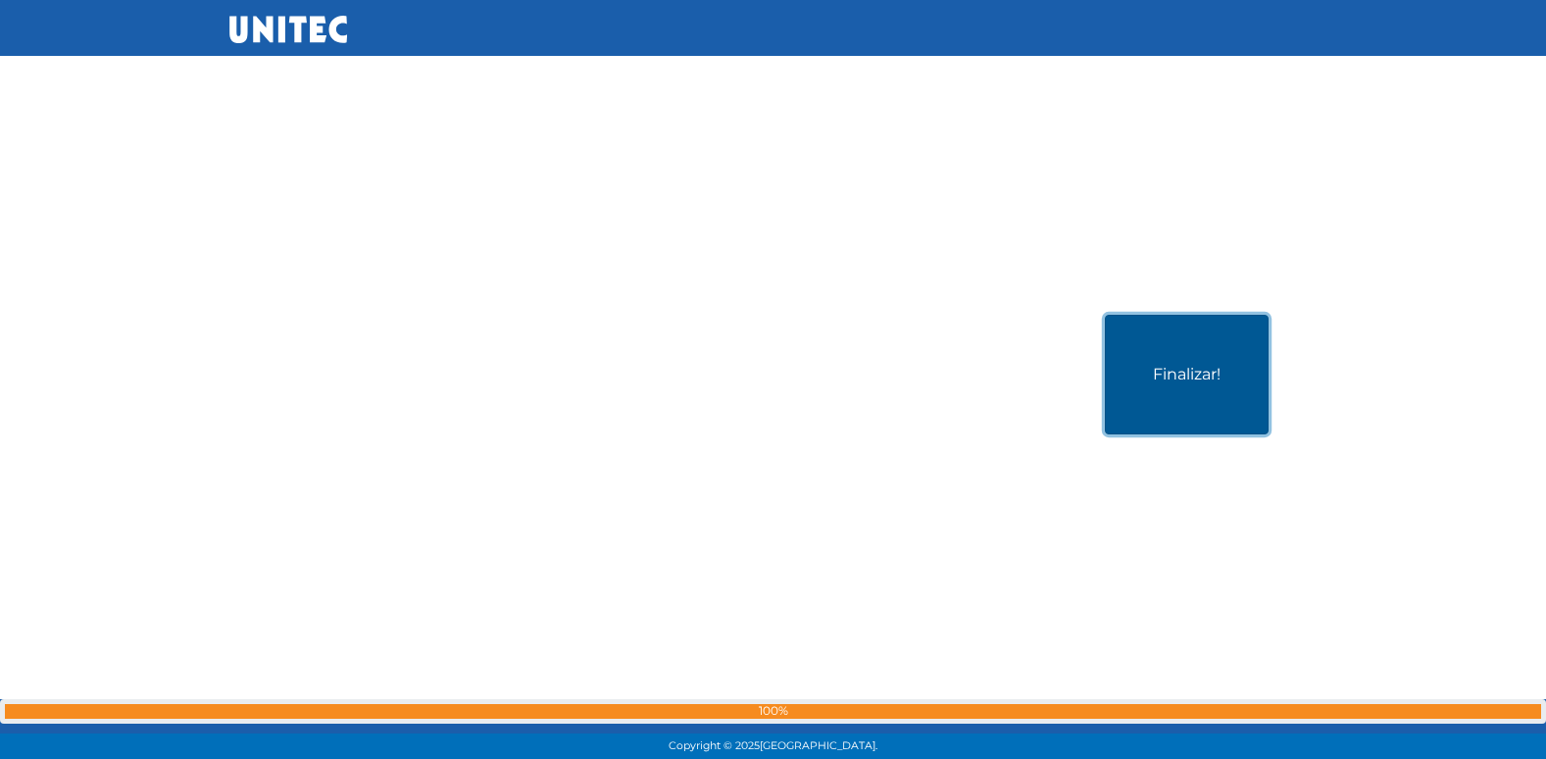
scroll to position [38029, 0]
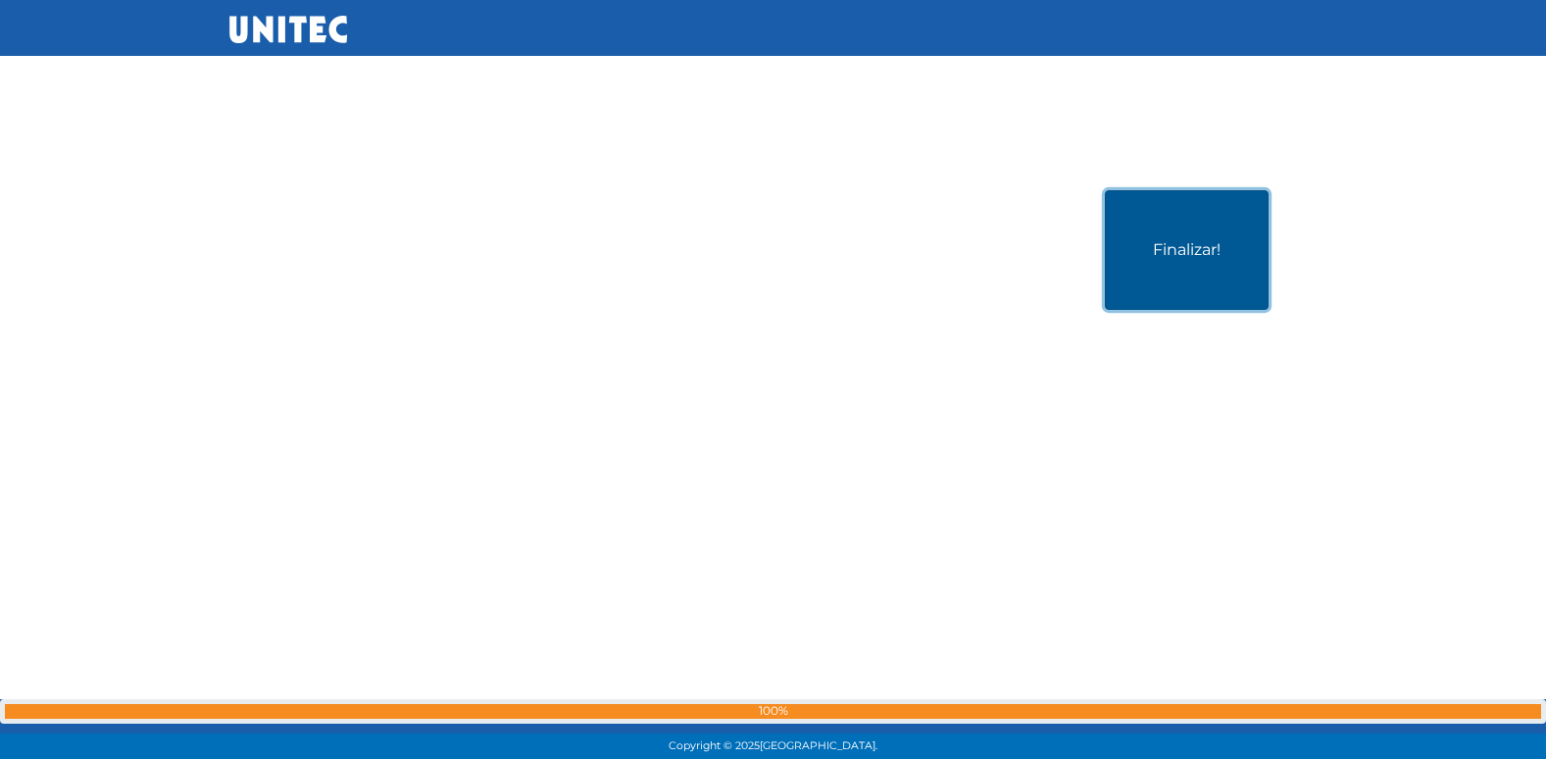
click at [1261, 253] on button "Finalizar!" at bounding box center [1187, 250] width 164 height 120
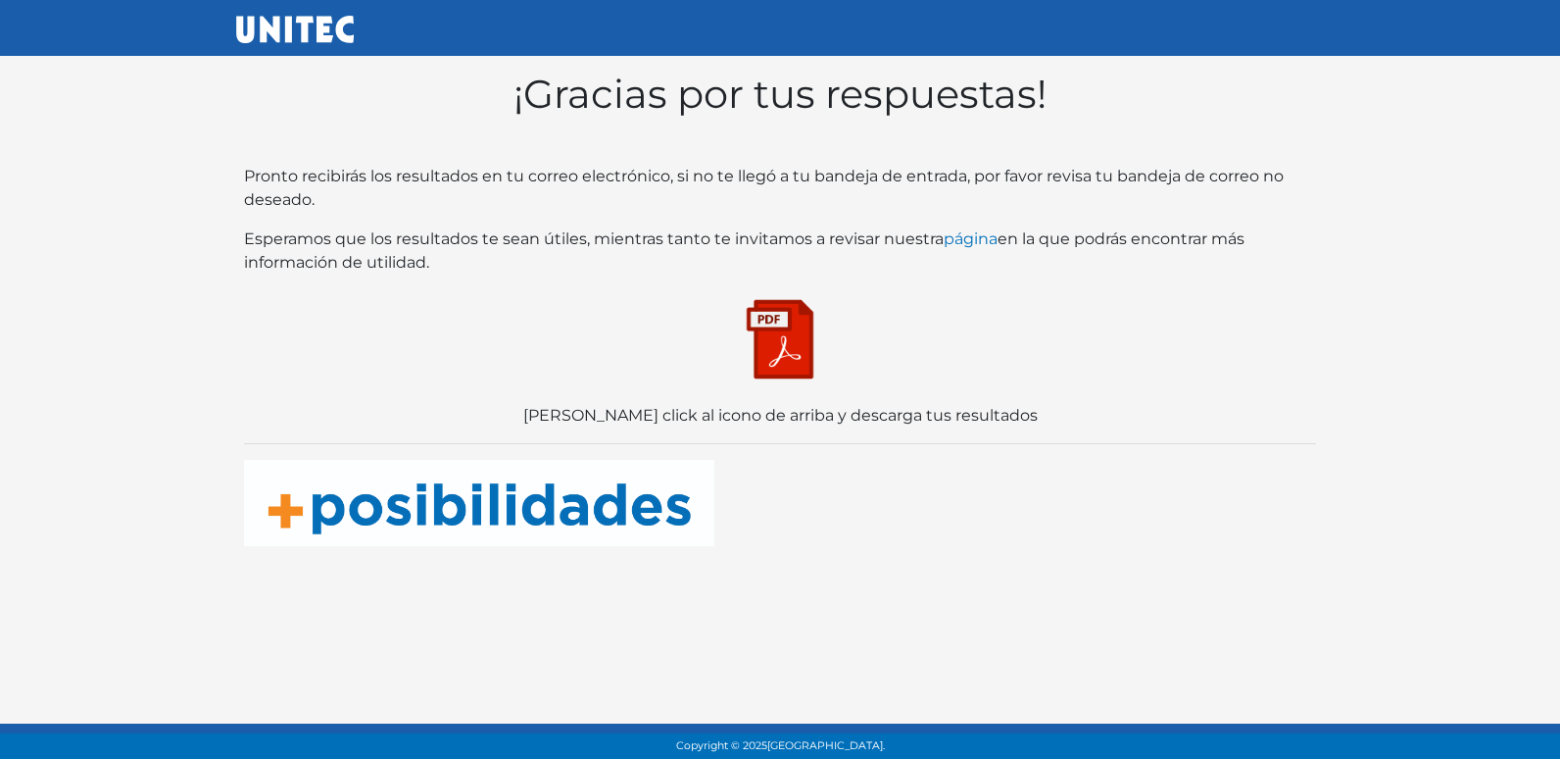
click at [765, 311] on img at bounding box center [780, 339] width 98 height 98
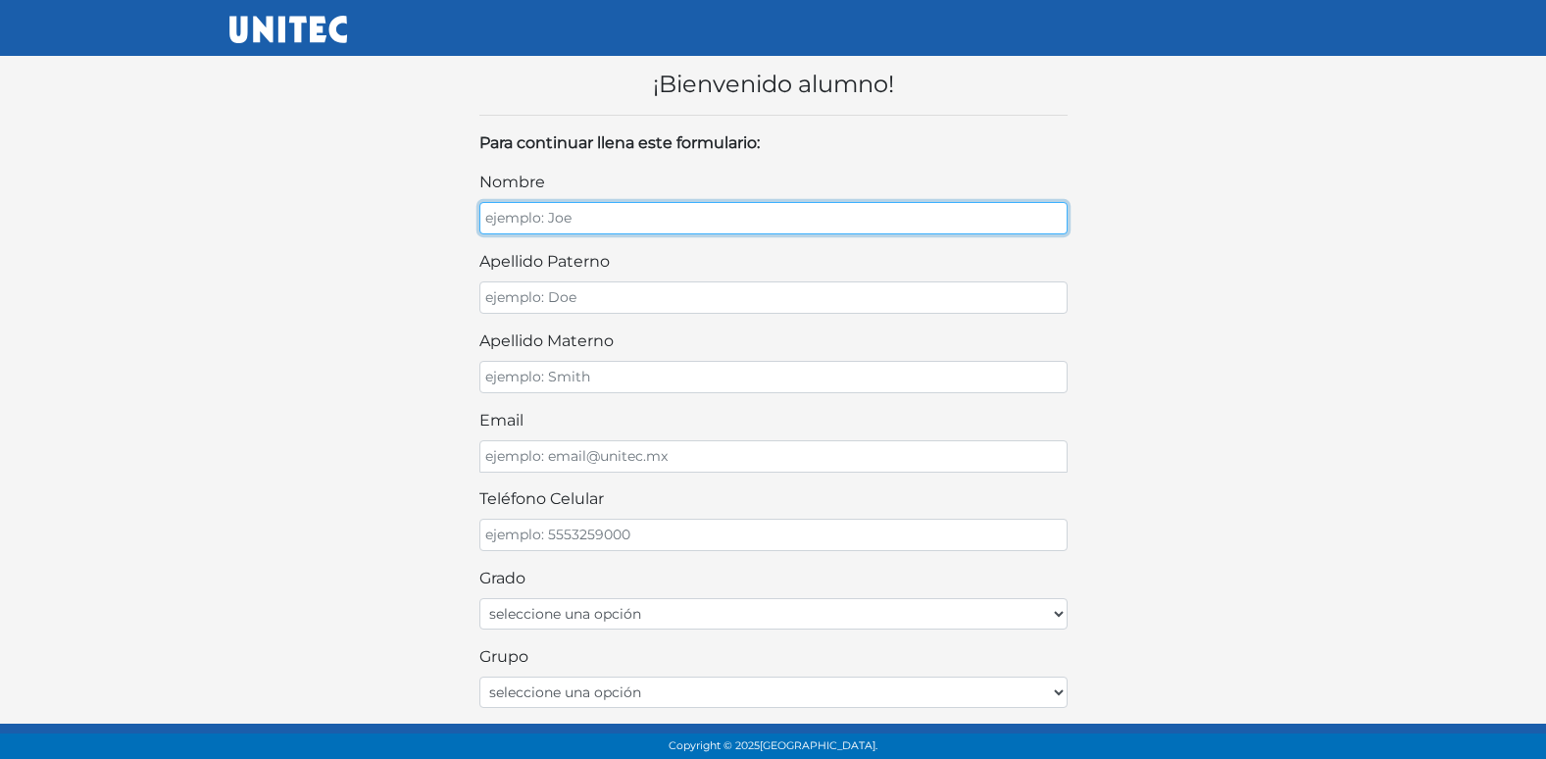
click at [741, 226] on input "nombre" at bounding box center [773, 218] width 588 height 32
type input "[PERSON_NAME]"
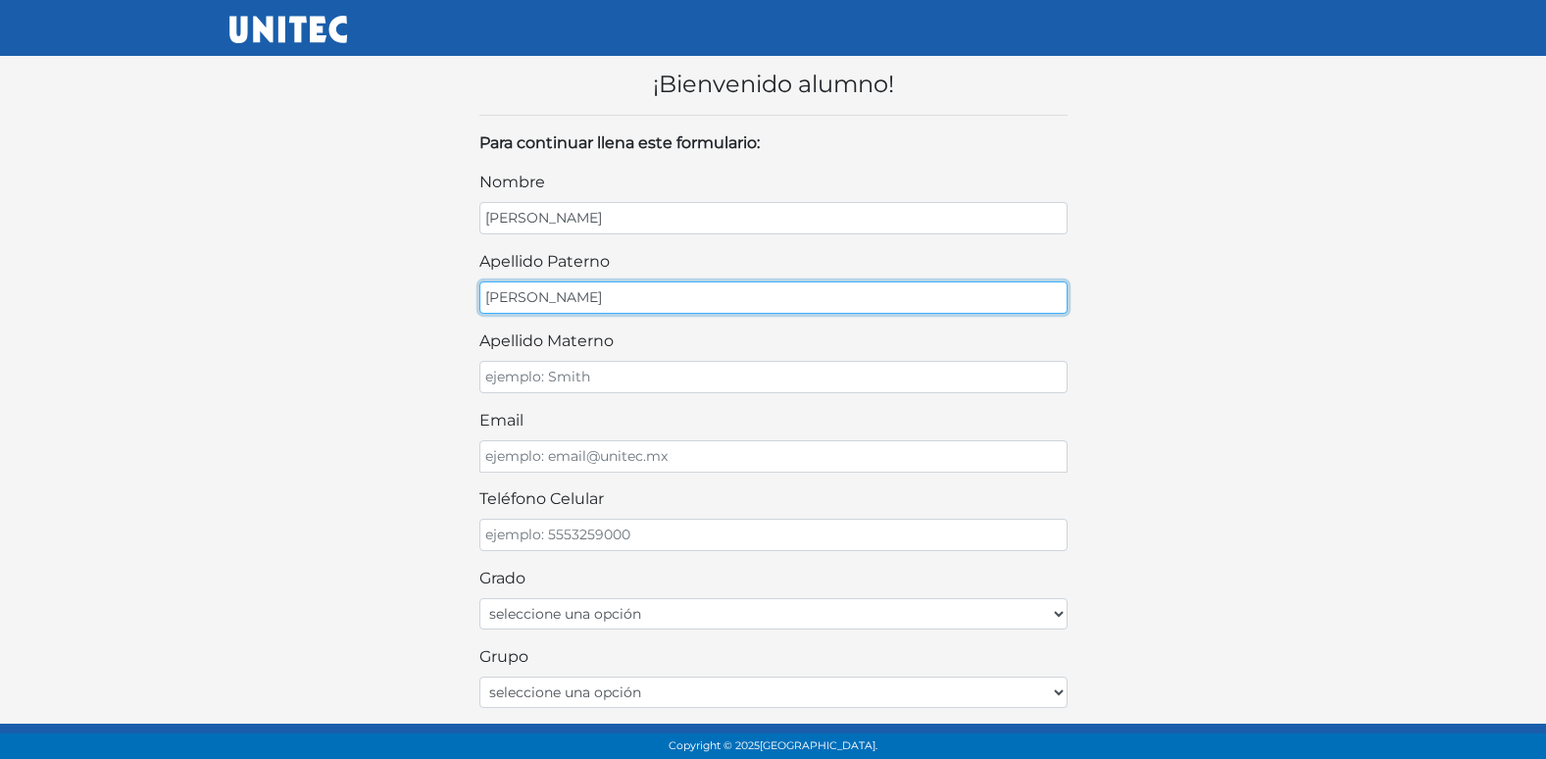
type input "[PERSON_NAME]"
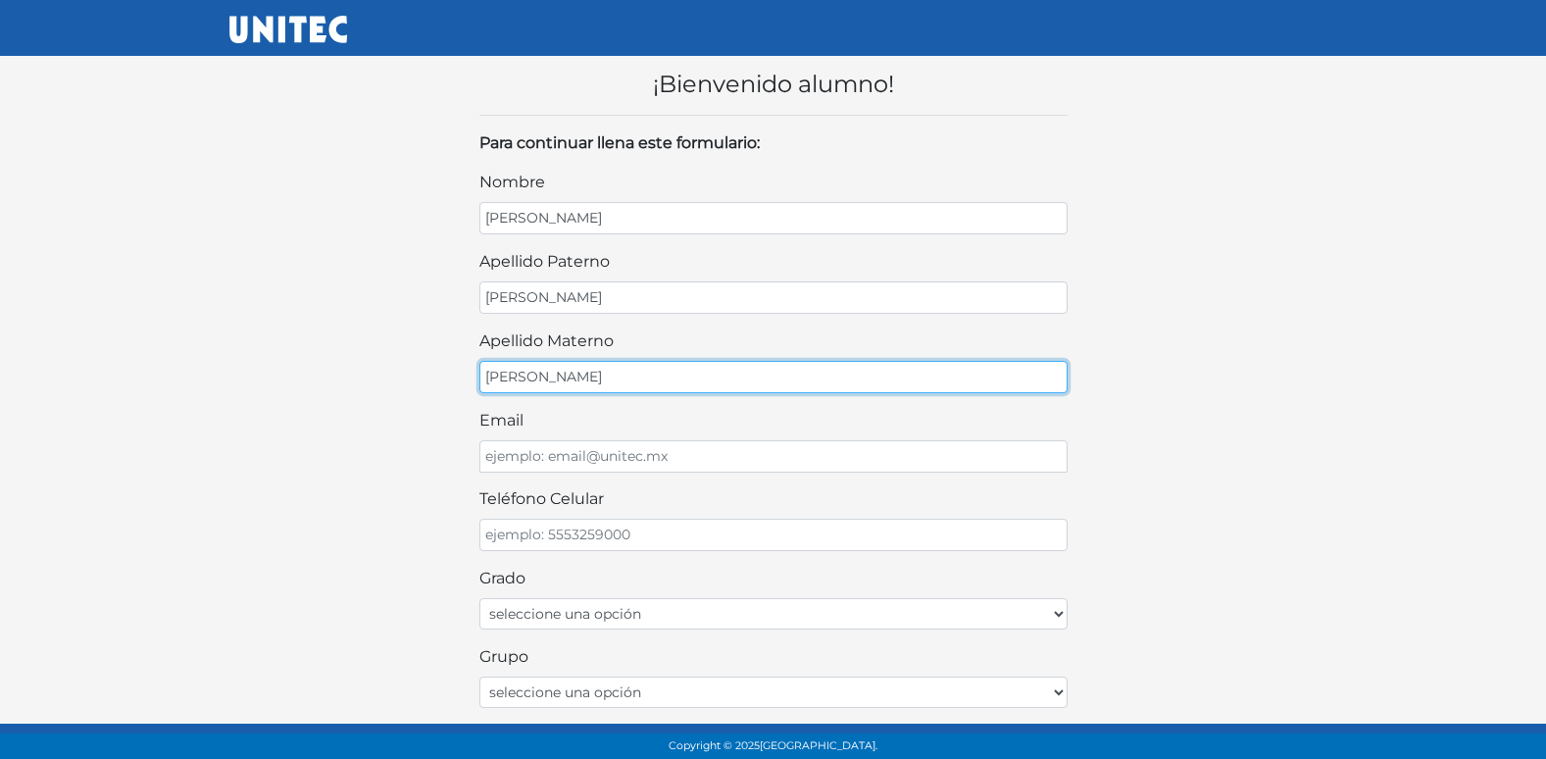
type input "[PERSON_NAME]"
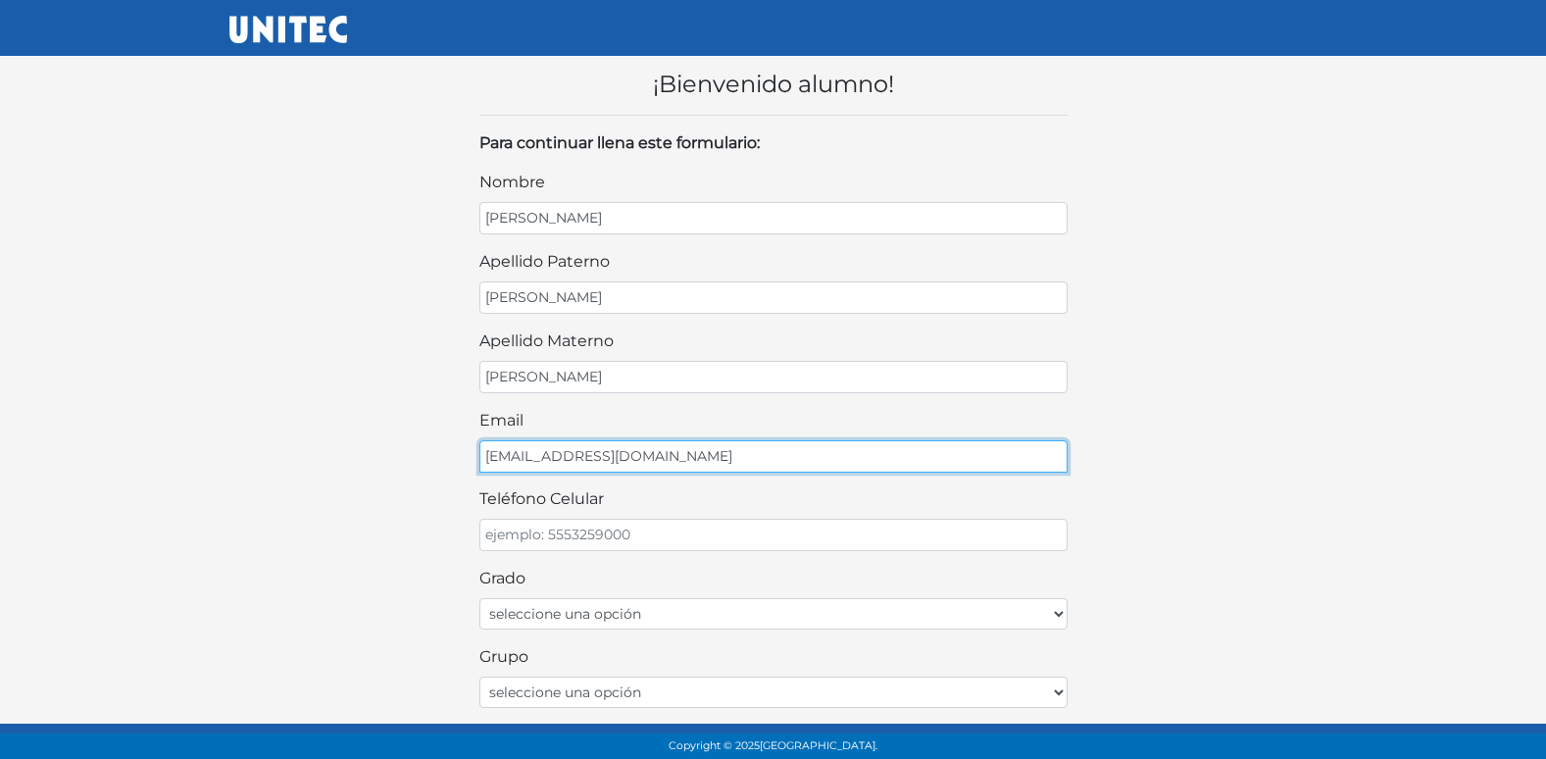
type input "[EMAIL_ADDRESS][DOMAIN_NAME]"
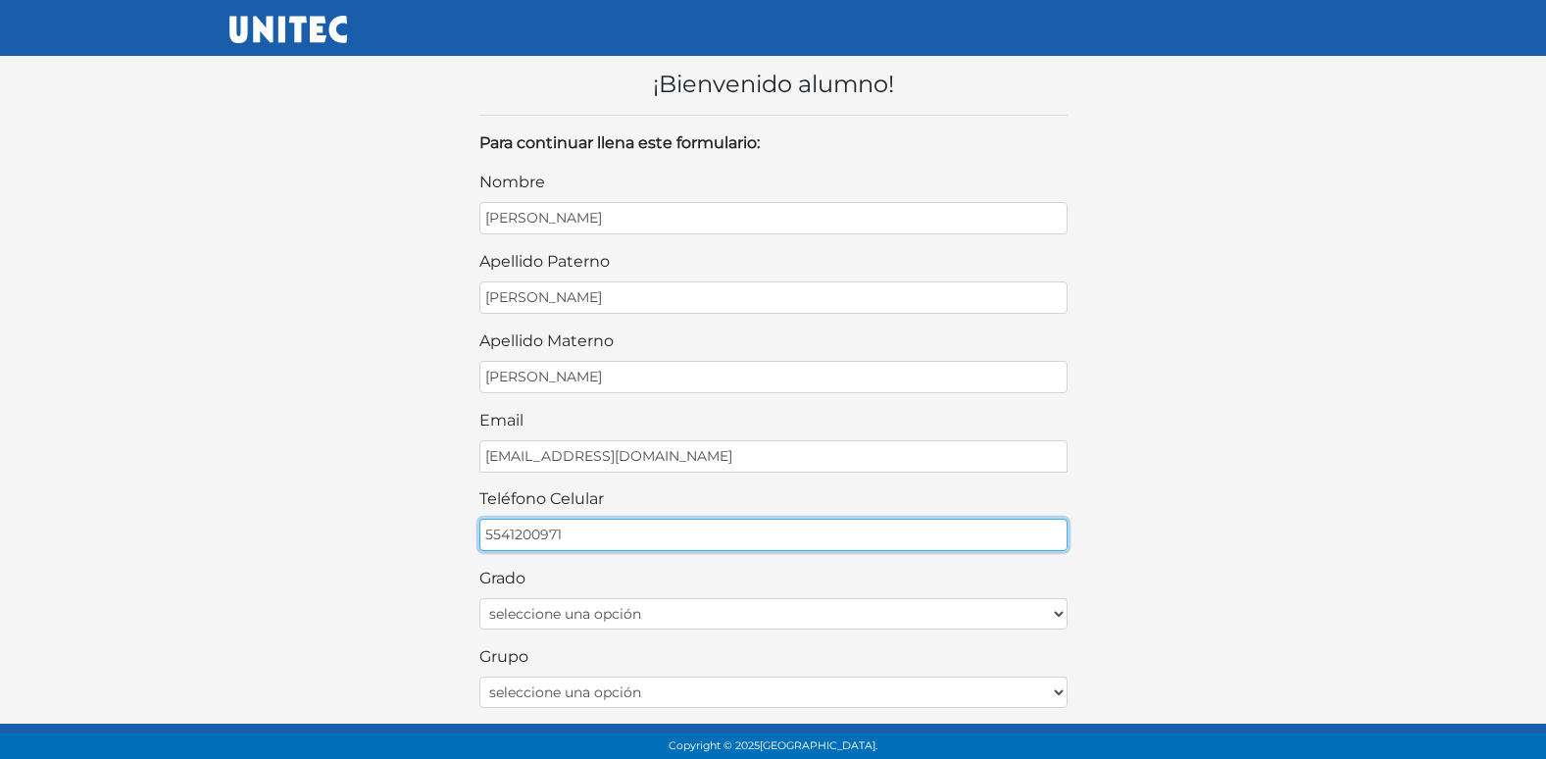
type input "5541200971"
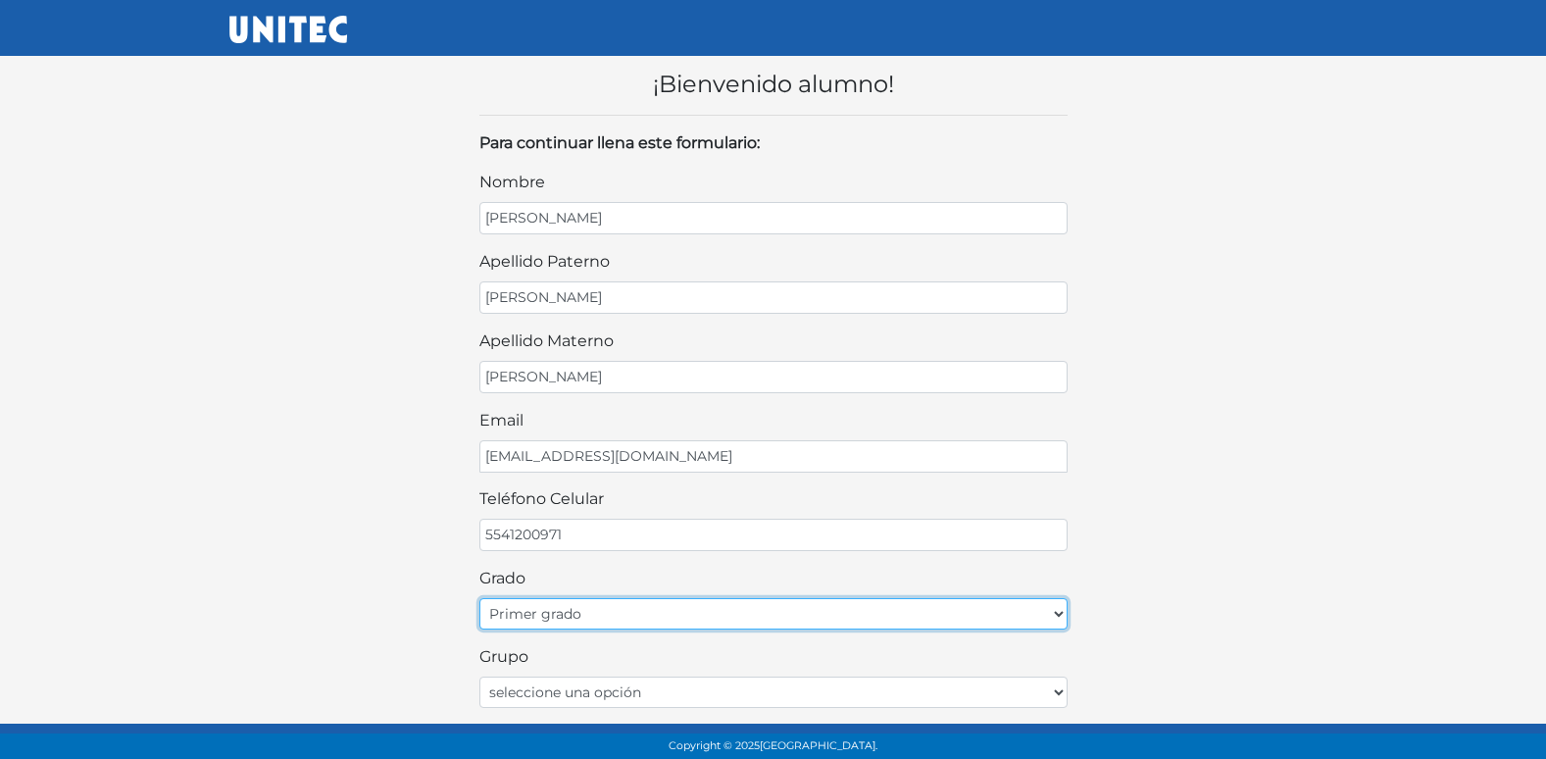
select select "2do"
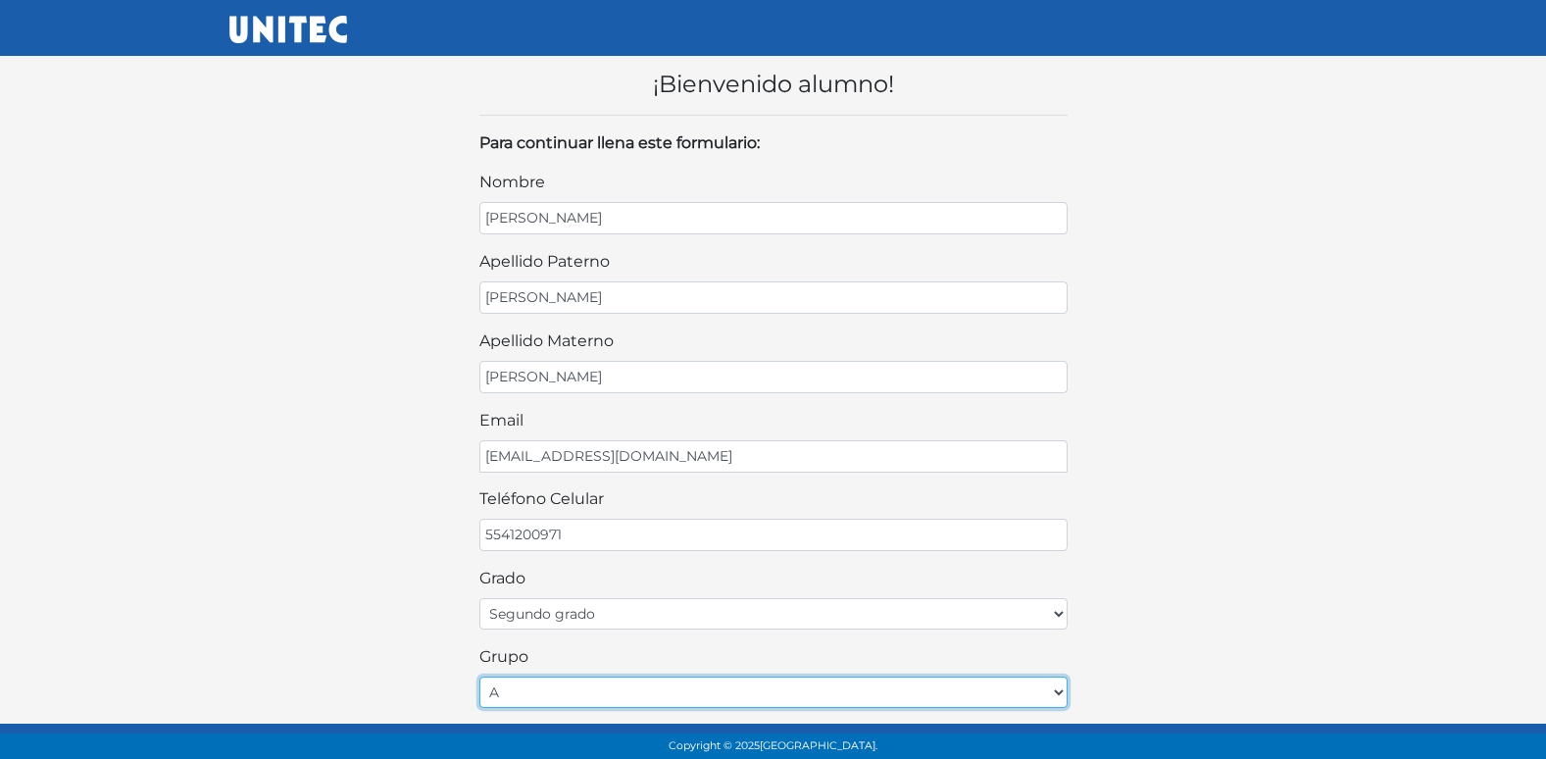
select select "B"
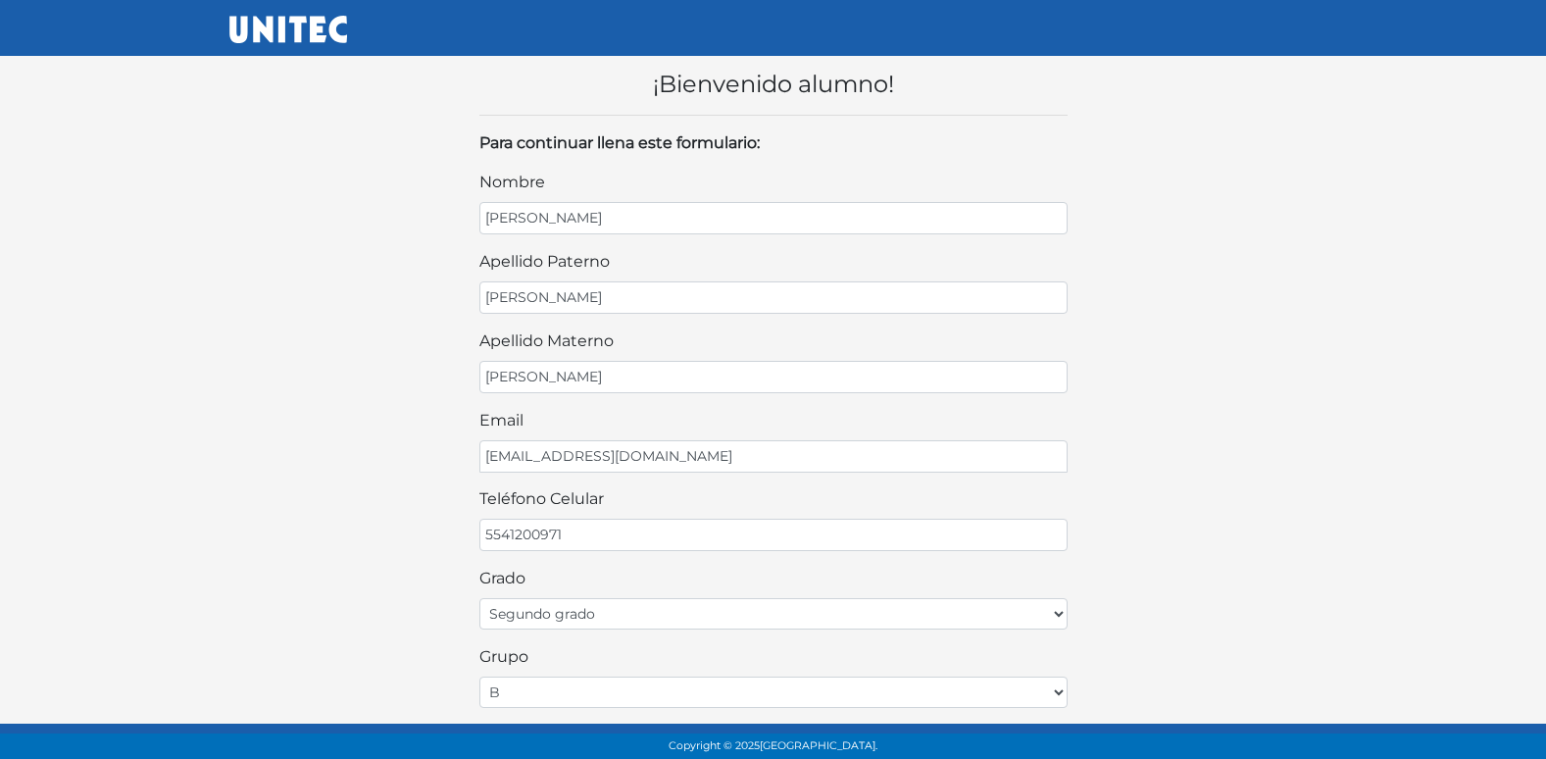
scroll to position [415, 0]
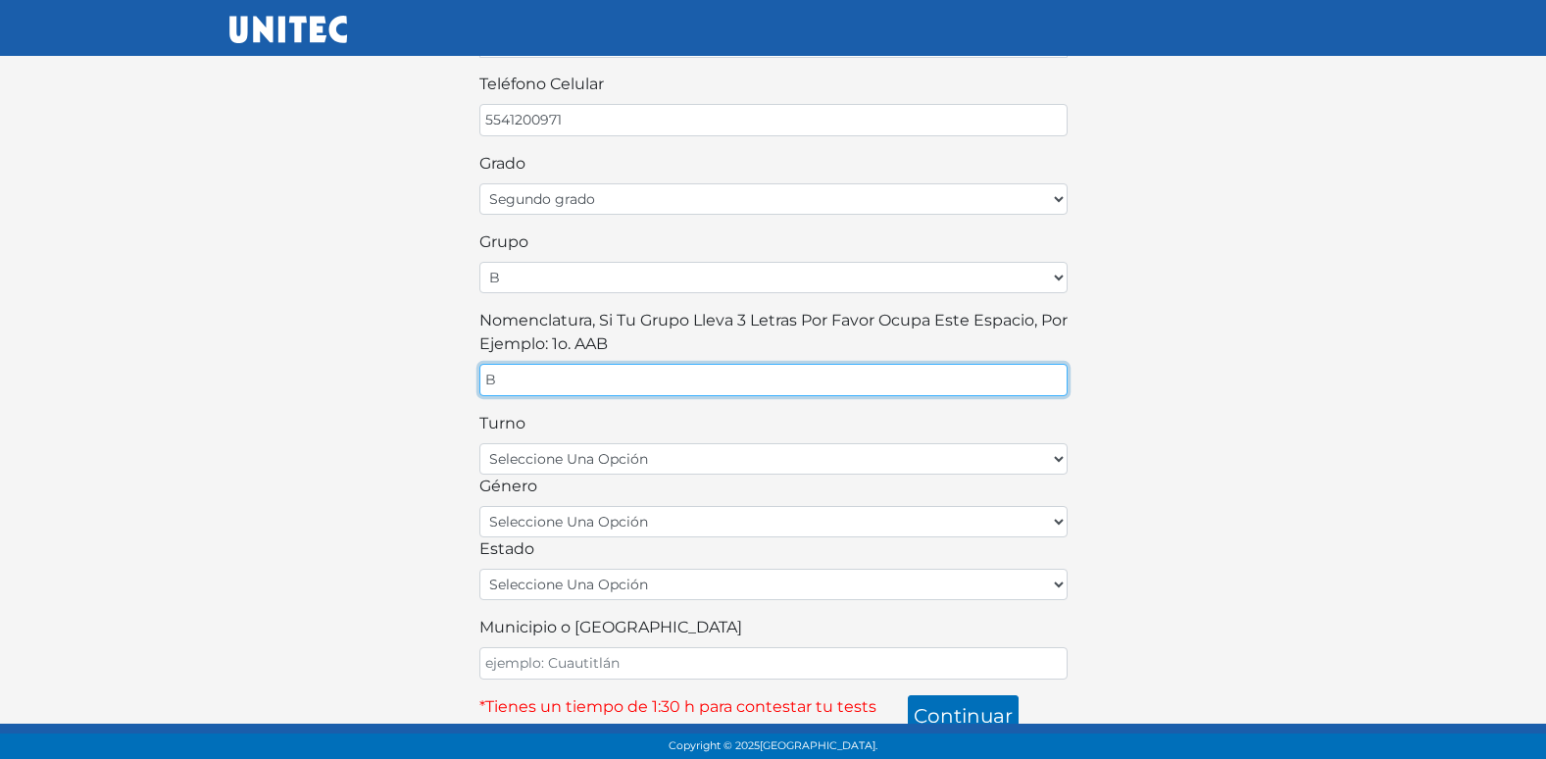
type input "B"
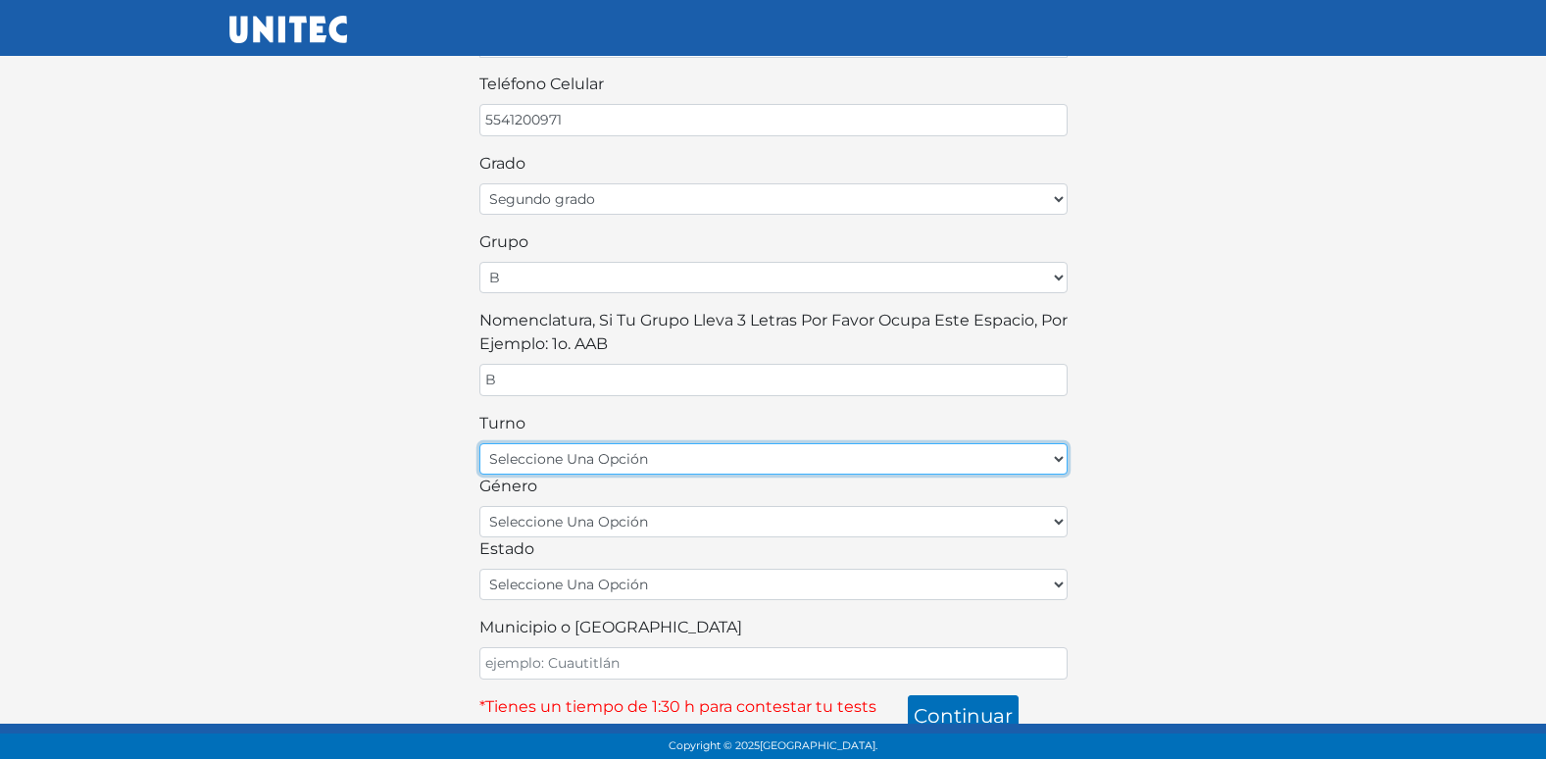
select select "matutino"
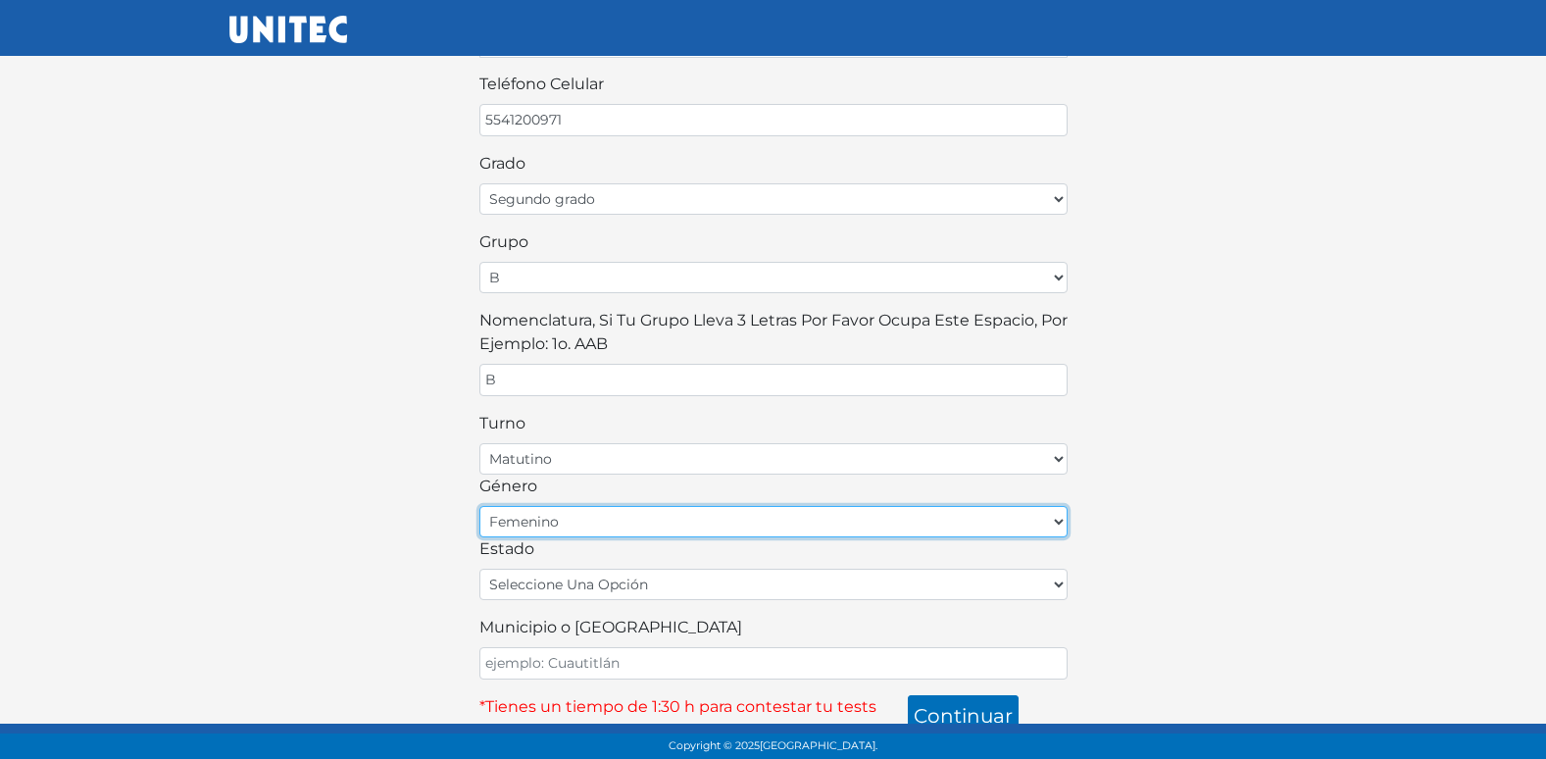
select select "M"
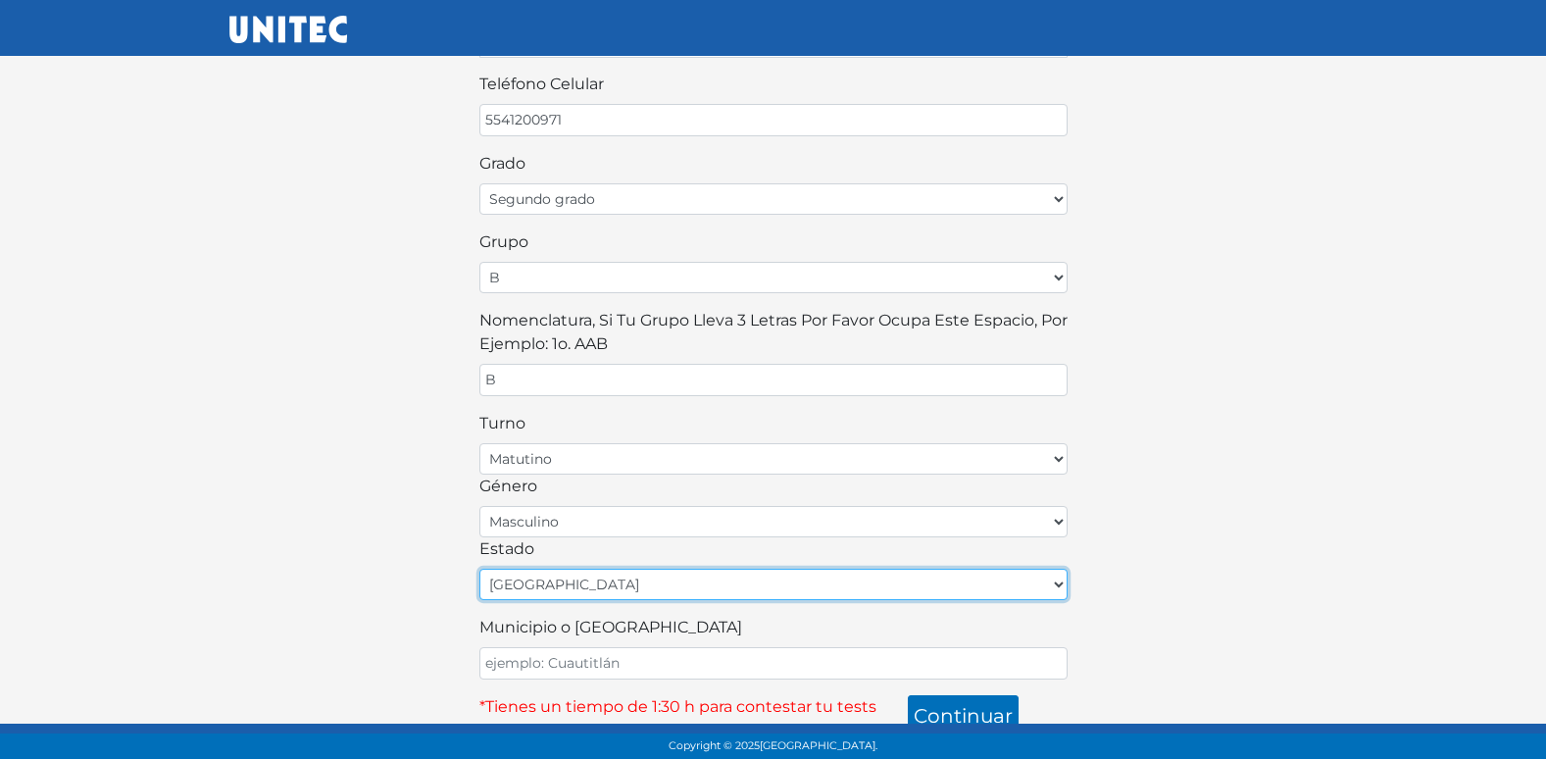
select select "MEX"
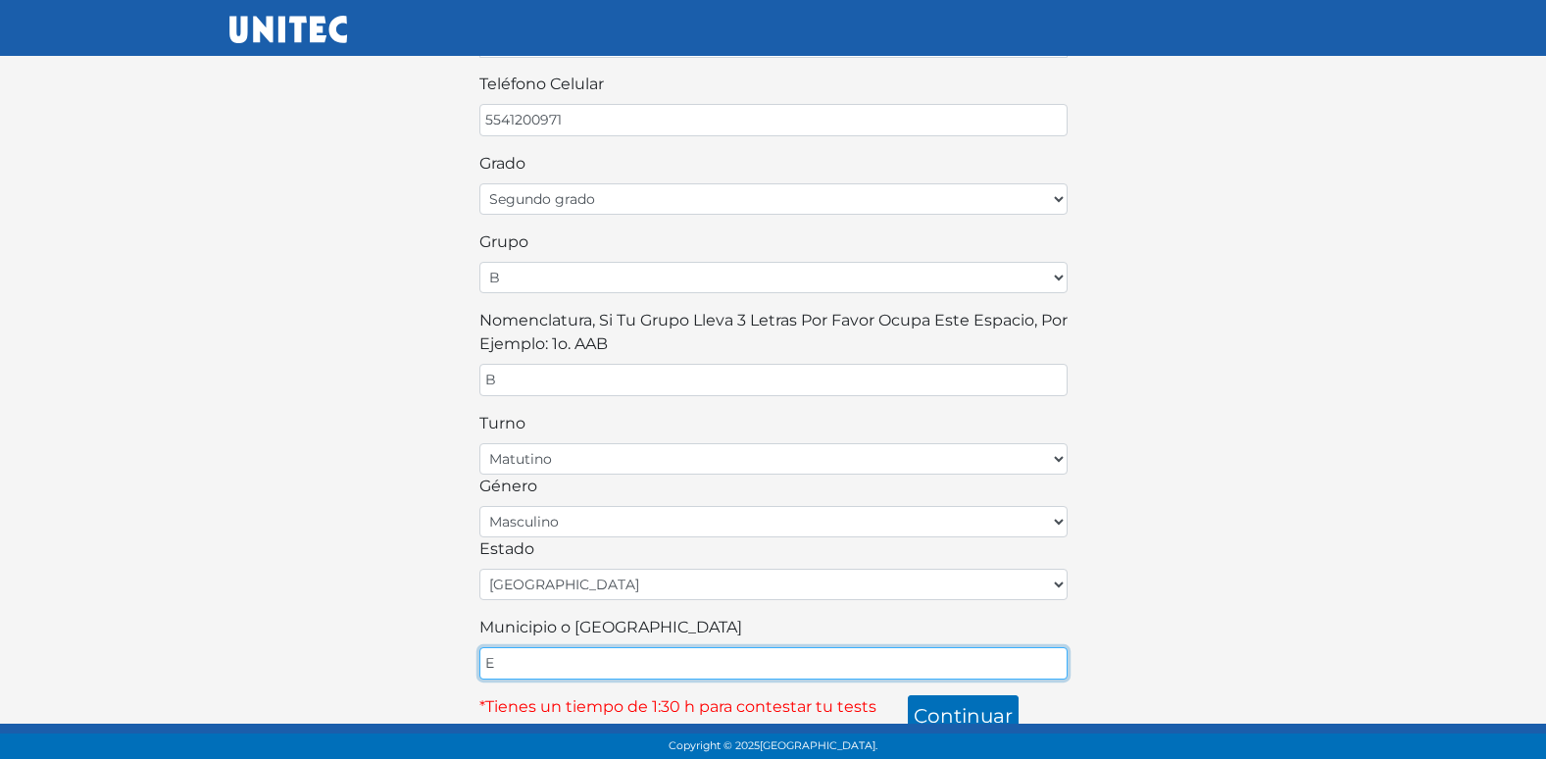
type input "ECATEPEC"
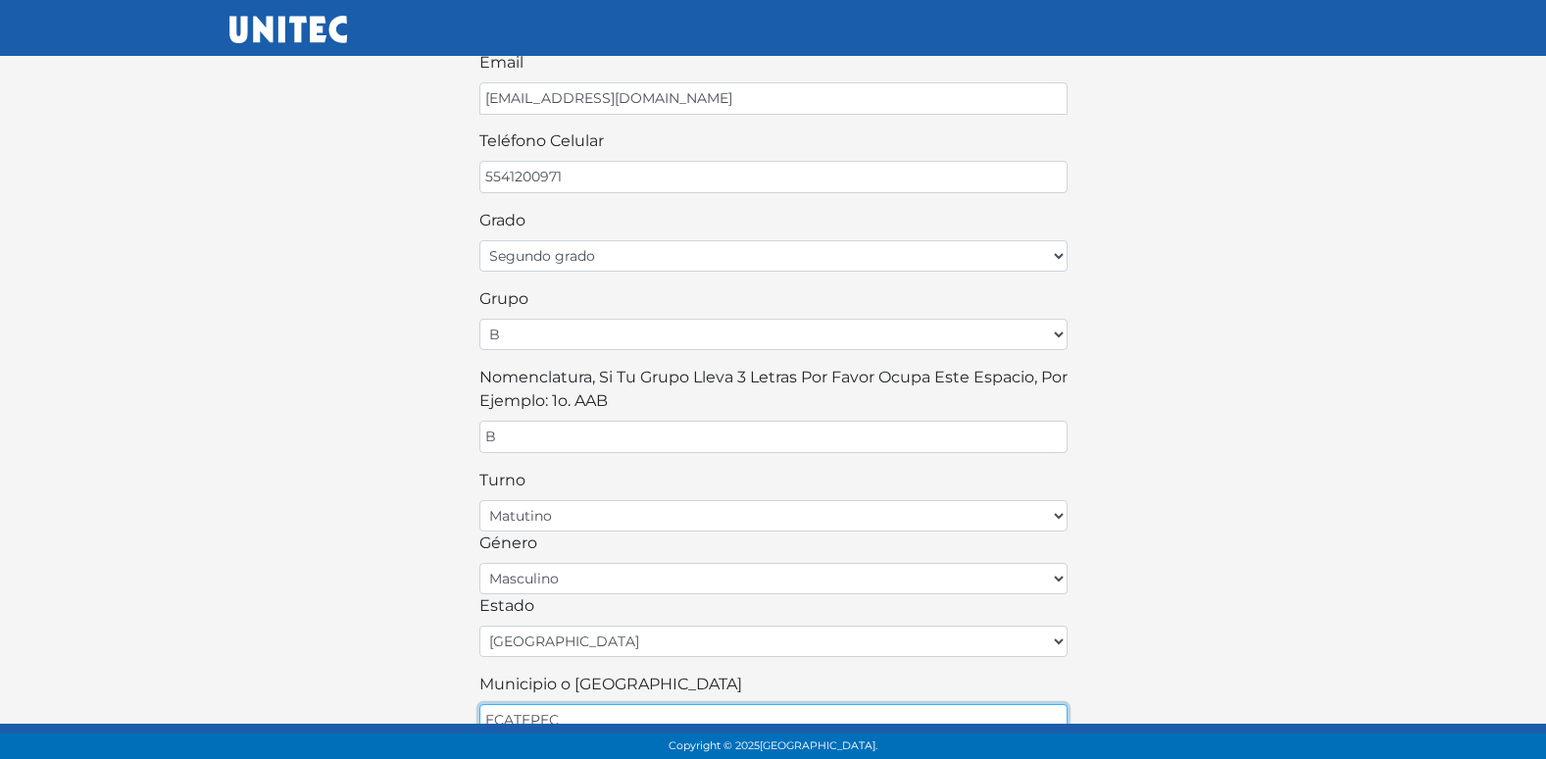
scroll to position [431, 0]
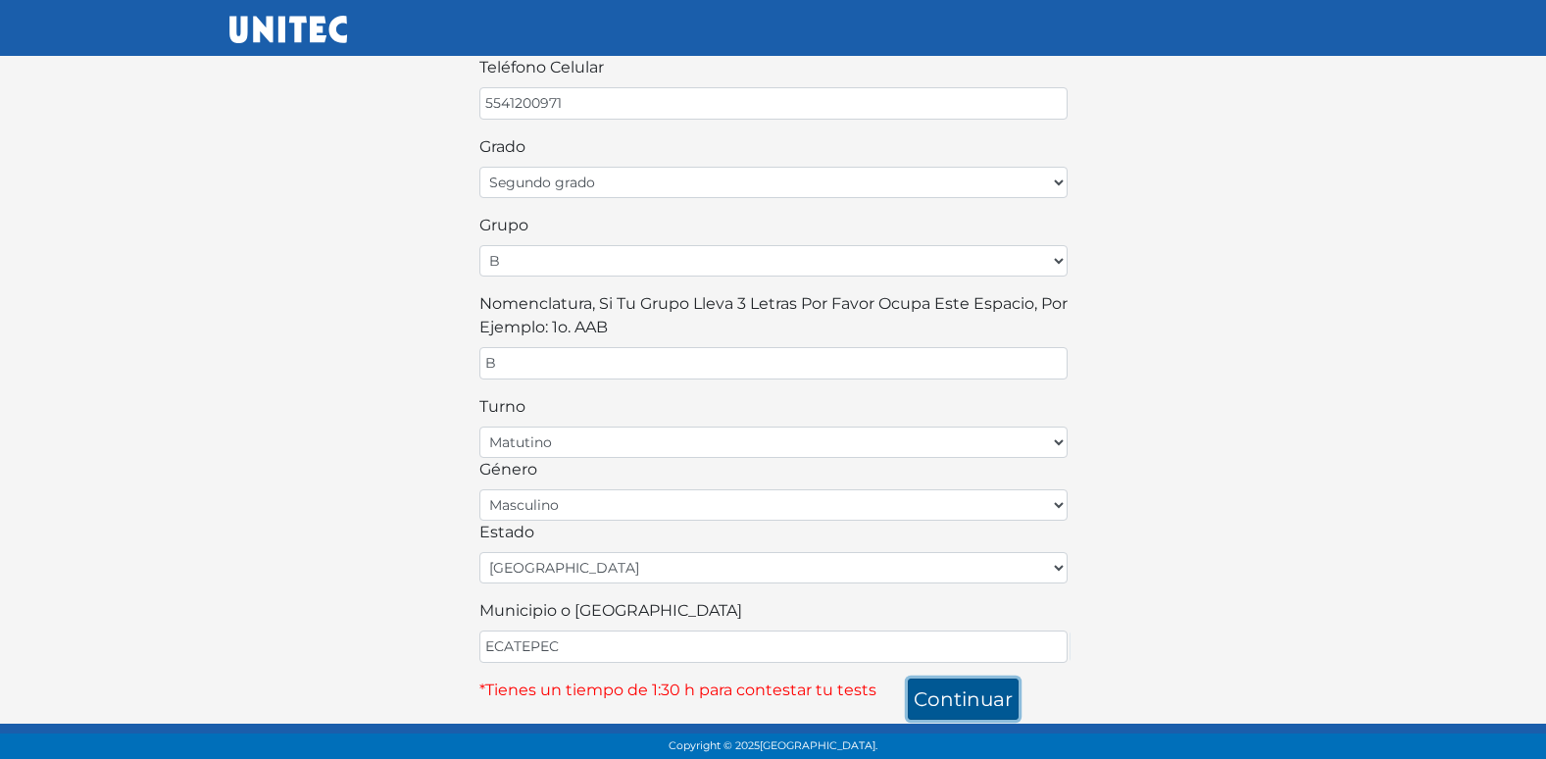
click at [976, 697] on button "continuar" at bounding box center [963, 698] width 111 height 41
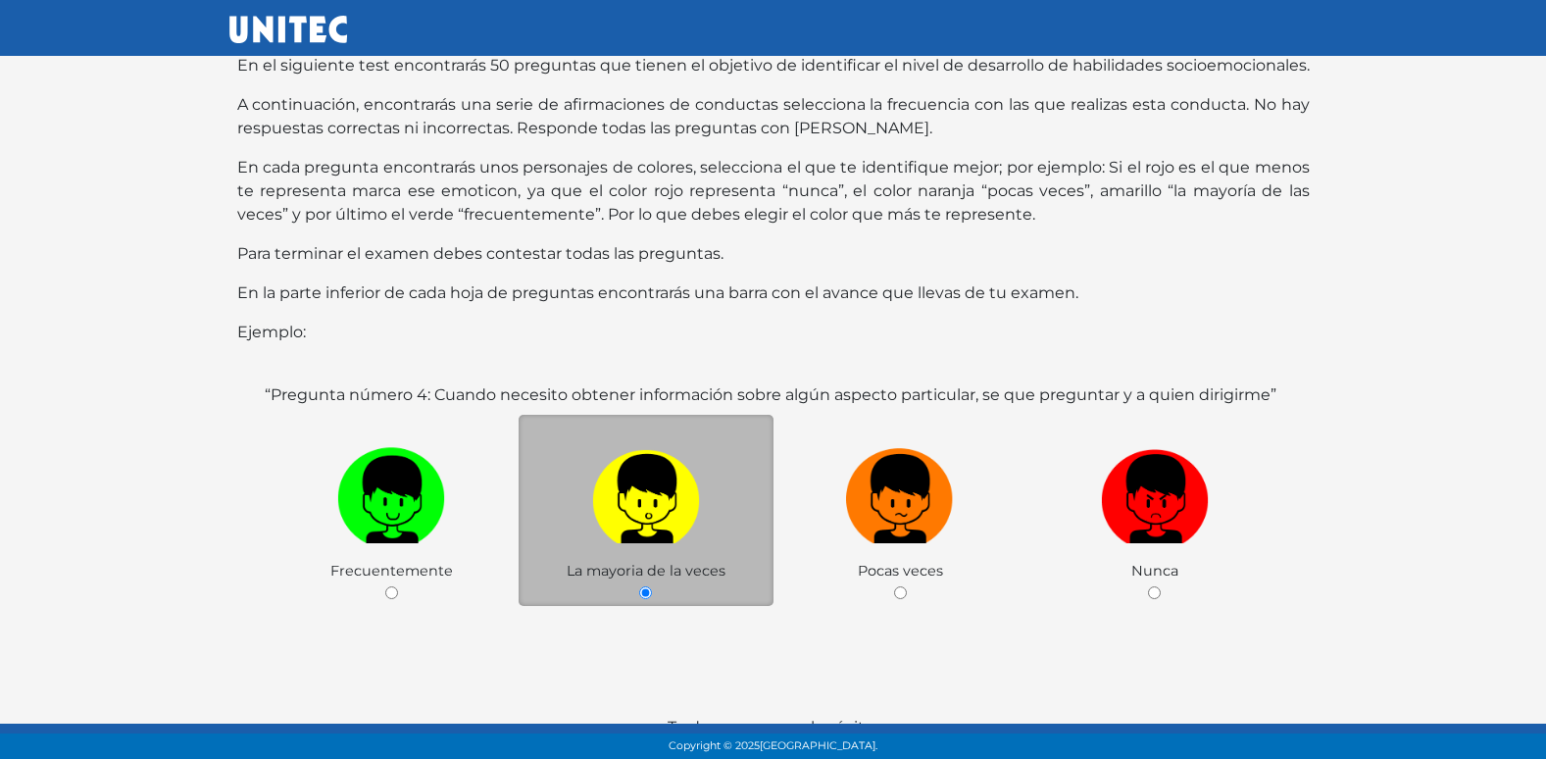
scroll to position [195, 0]
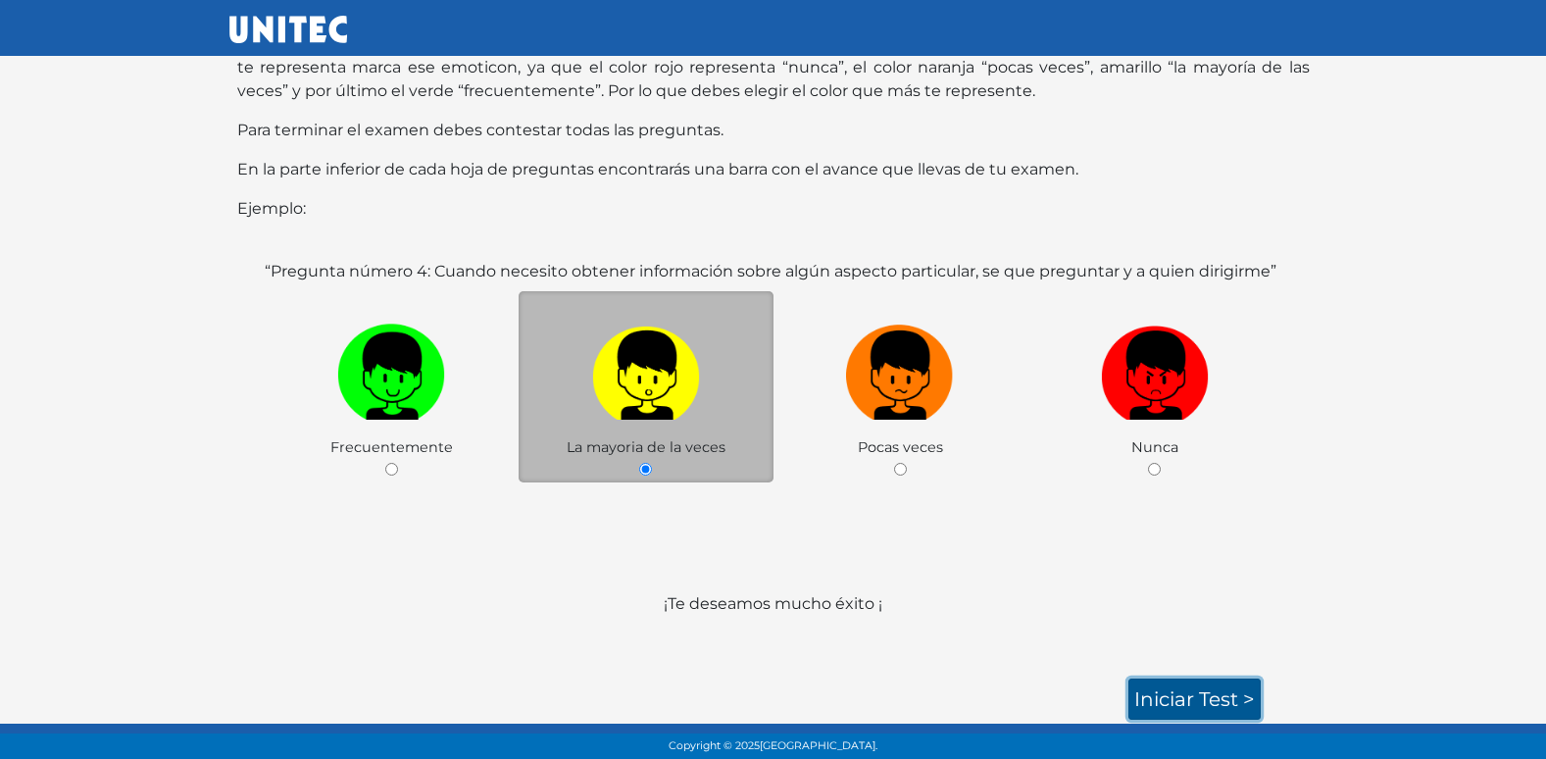
click at [1198, 712] on link "Iniciar test >" at bounding box center [1194, 698] width 132 height 41
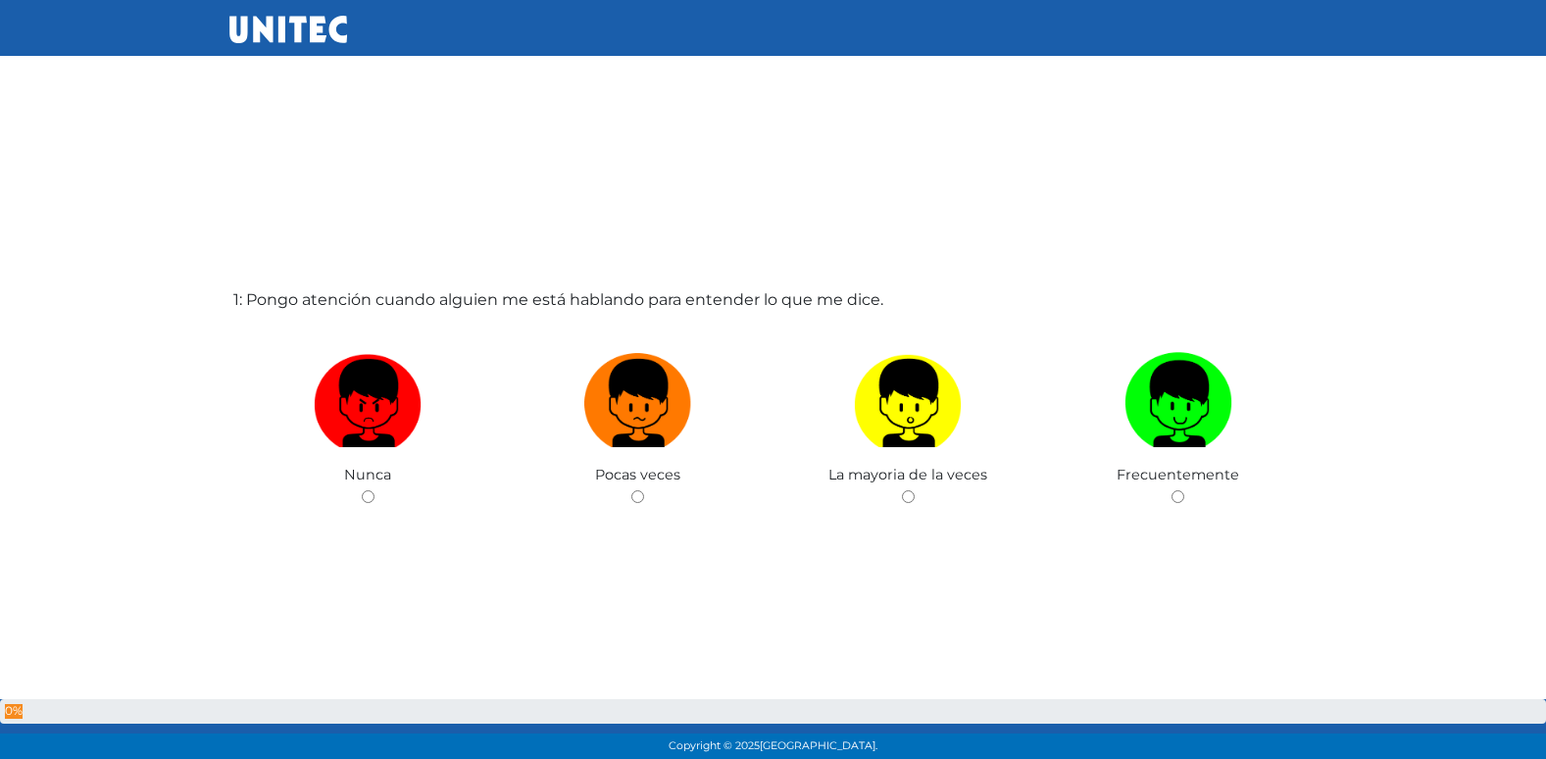
click at [631, 490] on input "radio" at bounding box center [637, 496] width 13 height 13
radio input "true"
click at [902, 490] on input "radio" at bounding box center [908, 496] width 13 height 13
radio input "true"
click at [1171, 490] on input "radio" at bounding box center [1177, 496] width 13 height 13
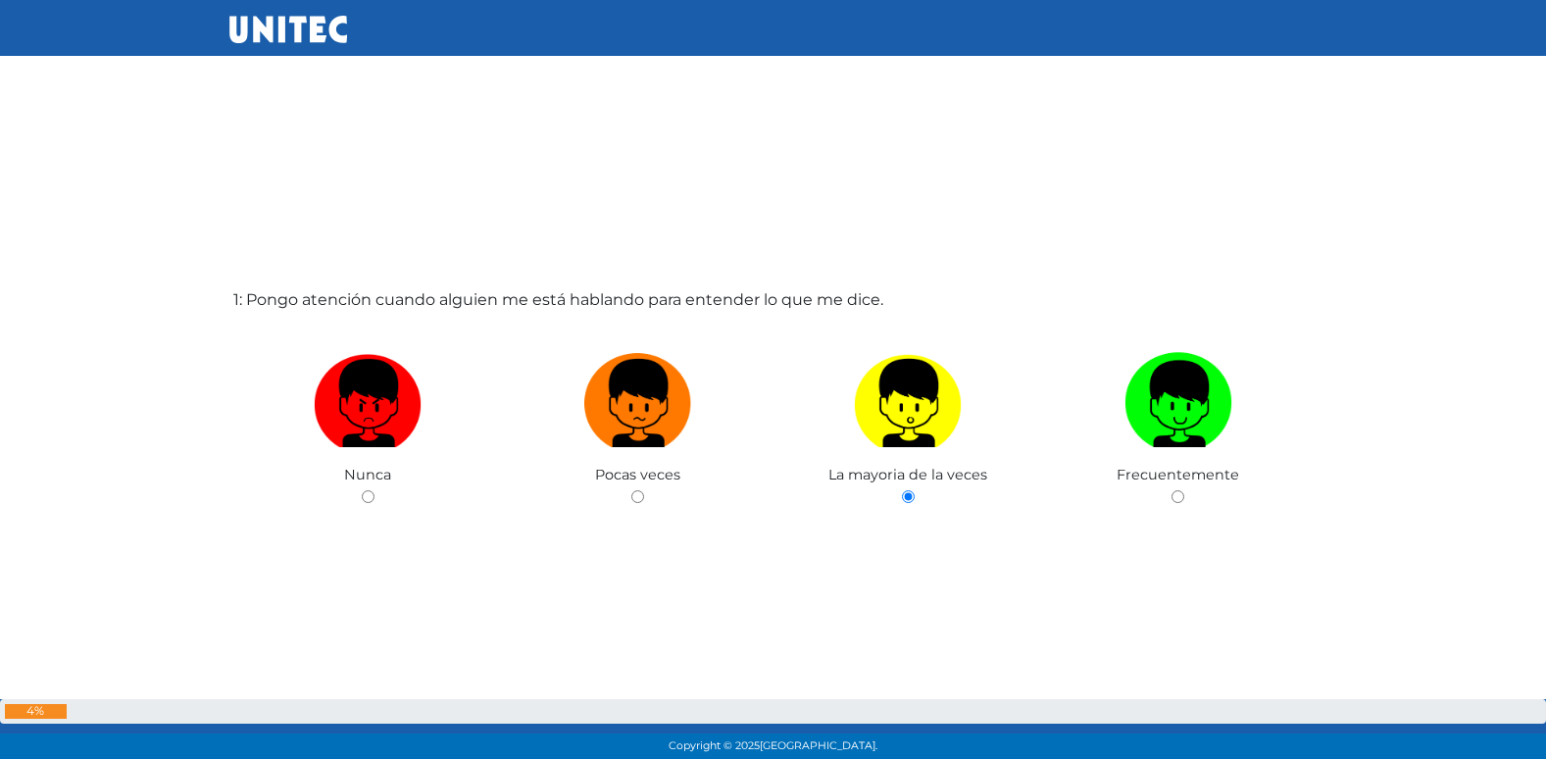
radio input "true"
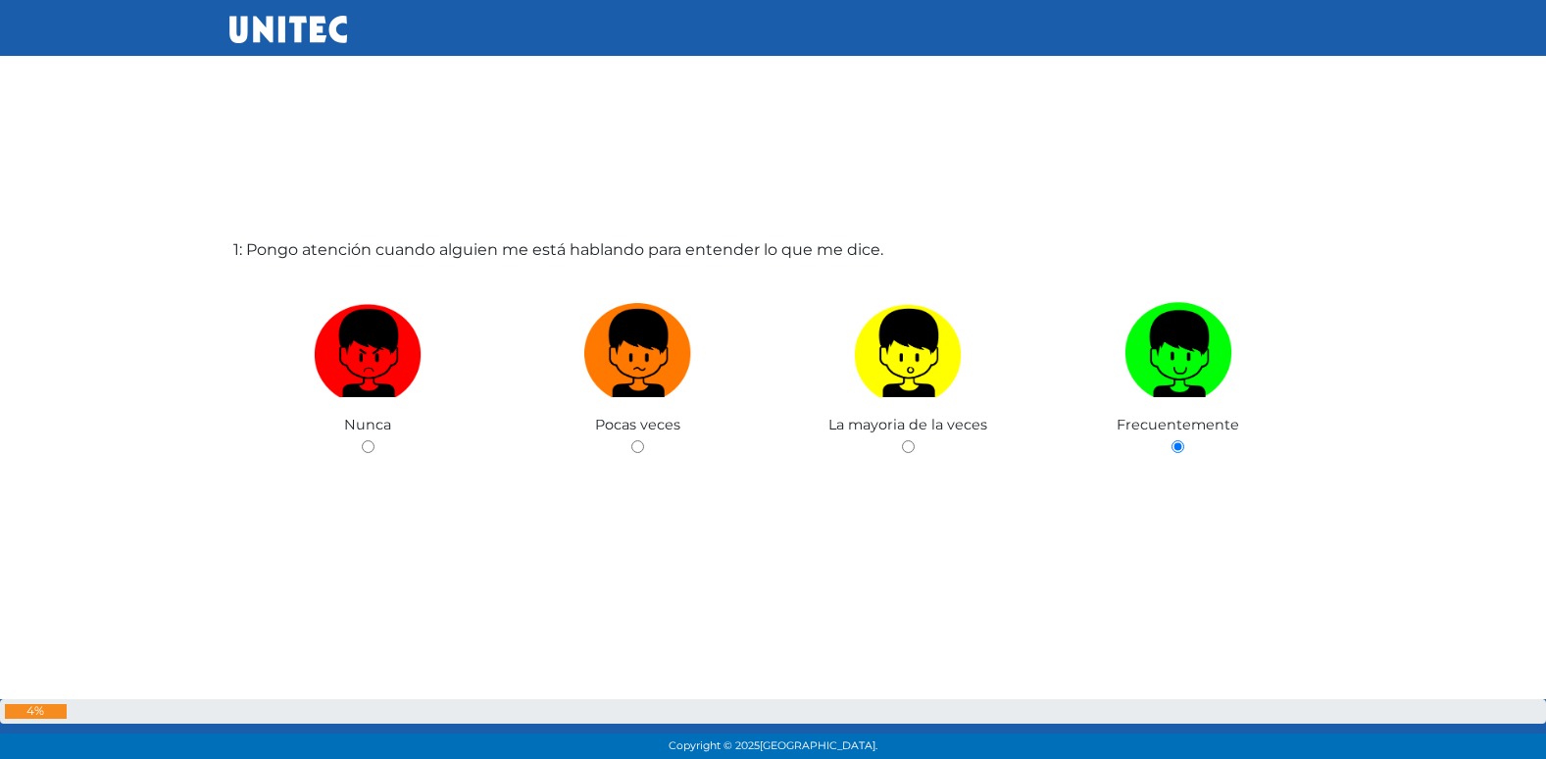
radio input "true"
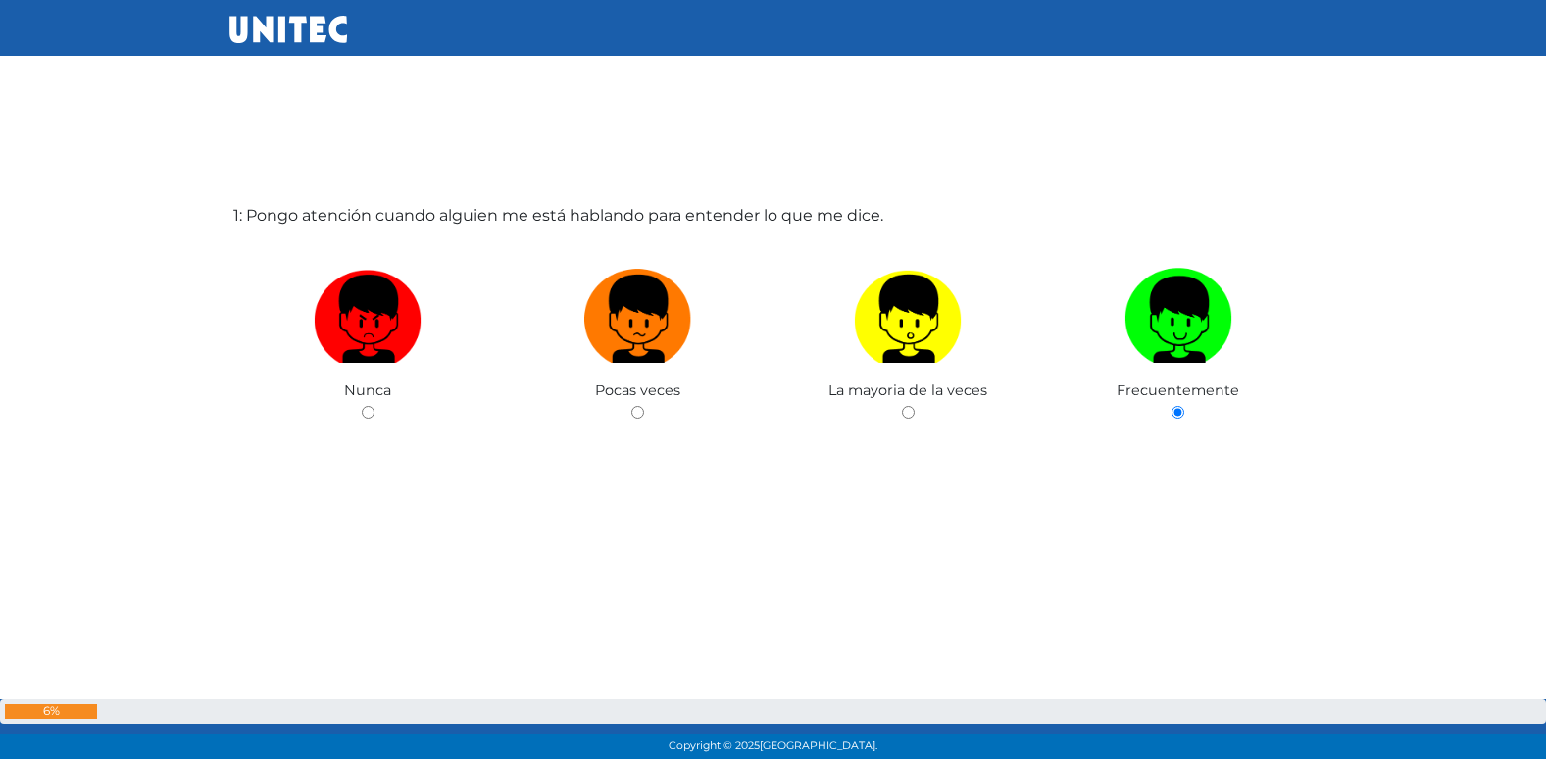
radio input "true"
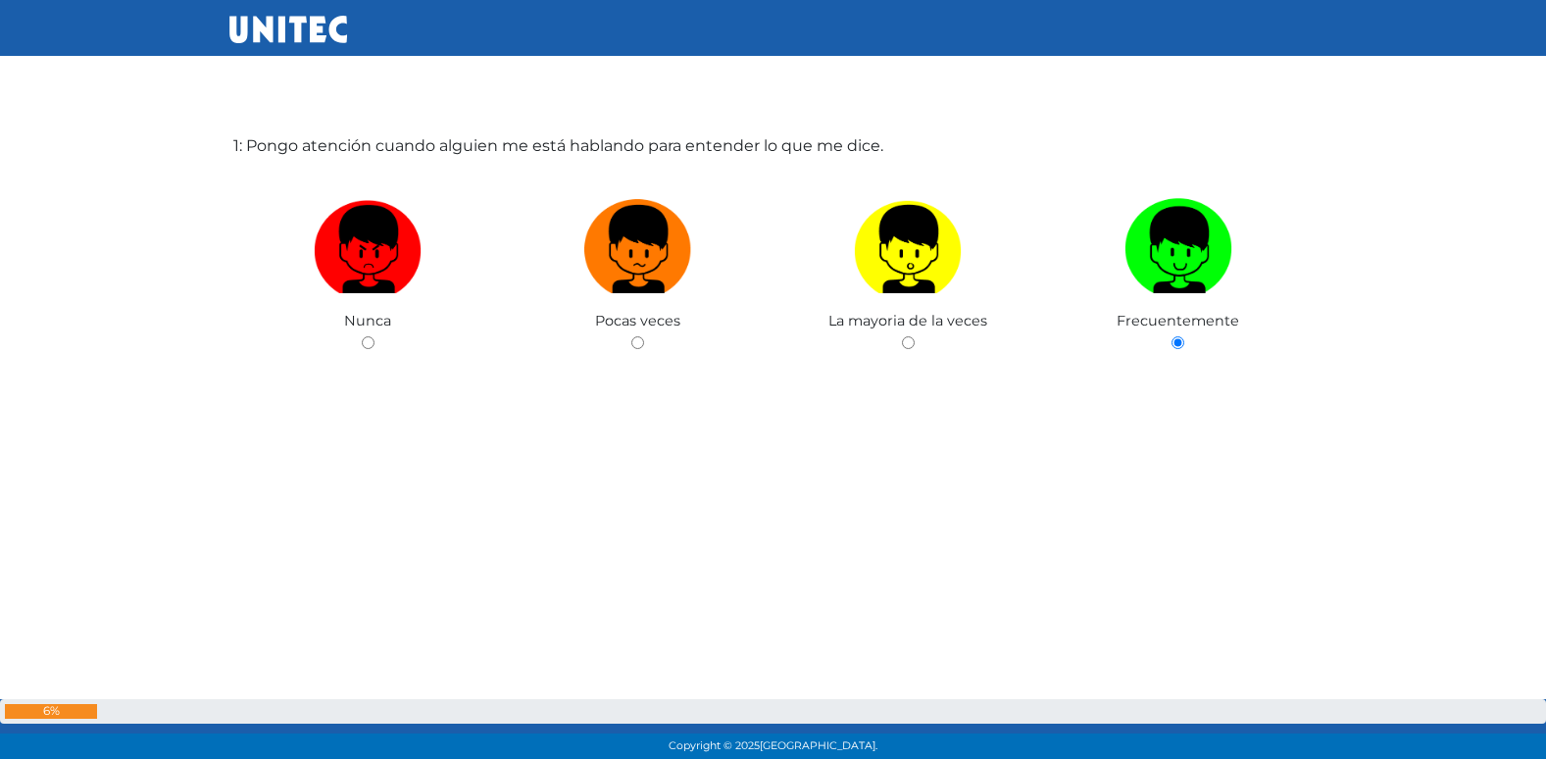
radio input "true"
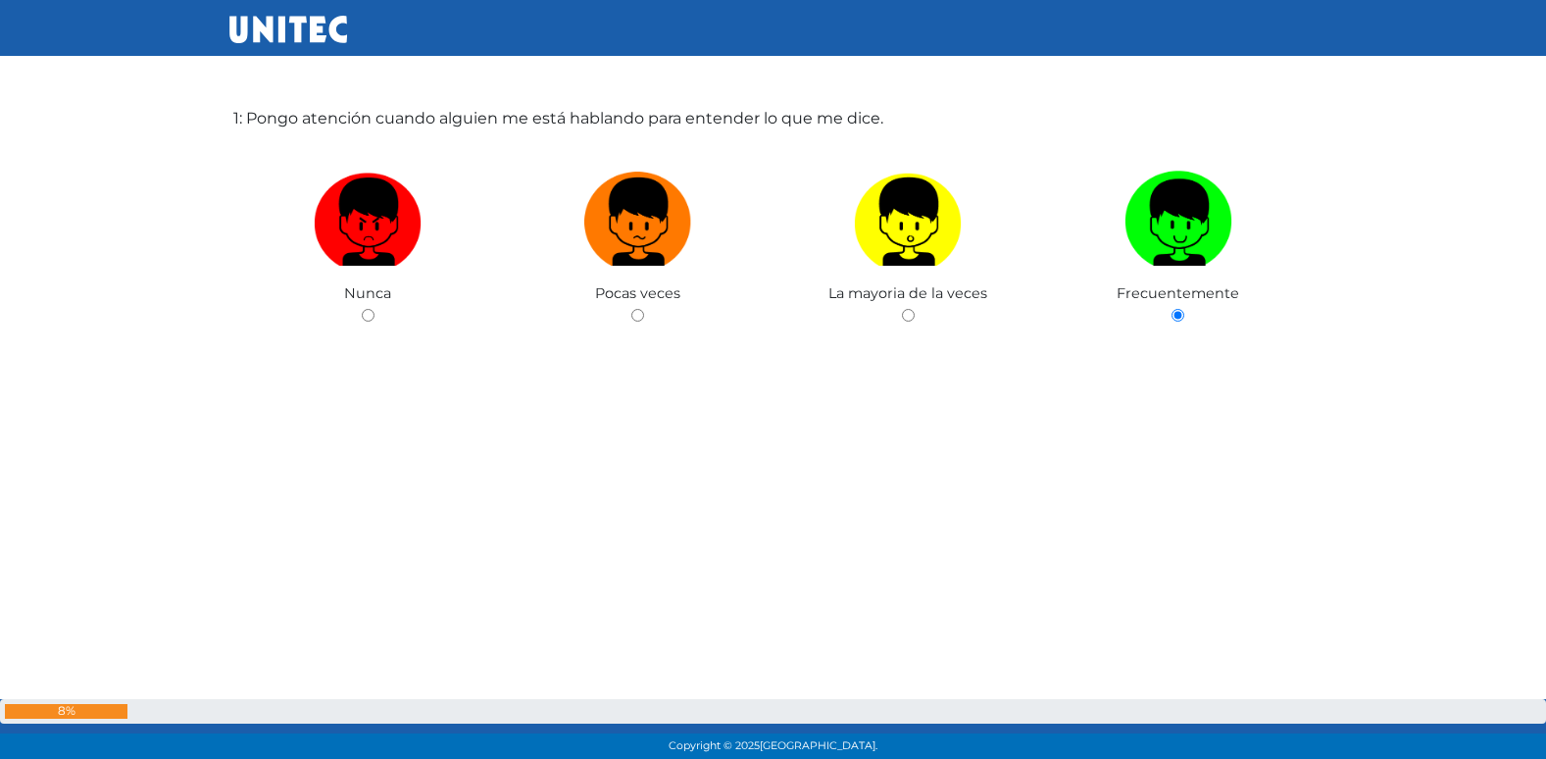
radio input "true"
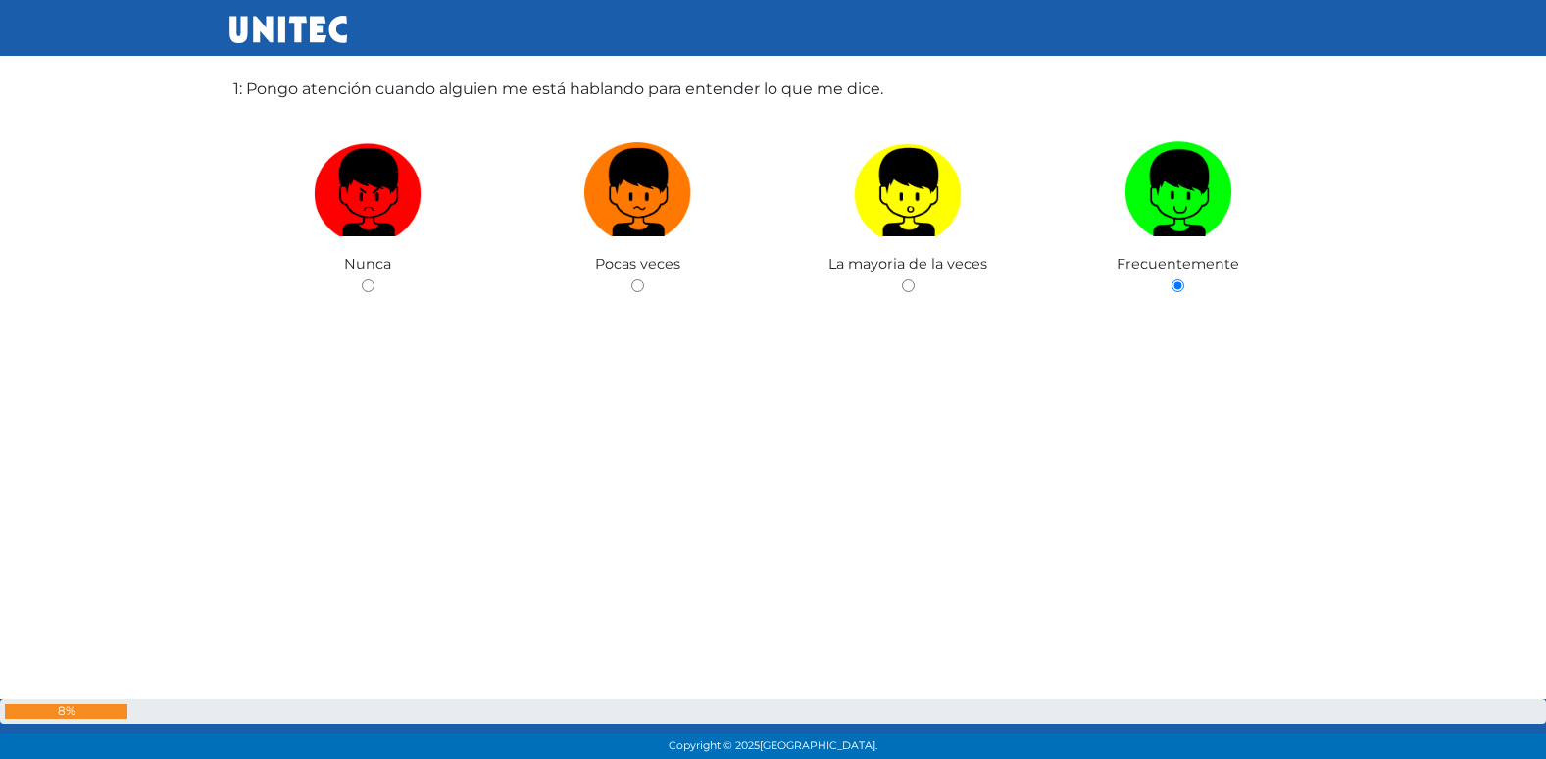
radio input "true"
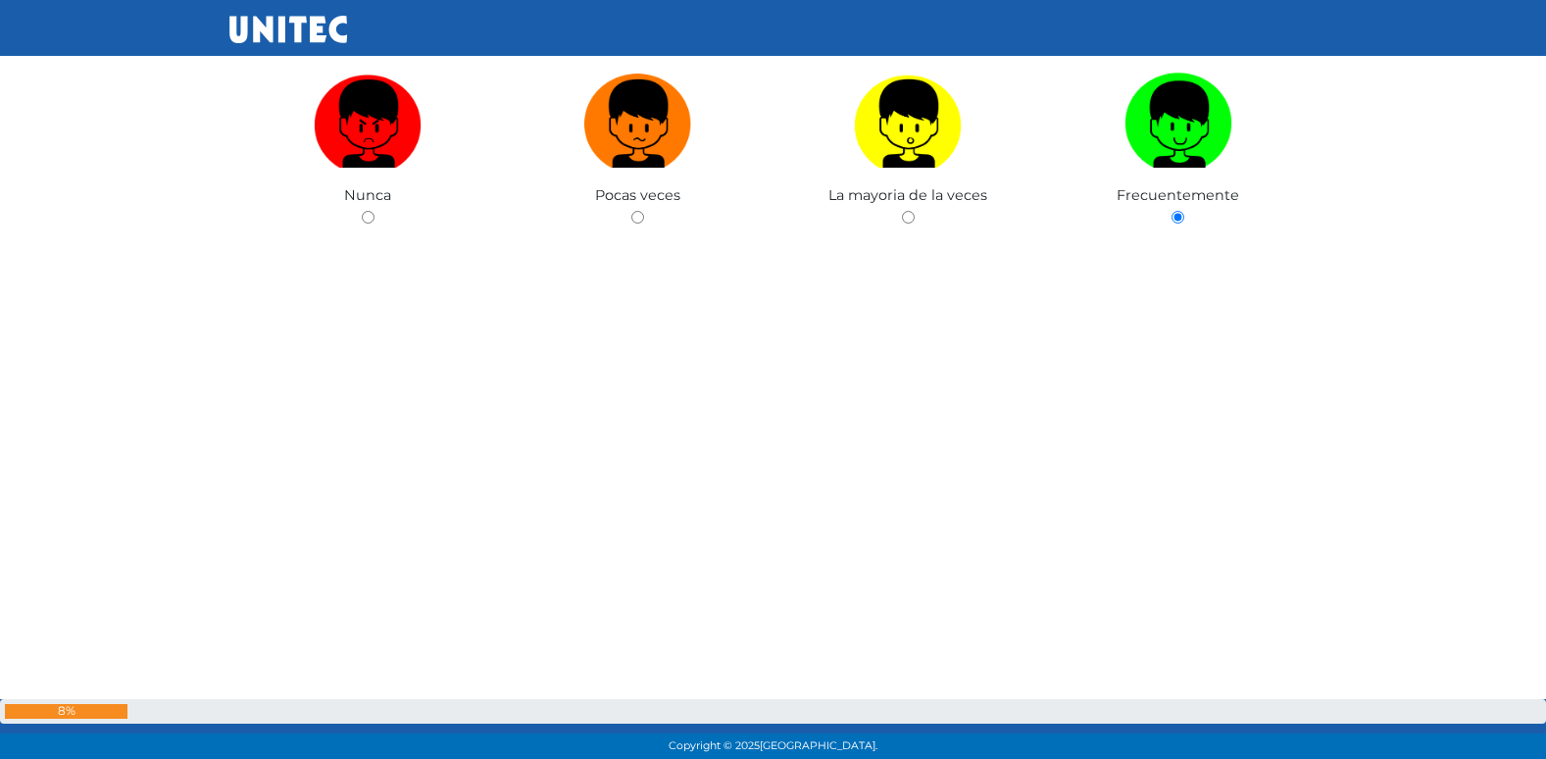
radio input "true"
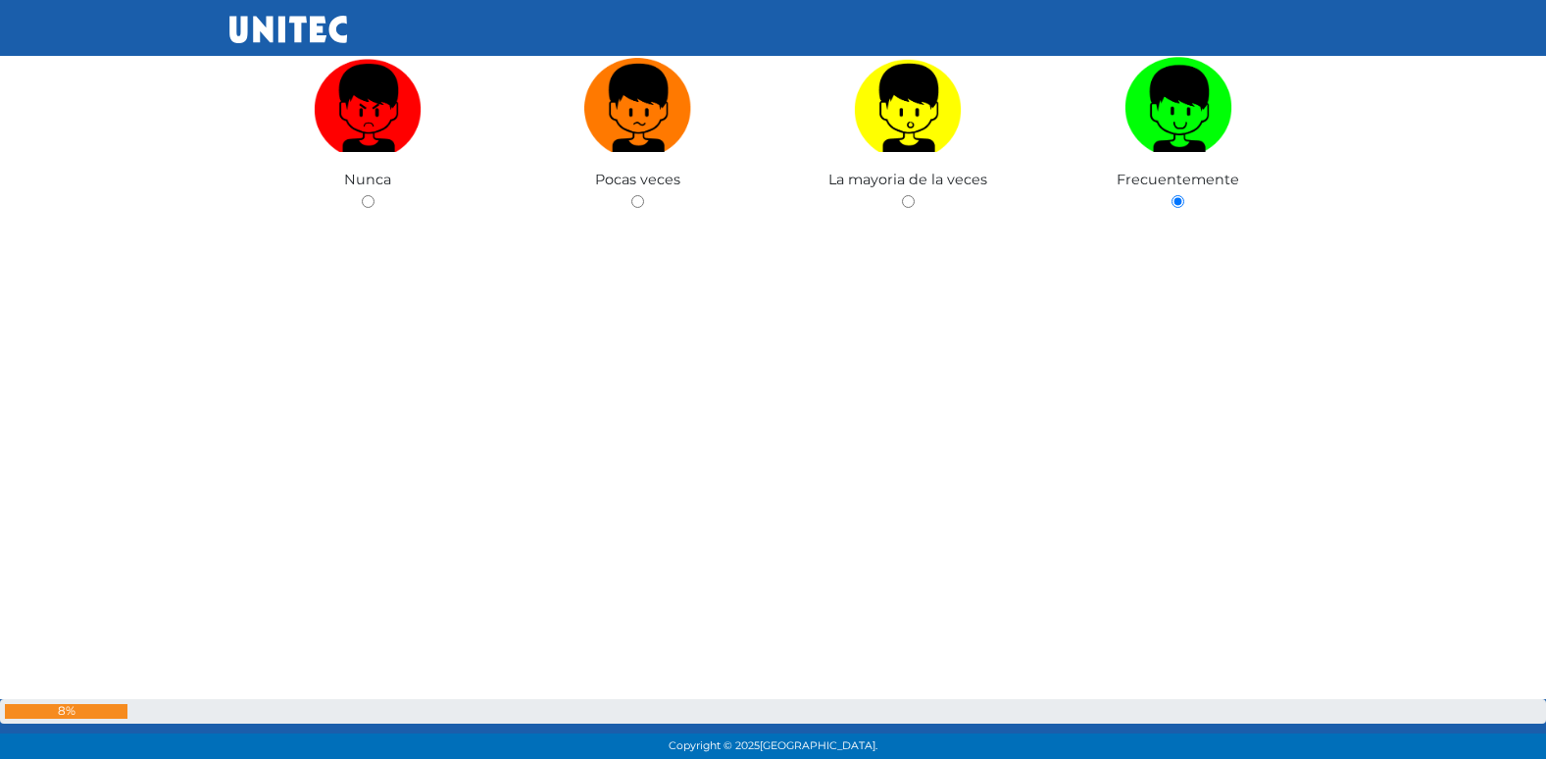
radio input "true"
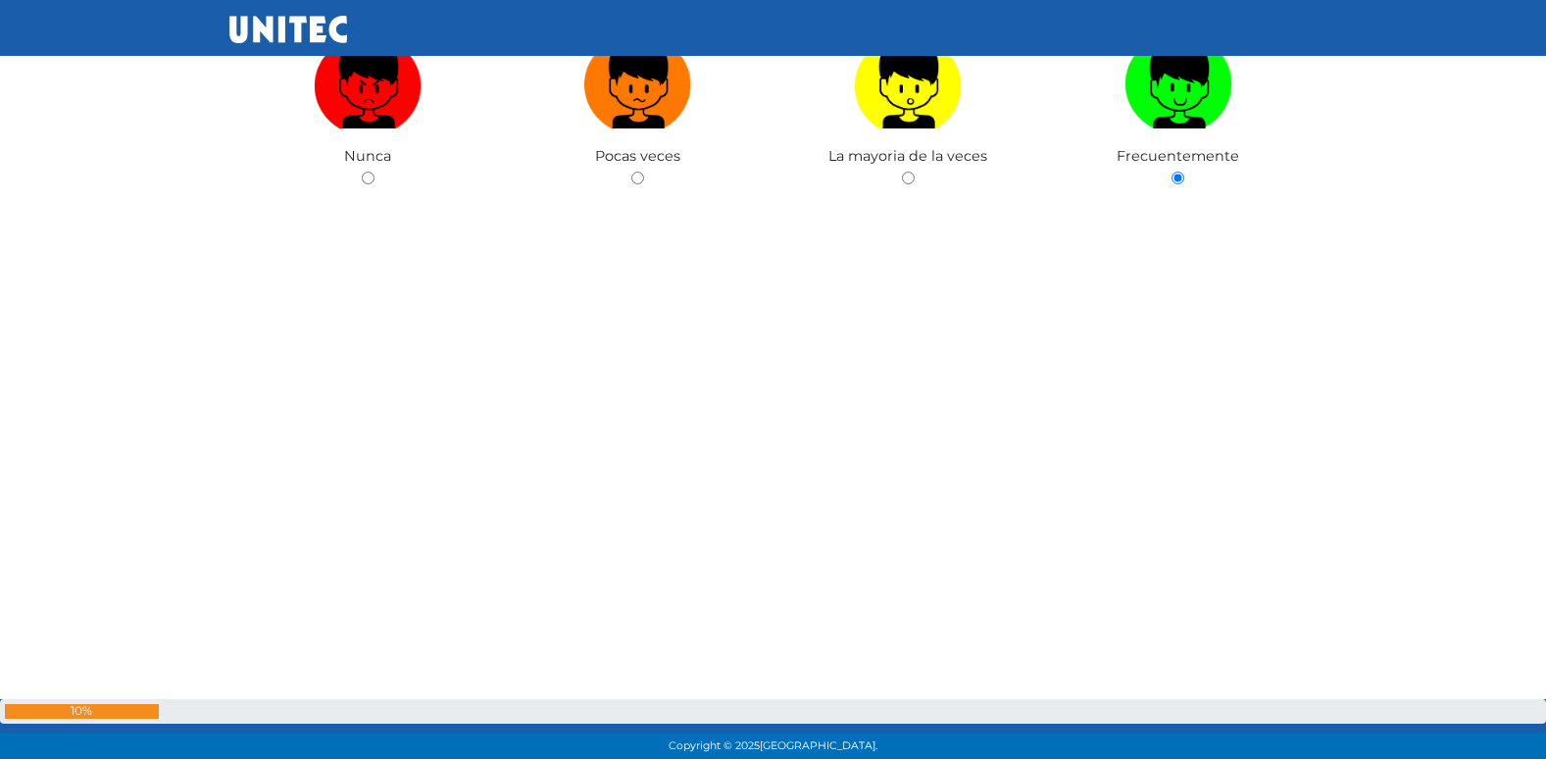
radio input "true"
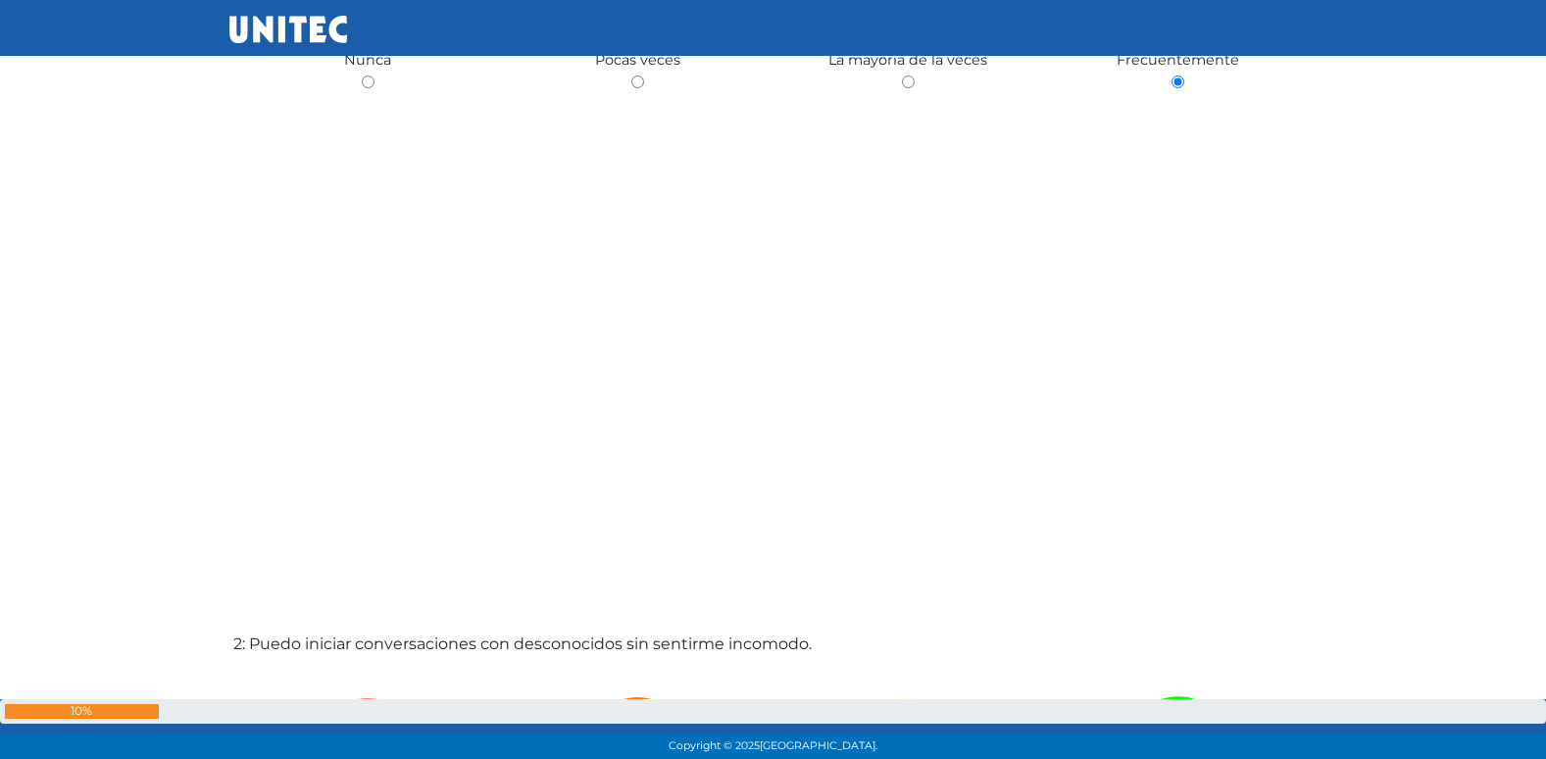
radio input "true"
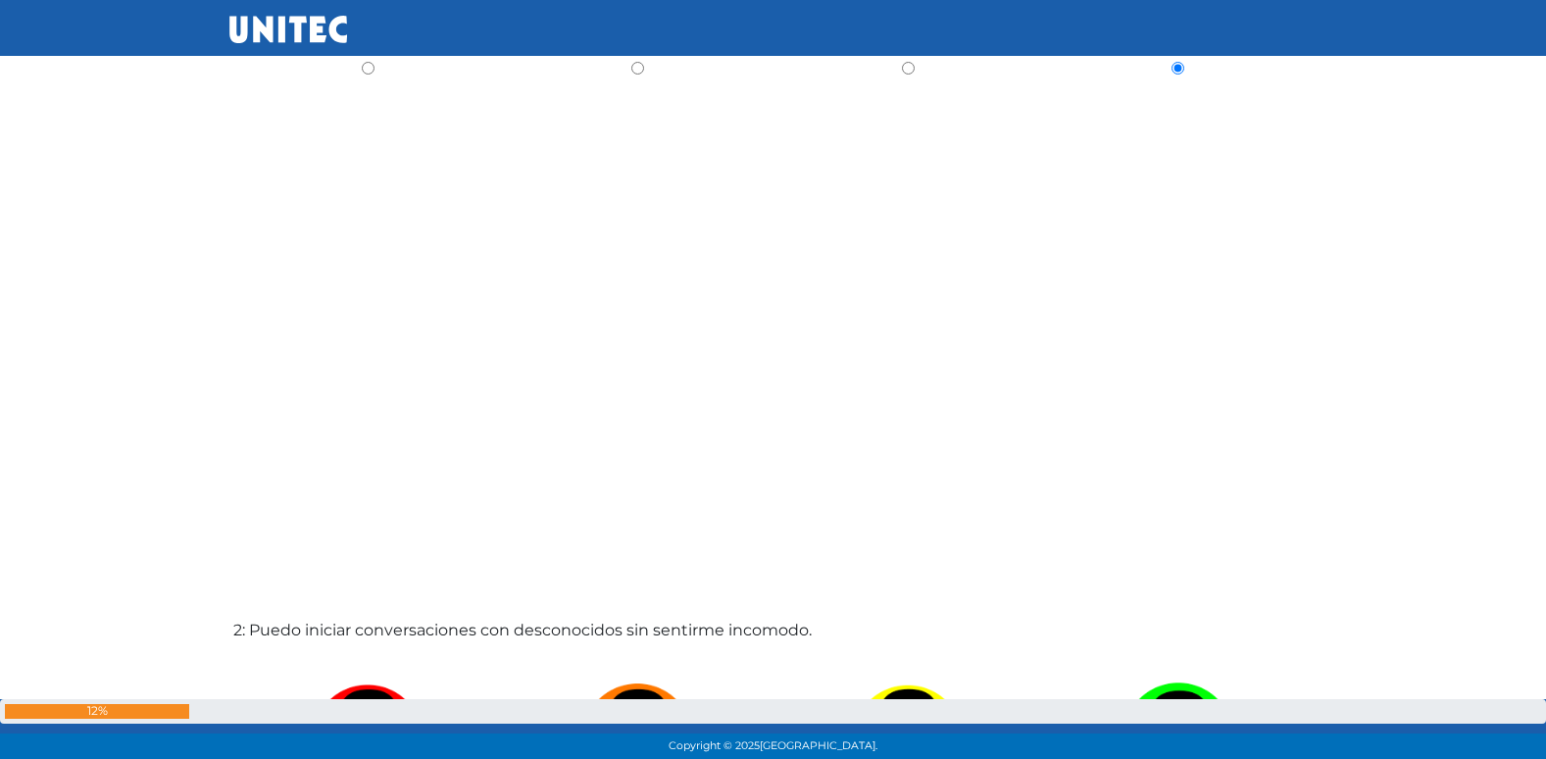
radio input "true"
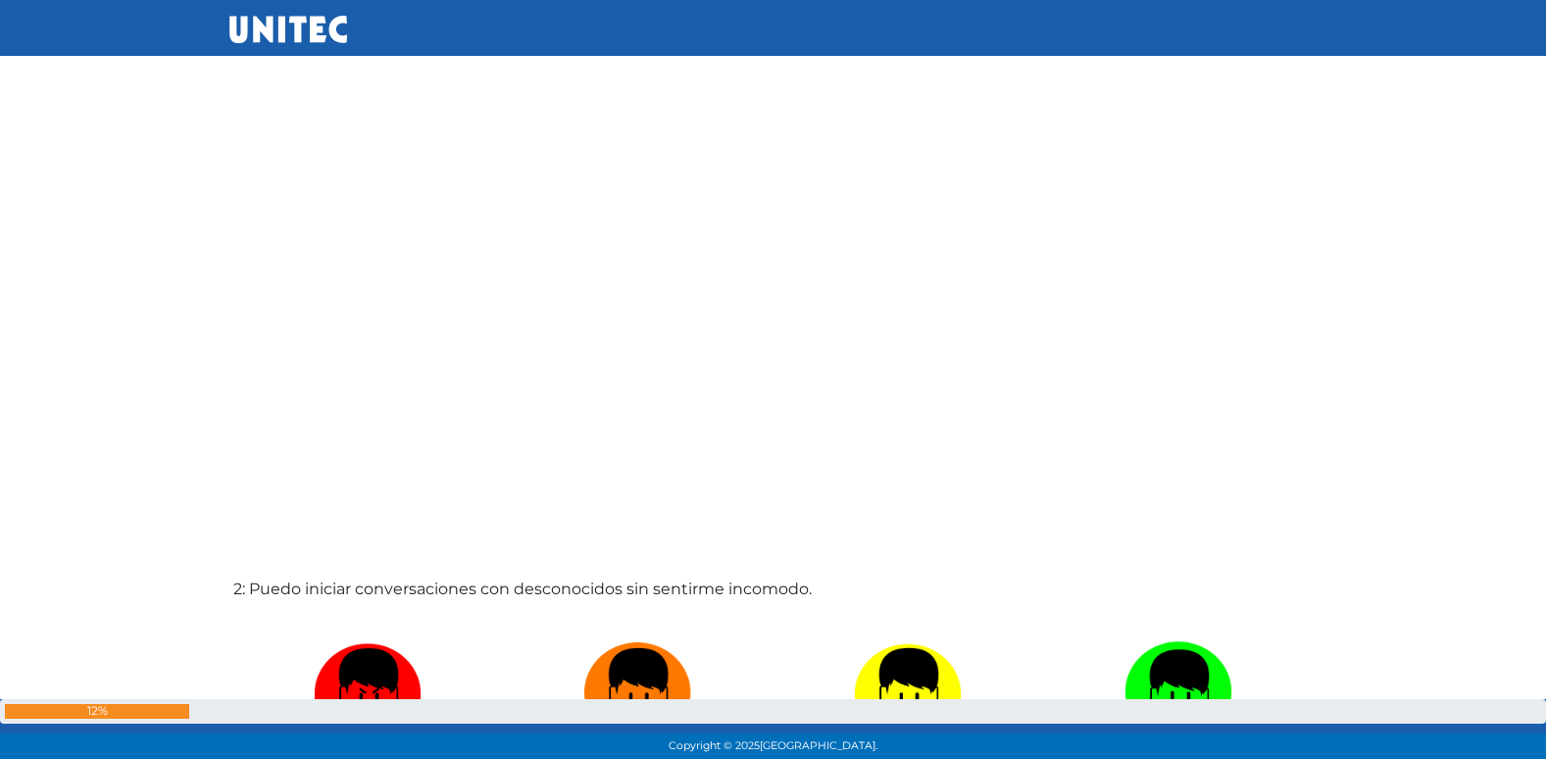
radio input "true"
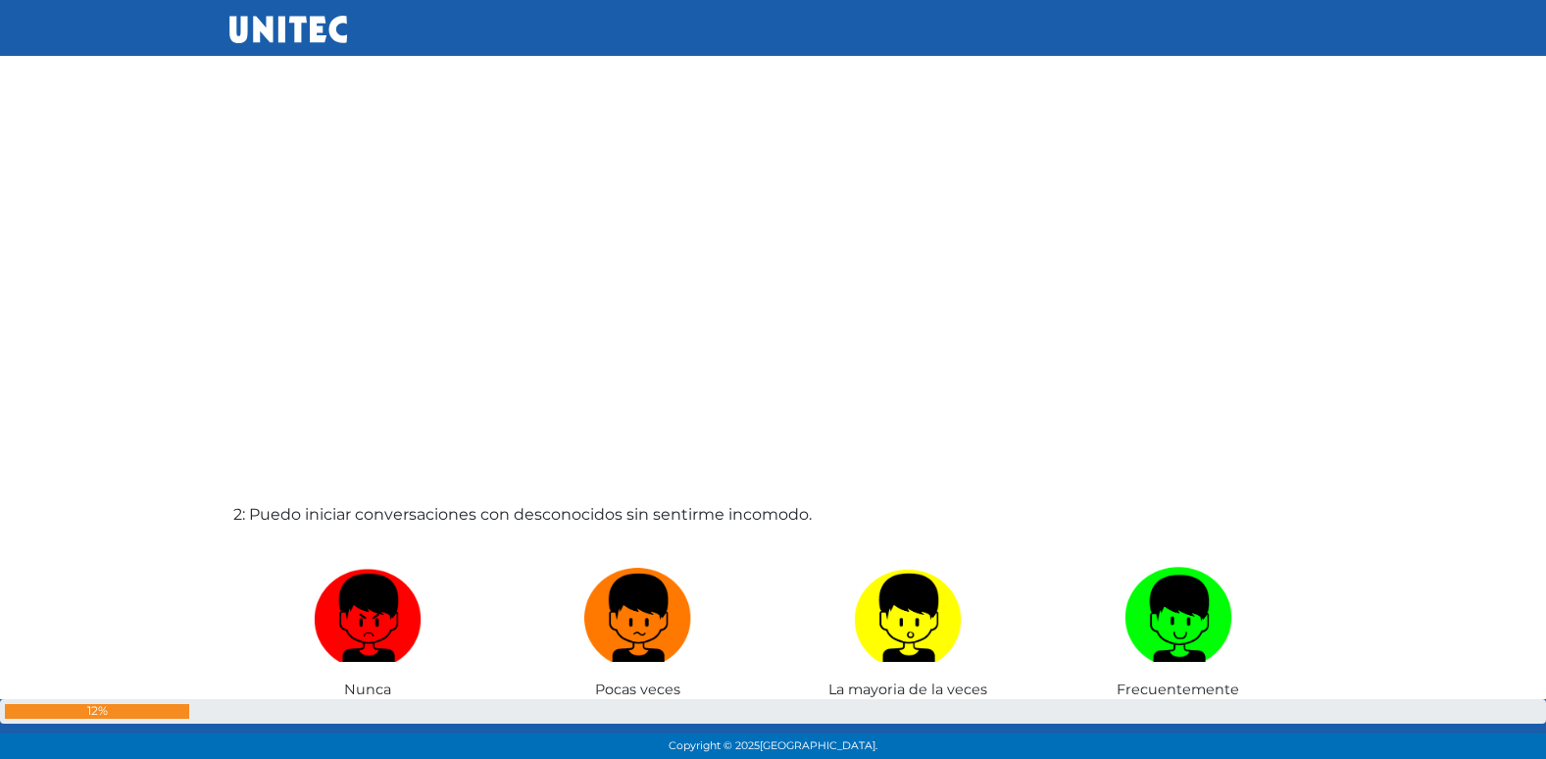
radio input "true"
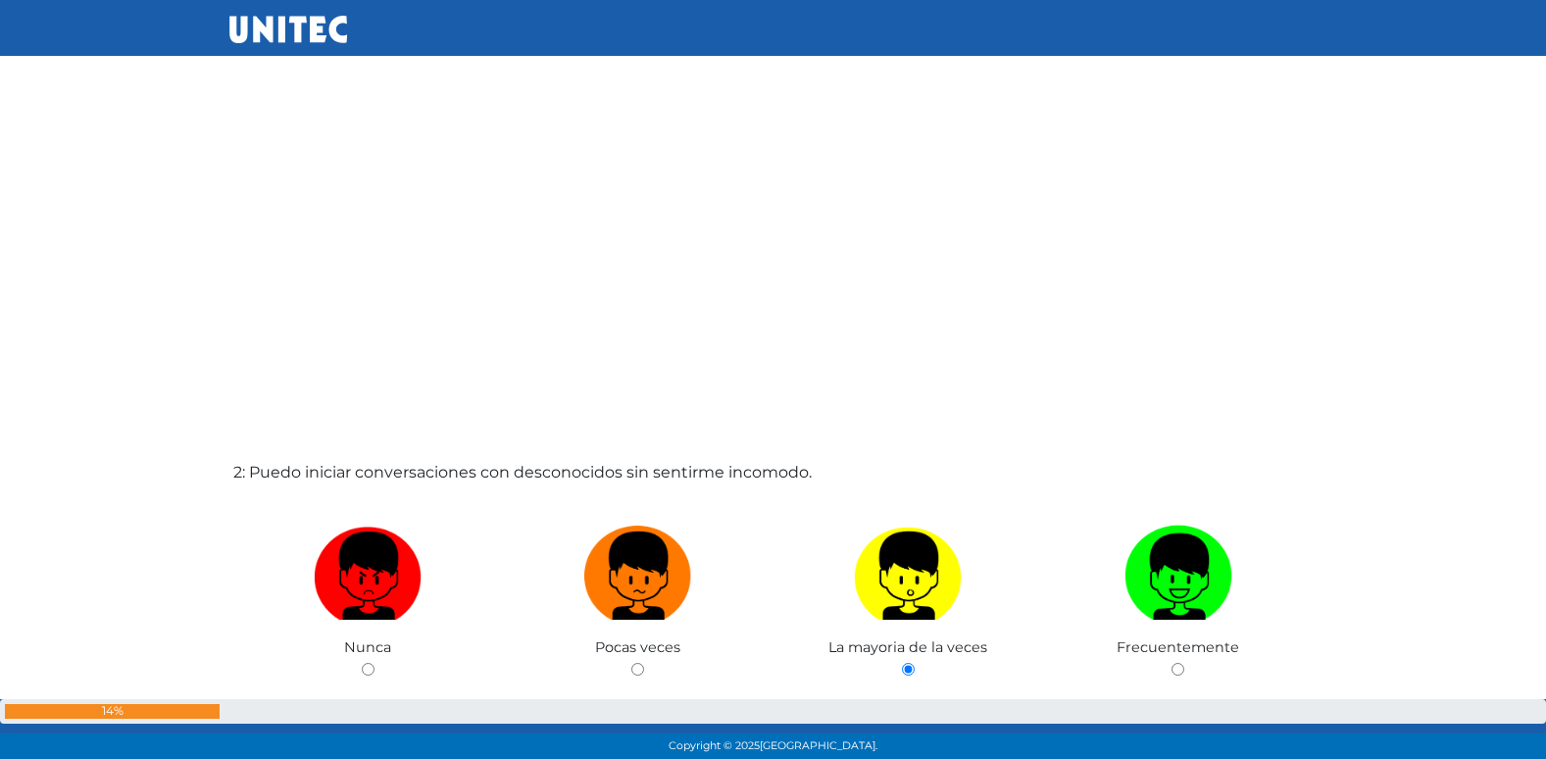
radio input "true"
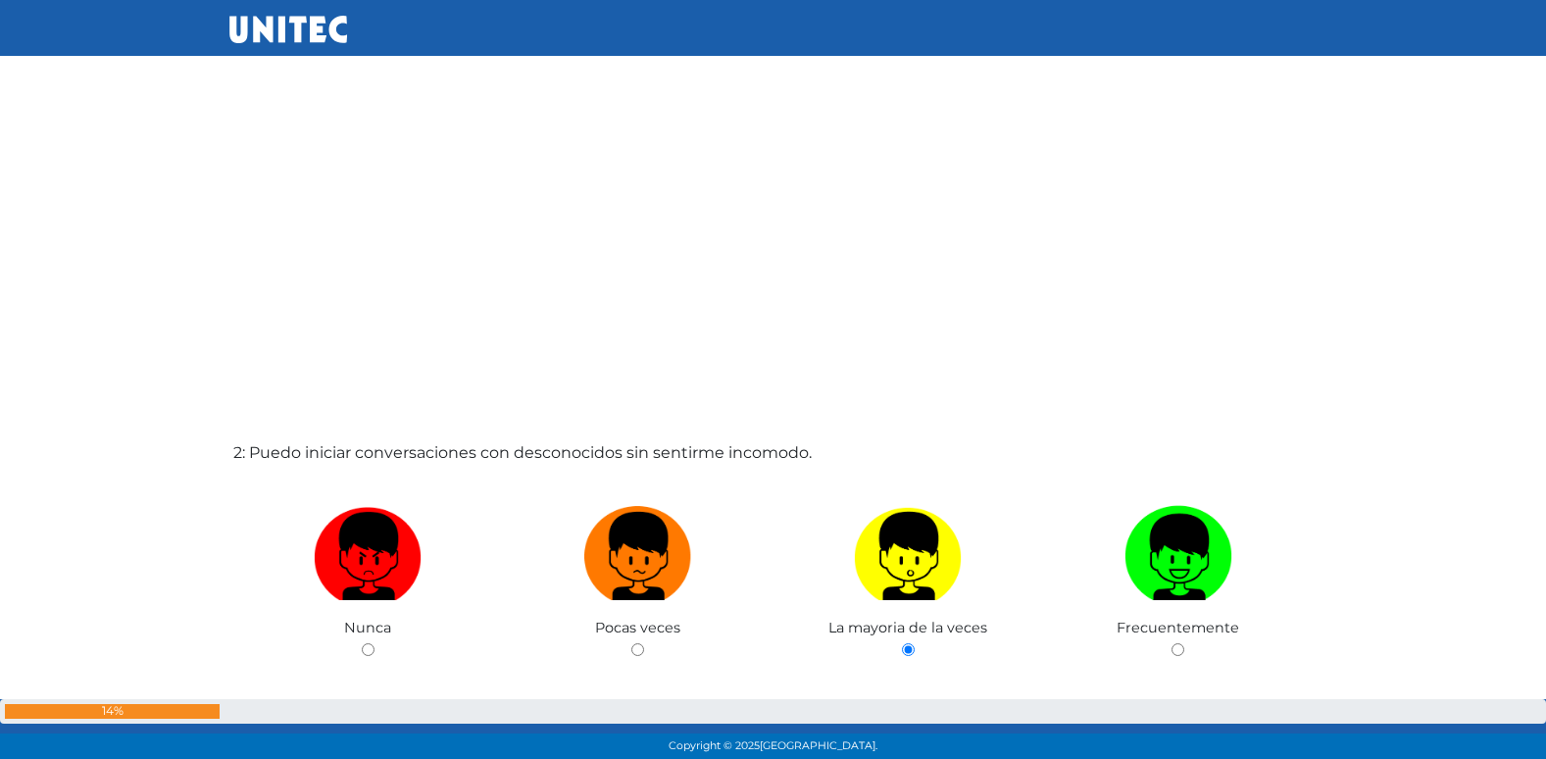
radio input "true"
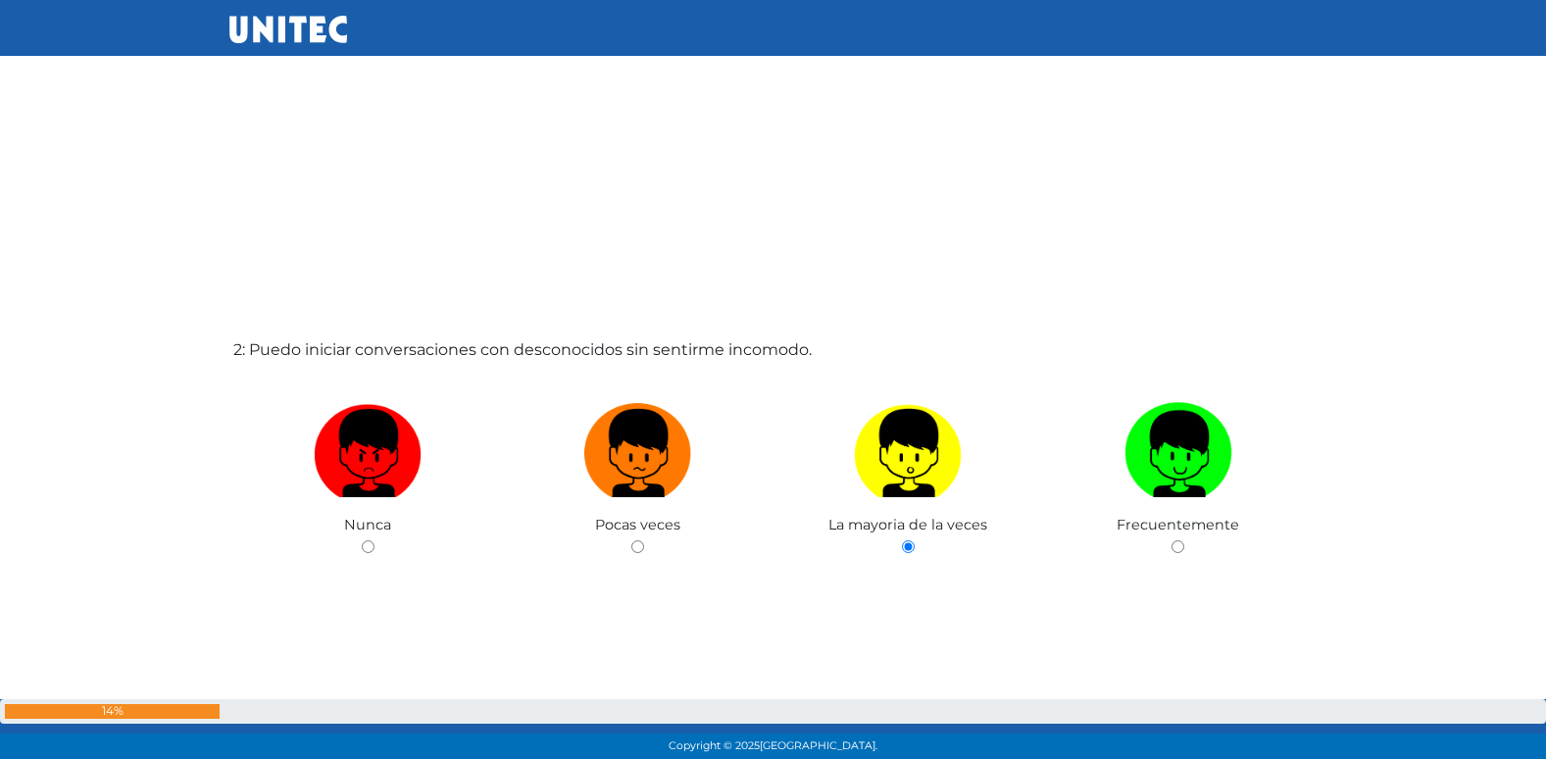
radio input "true"
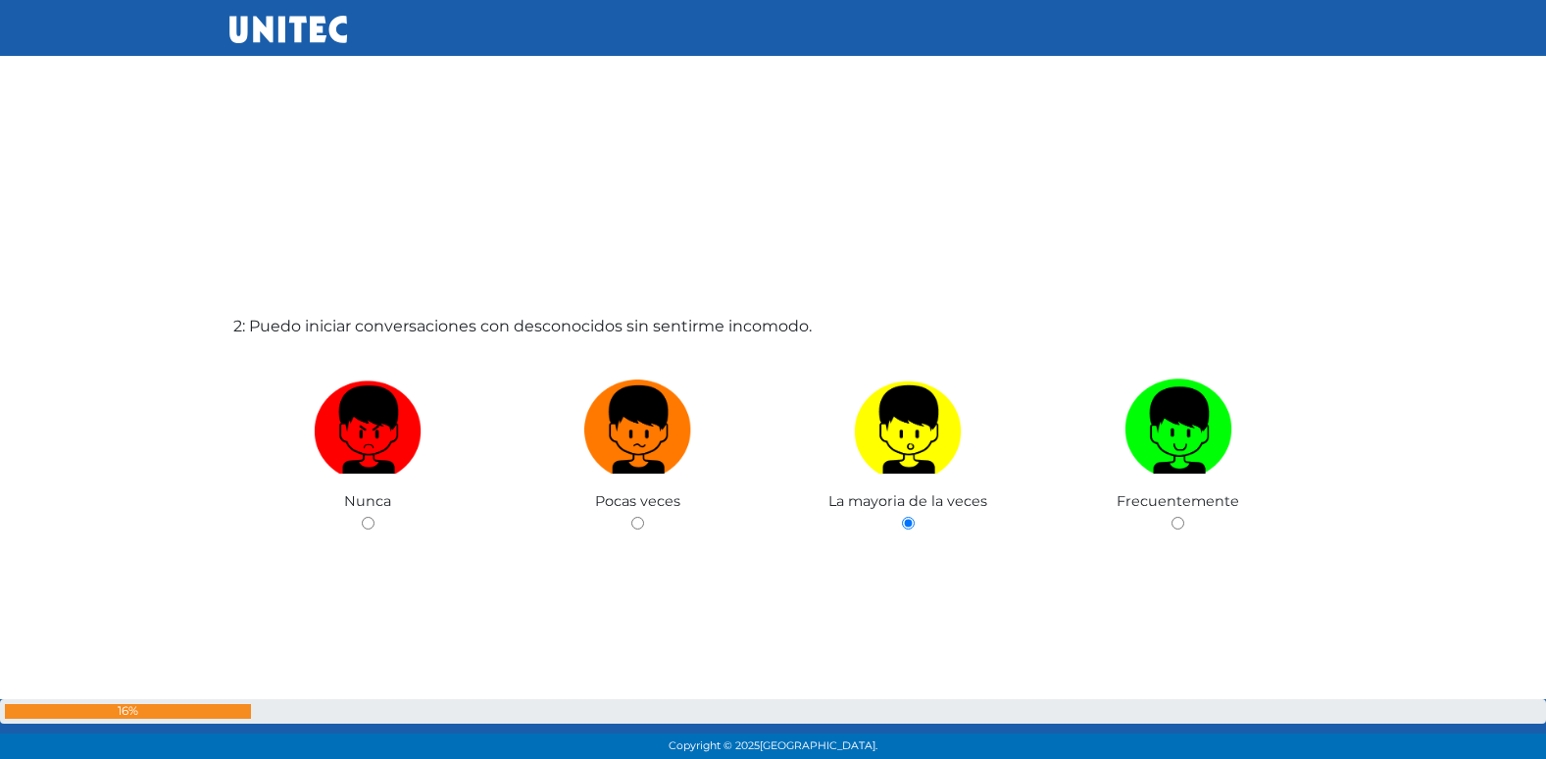
radio input "true"
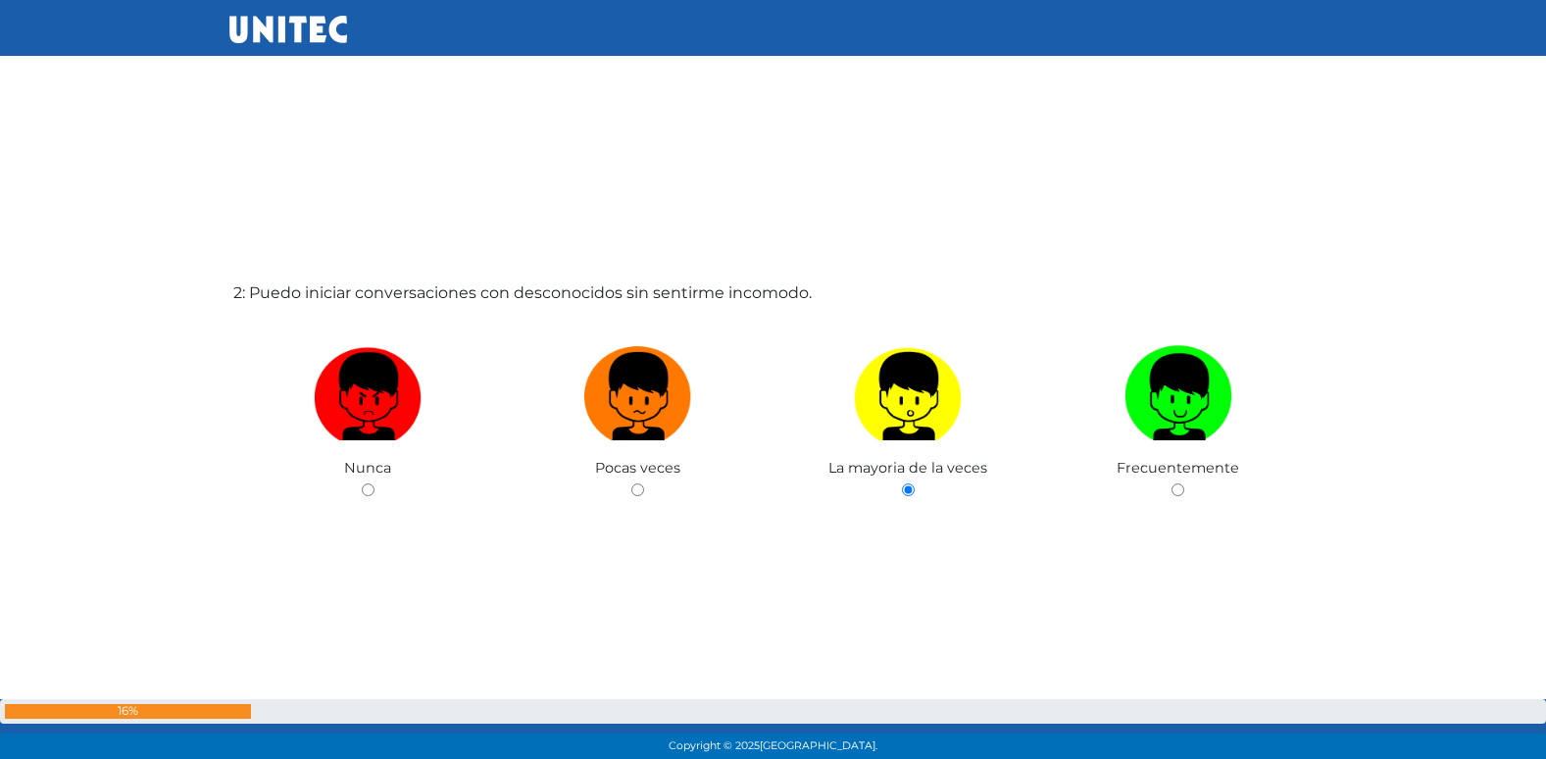
radio input "true"
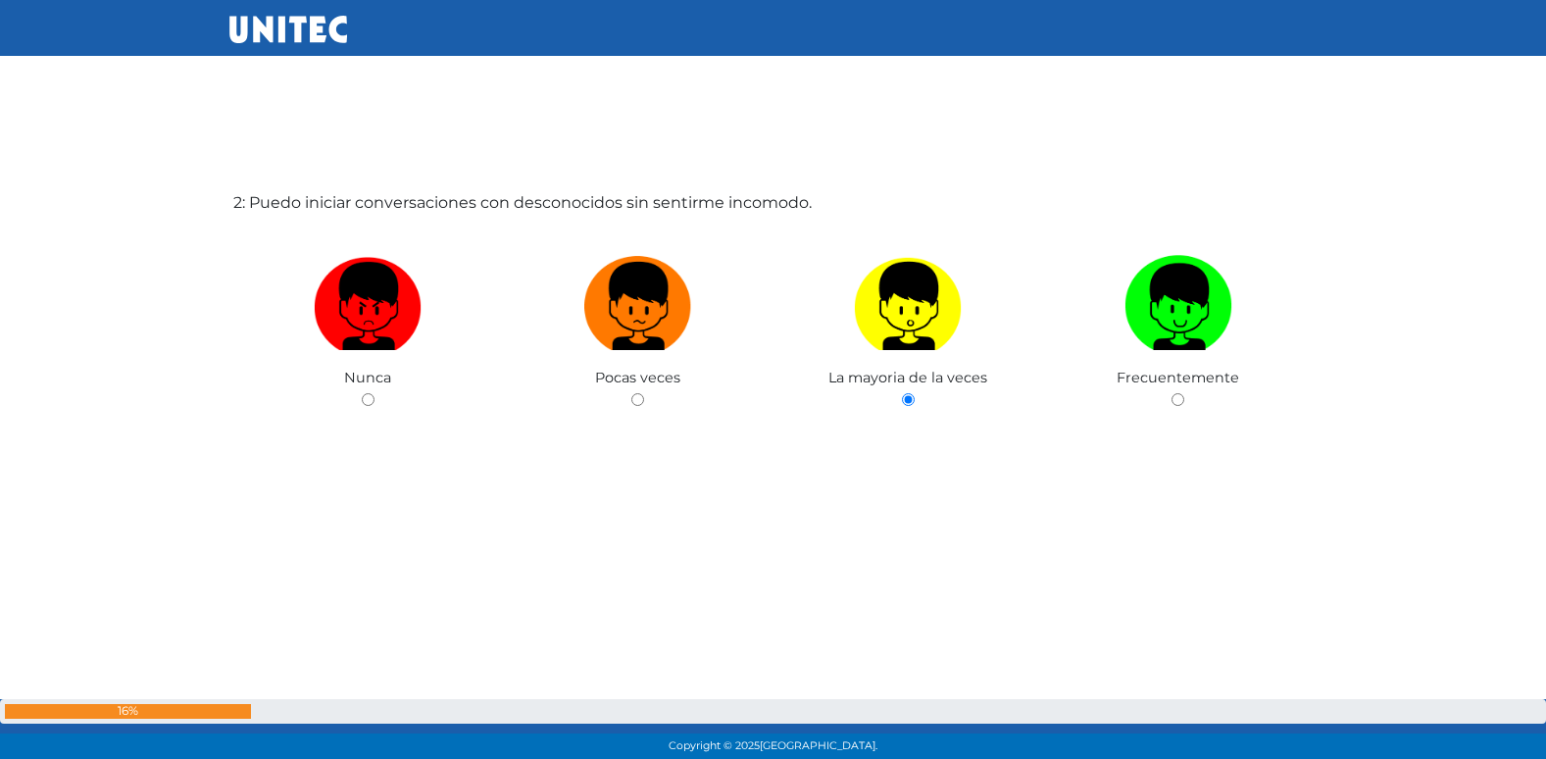
radio input "true"
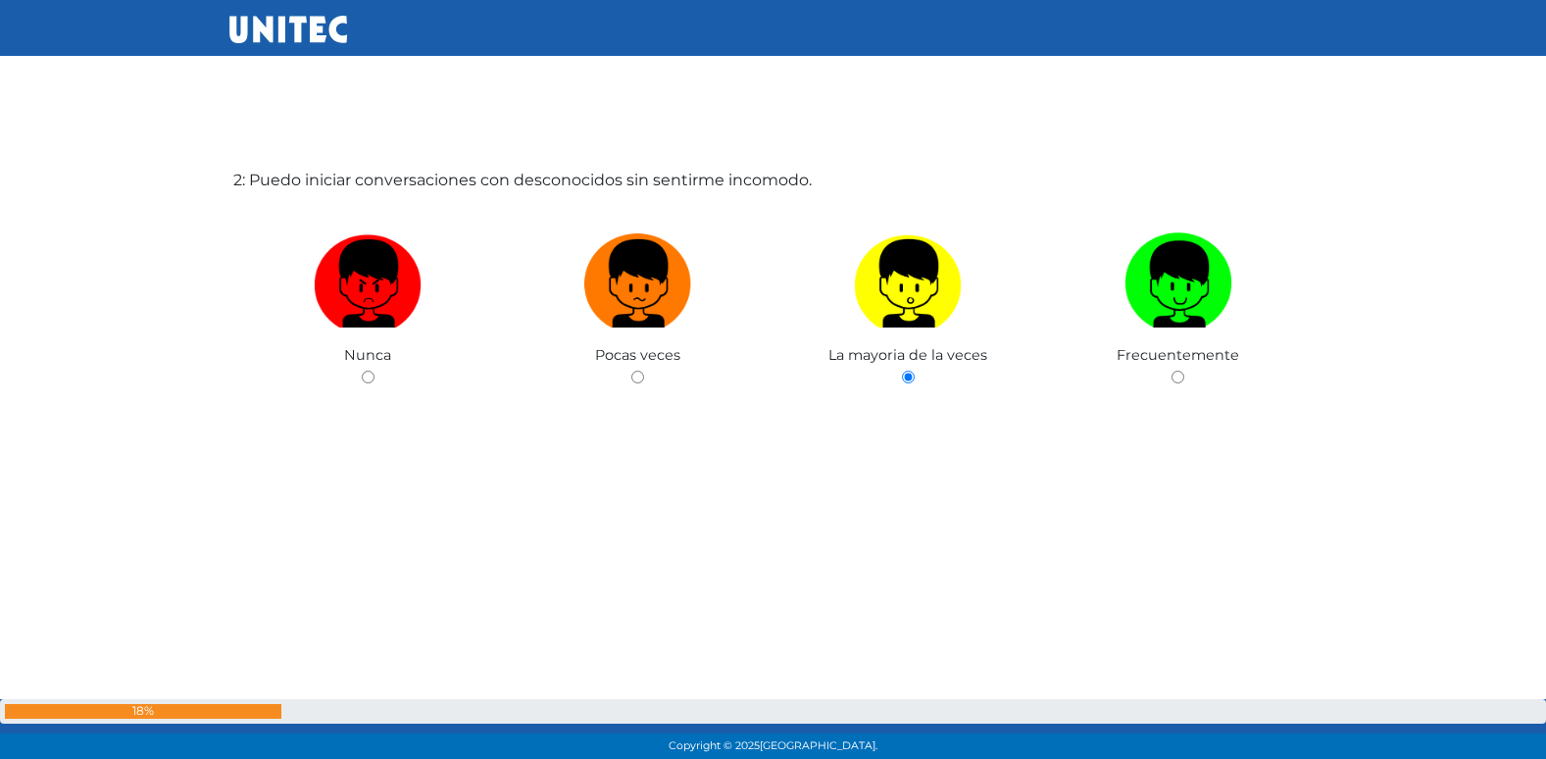
radio input "true"
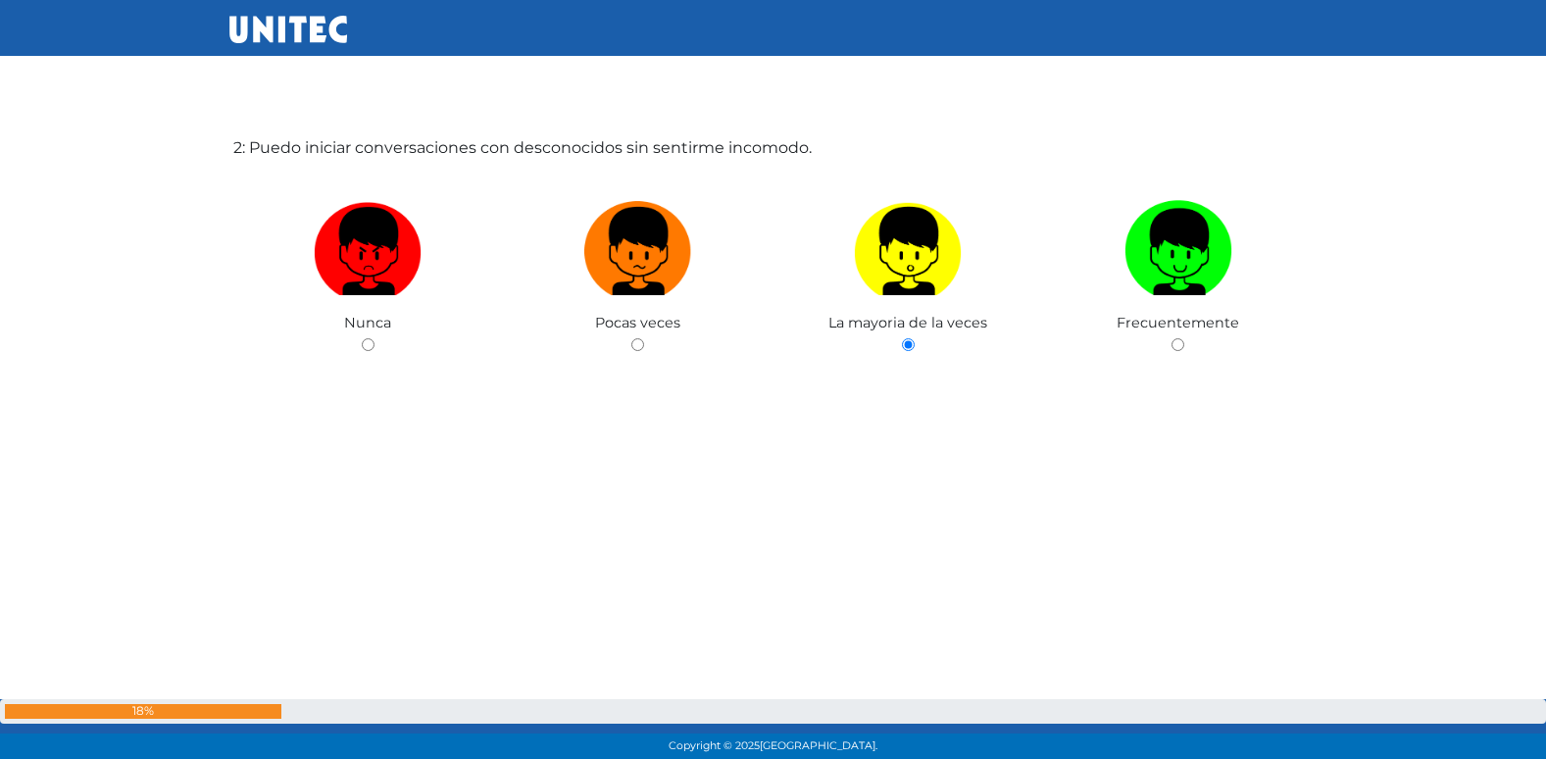
radio input "true"
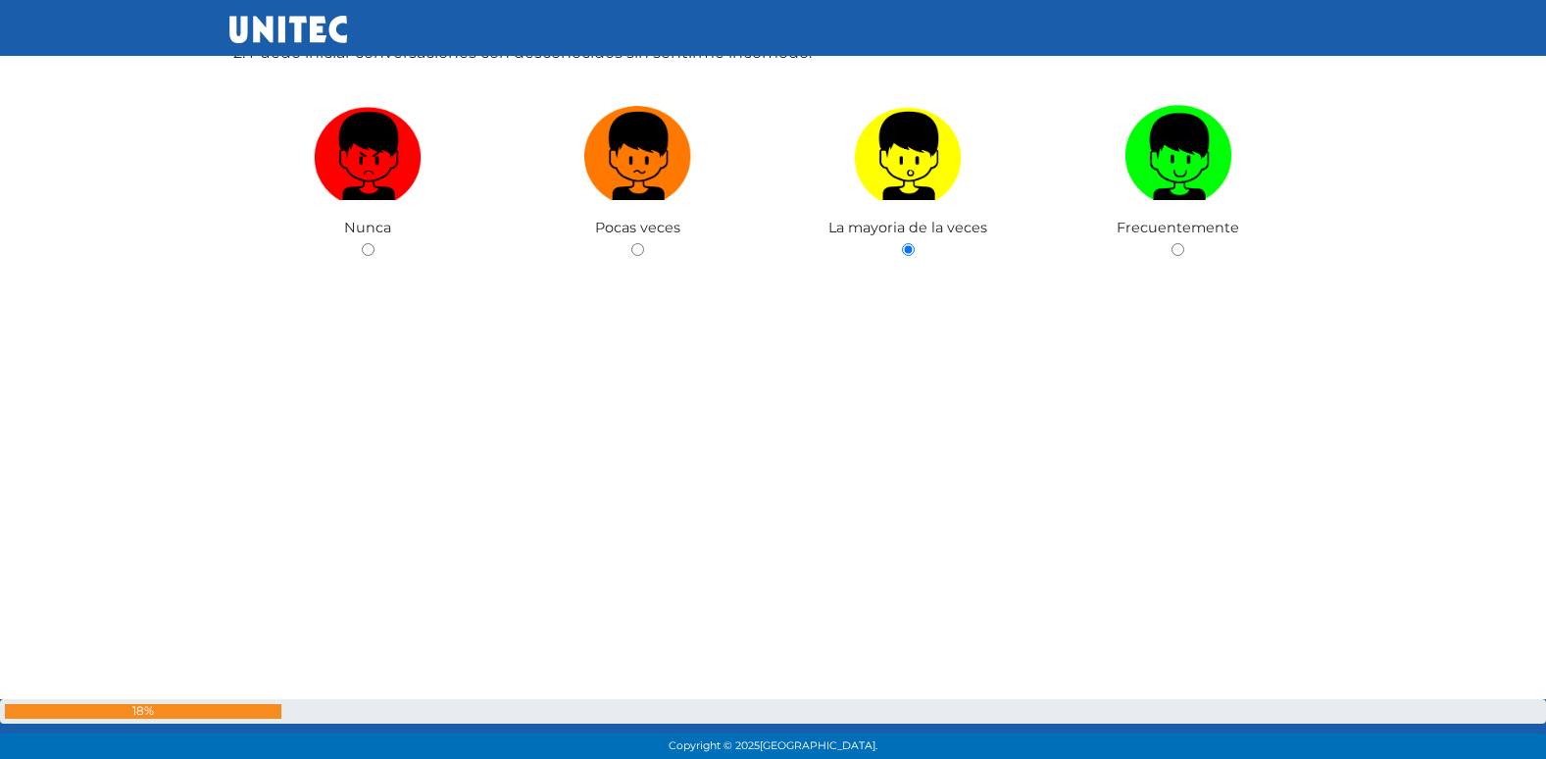
radio input "true"
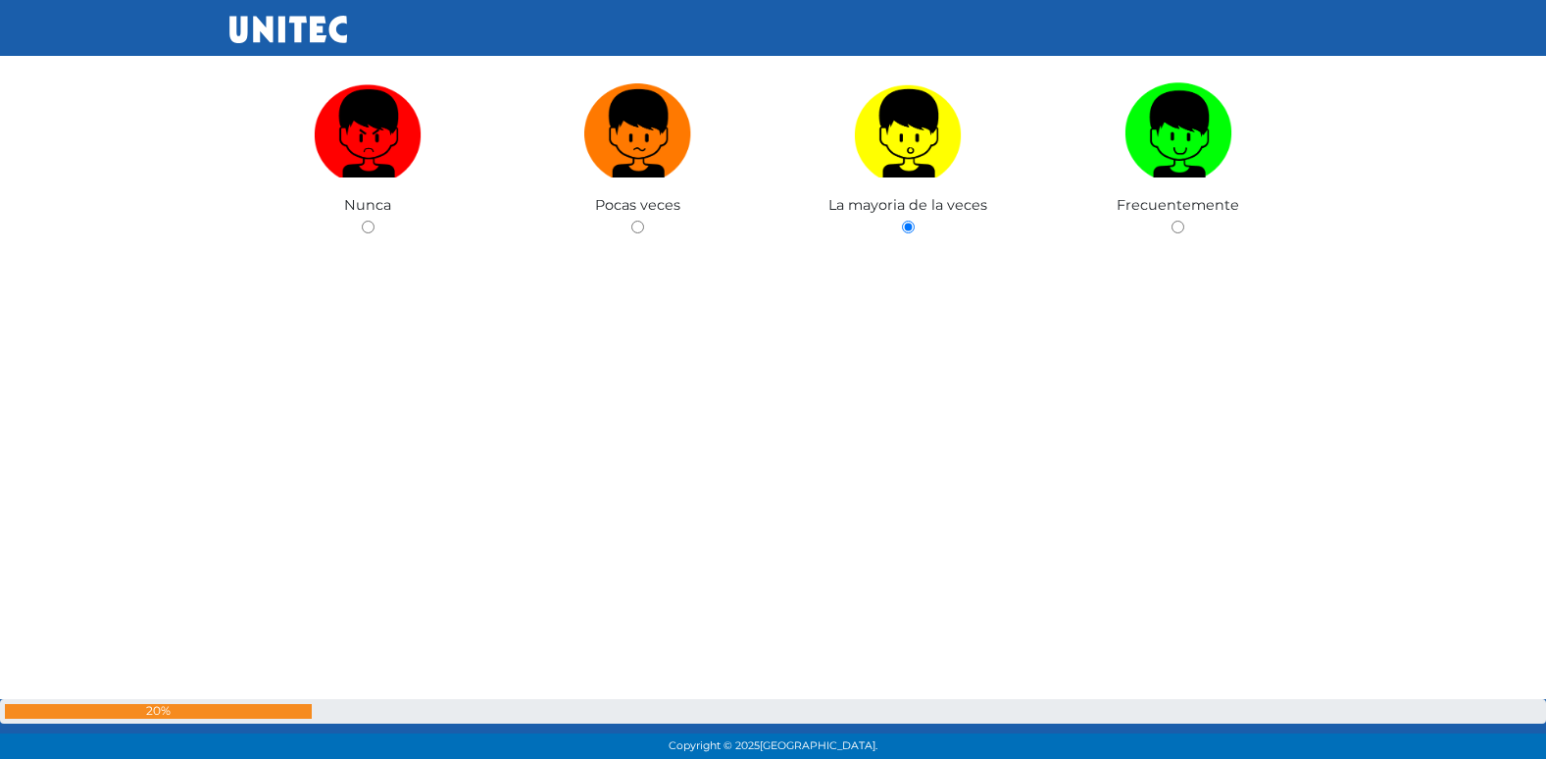
radio input "true"
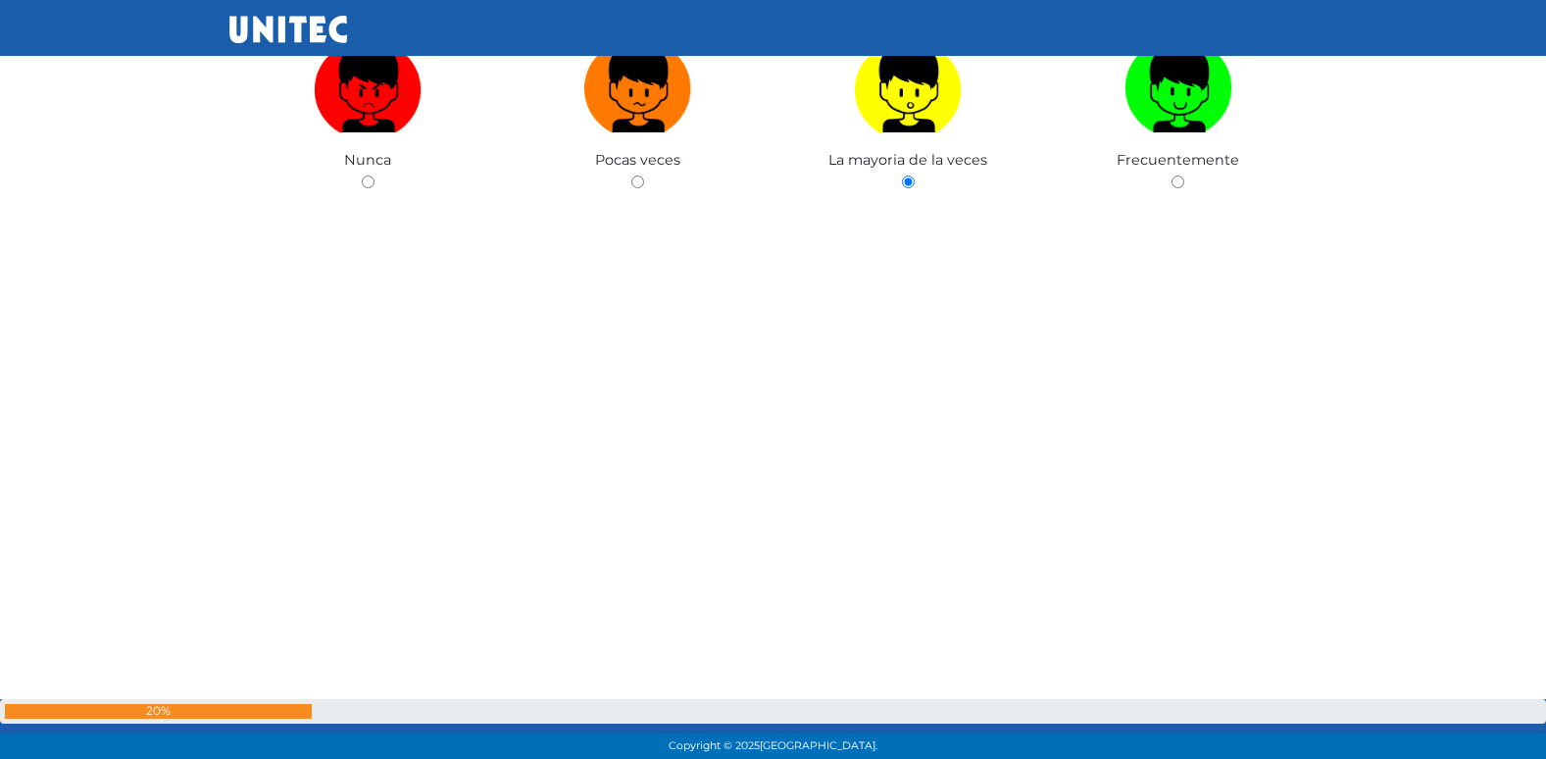
radio input "true"
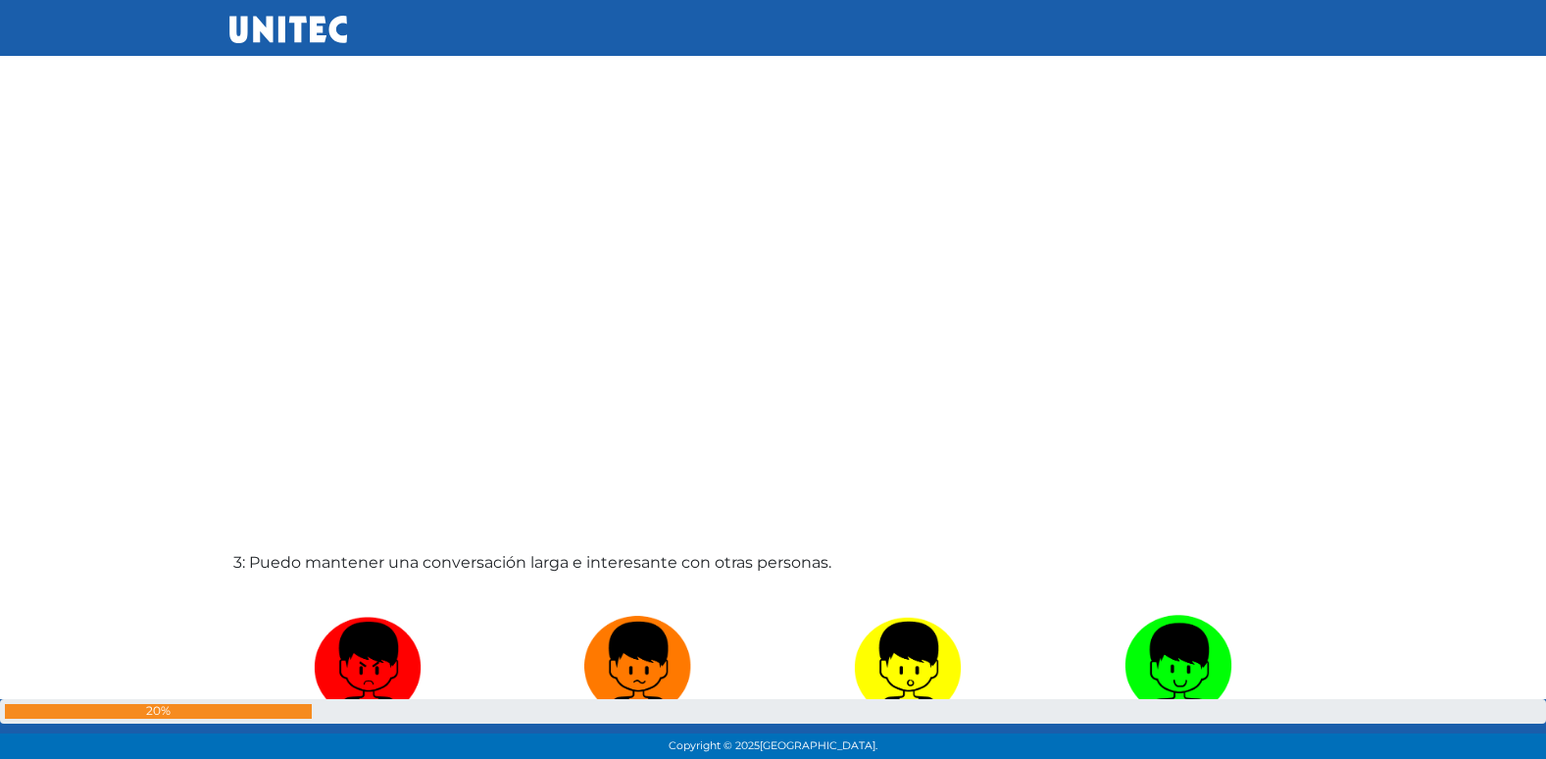
radio input "true"
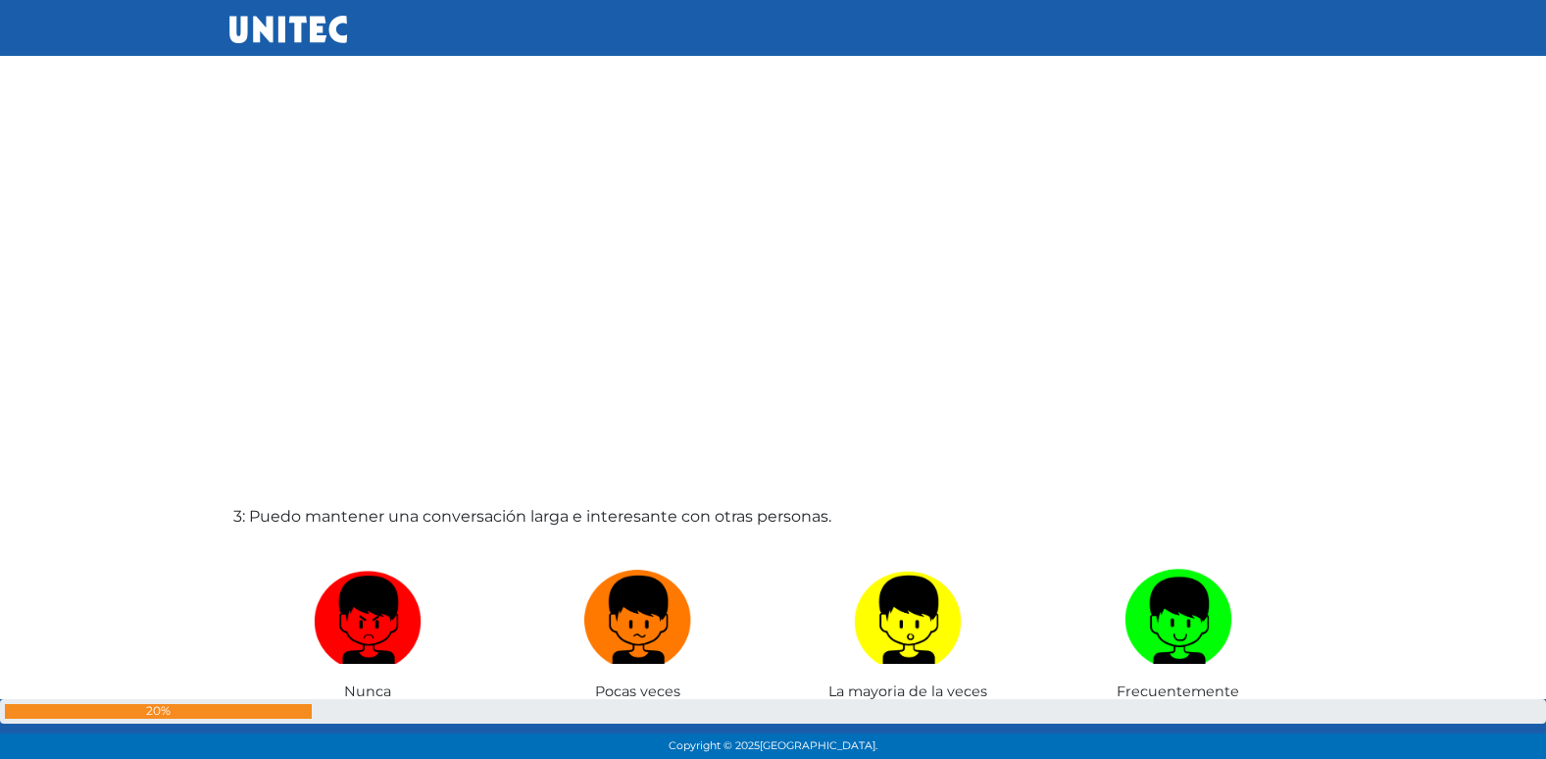
radio input "true"
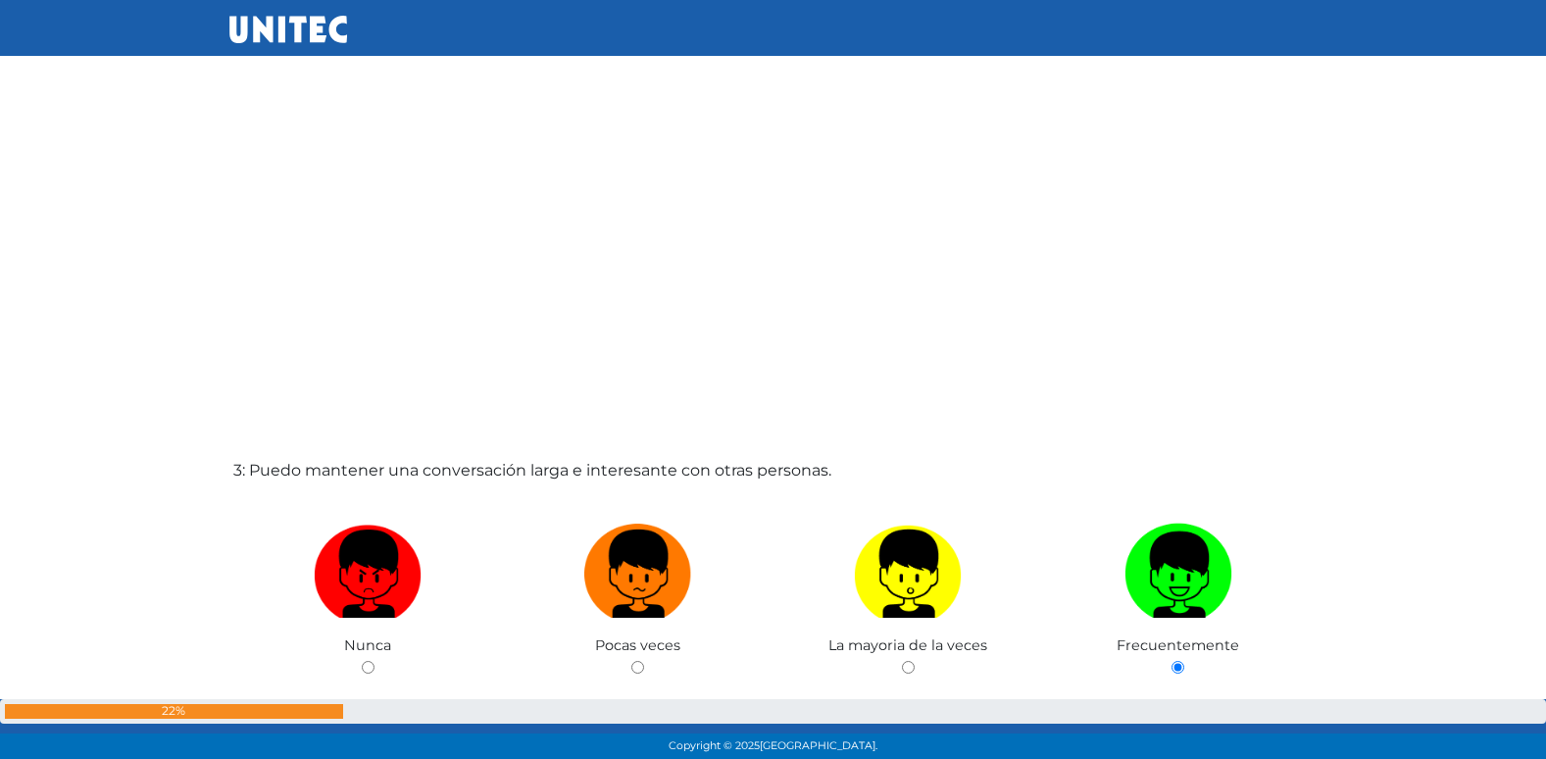
radio input "true"
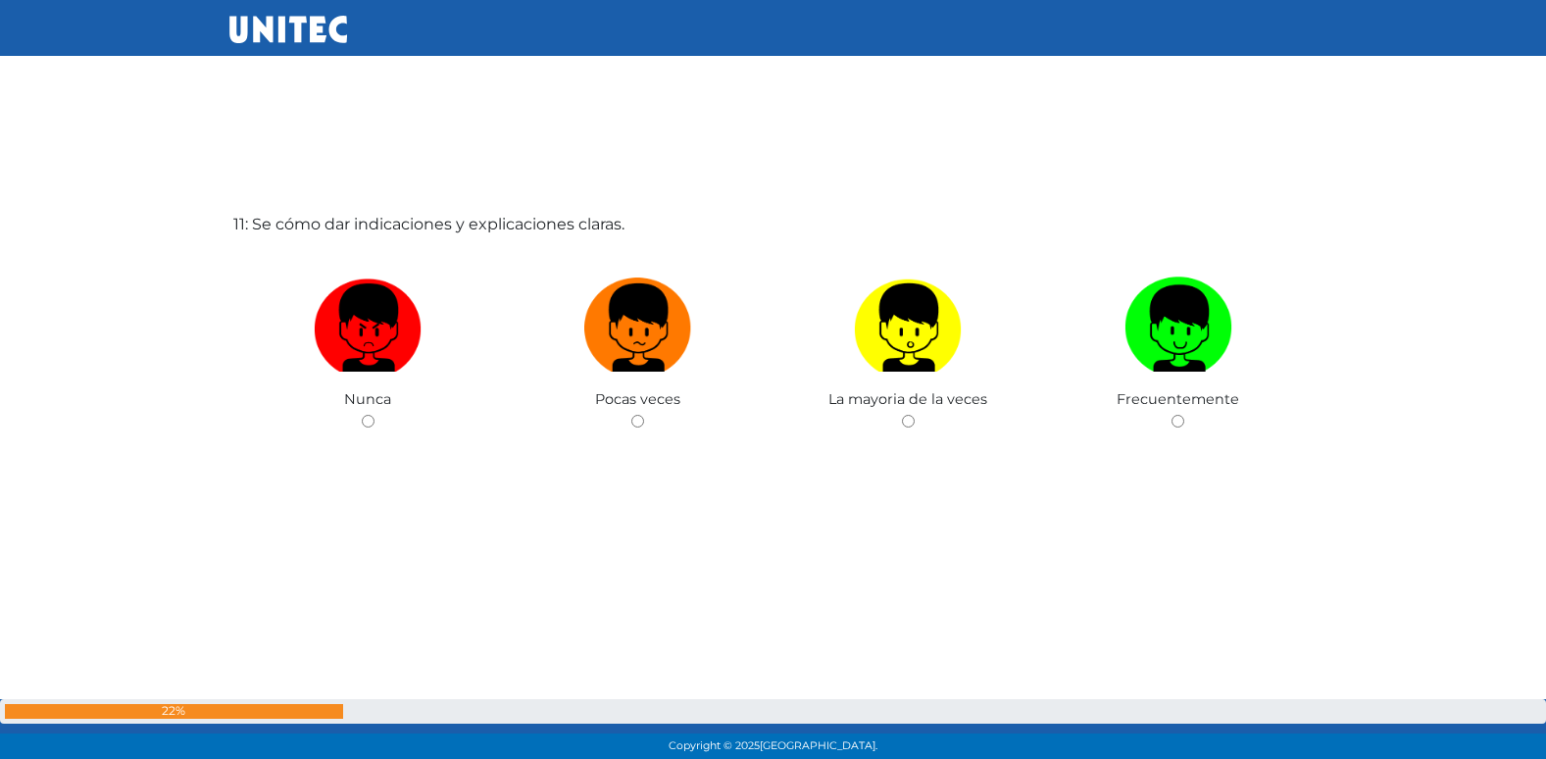
scroll to position [7684, 0]
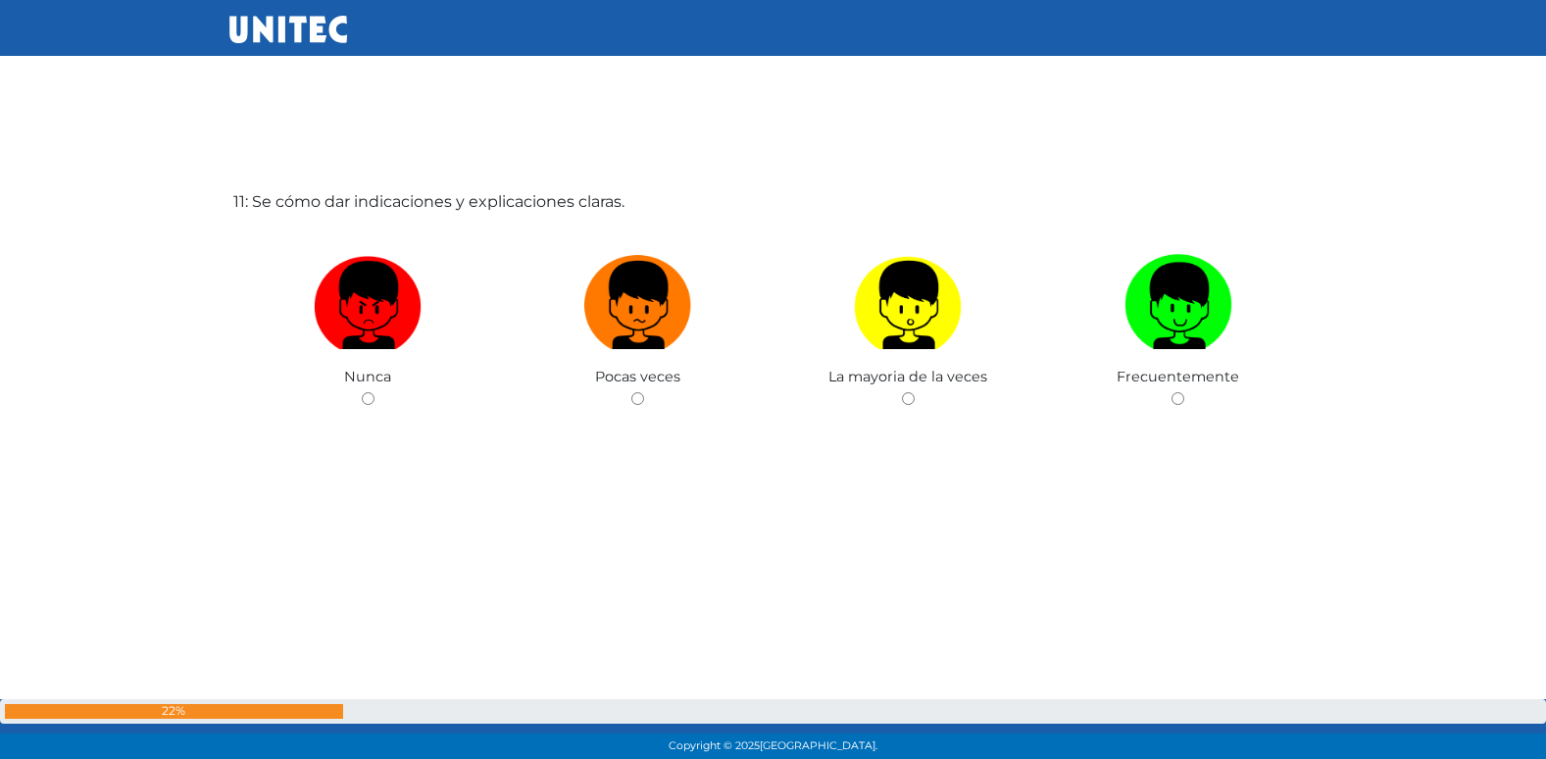
click at [631, 392] on input "radio" at bounding box center [637, 398] width 13 height 13
radio input "true"
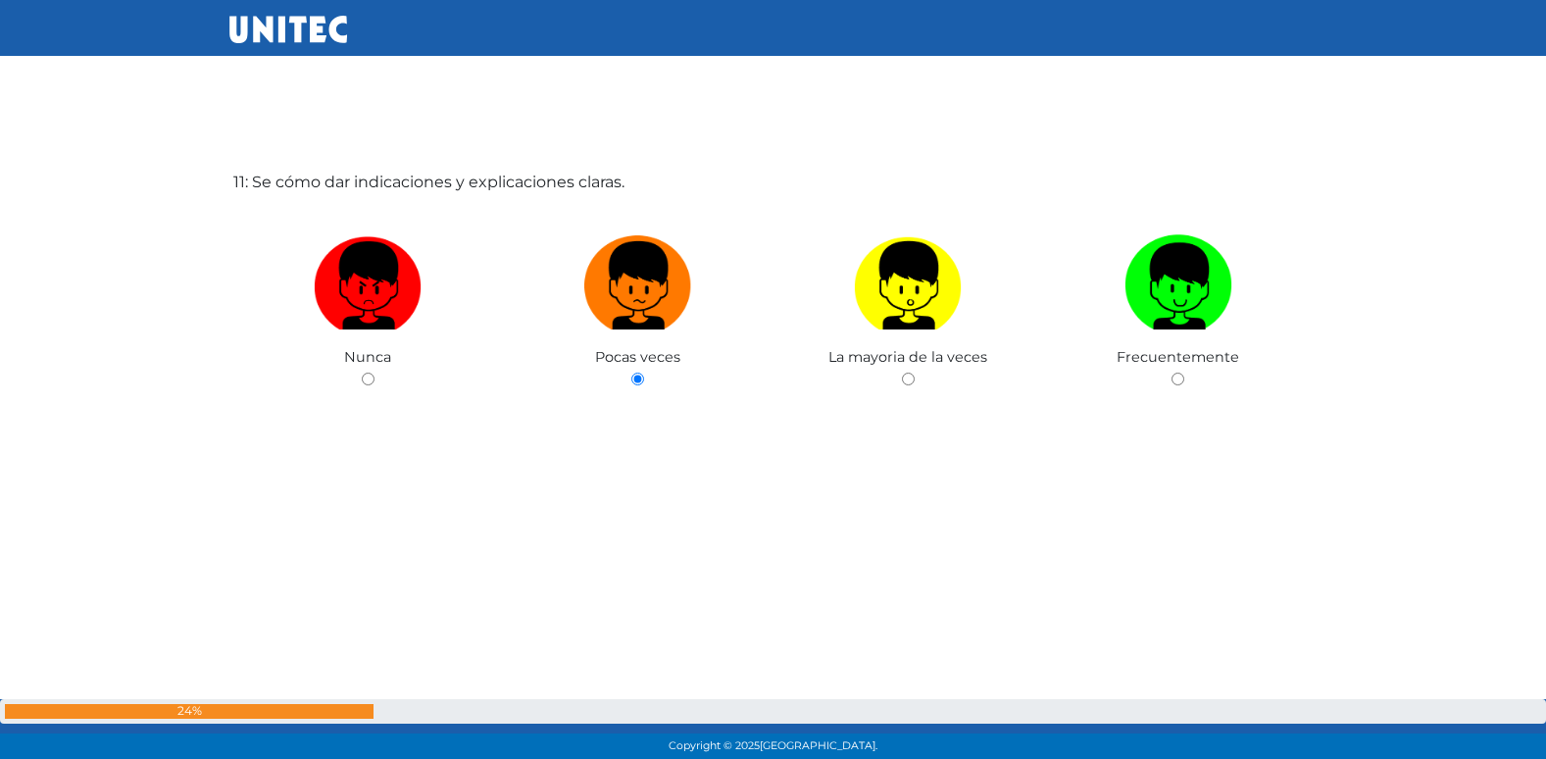
click at [902, 372] on input "radio" at bounding box center [908, 378] width 13 height 13
radio input "true"
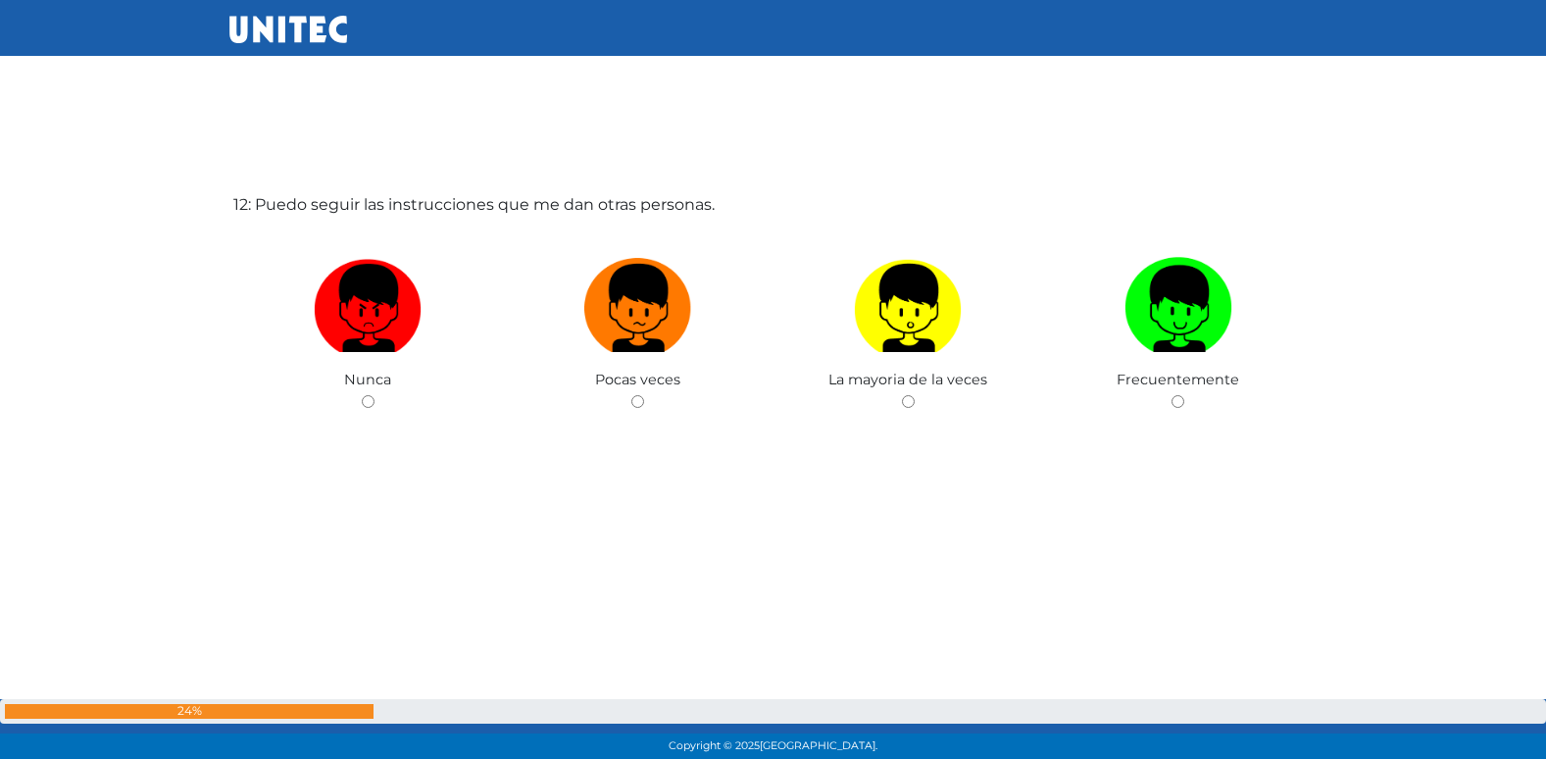
click at [631, 395] on input "radio" at bounding box center [637, 401] width 13 height 13
radio input "true"
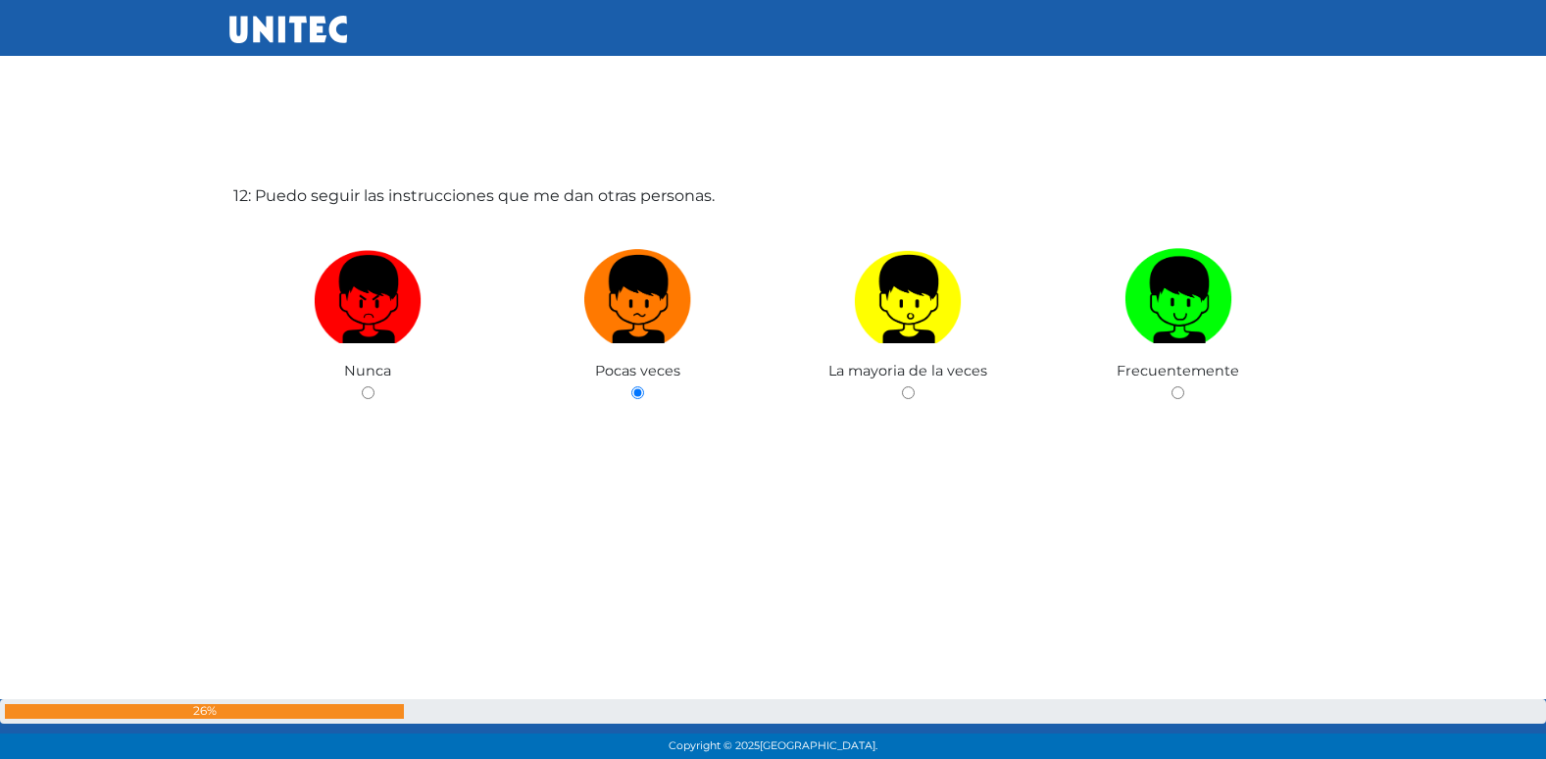
click at [902, 386] on input "radio" at bounding box center [908, 392] width 13 height 13
radio input "true"
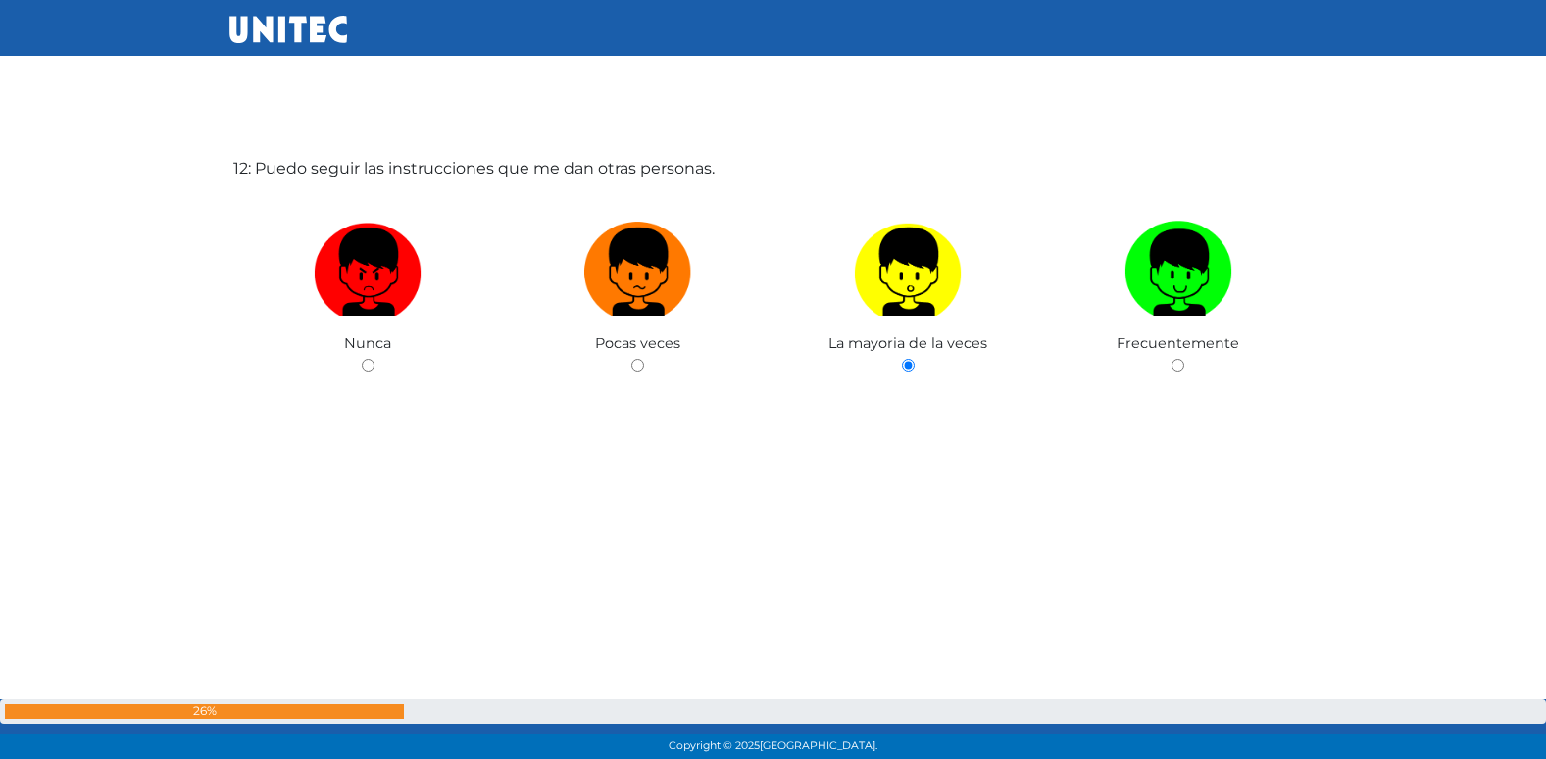
click at [1171, 359] on input "radio" at bounding box center [1177, 365] width 13 height 13
radio input "true"
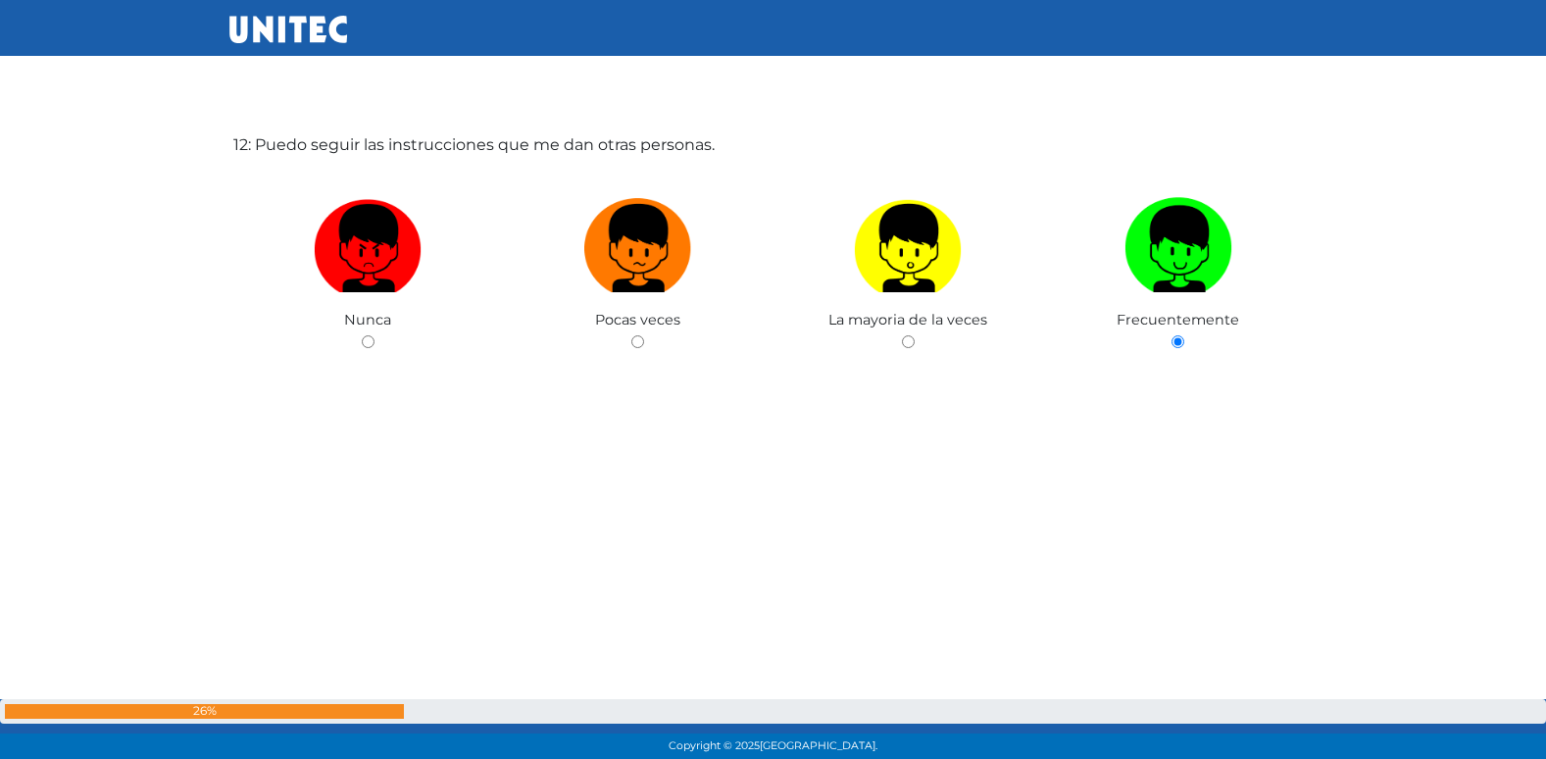
click at [362, 335] on input "radio" at bounding box center [368, 341] width 13 height 13
radio input "true"
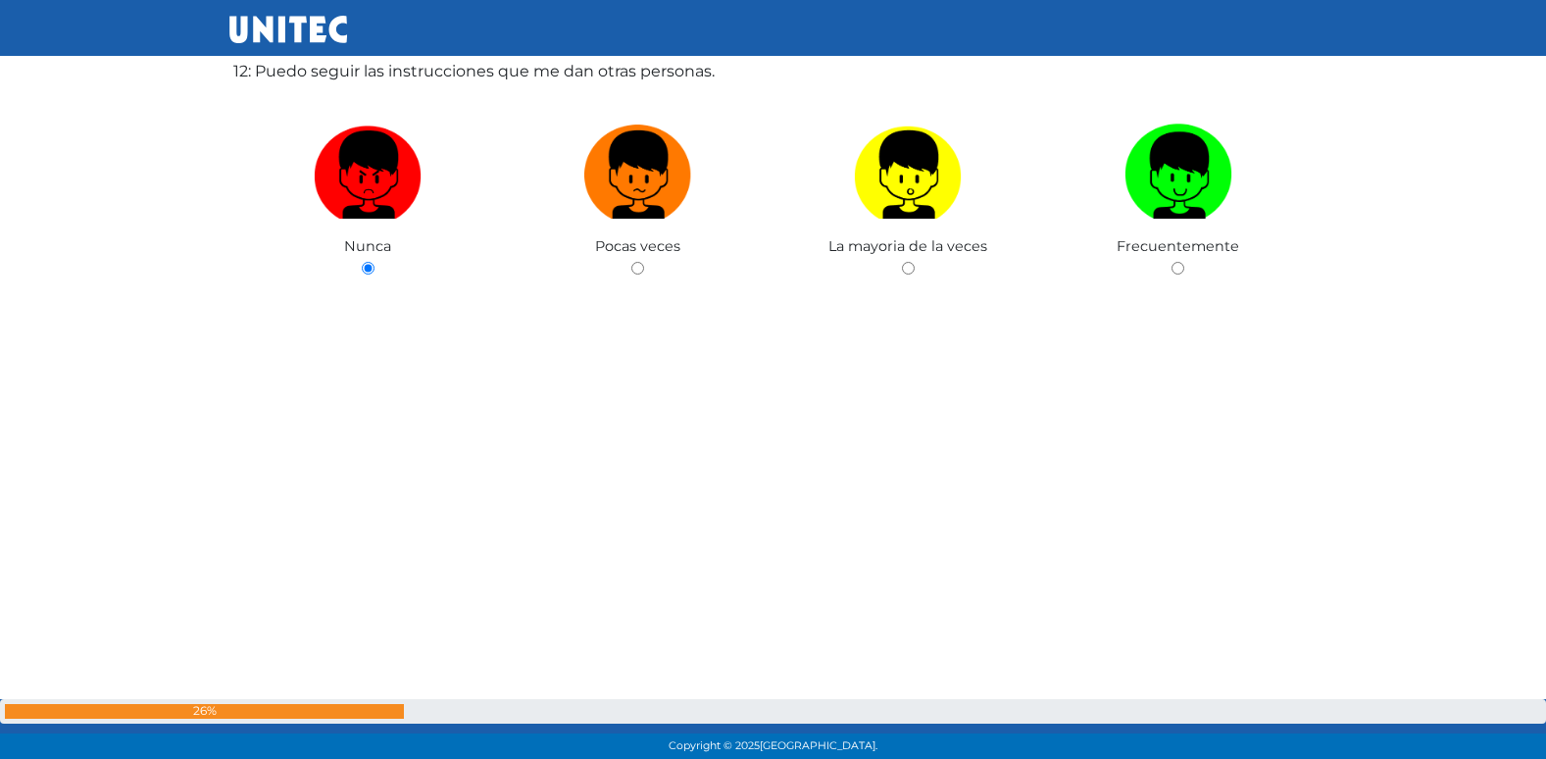
radio input "true"
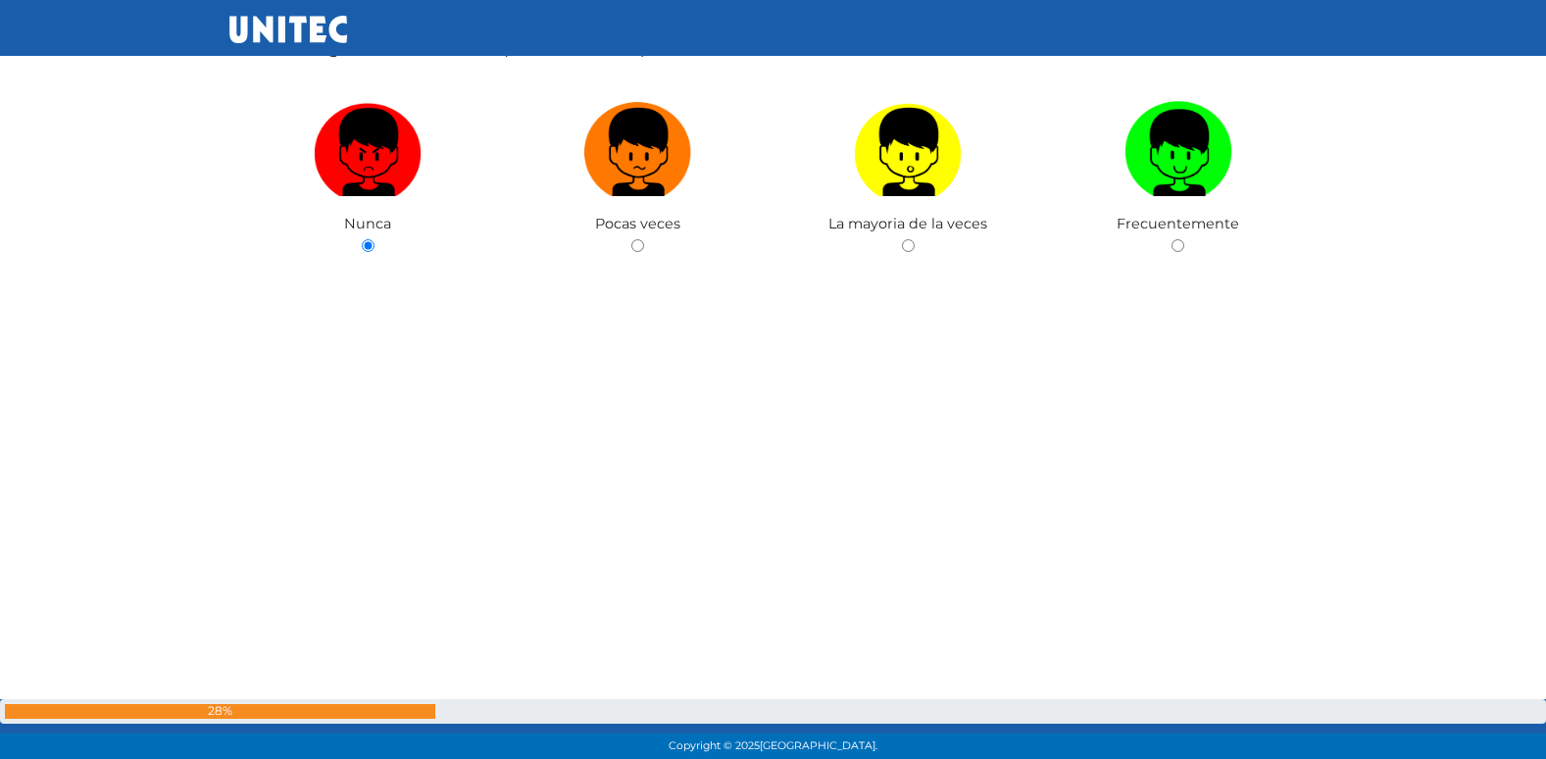
radio input "true"
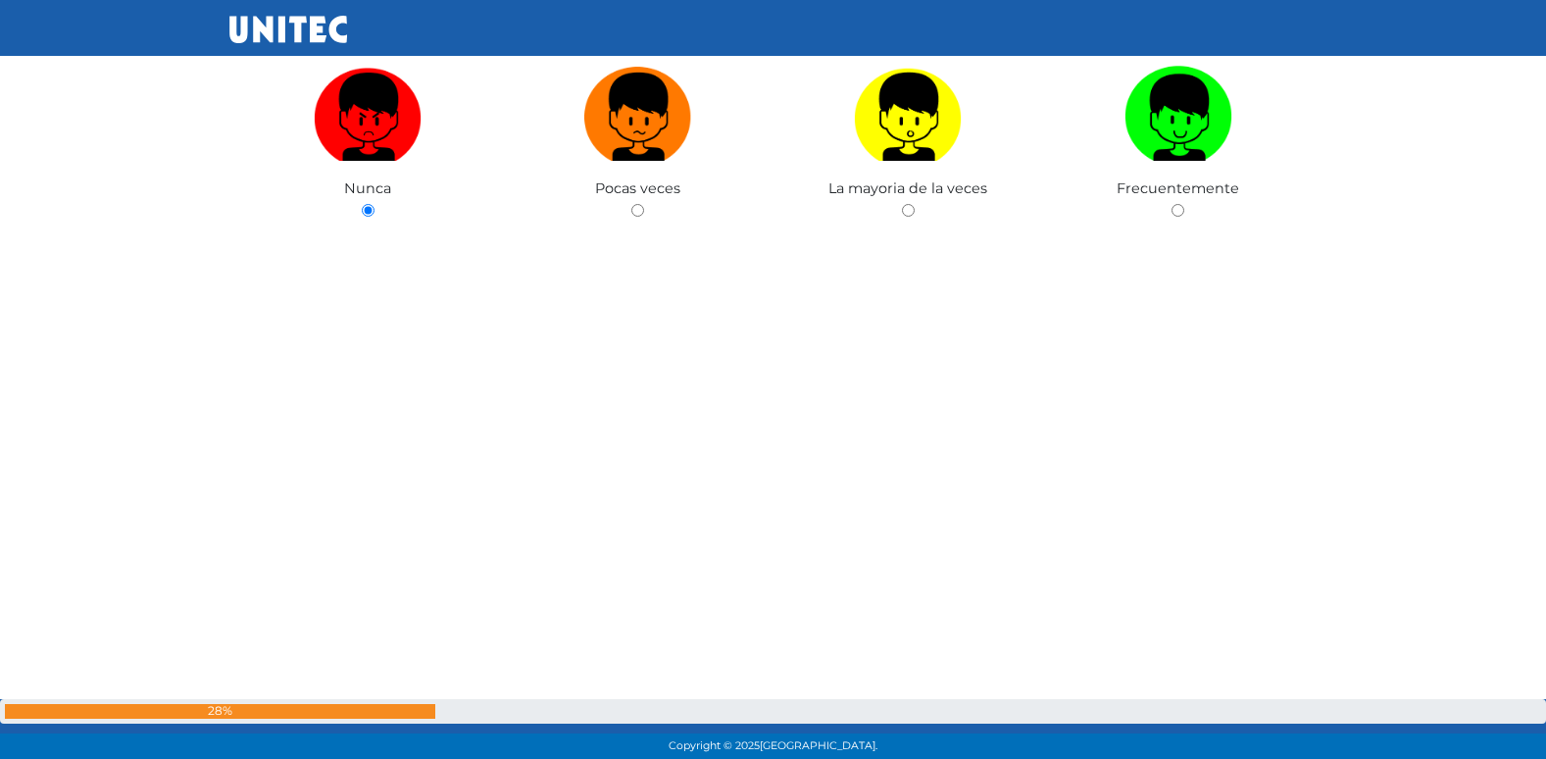
radio input "true"
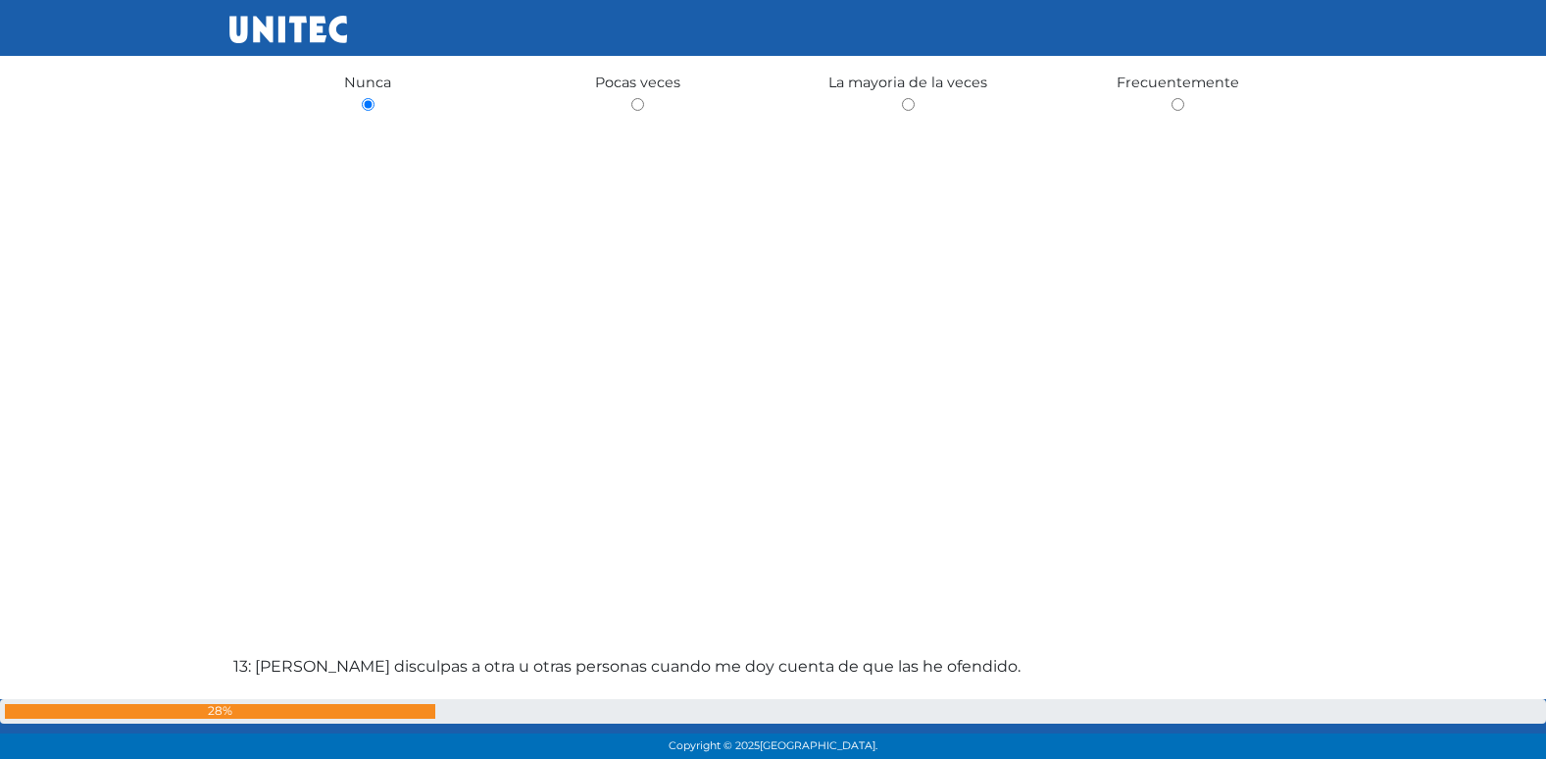
radio input "true"
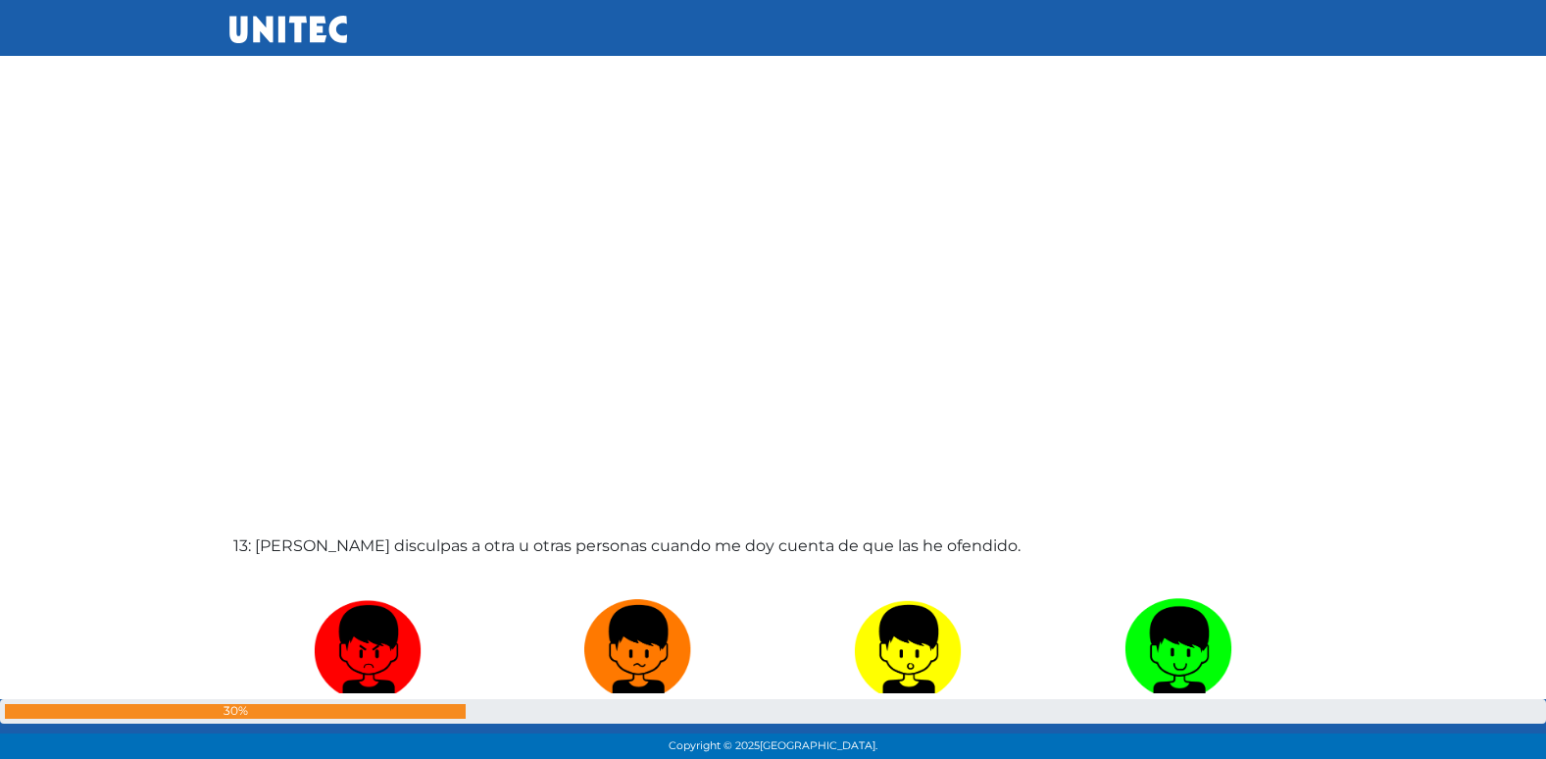
radio input "true"
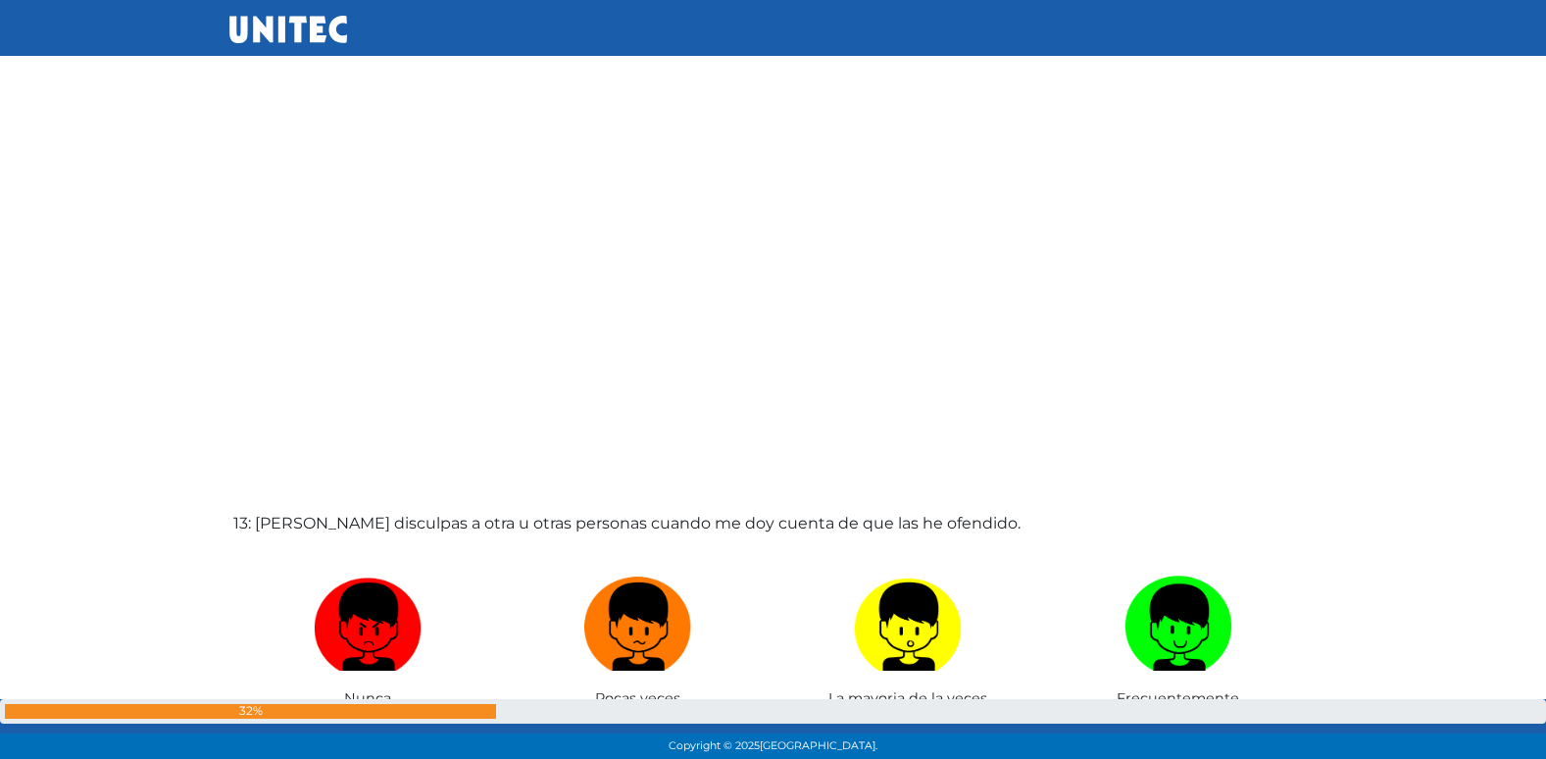
radio input "true"
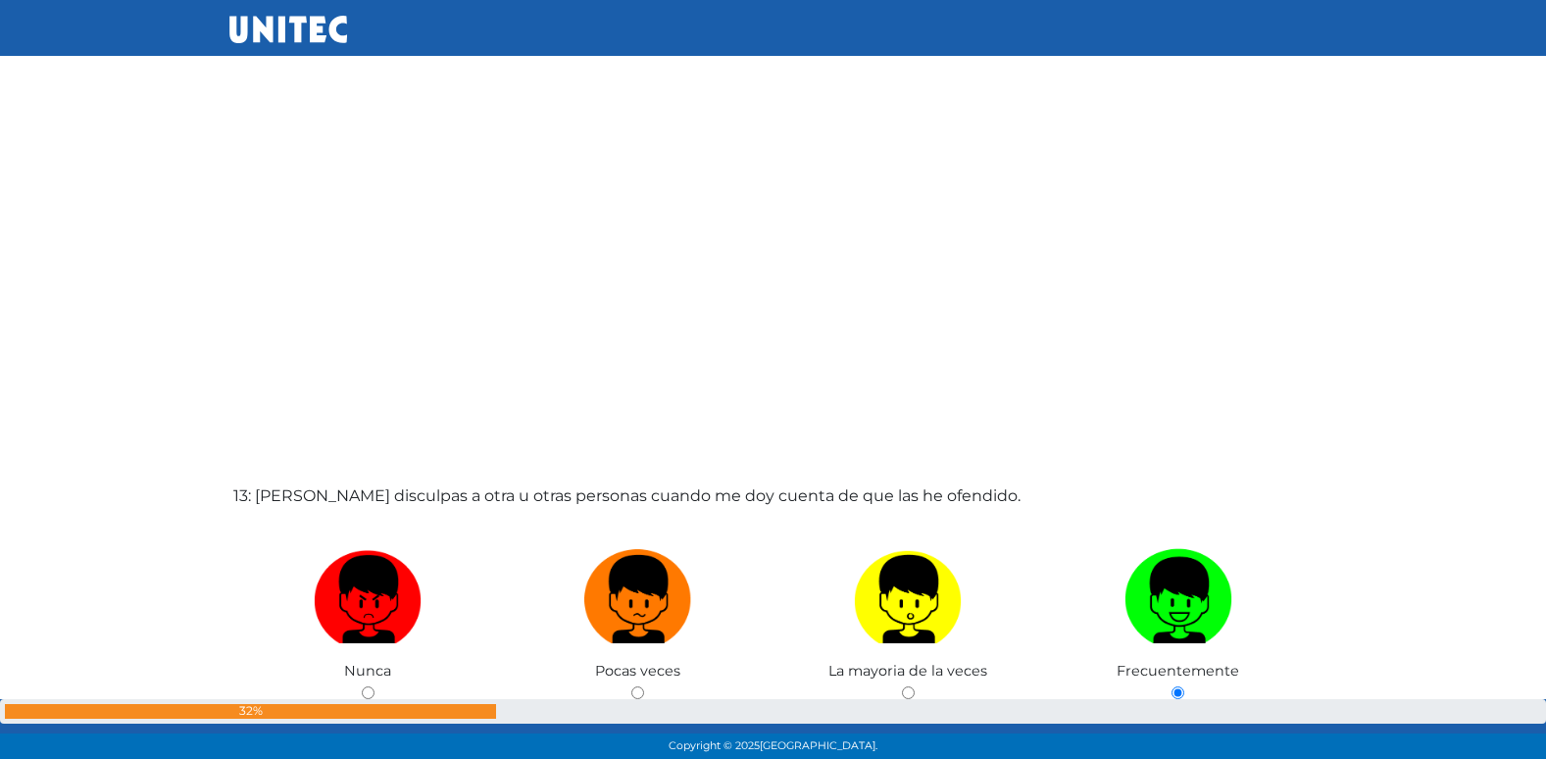
radio input "true"
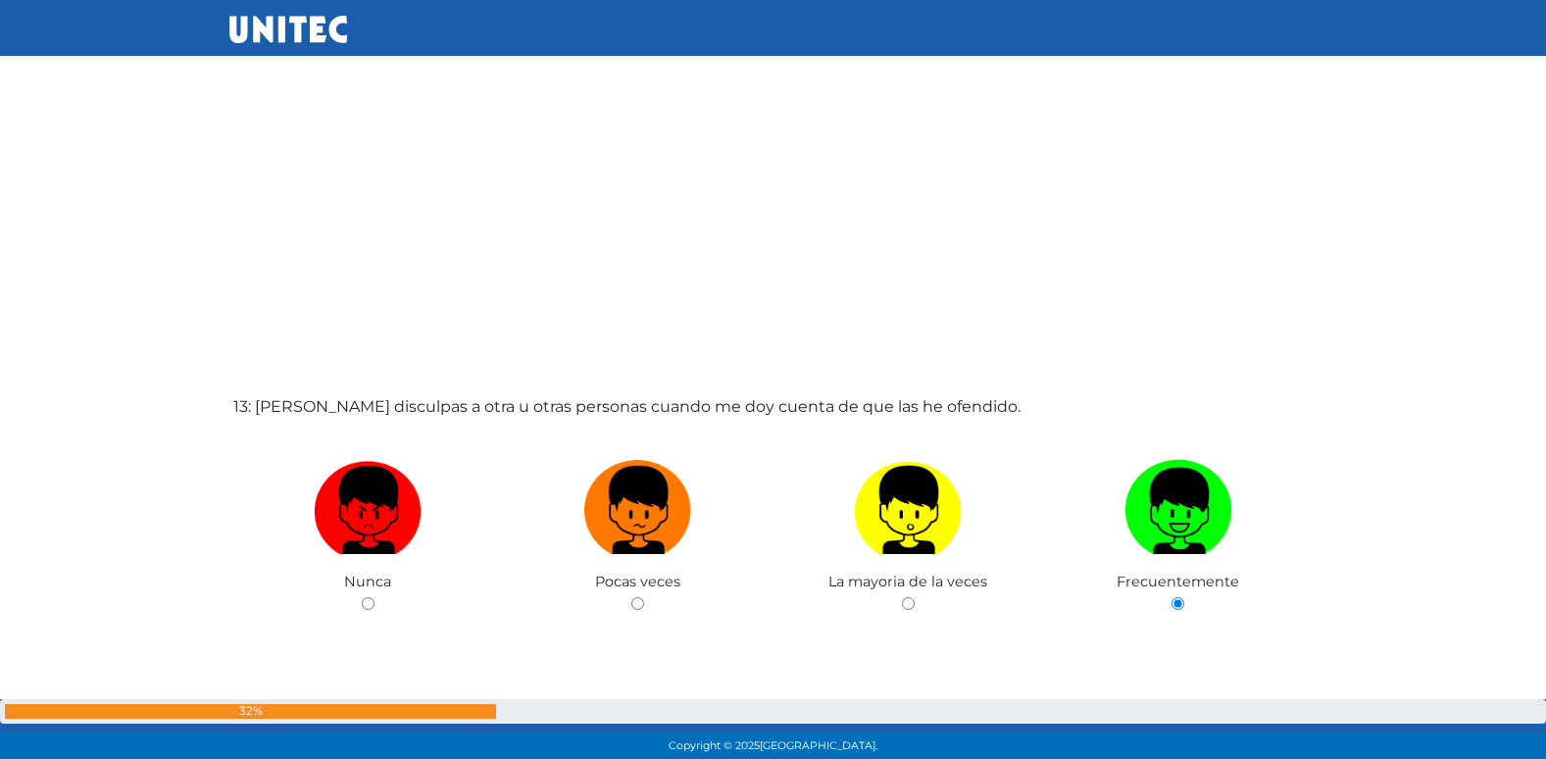
radio input "true"
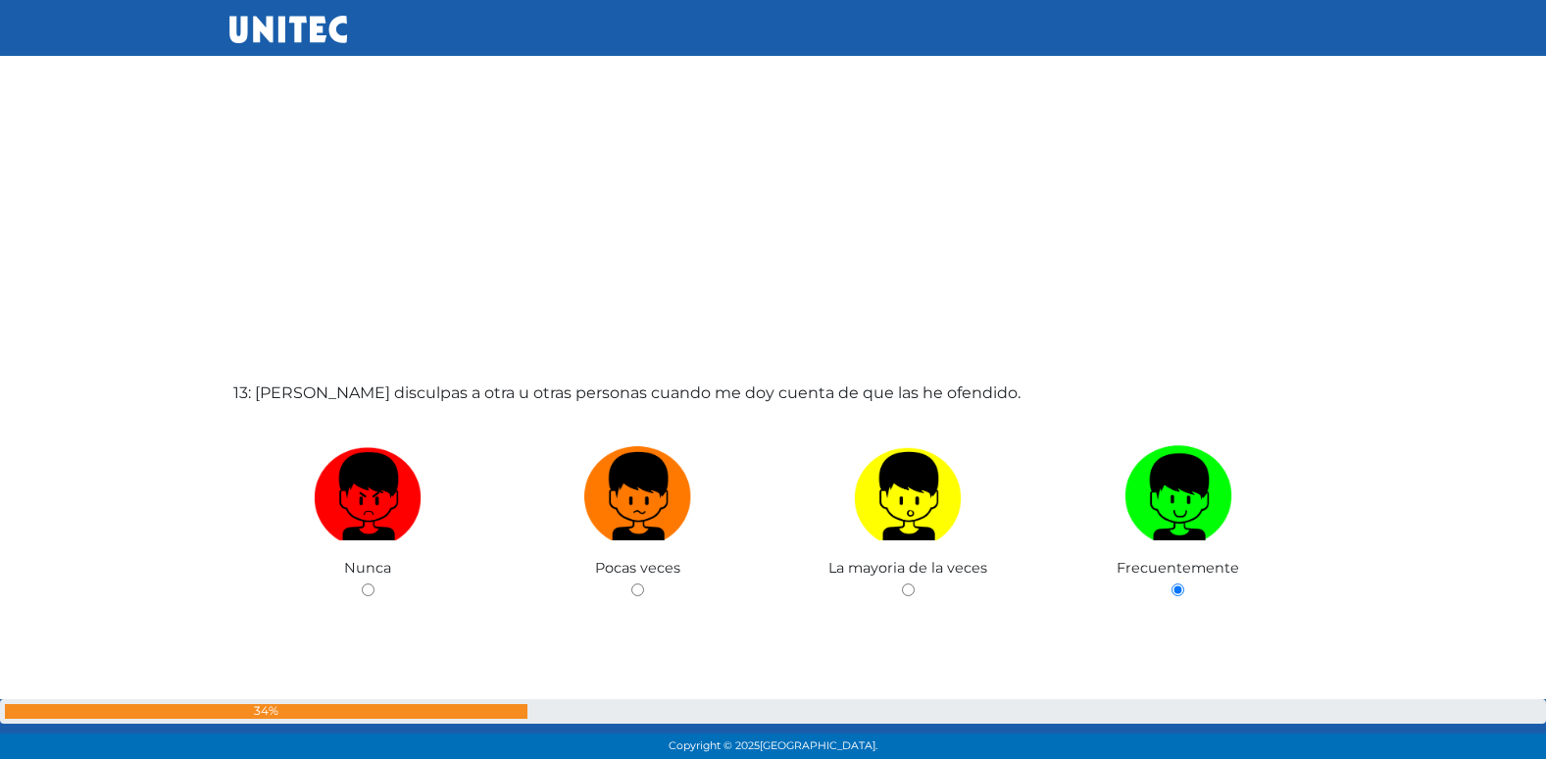
radio input "true"
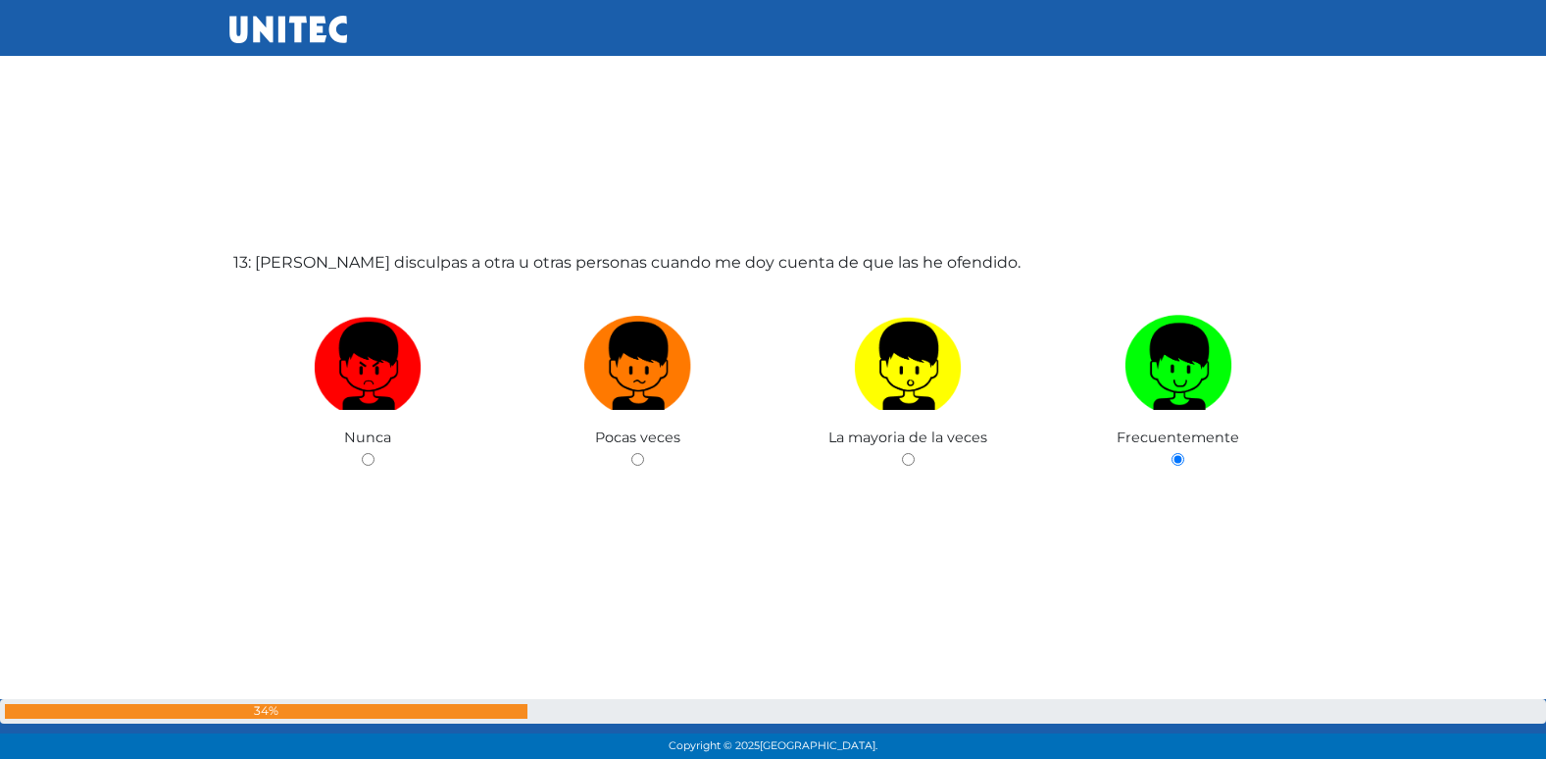
radio input "true"
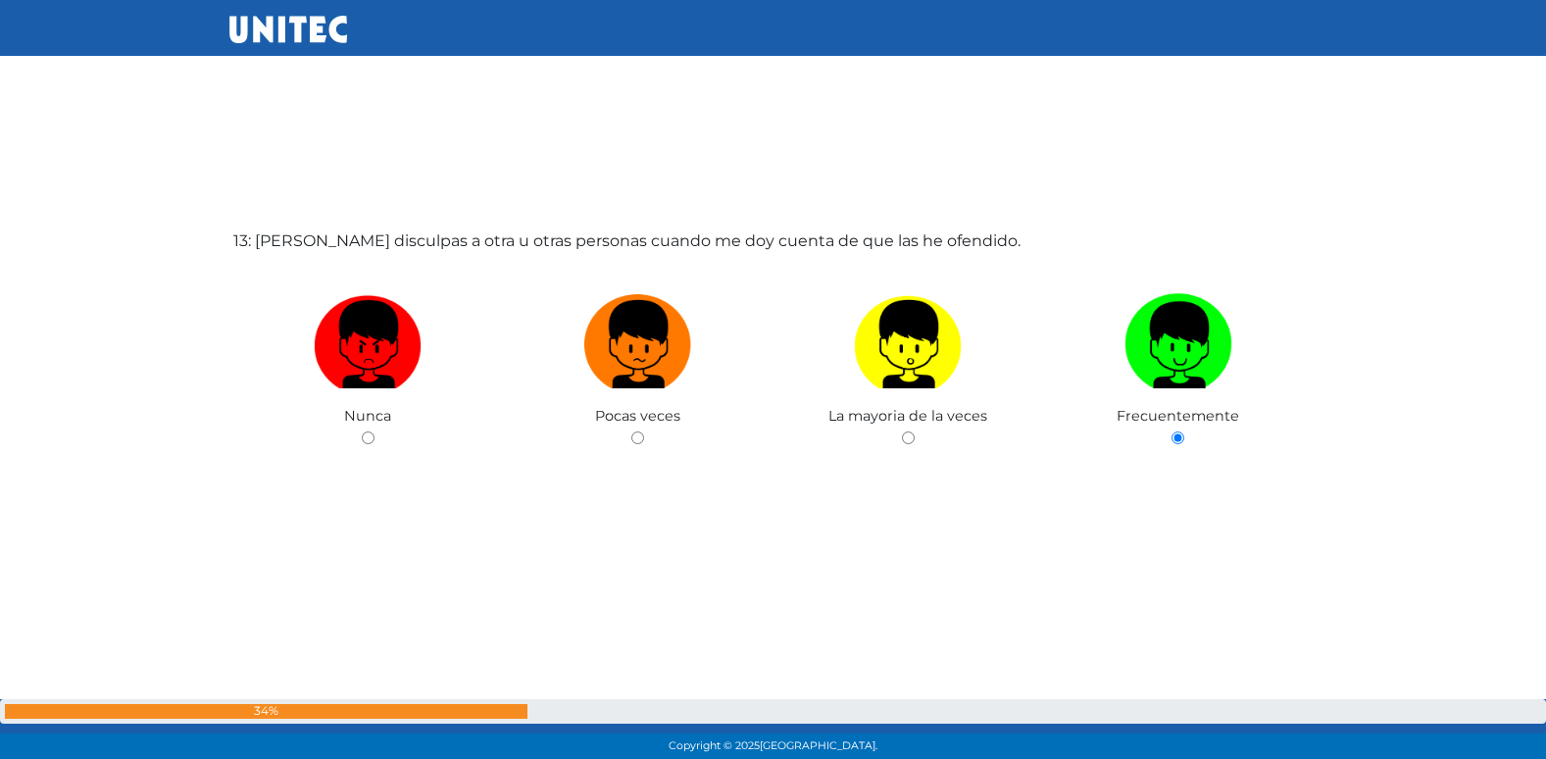
radio input "true"
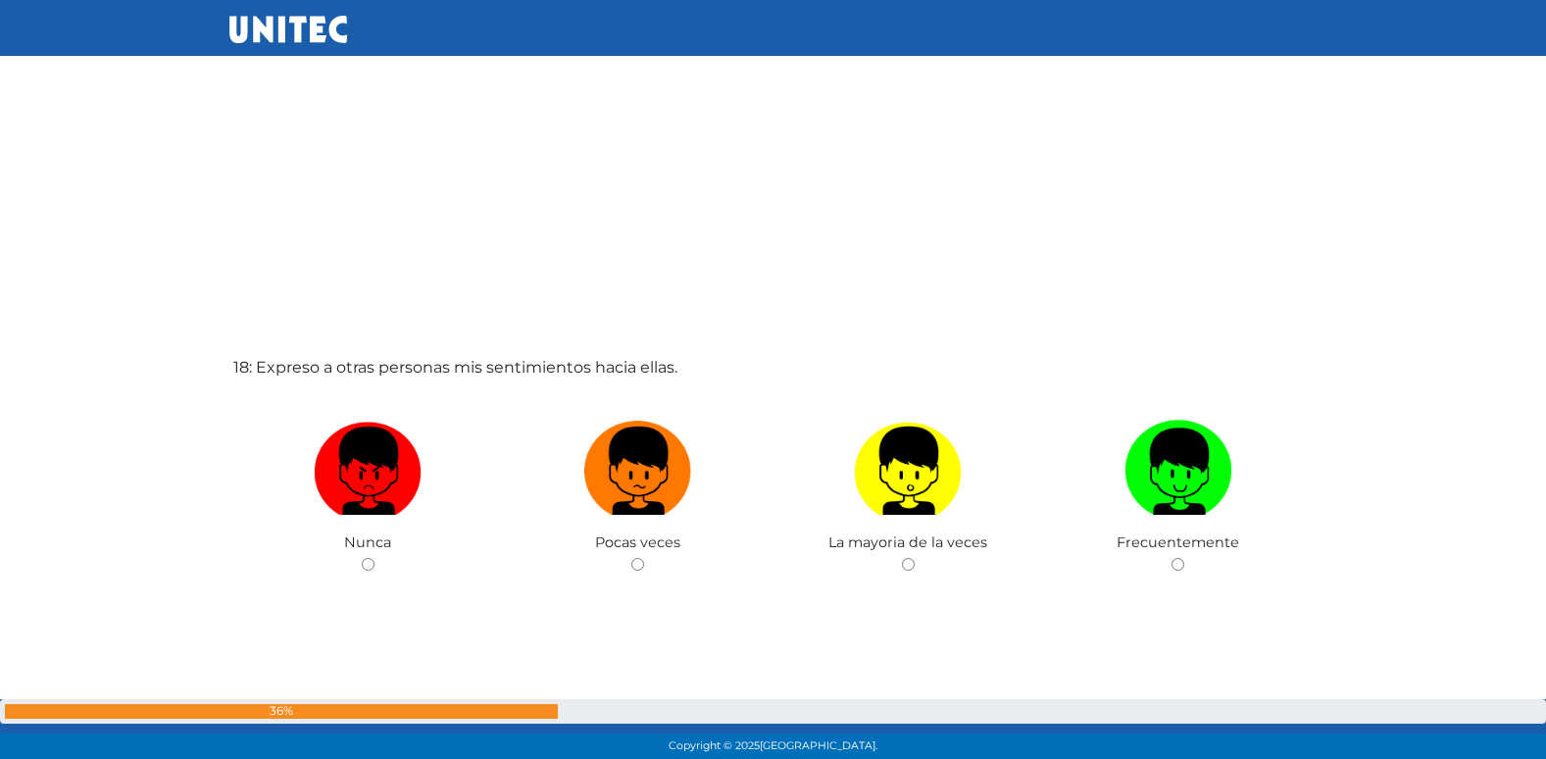
scroll to position [12896, 0]
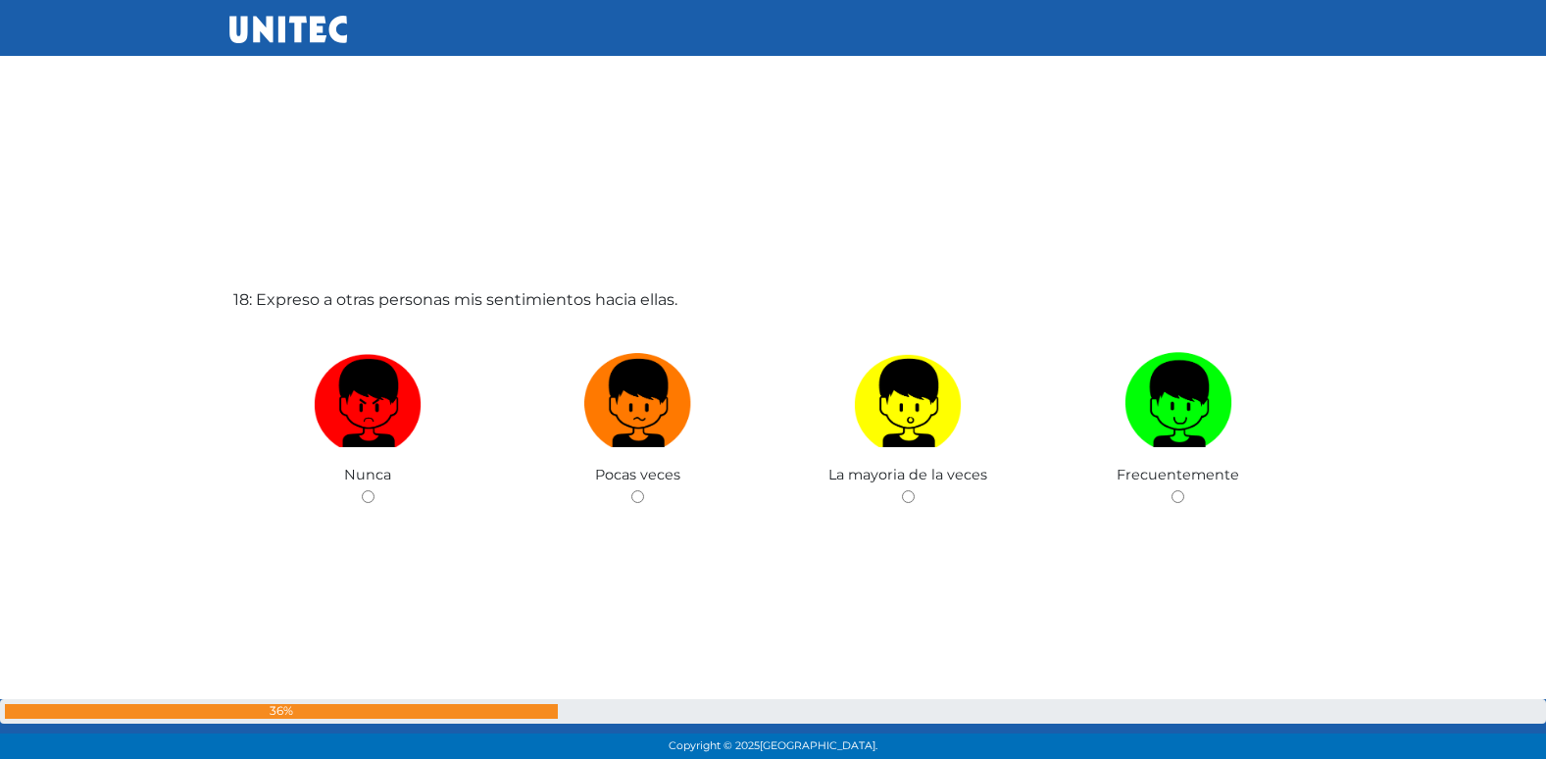
click at [631, 490] on input "radio" at bounding box center [637, 496] width 13 height 13
radio input "true"
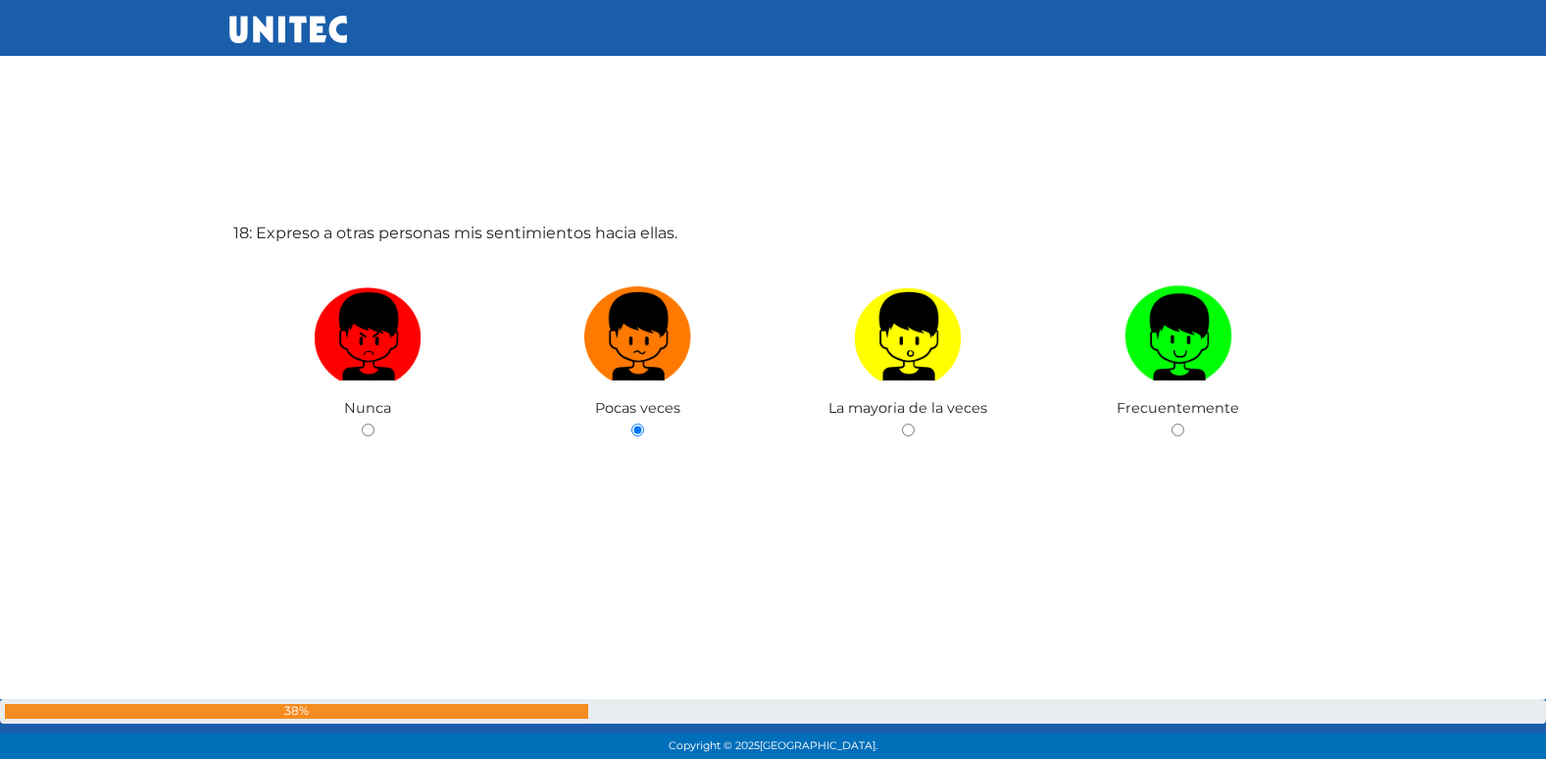
radio input "true"
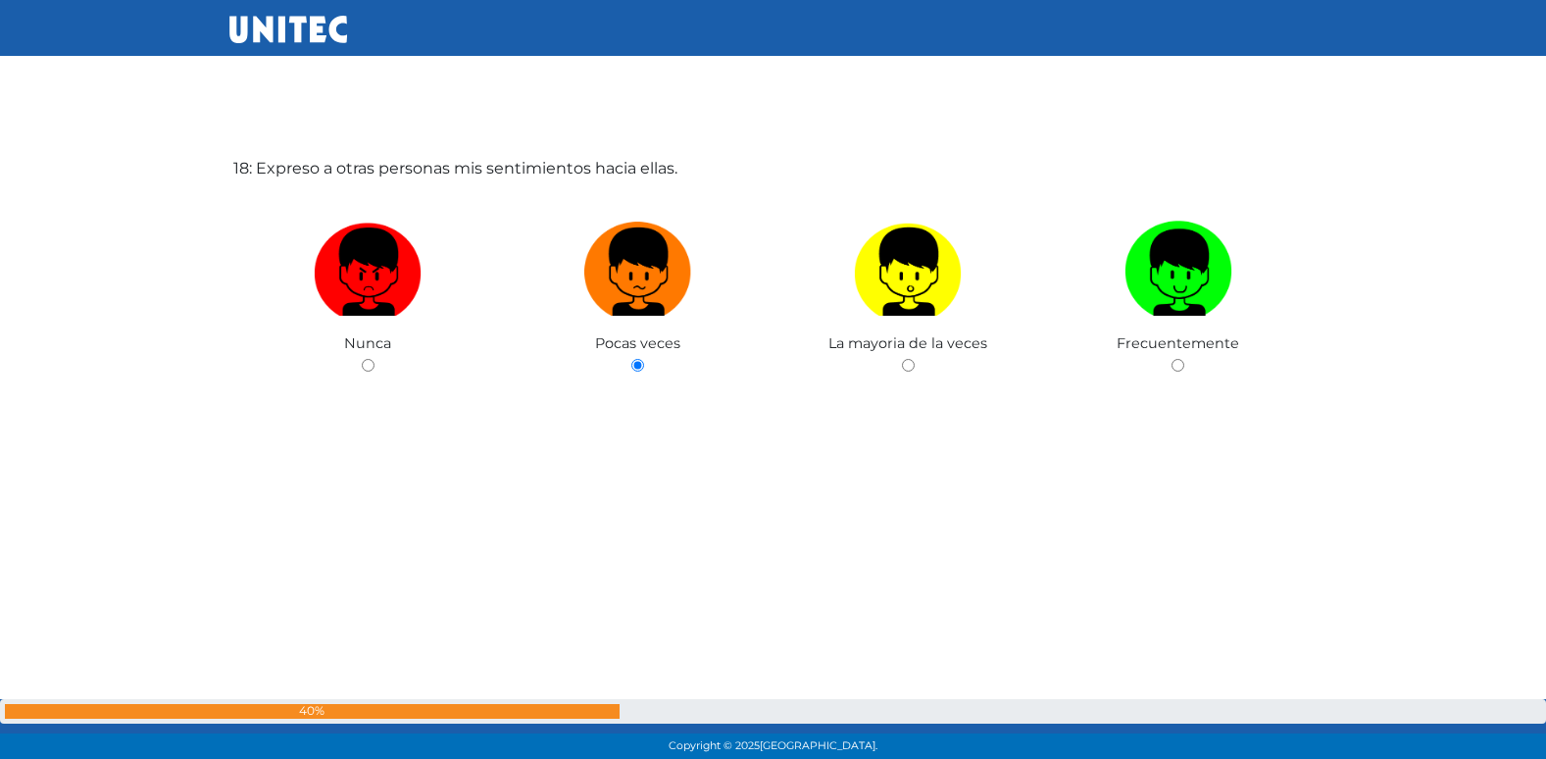
radio input "true"
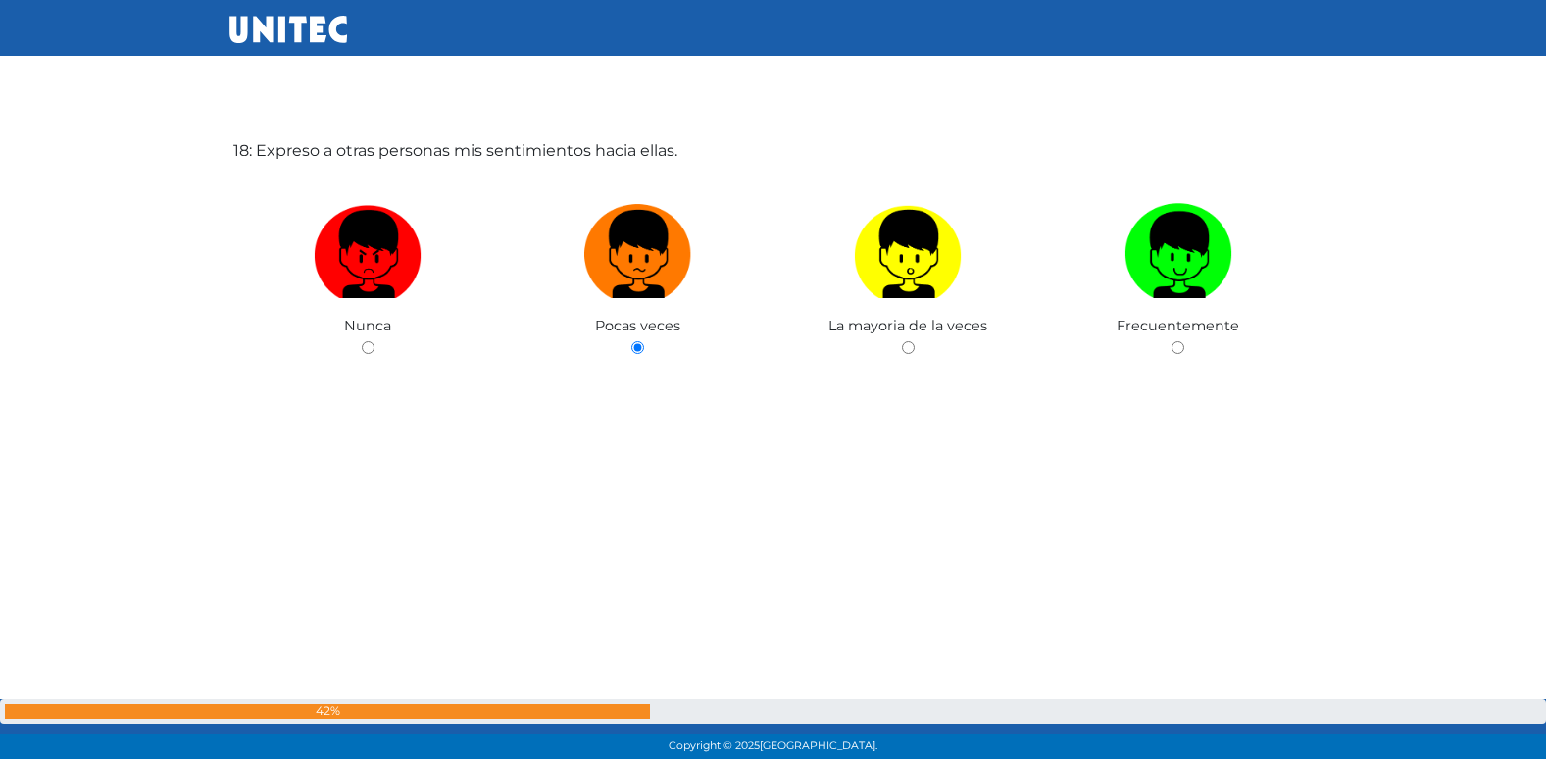
radio input "true"
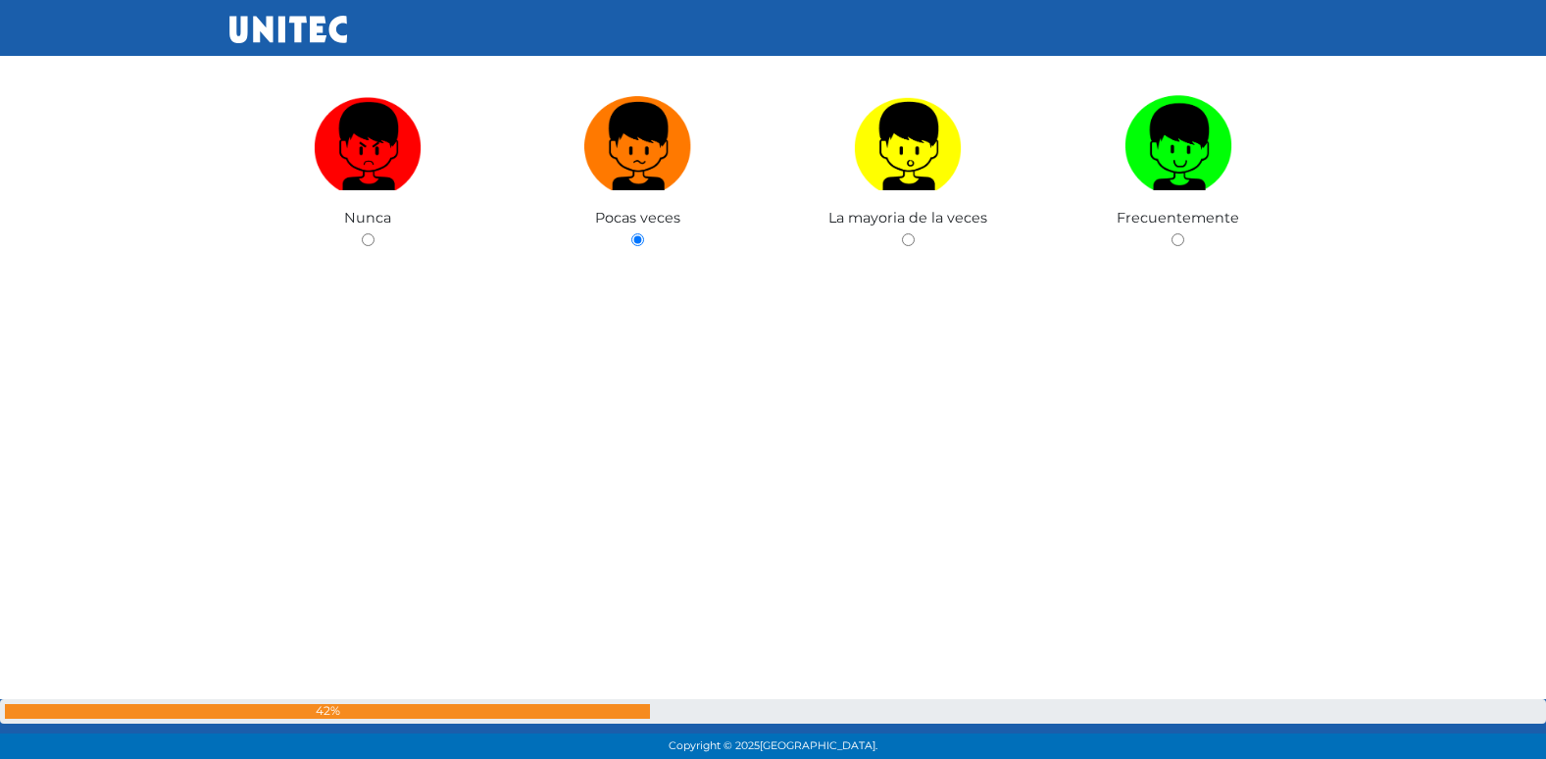
radio input "true"
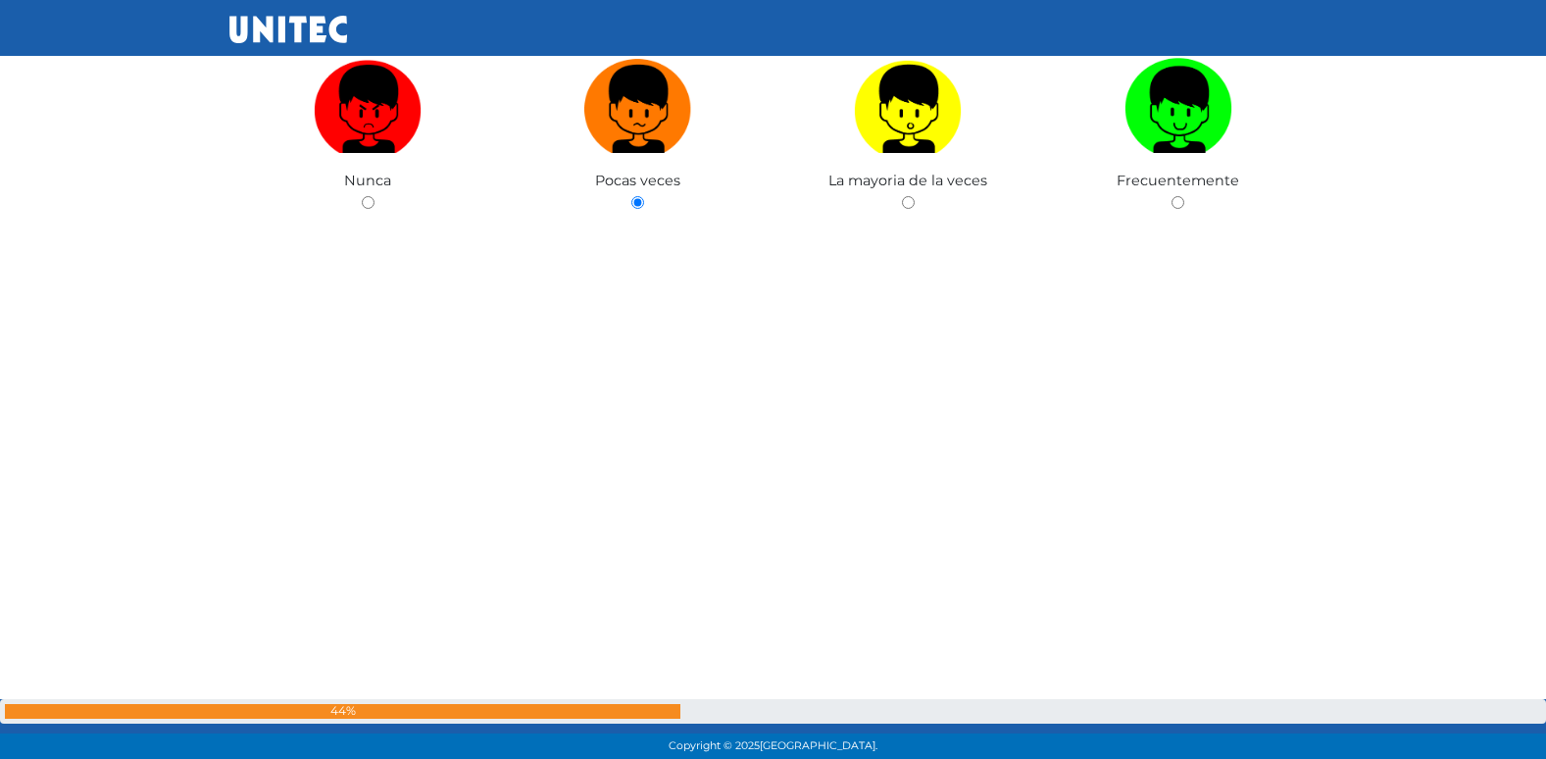
radio input "true"
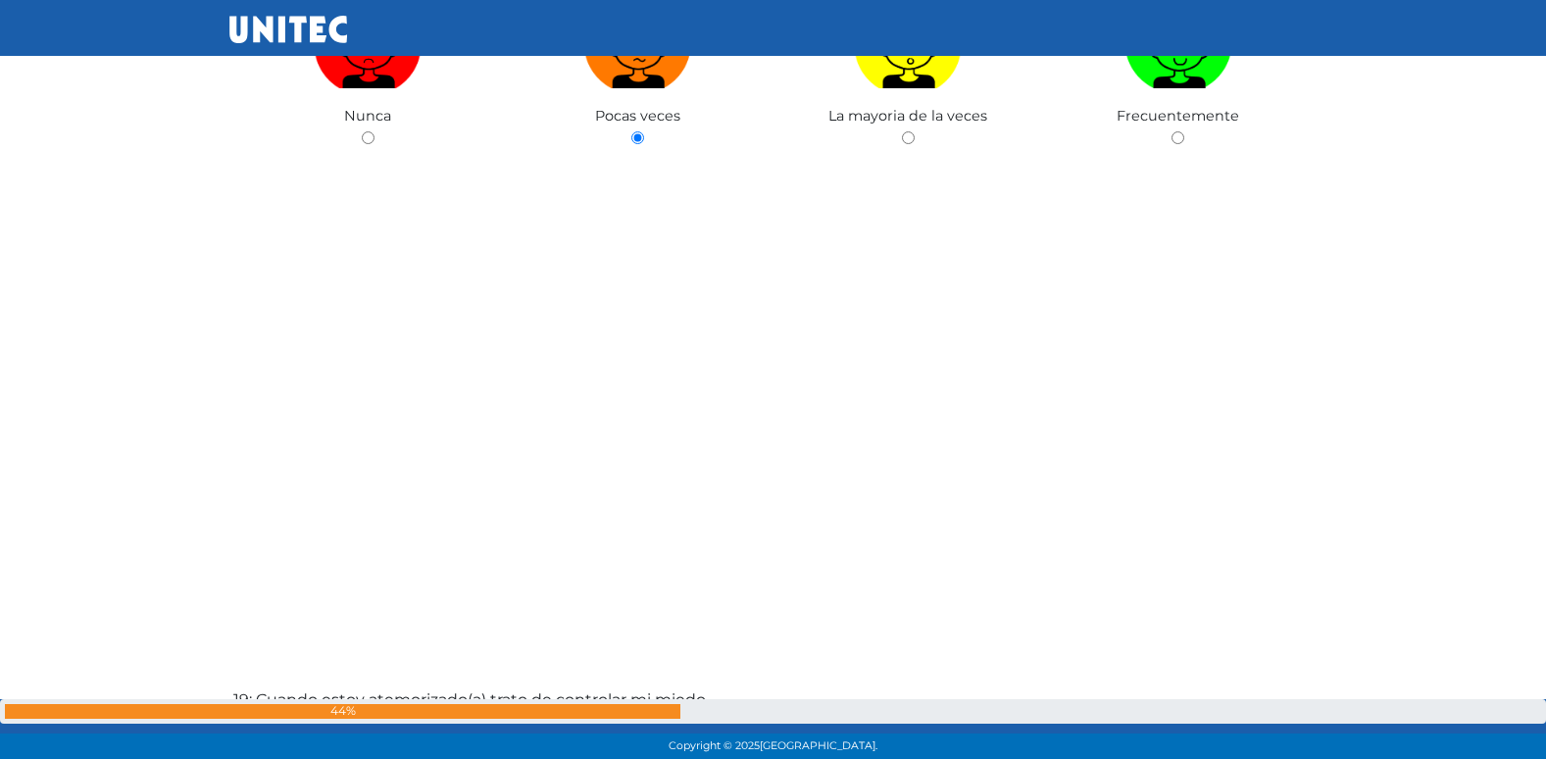
radio input "true"
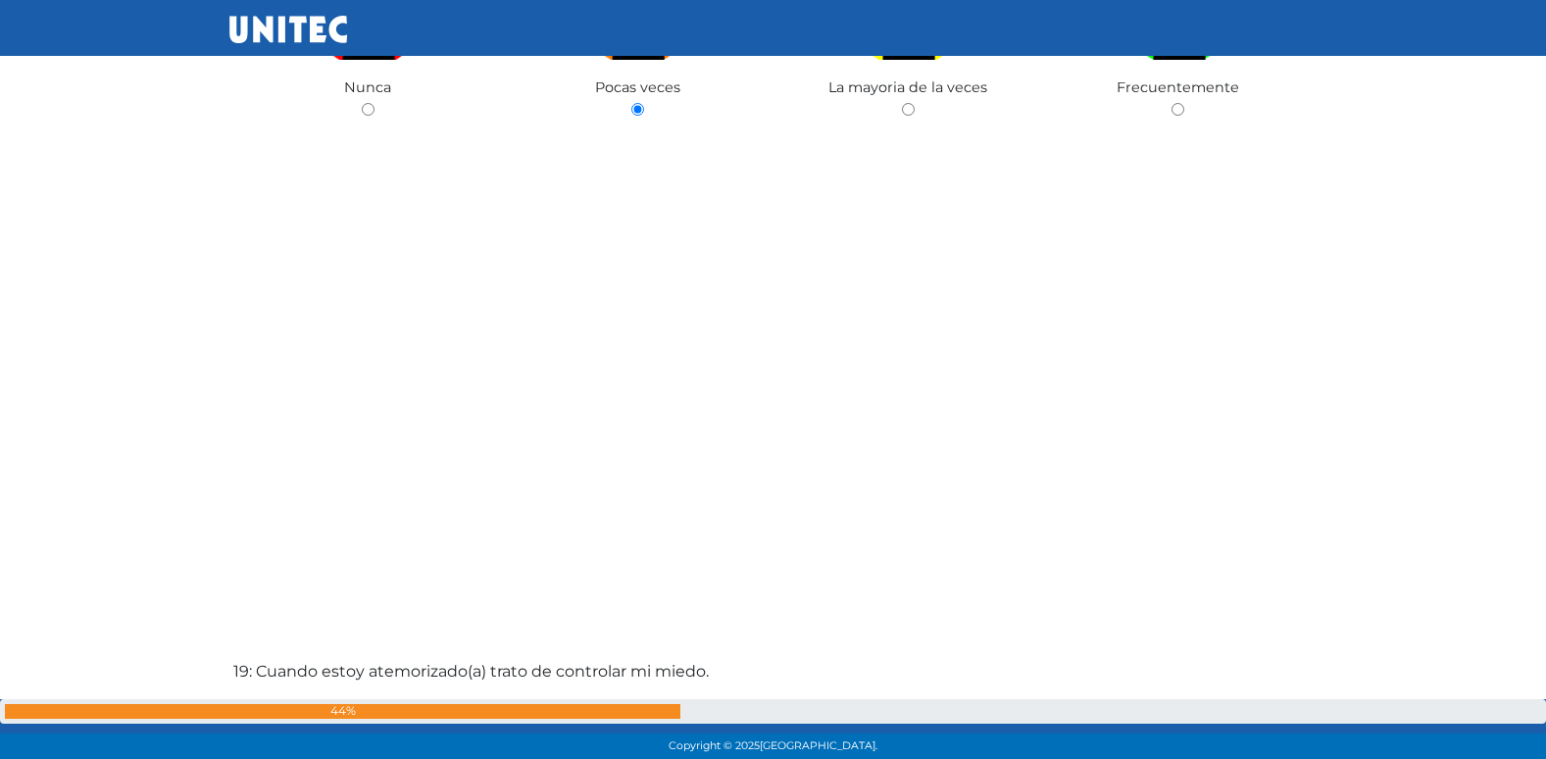
radio input "true"
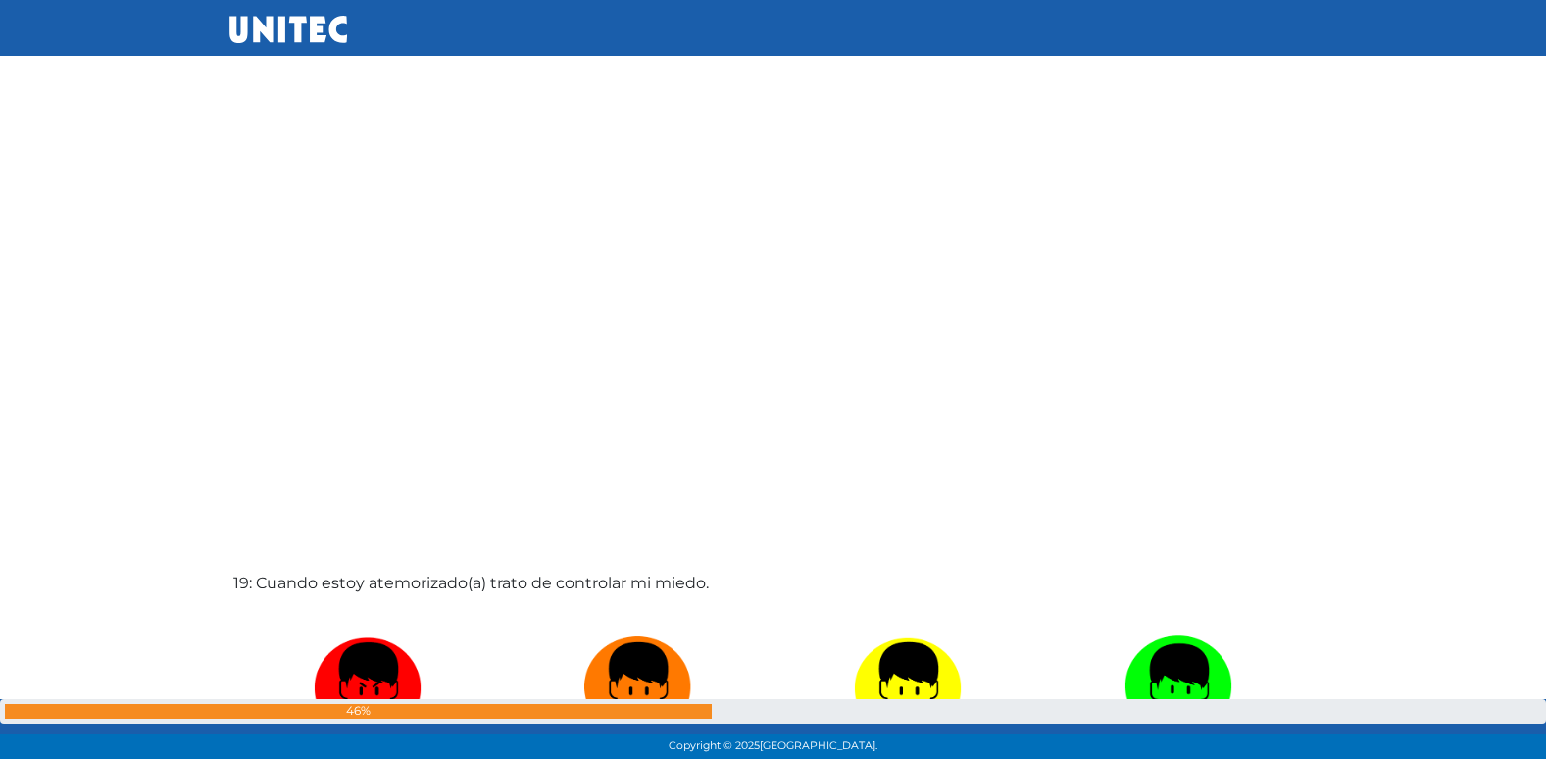
radio input "true"
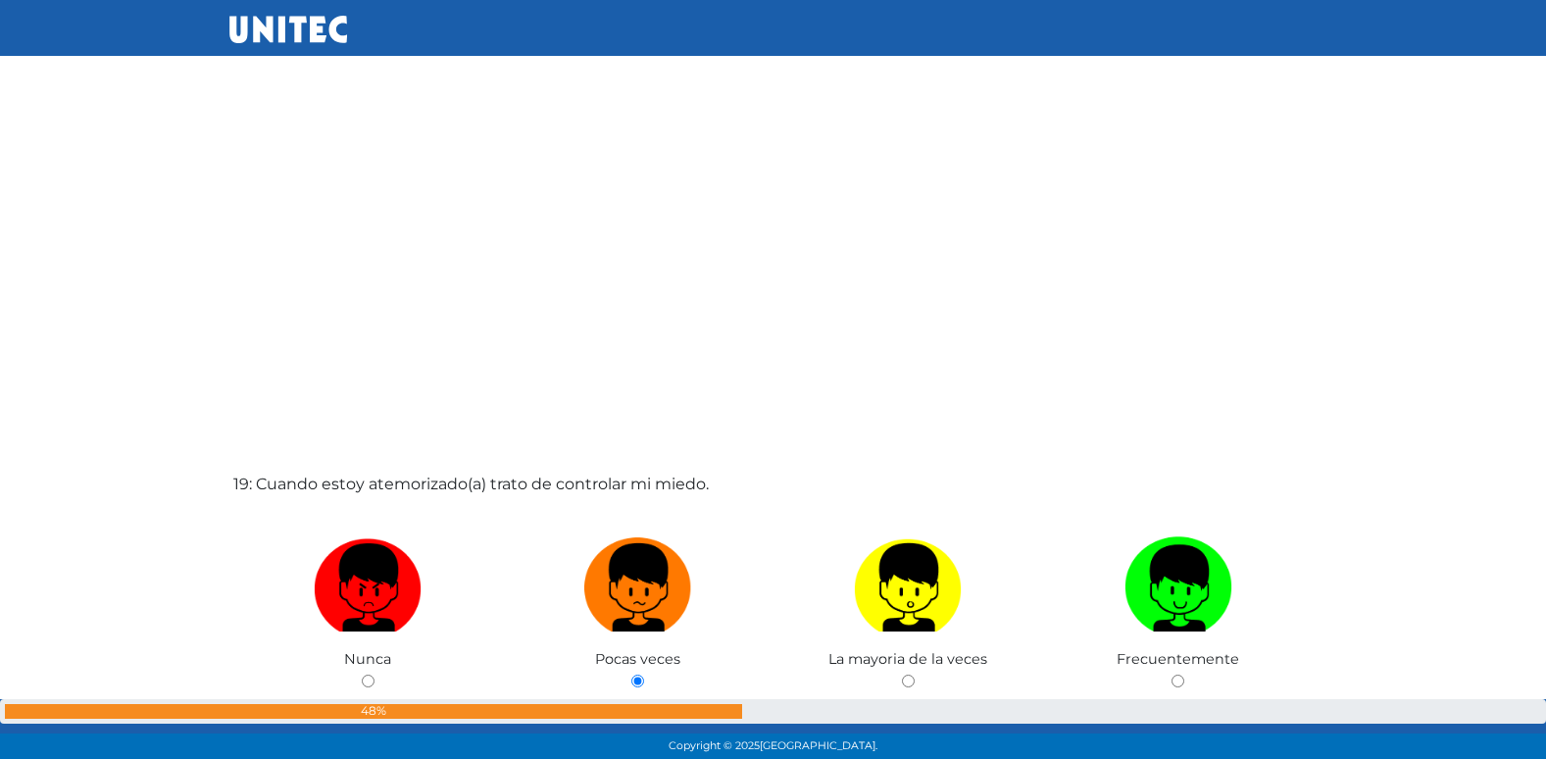
radio input "true"
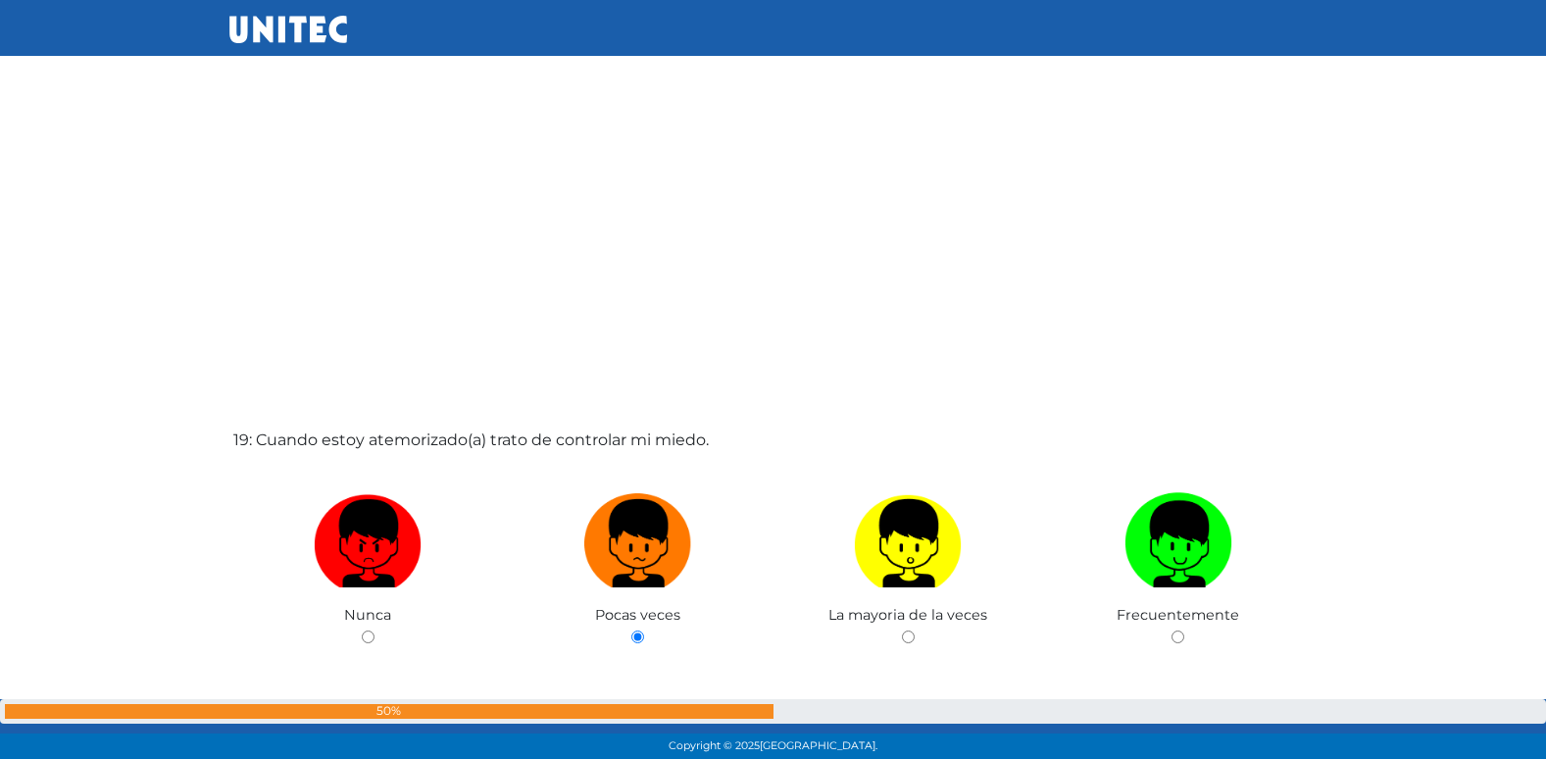
radio input "true"
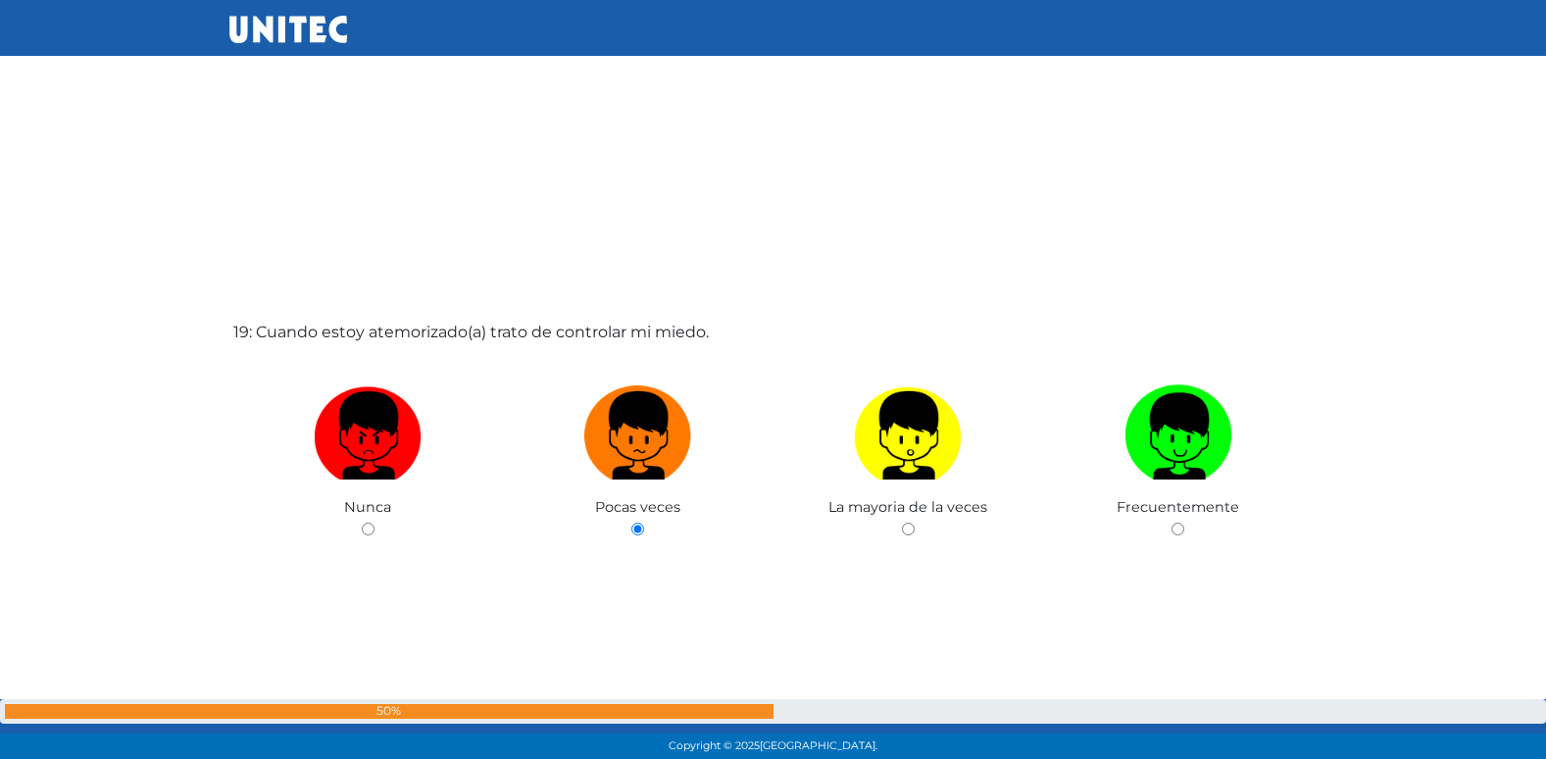
radio input "true"
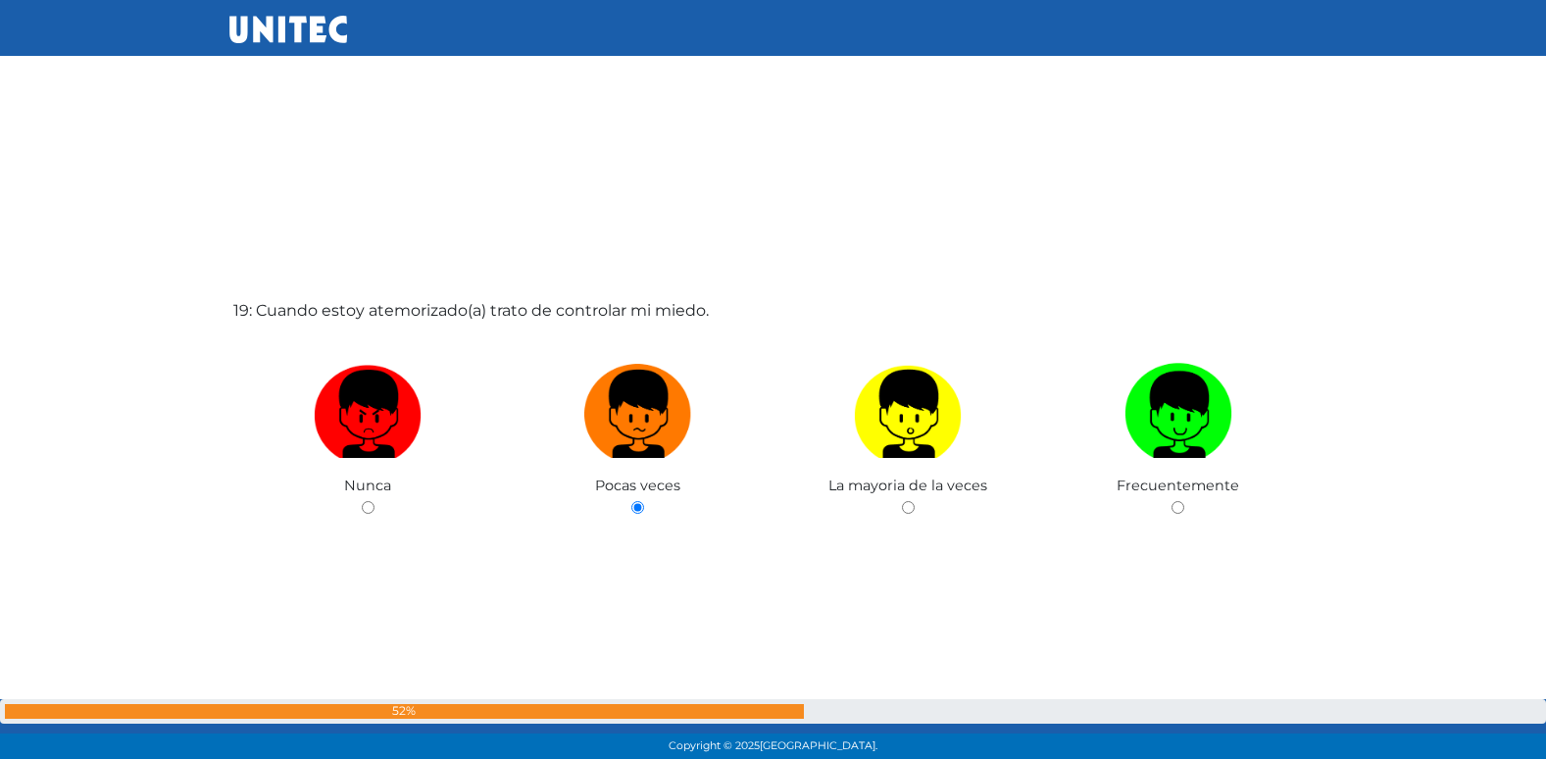
radio input "true"
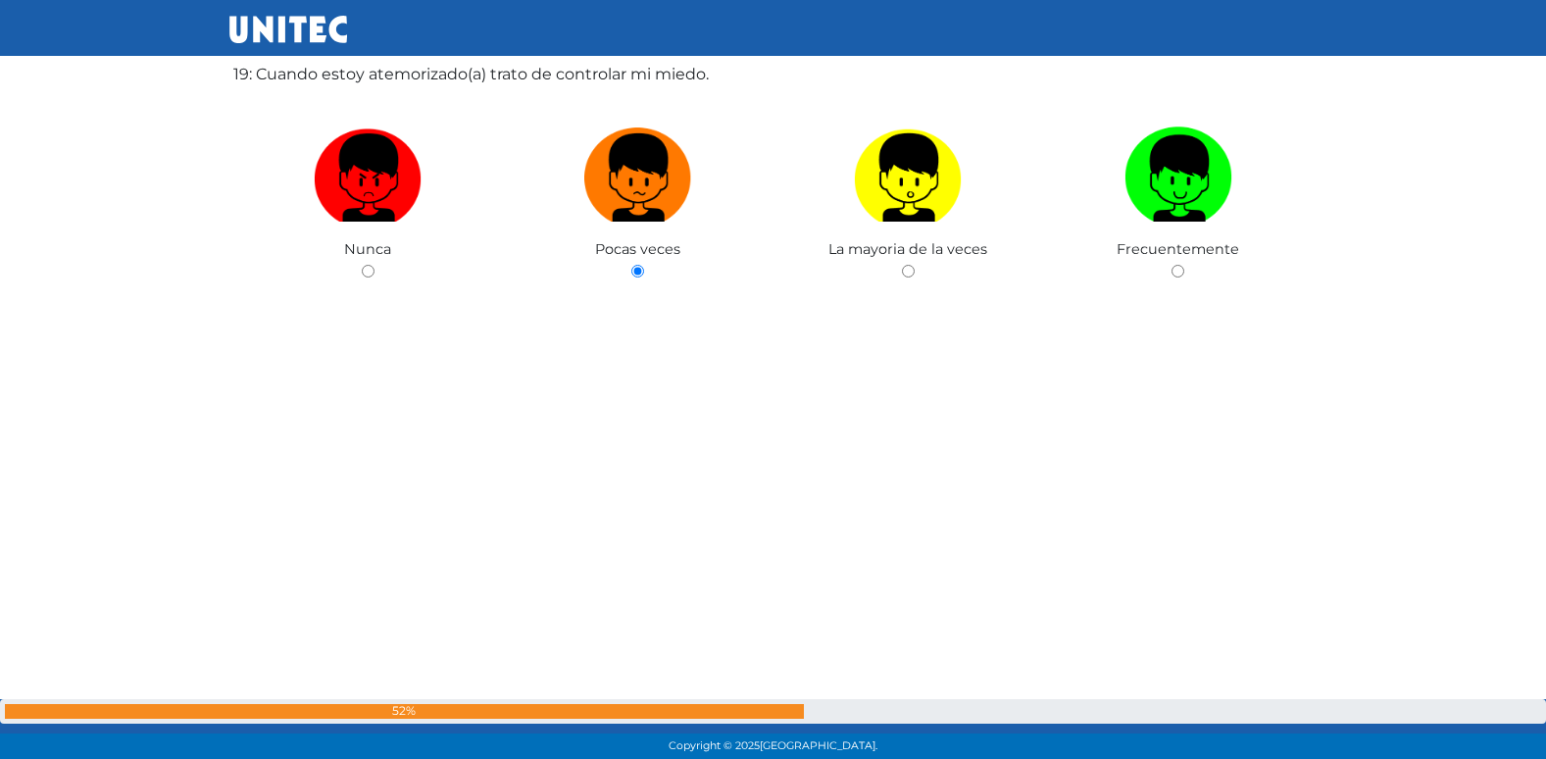
radio input "true"
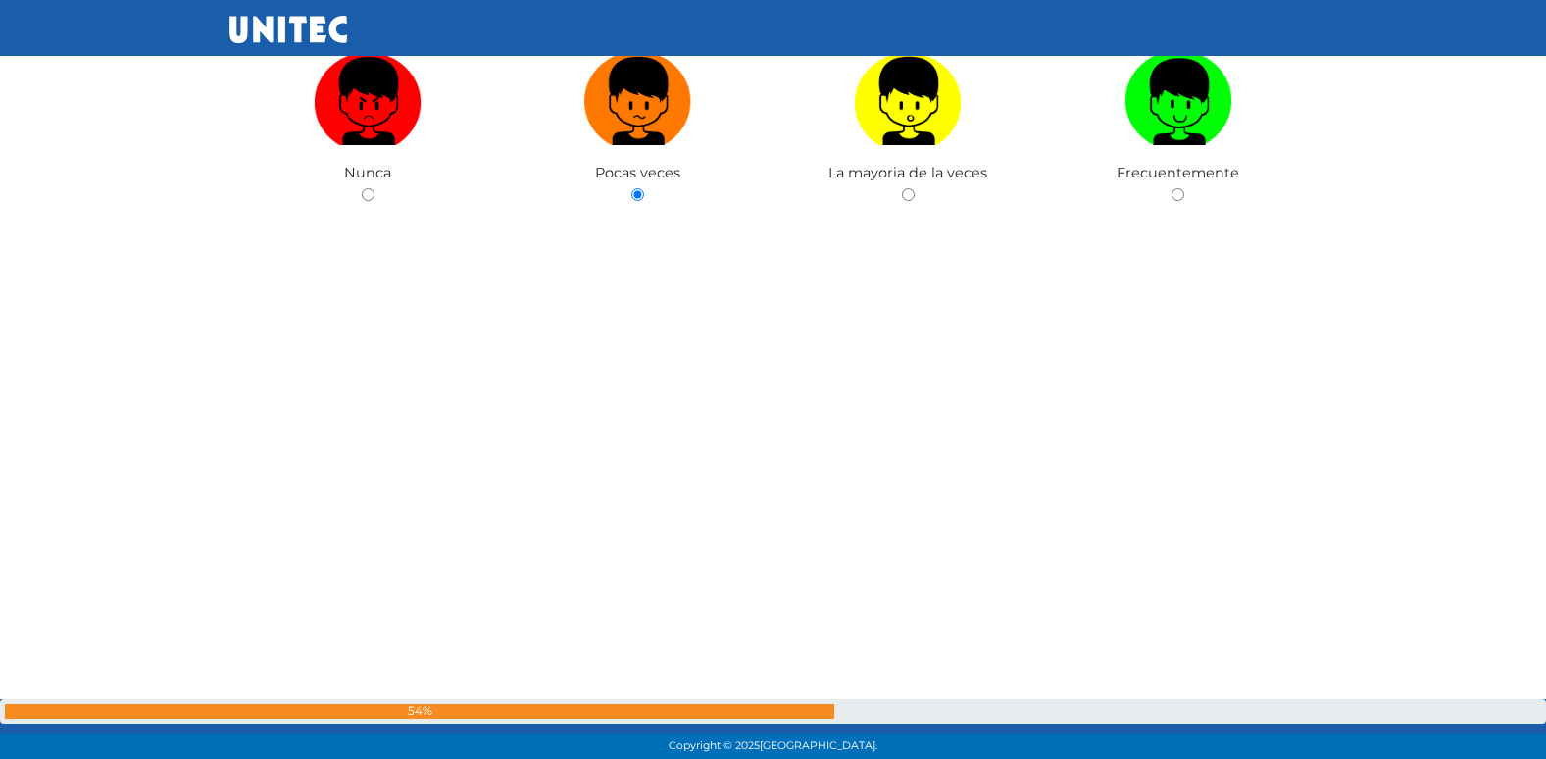
radio input "true"
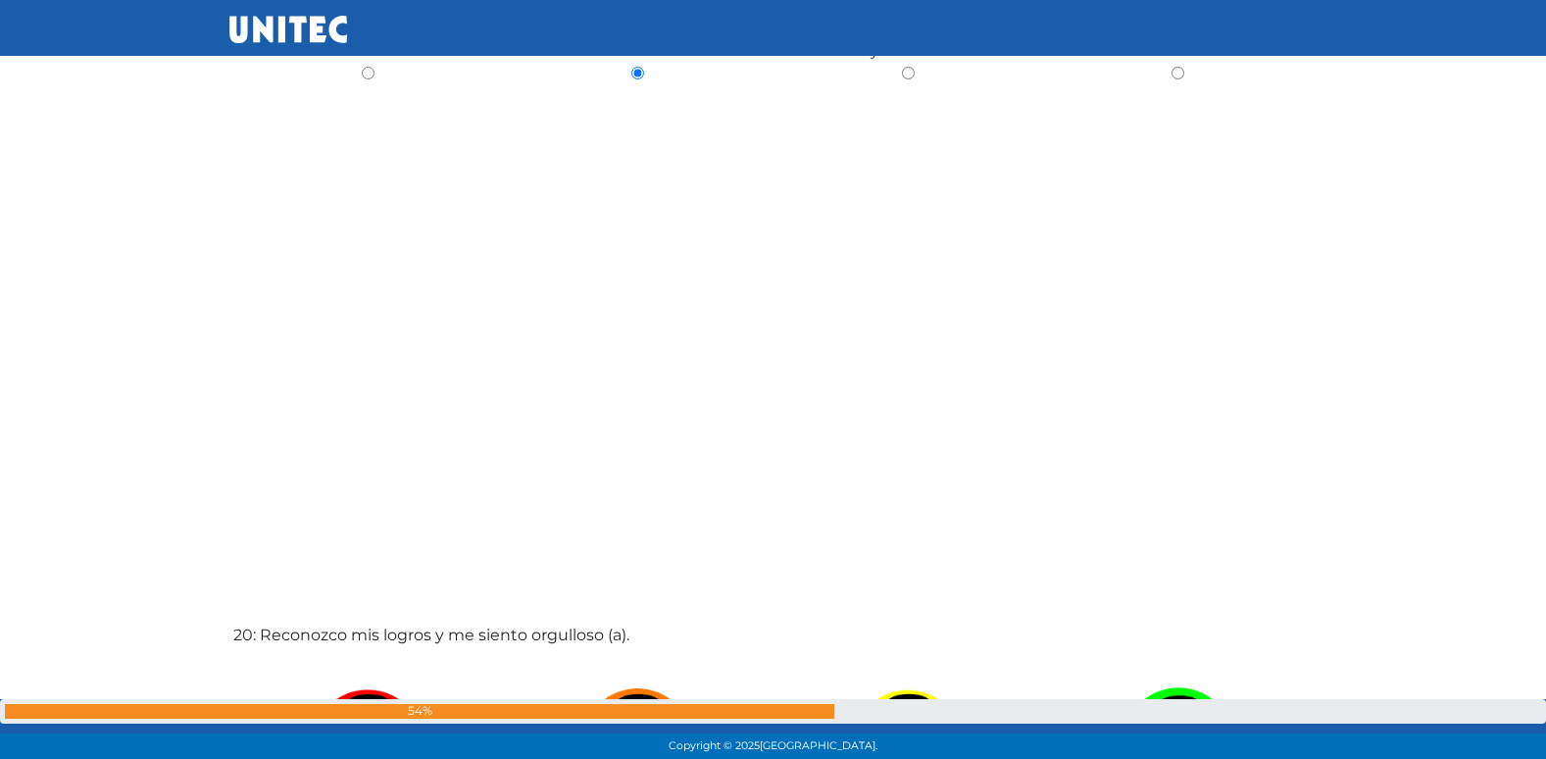
radio input "true"
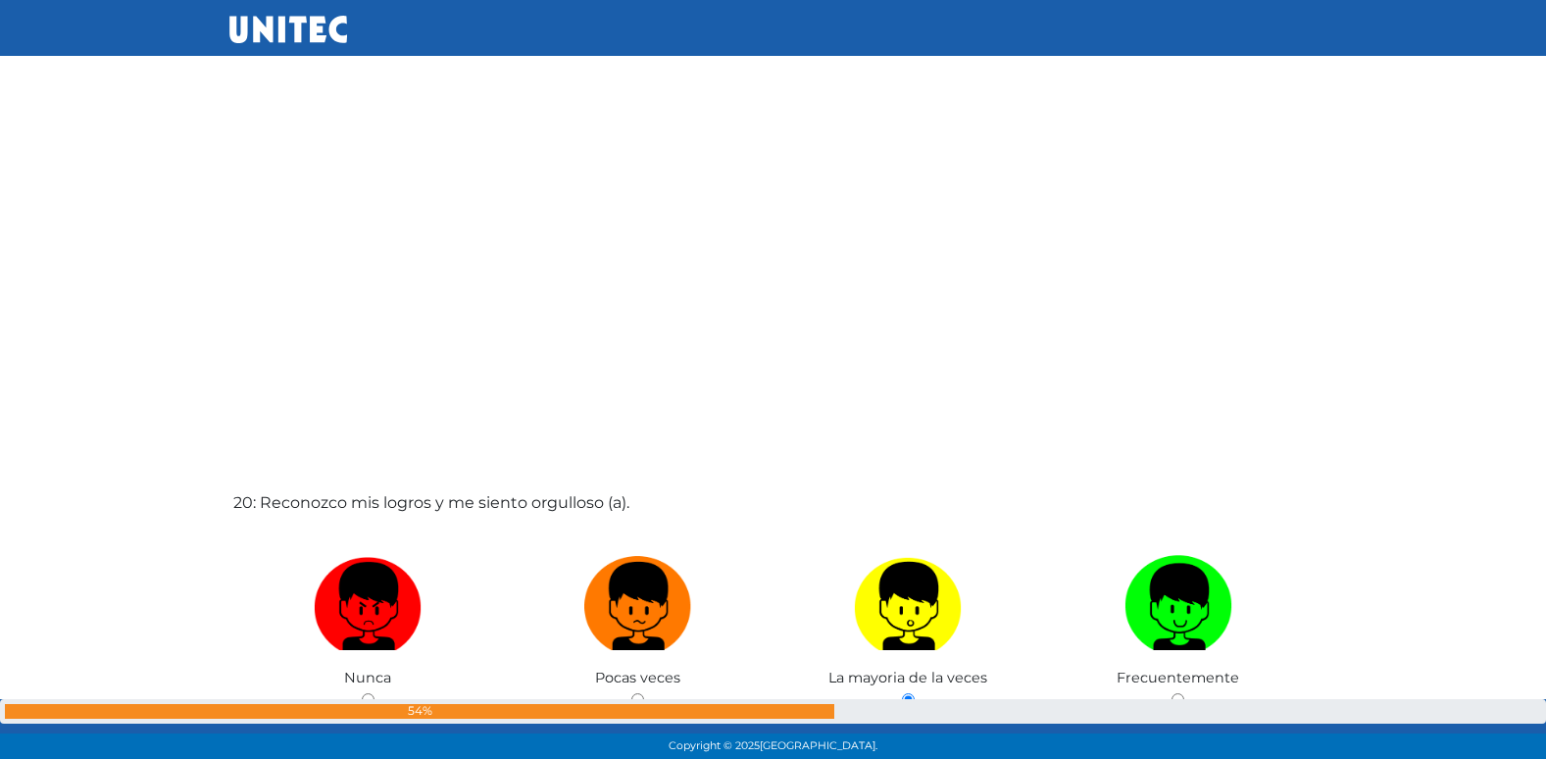
radio input "true"
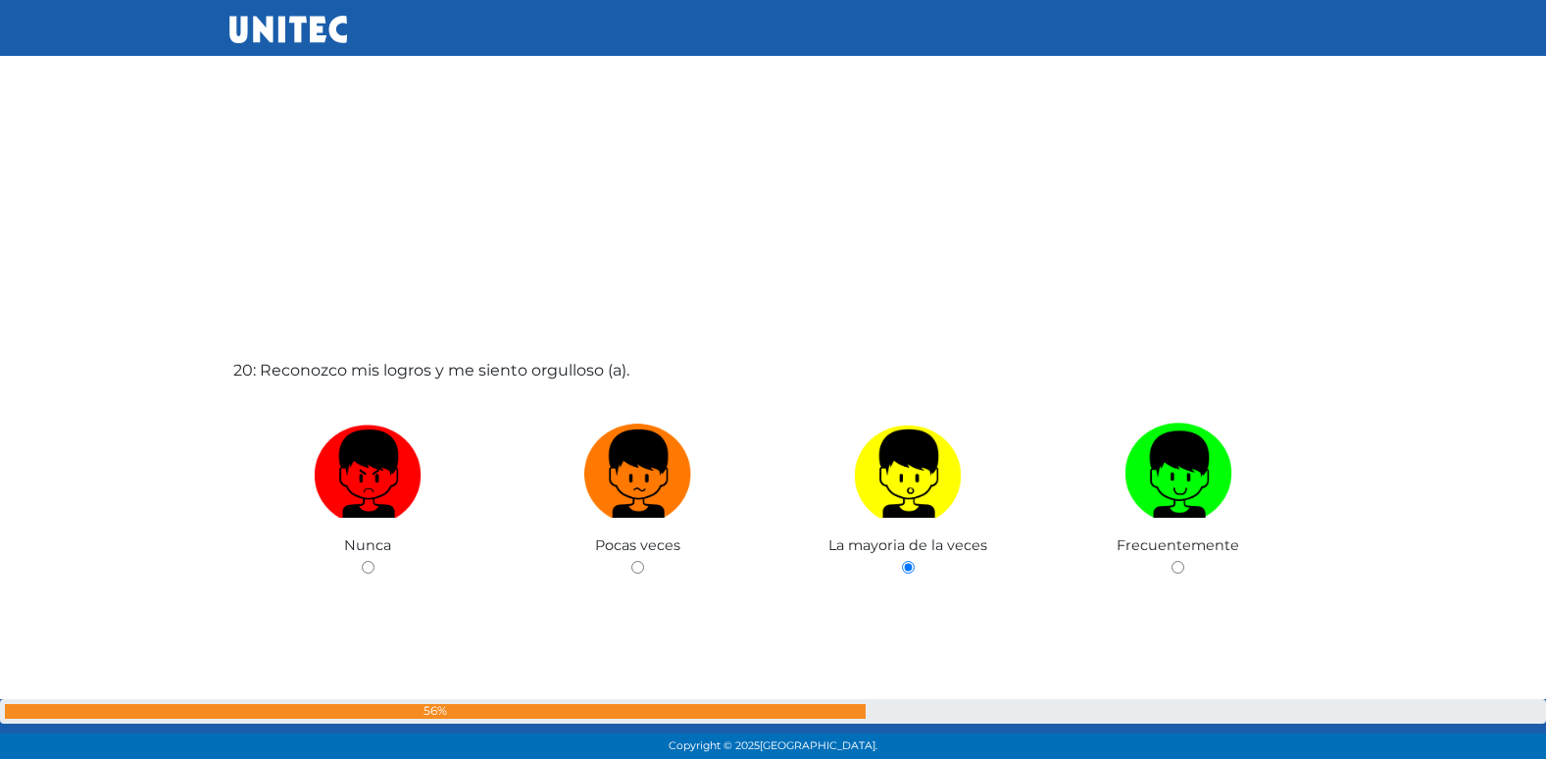
radio input "true"
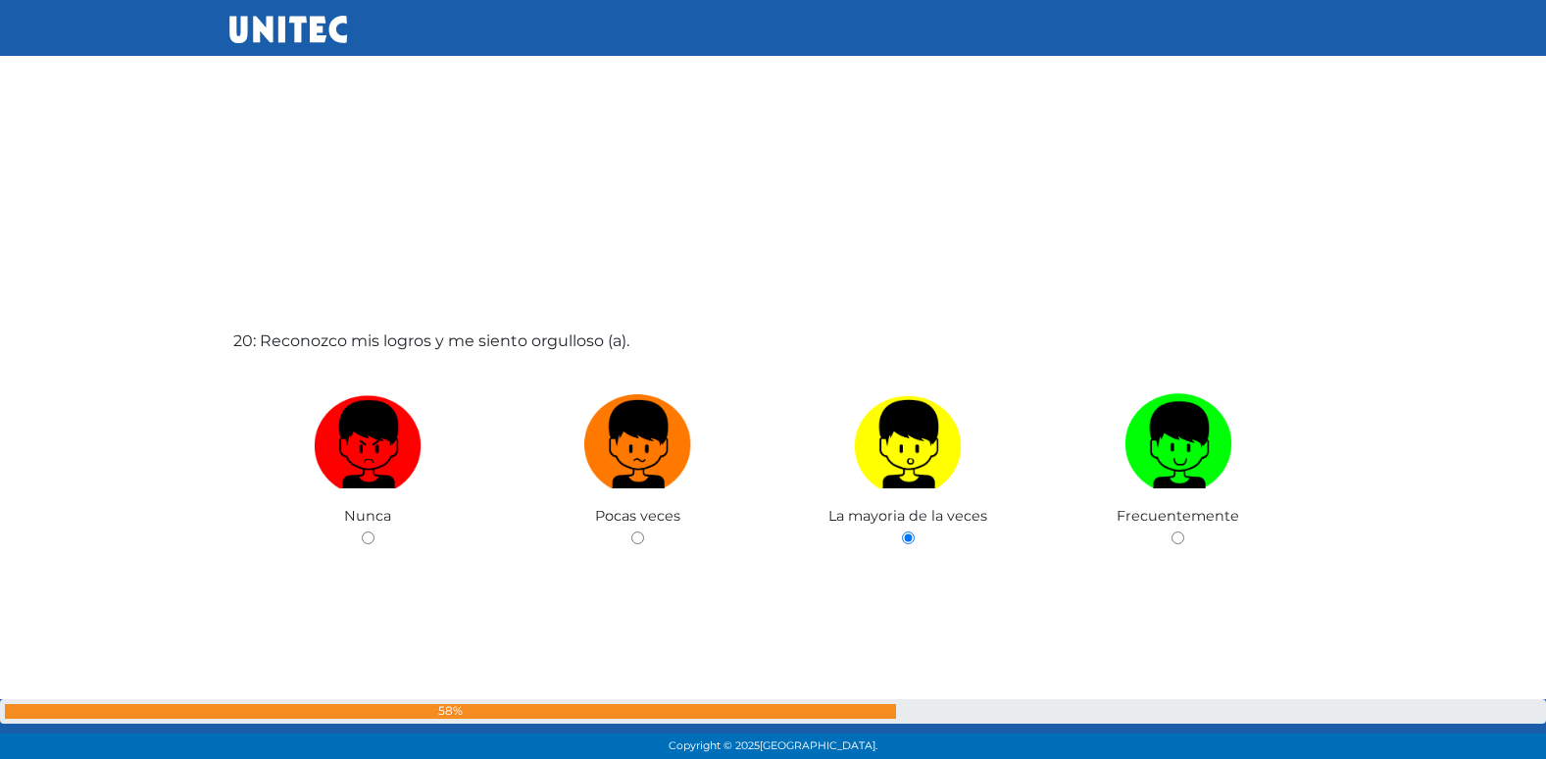
radio input "true"
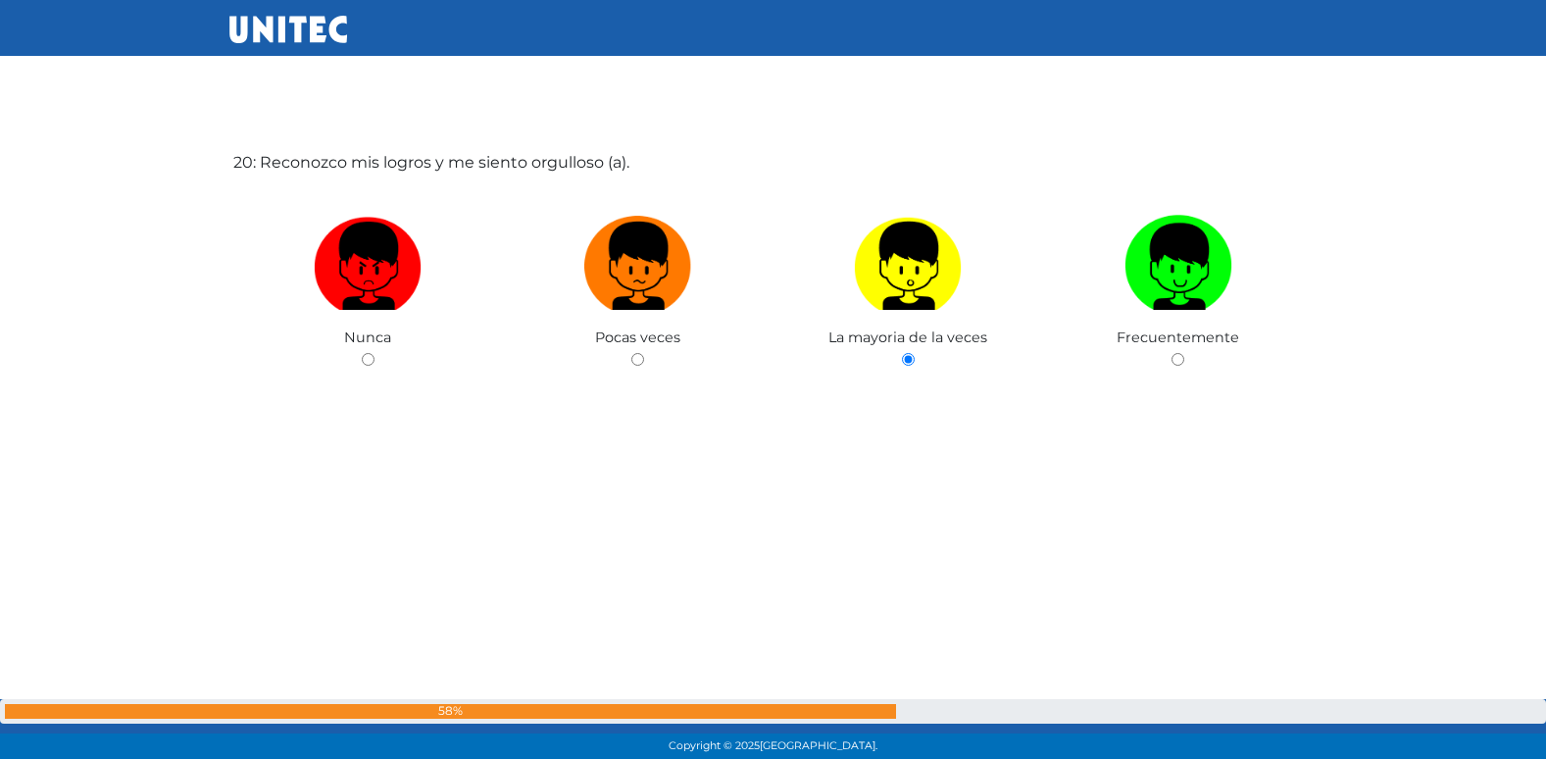
radio input "true"
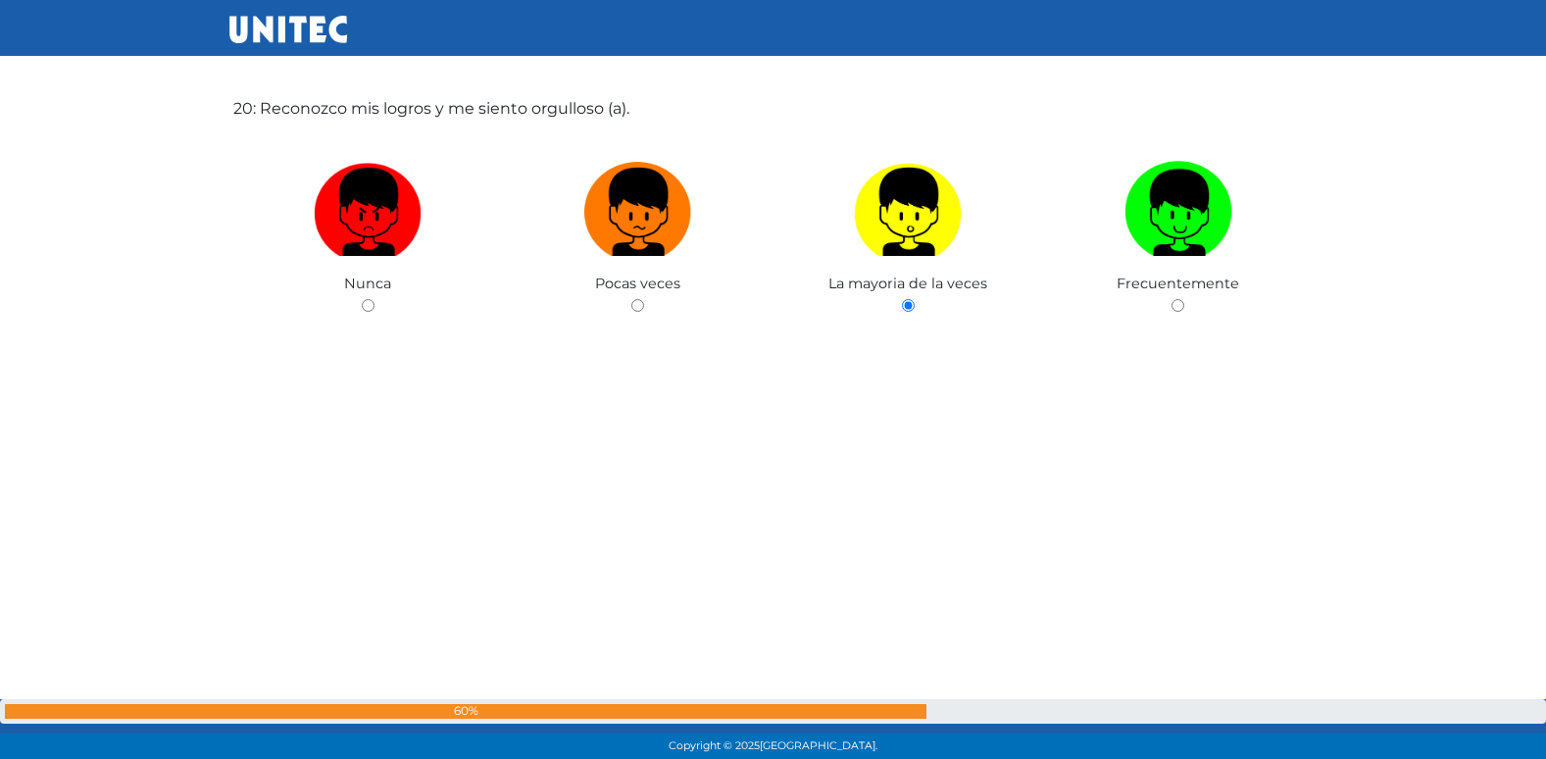
radio input "true"
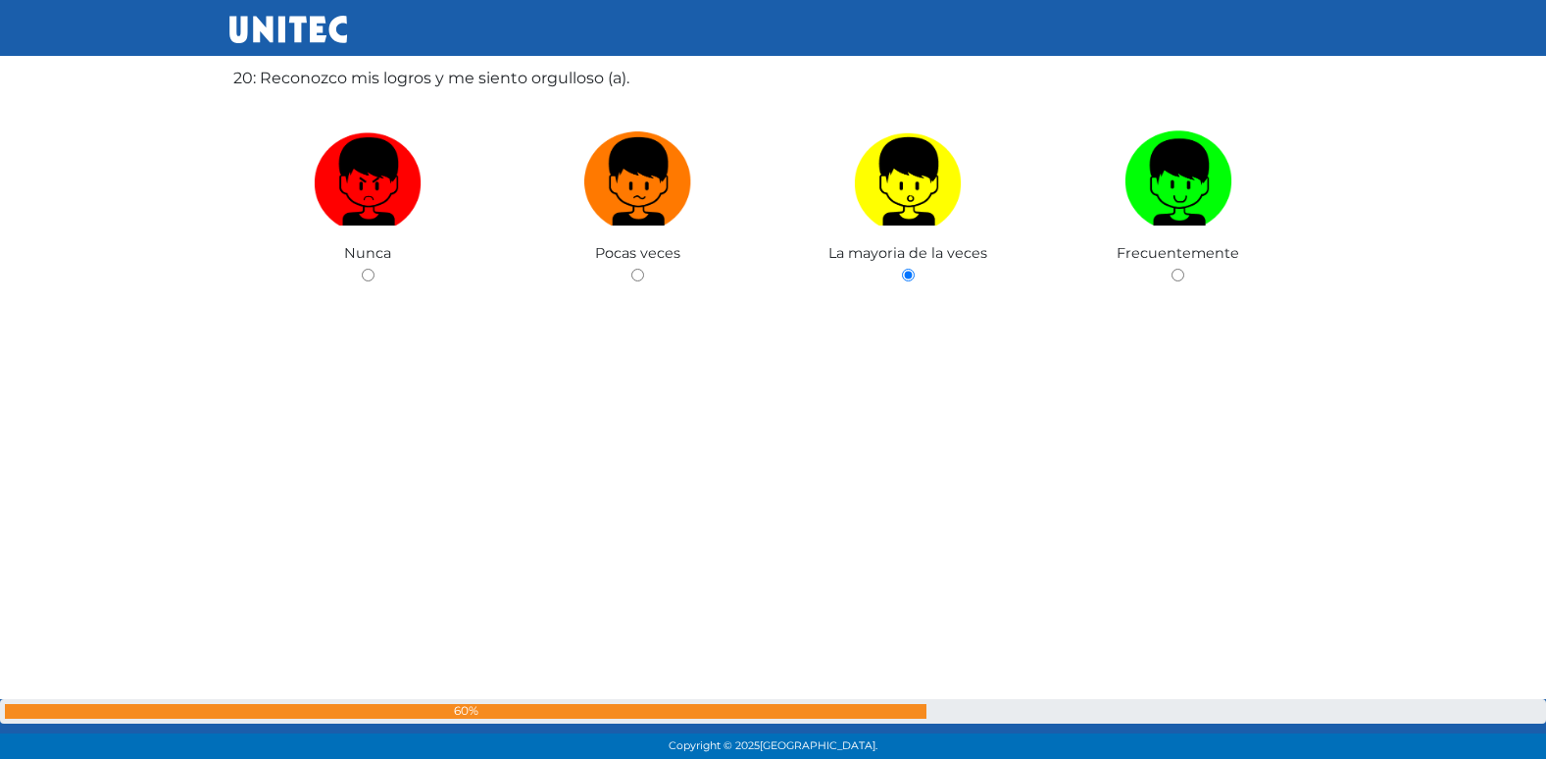
radio input "true"
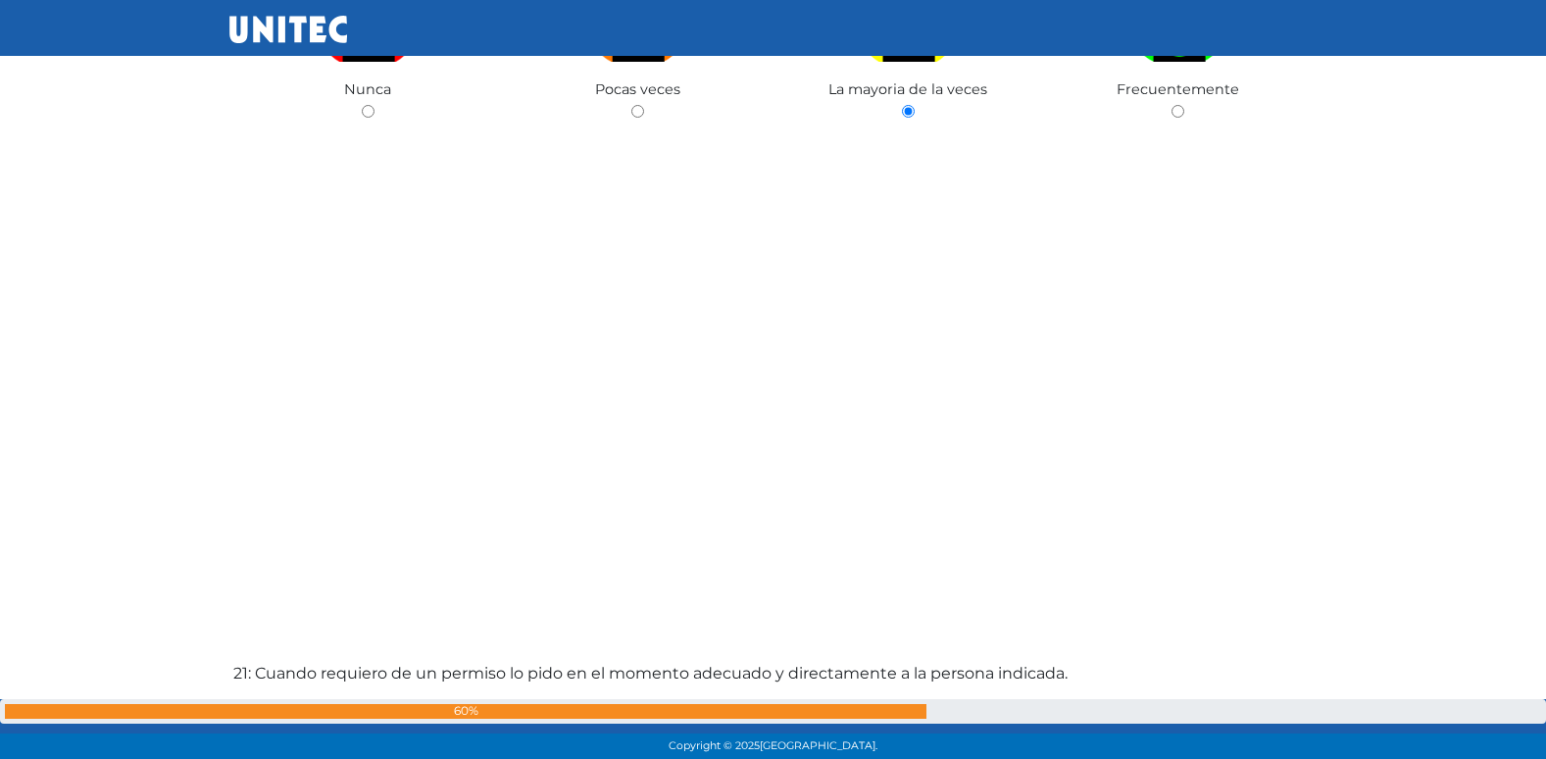
radio input "true"
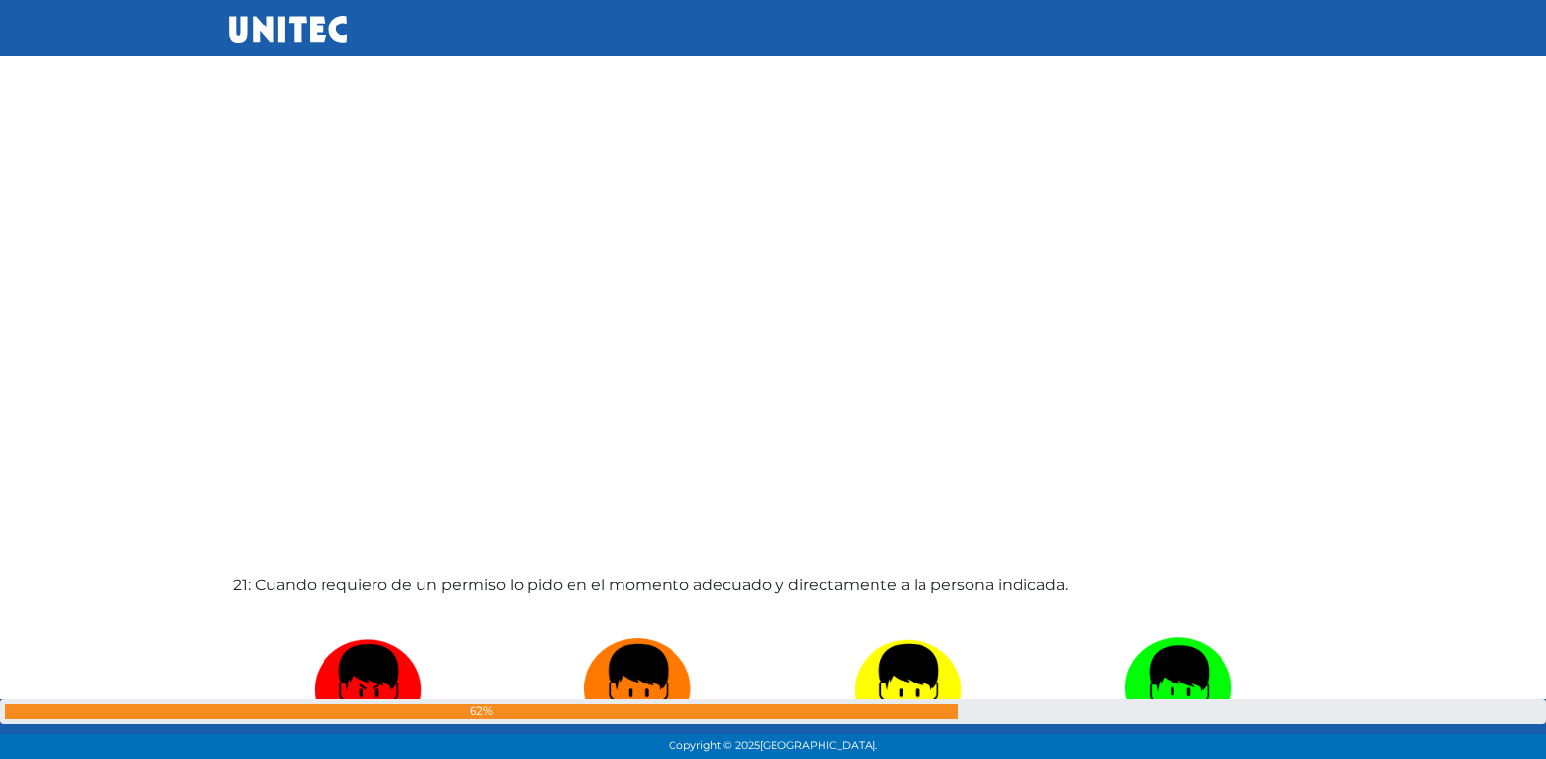
radio input "true"
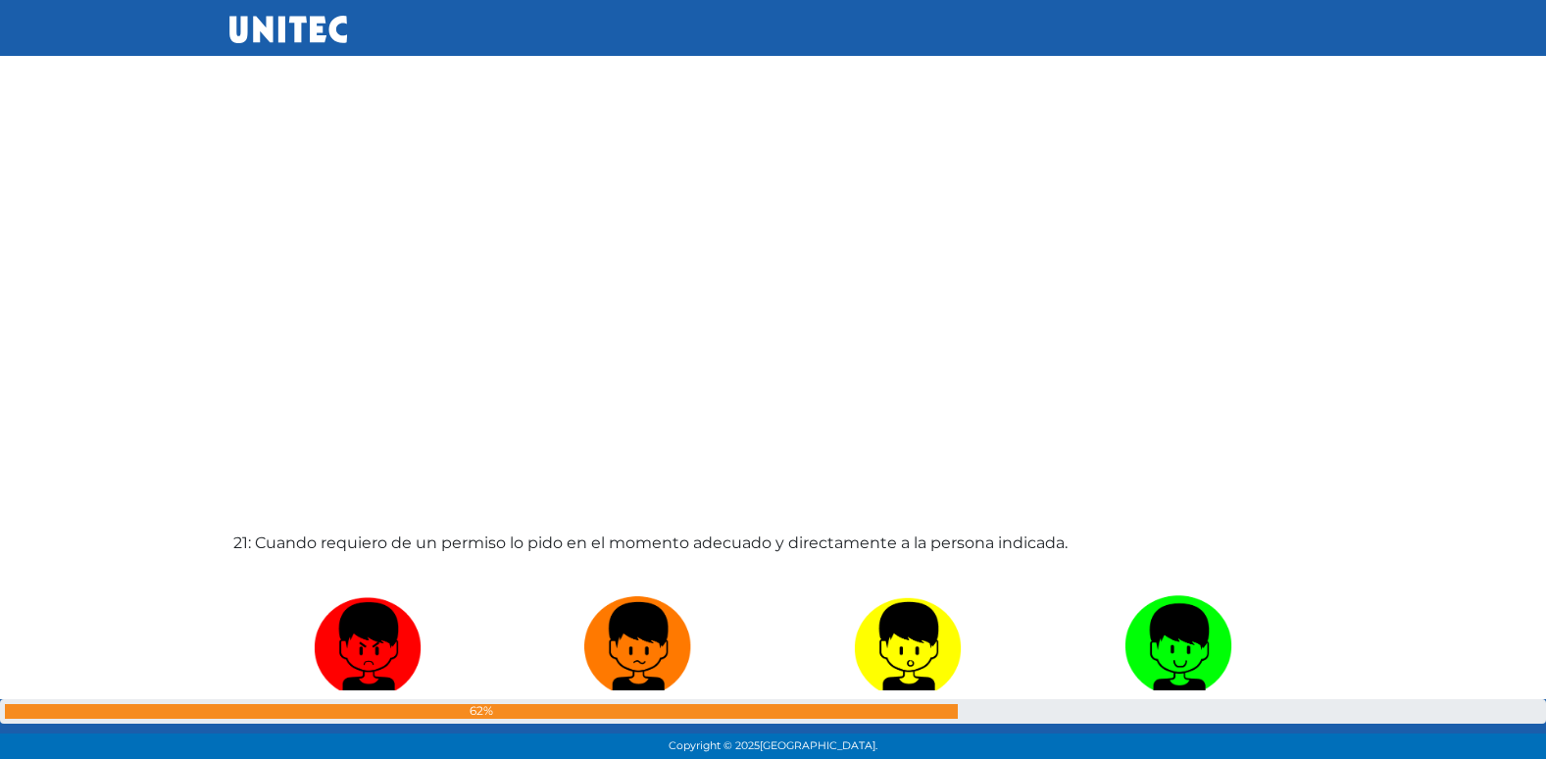
radio input "true"
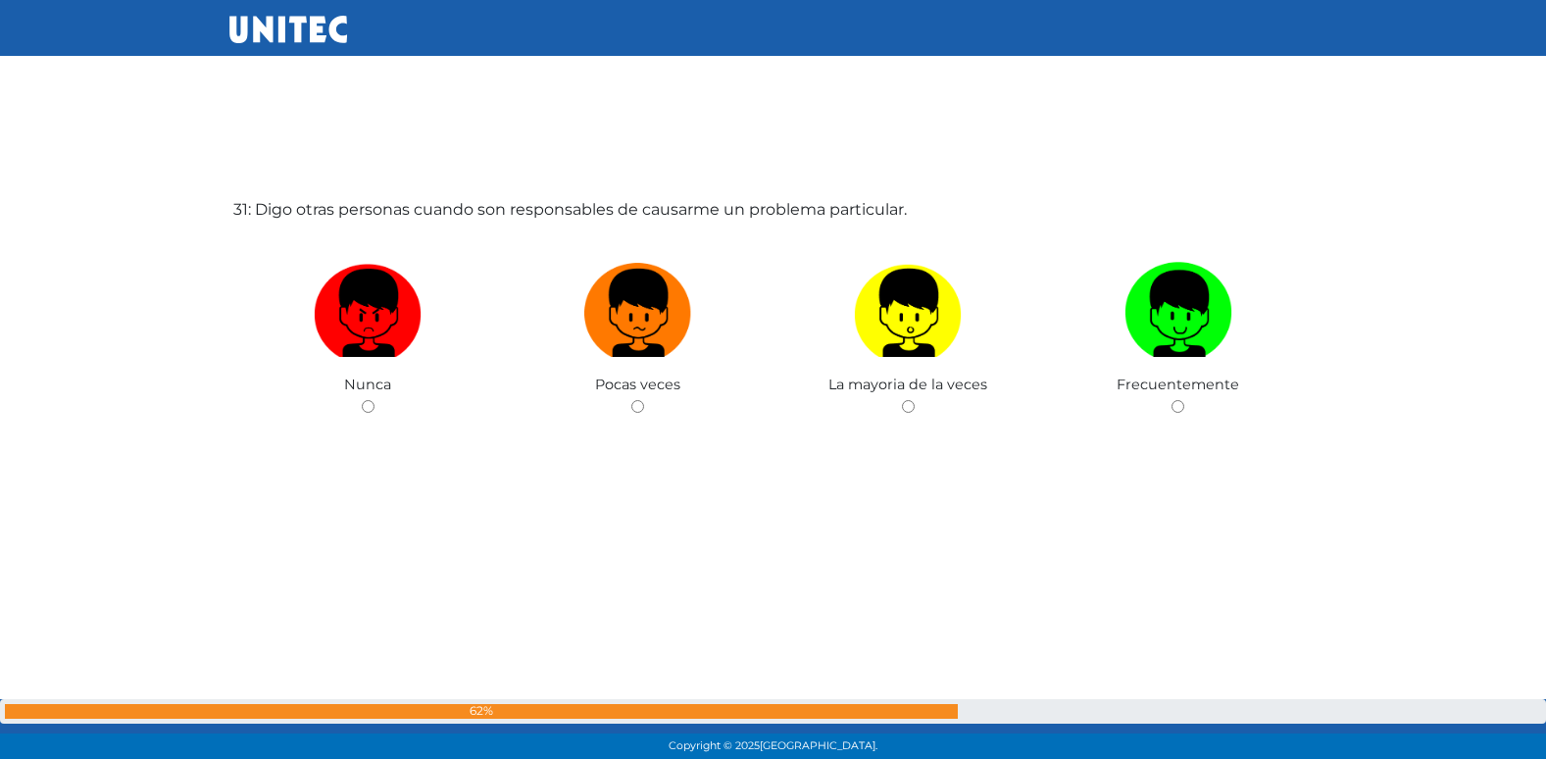
scroll to position [22856, 0]
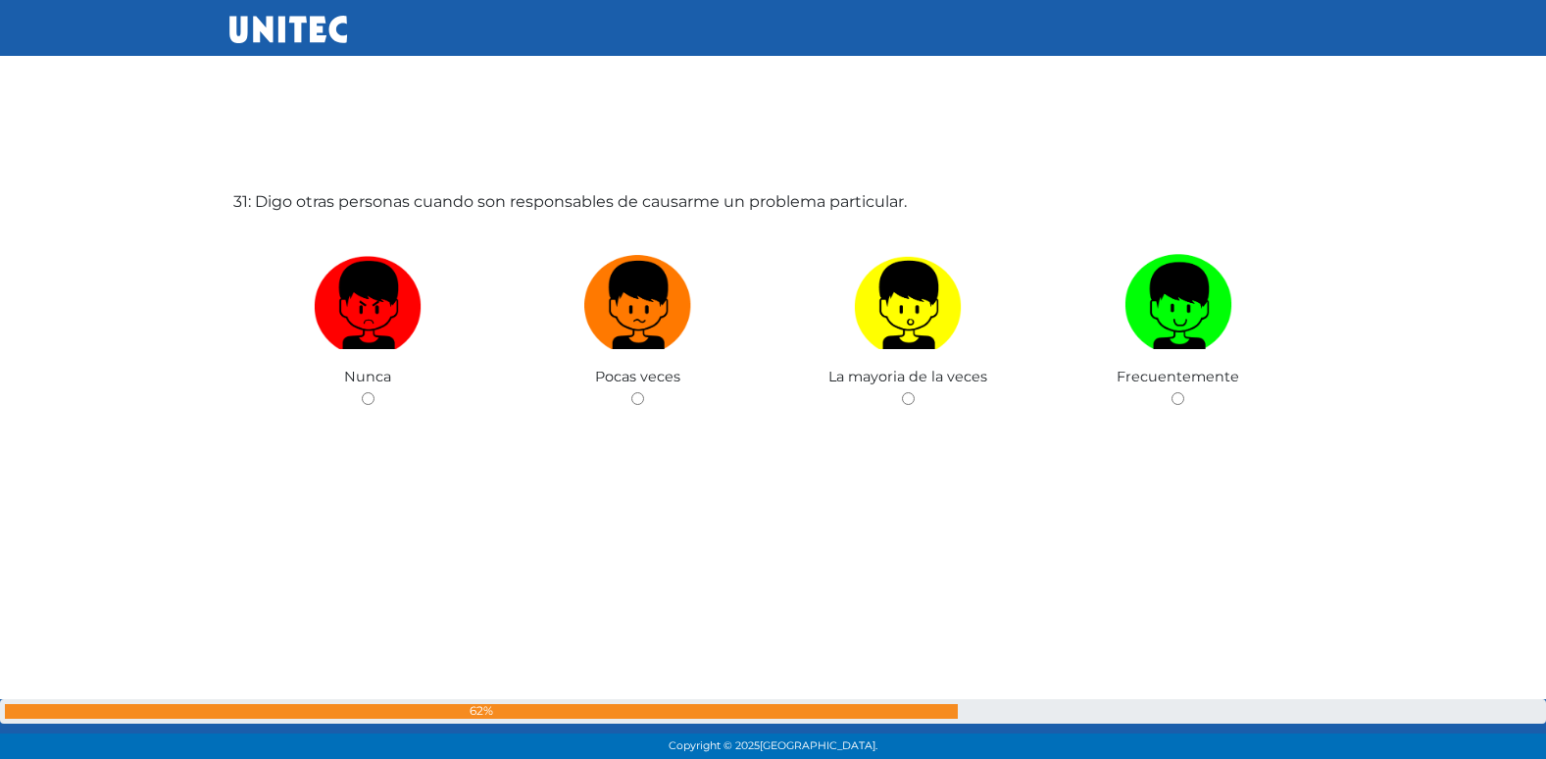
click at [631, 392] on input "radio" at bounding box center [637, 398] width 13 height 13
radio input "true"
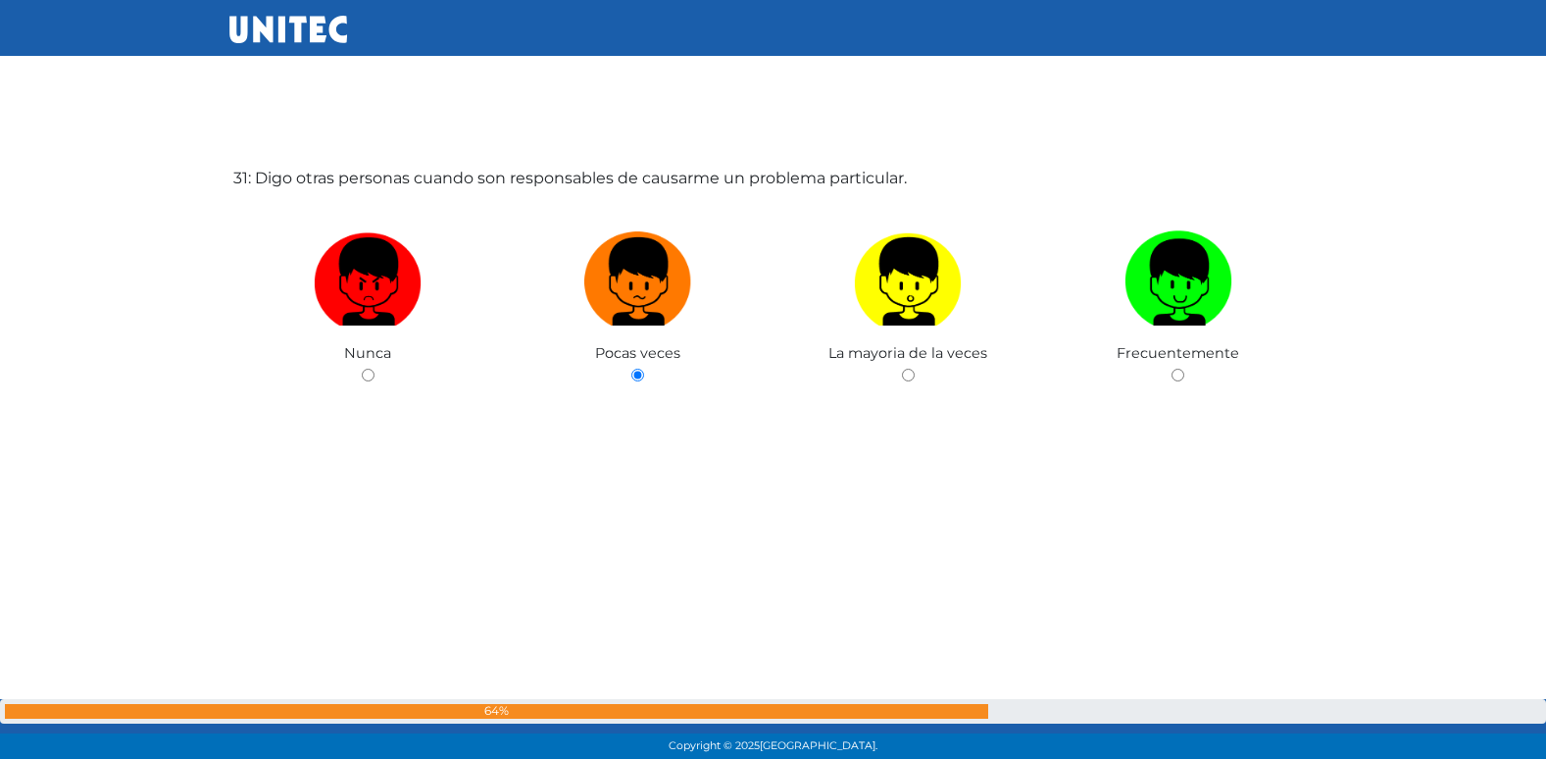
click at [902, 369] on input "radio" at bounding box center [908, 375] width 13 height 13
radio input "true"
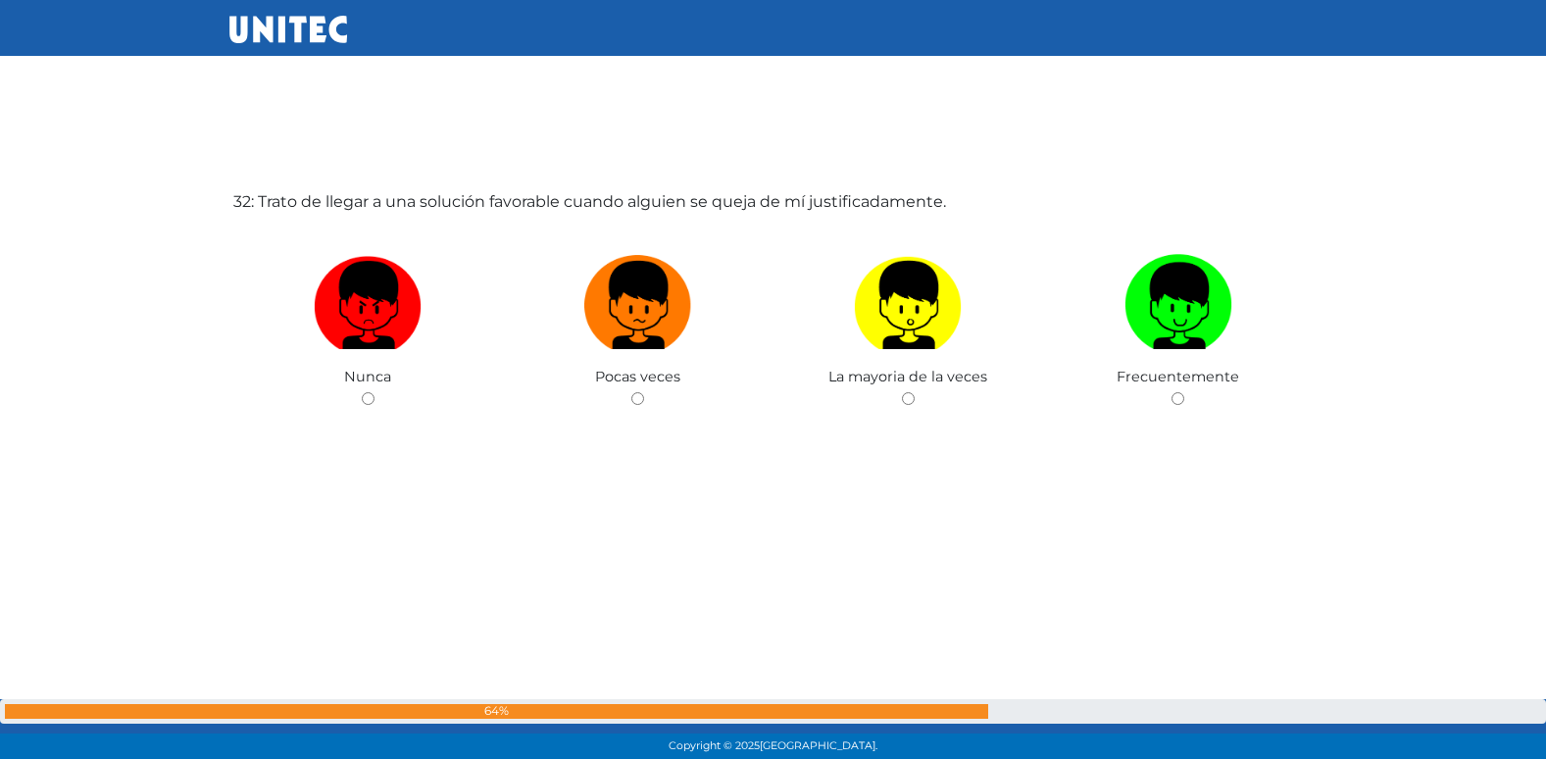
click at [631, 392] on input "radio" at bounding box center [637, 398] width 13 height 13
radio input "true"
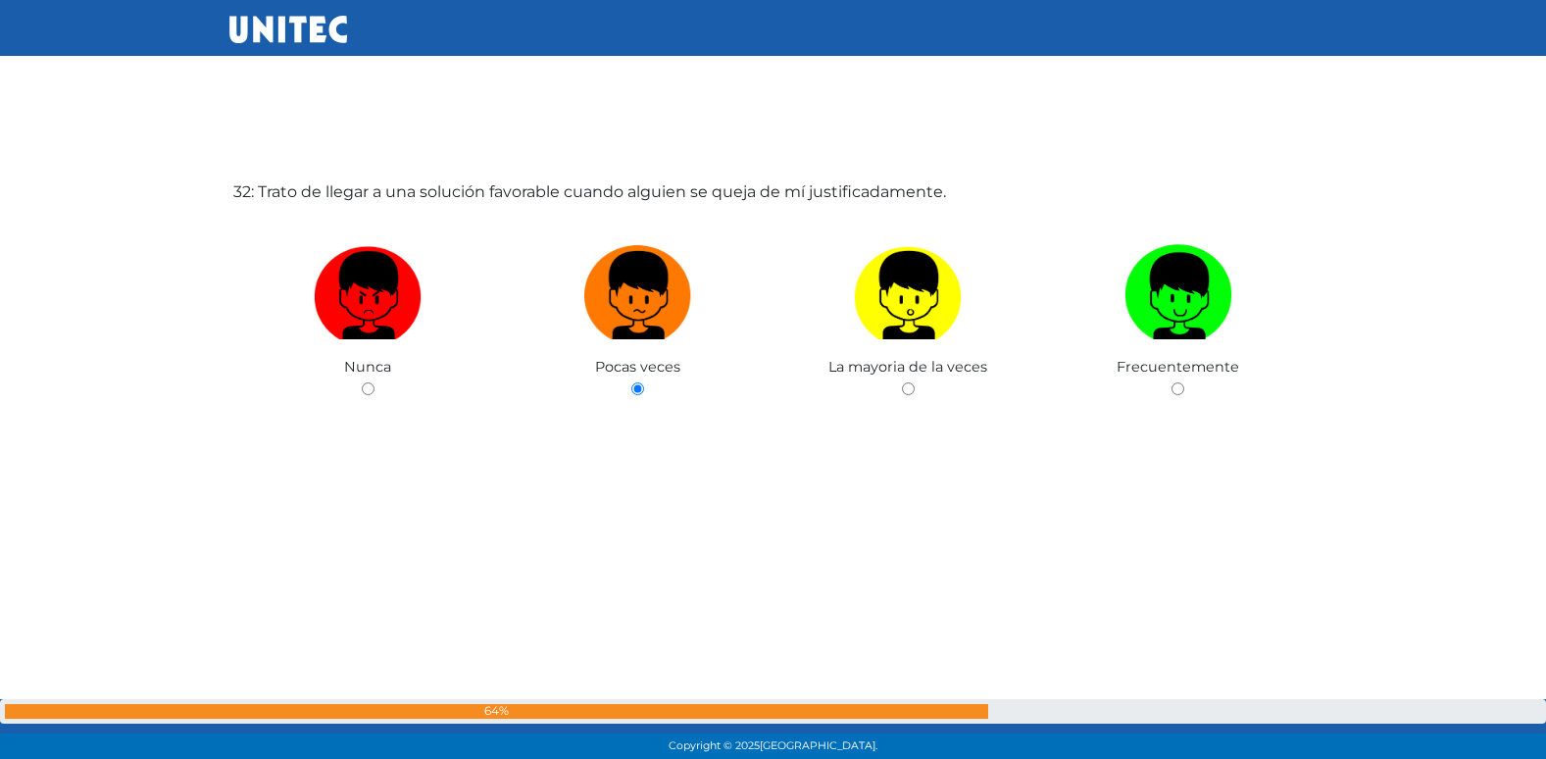
click at [362, 382] on input "radio" at bounding box center [368, 388] width 13 height 13
radio input "true"
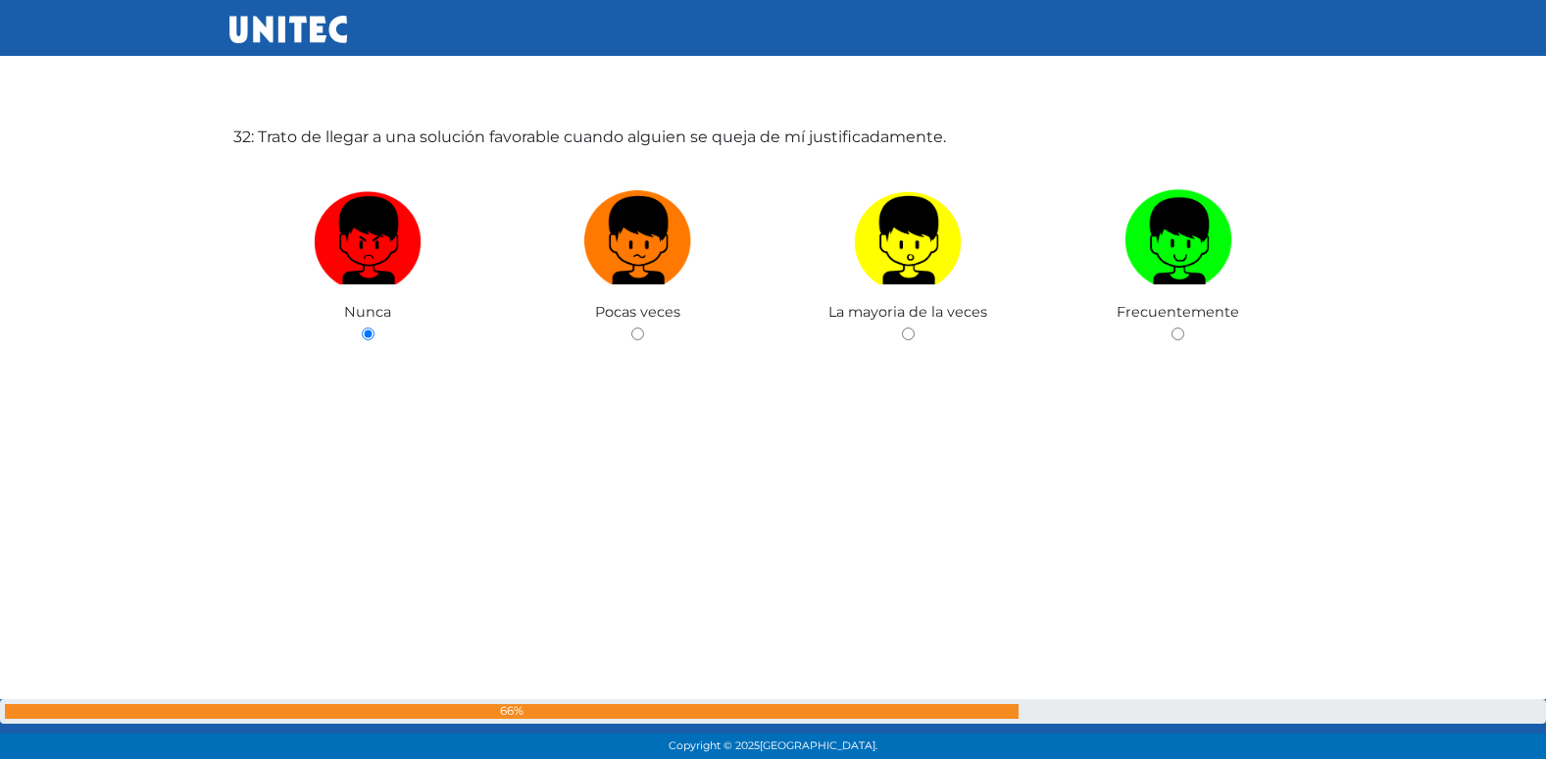
radio input "true"
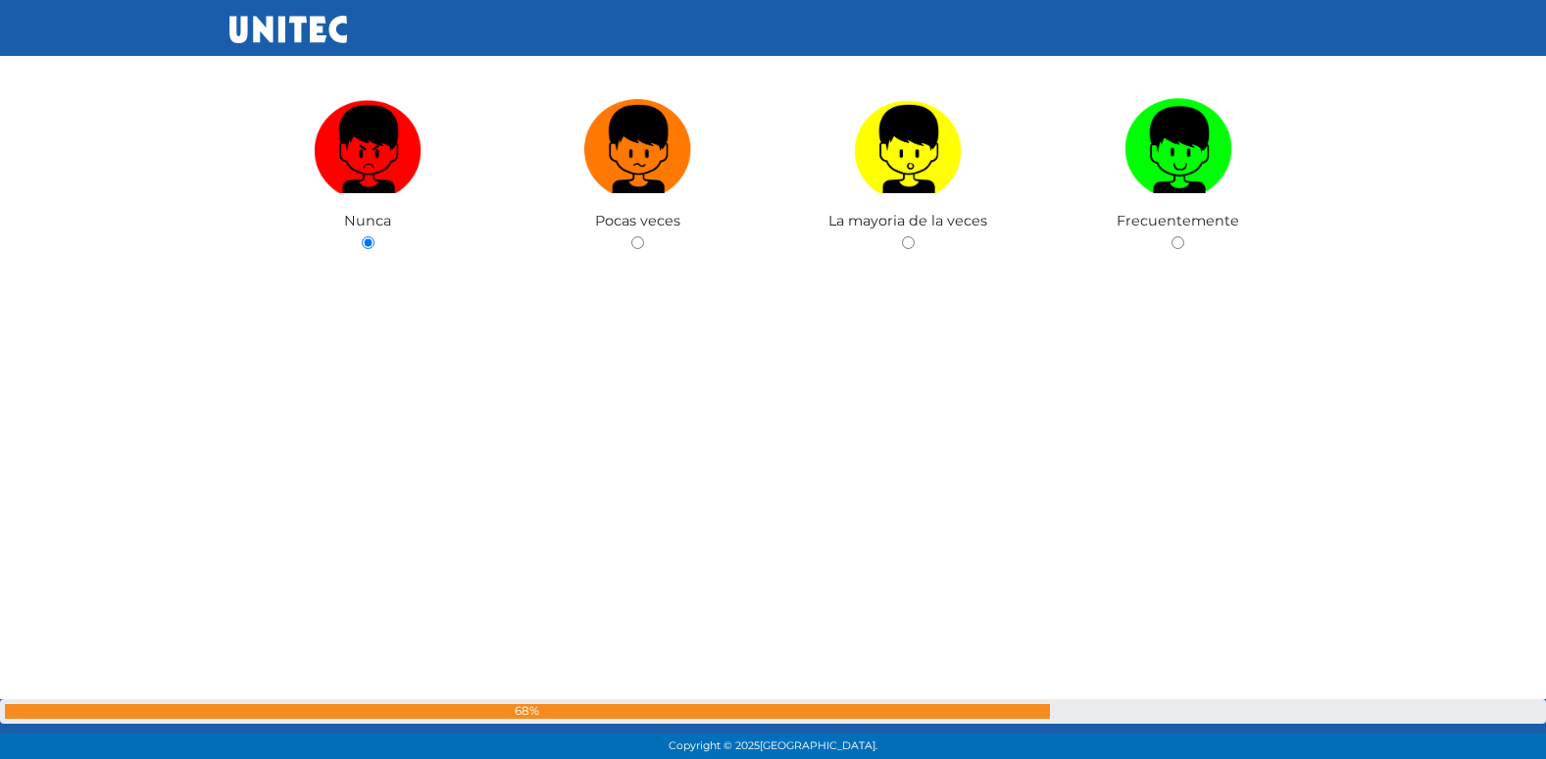
radio input "true"
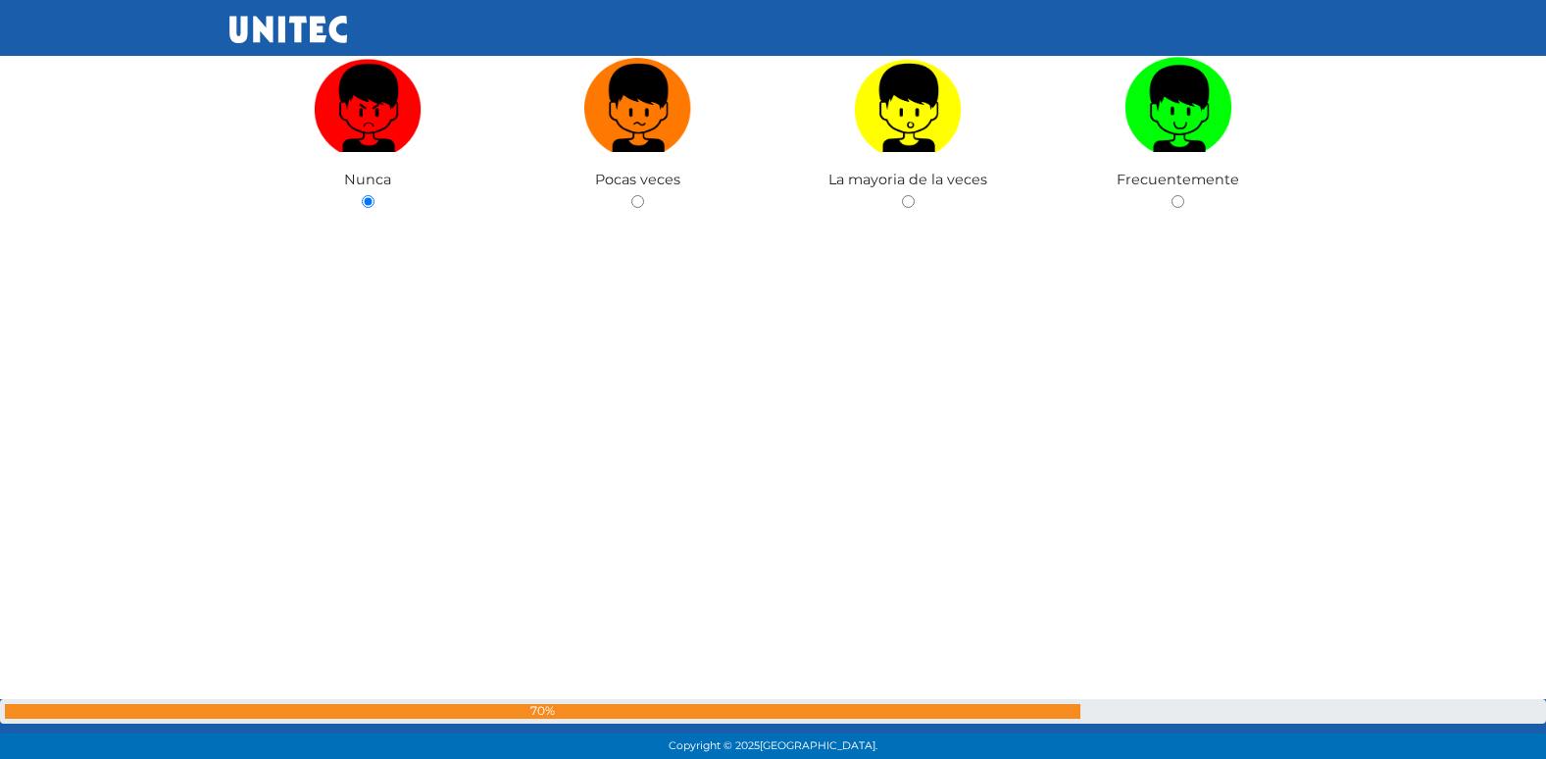
radio input "true"
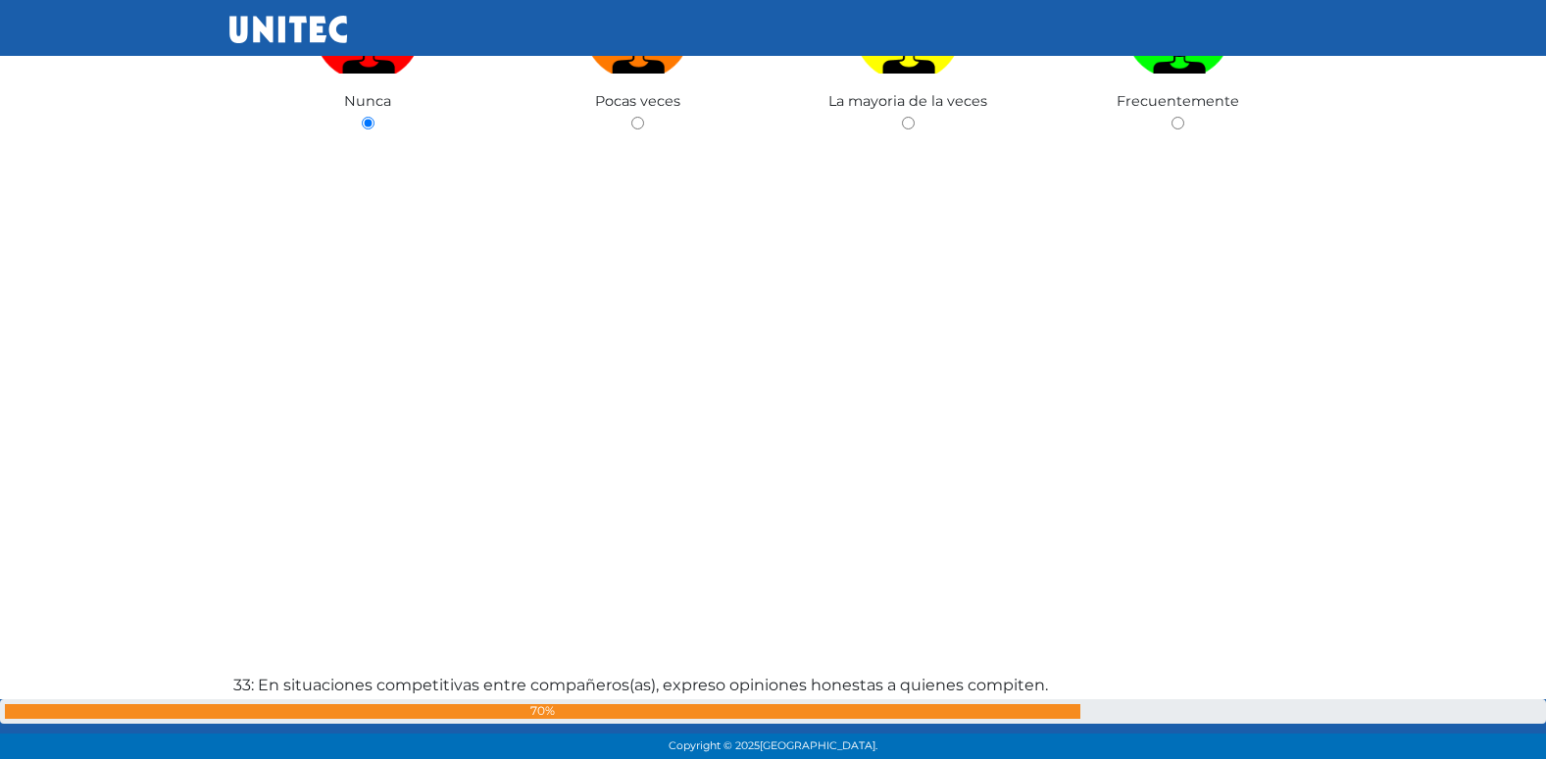
radio input "true"
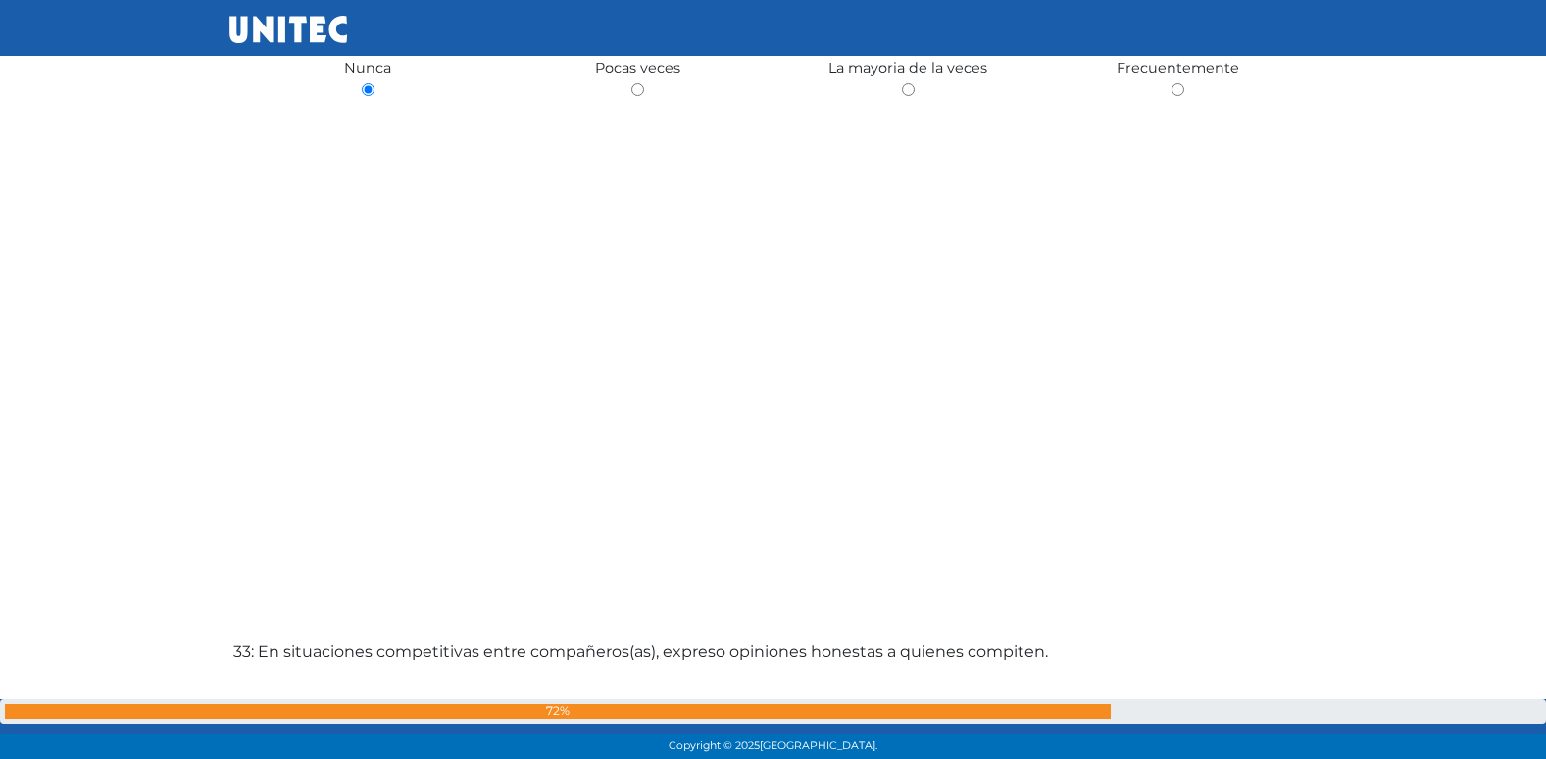
radio input "true"
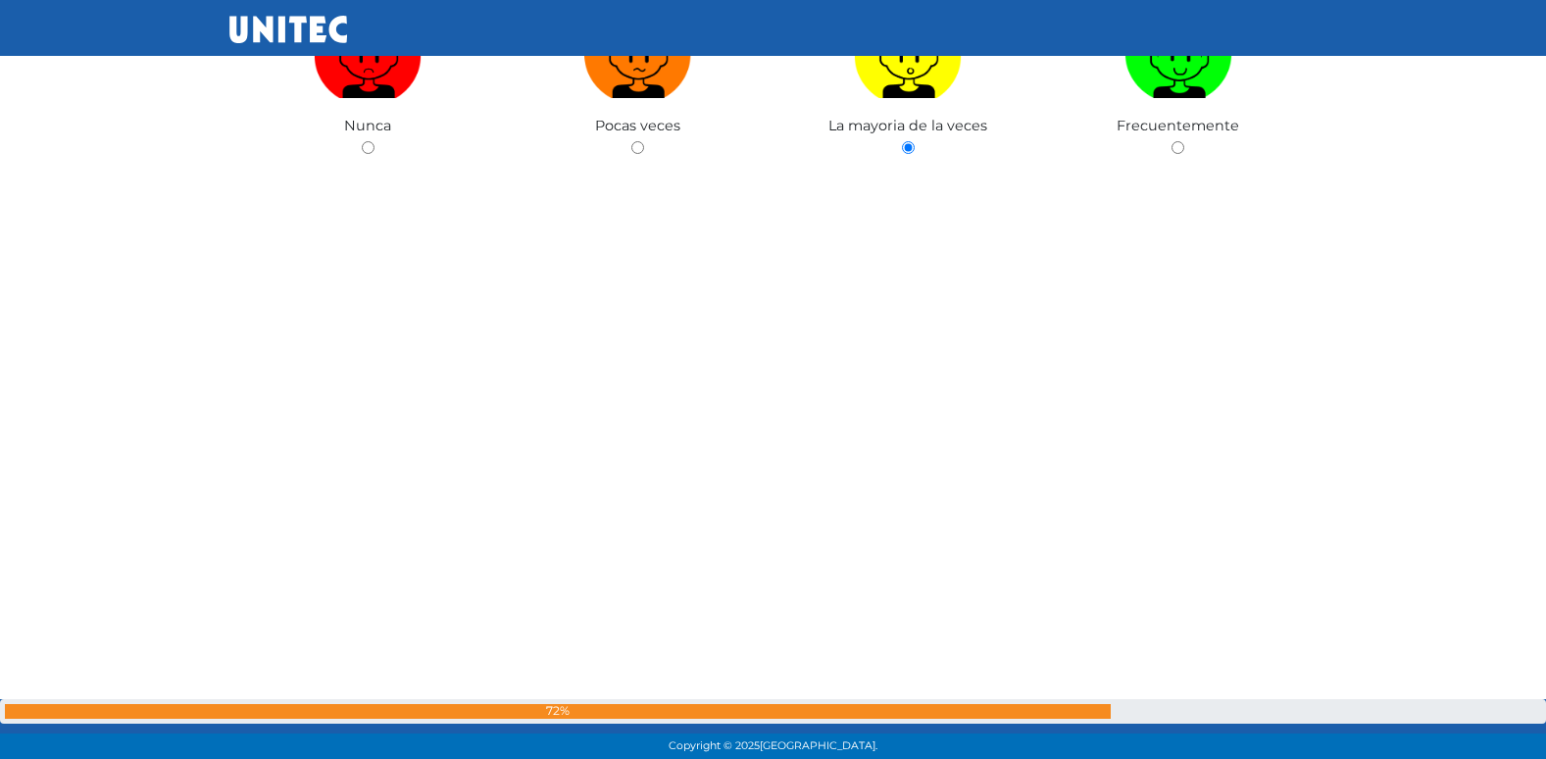
radio input "true"
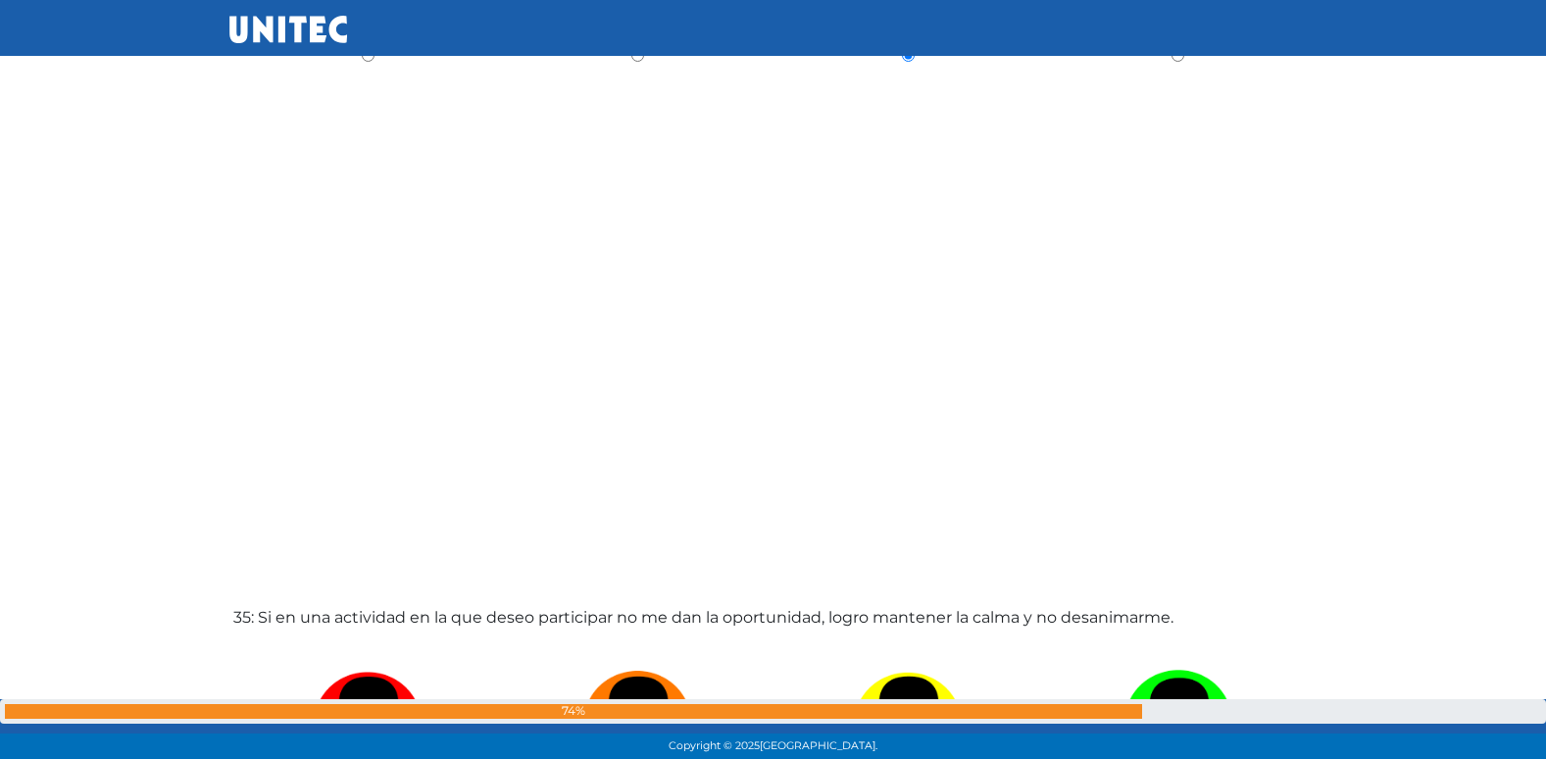
radio input "true"
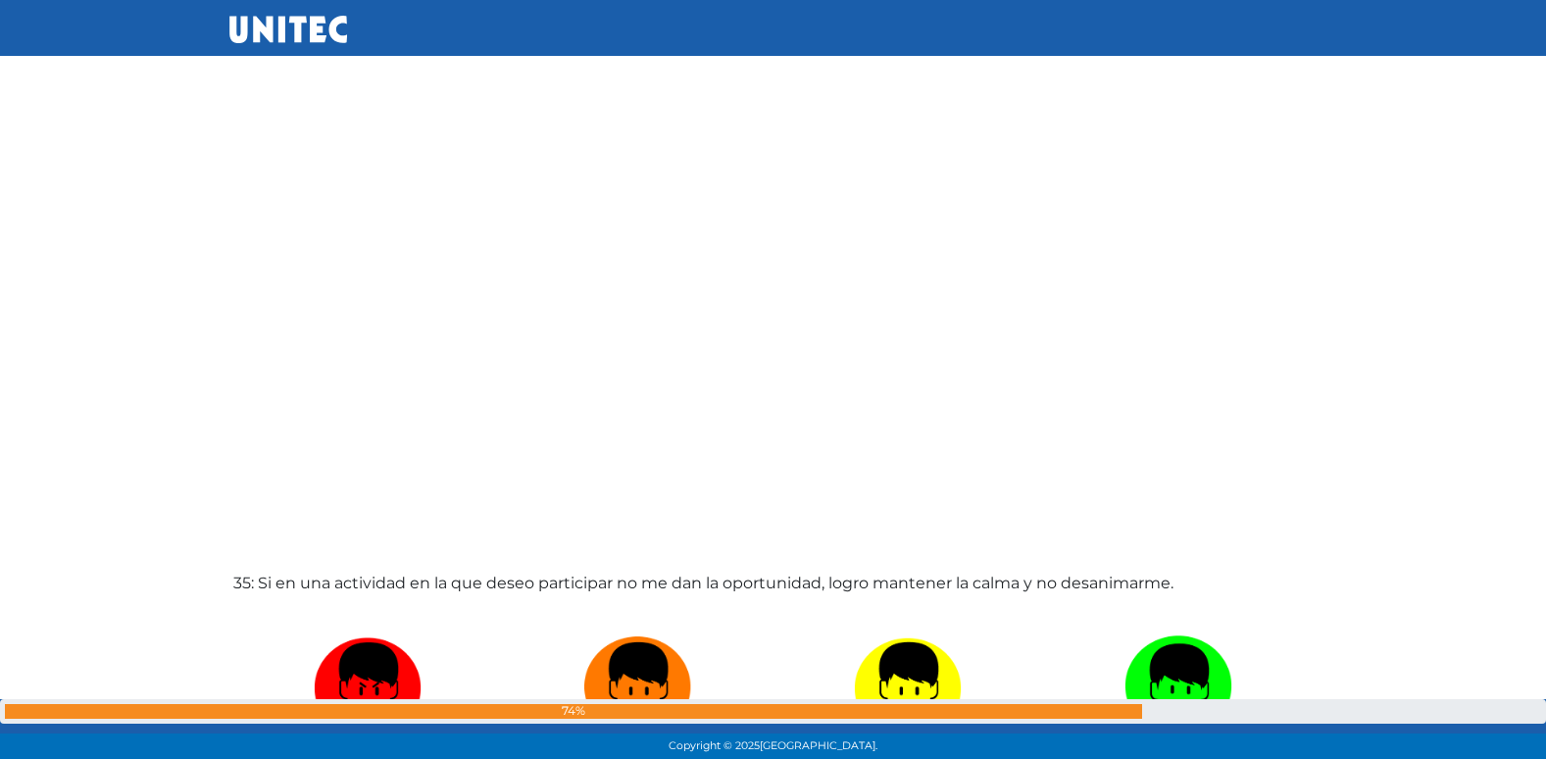
radio input "true"
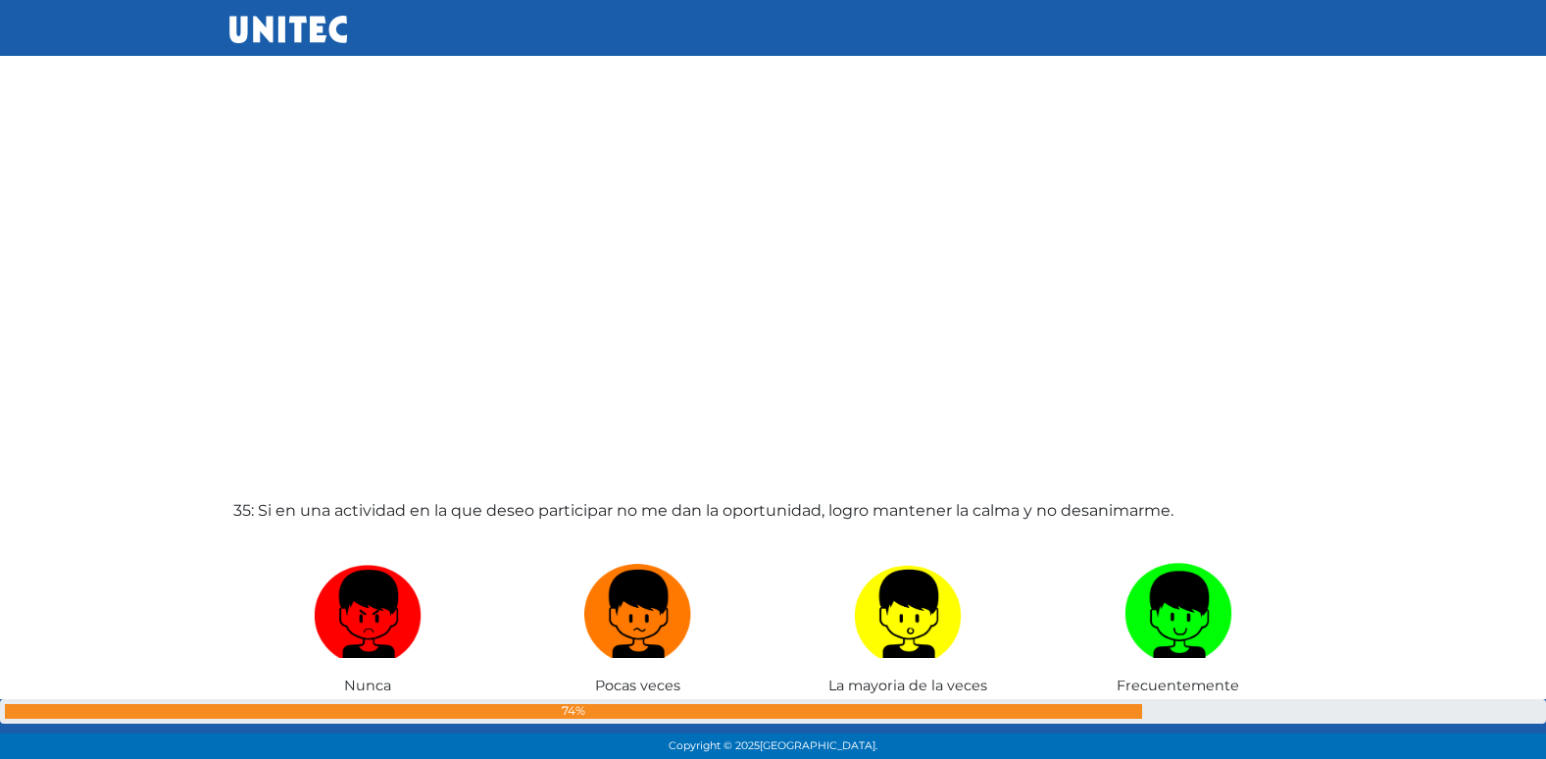
radio input "true"
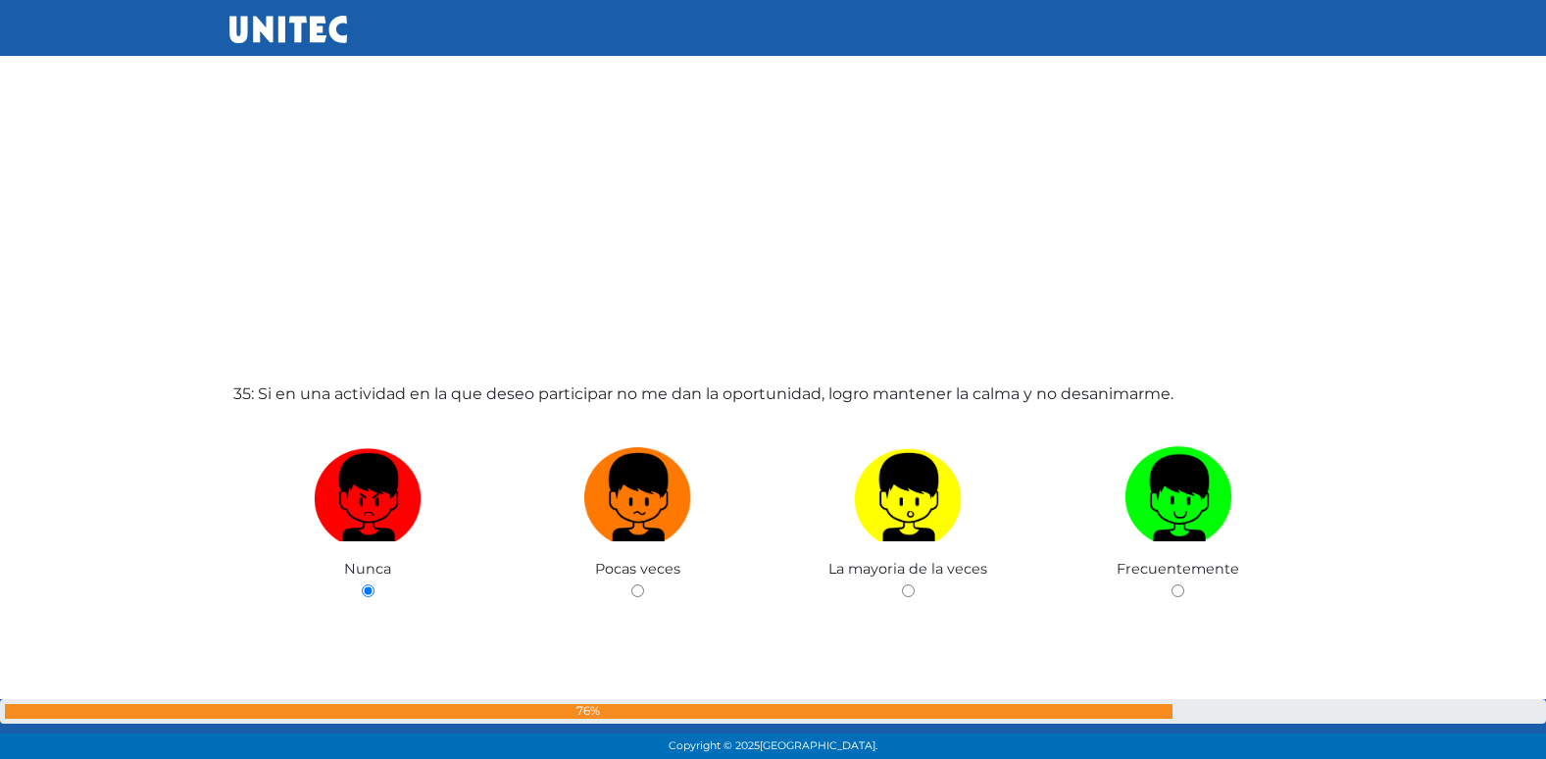
radio input "true"
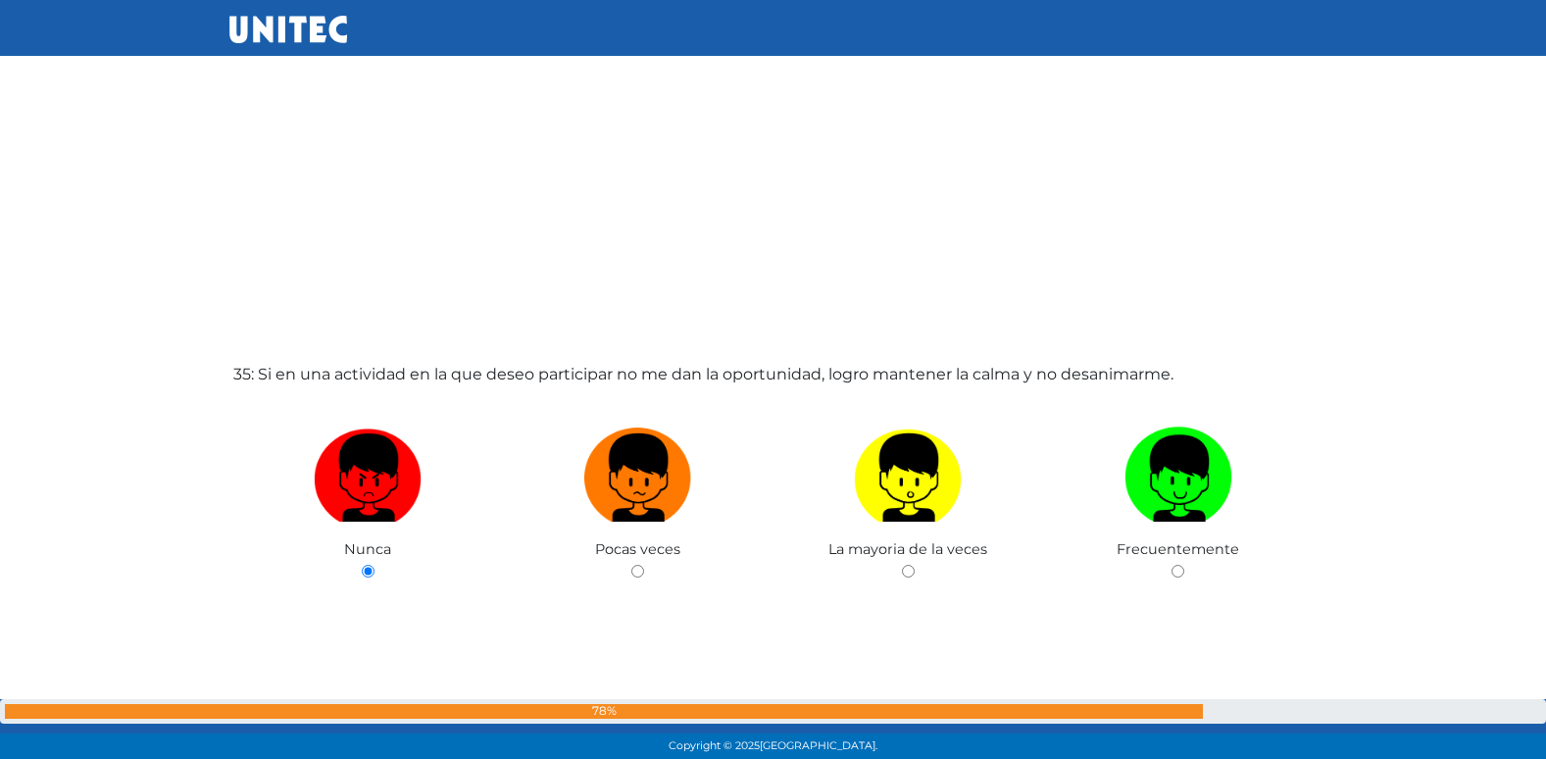
radio input "true"
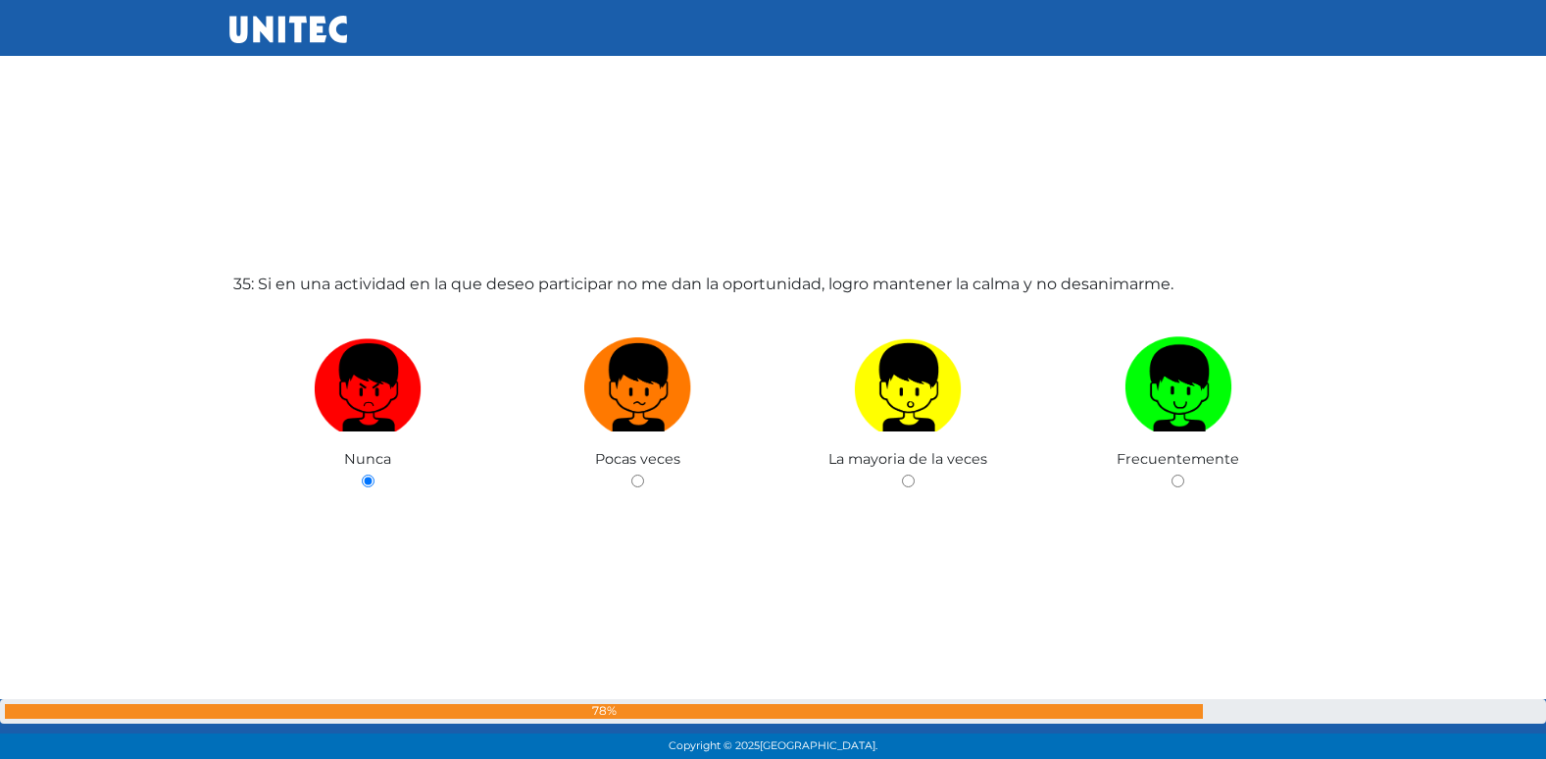
radio input "true"
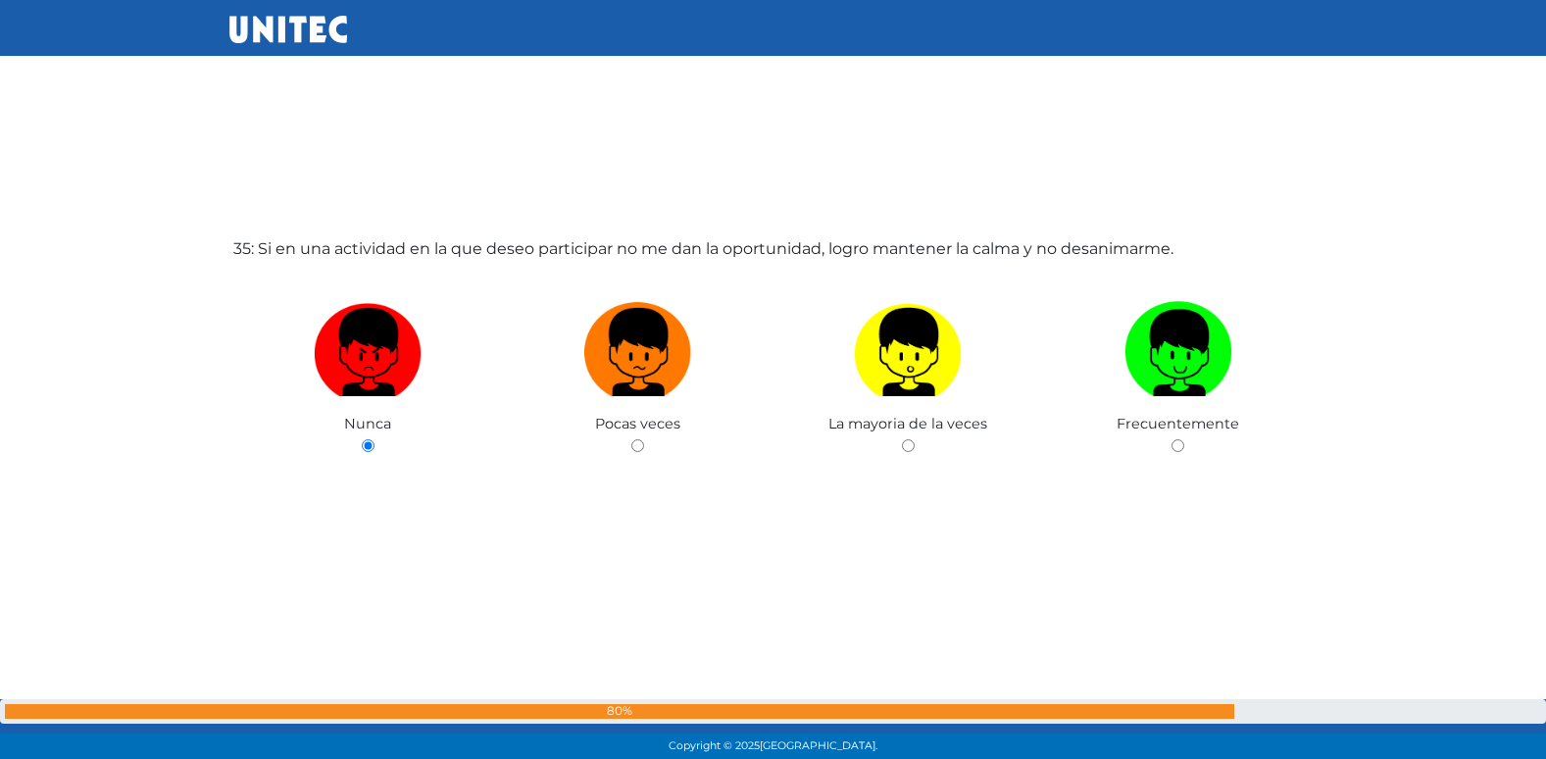
radio input "true"
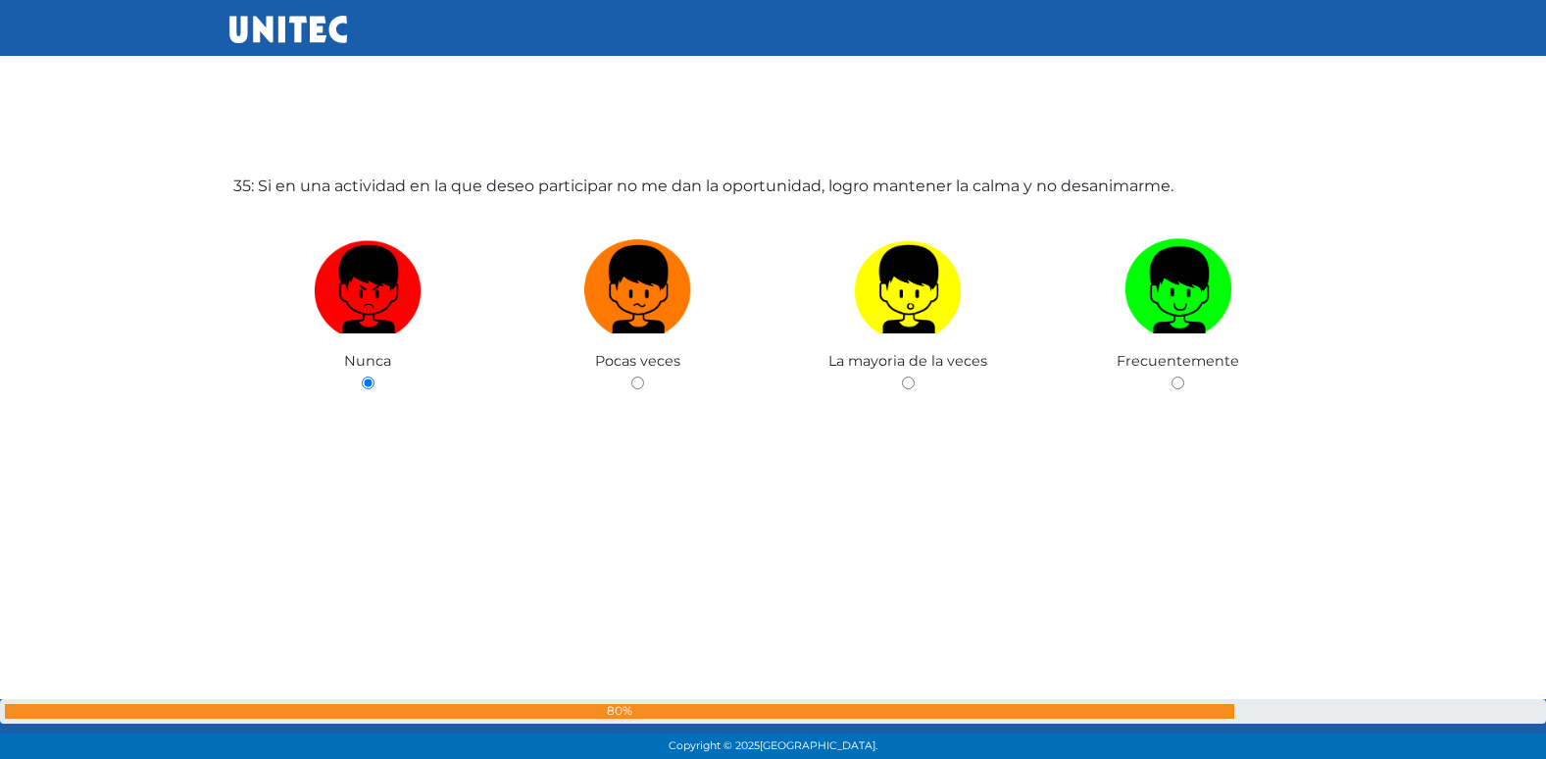
radio input "true"
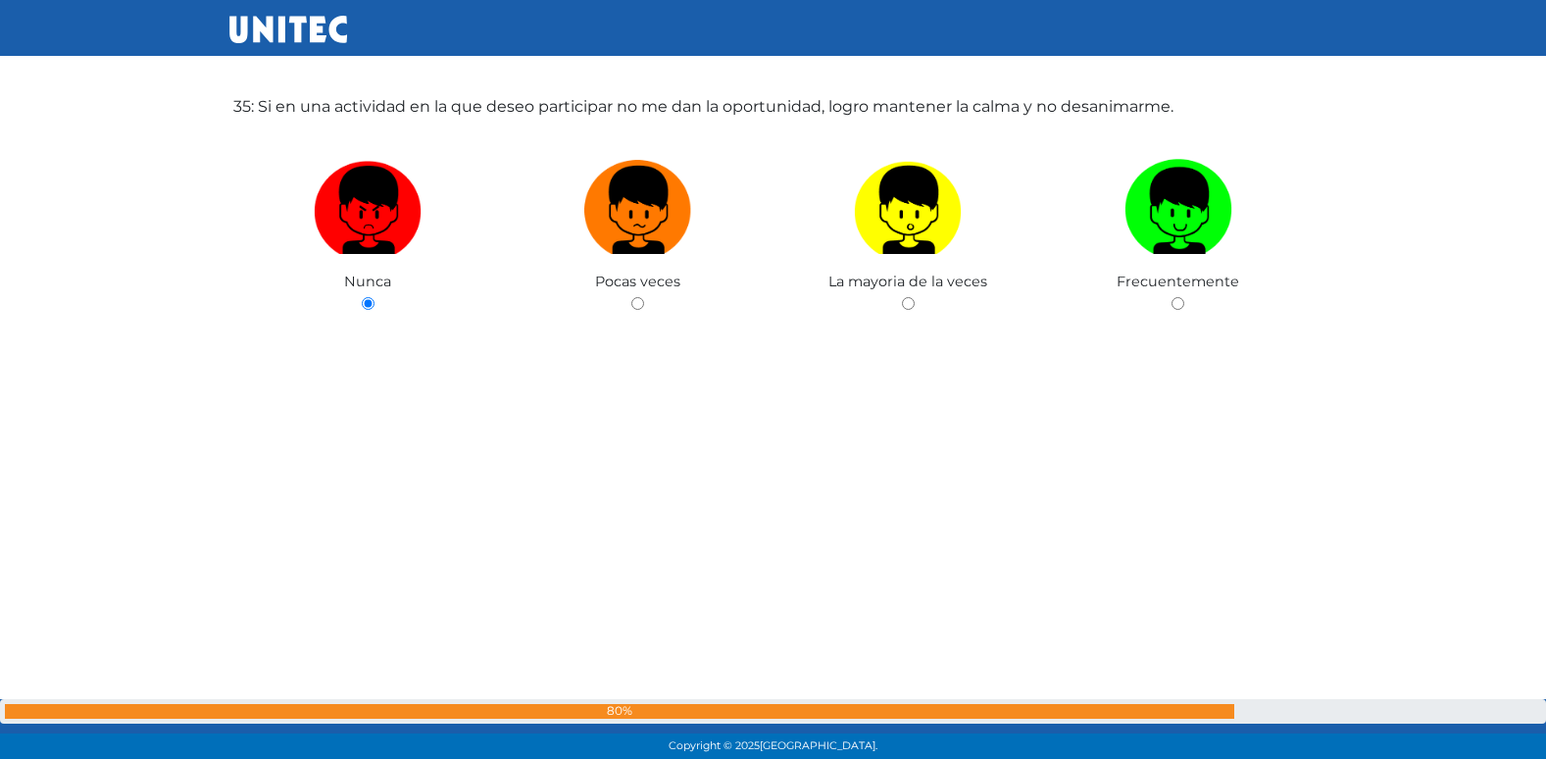
radio input "true"
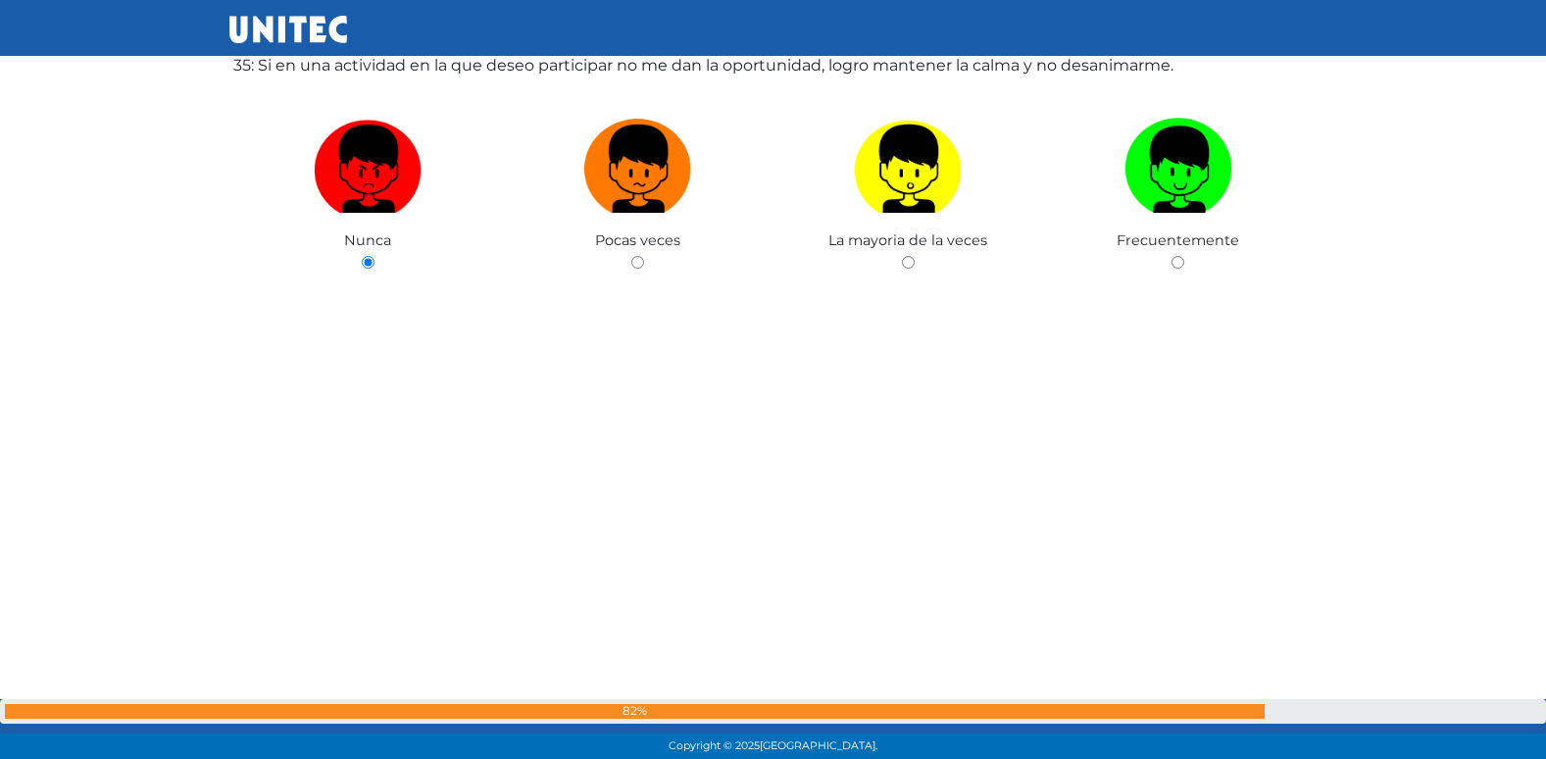
radio input "true"
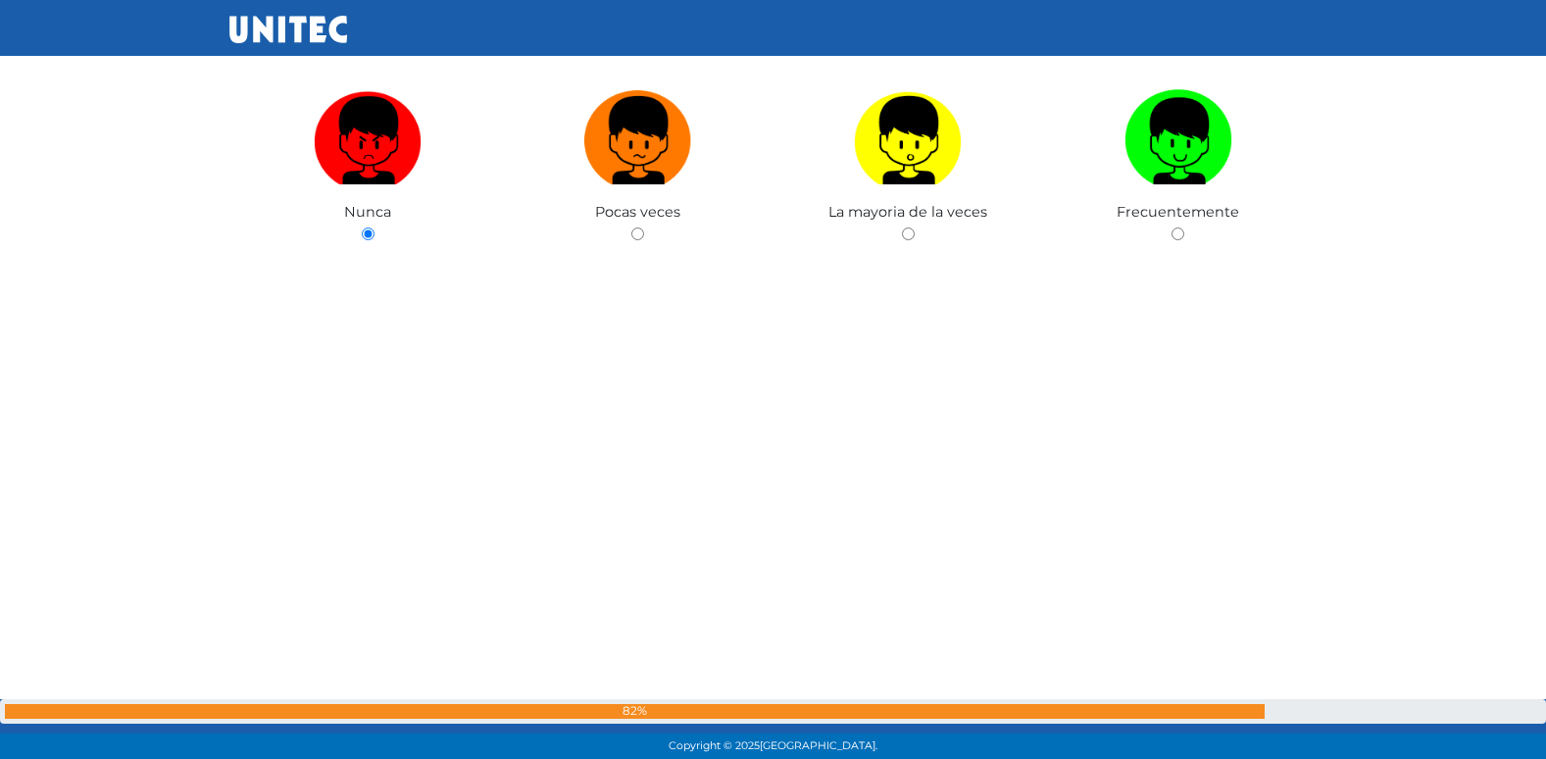
radio input "true"
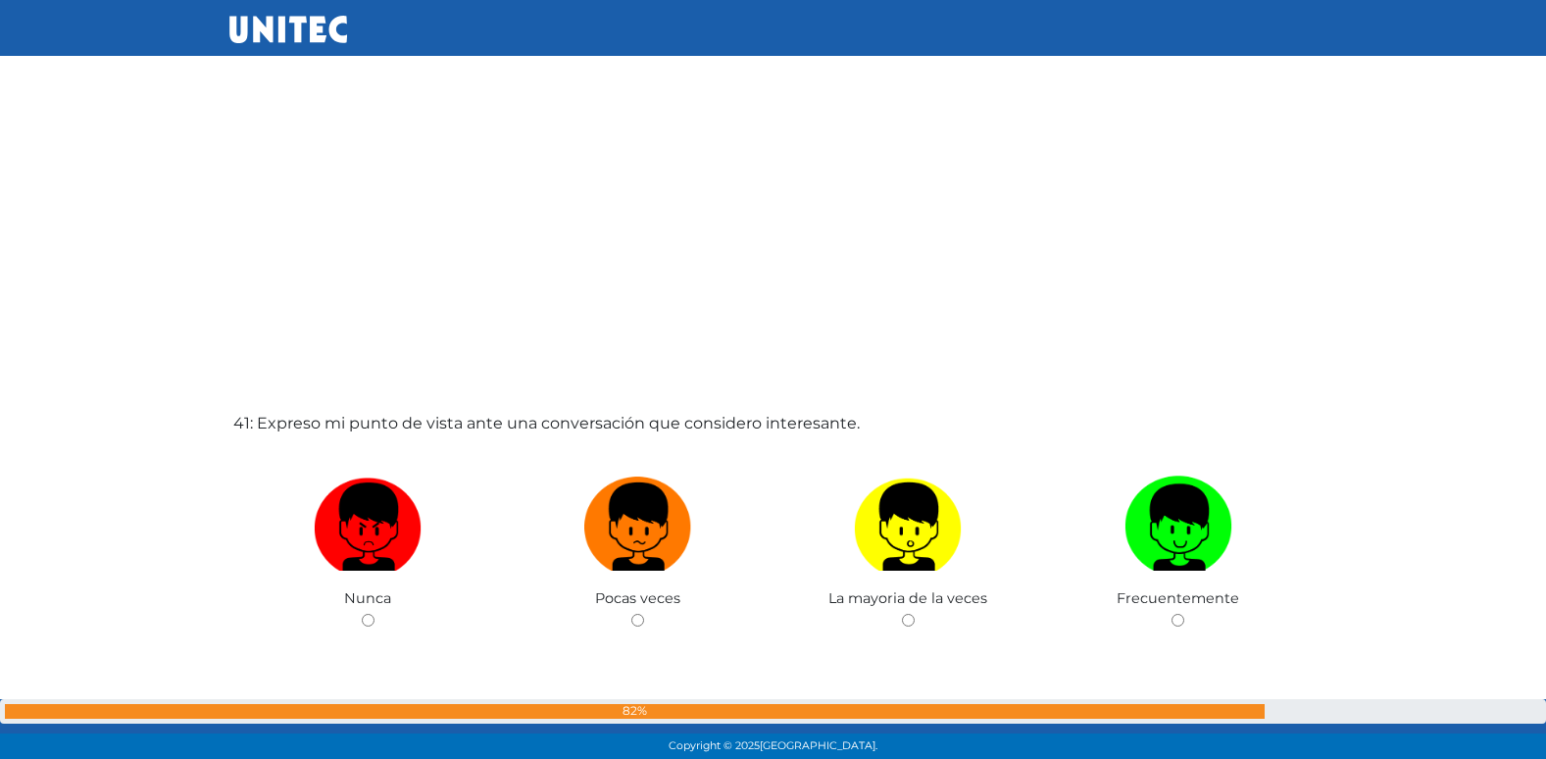
scroll to position [30442, 0]
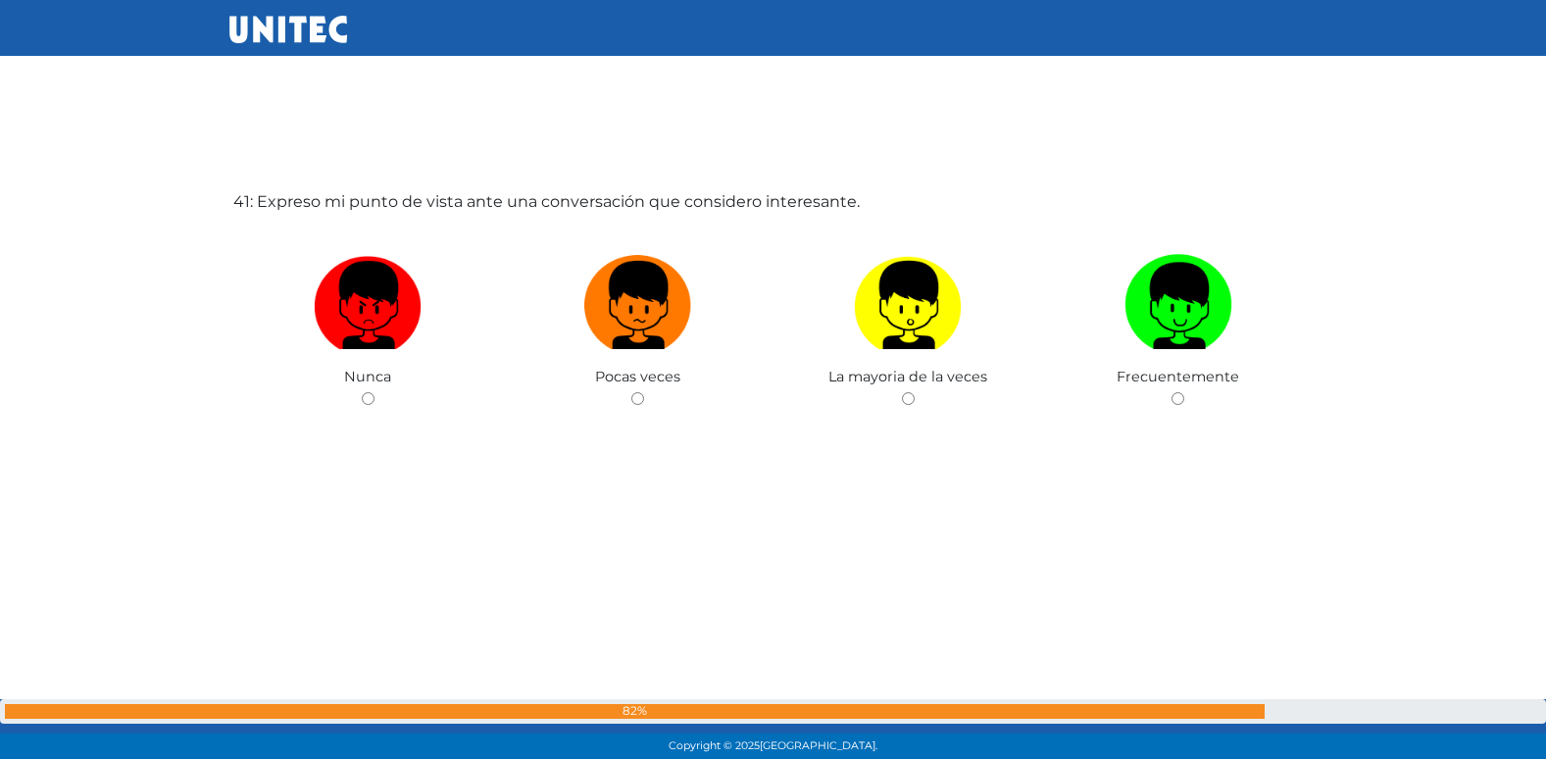
click at [631, 392] on input "radio" at bounding box center [637, 398] width 13 height 13
radio input "true"
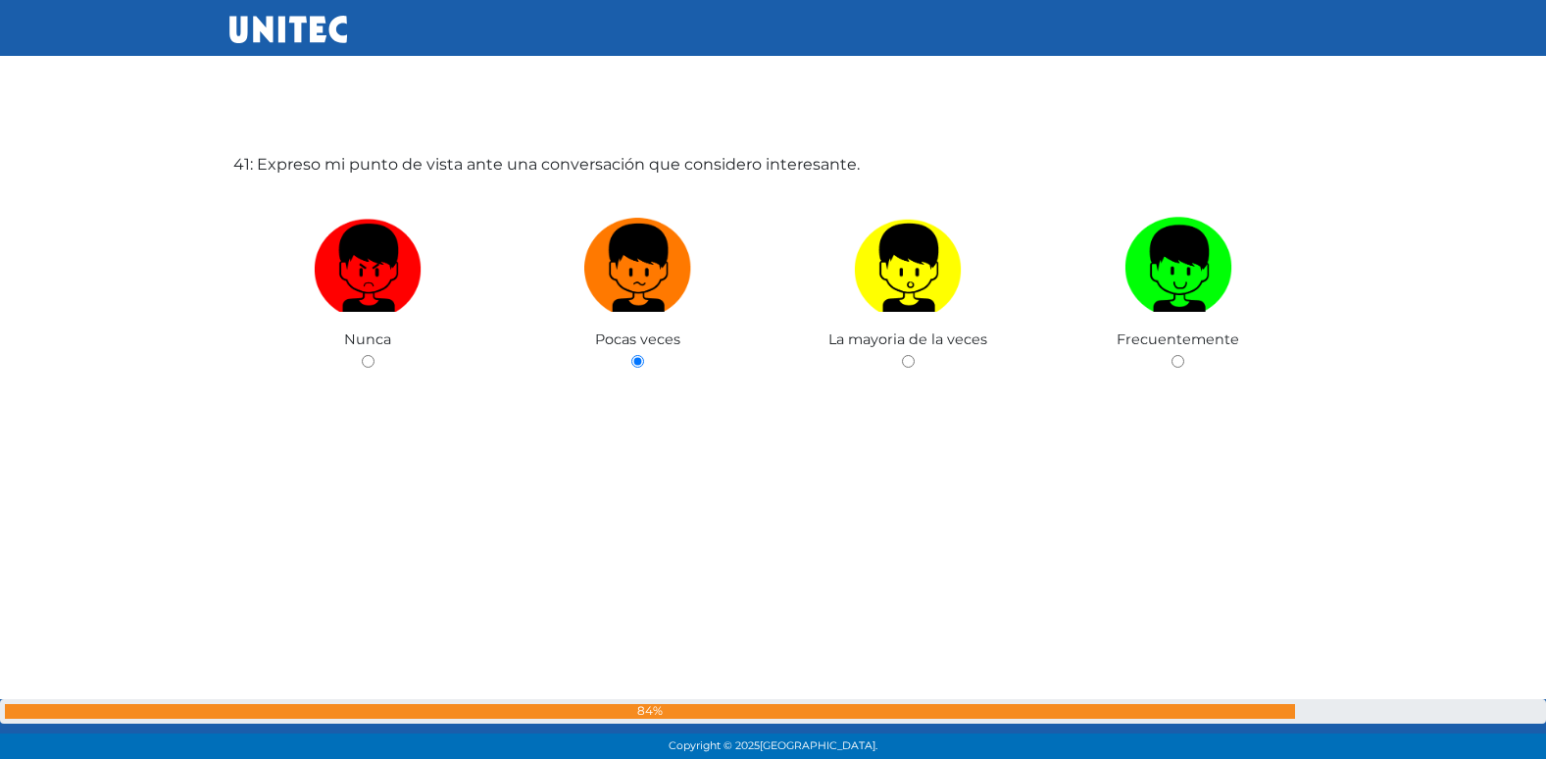
click at [902, 355] on input "radio" at bounding box center [908, 361] width 13 height 13
radio input "true"
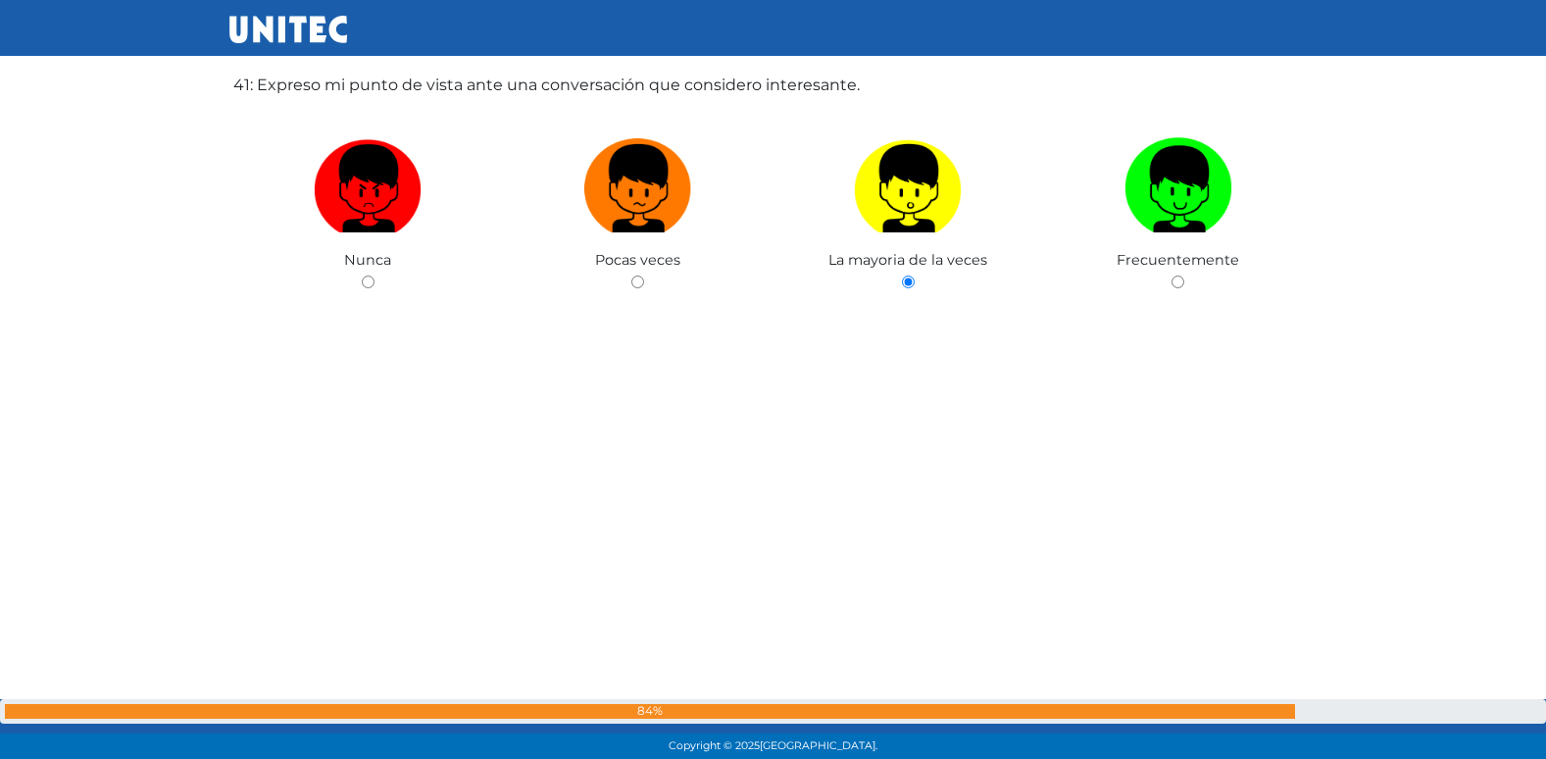
radio input "true"
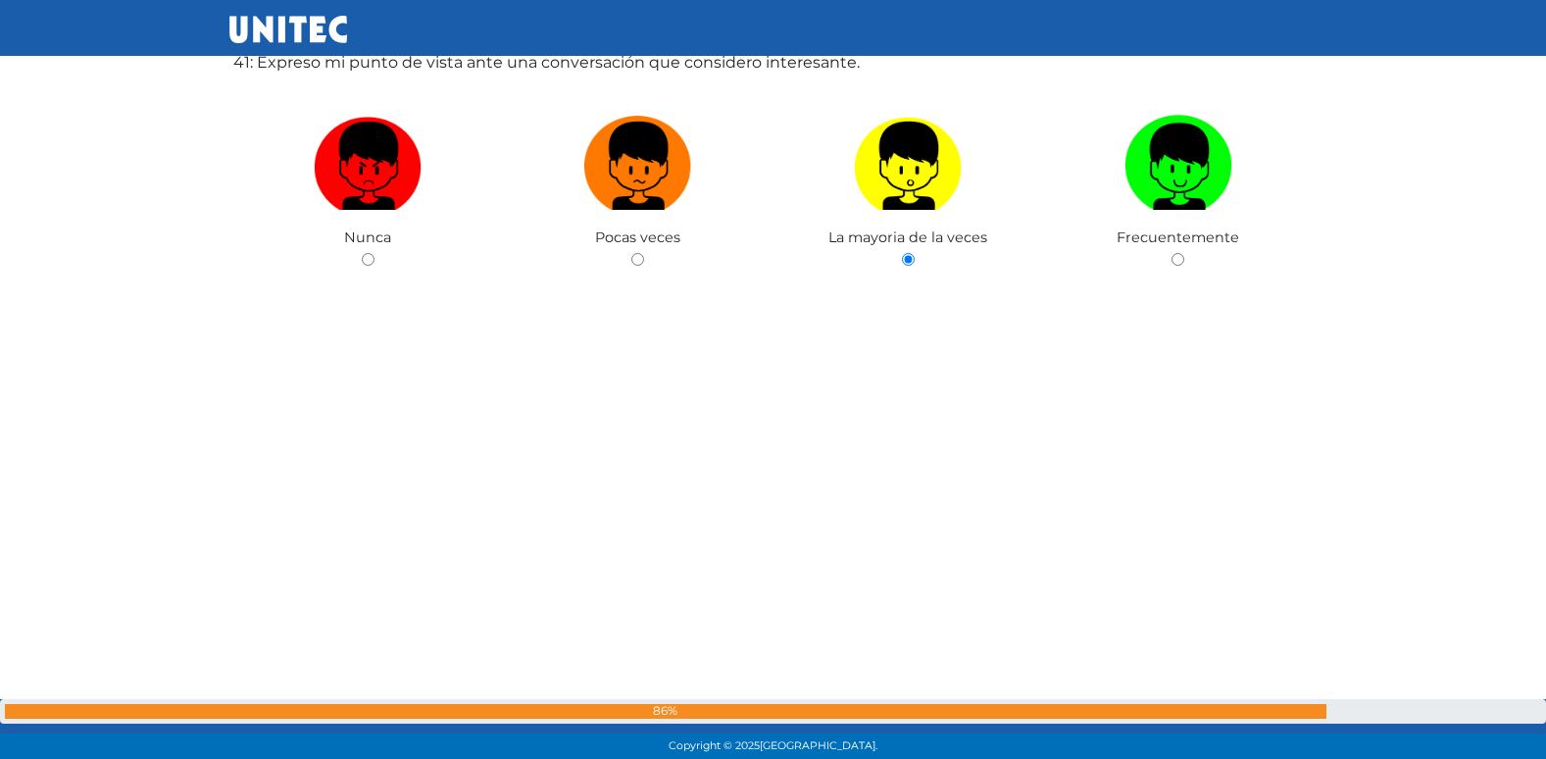
radio input "true"
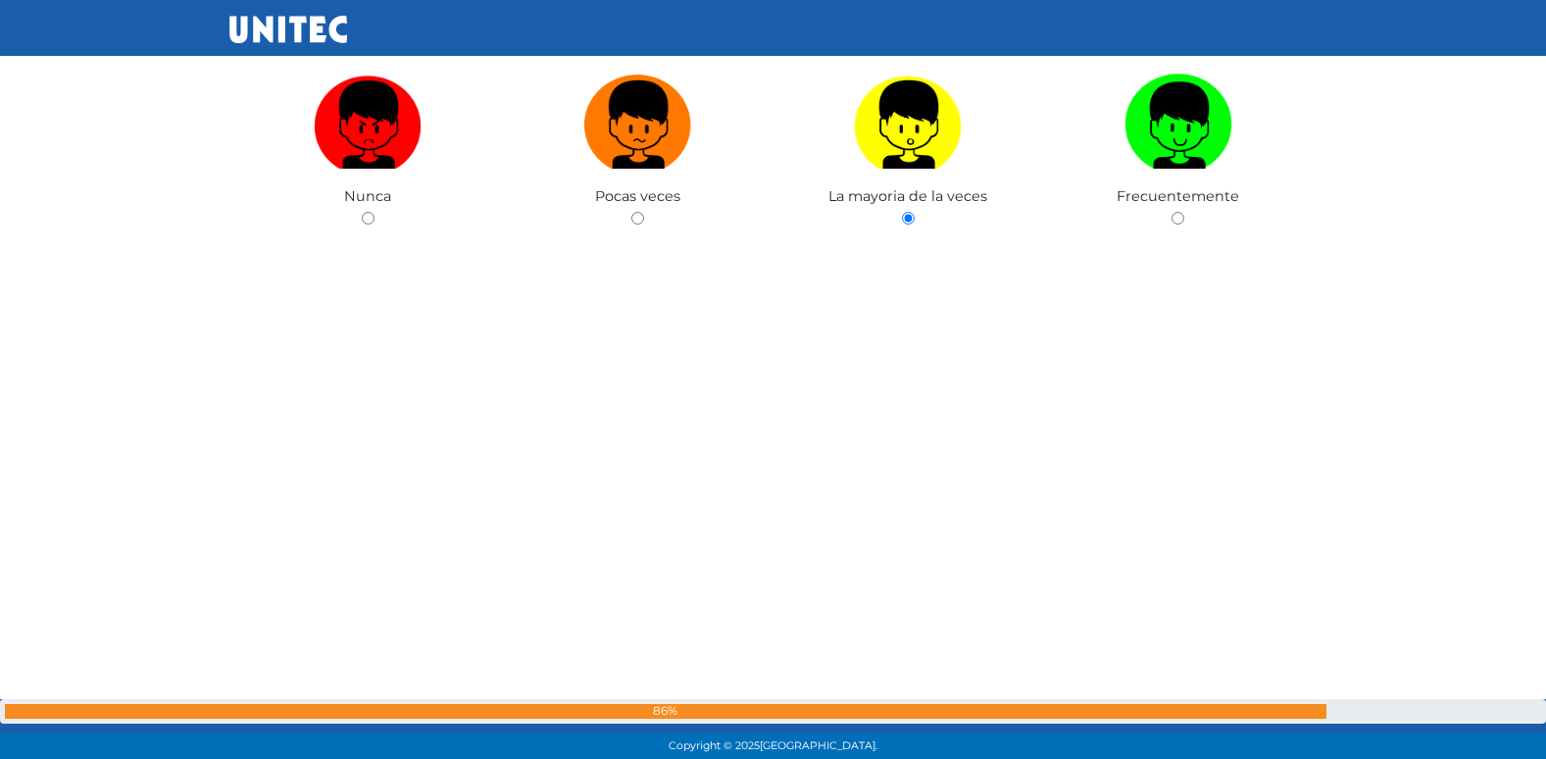
radio input "true"
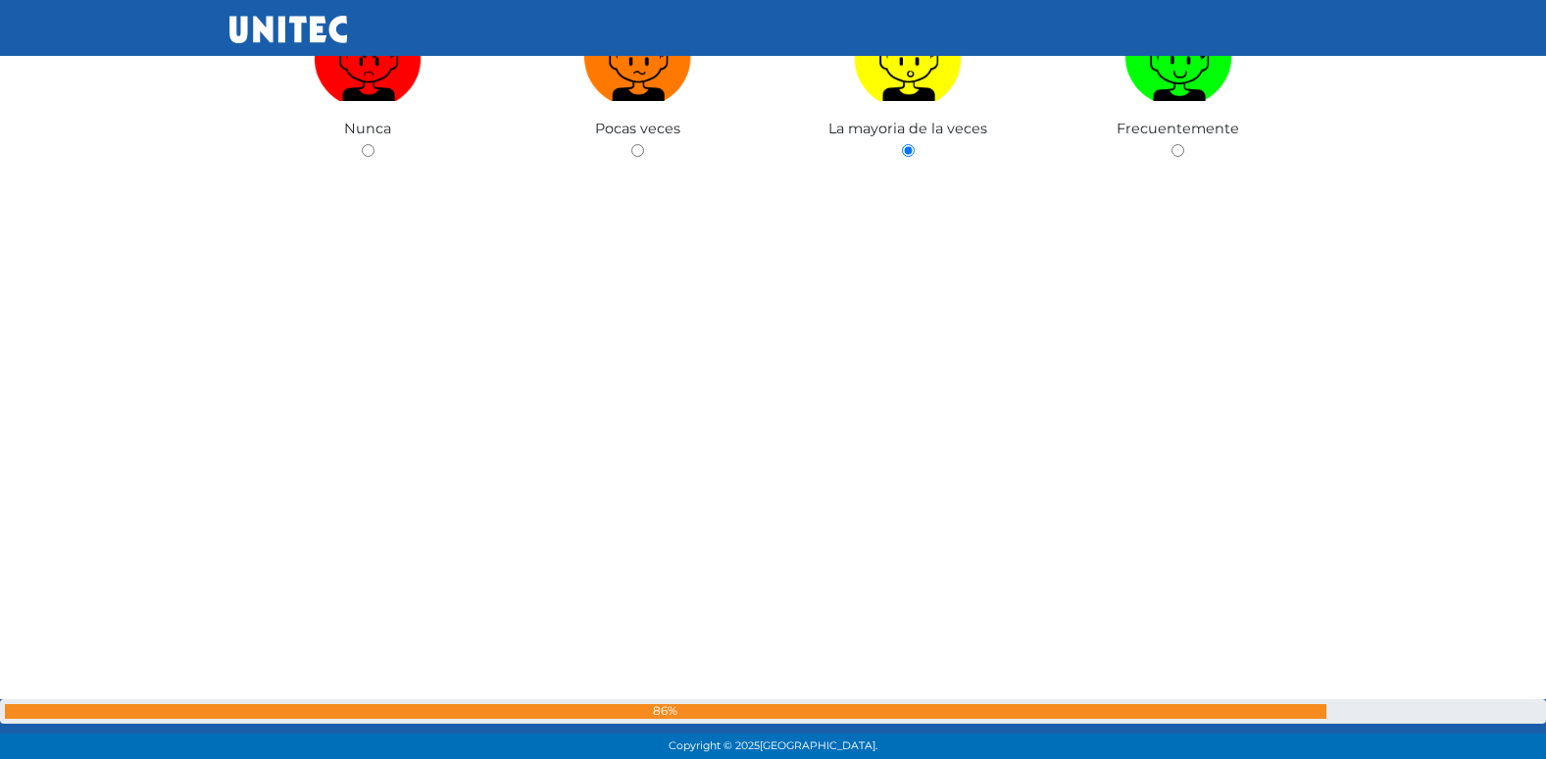
radio input "true"
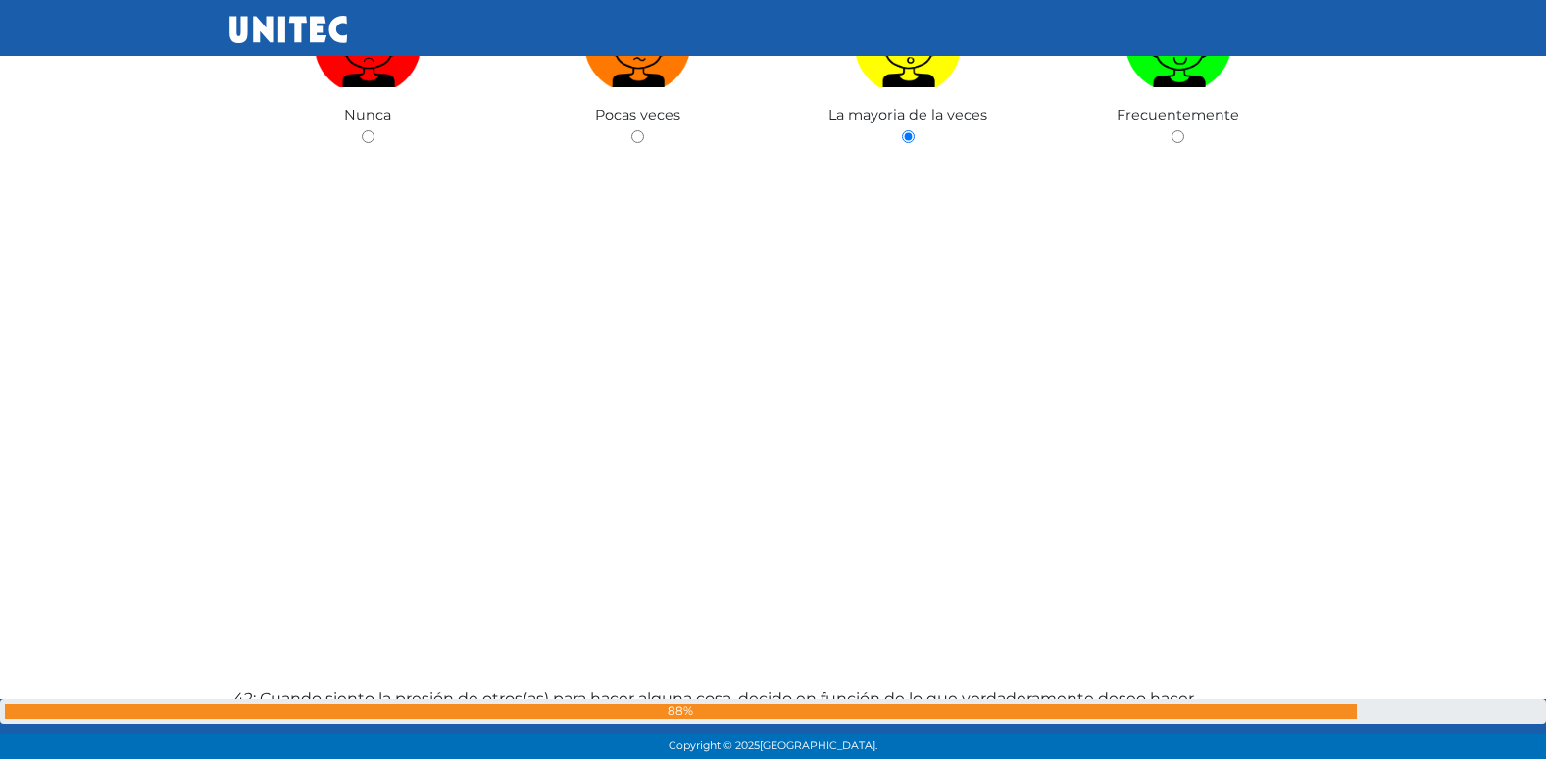
radio input "true"
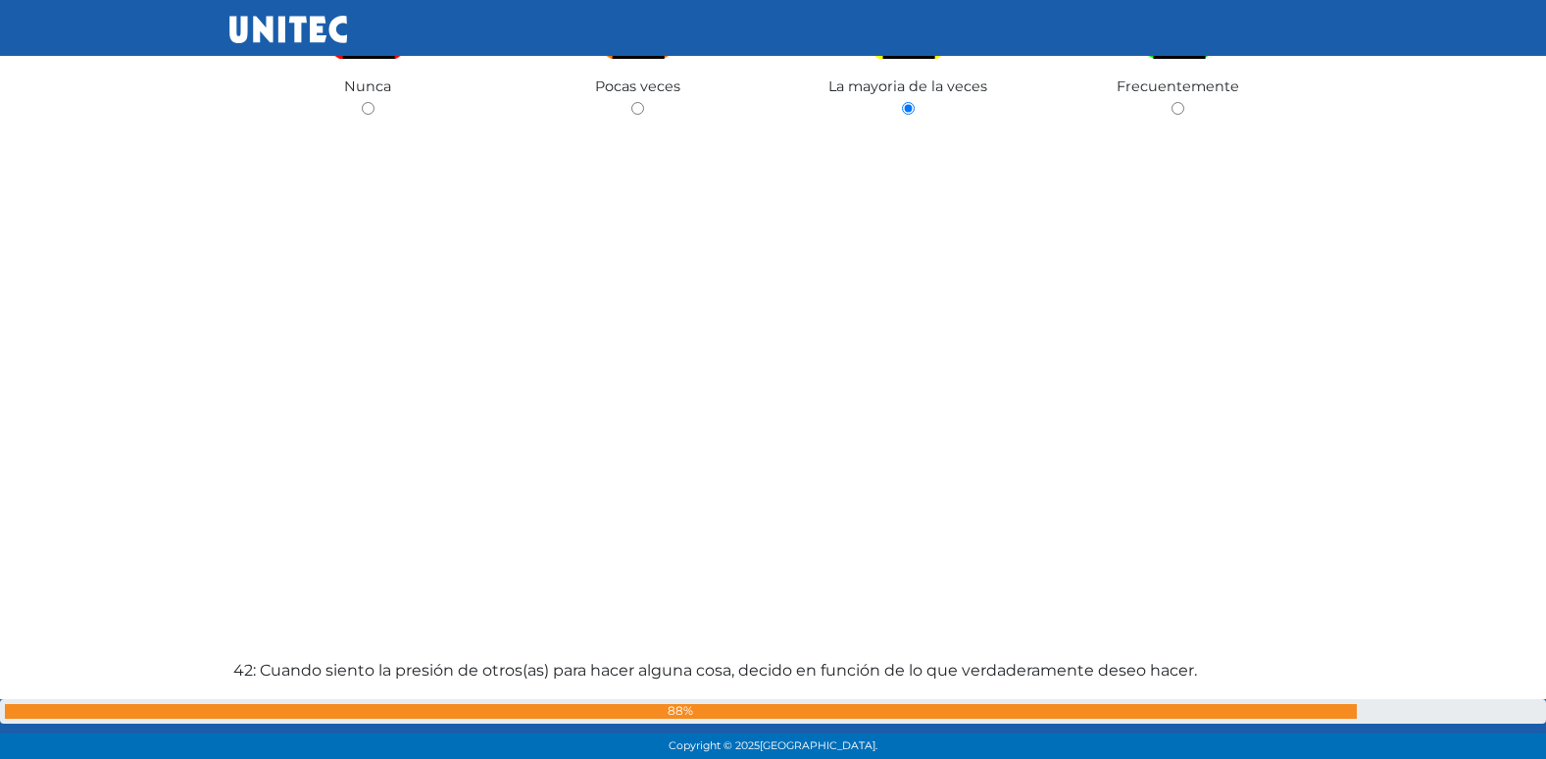
radio input "true"
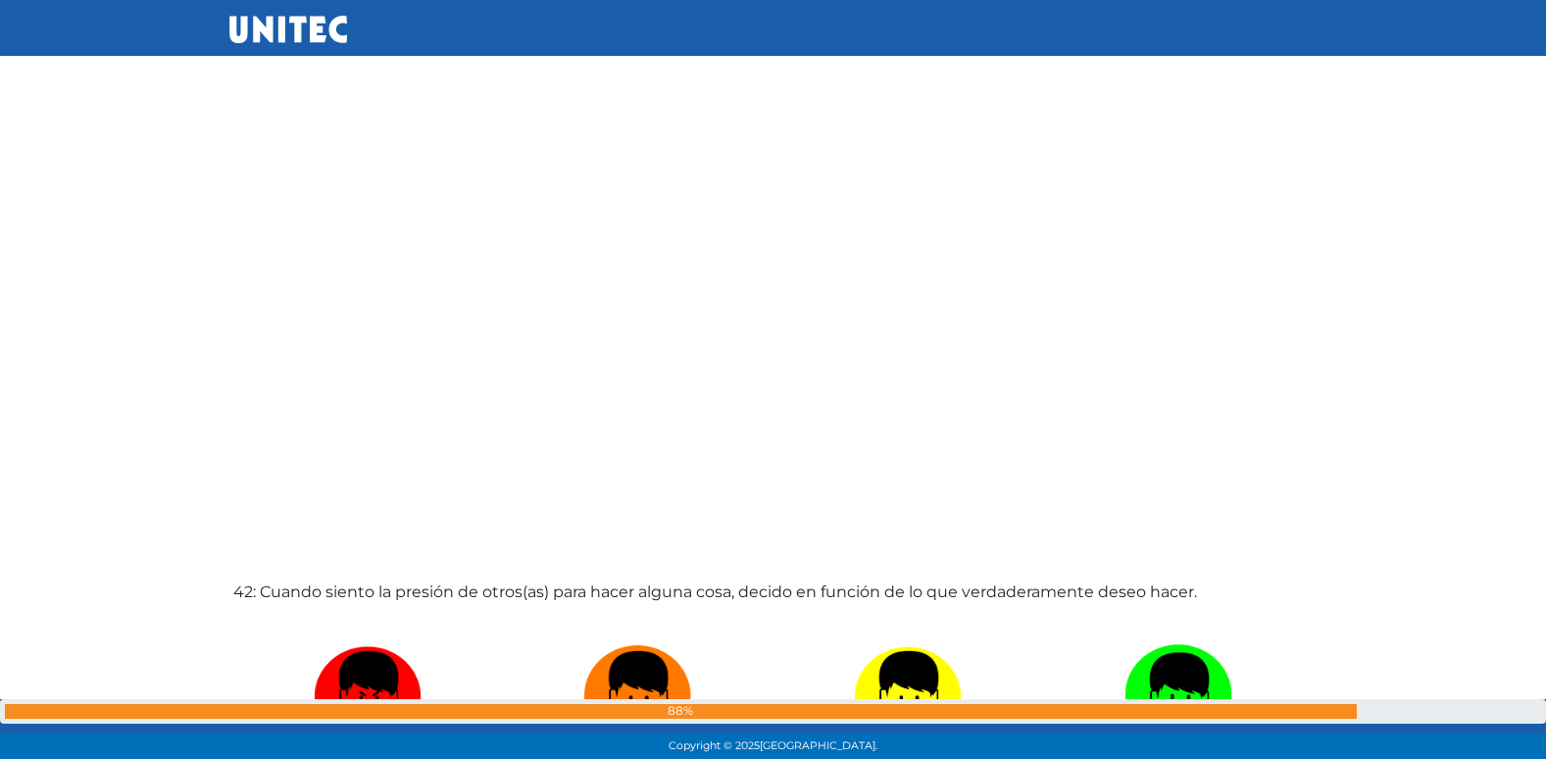
radio input "true"
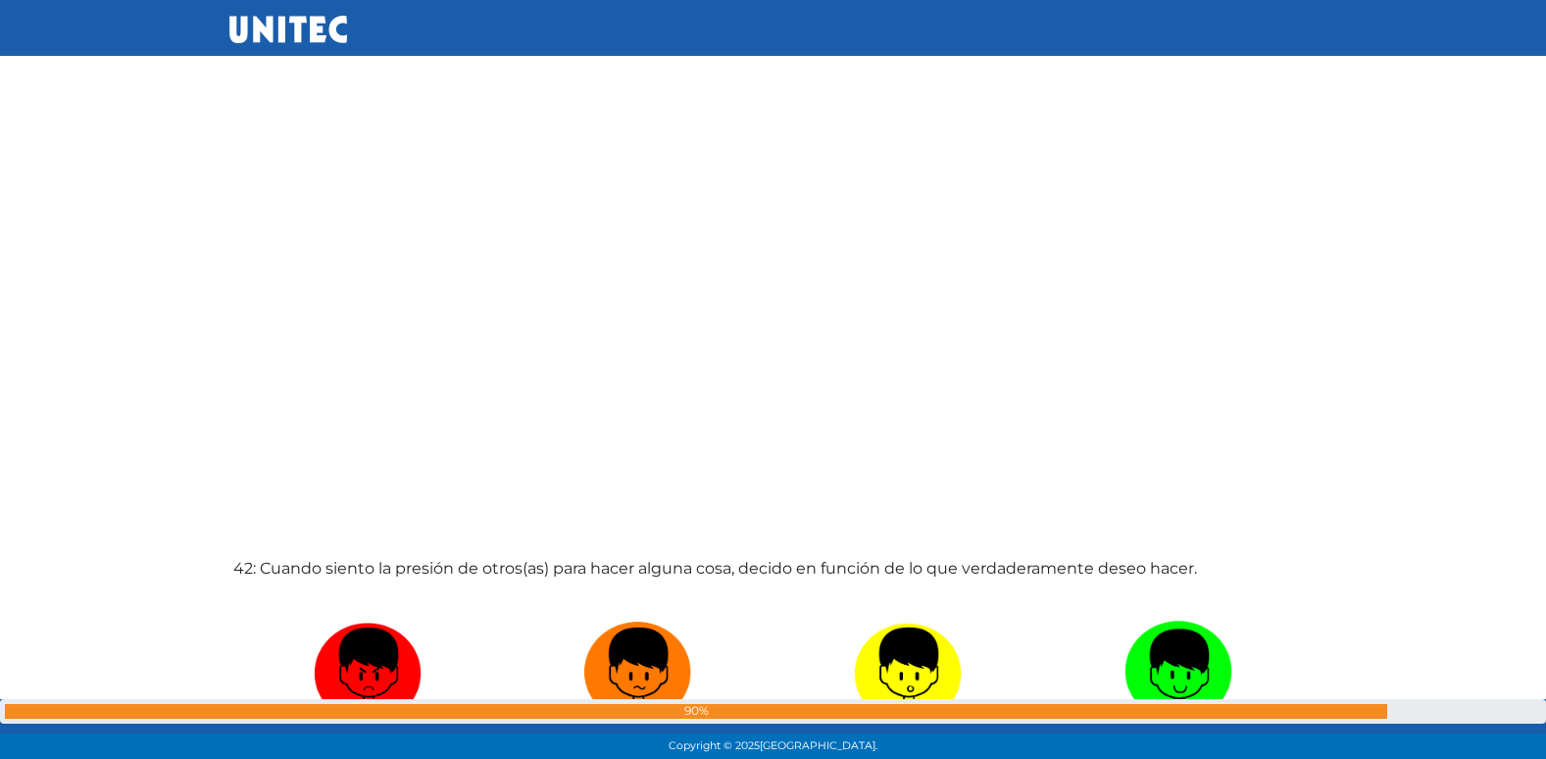
radio input "true"
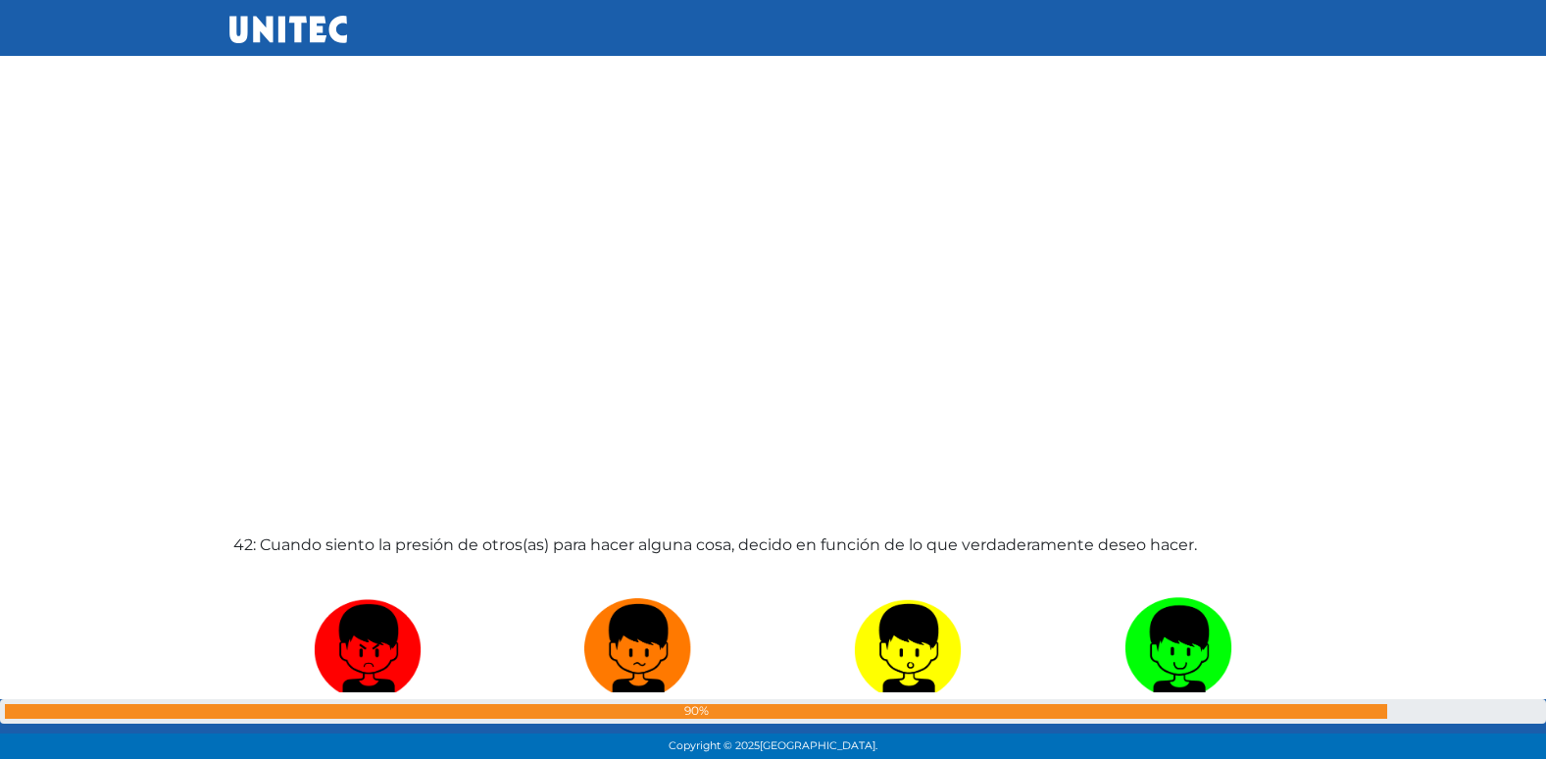
radio input "true"
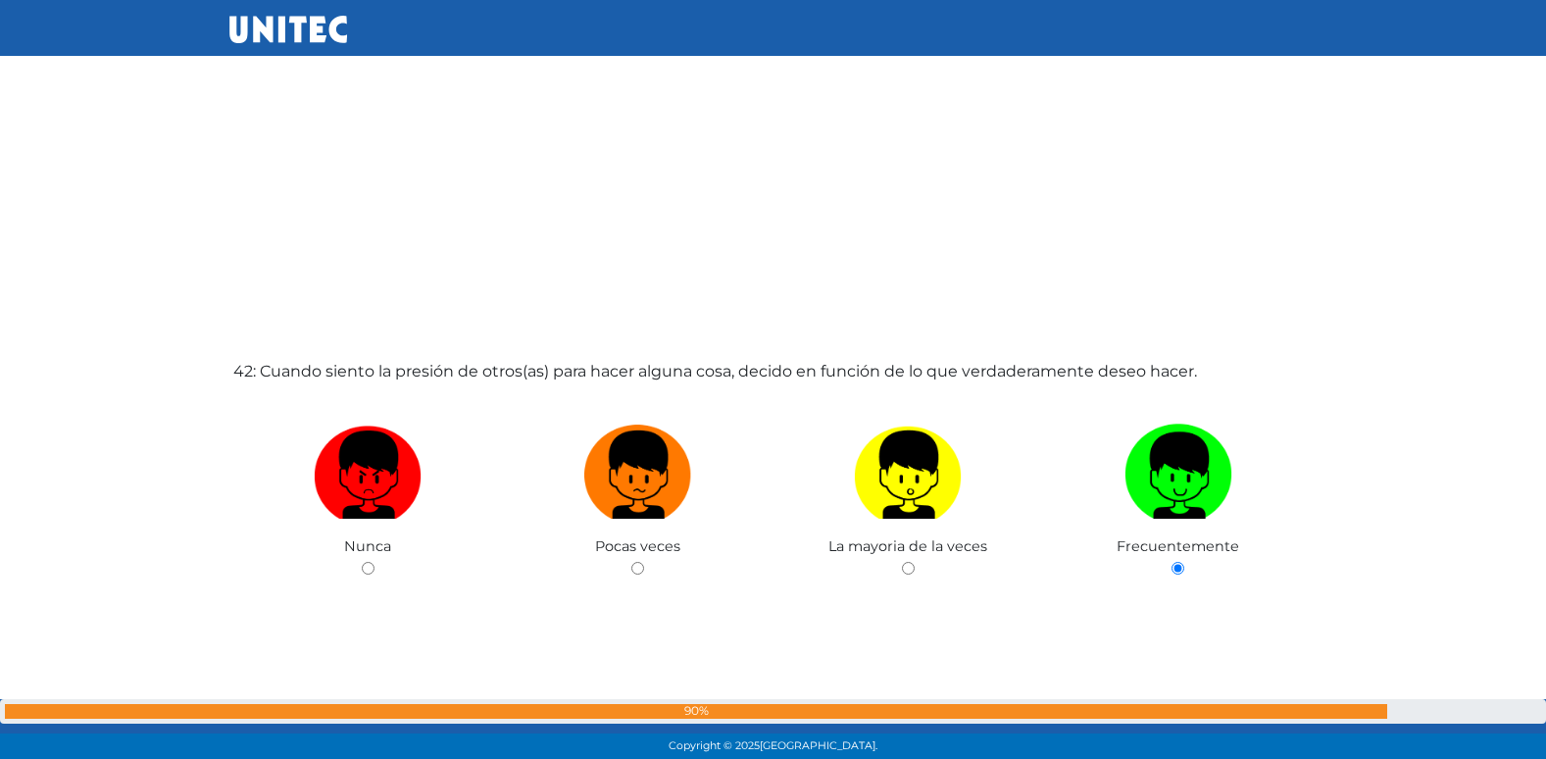
radio input "true"
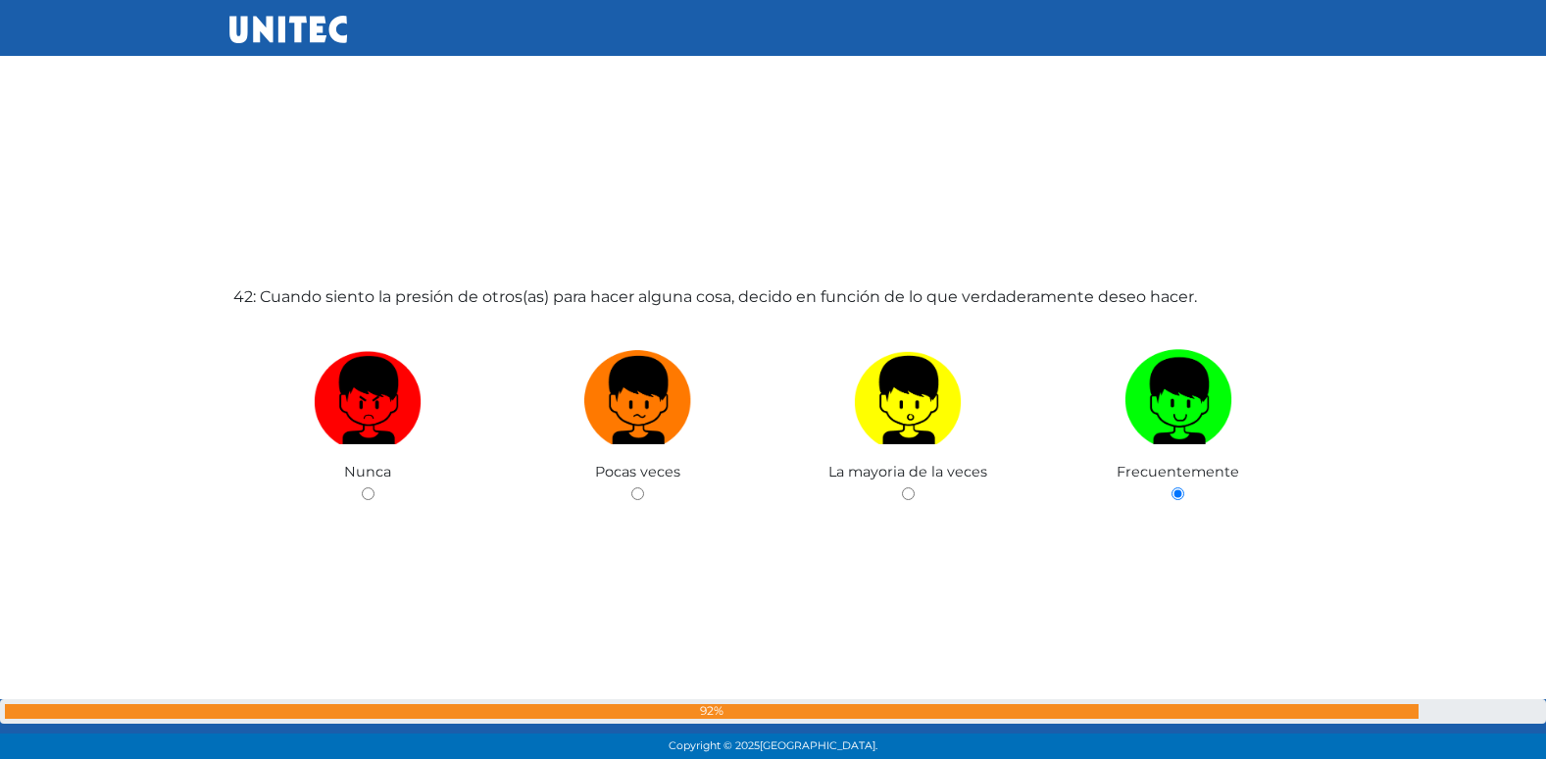
radio input "true"
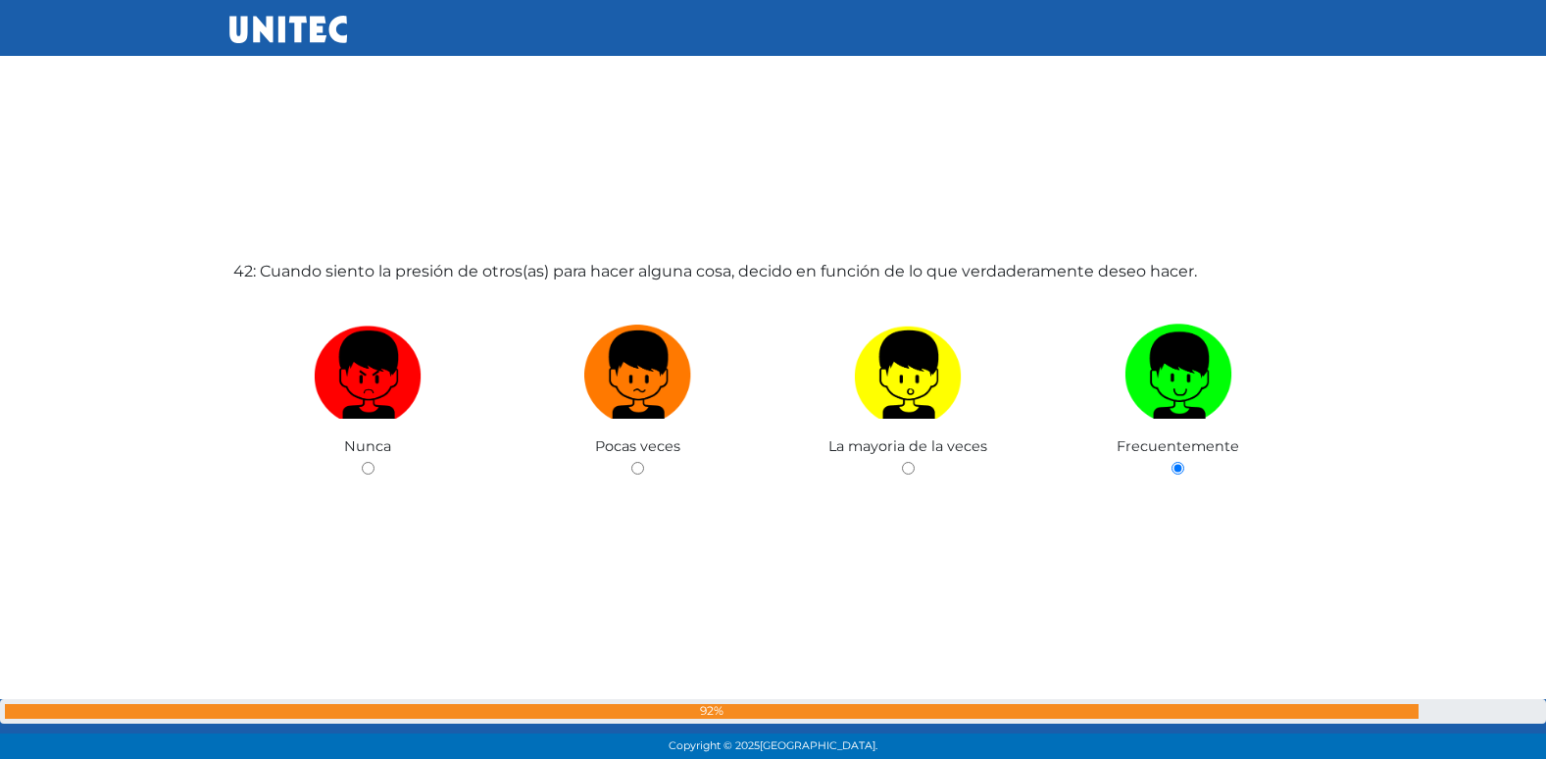
radio input "true"
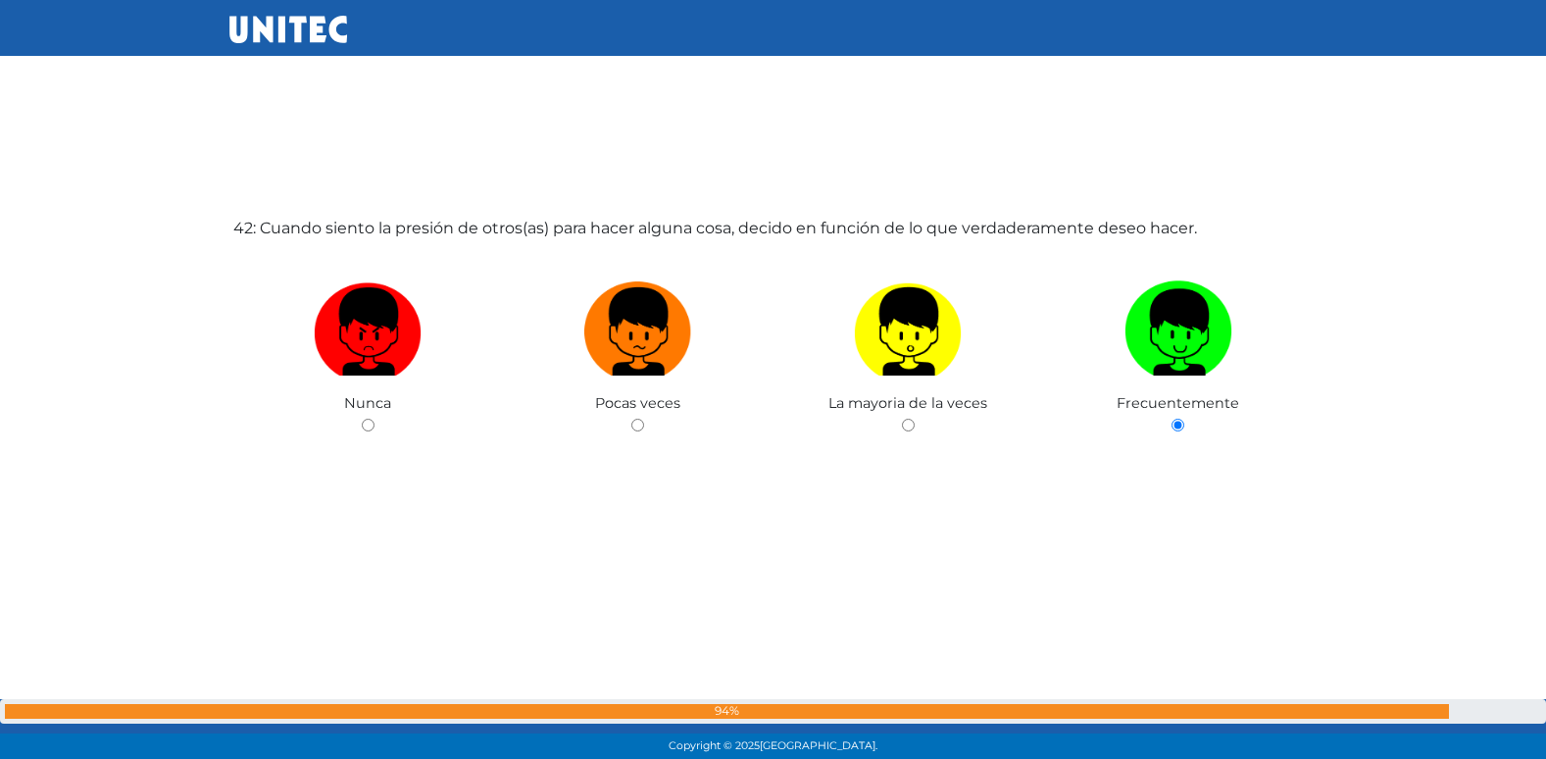
radio input "true"
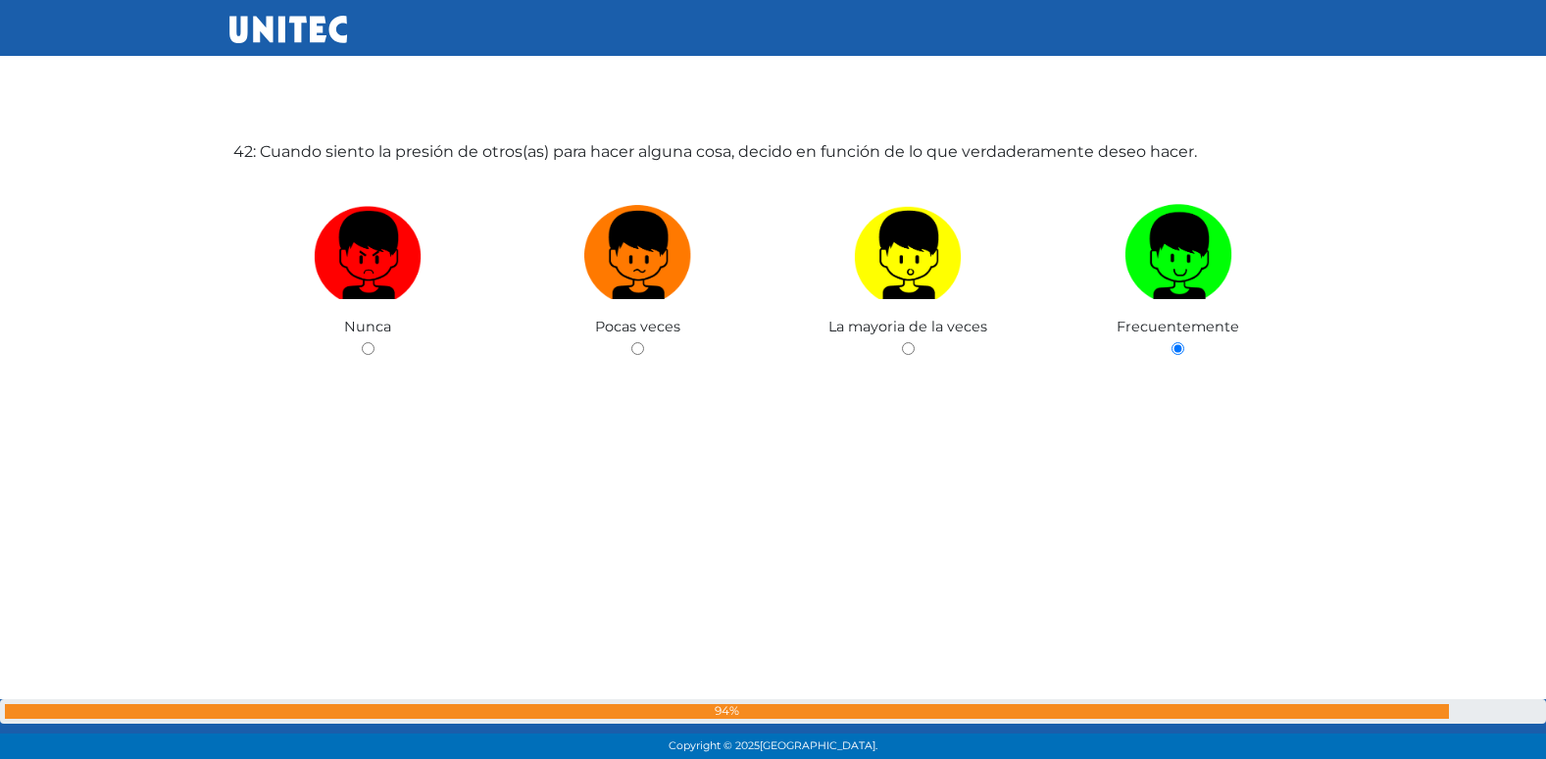
radio input "true"
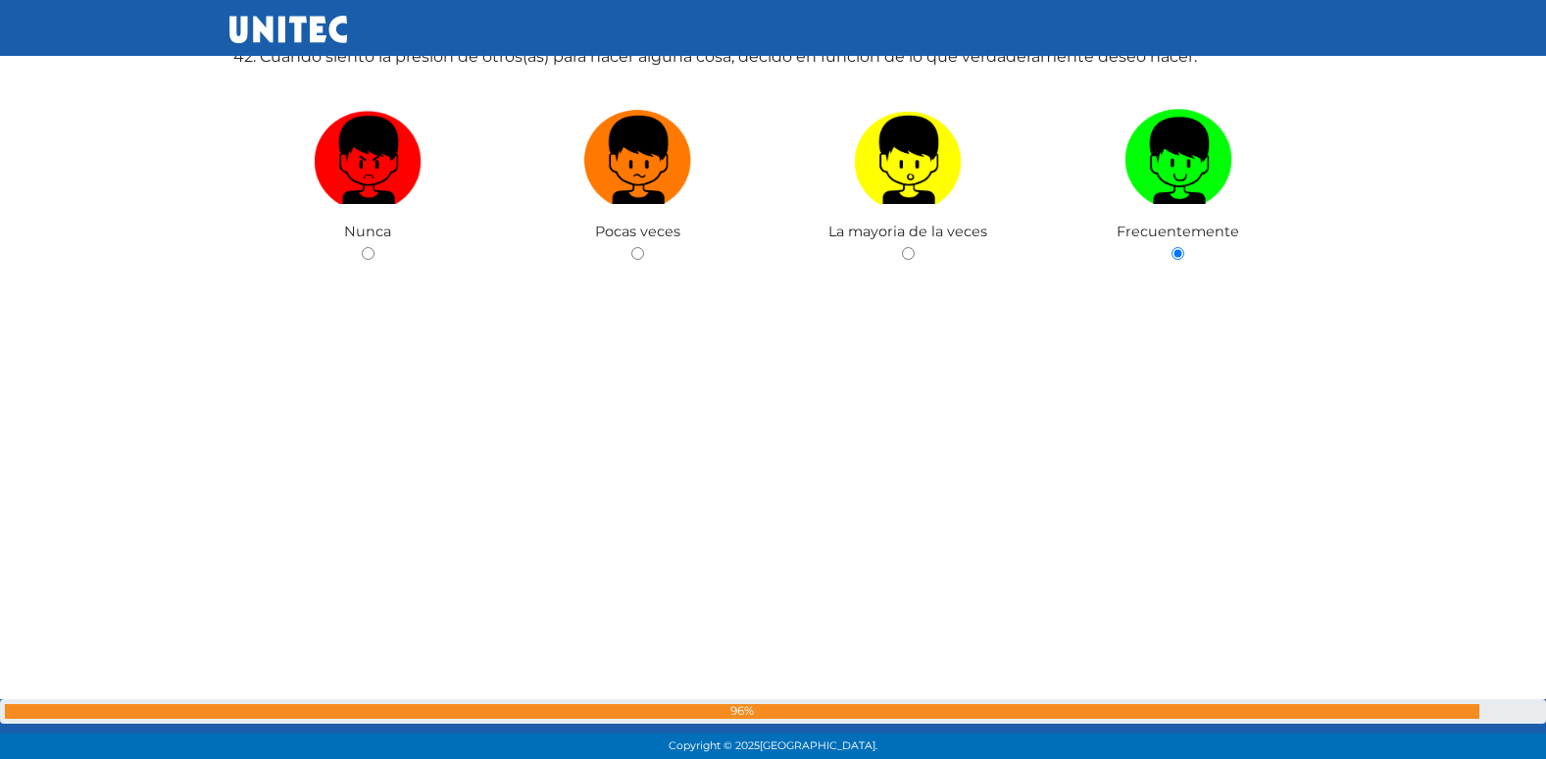
radio input "true"
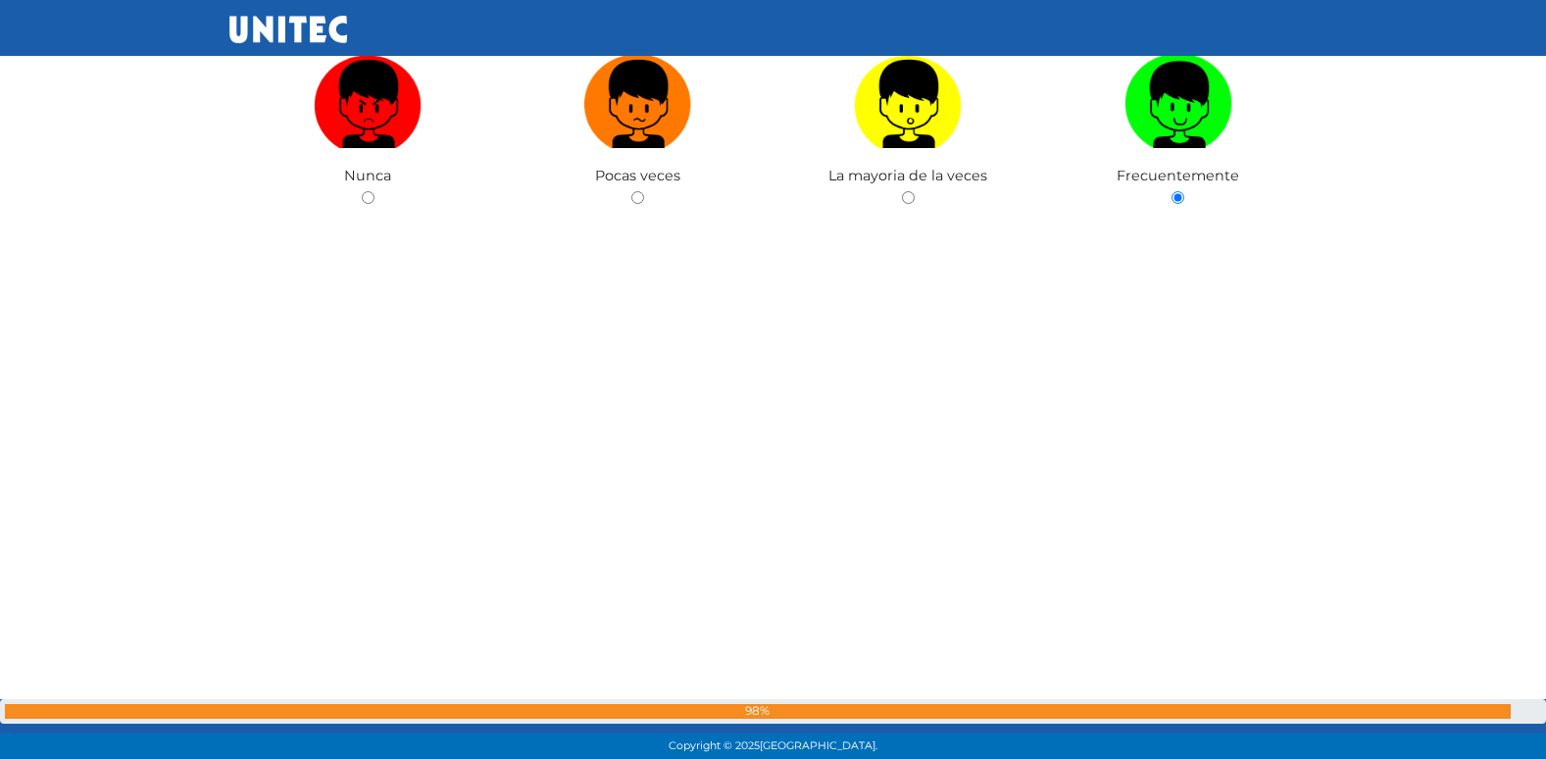
radio input "true"
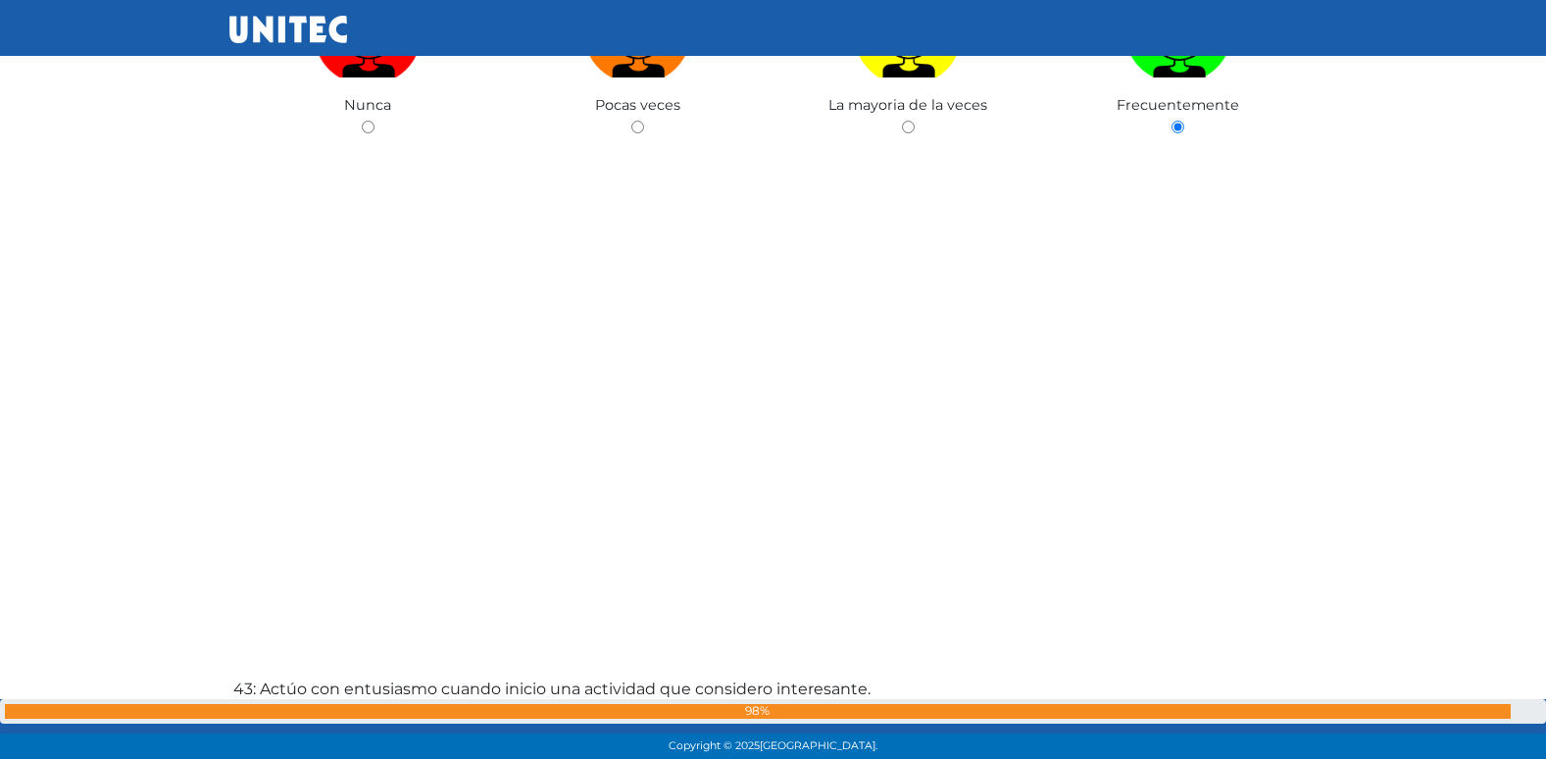
radio input "true"
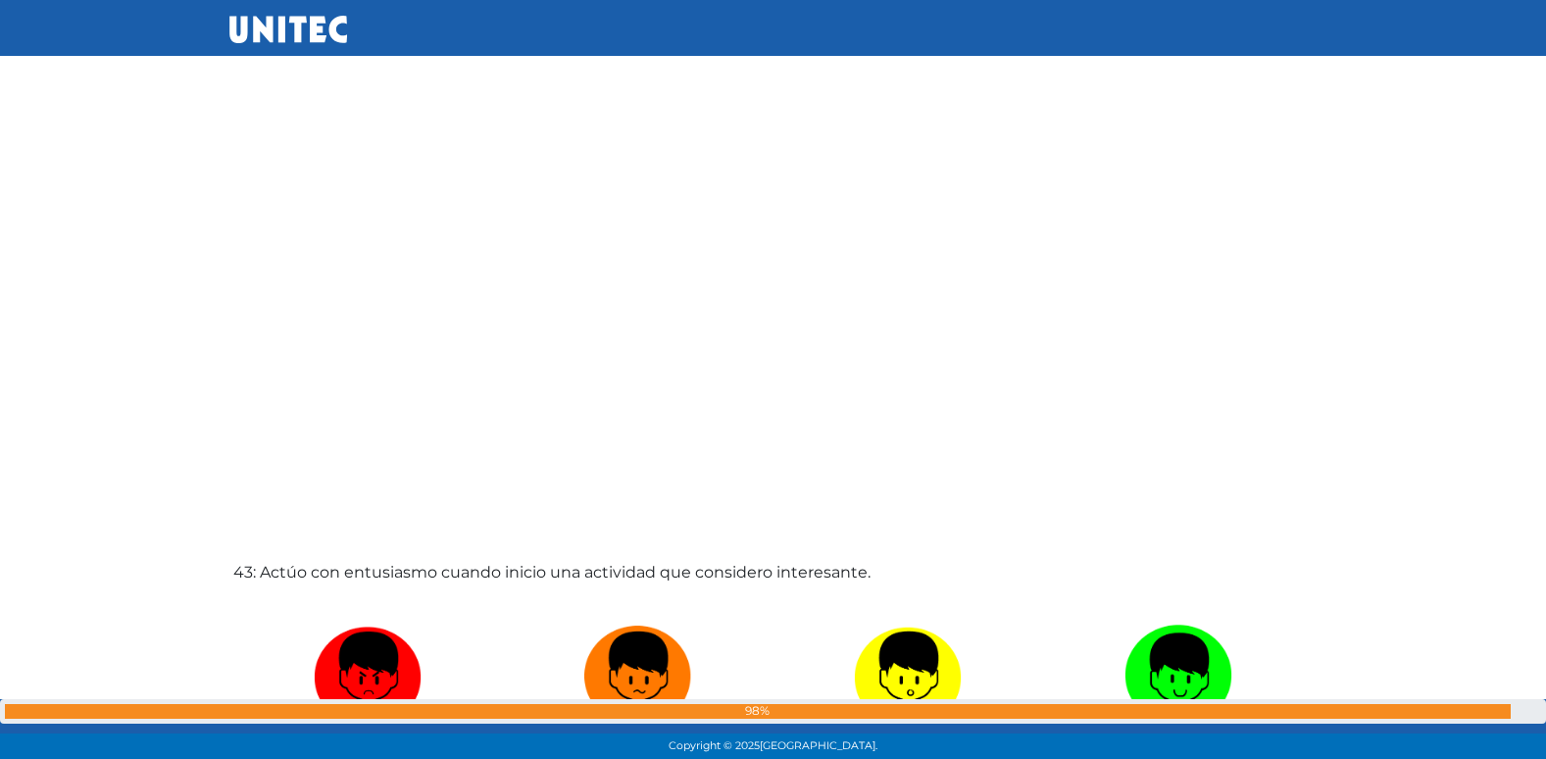
radio input "true"
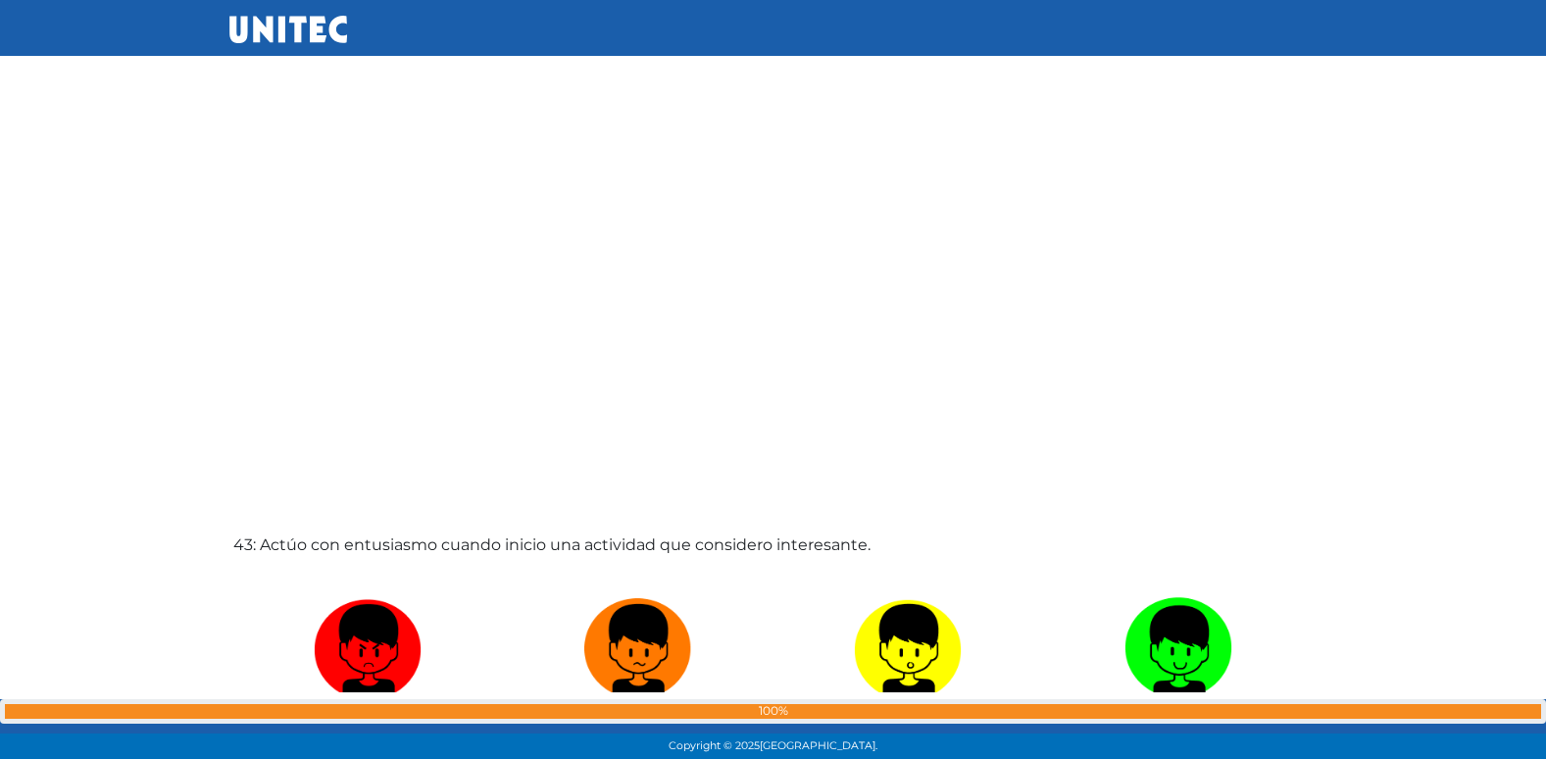
radio input "true"
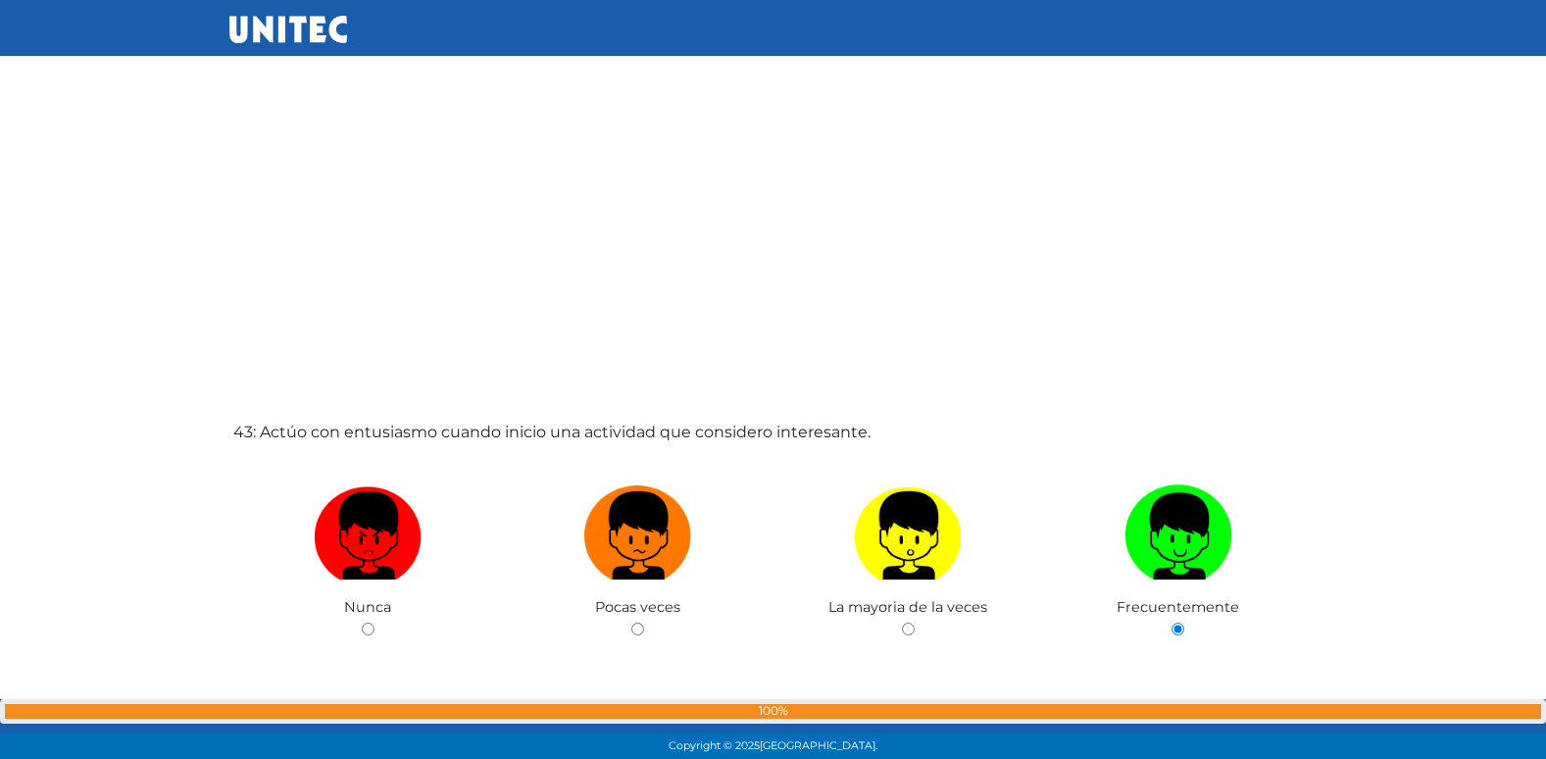
radio input "true"
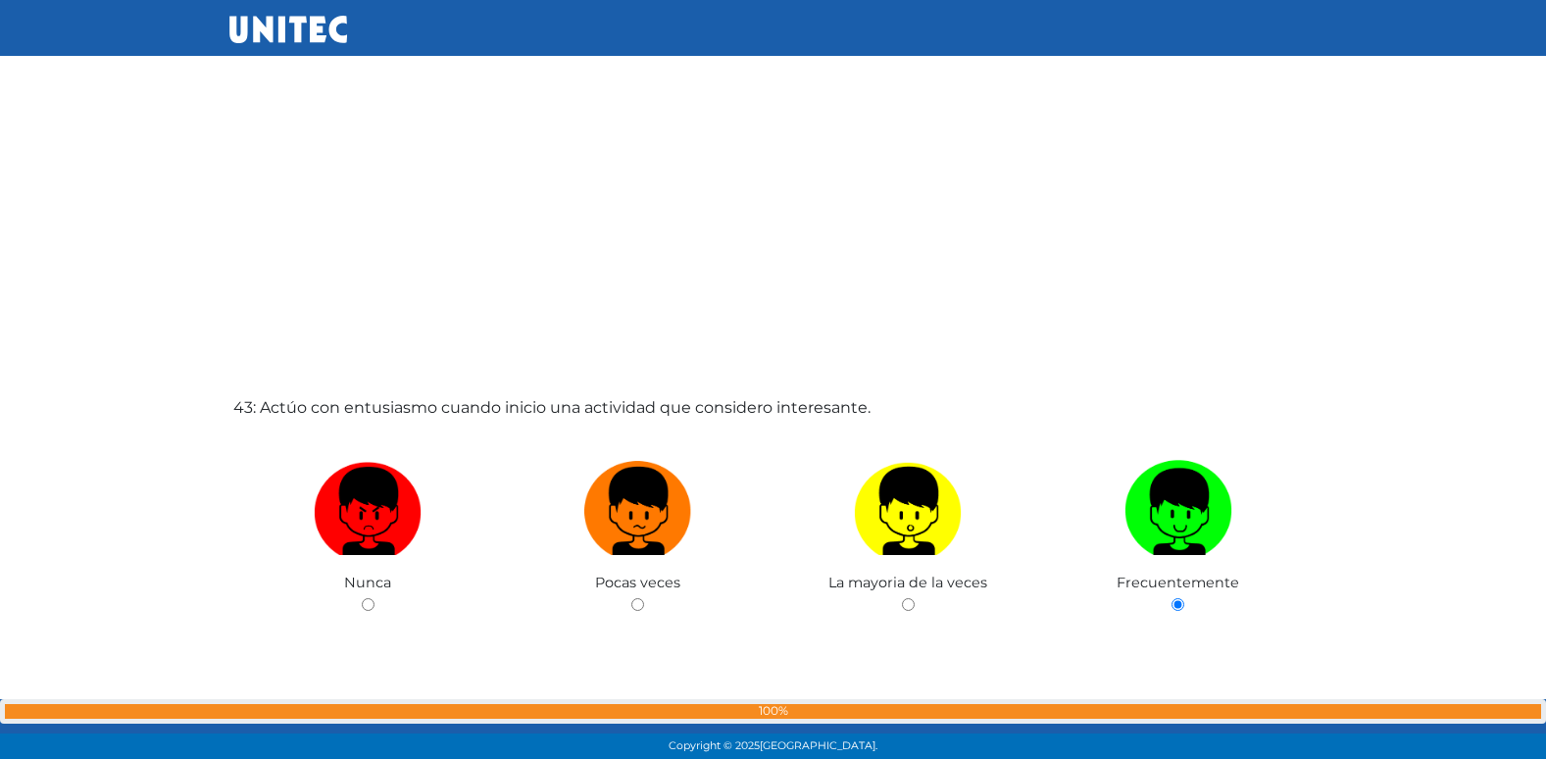
radio input "true"
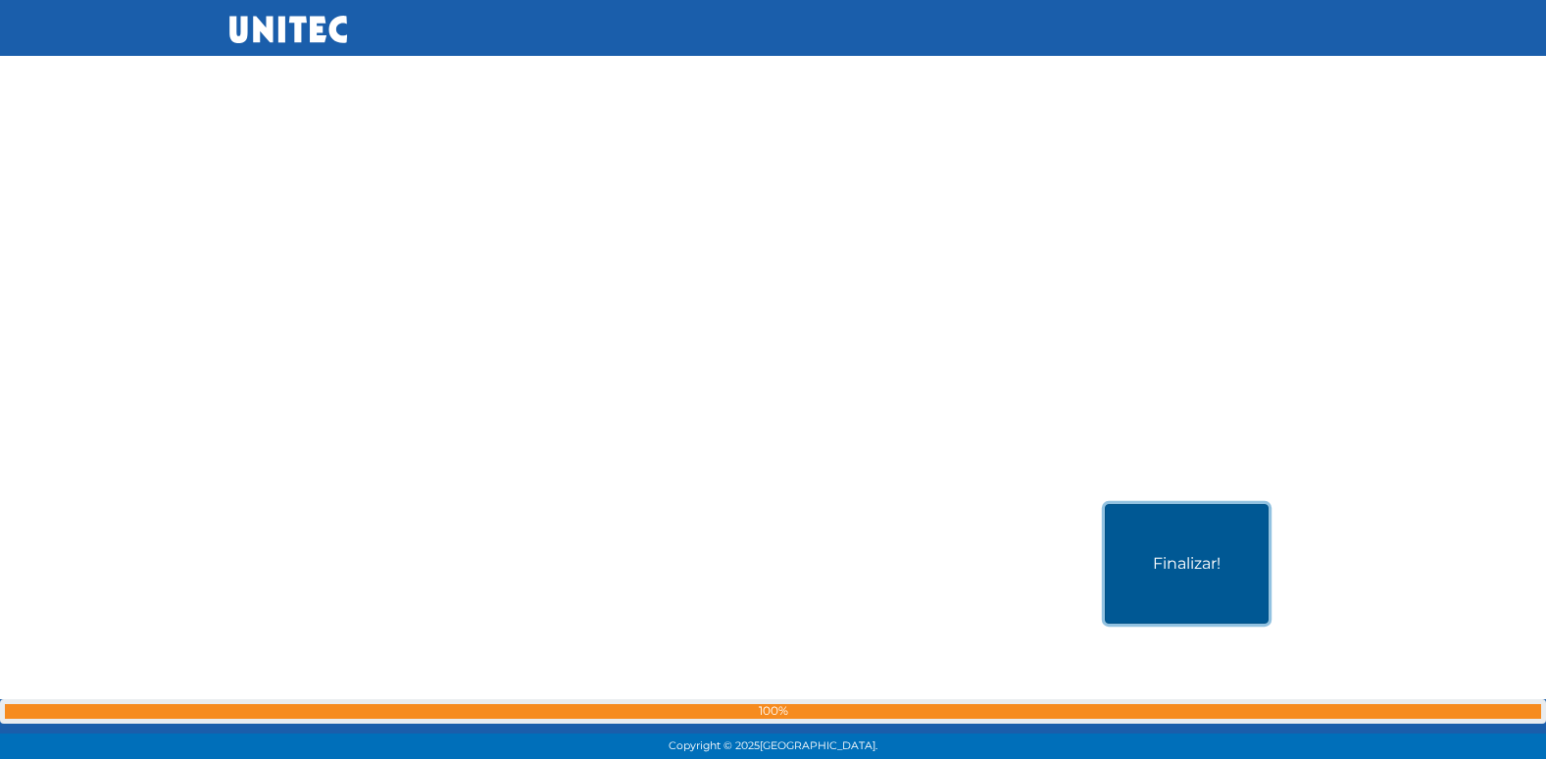
scroll to position [37735, 0]
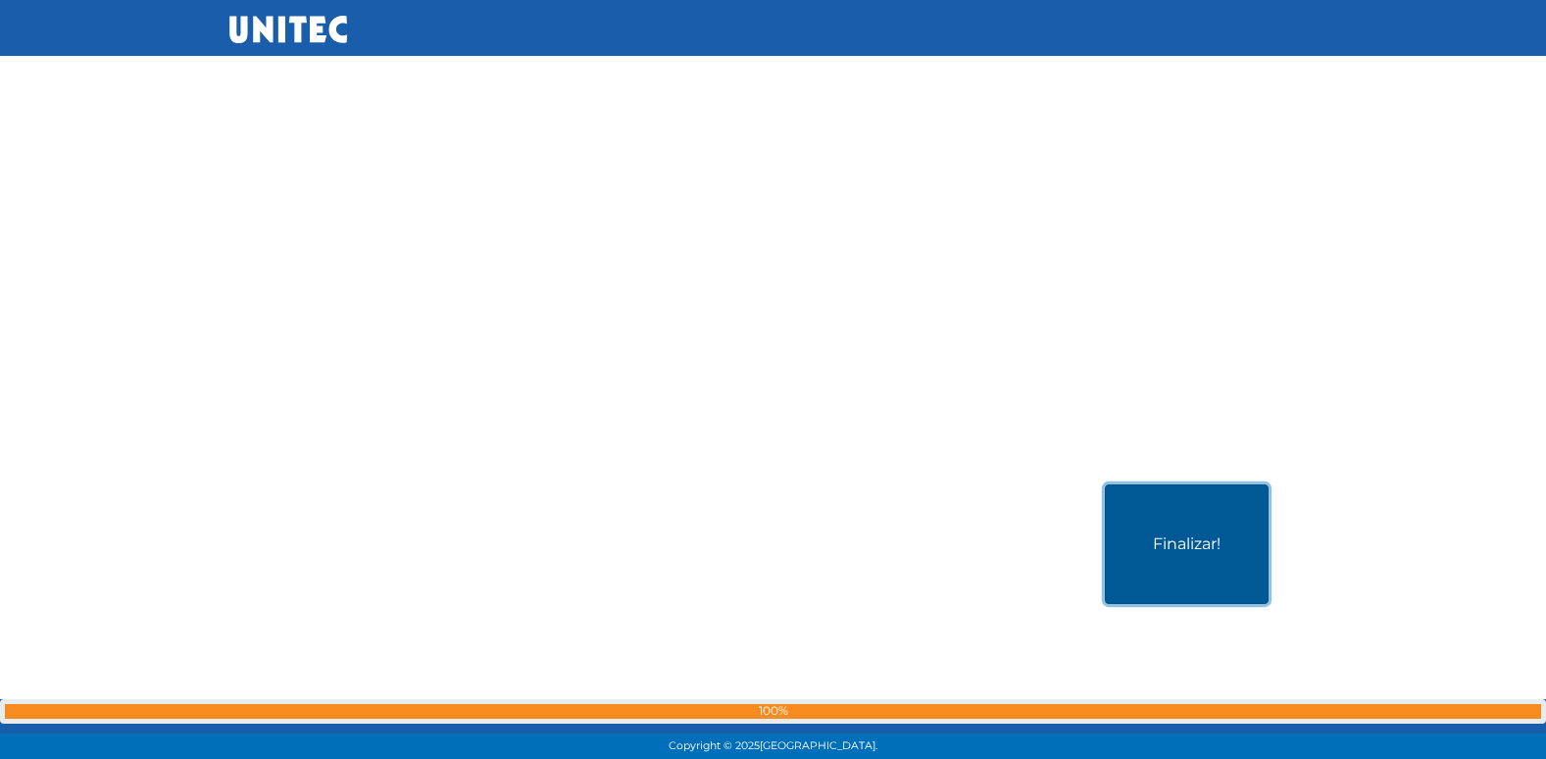
drag, startPoint x: 1209, startPoint y: 489, endPoint x: 1212, endPoint y: 502, distance: 13.1
click at [1213, 504] on button "Finalizar!" at bounding box center [1187, 544] width 164 height 120
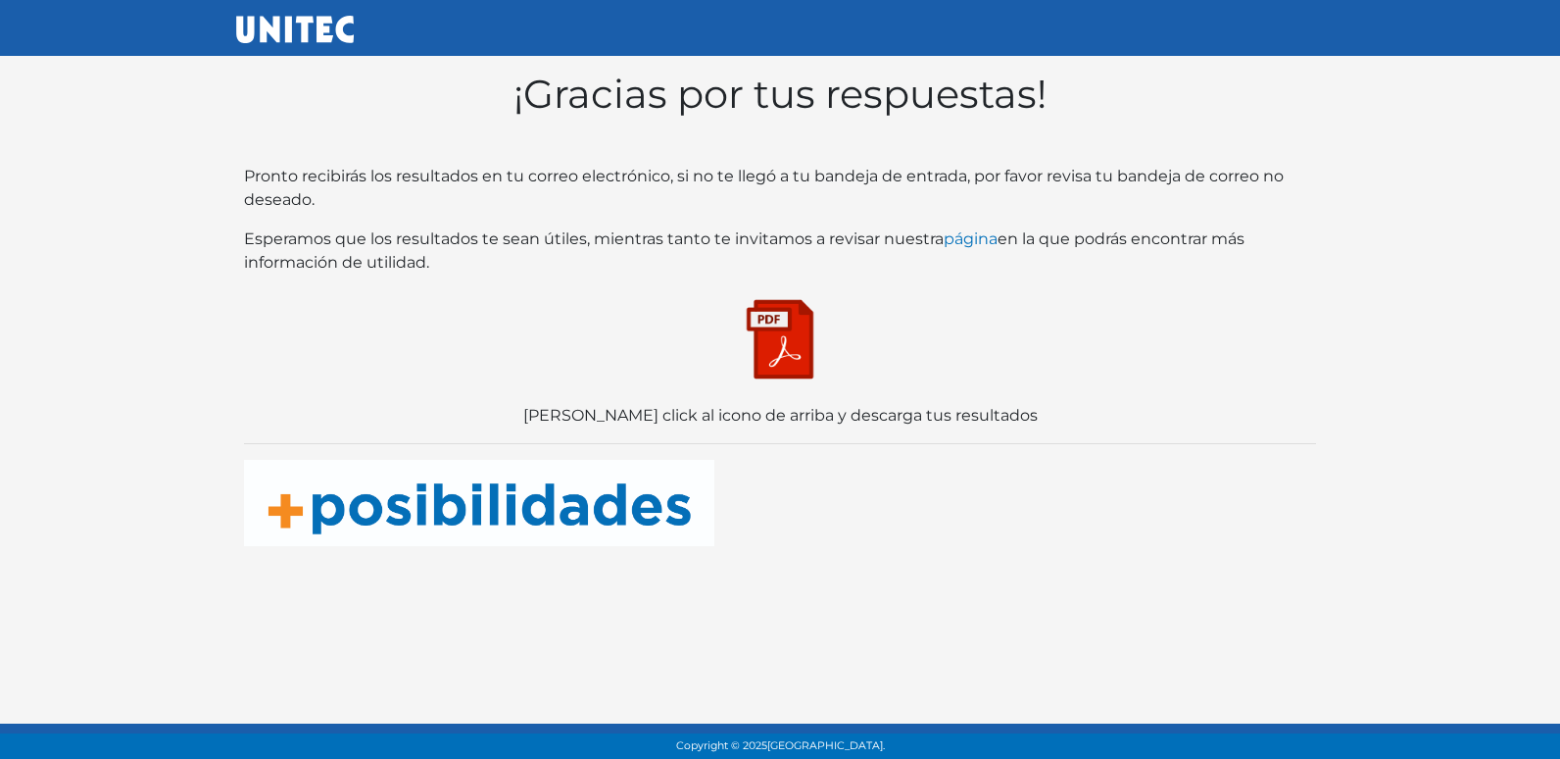
click at [764, 325] on img at bounding box center [780, 339] width 98 height 98
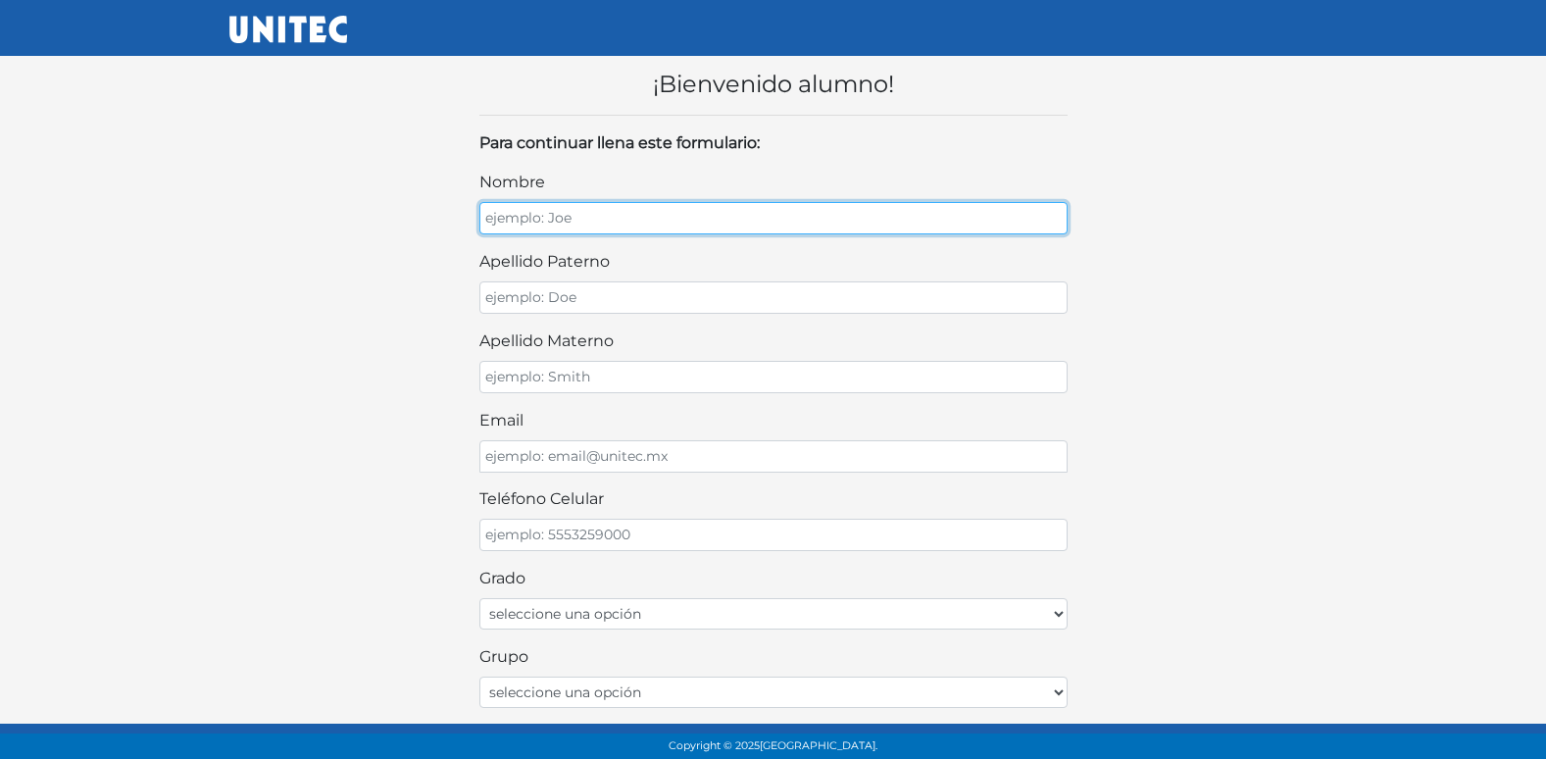
click at [691, 216] on input "nombre" at bounding box center [773, 218] width 588 height 32
type input "IAN ALEXANDER"
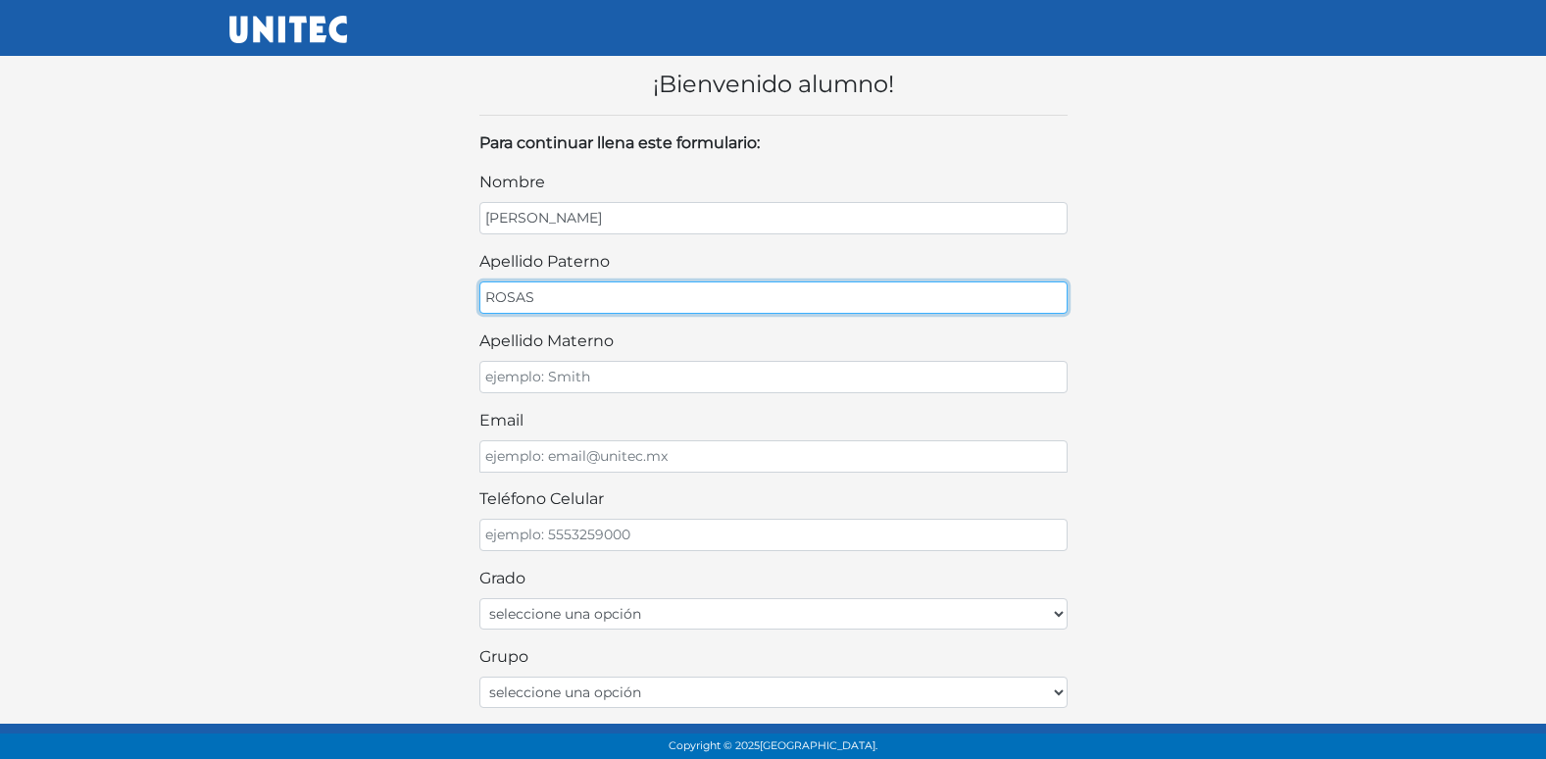
type input "ROSAS"
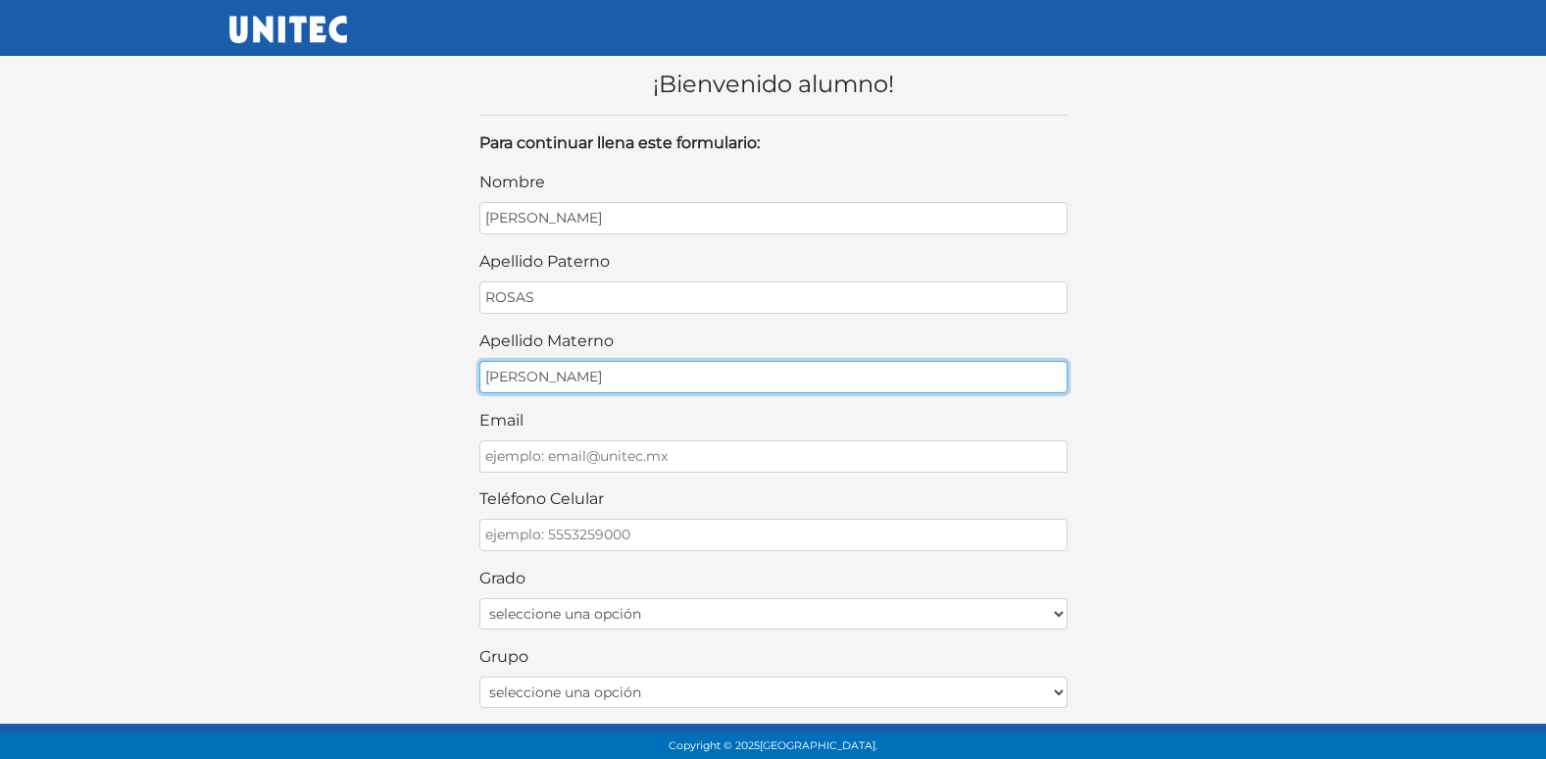
type input "MARTINEZ"
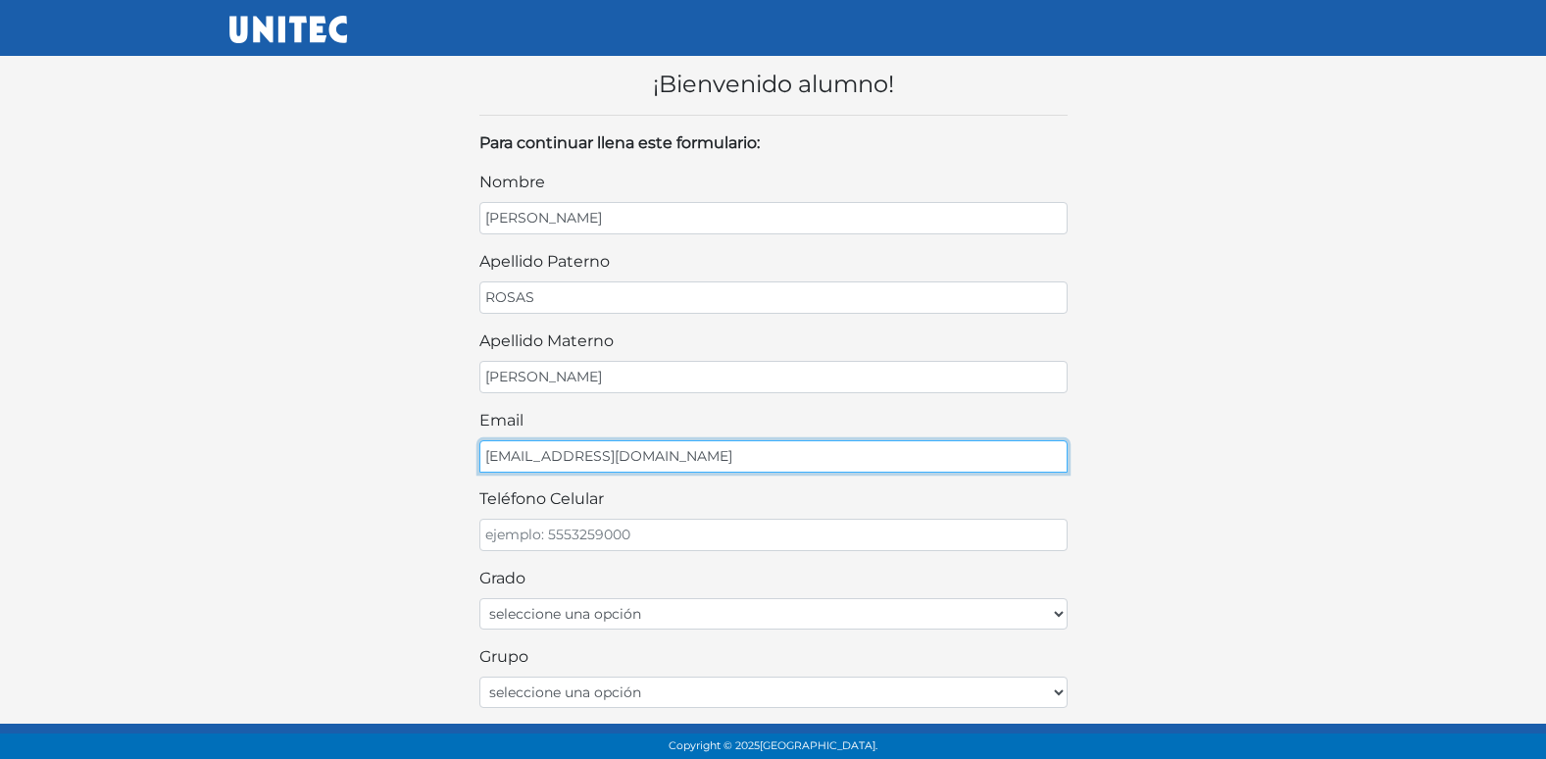
type input "IANALE@GMAIL.COM"
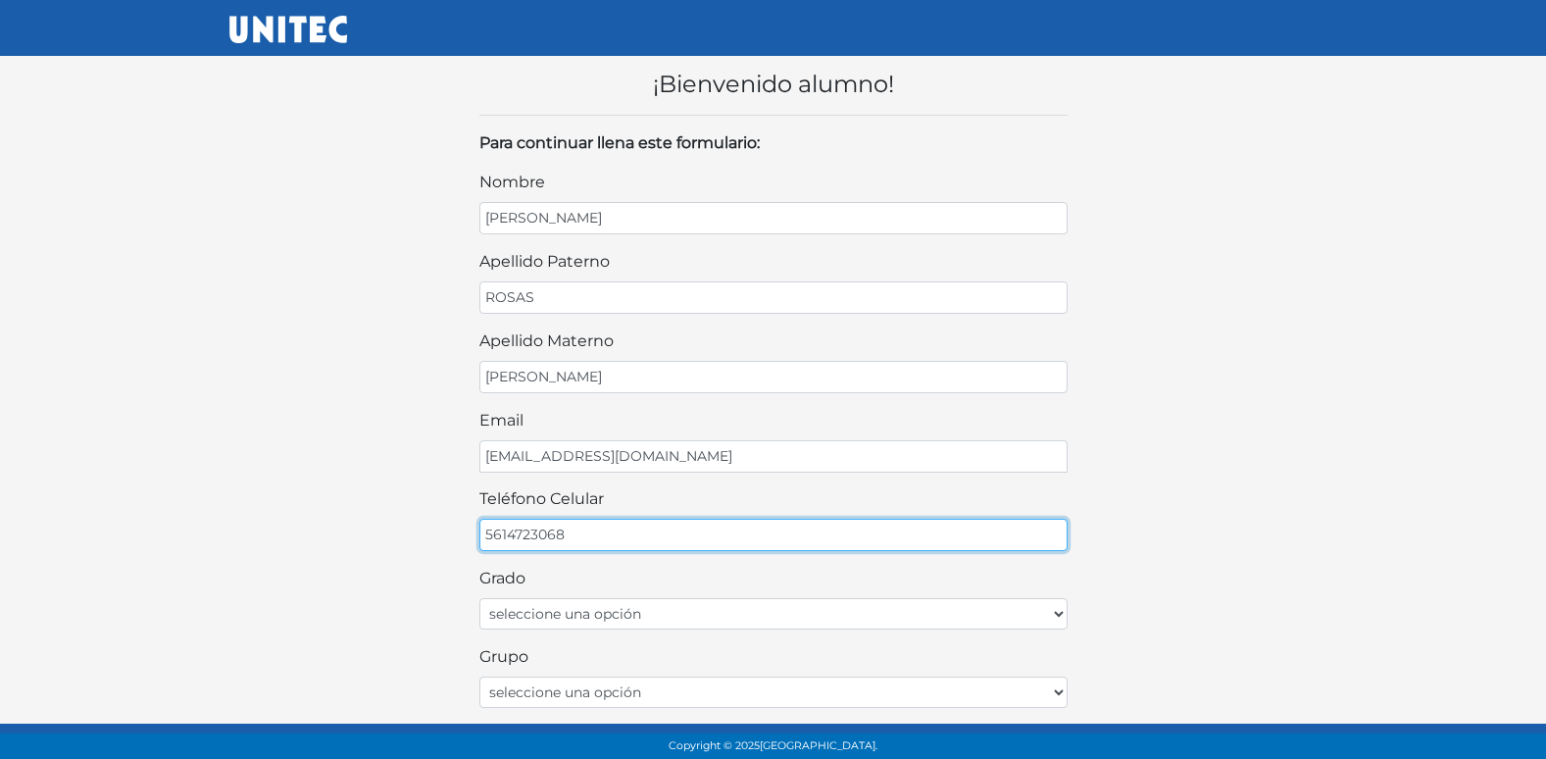
type input "5614723068"
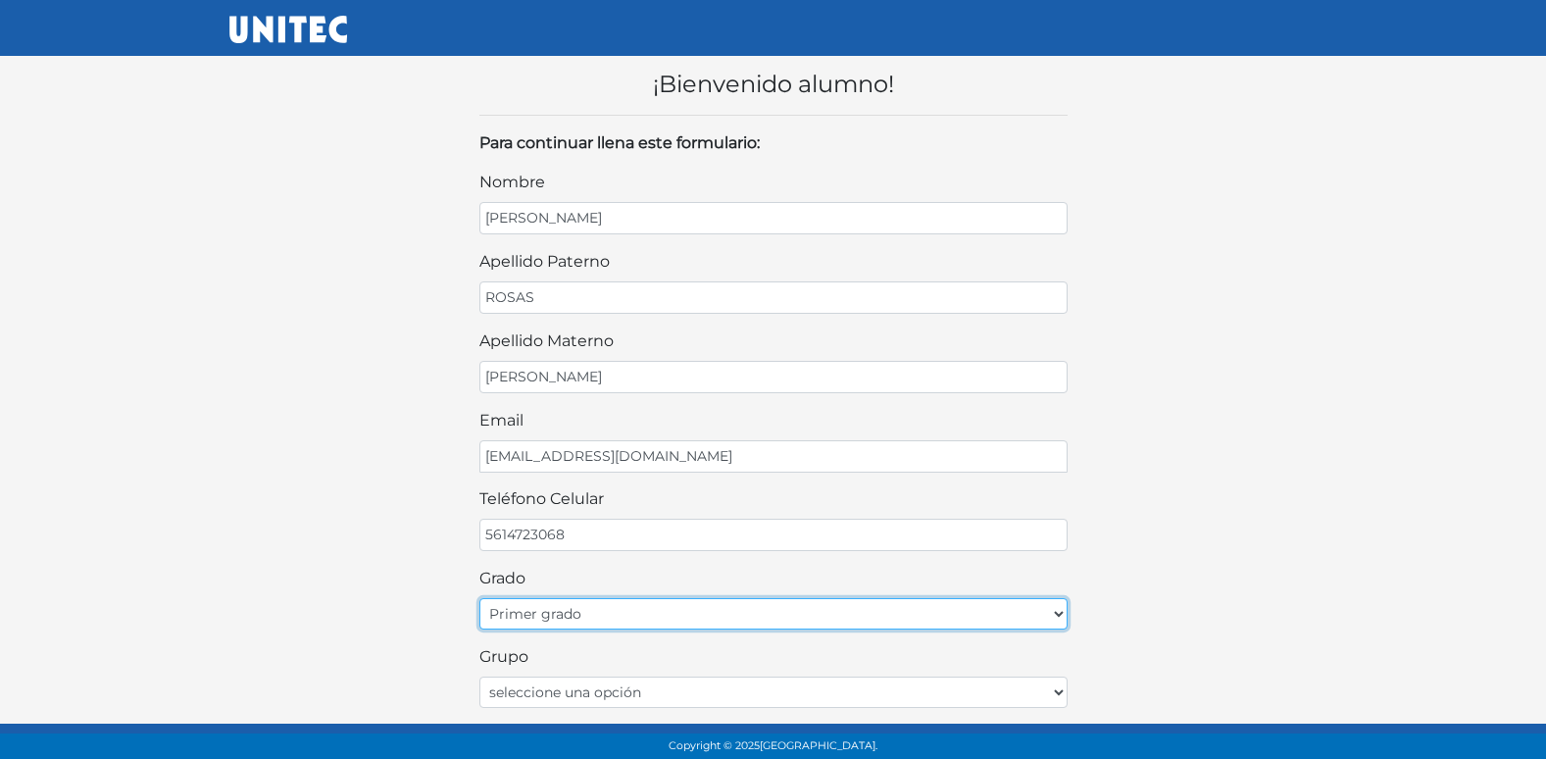
select select "2do"
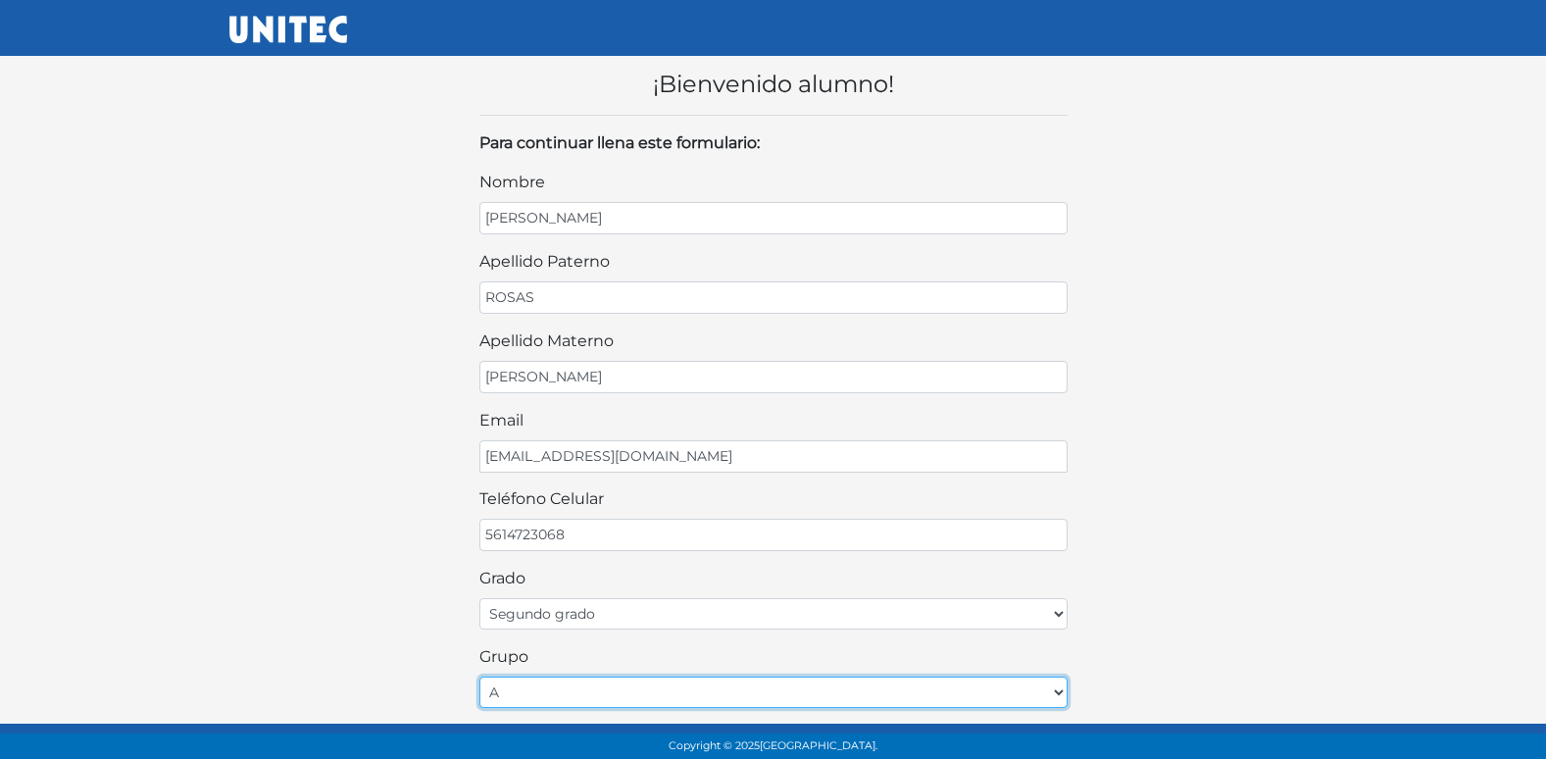
select select "B"
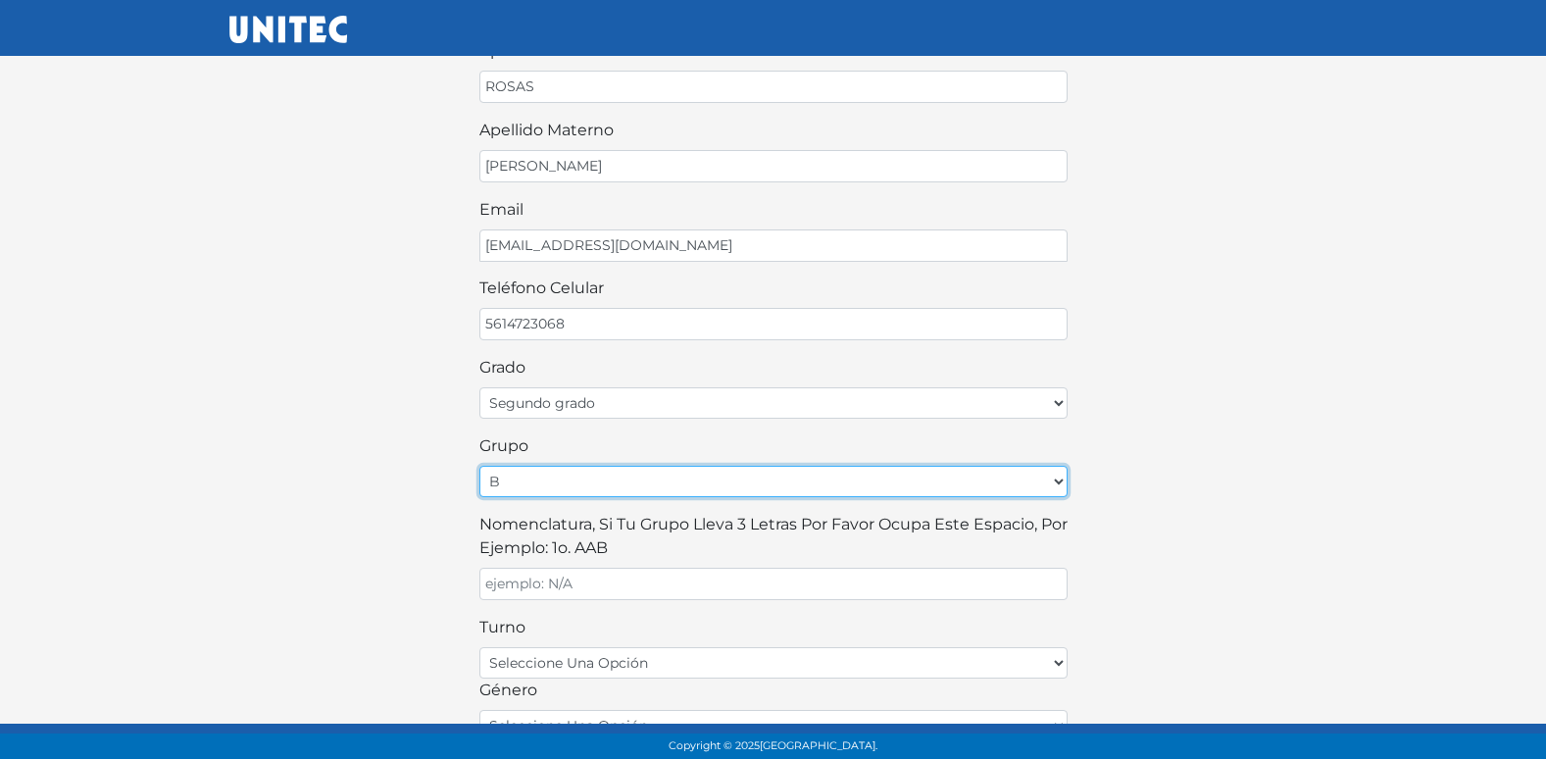
scroll to position [294, 0]
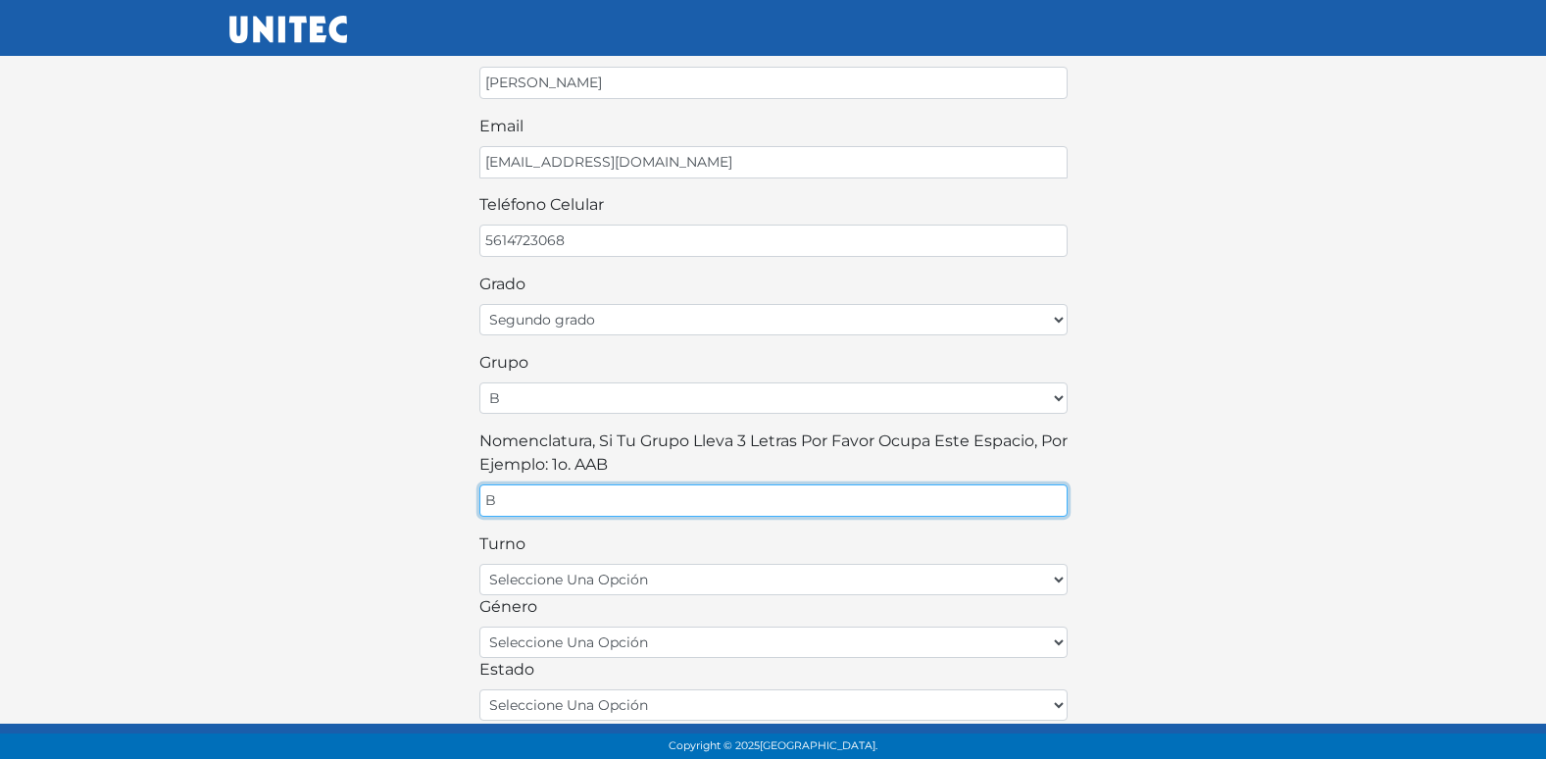
type input "B"
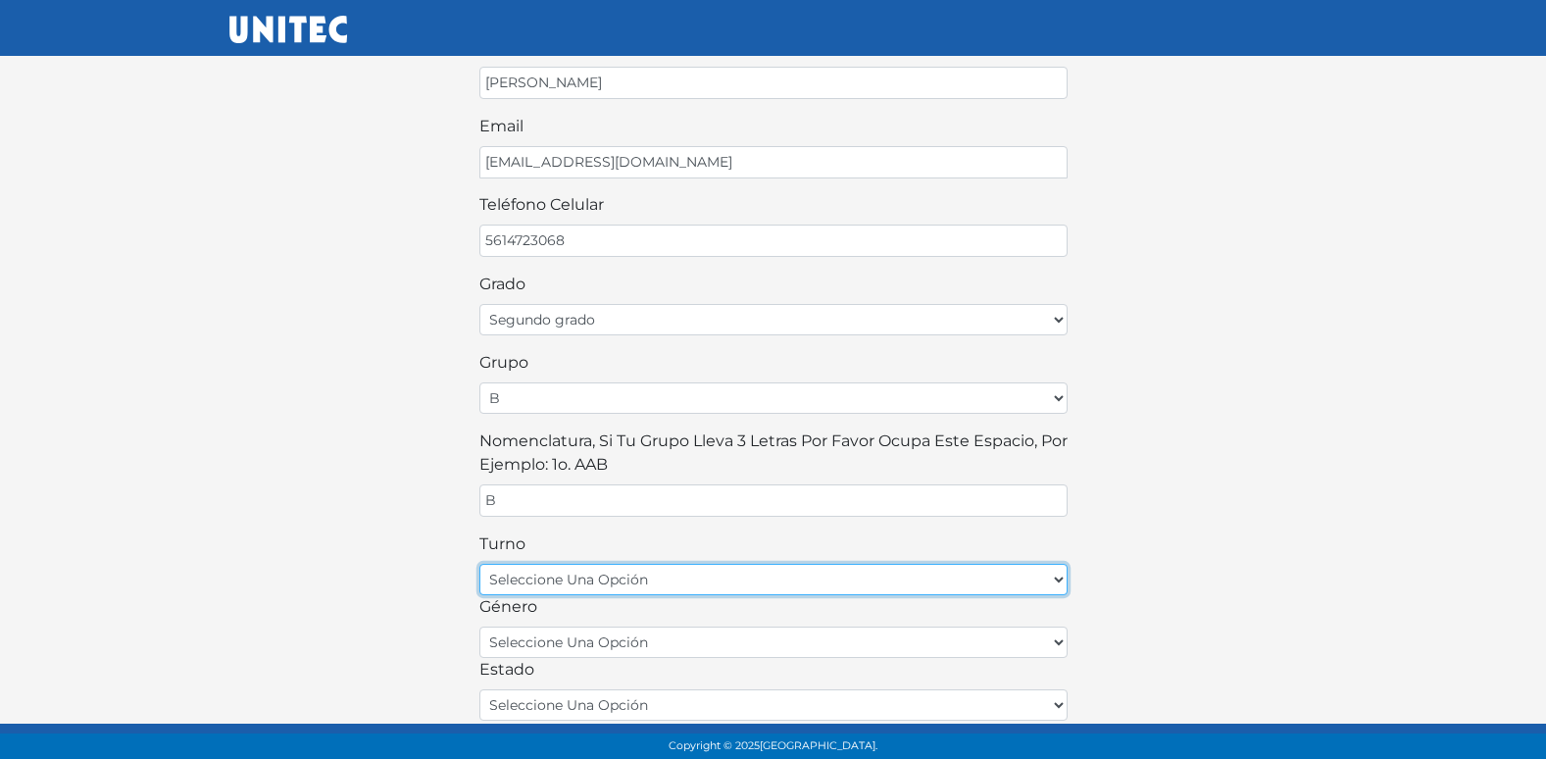
select select "matutino"
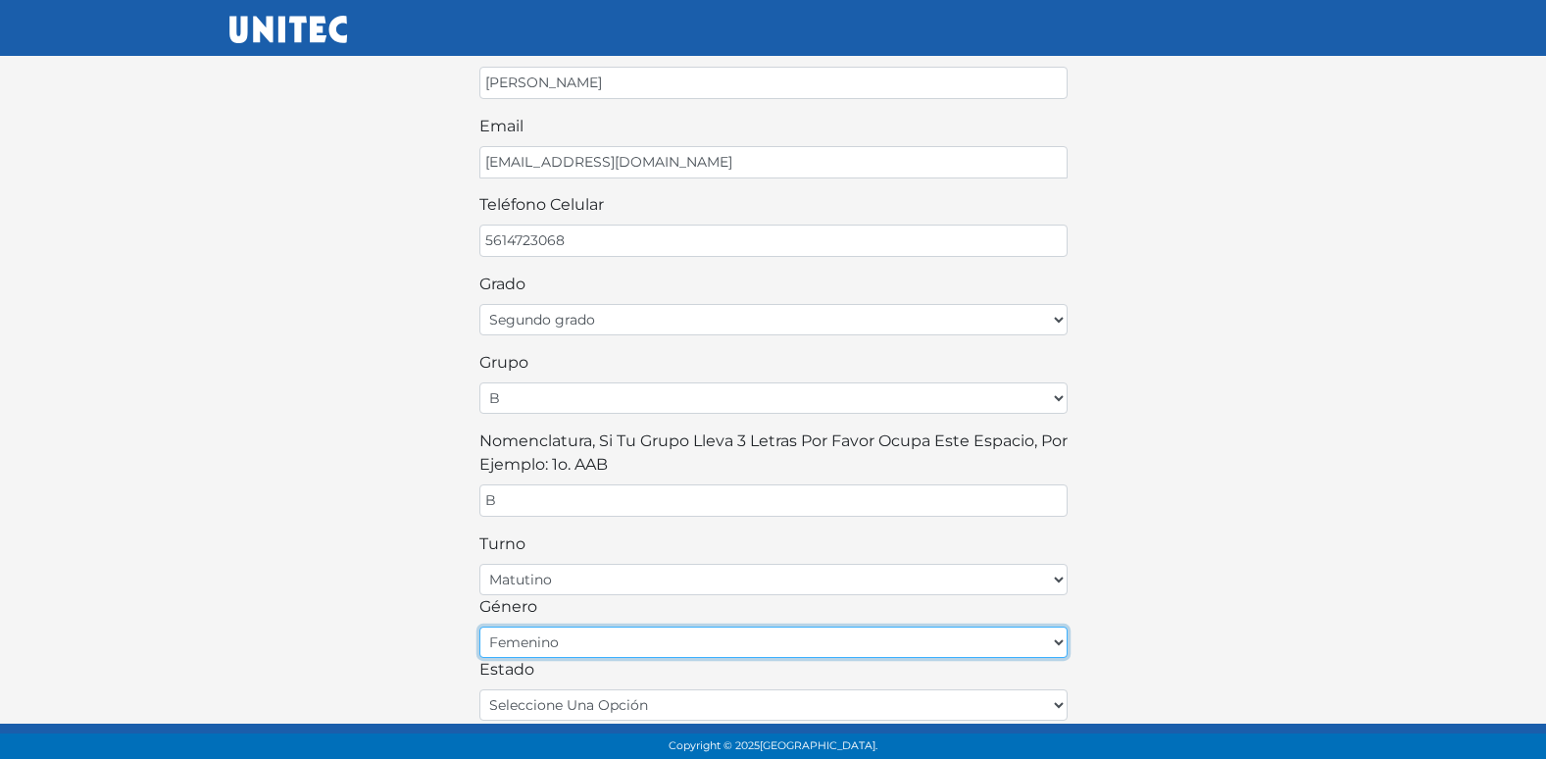
select select "M"
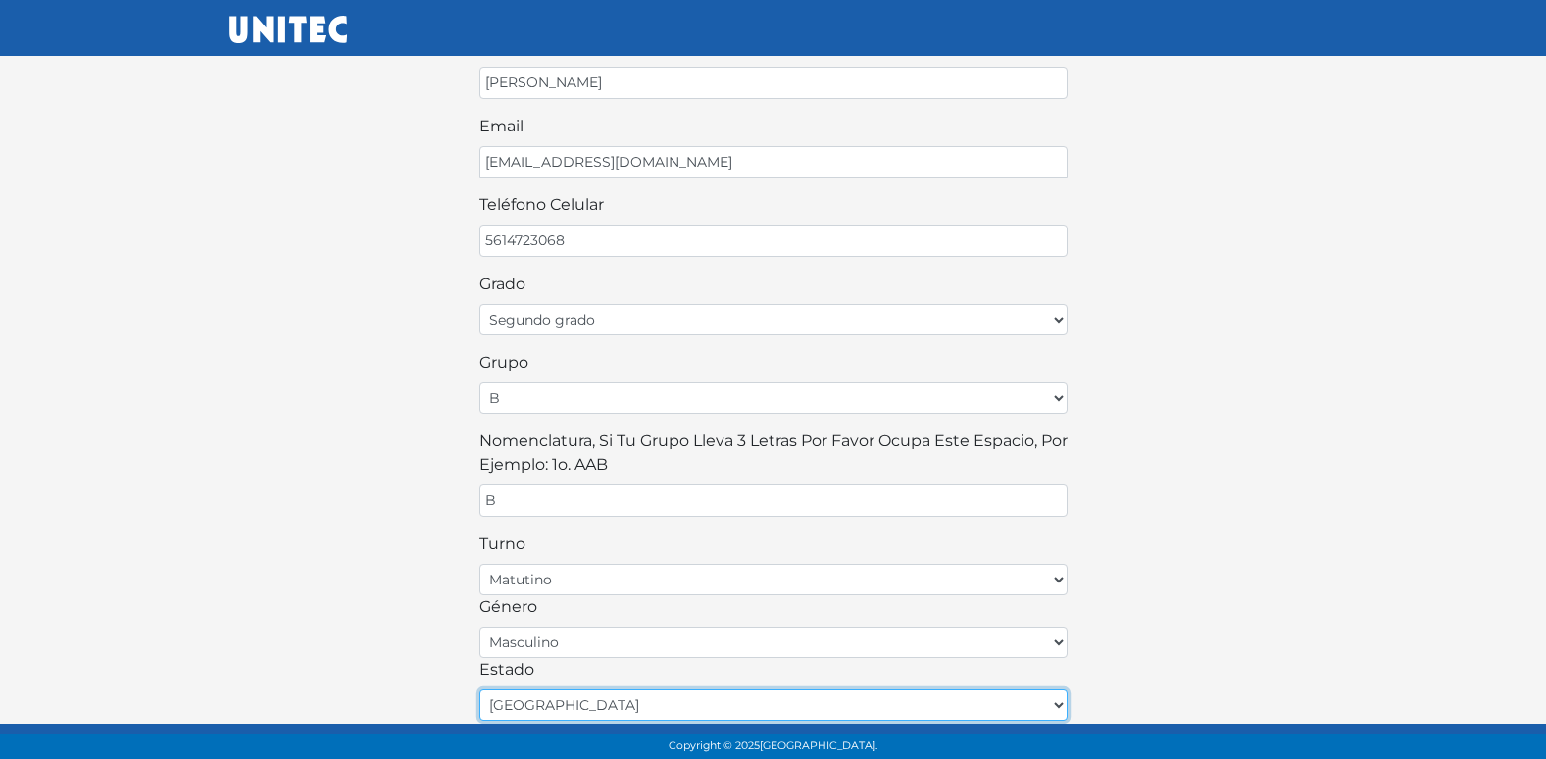
select select "MEX"
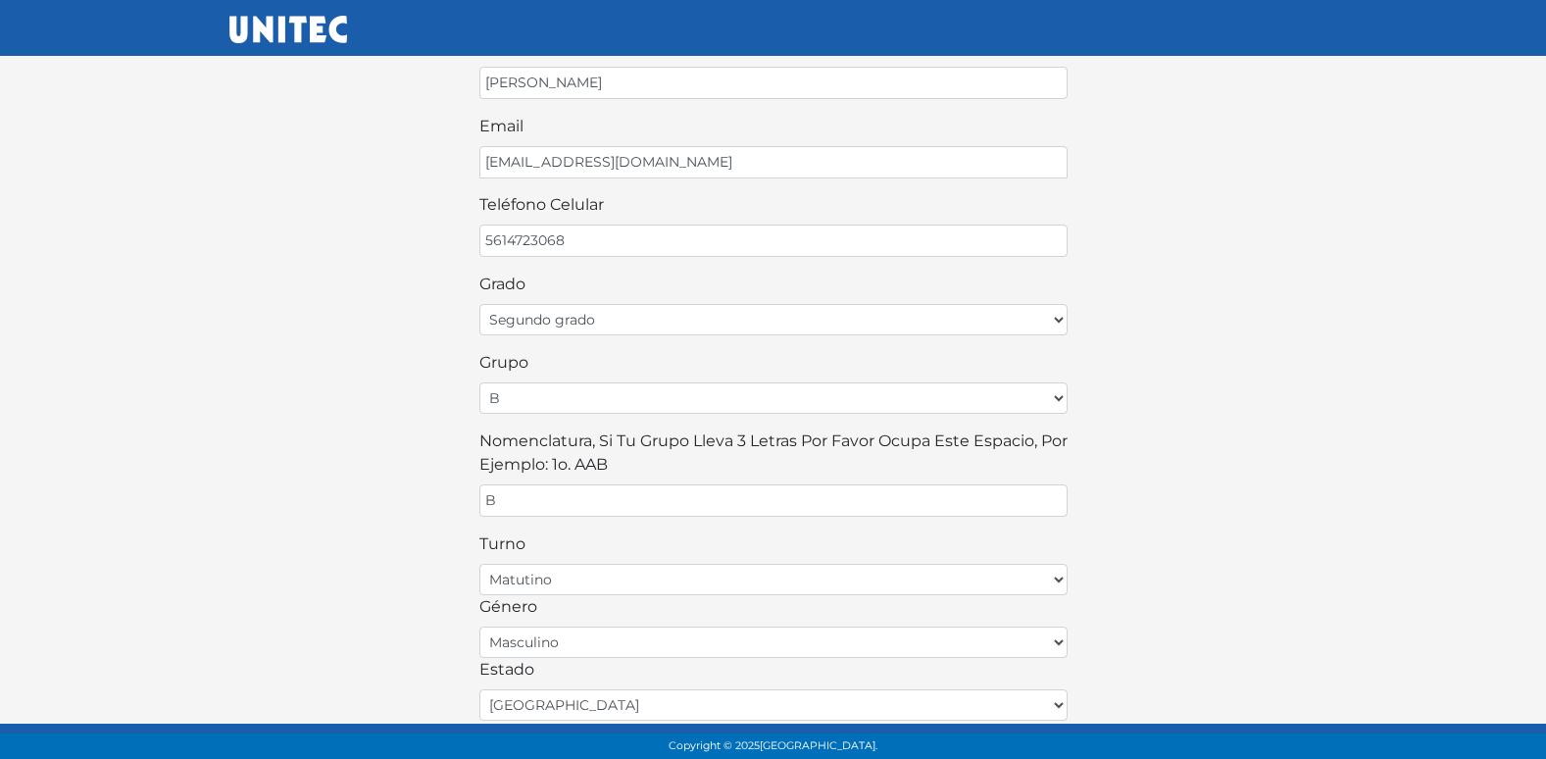
scroll to position [431, 0]
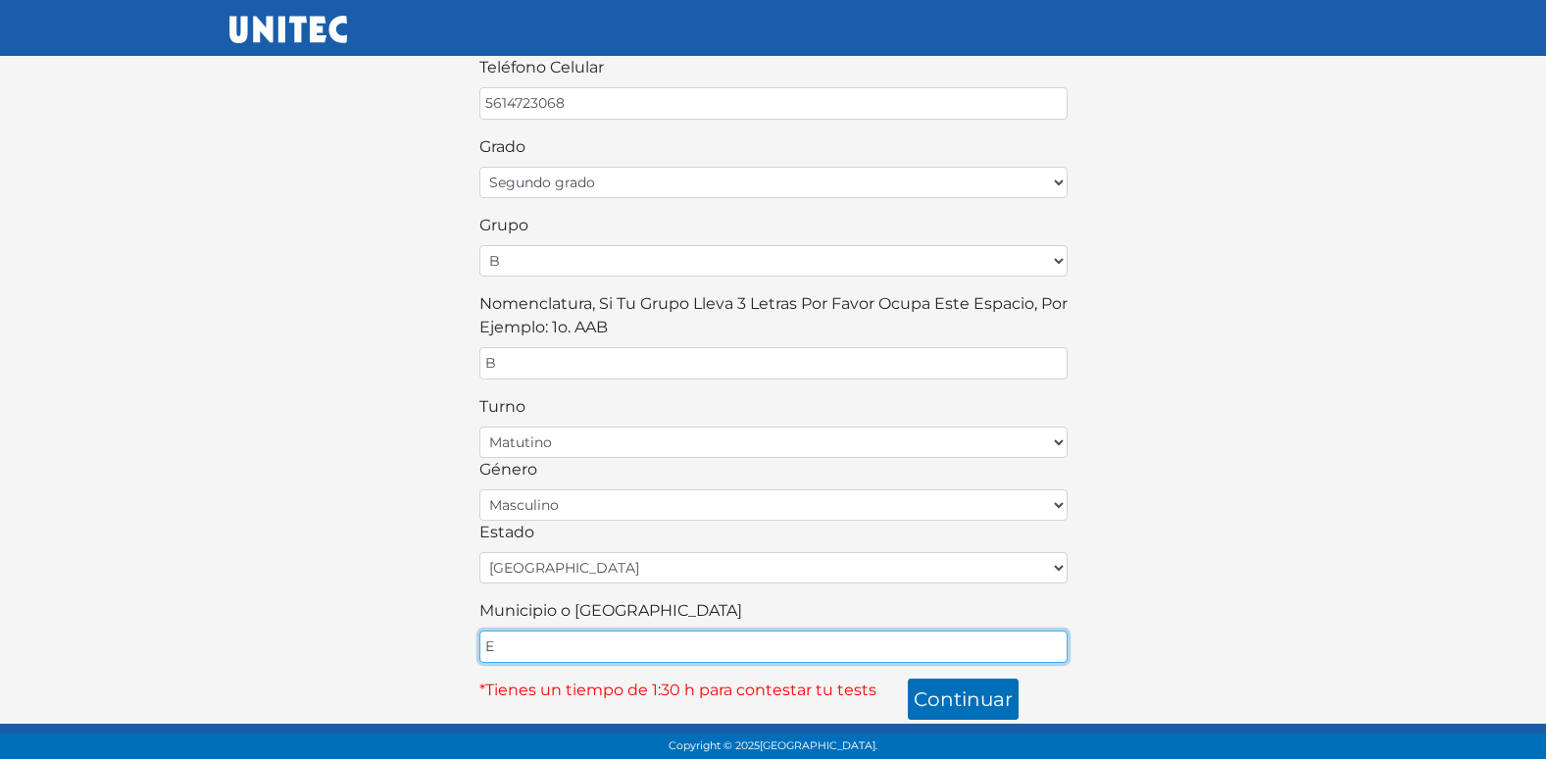
type input "ECATEPEC"
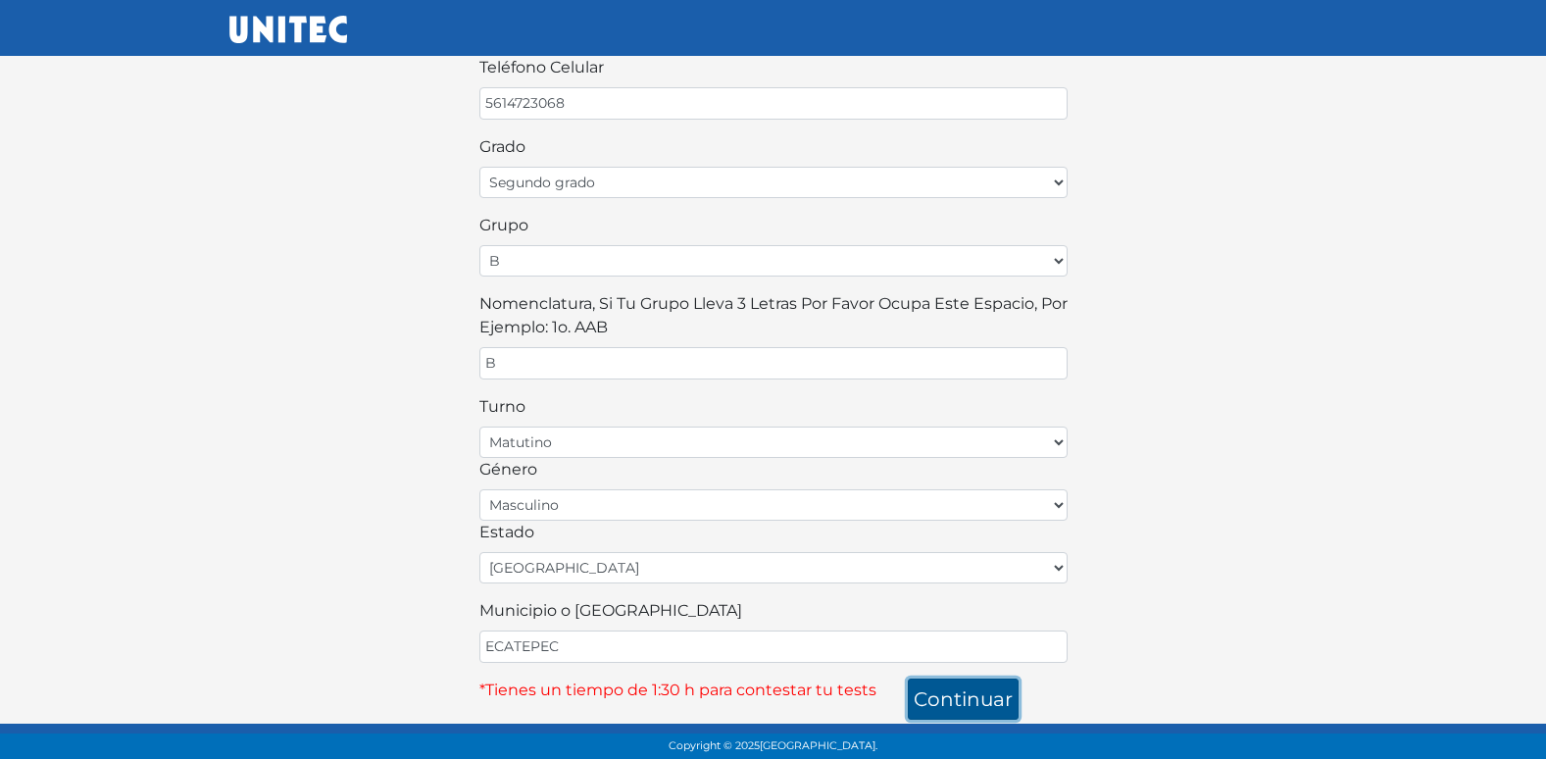
click at [954, 691] on button "continuar" at bounding box center [963, 698] width 111 height 41
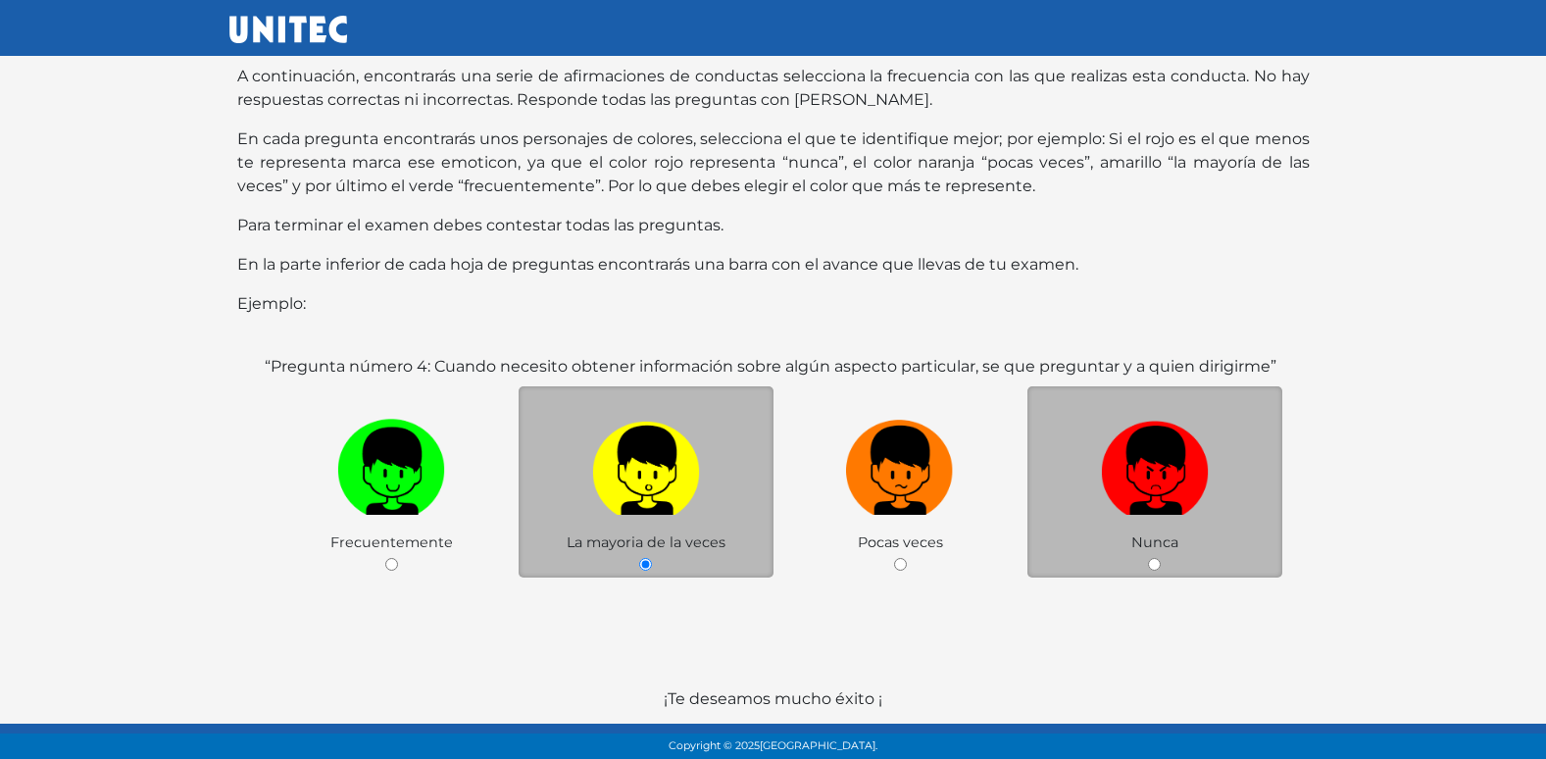
scroll to position [195, 0]
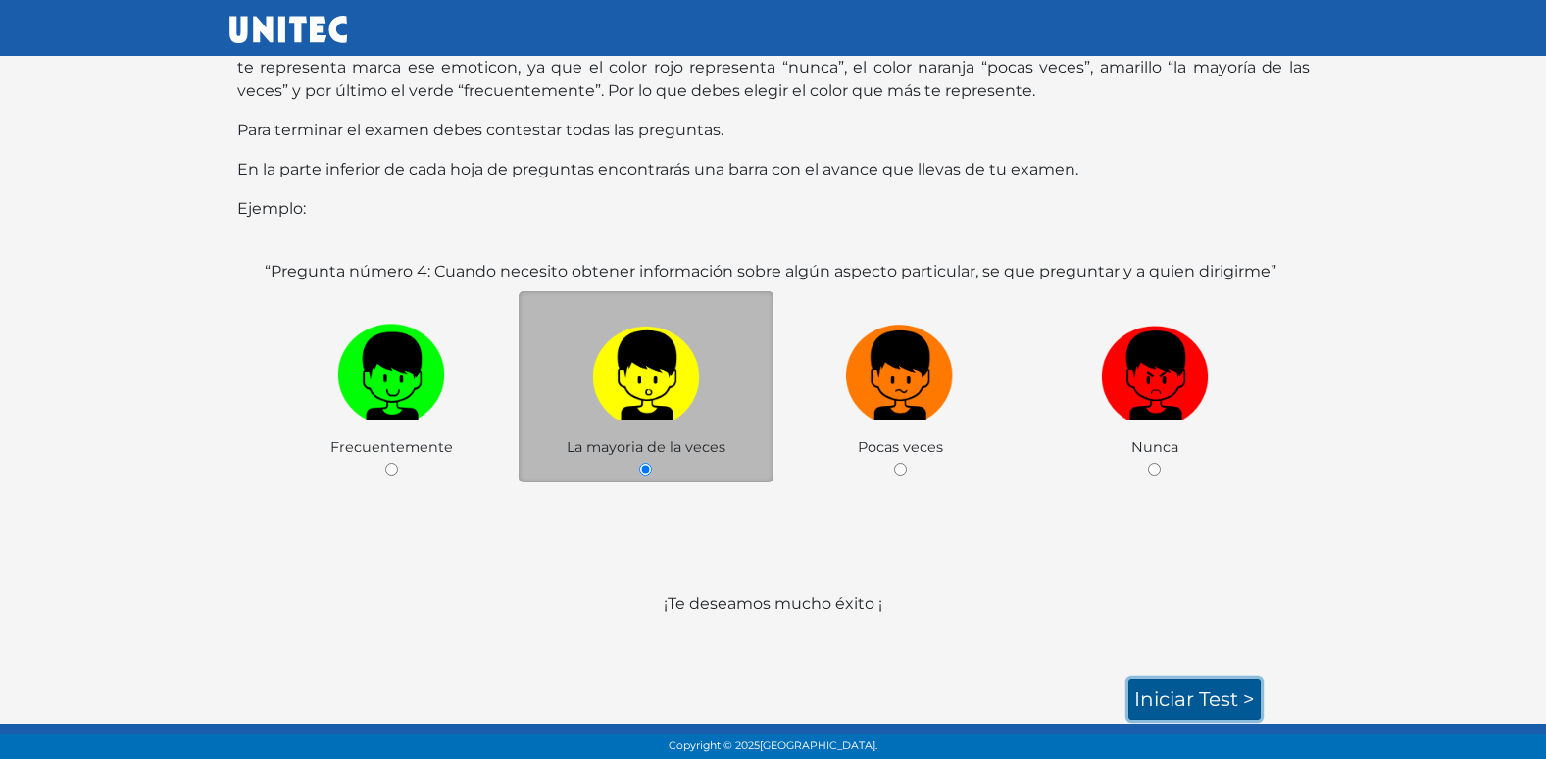
click at [1145, 700] on link "Iniciar test >" at bounding box center [1194, 698] width 132 height 41
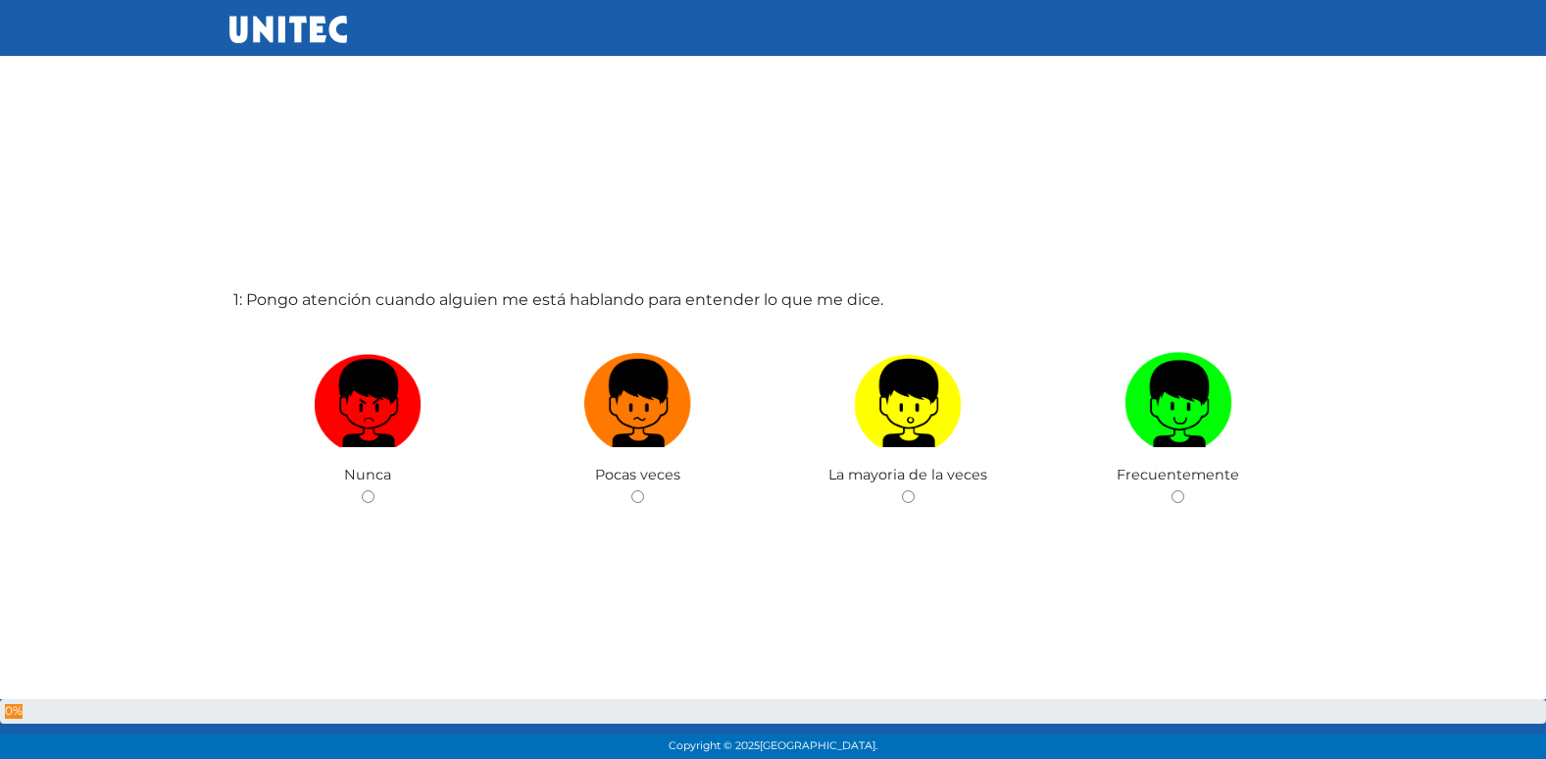
click at [631, 490] on input "radio" at bounding box center [637, 496] width 13 height 13
radio input "true"
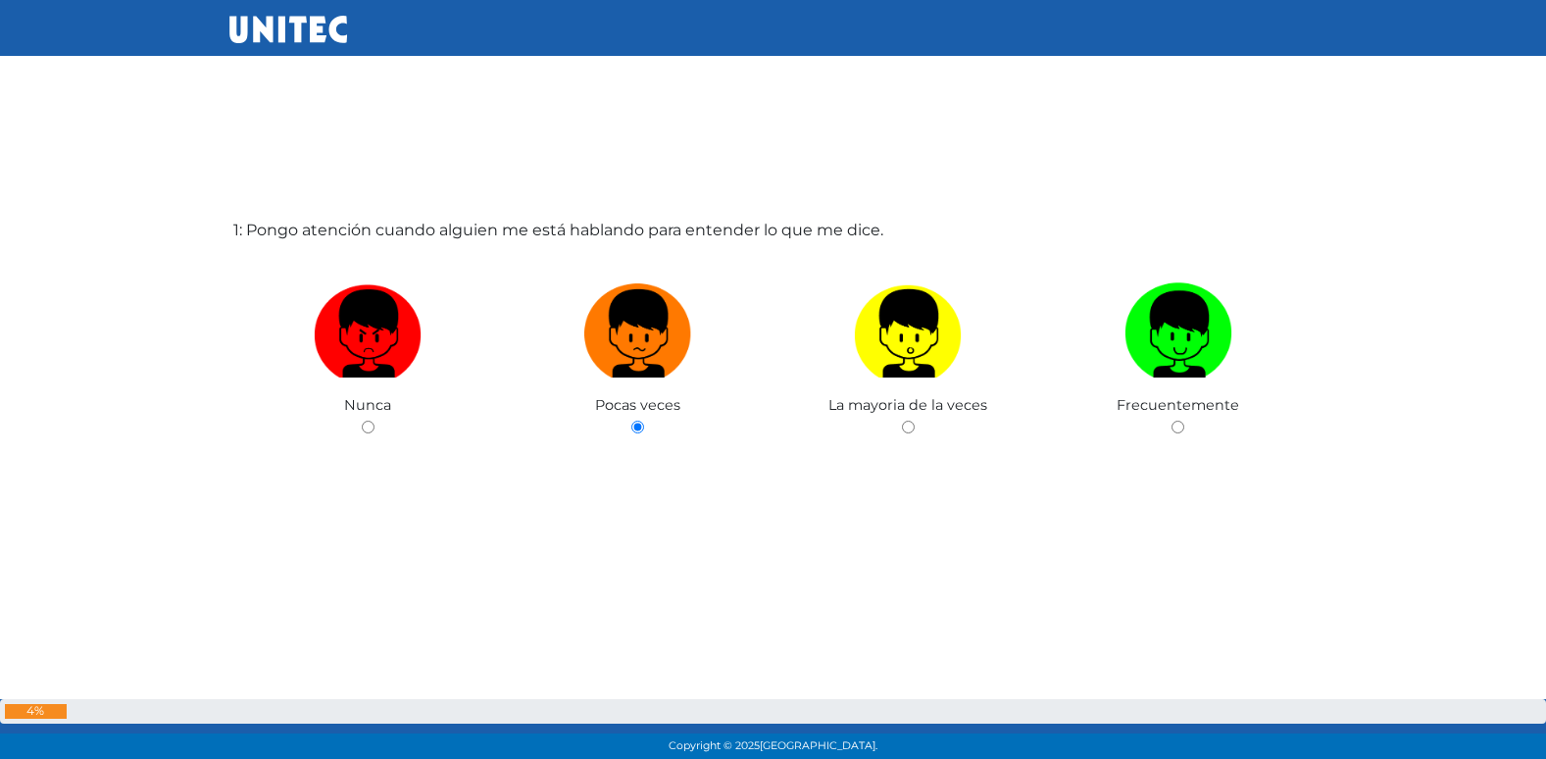
radio input "true"
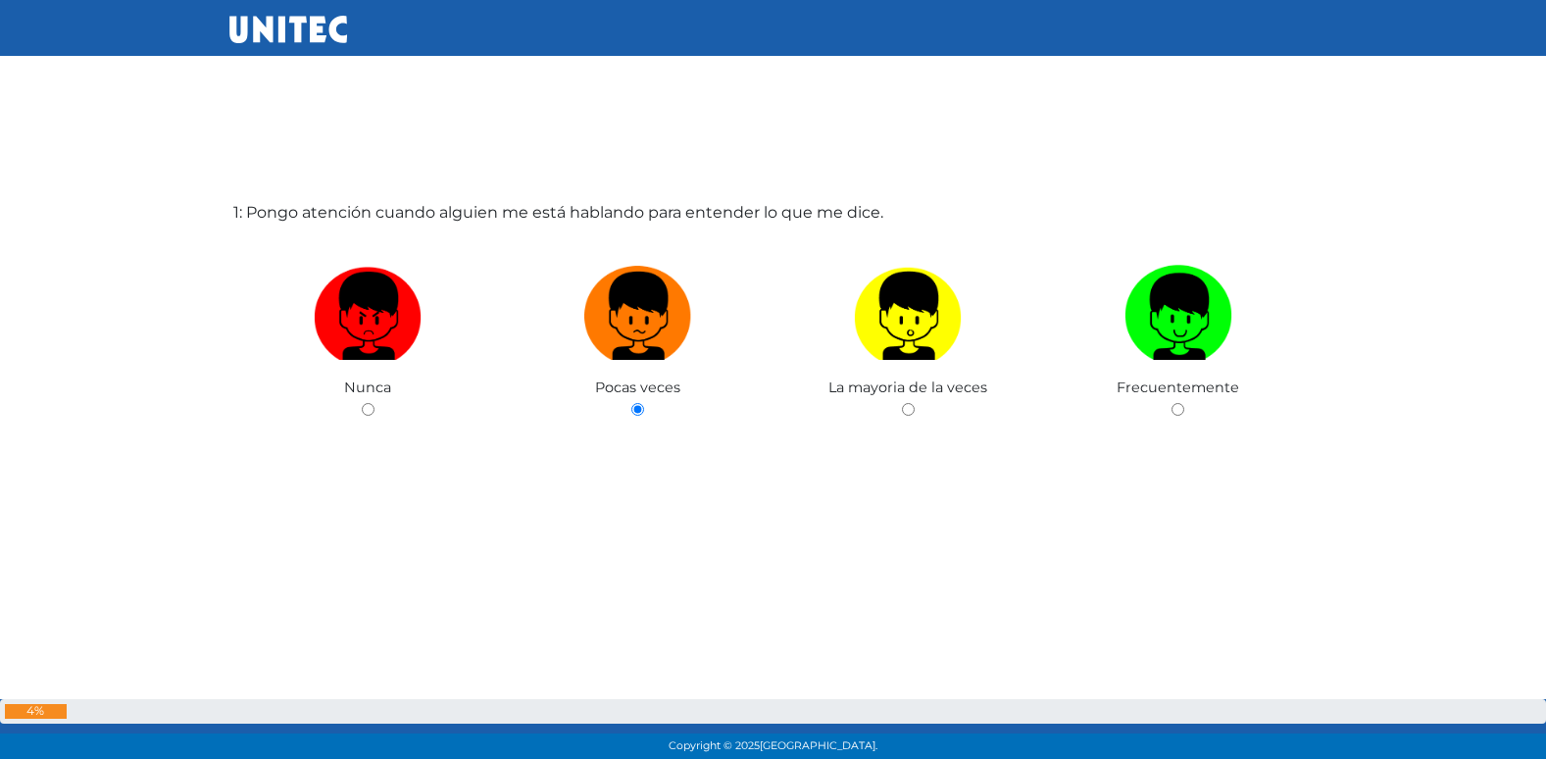
radio input "true"
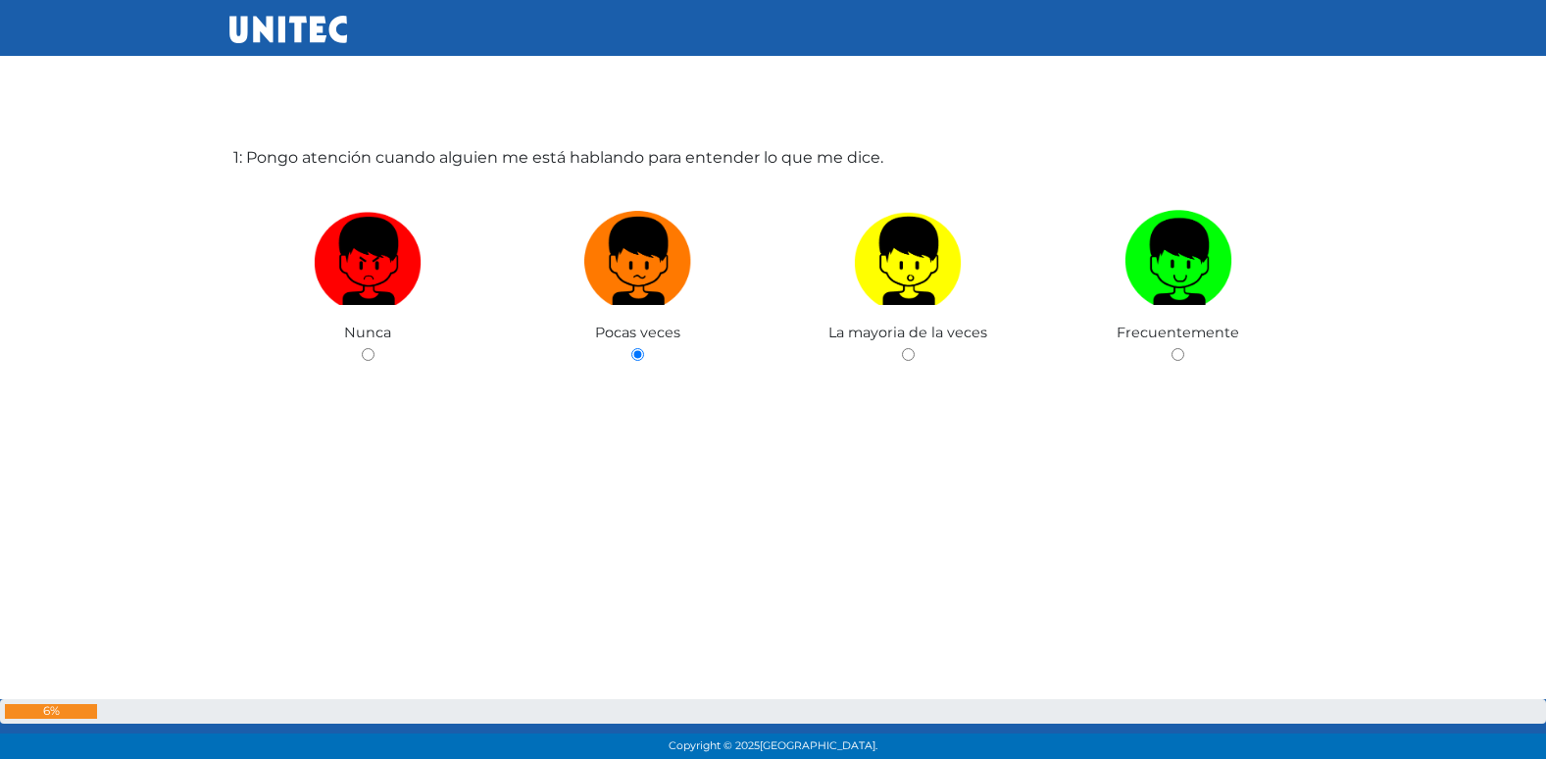
radio input "true"
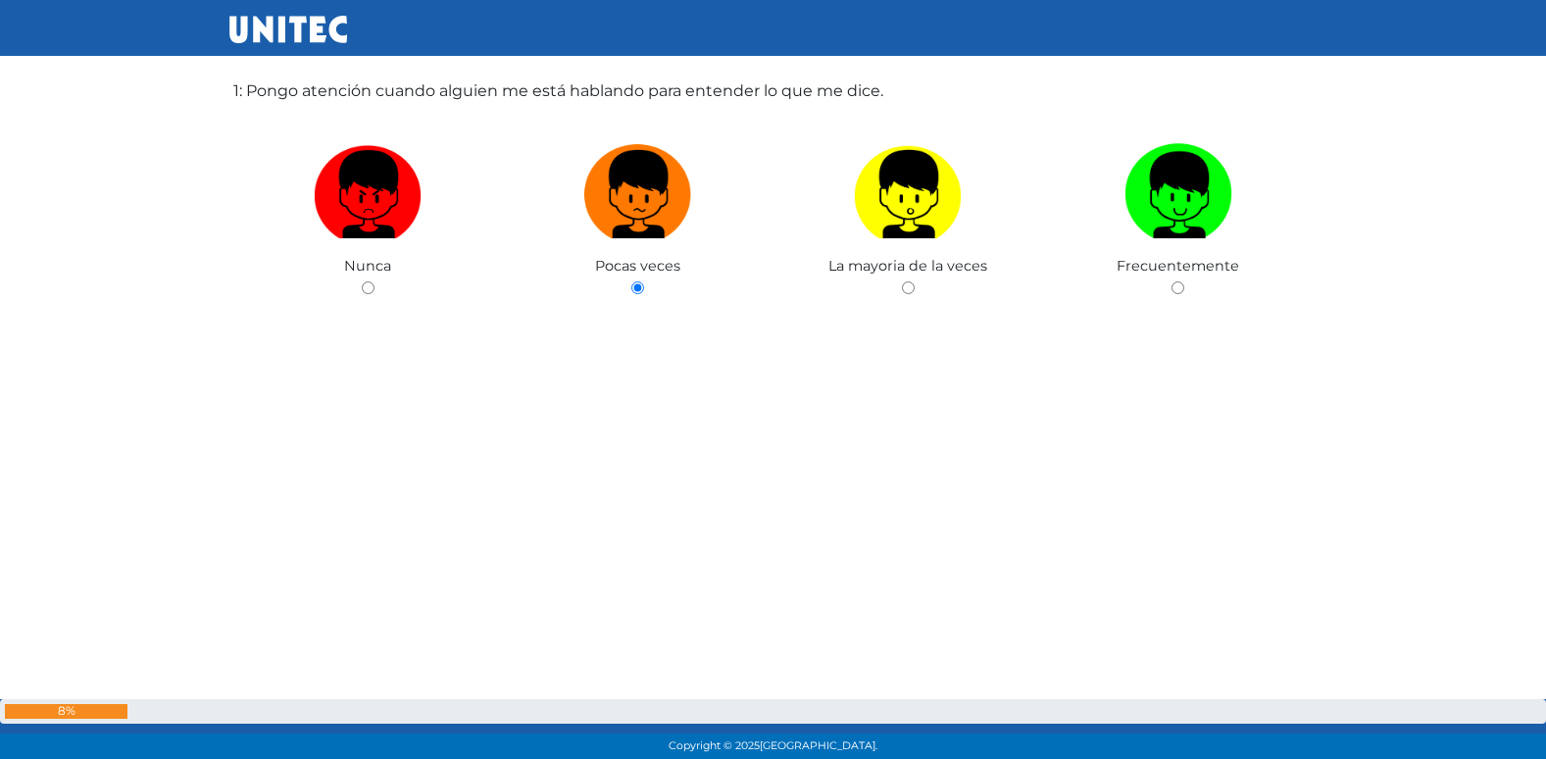
radio input "true"
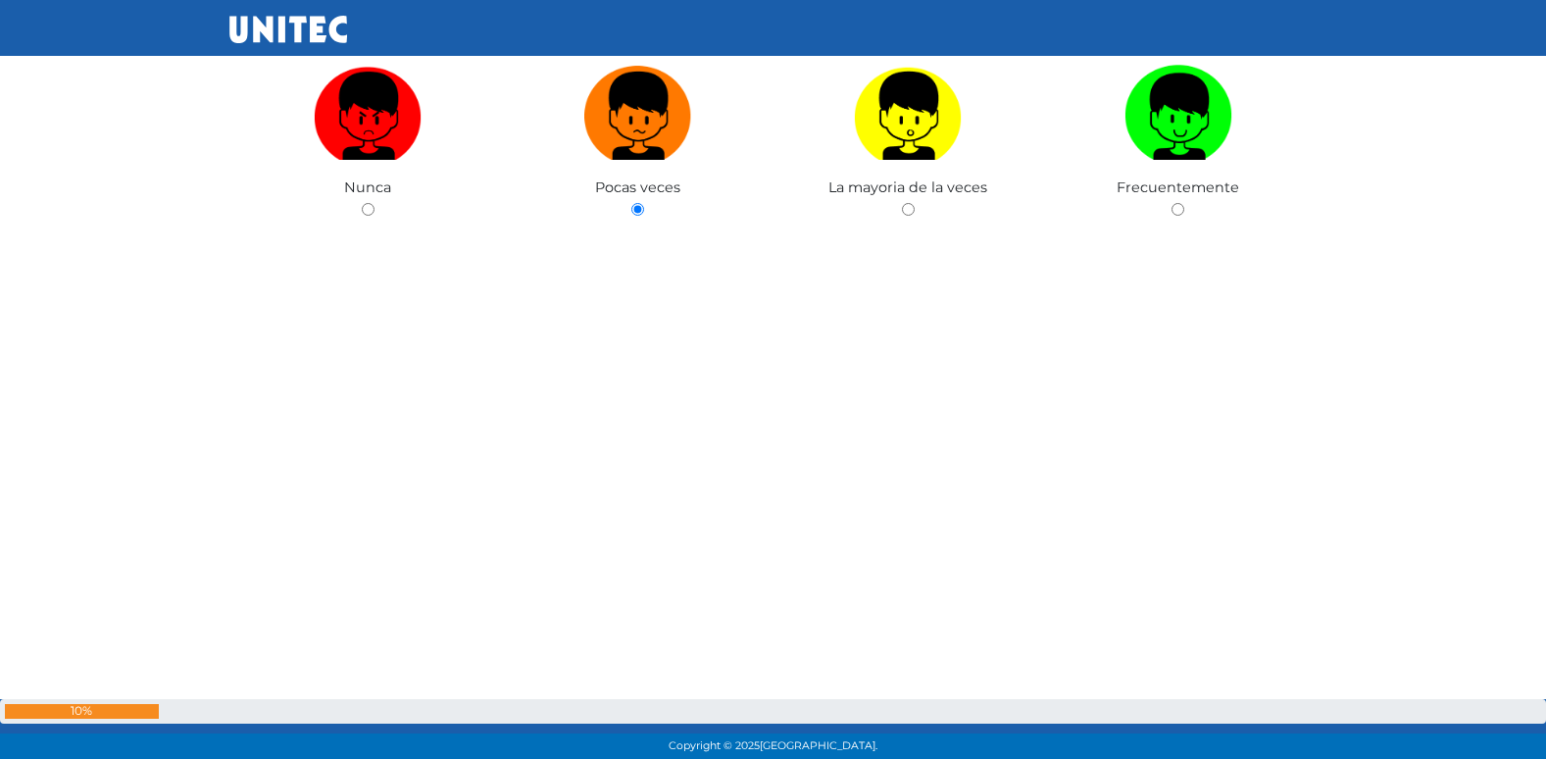
radio input "true"
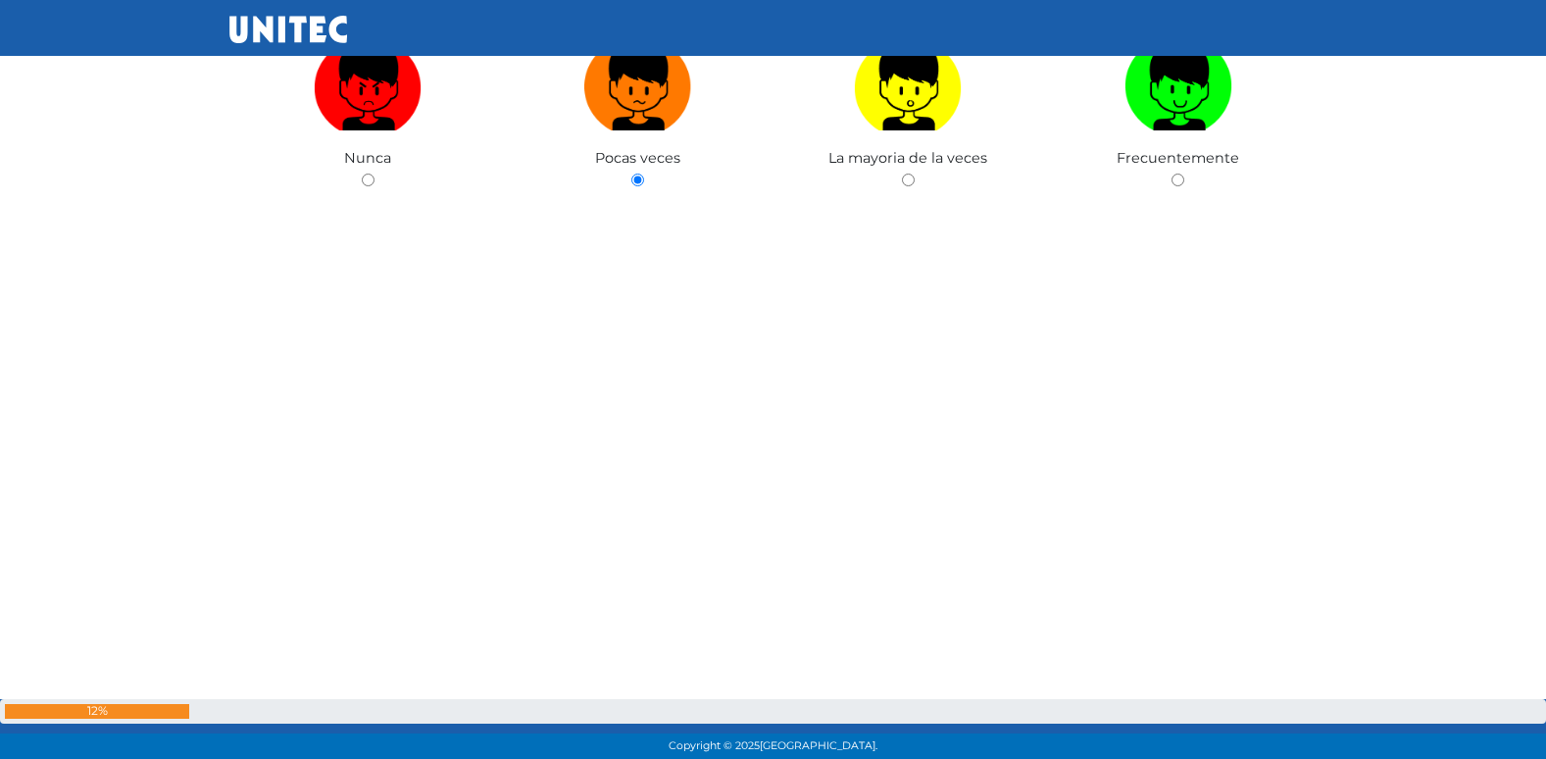
radio input "true"
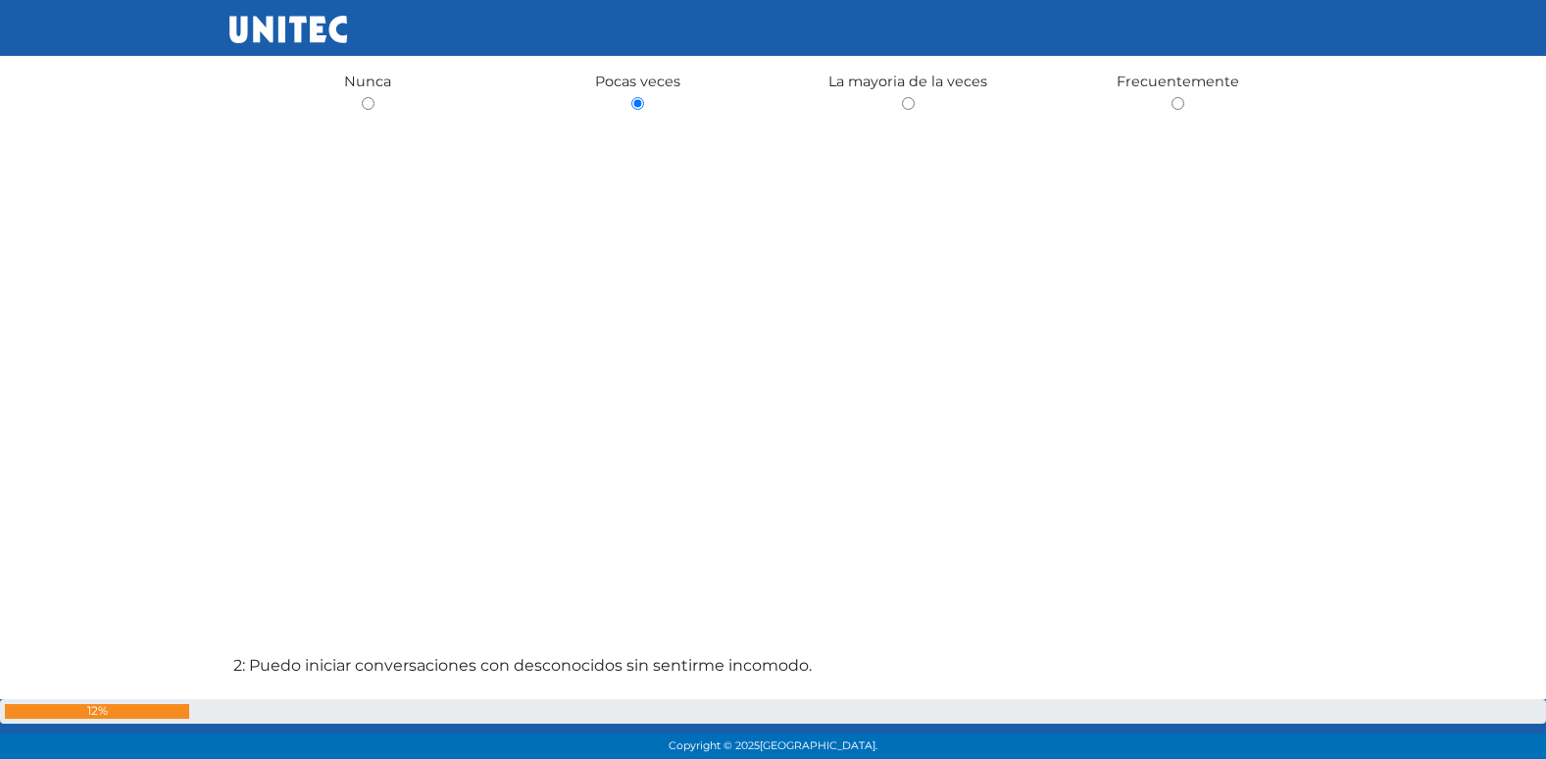
radio input "true"
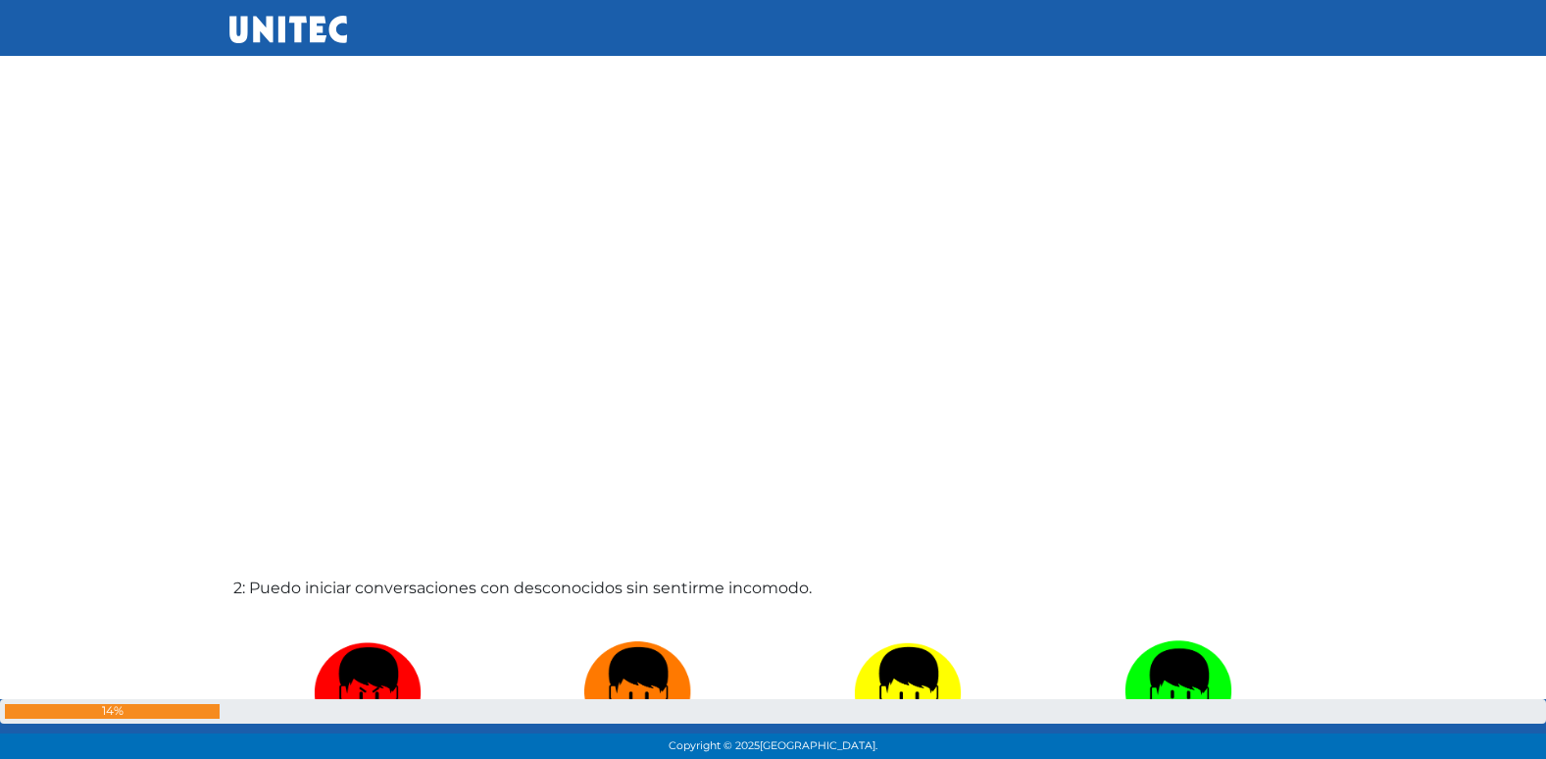
radio input "true"
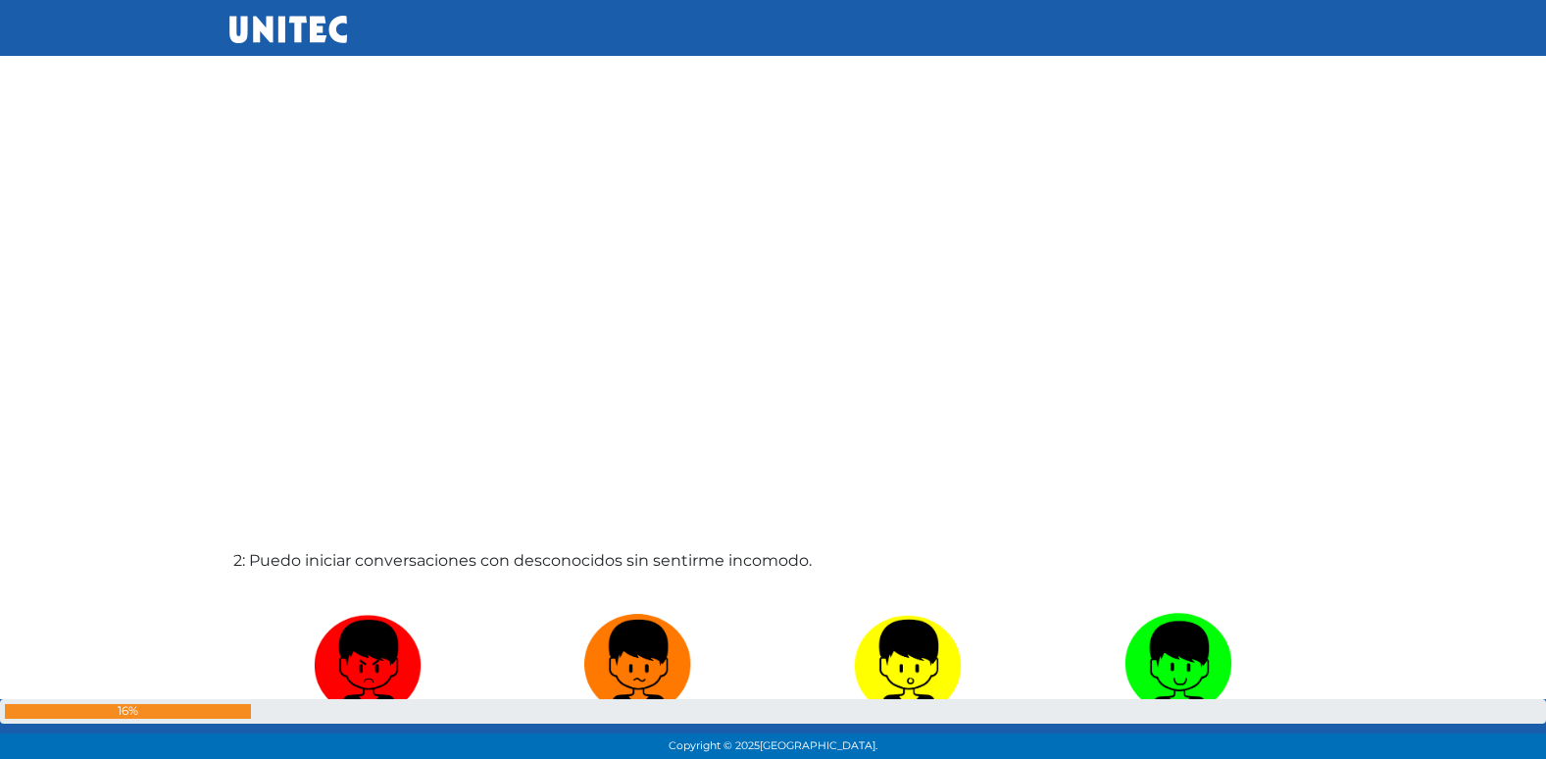
radio input "true"
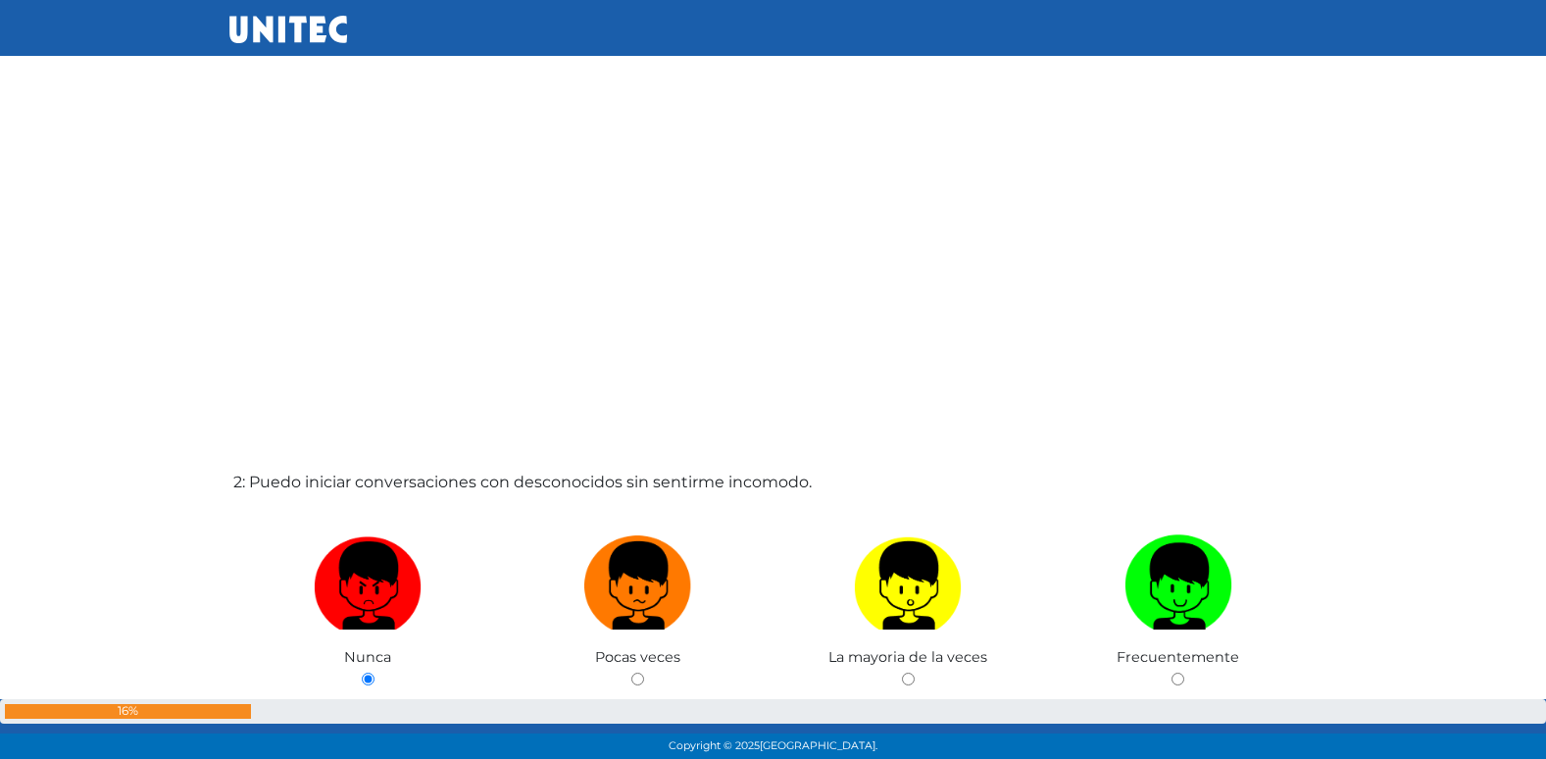
radio input "true"
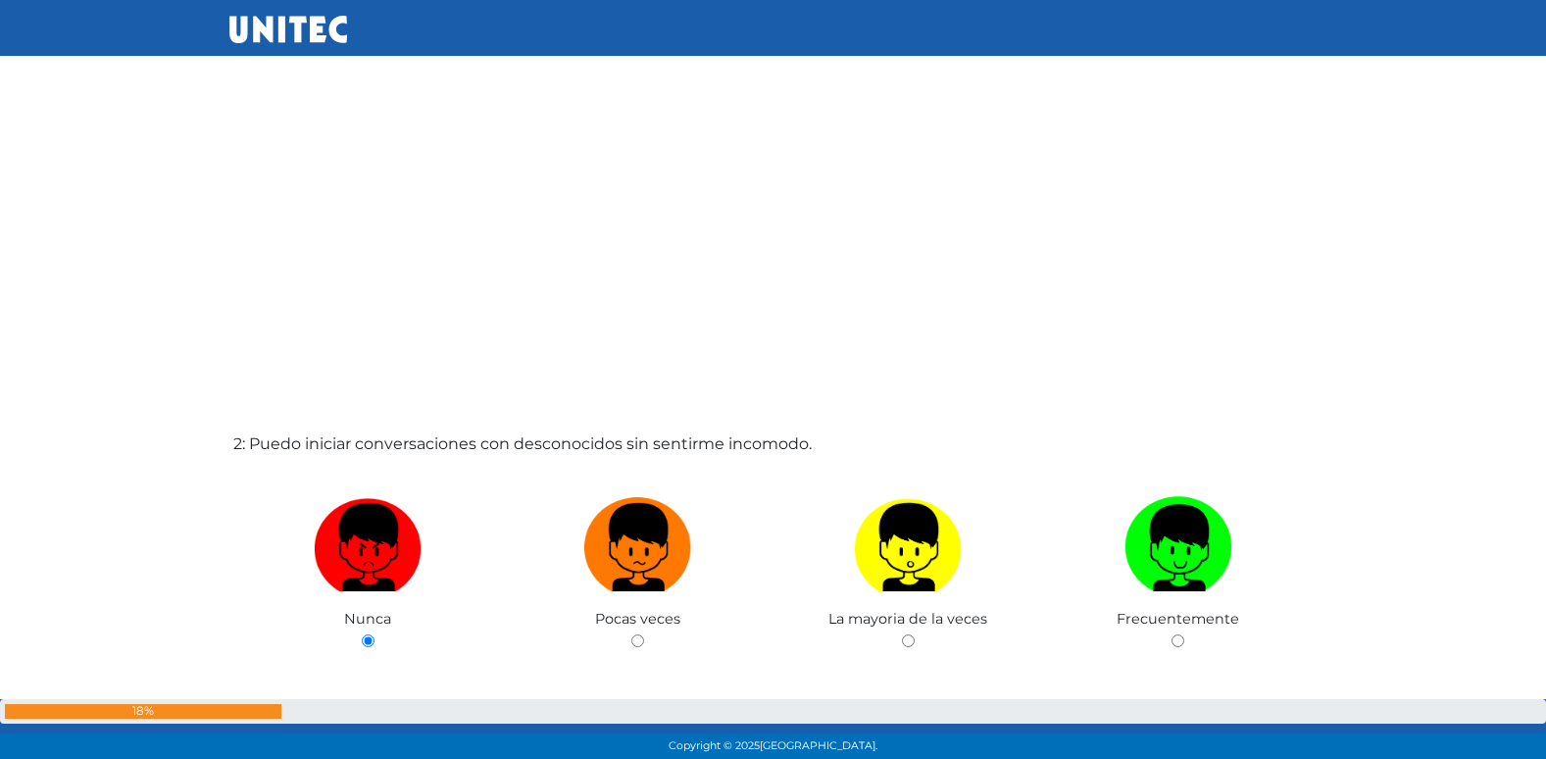
radio input "true"
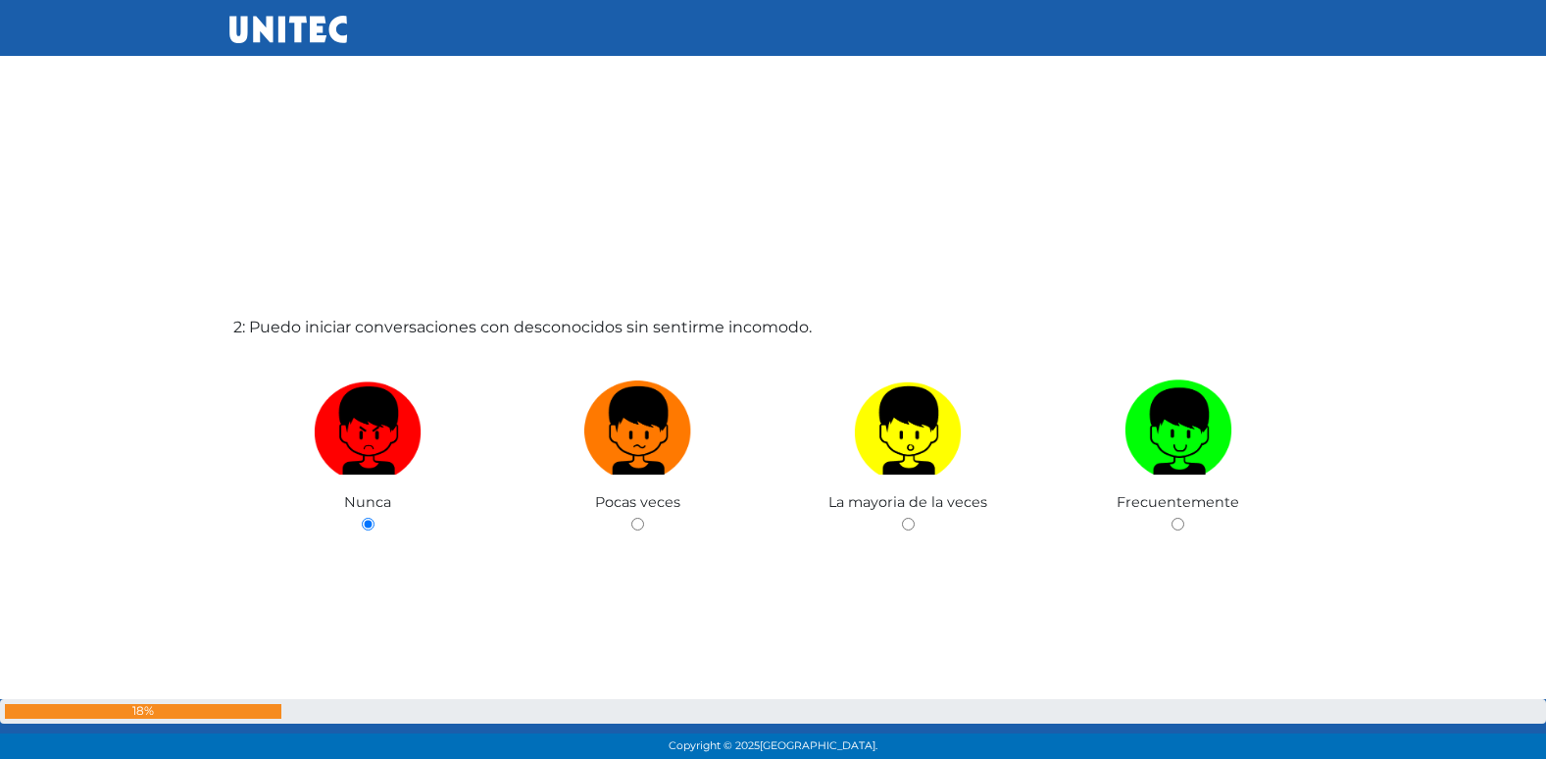
radio input "true"
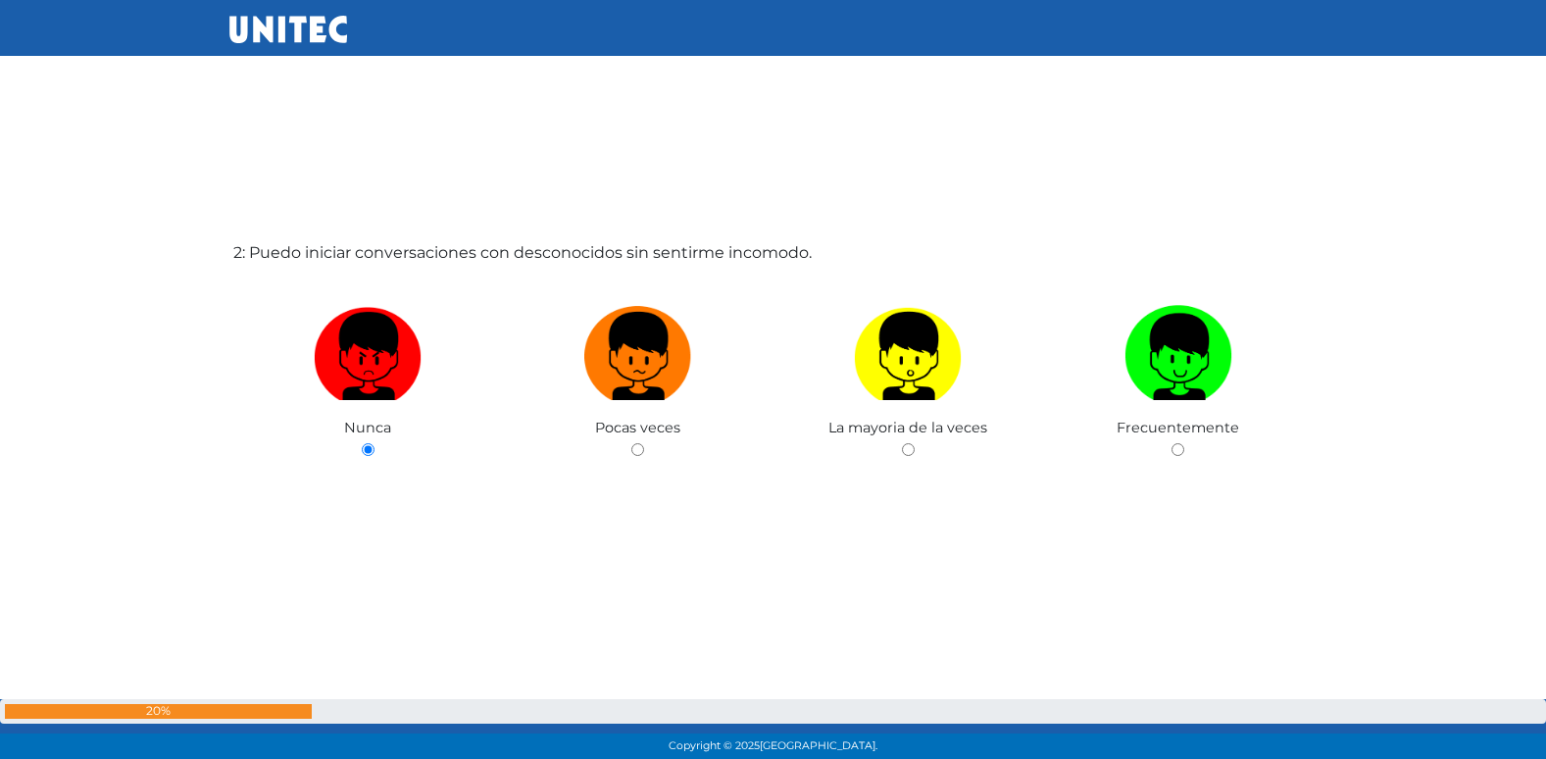
radio input "true"
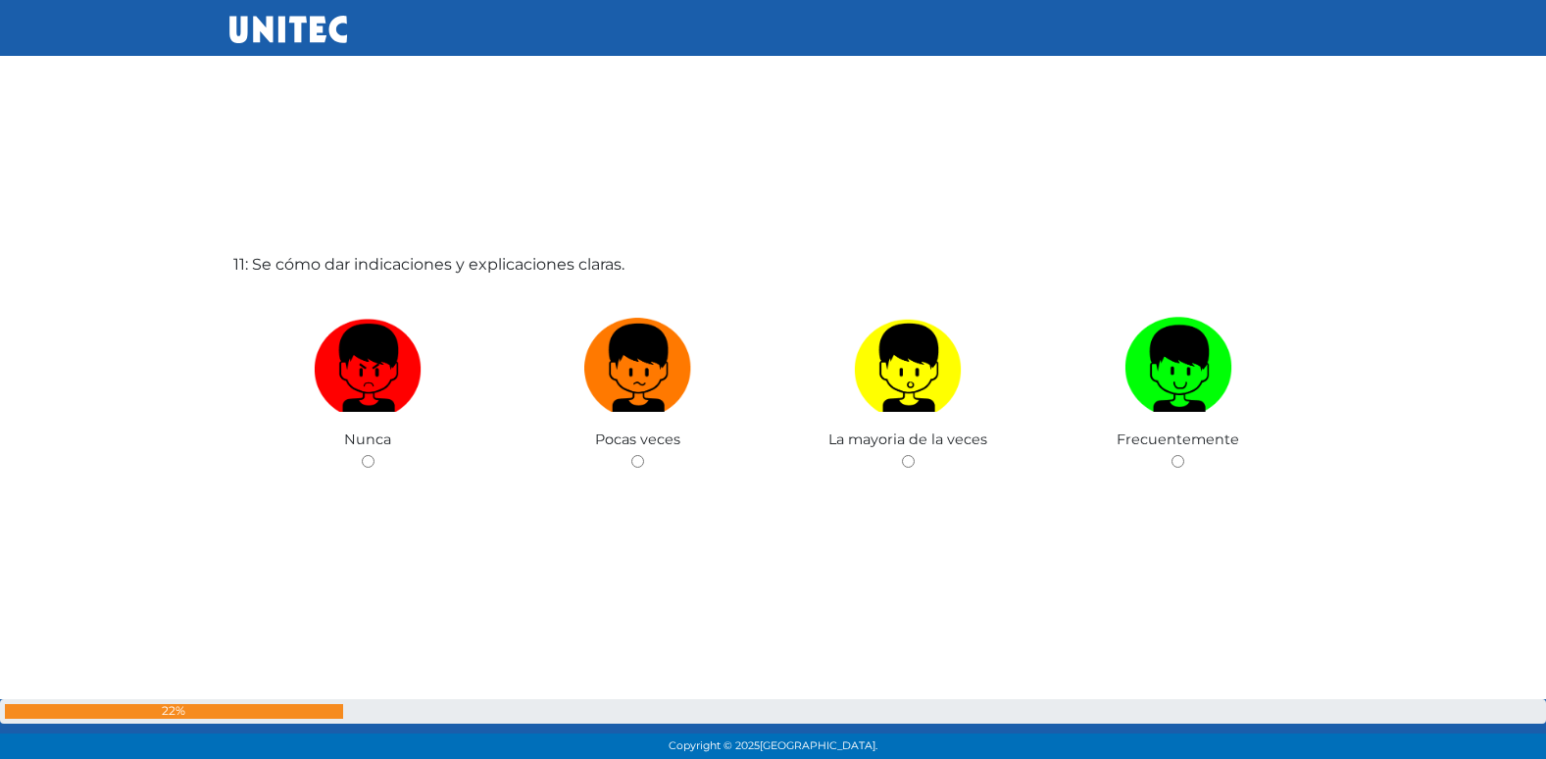
scroll to position [7684, 0]
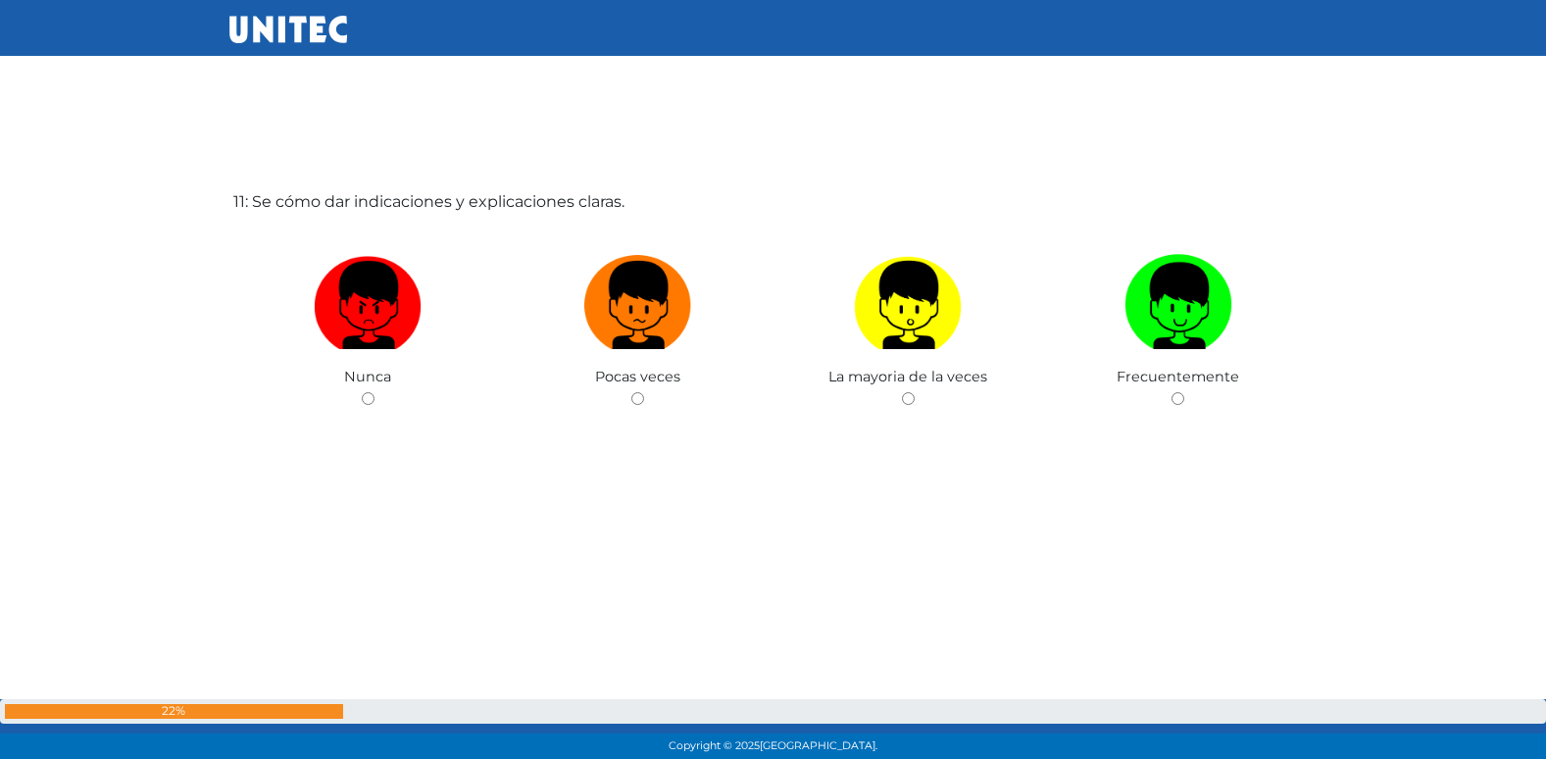
click at [631, 392] on input "radio" at bounding box center [637, 398] width 13 height 13
radio input "true"
click at [362, 392] on input "radio" at bounding box center [368, 398] width 13 height 13
radio input "true"
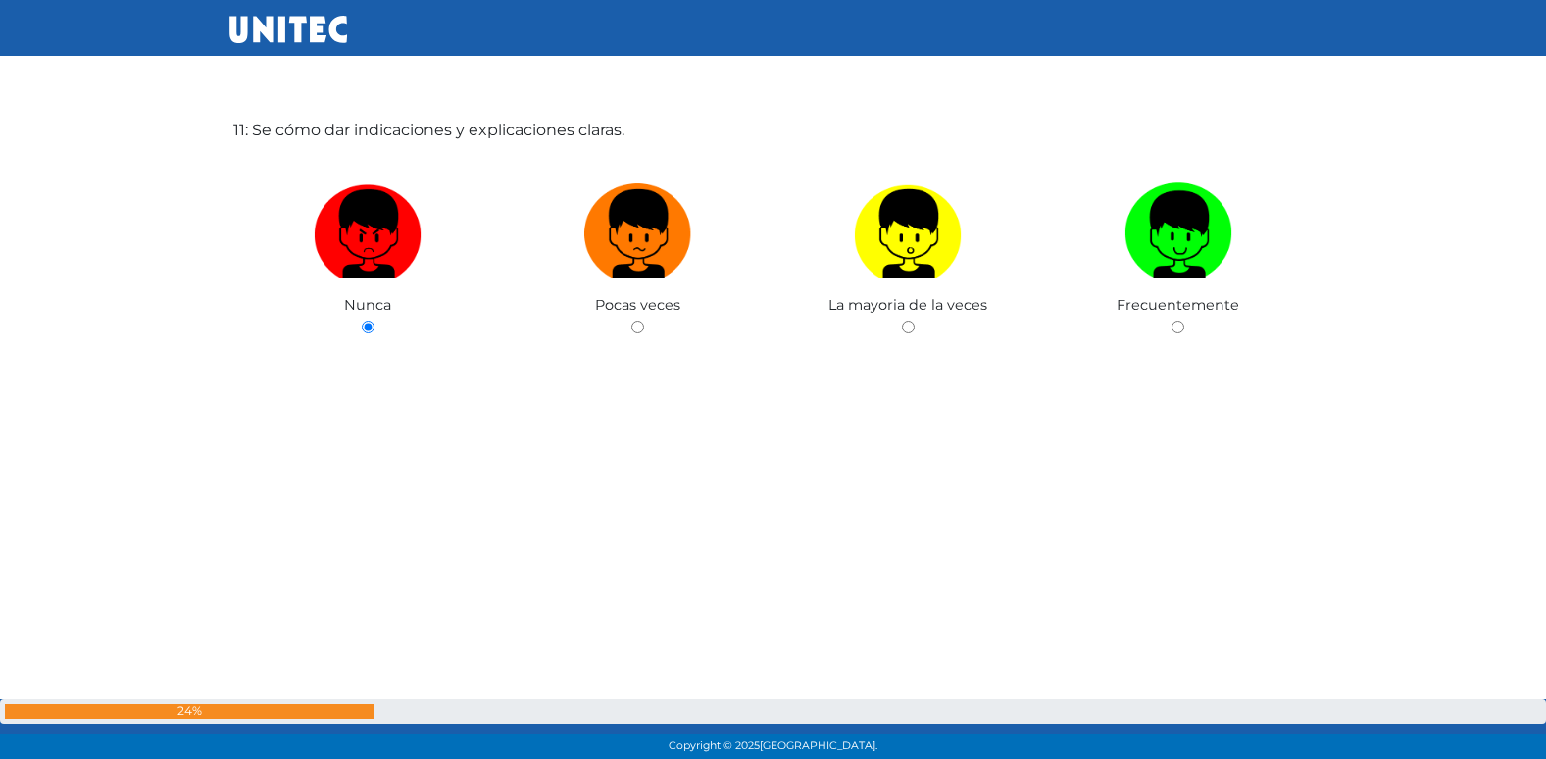
radio input "true"
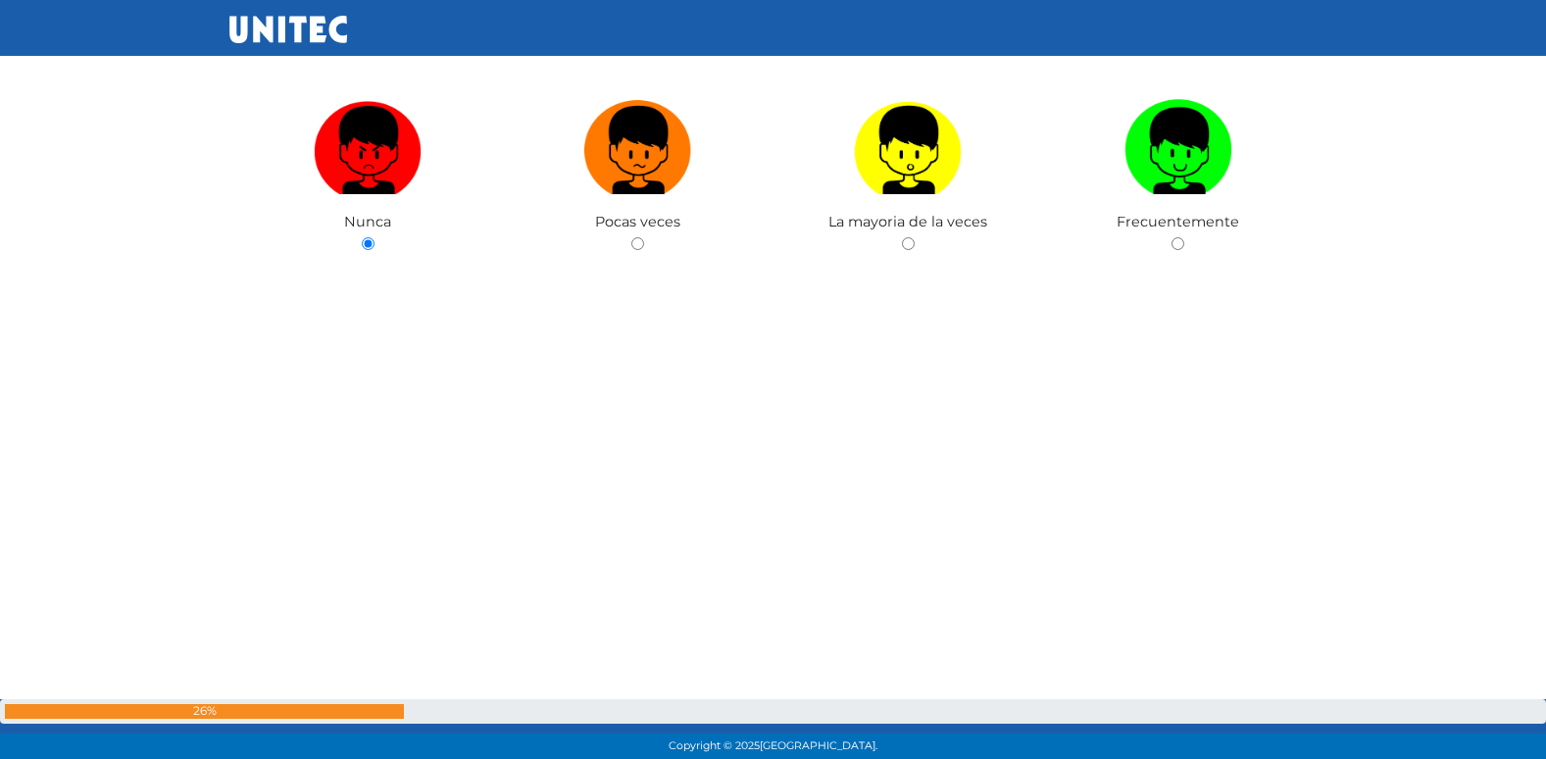
radio input "true"
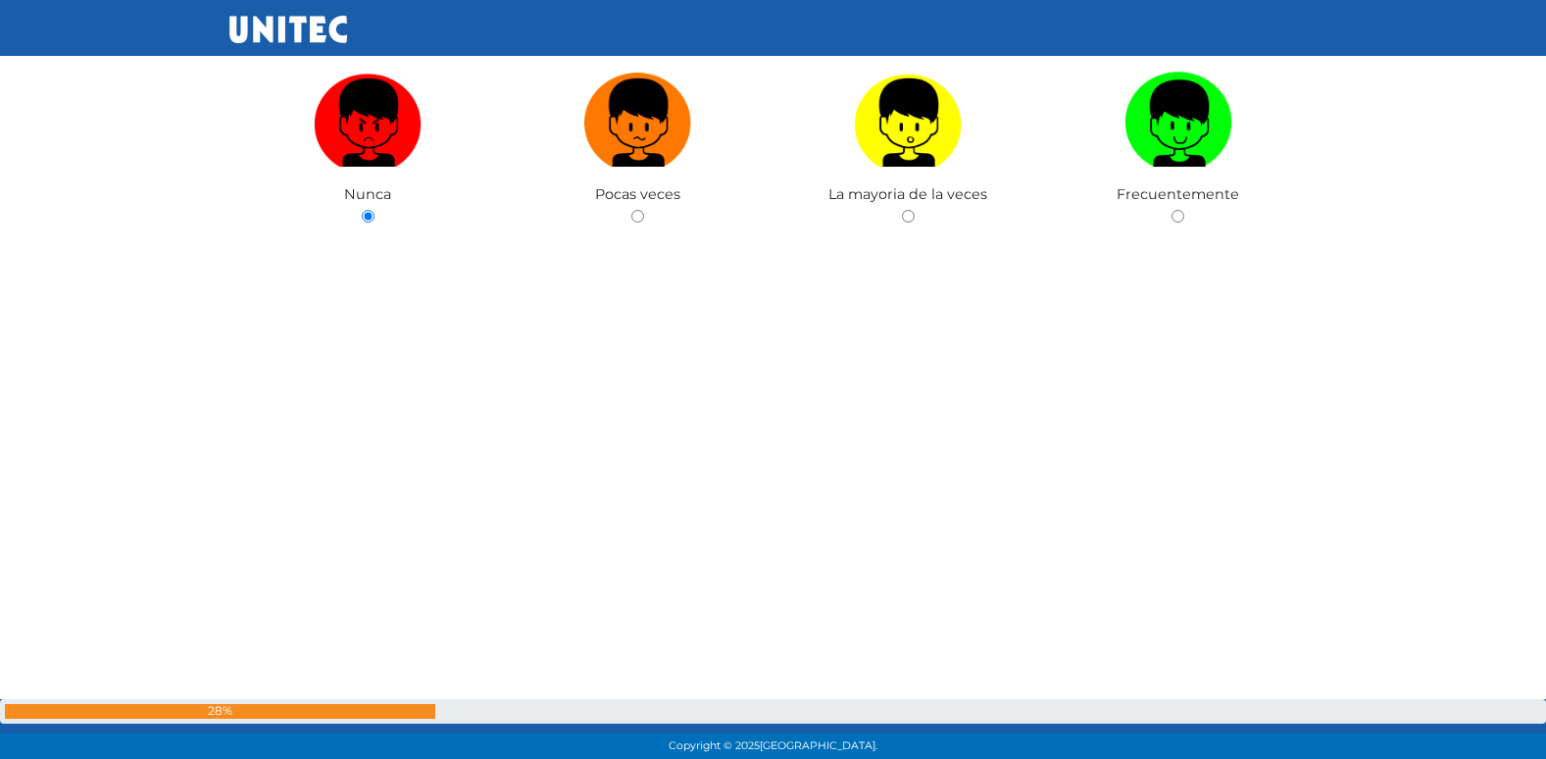
radio input "true"
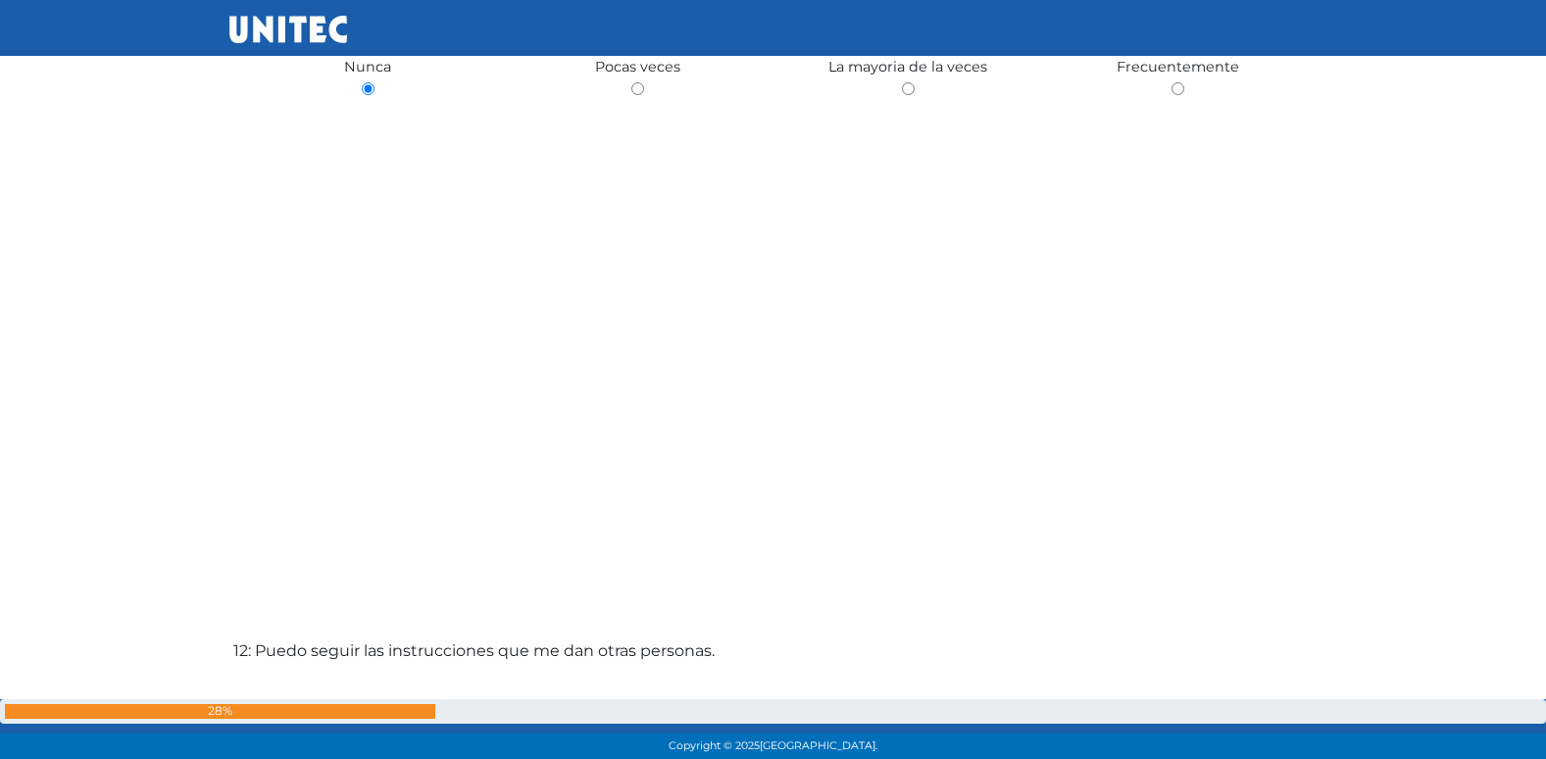
radio input "true"
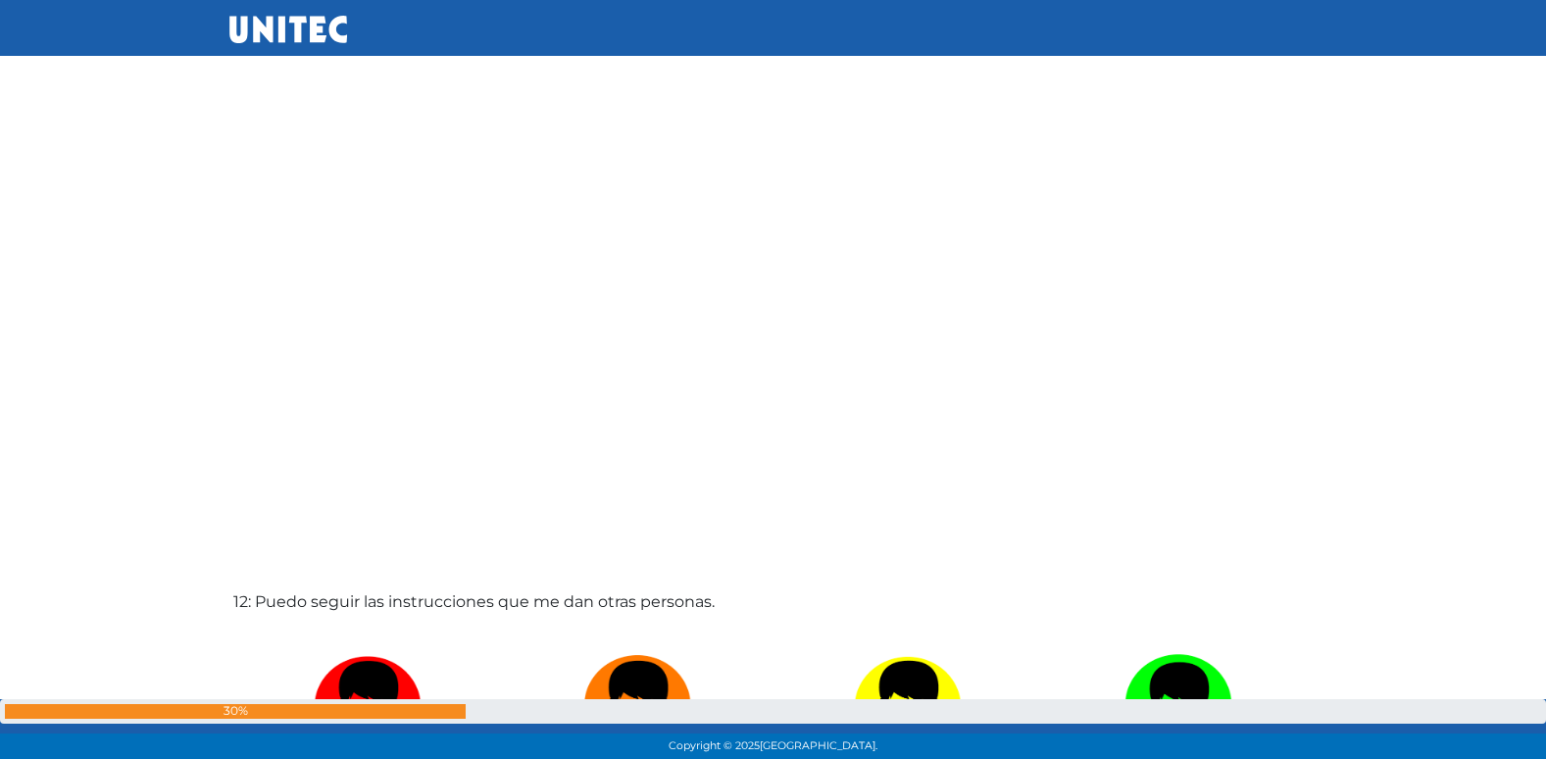
radio input "true"
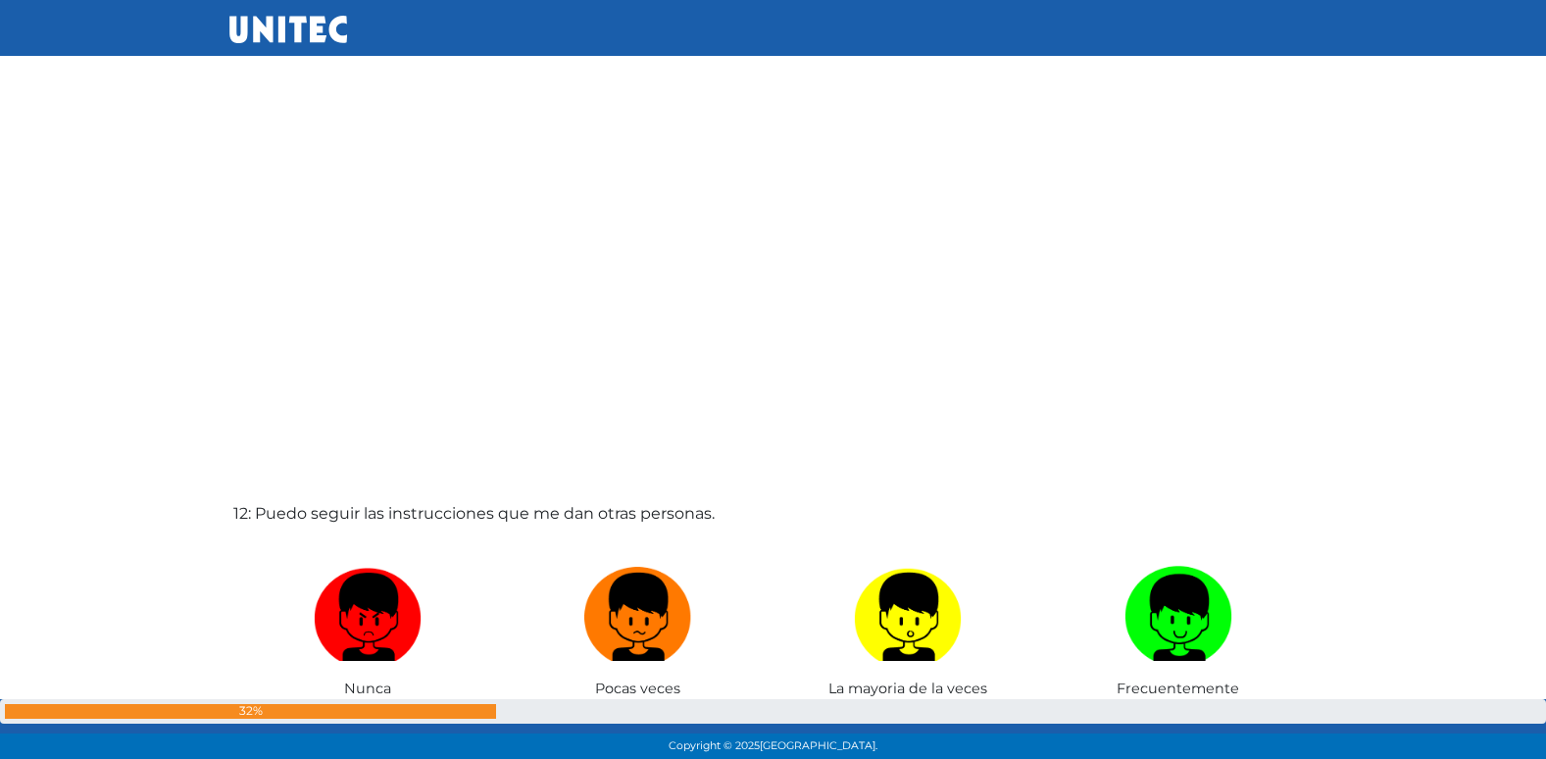
radio input "true"
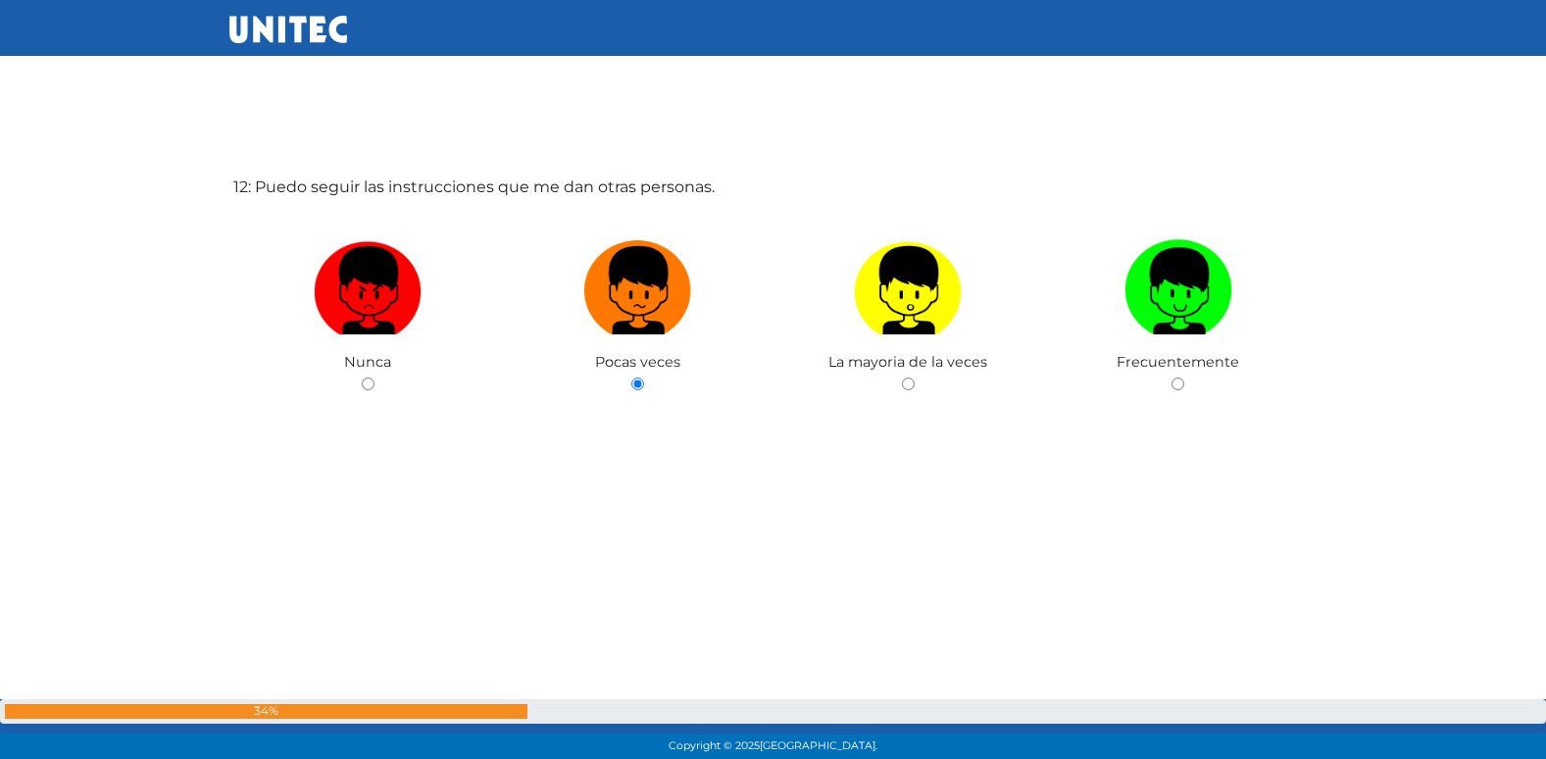
radio input "true"
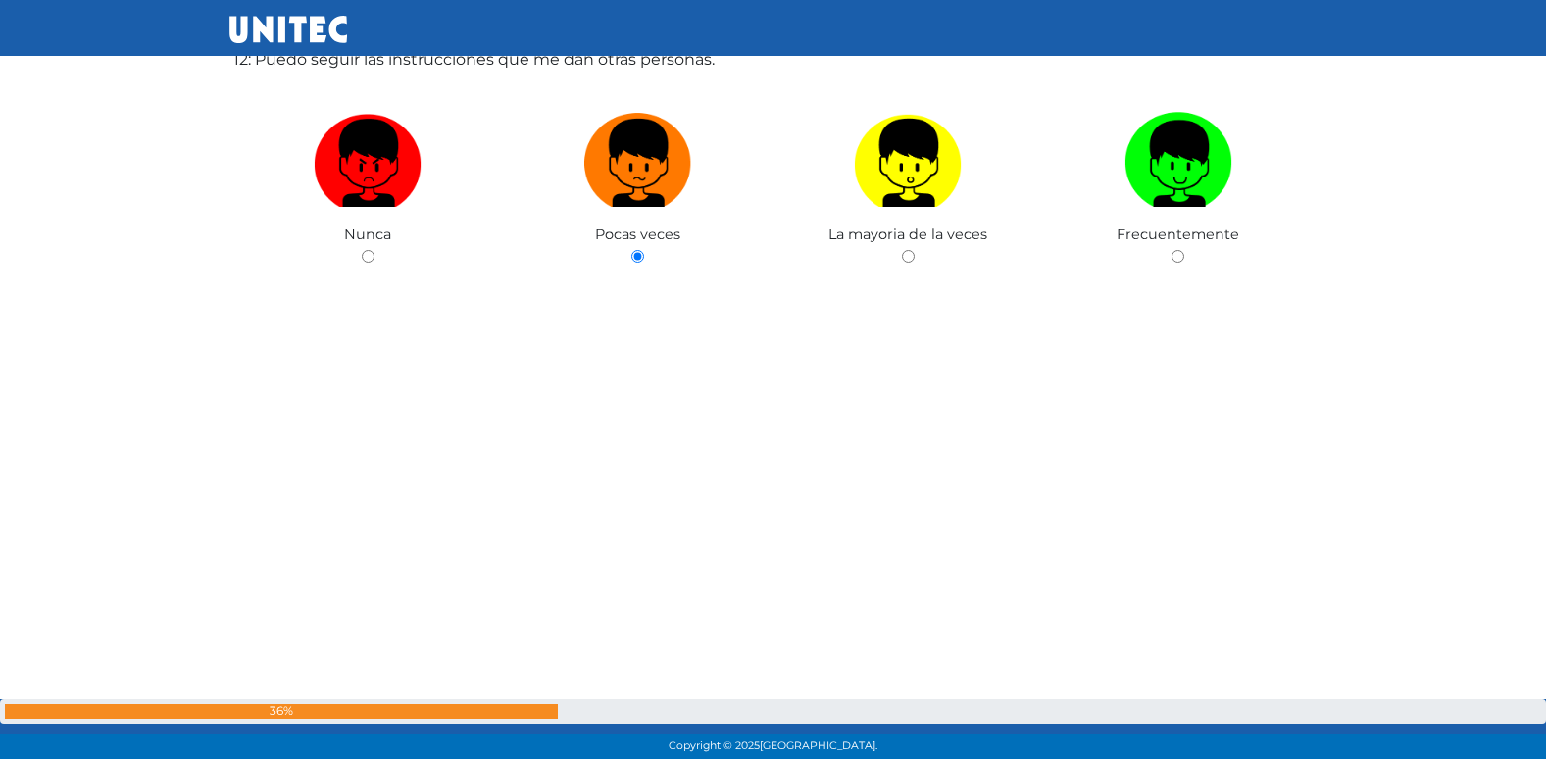
radio input "true"
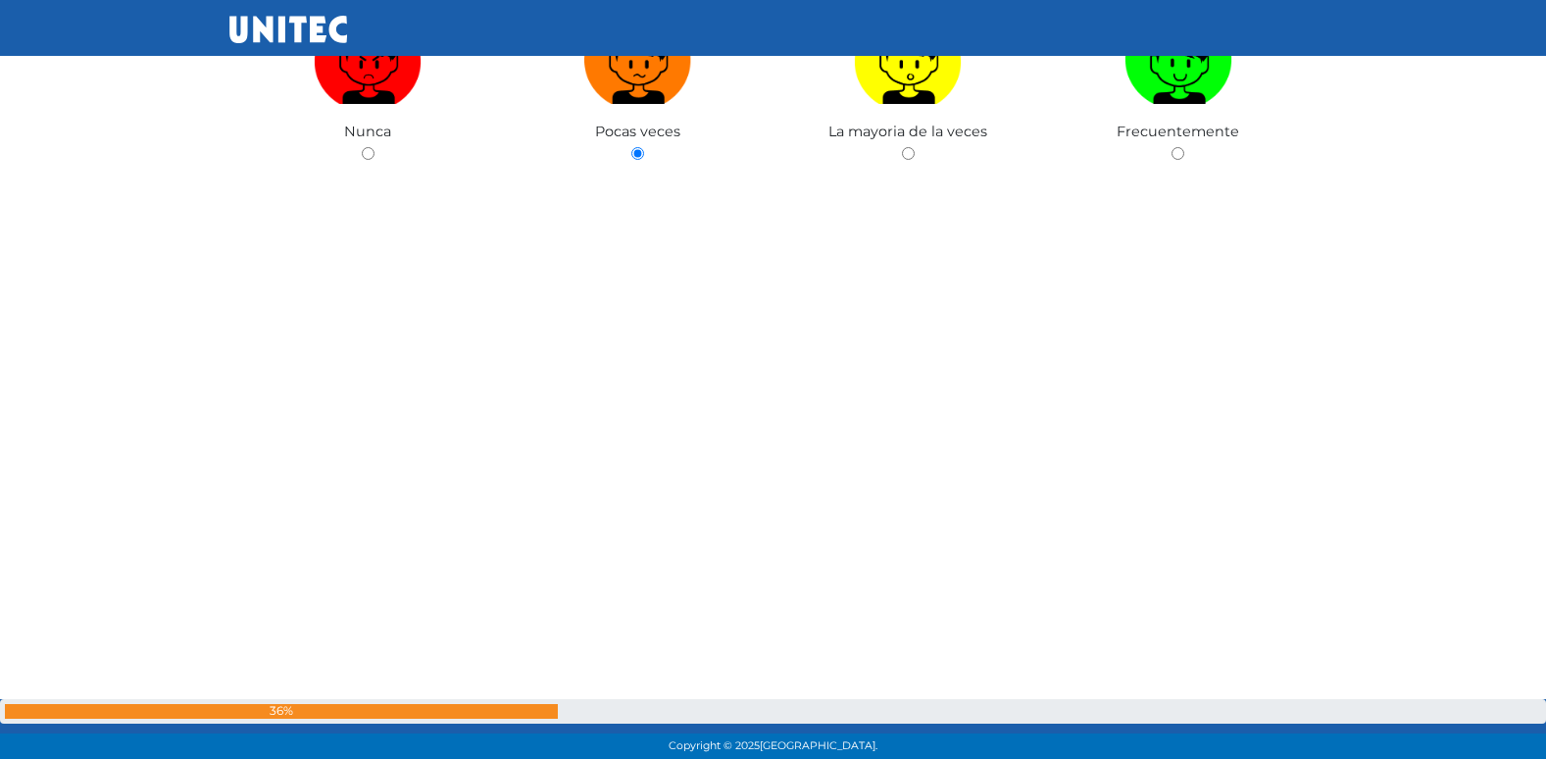
radio input "true"
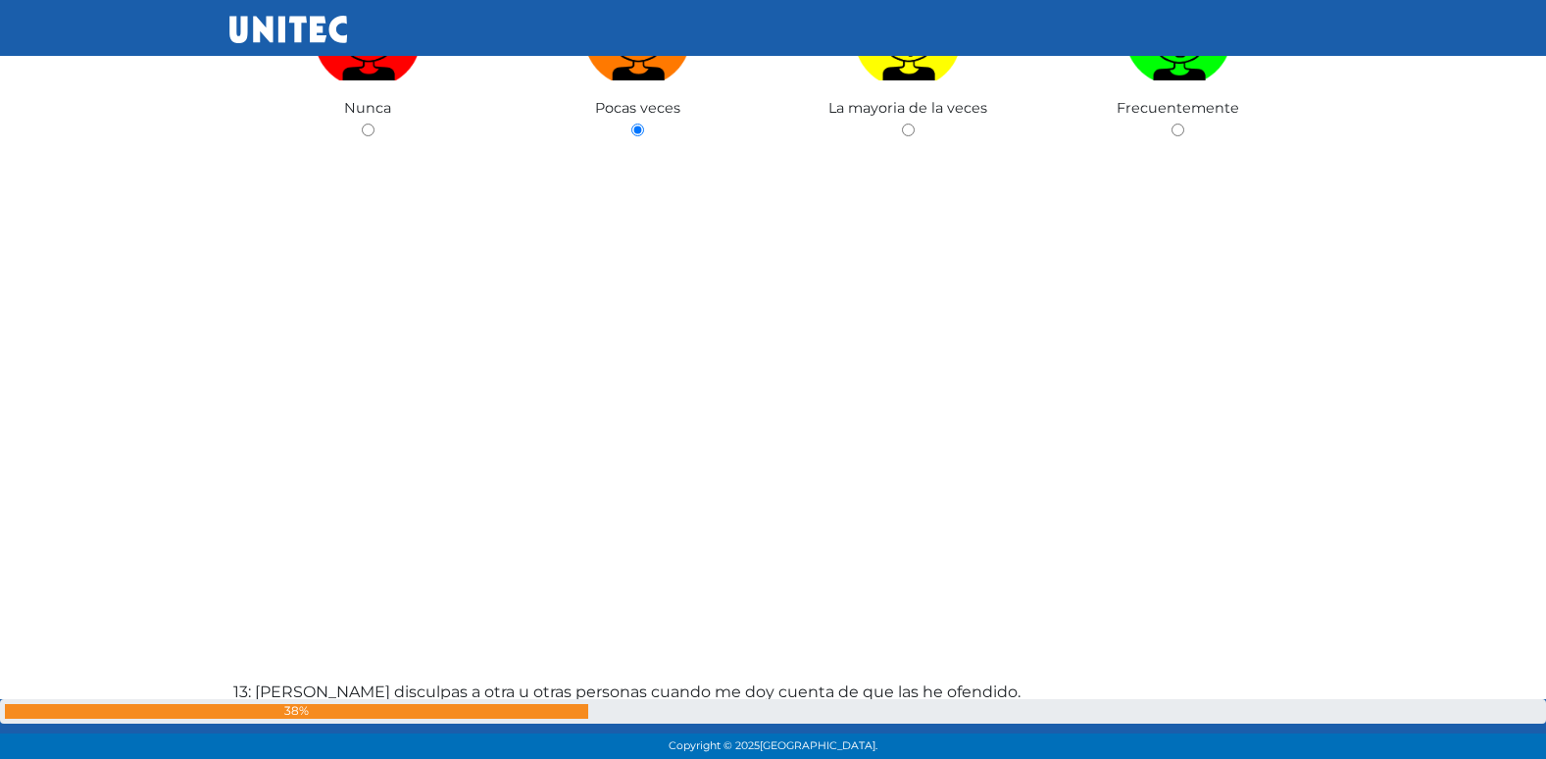
radio input "true"
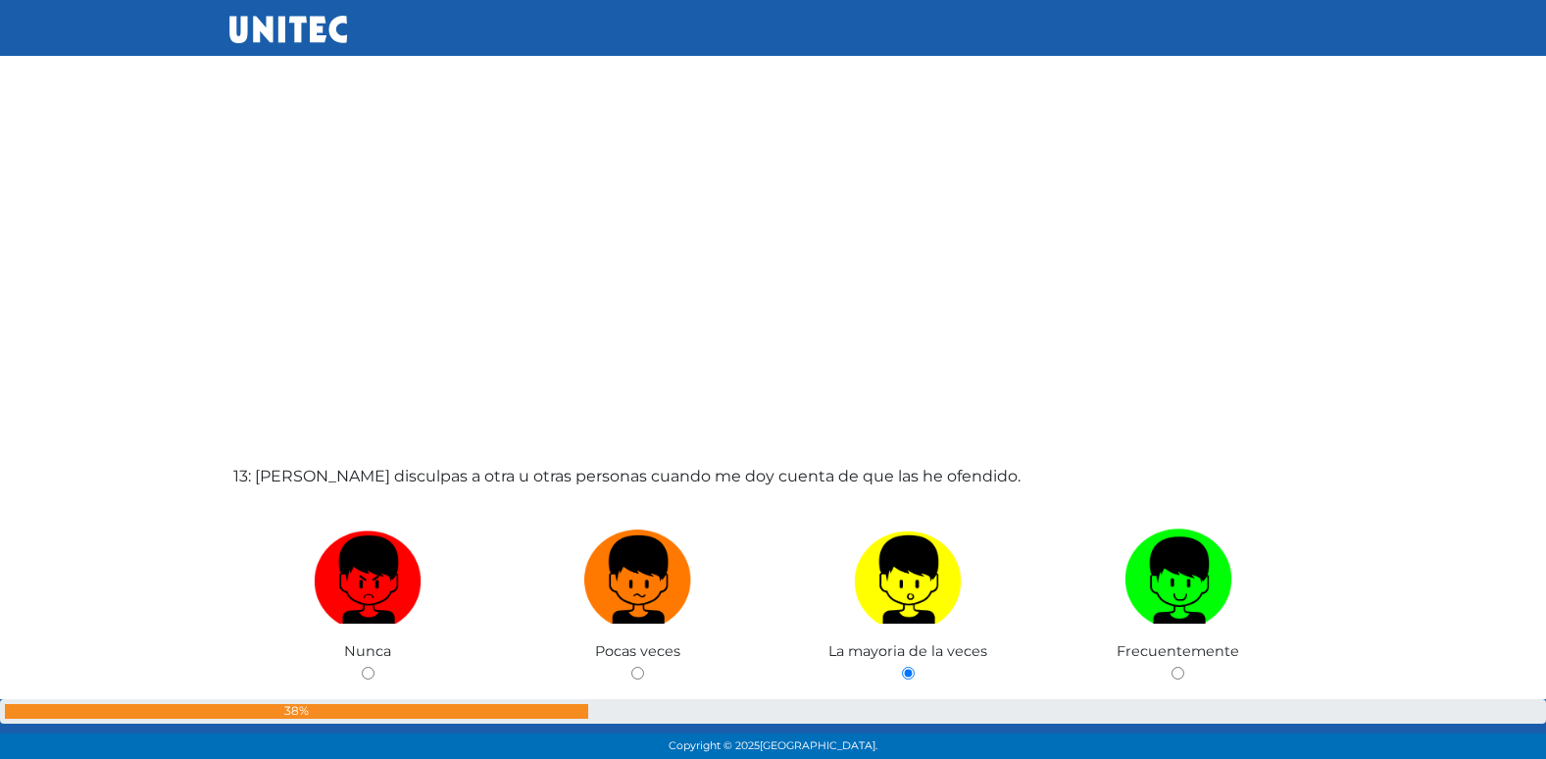
radio input "true"
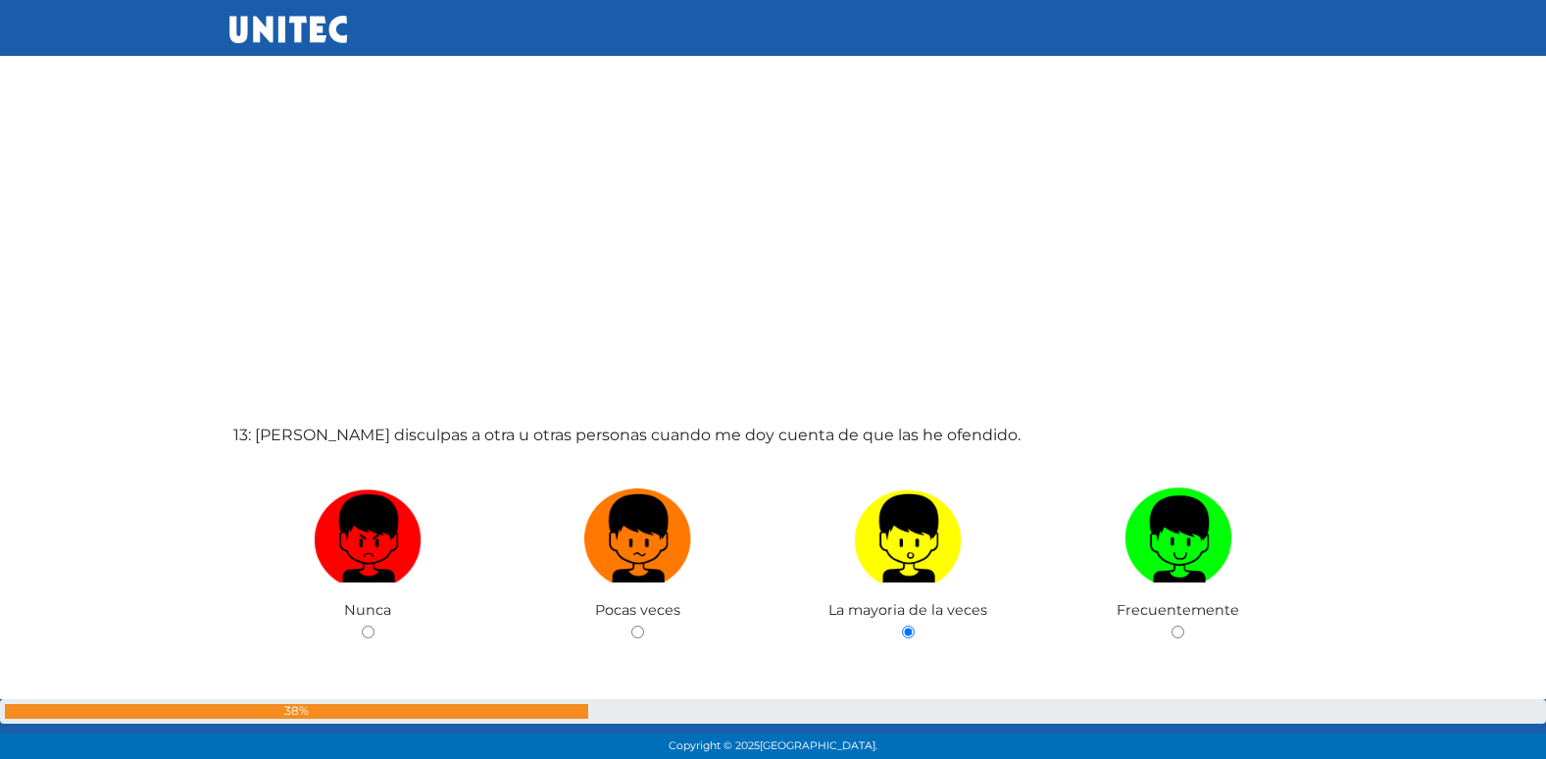
radio input "true"
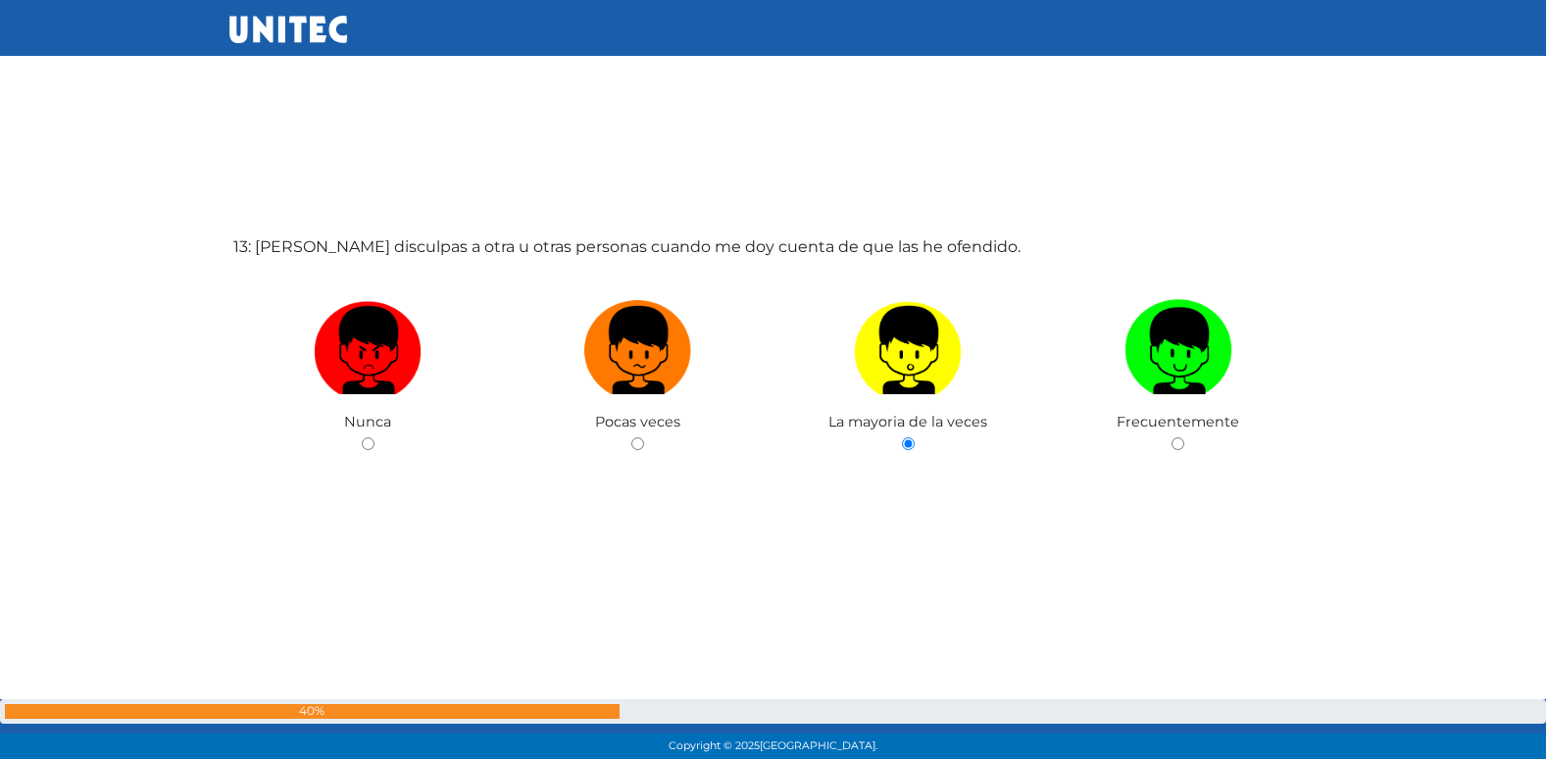
radio input "true"
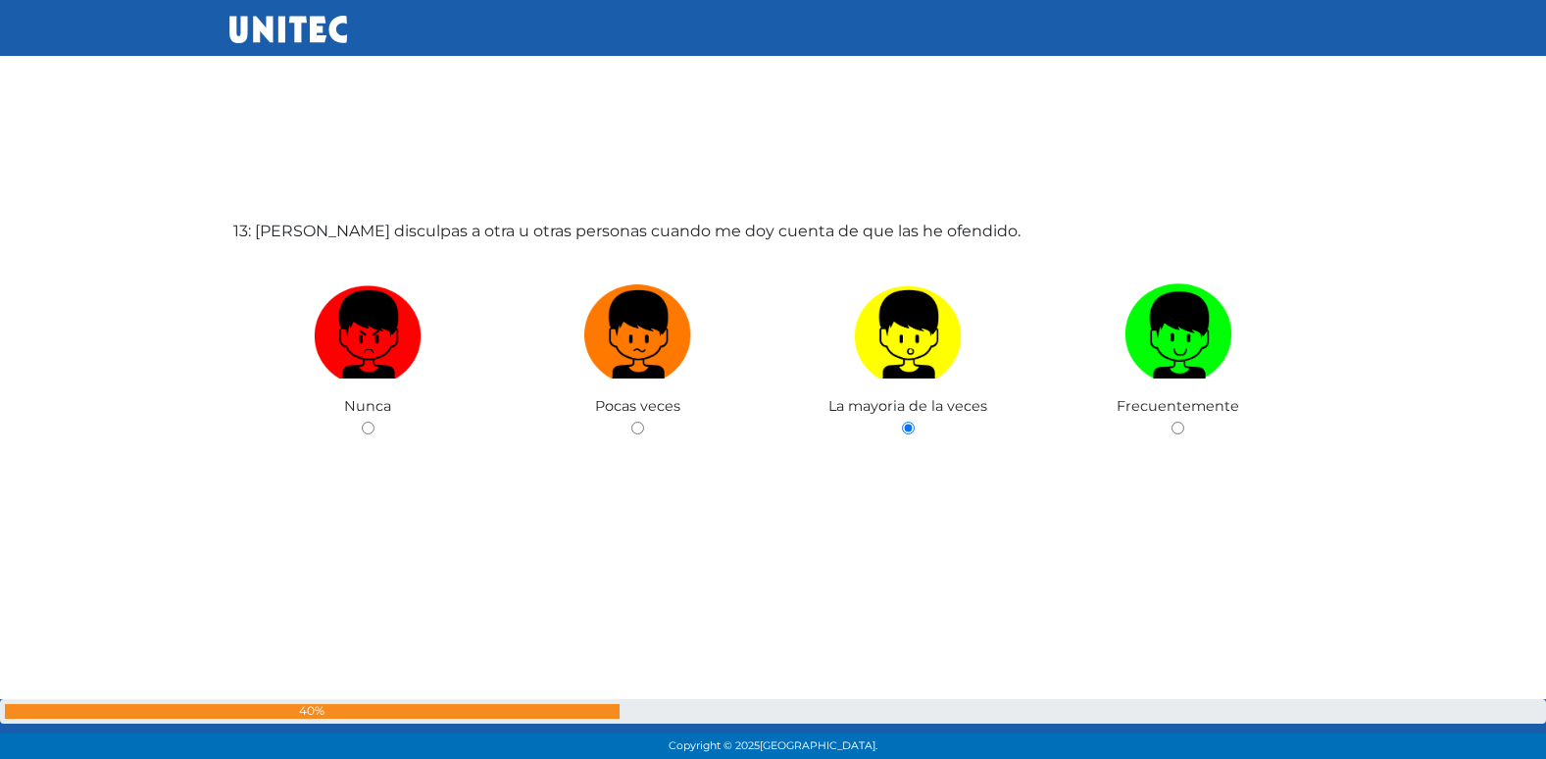
radio input "true"
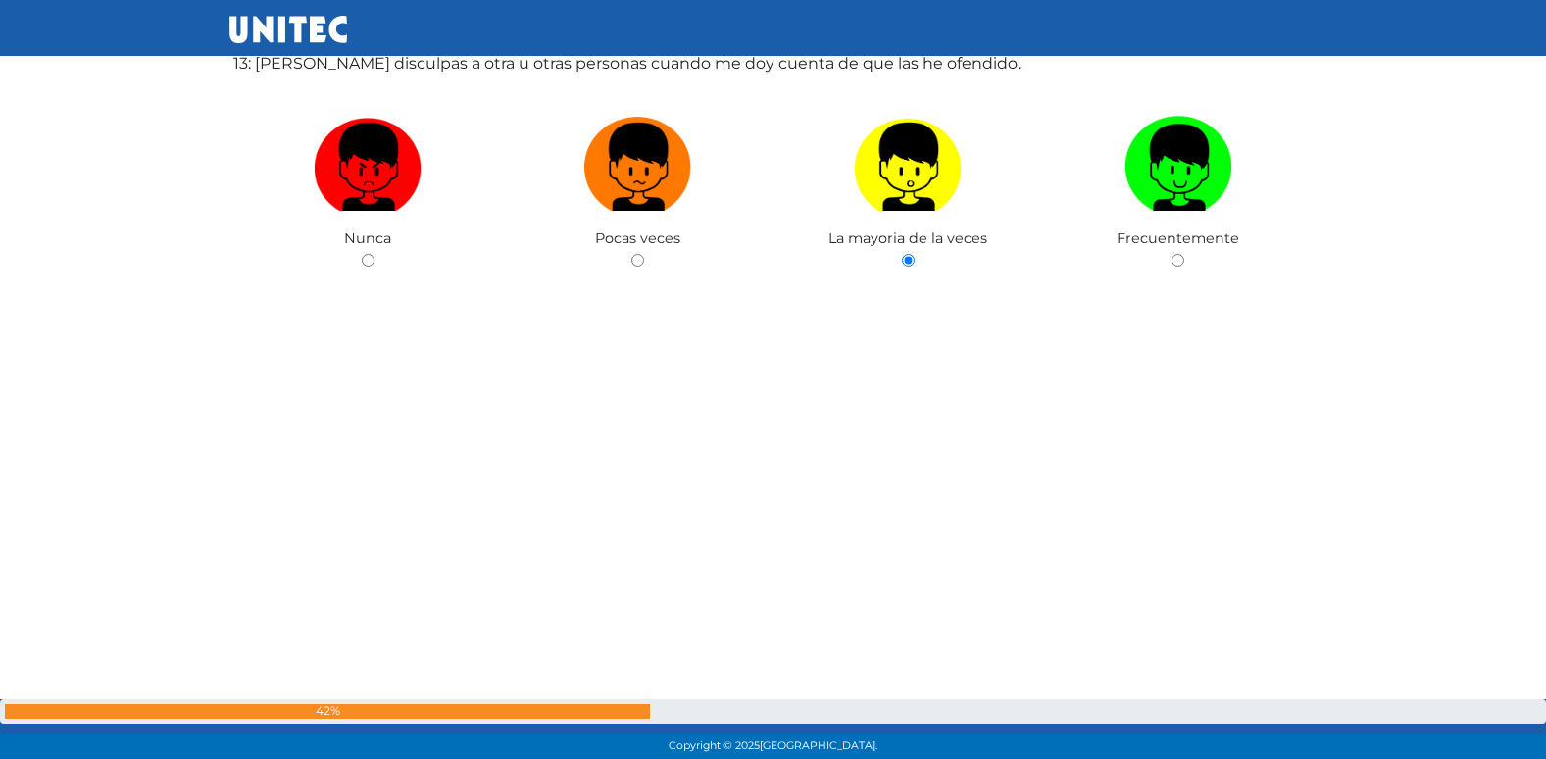
radio input "true"
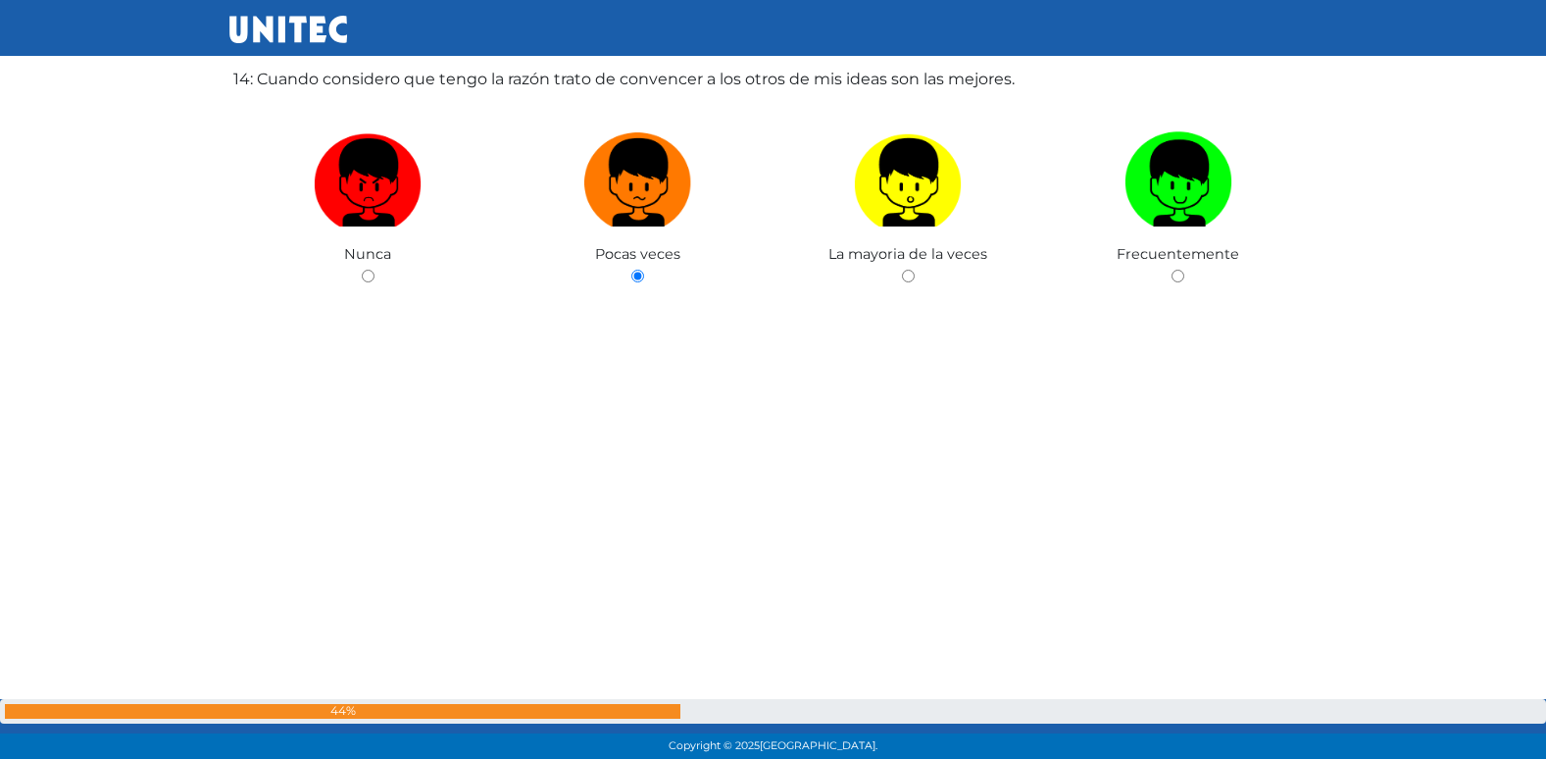
radio input "true"
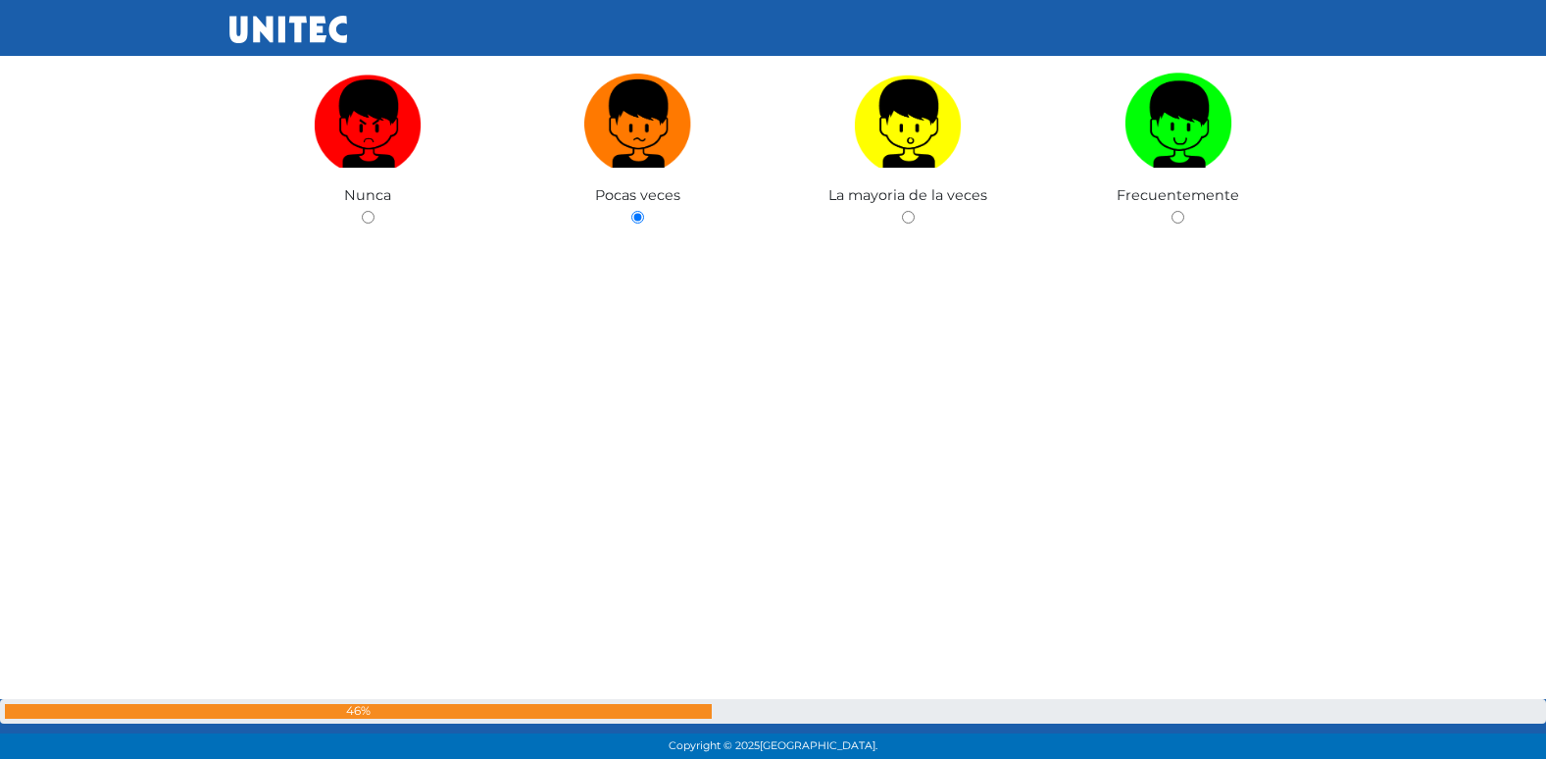
radio input "true"
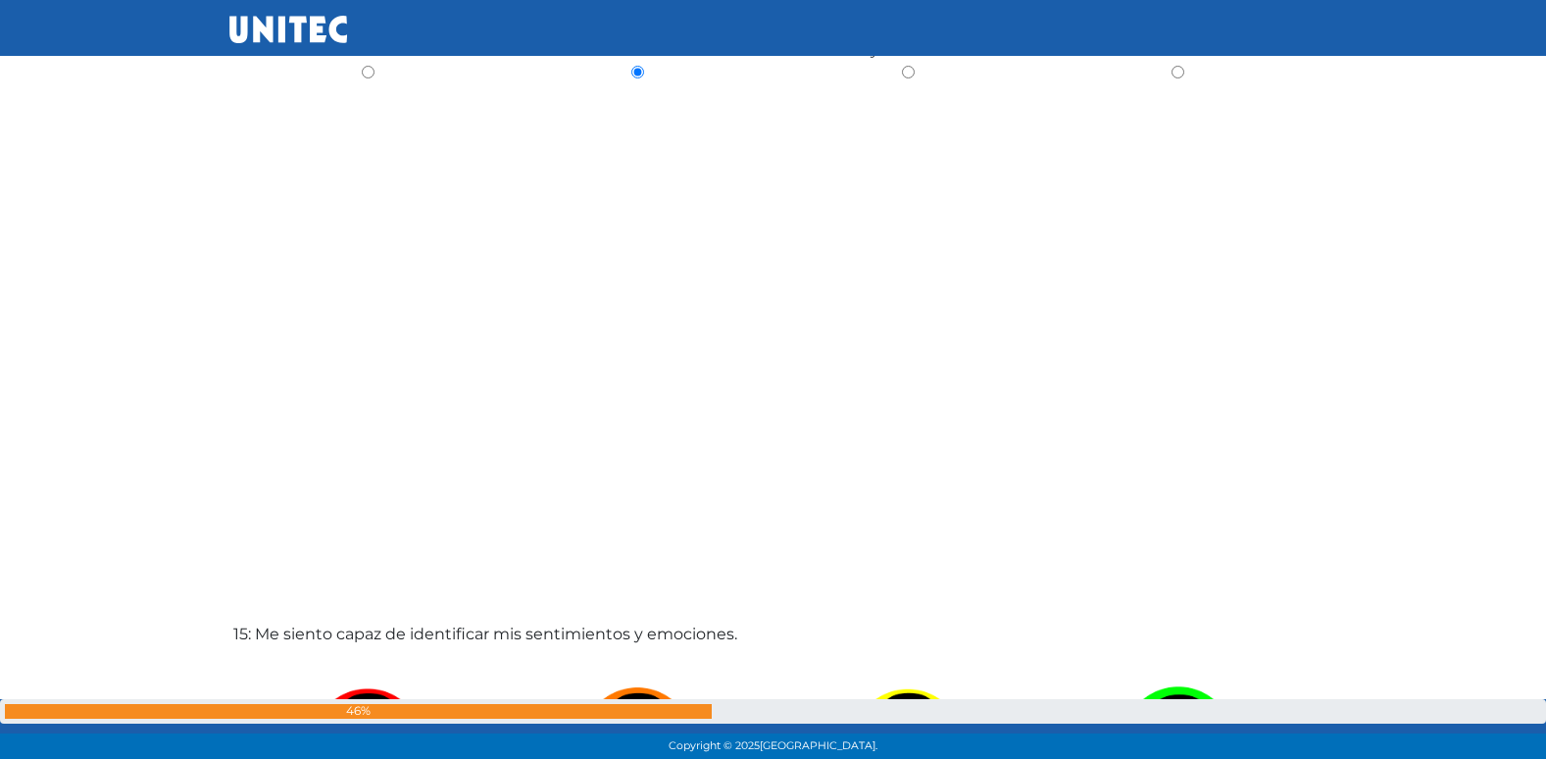
radio input "true"
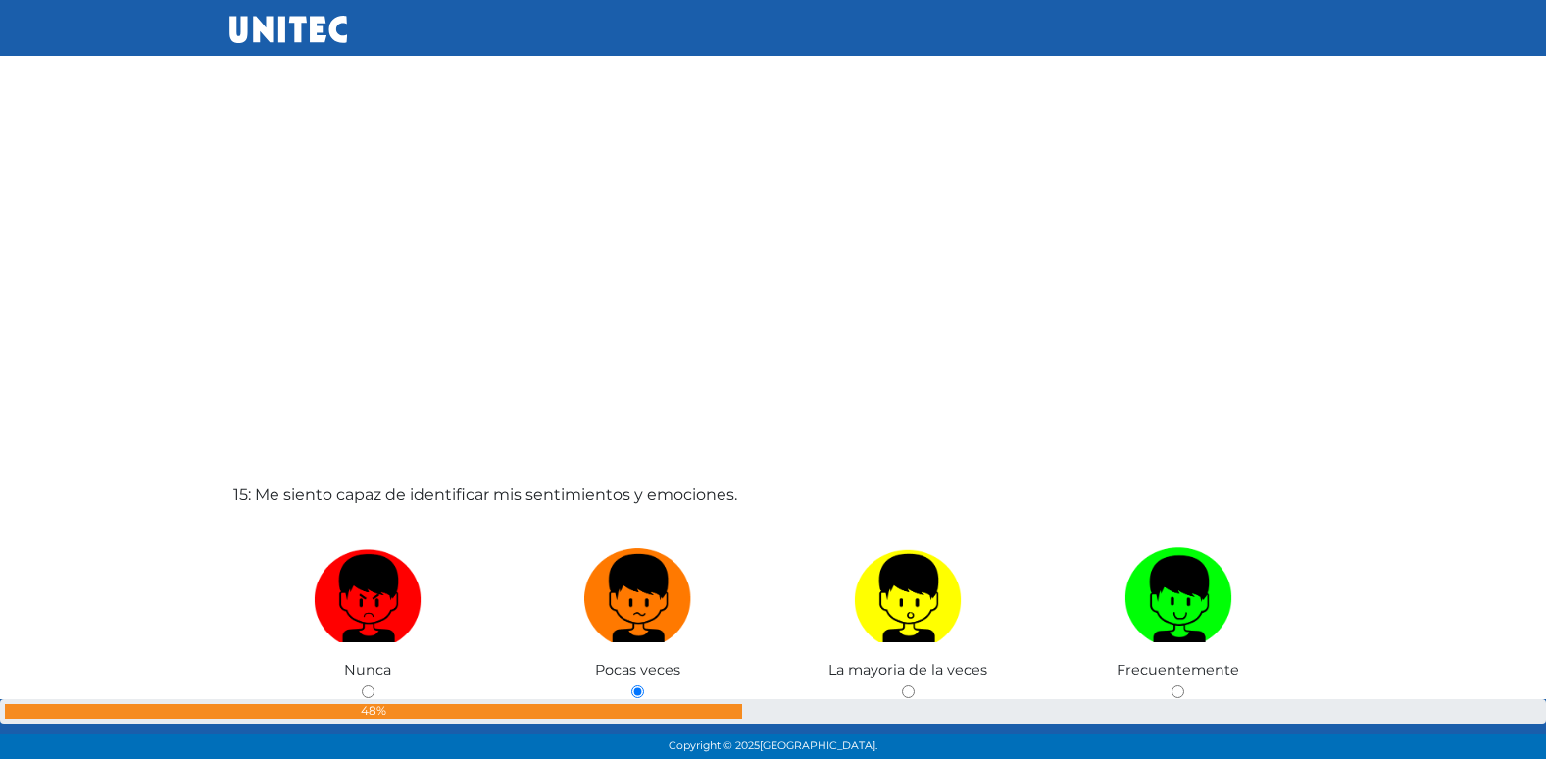
radio input "true"
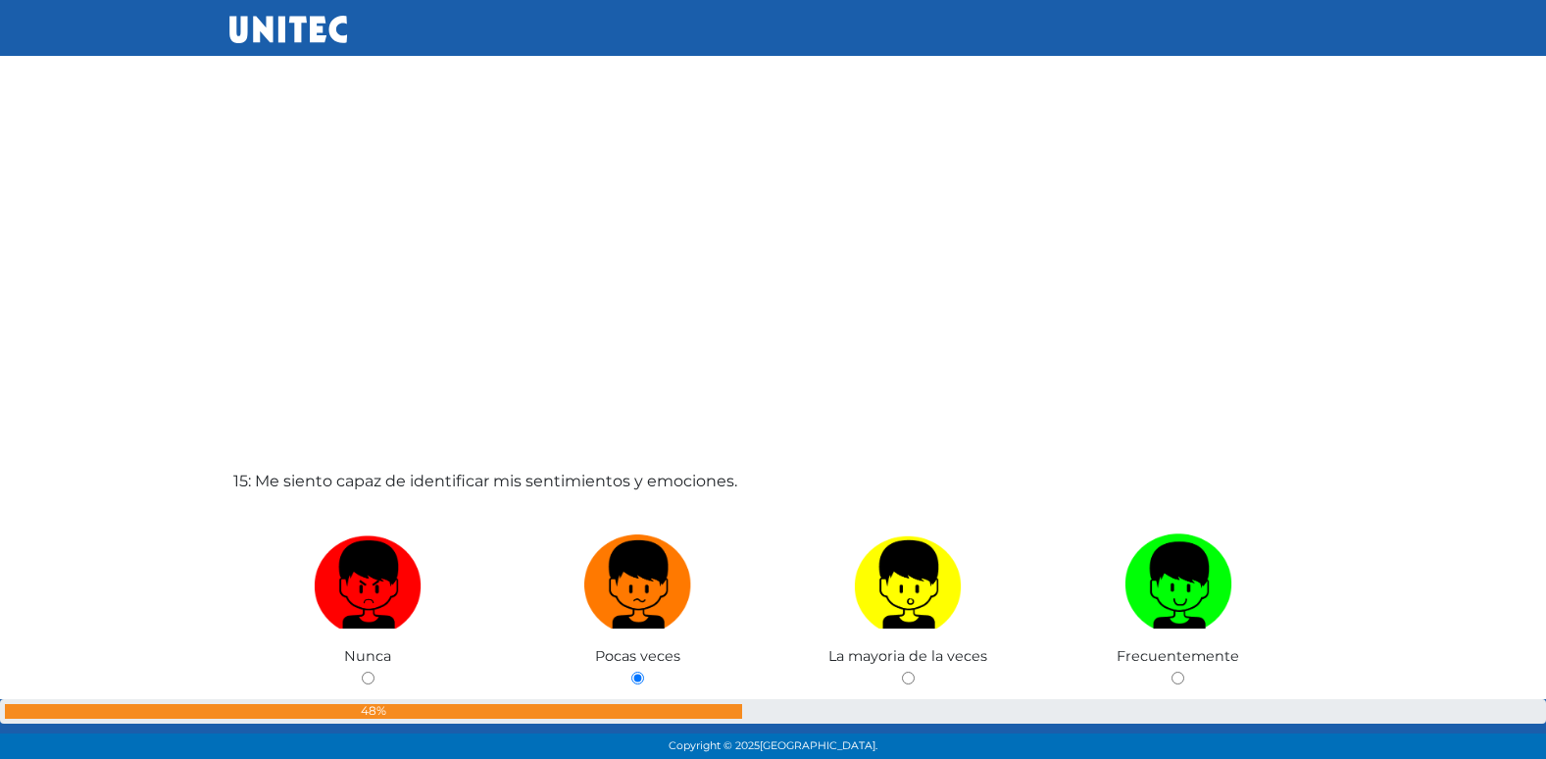
radio input "true"
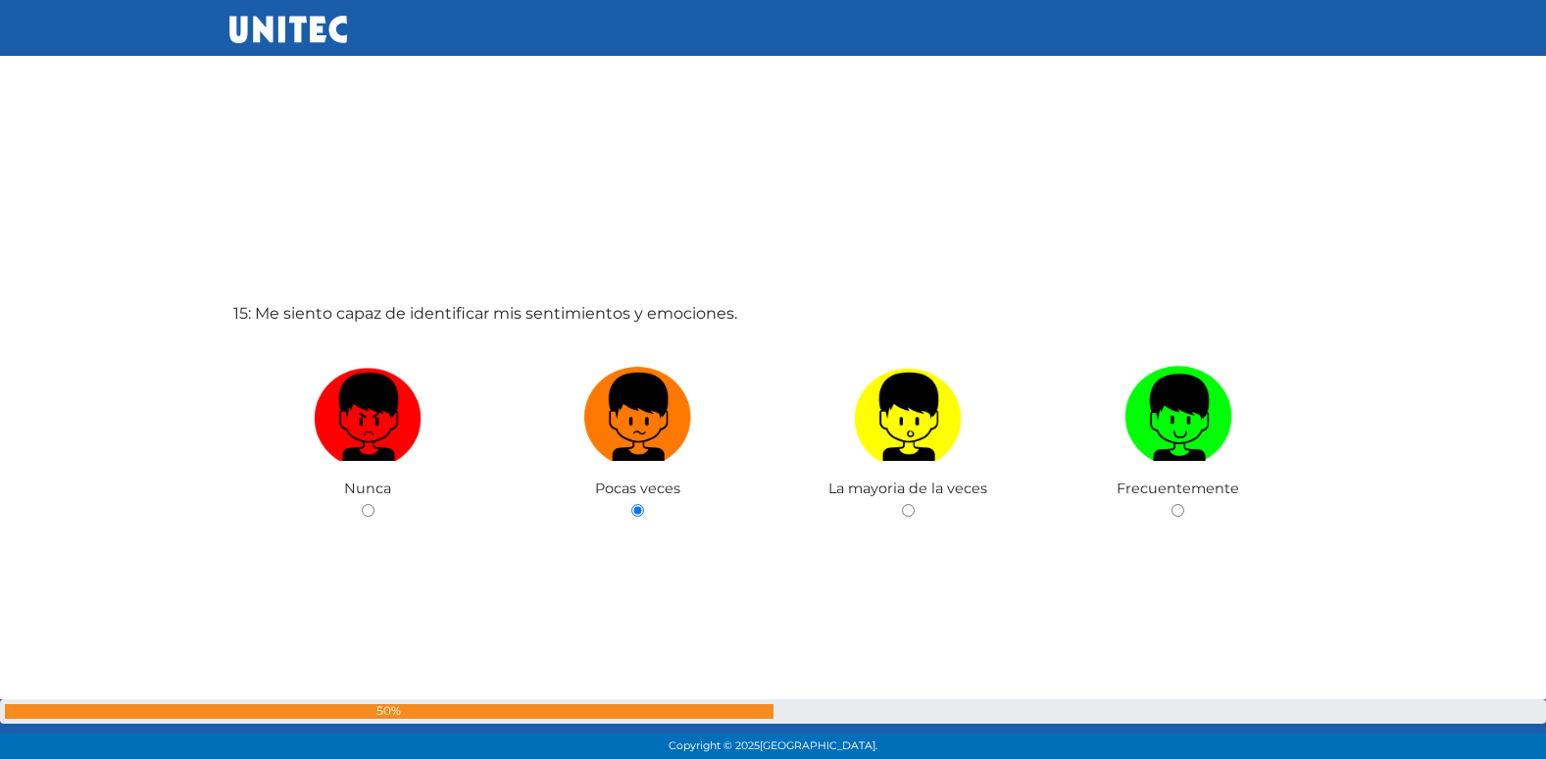
radio input "true"
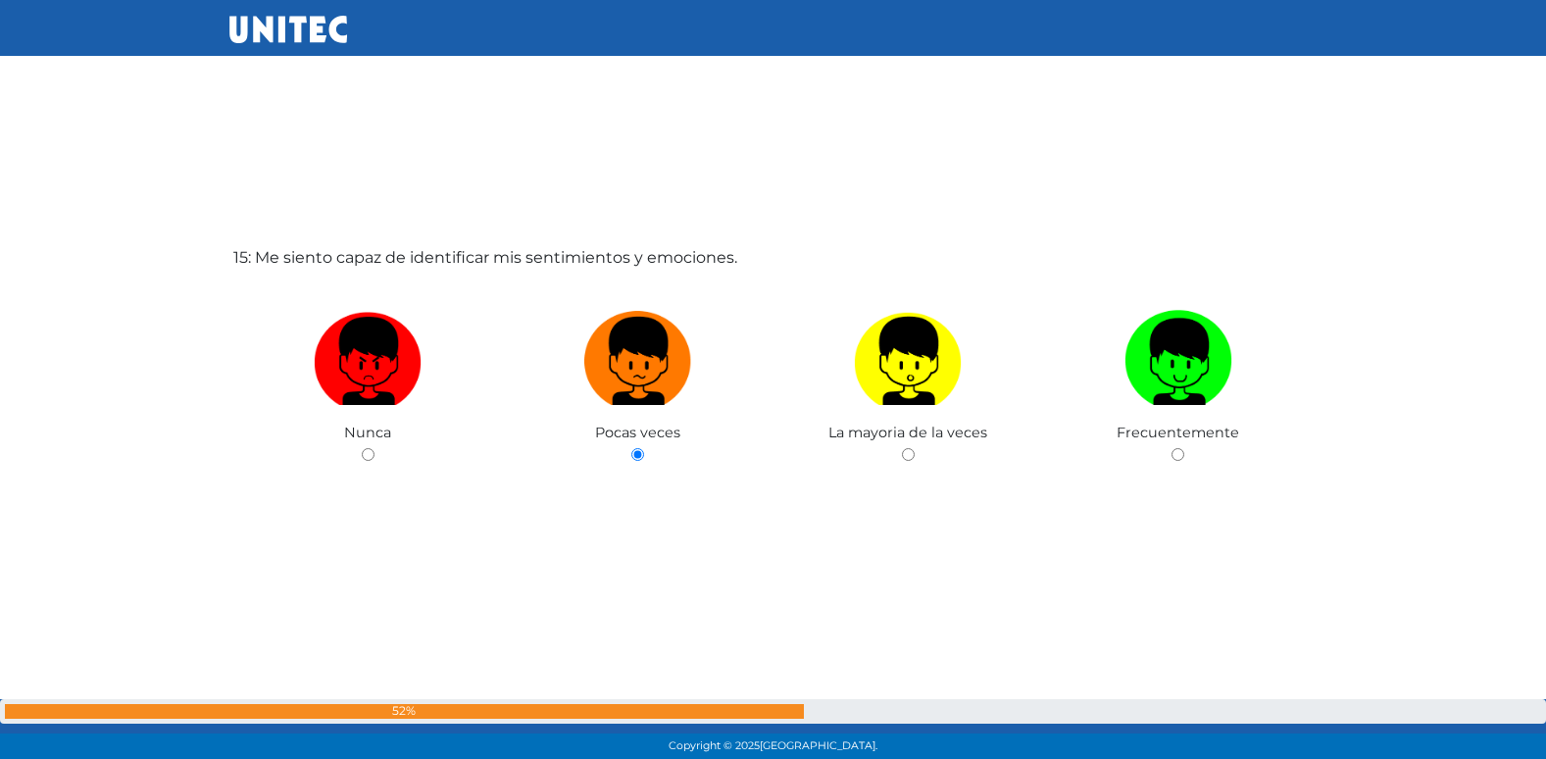
radio input "true"
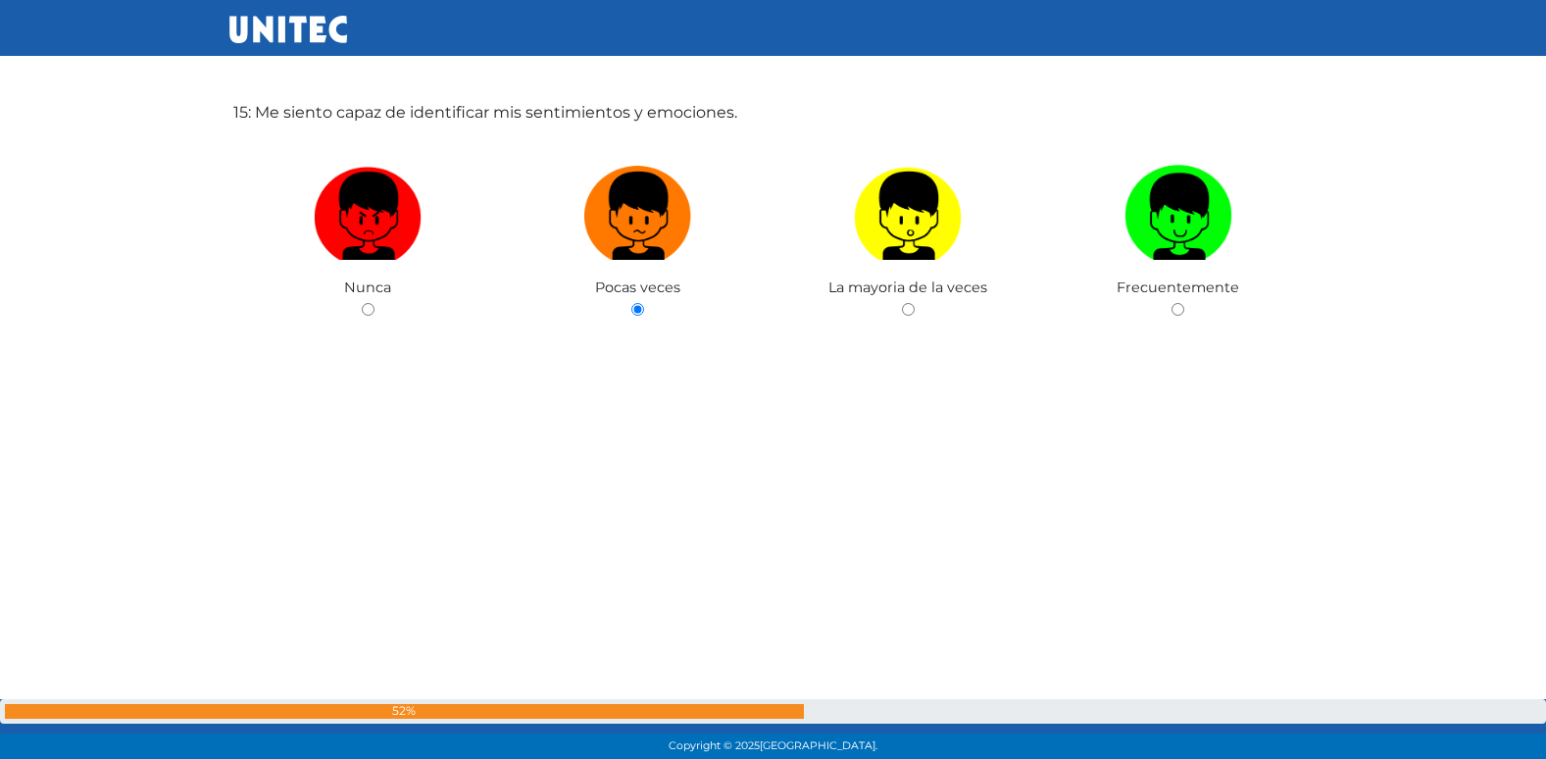
radio input "true"
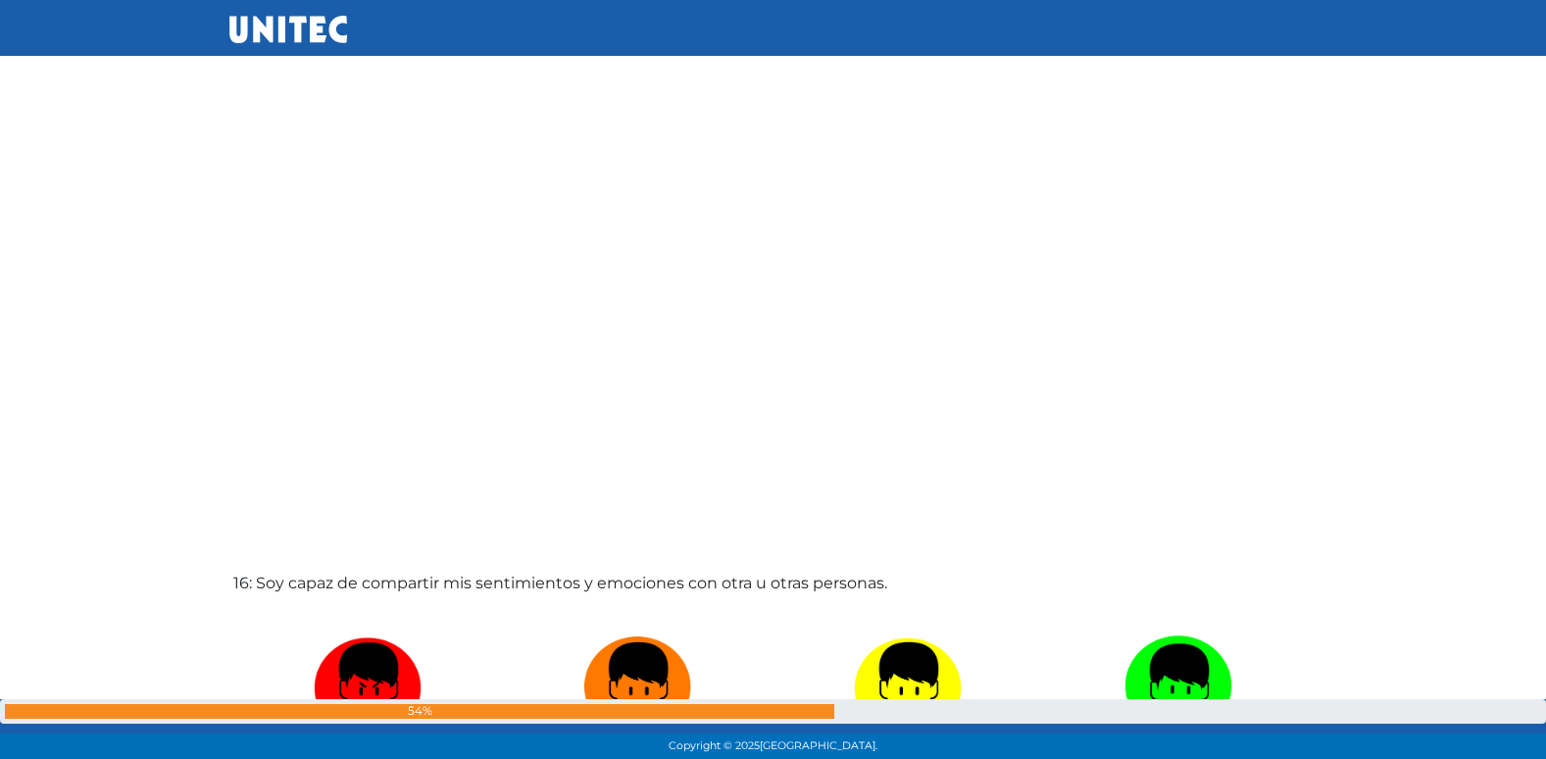
radio input "true"
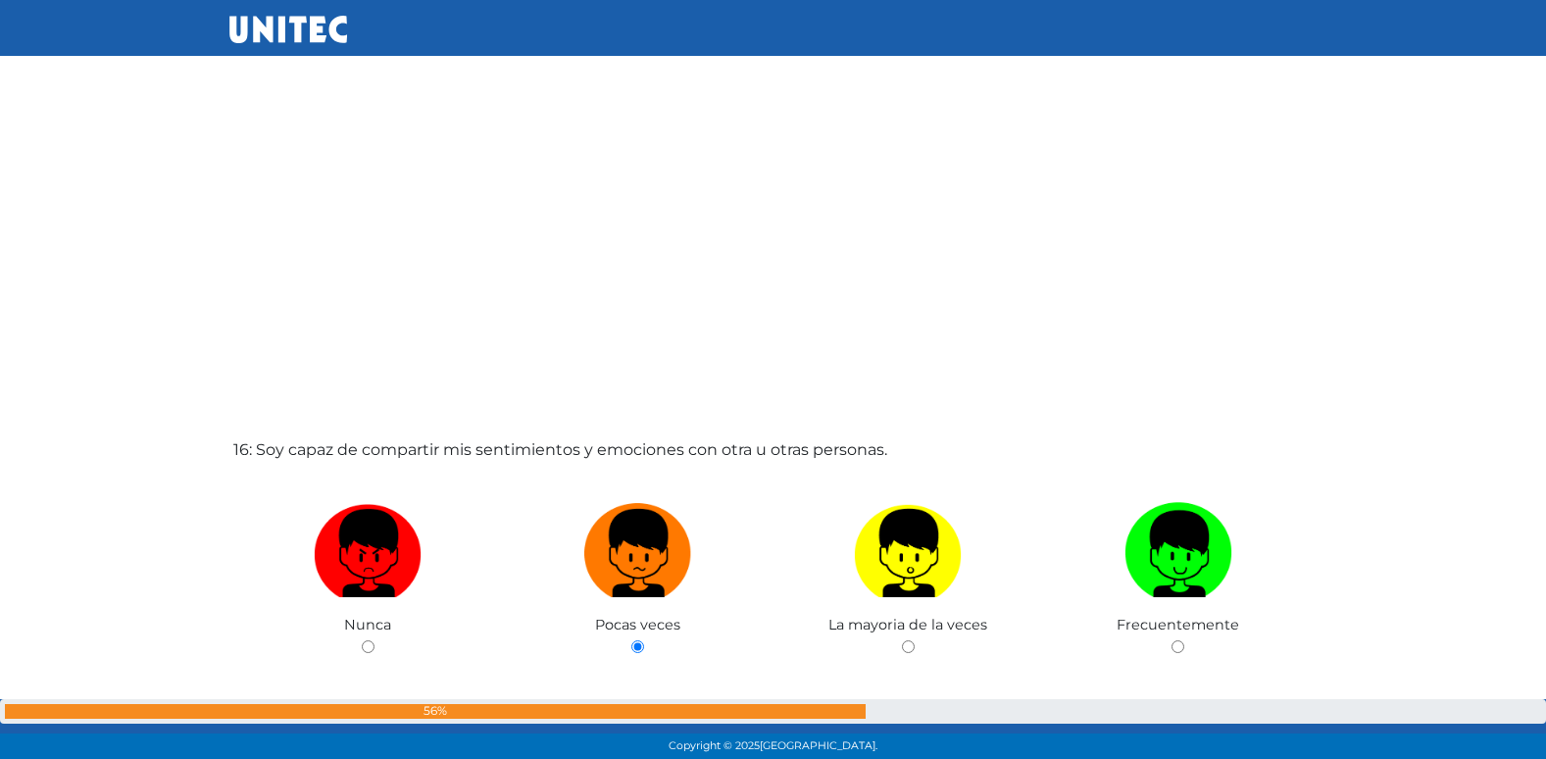
radio input "true"
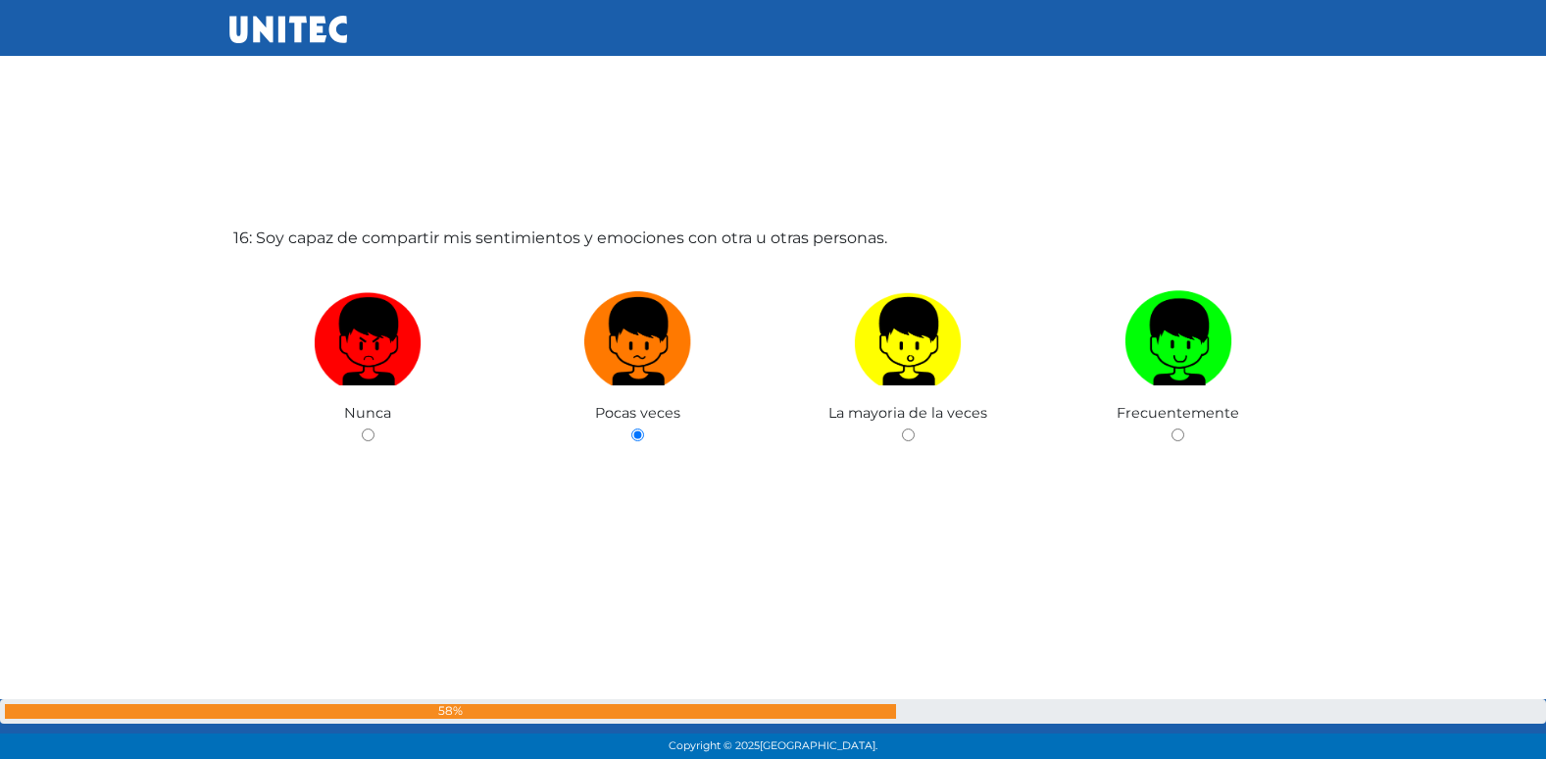
radio input "true"
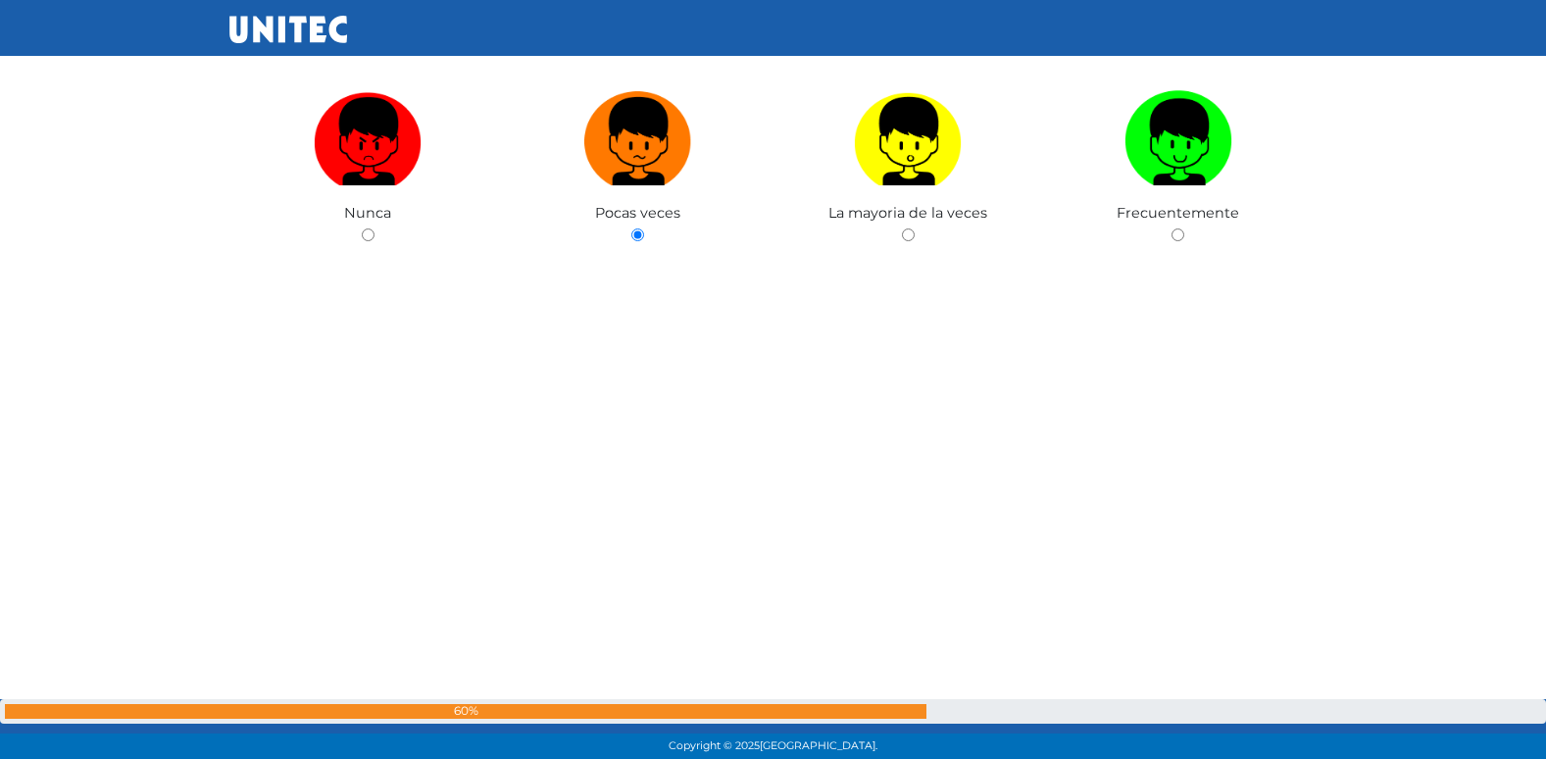
radio input "true"
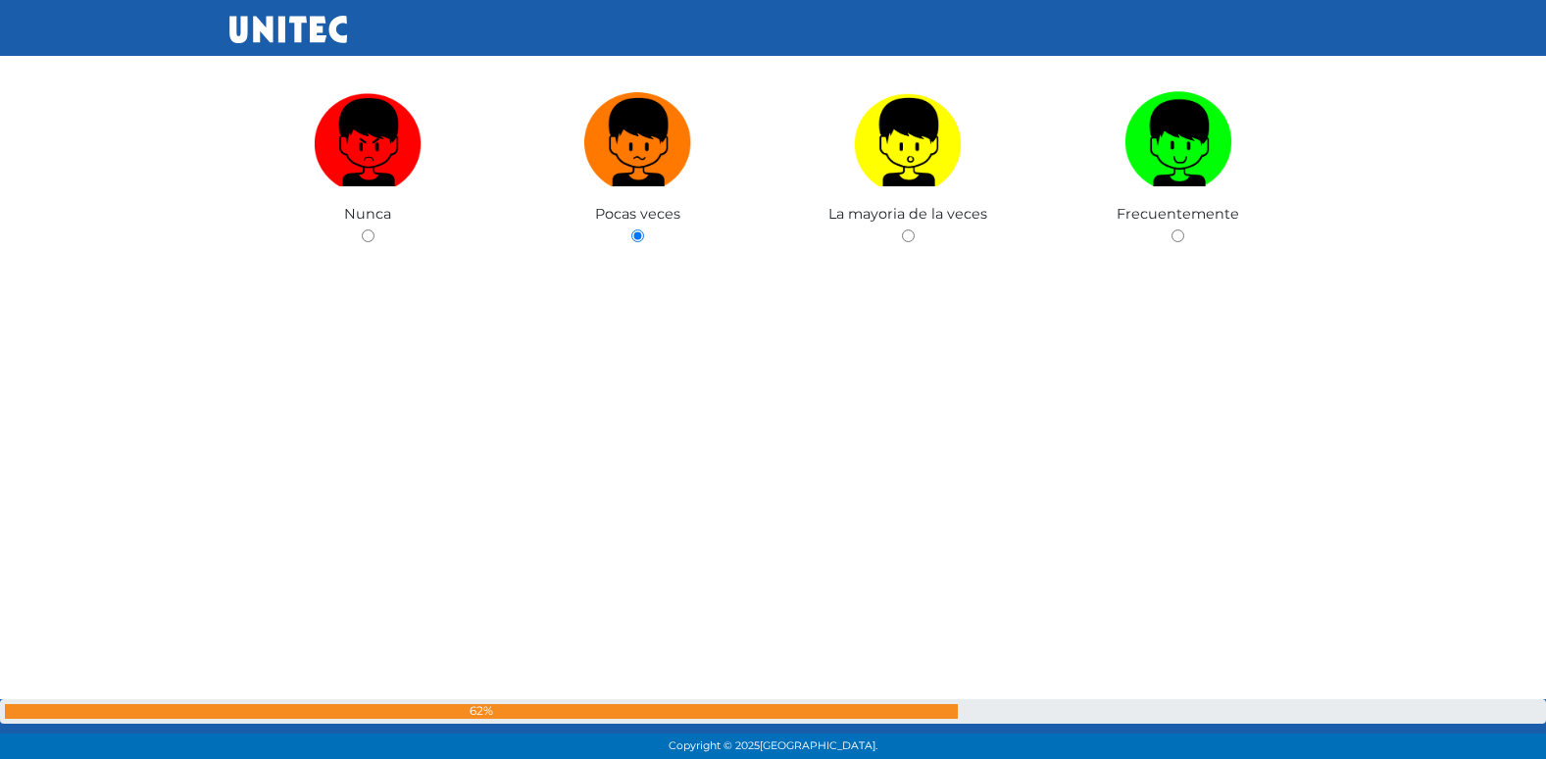
scroll to position [22856, 0]
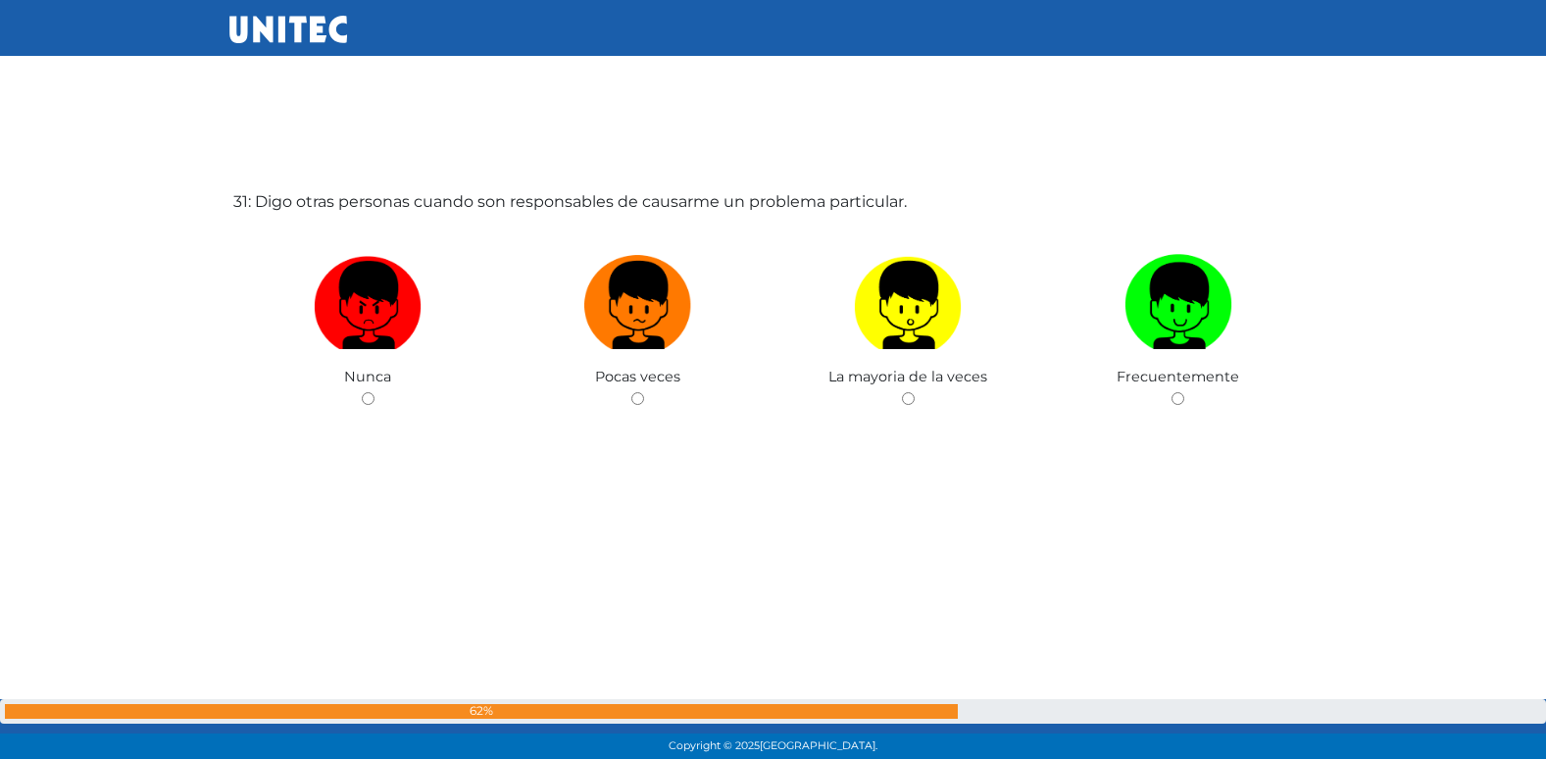
click at [631, 392] on input "radio" at bounding box center [637, 398] width 13 height 13
radio input "true"
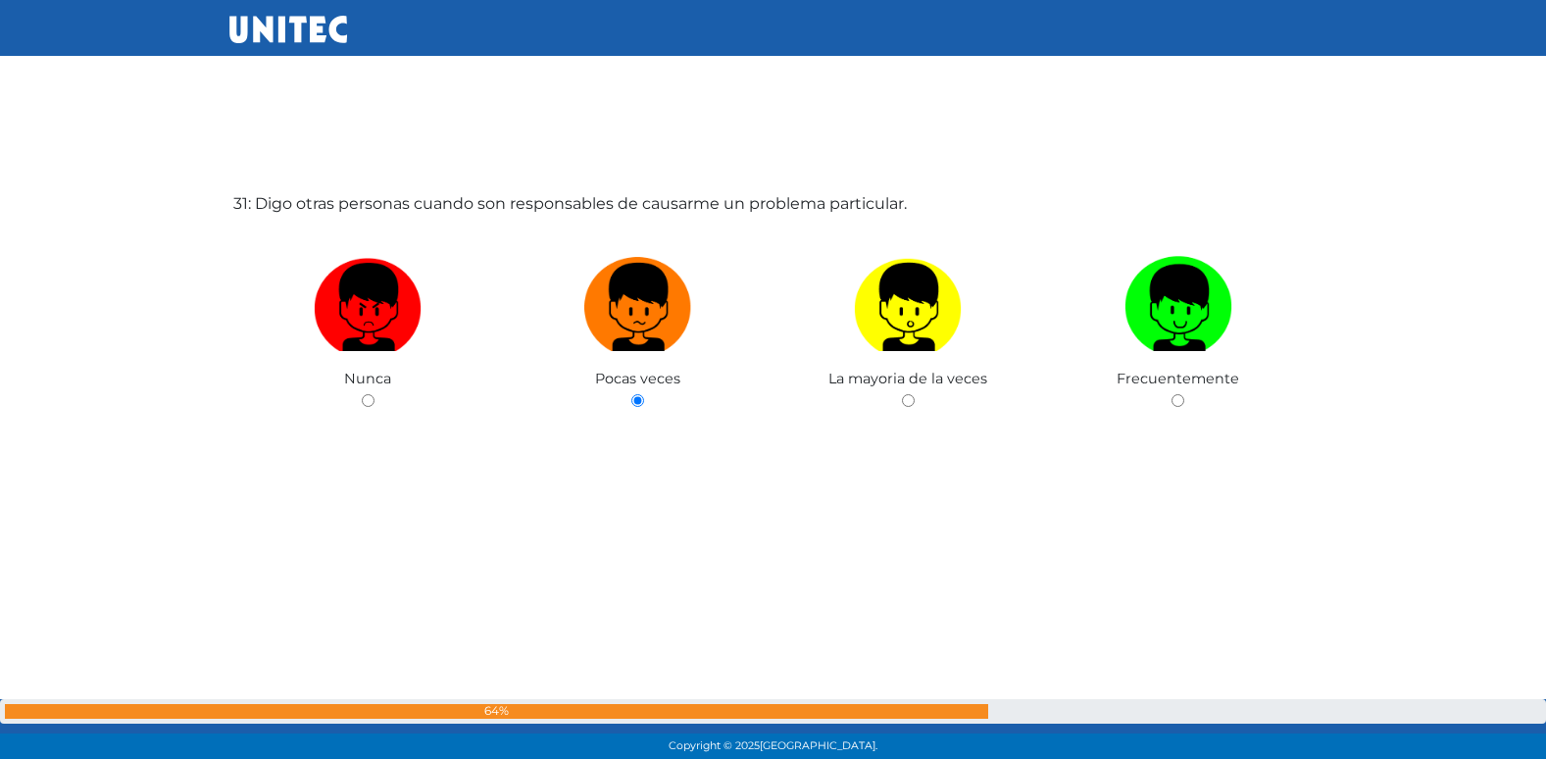
radio input "true"
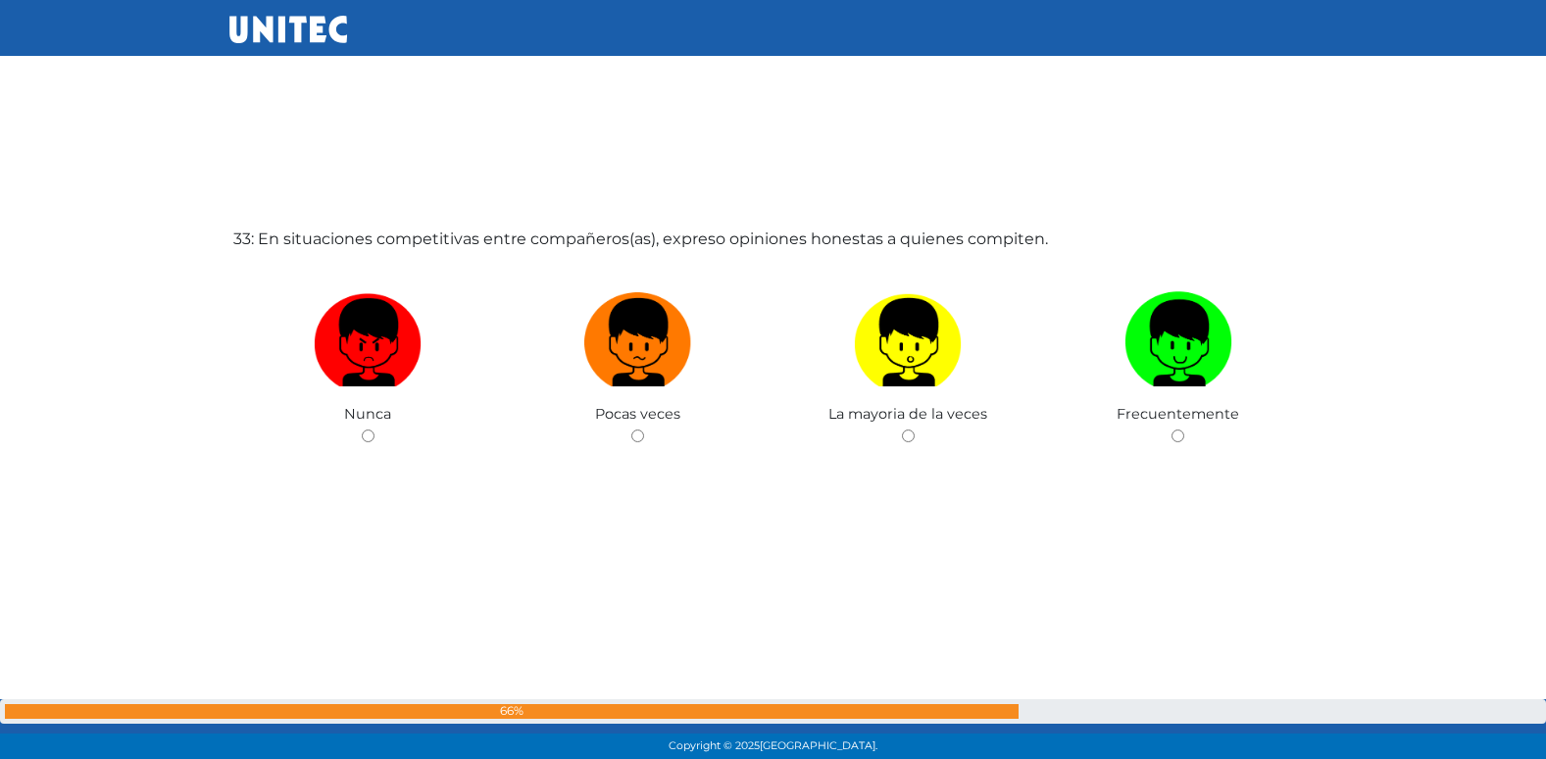
scroll to position [24374, 0]
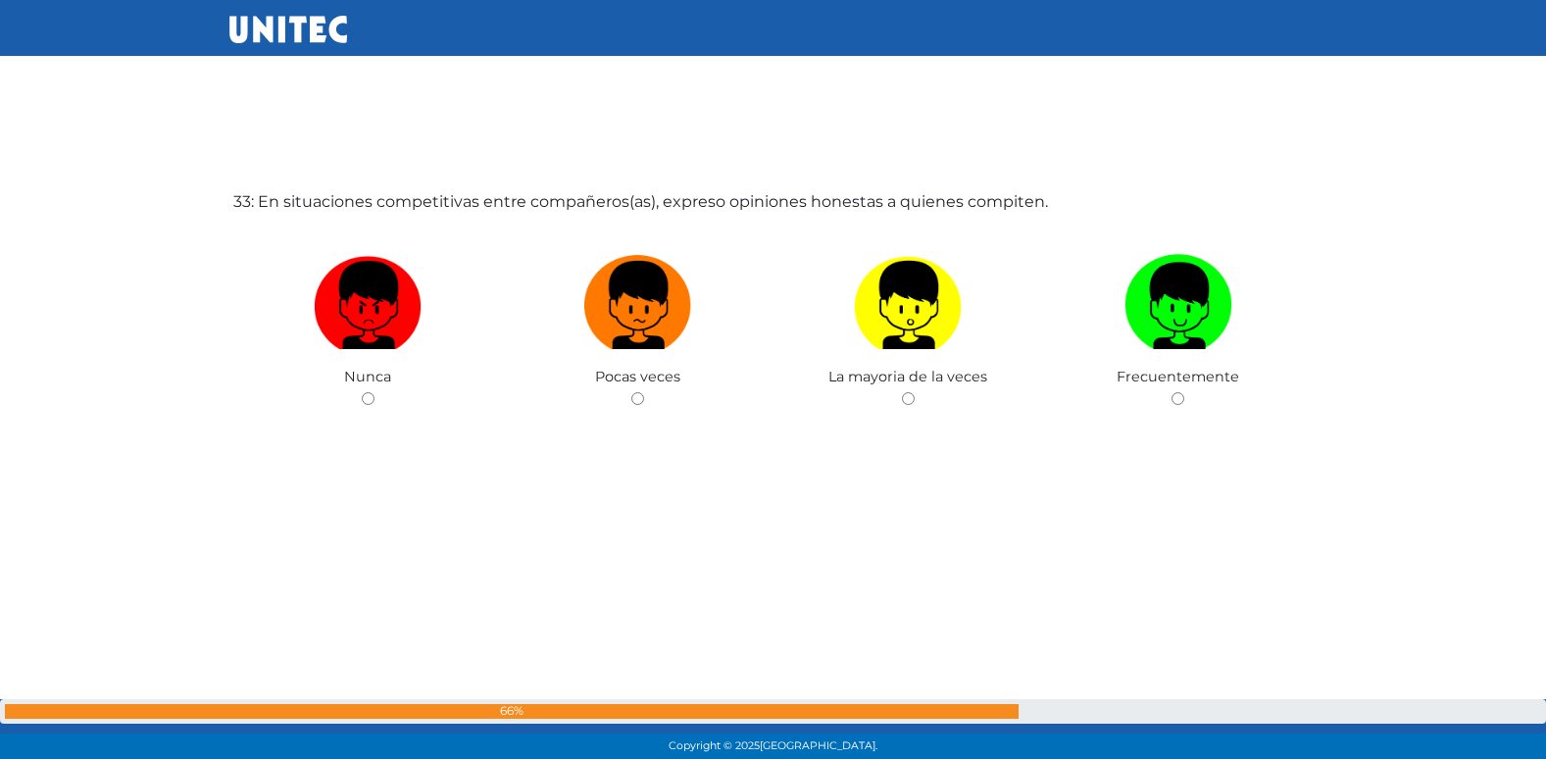
click at [631, 392] on input "radio" at bounding box center [637, 398] width 13 height 13
radio input "true"
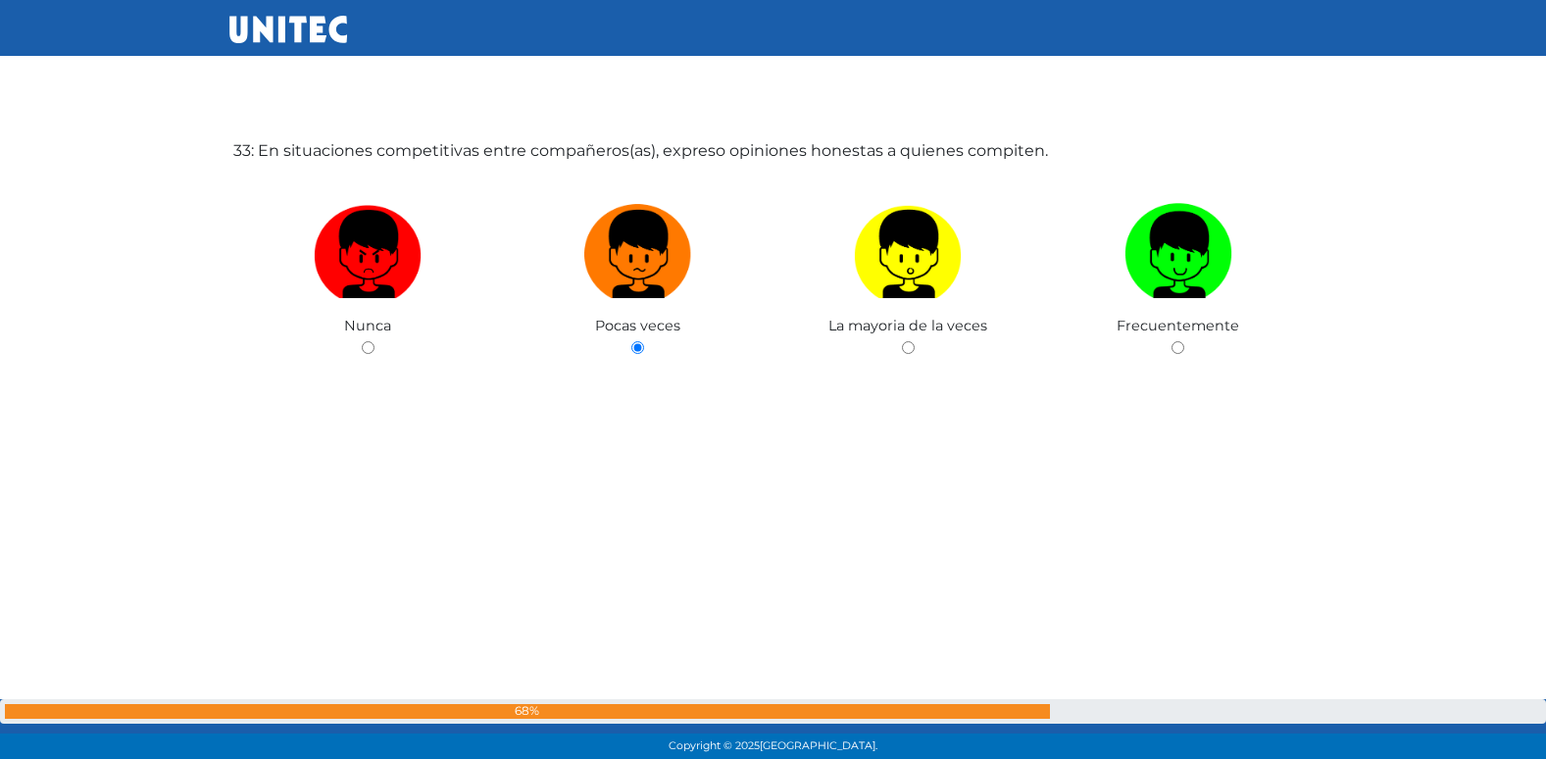
radio input "true"
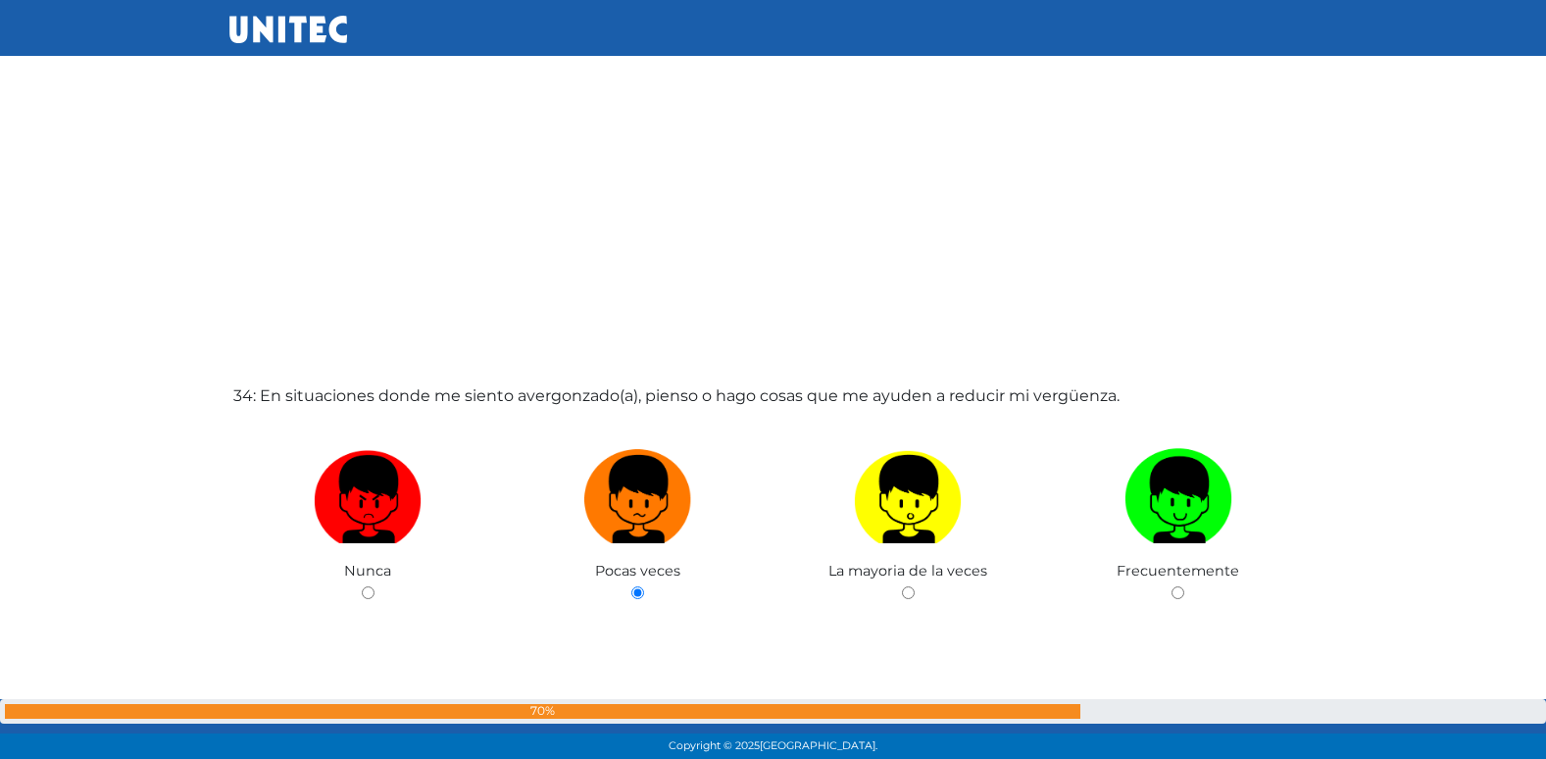
radio input "true"
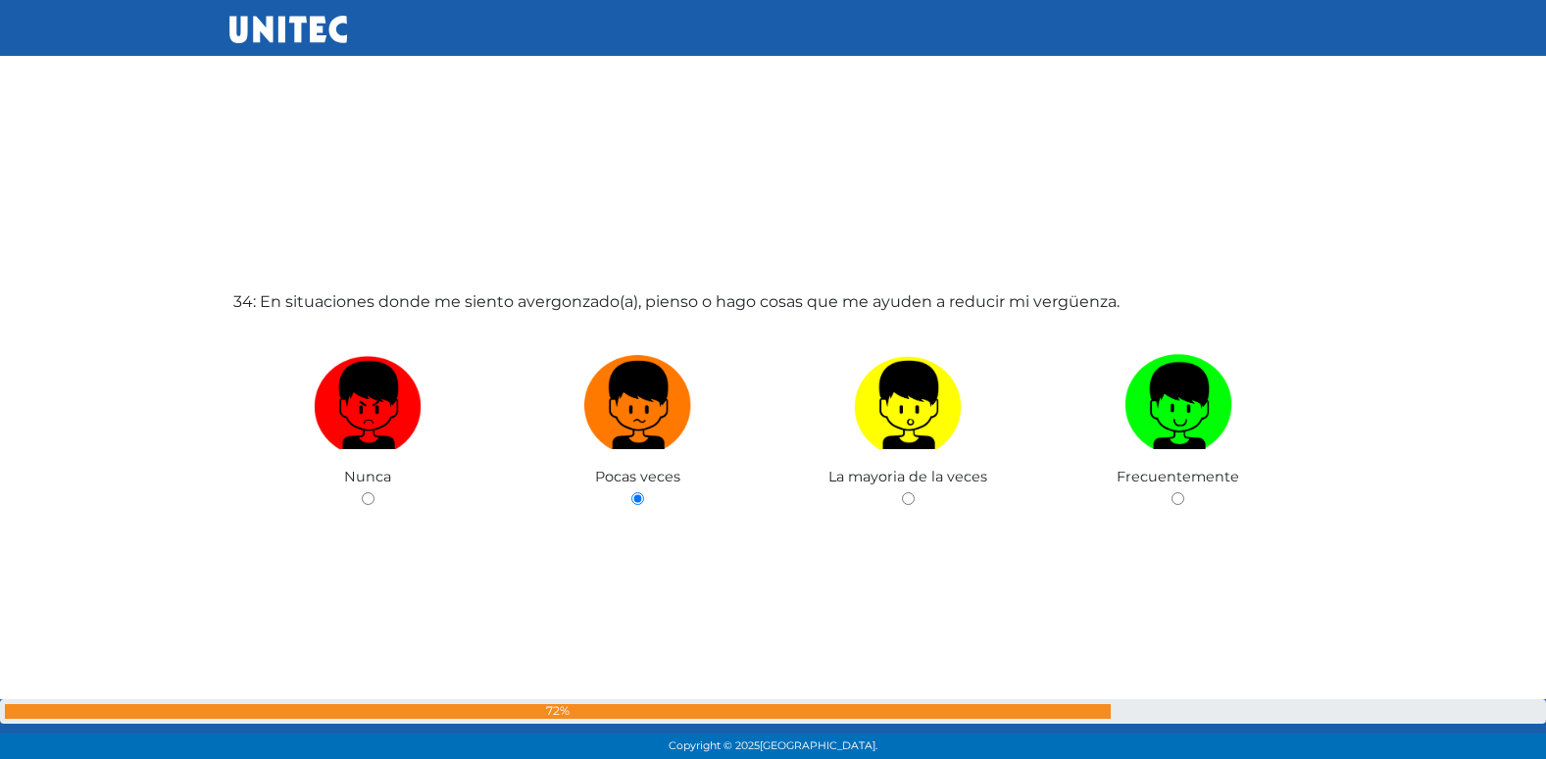
radio input "true"
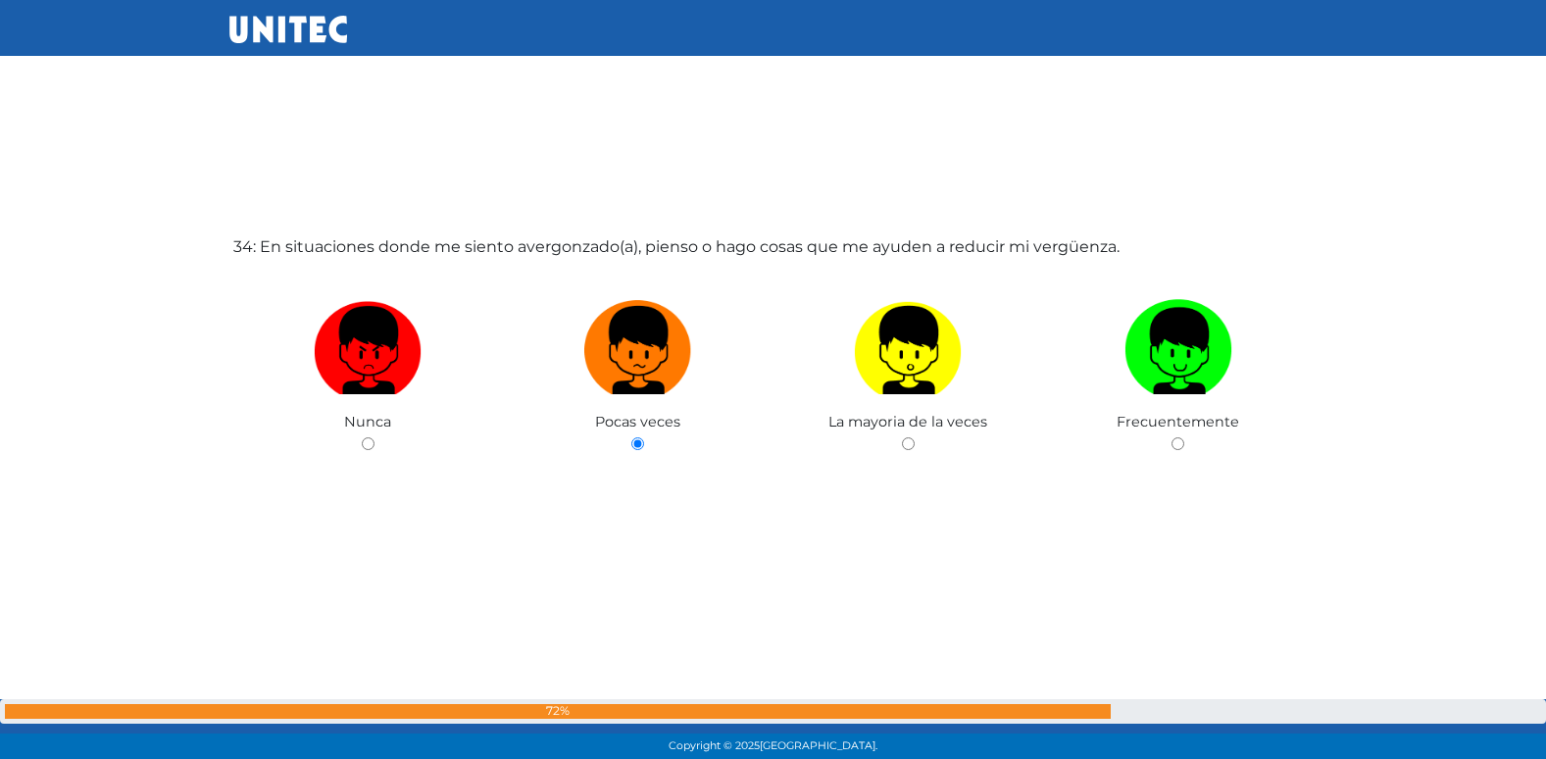
radio input "true"
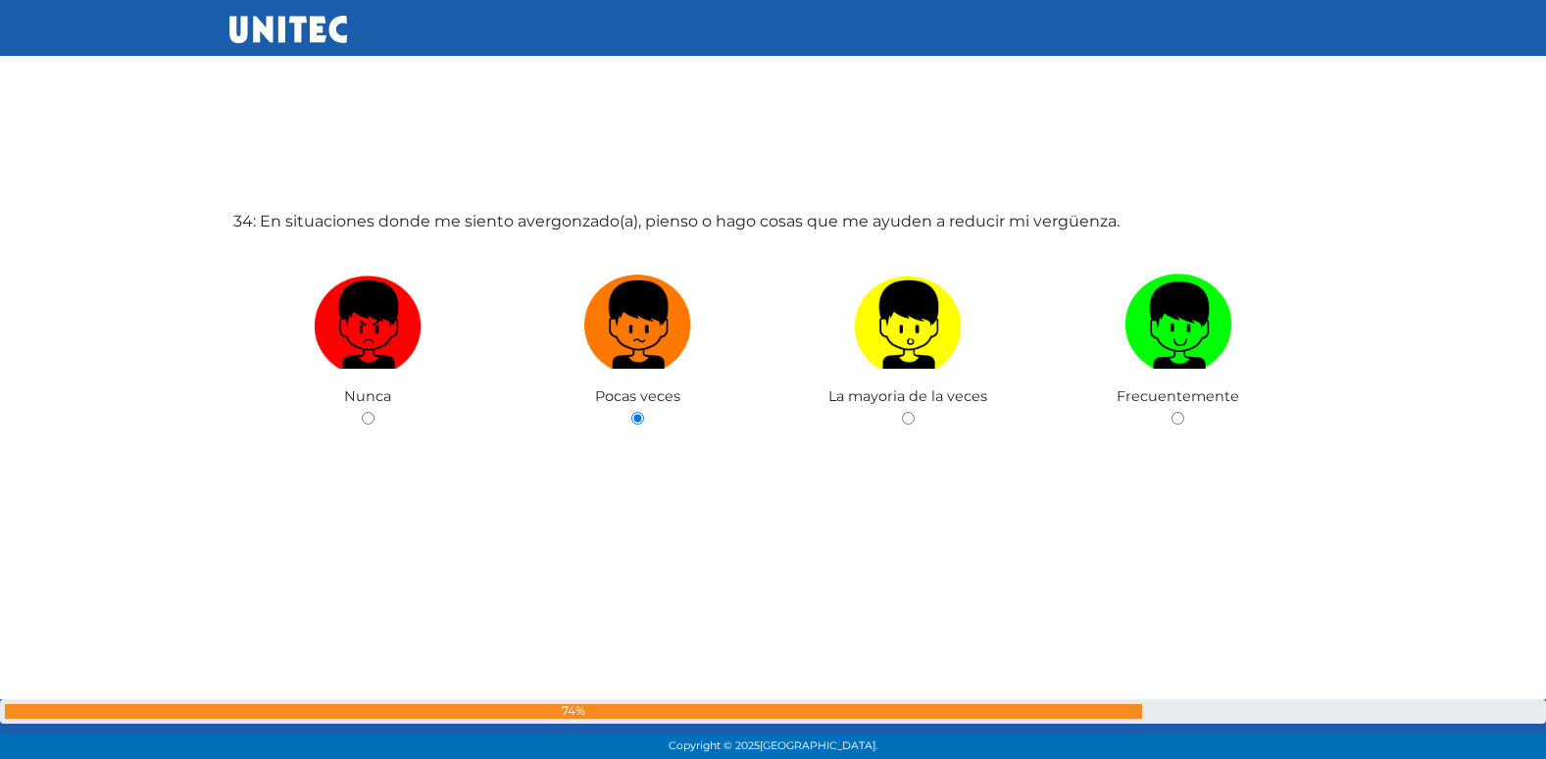
radio input "true"
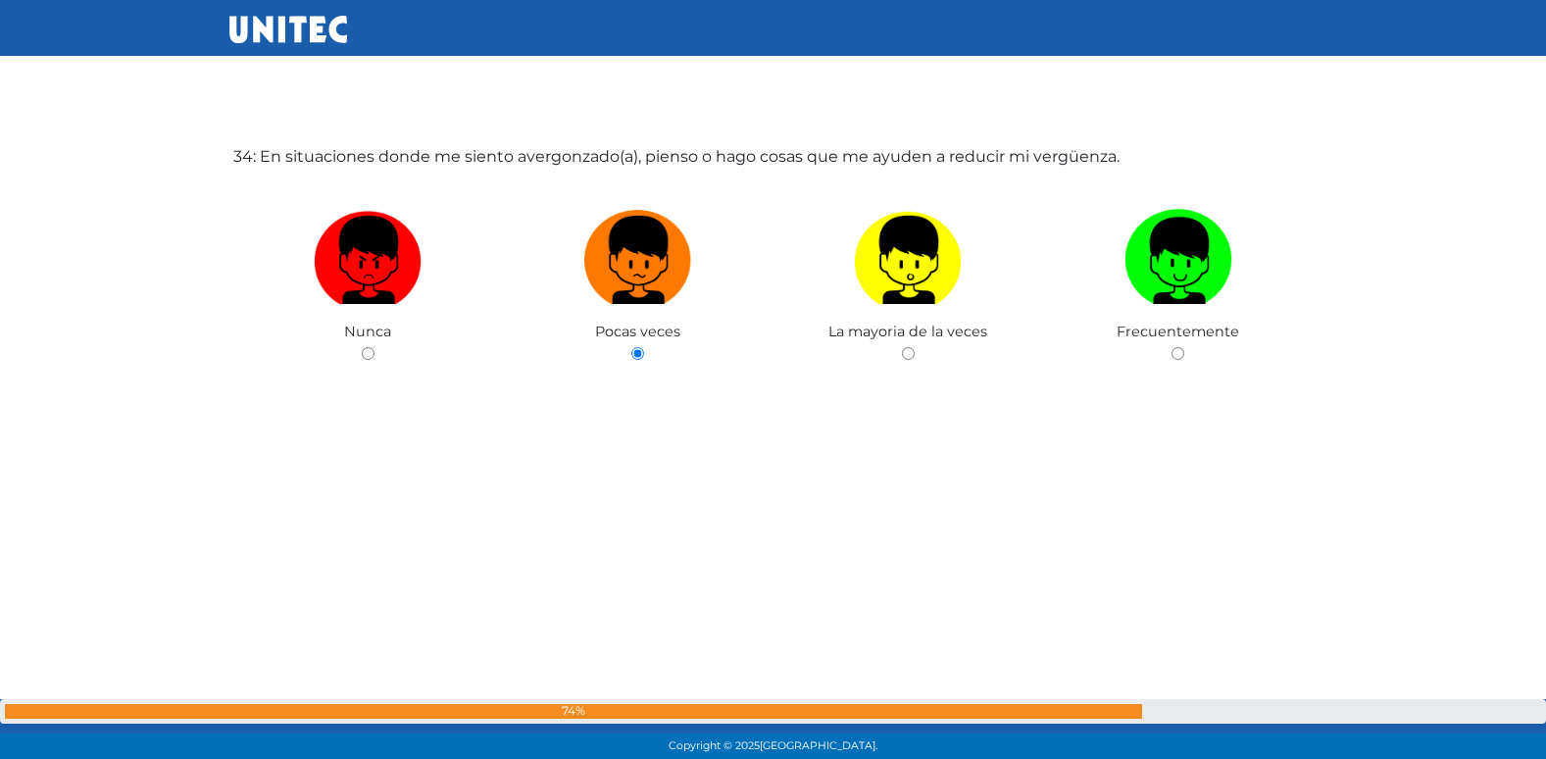
radio input "true"
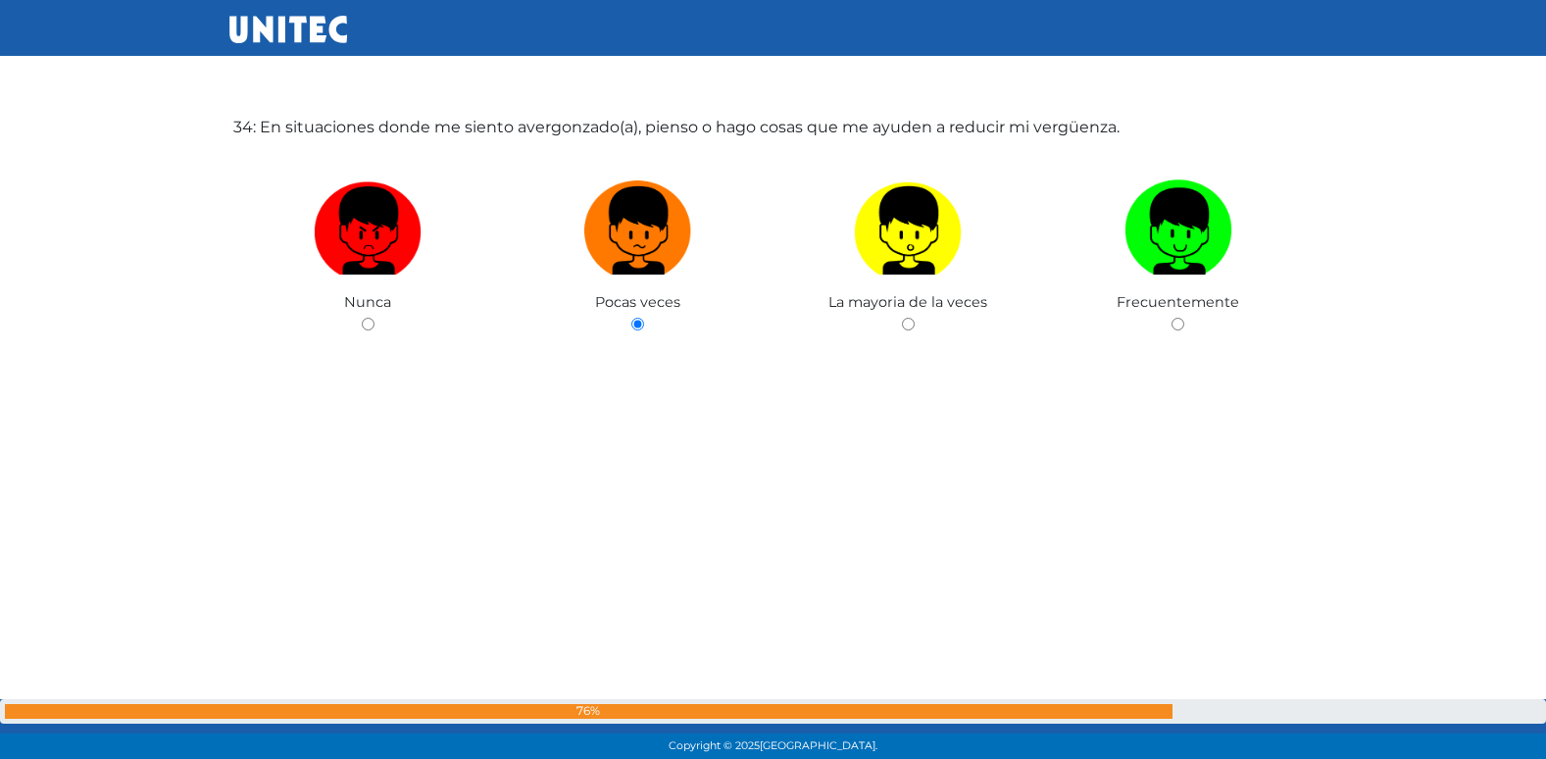
radio input "true"
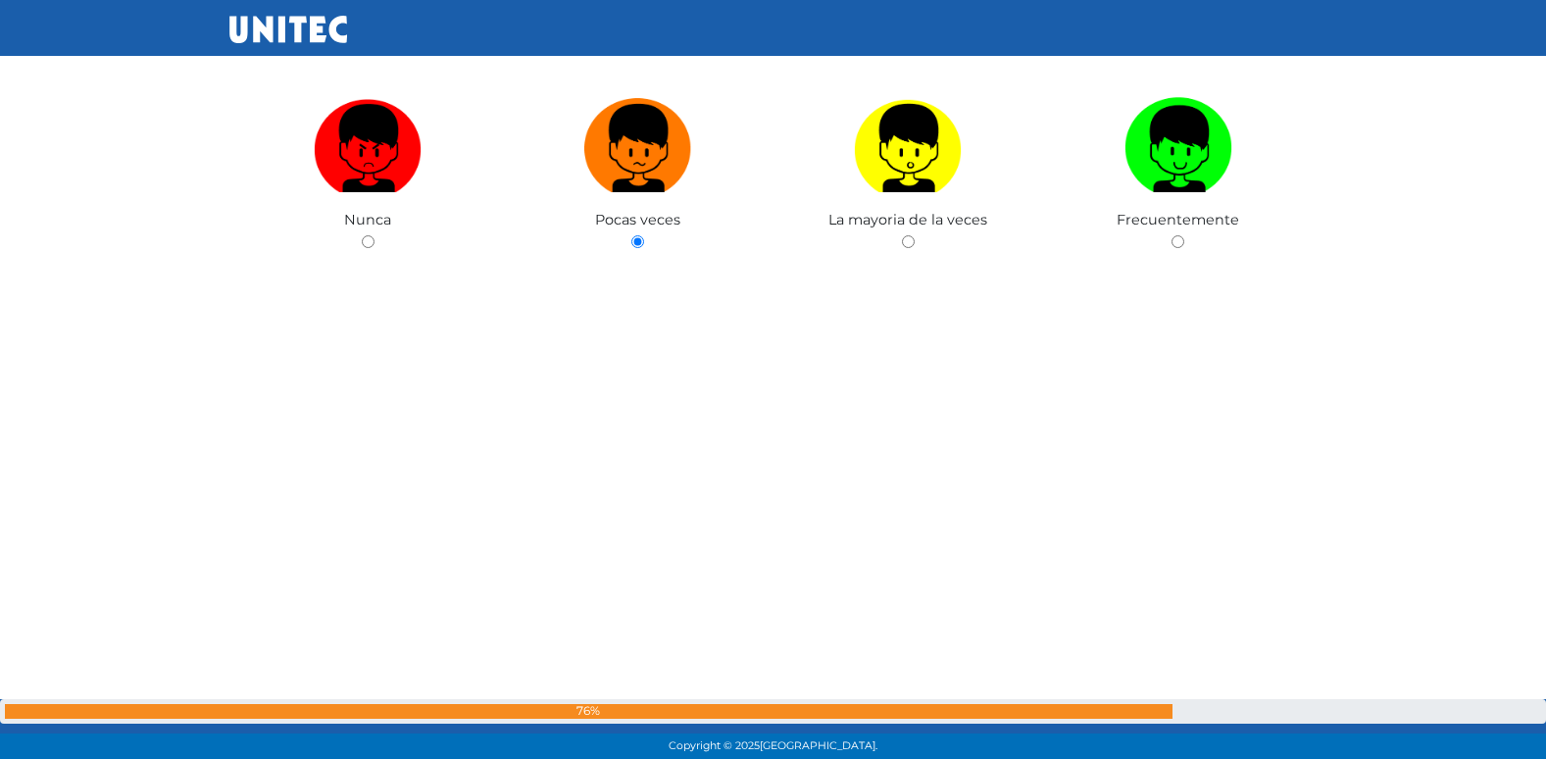
radio input "true"
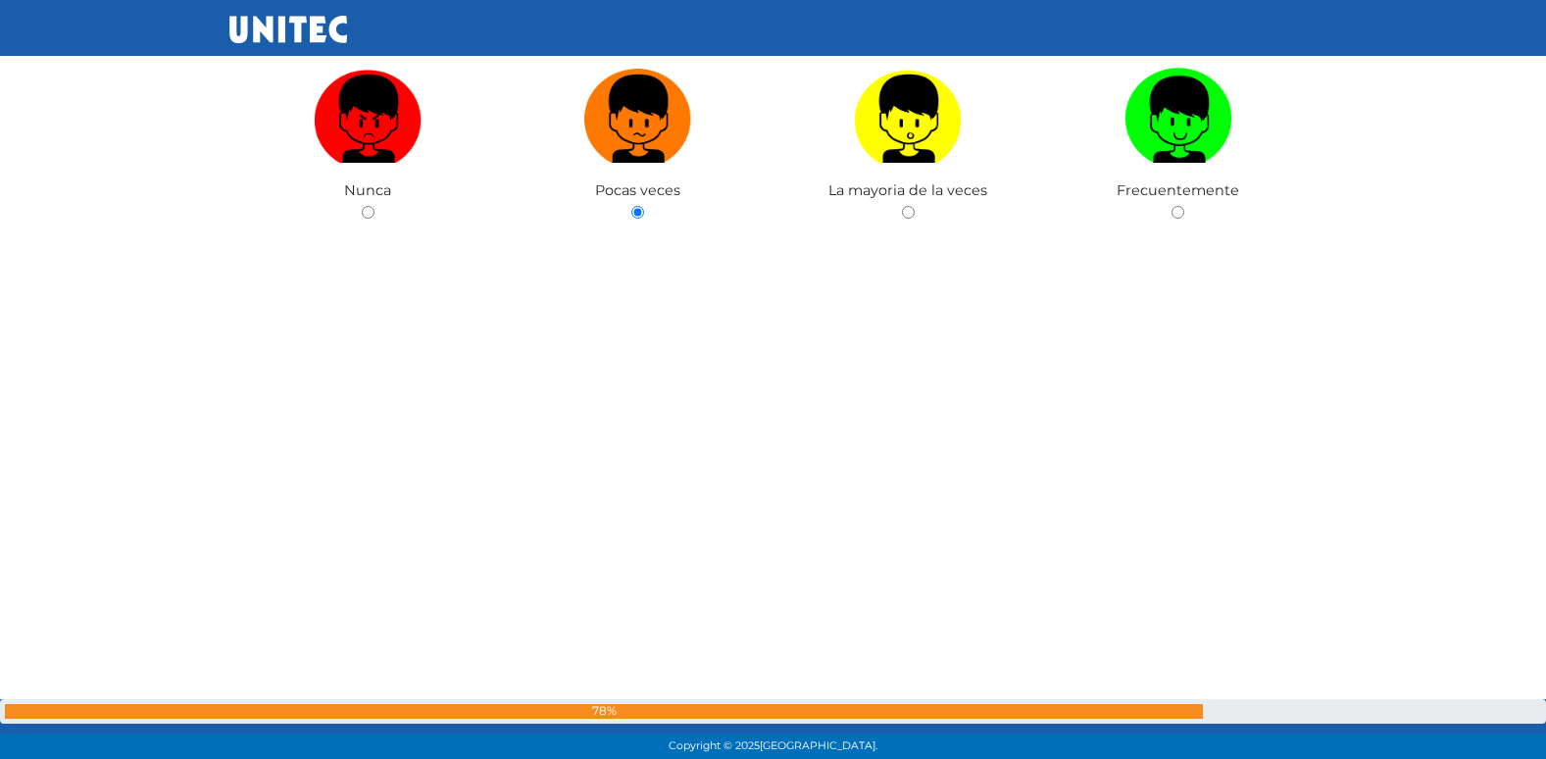
radio input "true"
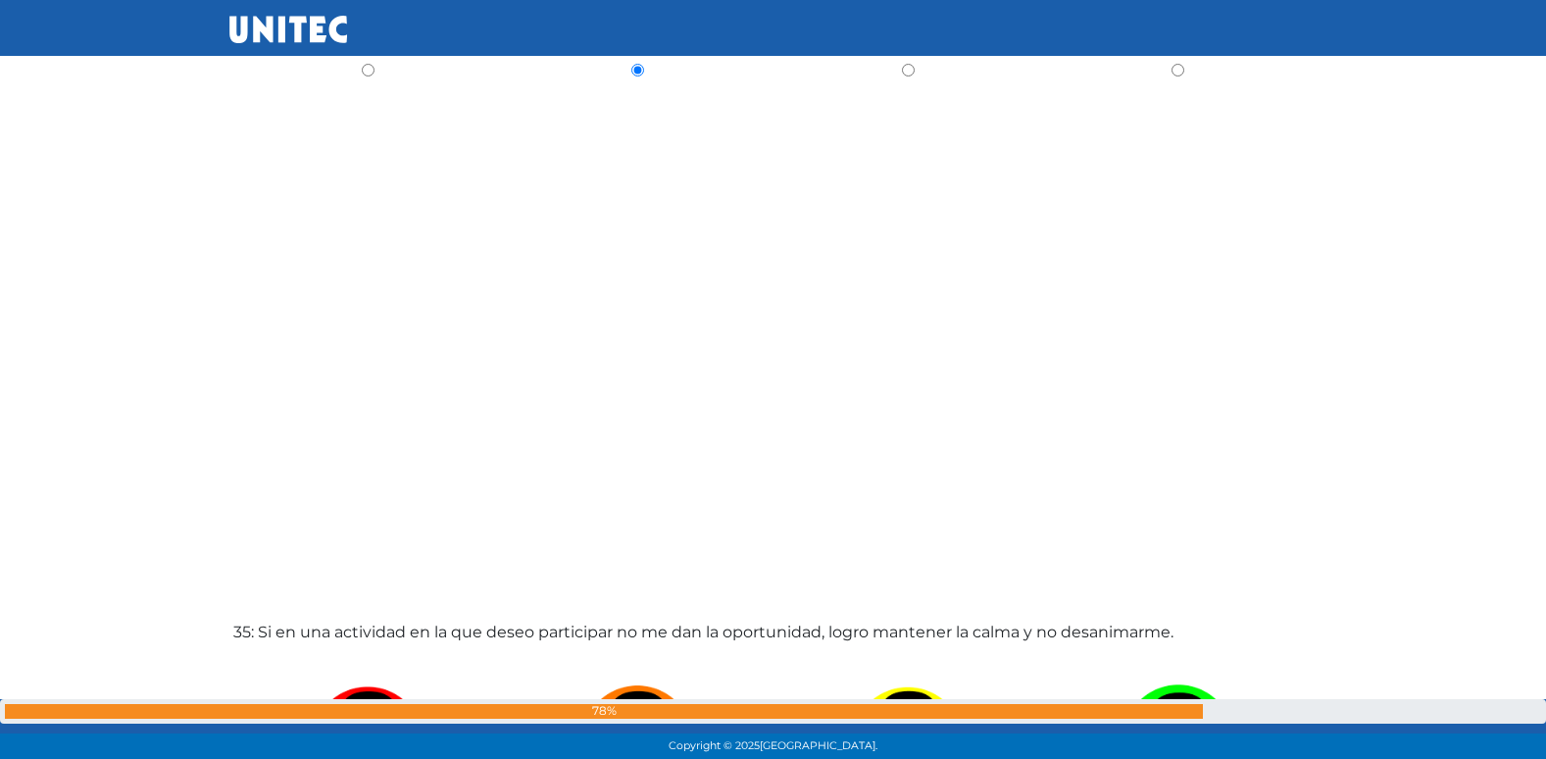
radio input "true"
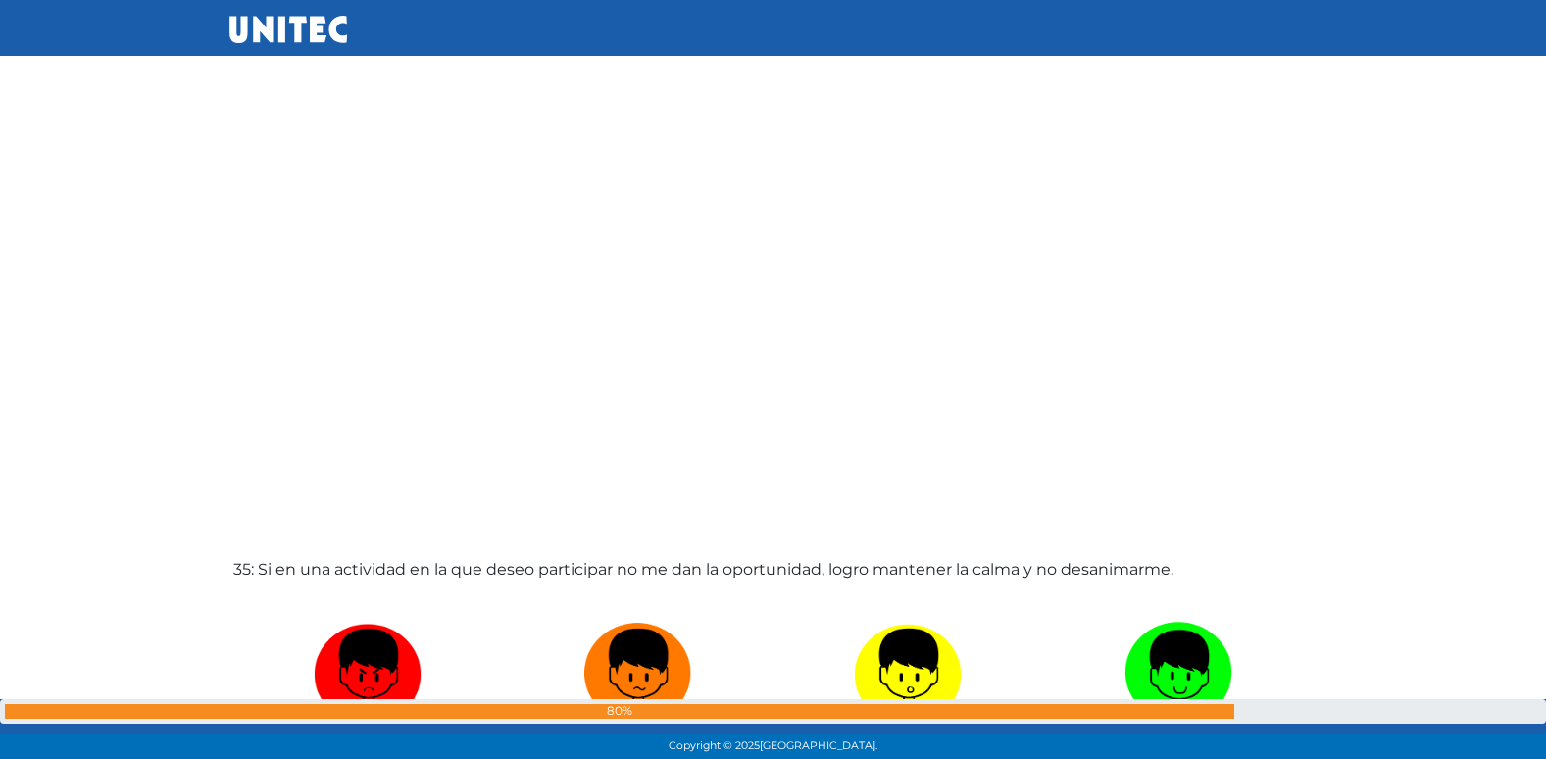
radio input "true"
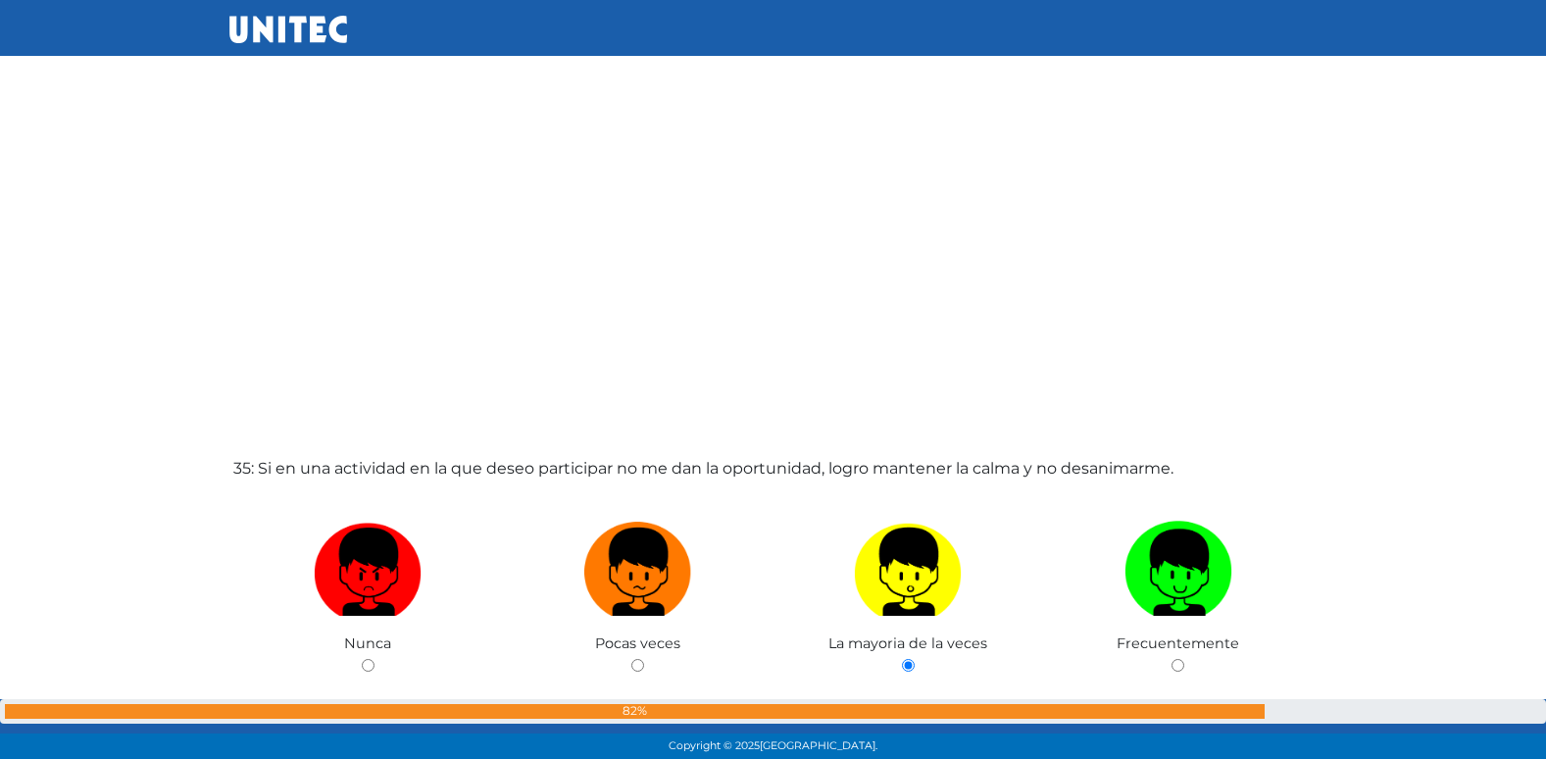
radio input "true"
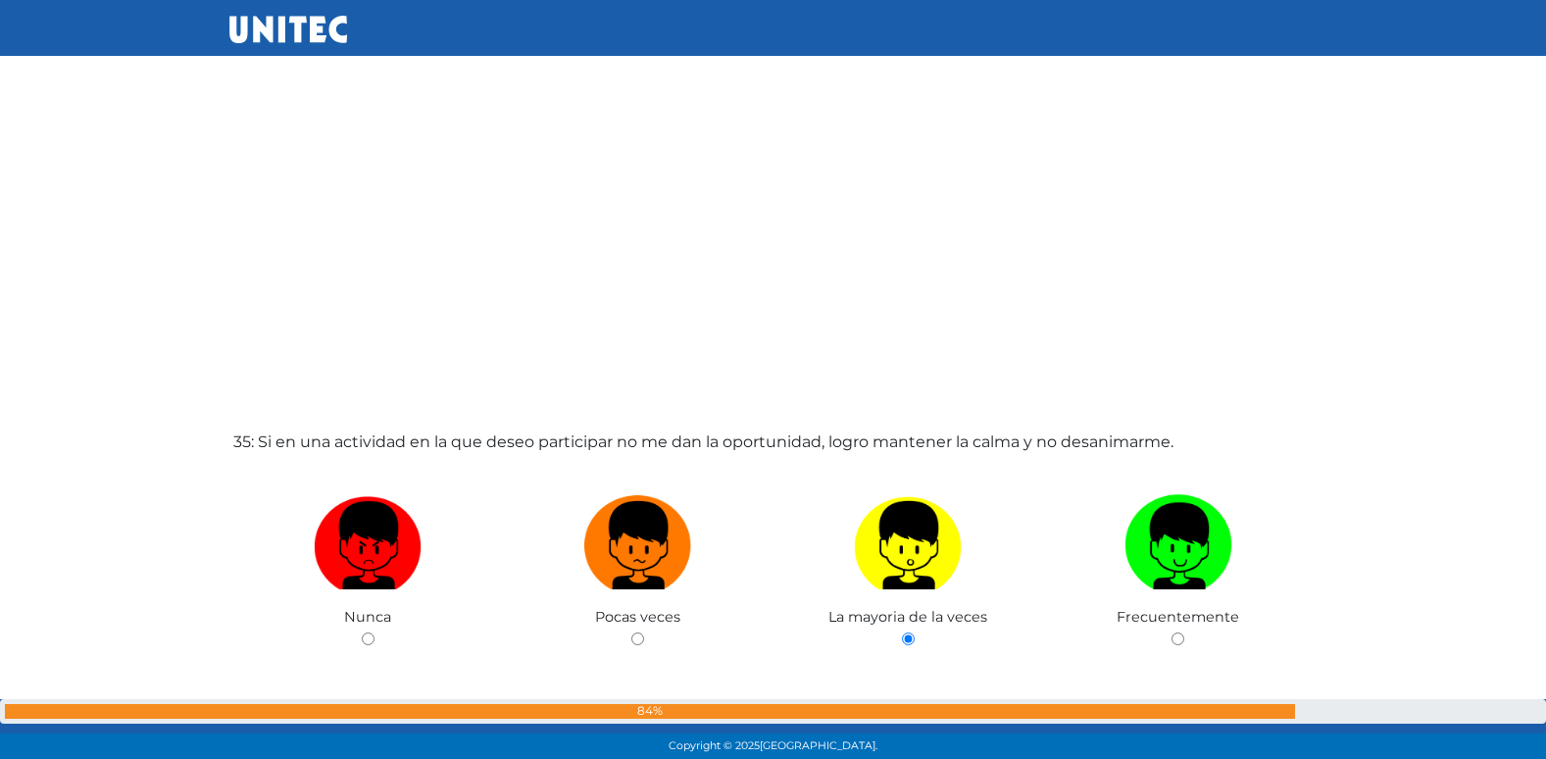
radio input "true"
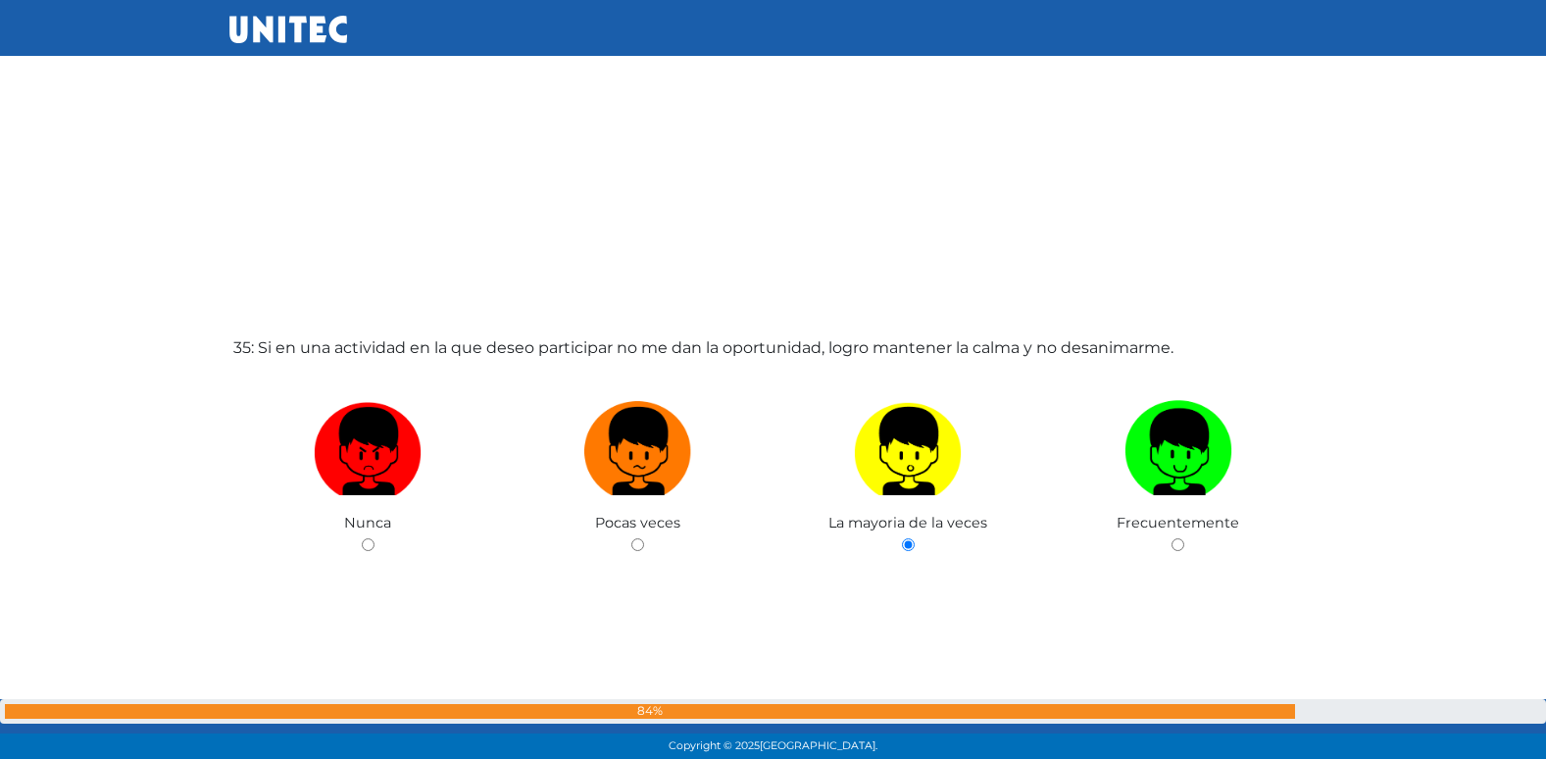
radio input "true"
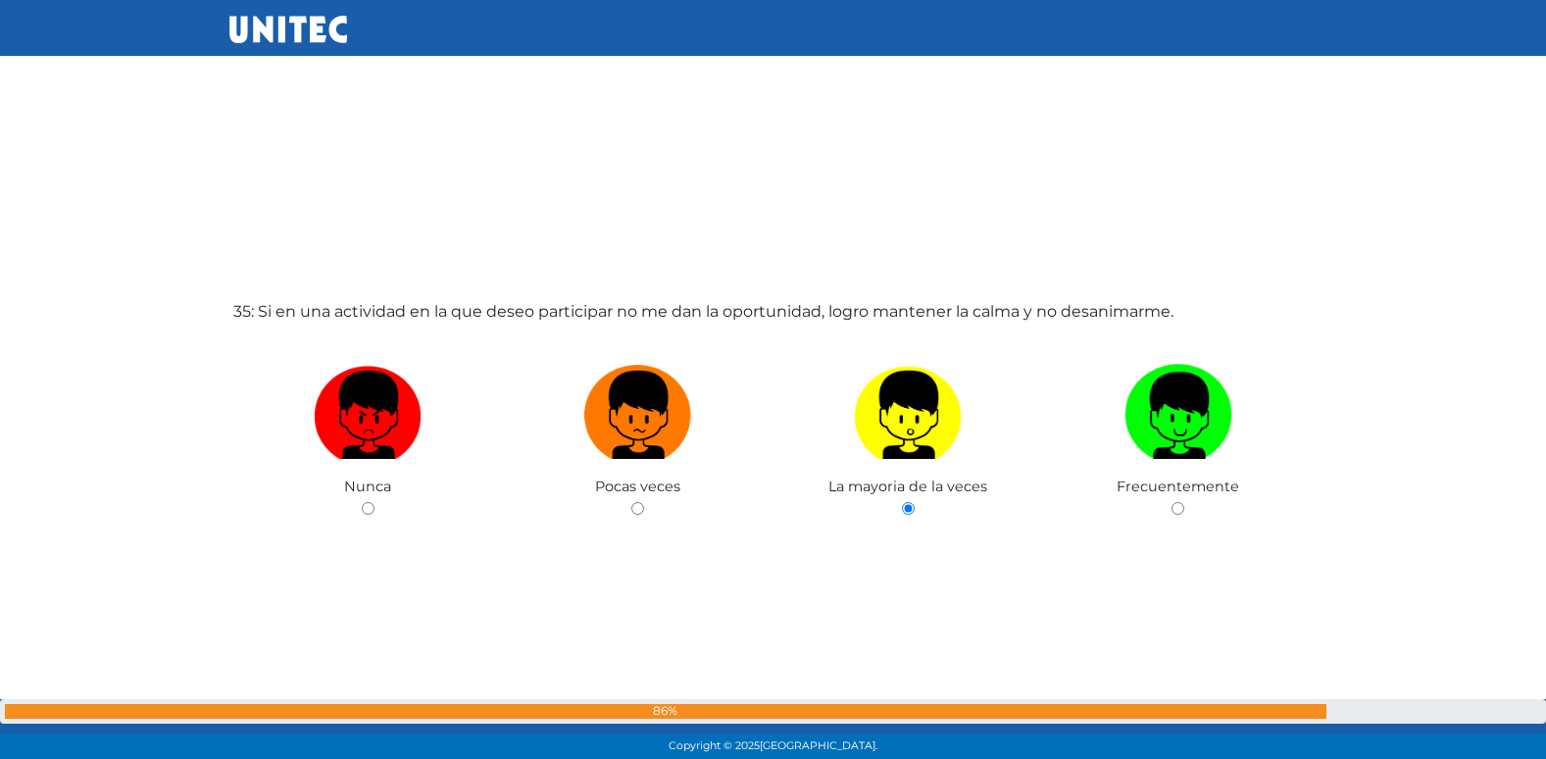
radio input "true"
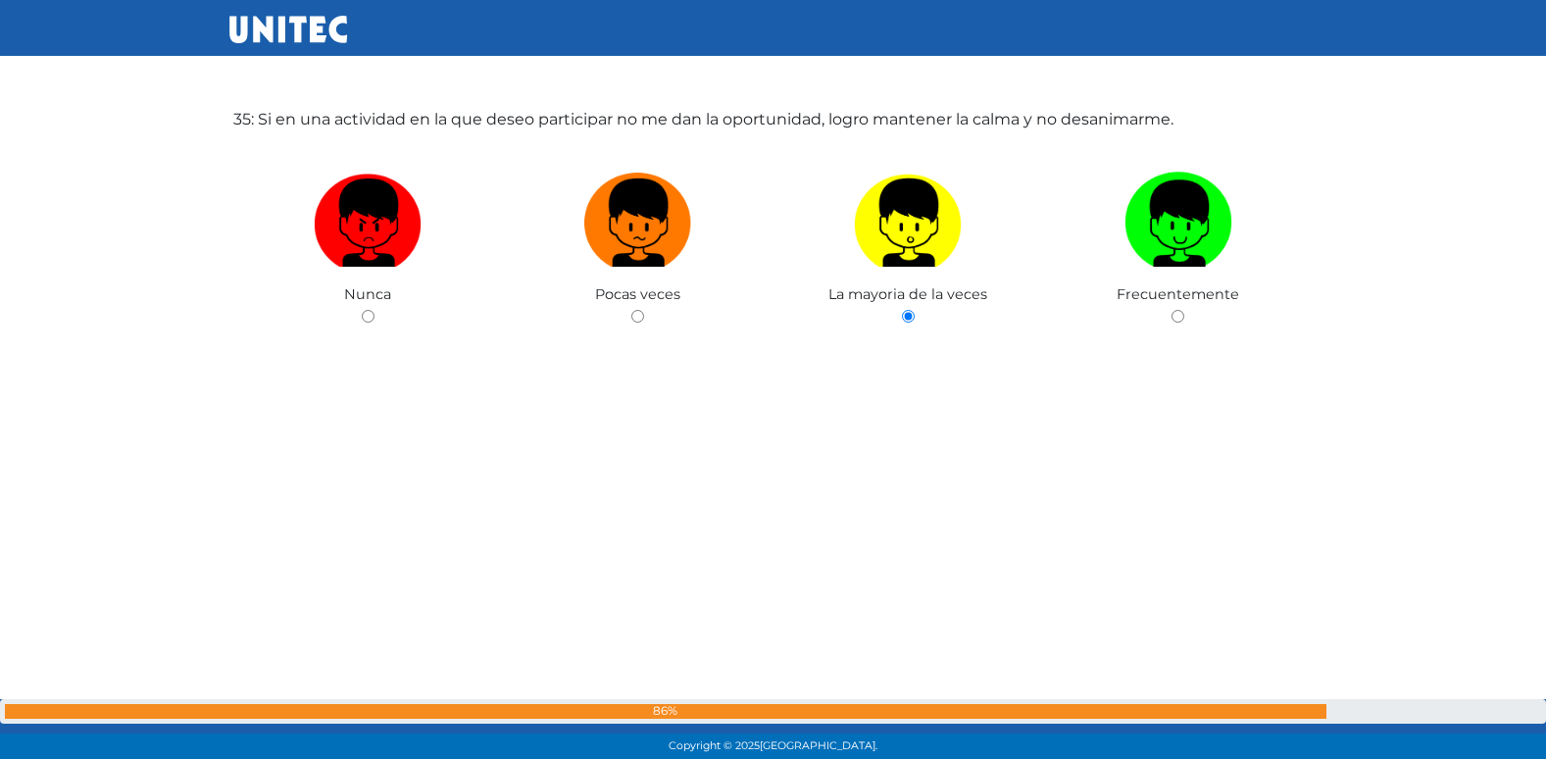
radio input "true"
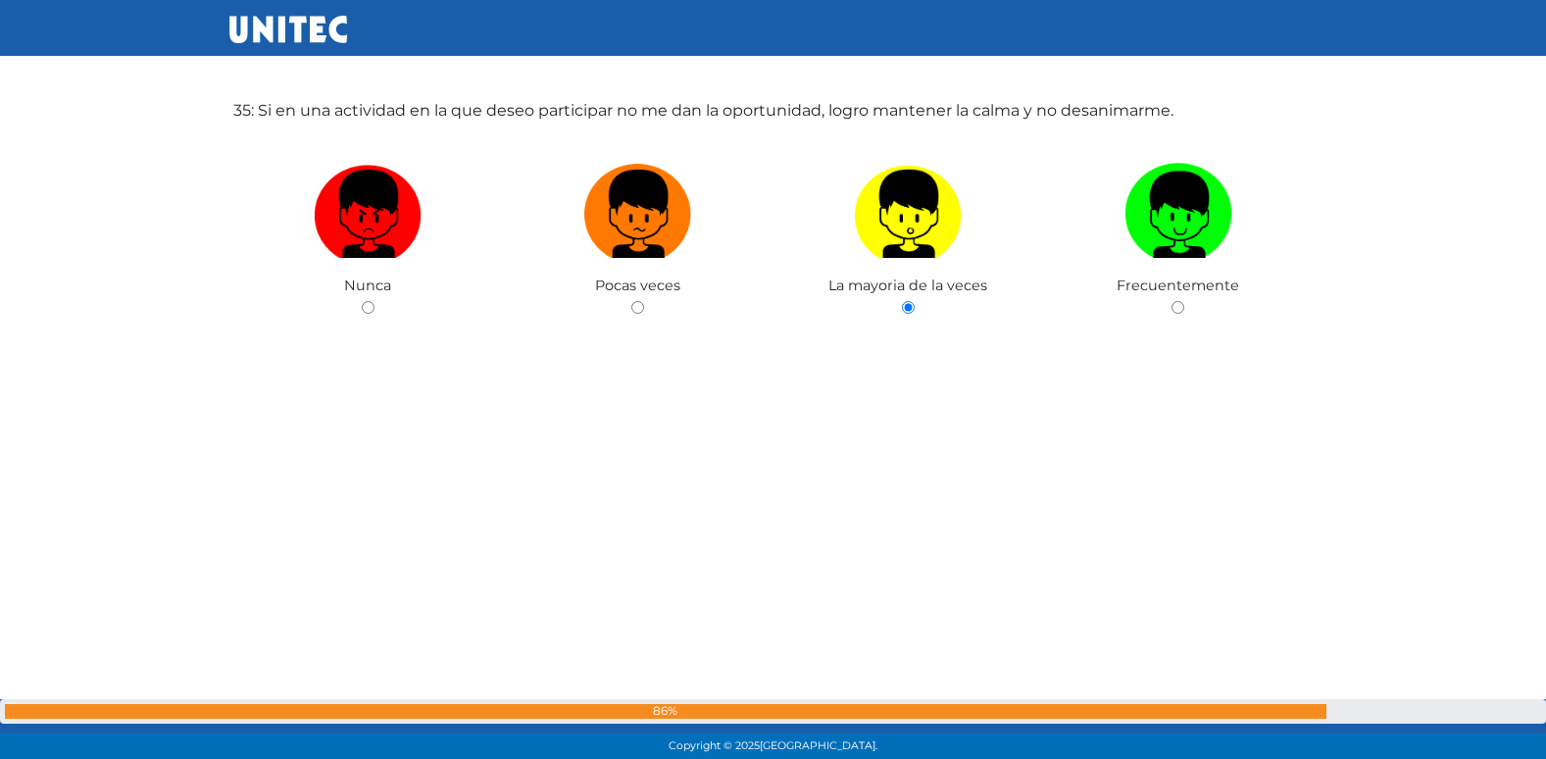
radio input "true"
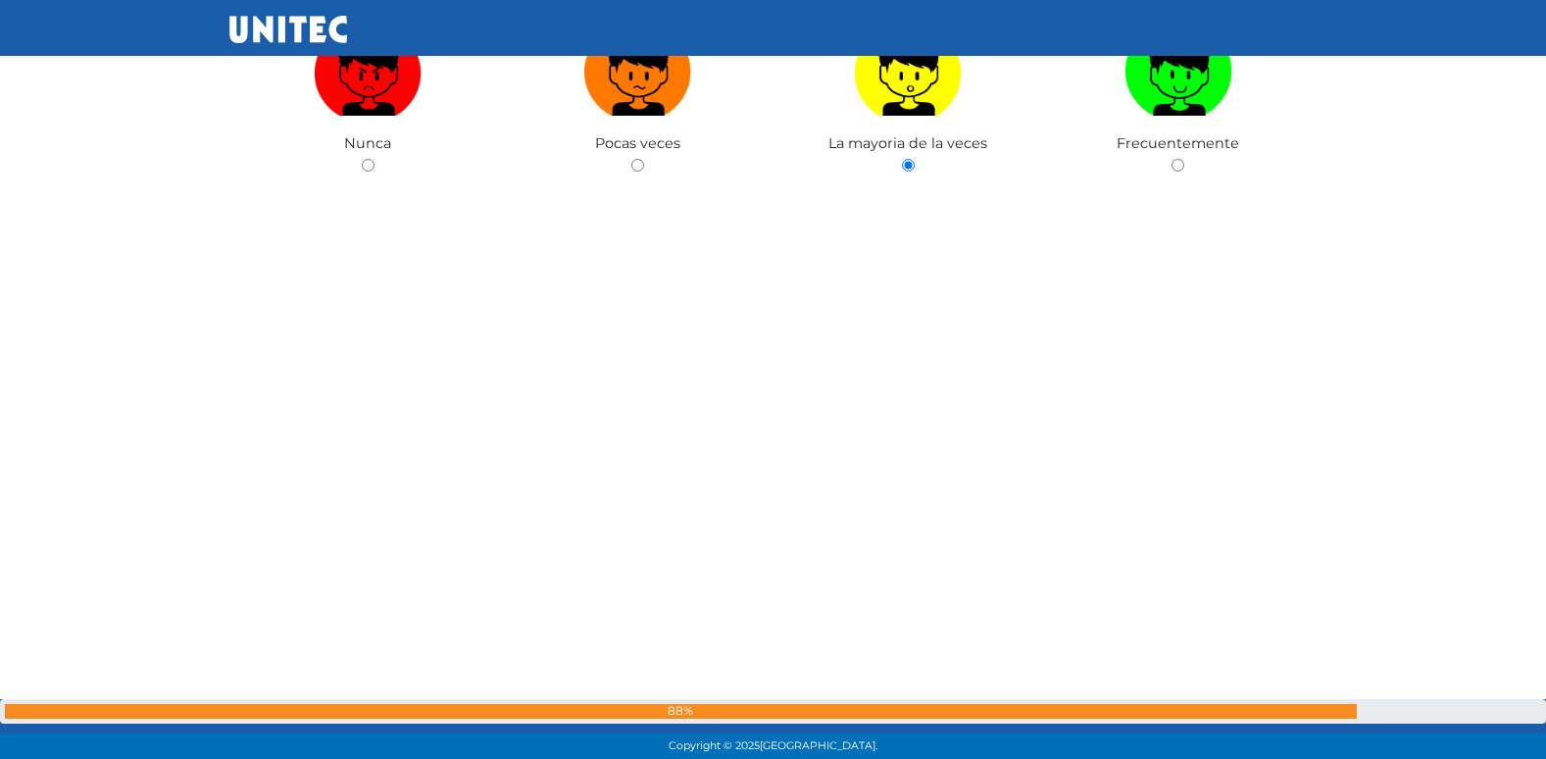
radio input "true"
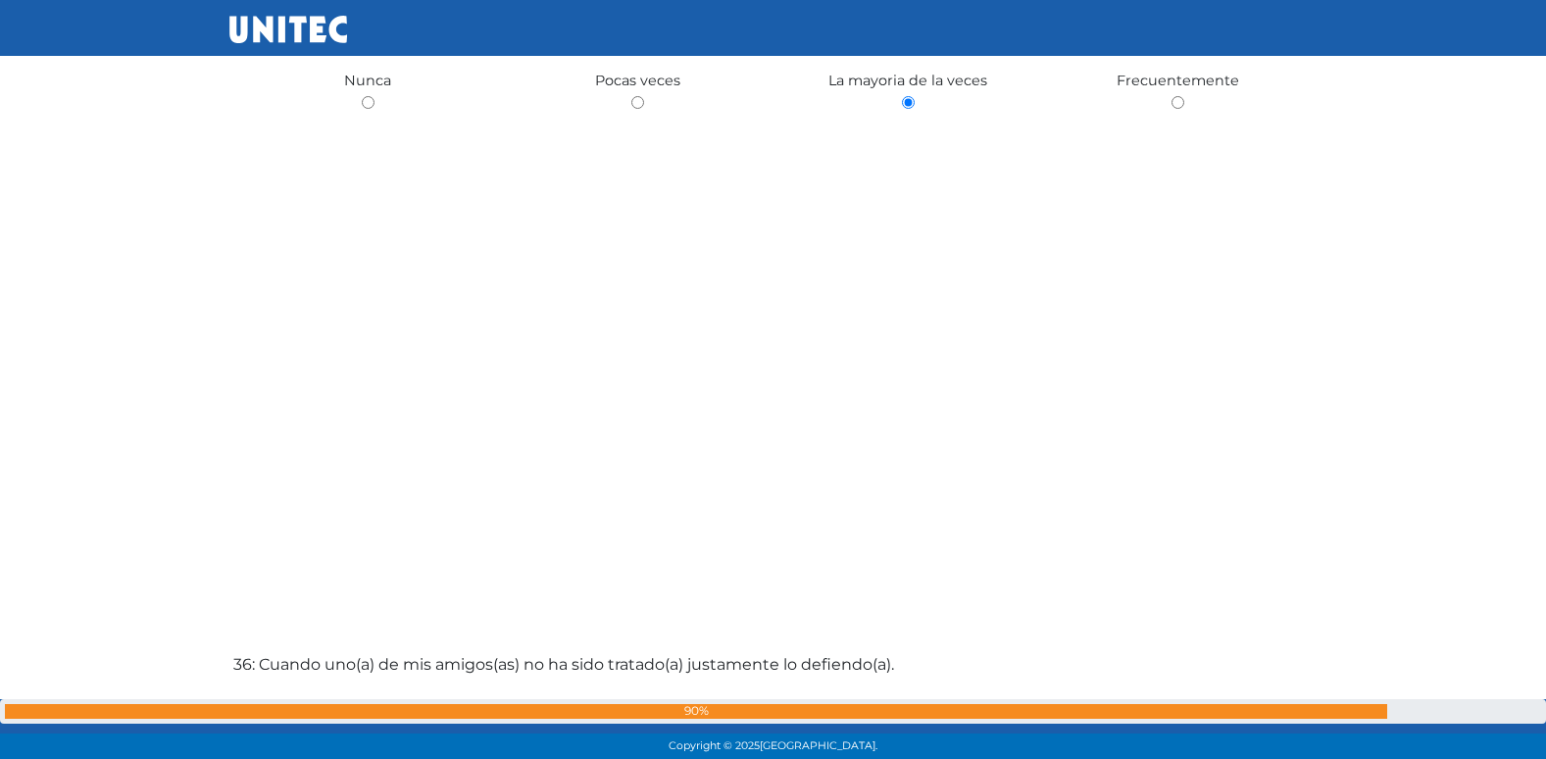
radio input "true"
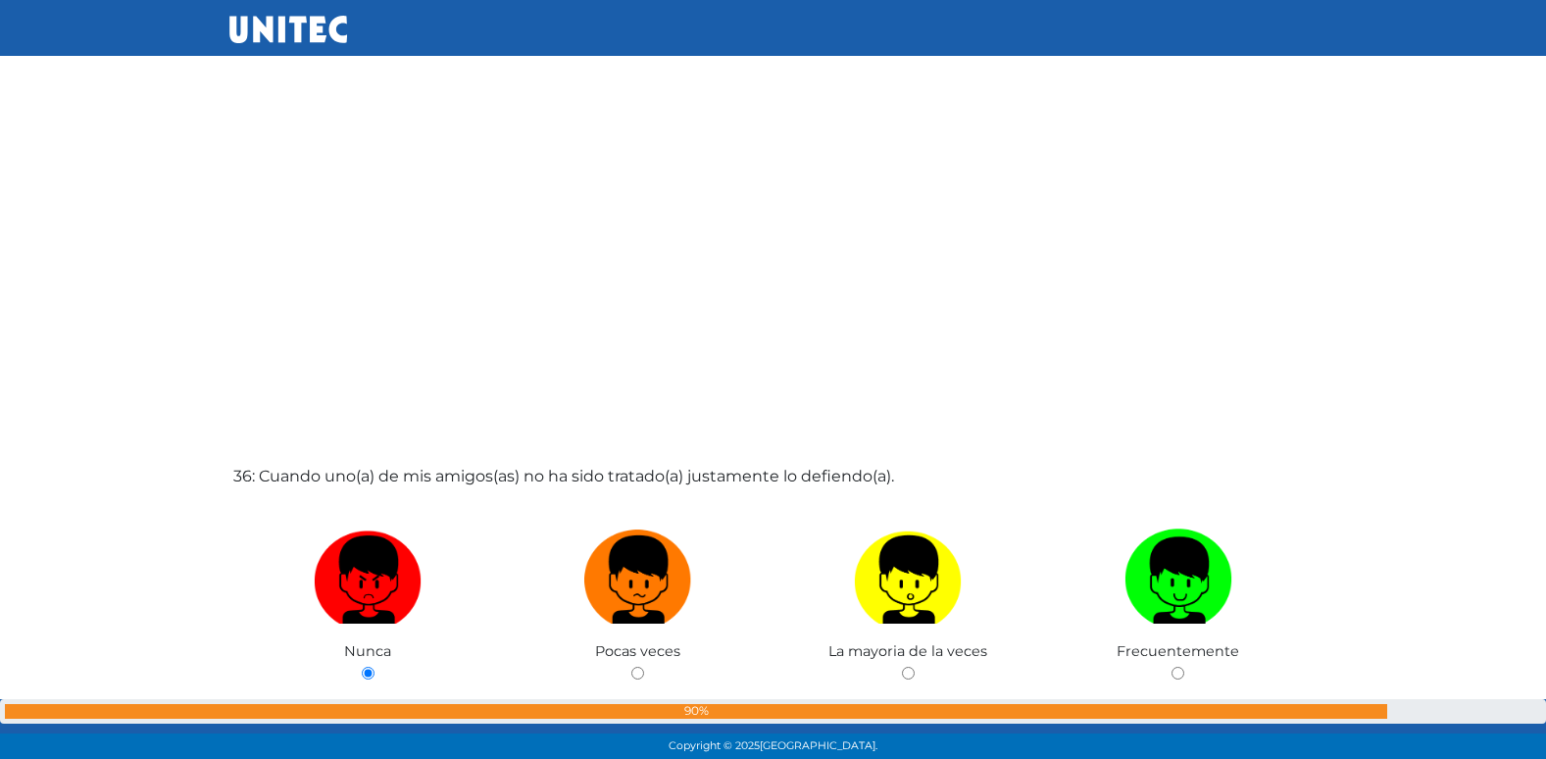
radio input "true"
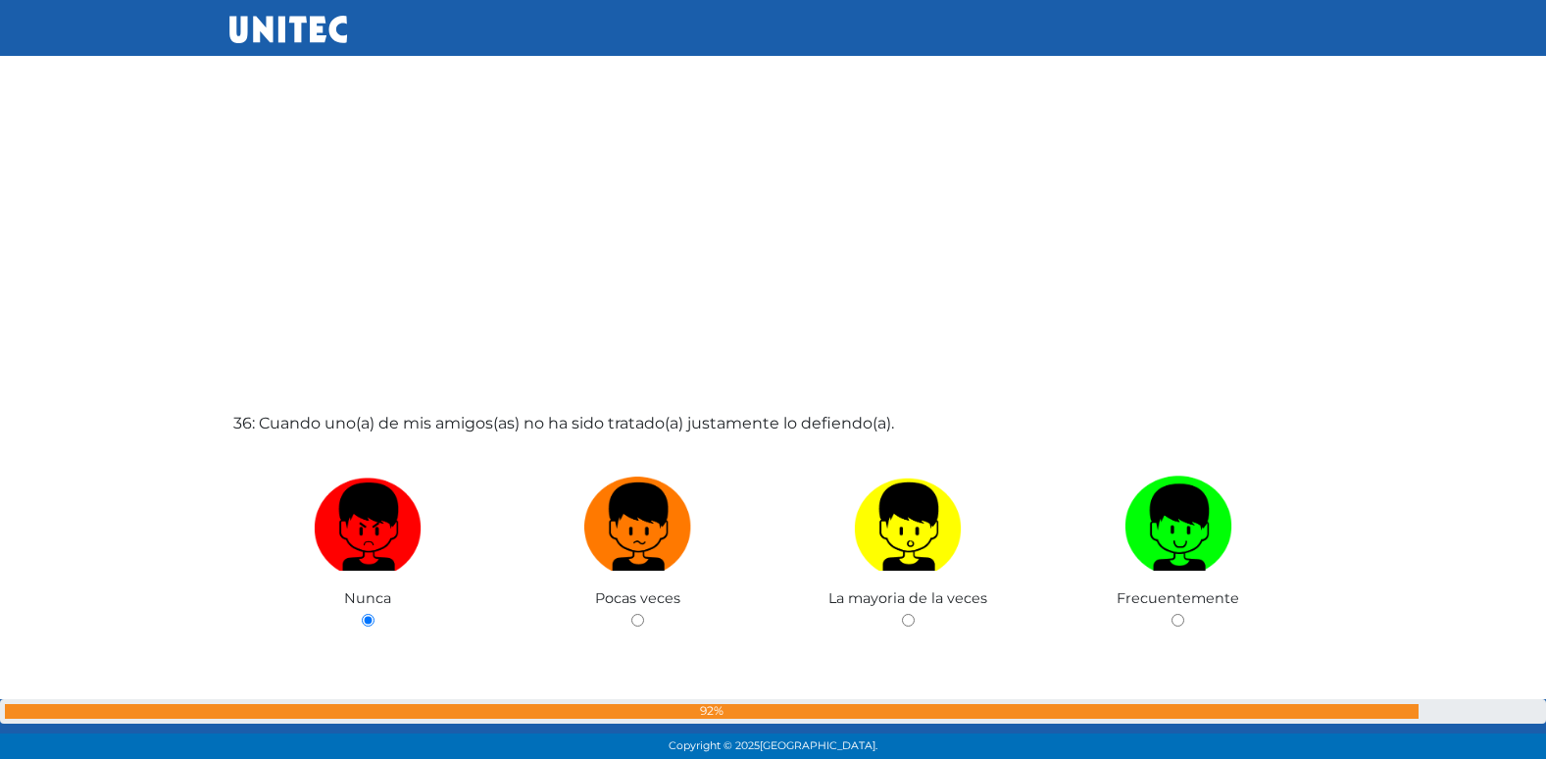
radio input "true"
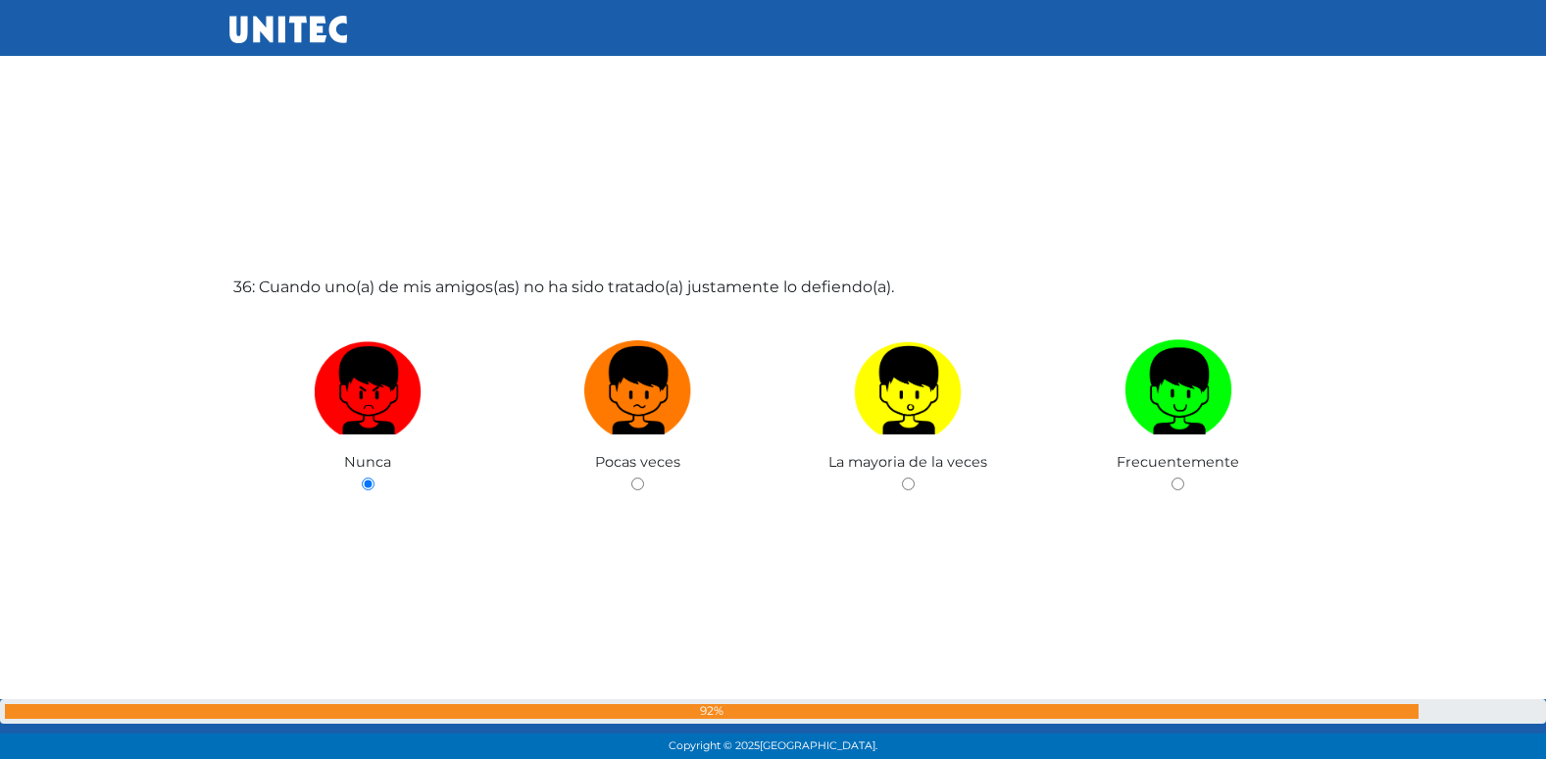
radio input "true"
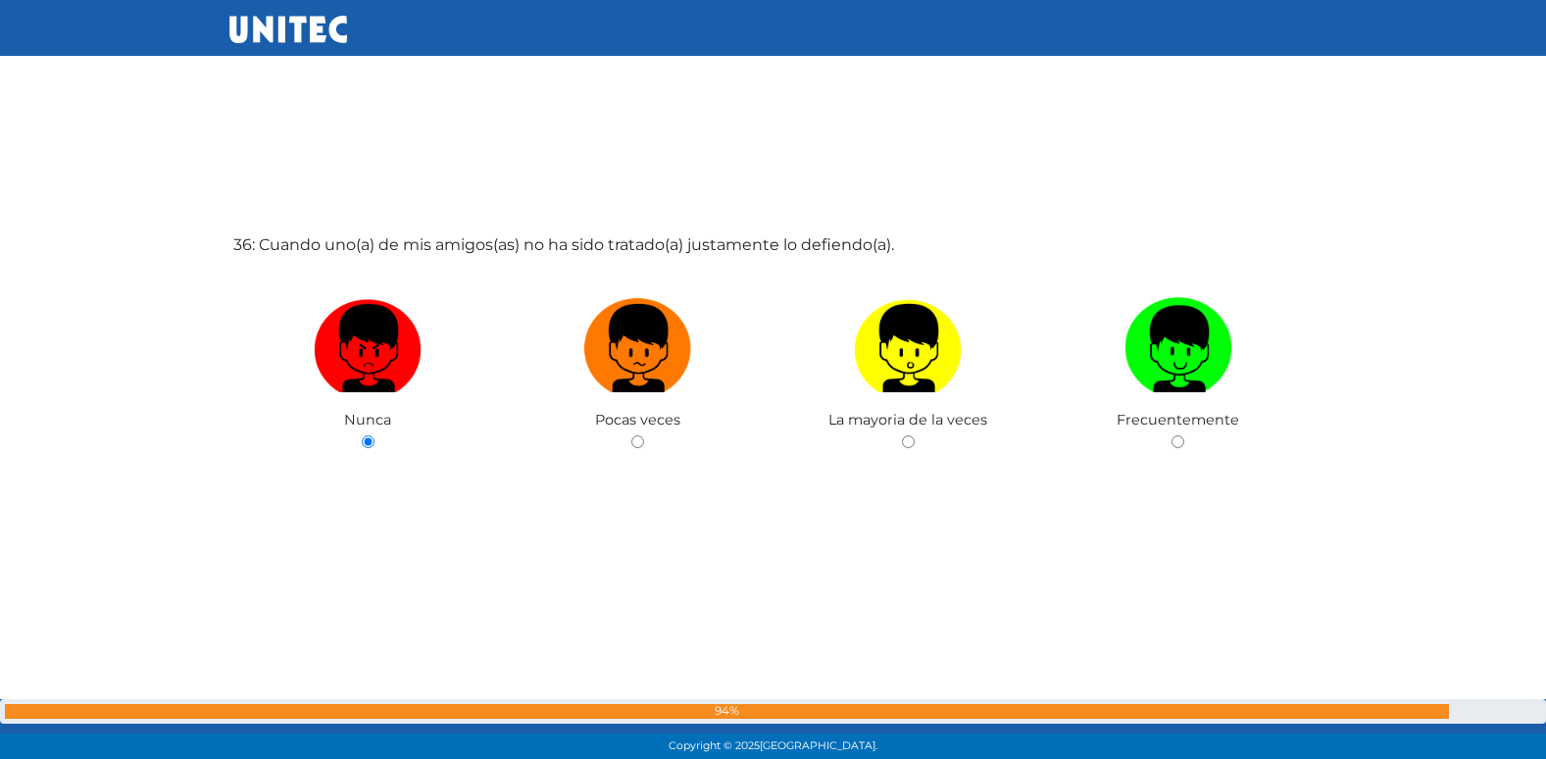
radio input "true"
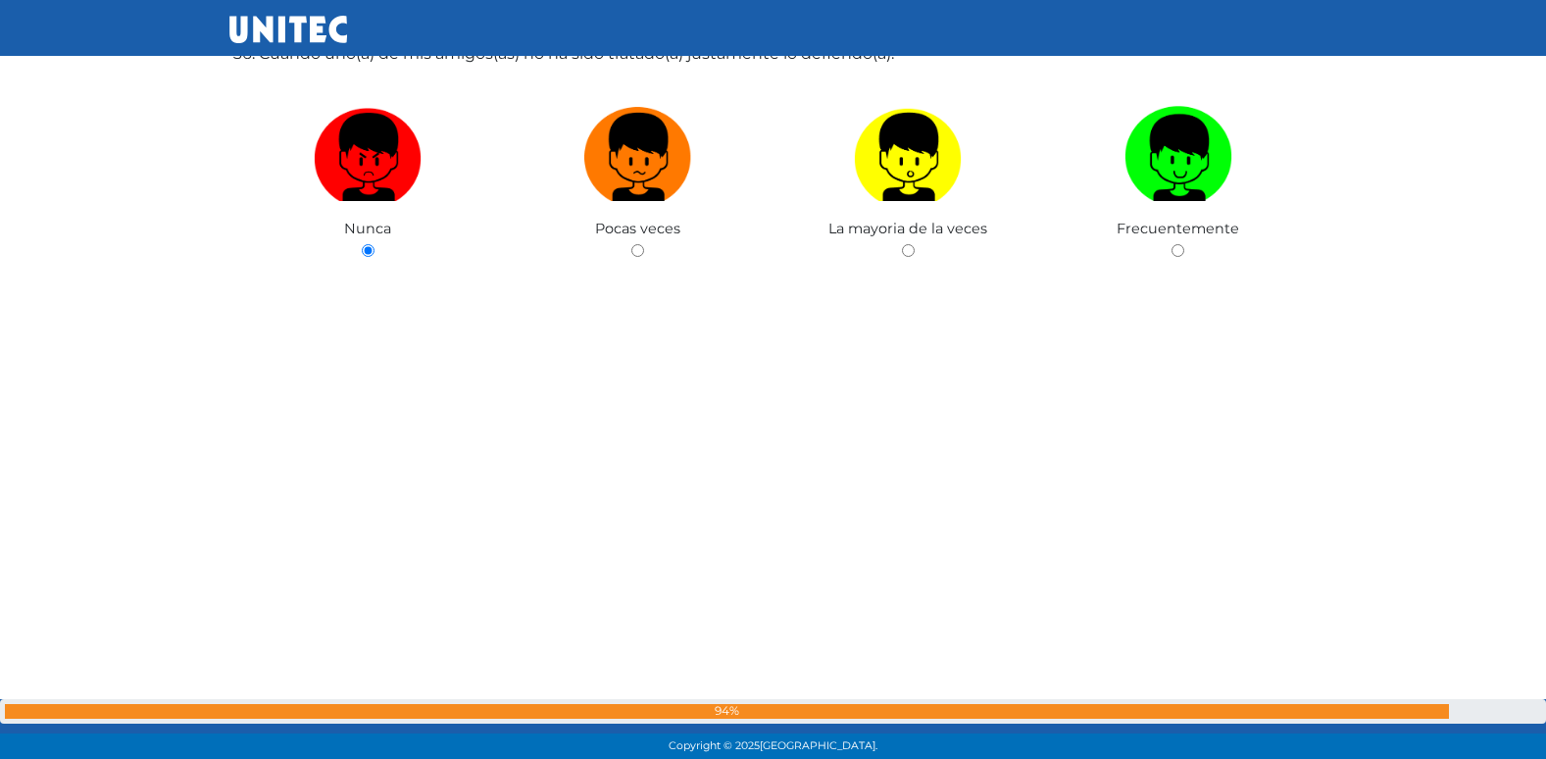
radio input "true"
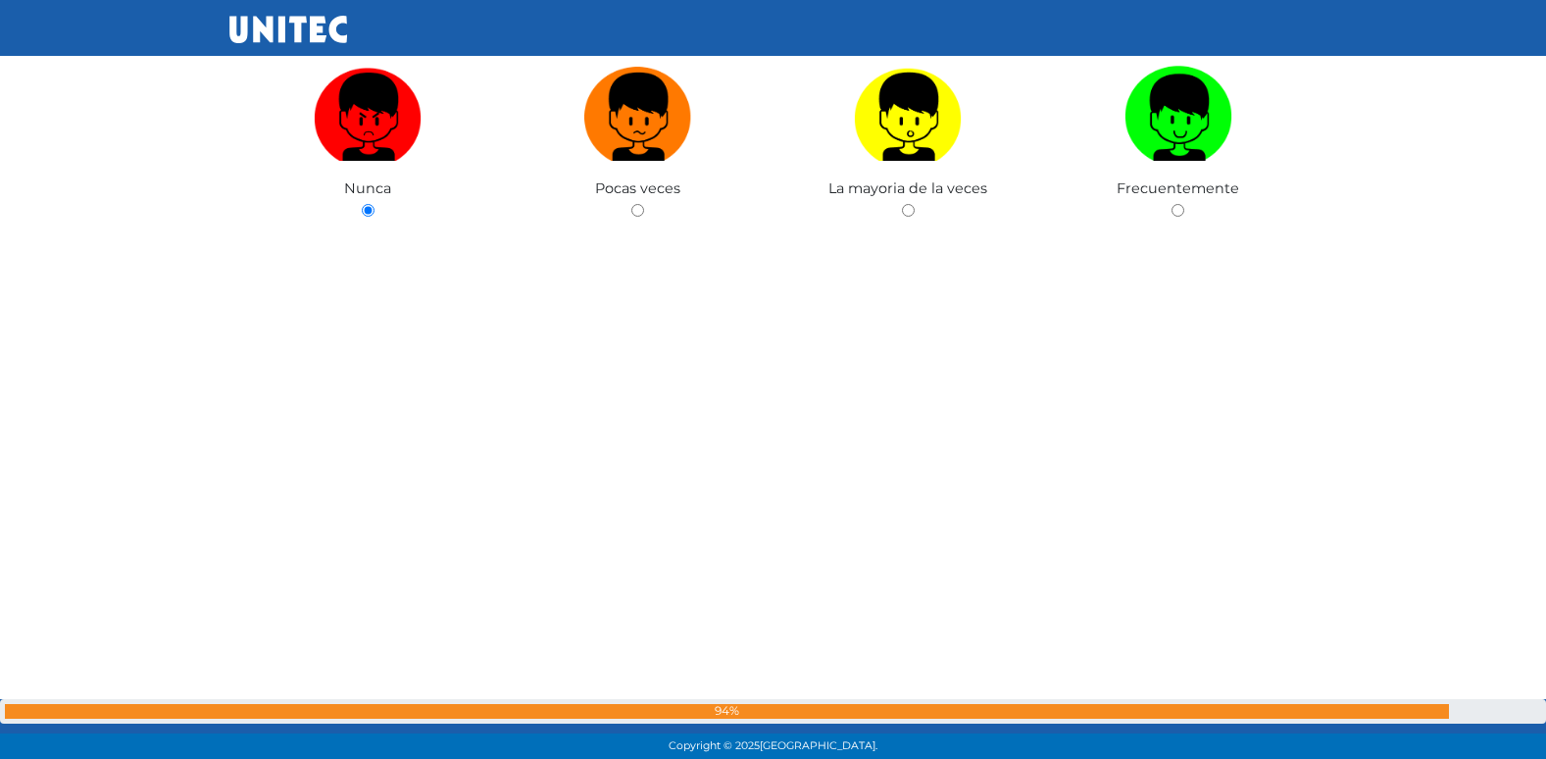
radio input "true"
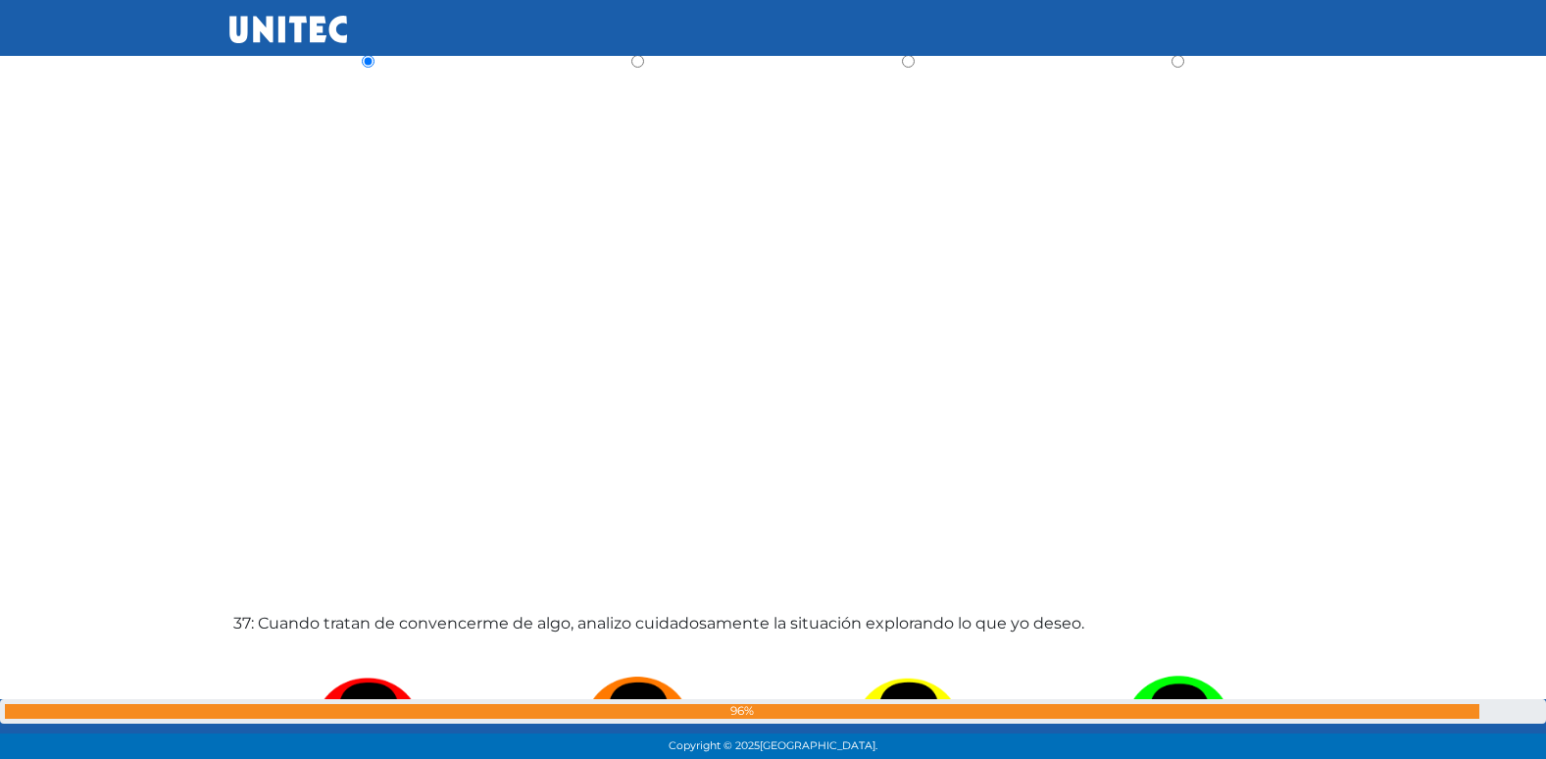
radio input "true"
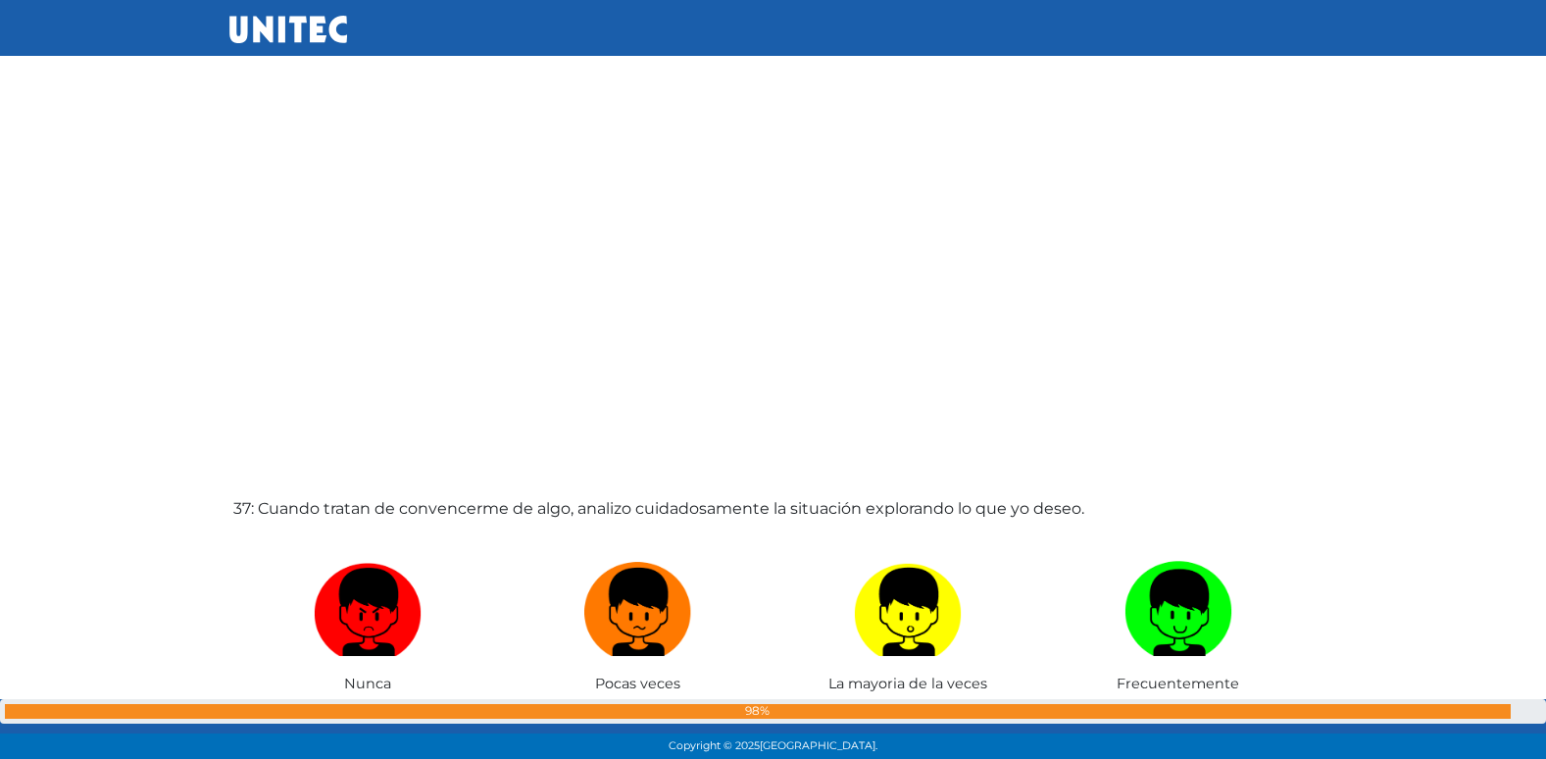
radio input "true"
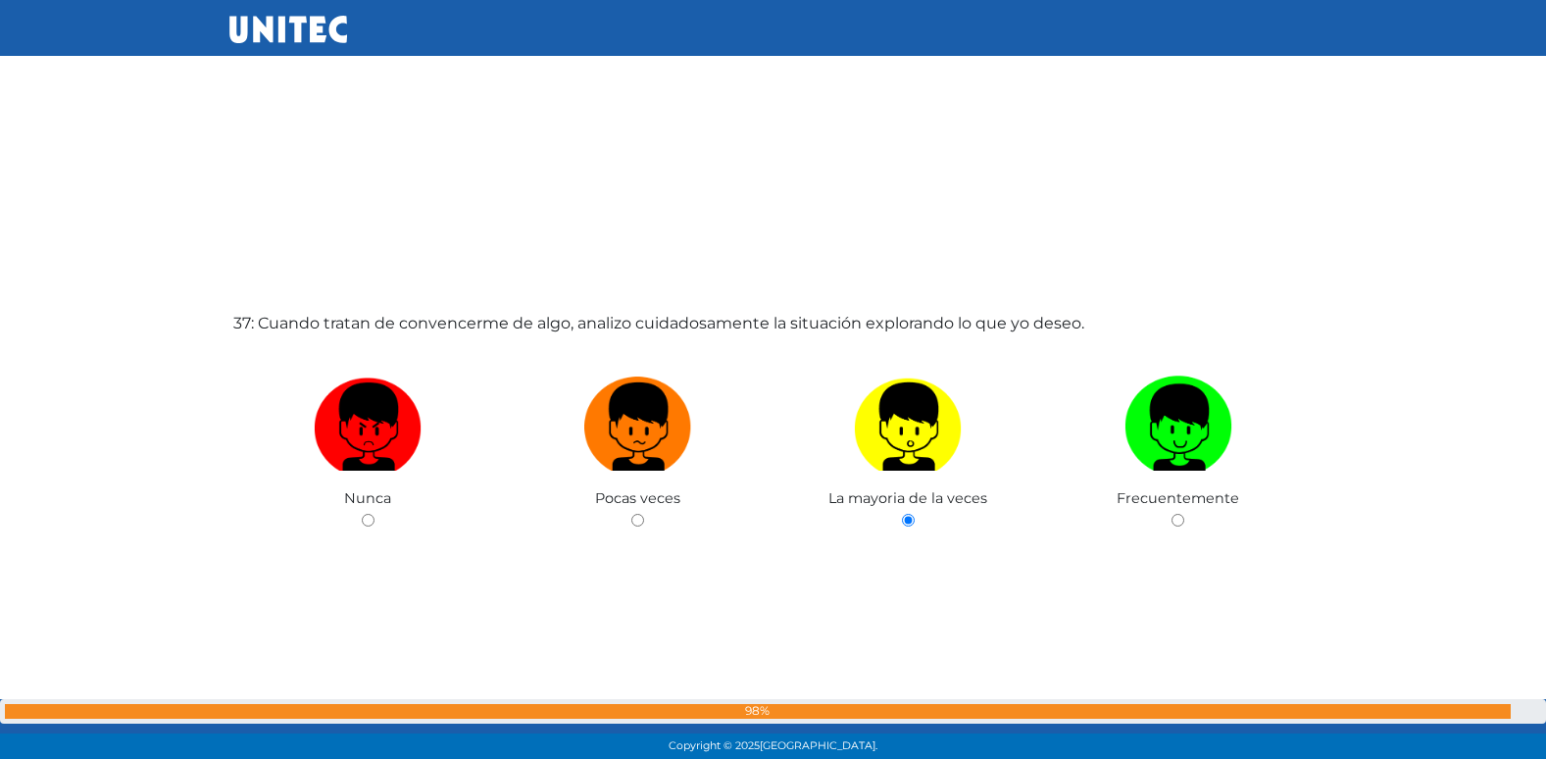
radio input "true"
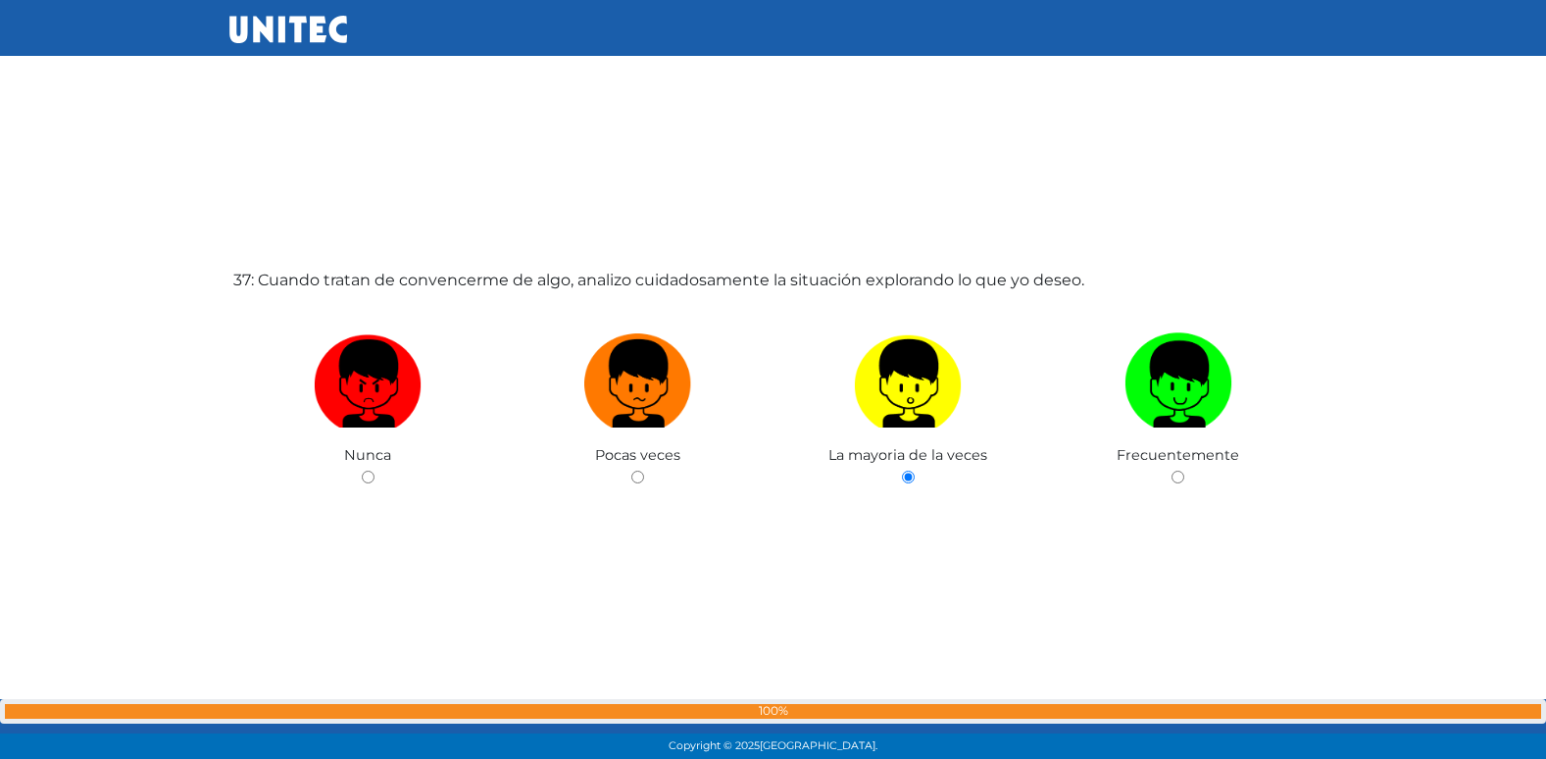
radio input "true"
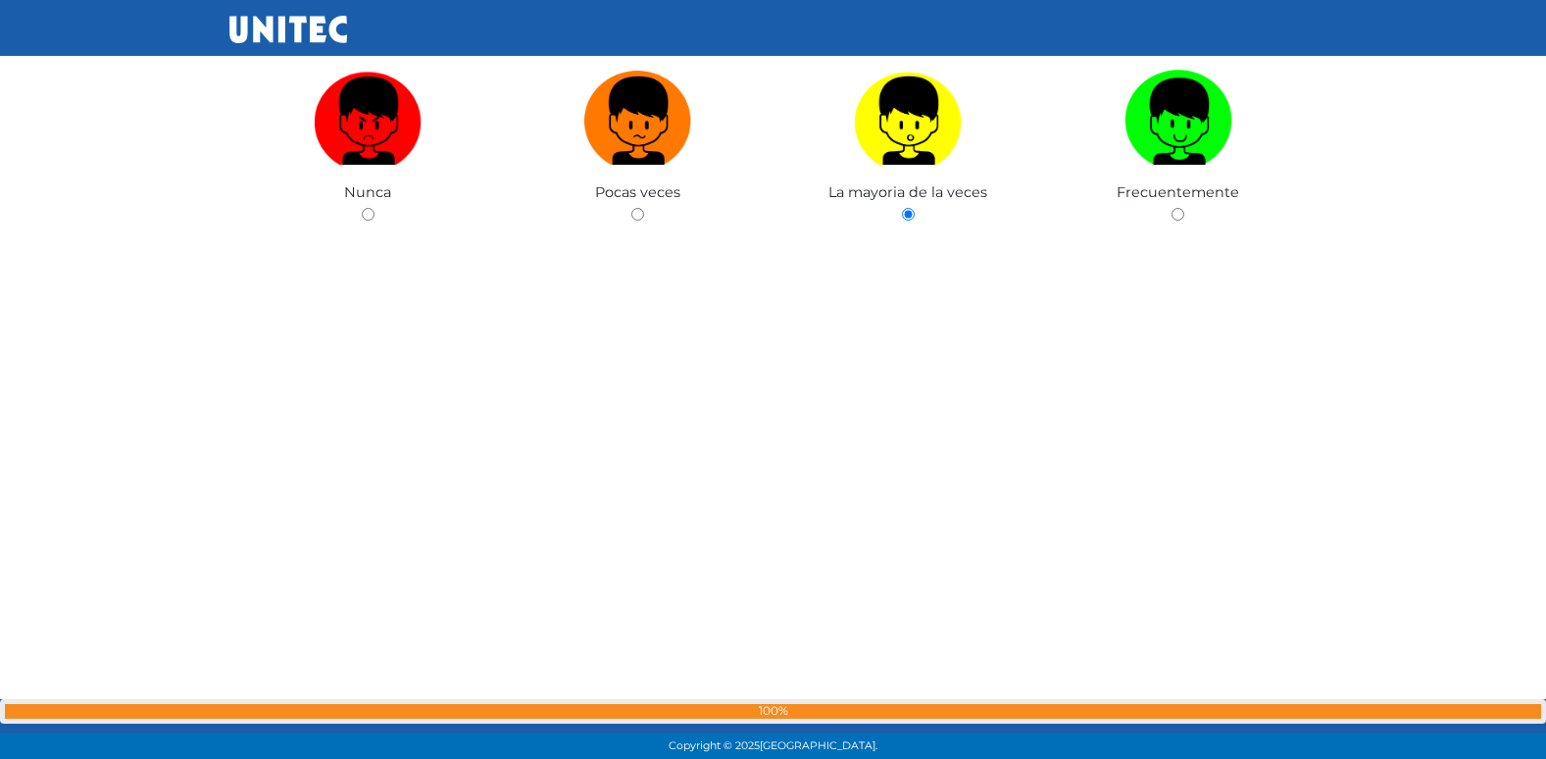
radio input "true"
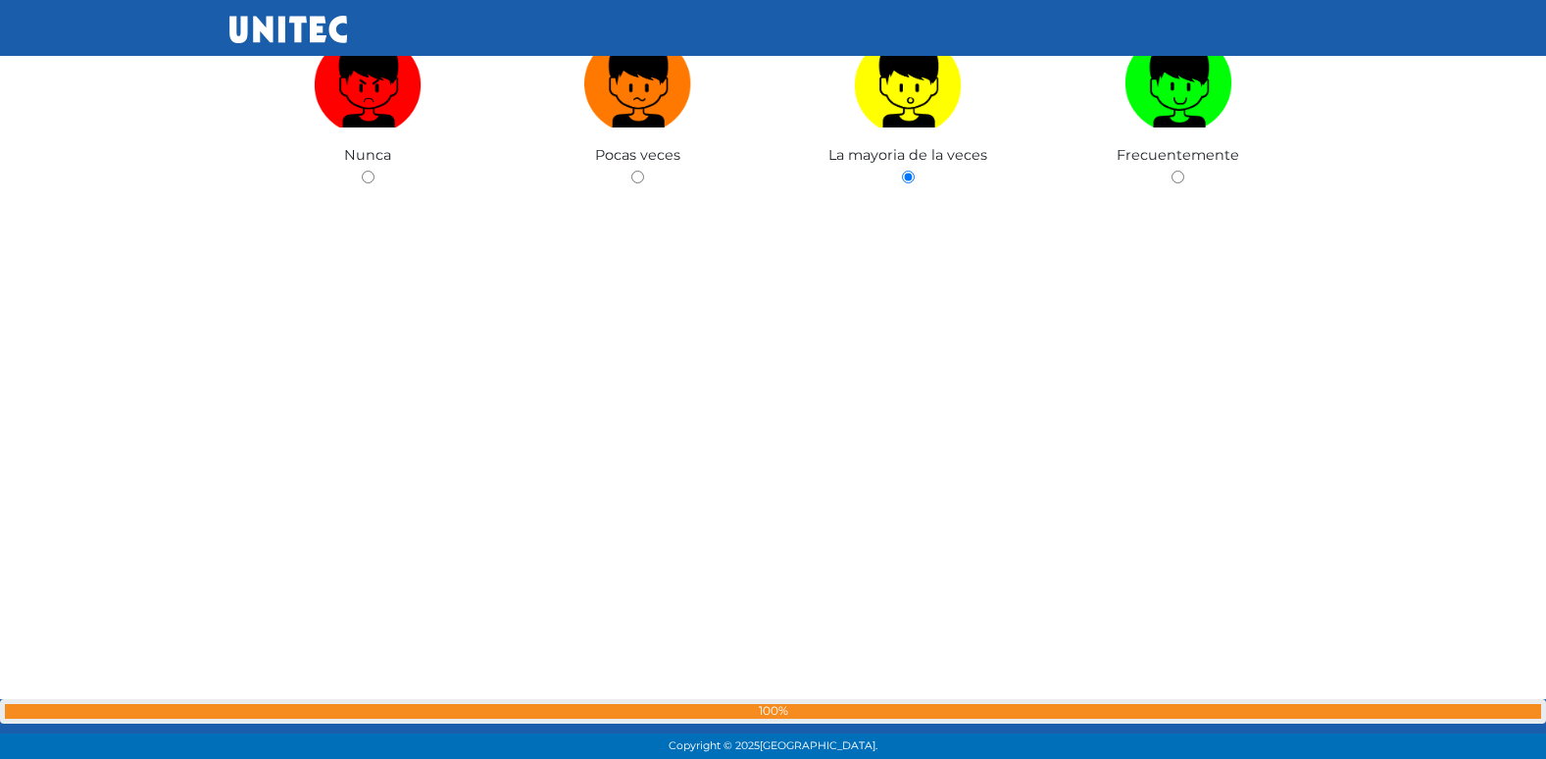
radio input "true"
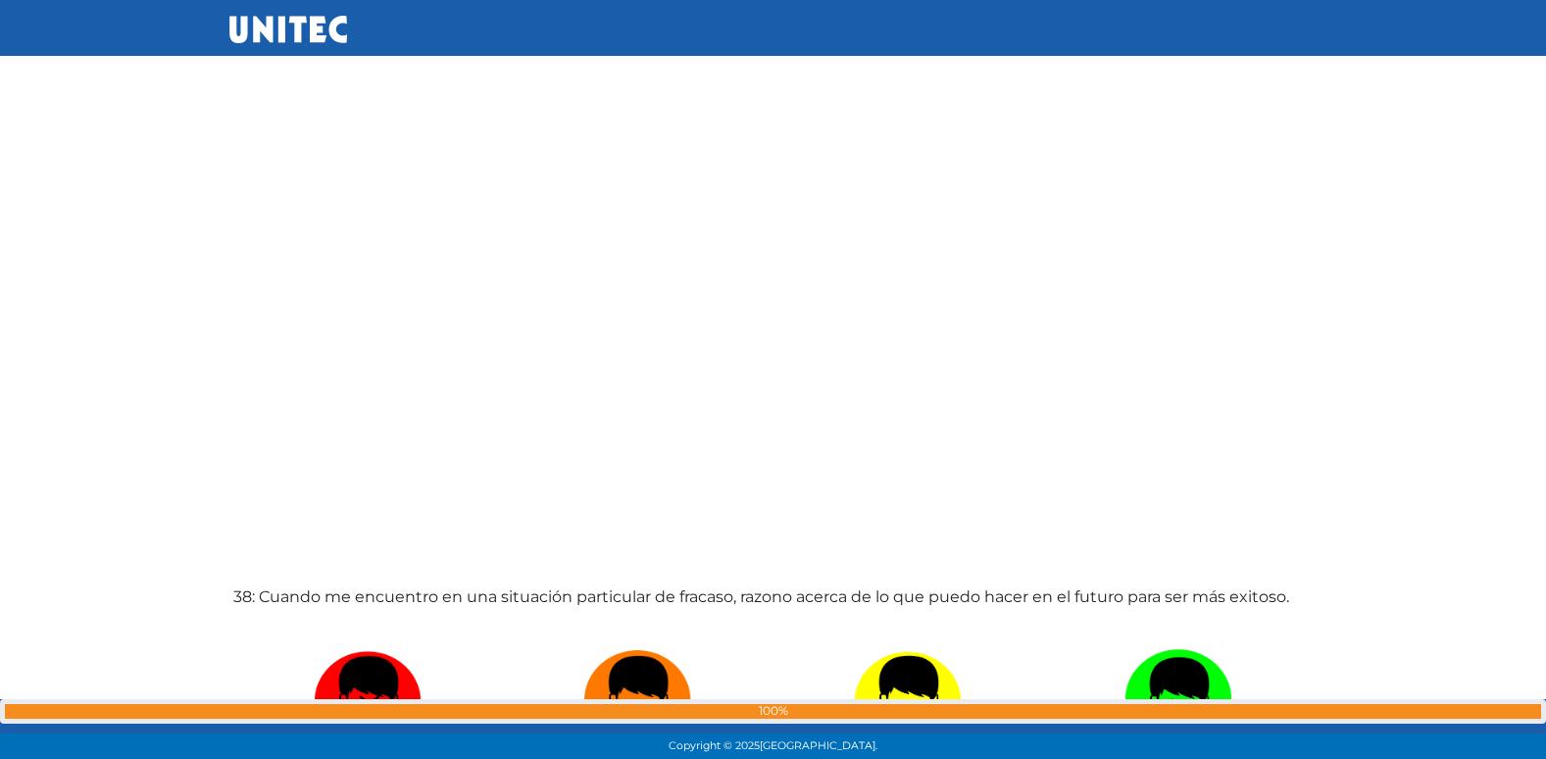
radio input "true"
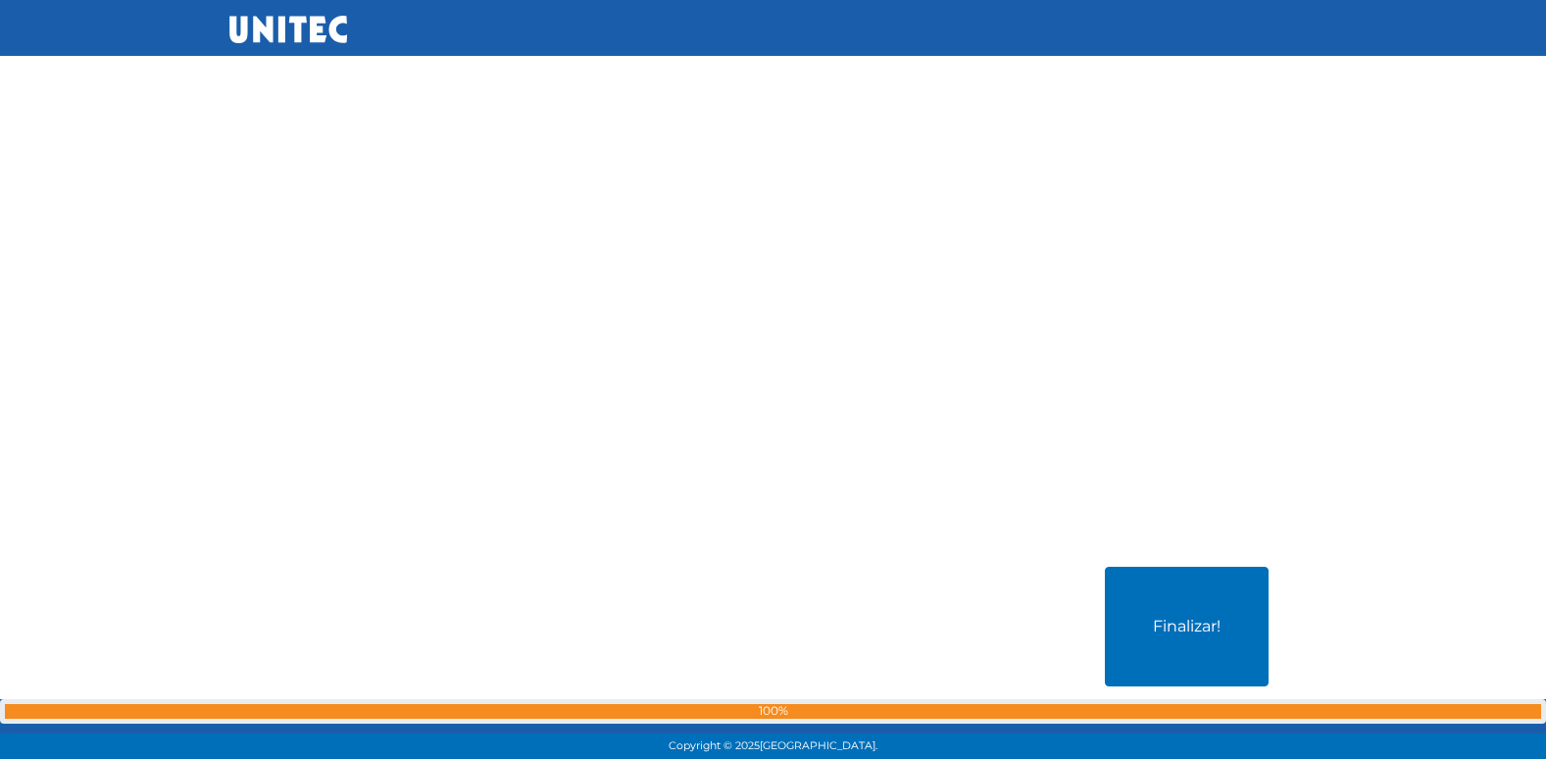
scroll to position [37833, 0]
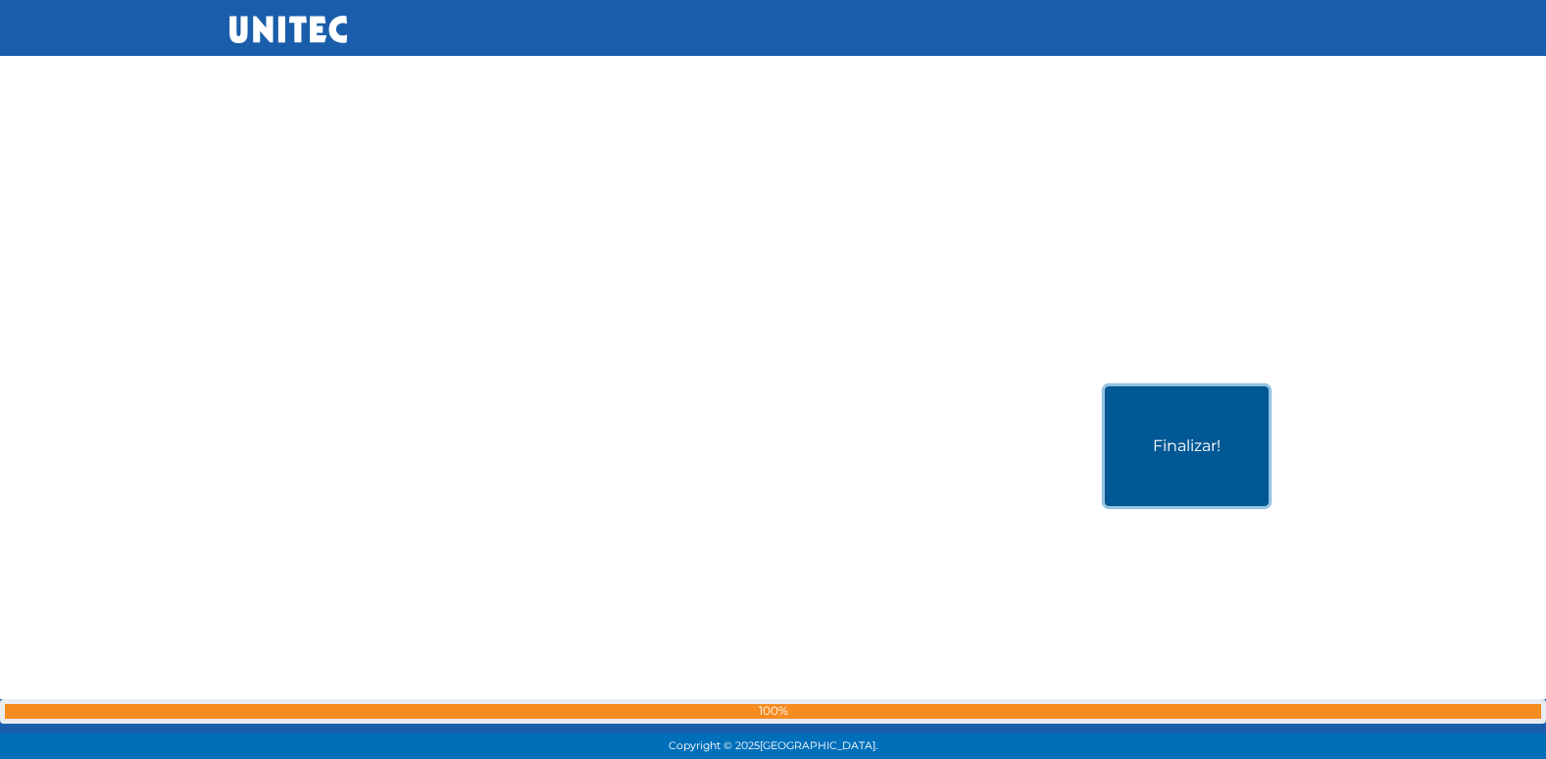
click at [1202, 469] on button "Finalizar!" at bounding box center [1187, 446] width 164 height 120
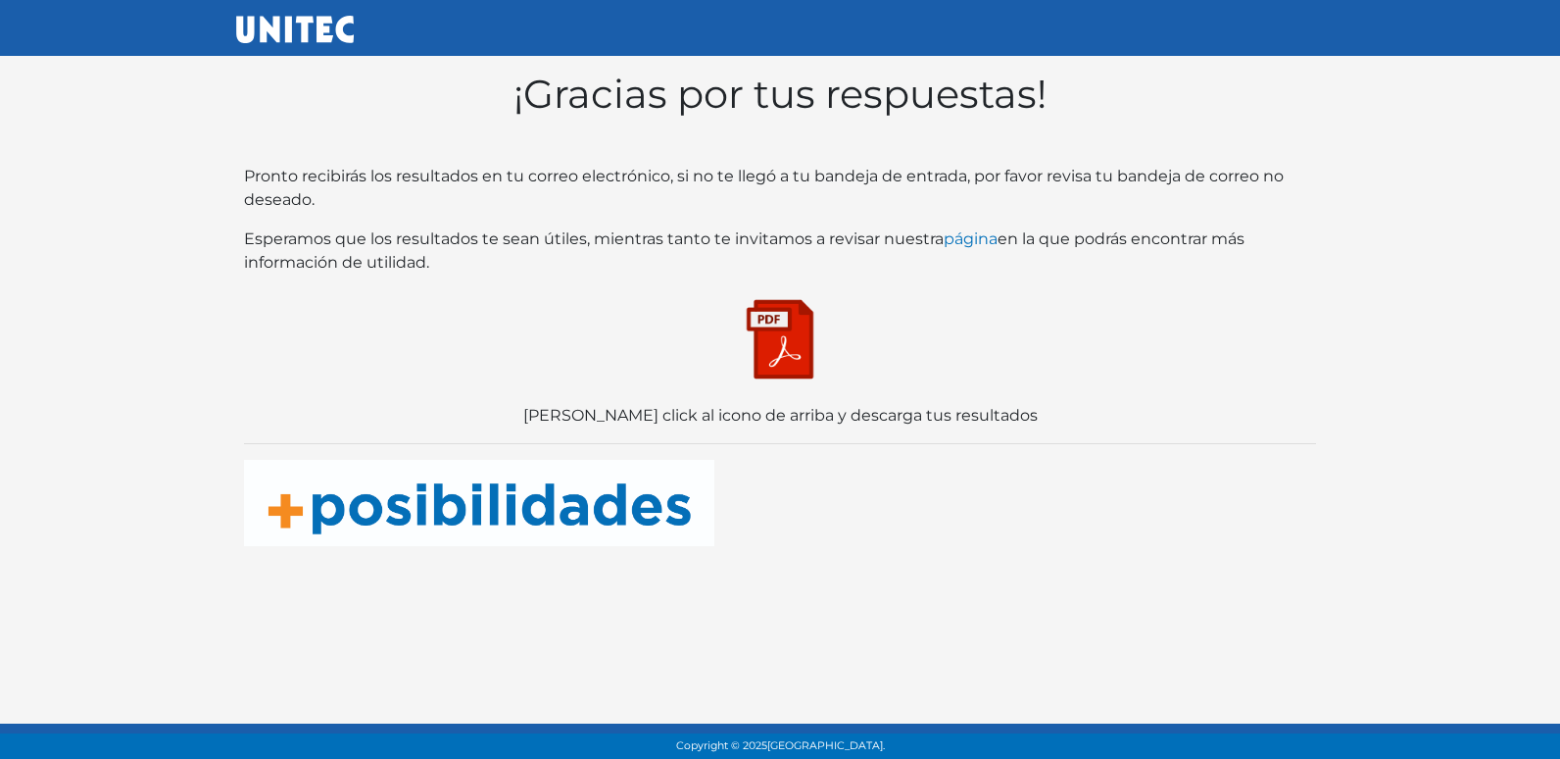
click at [772, 359] on img at bounding box center [780, 339] width 98 height 98
